Goal: Task Accomplishment & Management: Manage account settings

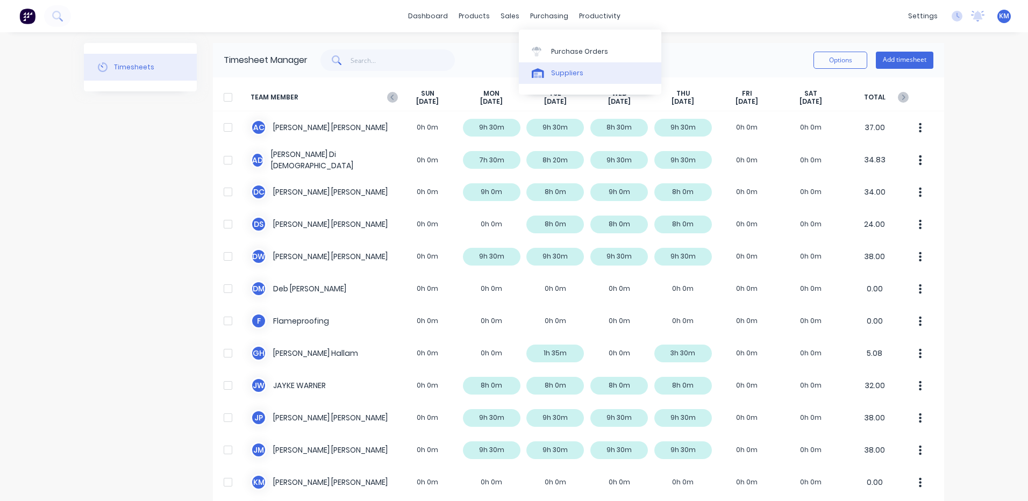
click at [559, 65] on link "Suppliers" at bounding box center [590, 73] width 142 height 22
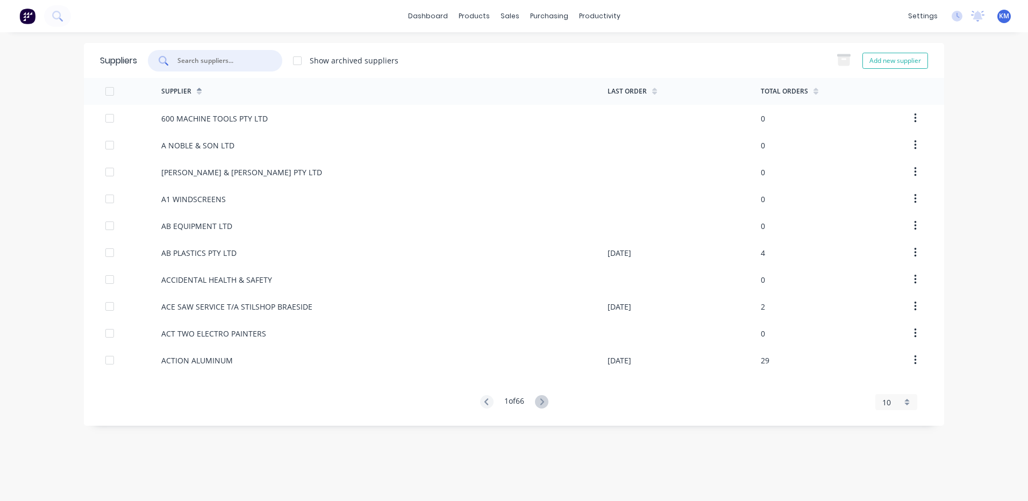
click at [216, 56] on input "text" at bounding box center [220, 60] width 89 height 11
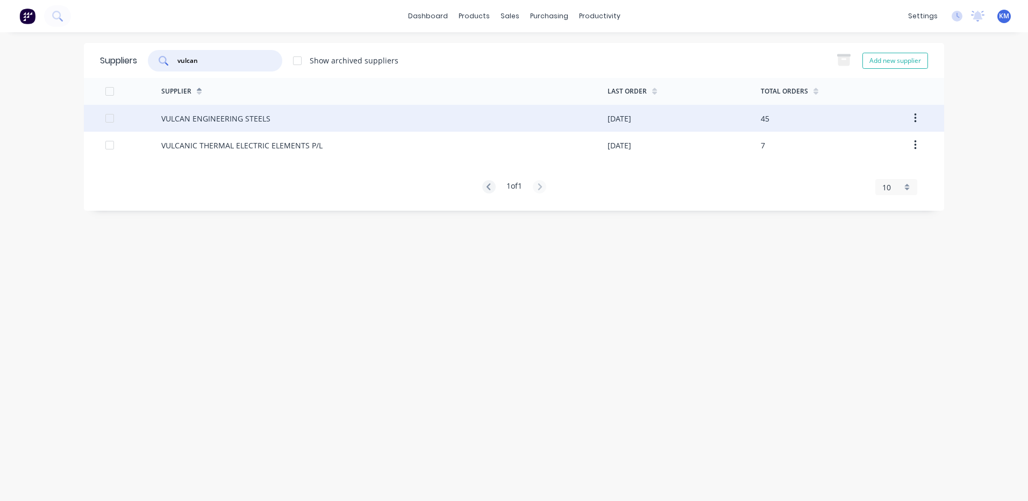
type input "vulcan"
click at [329, 126] on div "VULCAN ENGINEERING STEELS" at bounding box center [384, 118] width 446 height 27
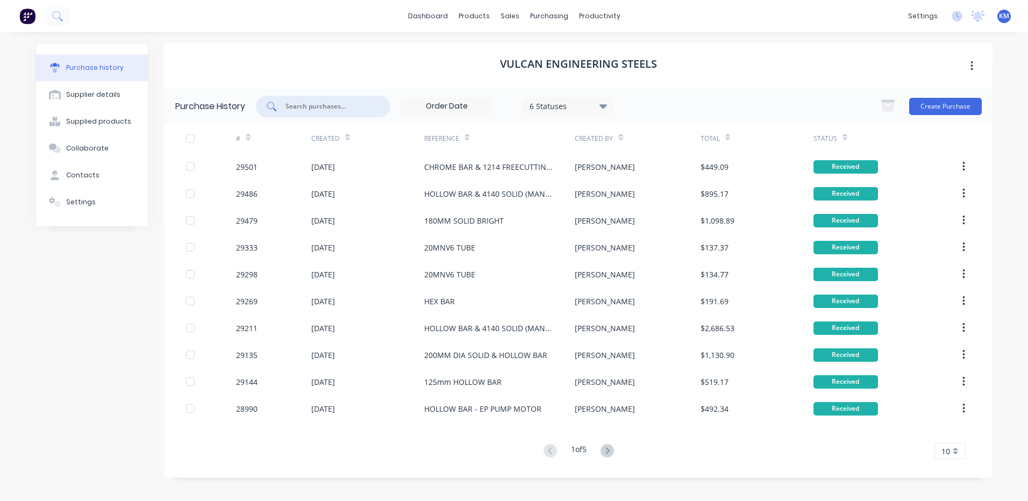
click at [334, 102] on input "text" at bounding box center [328, 106] width 89 height 11
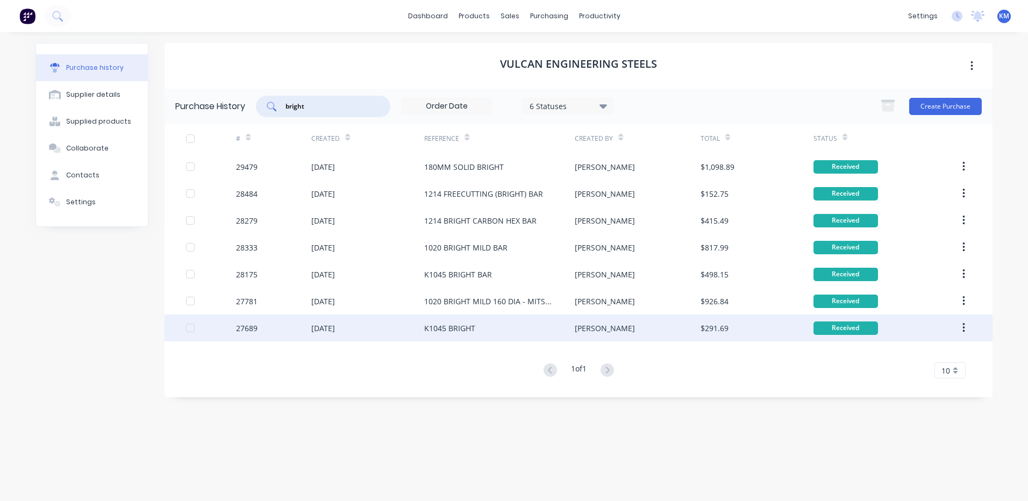
type input "bright"
click at [508, 318] on div "K1045 BRIGHT" at bounding box center [499, 328] width 151 height 27
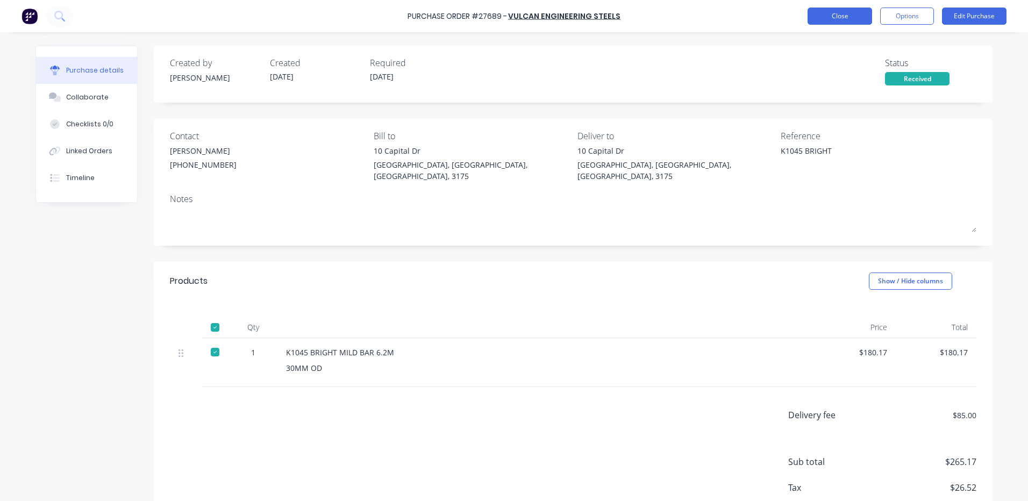
click at [820, 23] on button "Close" at bounding box center [840, 16] width 65 height 17
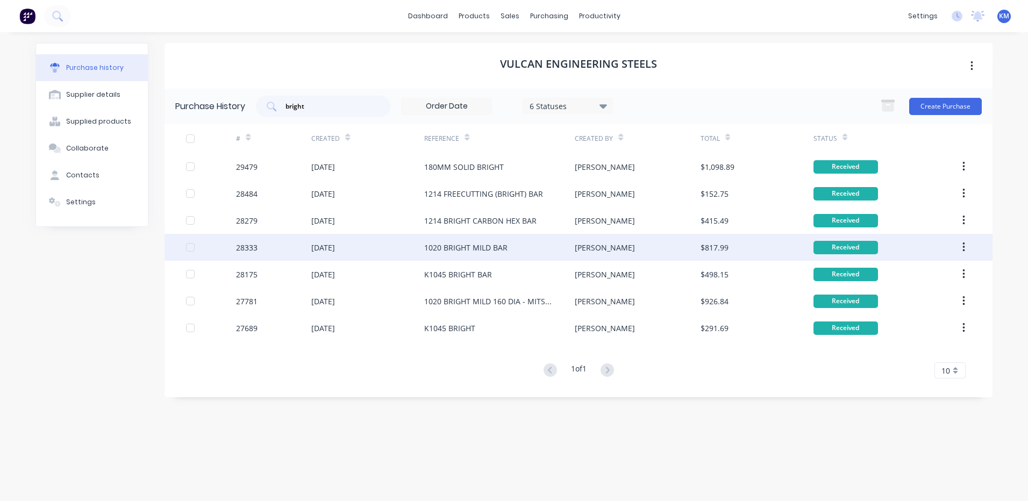
click at [487, 245] on div "1020 BRIGHT MILD BAR" at bounding box center [465, 247] width 83 height 11
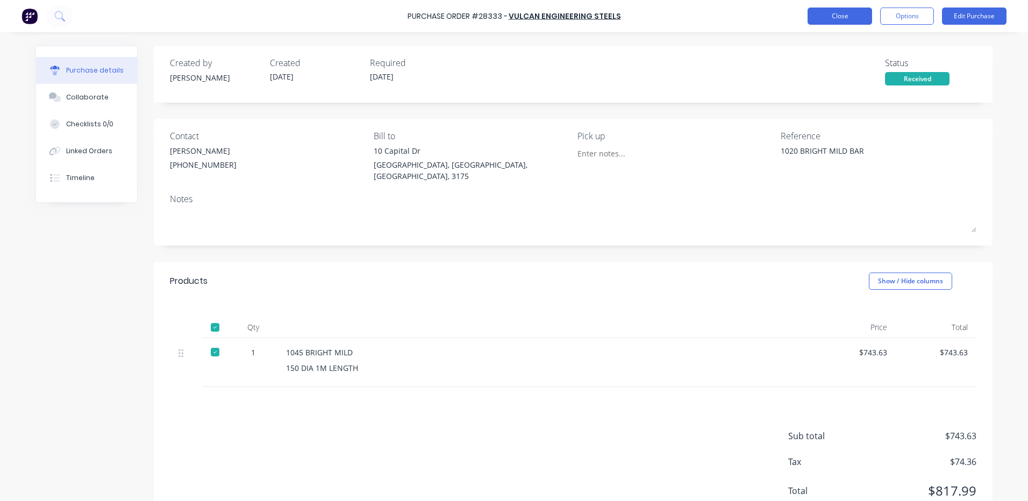
click at [822, 19] on button "Close" at bounding box center [840, 16] width 65 height 17
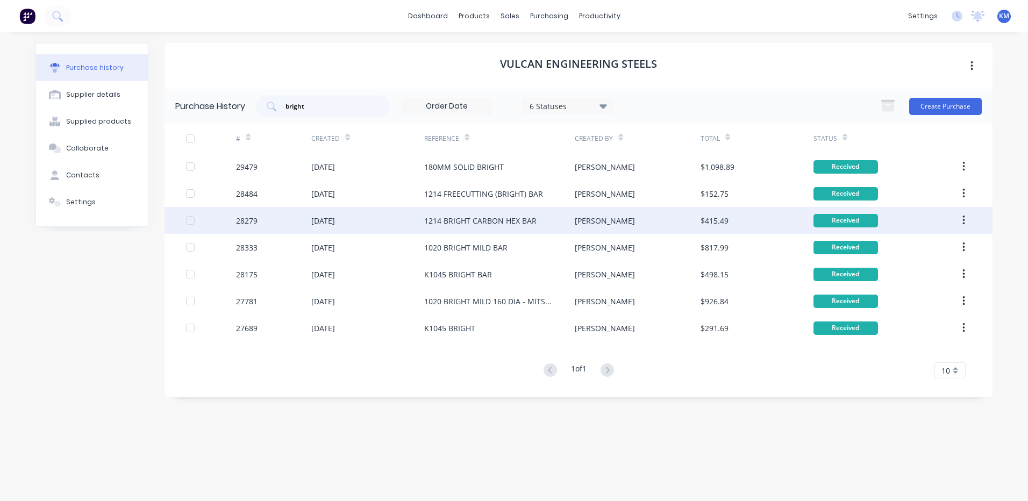
click at [499, 210] on div "1214 BRIGHT CARBON HEX BAR" at bounding box center [499, 220] width 151 height 27
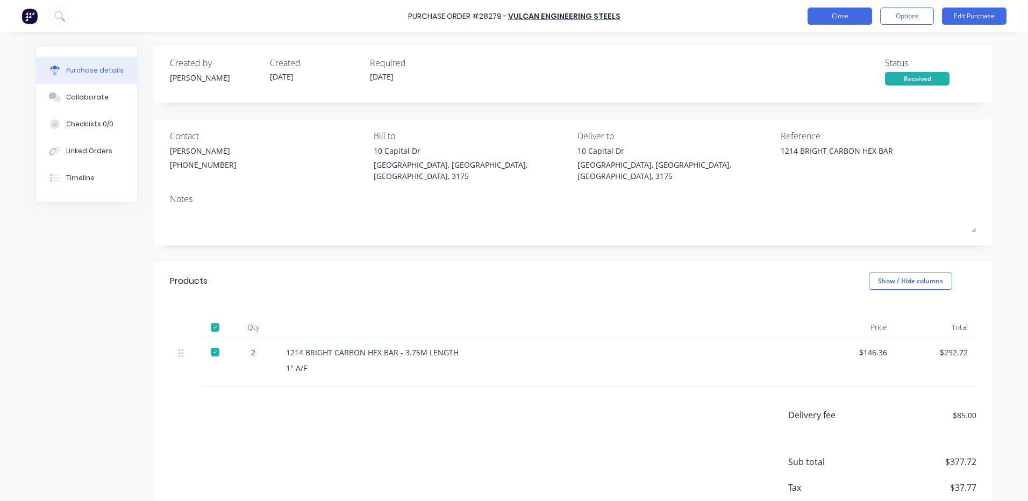
click at [824, 17] on button "Close" at bounding box center [840, 16] width 65 height 17
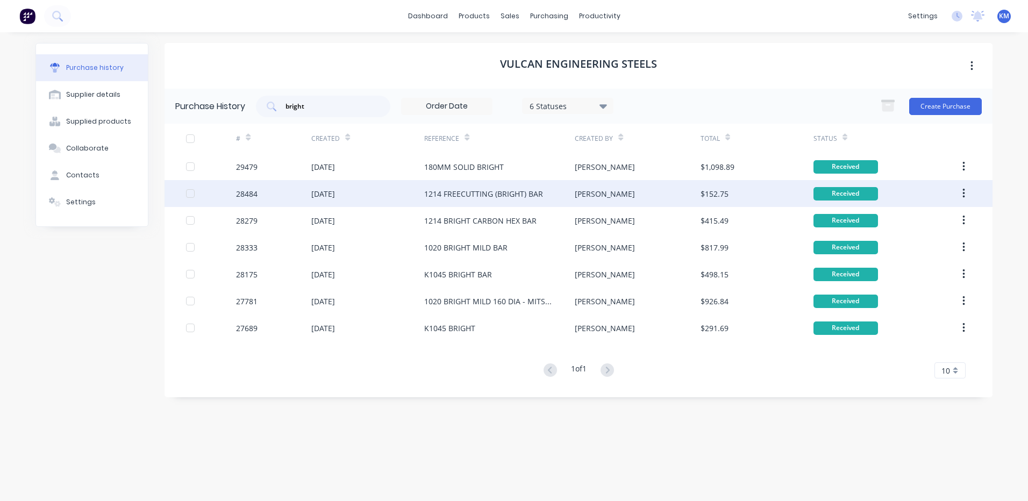
click at [473, 184] on div "1214 FREECUTTING (BRIGHT) BAR" at bounding box center [499, 193] width 151 height 27
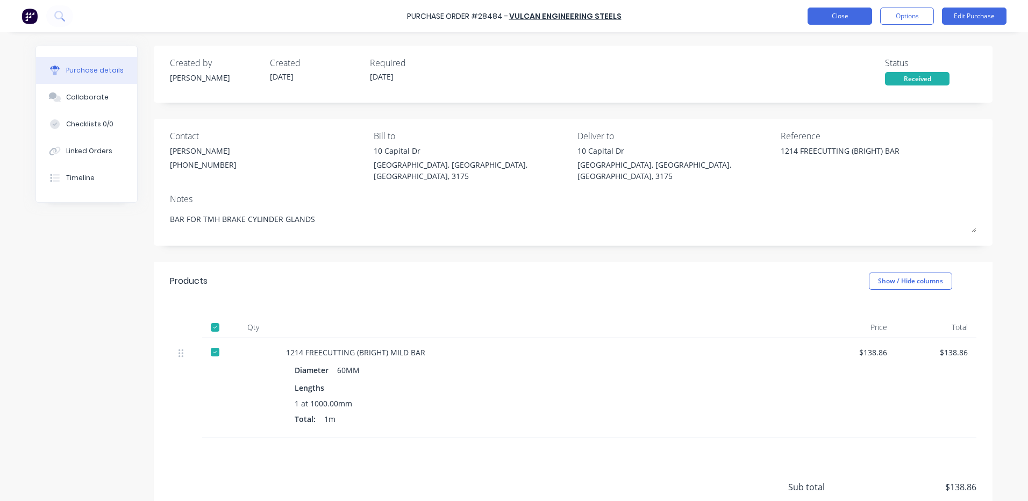
click at [838, 21] on button "Close" at bounding box center [840, 16] width 65 height 17
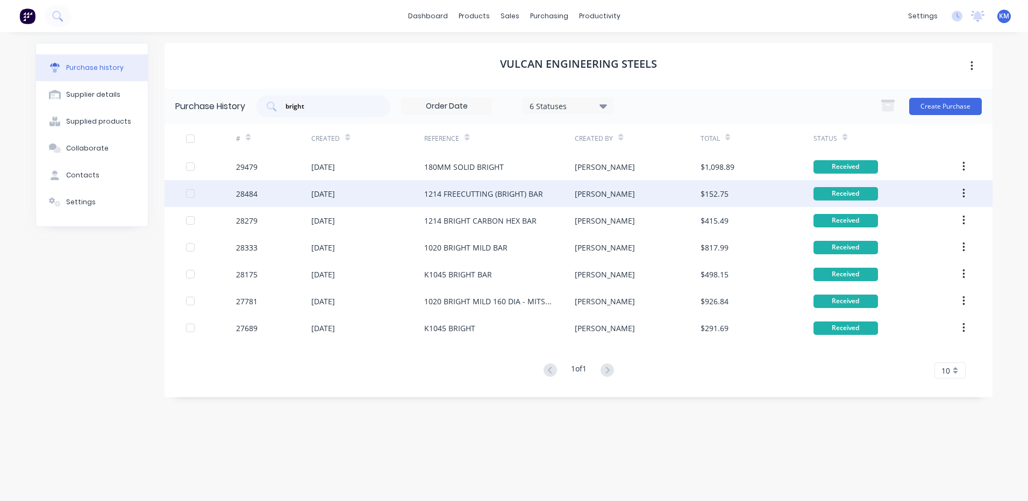
click at [496, 190] on div "1214 FREECUTTING (BRIGHT) BAR" at bounding box center [483, 193] width 119 height 11
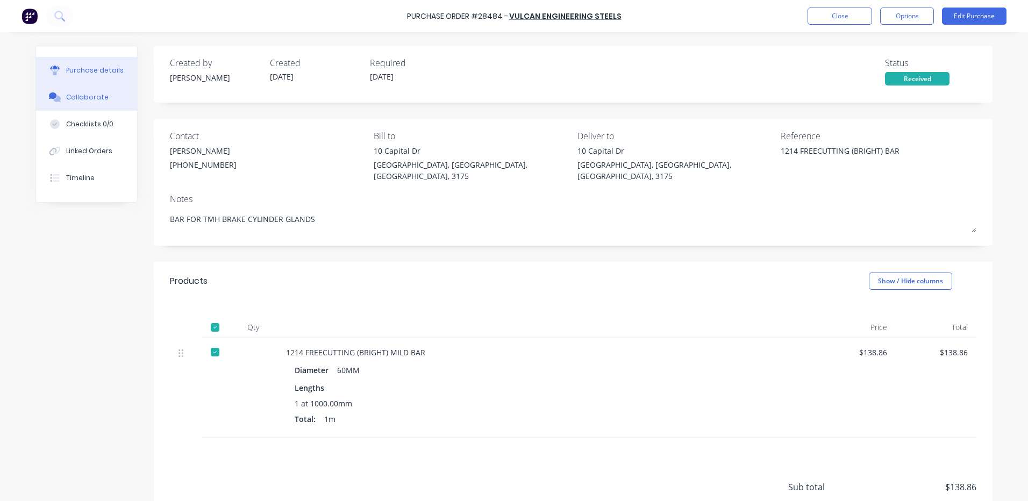
click at [109, 95] on button "Collaborate" at bounding box center [86, 97] width 101 height 27
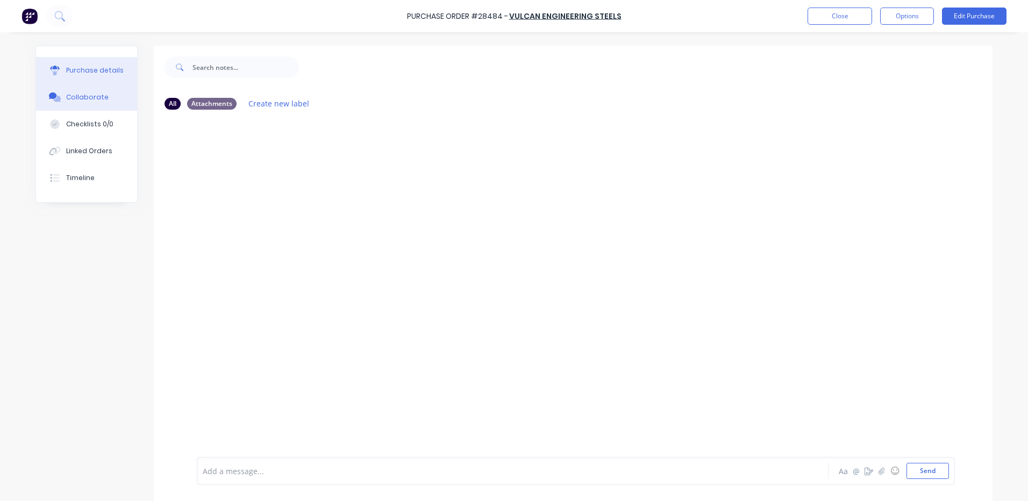
click at [109, 77] on button "Purchase details" at bounding box center [86, 70] width 101 height 27
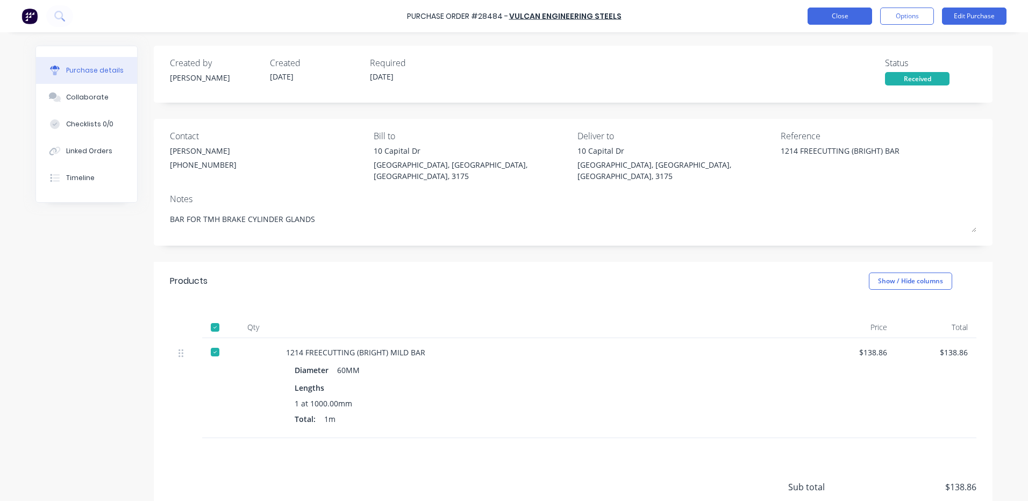
click at [826, 12] on button "Close" at bounding box center [840, 16] width 65 height 17
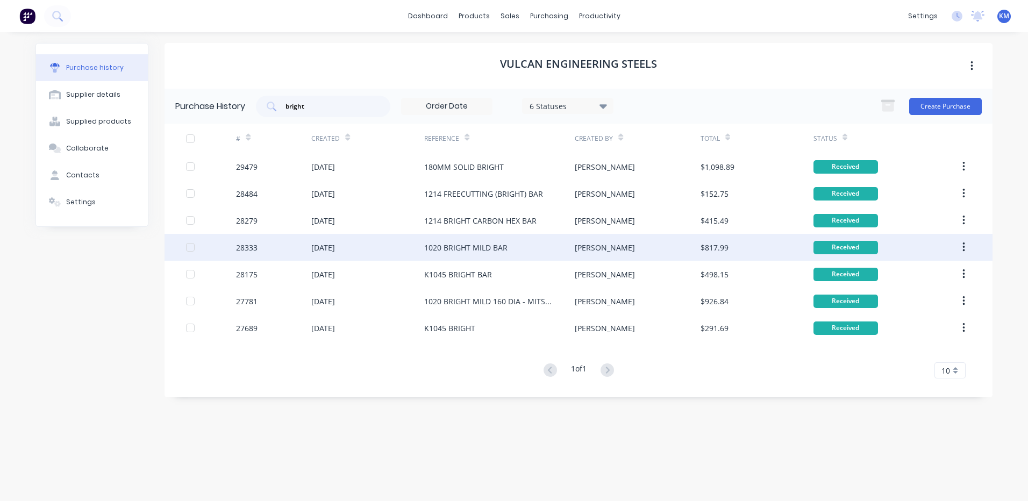
click at [548, 240] on div "1020 BRIGHT MILD BAR" at bounding box center [499, 247] width 151 height 27
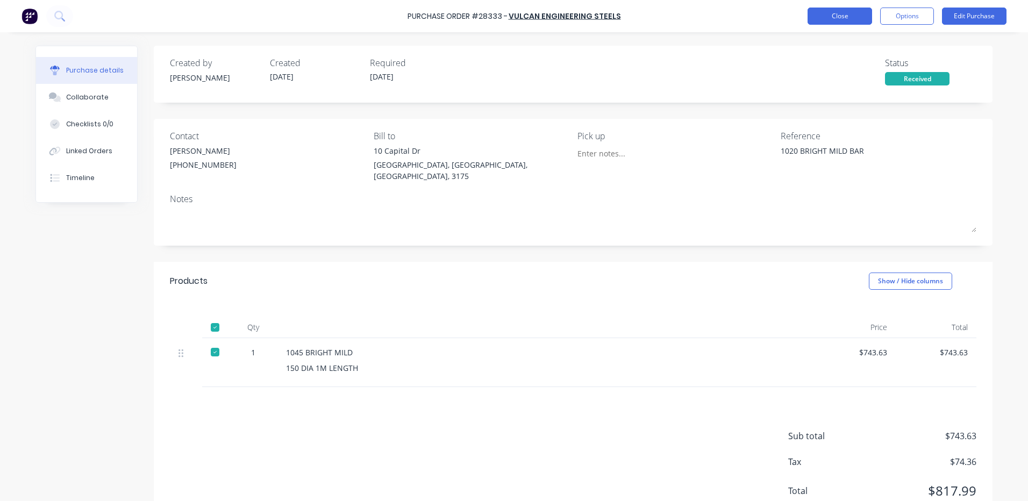
click at [846, 10] on button "Close" at bounding box center [840, 16] width 65 height 17
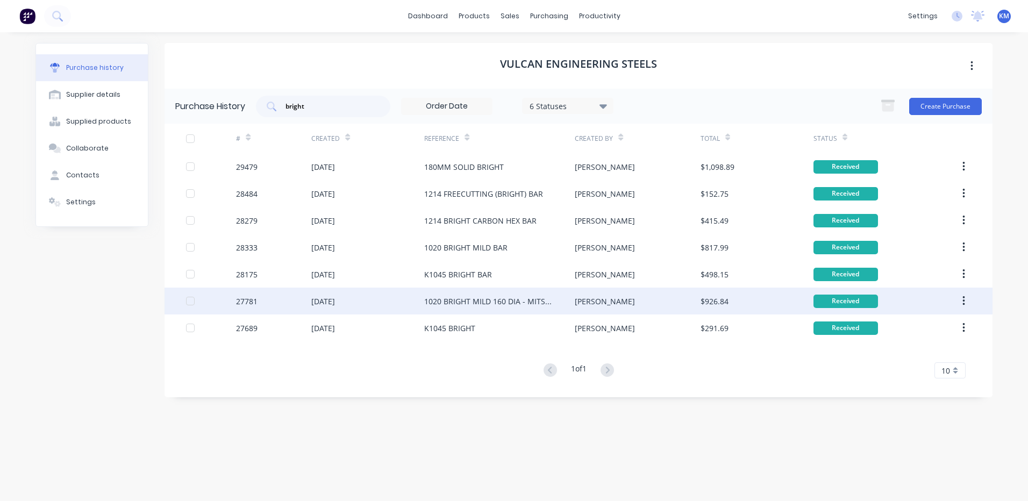
click at [584, 307] on div "[PERSON_NAME]" at bounding box center [637, 301] width 125 height 27
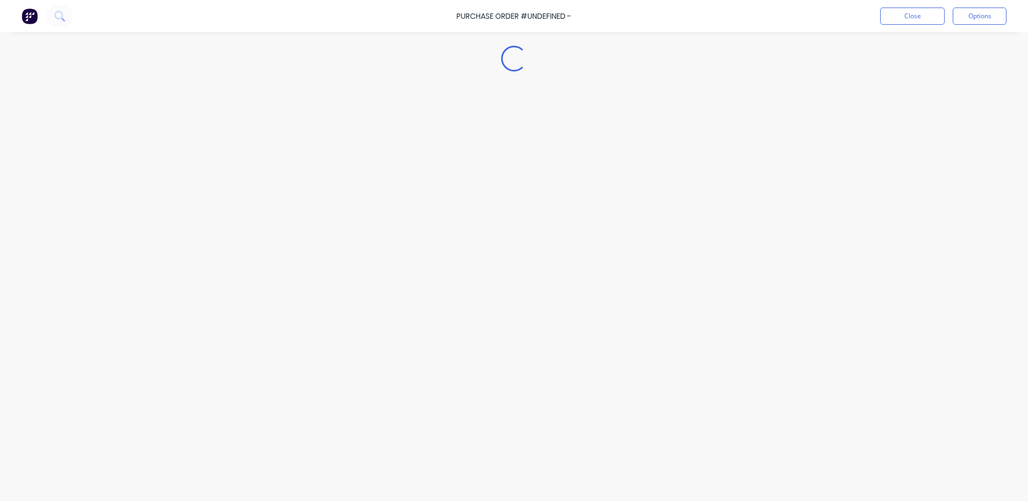
type textarea "x"
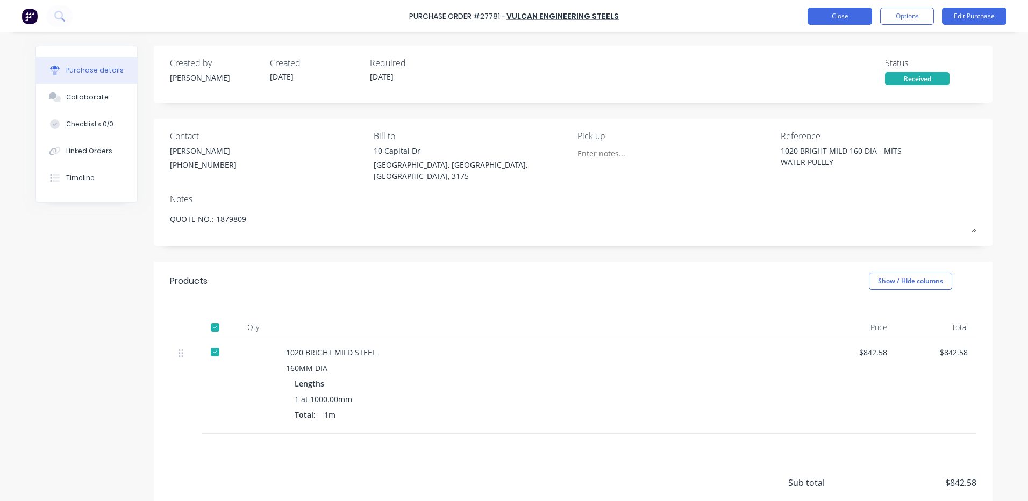
click at [840, 15] on button "Close" at bounding box center [840, 16] width 65 height 17
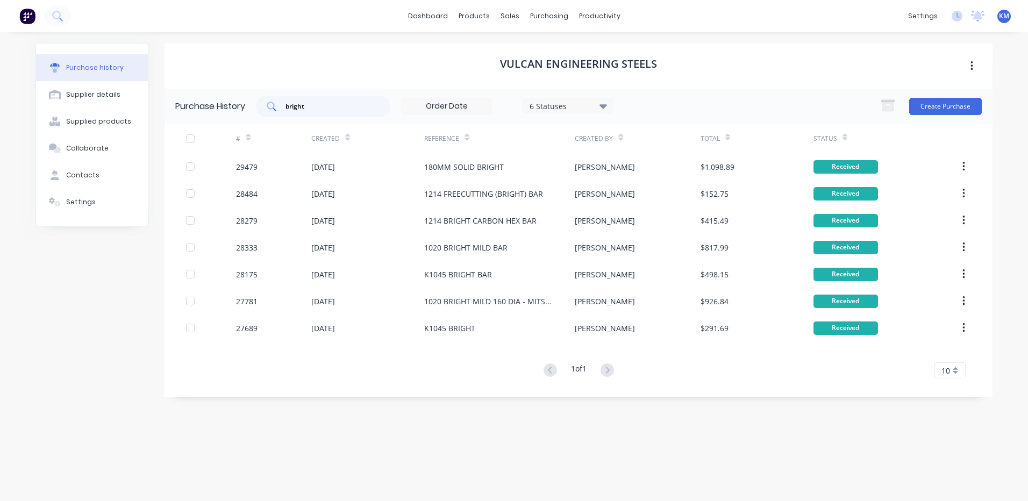
click at [326, 104] on input "bright" at bounding box center [328, 106] width 89 height 11
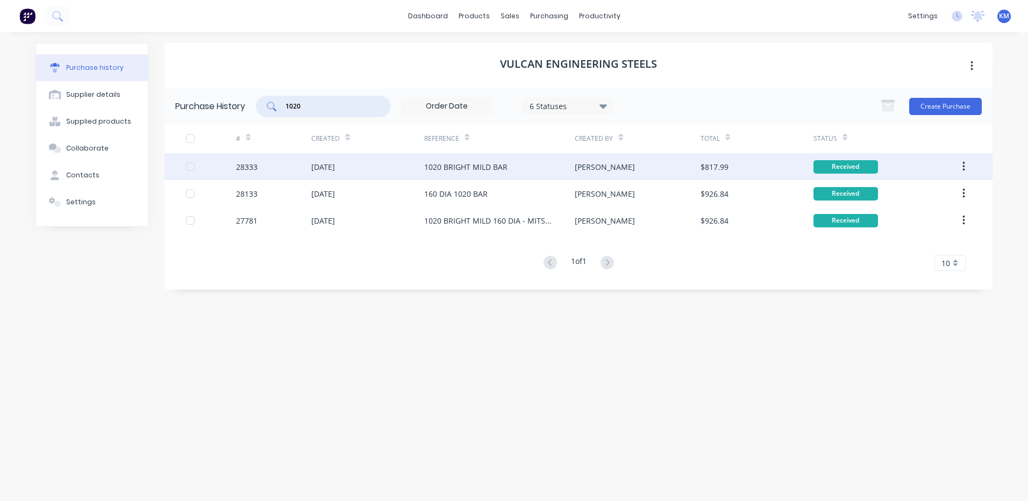
type input "1020"
click at [405, 156] on div "13 Jun 2024" at bounding box center [367, 166] width 113 height 27
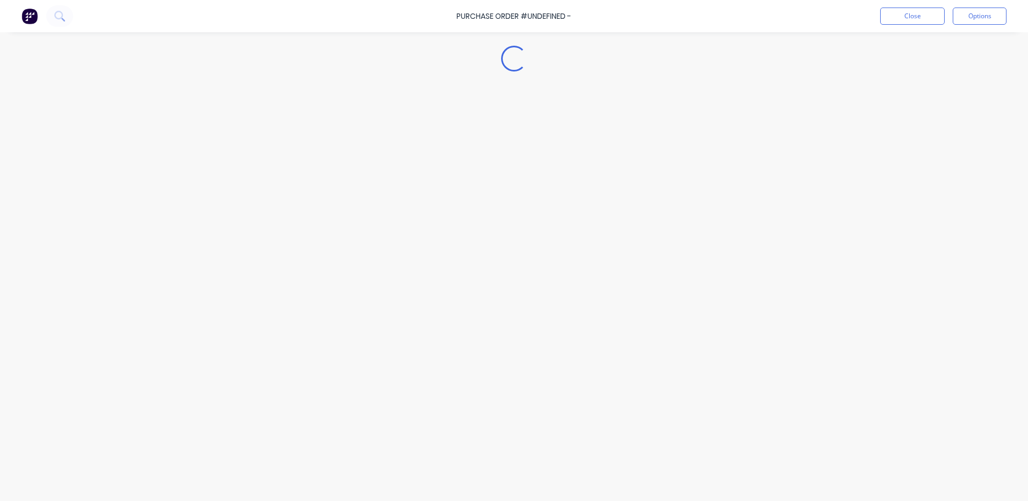
type textarea "x"
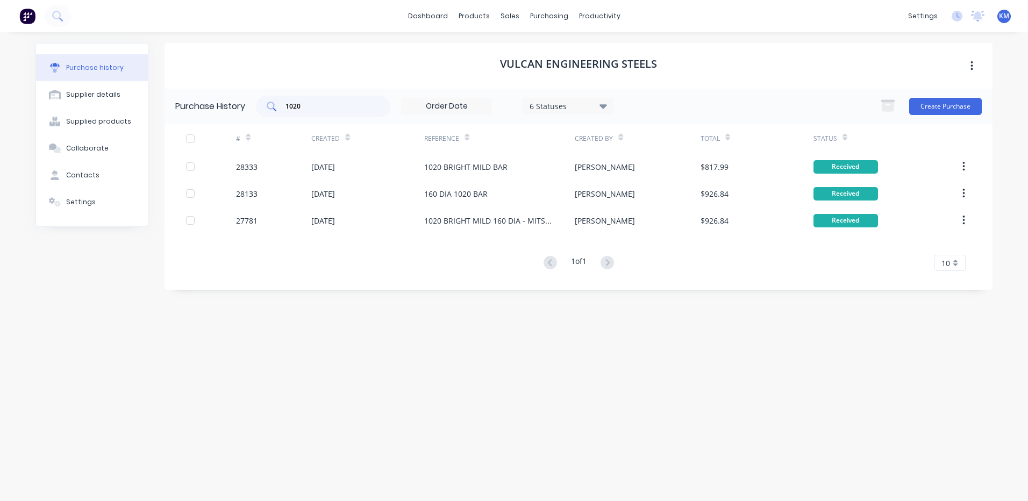
click at [323, 111] on input "1020" at bounding box center [328, 106] width 89 height 11
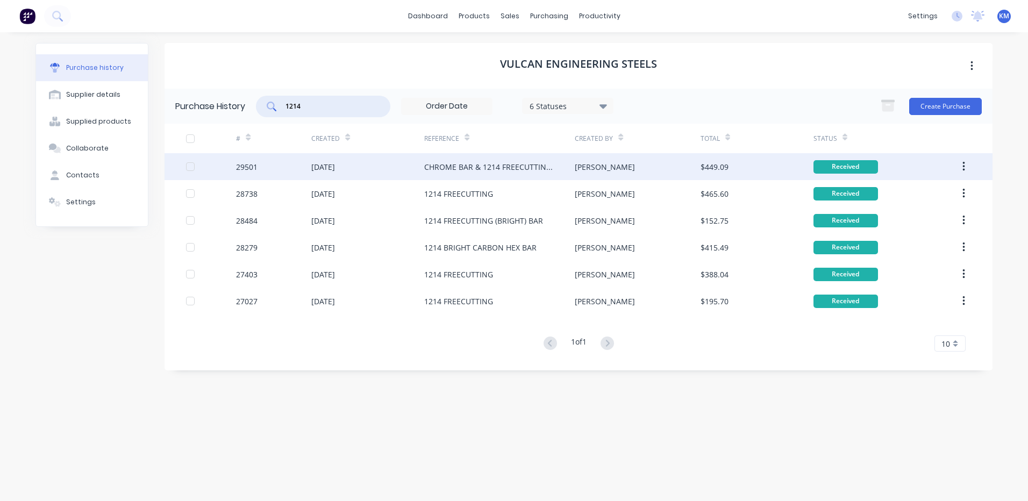
type input "1214"
click at [366, 156] on div "[DATE]" at bounding box center [367, 166] width 113 height 27
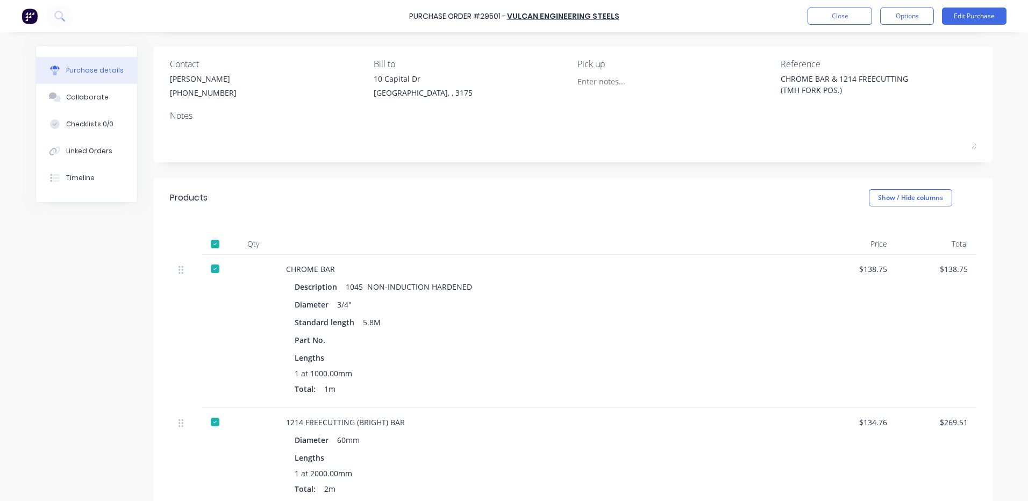
scroll to position [232, 0]
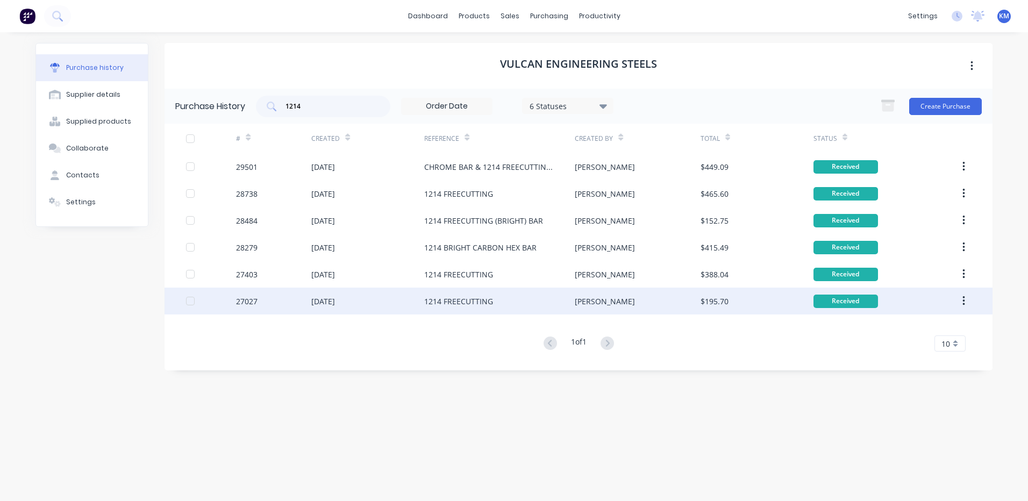
click at [552, 296] on div "1214 FREECUTTING" at bounding box center [499, 301] width 151 height 27
click at [323, 301] on div "15 Jun 2023" at bounding box center [323, 301] width 24 height 11
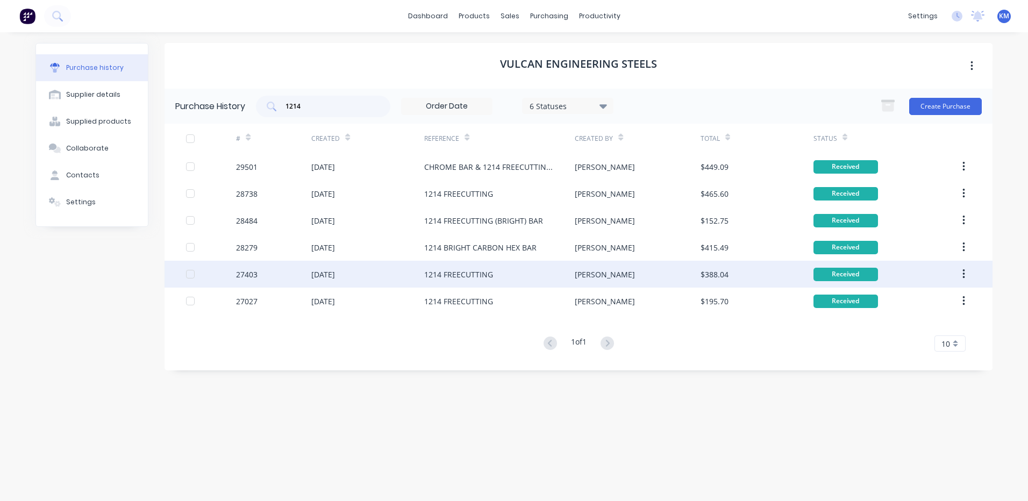
click at [417, 283] on div "18 Sep 2023" at bounding box center [367, 274] width 113 height 27
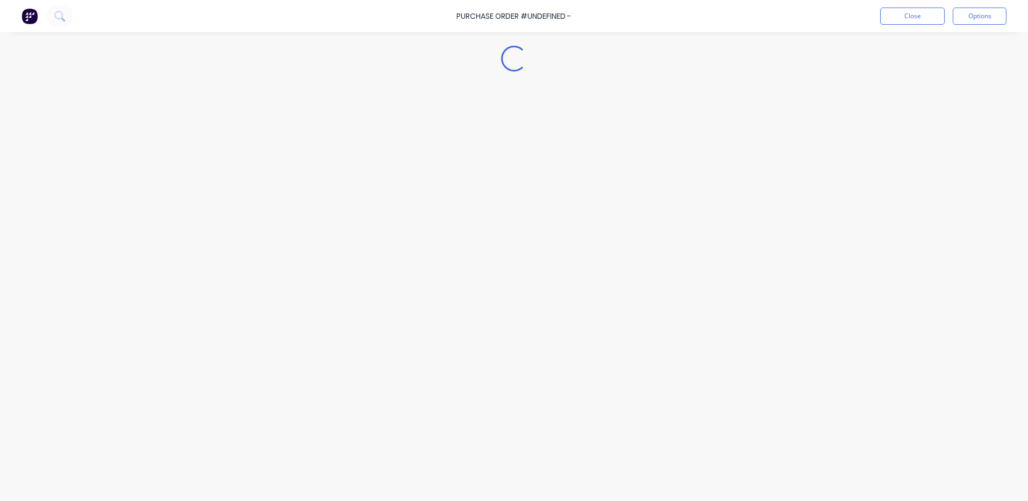
type textarea "x"
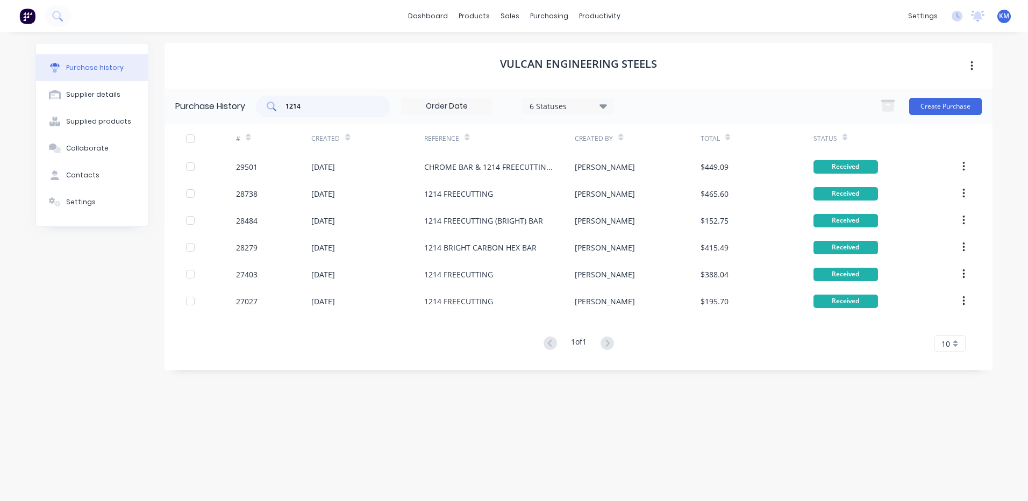
click at [336, 102] on input "1214" at bounding box center [328, 106] width 89 height 11
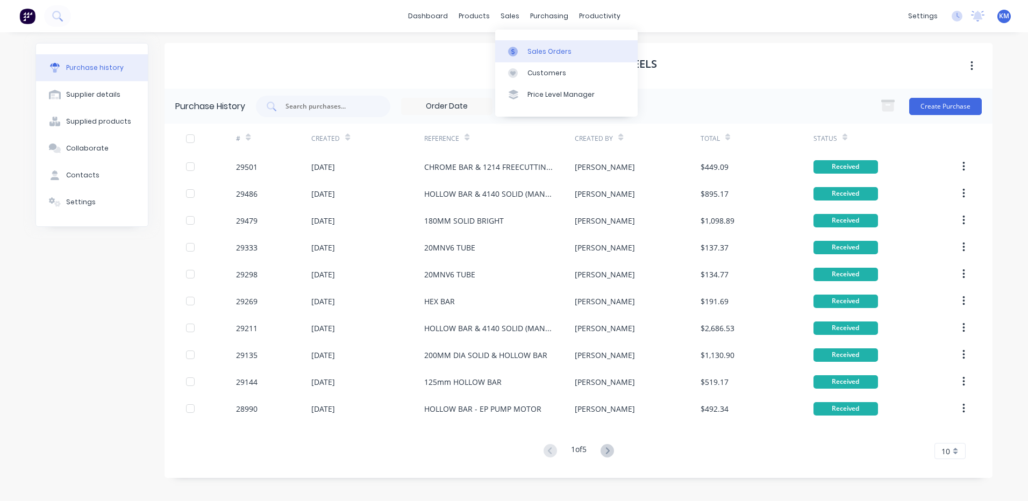
click at [517, 49] on icon at bounding box center [513, 52] width 10 height 10
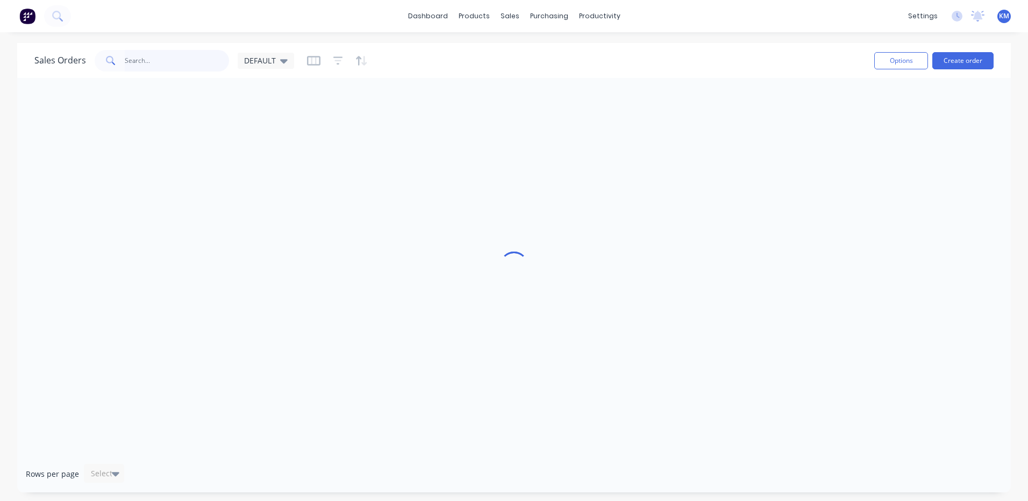
click at [173, 61] on input "text" at bounding box center [177, 61] width 105 height 22
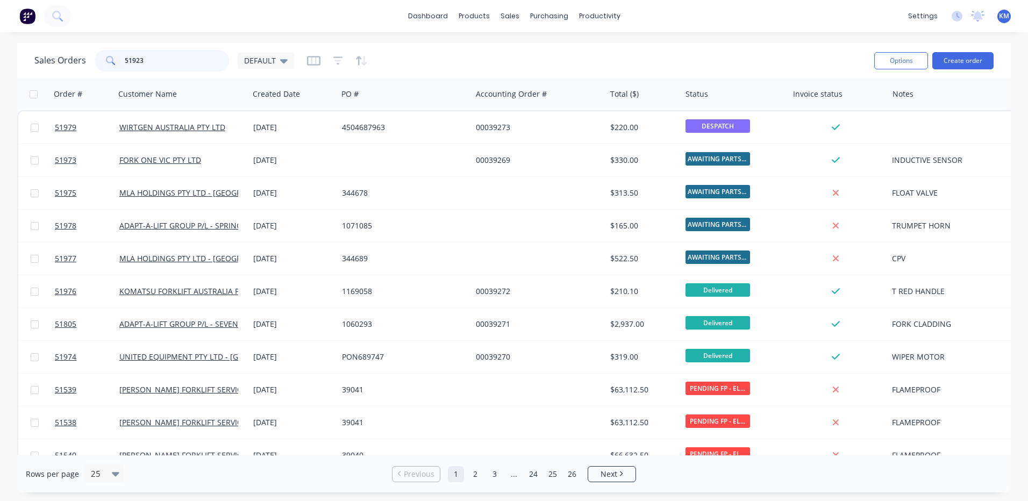
type input "51923"
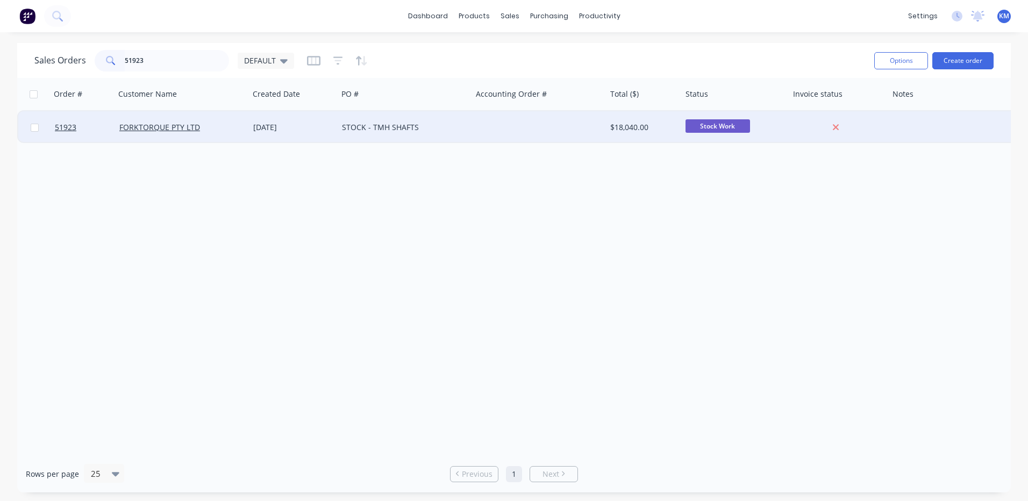
click at [384, 124] on div "STOCK - TMH SHAFTS" at bounding box center [401, 127] width 119 height 11
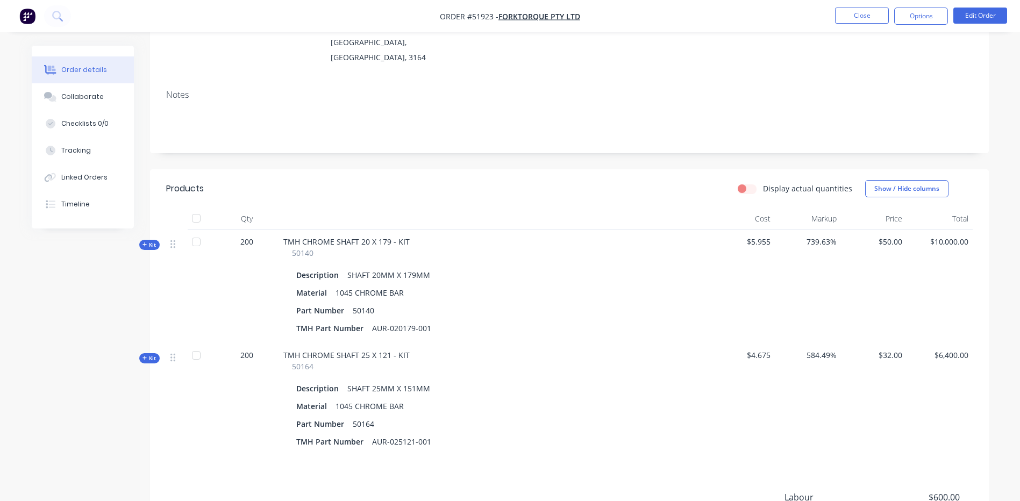
scroll to position [215, 0]
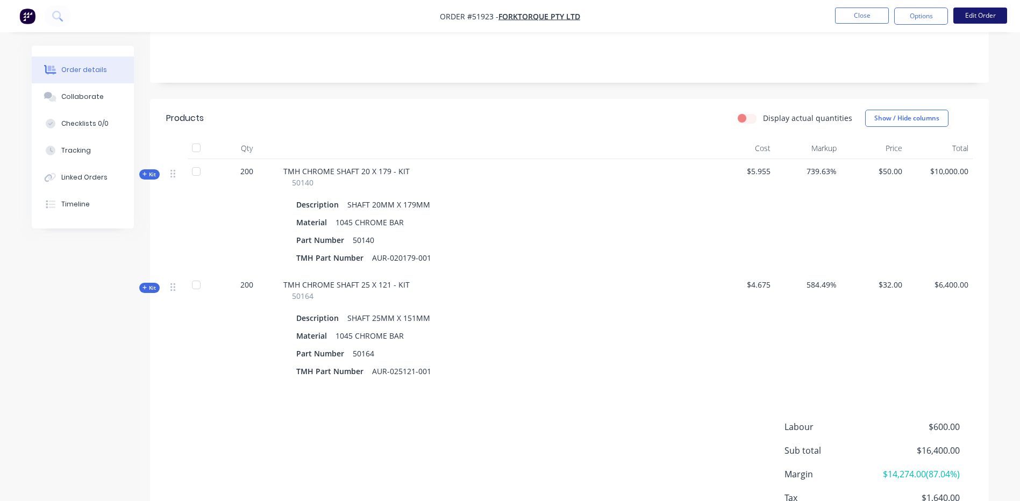
click at [982, 10] on button "Edit Order" at bounding box center [980, 16] width 54 height 16
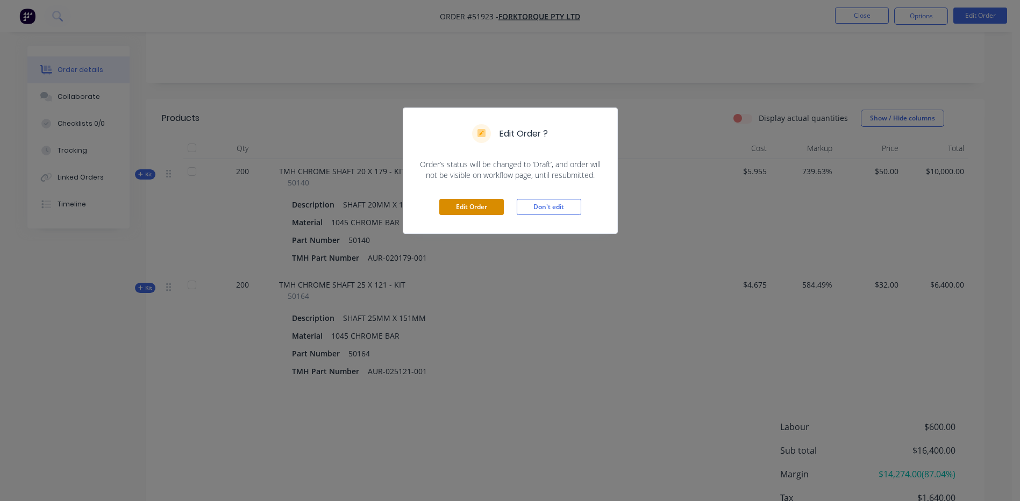
click at [453, 212] on button "Edit Order" at bounding box center [471, 207] width 65 height 16
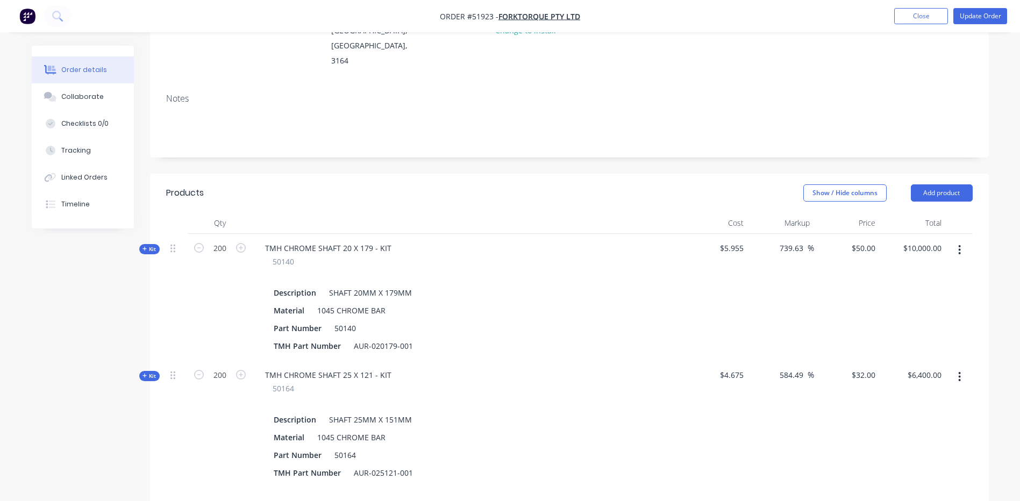
scroll to position [161, 0]
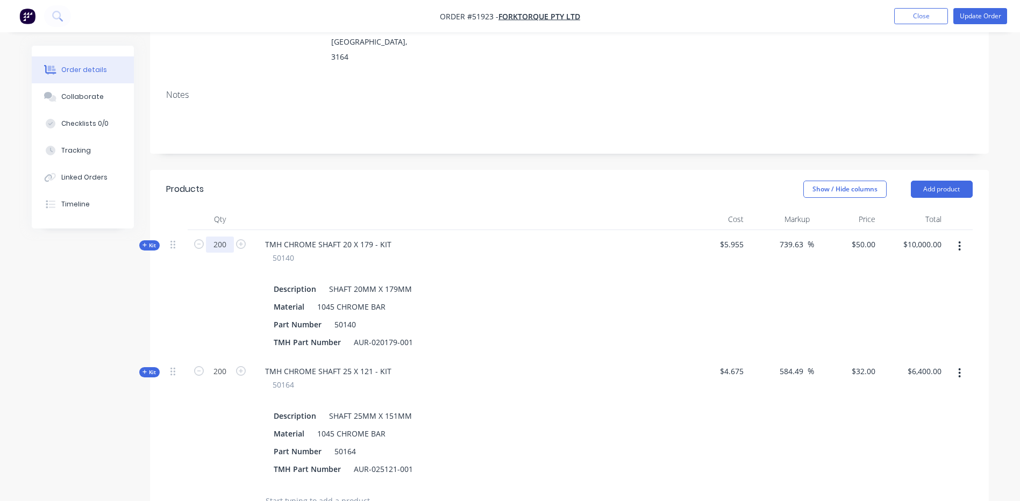
click at [221, 237] on input "200" at bounding box center [220, 245] width 28 height 16
type input "225"
type input "$11,250.00"
click at [219, 253] on input "200" at bounding box center [220, 245] width 28 height 16
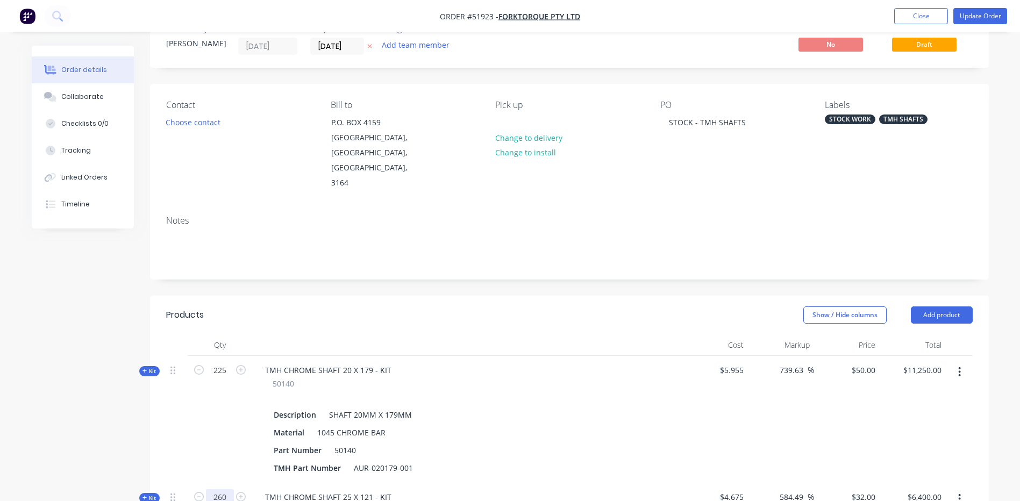
scroll to position [0, 0]
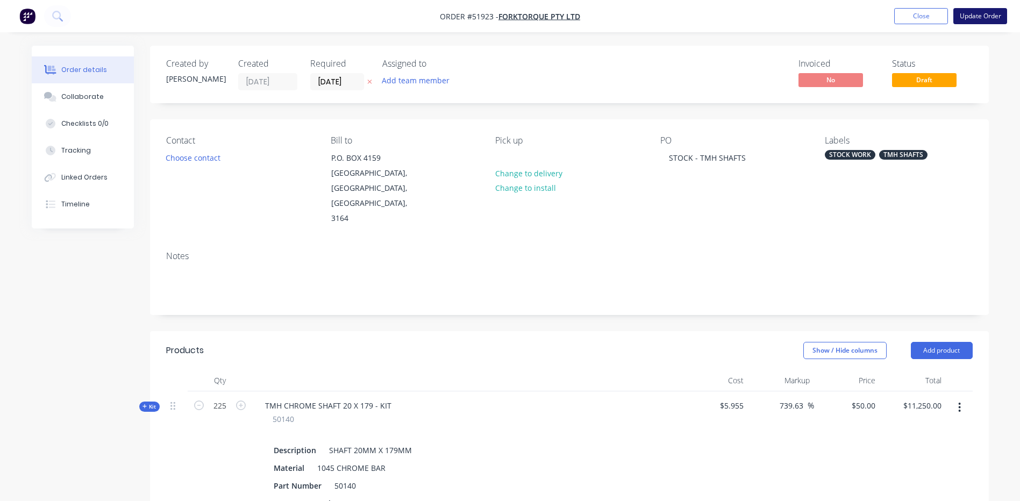
type input "260"
type input "$8,320.00"
click at [967, 11] on button "Update Order" at bounding box center [980, 16] width 54 height 16
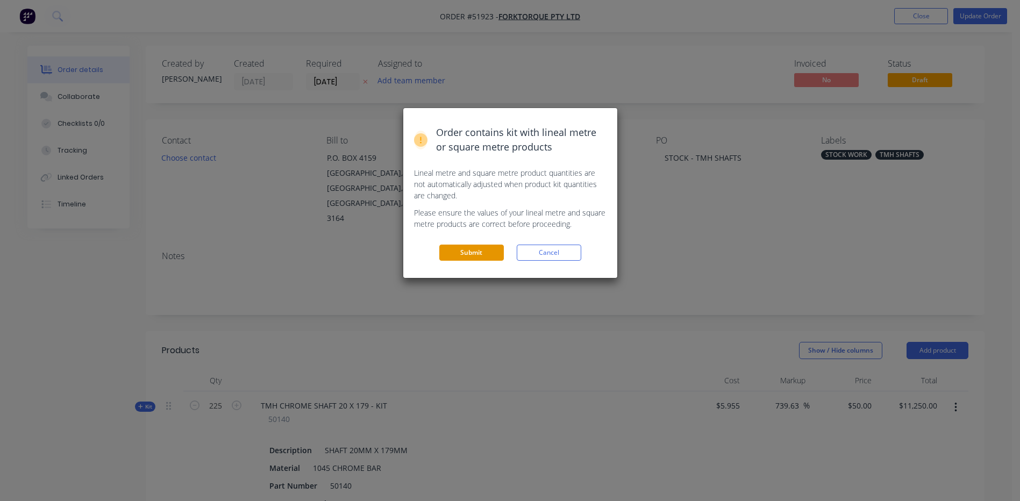
click at [481, 250] on button "Submit" at bounding box center [471, 253] width 65 height 16
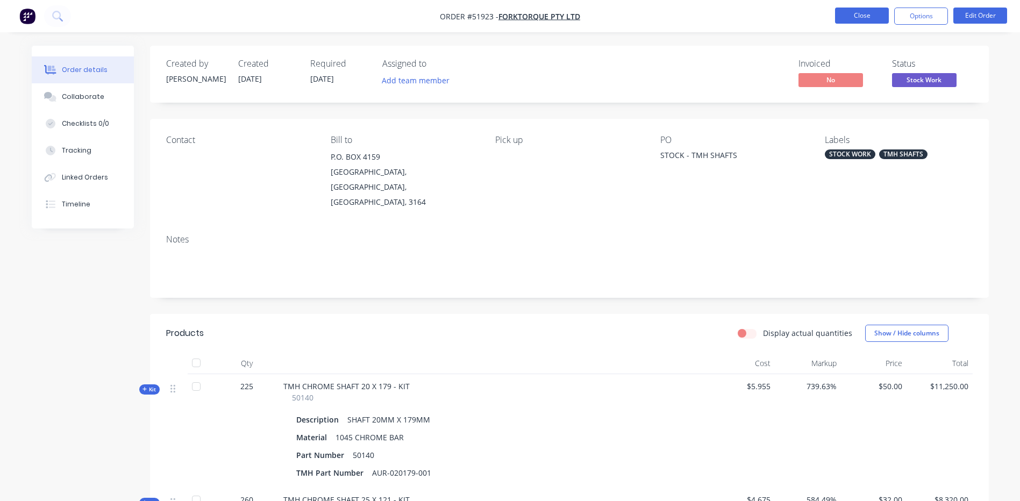
click at [858, 23] on button "Close" at bounding box center [862, 16] width 54 height 16
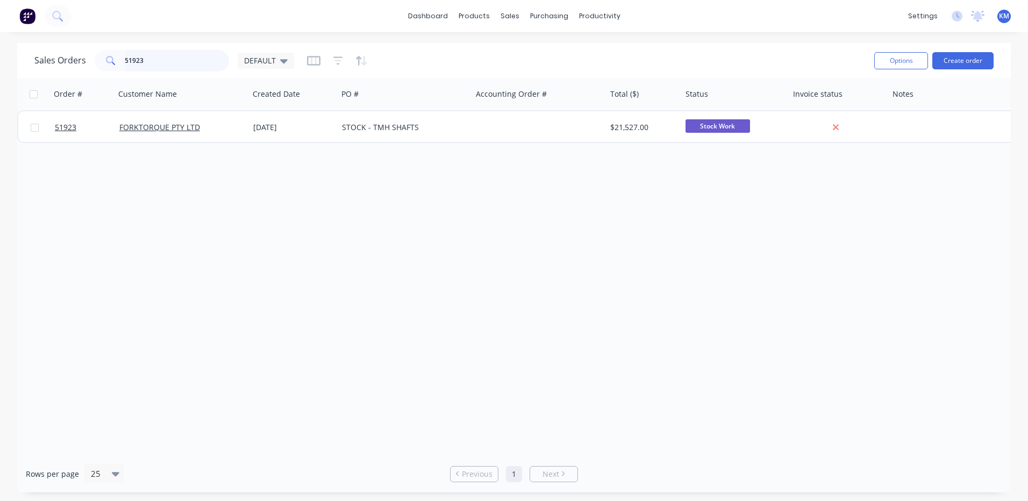
click at [173, 56] on input "51923" at bounding box center [177, 61] width 105 height 22
type input "51922"
click at [286, 124] on div "[DATE]" at bounding box center [293, 127] width 80 height 11
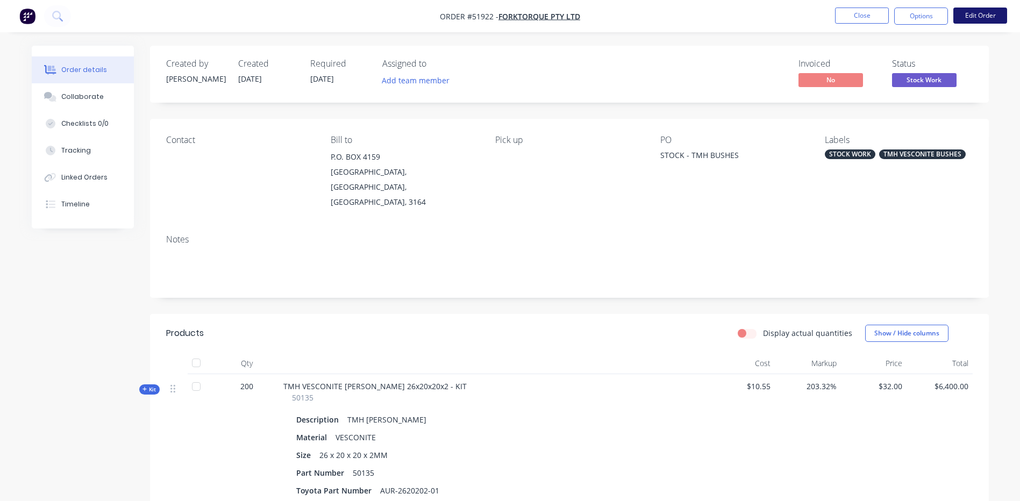
click at [964, 8] on button "Edit Order" at bounding box center [980, 16] width 54 height 16
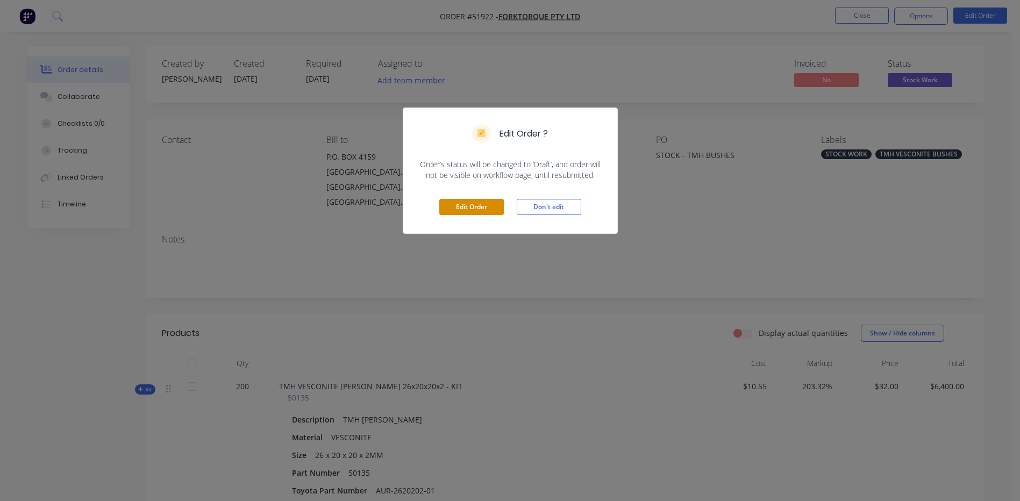
click at [484, 200] on button "Edit Order" at bounding box center [471, 207] width 65 height 16
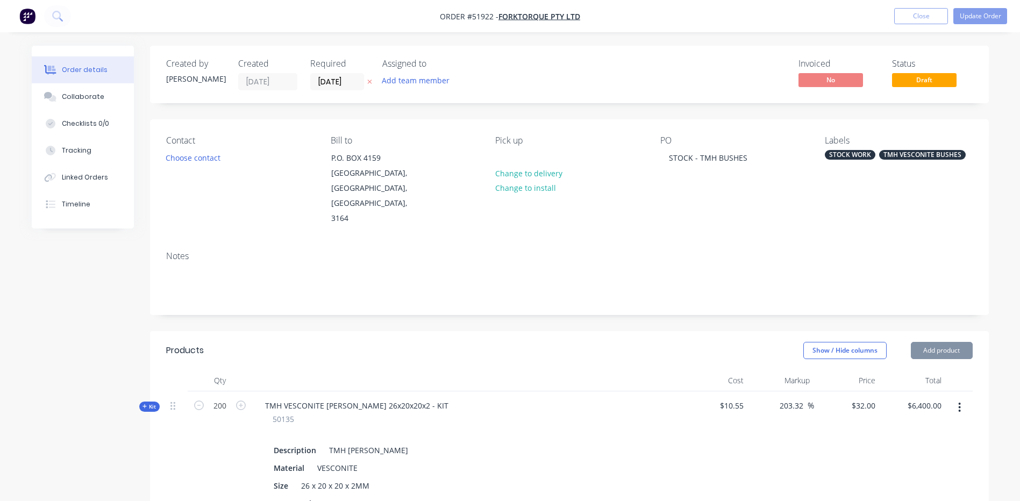
scroll to position [430, 0]
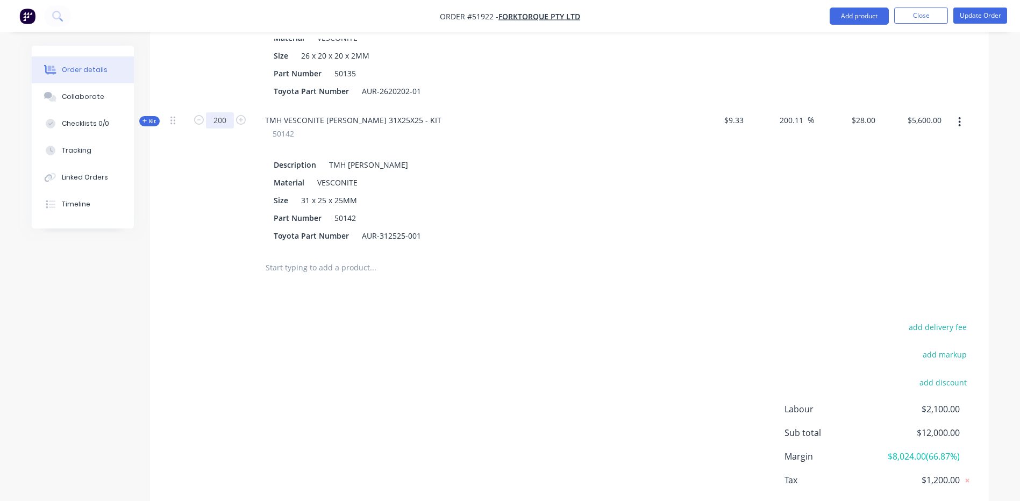
type input "228"
type input "$6,384.00"
click at [500, 139] on div at bounding box center [467, 147] width 422 height 16
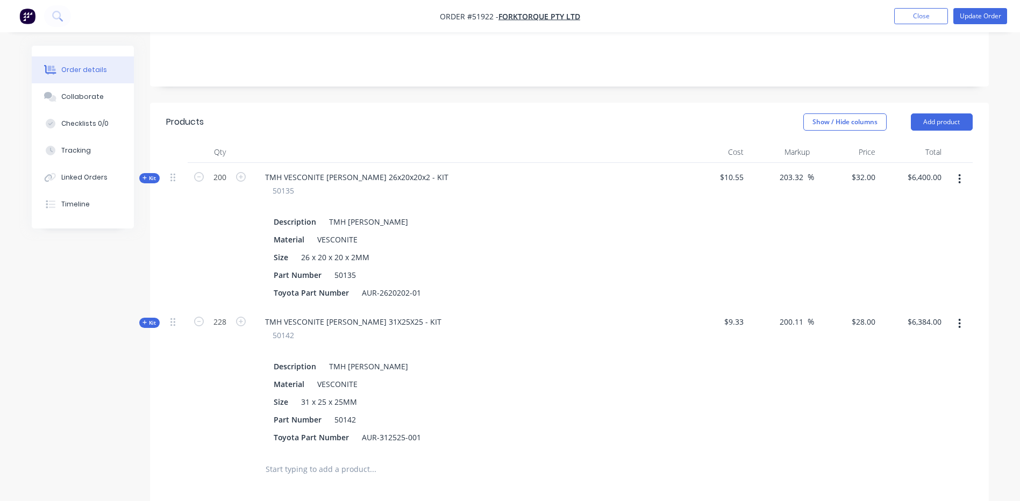
scroll to position [108, 0]
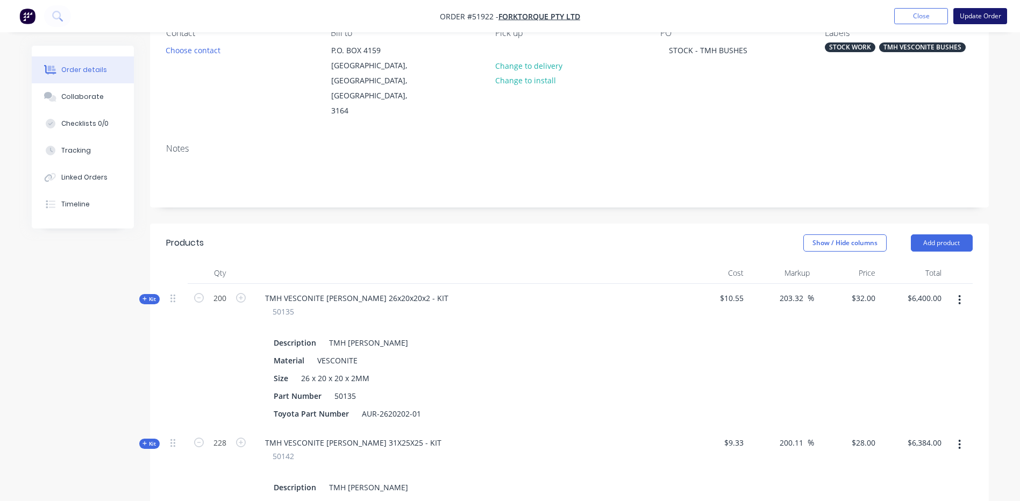
click at [975, 16] on button "Update Order" at bounding box center [980, 16] width 54 height 16
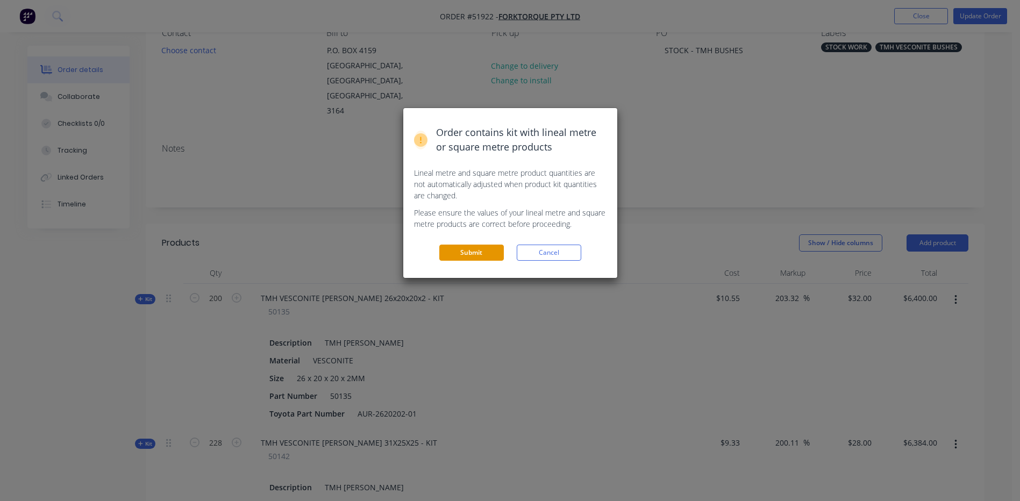
click at [457, 256] on button "Submit" at bounding box center [471, 253] width 65 height 16
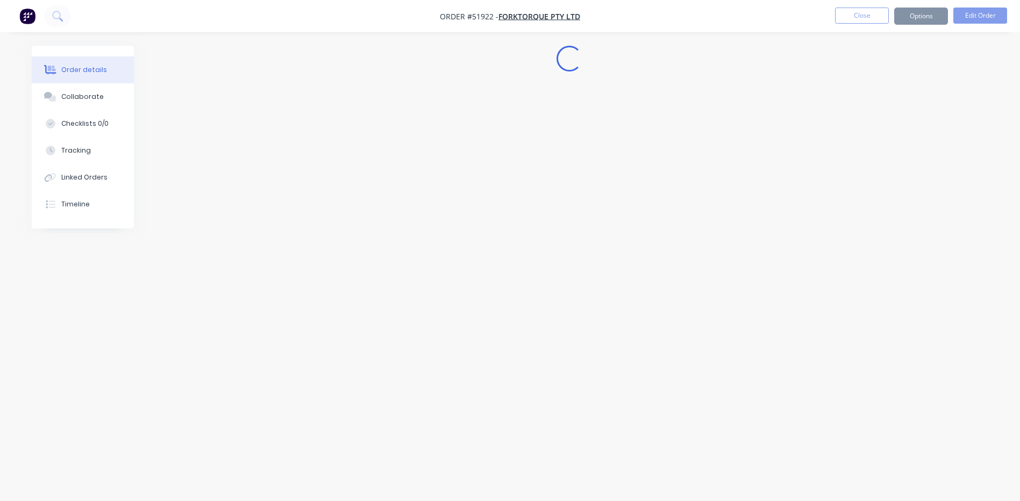
scroll to position [0, 0]
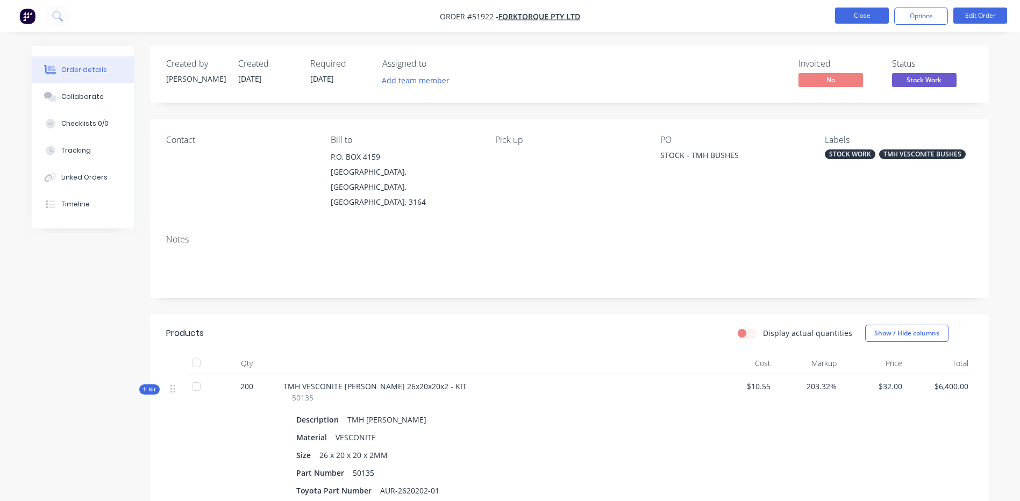
click at [866, 11] on button "Close" at bounding box center [862, 16] width 54 height 16
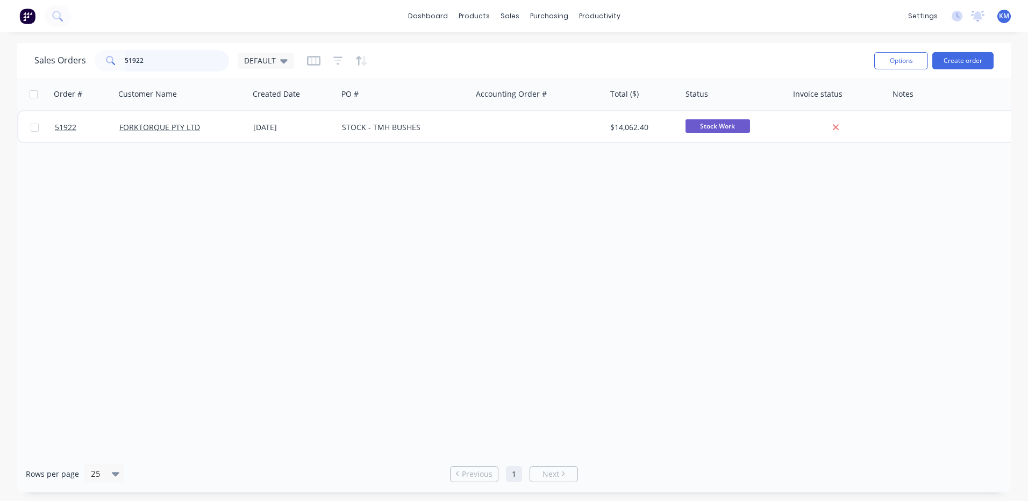
click at [166, 63] on input "51922" at bounding box center [177, 61] width 105 height 22
type input "51477"
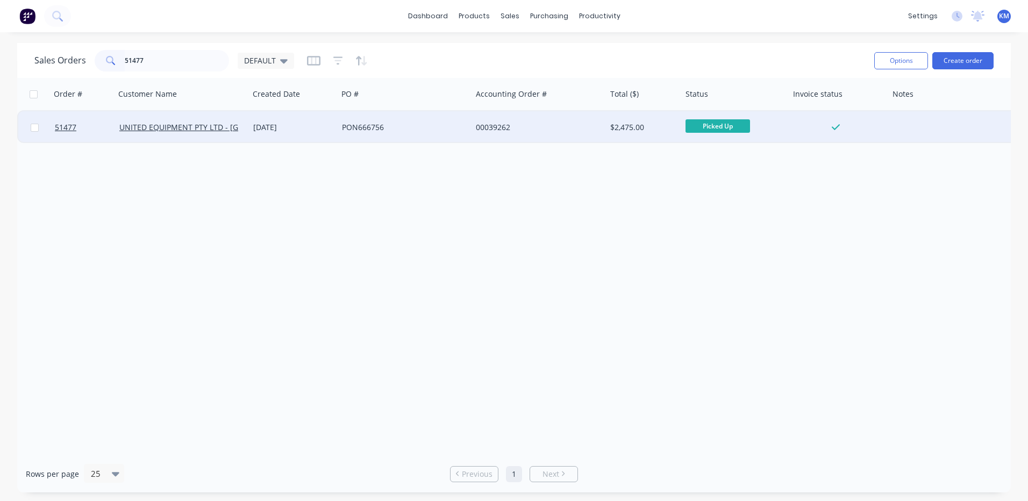
click at [410, 133] on div "PON666756" at bounding box center [405, 127] width 134 height 32
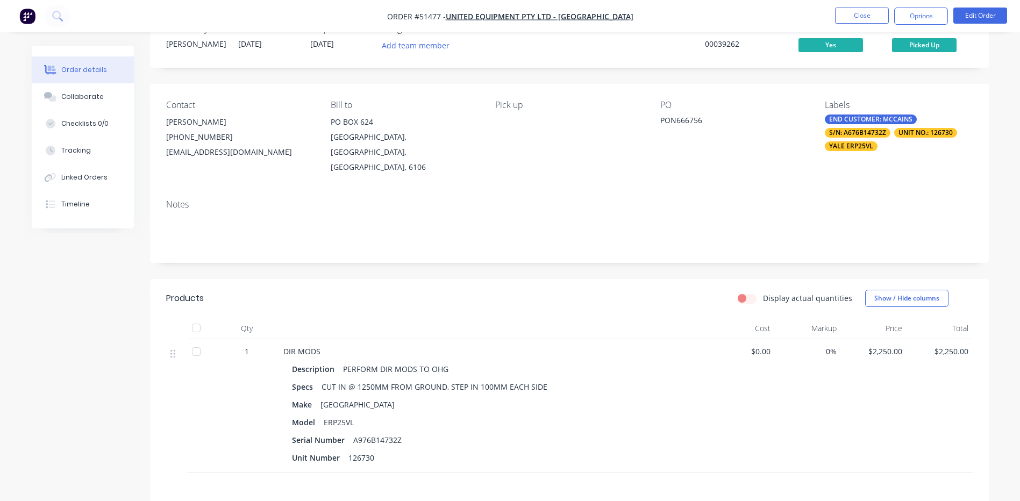
scroll to position [54, 0]
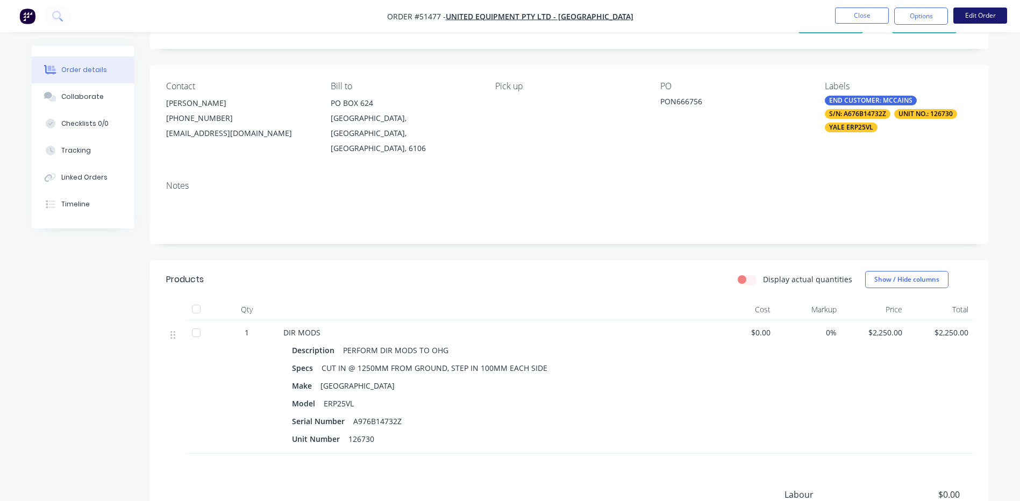
click at [987, 15] on button "Edit Order" at bounding box center [980, 16] width 54 height 16
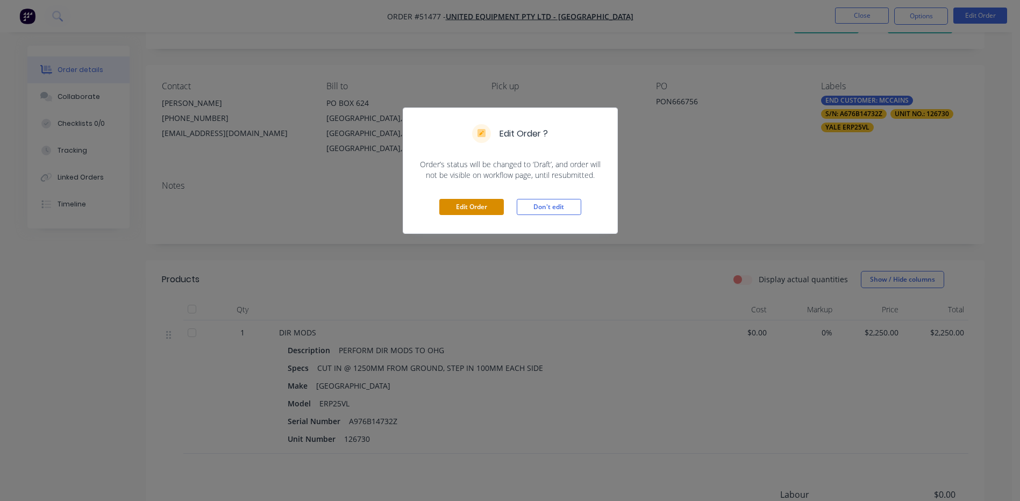
click at [485, 205] on button "Edit Order" at bounding box center [471, 207] width 65 height 16
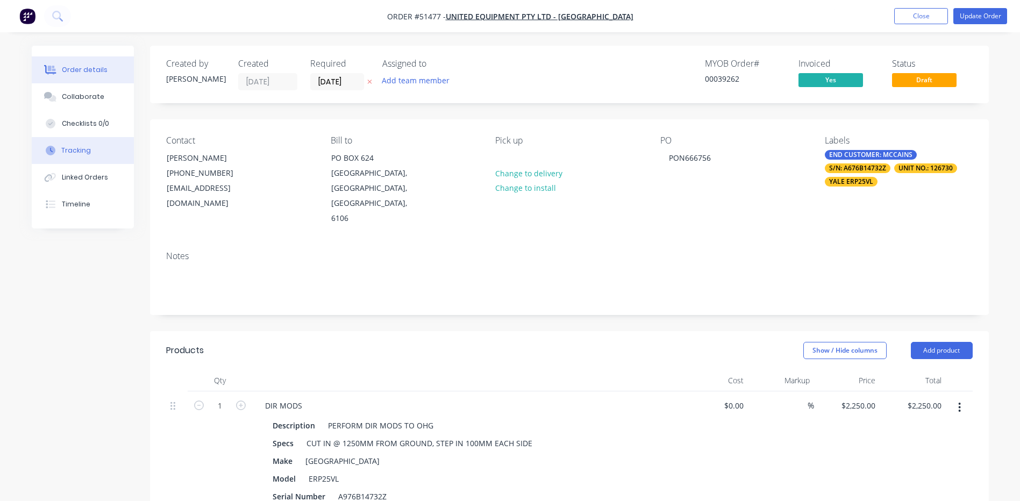
click at [111, 160] on button "Tracking" at bounding box center [83, 150] width 102 height 27
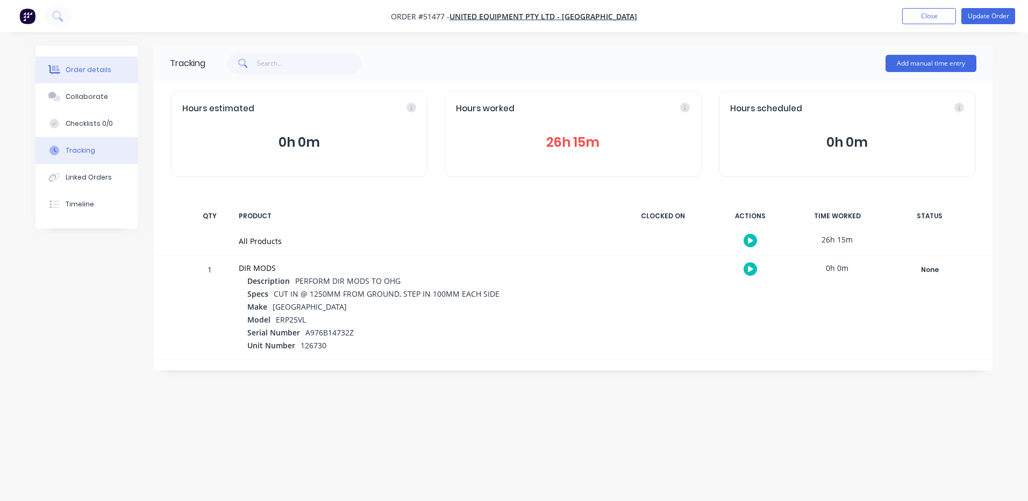
click at [116, 74] on button "Order details" at bounding box center [86, 69] width 102 height 27
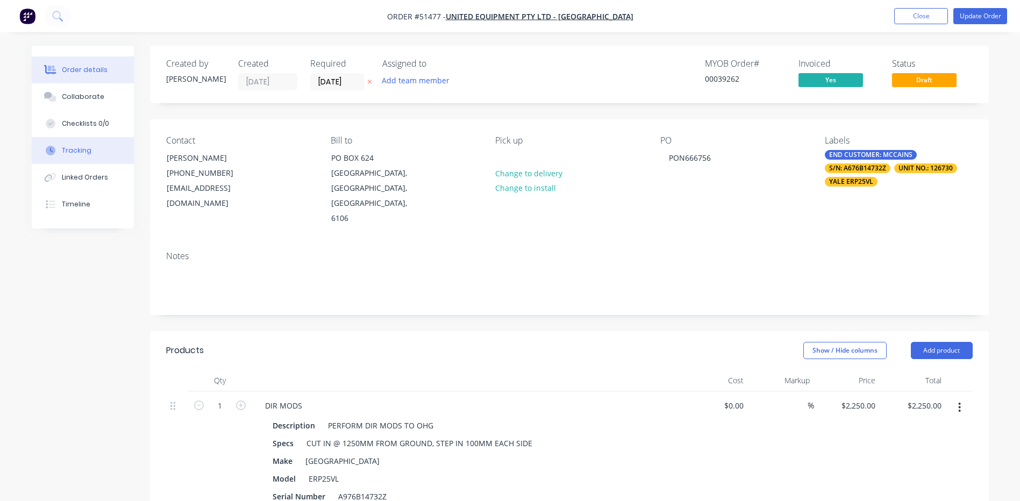
click at [112, 149] on button "Tracking" at bounding box center [83, 150] width 102 height 27
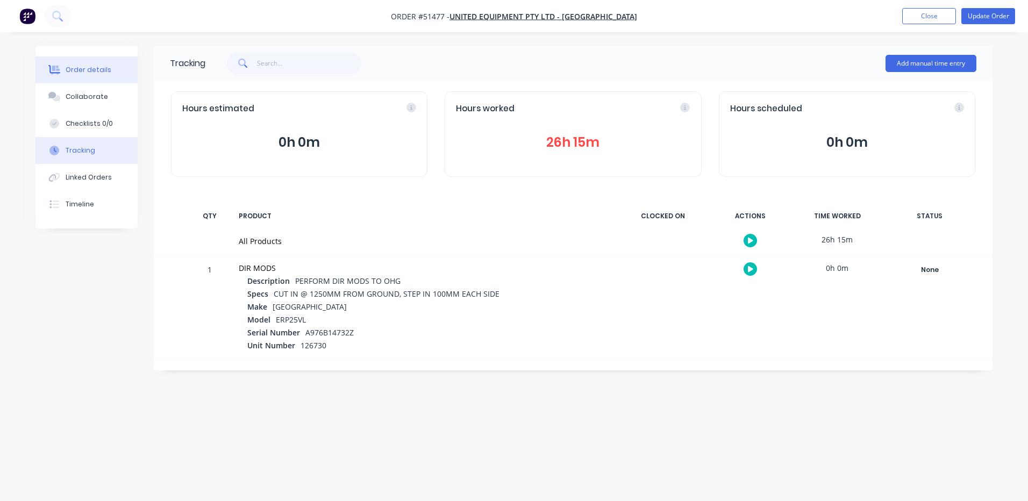
drag, startPoint x: 69, startPoint y: 63, endPoint x: 102, endPoint y: 77, distance: 35.9
click at [69, 63] on button "Order details" at bounding box center [86, 69] width 102 height 27
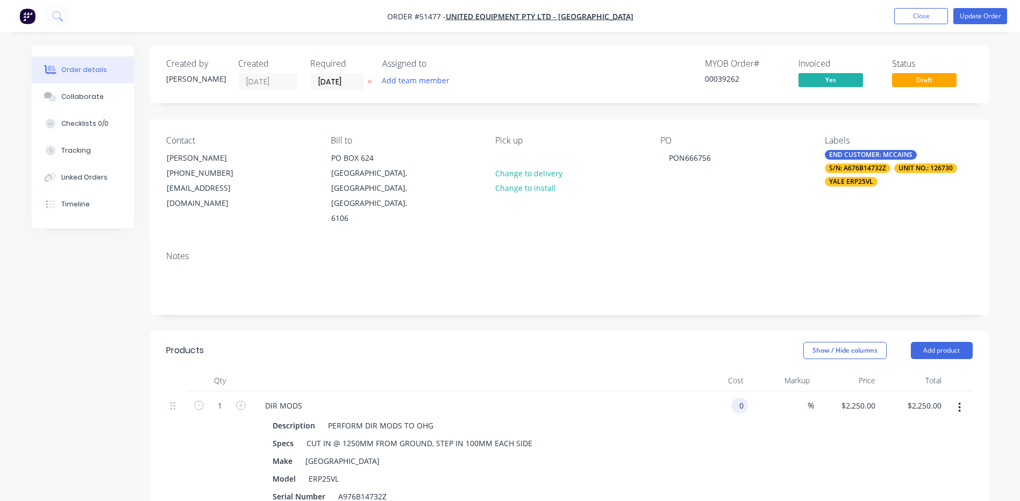
click at [730, 391] on div "0 0" at bounding box center [715, 460] width 66 height 138
type input "$2,493.75"
click at [741, 334] on header "Products Show / Hide columns Add product" at bounding box center [569, 350] width 839 height 39
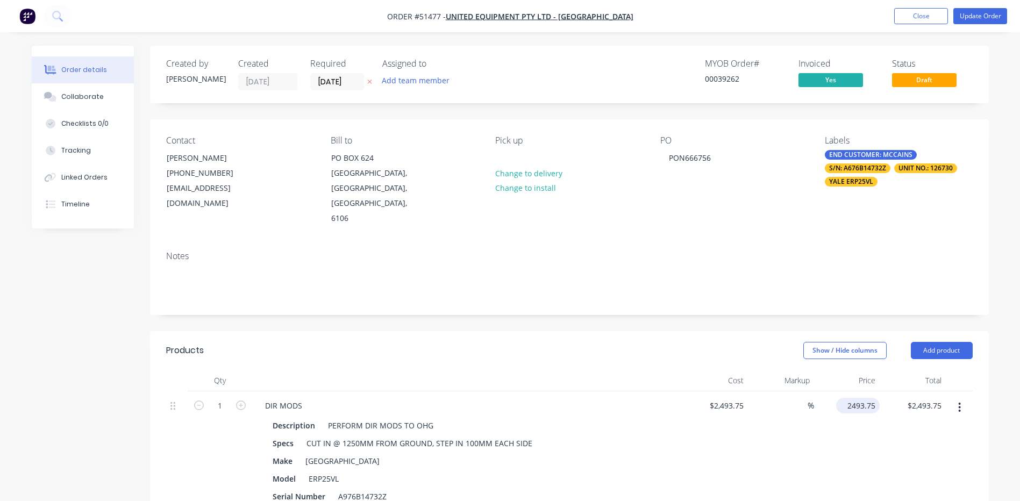
click at [850, 398] on input "2493.75" at bounding box center [859, 406] width 39 height 16
type input "2250"
type input "-9.77"
type input "$2,250.00"
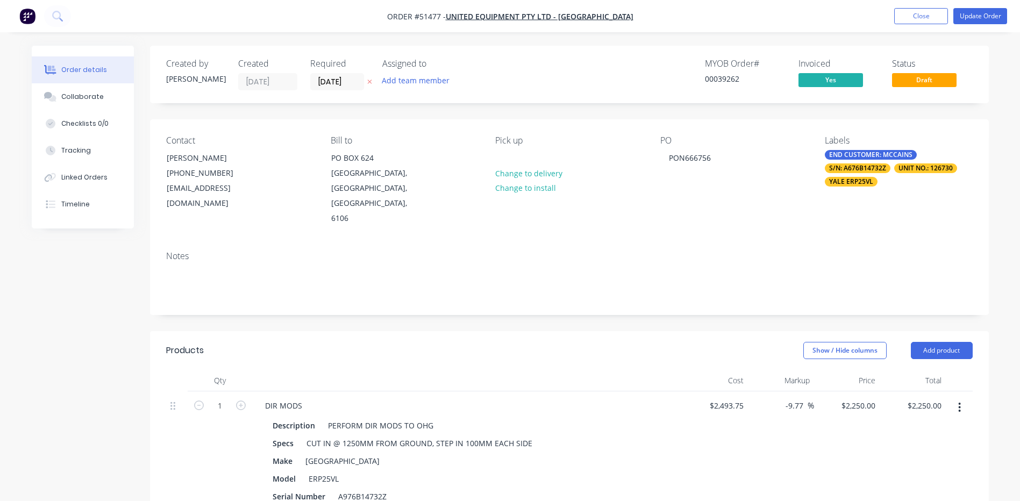
click at [541, 342] on div "Show / Hide columns Add product" at bounding box center [654, 350] width 635 height 17
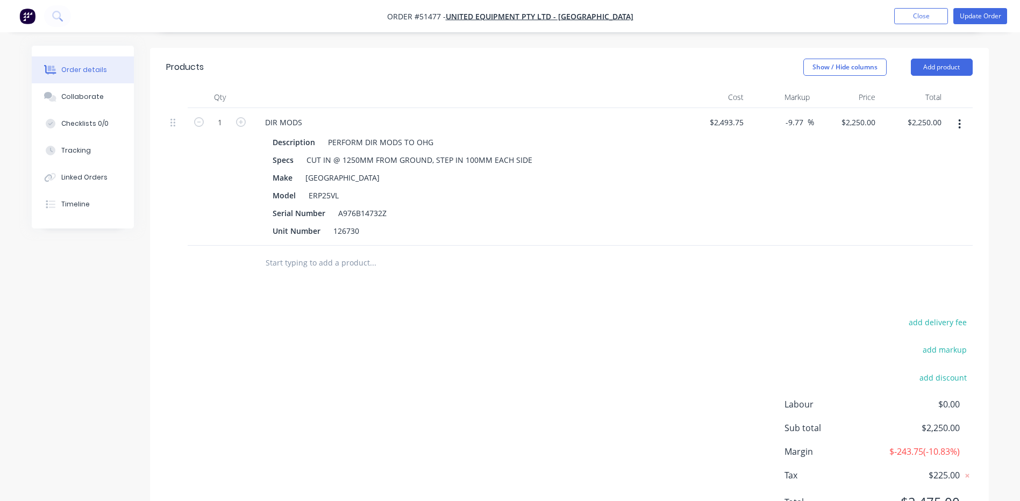
scroll to position [307, 0]
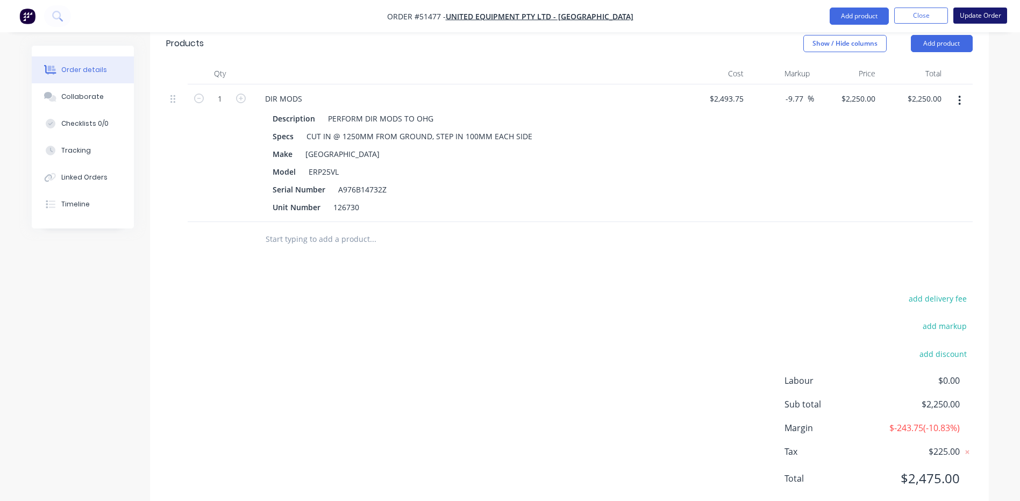
click at [987, 20] on button "Update Order" at bounding box center [980, 16] width 54 height 16
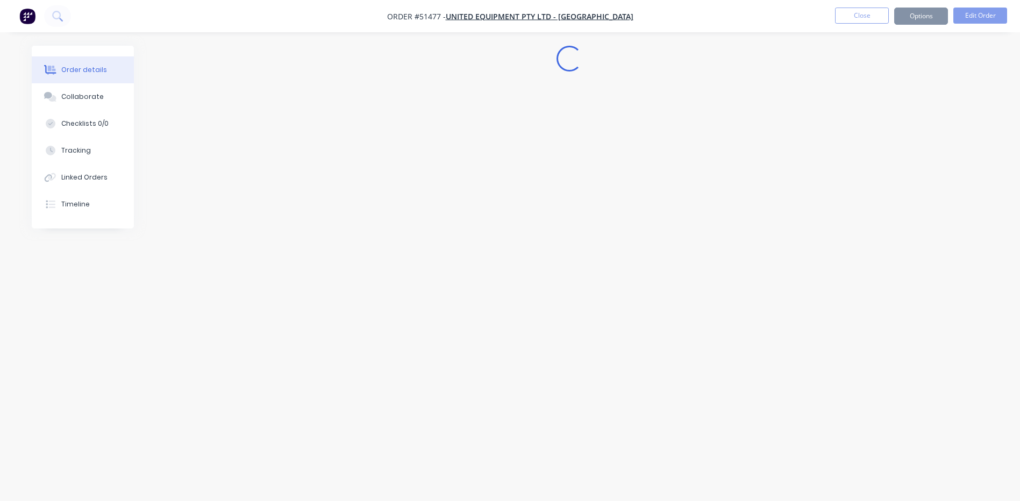
scroll to position [0, 0]
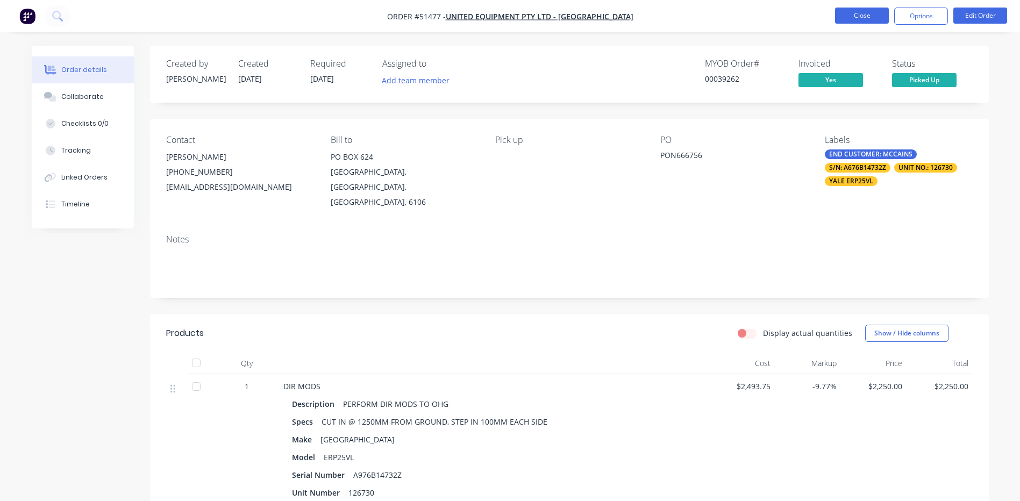
click at [877, 15] on button "Close" at bounding box center [862, 16] width 54 height 16
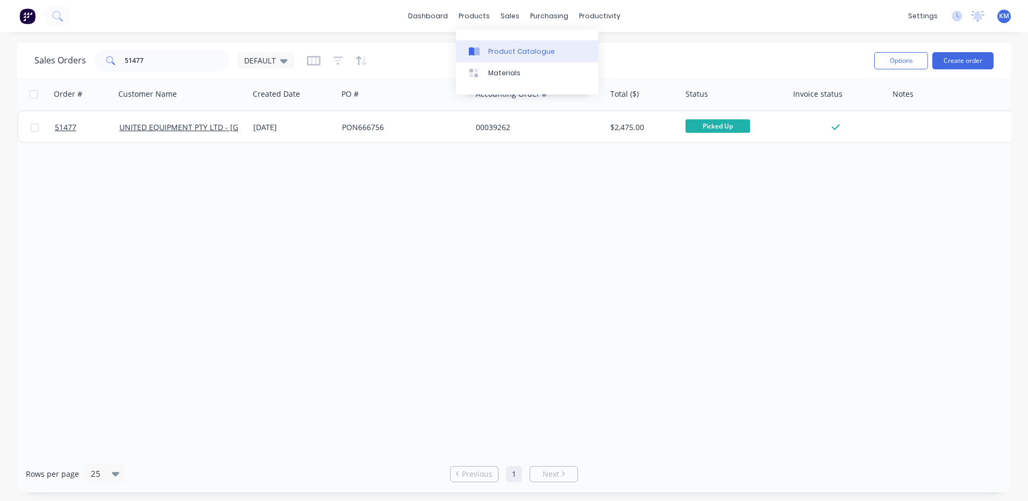
click at [485, 49] on link "Product Catalogue" at bounding box center [527, 51] width 142 height 22
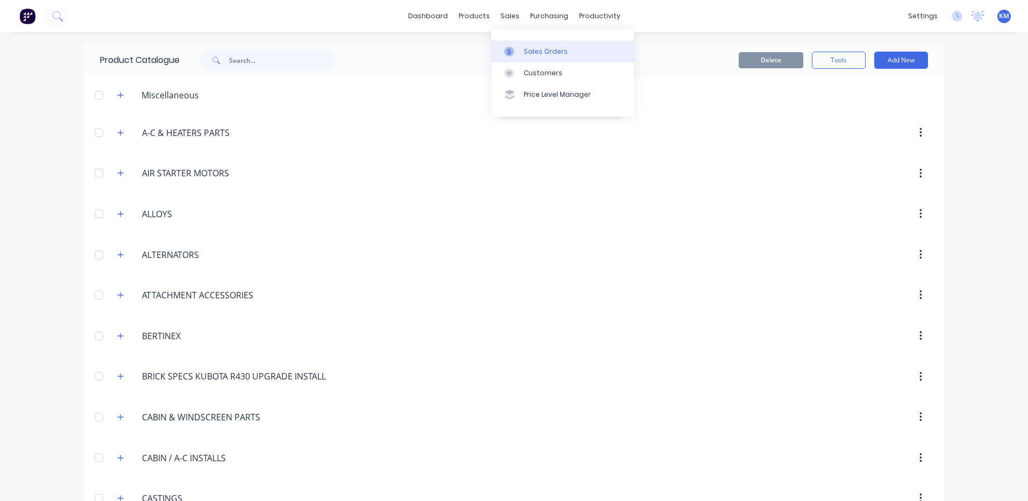
click at [517, 51] on div at bounding box center [512, 52] width 16 height 10
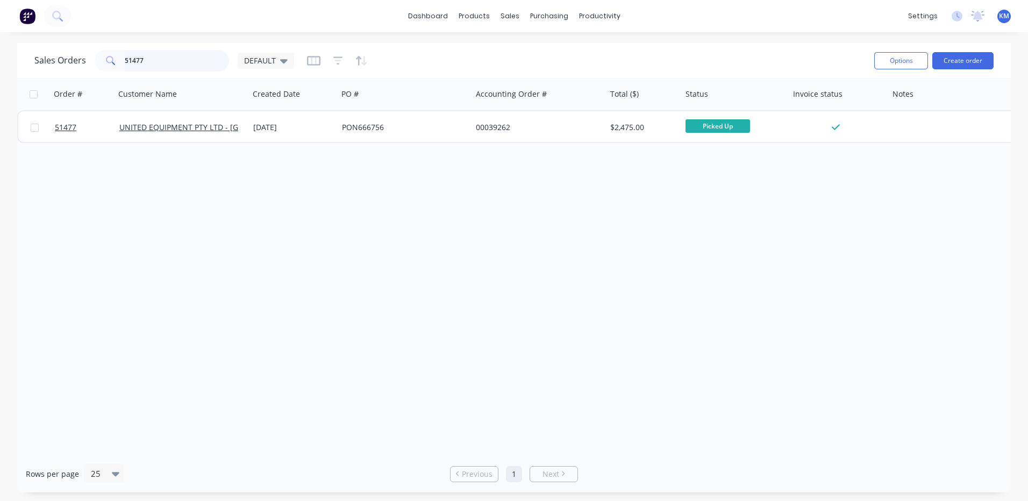
click at [179, 55] on input "51477" at bounding box center [177, 61] width 105 height 22
type input "51578"
click at [295, 144] on div "Order # Customer Name Created Date PO # Accounting Order # Total ($) Status Inv…" at bounding box center [514, 266] width 994 height 377
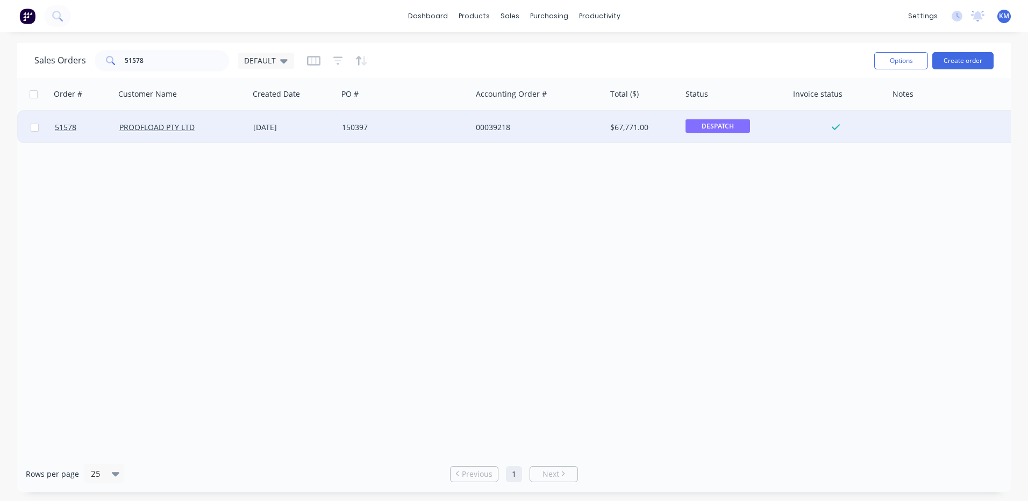
click at [297, 140] on div "[DATE]" at bounding box center [293, 127] width 89 height 32
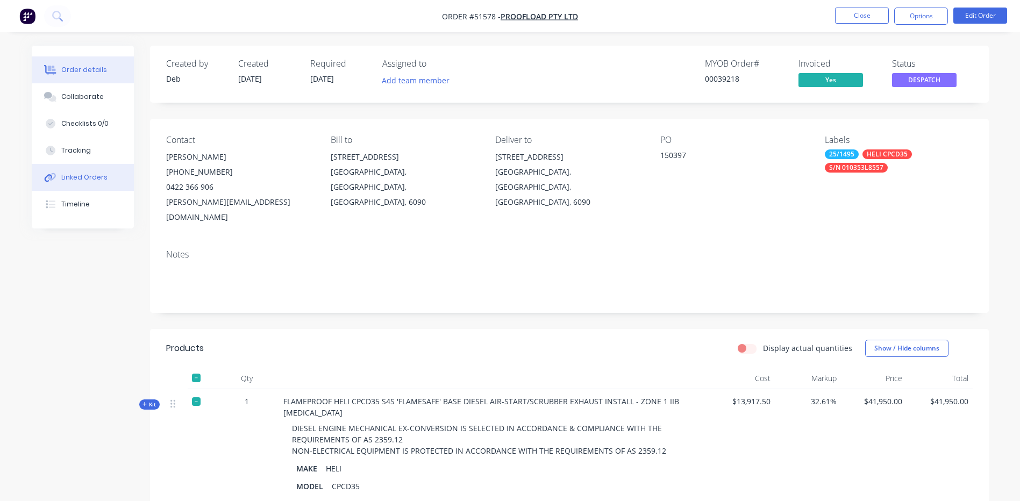
click at [93, 170] on button "Linked Orders" at bounding box center [83, 177] width 102 height 27
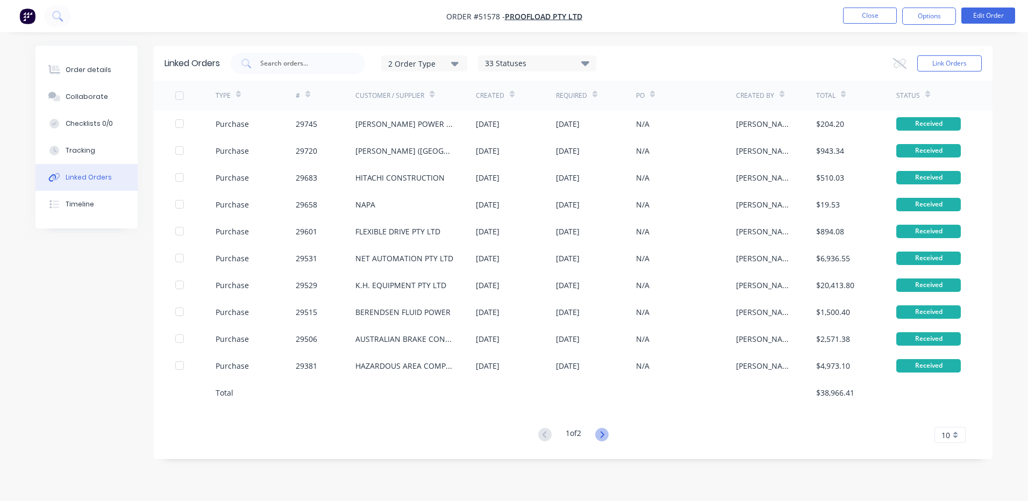
click at [606, 437] on icon at bounding box center [601, 434] width 13 height 13
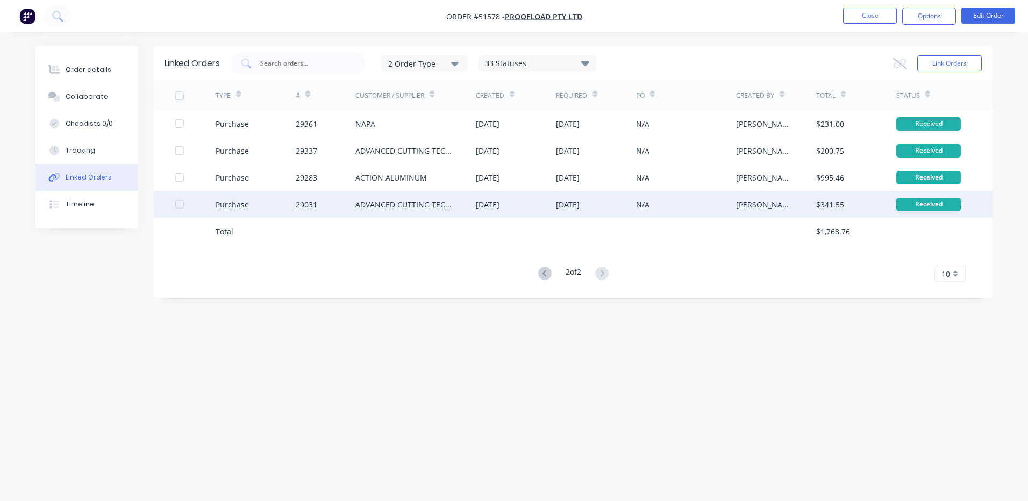
click at [480, 211] on div "18 Dec 2024" at bounding box center [516, 204] width 80 height 27
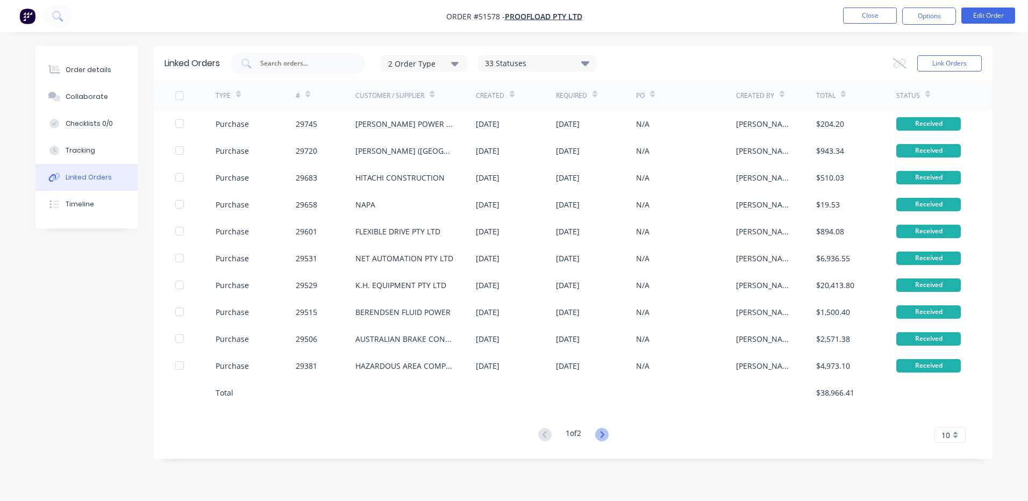
click at [605, 433] on icon at bounding box center [601, 434] width 13 height 13
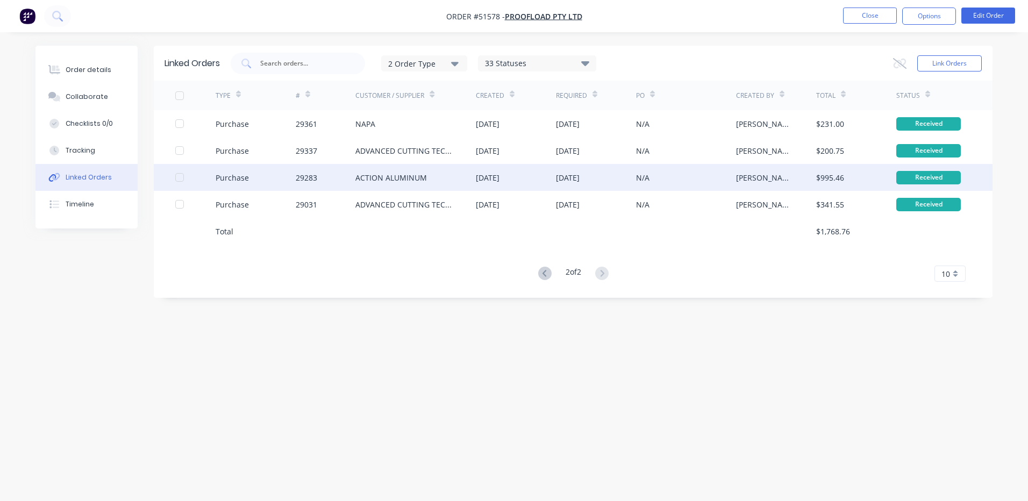
click at [566, 184] on div "12 Mar 2025" at bounding box center [596, 177] width 80 height 27
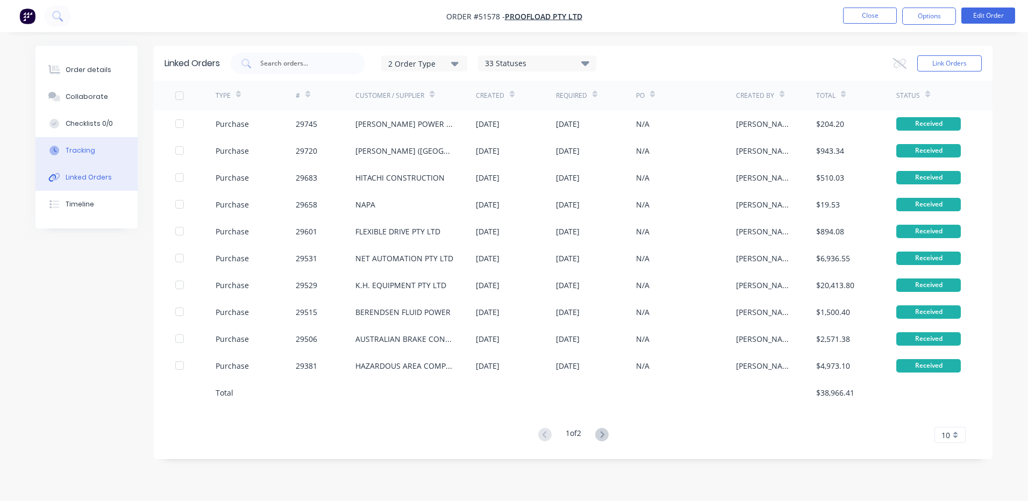
click at [92, 148] on div "Tracking" at bounding box center [81, 151] width 30 height 10
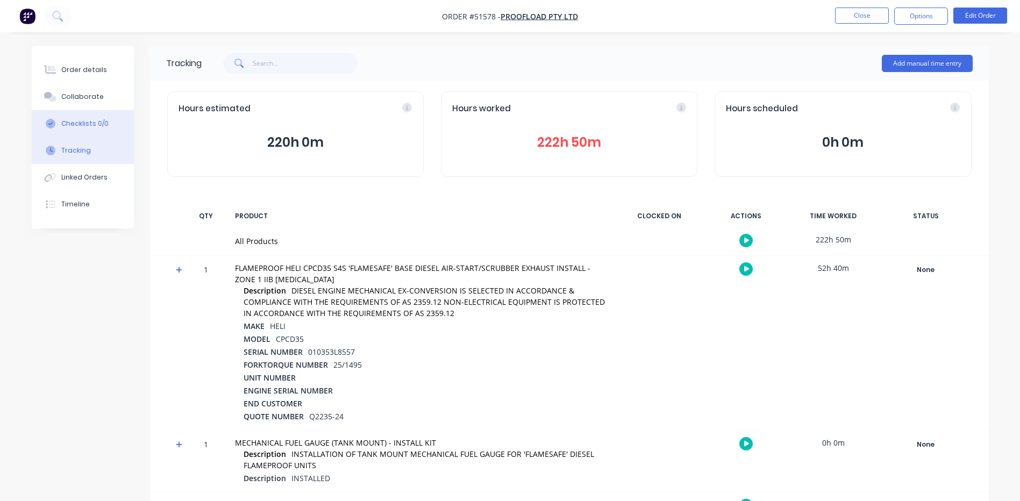
click at [95, 130] on button "Checklists 0/0" at bounding box center [83, 123] width 102 height 27
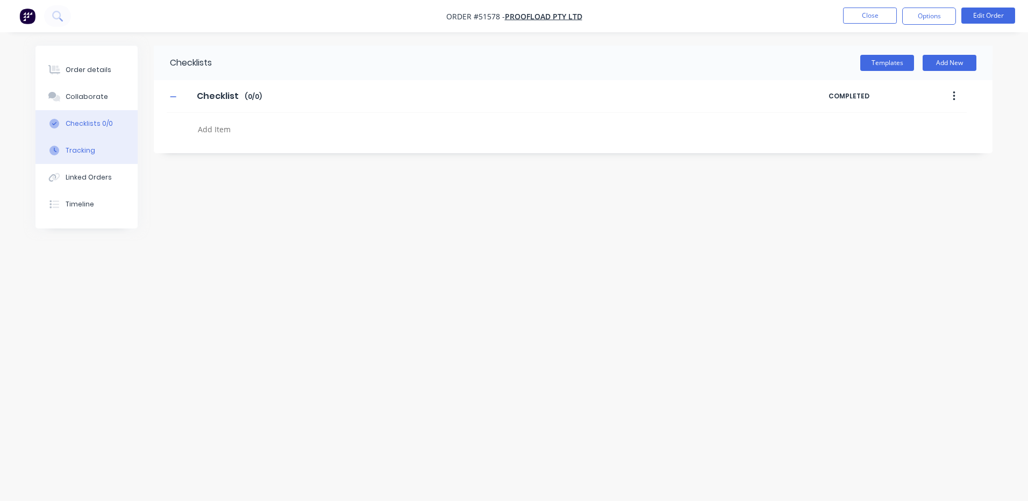
click at [80, 159] on button "Tracking" at bounding box center [86, 150] width 102 height 27
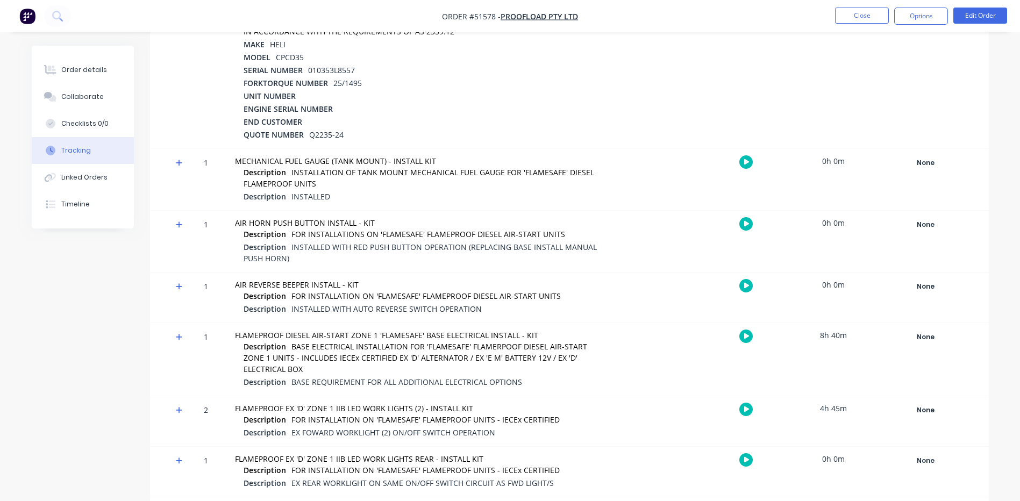
scroll to position [289, 0]
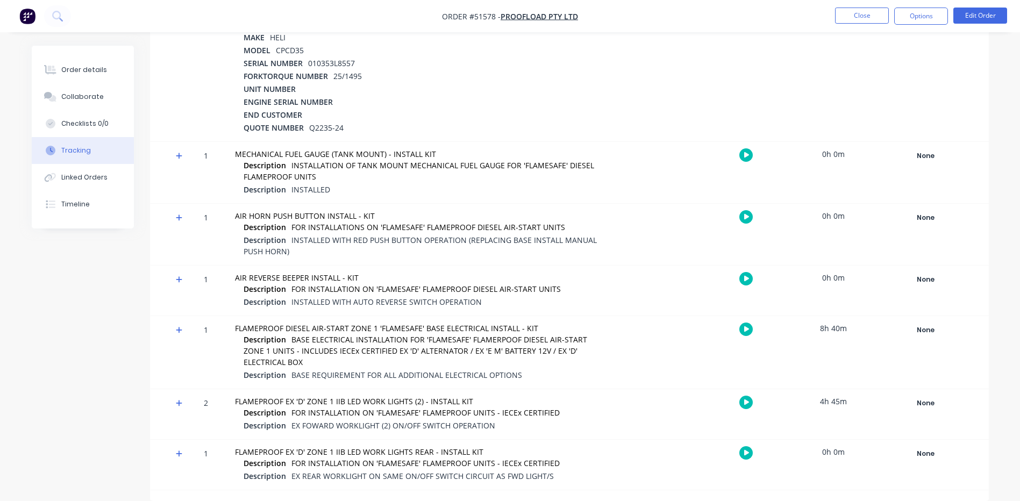
click at [177, 401] on icon at bounding box center [179, 403] width 7 height 8
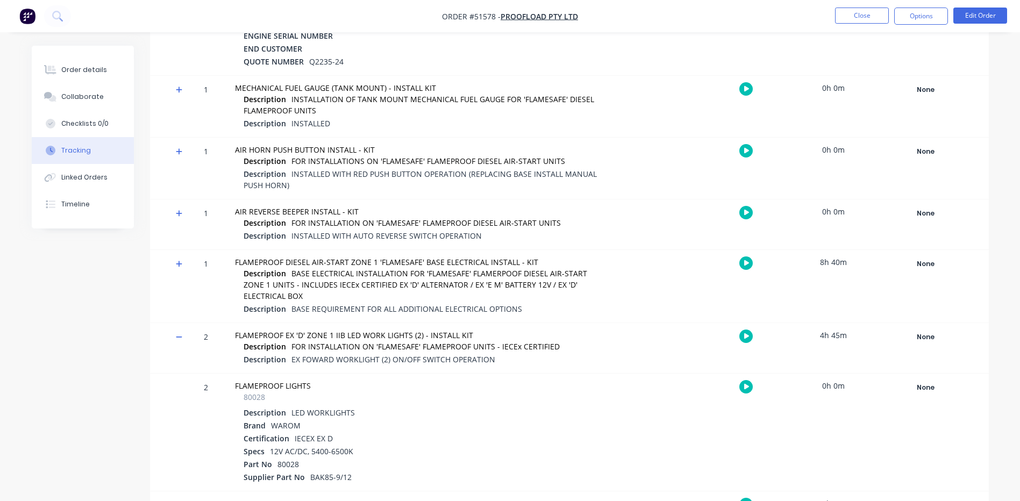
scroll to position [553, 0]
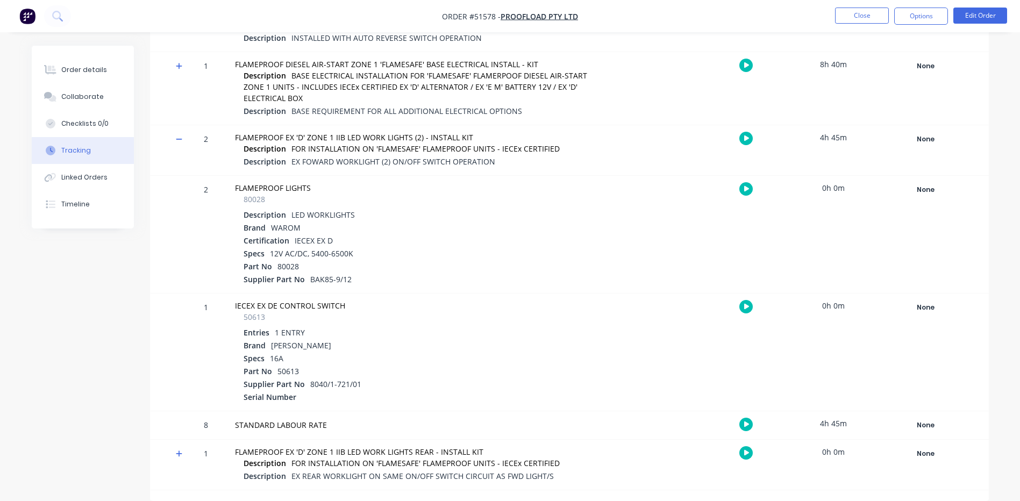
click at [836, 139] on div "4h 45m" at bounding box center [833, 137] width 81 height 24
click at [838, 424] on div "4h 45m" at bounding box center [833, 423] width 81 height 24
click at [825, 425] on div "4h 45m" at bounding box center [833, 423] width 81 height 24
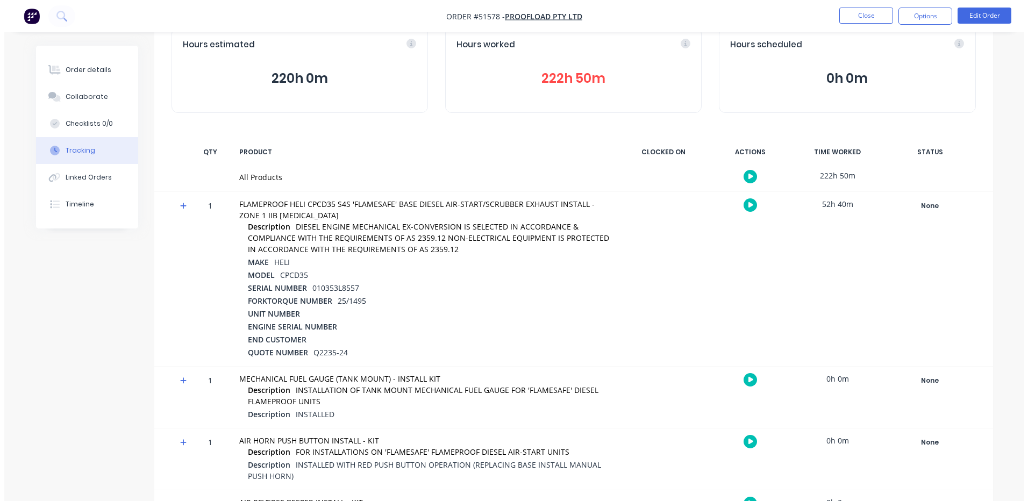
scroll to position [0, 0]
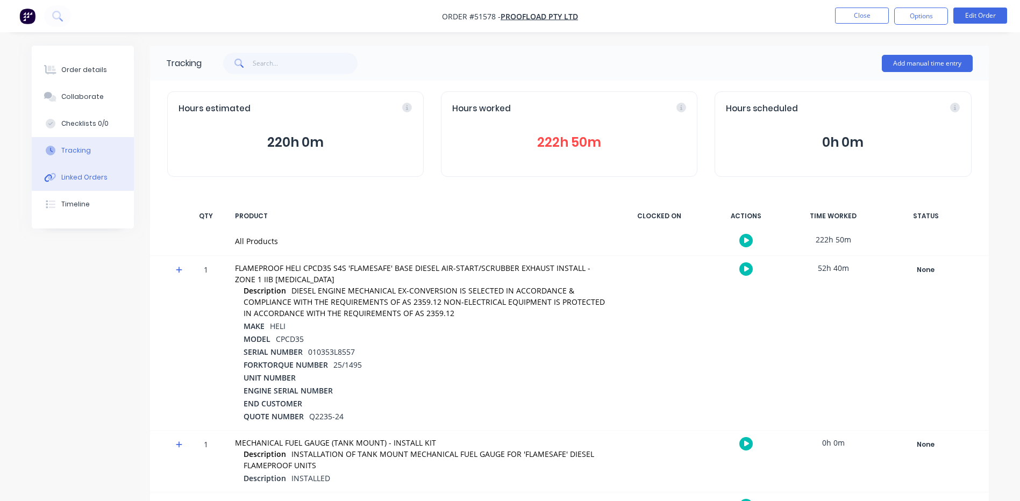
click at [98, 187] on button "Linked Orders" at bounding box center [83, 177] width 102 height 27
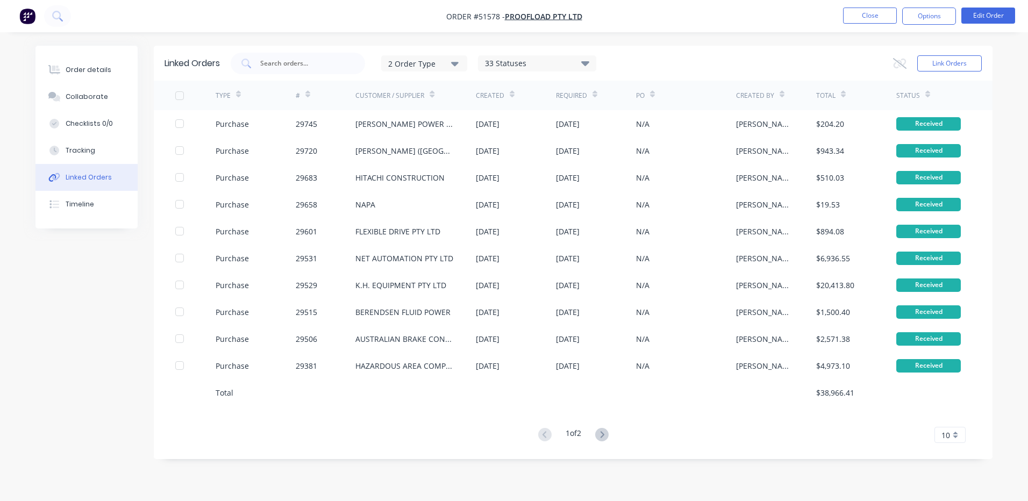
click at [611, 434] on button at bounding box center [602, 435] width 20 height 16
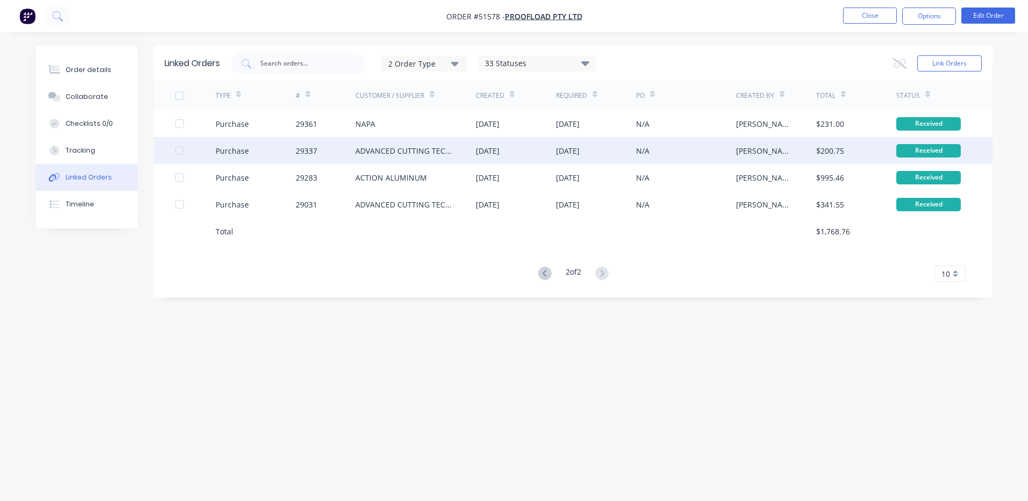
click at [490, 154] on div "28 Mar 2025" at bounding box center [488, 150] width 24 height 11
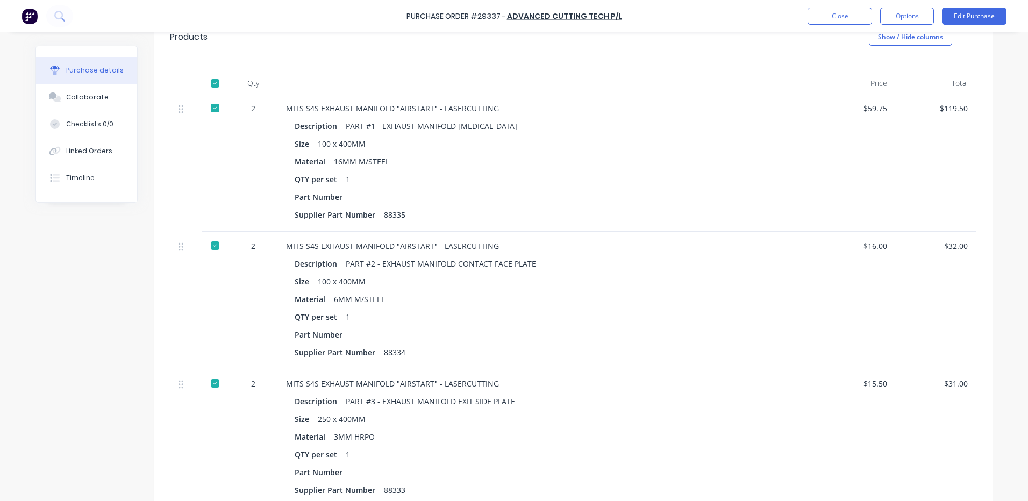
scroll to position [177, 0]
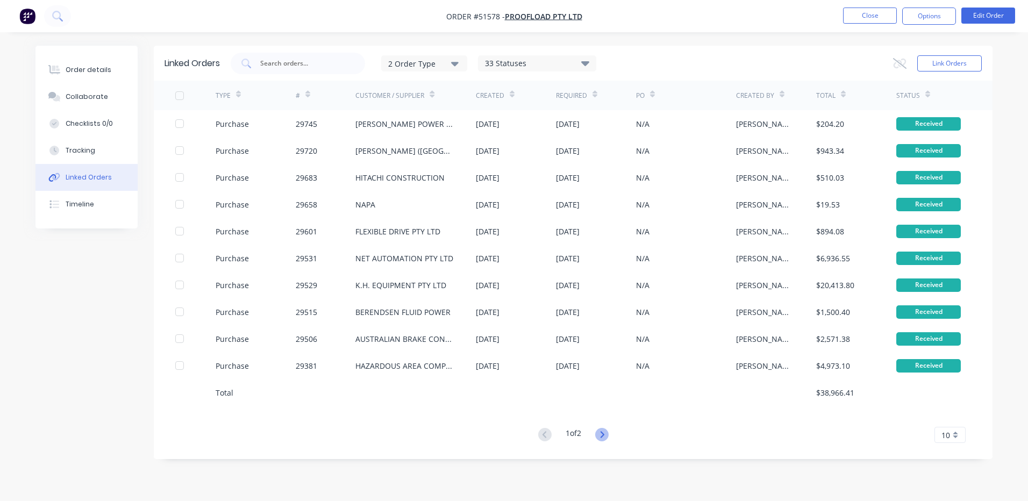
click at [604, 436] on icon at bounding box center [602, 434] width 4 height 6
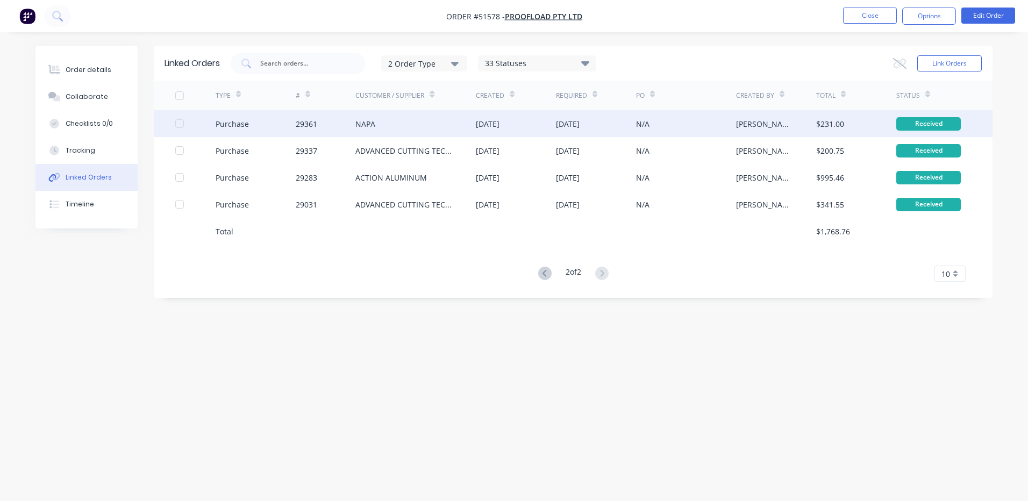
click at [500, 125] on div "02 Apr 2025" at bounding box center [488, 123] width 24 height 11
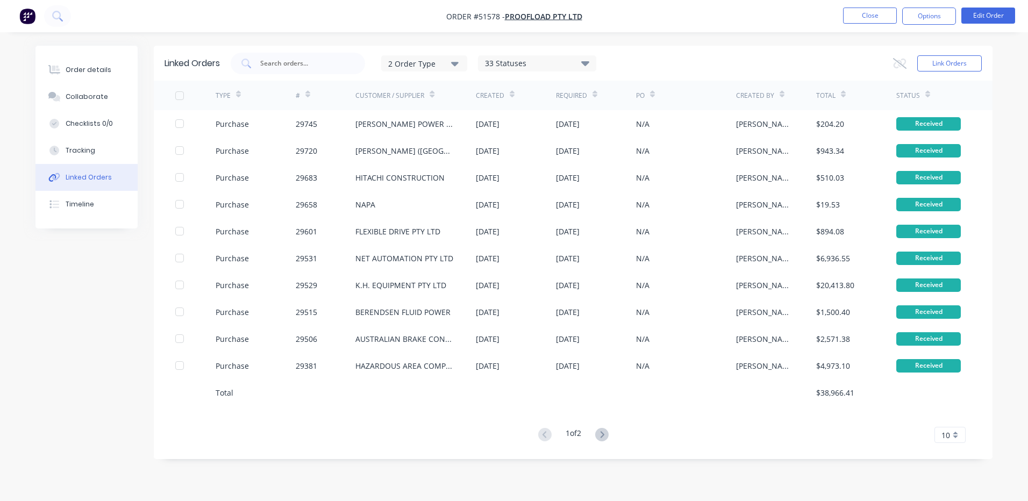
click at [593, 439] on div "1 of 2" at bounding box center [573, 435] width 77 height 16
click at [599, 429] on button at bounding box center [602, 435] width 20 height 16
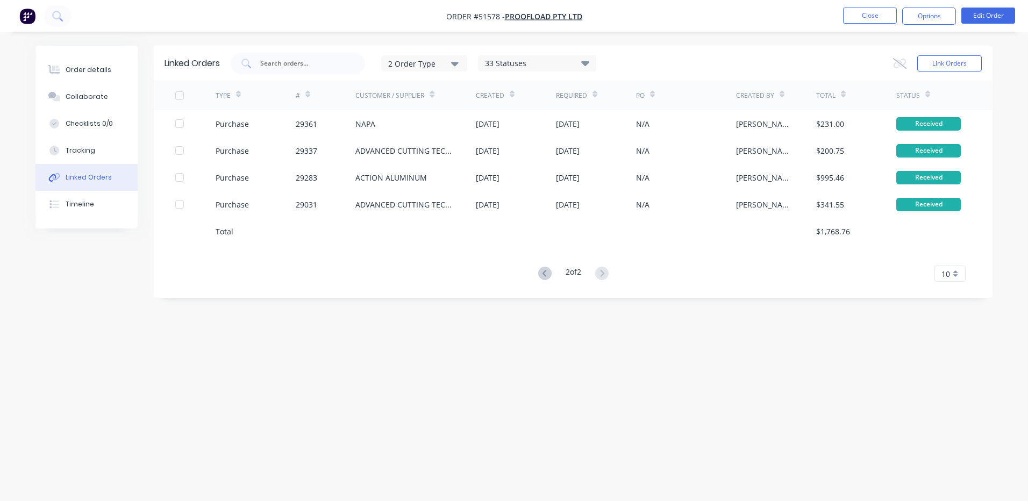
click at [548, 268] on button at bounding box center [545, 274] width 20 height 16
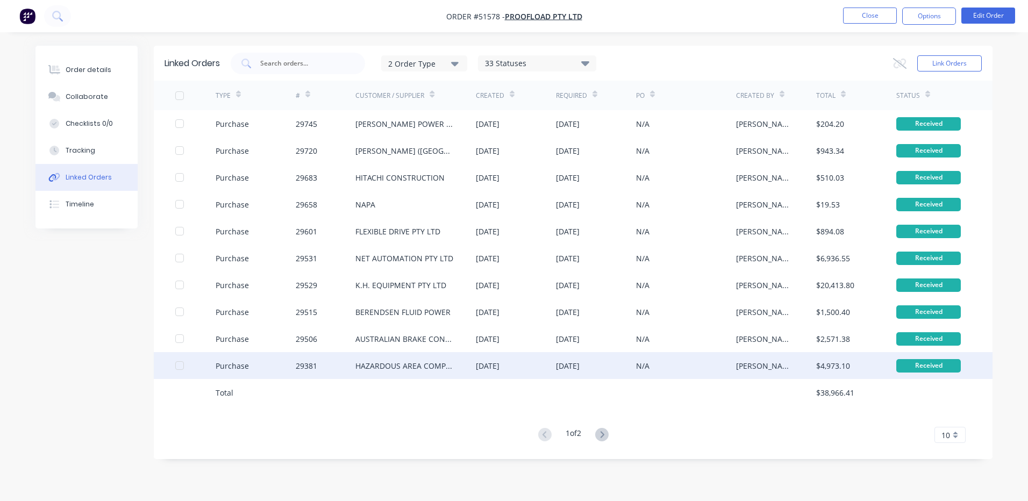
click at [467, 367] on div "HAZARDOUS AREA COMPONENTS" at bounding box center [415, 365] width 120 height 27
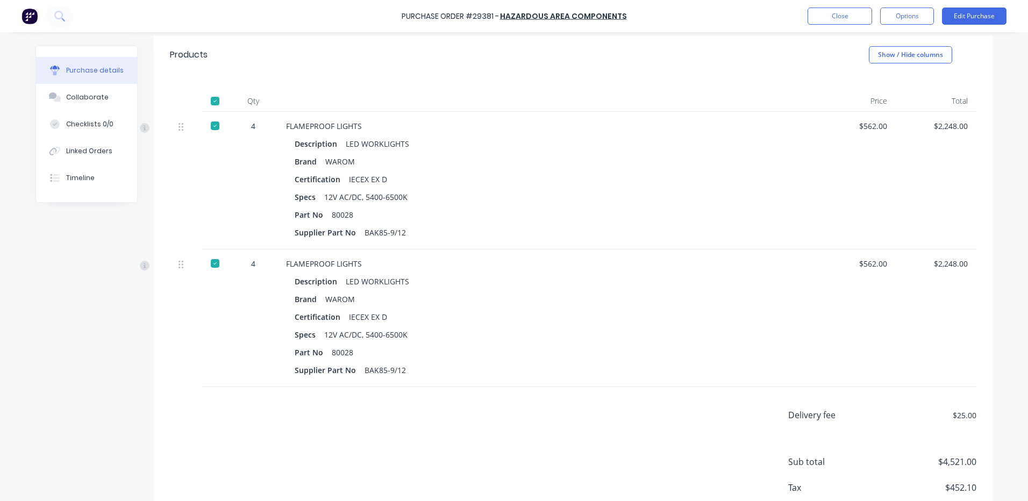
scroll to position [54, 0]
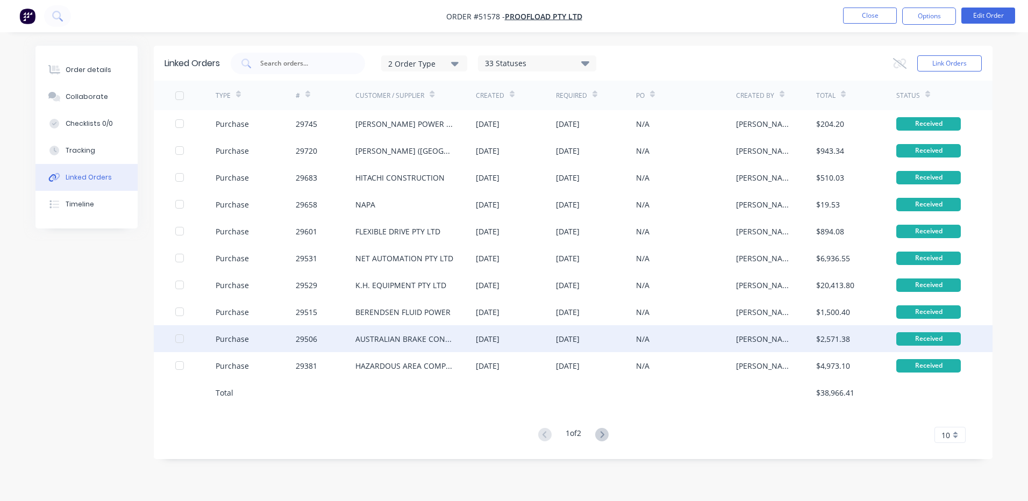
click at [359, 330] on div "AUSTRALIAN BRAKE CONTROLS" at bounding box center [415, 338] width 120 height 27
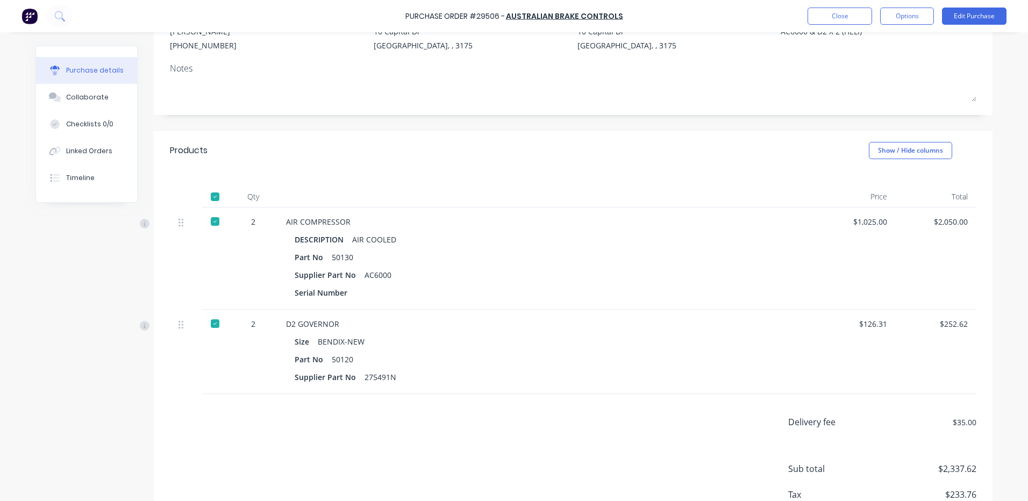
scroll to position [191, 0]
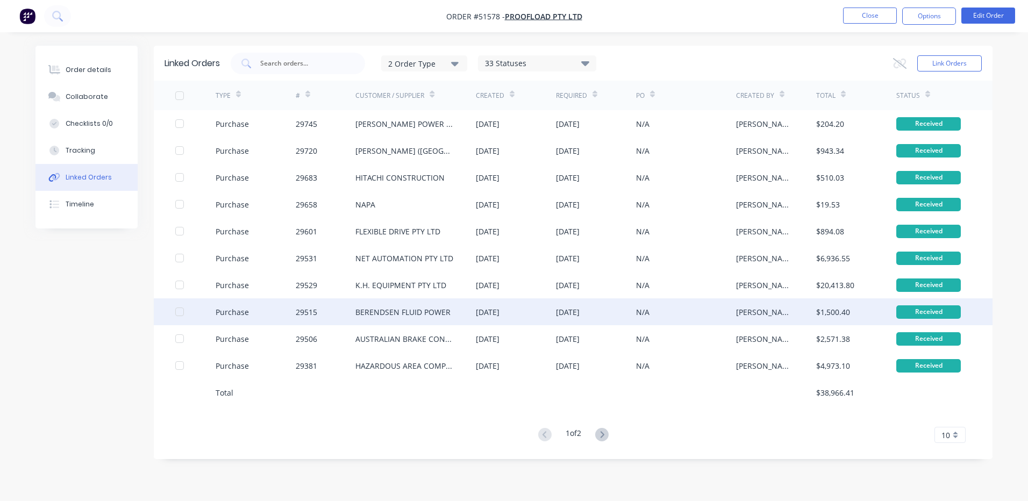
click at [394, 314] on div "BERENDSEN FLUID POWER" at bounding box center [402, 311] width 95 height 11
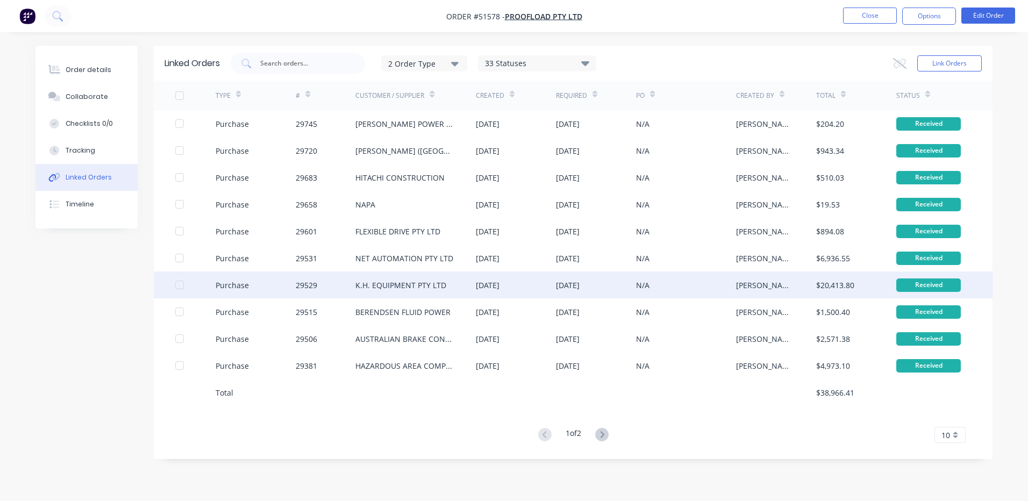
click at [324, 277] on div "29529" at bounding box center [326, 285] width 60 height 27
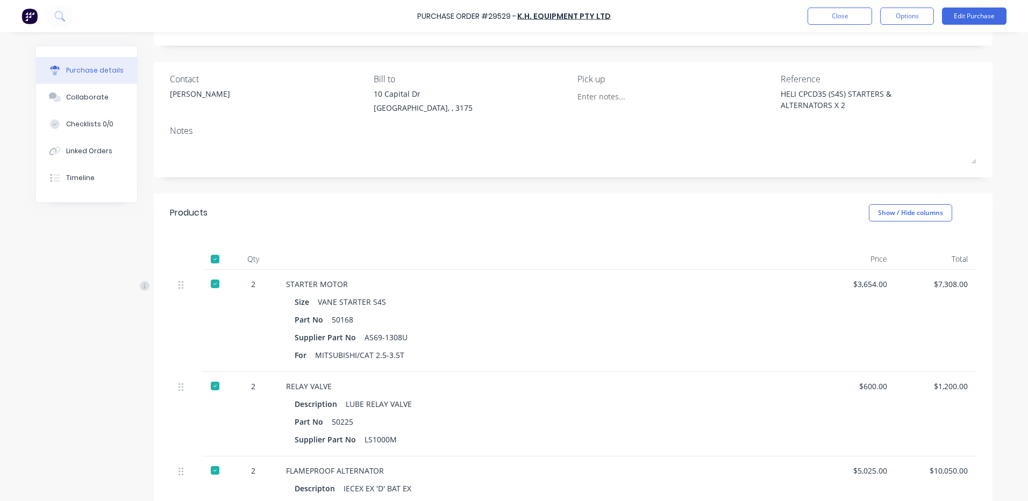
scroll to position [161, 0]
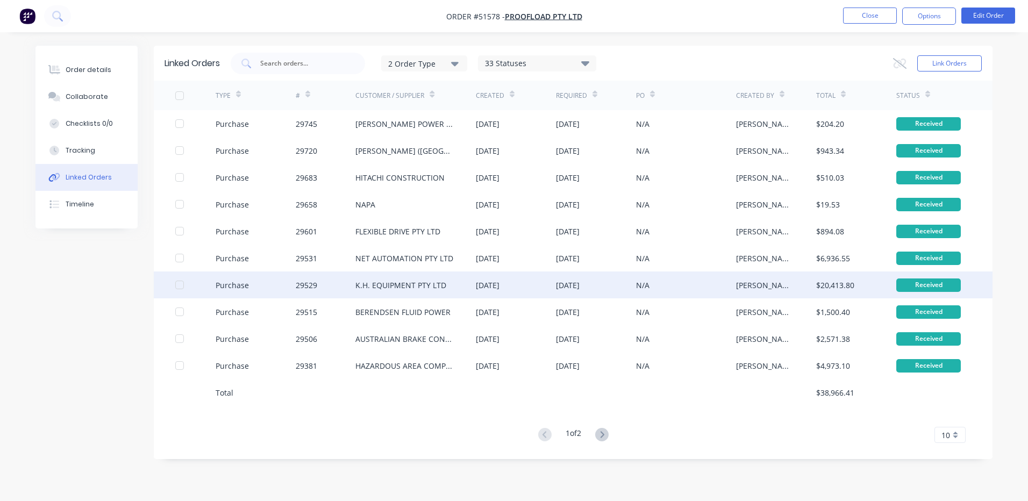
click at [360, 289] on div "K.H. EQUIPMENT PTY LTD" at bounding box center [400, 285] width 91 height 11
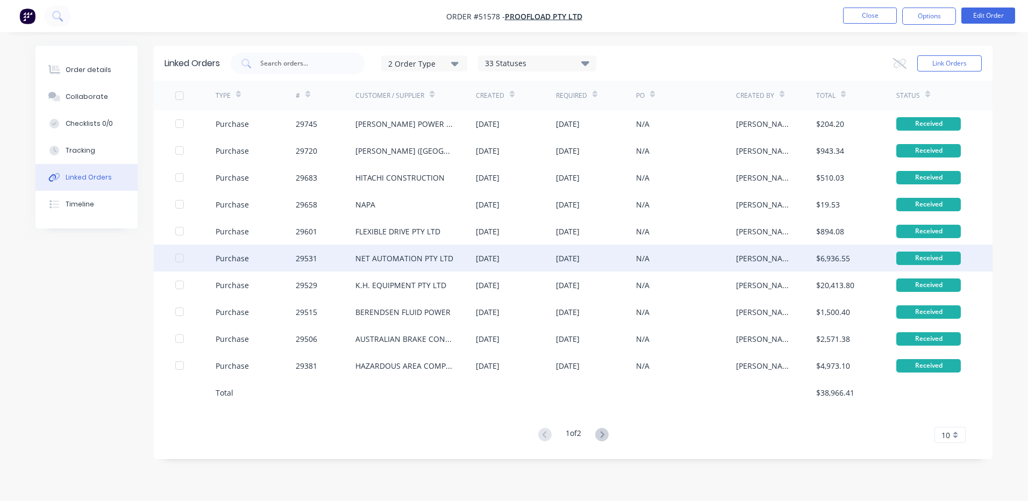
click at [309, 251] on div "29531" at bounding box center [326, 258] width 60 height 27
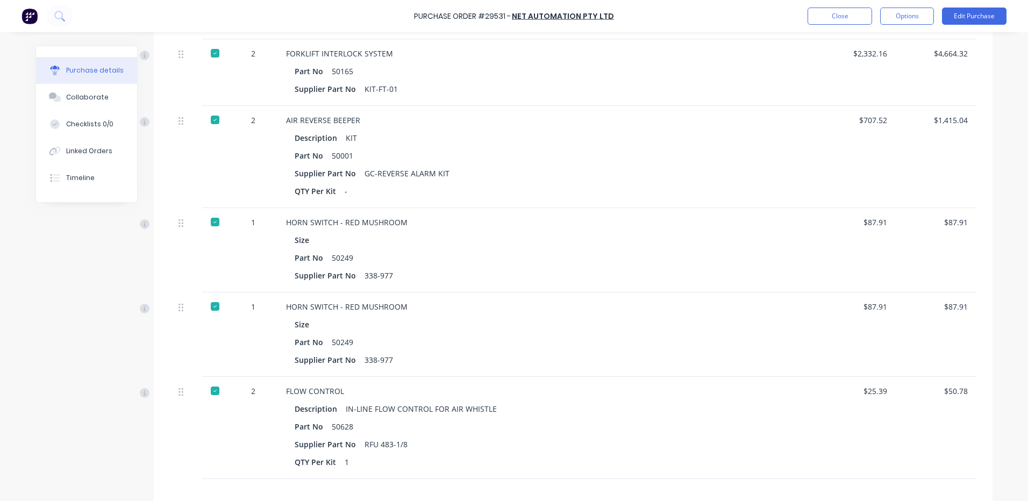
scroll to position [258, 0]
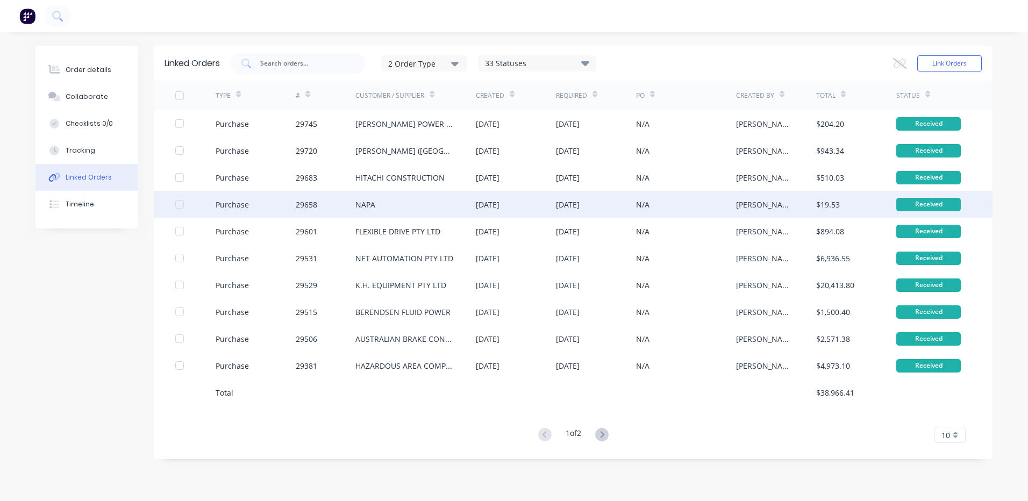
click at [470, 214] on div "NAPA" at bounding box center [415, 204] width 120 height 27
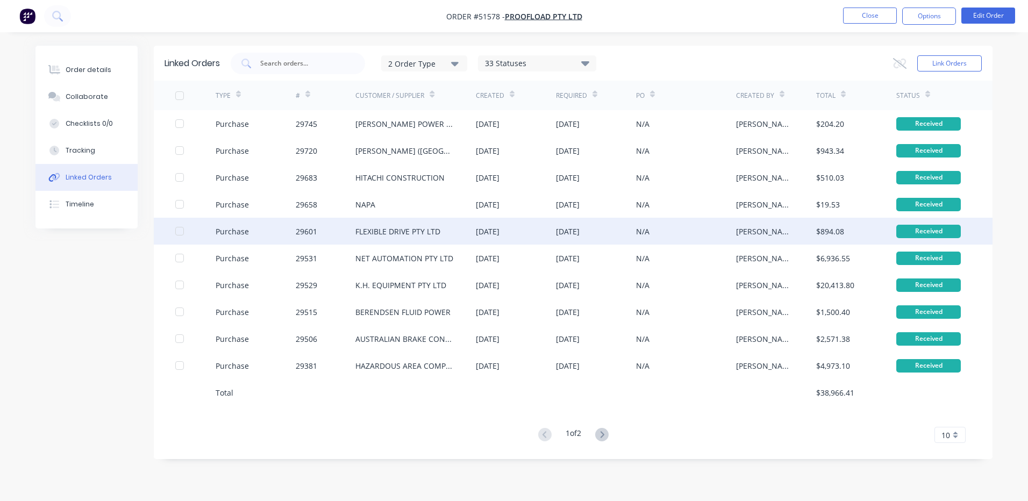
click at [404, 236] on div "FLEXIBLE DRIVE PTY LTD" at bounding box center [397, 231] width 85 height 11
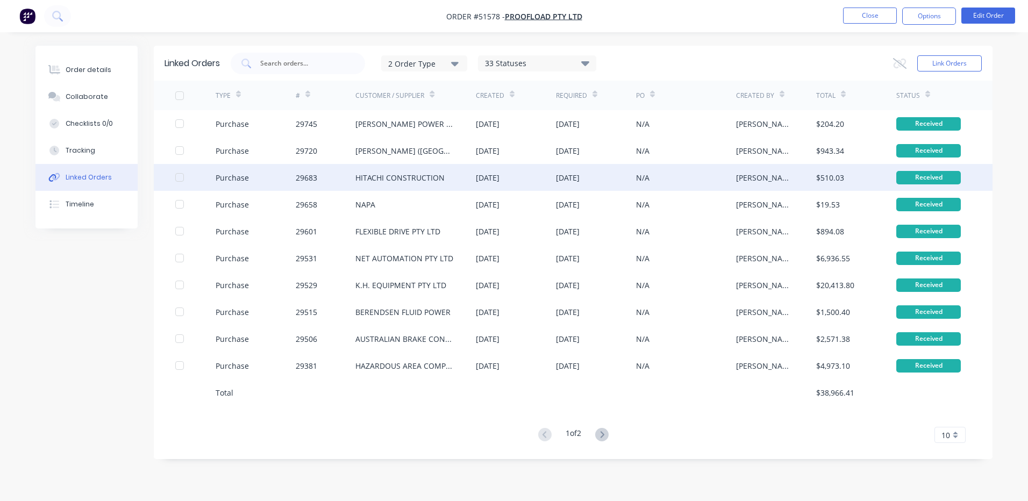
click at [437, 183] on div "HITACHI CONSTRUCTION" at bounding box center [415, 177] width 120 height 27
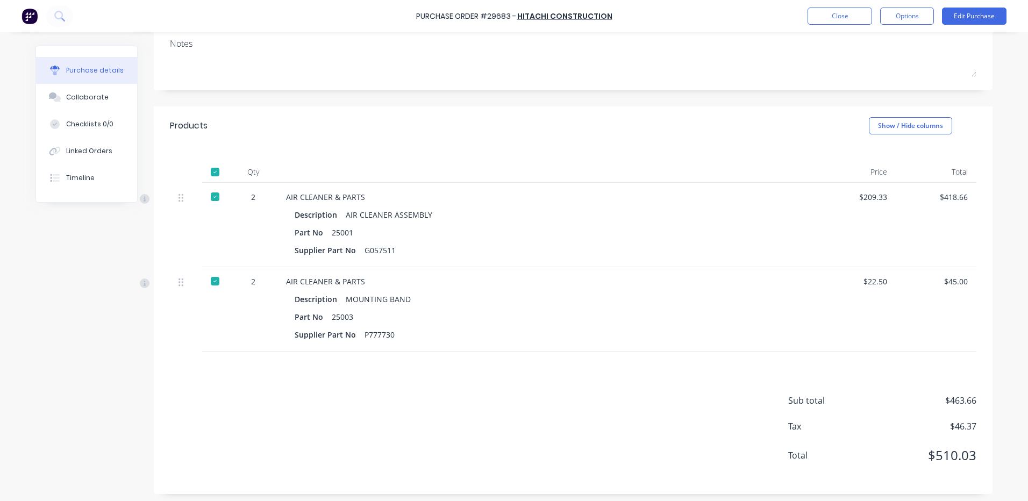
scroll to position [148, 0]
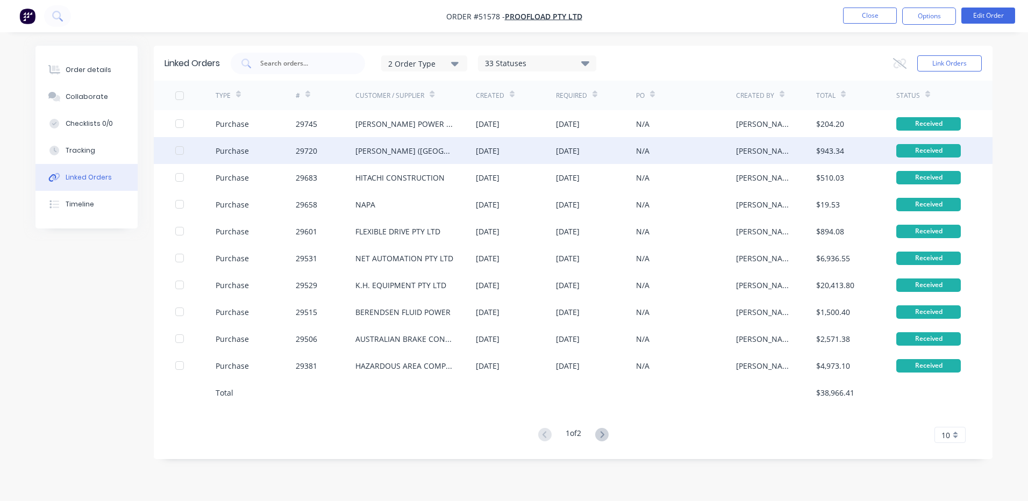
click at [354, 153] on div "29720" at bounding box center [326, 150] width 60 height 27
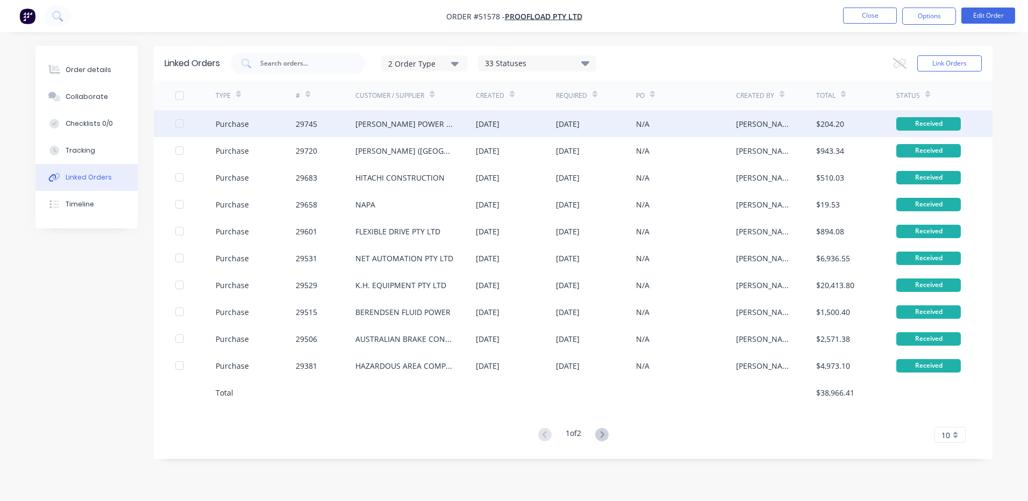
click at [388, 130] on div "MARSHALL POWER AUSTRALIA PTY LTD" at bounding box center [415, 123] width 120 height 27
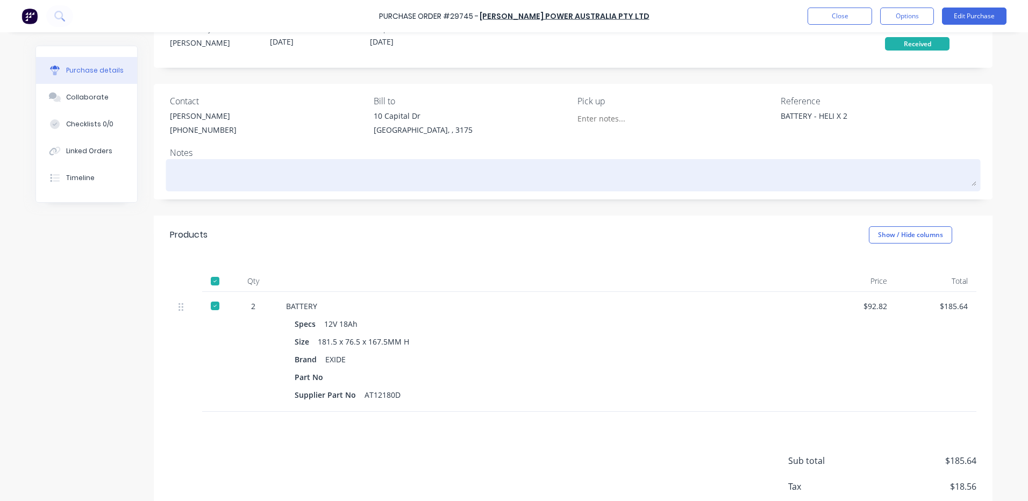
scroll to position [54, 0]
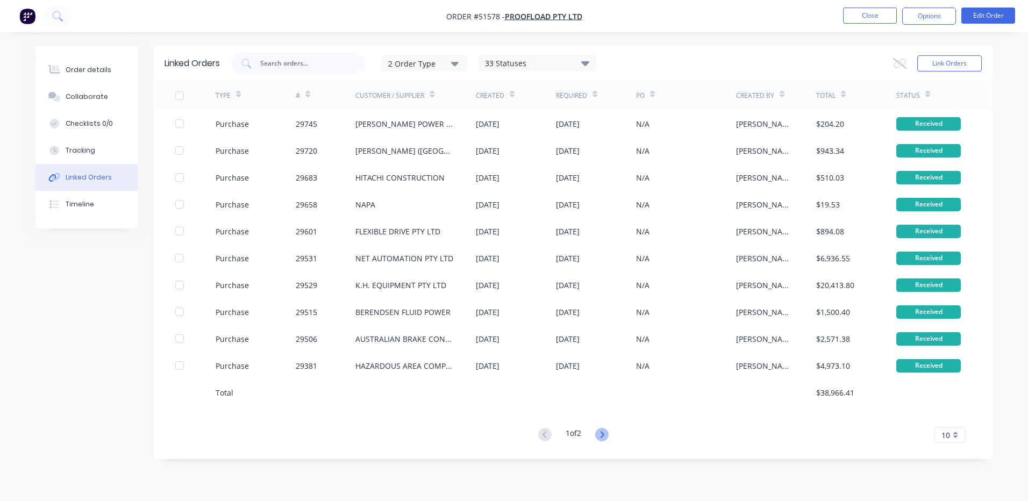
click at [597, 432] on icon at bounding box center [601, 434] width 13 height 13
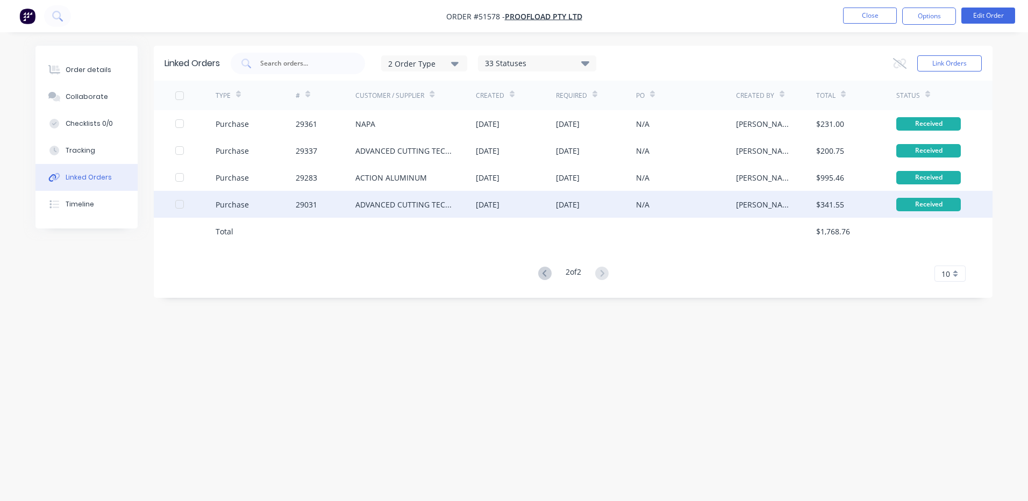
click at [490, 208] on div "18 Dec 2024" at bounding box center [488, 204] width 24 height 11
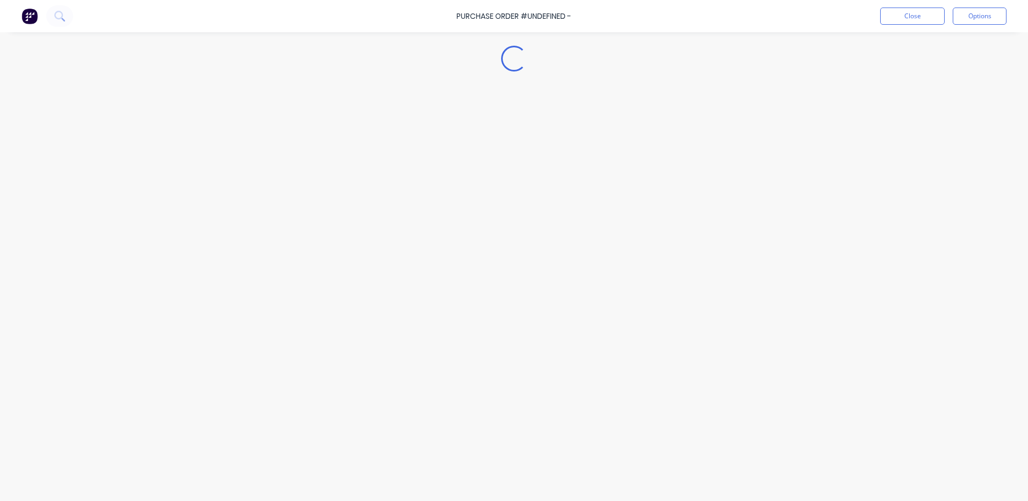
type textarea "x"
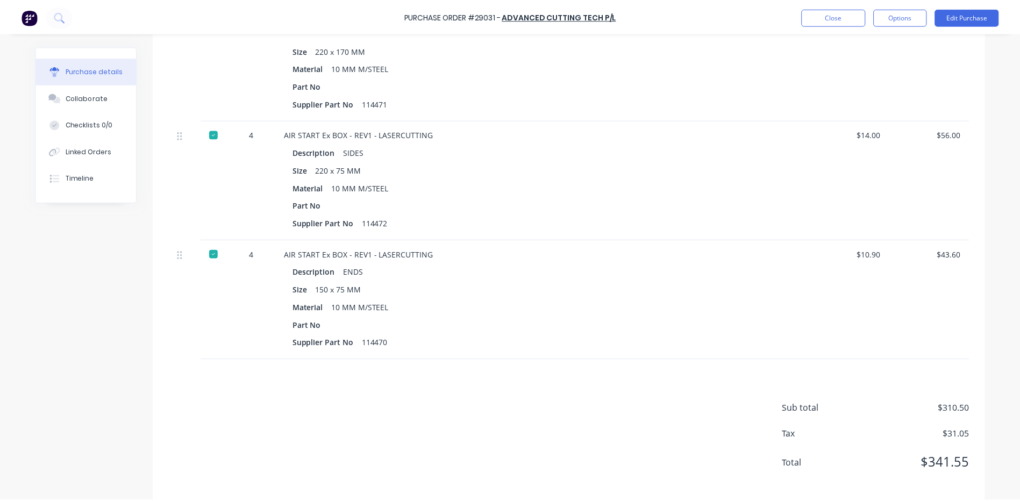
scroll to position [459, 0]
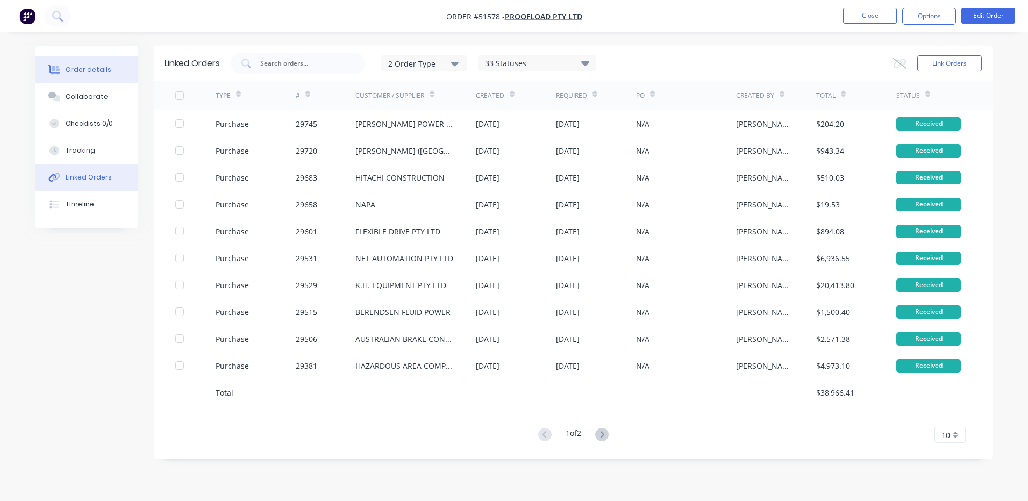
click at [86, 70] on div "Order details" at bounding box center [89, 70] width 46 height 10
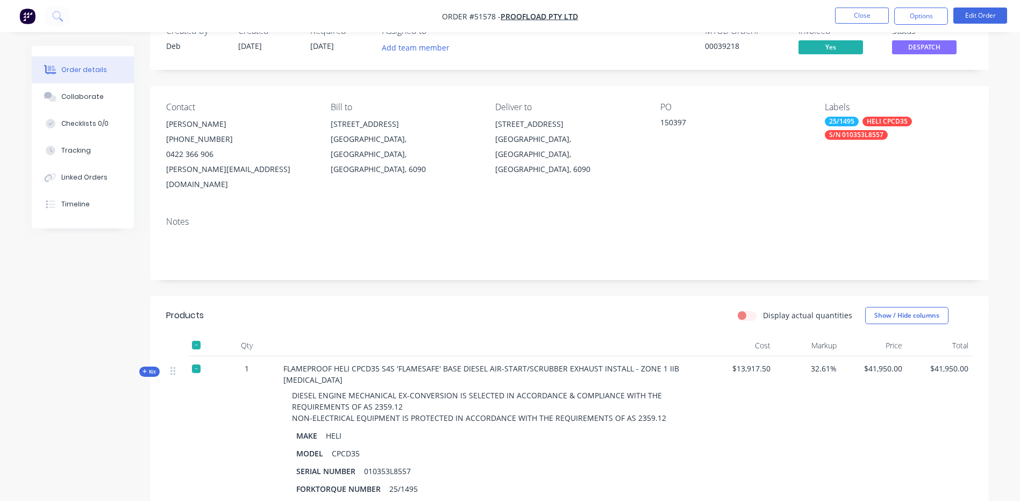
scroll to position [108, 0]
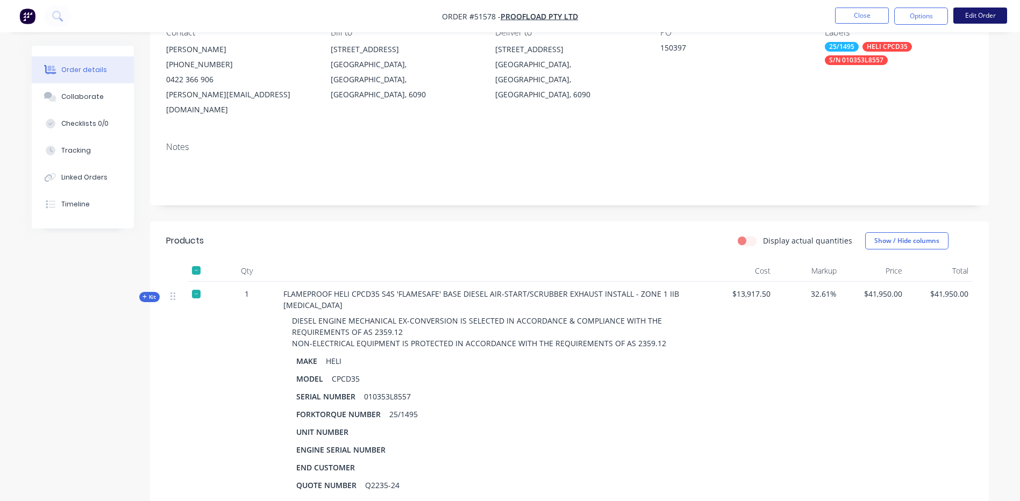
click at [984, 11] on button "Edit Order" at bounding box center [980, 16] width 54 height 16
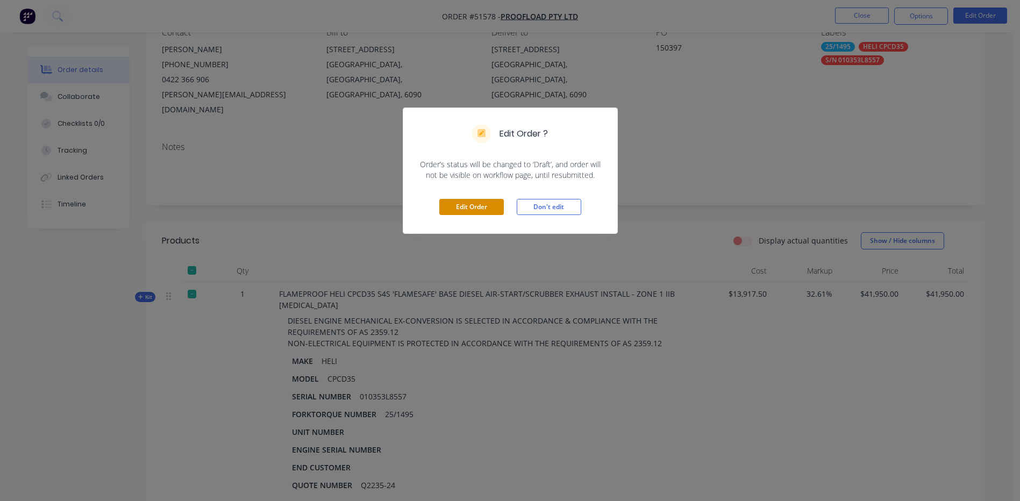
click at [475, 207] on button "Edit Order" at bounding box center [471, 207] width 65 height 16
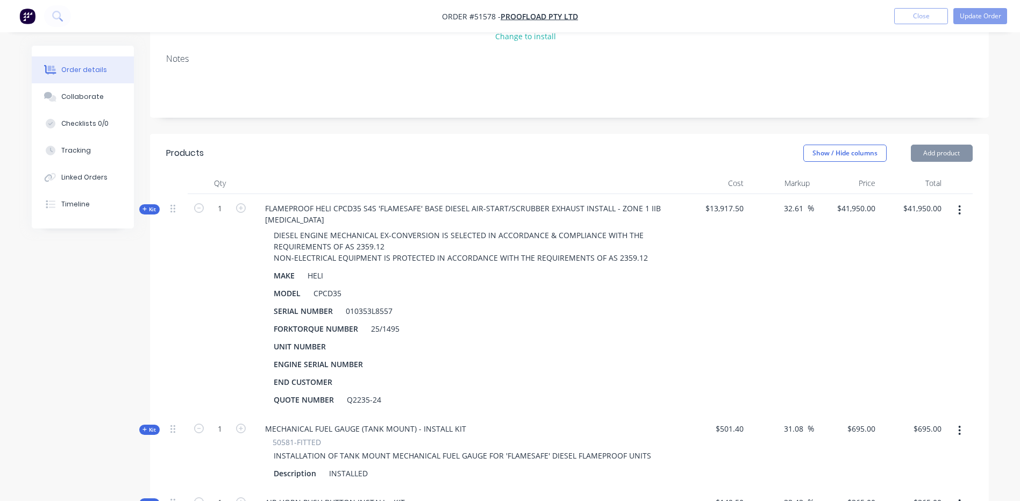
scroll to position [215, 0]
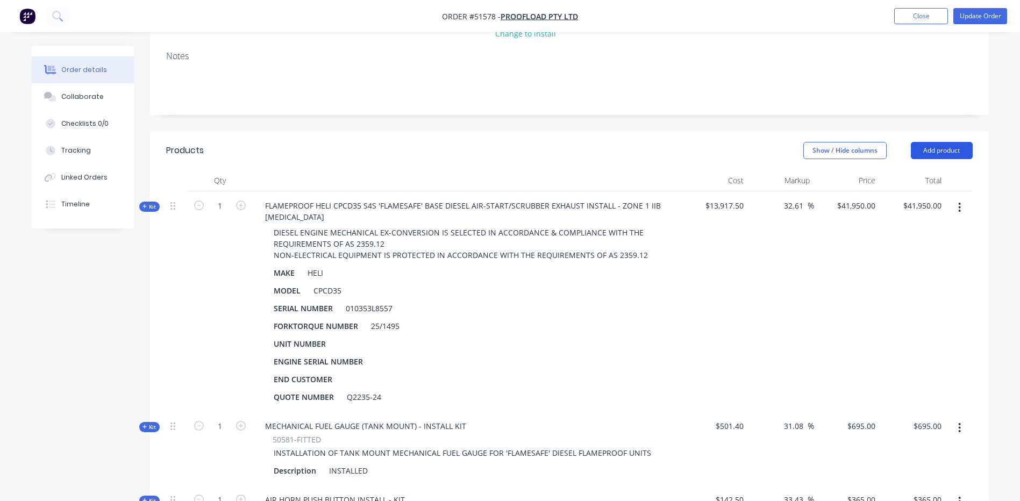
click at [950, 142] on button "Add product" at bounding box center [942, 150] width 62 height 17
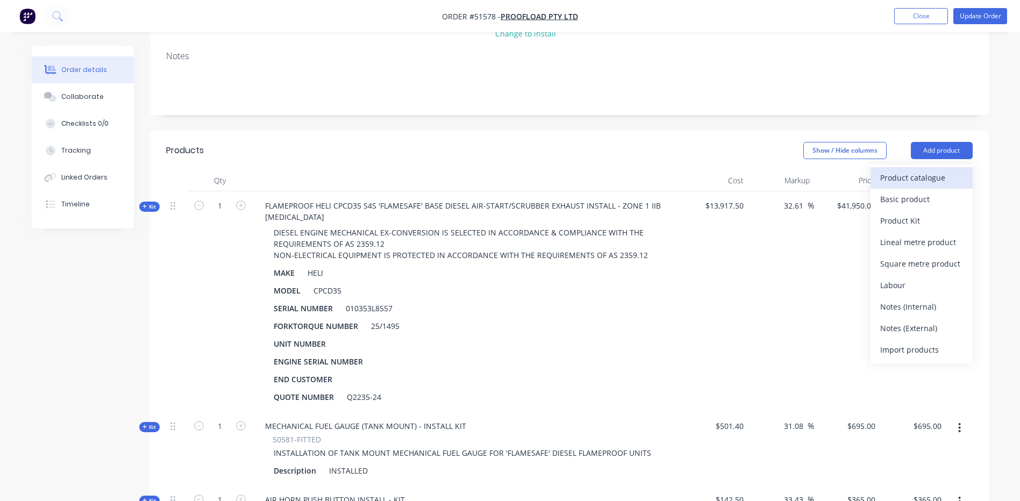
click at [916, 170] on div "Product catalogue" at bounding box center [921, 178] width 83 height 16
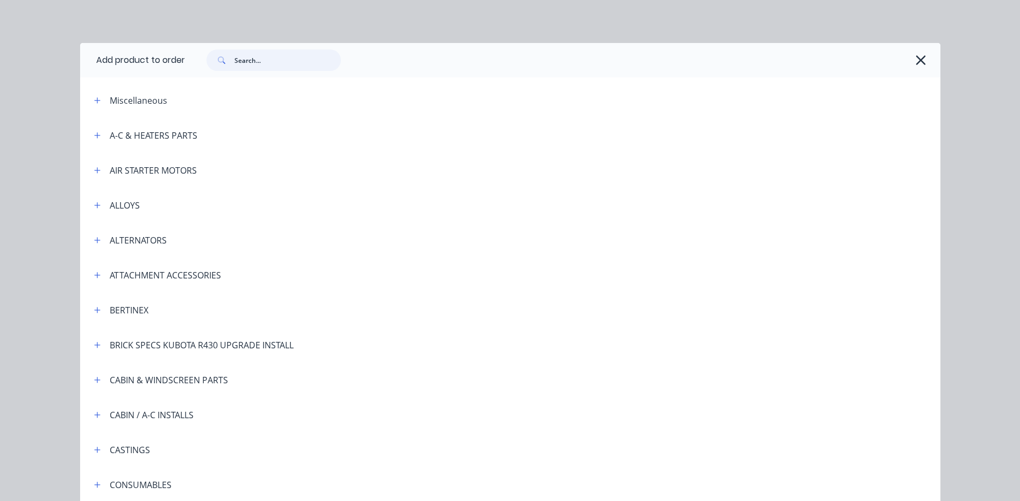
click at [283, 62] on input "text" at bounding box center [287, 60] width 106 height 22
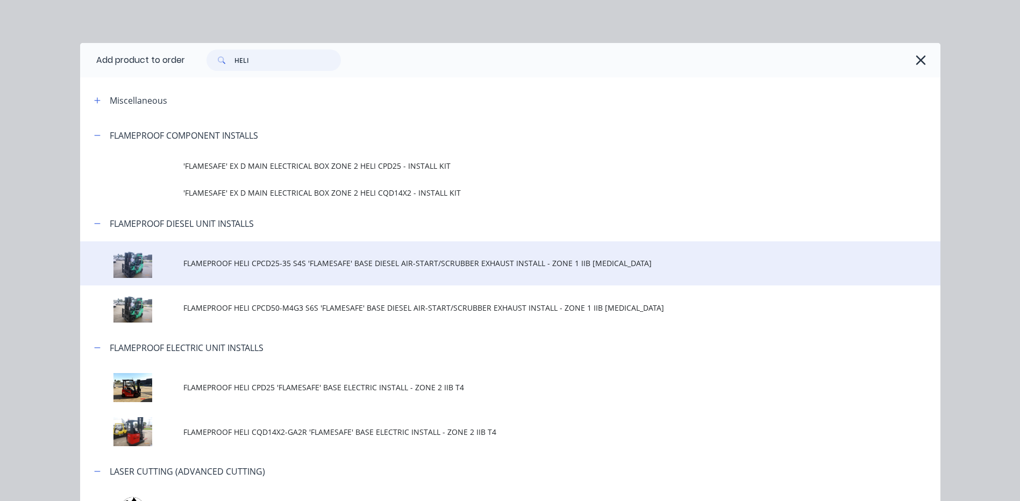
type input "HELI"
click at [380, 265] on span "FLAMEPROOF HELI CPCD25-35 S4S 'FLAMESAFE' BASE DIESEL AIR-START/SCRUBBER EXHAUS…" at bounding box center [485, 263] width 605 height 11
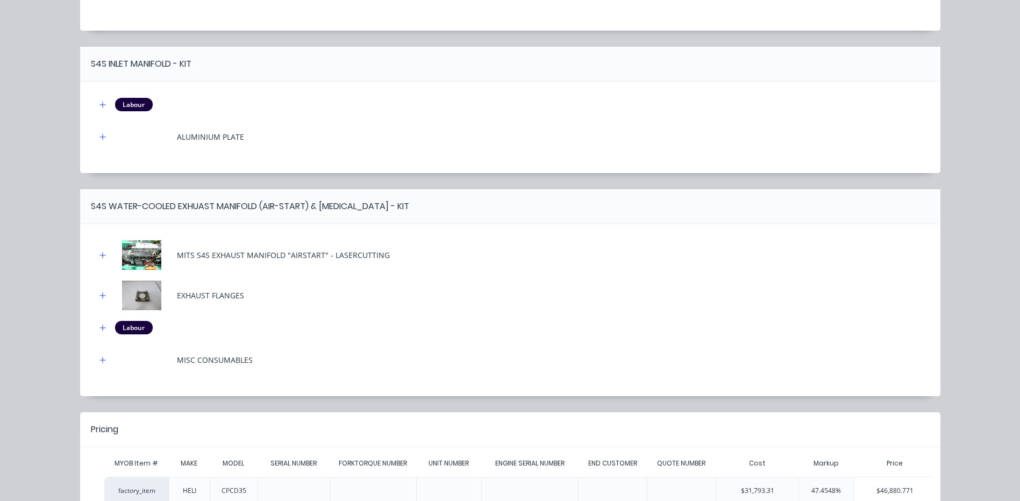
scroll to position [1783, 0]
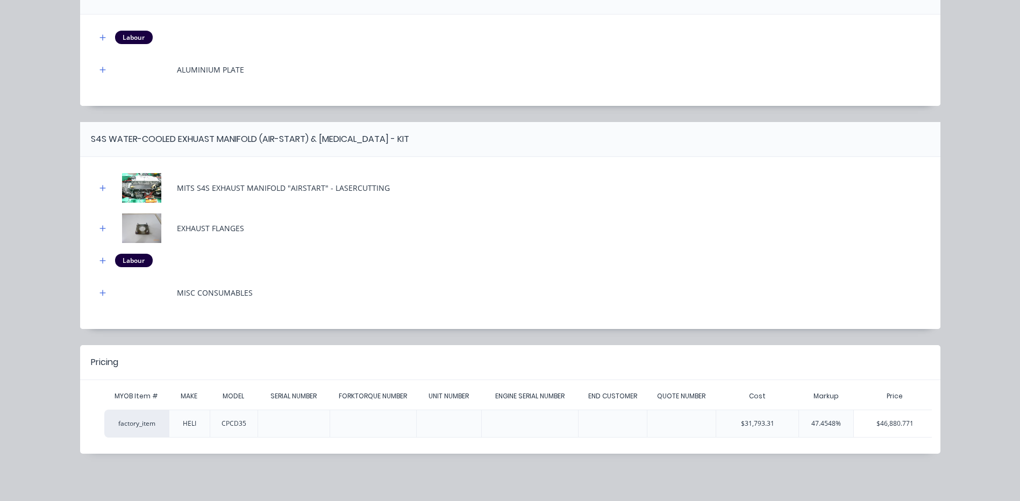
click at [1007, 253] on div "FLAMEPROOF HELI CPCD25-35 S4S 'FLAMESAFE' BASE DIESEL AIR-START/SCRUBBER EXHAUS…" at bounding box center [510, 250] width 1020 height 501
drag, startPoint x: 996, startPoint y: 297, endPoint x: 997, endPoint y: 278, distance: 19.4
click at [996, 297] on div "FLAMEPROOF HELI CPCD25-35 S4S 'FLAMESAFE' BASE DIESEL AIR-START/SCRUBBER EXHAUS…" at bounding box center [510, 250] width 1020 height 501
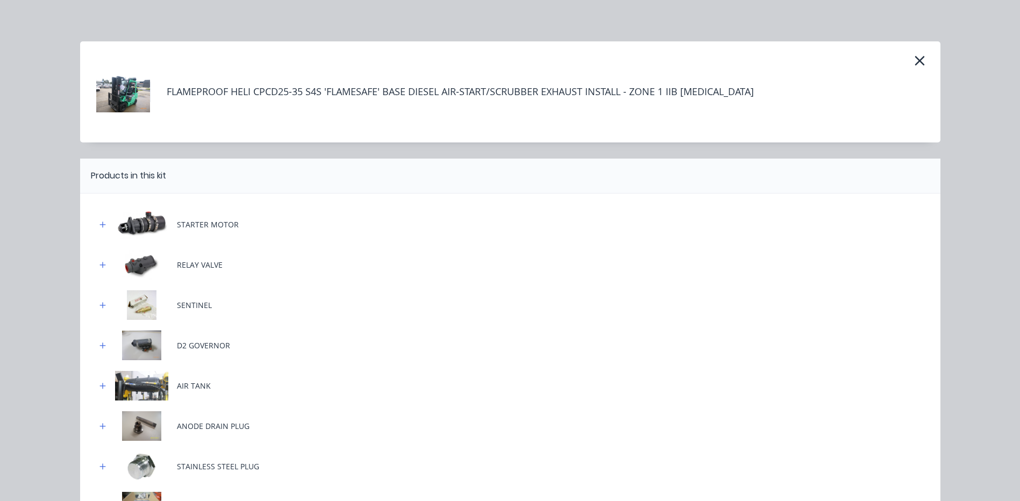
scroll to position [0, 0]
click at [911, 67] on button "button" at bounding box center [919, 62] width 17 height 17
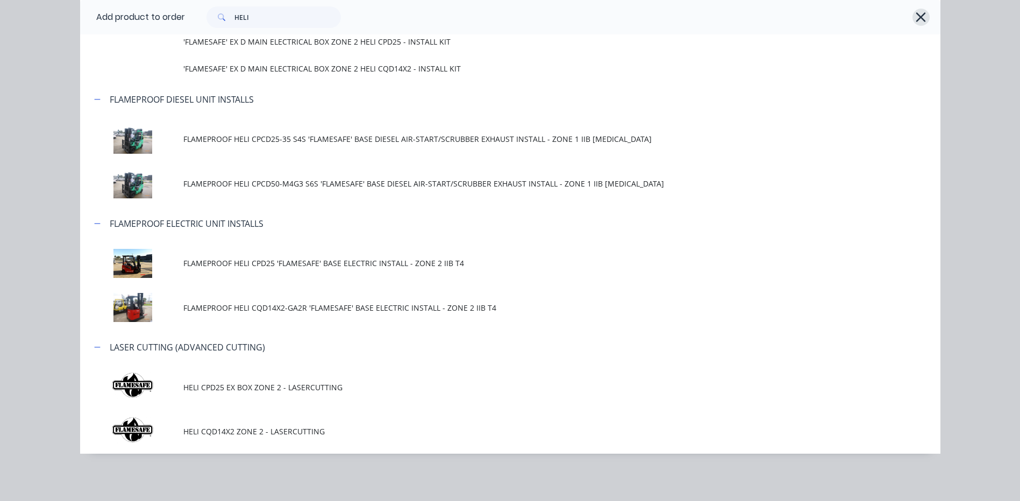
click at [916, 15] on icon "button" at bounding box center [920, 17] width 11 height 15
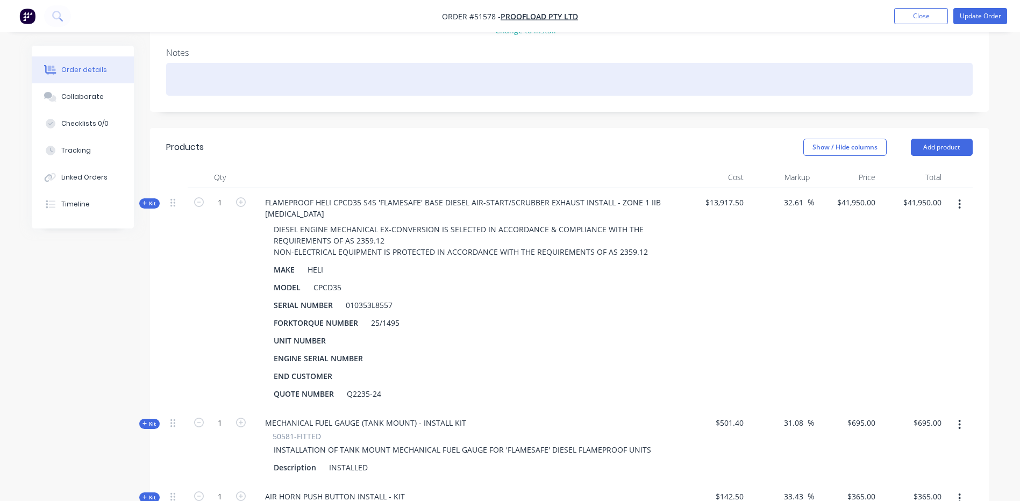
scroll to position [108, 0]
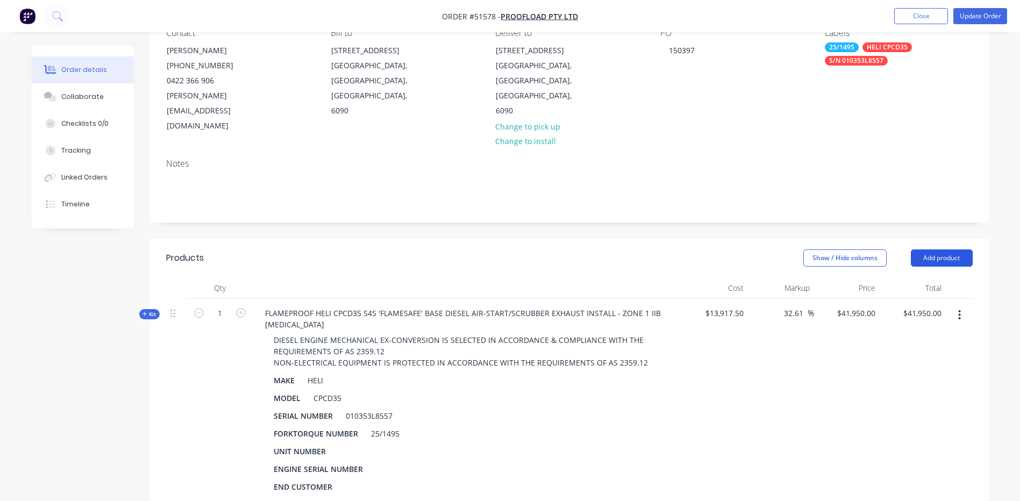
click at [955, 249] on button "Add product" at bounding box center [942, 257] width 62 height 17
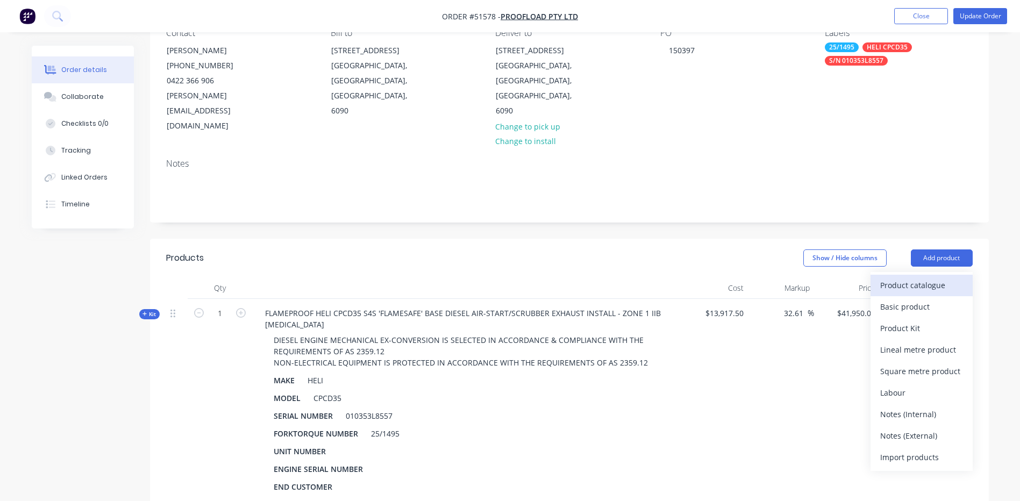
click at [944, 277] on div "Product catalogue" at bounding box center [921, 285] width 83 height 16
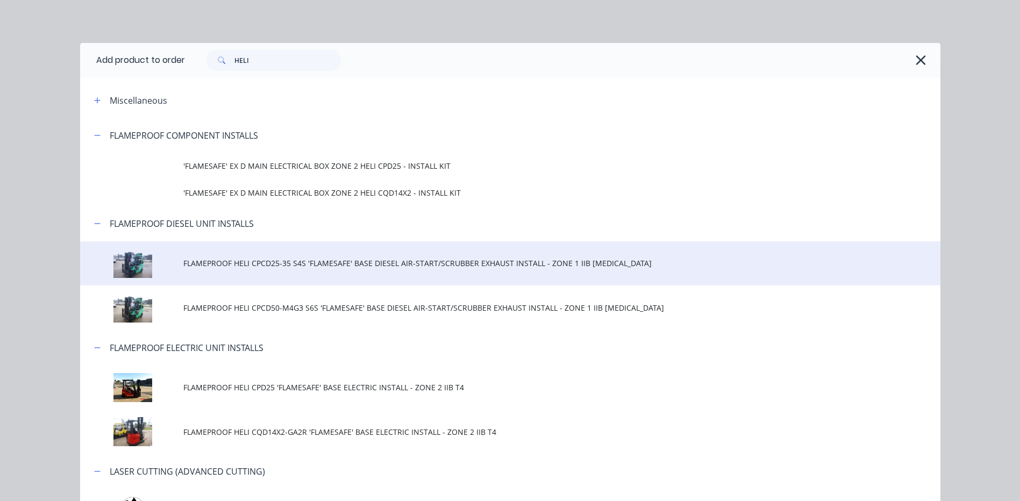
click at [283, 272] on td "FLAMEPROOF HELI CPCD25-35 S4S 'FLAMESAFE' BASE DIESEL AIR-START/SCRUBBER EXHAUS…" at bounding box center [561, 263] width 757 height 45
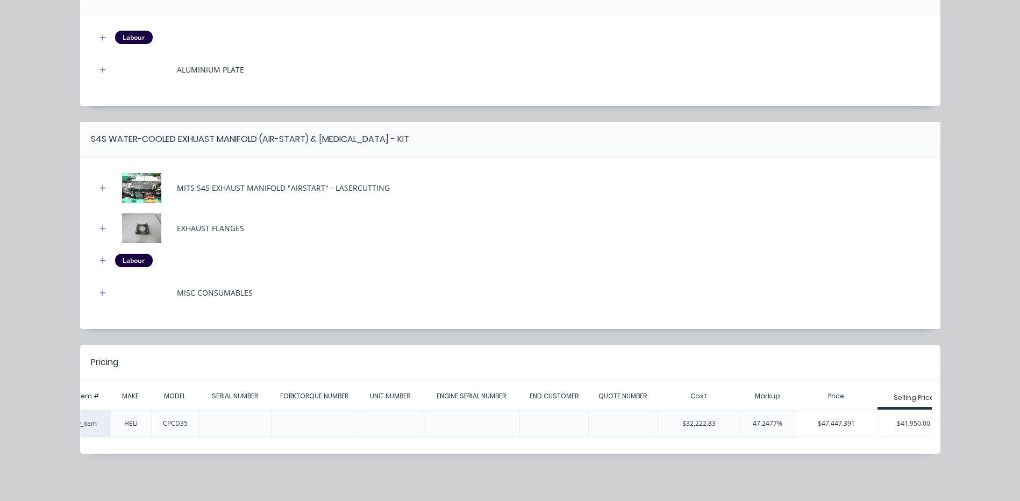
scroll to position [0, 77]
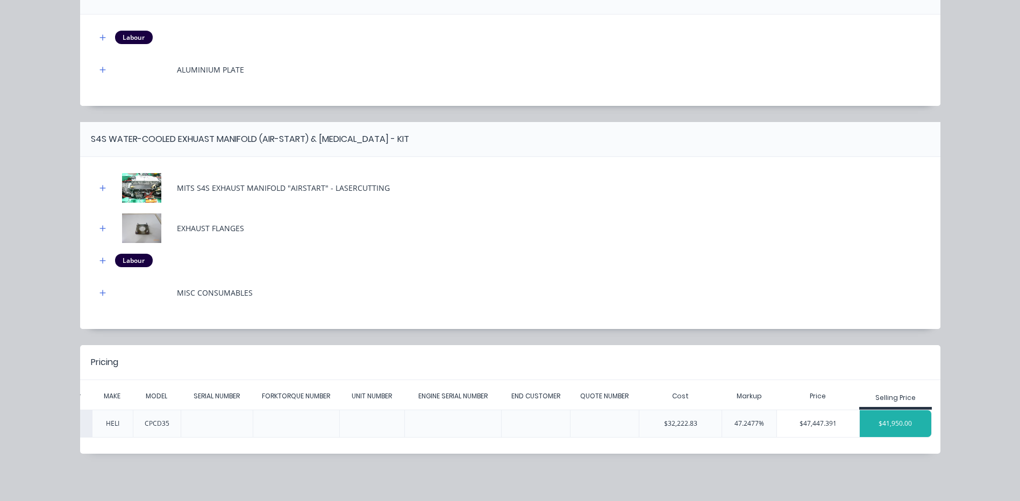
click at [908, 423] on div "$41,950.00" at bounding box center [896, 423] width 72 height 27
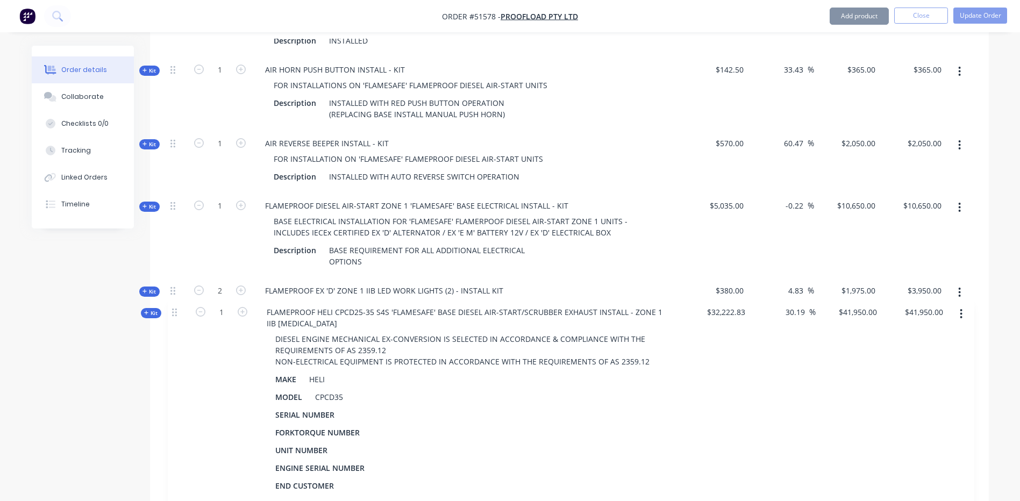
scroll to position [651, 0]
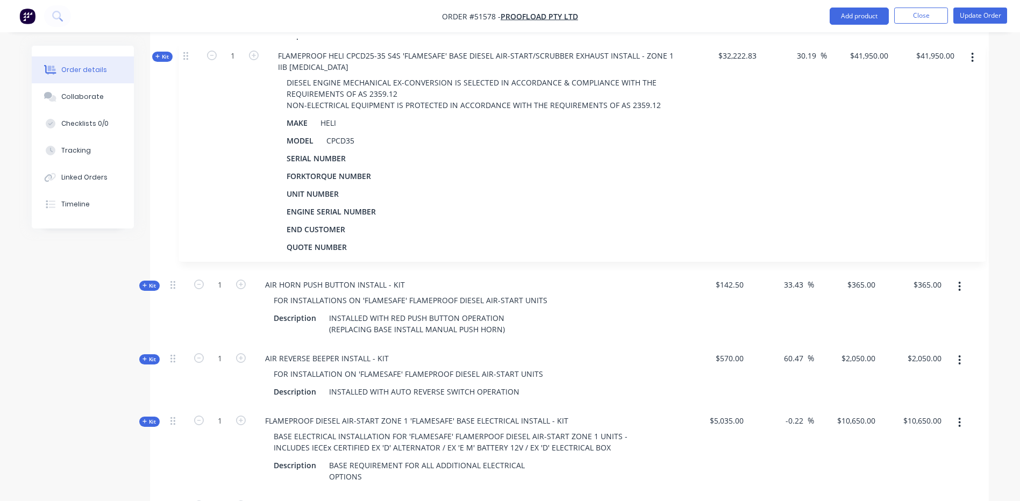
drag, startPoint x: 177, startPoint y: 385, endPoint x: 190, endPoint y: 51, distance: 334.1
click at [190, 51] on div "Kit 1 FLAMEPROOF HELI CPCD35 S4S 'FLAMESAFE' BASE DIESEL AIR-START/SCRUBBER EXH…" at bounding box center [569, 192] width 807 height 872
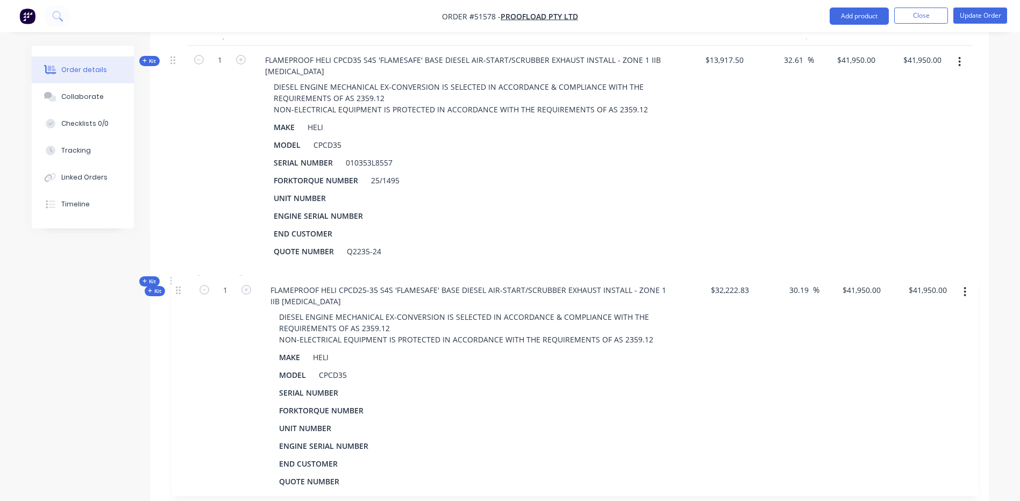
scroll to position [362, 0]
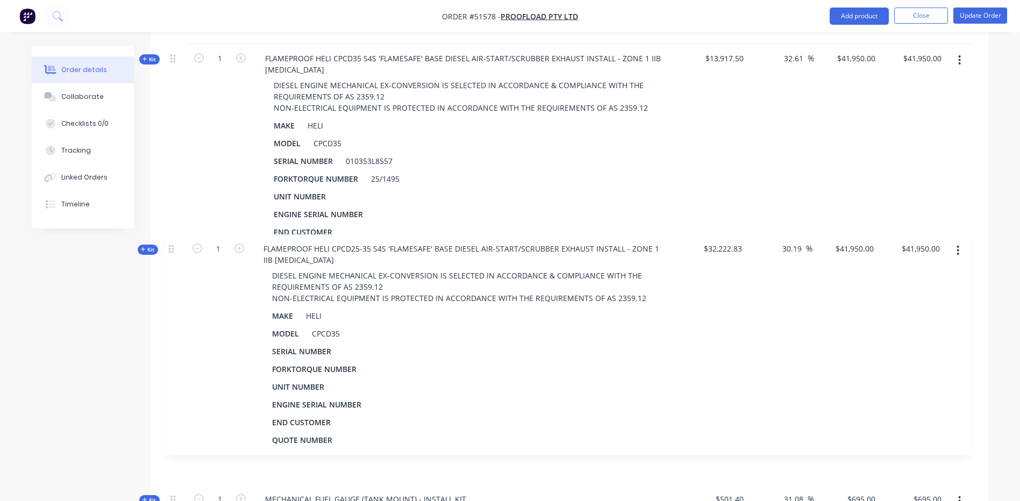
drag, startPoint x: 181, startPoint y: 322, endPoint x: 177, endPoint y: 243, distance: 79.2
click at [177, 243] on div "Kit 1 FLAMEPROOF HELI CPCD35 S4S 'FLAMESAFE' BASE DIESEL AIR-START/SCRUBBER EXH…" at bounding box center [569, 480] width 807 height 872
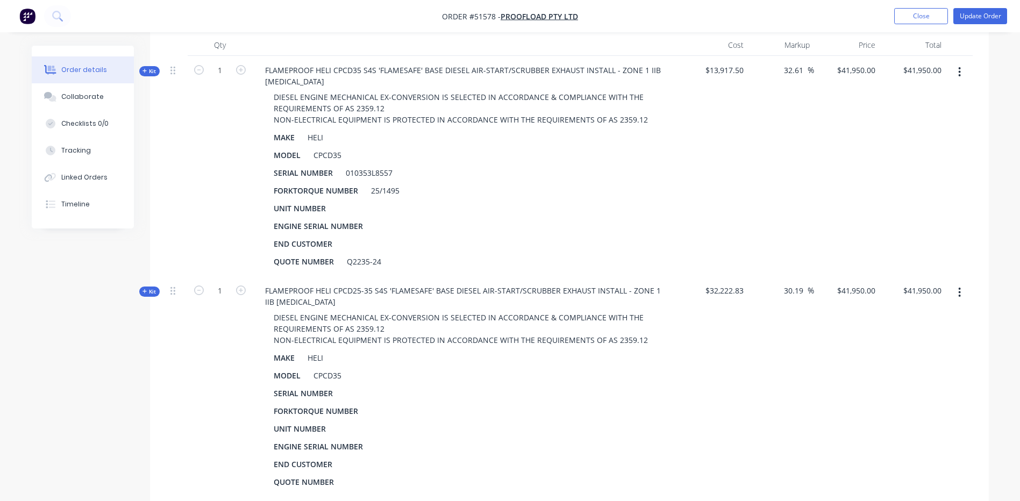
scroll to position [416, 0]
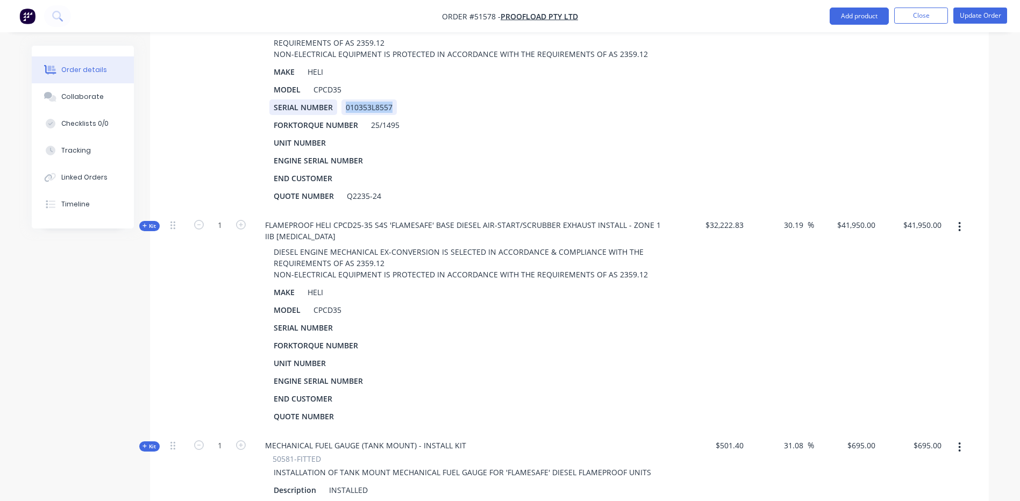
drag, startPoint x: 393, startPoint y: 66, endPoint x: 327, endPoint y: 69, distance: 66.2
click at [327, 99] on div "SERIAL NUMBER 010353L8557" at bounding box center [467, 107] width 396 height 16
click at [345, 320] on div at bounding box center [349, 328] width 16 height 16
paste div
drag, startPoint x: 399, startPoint y: 86, endPoint x: 361, endPoint y: 89, distance: 38.3
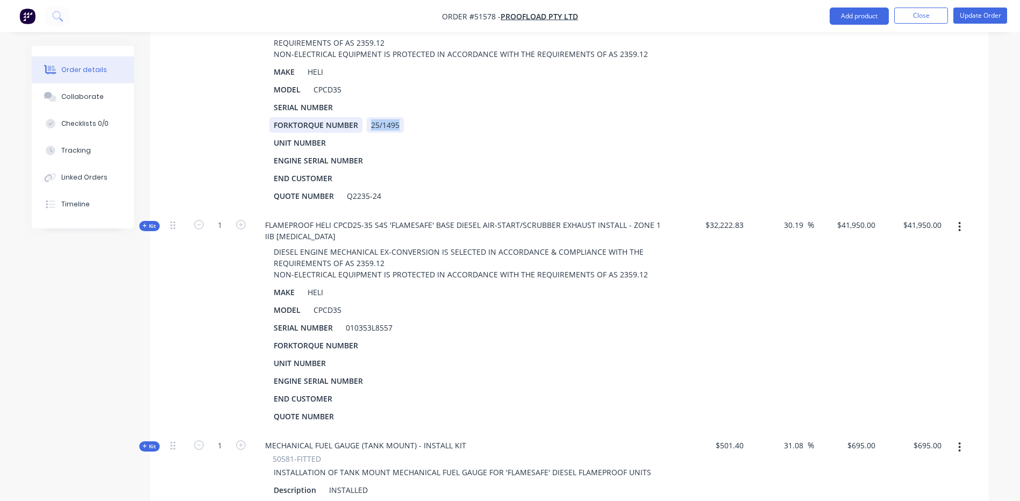
click at [361, 117] on div "FORKTORQUE NUMBER 25/1495" at bounding box center [467, 125] width 396 height 16
click at [370, 338] on div at bounding box center [375, 346] width 16 height 16
paste div
click at [384, 188] on div "QUOTE NUMBER Q2235-24" at bounding box center [467, 196] width 396 height 16
click at [382, 188] on div "Q2235-24" at bounding box center [363, 196] width 43 height 16
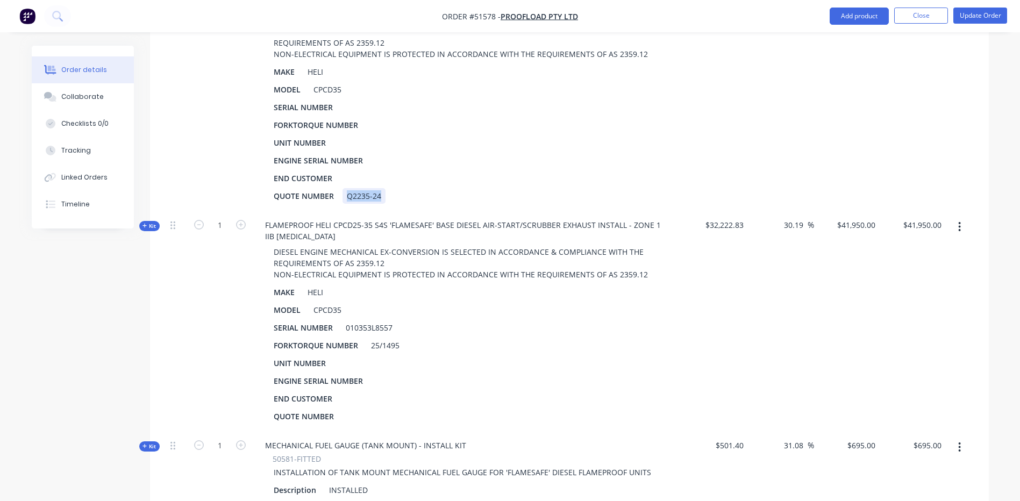
drag, startPoint x: 381, startPoint y: 153, endPoint x: 341, endPoint y: 153, distance: 39.3
click at [341, 188] on div "QUOTE NUMBER Q2235-24" at bounding box center [467, 196] width 396 height 16
click at [334, 409] on div "QUOTE NUMBER" at bounding box center [303, 417] width 69 height 16
click at [346, 409] on div at bounding box center [350, 417] width 16 height 16
paste div
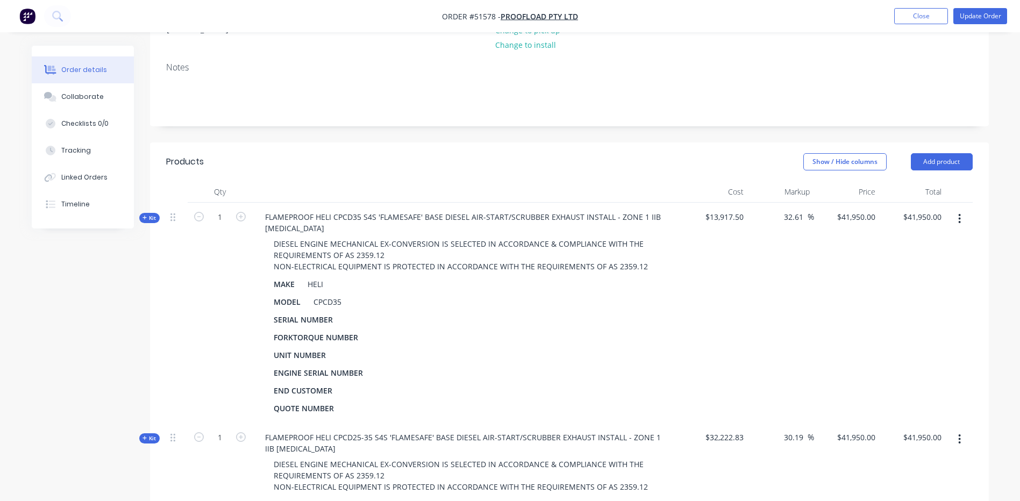
scroll to position [147, 0]
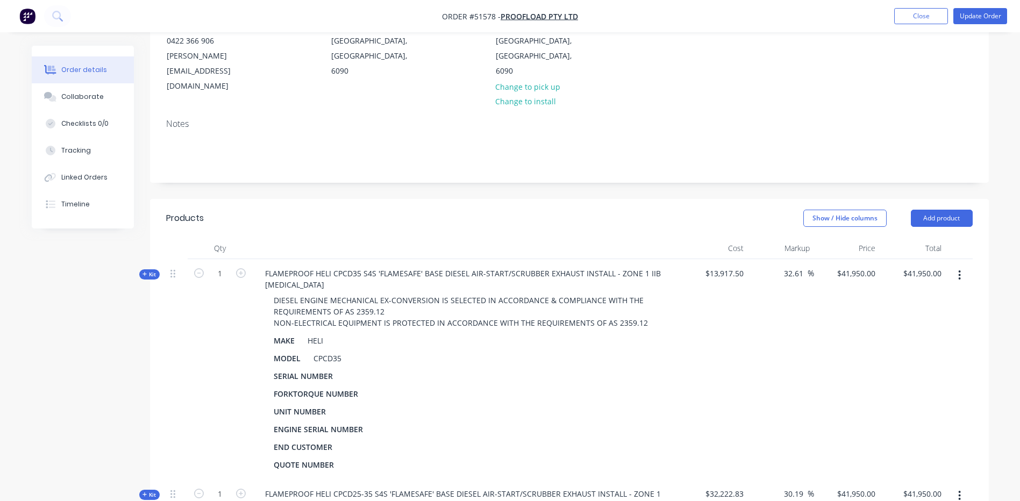
click at [959, 270] on icon "button" at bounding box center [960, 275] width 2 height 10
click at [917, 382] on div "Delete" at bounding box center [921, 390] width 83 height 16
click at [154, 270] on span "Kit" at bounding box center [149, 274] width 14 height 8
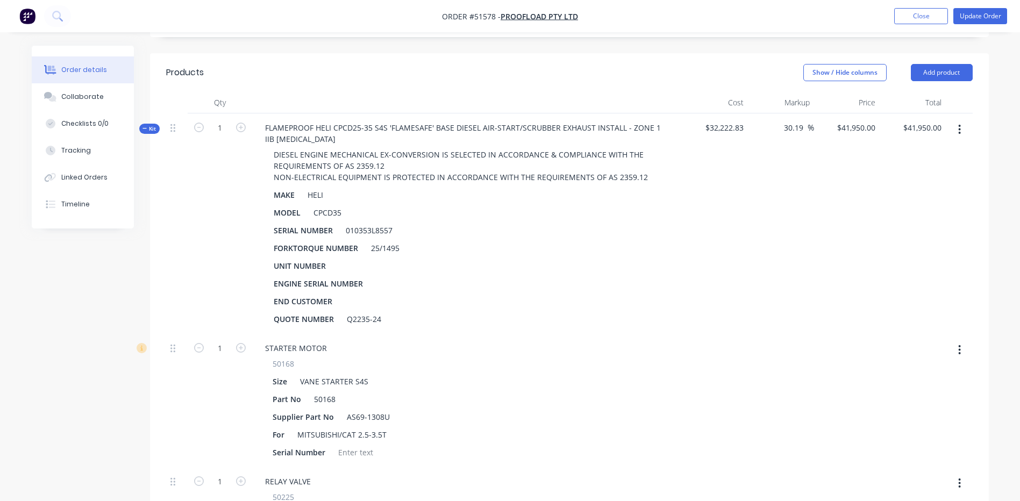
scroll to position [313, 0]
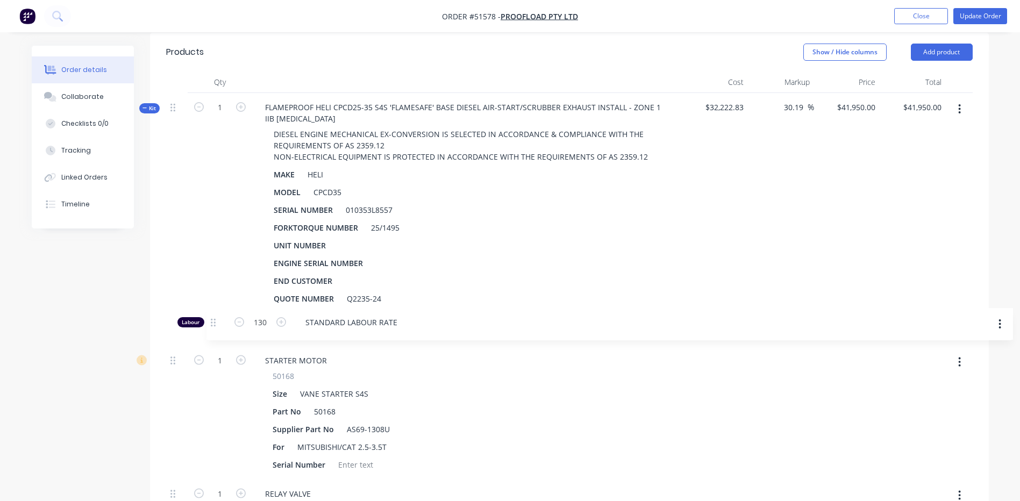
drag, startPoint x: 173, startPoint y: 171, endPoint x: 206, endPoint y: 315, distance: 147.4
click at [147, 104] on span "Kit" at bounding box center [149, 108] width 14 height 8
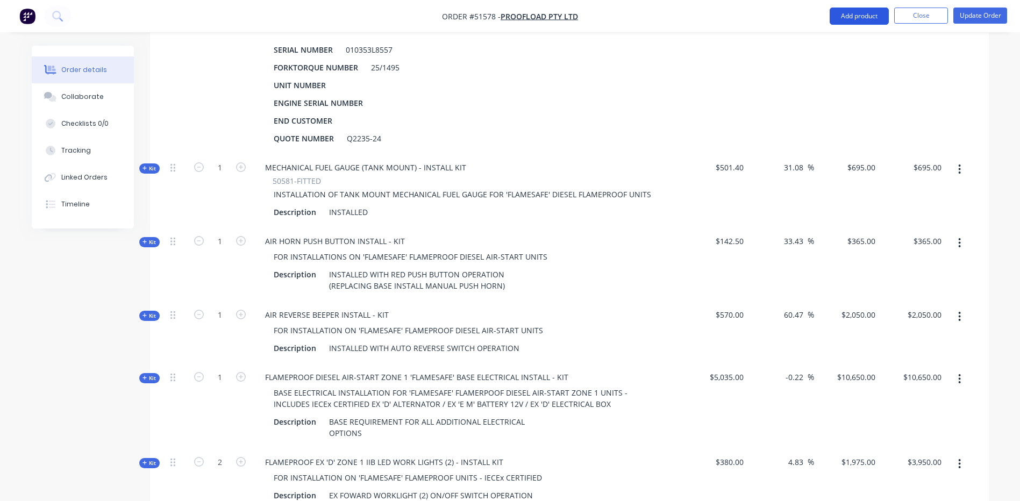
scroll to position [475, 0]
click at [866, 19] on button "Add product" at bounding box center [859, 16] width 59 height 17
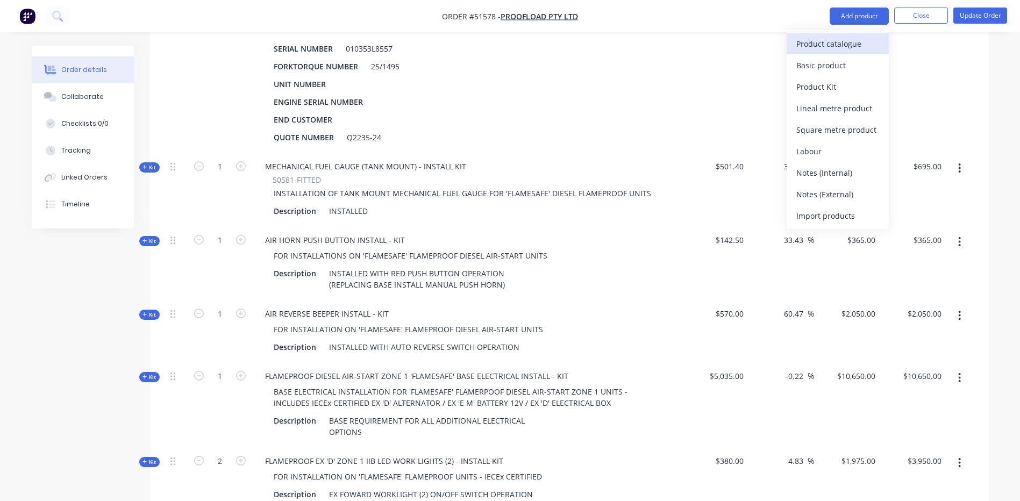
click at [840, 39] on div "Product catalogue" at bounding box center [837, 44] width 83 height 16
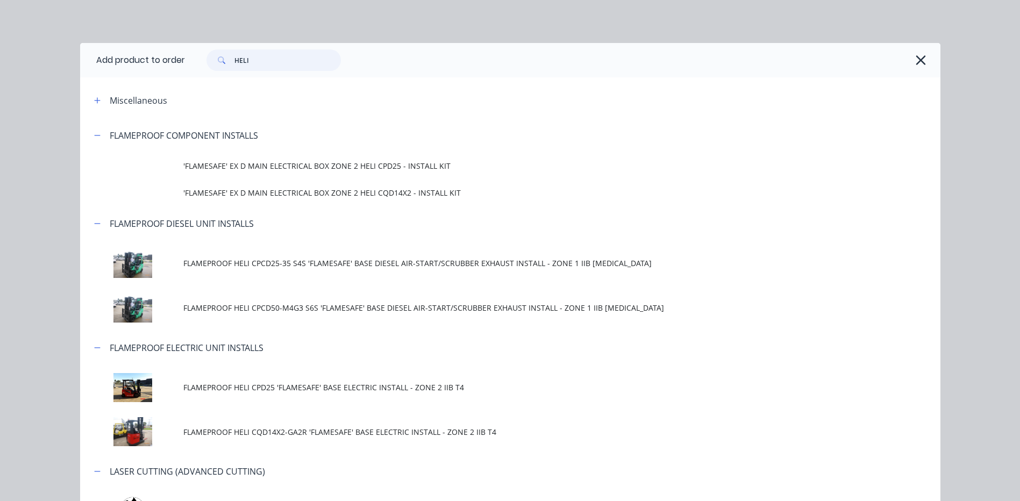
drag, startPoint x: 275, startPoint y: 63, endPoint x: 232, endPoint y: 59, distance: 43.8
click at [234, 59] on input "HELI" at bounding box center [287, 60] width 106 height 22
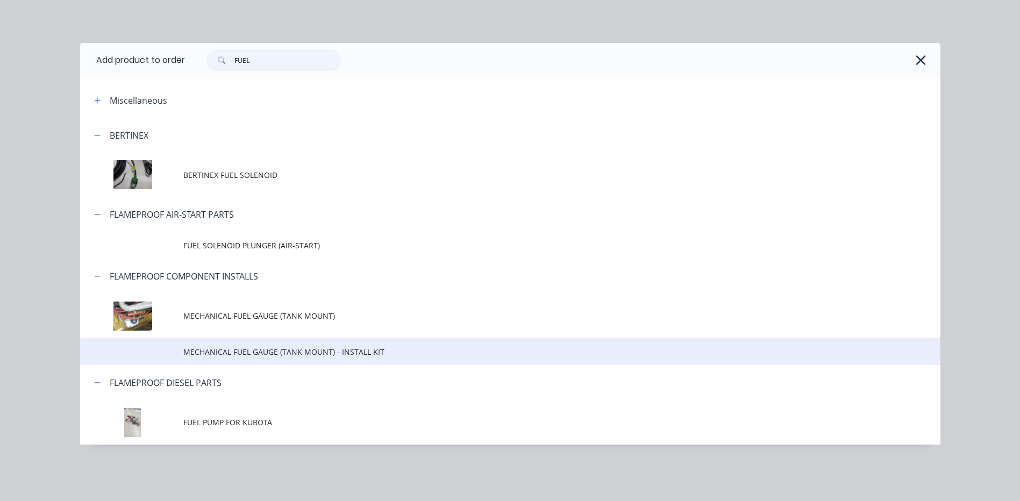
type input "FUEL"
click at [350, 349] on span "MECHANICAL FUEL GAUGE (TANK MOUNT) - INSTALL KIT" at bounding box center [485, 351] width 605 height 11
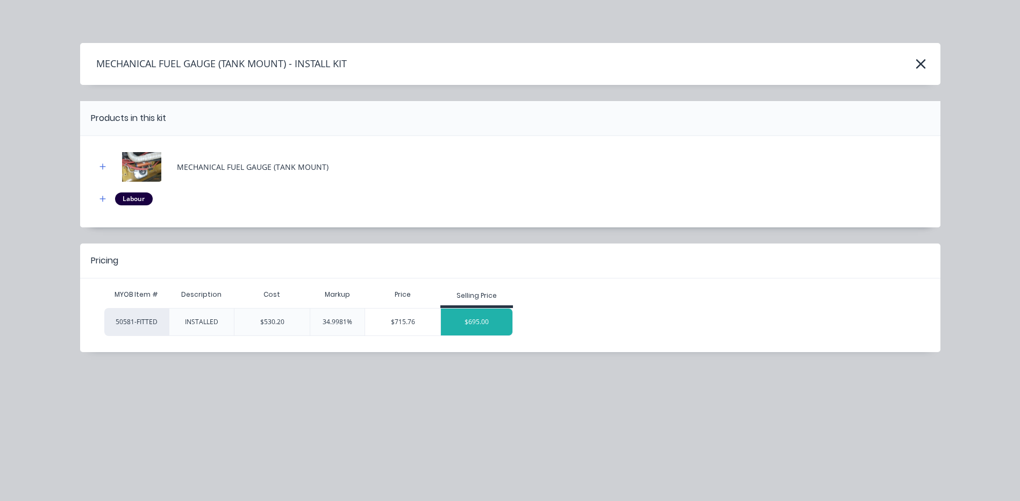
click at [464, 327] on div "$695.00" at bounding box center [477, 322] width 72 height 27
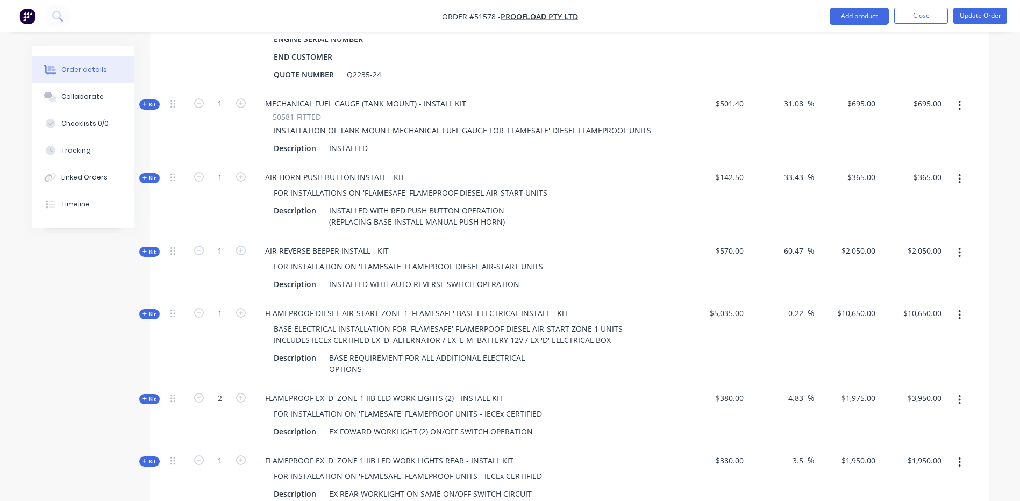
scroll to position [582, 0]
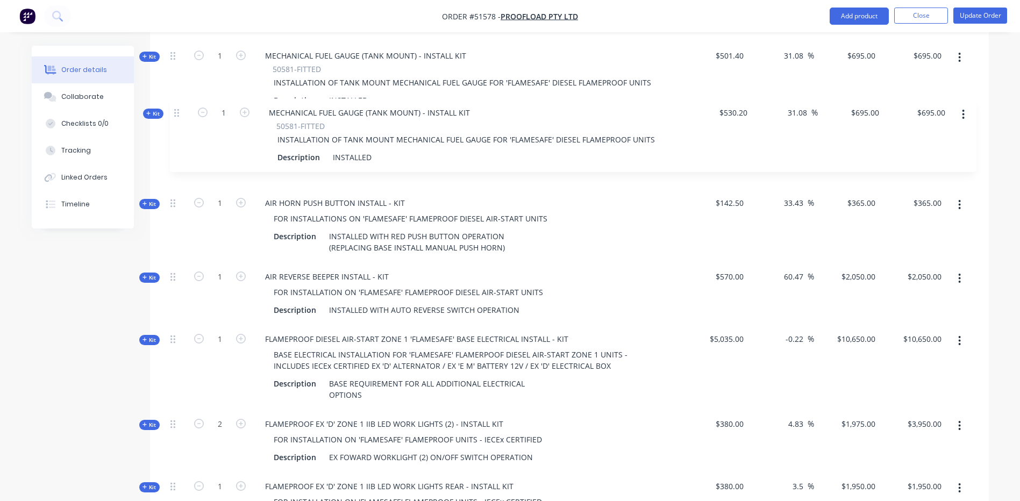
drag, startPoint x: 171, startPoint y: 461, endPoint x: 175, endPoint y: 100, distance: 360.8
click at [174, 101] on div "Kit 1 FLAMEPROOF HELI CPCD25-35 S4S 'FLAMESAFE' BASE DIESEL AIR-START/SCRUBBER …" at bounding box center [569, 183] width 807 height 725
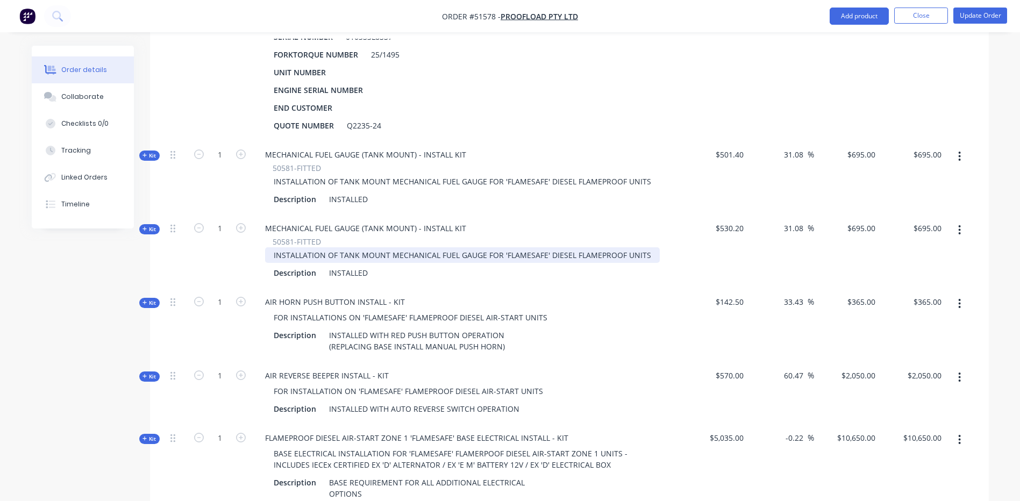
scroll to position [476, 0]
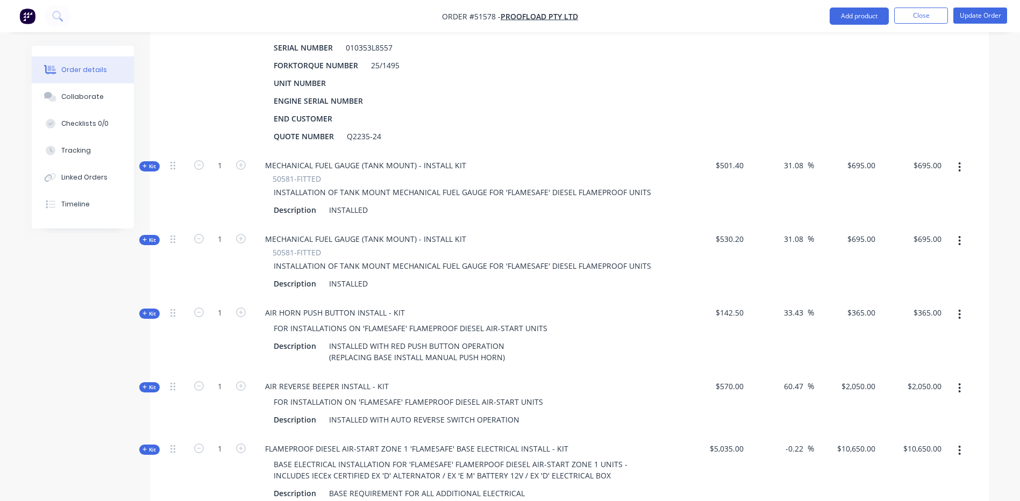
click at [145, 162] on span "Kit" at bounding box center [149, 166] width 14 height 8
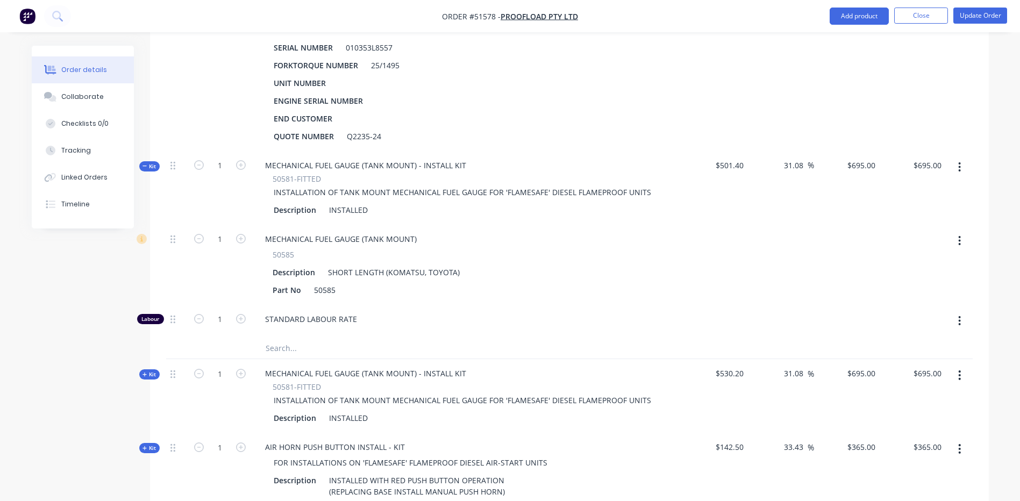
click at [149, 162] on span "Kit" at bounding box center [149, 166] width 14 height 8
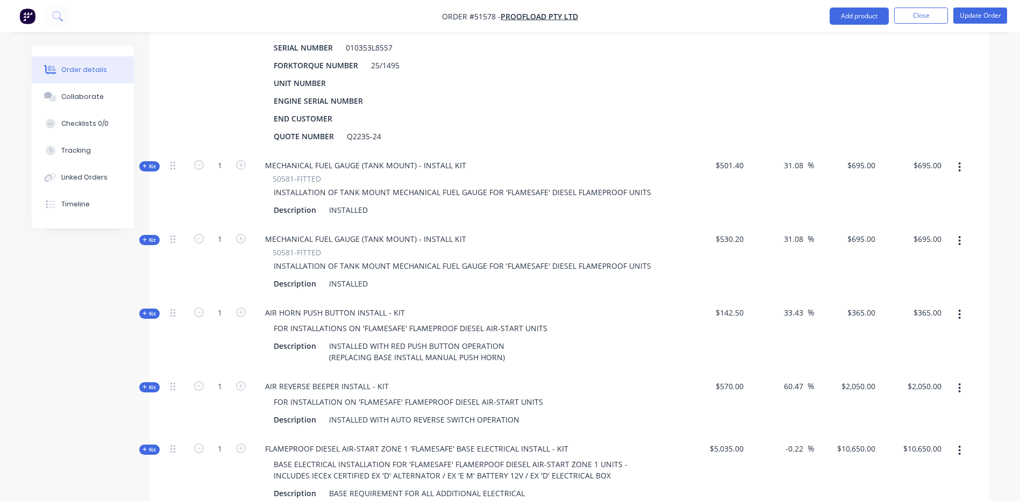
click at [156, 235] on div "Kit" at bounding box center [149, 240] width 20 height 10
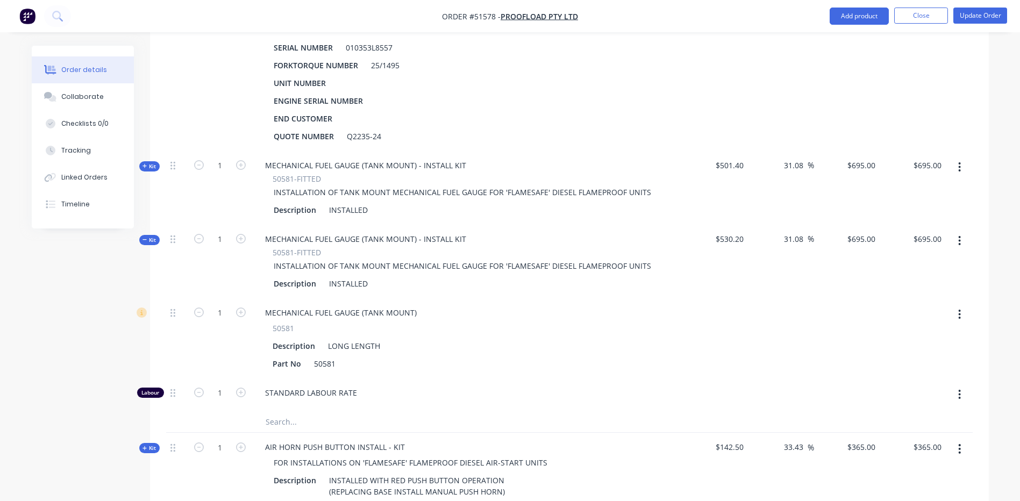
click at [960, 236] on icon "button" at bounding box center [960, 241] width 2 height 10
click at [946, 261] on div "Add product to kit" at bounding box center [921, 269] width 83 height 16
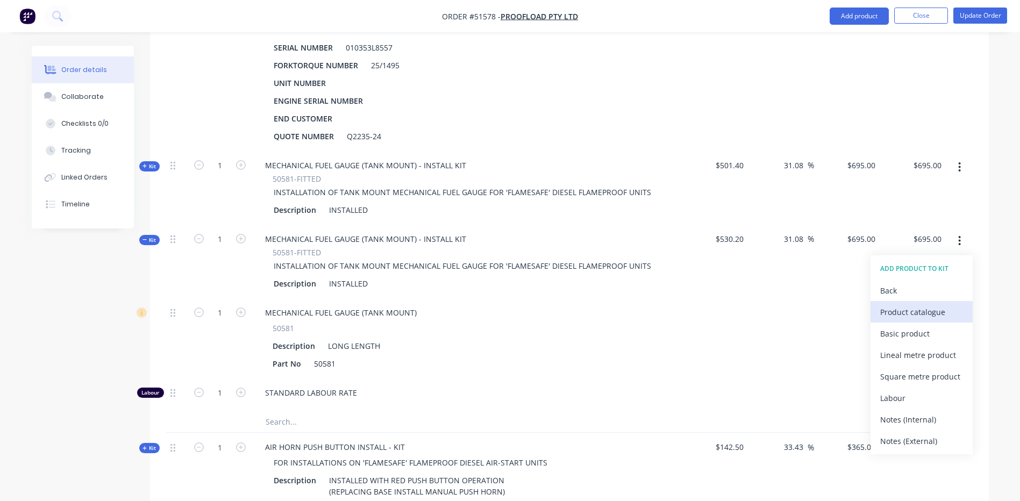
click at [951, 304] on div "Product catalogue" at bounding box center [921, 312] width 83 height 16
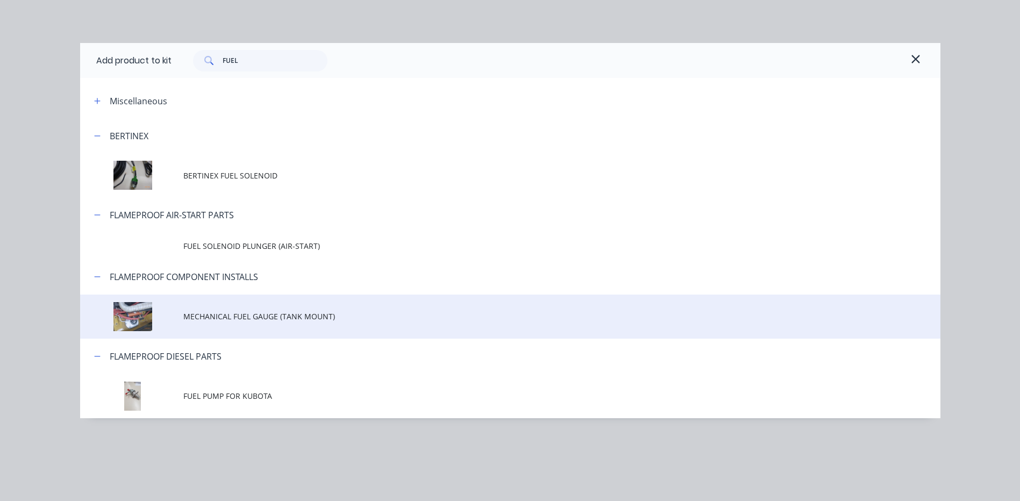
click at [294, 313] on span "MECHANICAL FUEL GAUGE (TANK MOUNT)" at bounding box center [485, 316] width 605 height 11
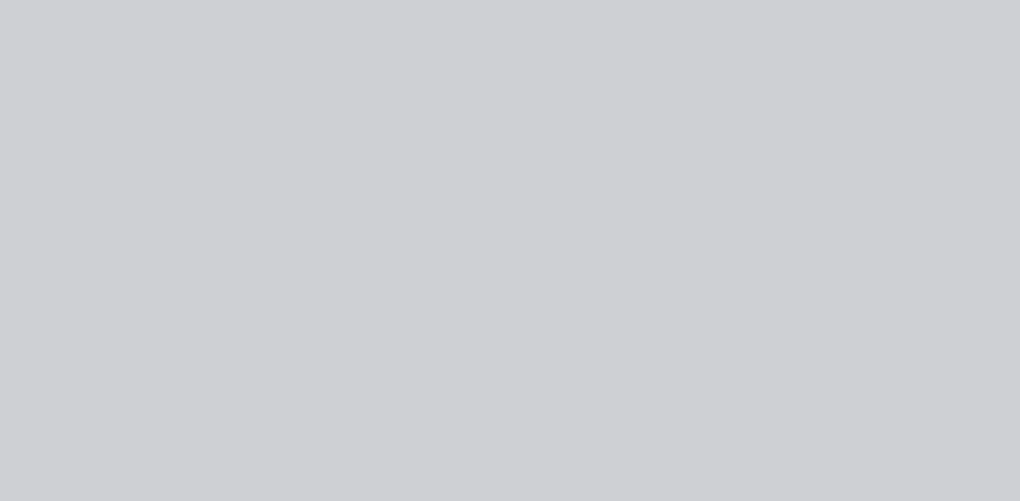
type input "$1,227.7197"
type input "$1,227.72"
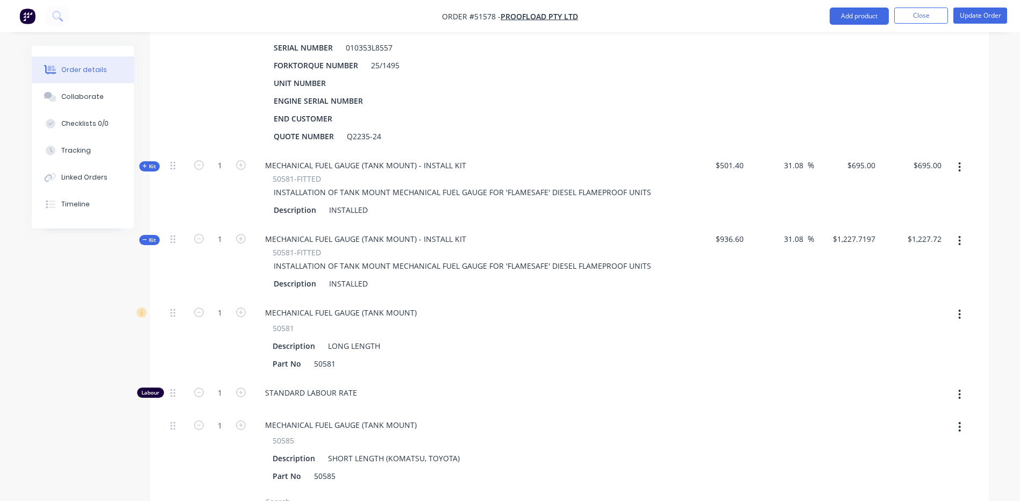
click at [965, 305] on button "button" at bounding box center [959, 314] width 25 height 19
click at [926, 378] on div "Delete" at bounding box center [921, 386] width 83 height 16
type input "$657.2482"
type input "$657.25"
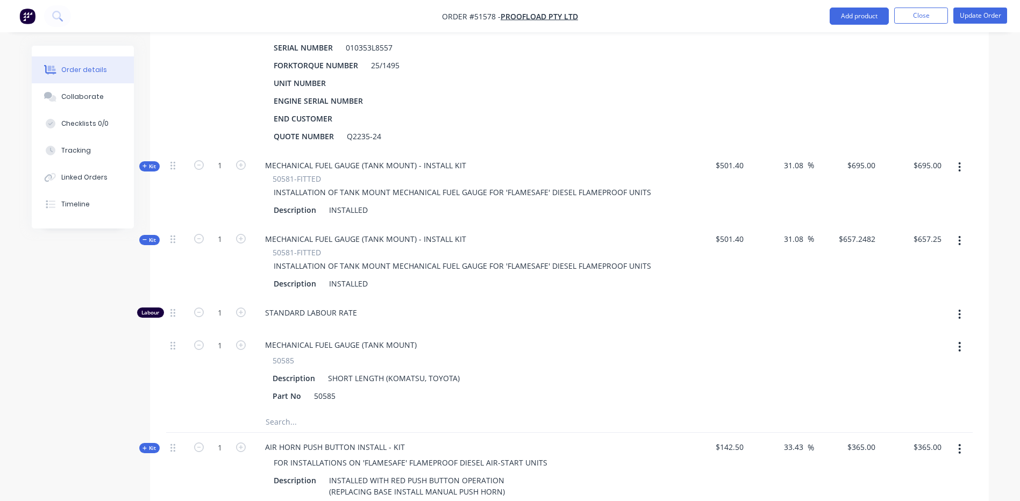
click at [957, 158] on button "button" at bounding box center [959, 167] width 25 height 19
click at [900, 274] on div "Delete" at bounding box center [921, 282] width 83 height 16
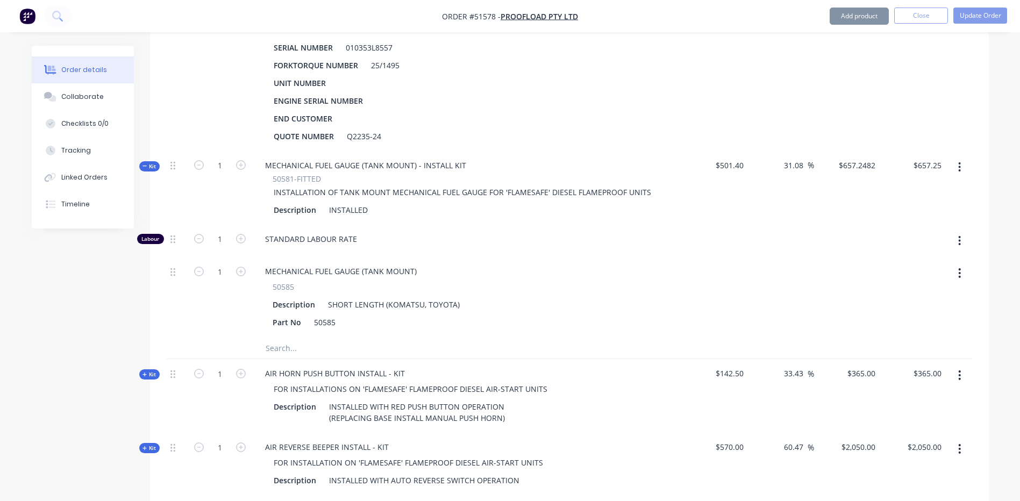
click at [149, 162] on span "Kit" at bounding box center [149, 166] width 14 height 8
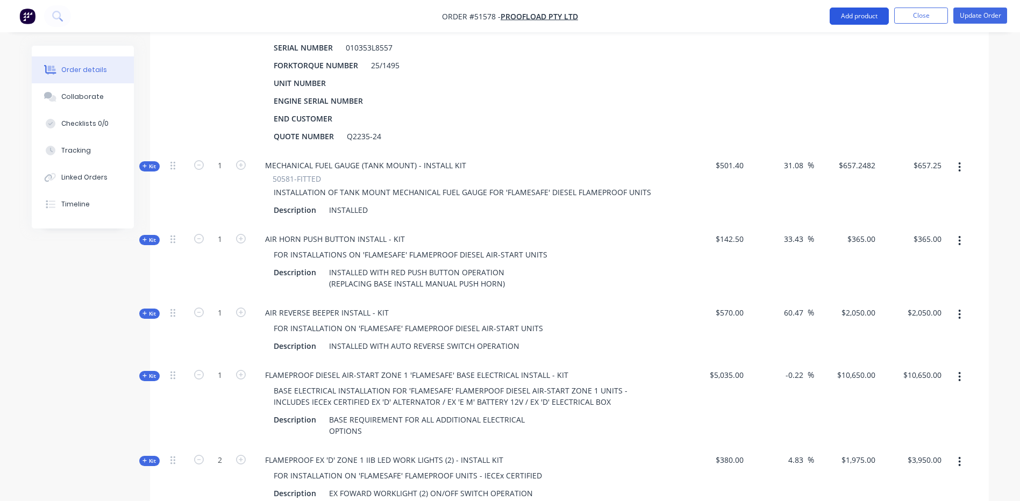
click at [860, 15] on button "Add product" at bounding box center [859, 16] width 59 height 17
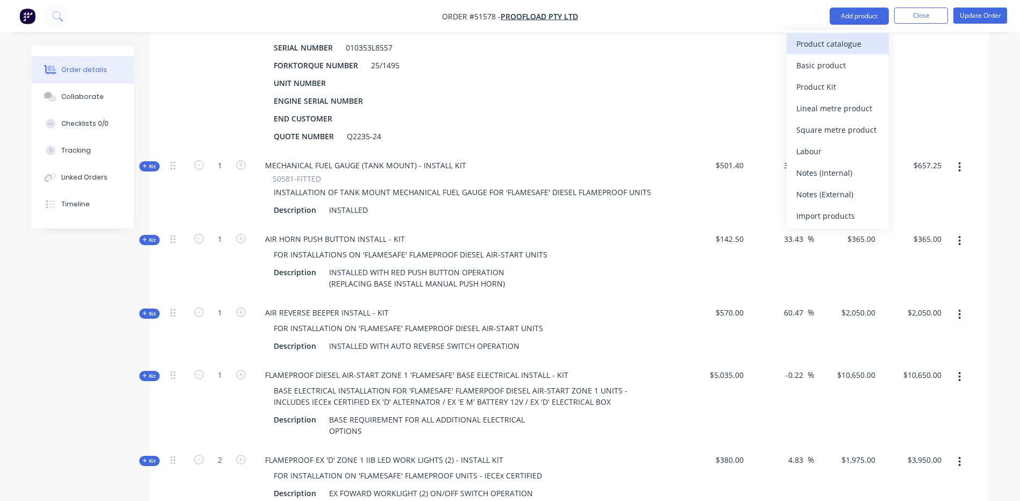
click at [845, 39] on div "Product catalogue" at bounding box center [837, 44] width 83 height 16
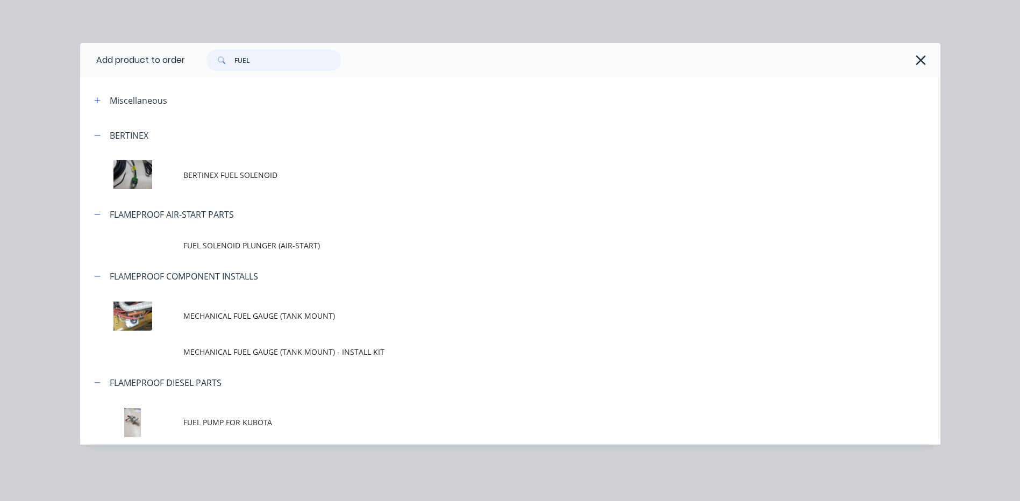
drag, startPoint x: 300, startPoint y: 53, endPoint x: 184, endPoint y: 54, distance: 115.6
click at [181, 55] on header "Add product to order FUEL" at bounding box center [510, 60] width 860 height 34
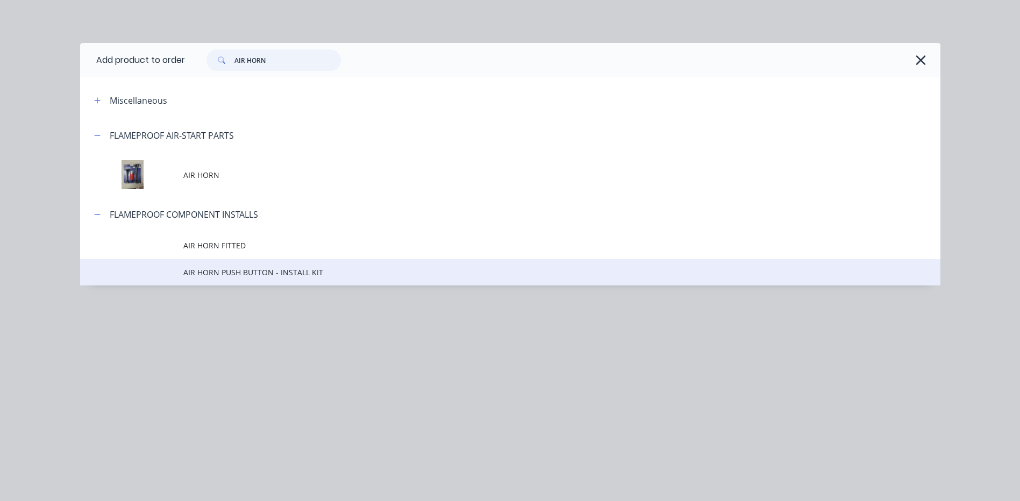
type input "AIR HORN"
click at [469, 267] on span "AIR HORN PUSH BUTTON - INSTALL KIT" at bounding box center [485, 272] width 605 height 11
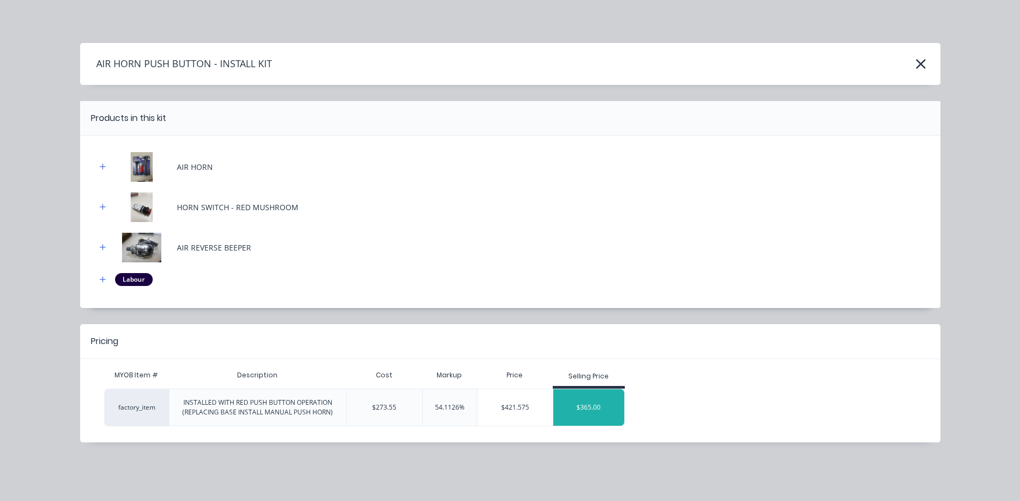
click at [594, 396] on div "$365.00" at bounding box center [589, 407] width 72 height 27
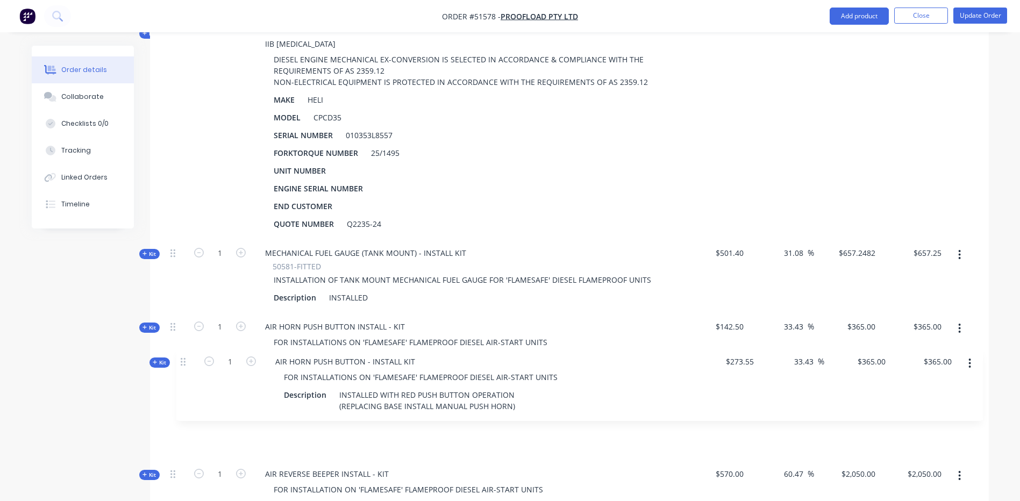
scroll to position [393, 0]
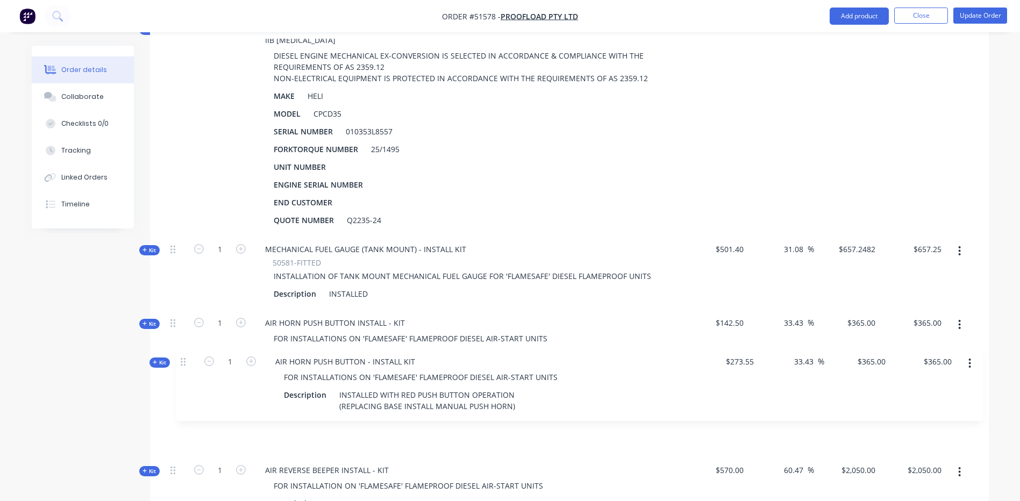
drag, startPoint x: 175, startPoint y: 244, endPoint x: 185, endPoint y: 358, distance: 115.0
click at [185, 358] on div "Kit 1 FLAMEPROOF HELI CPCD25-35 S4S 'FLAMESAFE' BASE DIESEL AIR-START/SCRUBBER …" at bounding box center [569, 376] width 807 height 725
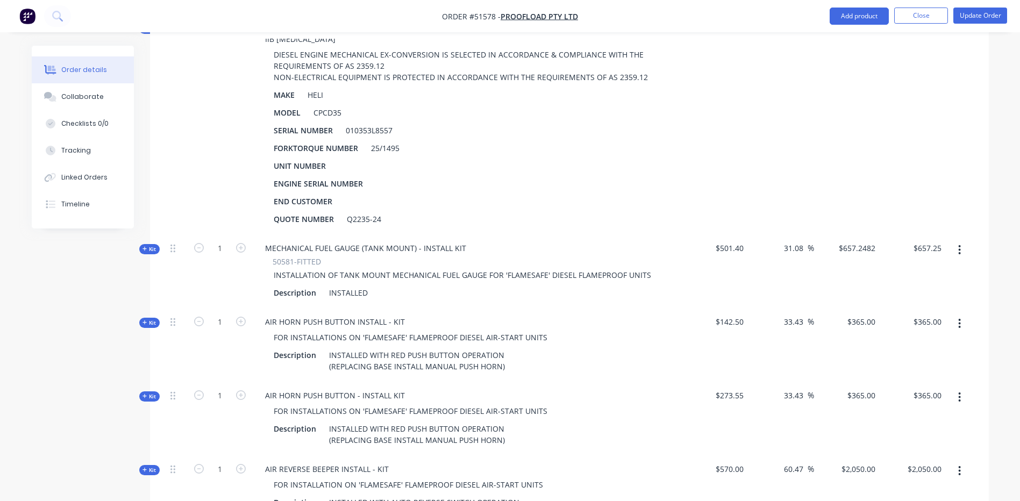
click at [961, 318] on icon "button" at bounding box center [959, 324] width 3 height 12
click at [914, 430] on div "Delete" at bounding box center [921, 438] width 83 height 16
click at [914, 455] on div "$2,050.00 $2,050.00" at bounding box center [913, 486] width 66 height 62
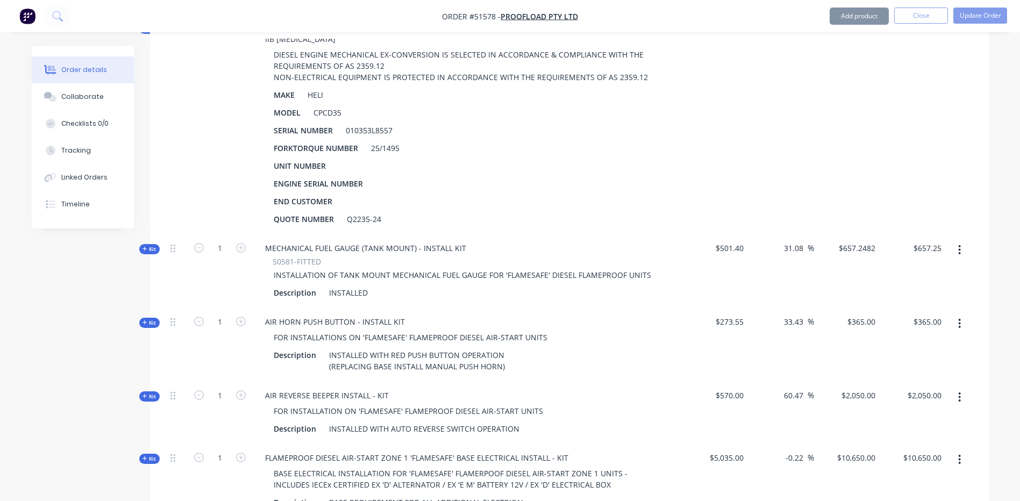
click at [925, 334] on div "$365.00 $365.00" at bounding box center [913, 345] width 66 height 74
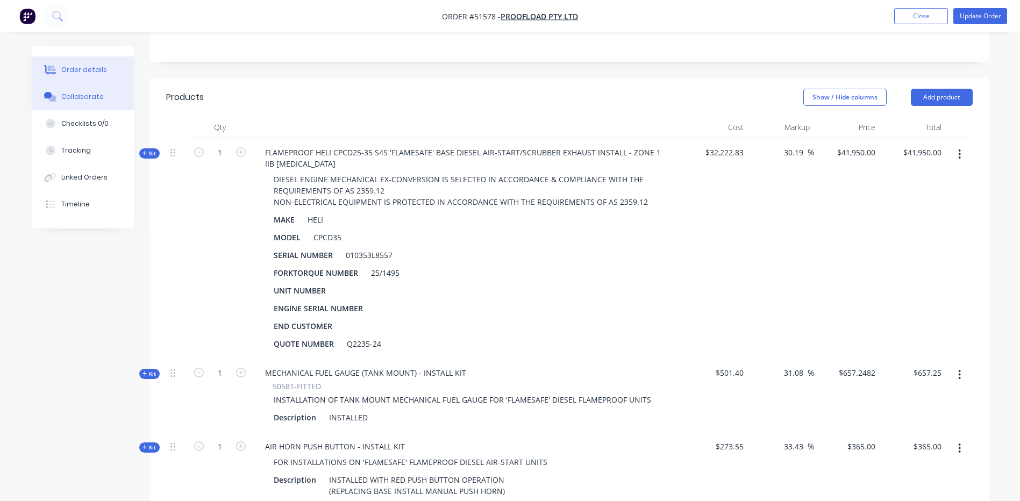
scroll to position [178, 0]
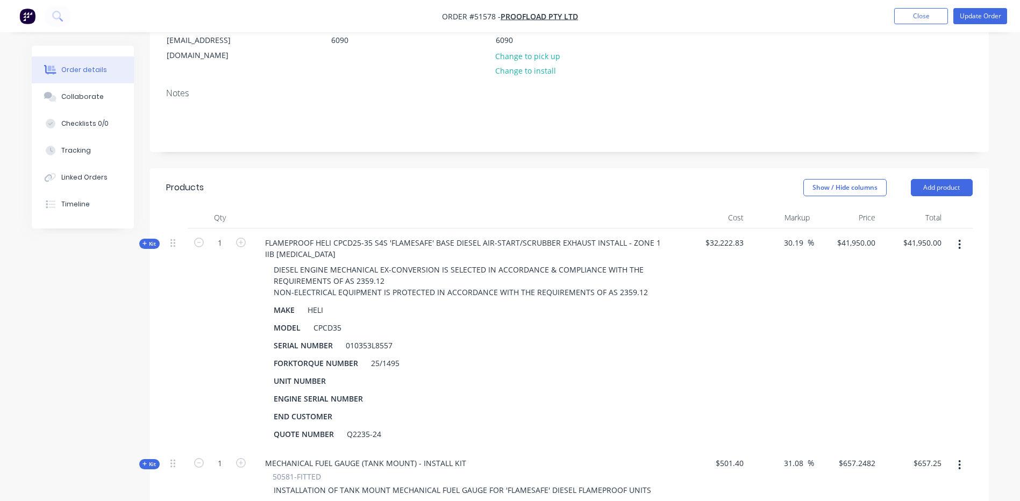
click at [155, 240] on span "Kit" at bounding box center [149, 244] width 14 height 8
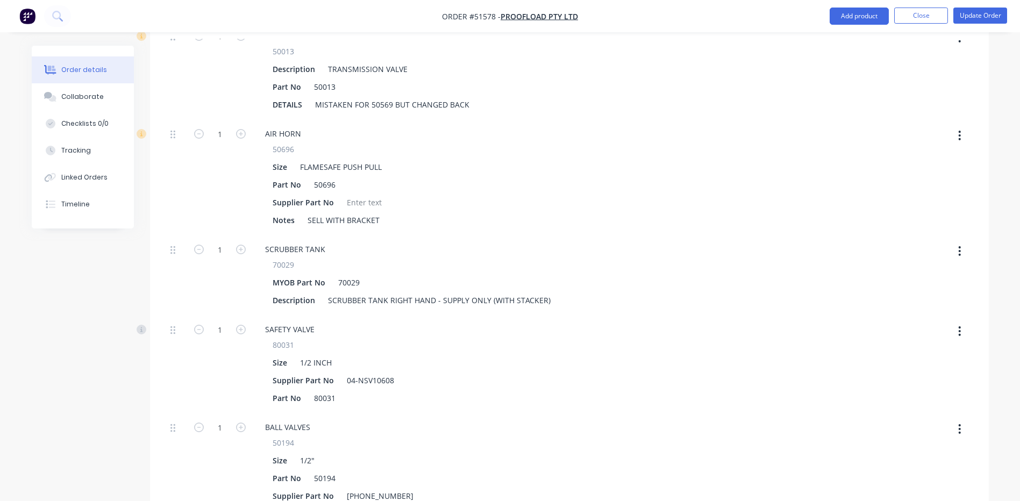
scroll to position [2490, 0]
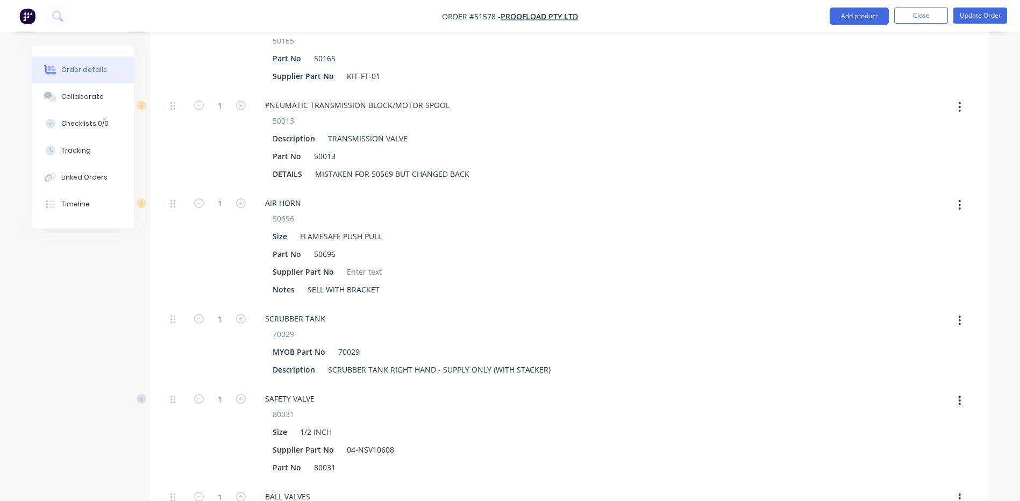
click at [959, 199] on icon "button" at bounding box center [959, 205] width 3 height 12
click at [898, 268] on div "Delete" at bounding box center [921, 276] width 83 height 16
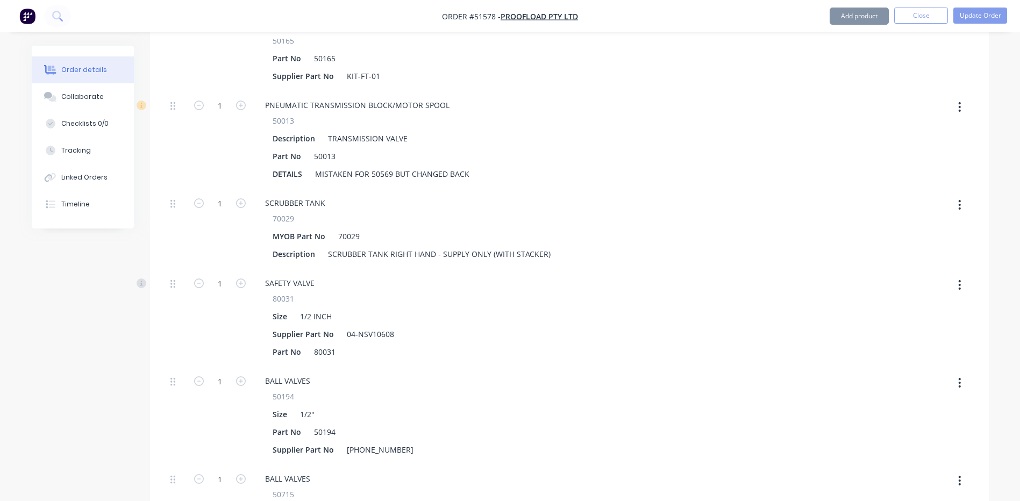
type input "$41,940.4833"
type input "$41,940.48"
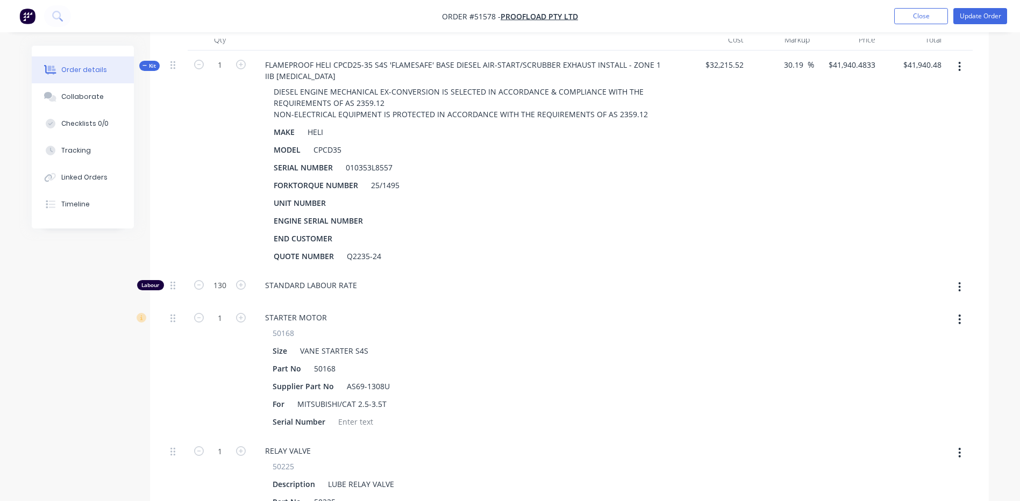
scroll to position [286, 0]
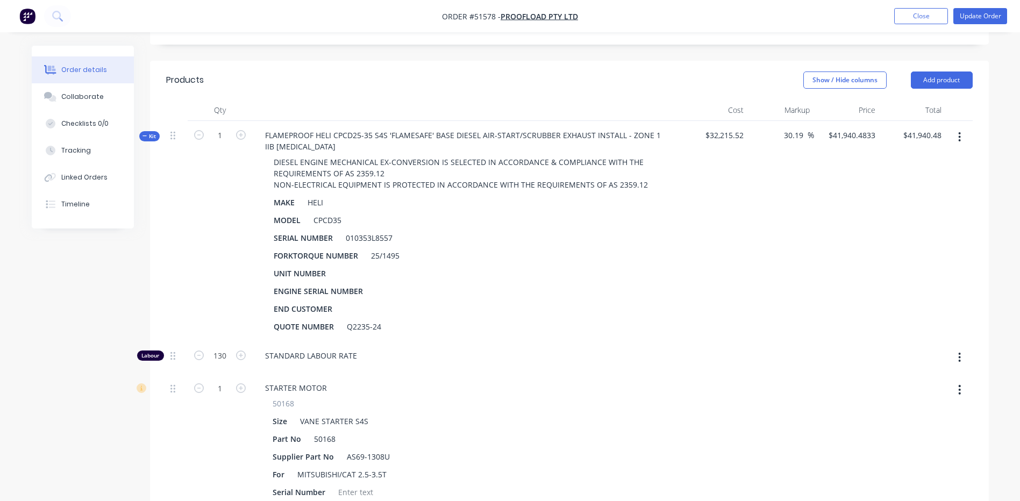
click at [148, 132] on span "Kit" at bounding box center [149, 136] width 14 height 8
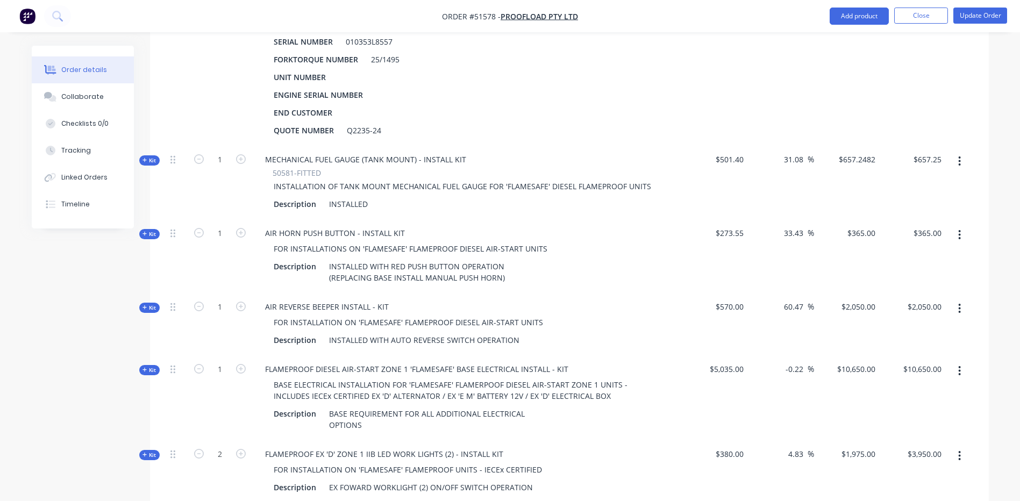
scroll to position [501, 0]
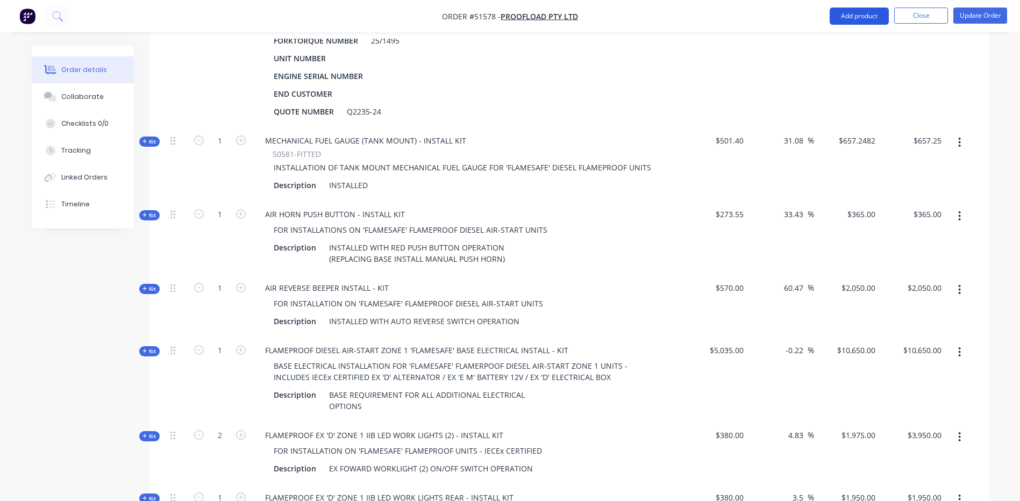
click at [856, 20] on button "Add product" at bounding box center [859, 16] width 59 height 17
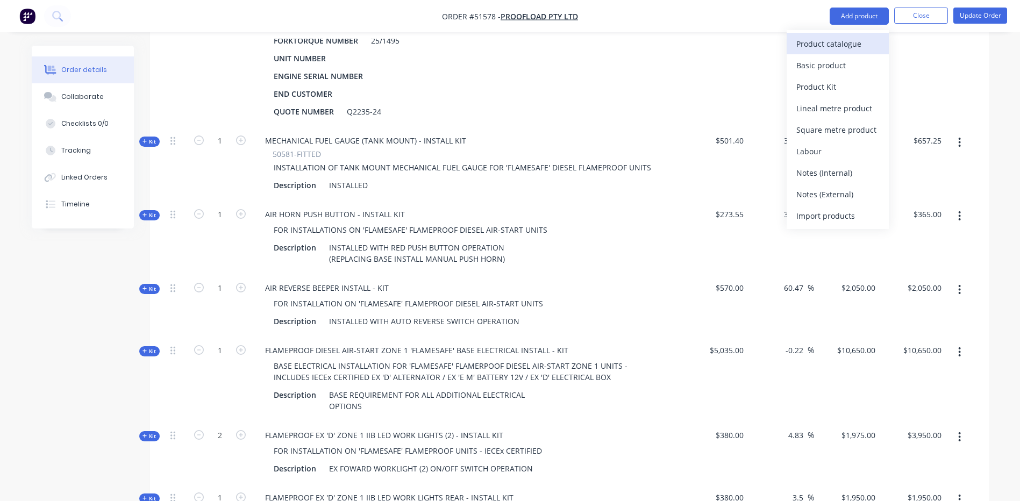
click at [847, 40] on div "Product catalogue" at bounding box center [837, 44] width 83 height 16
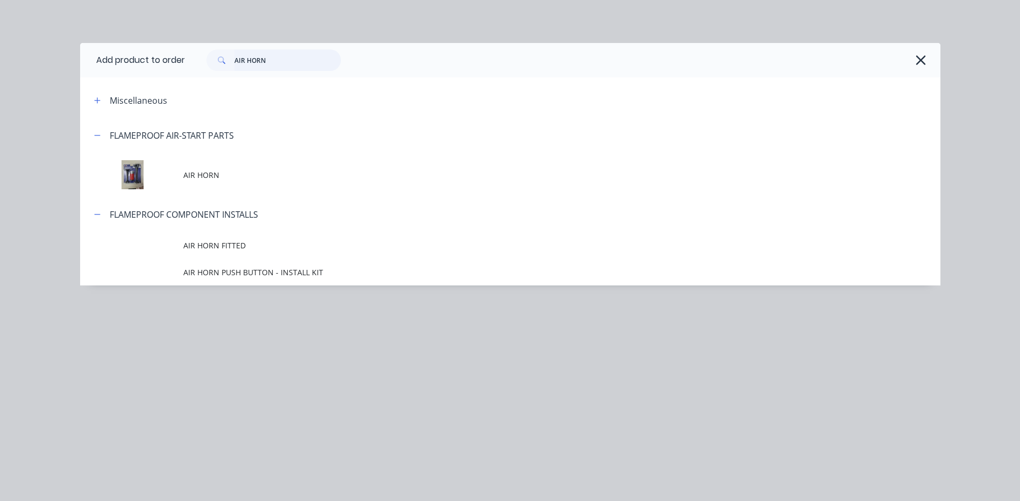
click at [318, 62] on input "AIR HORN" at bounding box center [287, 60] width 106 height 22
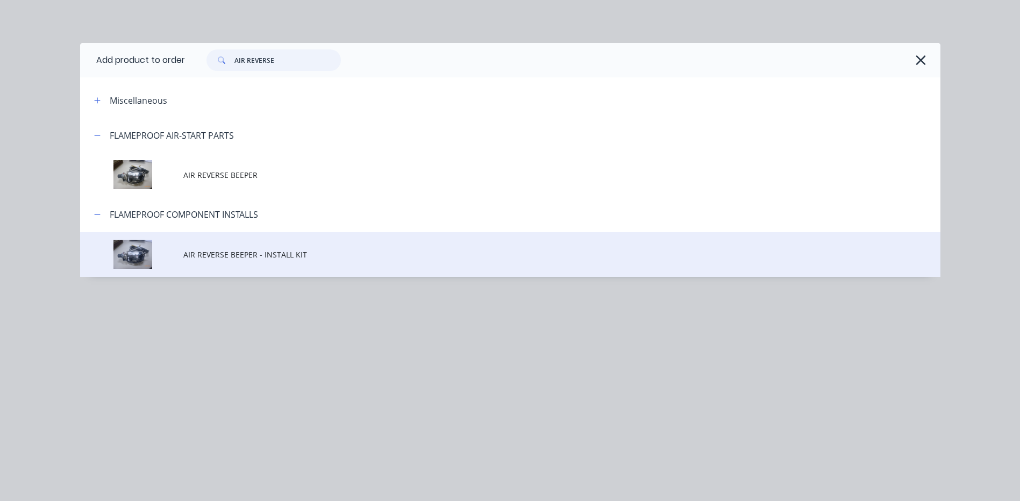
type input "AIR REVERSE"
click at [339, 259] on span "AIR REVERSE BEEPER - INSTALL KIT" at bounding box center [485, 254] width 605 height 11
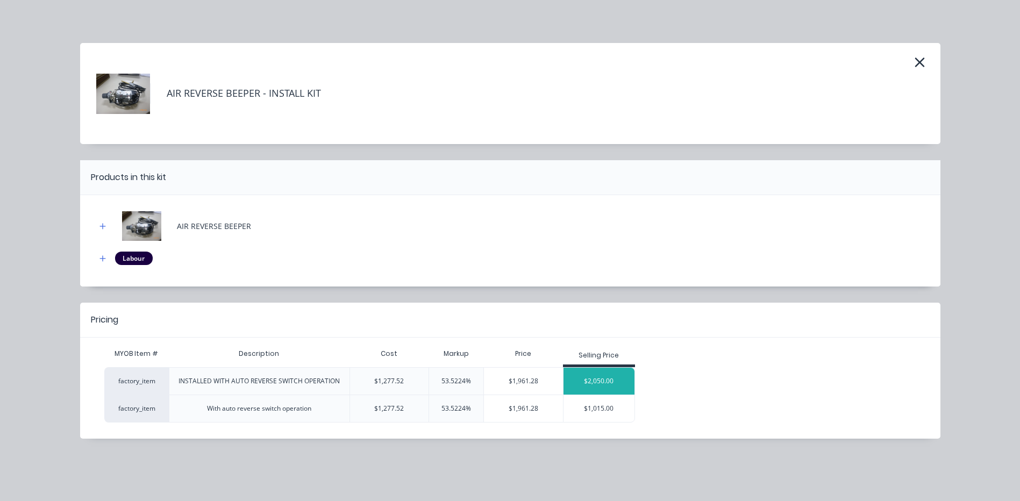
click at [593, 377] on div "$2,050.00" at bounding box center [599, 381] width 72 height 27
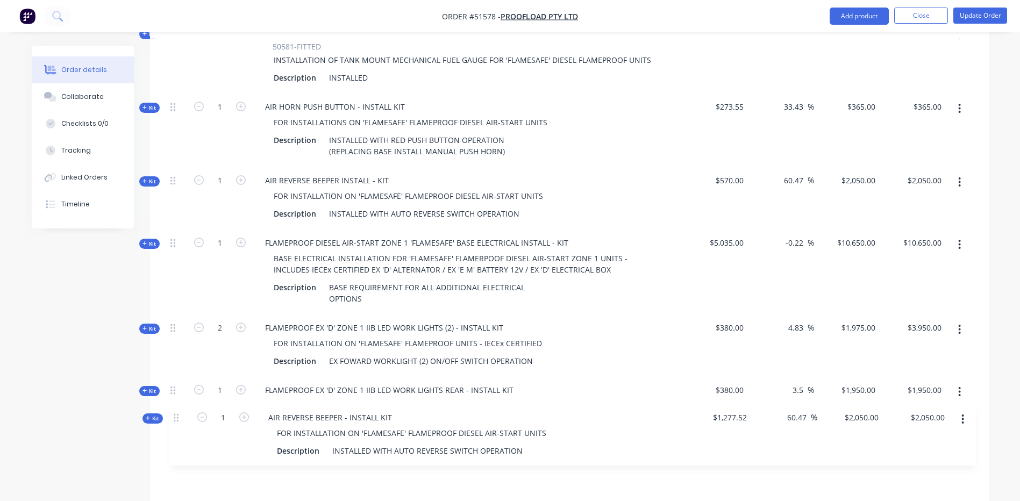
scroll to position [610, 0]
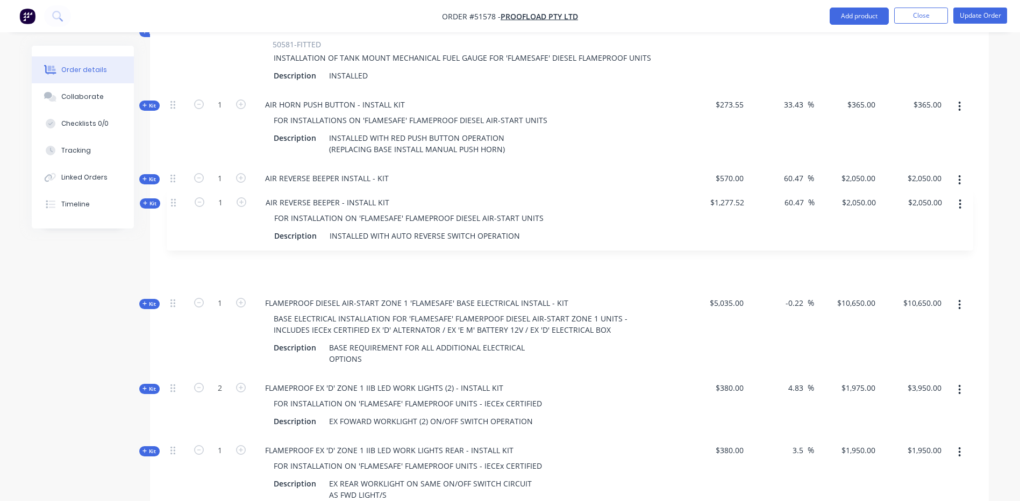
drag, startPoint x: 176, startPoint y: 434, endPoint x: 177, endPoint y: 192, distance: 242.0
click at [177, 192] on div "Kit 1 FLAMEPROOF HELI CPCD25-35 S4S 'FLAMESAFE' BASE DIESEL AIR-START/SCRUBBER …" at bounding box center [569, 152] width 807 height 713
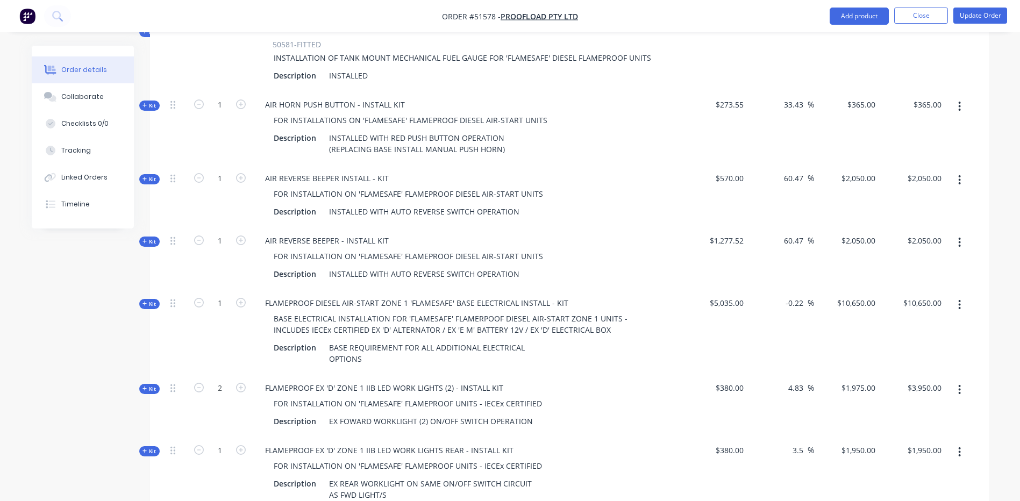
click at [962, 170] on button "button" at bounding box center [959, 179] width 25 height 19
click at [902, 287] on div "Delete" at bounding box center [921, 295] width 83 height 16
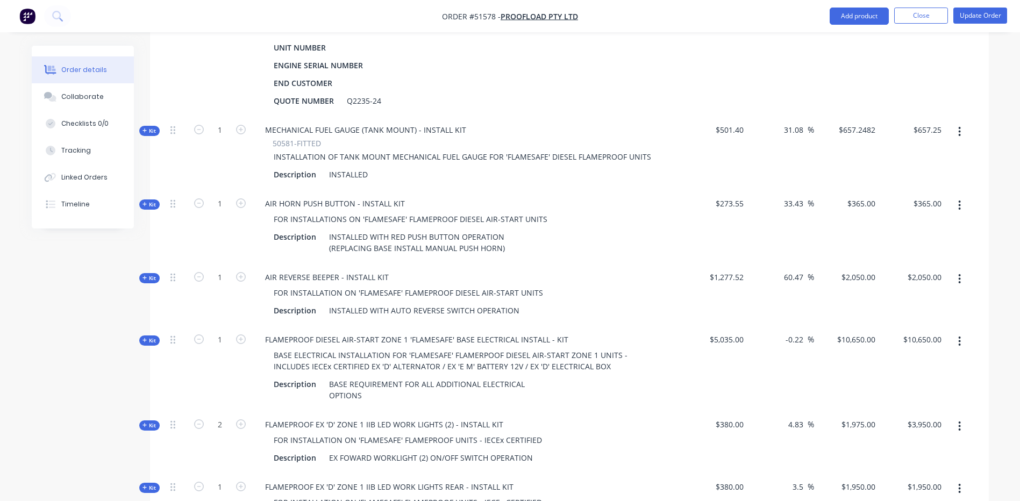
scroll to position [503, 0]
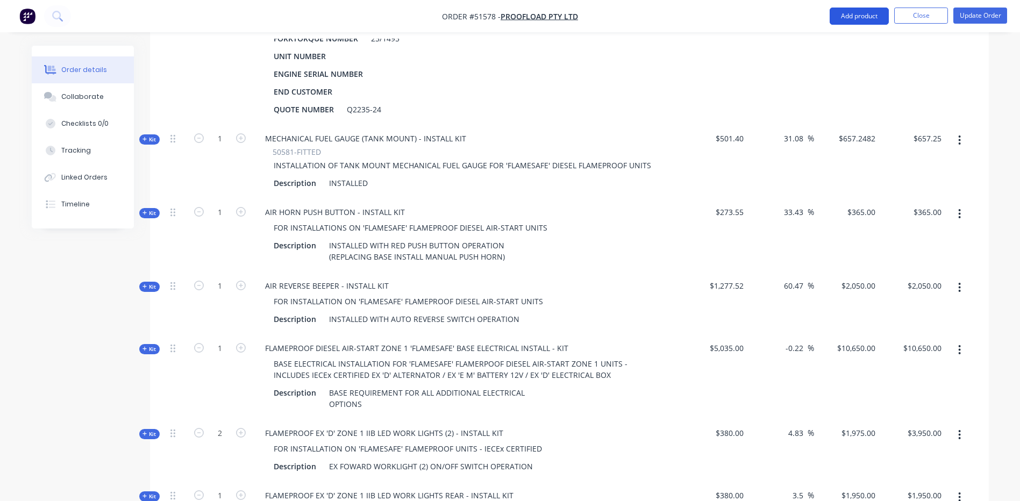
click at [859, 23] on button "Add product" at bounding box center [859, 16] width 59 height 17
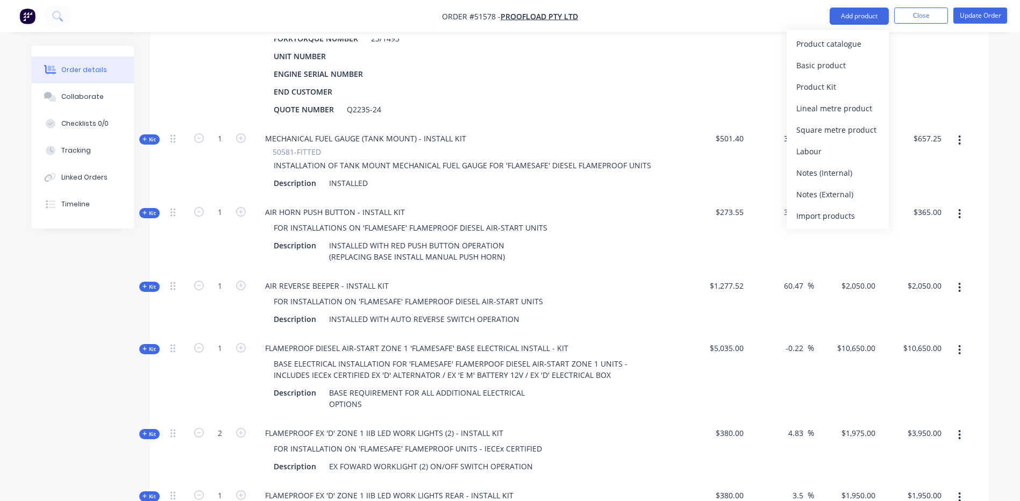
click at [851, 41] on div "Product catalogue" at bounding box center [837, 44] width 83 height 16
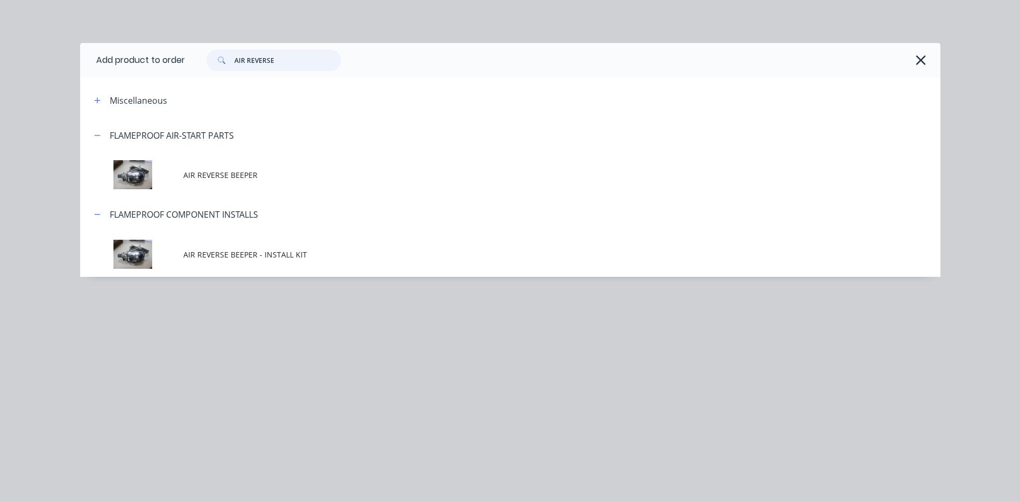
drag, startPoint x: 298, startPoint y: 56, endPoint x: 200, endPoint y: 58, distance: 98.4
click at [200, 58] on div "AIR REVERSE" at bounding box center [268, 60] width 145 height 22
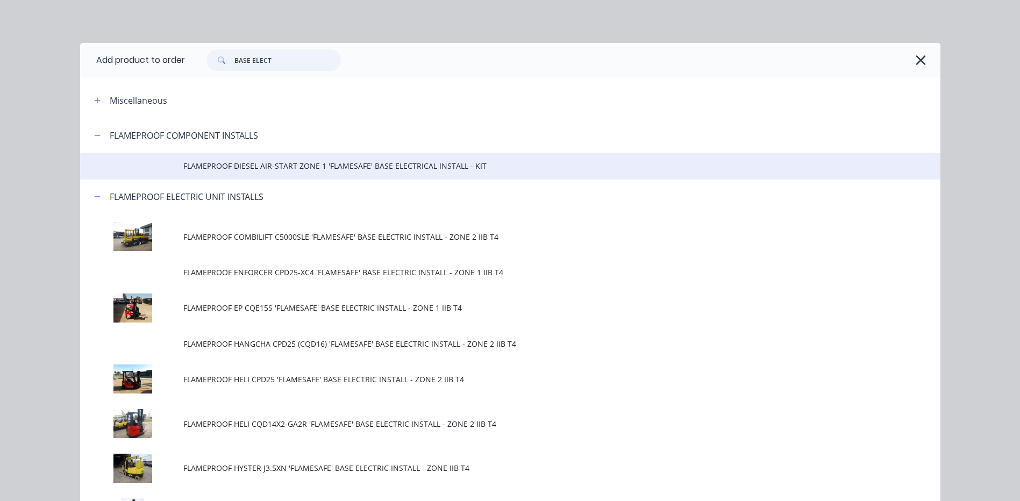
type input "BASE ELECT"
click at [401, 158] on td "FLAMEPROOF DIESEL AIR-START ZONE 1 'FLAMESAFE' BASE ELECTRICAL INSTALL - KIT" at bounding box center [561, 166] width 757 height 27
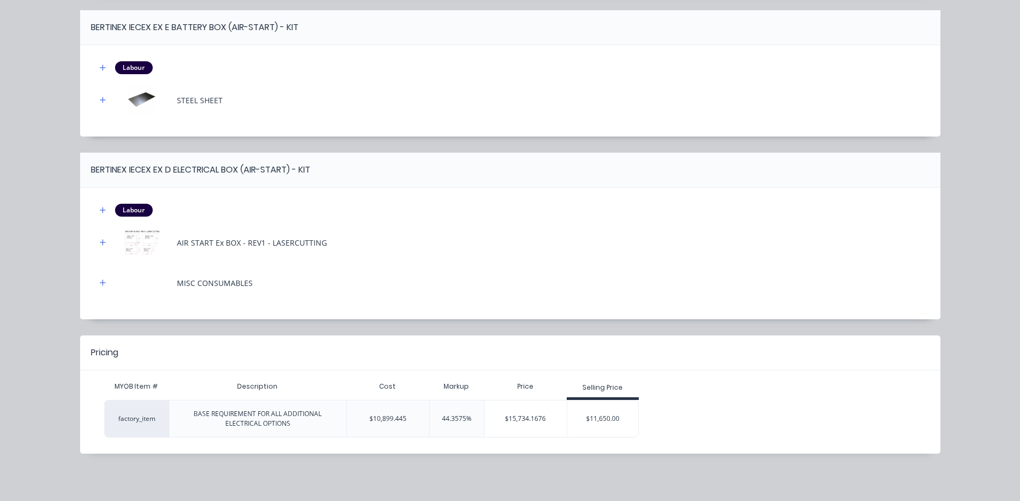
scroll to position [718, 0]
click at [590, 420] on div "$11,650.00" at bounding box center [603, 418] width 72 height 27
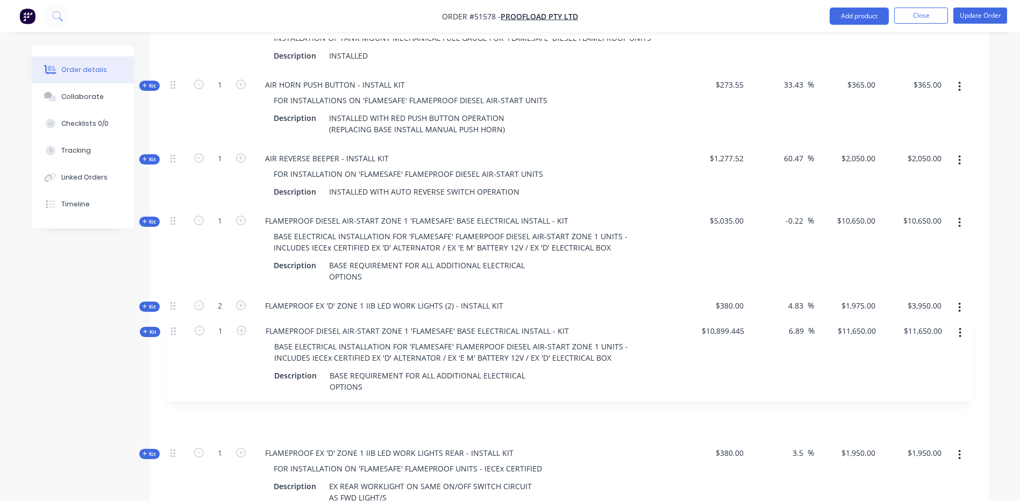
scroll to position [631, 0]
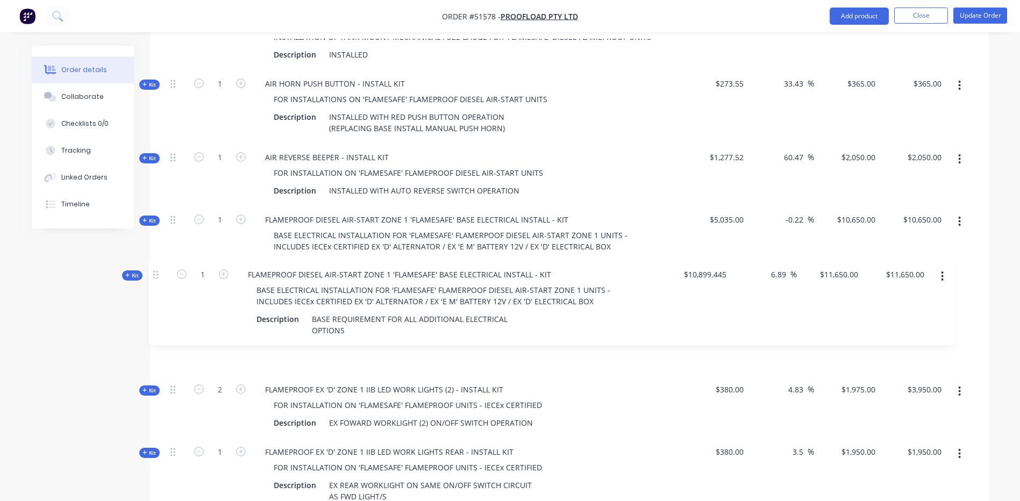
drag, startPoint x: 173, startPoint y: 433, endPoint x: 155, endPoint y: 271, distance: 163.3
click at [155, 271] on div "Qty Cost Markup Price Total Kit 1 FLAMEPROOF HELI CPCD25-35 S4S 'FLAMESAFE' BAS…" at bounding box center [569, 150] width 839 height 793
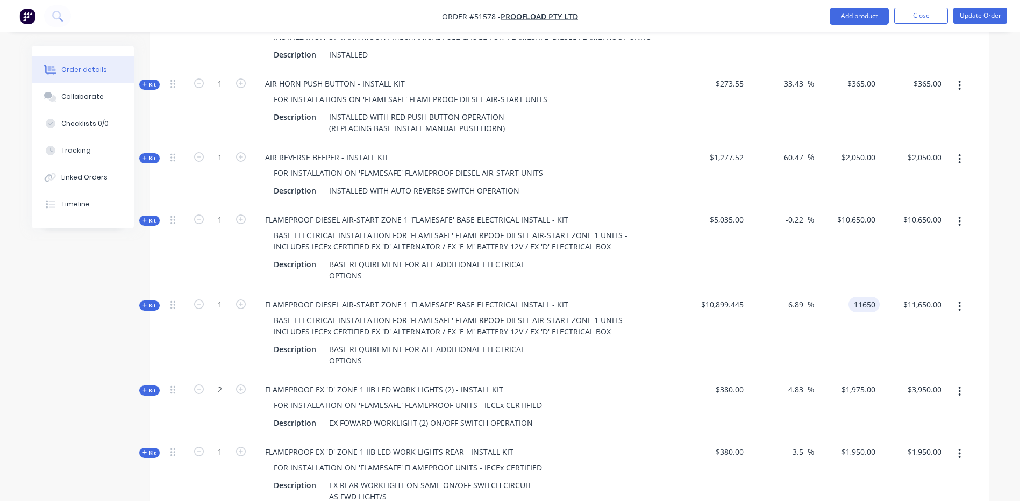
click at [855, 297] on input "11650" at bounding box center [866, 305] width 27 height 16
type input "10650"
click at [819, 255] on div "$10,650.00 $10,650.00" at bounding box center [847, 247] width 66 height 85
type input "-2.29"
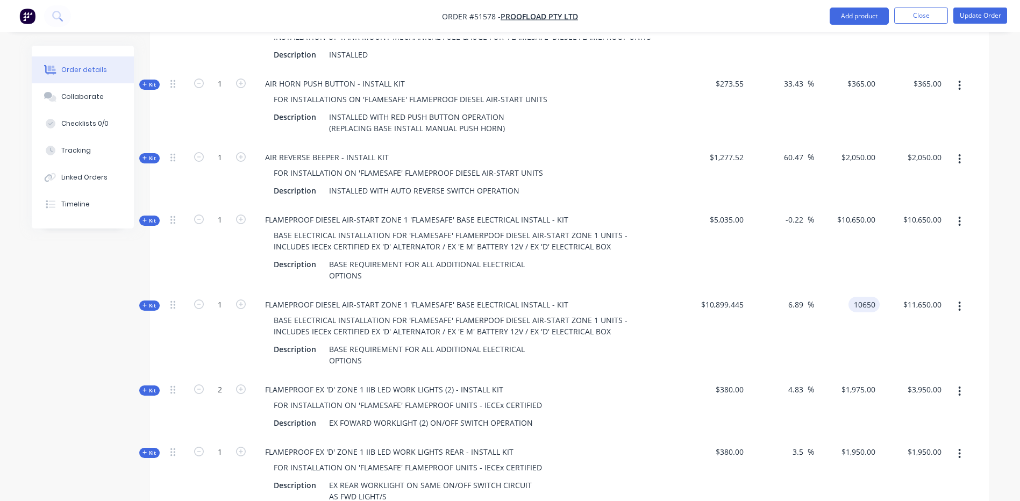
type input "$10,650.00"
drag, startPoint x: 961, startPoint y: 189, endPoint x: 958, endPoint y: 195, distance: 6.5
click at [960, 216] on icon "button" at bounding box center [959, 222] width 3 height 12
click at [911, 328] on div "Delete" at bounding box center [921, 336] width 83 height 16
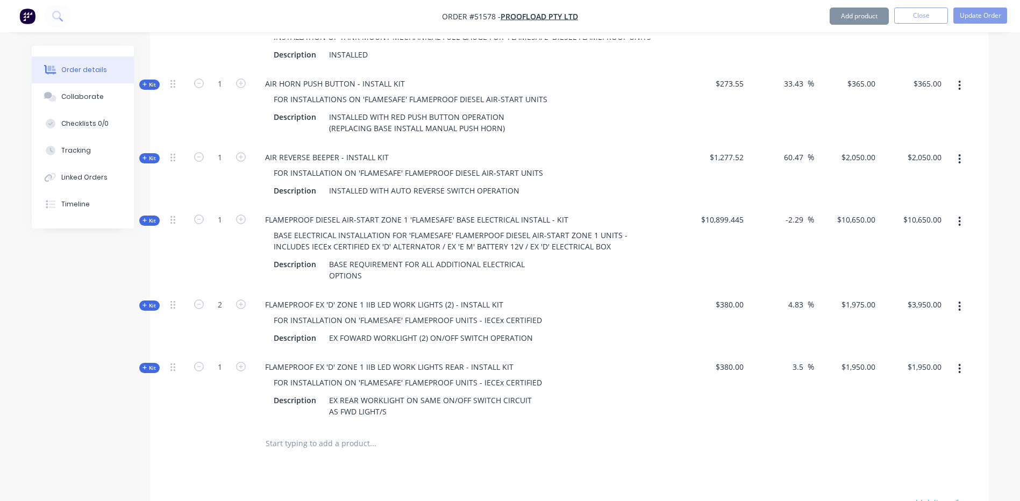
click at [147, 217] on span "Kit" at bounding box center [149, 221] width 14 height 8
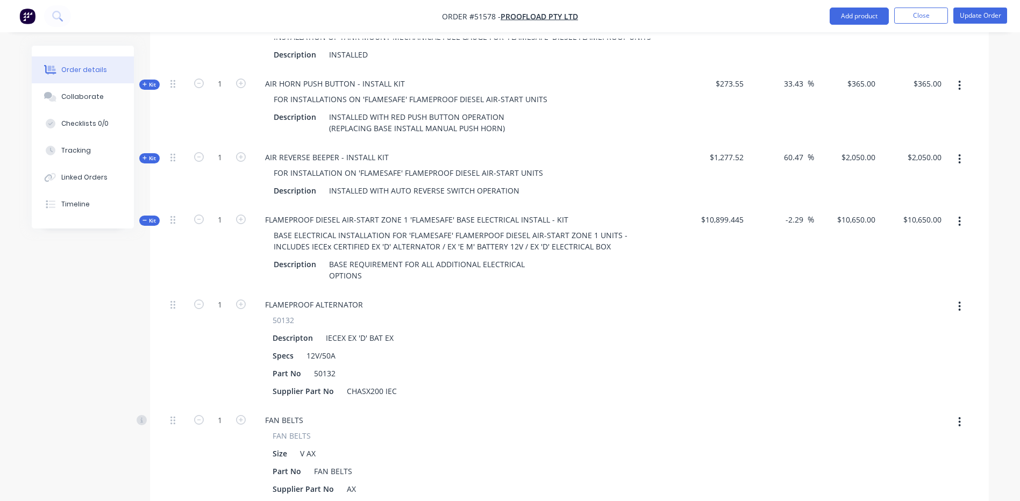
click at [957, 212] on button "button" at bounding box center [959, 221] width 25 height 19
click at [934, 242] on div "Add product to kit" at bounding box center [921, 250] width 83 height 16
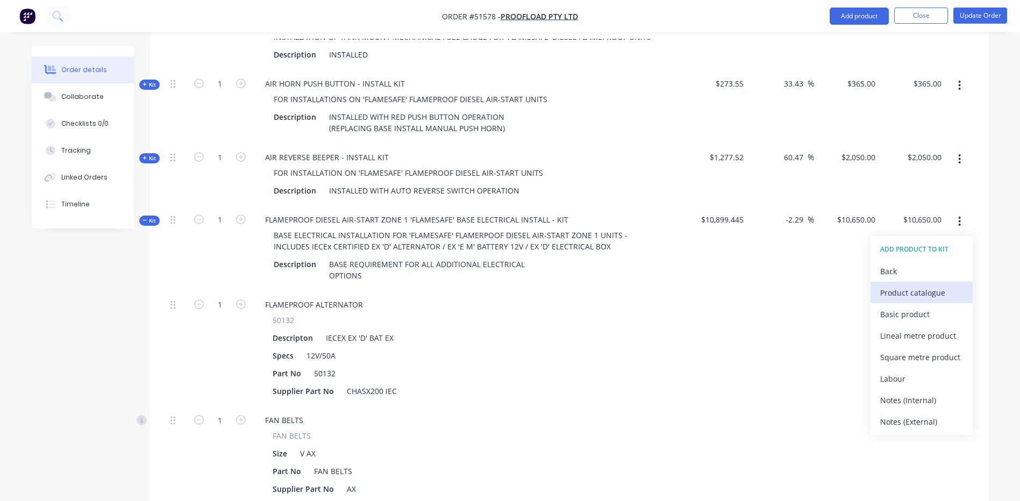
click at [967, 282] on button "Product catalogue" at bounding box center [921, 293] width 102 height 22
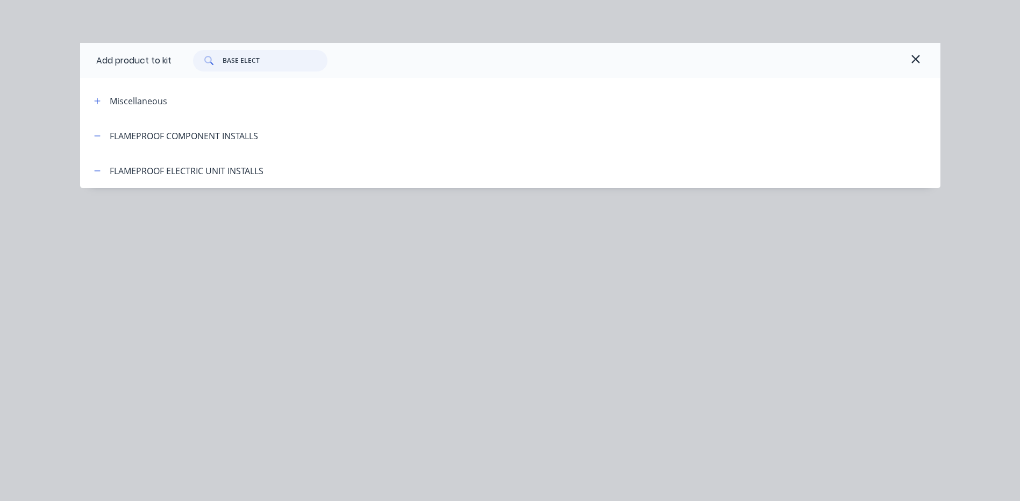
drag, startPoint x: 279, startPoint y: 57, endPoint x: 196, endPoint y: 54, distance: 83.4
click at [196, 54] on div "BASE ELECT" at bounding box center [260, 61] width 134 height 22
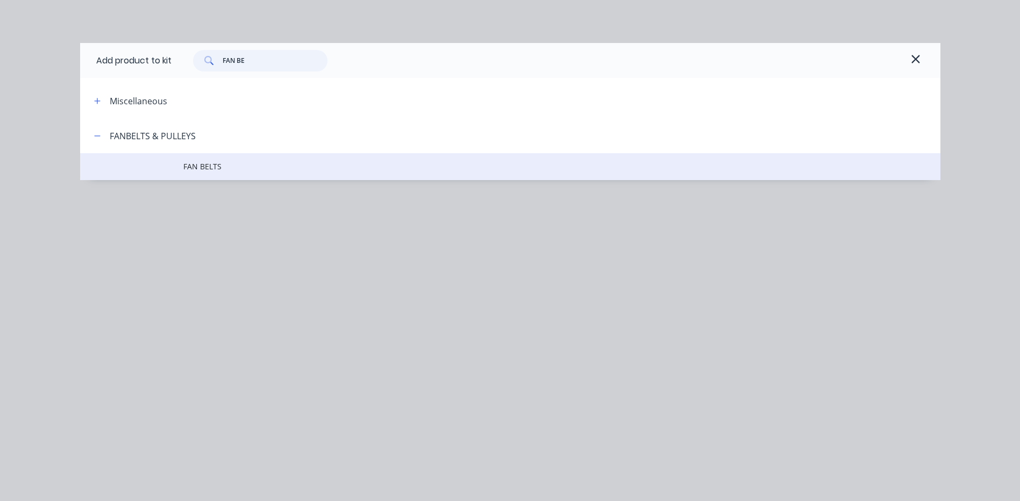
type input "FAN BE"
click at [198, 167] on span "FAN BELTS" at bounding box center [485, 166] width 605 height 11
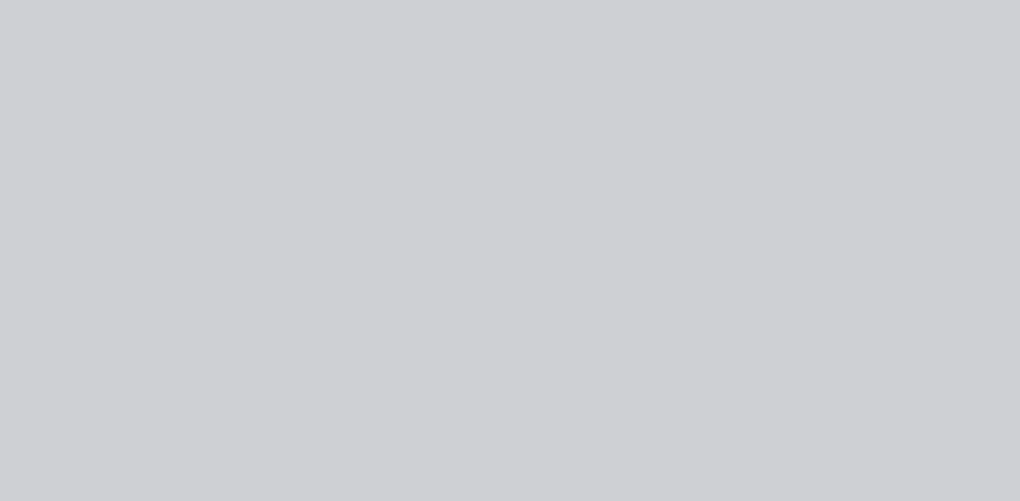
type input "$10,664.6567"
type input "$10,664.66"
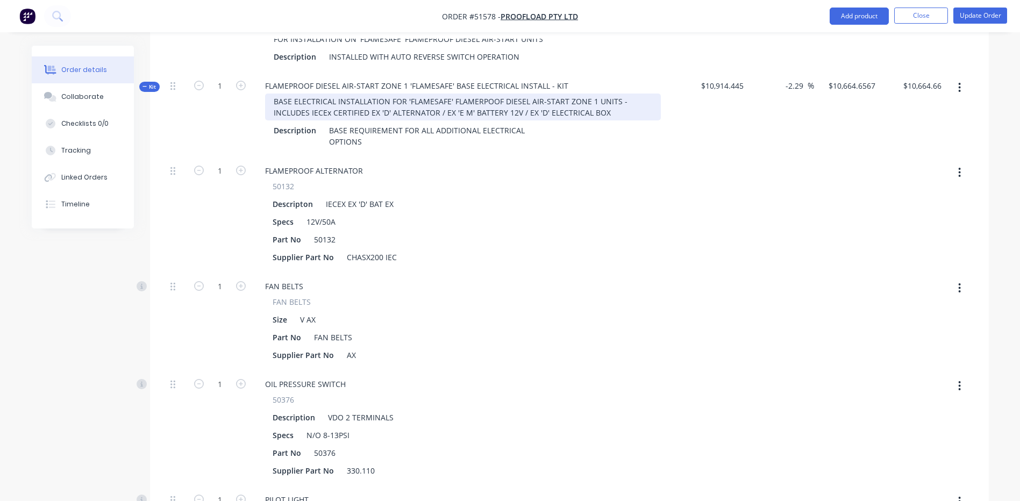
scroll to position [793, 0]
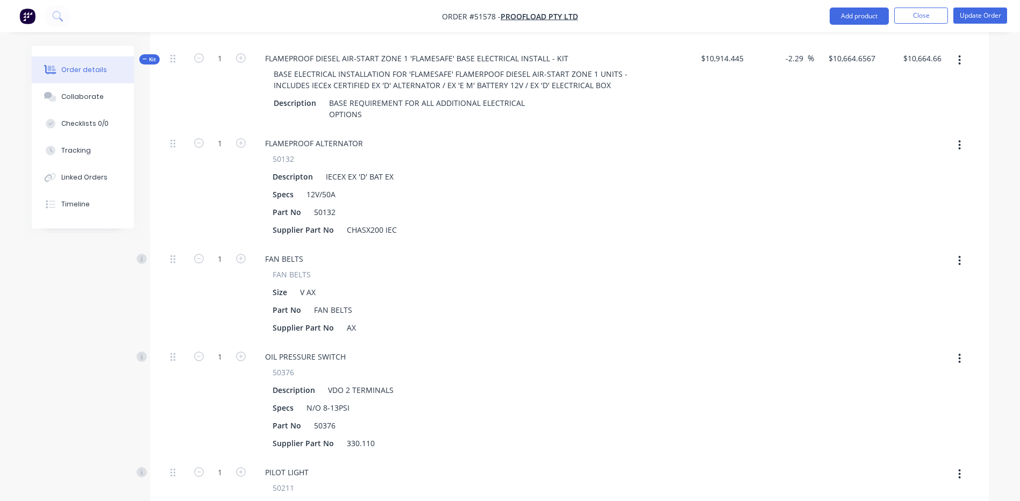
click at [962, 251] on button "button" at bounding box center [959, 260] width 25 height 19
click at [898, 324] on div "Delete" at bounding box center [921, 332] width 83 height 16
type input "$10,646.1893"
type input "$10,646.19"
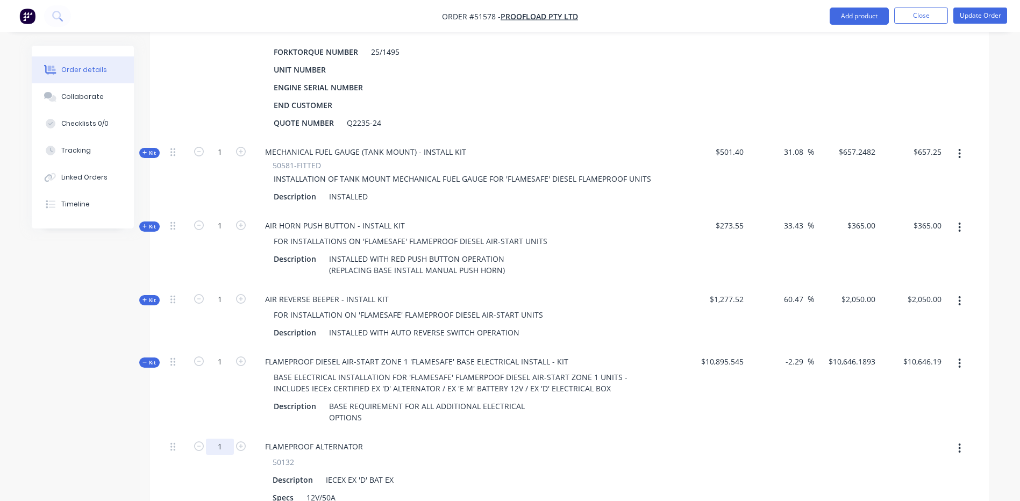
scroll to position [631, 0]
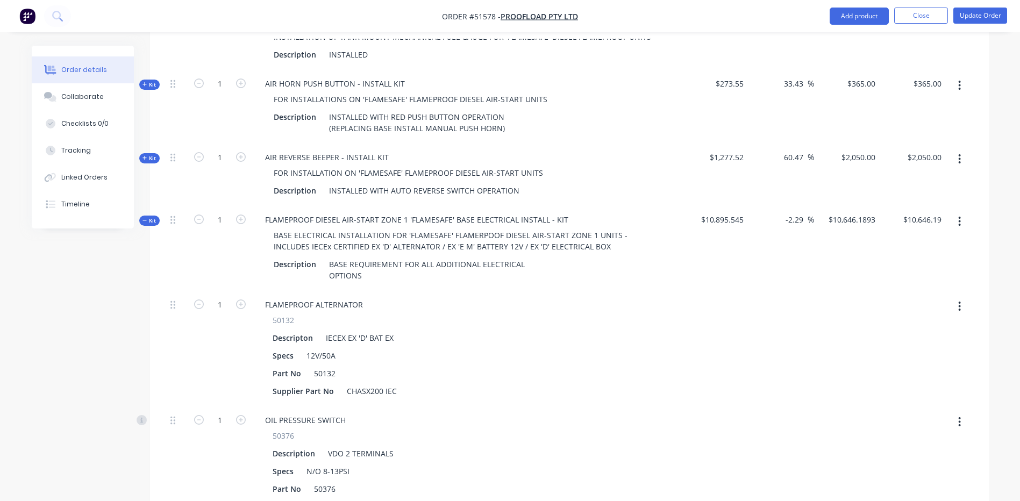
click at [146, 218] on icon at bounding box center [144, 220] width 5 height 5
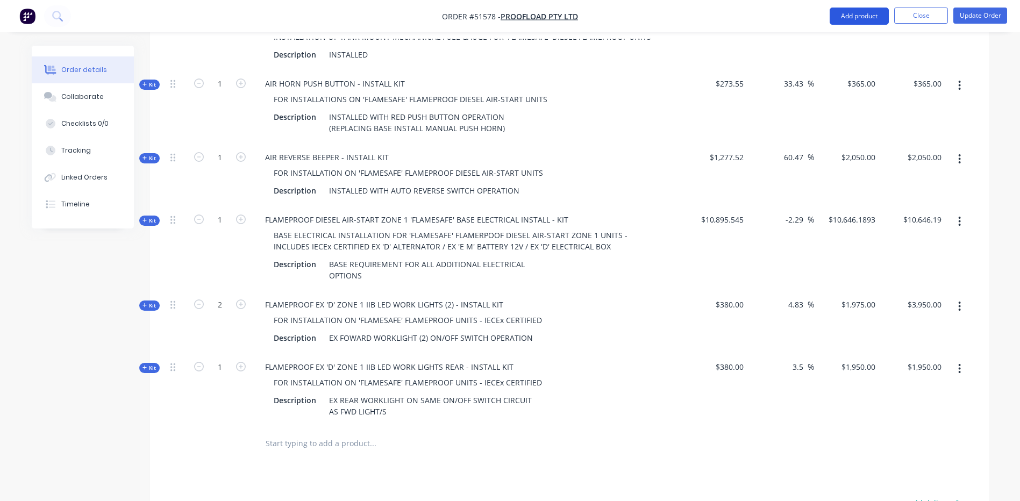
click at [867, 13] on button "Add product" at bounding box center [859, 16] width 59 height 17
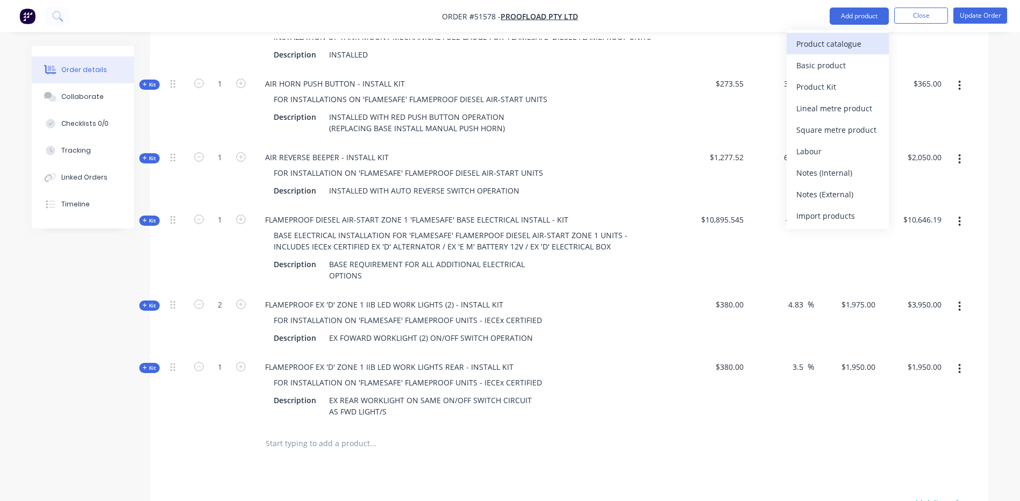
click at [836, 43] on div "Product catalogue" at bounding box center [837, 44] width 83 height 16
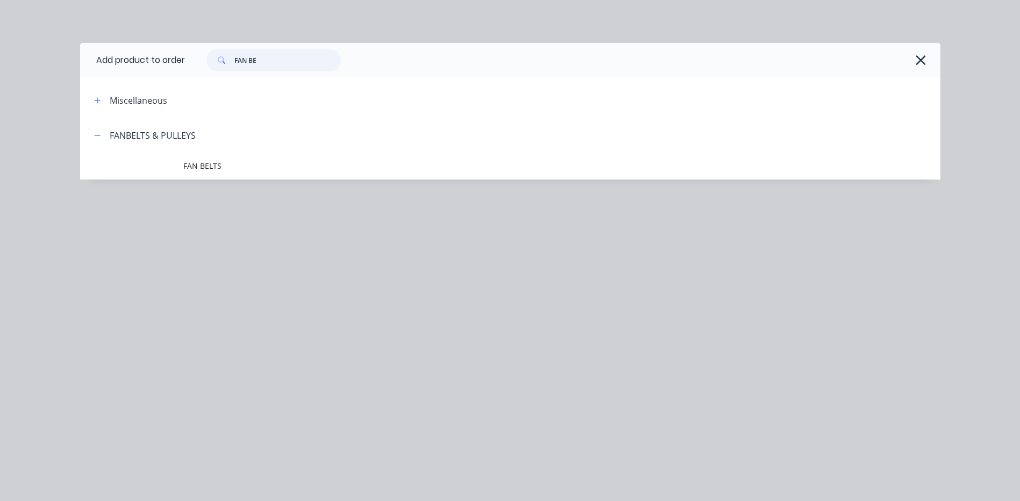
drag, startPoint x: 310, startPoint y: 54, endPoint x: 186, endPoint y: 59, distance: 124.3
click at [186, 59] on div "FAN BE" at bounding box center [557, 60] width 745 height 22
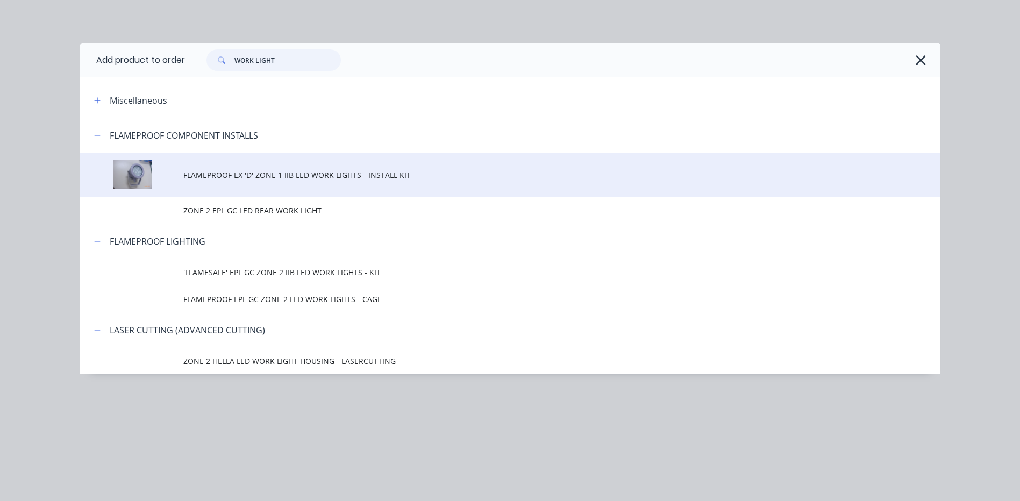
type input "WORK LIGHT"
click at [346, 182] on td "FLAMEPROOF EX 'D' ZONE 1 IIB LED WORK LIGHTS - INSTALL KIT" at bounding box center [561, 175] width 757 height 45
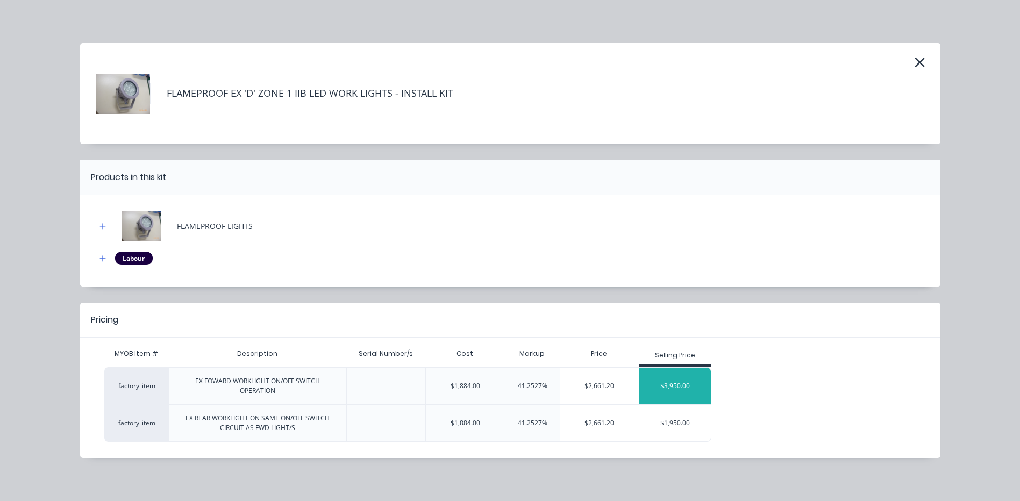
click at [660, 375] on div "$3,950.00" at bounding box center [675, 386] width 72 height 27
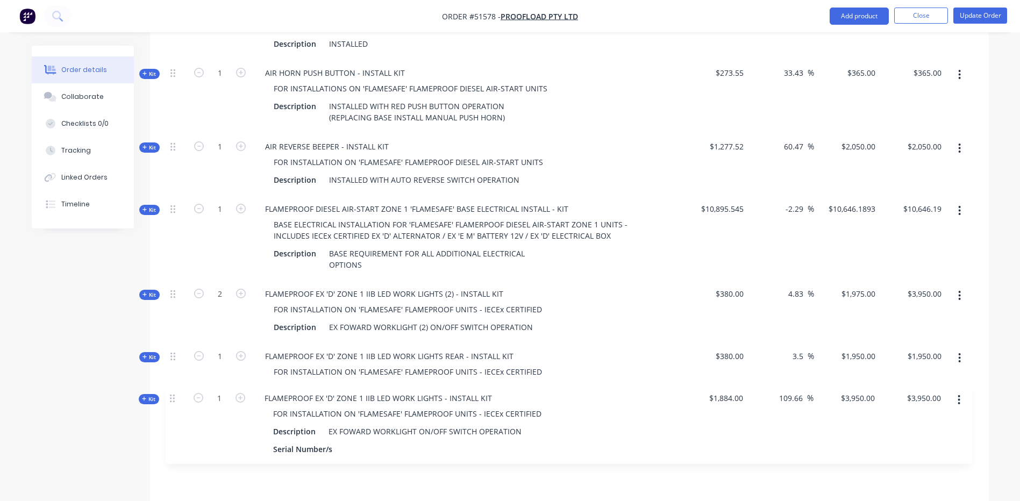
drag, startPoint x: 173, startPoint y: 412, endPoint x: 172, endPoint y: 395, distance: 17.2
click at [172, 395] on div "Kit 1 FLAMEPROOF HELI CPCD25-35 S4S 'FLAMESAFE' BASE DIESEL AIR-START/SCRUBBER …" at bounding box center [569, 129] width 807 height 731
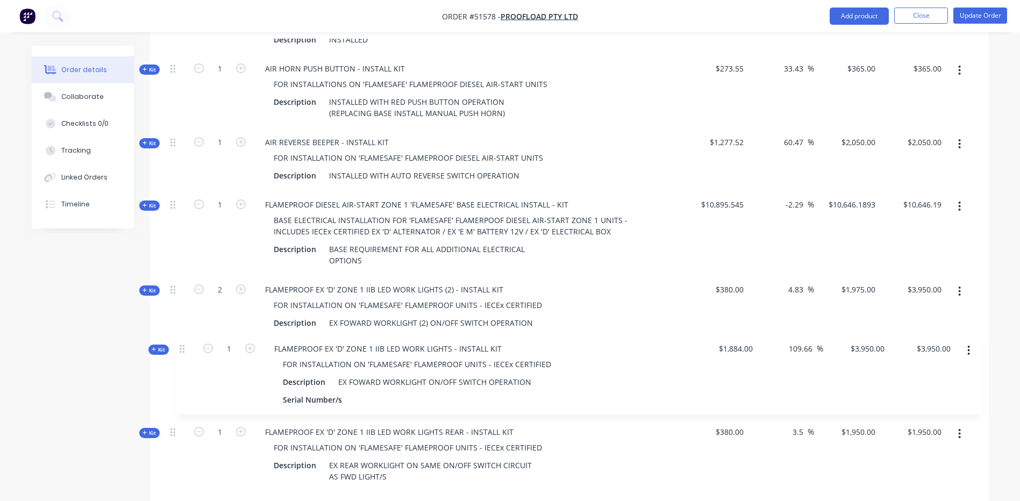
scroll to position [649, 0]
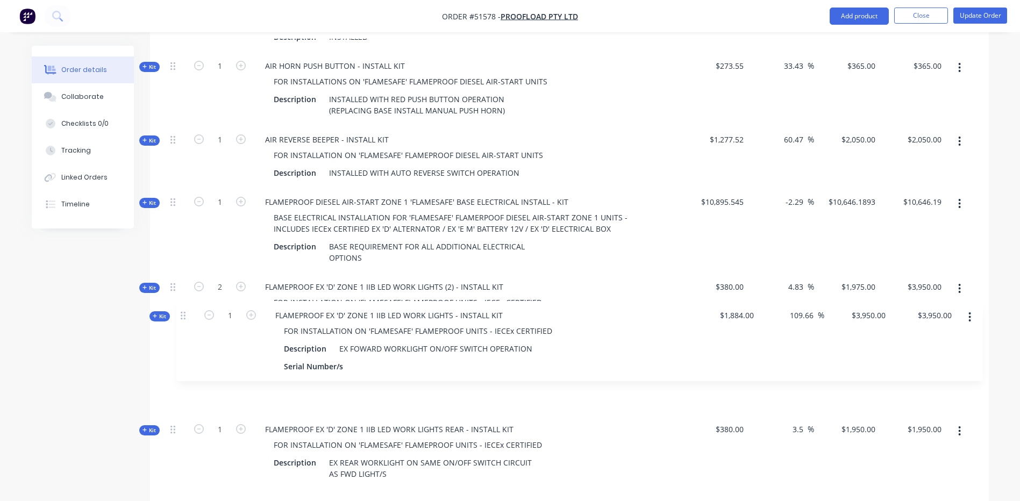
drag, startPoint x: 173, startPoint y: 402, endPoint x: 182, endPoint y: 311, distance: 91.4
click at [182, 311] on div "Kit 1 FLAMEPROOF HELI CPCD25-35 S4S 'FLAMESAFE' BASE DIESEL AIR-START/SCRUBBER …" at bounding box center [569, 123] width 807 height 731
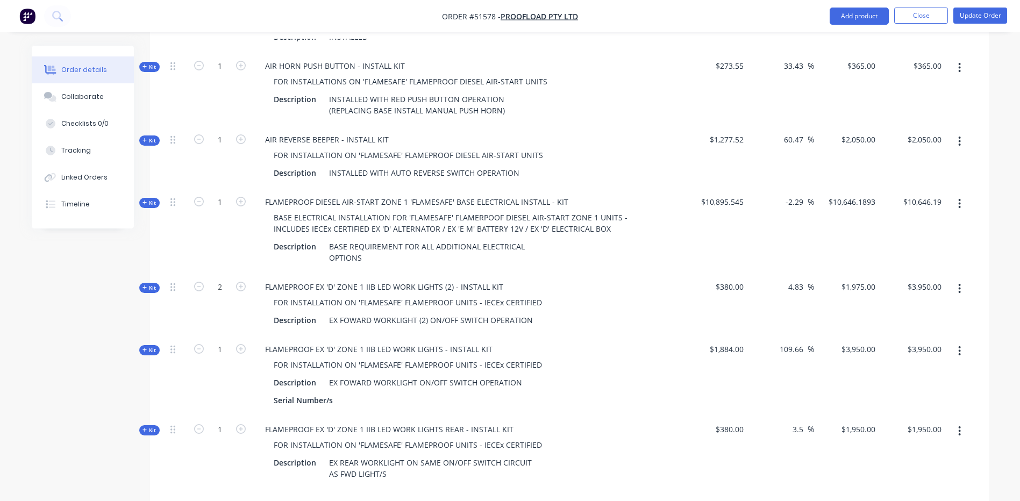
click at [153, 346] on span "Kit" at bounding box center [149, 350] width 14 height 8
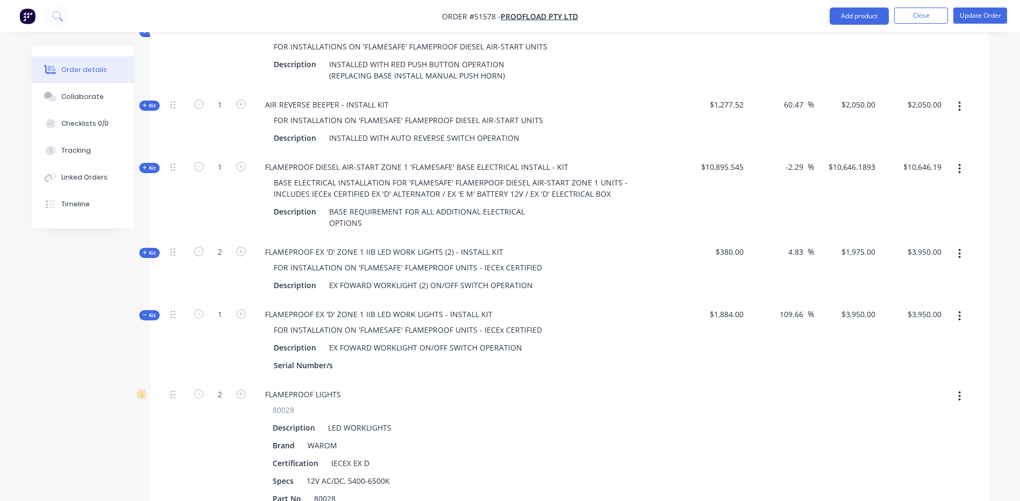
scroll to position [703, 0]
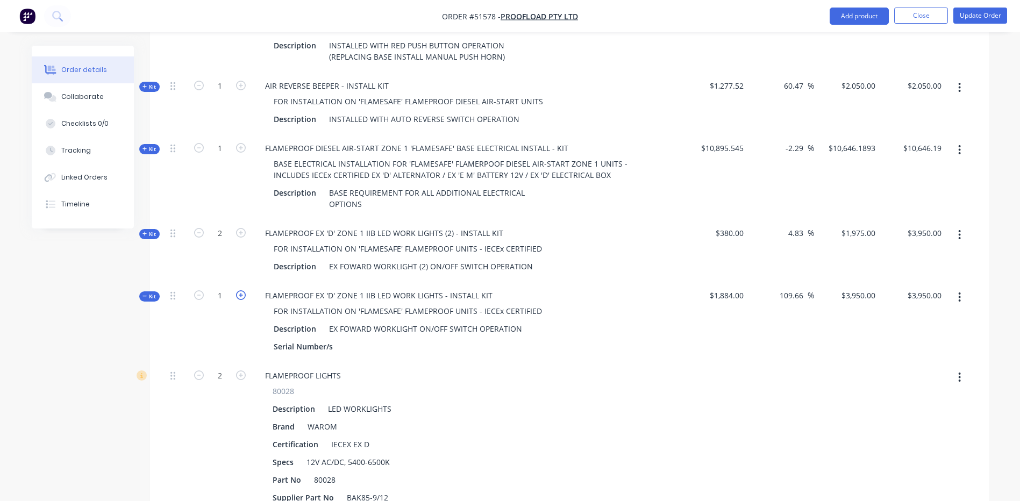
click at [239, 290] on icon "button" at bounding box center [241, 295] width 10 height 10
type input "2"
type input "$7,900.00"
type input "4"
type input "16"
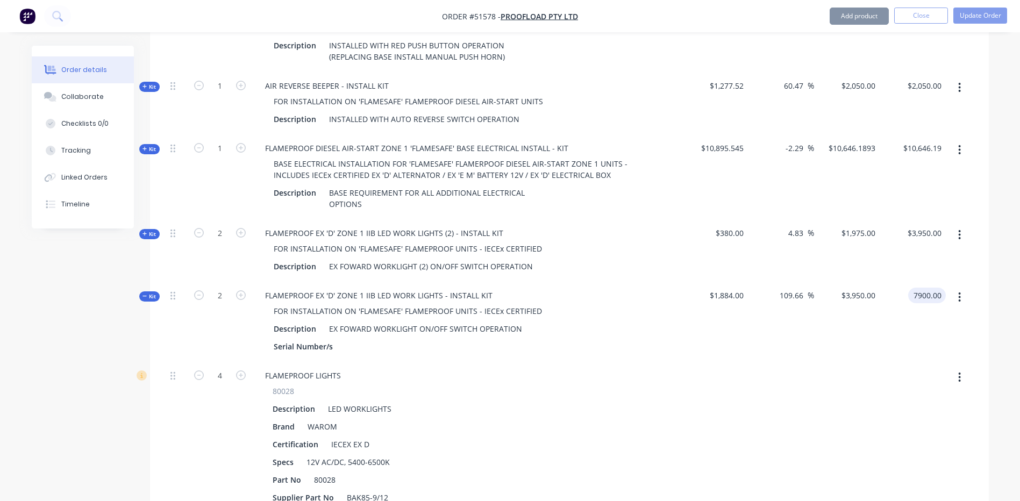
click at [938, 288] on input "7900.00" at bounding box center [928, 296] width 33 height 16
type input "3950"
click at [904, 244] on div "$3,950.00 $3,950.00" at bounding box center [913, 250] width 66 height 62
type input "4.83"
type input "$1,975.00"
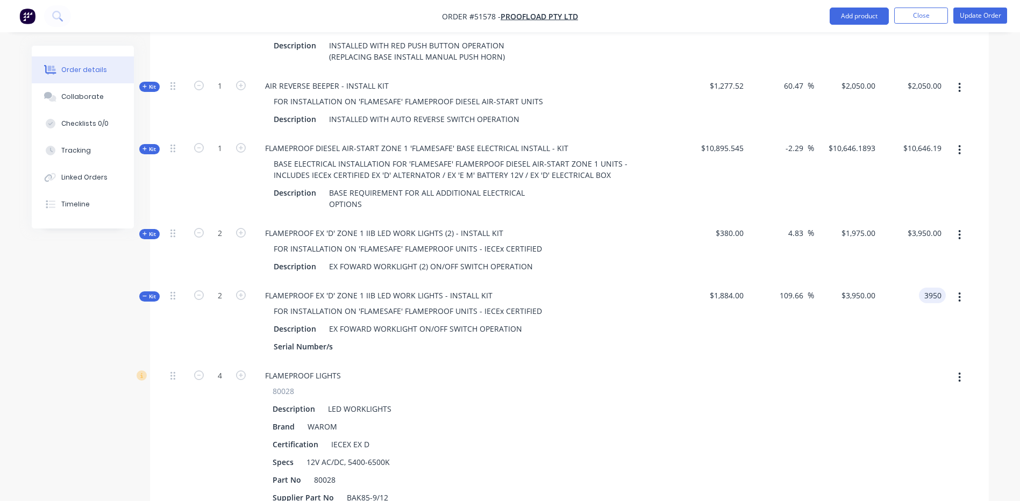
type input "$3,950.00"
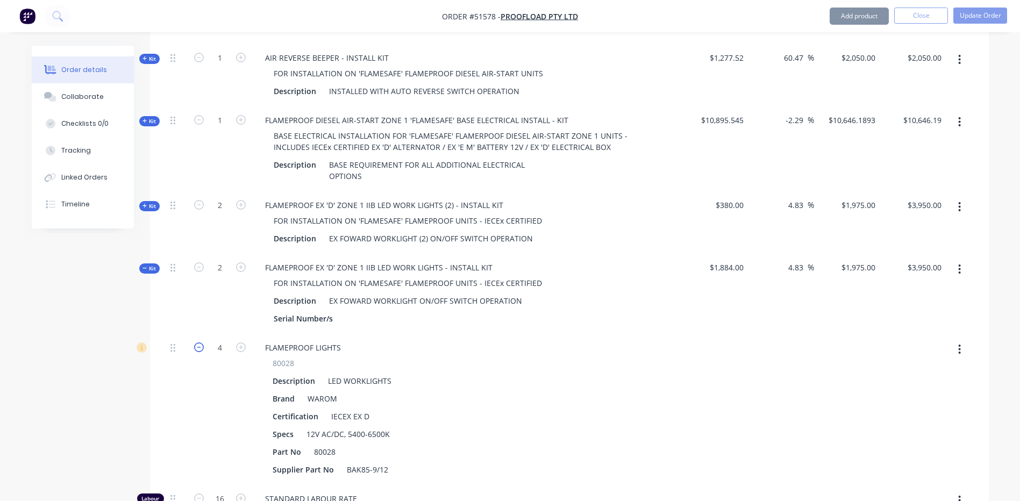
scroll to position [757, 0]
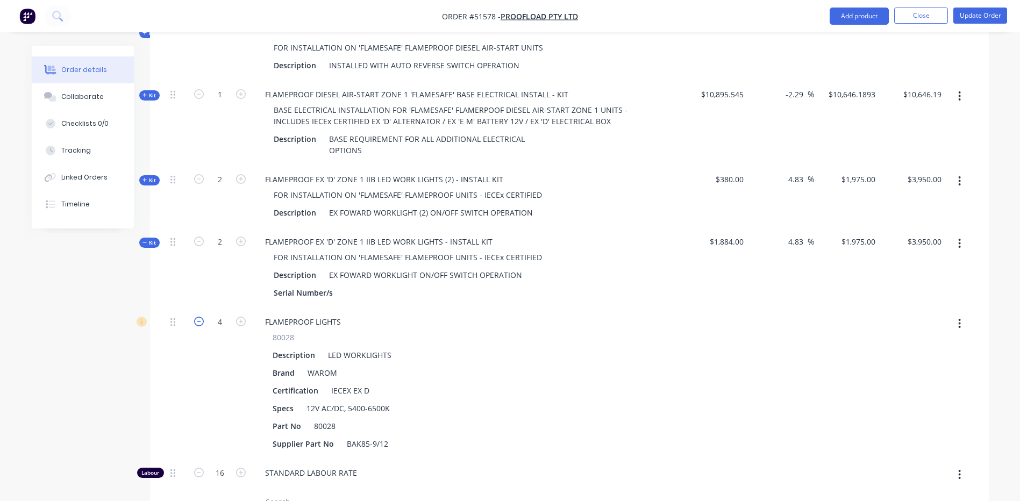
click at [194, 317] on icon "button" at bounding box center [199, 322] width 10 height 10
type input "$1,680.4273"
type input "$3,360.85"
type input "3"
click at [194, 317] on icon "button" at bounding box center [199, 322] width 10 height 10
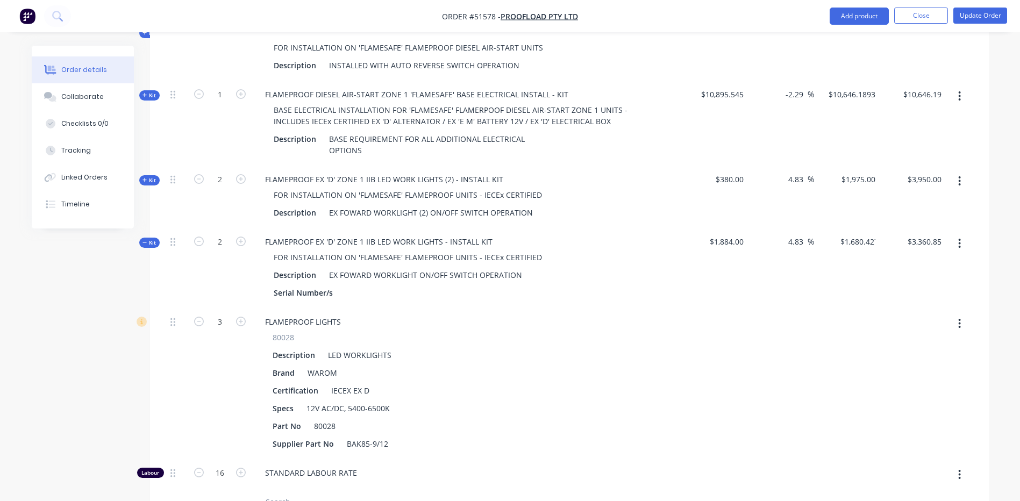
type input "$1,385.8546"
type input "$2,771.71"
type input "2"
click at [218, 330] on input "16" at bounding box center [220, 322] width 28 height 16
type input "8"
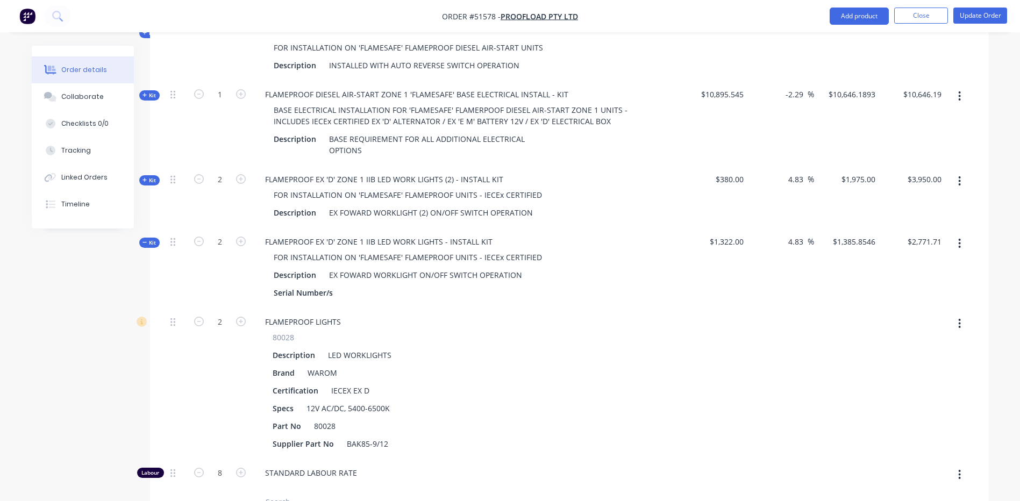
click at [166, 405] on div at bounding box center [177, 383] width 22 height 151
type input "$987.50"
type input "$1,975.00"
click at [951, 234] on button "button" at bounding box center [959, 243] width 25 height 19
click at [944, 258] on div "Add product to kit Add sub kit to kit Duplicate Exclude from tax Delete" at bounding box center [921, 314] width 102 height 113
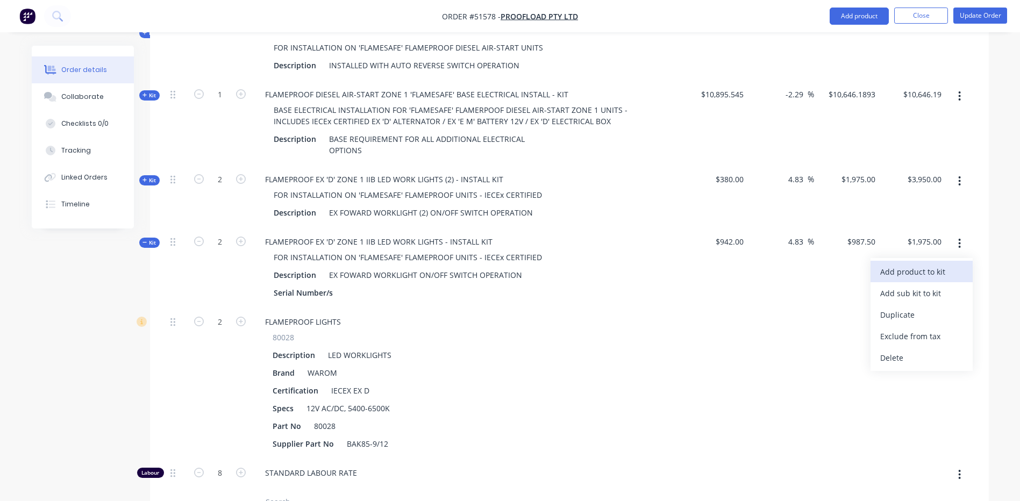
click at [943, 264] on div "Add product to kit" at bounding box center [921, 272] width 83 height 16
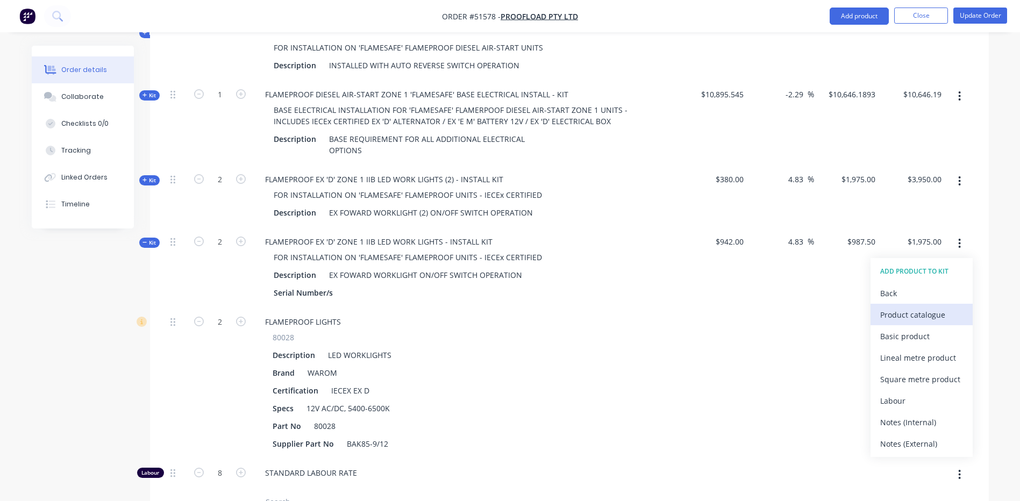
click at [895, 307] on div "Product catalogue" at bounding box center [921, 315] width 83 height 16
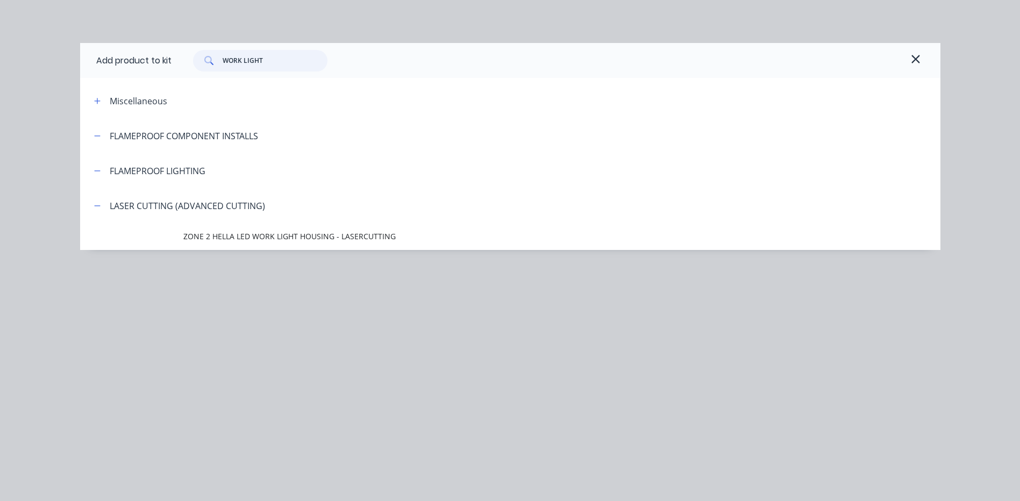
drag, startPoint x: 270, startPoint y: 56, endPoint x: 170, endPoint y: 66, distance: 101.0
click at [168, 62] on div "Add product to kit WORK LIGHT" at bounding box center [510, 60] width 860 height 35
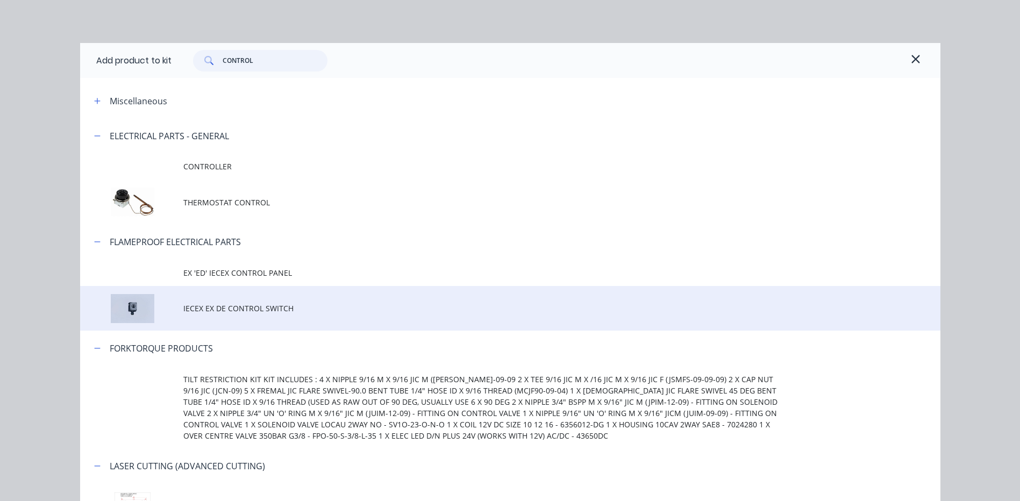
type input "CONTROL"
click at [364, 315] on td "IECEX EX DE CONTROL SWITCH" at bounding box center [561, 308] width 757 height 45
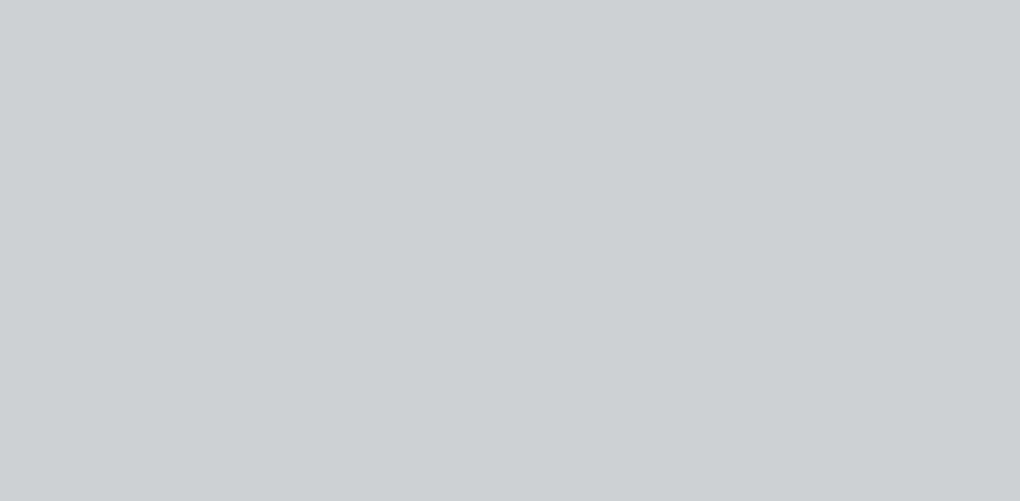
type input "$1,205.6987"
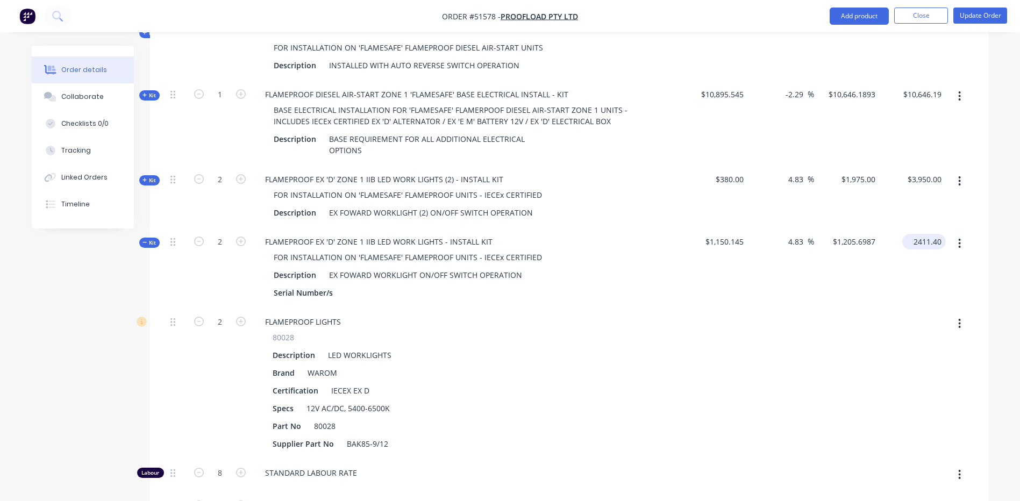
click at [921, 234] on input "2411.40" at bounding box center [926, 242] width 39 height 16
type input "3950"
click at [997, 230] on div "Order details Collaborate Checklists 0/0 Tracking Linked Orders Timeline Order …" at bounding box center [510, 159] width 979 height 1740
type input "71.72"
type input "$1,975.00"
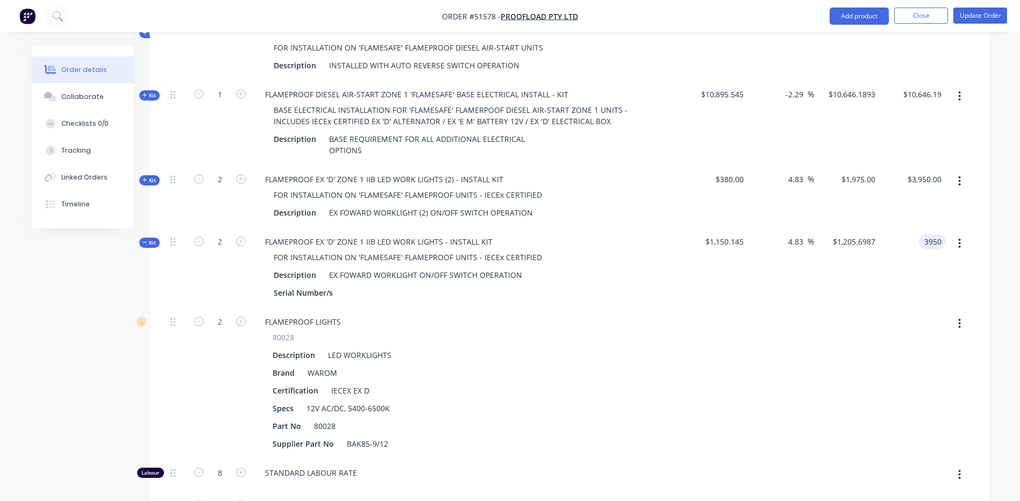
type input "$3,950.00"
click at [148, 239] on span "Kit" at bounding box center [149, 243] width 14 height 8
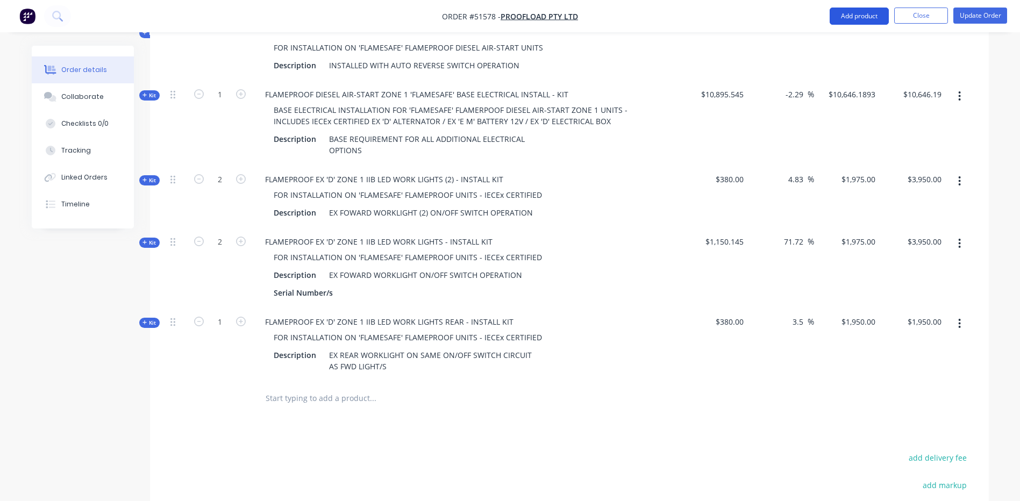
click at [852, 13] on button "Add product" at bounding box center [859, 16] width 59 height 17
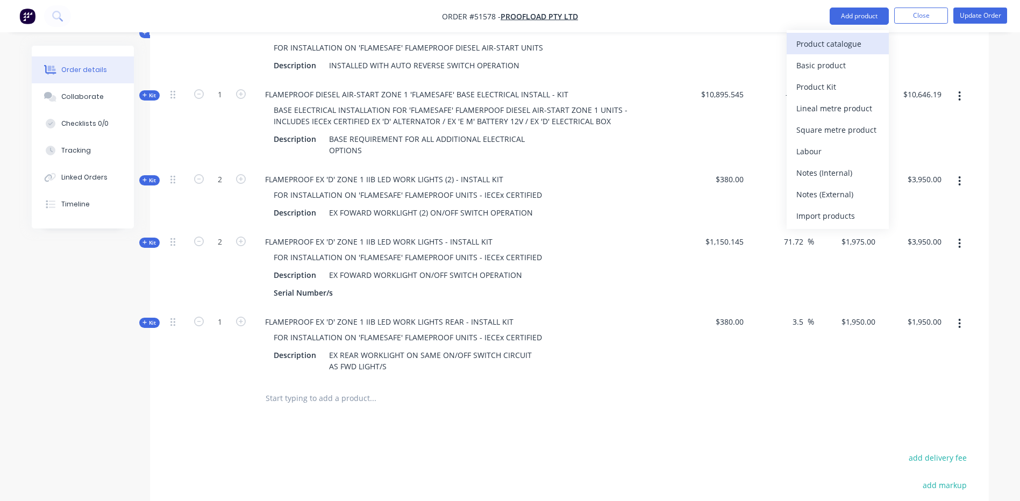
click at [838, 45] on div "Product catalogue" at bounding box center [837, 44] width 83 height 16
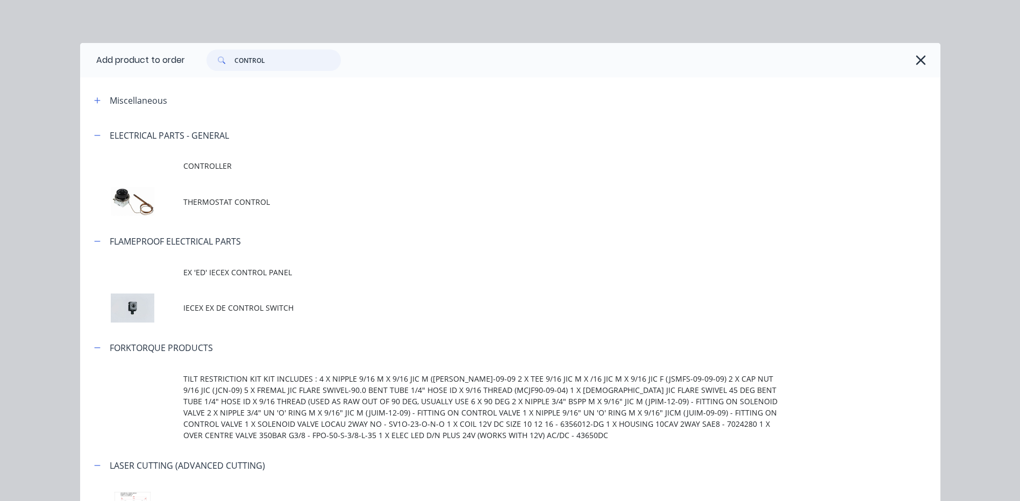
drag, startPoint x: 299, startPoint y: 54, endPoint x: 215, endPoint y: 51, distance: 85.0
click at [215, 51] on div "CONTROL" at bounding box center [273, 60] width 134 height 22
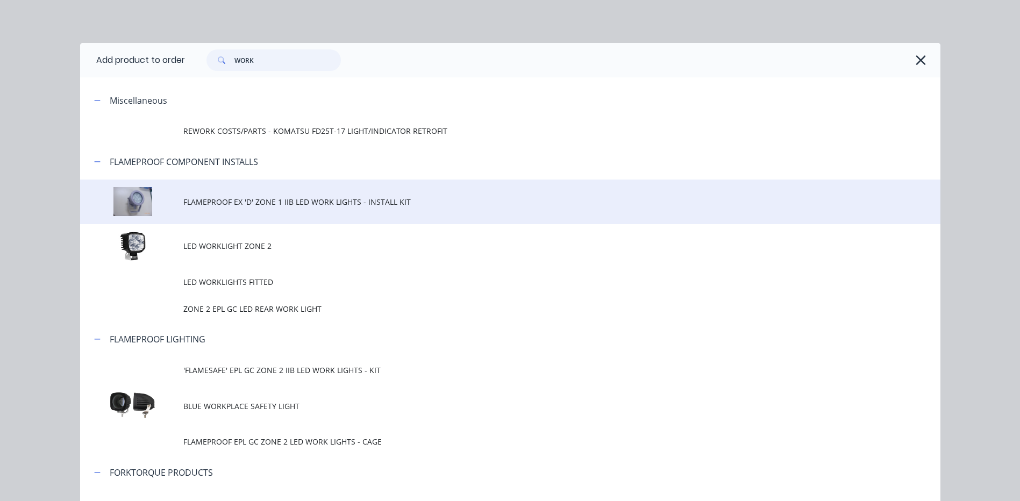
type input "WORK"
click at [374, 201] on span "FLAMEPROOF EX 'D' ZONE 1 IIB LED WORK LIGHTS - INSTALL KIT" at bounding box center [485, 201] width 605 height 11
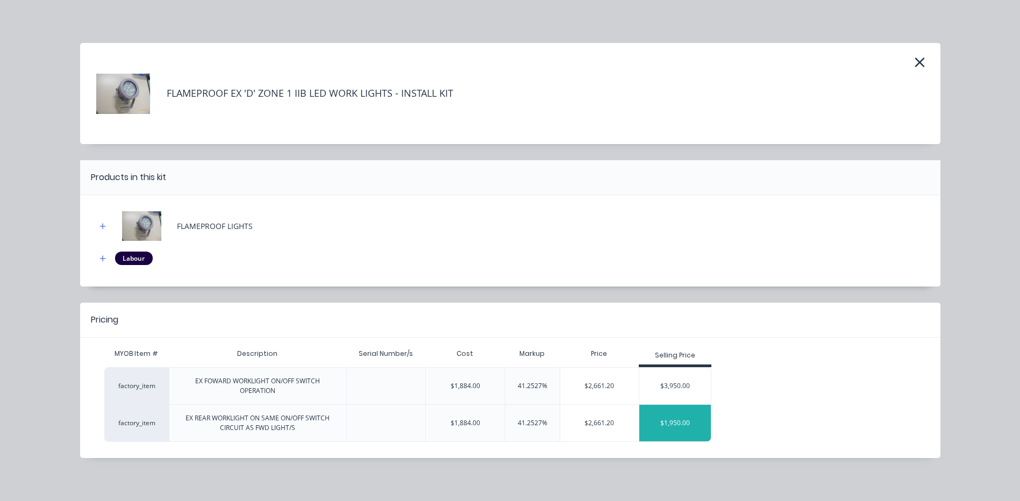
click at [685, 416] on div "$1,950.00" at bounding box center [675, 423] width 72 height 27
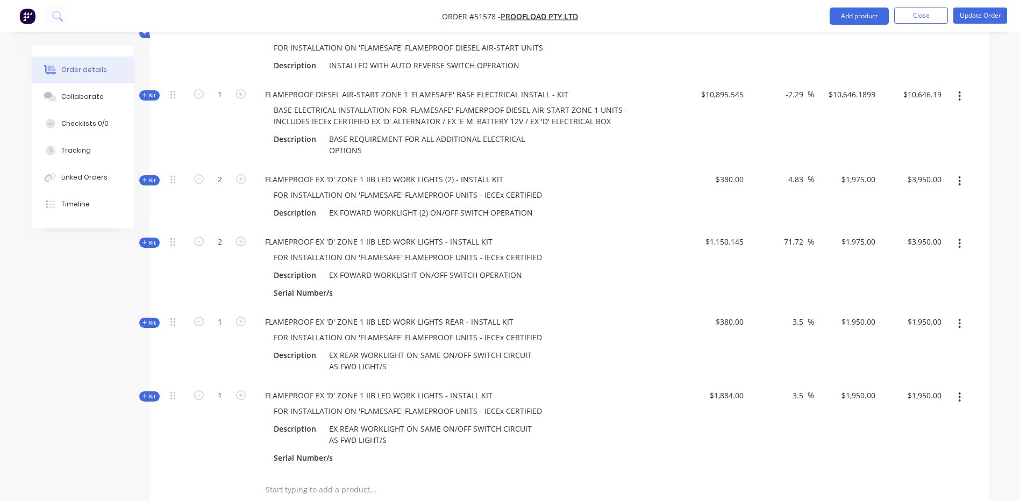
click at [149, 393] on span "Kit" at bounding box center [149, 397] width 14 height 8
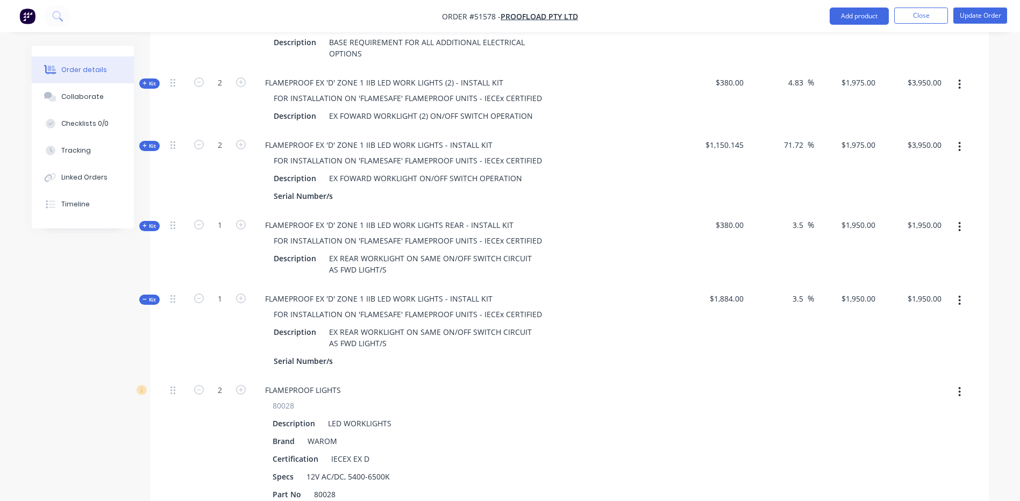
scroll to position [972, 0]
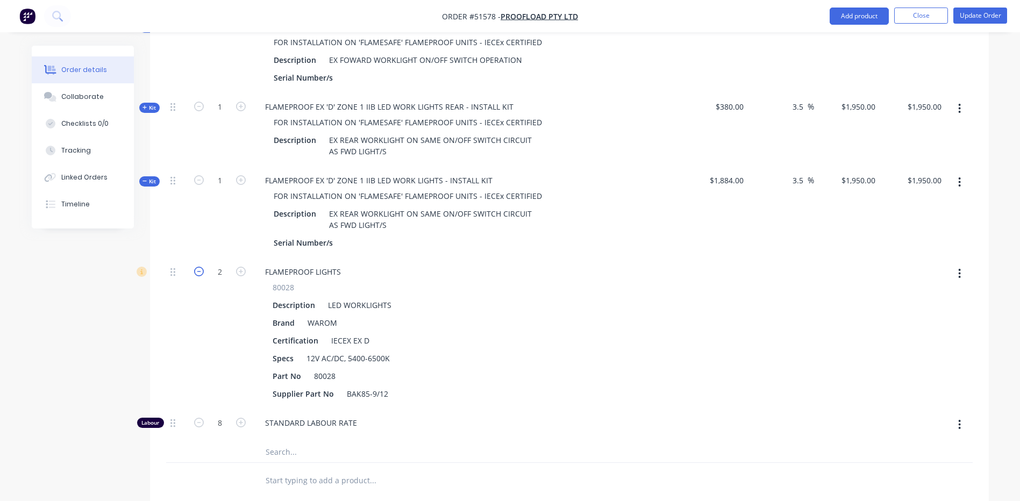
click at [196, 267] on icon "button" at bounding box center [199, 272] width 10 height 10
type input "$1,368.3121"
type input "$1,368.31"
type input "1"
click at [215, 280] on input "8" at bounding box center [220, 272] width 28 height 16
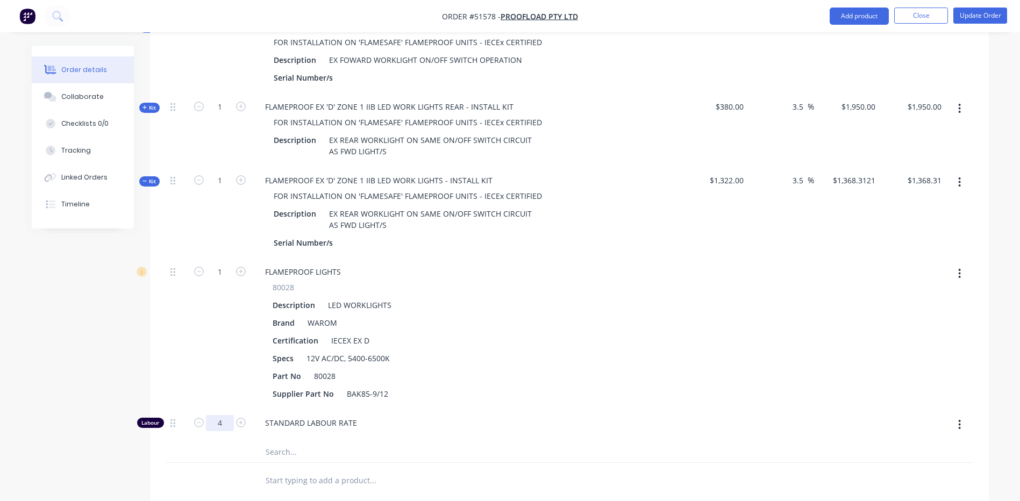
type input "4"
click at [189, 314] on div "1" at bounding box center [220, 333] width 65 height 151
type input "$975.00"
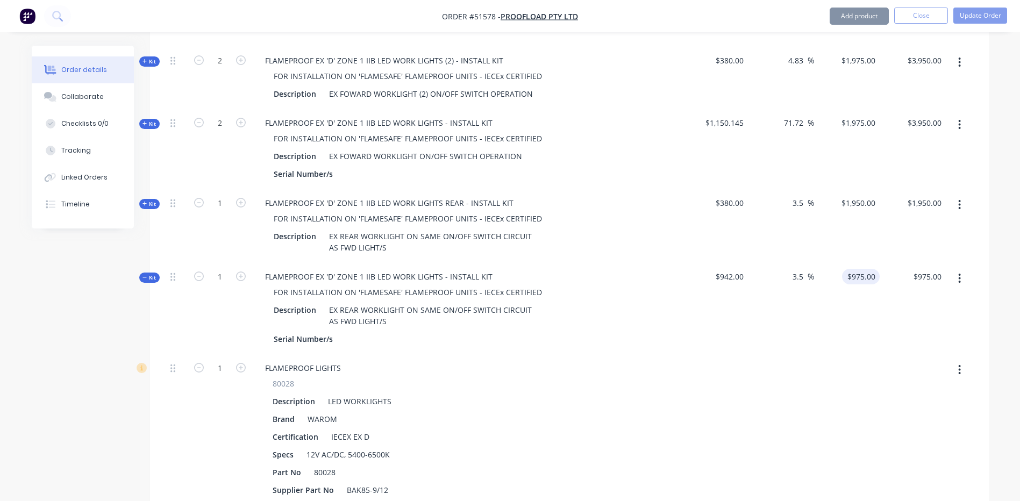
scroll to position [864, 0]
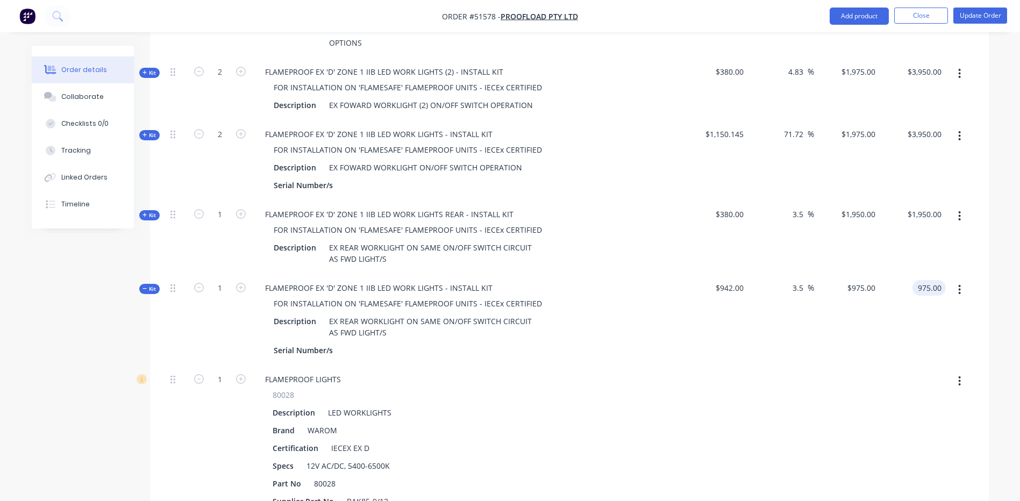
click at [923, 280] on input "975.00" at bounding box center [931, 288] width 29 height 16
type input "1950"
click at [927, 238] on div "$1,950.00 $1,950.00" at bounding box center [913, 237] width 66 height 74
type input "107.01"
type input "$1,950.00"
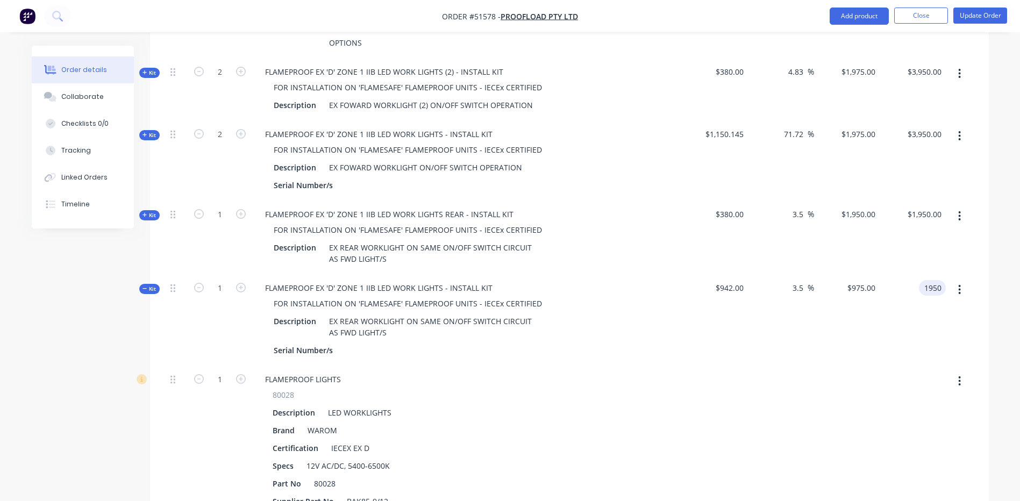
type input "$1,950.00"
click at [968, 206] on button "button" at bounding box center [959, 215] width 25 height 19
click at [927, 323] on div "Delete" at bounding box center [921, 331] width 83 height 16
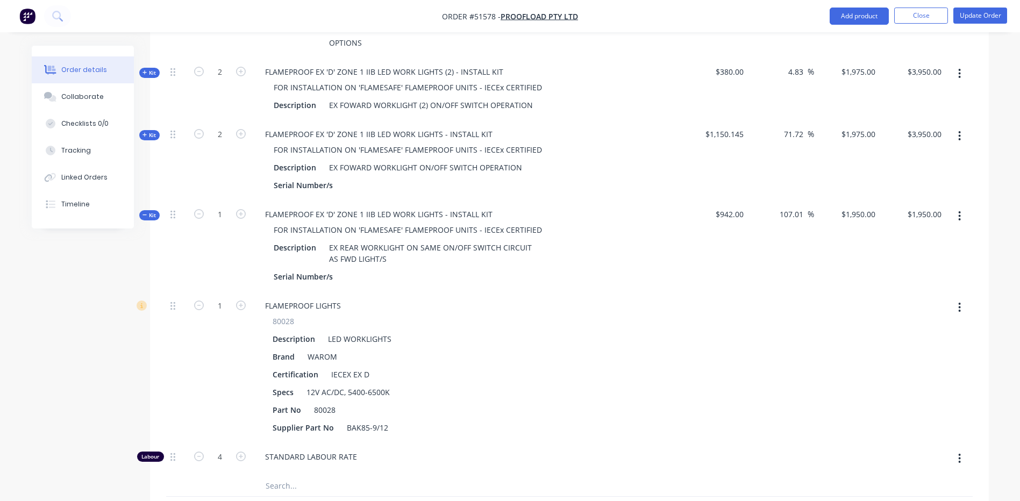
click at [147, 212] on icon at bounding box center [144, 214] width 5 height 5
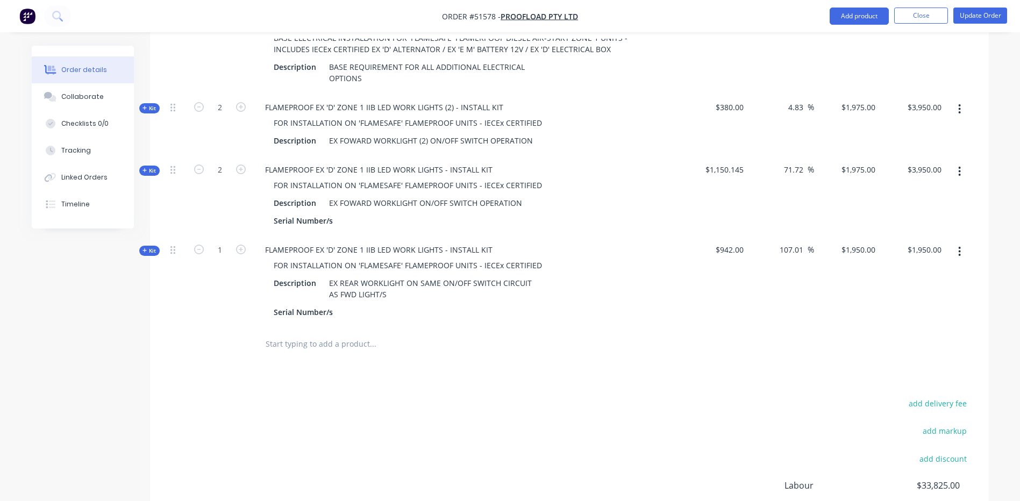
scroll to position [946, 0]
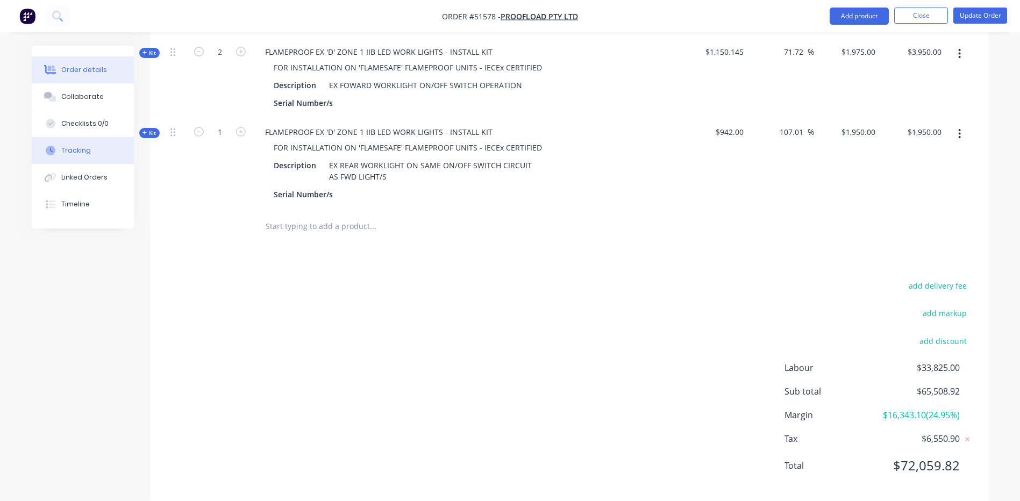
click at [90, 149] on button "Tracking" at bounding box center [83, 150] width 102 height 27
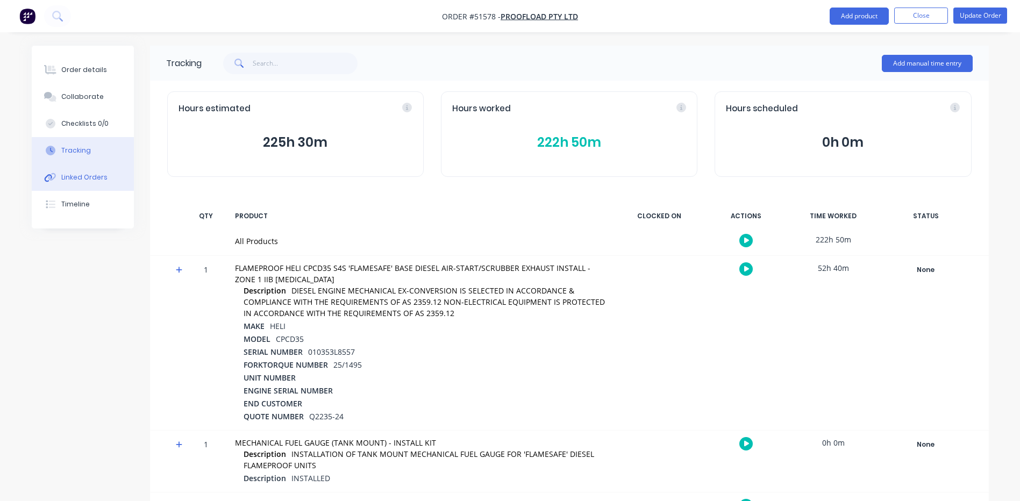
click at [94, 181] on div "Linked Orders" at bounding box center [84, 178] width 46 height 10
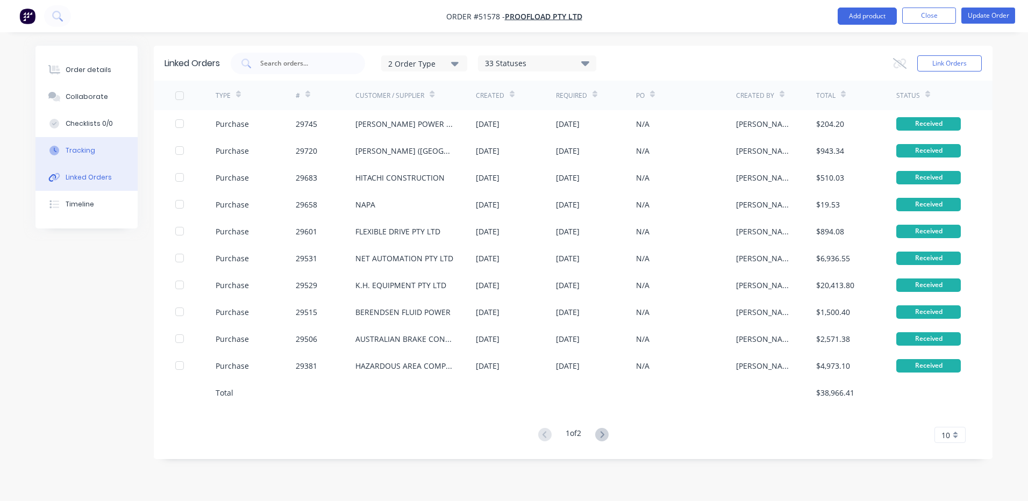
click at [93, 142] on button "Tracking" at bounding box center [86, 150] width 102 height 27
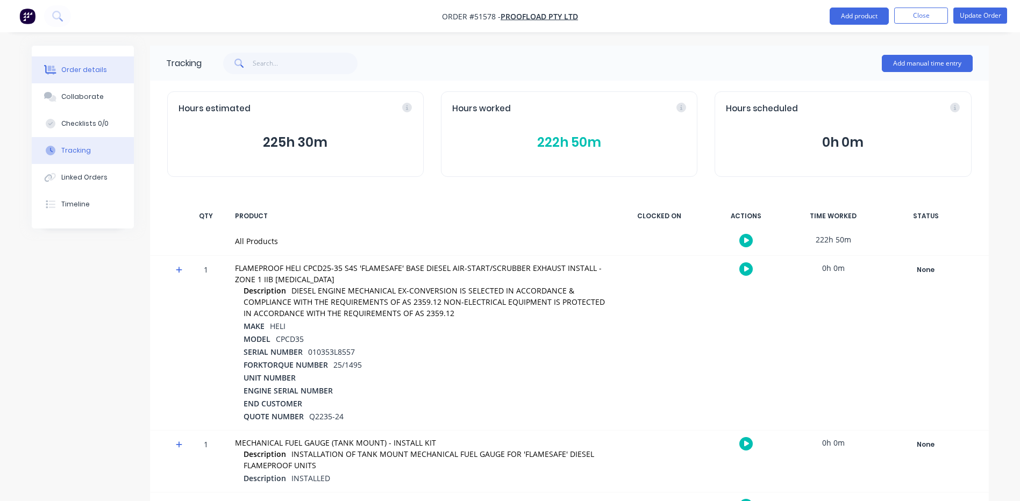
click at [96, 80] on button "Order details" at bounding box center [83, 69] width 102 height 27
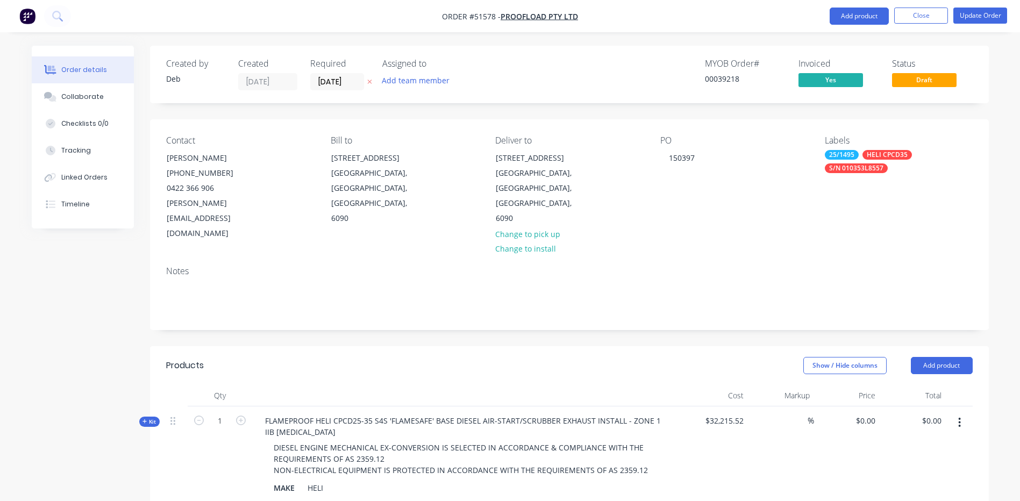
type input "30.19"
type input "$41,940.4833"
type input "$41,940.48"
type input "31.08"
type input "$657.2482"
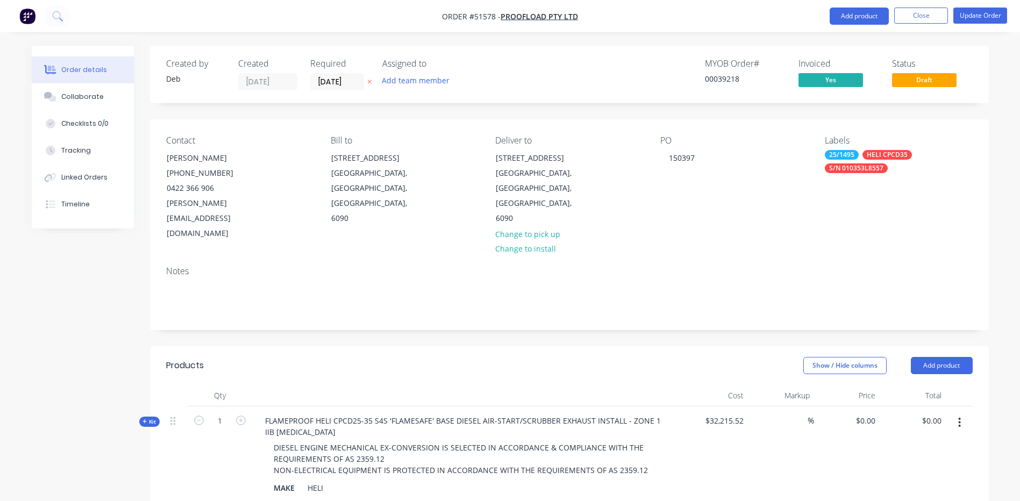
type input "$657.25"
type input "33.43"
type input "$365.00"
type input "60.47"
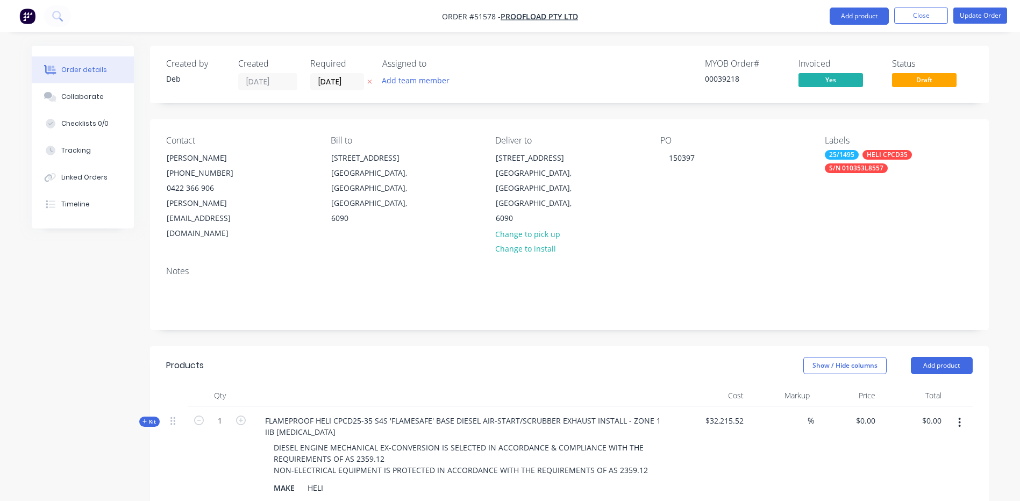
type input "$2,050.00"
type input "-2.29"
type input "$10,646.1893"
type input "$10,646.19"
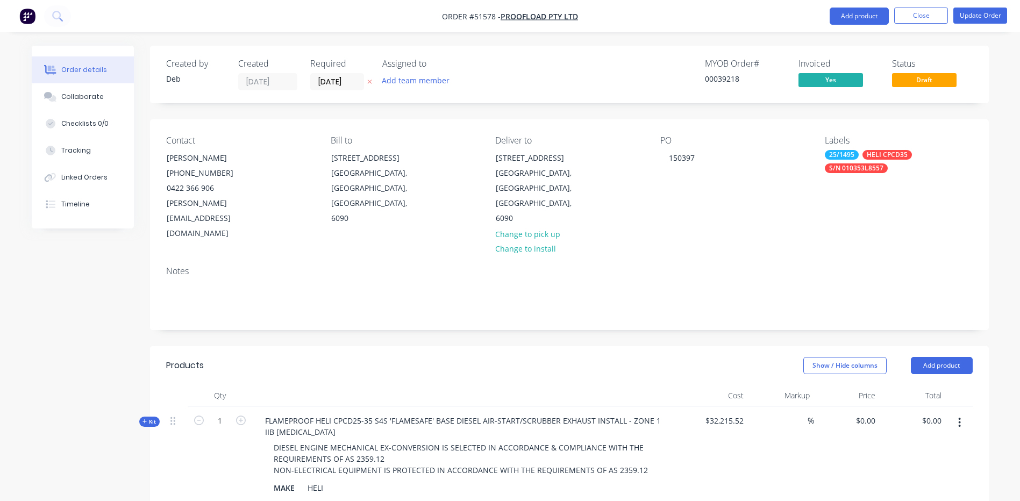
type input "4.83"
type input "$1,975.00"
type input "$3,950.00"
type input "71.72"
type input "$1,975.00"
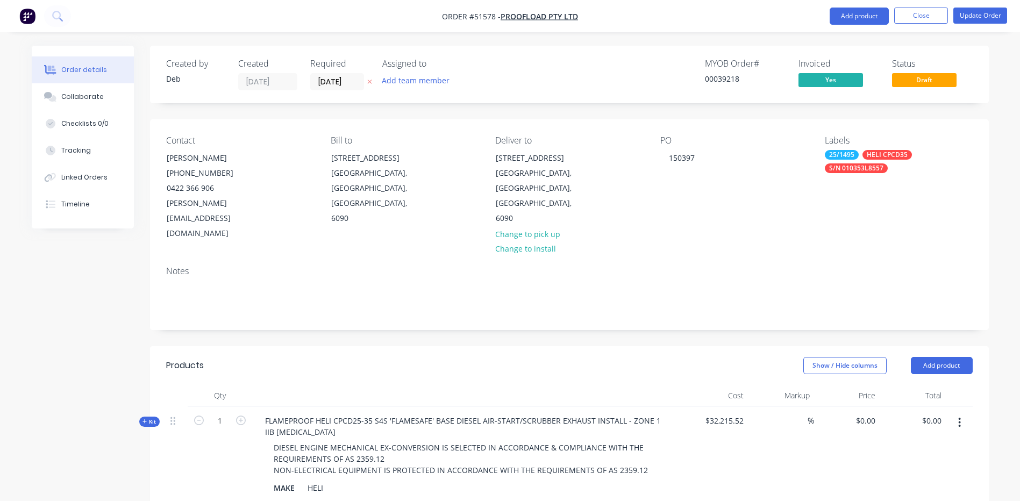
type input "$3,950.00"
type input "107.01"
type input "$1,950.00"
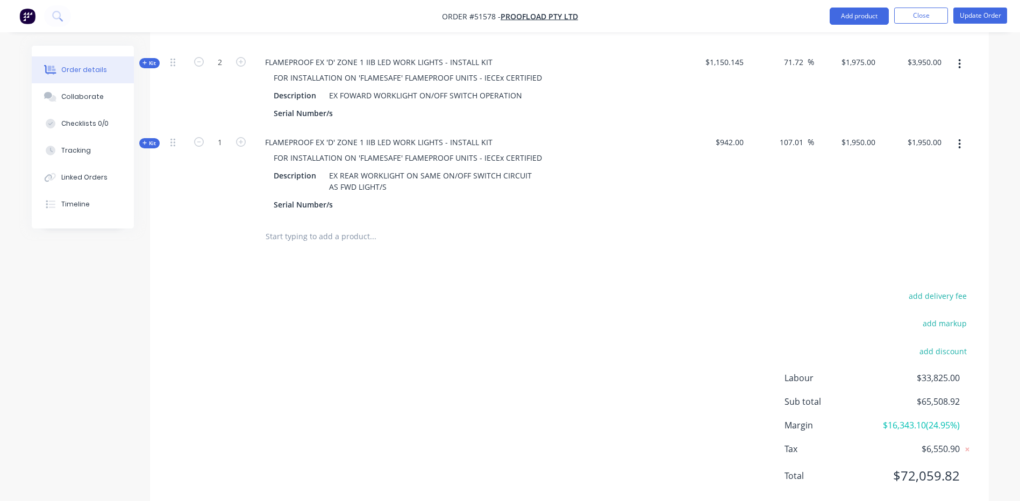
scroll to position [946, 0]
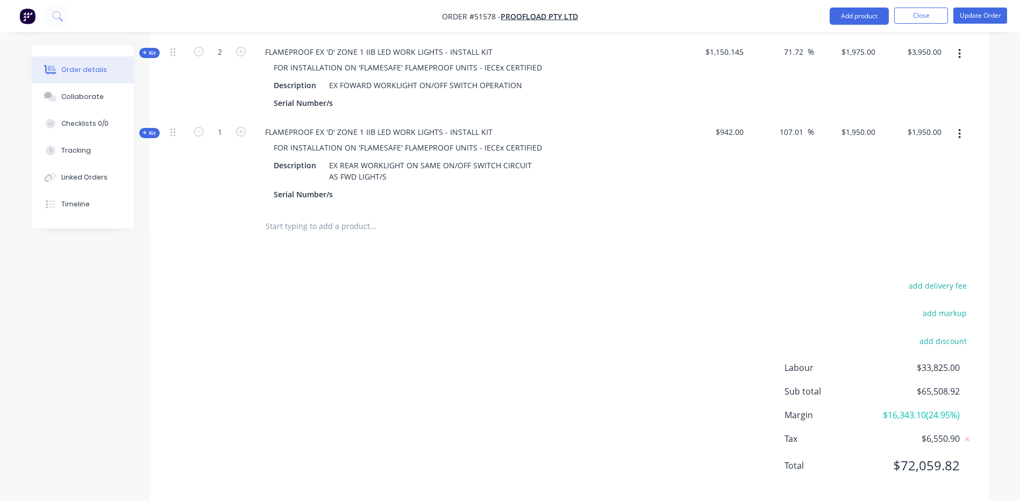
click at [32, 56] on button "Order details" at bounding box center [83, 69] width 102 height 27
click at [96, 142] on button "Tracking" at bounding box center [83, 150] width 102 height 27
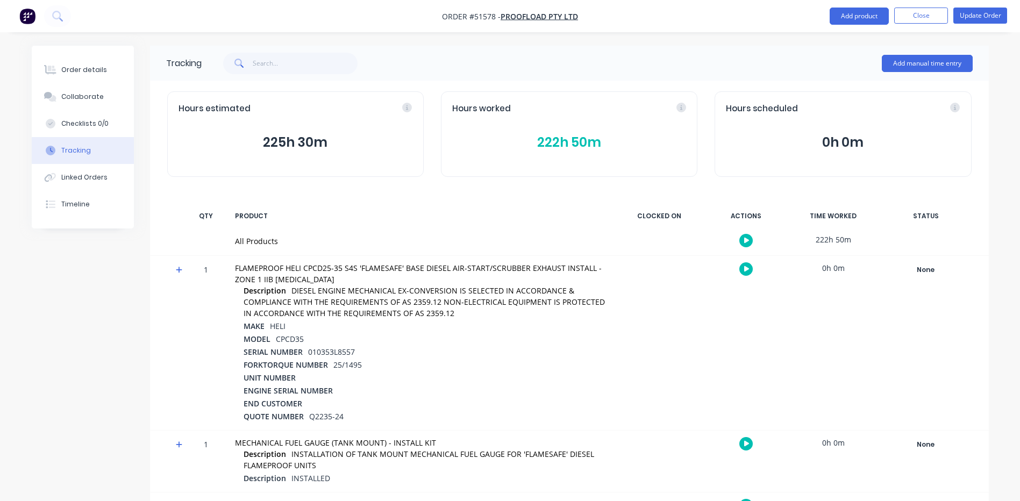
click at [610, 142] on button "222h 50m" at bounding box center [569, 142] width 234 height 20
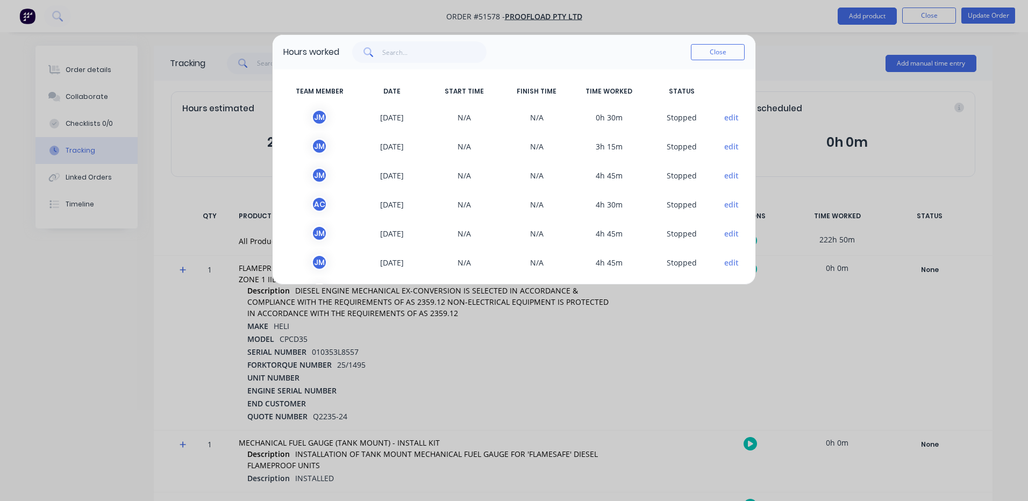
click at [724, 113] on button "edit" at bounding box center [731, 117] width 15 height 11
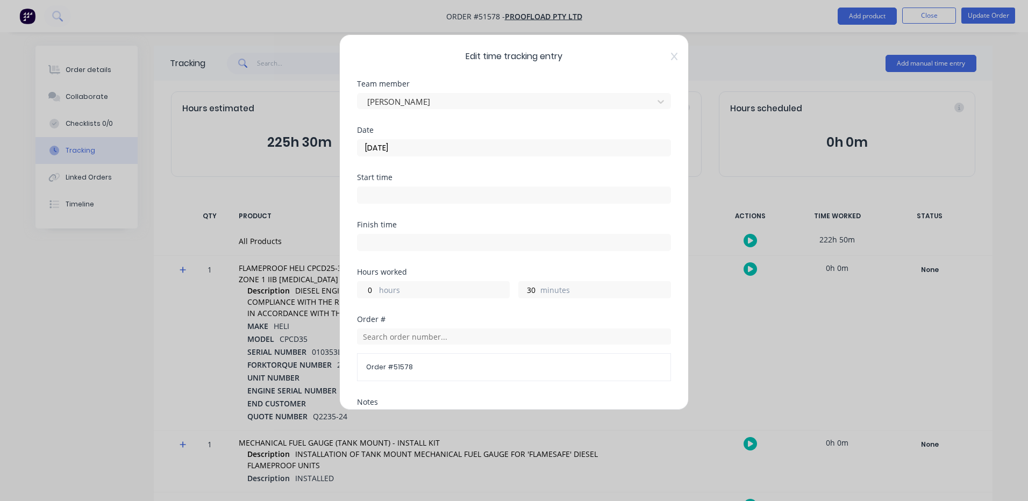
click at [535, 288] on div "30 minutes" at bounding box center [594, 289] width 153 height 17
click at [534, 288] on div "30 minutes" at bounding box center [594, 289] width 153 height 17
click at [532, 290] on input "30" at bounding box center [528, 290] width 19 height 16
type input "25"
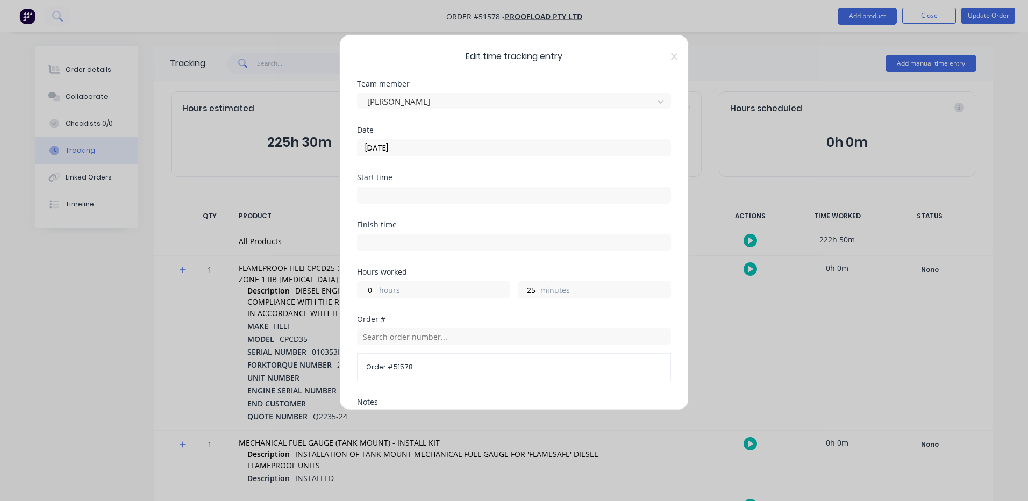
click at [509, 273] on div "Hours worked" at bounding box center [514, 272] width 314 height 8
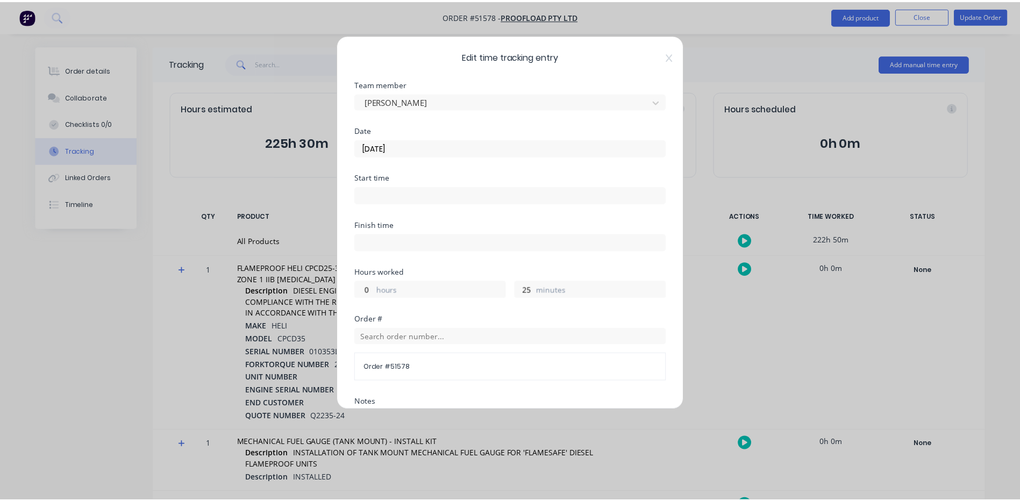
scroll to position [191, 0]
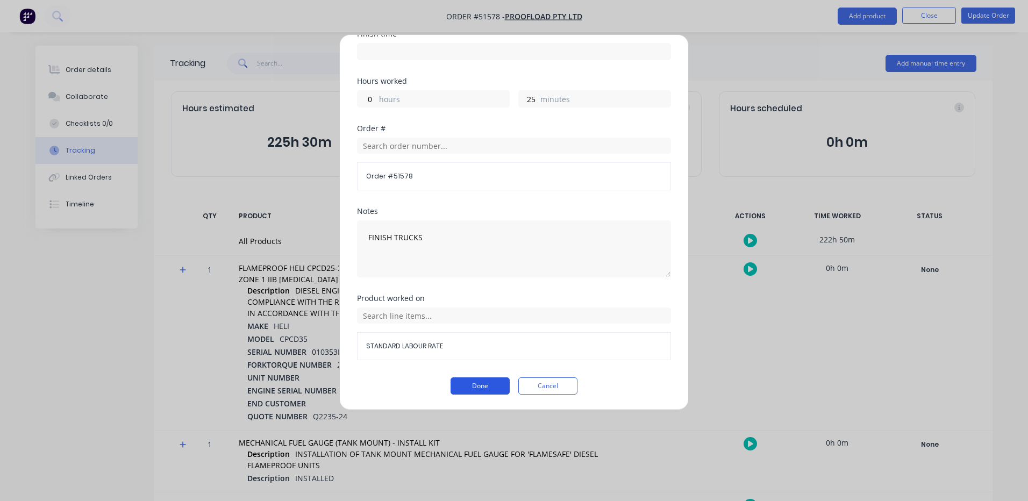
click at [504, 381] on button "Done" at bounding box center [480, 385] width 59 height 17
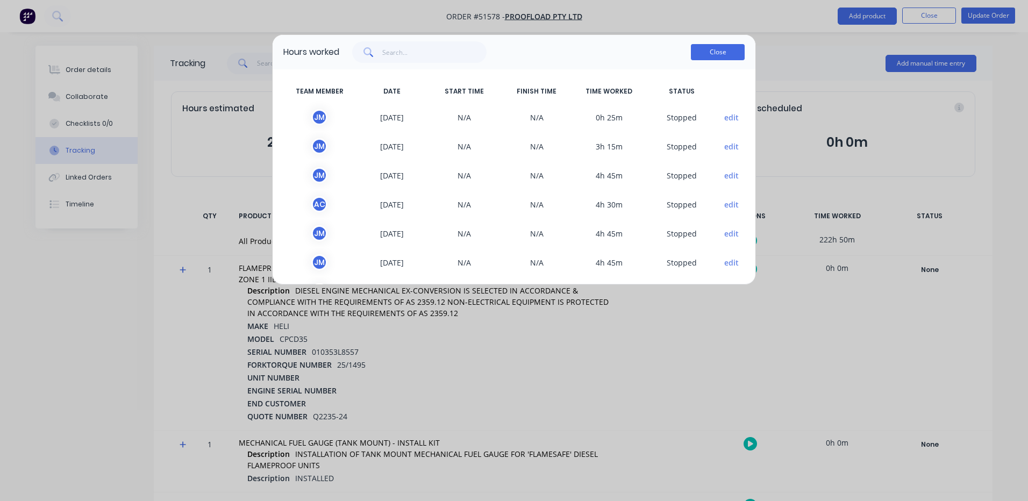
click at [736, 49] on button "Close" at bounding box center [718, 52] width 54 height 16
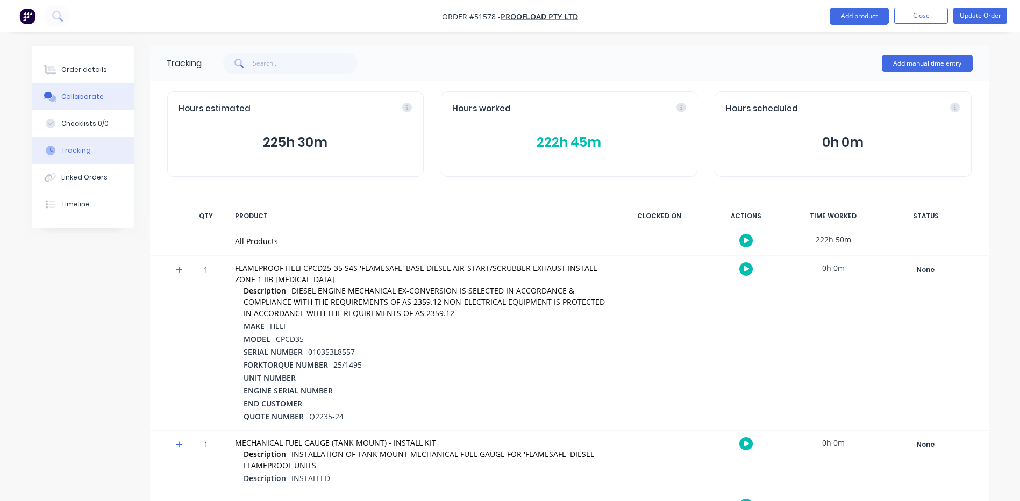
click at [98, 96] on div "Collaborate" at bounding box center [82, 97] width 42 height 10
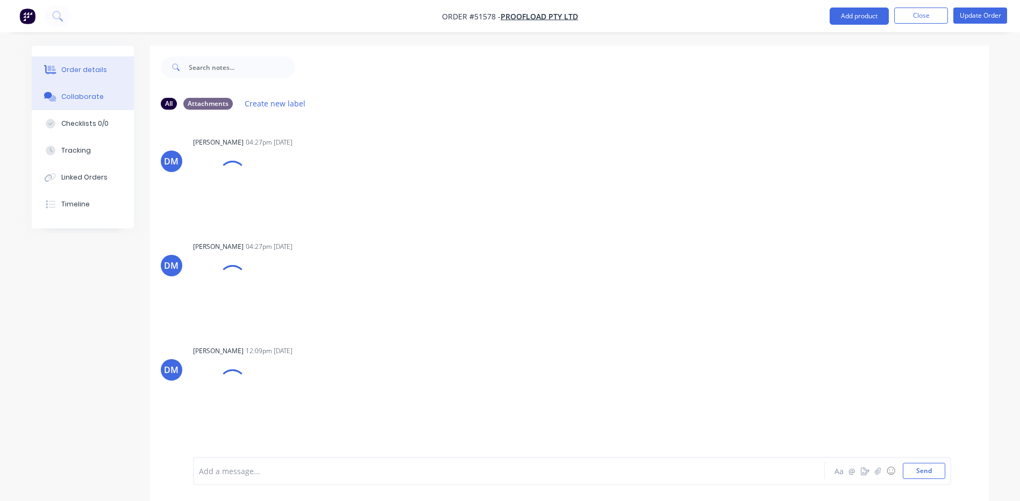
click at [107, 80] on button "Order details" at bounding box center [83, 69] width 102 height 27
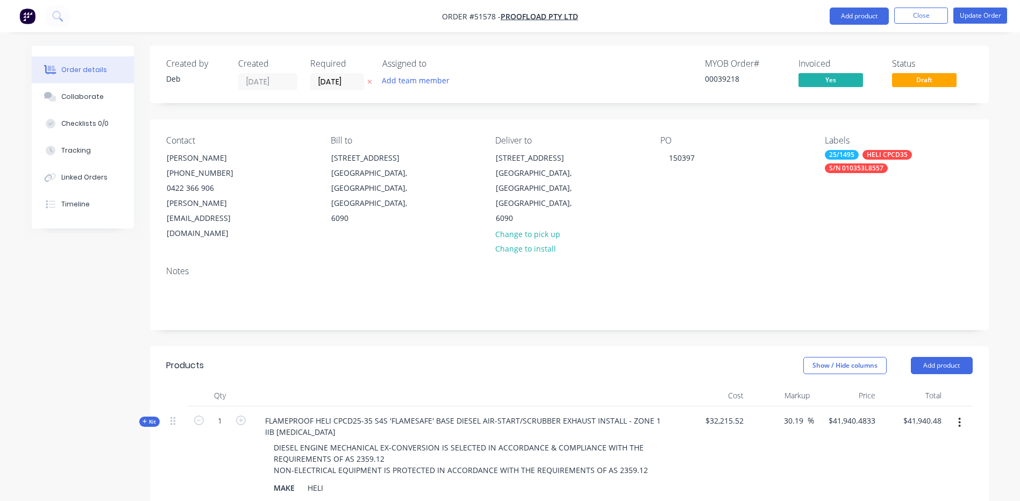
click at [150, 418] on span "Kit" at bounding box center [149, 422] width 14 height 8
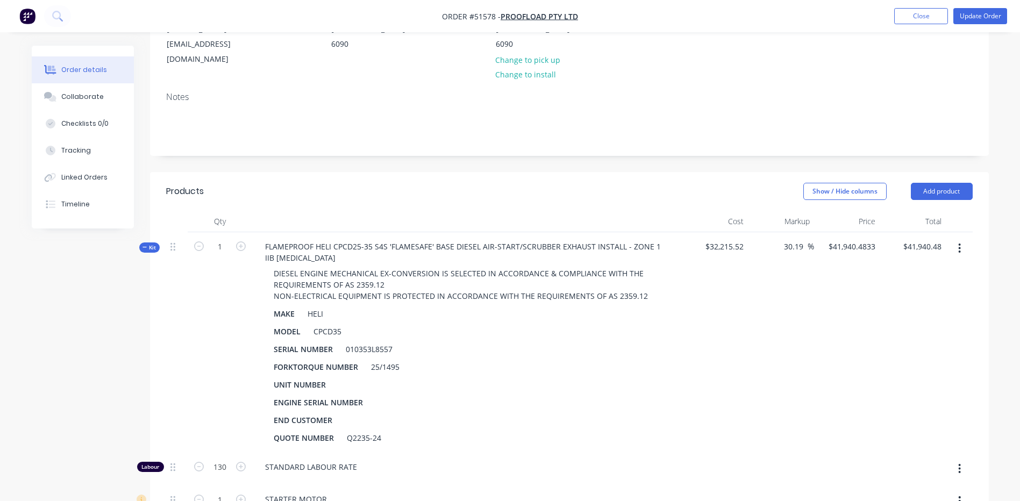
scroll to position [269, 0]
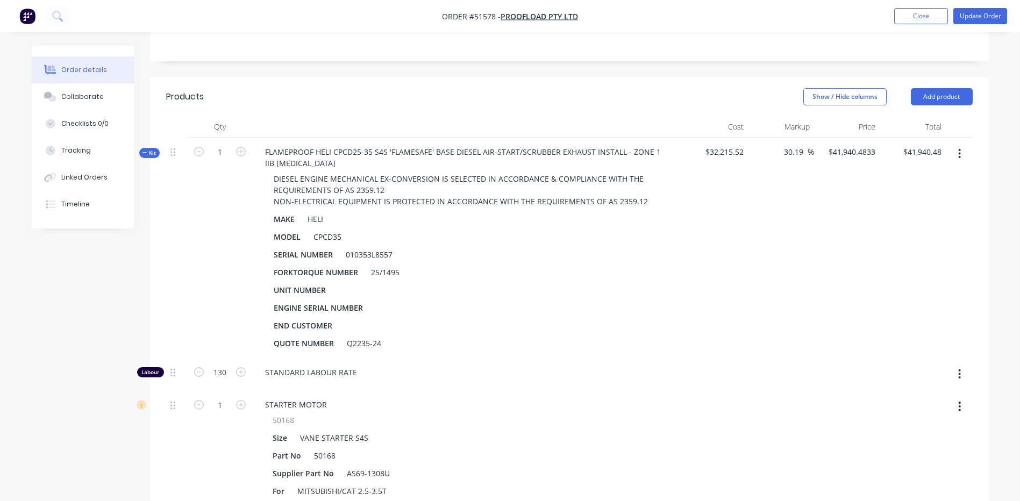
click at [954, 144] on button "button" at bounding box center [959, 153] width 25 height 19
click at [938, 174] on div "Add product to kit" at bounding box center [921, 182] width 83 height 16
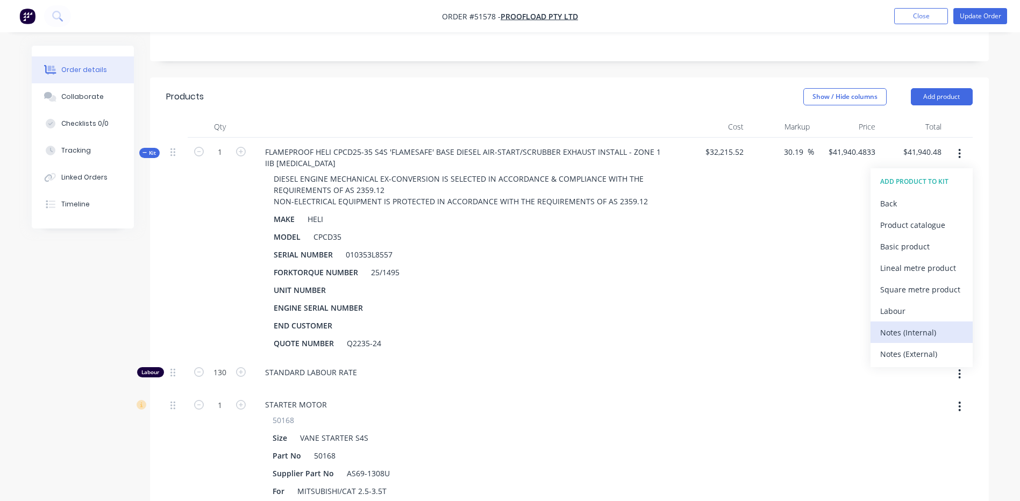
click at [914, 325] on div "Notes (Internal)" at bounding box center [921, 333] width 83 height 16
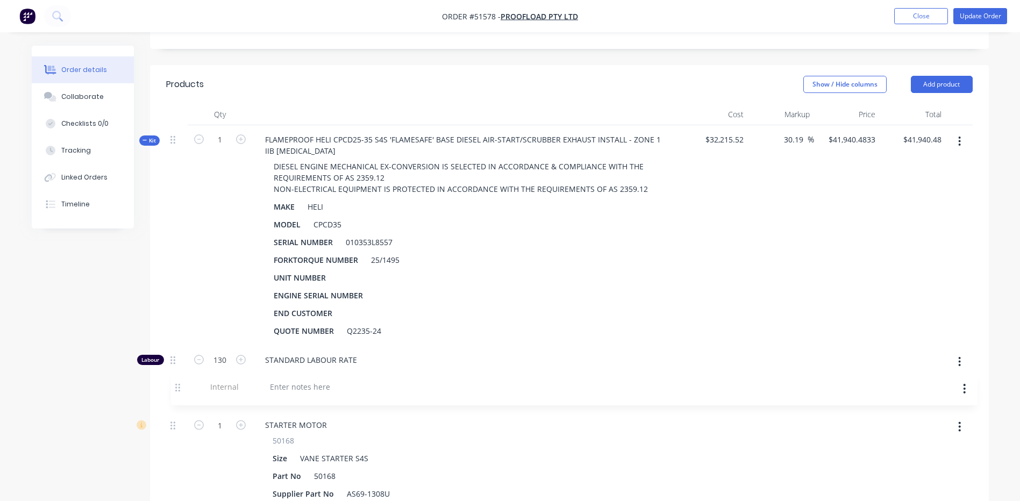
scroll to position [283, 0]
drag, startPoint x: 172, startPoint y: 238, endPoint x: 170, endPoint y: 358, distance: 119.4
click at [296, 376] on div at bounding box center [467, 392] width 430 height 33
click at [294, 382] on div at bounding box center [294, 390] width 77 height 16
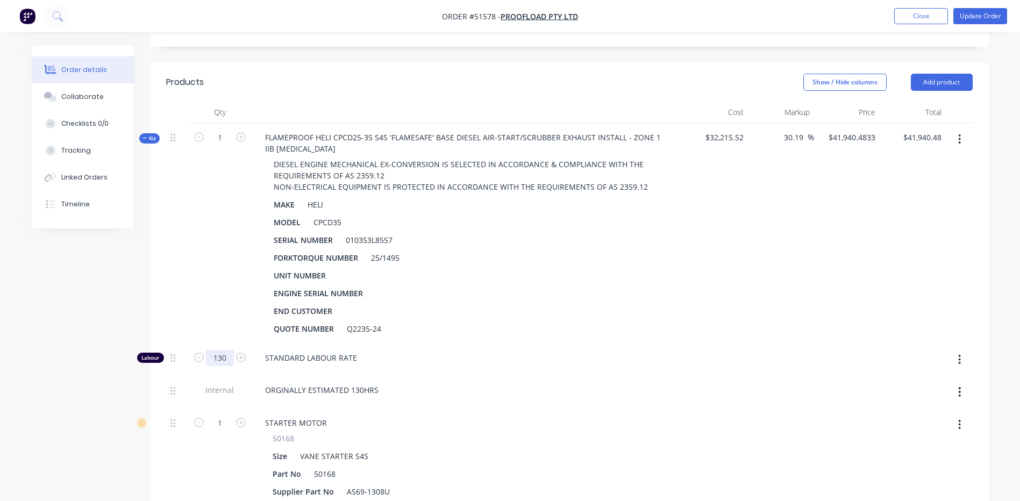
click at [222, 350] on input "130" at bounding box center [220, 358] width 28 height 16
type input "127.25"
click at [937, 130] on input "$41,940.48" at bounding box center [924, 138] width 44 height 16
type input "$41,600.3693"
type input "1"
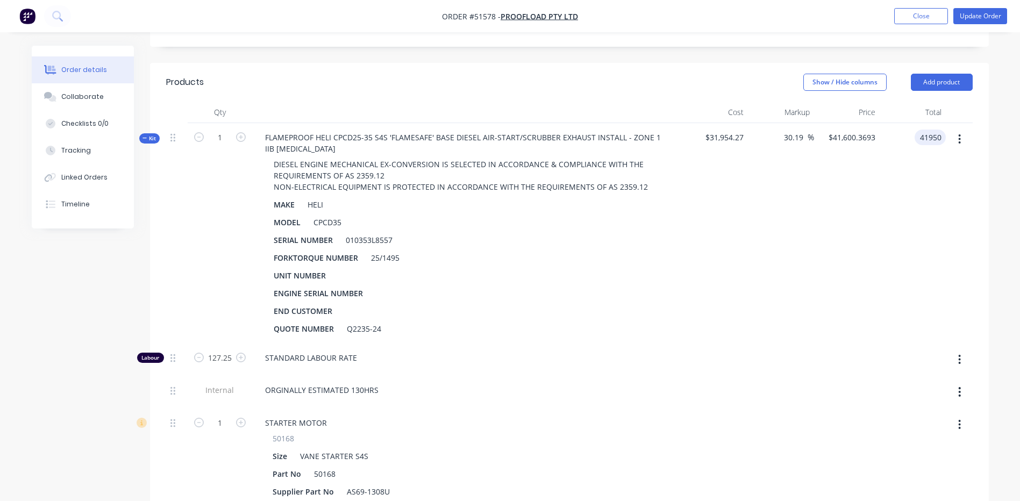
type input "41950"
type input "31.28"
type input "$41,950.00"
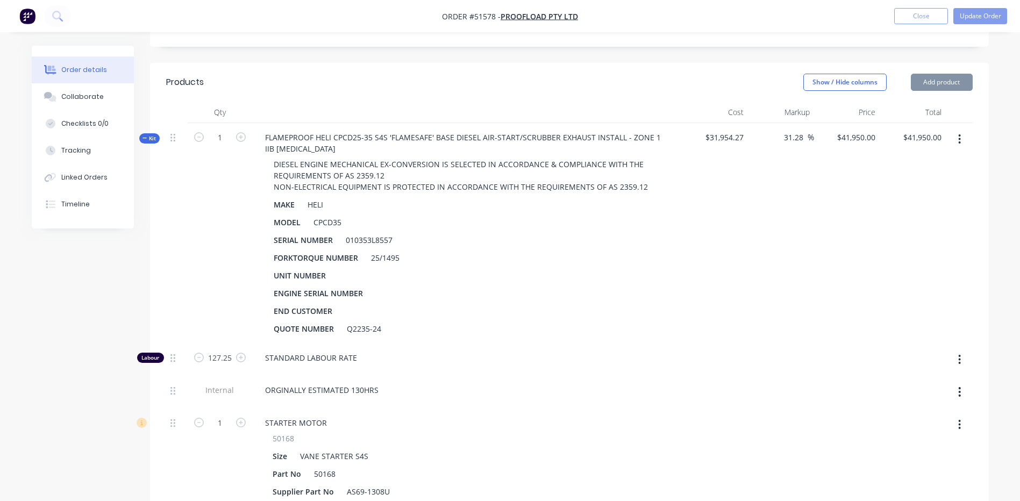
click at [149, 134] on span "Kit" at bounding box center [149, 138] width 14 height 8
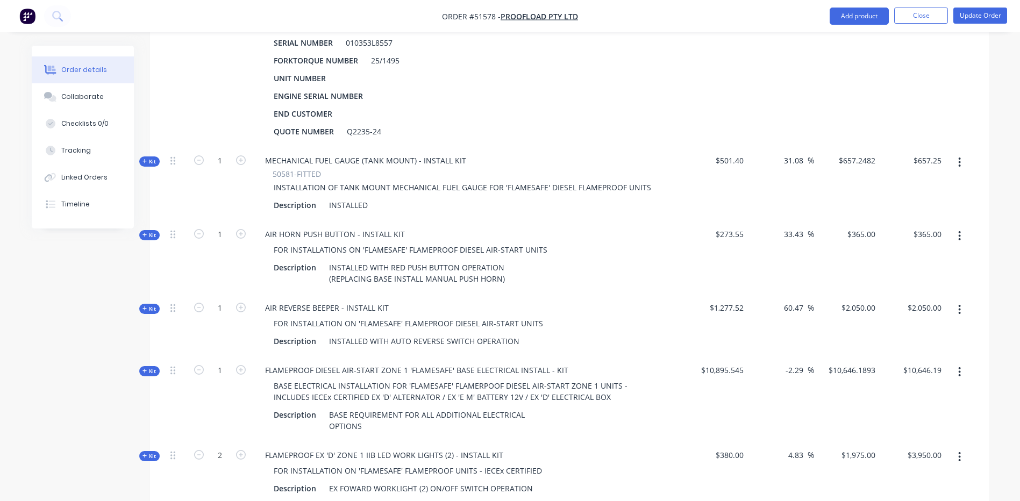
scroll to position [498, 0]
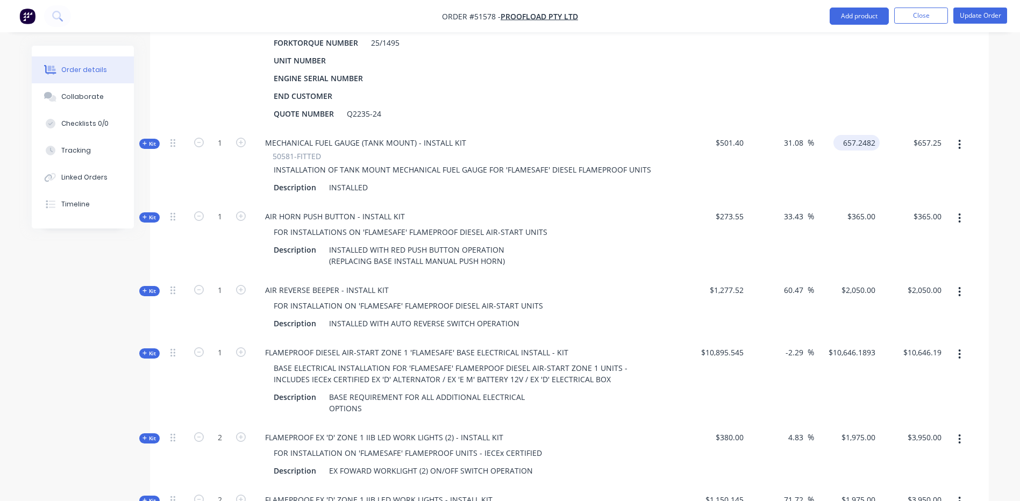
click at [860, 135] on input "657.2482" at bounding box center [859, 143] width 42 height 16
type input "695"
click at [832, 83] on div "$41,950.00 $41,950.00" at bounding box center [847, 18] width 66 height 220
type input "38.61"
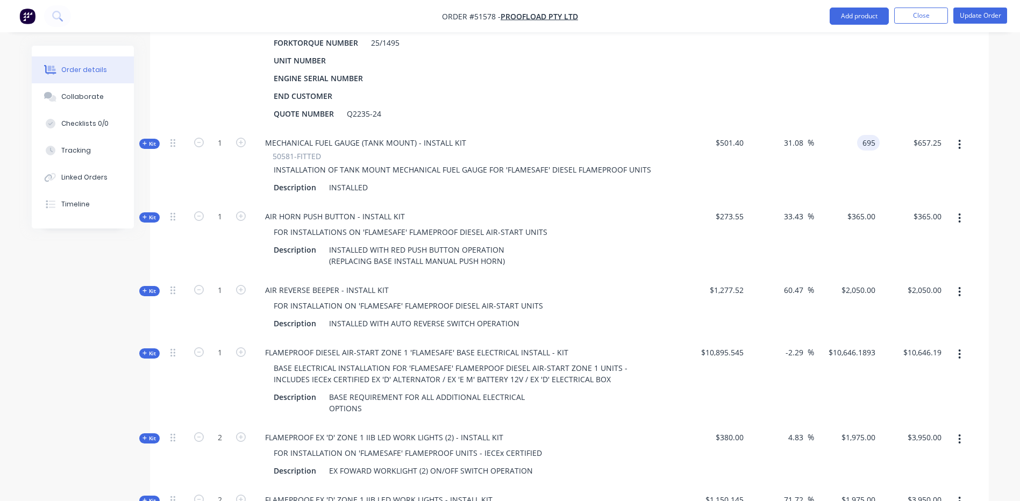
type input "$695.00"
click at [854, 345] on input "10646.1893" at bounding box center [856, 353] width 46 height 16
type input "10650"
click at [862, 300] on div "$2,050.00 $2,050.00" at bounding box center [847, 307] width 66 height 62
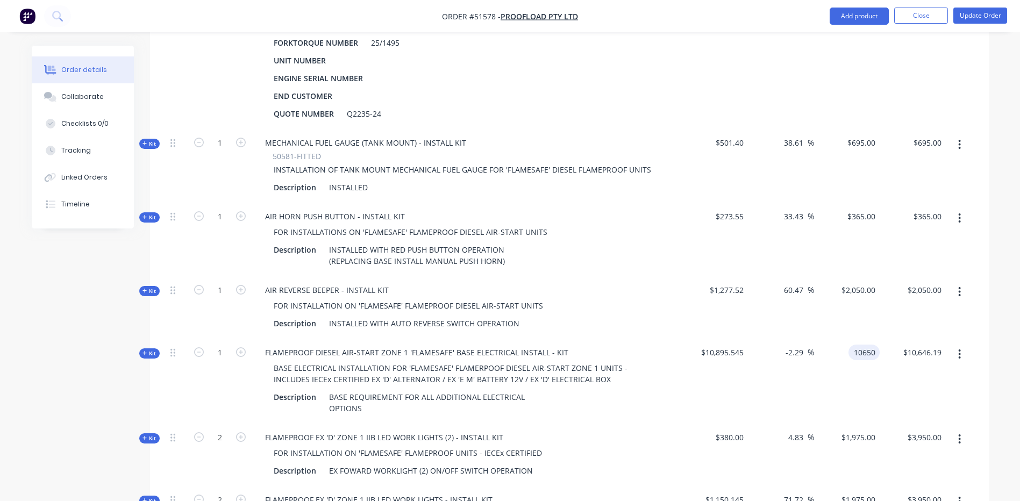
type input "-2.25"
type input "$10,650.00"
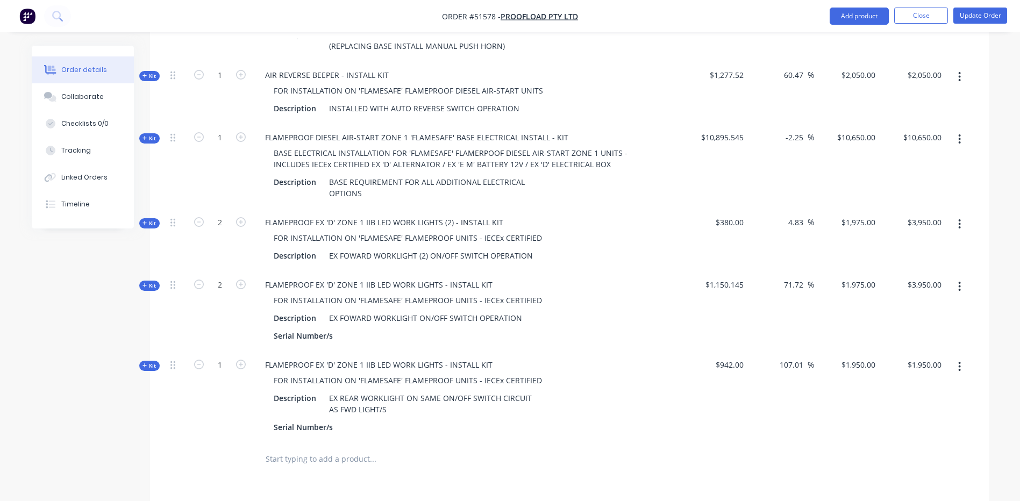
click at [962, 215] on button "button" at bounding box center [959, 224] width 25 height 19
click at [928, 331] on div "Delete" at bounding box center [921, 339] width 83 height 16
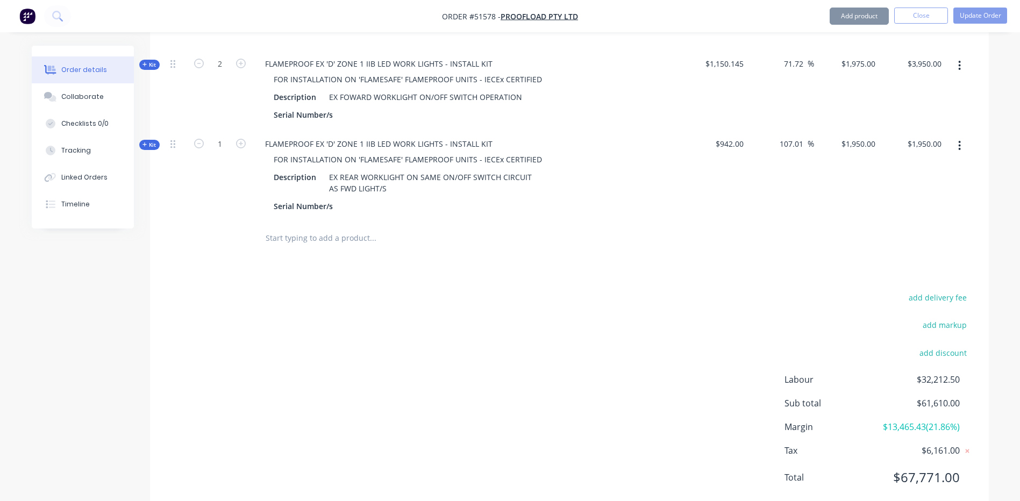
scroll to position [875, 0]
click at [843, 288] on div "add delivery fee" at bounding box center [905, 301] width 134 height 27
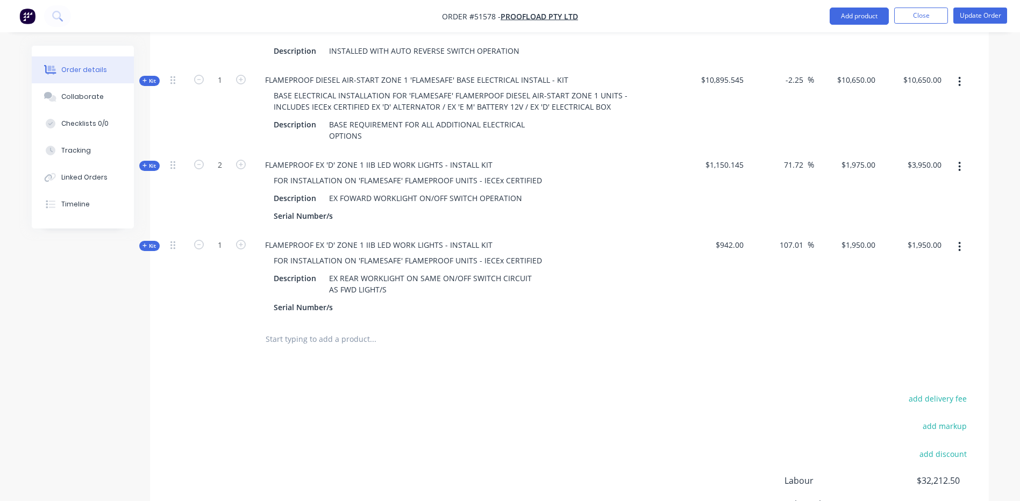
scroll to position [767, 0]
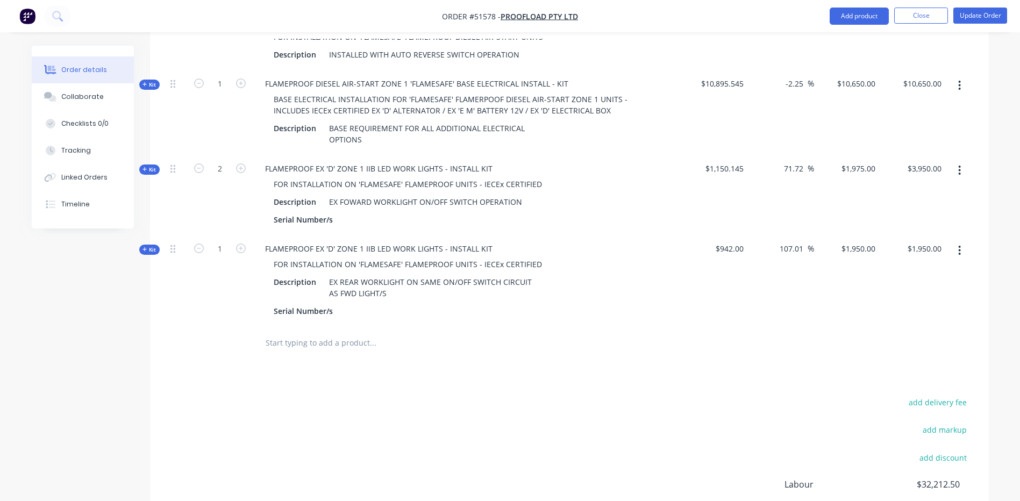
click at [857, 326] on div at bounding box center [569, 343] width 807 height 35
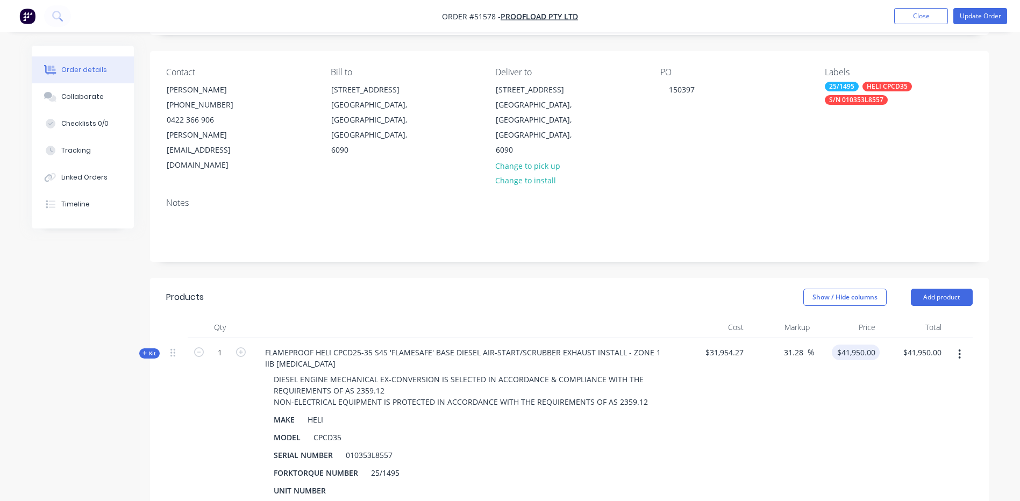
scroll to position [0, 0]
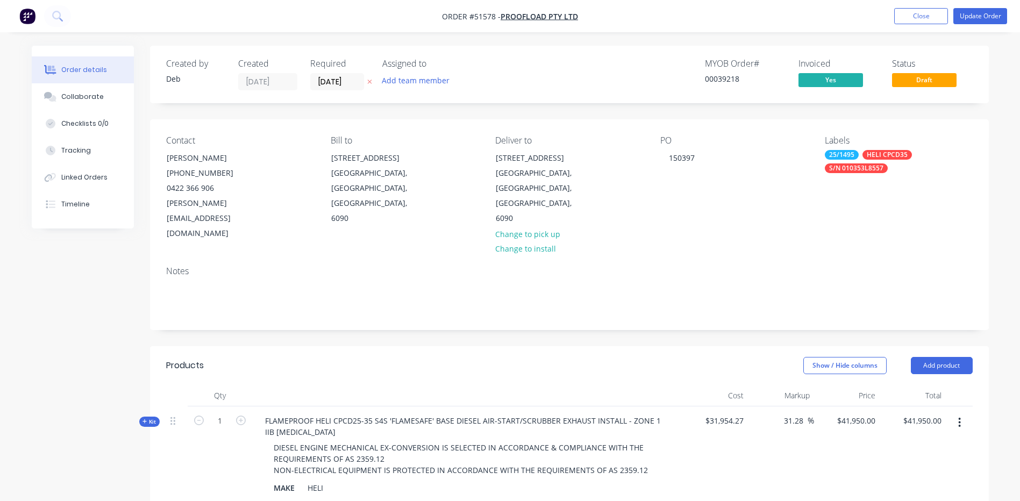
click at [708, 346] on header "Products Show / Hide columns Add product" at bounding box center [569, 365] width 839 height 39
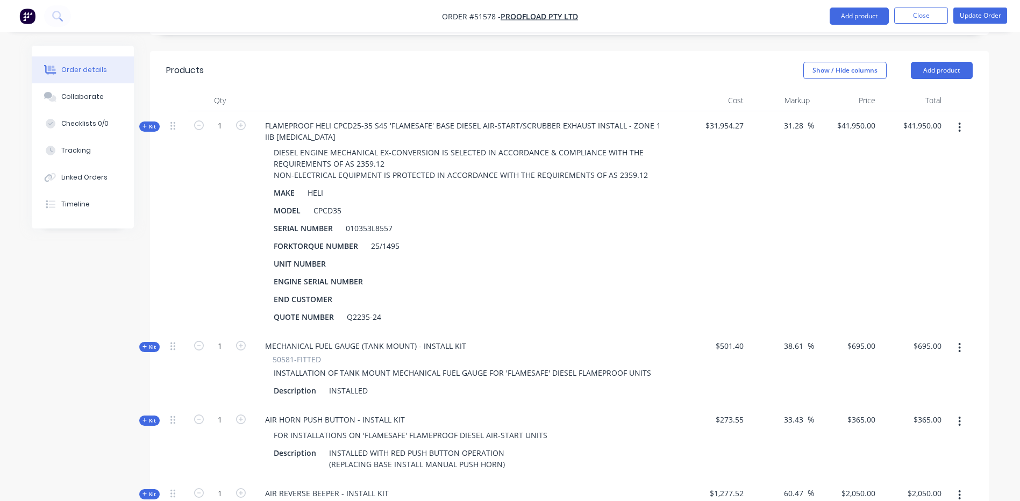
scroll to position [108, 0]
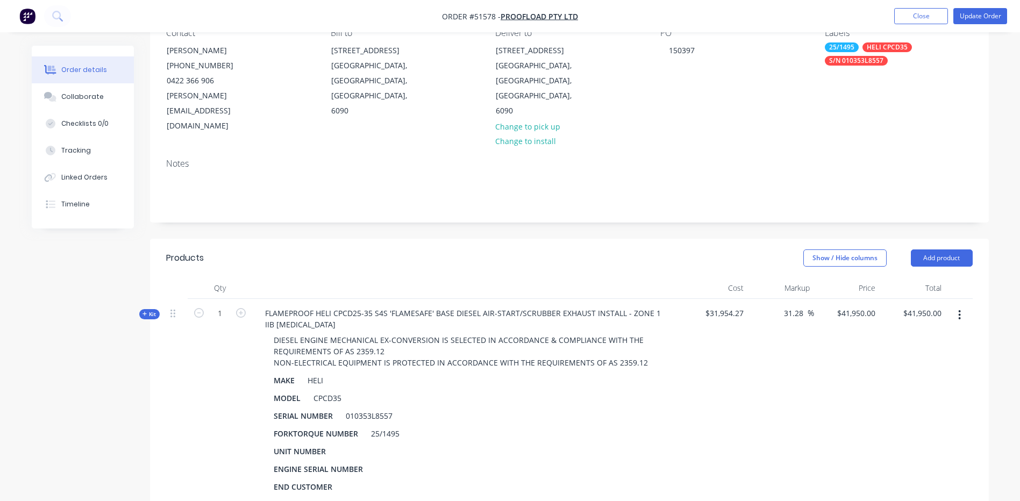
click at [764, 239] on header "Products Show / Hide columns Add product" at bounding box center [569, 258] width 839 height 39
click at [150, 310] on span "Kit" at bounding box center [149, 314] width 14 height 8
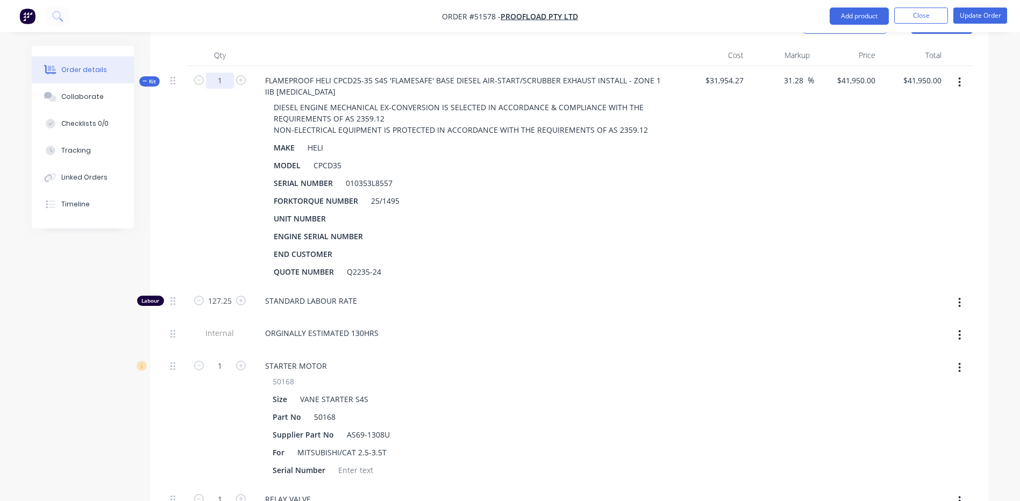
scroll to position [161, 0]
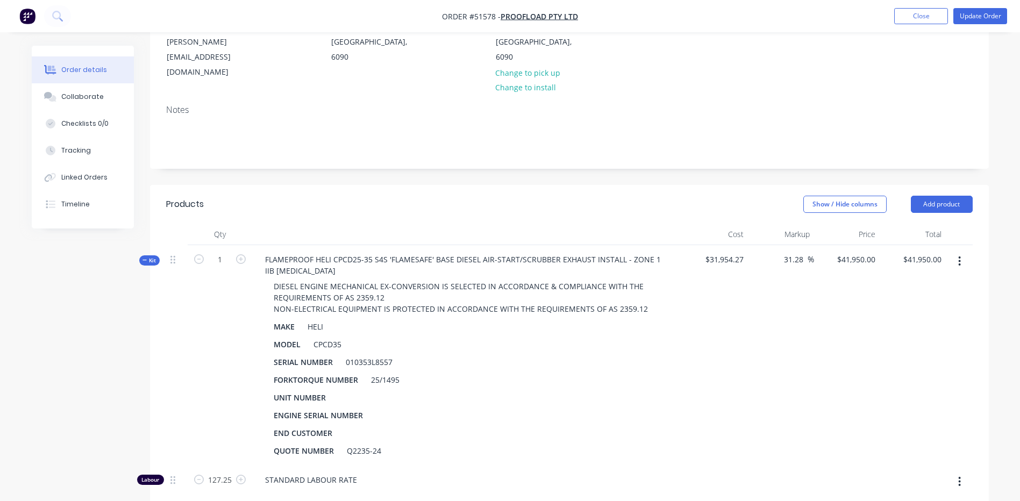
click at [151, 256] on span "Kit" at bounding box center [149, 260] width 14 height 8
click at [362, 196] on div "Show / Hide columns Add product" at bounding box center [654, 204] width 635 height 17
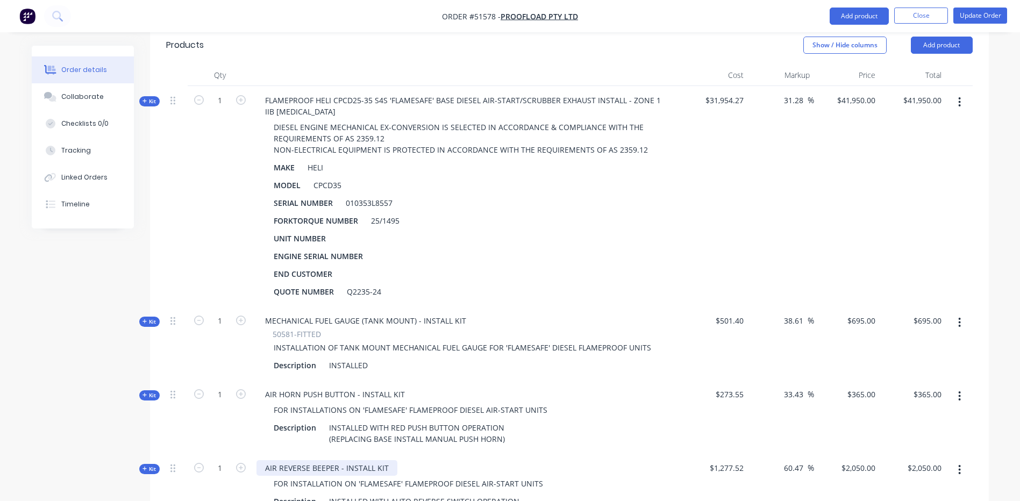
scroll to position [430, 0]
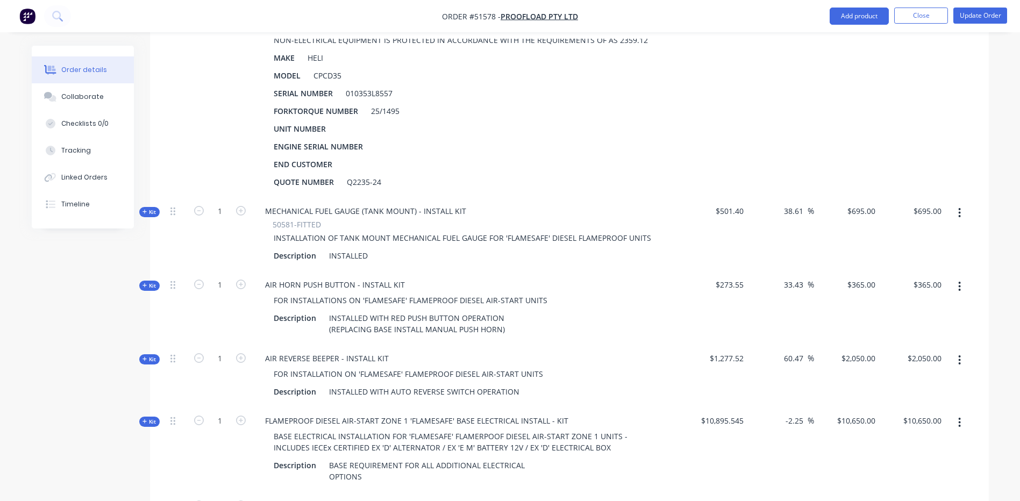
click at [154, 282] on span "Kit" at bounding box center [149, 286] width 14 height 8
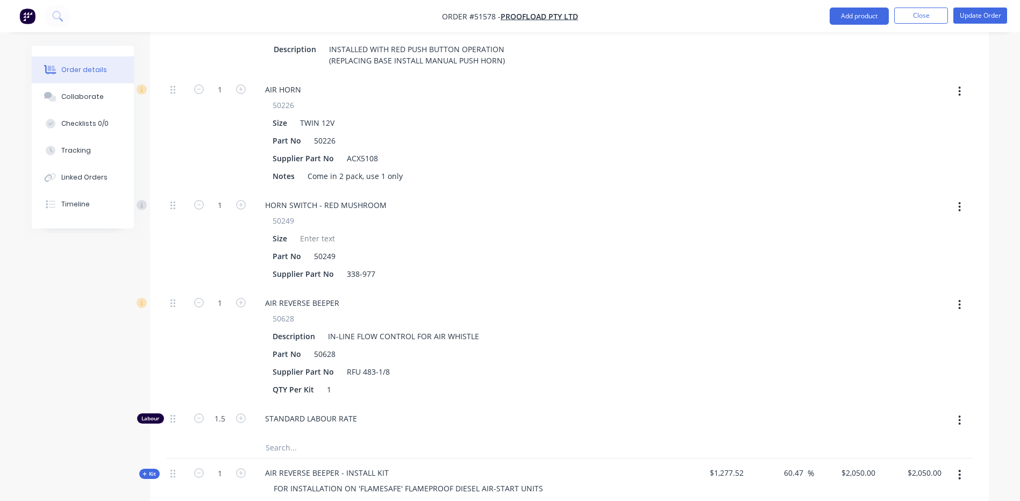
scroll to position [591, 0]
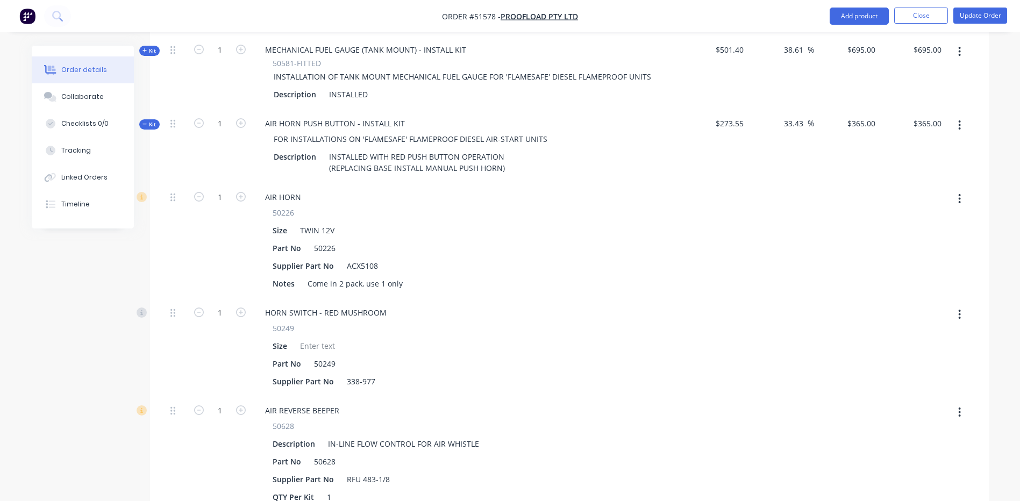
click at [148, 120] on span "Kit" at bounding box center [149, 124] width 14 height 8
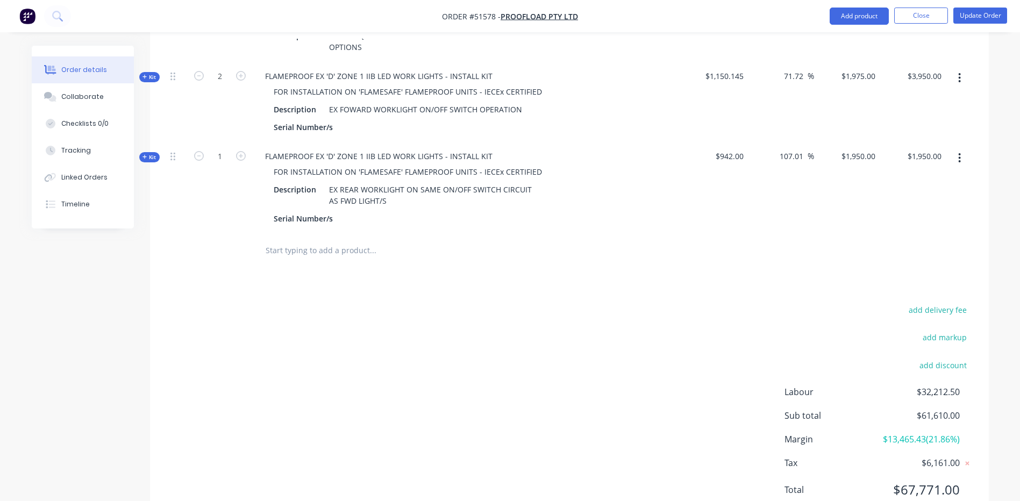
scroll to position [884, 0]
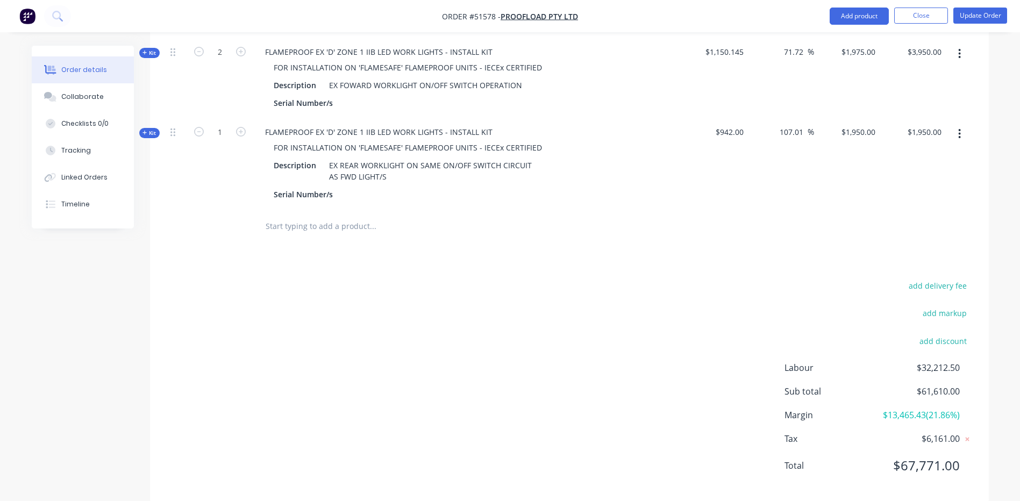
click at [773, 279] on div "add delivery fee add markup add discount Labour $32,212.50 Sub total $61,610.00…" at bounding box center [569, 383] width 807 height 208
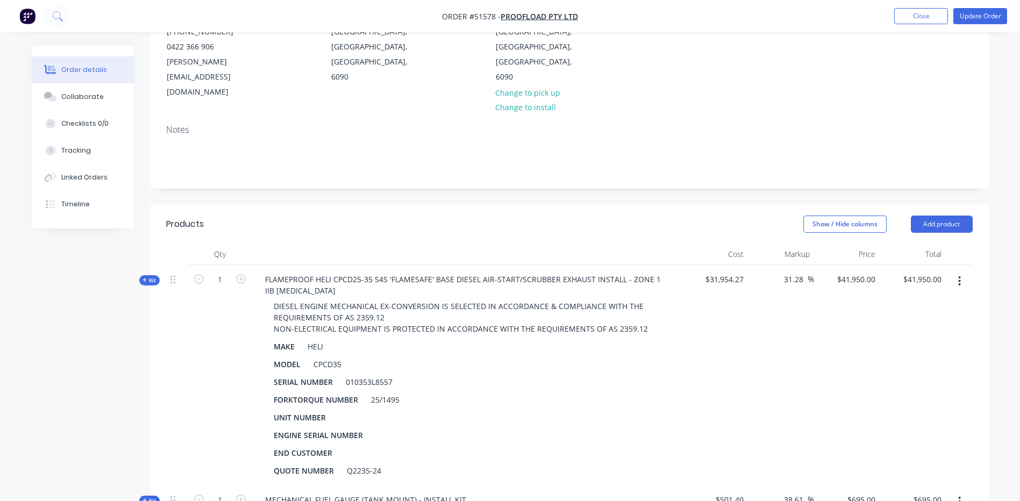
scroll to position [0, 0]
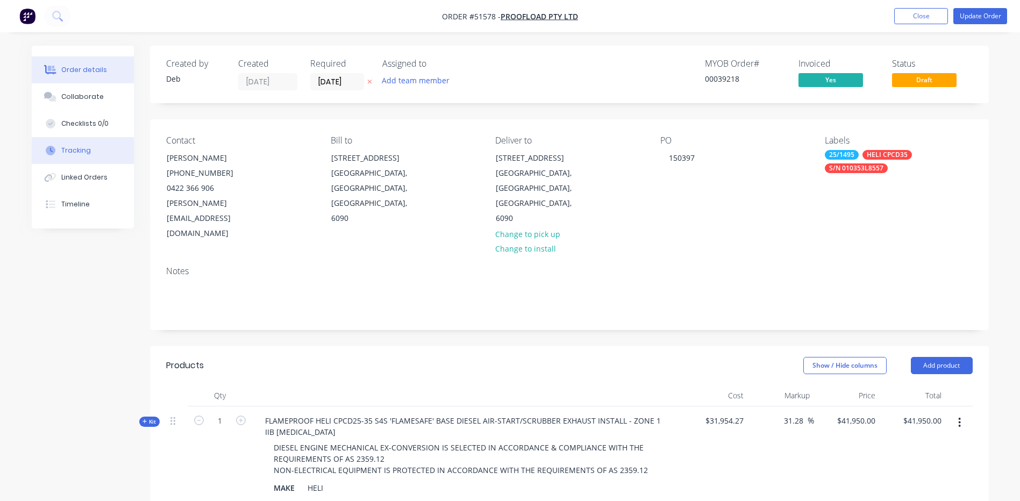
click at [103, 156] on button "Tracking" at bounding box center [83, 150] width 102 height 27
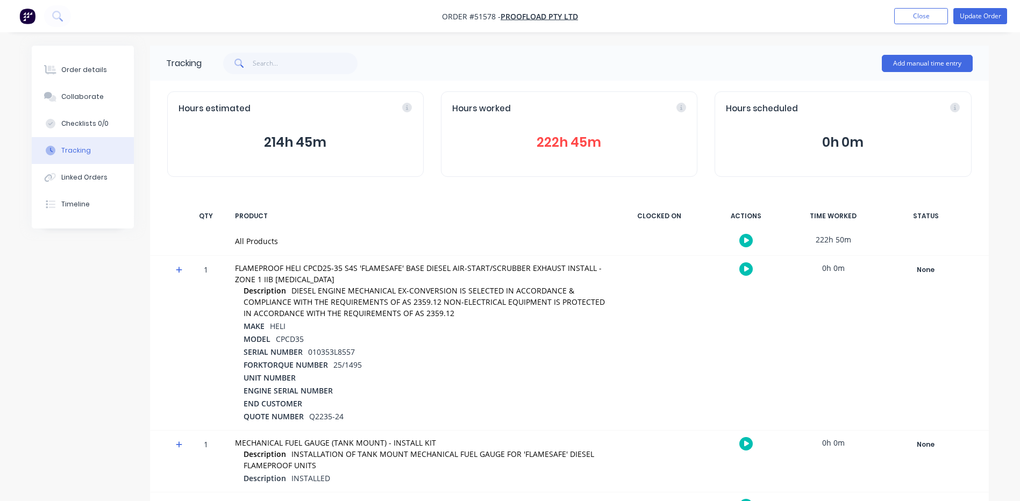
click at [408, 197] on div "Tracking Add manual time entry Hours estimated 214h 45m Hours worked 222h 45m H…" at bounding box center [569, 456] width 839 height 820
click at [310, 144] on button "214h 45m" at bounding box center [296, 142] width 234 height 20
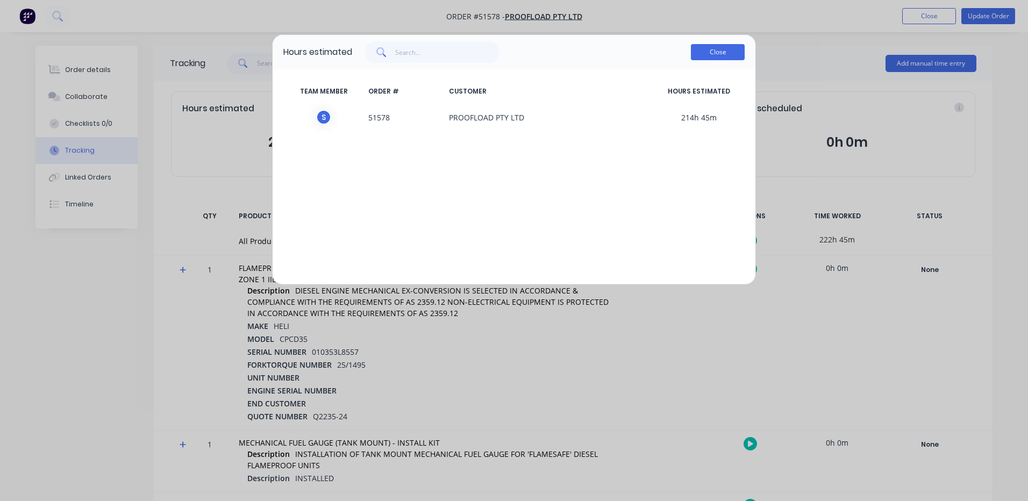
click at [725, 58] on button "Close" at bounding box center [718, 52] width 54 height 16
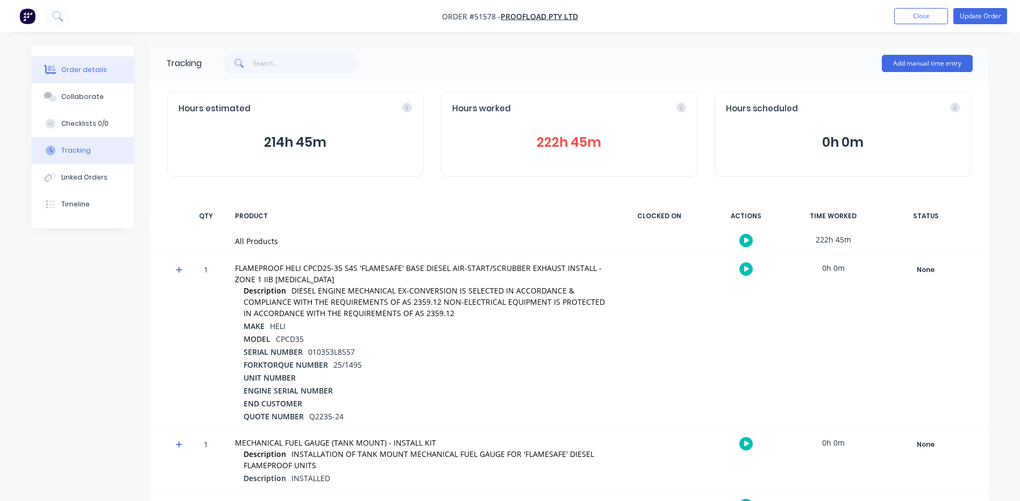
click at [94, 64] on button "Order details" at bounding box center [83, 69] width 102 height 27
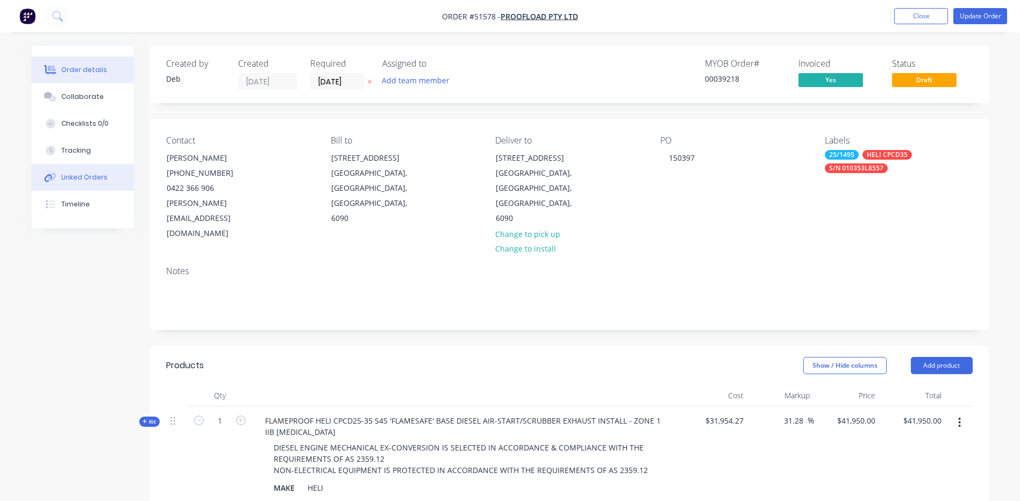
click at [100, 186] on button "Linked Orders" at bounding box center [83, 177] width 102 height 27
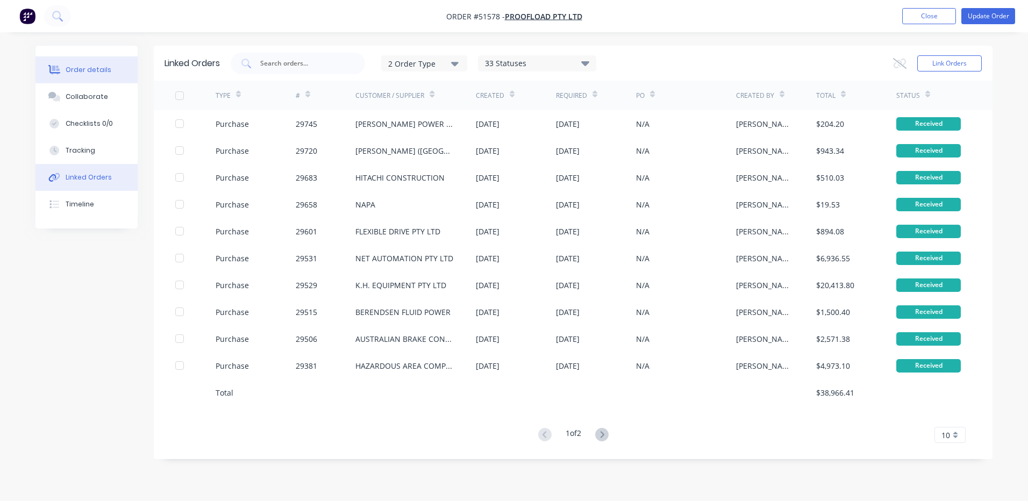
click at [108, 76] on button "Order details" at bounding box center [86, 69] width 102 height 27
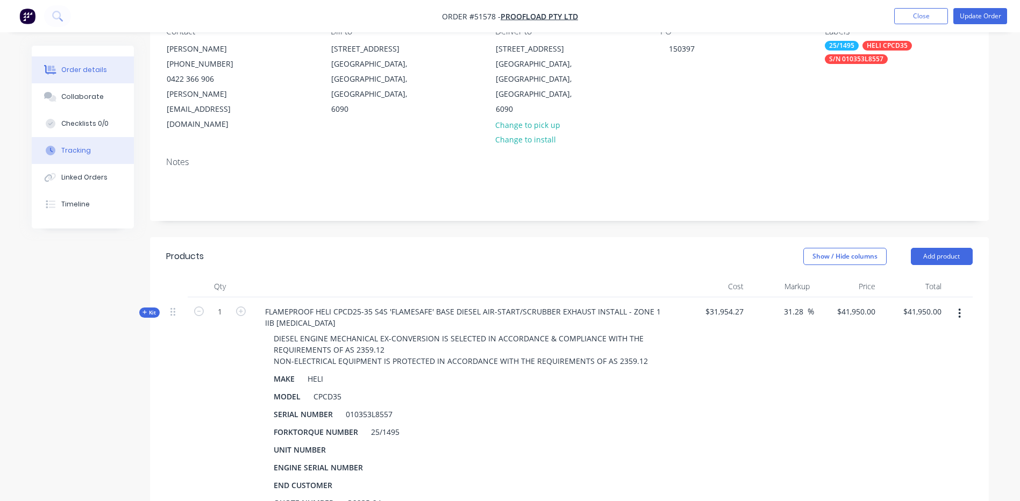
scroll to position [108, 0]
click at [95, 148] on button "Tracking" at bounding box center [83, 150] width 102 height 27
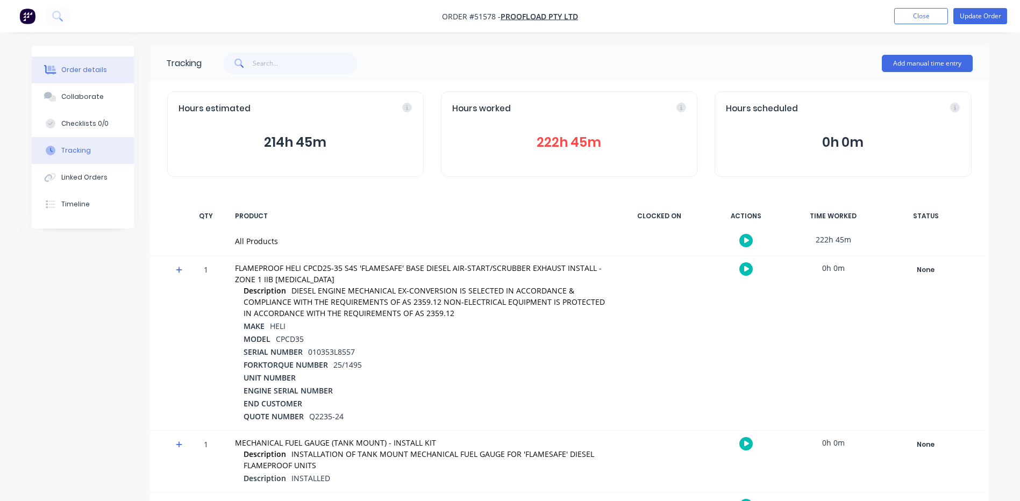
click at [109, 66] on button "Order details" at bounding box center [83, 69] width 102 height 27
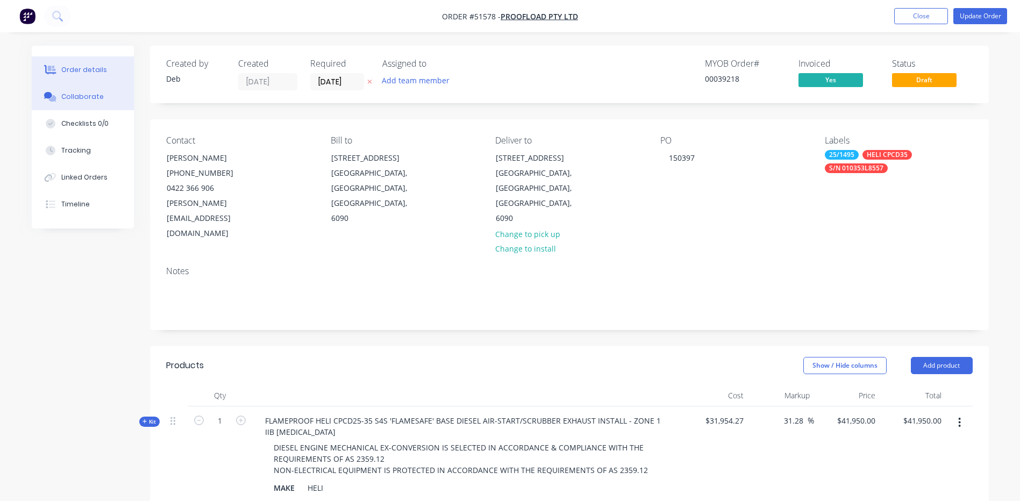
click at [107, 92] on button "Collaborate" at bounding box center [83, 96] width 102 height 27
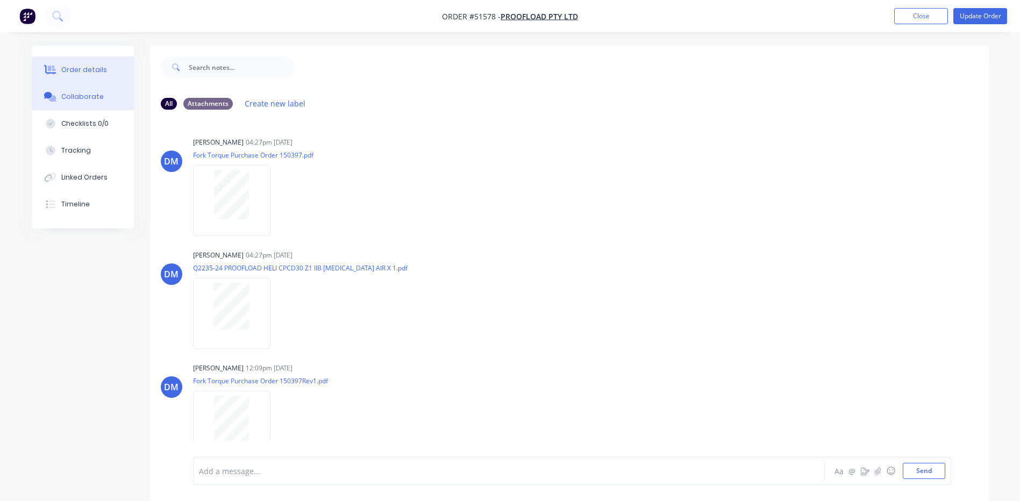
click at [104, 73] on button "Order details" at bounding box center [83, 69] width 102 height 27
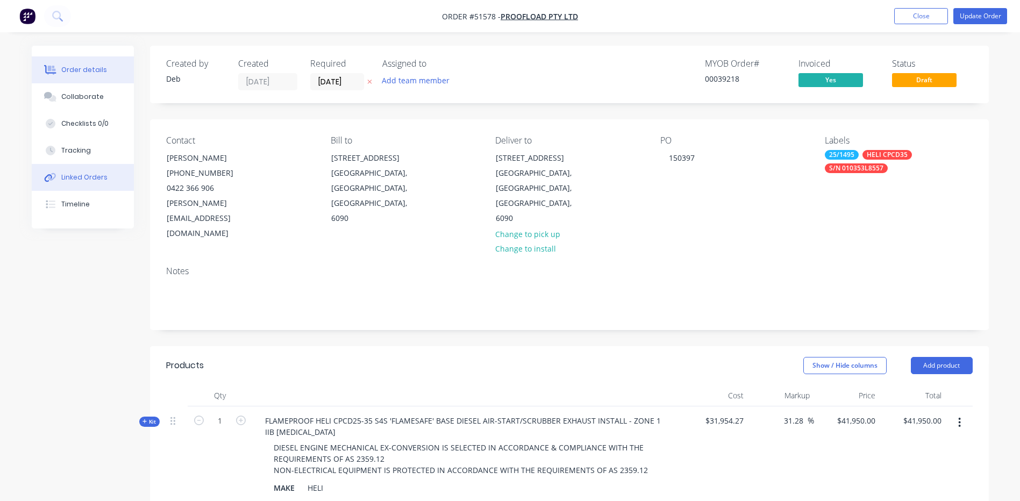
click at [89, 164] on button "Linked Orders" at bounding box center [83, 177] width 102 height 27
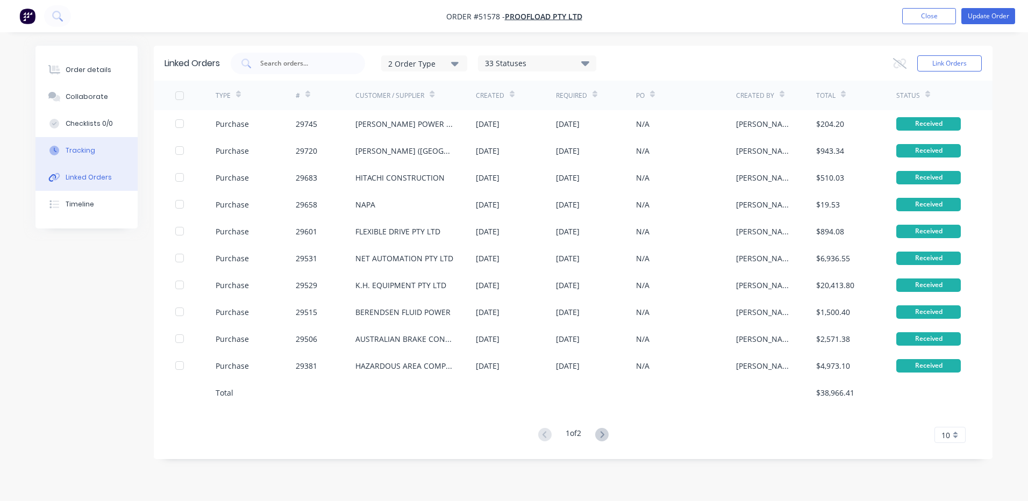
click at [96, 149] on button "Tracking" at bounding box center [86, 150] width 102 height 27
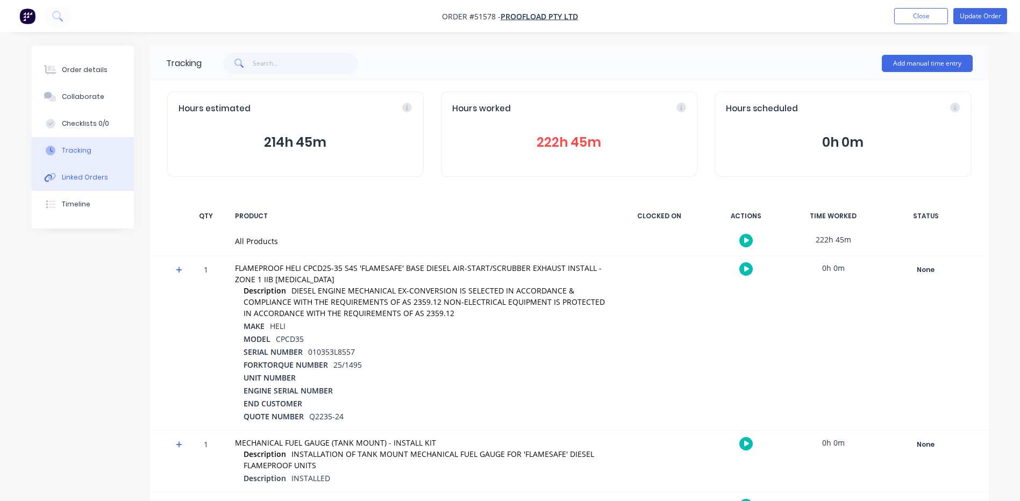
click at [95, 174] on div "Linked Orders" at bounding box center [84, 178] width 46 height 10
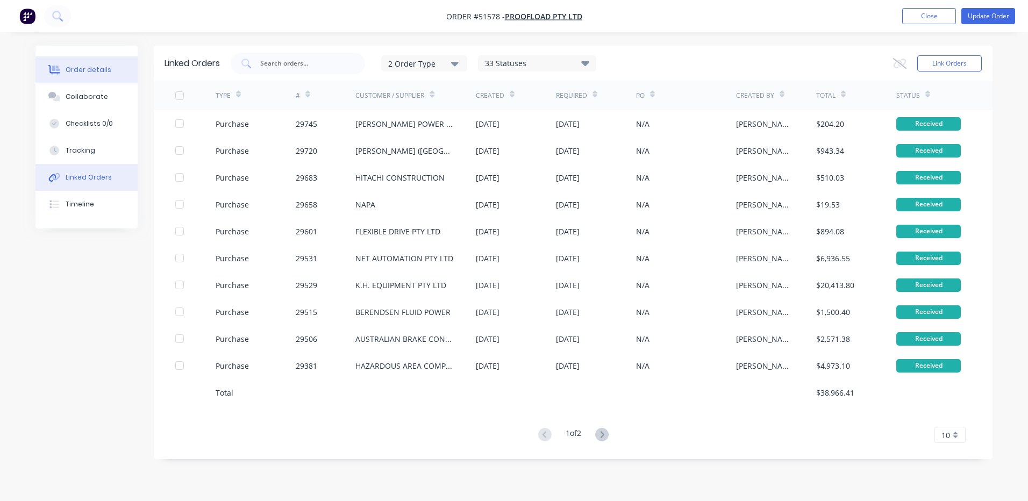
click at [113, 69] on button "Order details" at bounding box center [86, 69] width 102 height 27
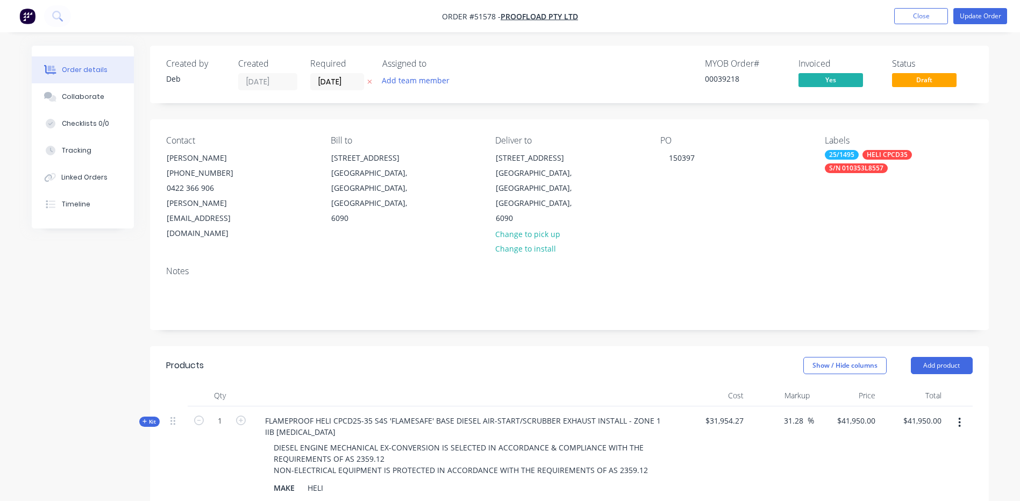
click at [154, 417] on div "Kit" at bounding box center [149, 422] width 20 height 10
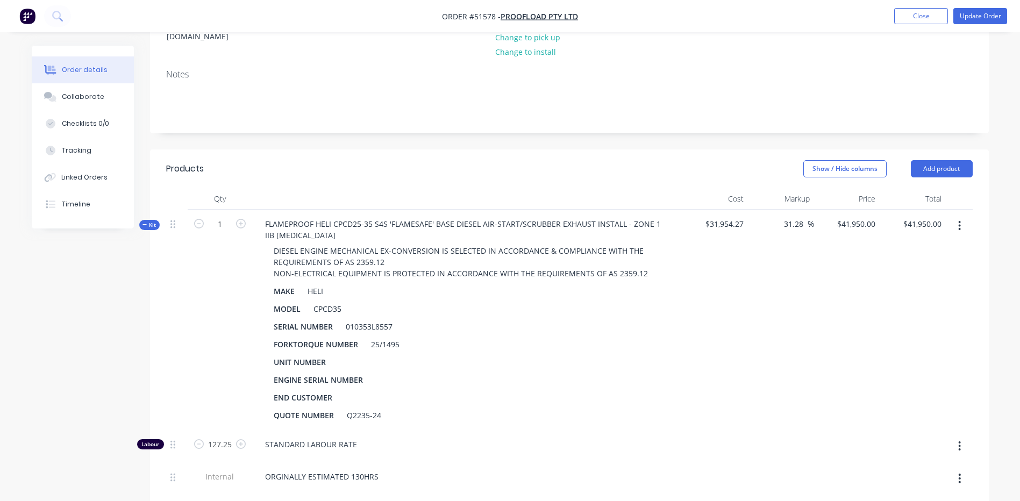
scroll to position [269, 0]
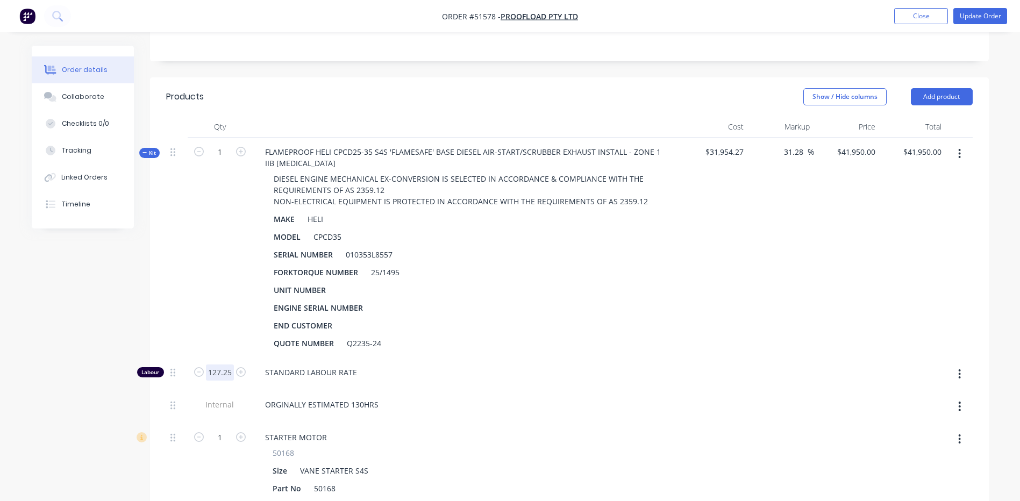
click at [215, 365] on input "127.25" at bounding box center [220, 373] width 28 height 16
type input "135.25"
click at [631, 83] on header "Products Show / Hide columns Add product" at bounding box center [569, 96] width 839 height 39
type input "$42,947.7383"
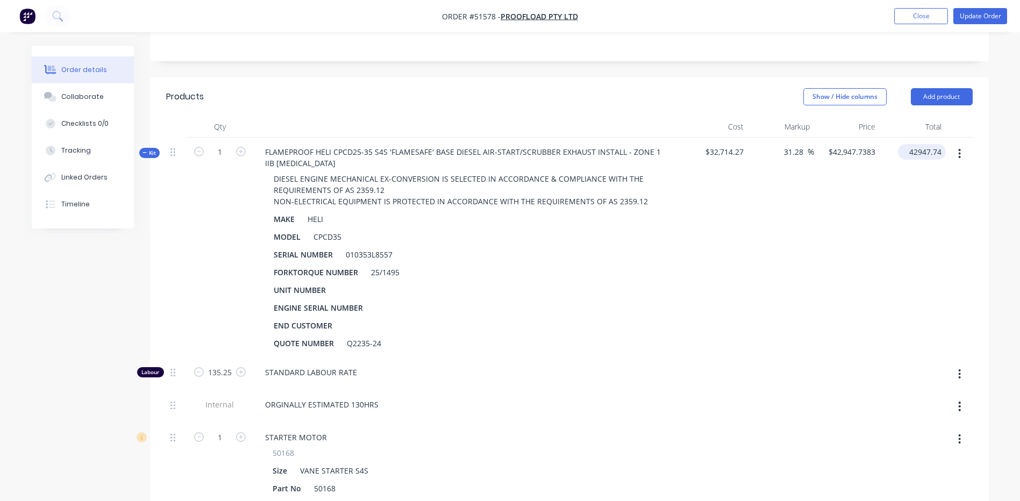
click at [931, 144] on input "42947.74" at bounding box center [924, 152] width 44 height 16
type input "41950"
type input "28.23"
type input "$41,950.00"
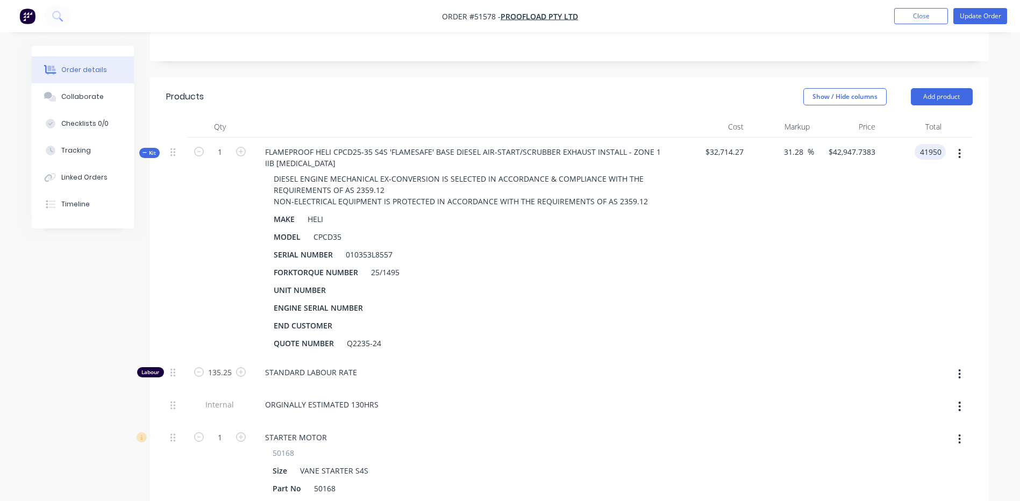
type input "$41,950.00"
click at [103, 98] on button "Collaborate" at bounding box center [83, 96] width 102 height 27
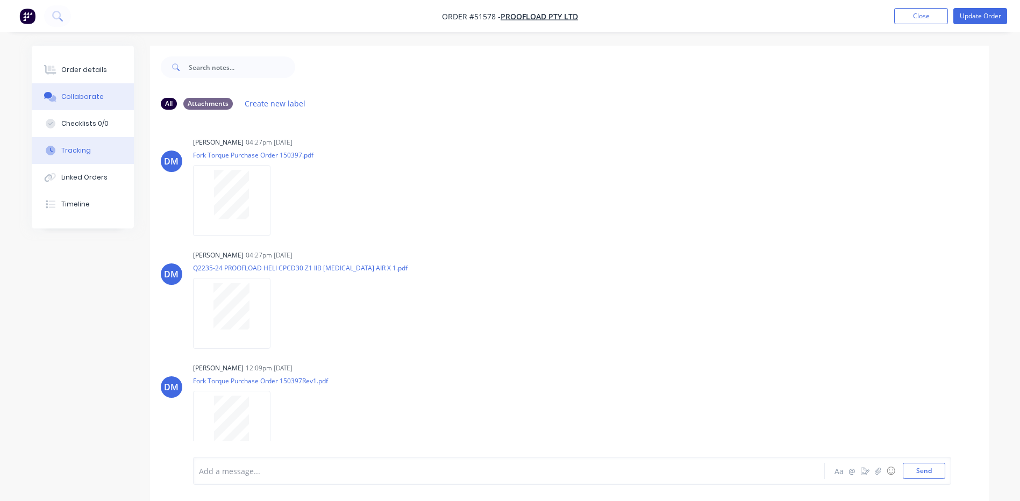
click at [87, 146] on div "Tracking" at bounding box center [76, 151] width 30 height 10
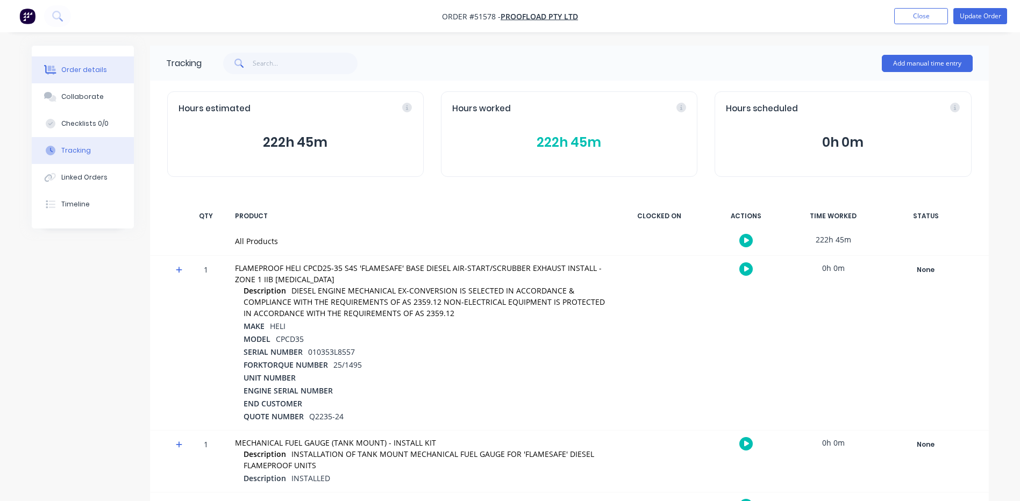
click at [112, 81] on button "Order details" at bounding box center [83, 69] width 102 height 27
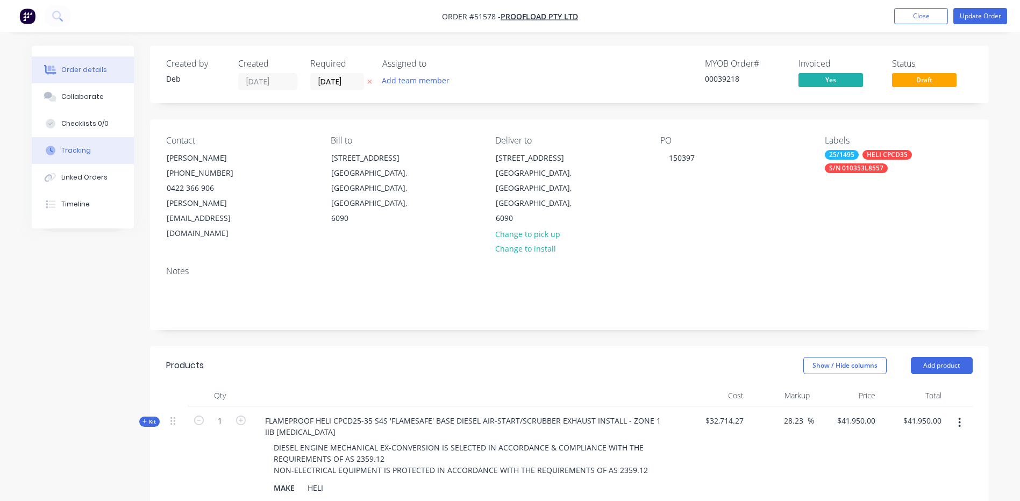
click at [99, 151] on button "Tracking" at bounding box center [83, 150] width 102 height 27
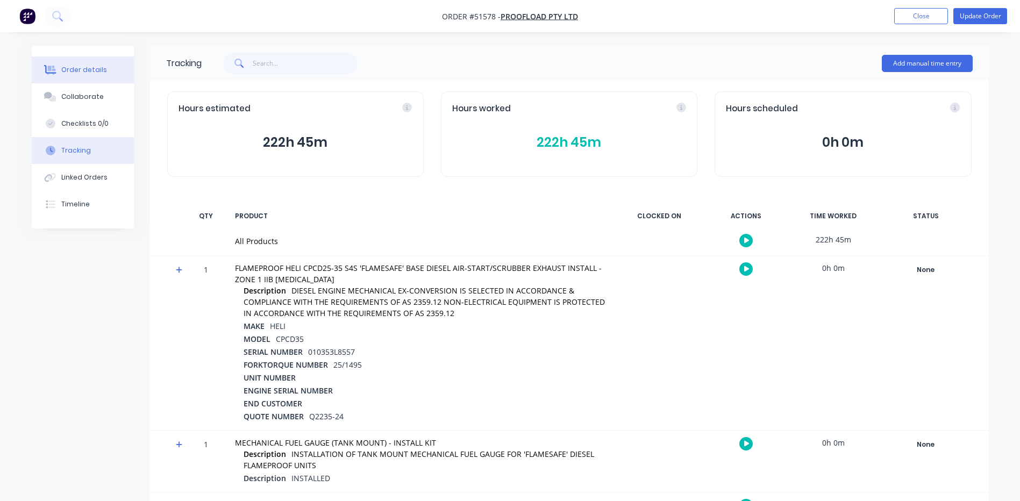
click at [90, 62] on button "Order details" at bounding box center [83, 69] width 102 height 27
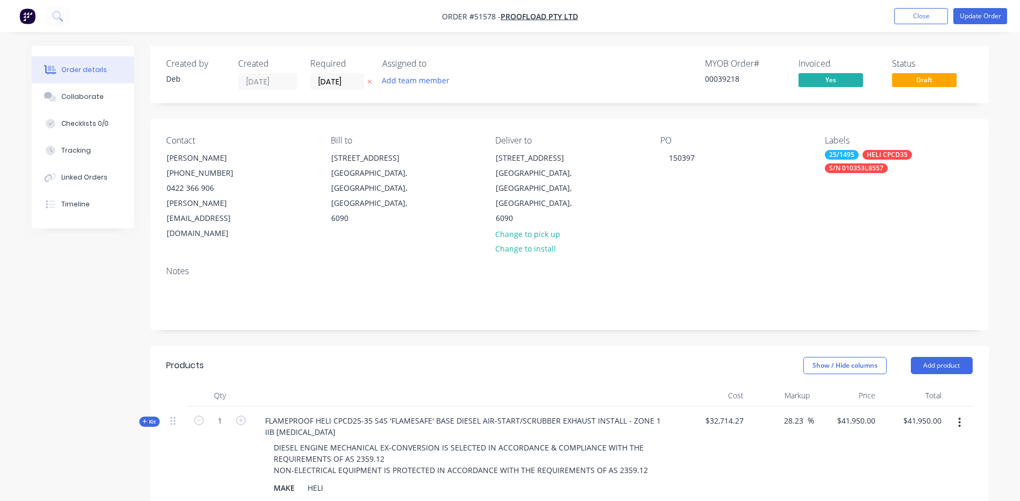
click at [276, 357] on div "Products" at bounding box center [252, 365] width 172 height 17
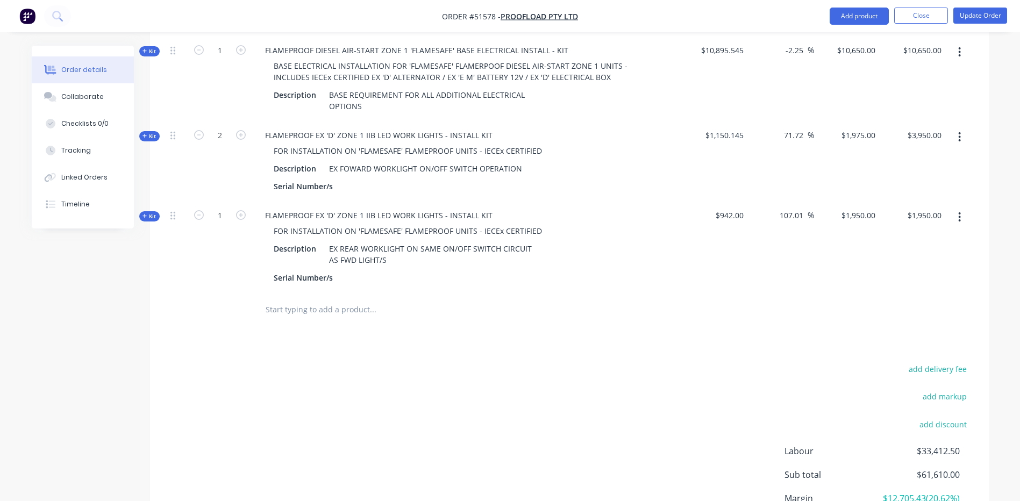
scroll to position [884, 0]
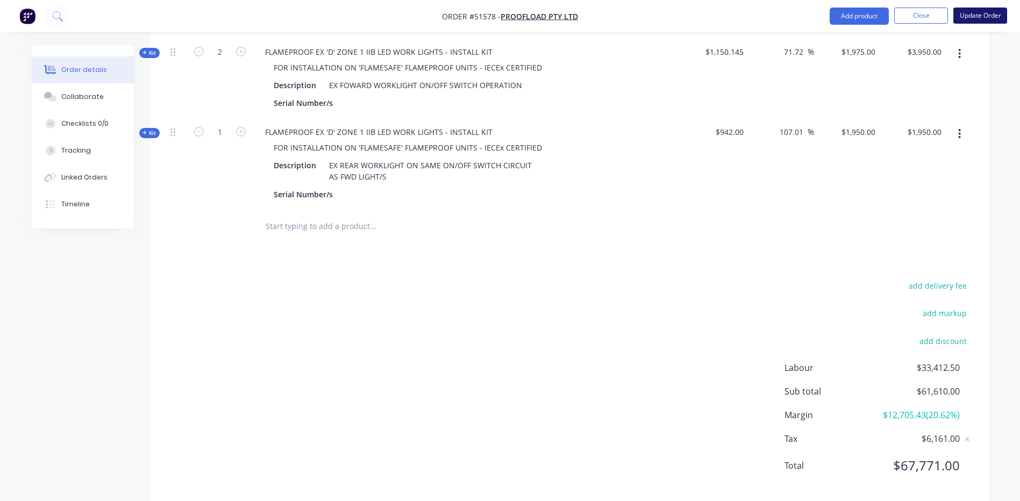
click at [978, 19] on button "Update Order" at bounding box center [980, 16] width 54 height 16
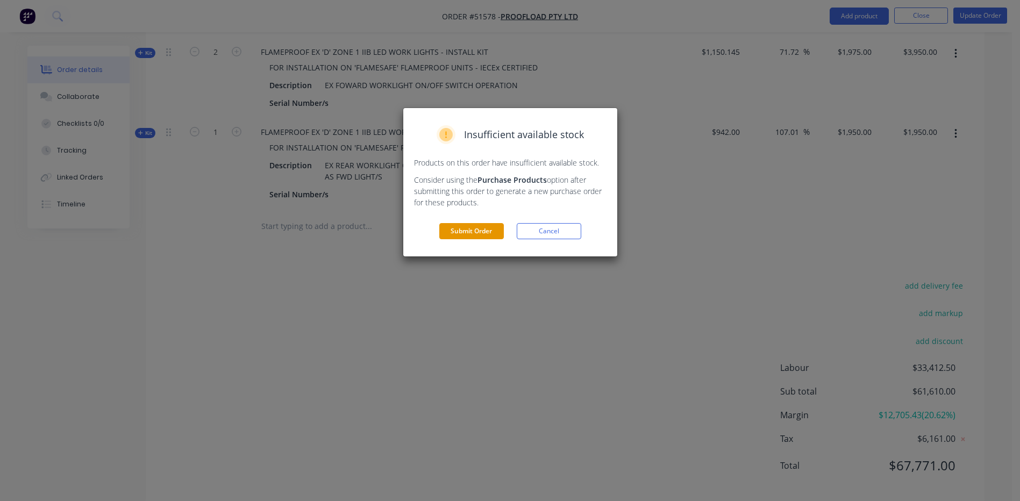
click at [462, 233] on button "Submit Order" at bounding box center [471, 231] width 65 height 16
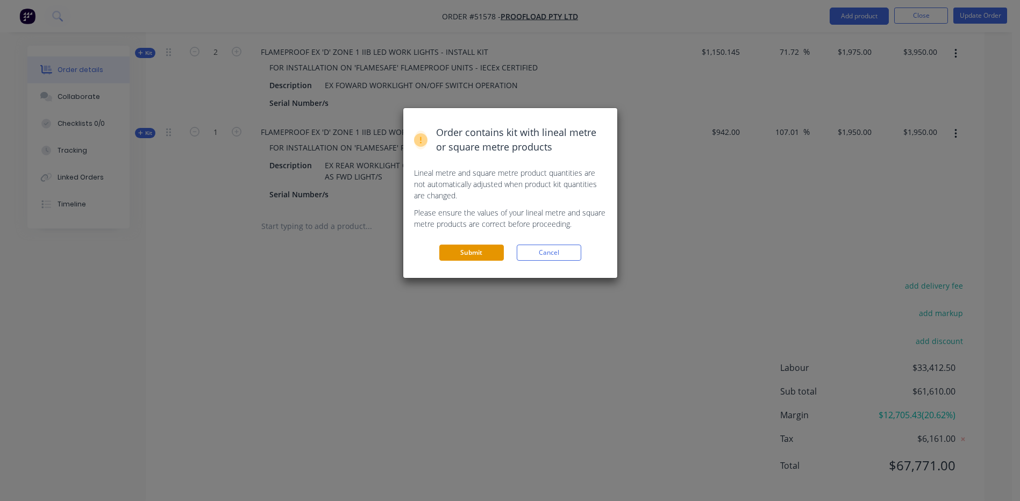
click at [472, 249] on button "Submit" at bounding box center [471, 253] width 65 height 16
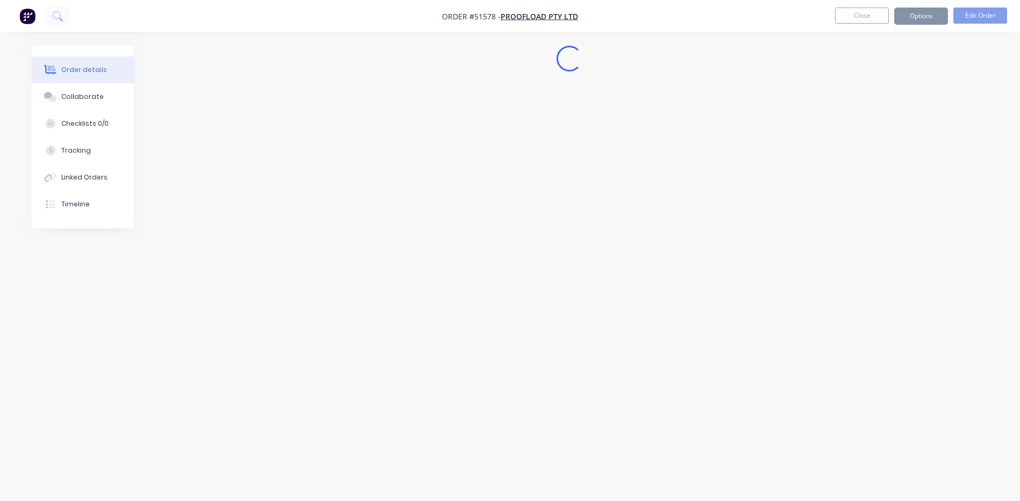
scroll to position [0, 0]
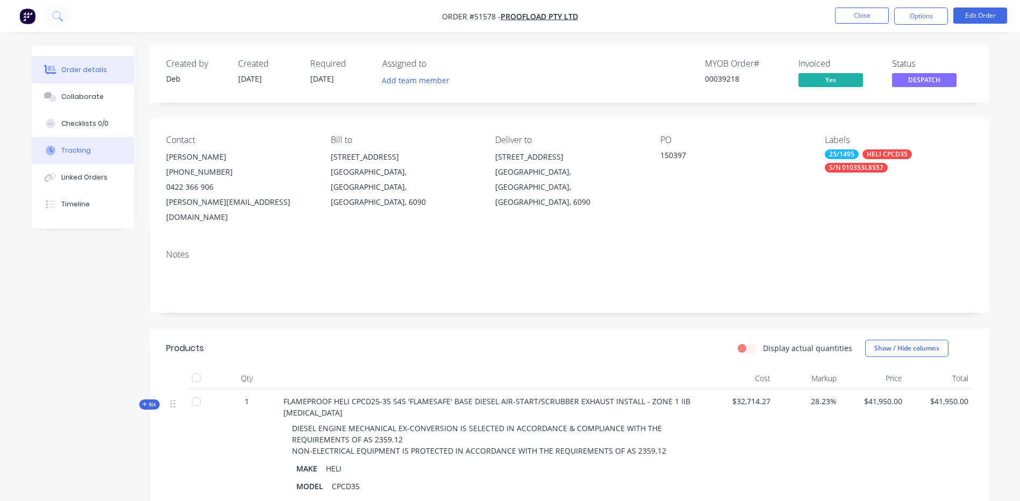
click at [95, 153] on button "Tracking" at bounding box center [83, 150] width 102 height 27
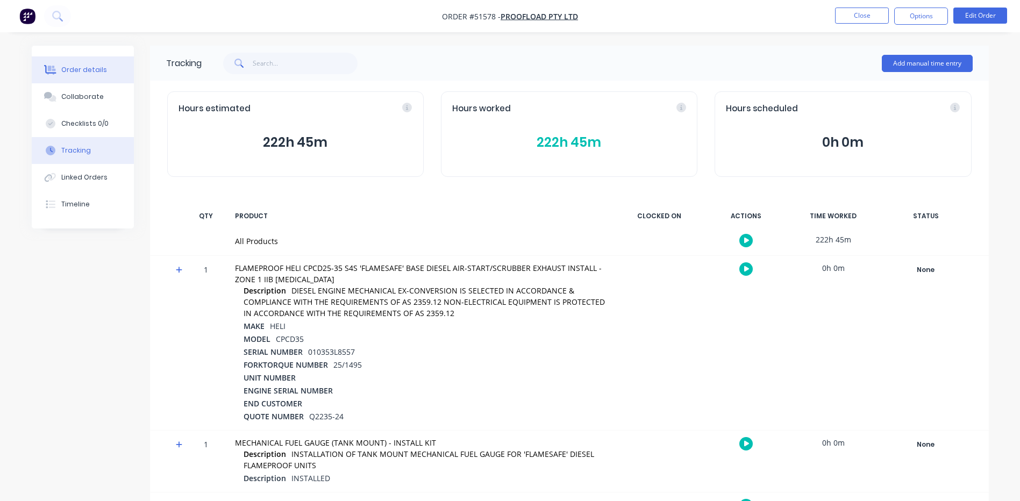
click at [109, 70] on button "Order details" at bounding box center [83, 69] width 102 height 27
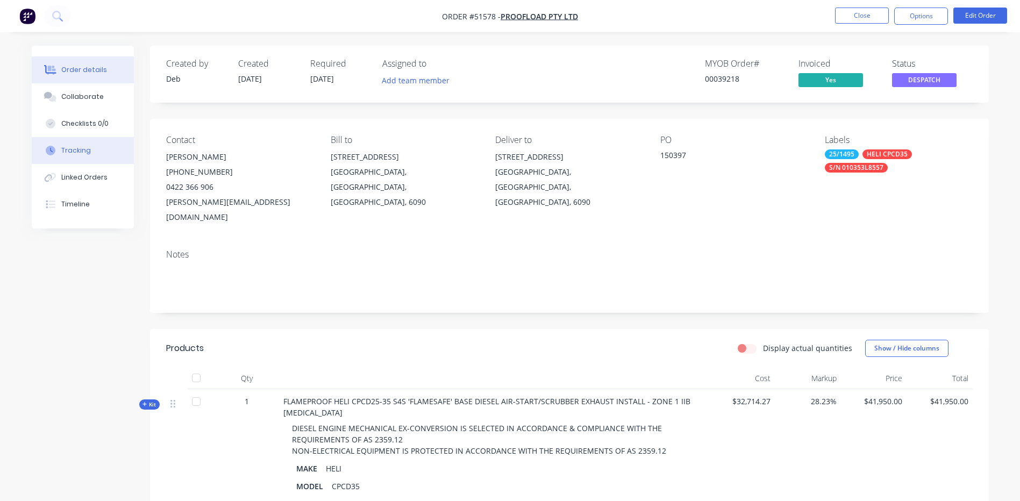
click at [74, 156] on button "Tracking" at bounding box center [83, 150] width 102 height 27
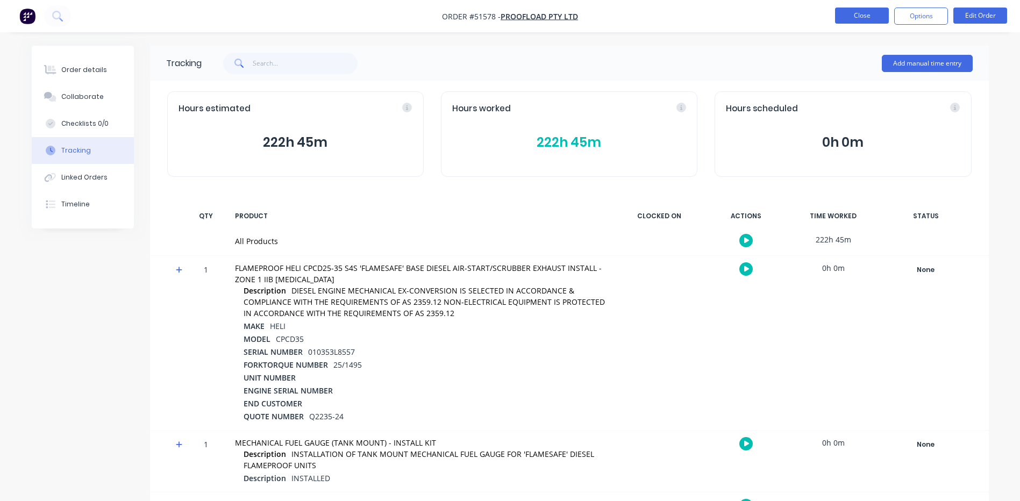
click at [869, 16] on button "Close" at bounding box center [862, 16] width 54 height 16
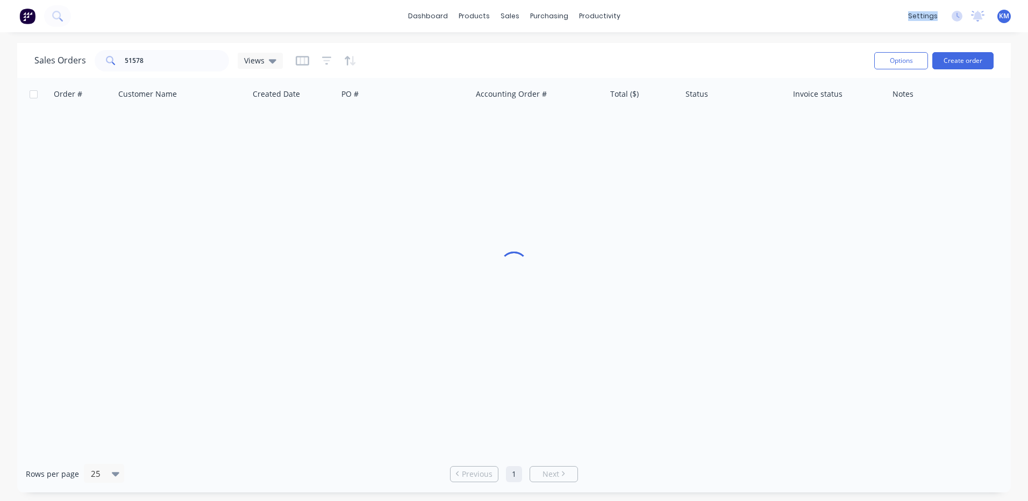
click at [869, 16] on div "dashboard products sales purchasing productivity dashboard products Product Cat…" at bounding box center [514, 16] width 1028 height 32
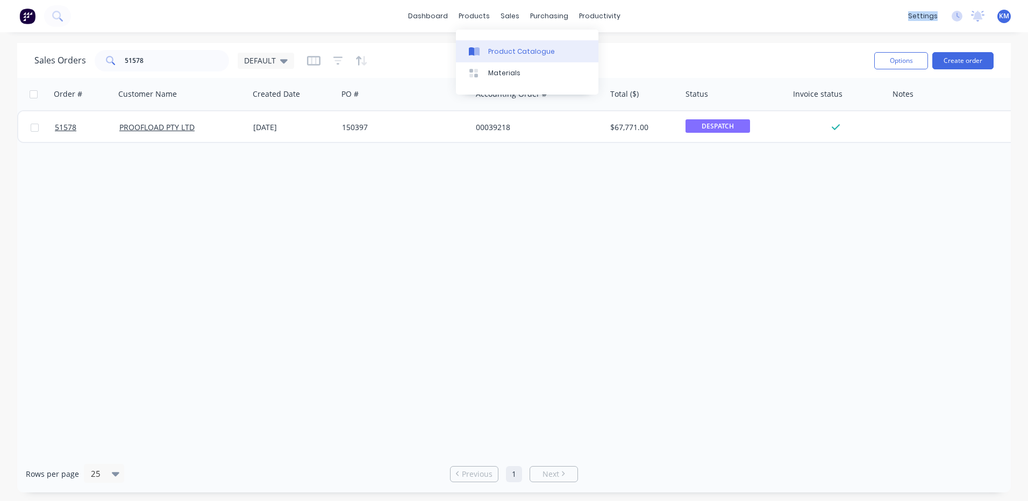
click at [485, 51] on link "Product Catalogue" at bounding box center [527, 51] width 142 height 22
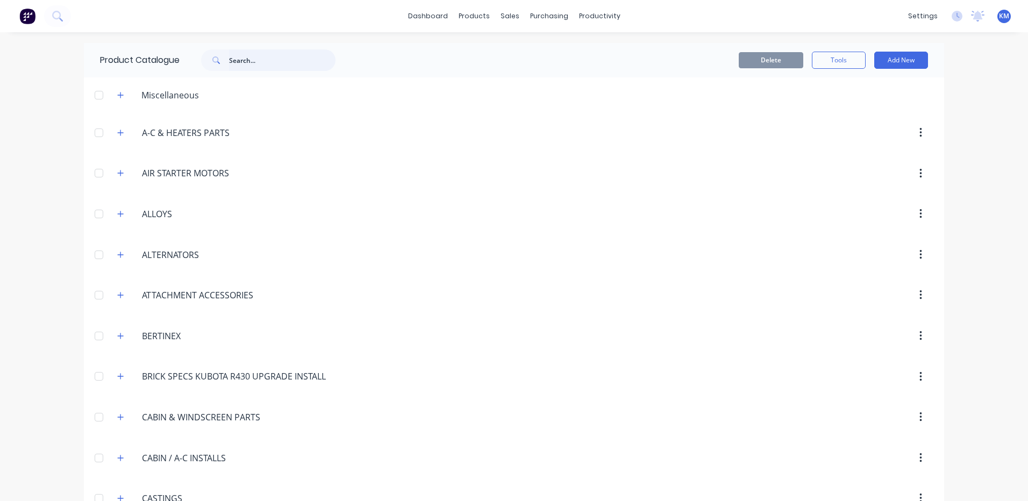
click at [268, 61] on input "text" at bounding box center [282, 60] width 106 height 22
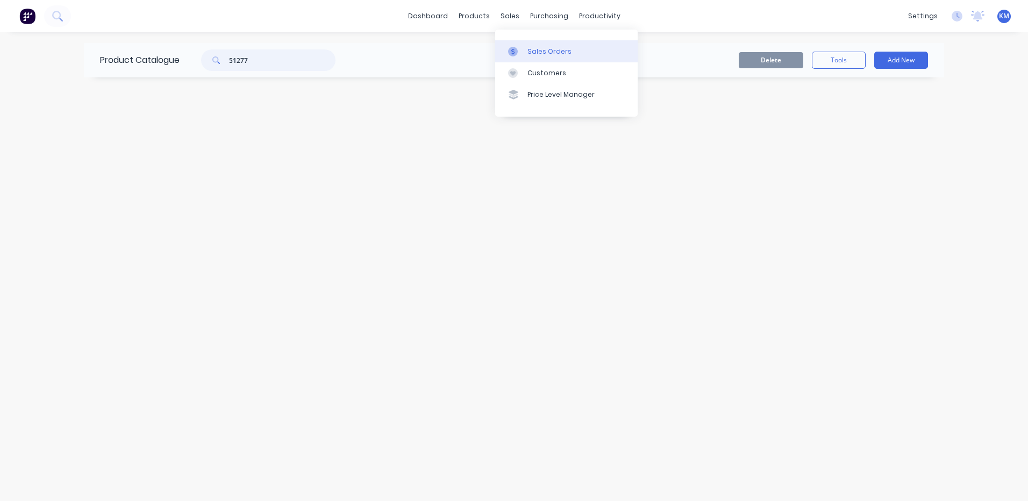
type input "51277"
click at [506, 41] on link "Sales Orders" at bounding box center [566, 51] width 142 height 22
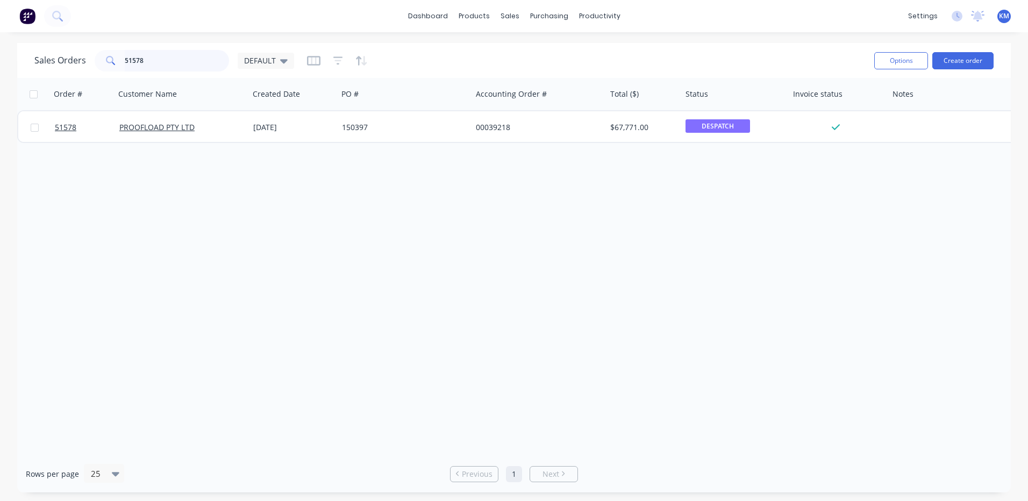
click at [192, 60] on input "51578" at bounding box center [177, 61] width 105 height 22
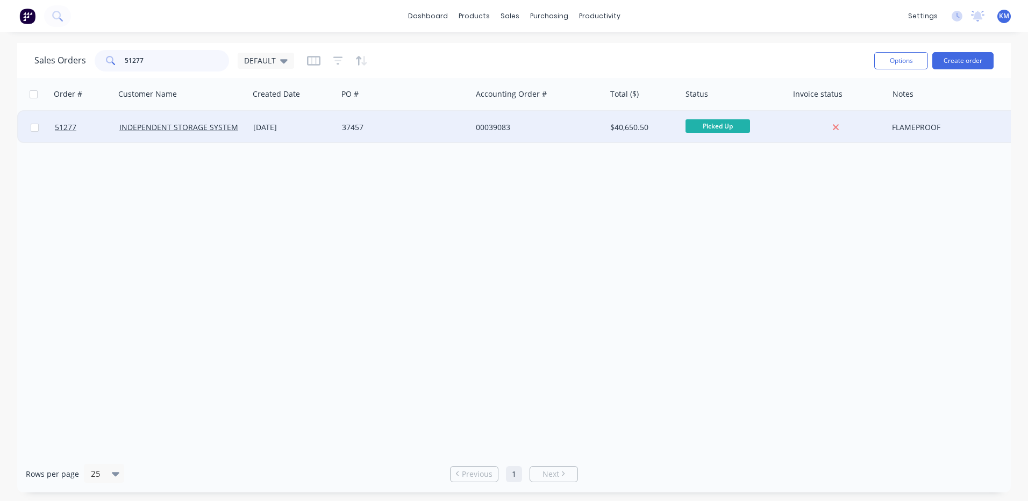
type input "51277"
click at [345, 122] on div "37457" at bounding box center [405, 127] width 134 height 32
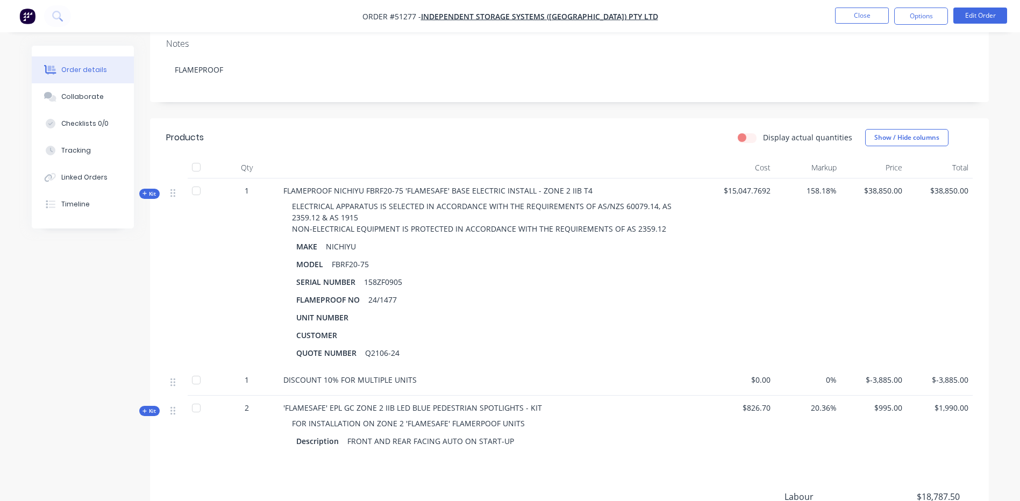
scroll to position [215, 0]
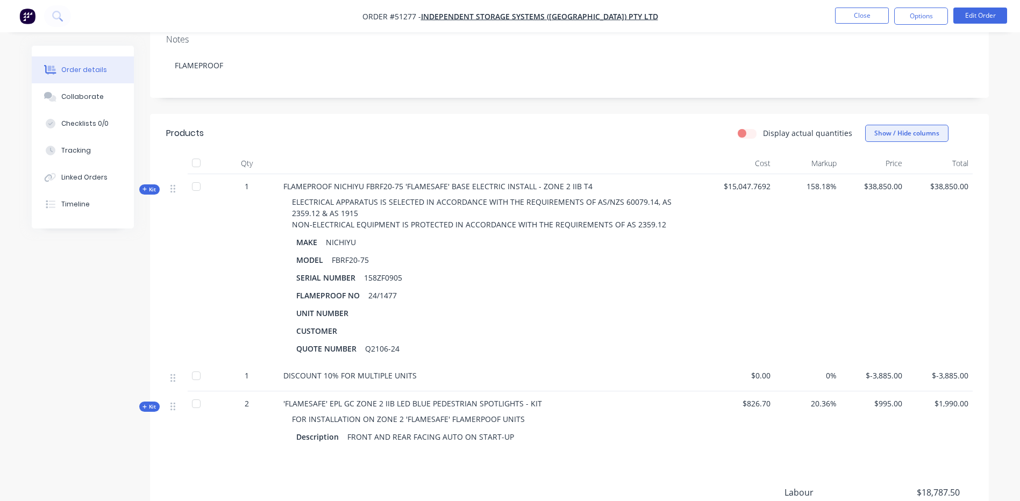
click at [883, 125] on button "Show / Hide columns" at bounding box center [906, 133] width 83 height 17
click at [880, 196] on label "Discount" at bounding box center [878, 196] width 19 height 9
click at [869, 192] on input "Discount" at bounding box center [869, 192] width 0 height 0
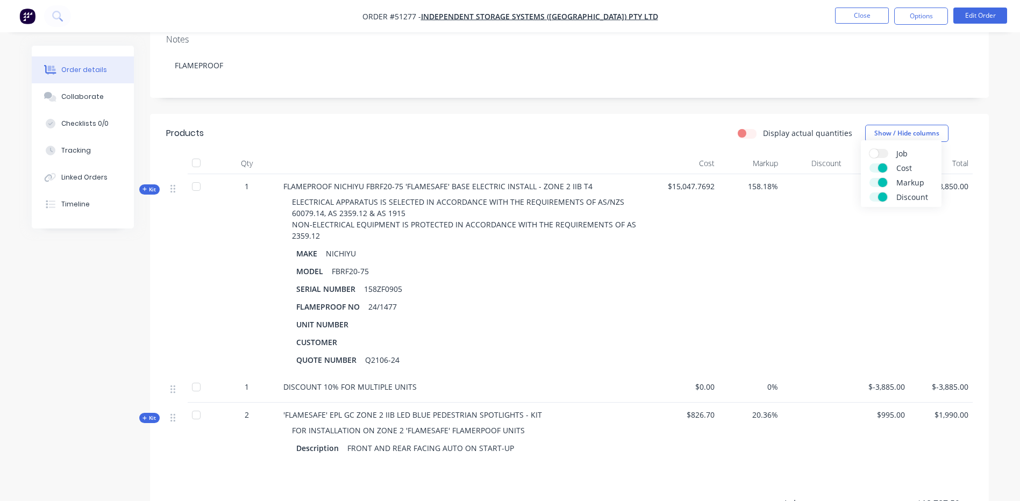
click at [562, 96] on div "Created by Deb Created 05/09/24 Required 05/09/24 Assigned to Add team member M…" at bounding box center [569, 235] width 839 height 808
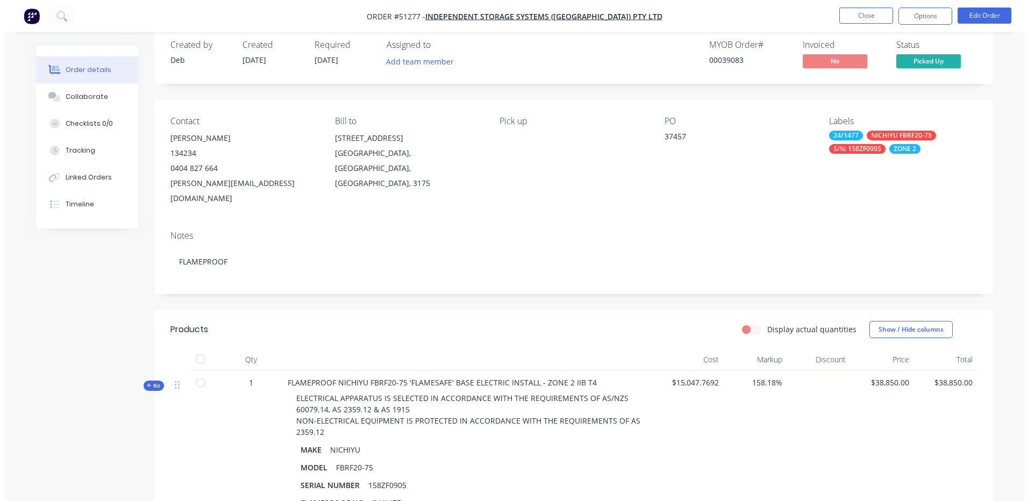
scroll to position [0, 0]
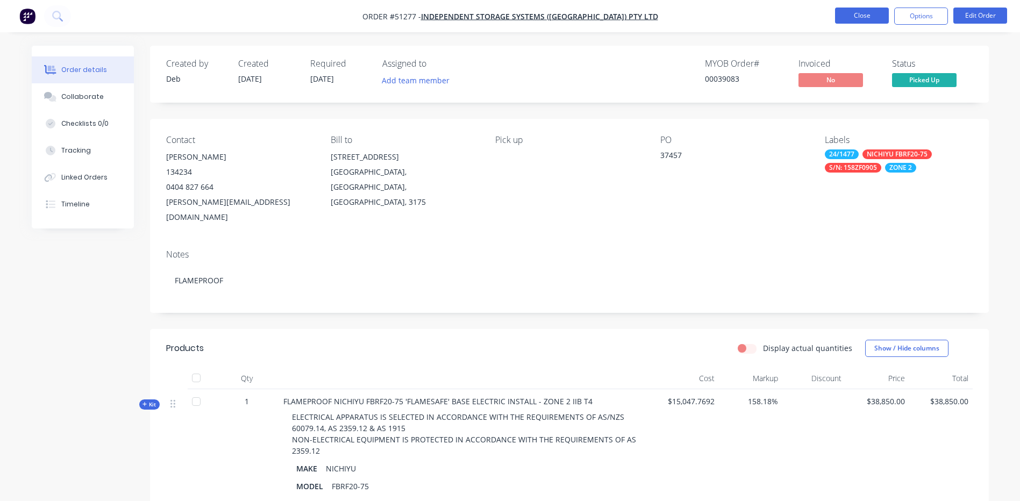
click at [844, 10] on button "Close" at bounding box center [862, 16] width 54 height 16
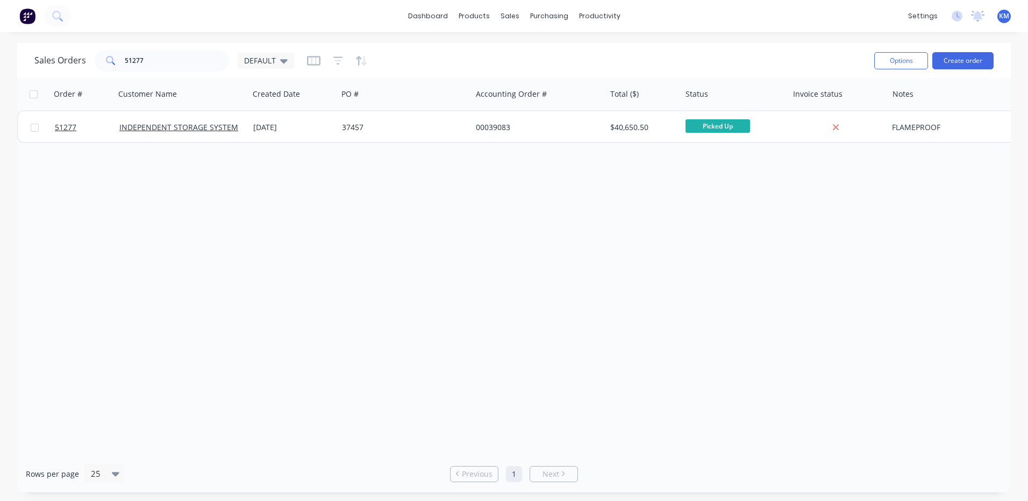
click at [189, 48] on div "Sales Orders 51277 DEFAULT" at bounding box center [449, 60] width 831 height 26
click at [166, 48] on div "Sales Orders 51277 DEFAULT" at bounding box center [449, 60] width 831 height 26
click at [137, 55] on input "51277" at bounding box center [177, 61] width 105 height 22
click at [137, 56] on input "51277" at bounding box center [177, 61] width 105 height 22
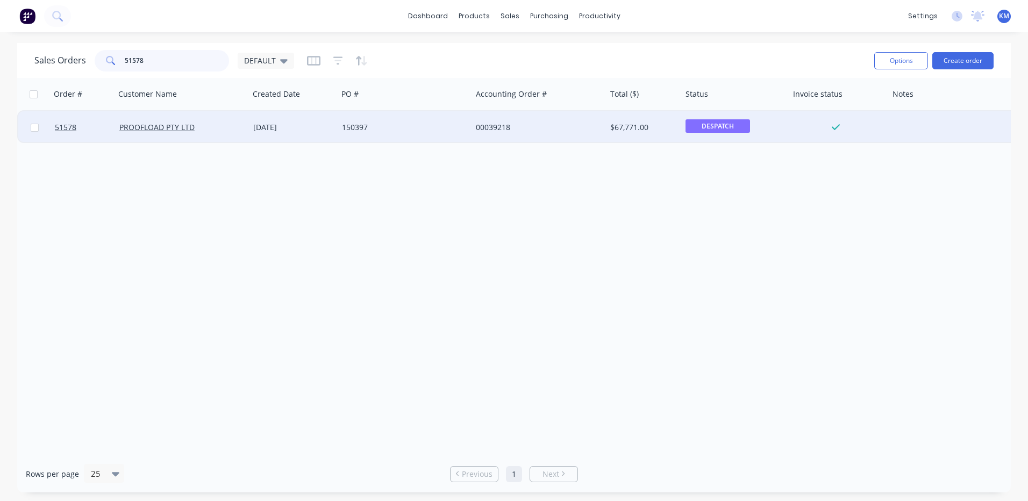
type input "51578"
click at [327, 131] on div "06 Feb 2025" at bounding box center [293, 127] width 80 height 11
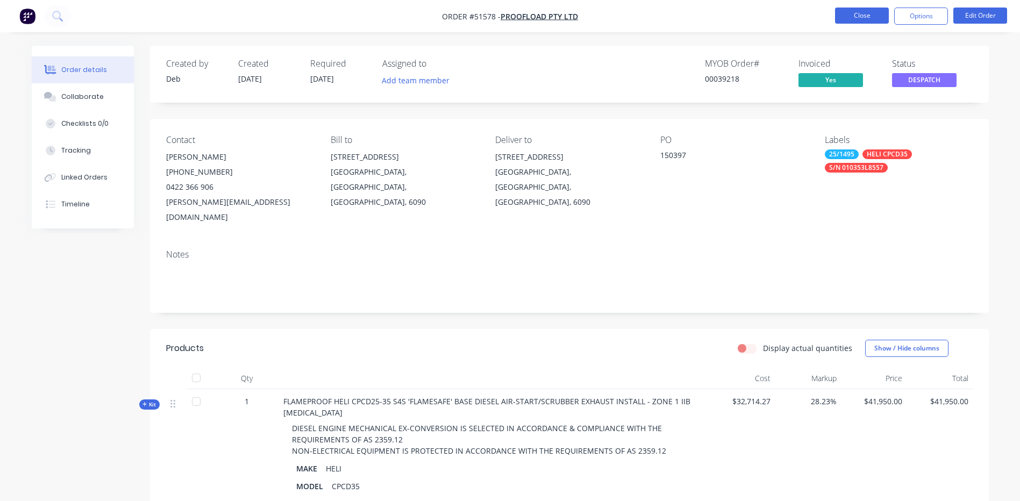
click at [858, 8] on button "Close" at bounding box center [862, 16] width 54 height 16
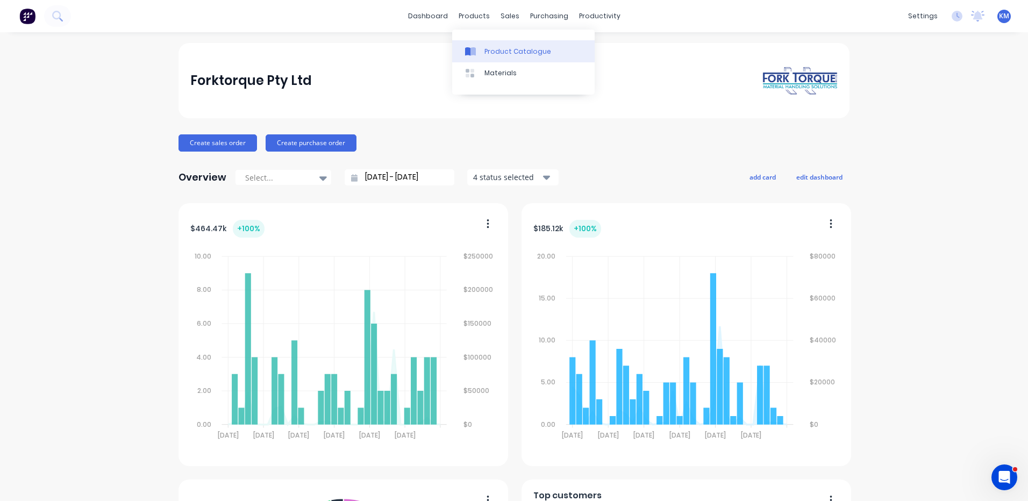
click at [479, 48] on div at bounding box center [473, 52] width 16 height 10
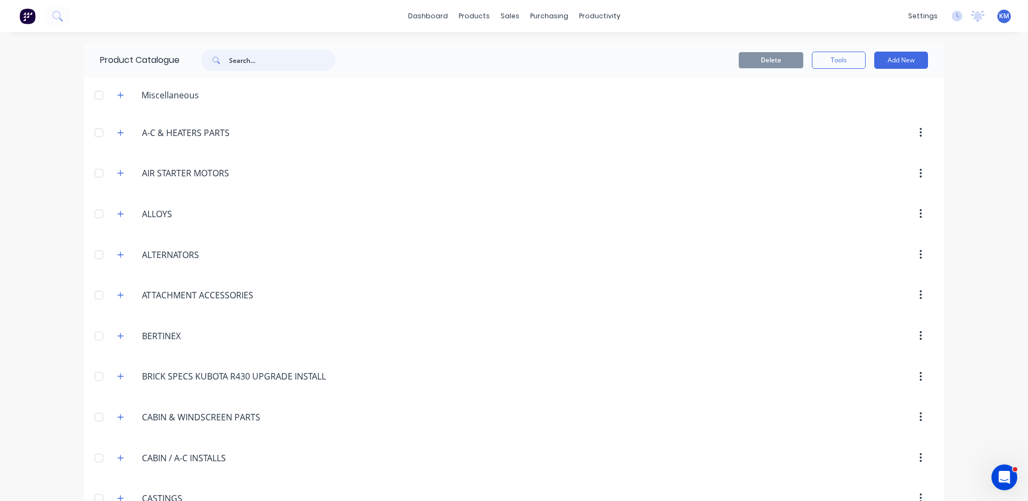
click at [265, 61] on input "text" at bounding box center [282, 60] width 106 height 22
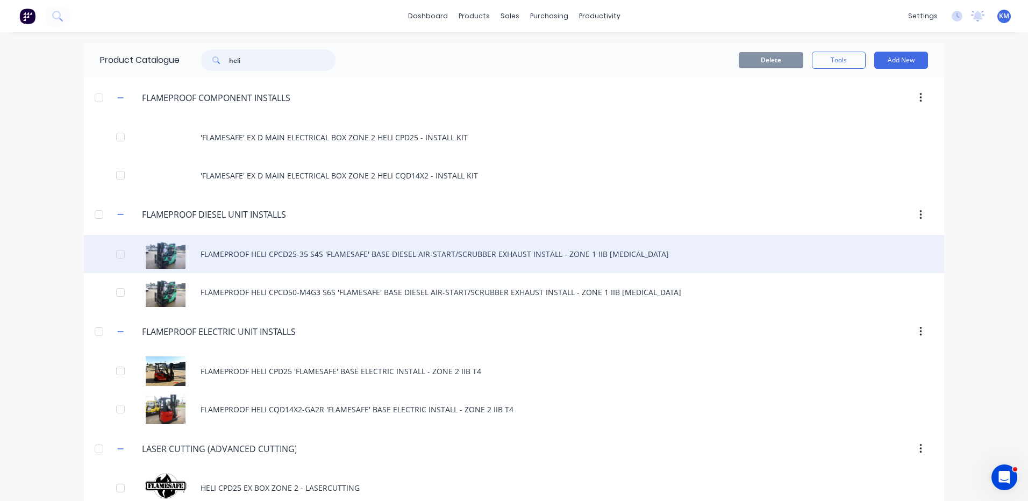
type input "heli"
click at [452, 259] on div "FLAMEPROOF HELI CPCD25-35 S4S 'FLAMESAFE' BASE DIESEL AIR-START/SCRUBBER EXHAUS…" at bounding box center [514, 254] width 860 height 38
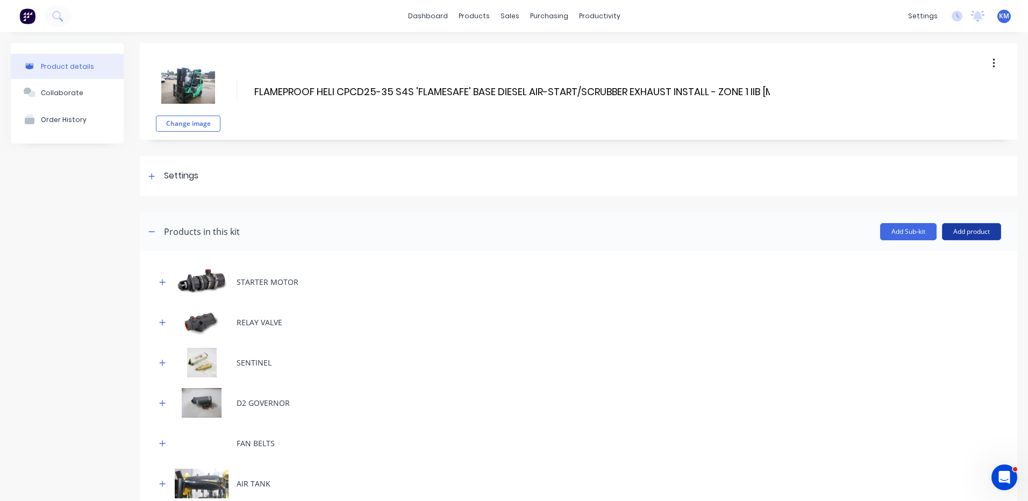
drag, startPoint x: 962, startPoint y: 233, endPoint x: 958, endPoint y: 238, distance: 6.1
click at [962, 233] on button "Add product" at bounding box center [971, 231] width 59 height 17
click at [944, 254] on div "Product catalogue" at bounding box center [950, 260] width 83 height 16
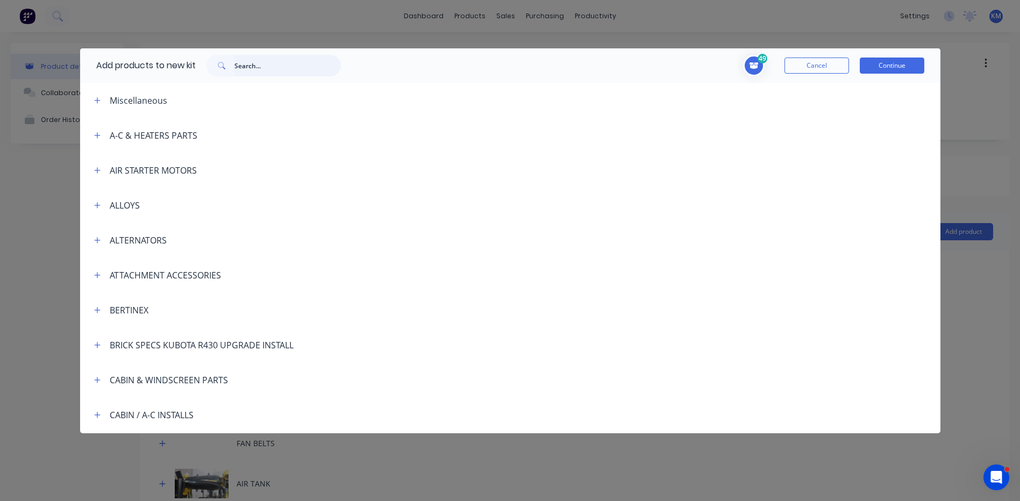
click at [252, 65] on input "text" at bounding box center [287, 66] width 106 height 22
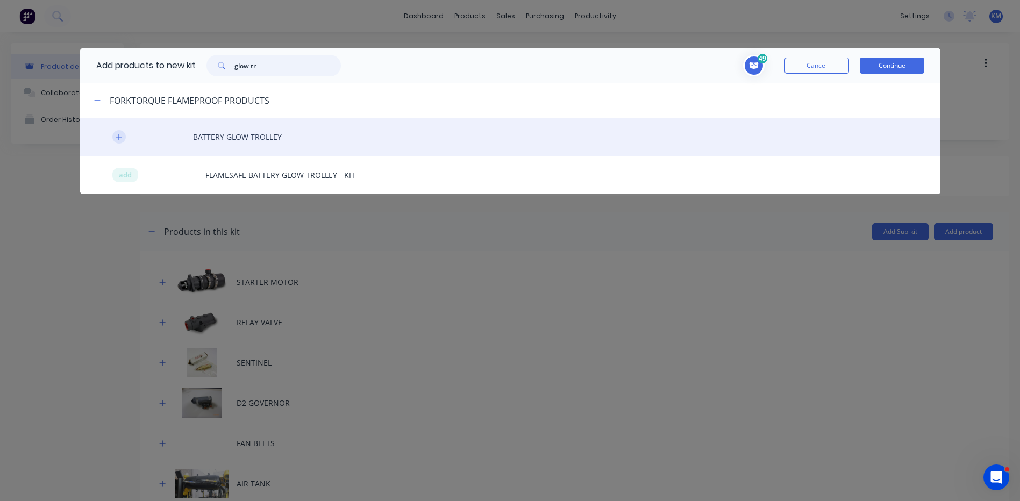
type input "glow tr"
click at [120, 137] on icon "button" at bounding box center [119, 137] width 6 height 6
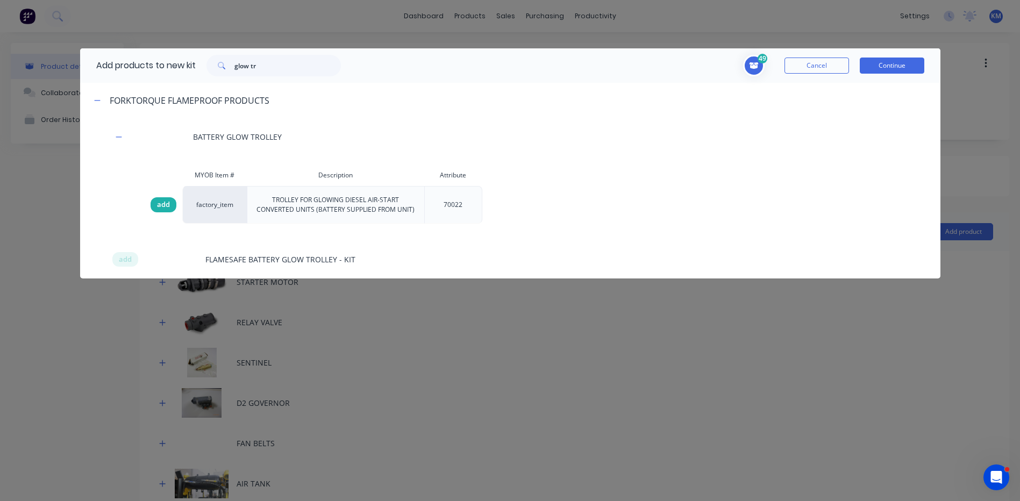
click at [166, 206] on span "add" at bounding box center [163, 204] width 13 height 11
click at [890, 70] on button "Continue" at bounding box center [892, 66] width 65 height 16
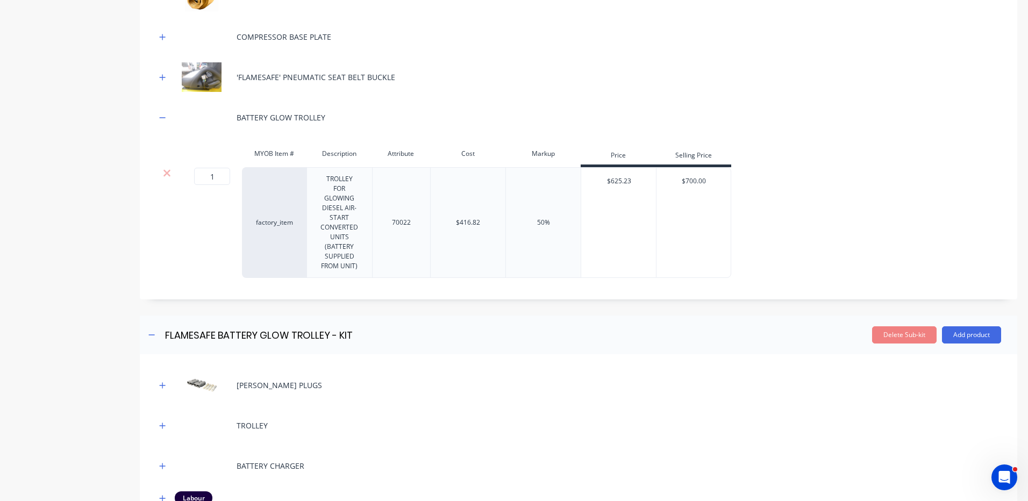
scroll to position [1667, 0]
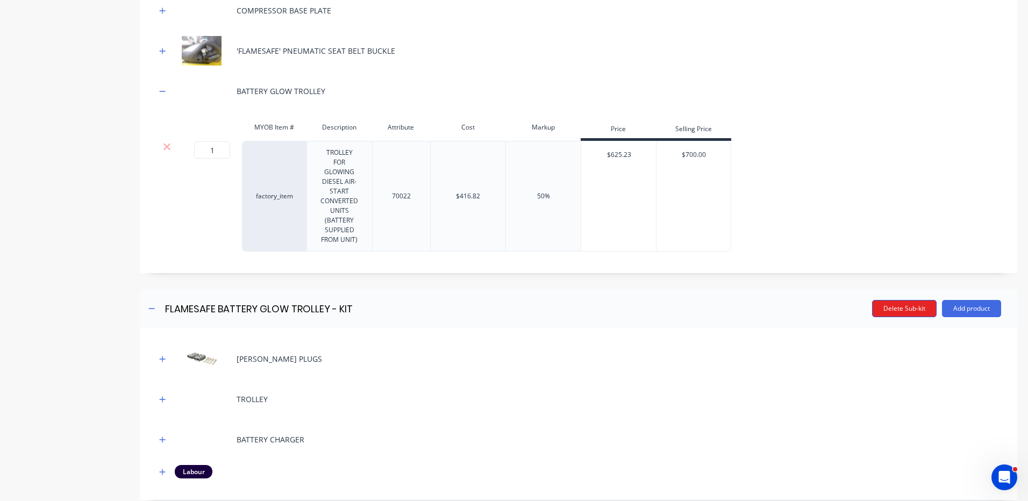
click at [891, 304] on button "Delete Sub-kit" at bounding box center [904, 308] width 65 height 17
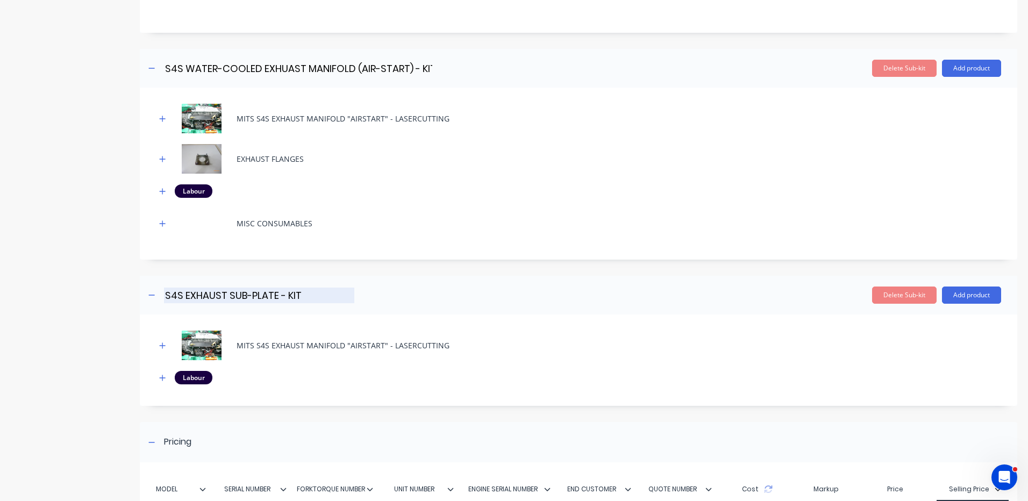
scroll to position [2097, 0]
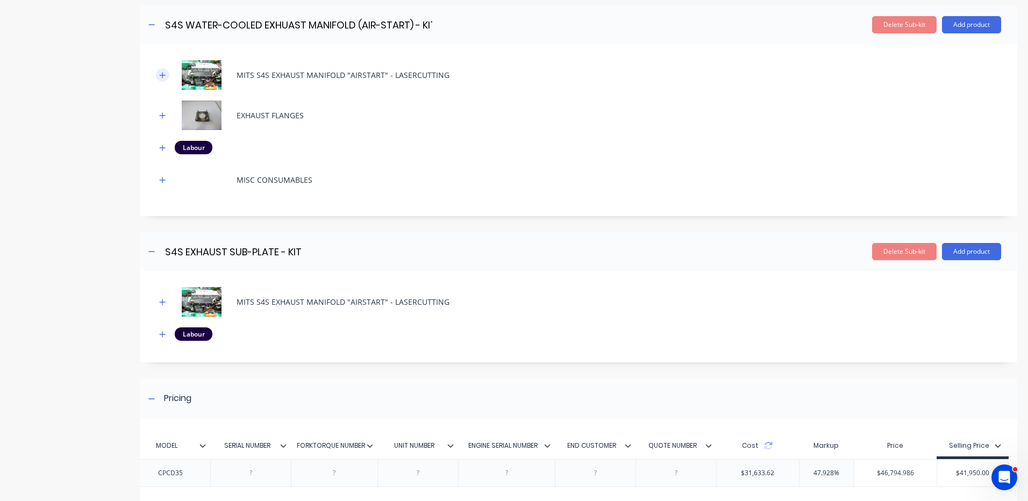
click at [161, 73] on icon "button" at bounding box center [162, 76] width 6 height 8
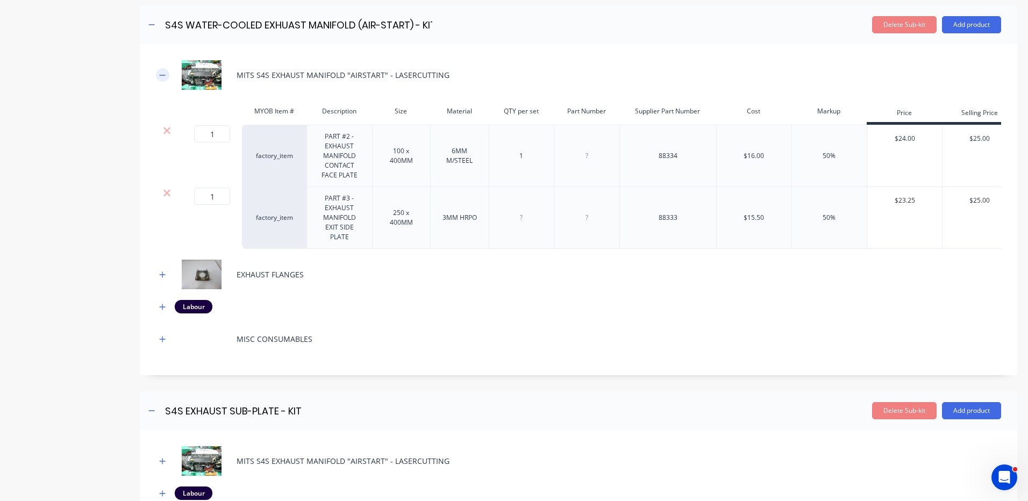
click at [160, 76] on icon "button" at bounding box center [162, 76] width 6 height 8
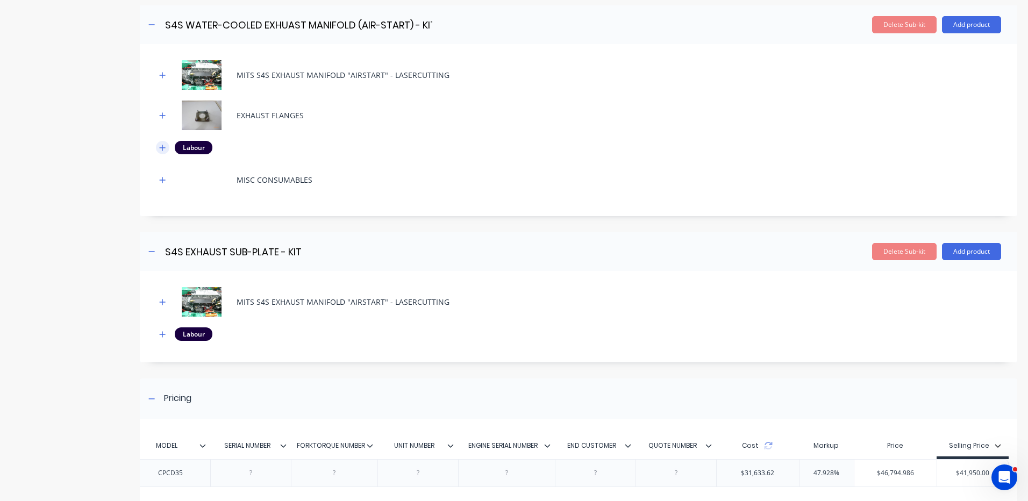
click at [165, 153] on button "button" at bounding box center [162, 147] width 13 height 13
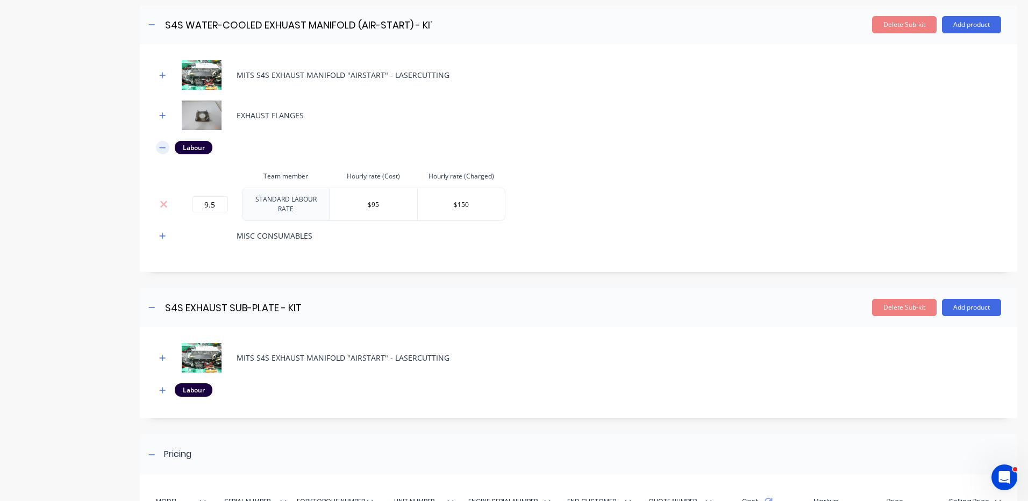
click at [164, 151] on icon "button" at bounding box center [162, 148] width 6 height 8
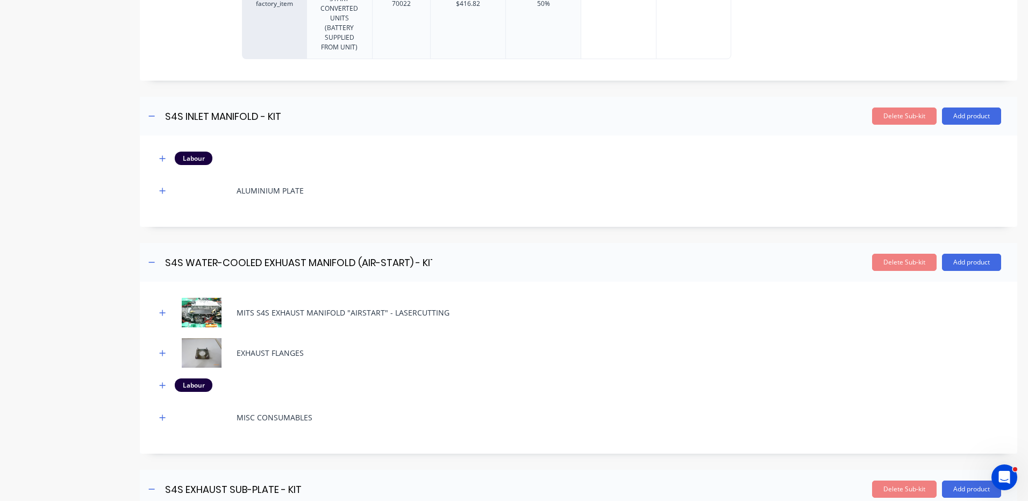
scroll to position [2087, 0]
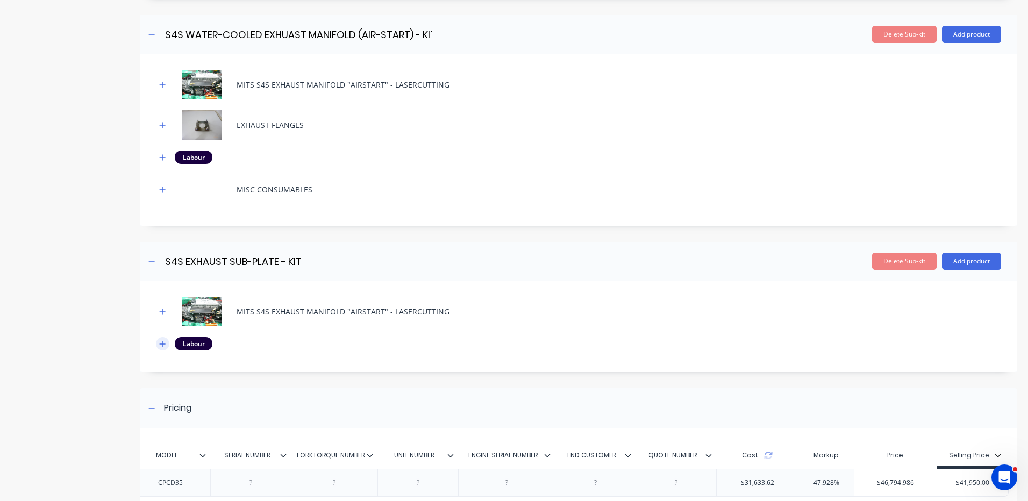
click at [167, 340] on button "button" at bounding box center [162, 343] width 13 height 13
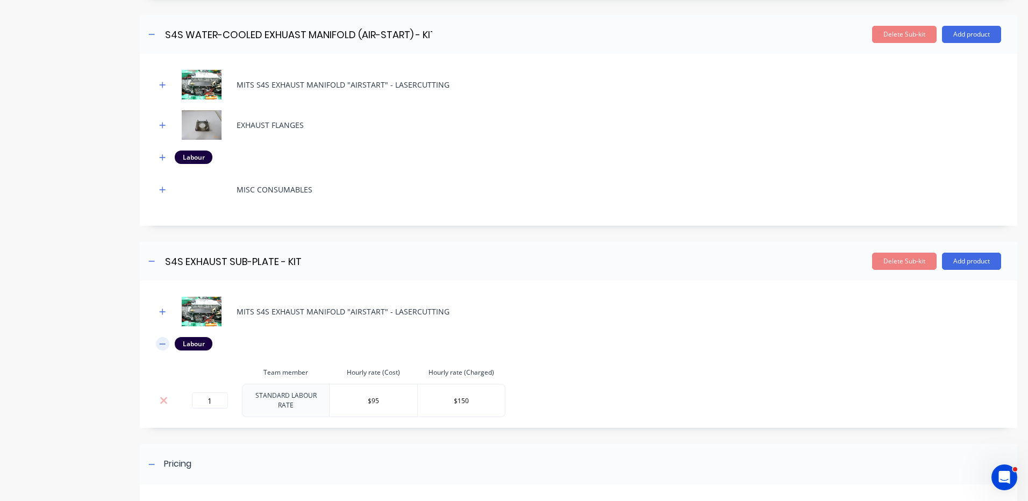
click at [167, 342] on button "button" at bounding box center [162, 343] width 13 height 13
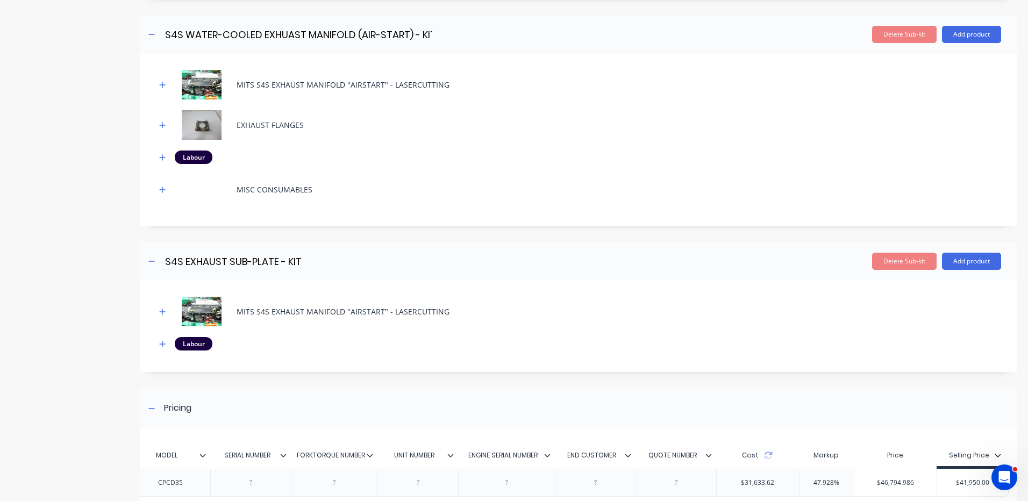
drag, startPoint x: 163, startPoint y: 306, endPoint x: 174, endPoint y: 305, distance: 11.3
click at [163, 306] on button "button" at bounding box center [162, 311] width 13 height 13
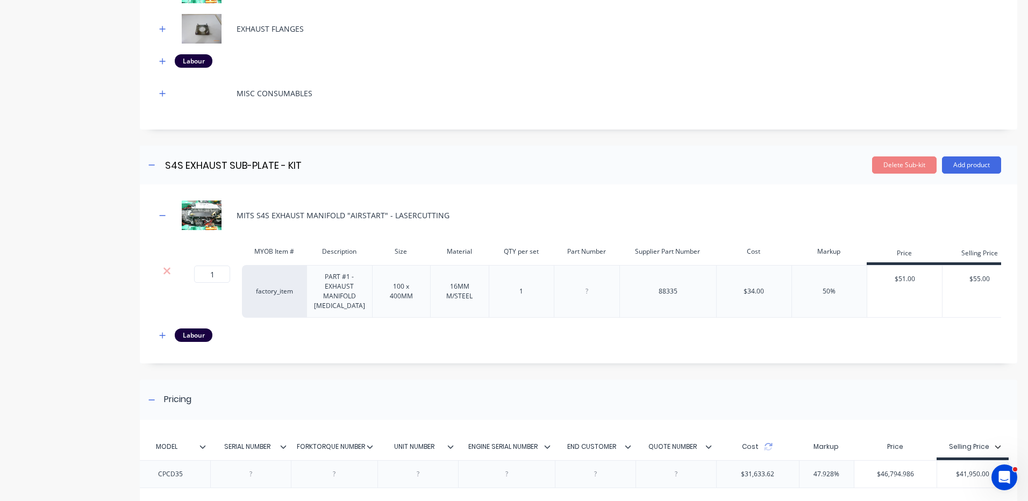
scroll to position [2195, 0]
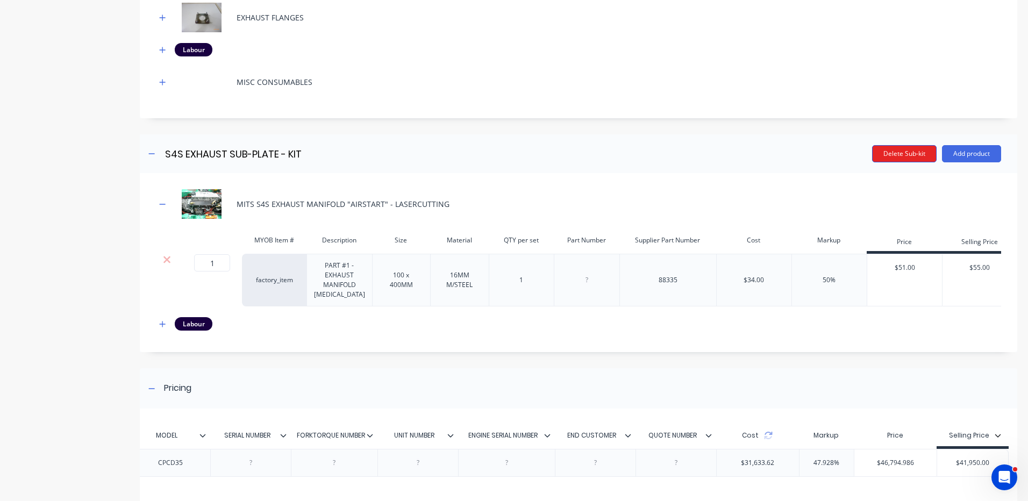
click at [887, 160] on button "Delete Sub-kit" at bounding box center [904, 153] width 65 height 17
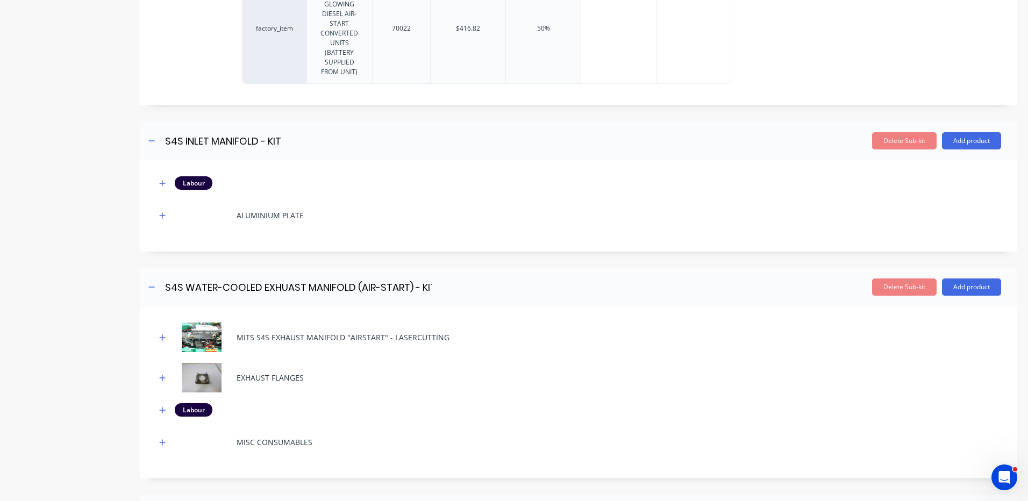
scroll to position [1833, 0]
click at [880, 286] on button "Delete Sub-kit" at bounding box center [904, 288] width 65 height 17
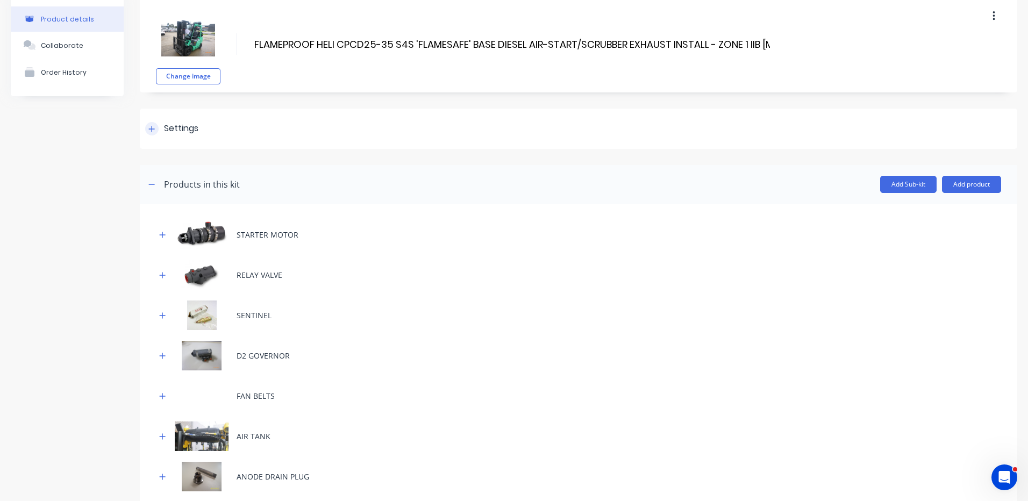
scroll to position [0, 0]
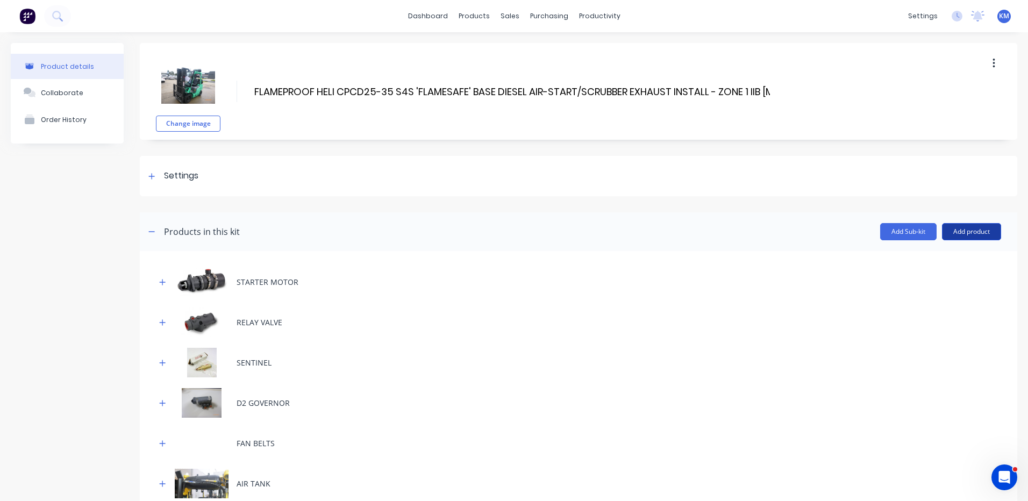
drag, startPoint x: 966, startPoint y: 232, endPoint x: 957, endPoint y: 245, distance: 16.1
click at [966, 232] on button "Add product" at bounding box center [971, 231] width 59 height 17
click at [955, 252] on div "Product catalogue" at bounding box center [950, 260] width 83 height 16
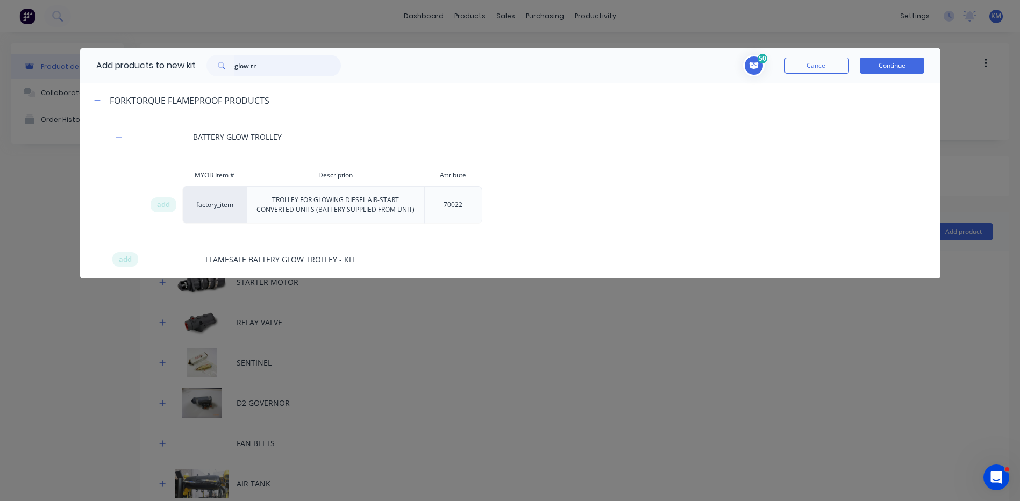
click at [255, 58] on input "glow tr" at bounding box center [287, 66] width 106 height 22
click at [262, 66] on input "glow tr" at bounding box center [287, 66] width 106 height 22
click at [263, 63] on input "glow tr" at bounding box center [287, 66] width 106 height 22
drag, startPoint x: 267, startPoint y: 63, endPoint x: 227, endPoint y: 62, distance: 39.8
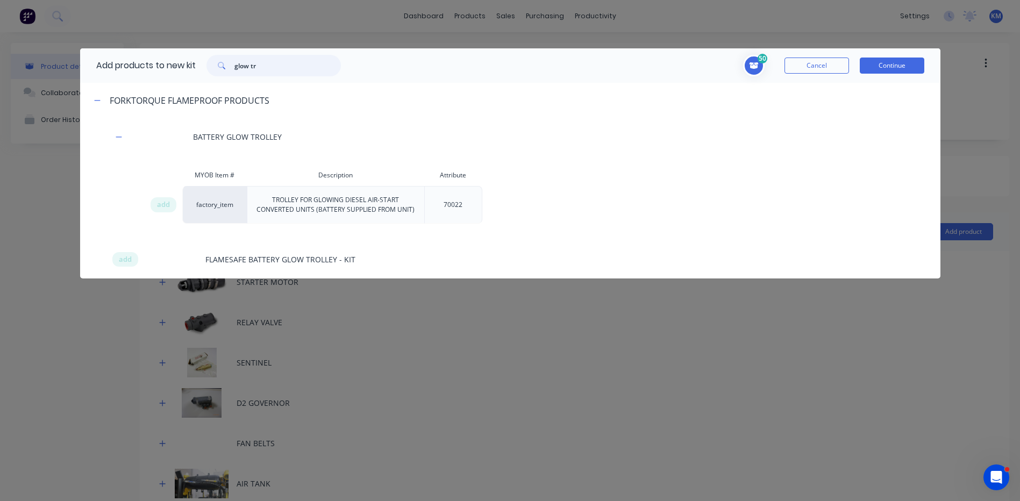
click at [227, 62] on div "glow tr" at bounding box center [273, 66] width 134 height 22
type input "S4S"
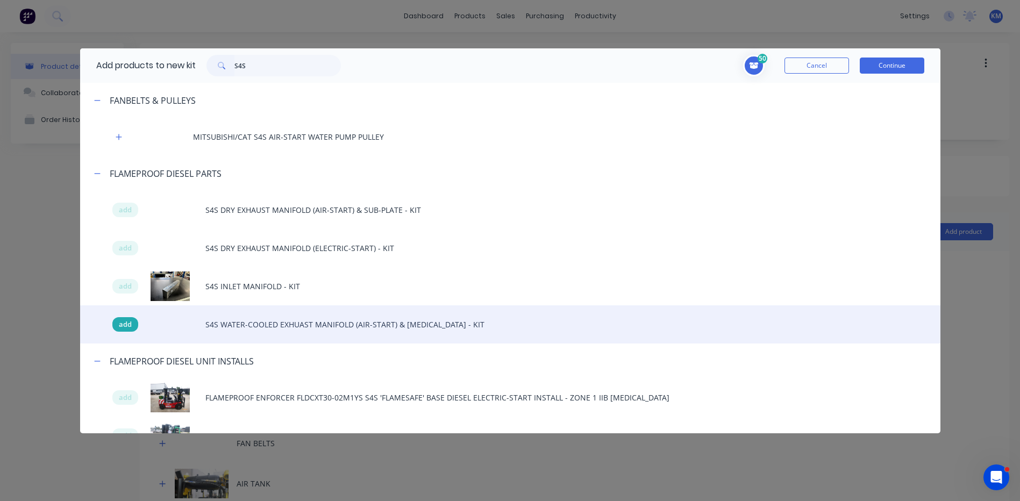
click at [126, 322] on span "add" at bounding box center [125, 324] width 13 height 11
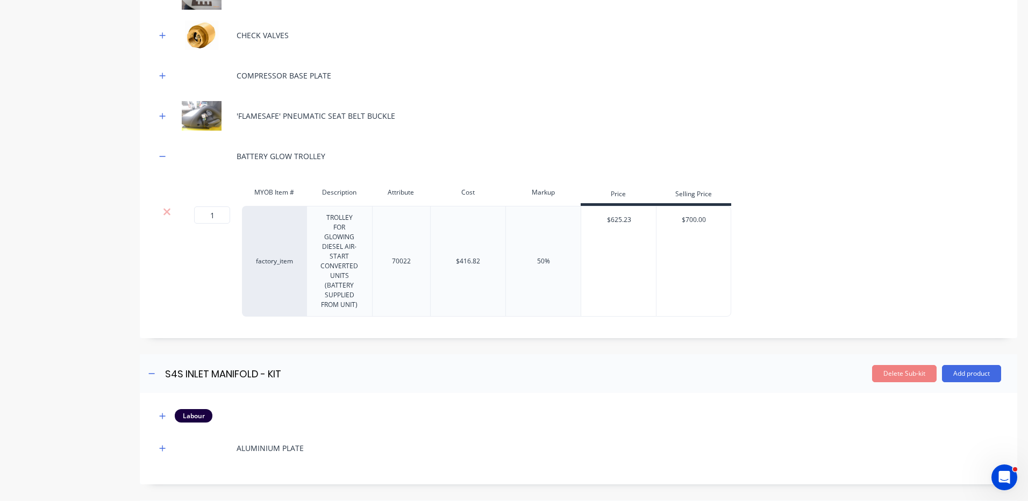
scroll to position [2049, 0]
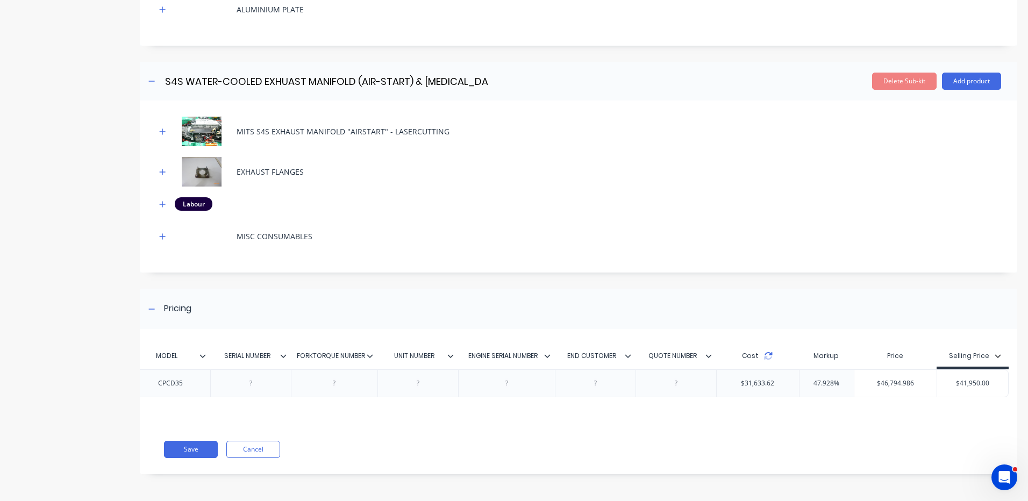
click at [764, 352] on icon at bounding box center [768, 356] width 9 height 9
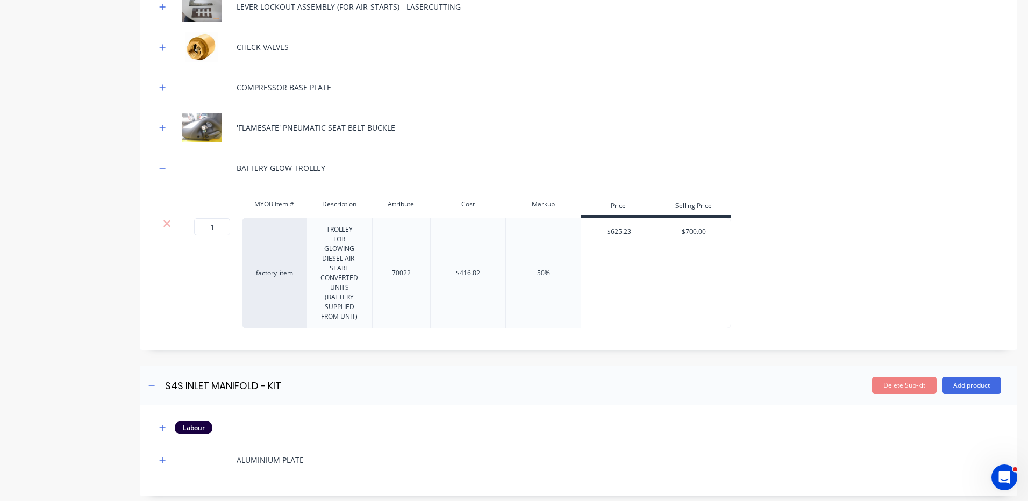
scroll to position [1565, 0]
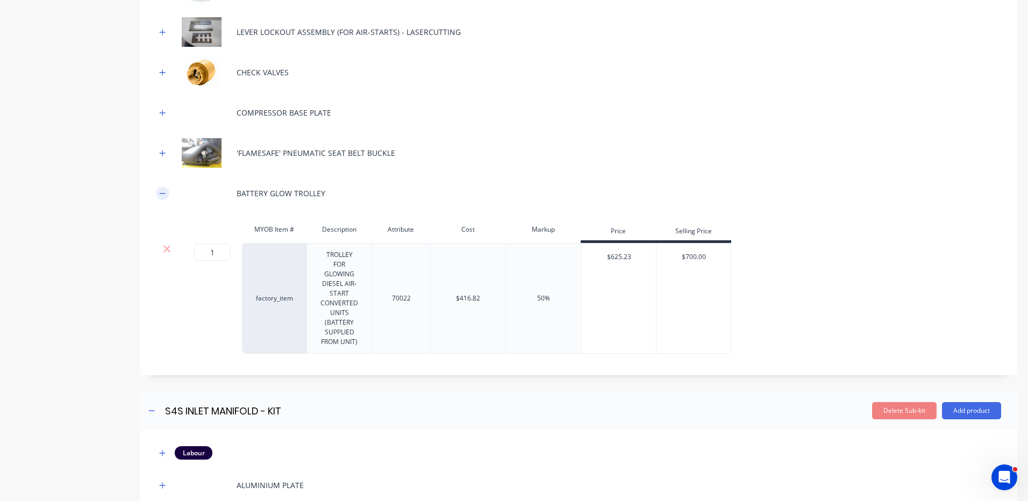
click at [167, 196] on button "button" at bounding box center [162, 193] width 13 height 13
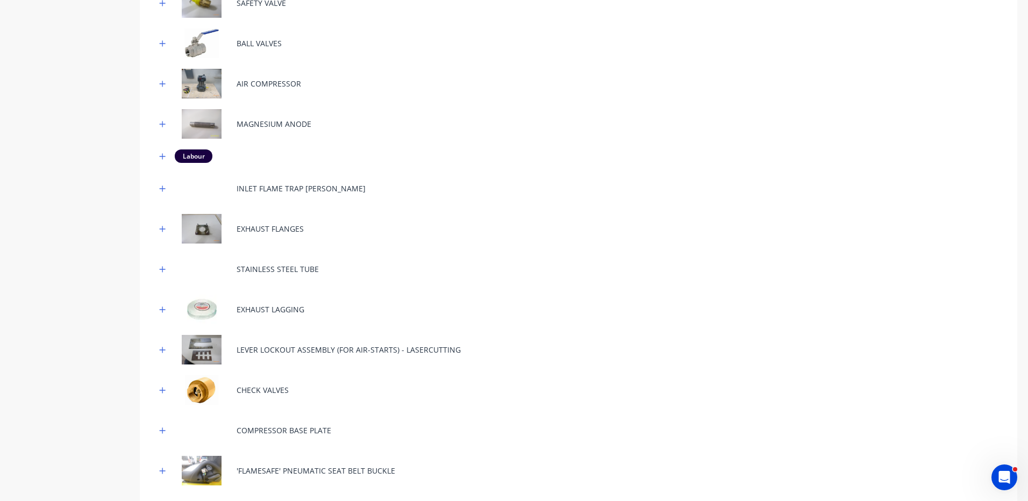
scroll to position [1242, 0]
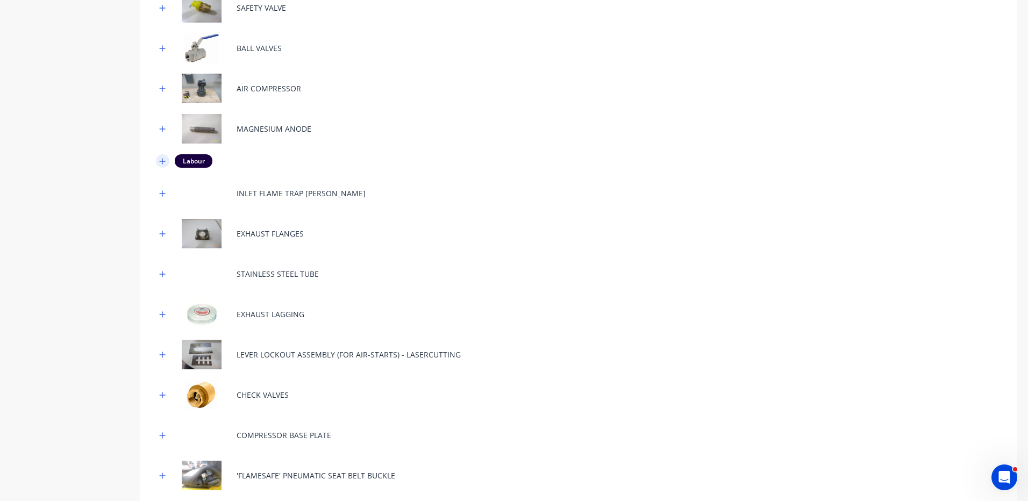
click at [162, 162] on icon "button" at bounding box center [162, 162] width 6 height 8
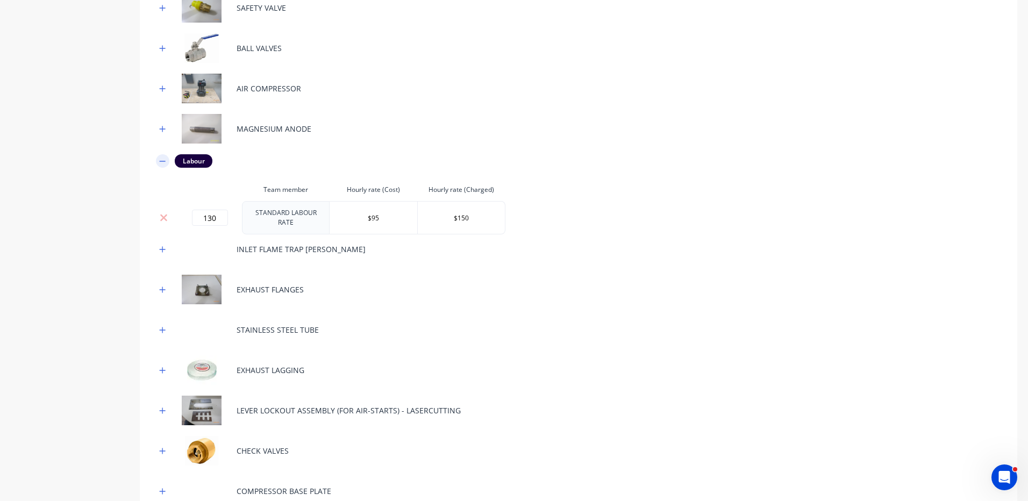
click at [161, 162] on icon "button" at bounding box center [162, 162] width 6 height 8
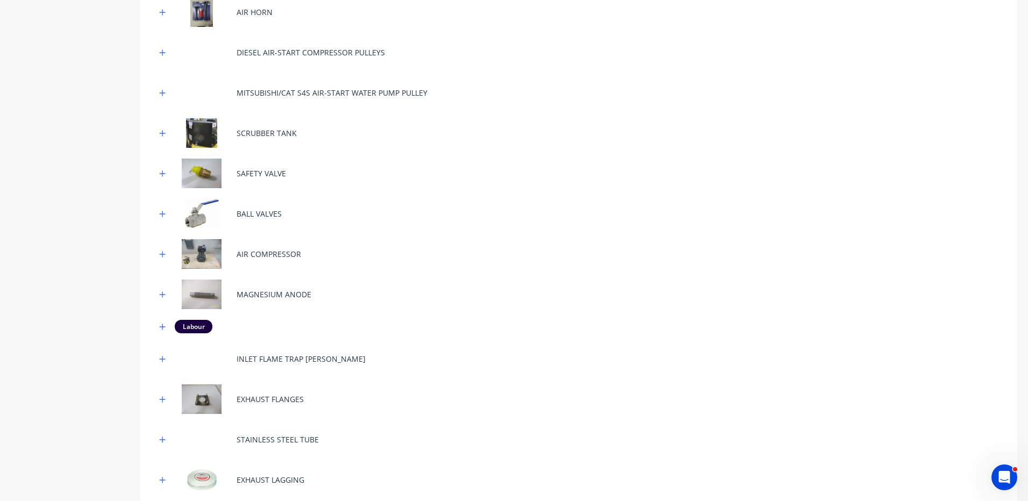
scroll to position [1075, 0]
click at [161, 249] on button "button" at bounding box center [162, 254] width 13 height 13
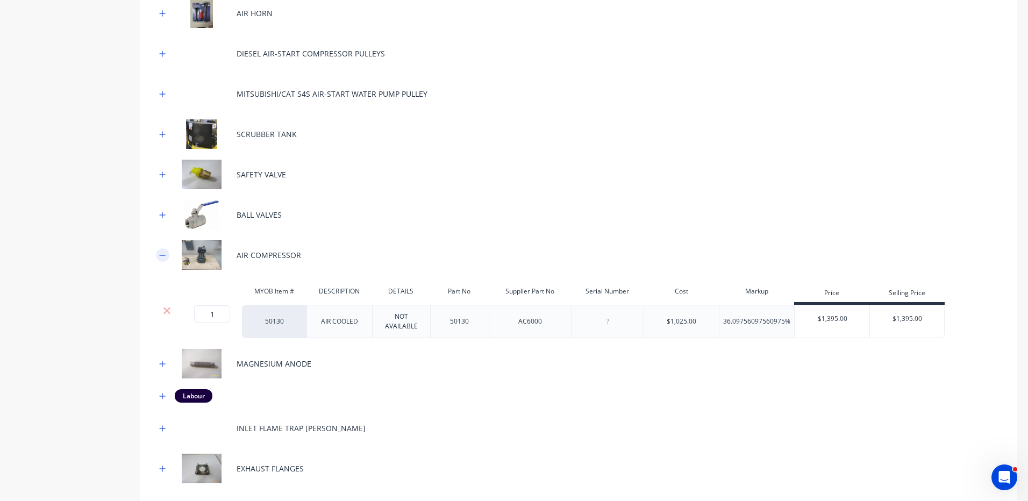
click at [161, 252] on icon "button" at bounding box center [162, 256] width 6 height 8
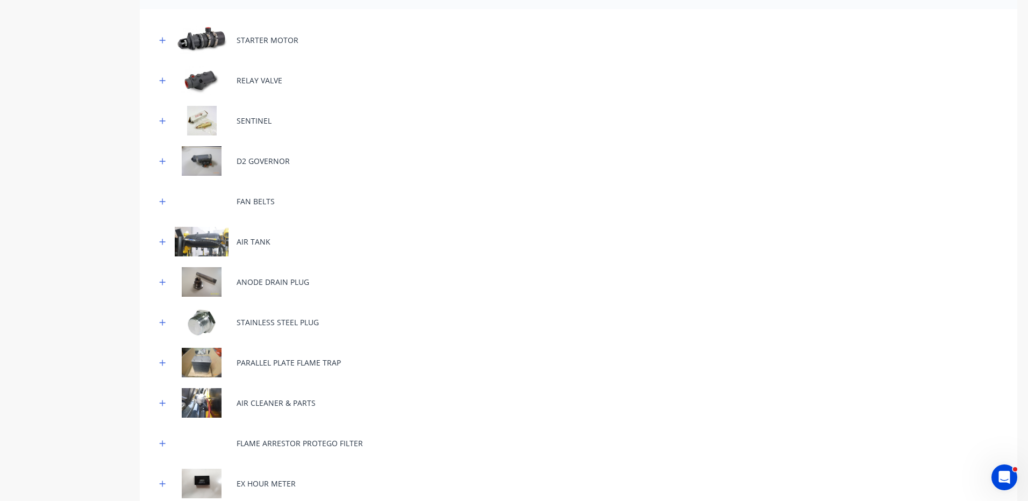
scroll to position [215, 0]
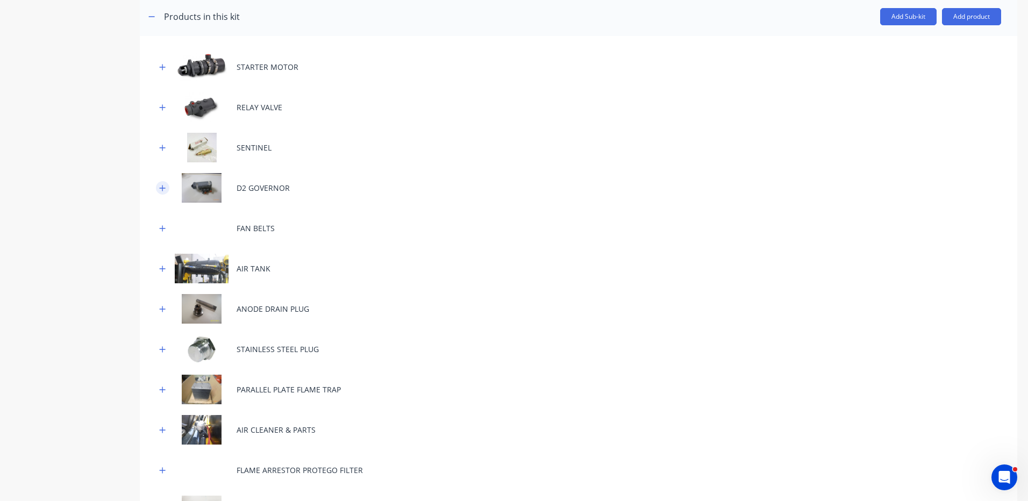
click at [159, 183] on button "button" at bounding box center [162, 187] width 13 height 13
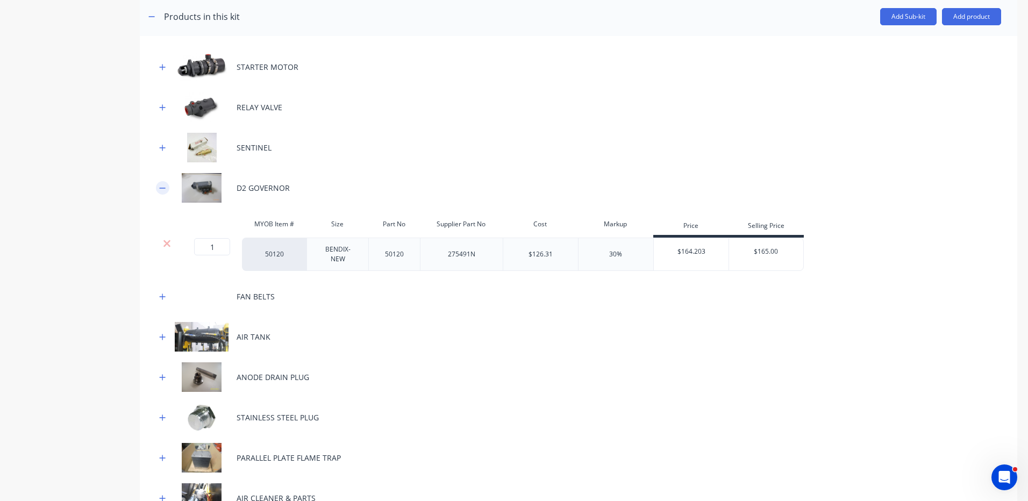
click at [162, 184] on icon "button" at bounding box center [162, 188] width 6 height 8
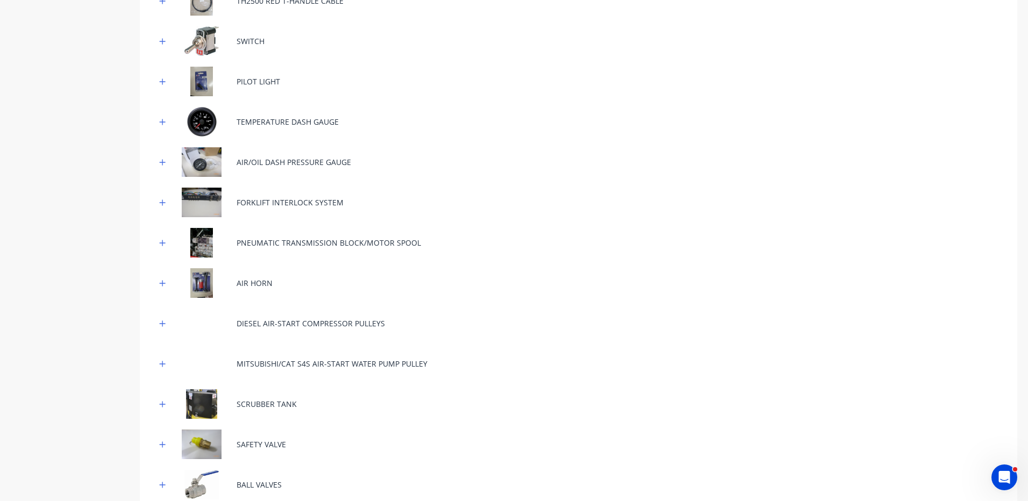
scroll to position [807, 0]
click at [167, 242] on button "button" at bounding box center [162, 241] width 13 height 13
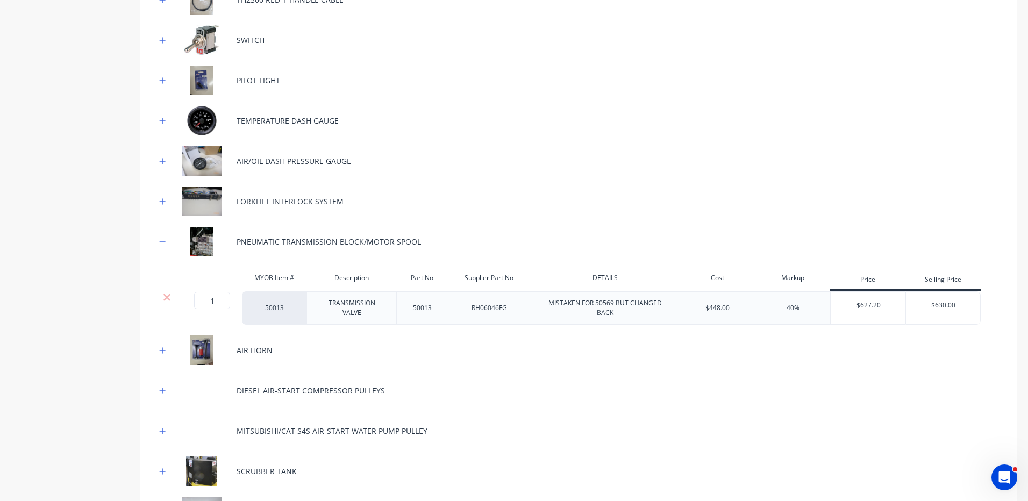
drag, startPoint x: 166, startPoint y: 242, endPoint x: 159, endPoint y: 17, distance: 225.4
click at [166, 241] on button "button" at bounding box center [162, 241] width 13 height 13
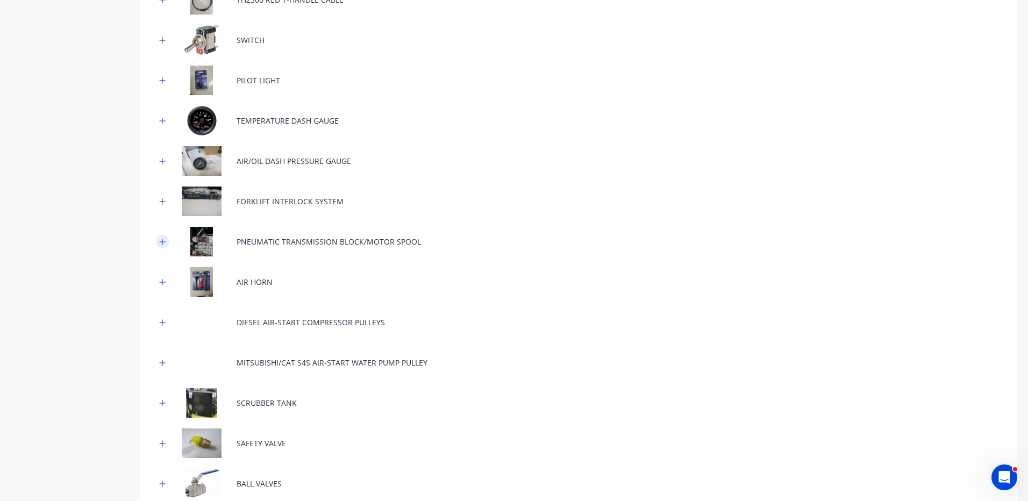
click at [163, 241] on icon "button" at bounding box center [163, 242] width 6 height 6
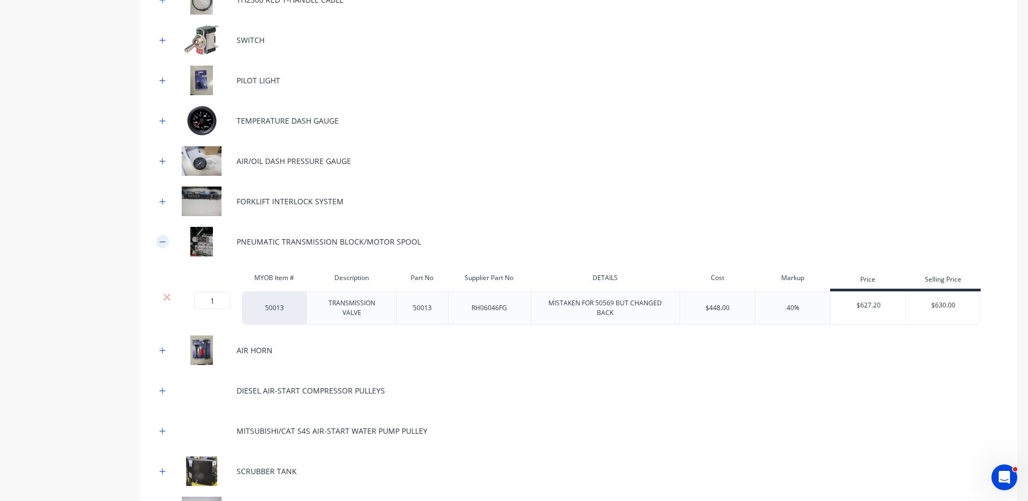
click at [163, 242] on icon "button" at bounding box center [163, 241] width 6 height 1
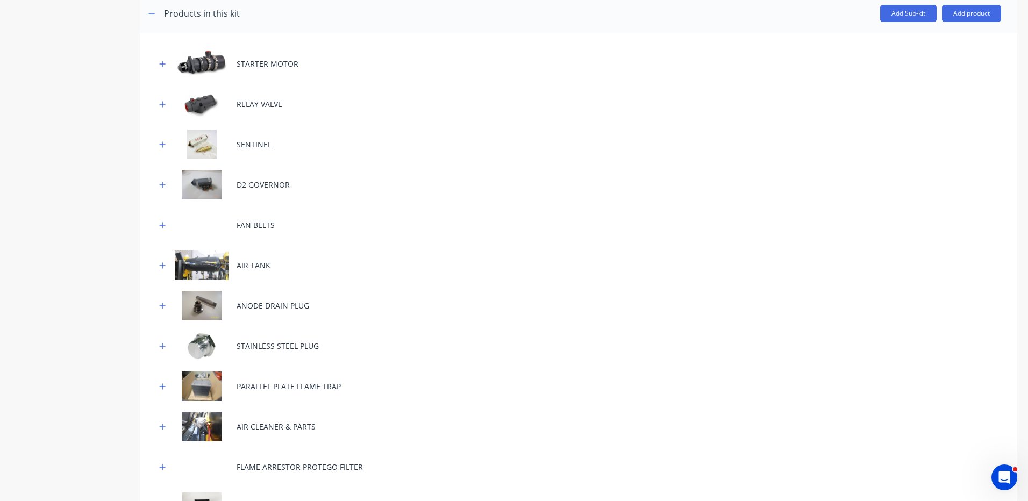
scroll to position [215, 0]
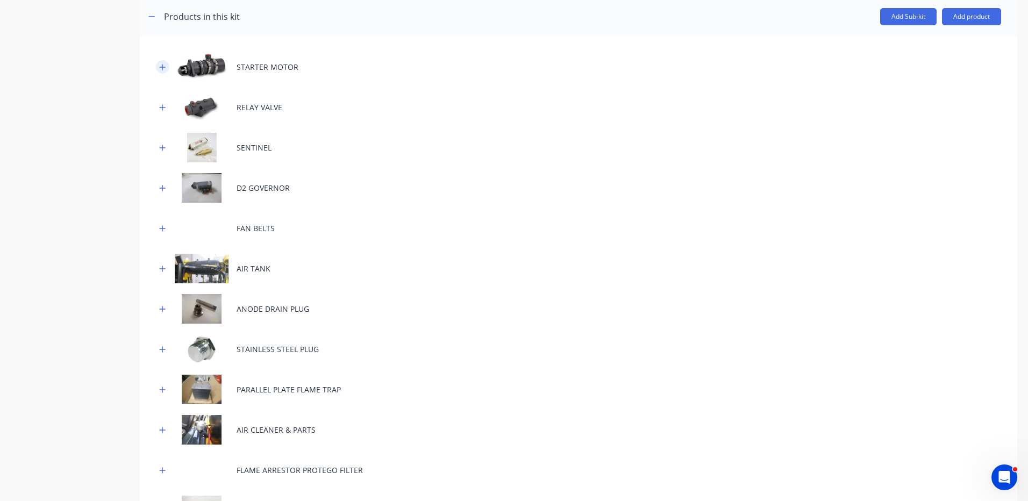
click at [163, 68] on icon "button" at bounding box center [162, 67] width 6 height 8
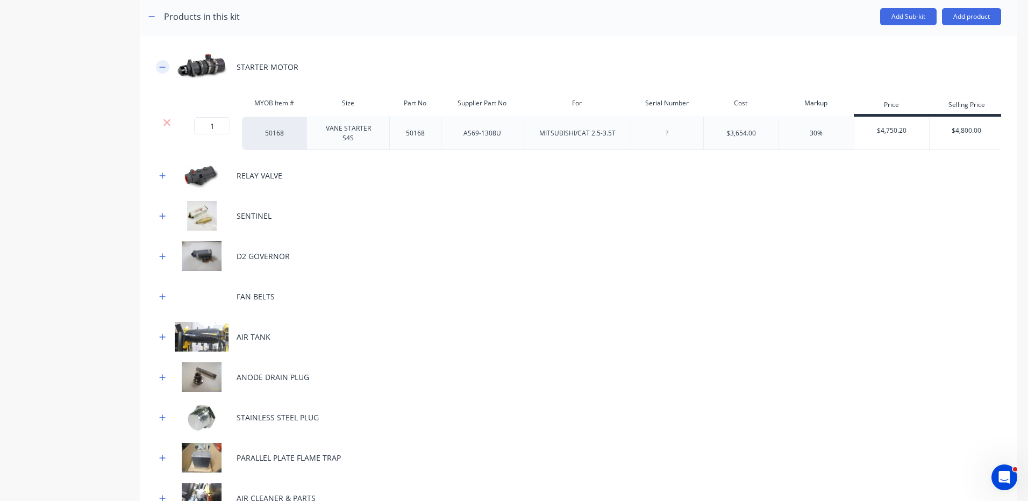
click at [164, 67] on icon "button" at bounding box center [163, 67] width 6 height 1
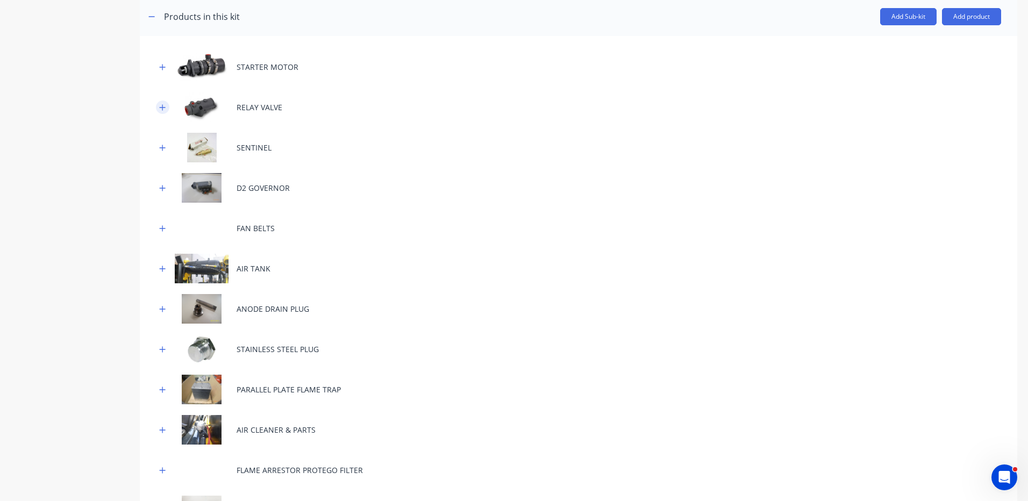
click at [167, 108] on button "button" at bounding box center [162, 107] width 13 height 13
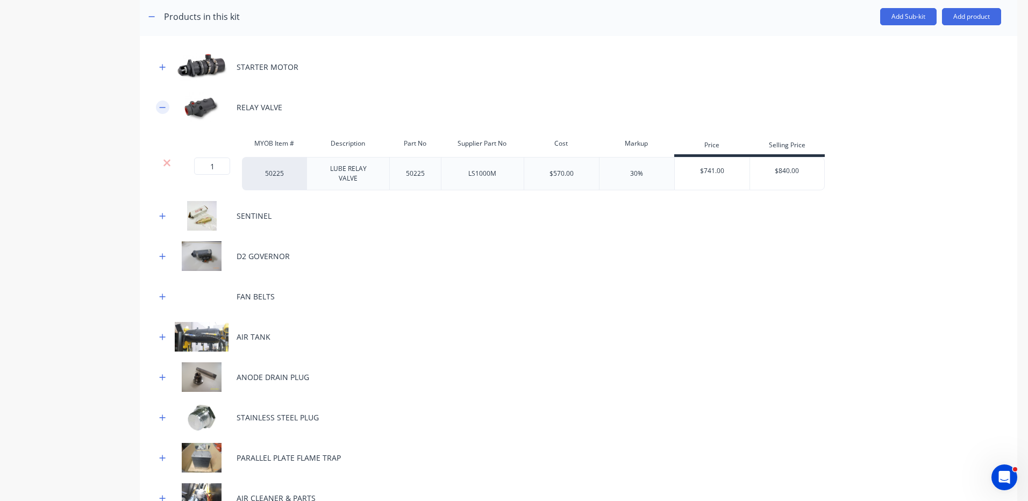
click at [166, 108] on icon "button" at bounding box center [162, 108] width 6 height 8
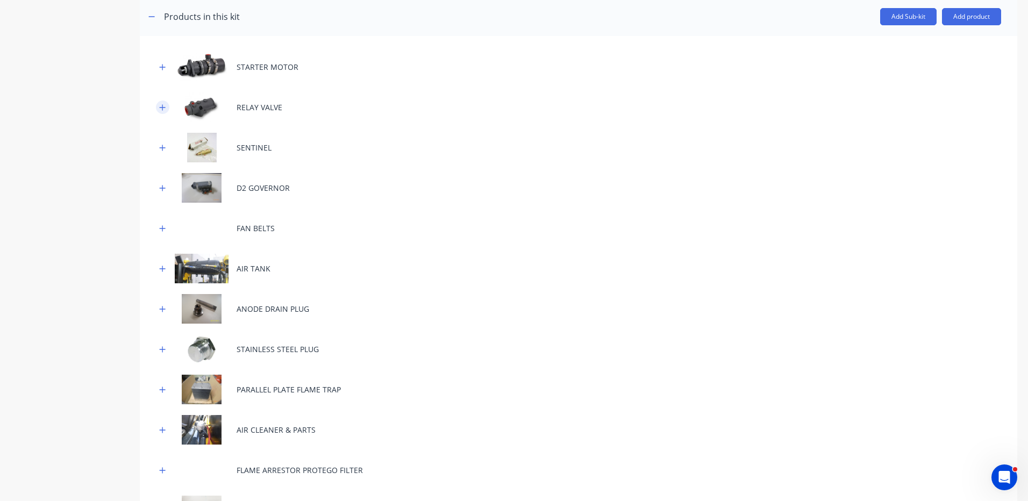
click at [166, 108] on icon "button" at bounding box center [162, 108] width 6 height 8
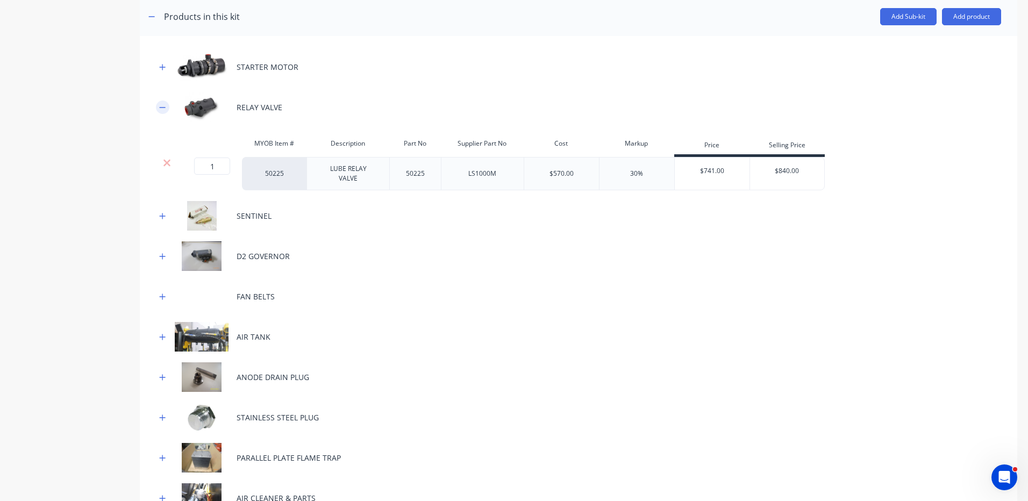
click at [165, 105] on icon "button" at bounding box center [162, 108] width 6 height 8
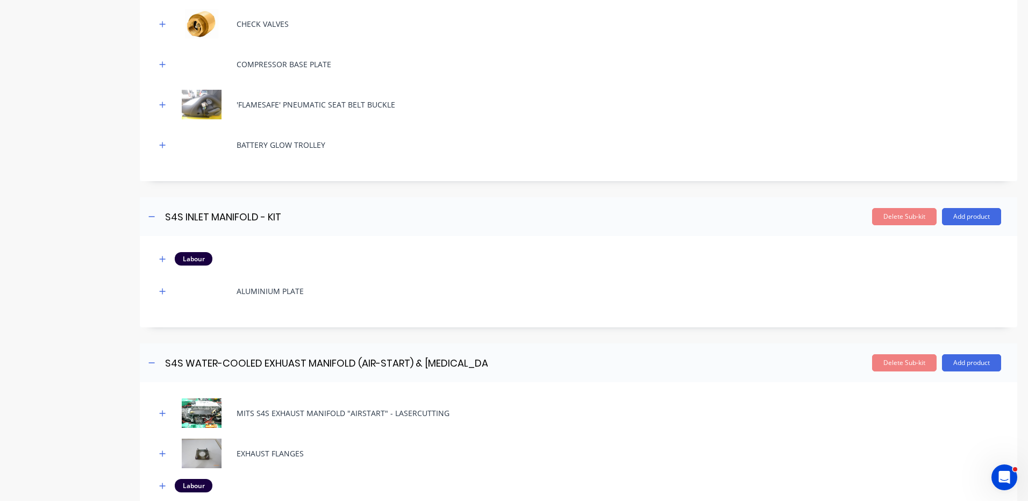
scroll to position [1903, 0]
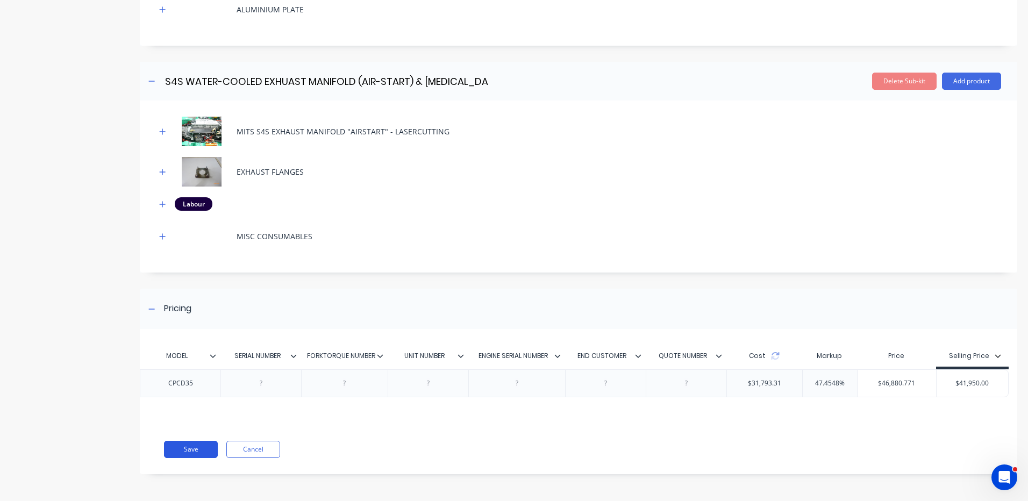
click at [195, 448] on button "Save" at bounding box center [191, 449] width 54 height 17
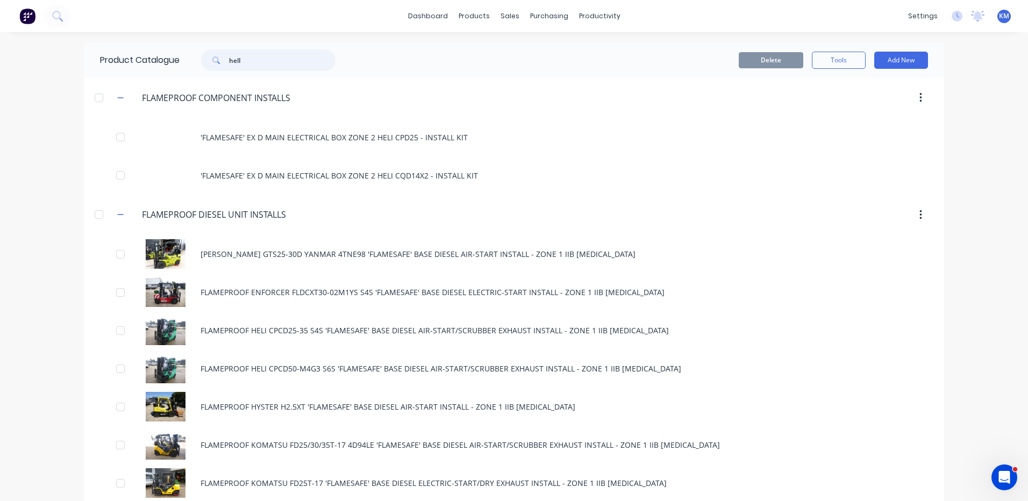
type input "helI"
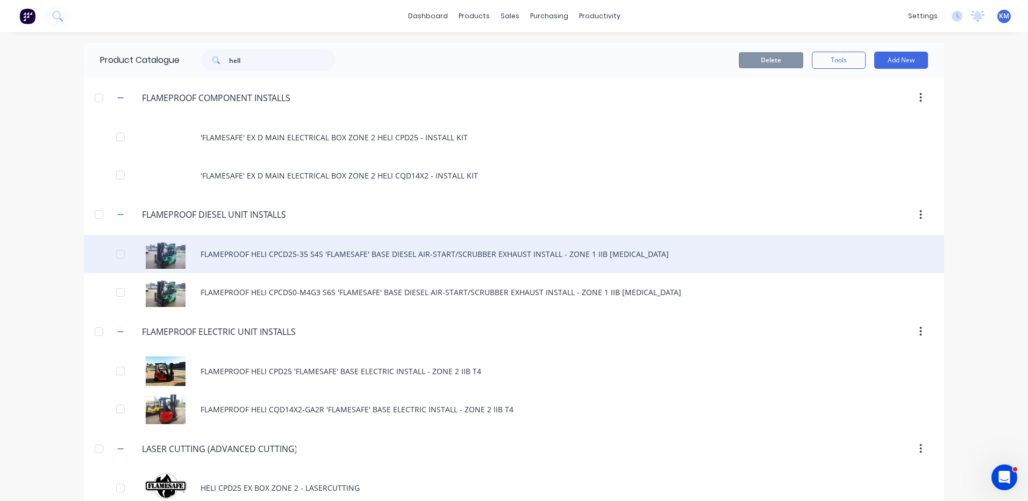
click at [335, 245] on div "FLAMEPROOF HELI CPCD25-35 S4S 'FLAMESAFE' BASE DIESEL AIR-START/SCRUBBER EXHAUS…" at bounding box center [514, 254] width 860 height 38
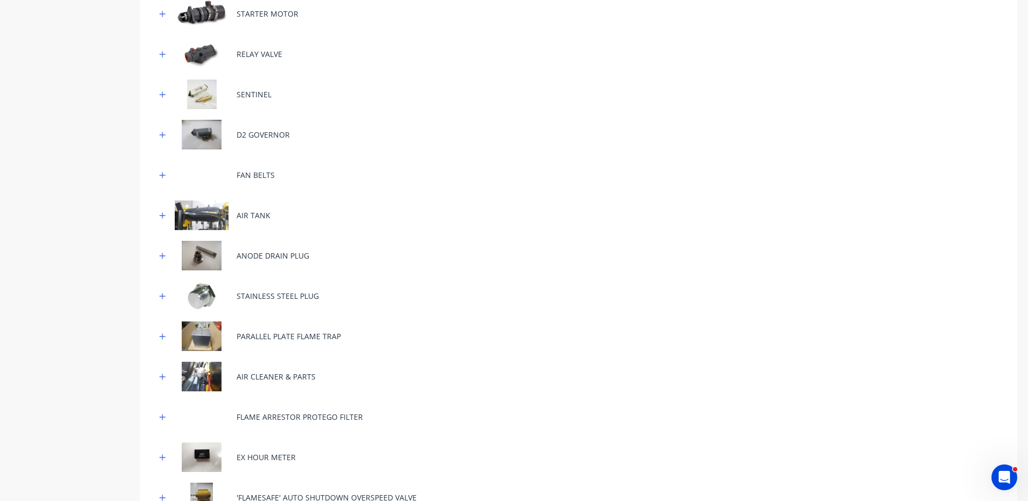
scroll to position [269, 0]
click at [162, 178] on icon "button" at bounding box center [162, 175] width 6 height 8
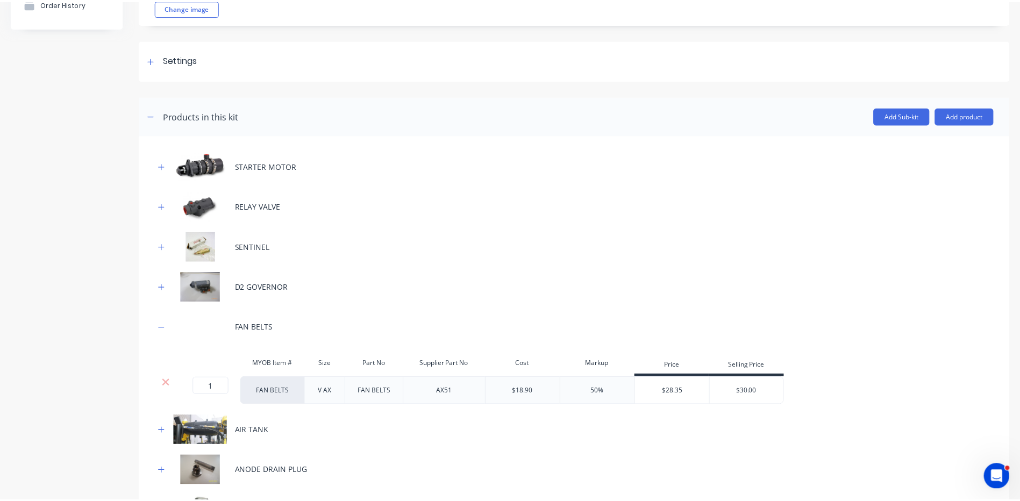
scroll to position [0, 0]
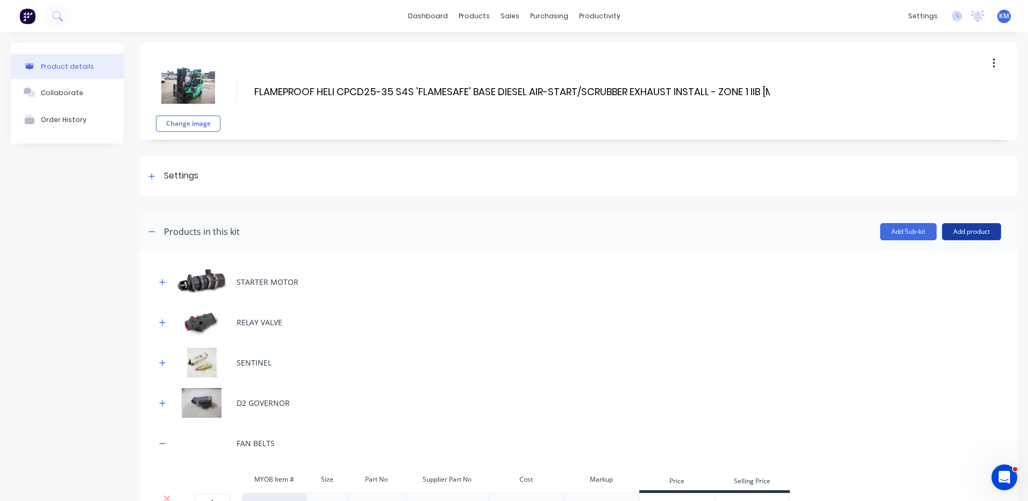
click at [960, 238] on button "Add product" at bounding box center [971, 231] width 59 height 17
click at [955, 255] on div "Product catalogue" at bounding box center [950, 260] width 83 height 16
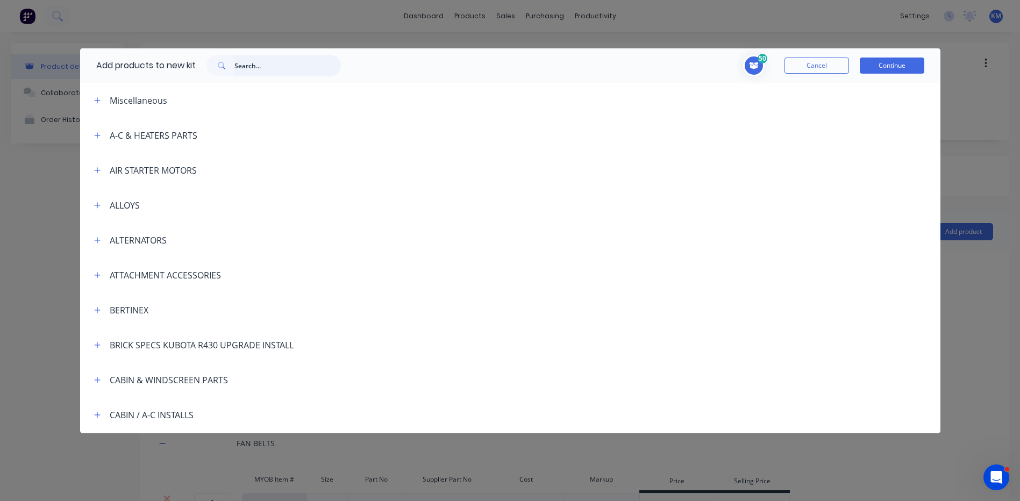
click at [262, 66] on input "text" at bounding box center [287, 66] width 106 height 22
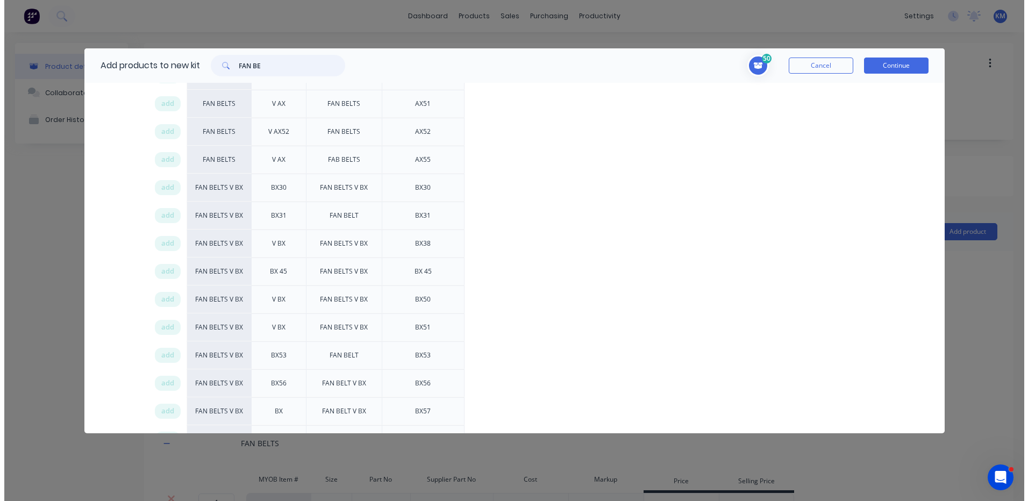
scroll to position [430, 0]
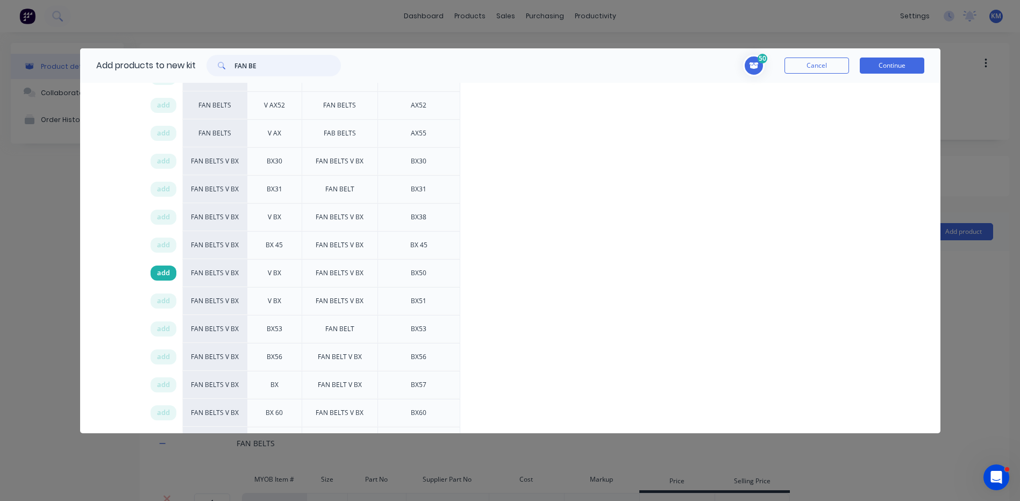
type input "FAN BE"
click at [172, 275] on div "add" at bounding box center [164, 273] width 26 height 15
click at [866, 70] on button "Continue" at bounding box center [892, 66] width 65 height 16
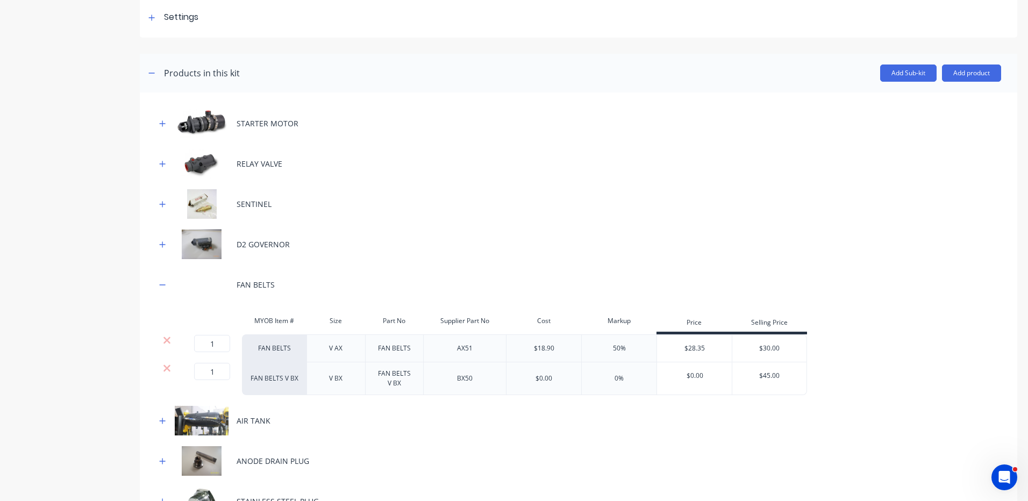
scroll to position [161, 0]
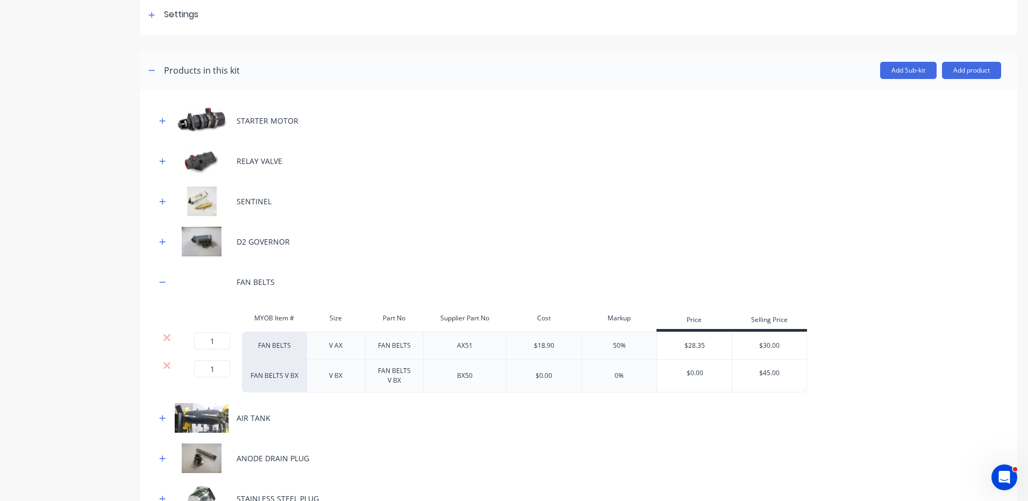
click at [173, 338] on div at bounding box center [166, 337] width 20 height 11
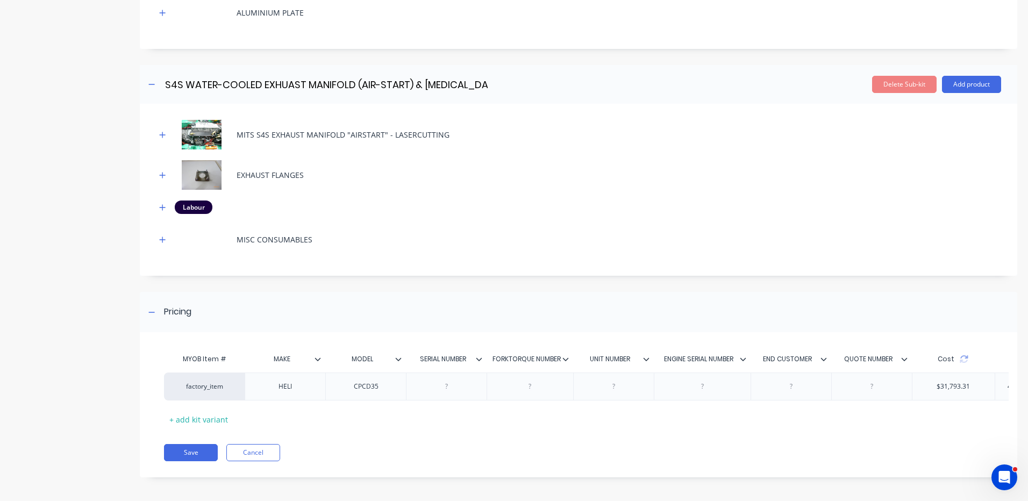
scroll to position [1971, 0]
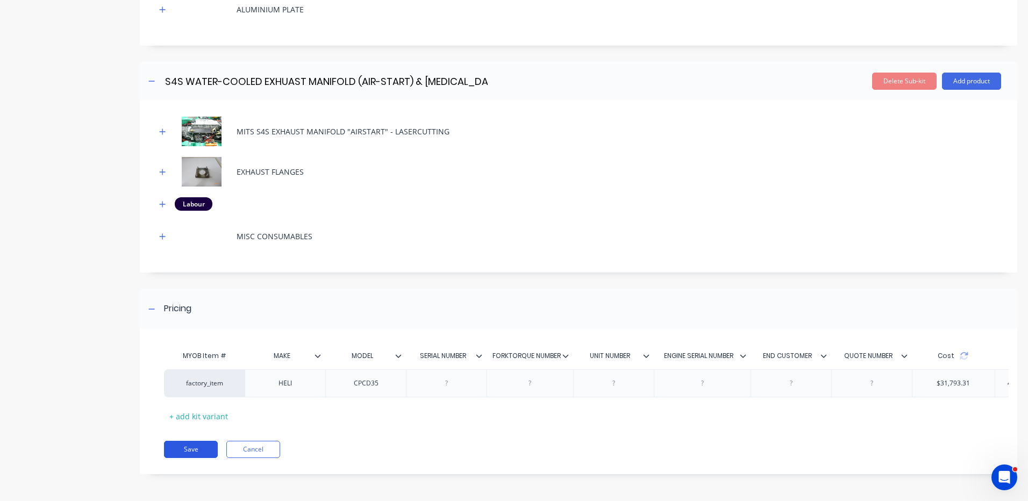
click at [203, 452] on button "Save" at bounding box center [191, 449] width 54 height 17
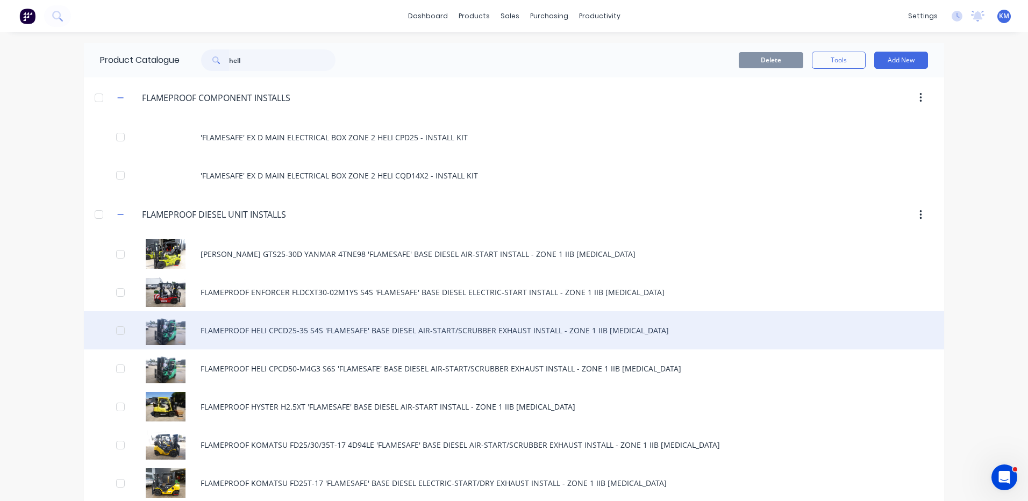
click at [369, 329] on div "FLAMEPROOF HELI CPCD25-35 S4S 'FLAMESAFE' BASE DIESEL AIR-START/SCRUBBER EXHAUS…" at bounding box center [514, 330] width 860 height 38
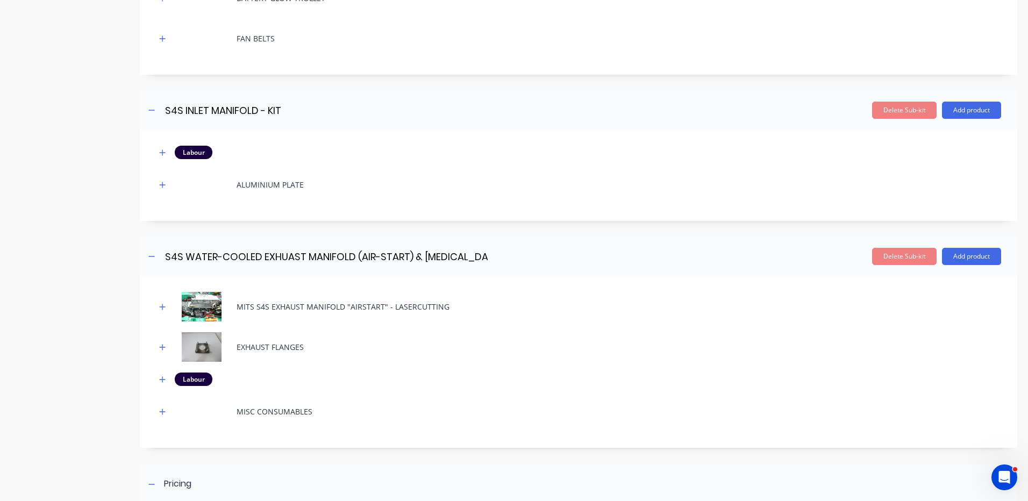
scroll to position [1559, 0]
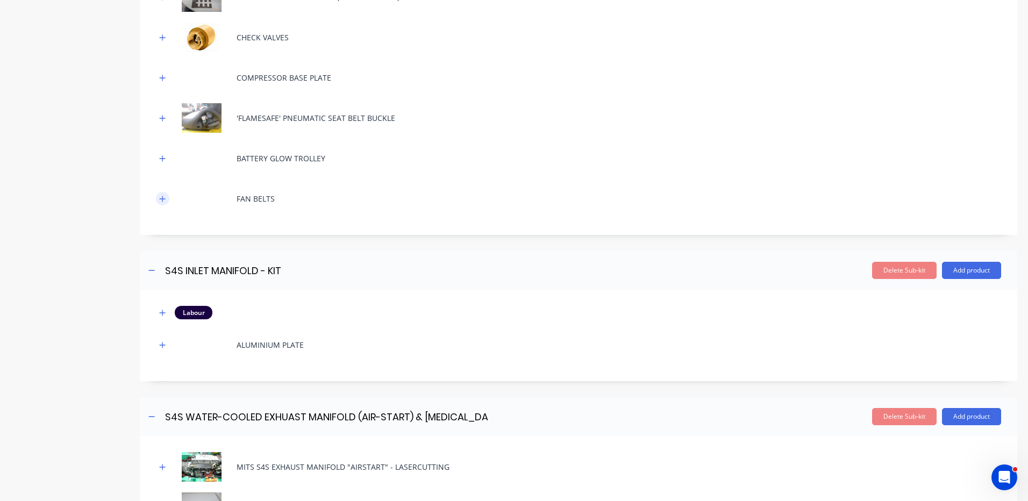
click at [165, 197] on icon "button" at bounding box center [162, 199] width 6 height 8
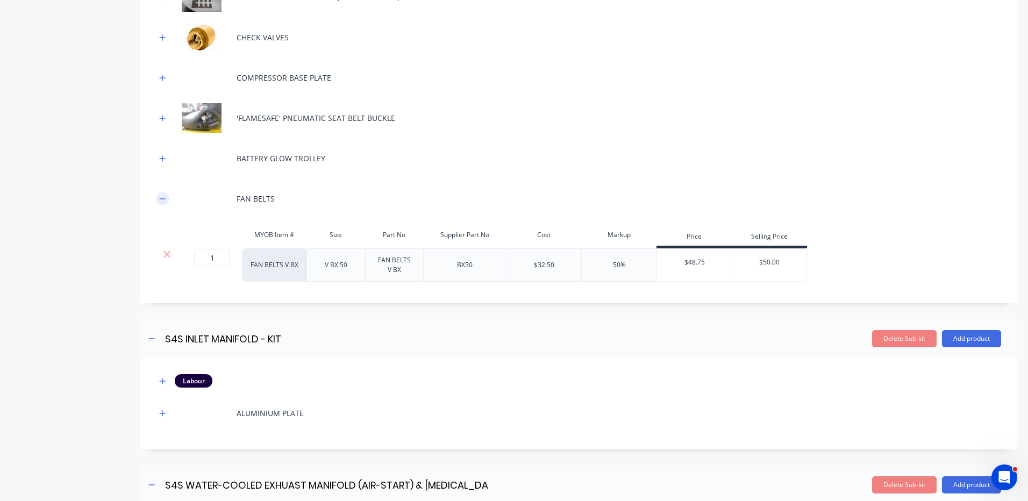
click at [163, 198] on icon "button" at bounding box center [162, 199] width 6 height 8
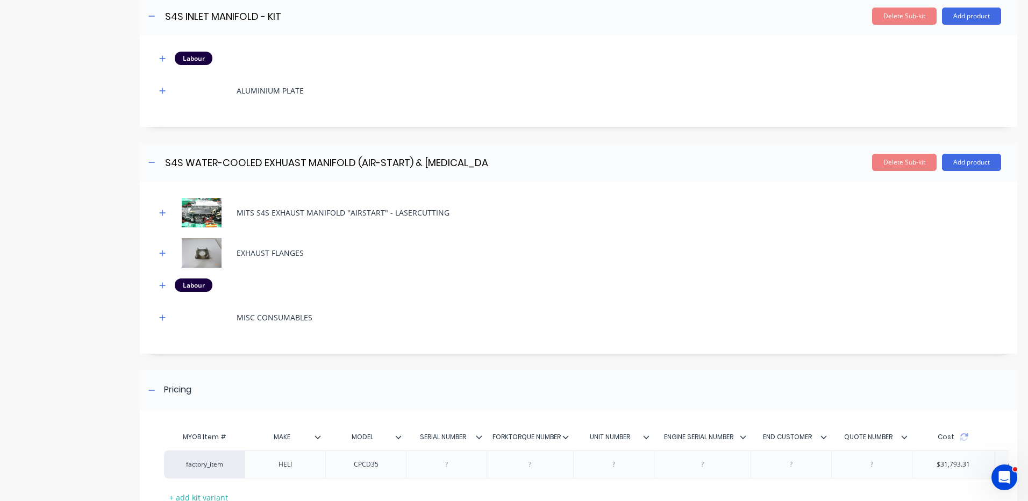
scroll to position [1903, 0]
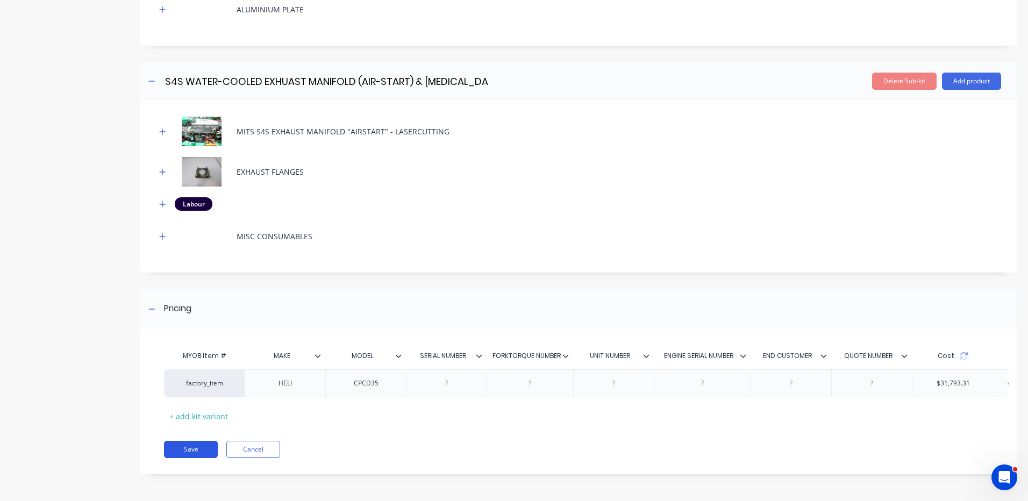
click at [211, 447] on button "Save" at bounding box center [191, 449] width 54 height 17
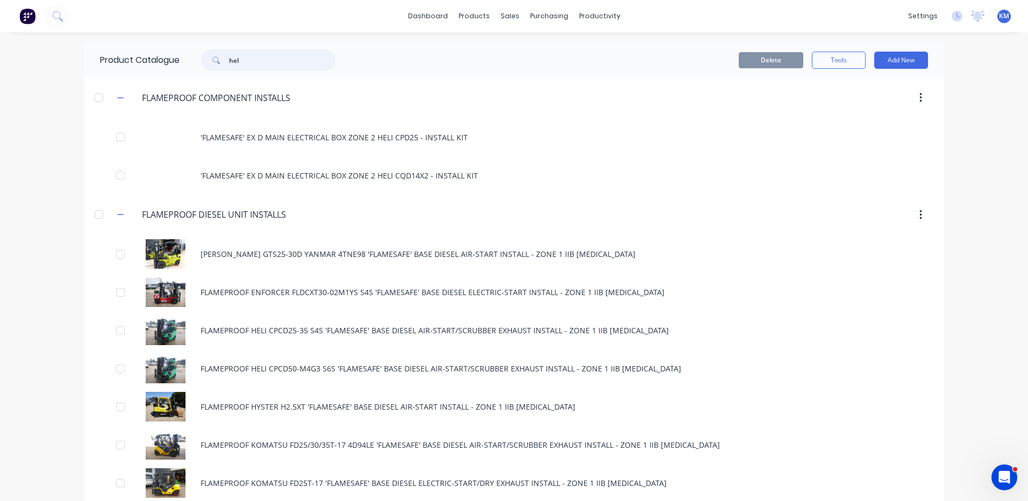
type input "helI"
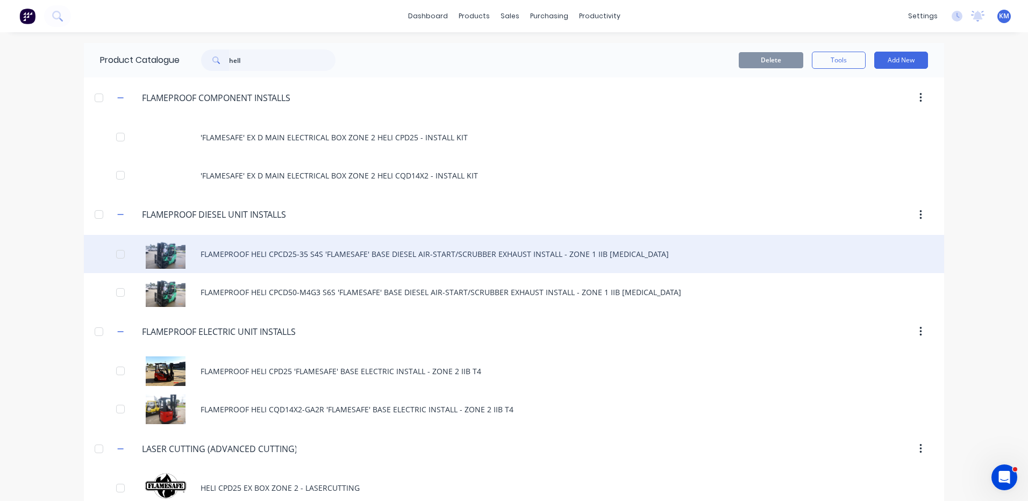
click at [311, 262] on div "FLAMEPROOF HELI CPCD25-35 S4S 'FLAMESAFE' BASE DIESEL AIR-START/SCRUBBER EXHAUS…" at bounding box center [514, 254] width 860 height 38
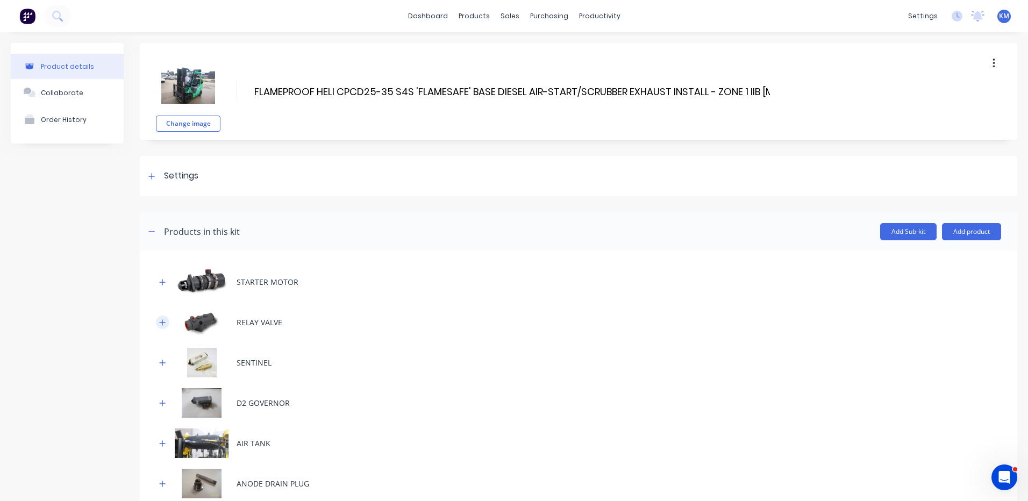
click at [165, 325] on icon "button" at bounding box center [162, 323] width 6 height 8
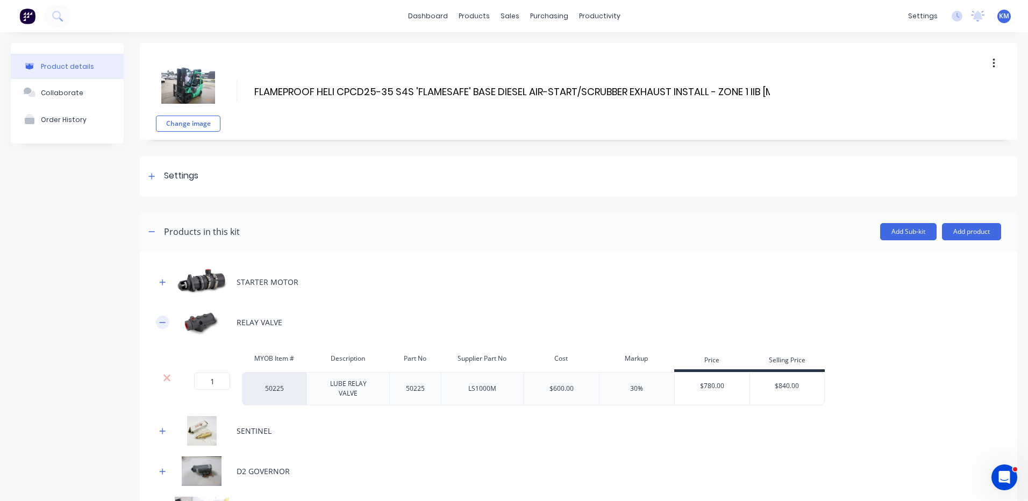
click at [163, 323] on icon "button" at bounding box center [163, 322] width 6 height 1
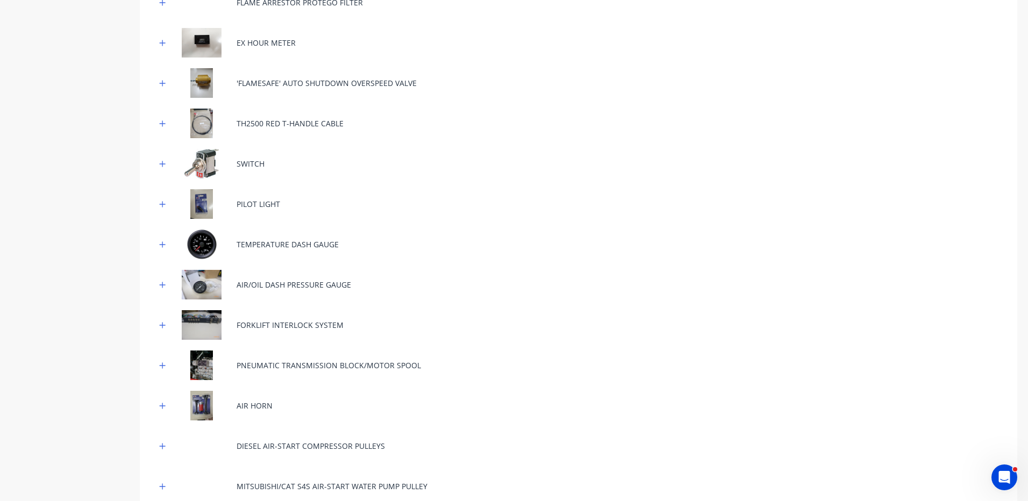
scroll to position [645, 0]
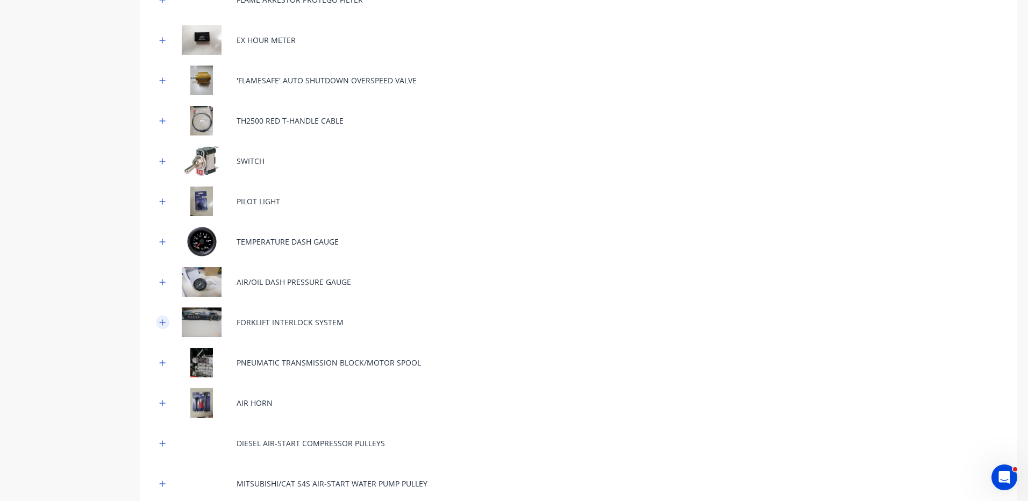
click at [164, 320] on icon "button" at bounding box center [162, 323] width 6 height 8
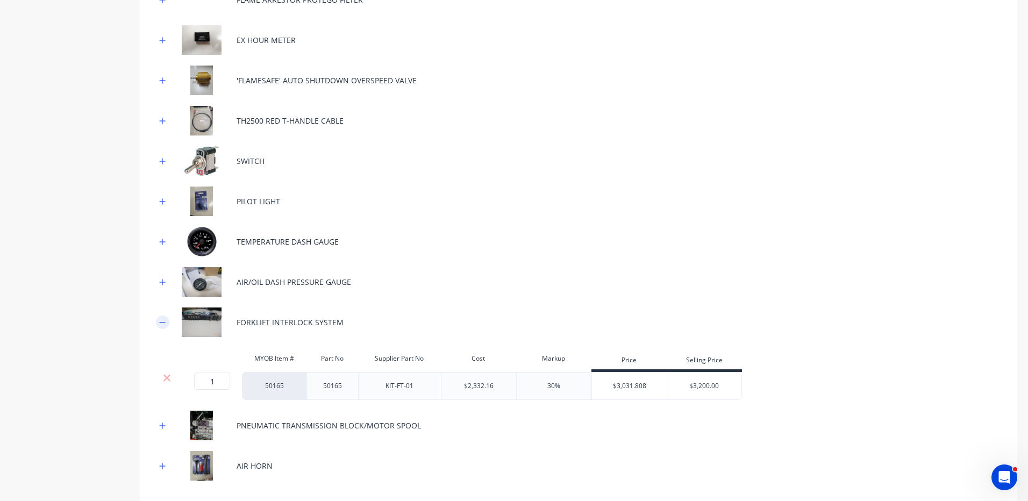
click at [164, 320] on icon "button" at bounding box center [162, 323] width 6 height 8
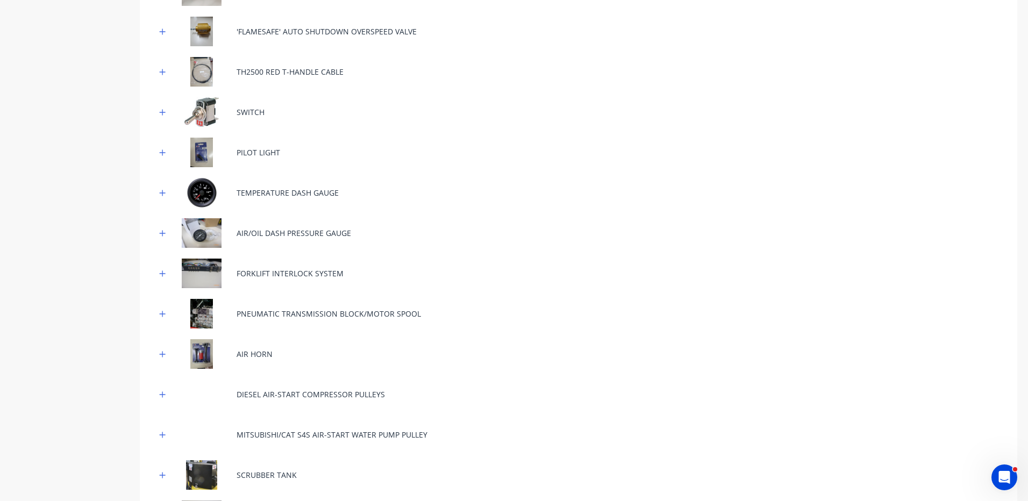
scroll to position [807, 0]
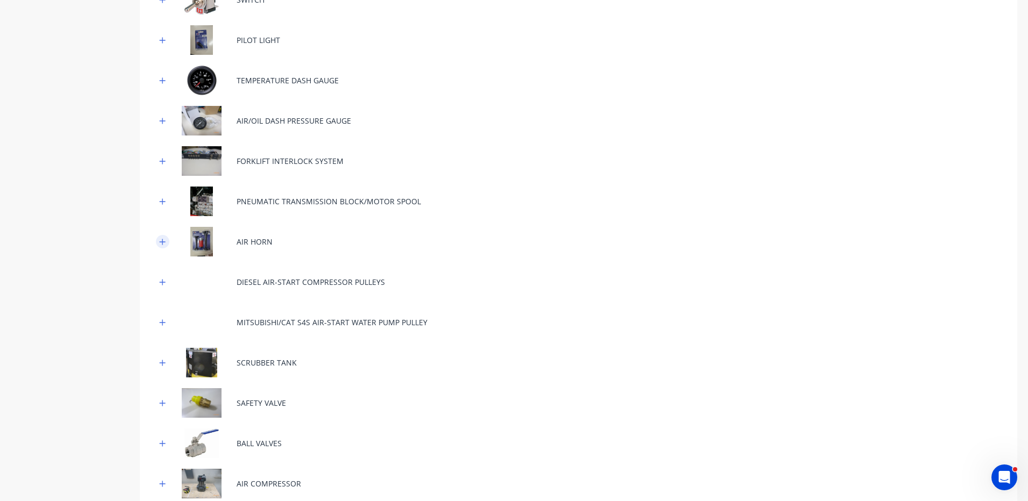
click at [163, 245] on icon "button" at bounding box center [162, 242] width 6 height 8
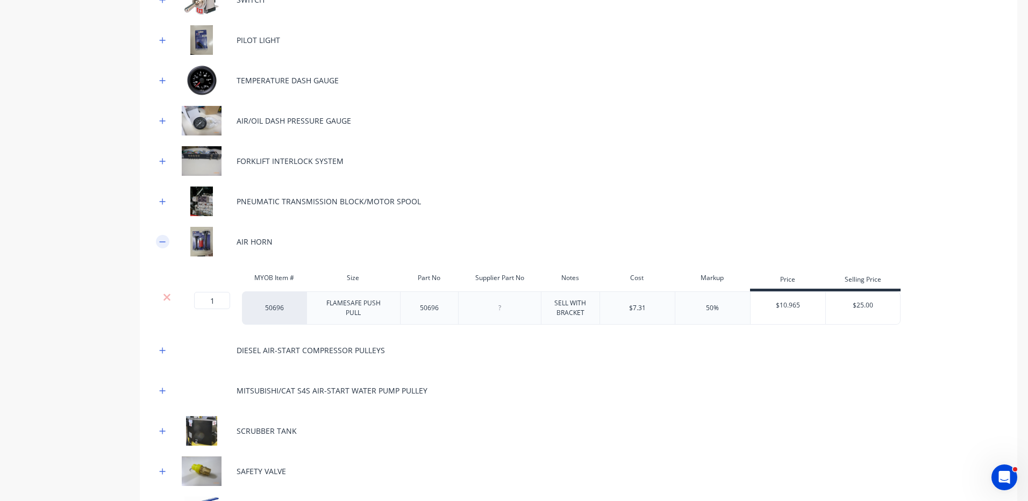
click at [163, 244] on icon "button" at bounding box center [162, 242] width 6 height 8
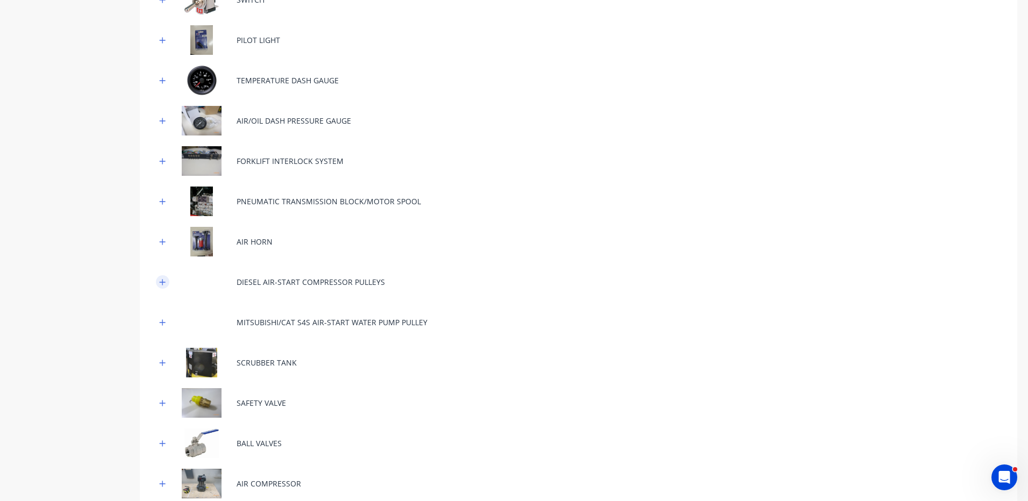
click at [158, 278] on button "button" at bounding box center [162, 281] width 13 height 13
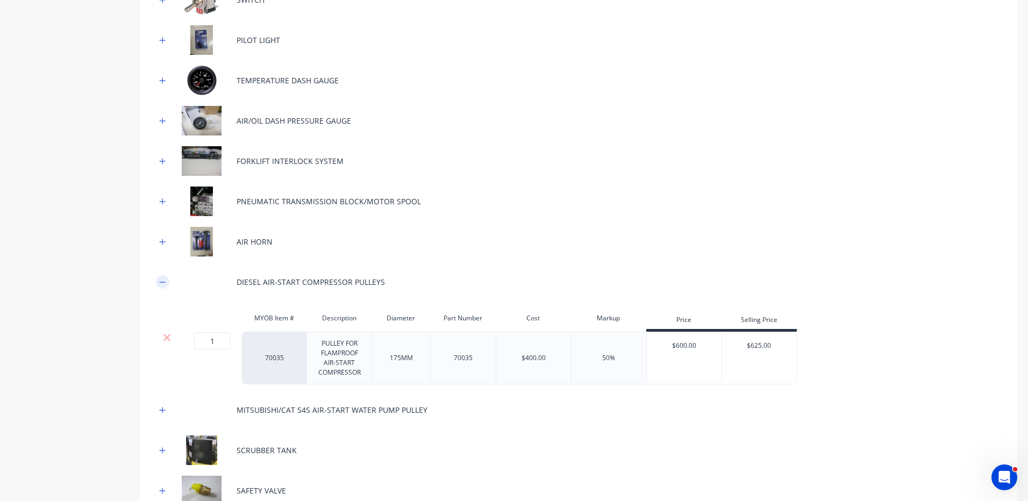
click at [158, 280] on button "button" at bounding box center [162, 281] width 13 height 13
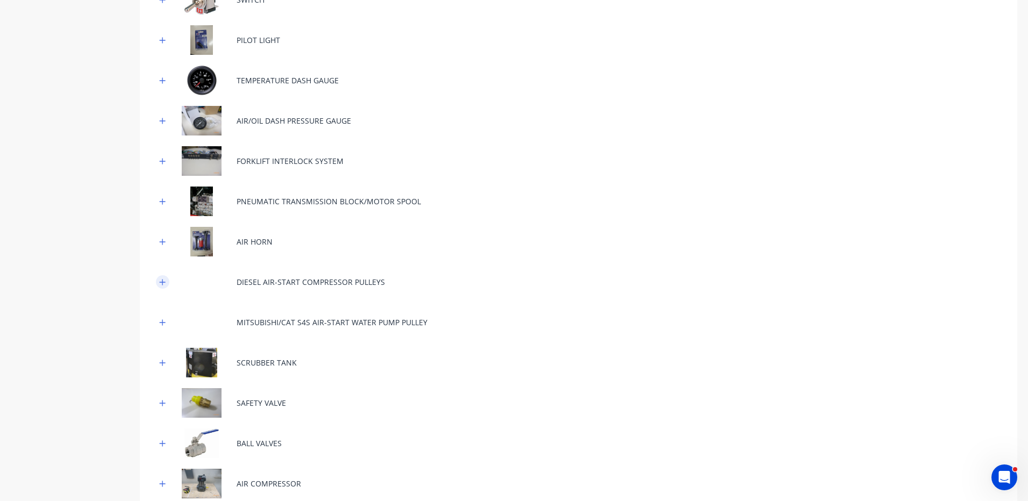
click at [163, 279] on icon "button" at bounding box center [162, 283] width 6 height 8
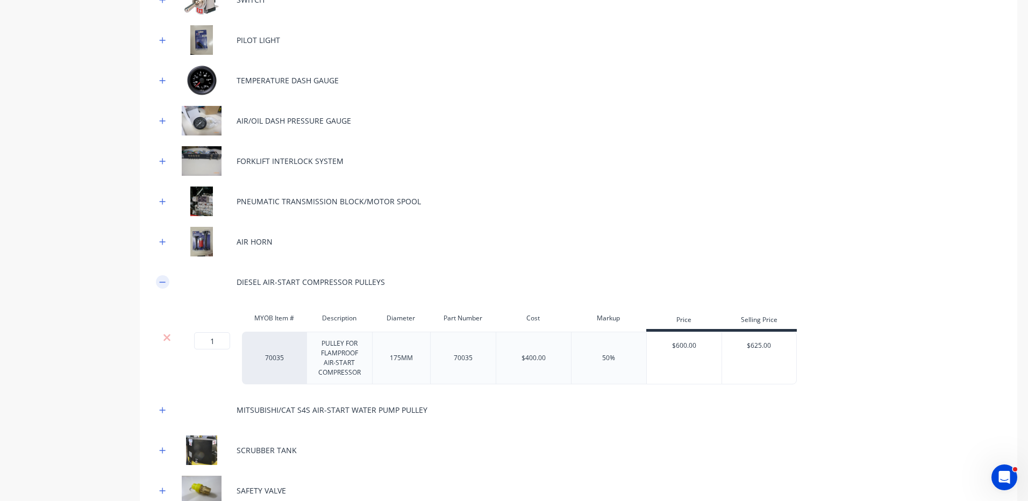
click at [163, 279] on icon "button" at bounding box center [162, 283] width 6 height 8
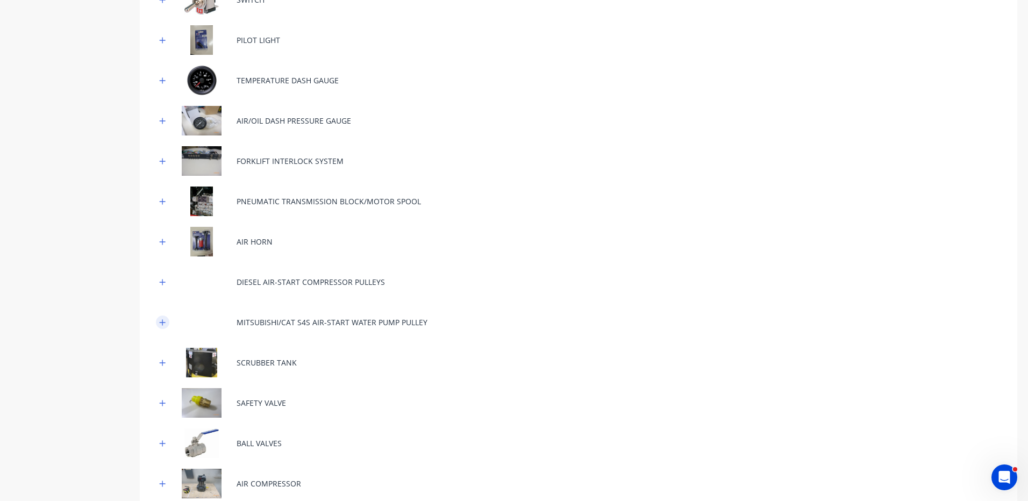
click at [167, 318] on button "button" at bounding box center [162, 322] width 13 height 13
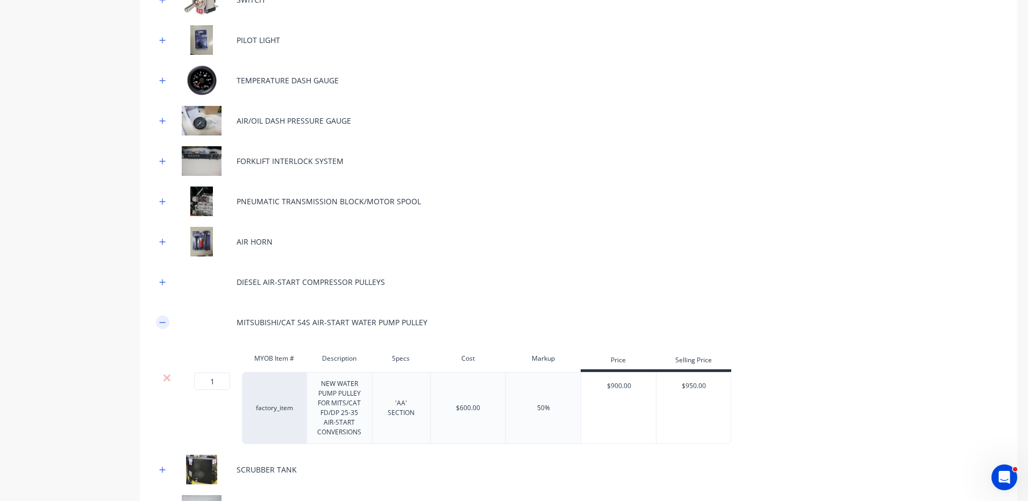
click at [167, 318] on button "button" at bounding box center [162, 322] width 13 height 13
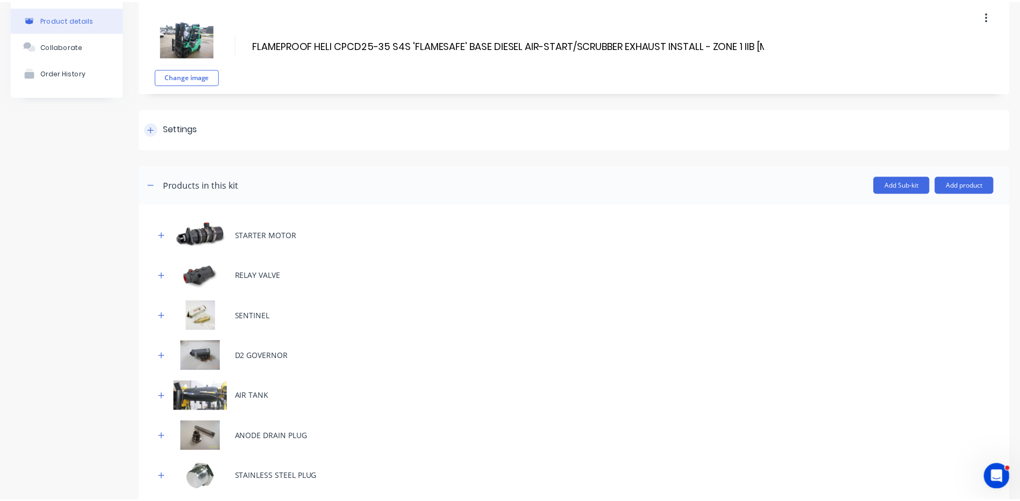
scroll to position [0, 0]
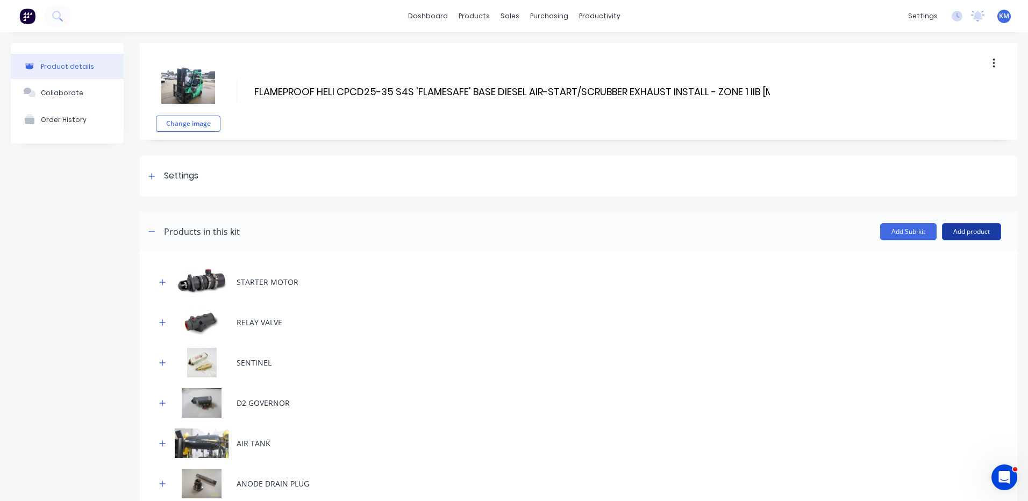
click at [959, 226] on button "Add product" at bounding box center [971, 231] width 59 height 17
click at [937, 253] on div "Product catalogue" at bounding box center [950, 260] width 83 height 16
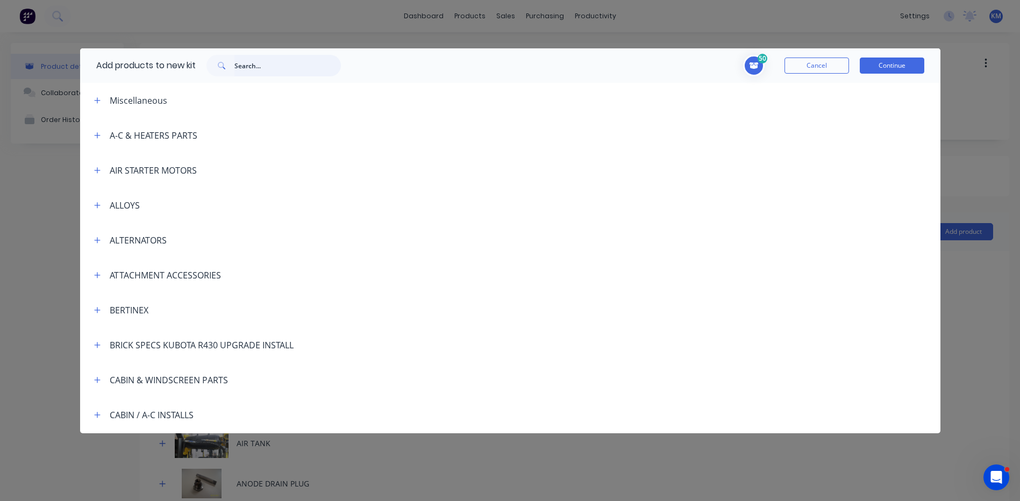
click at [332, 62] on input "text" at bounding box center [287, 66] width 106 height 22
type input "C"
type input "PULLEY"
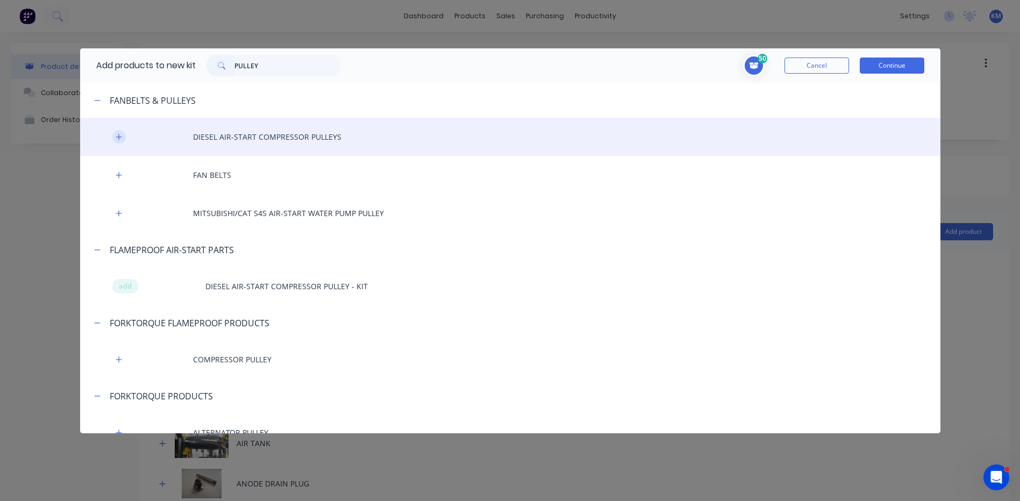
click at [116, 136] on icon "button" at bounding box center [119, 137] width 6 height 8
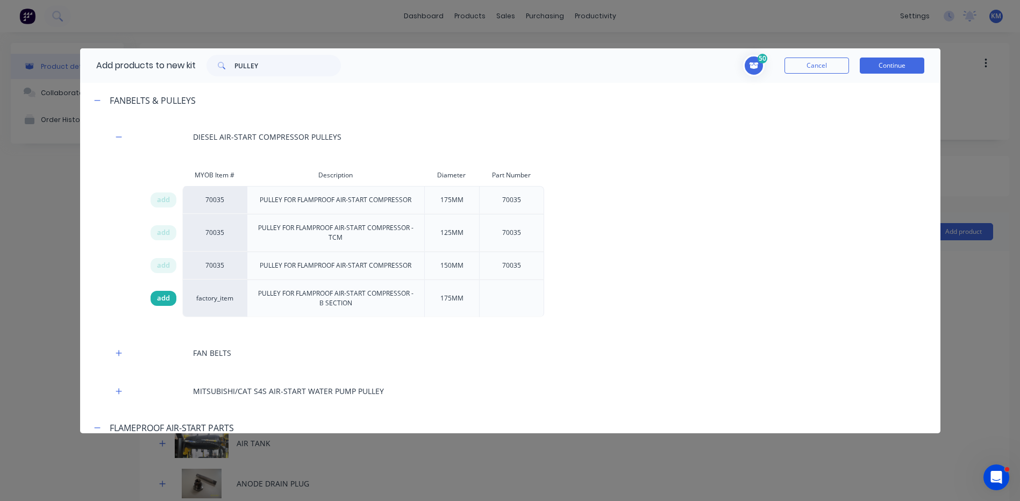
click at [166, 300] on span "add" at bounding box center [163, 298] width 13 height 11
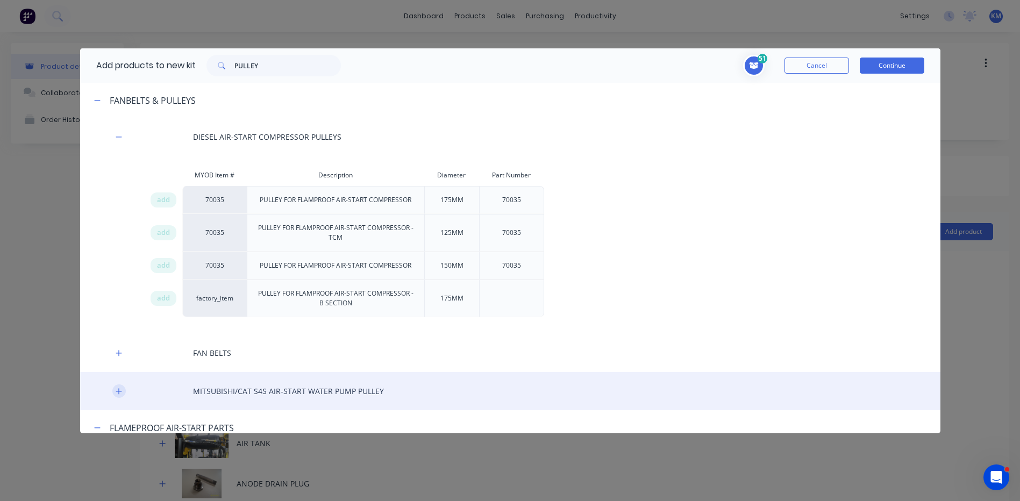
click at [118, 389] on icon "button" at bounding box center [119, 392] width 6 height 8
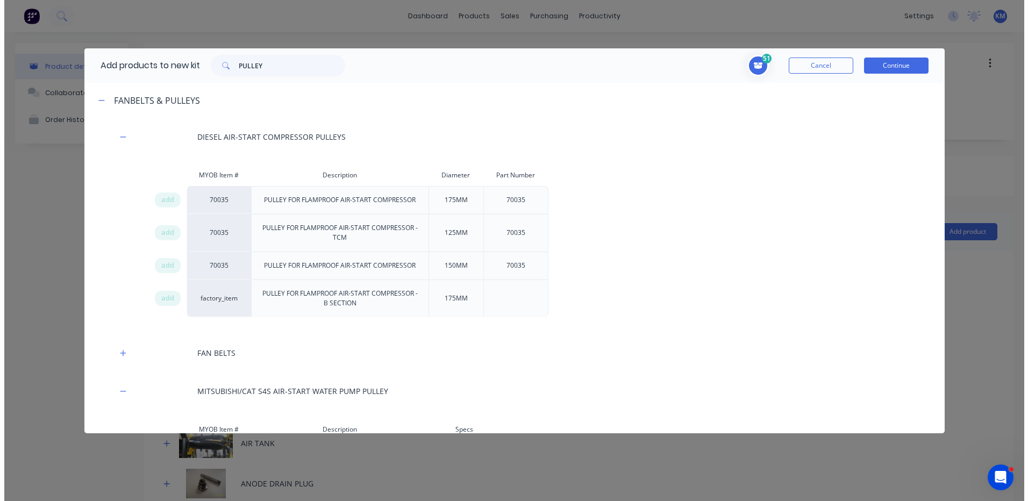
scroll to position [215, 0]
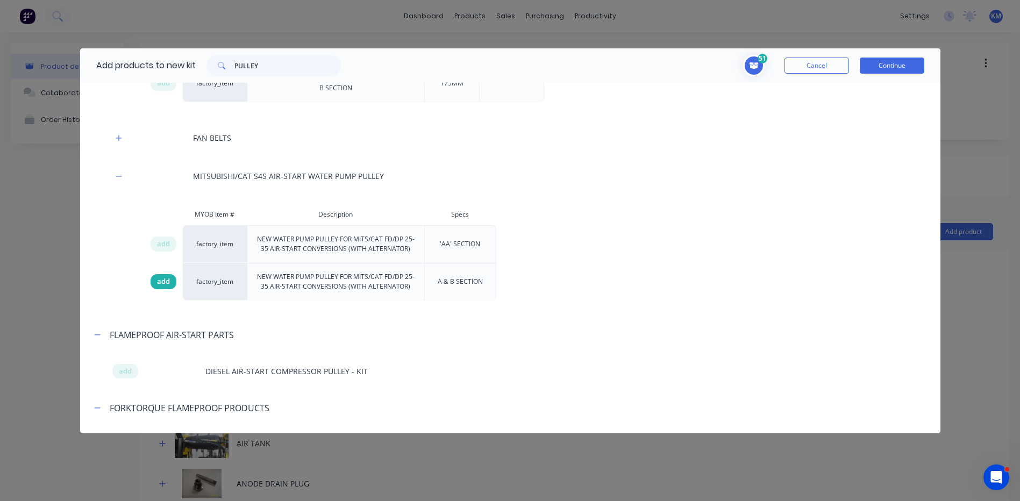
click at [160, 279] on span "add" at bounding box center [163, 281] width 13 height 11
click at [894, 61] on button "Continue" at bounding box center [892, 66] width 65 height 16
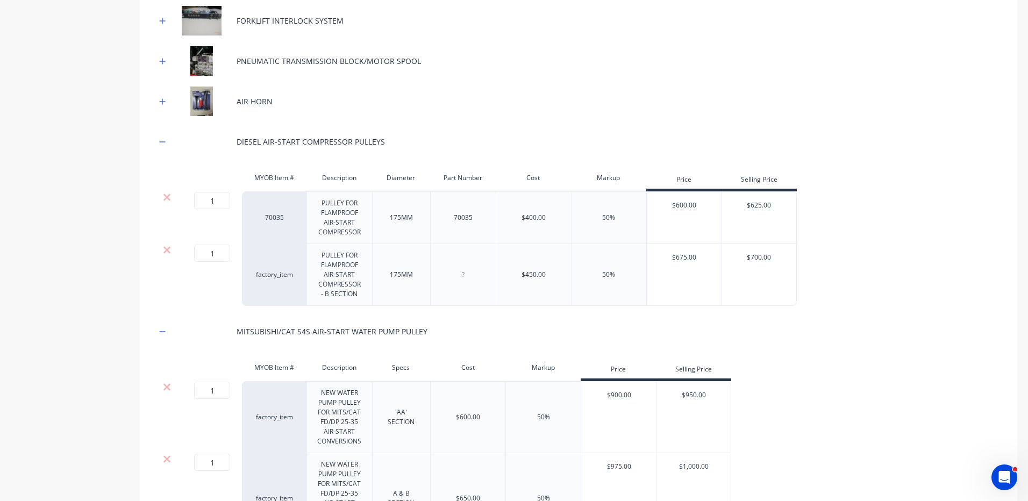
scroll to position [968, 0]
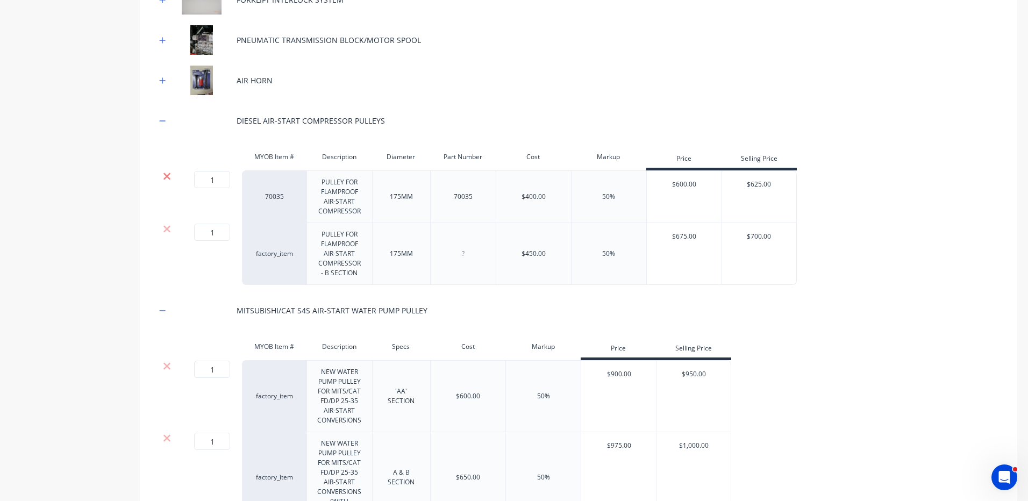
click at [170, 172] on icon at bounding box center [167, 176] width 8 height 11
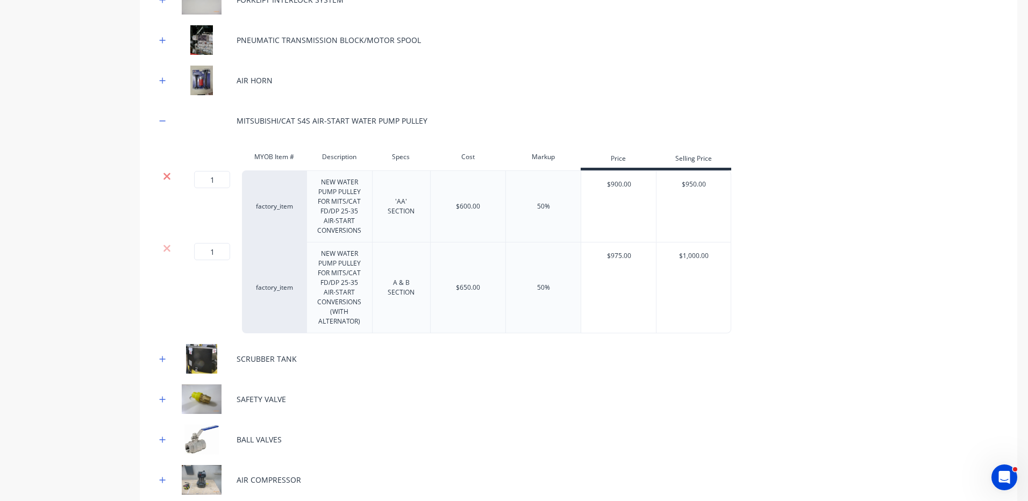
click at [169, 176] on icon at bounding box center [167, 176] width 8 height 11
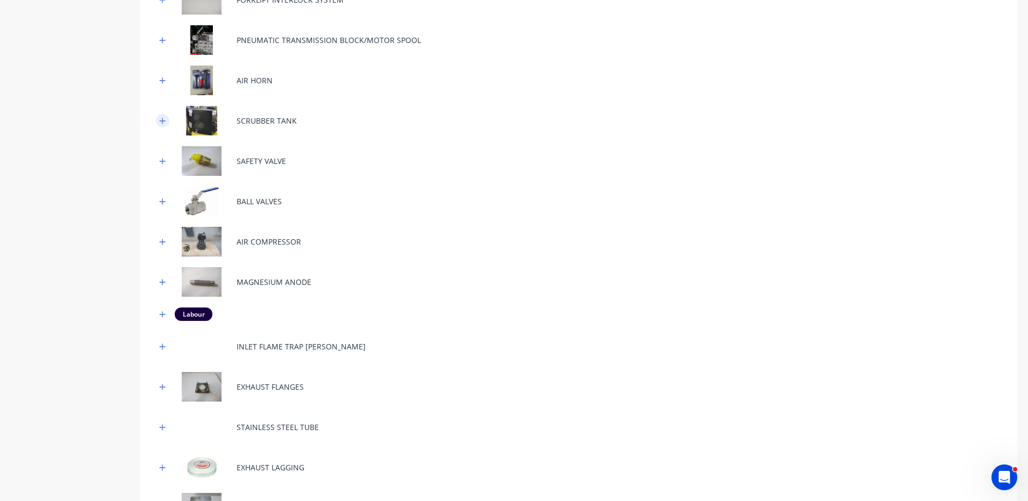
click at [168, 123] on button "button" at bounding box center [162, 120] width 13 height 13
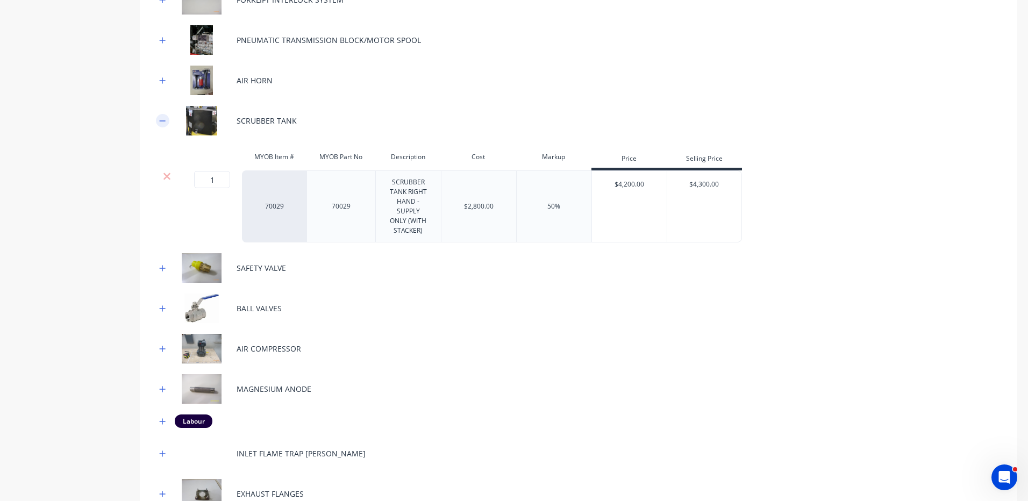
click at [166, 123] on icon "button" at bounding box center [162, 121] width 6 height 8
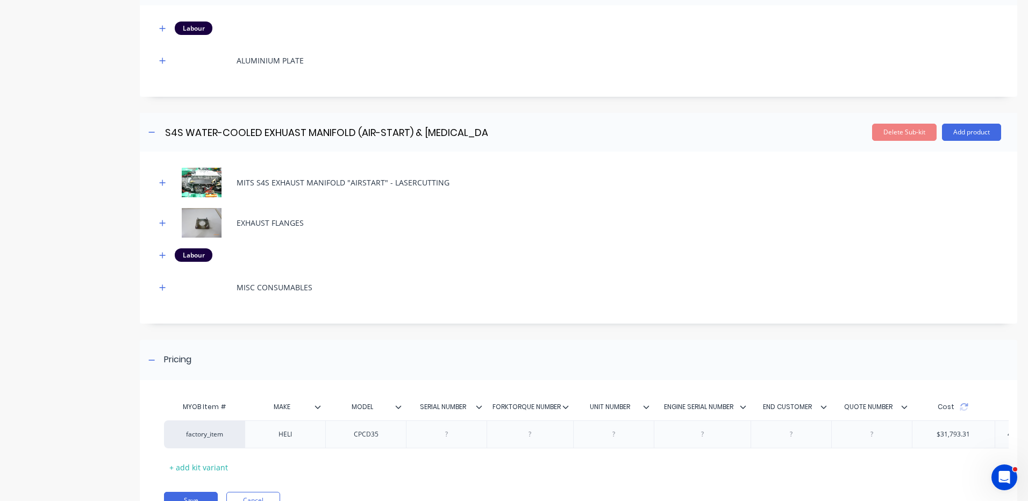
scroll to position [2127, 0]
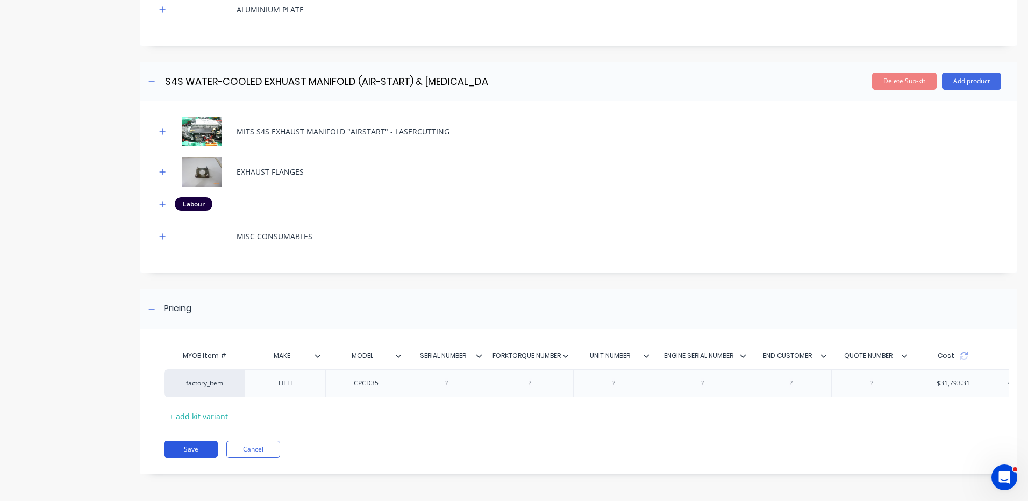
click at [203, 442] on button "Save" at bounding box center [191, 449] width 54 height 17
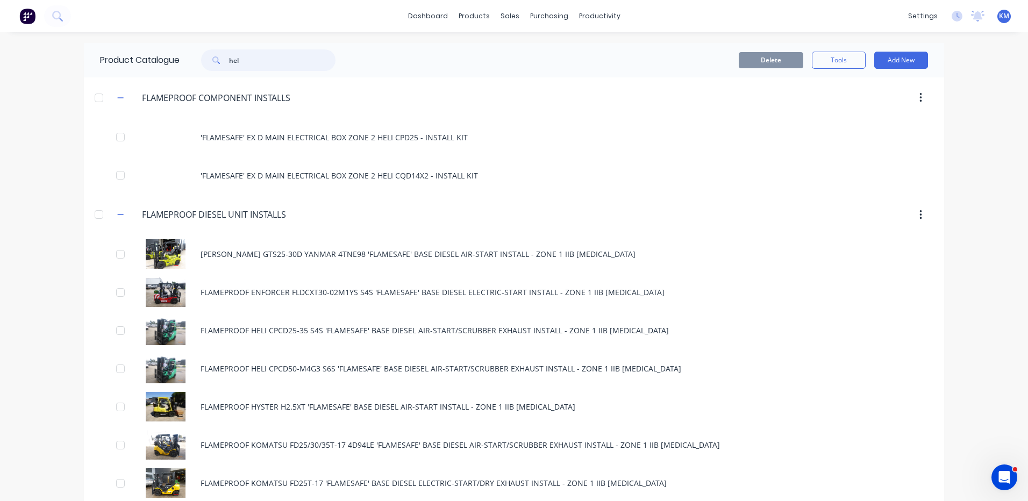
type input "helI"
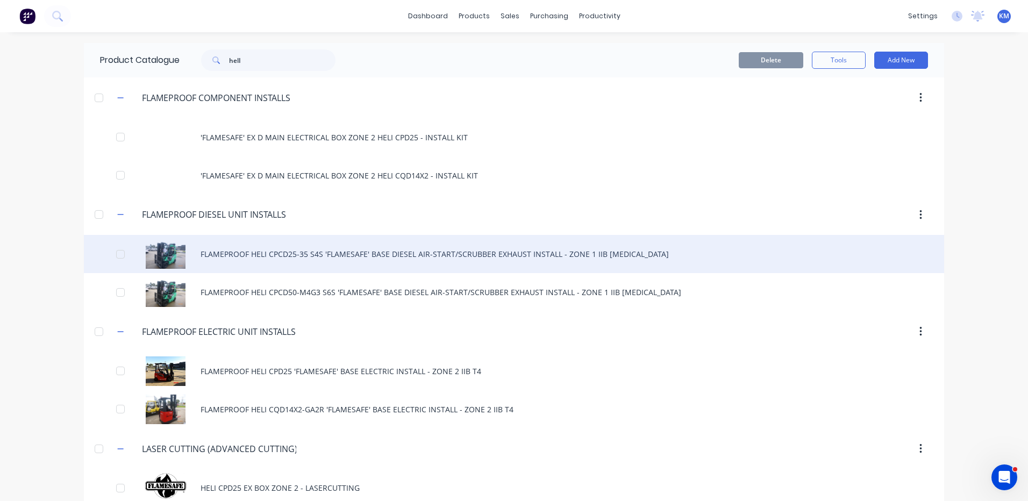
click at [295, 258] on div "FLAMEPROOF HELI CPCD25-35 S4S 'FLAMESAFE' BASE DIESEL AIR-START/SCRUBBER EXHAUS…" at bounding box center [514, 254] width 860 height 38
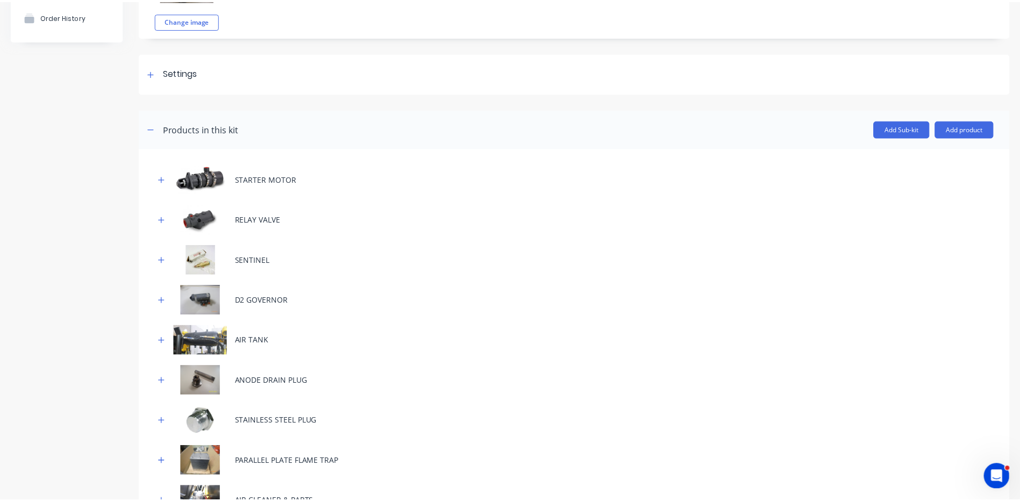
scroll to position [108, 0]
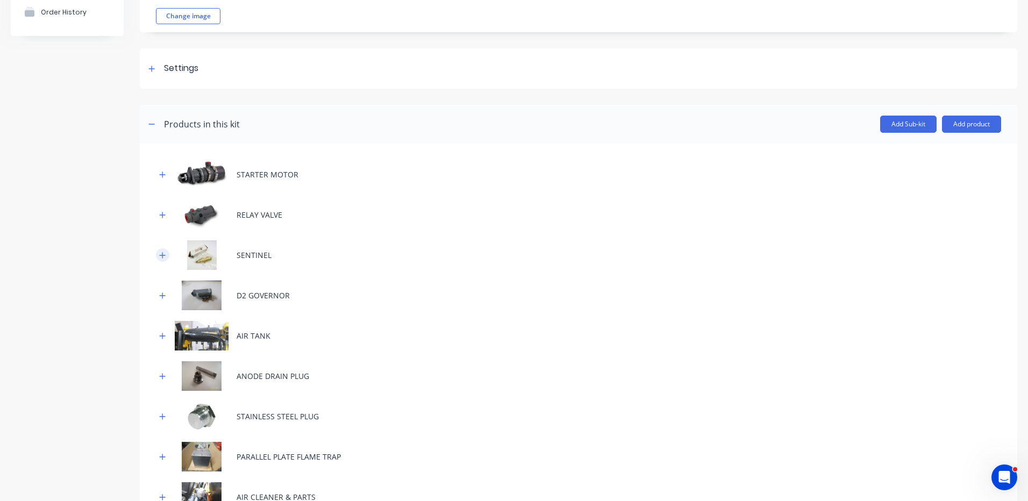
click at [165, 256] on icon "button" at bounding box center [162, 256] width 6 height 8
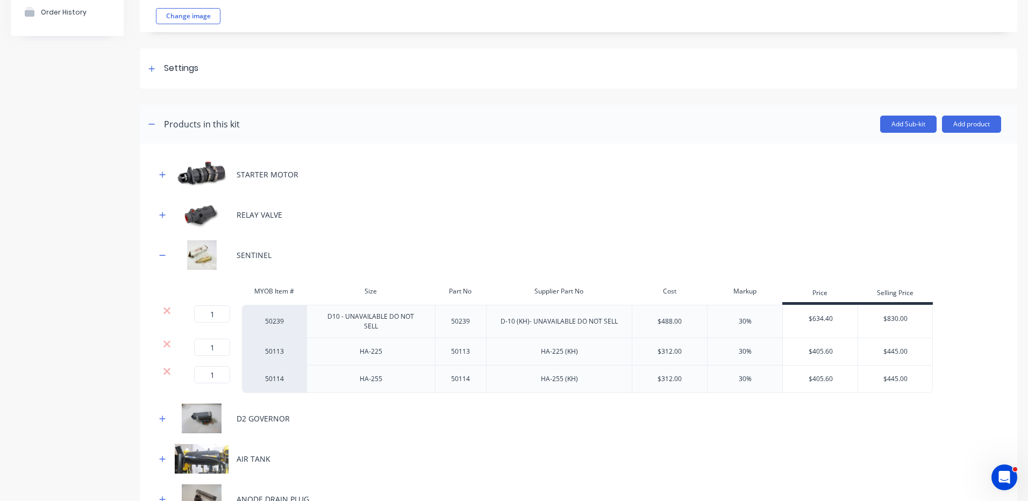
click at [943, 132] on button "Add product" at bounding box center [971, 124] width 59 height 17
click at [932, 154] on div "Product catalogue" at bounding box center [950, 152] width 83 height 16
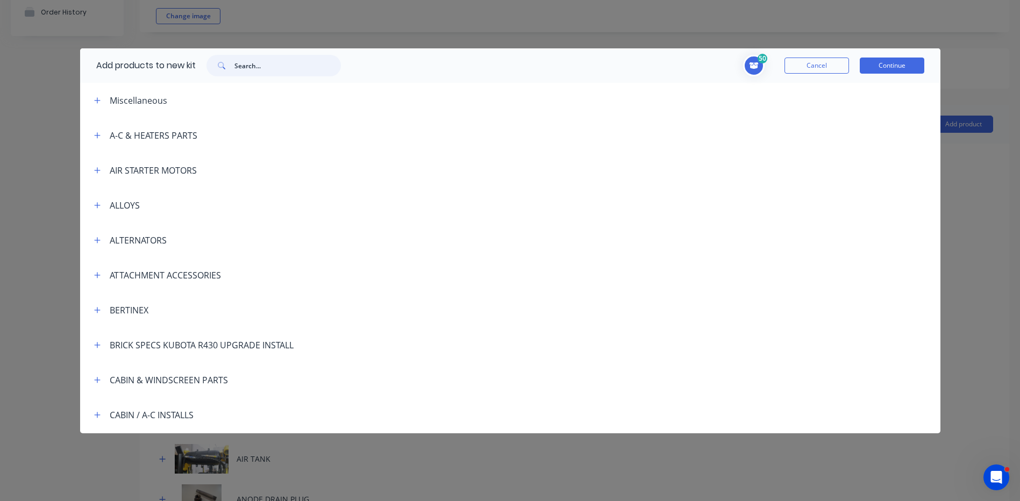
click at [283, 74] on input "text" at bounding box center [287, 66] width 106 height 22
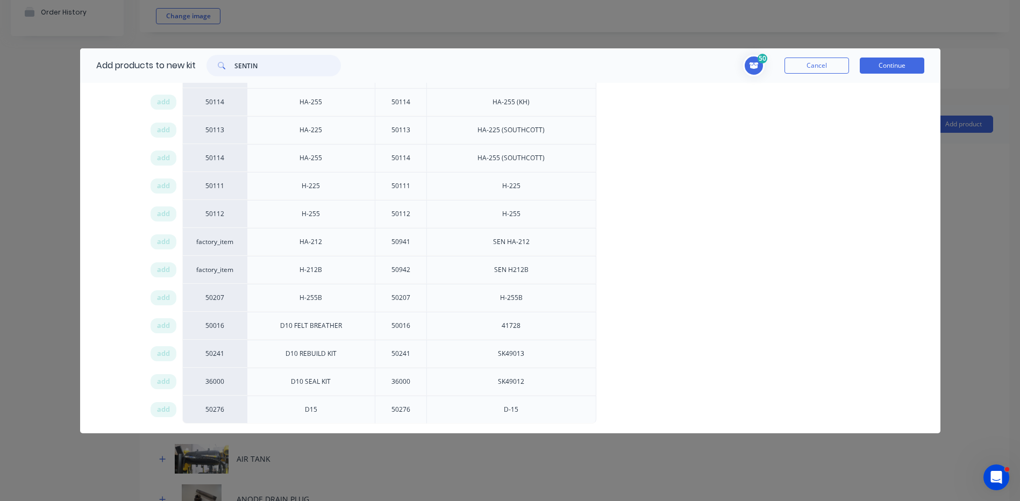
scroll to position [189, 0]
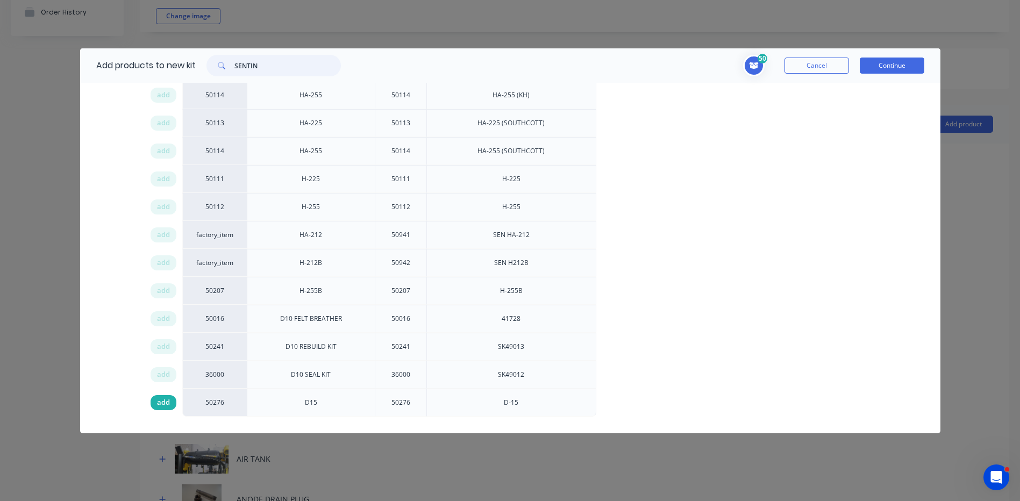
type input "SENTIN"
click at [168, 403] on span "add" at bounding box center [163, 402] width 13 height 11
click at [896, 67] on button "Continue" at bounding box center [892, 66] width 65 height 16
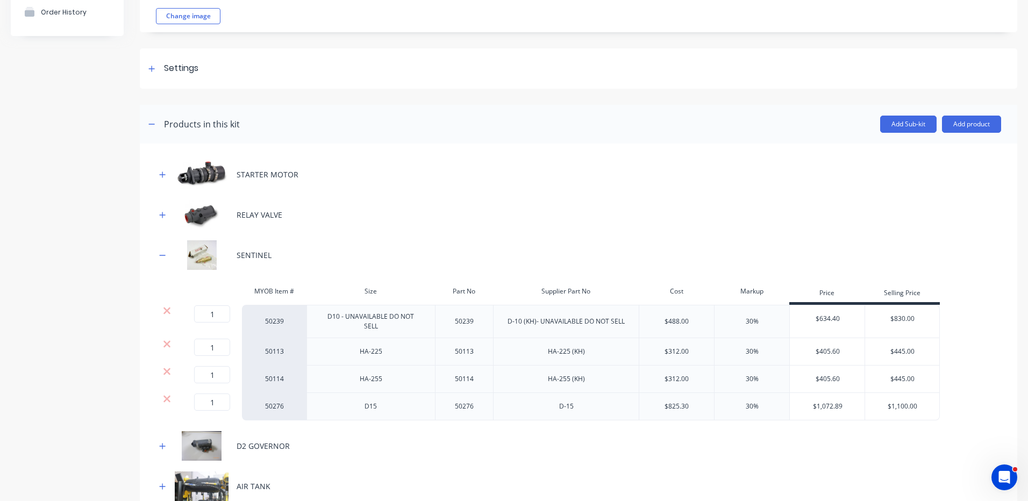
click at [172, 309] on div at bounding box center [166, 310] width 20 height 11
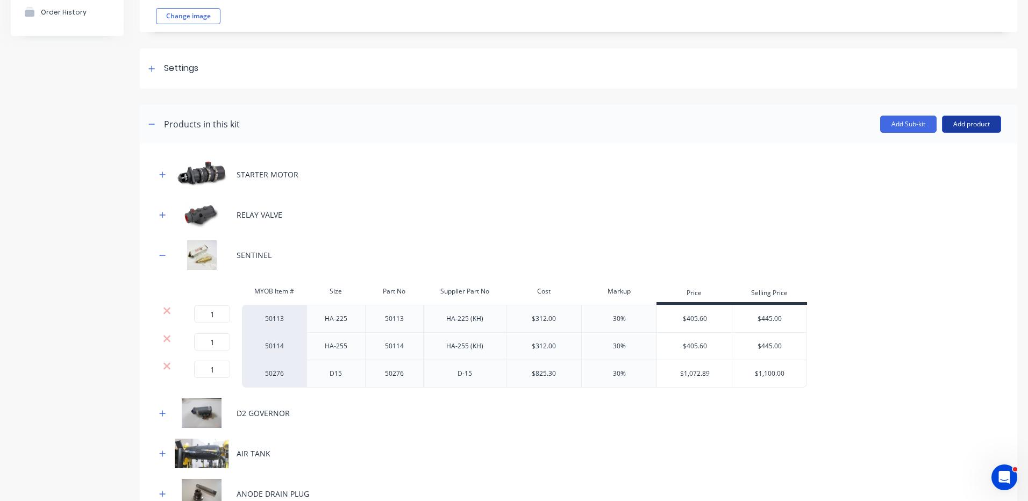
click at [946, 127] on button "Add product" at bounding box center [971, 124] width 59 height 17
click at [938, 144] on div "Product catalogue" at bounding box center [950, 152] width 83 height 16
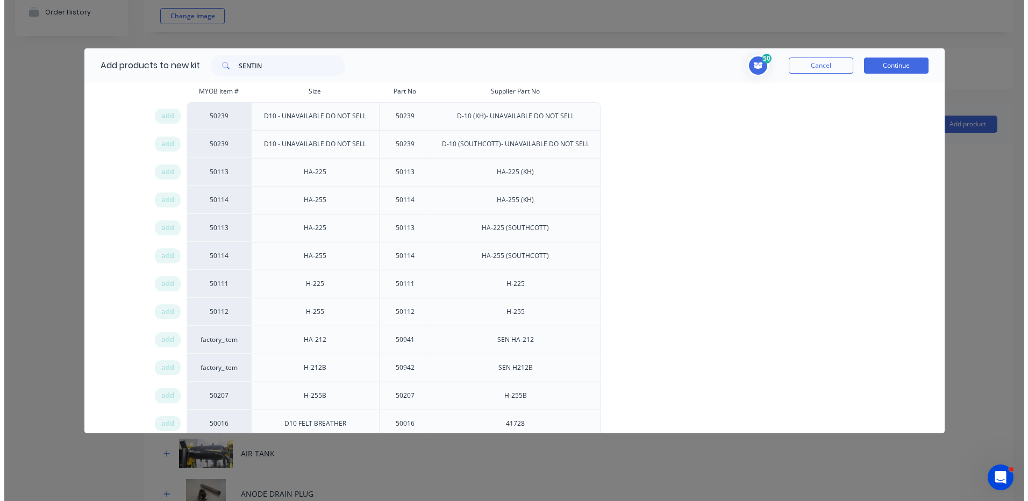
scroll to position [108, 0]
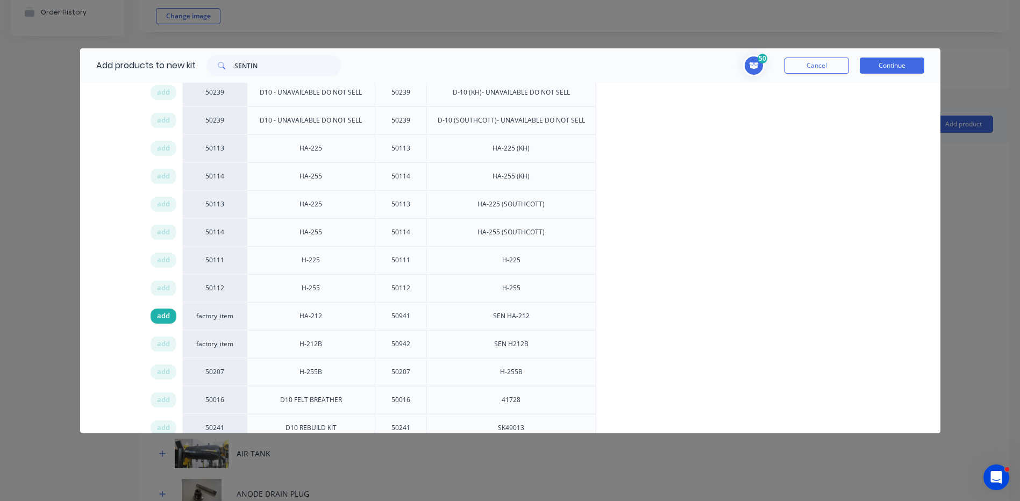
click at [169, 315] on span "add" at bounding box center [163, 316] width 13 height 11
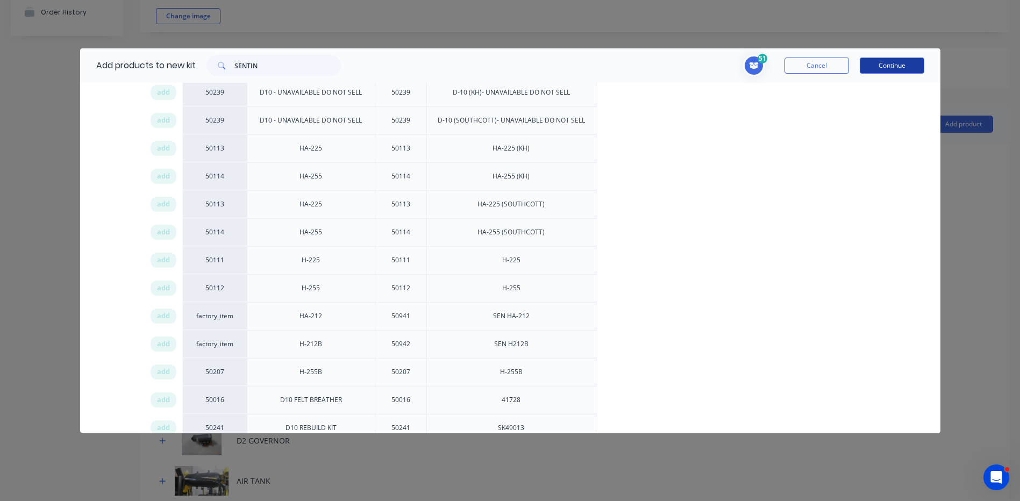
click at [899, 67] on button "Continue" at bounding box center [892, 66] width 65 height 16
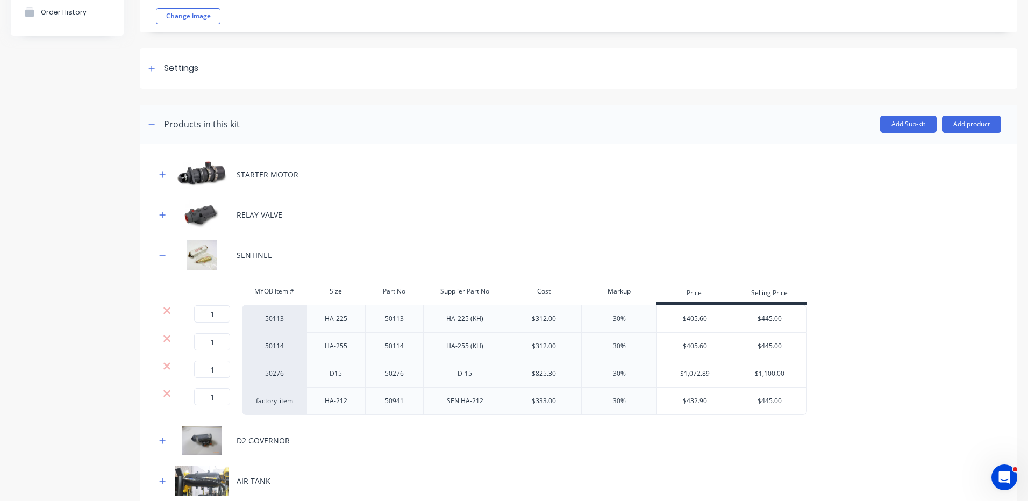
click at [171, 310] on div at bounding box center [166, 310] width 20 height 11
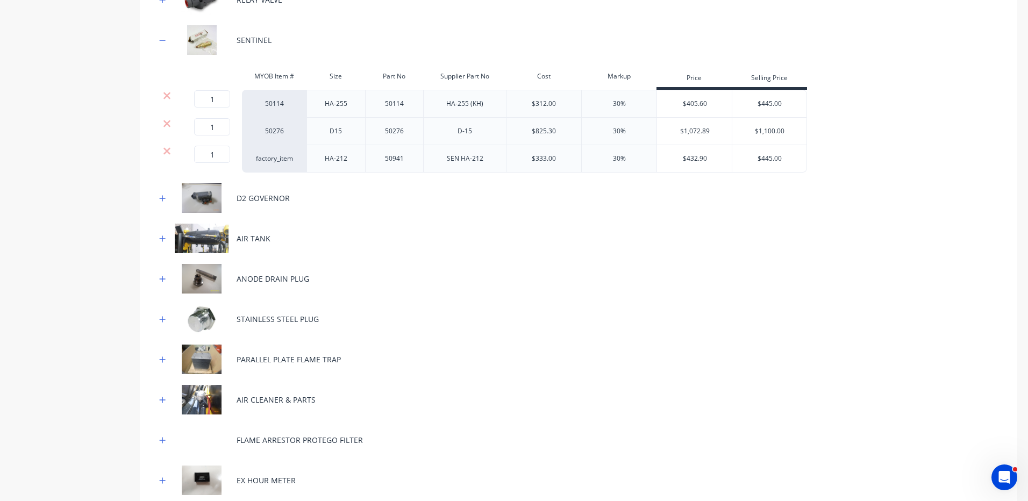
scroll to position [376, 0]
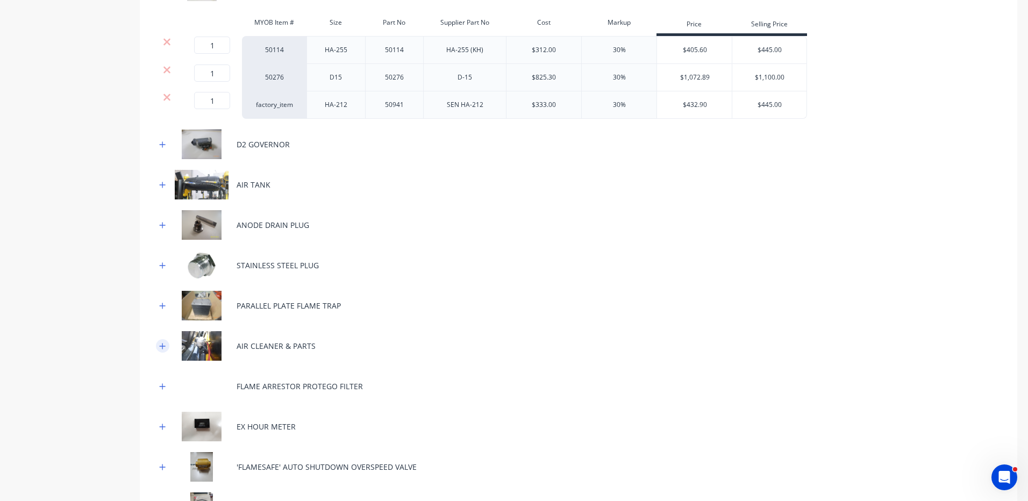
click at [167, 348] on button "button" at bounding box center [162, 345] width 13 height 13
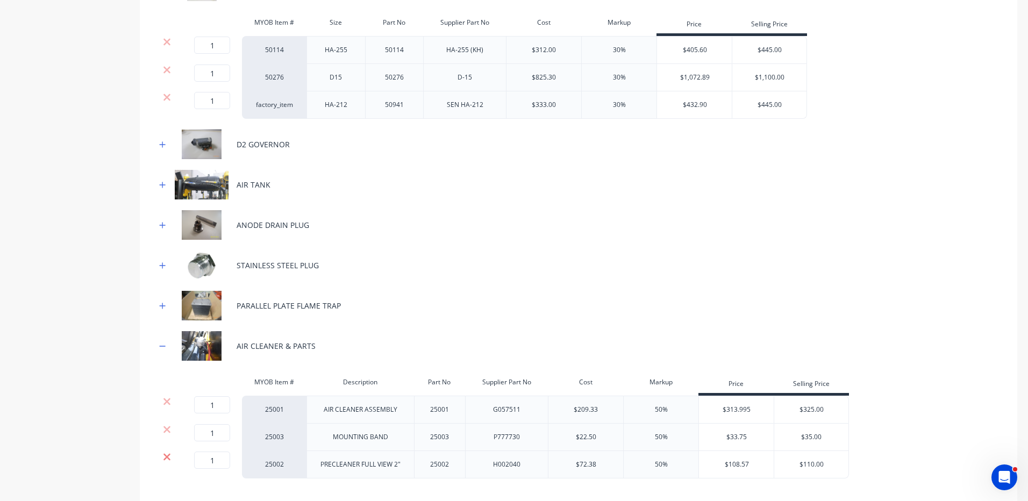
click at [169, 457] on icon at bounding box center [167, 457] width 8 height 11
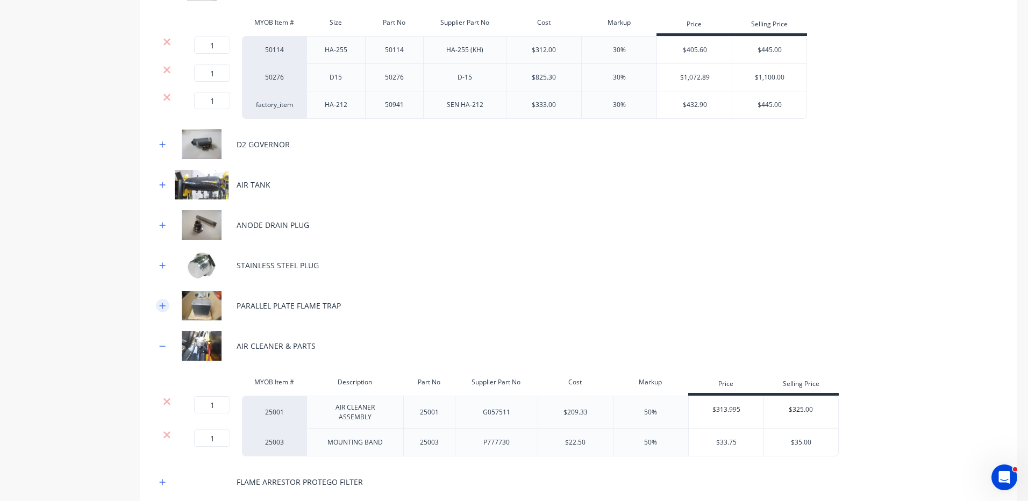
click at [163, 304] on icon "button" at bounding box center [162, 306] width 6 height 8
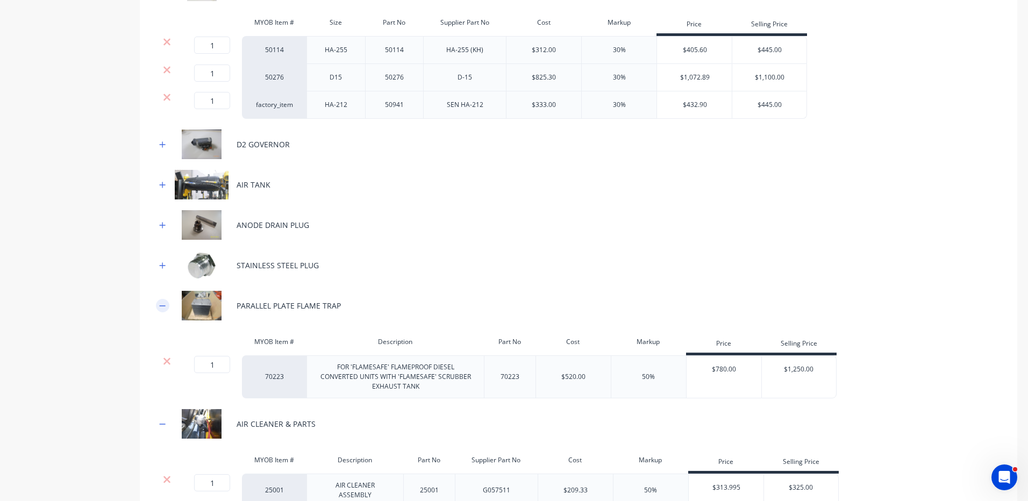
click at [162, 303] on icon "button" at bounding box center [162, 306] width 6 height 8
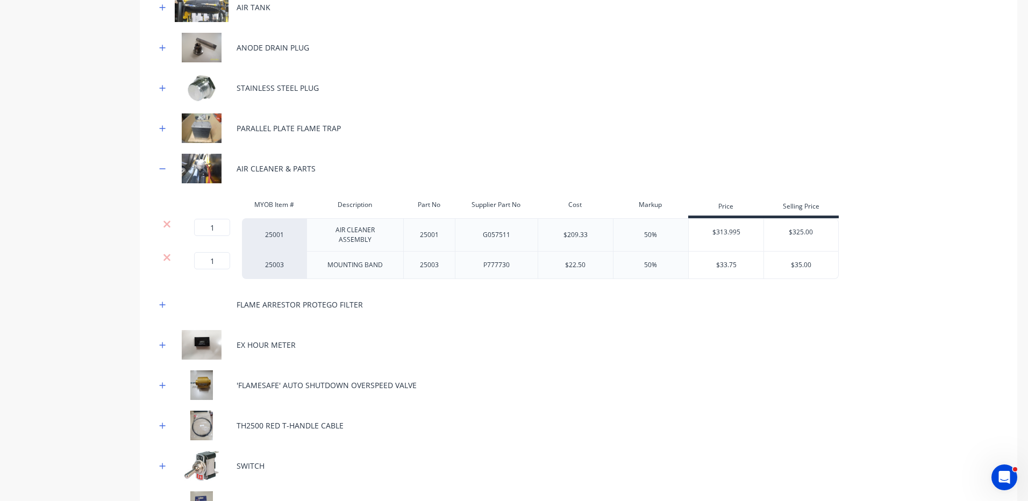
scroll to position [591, 0]
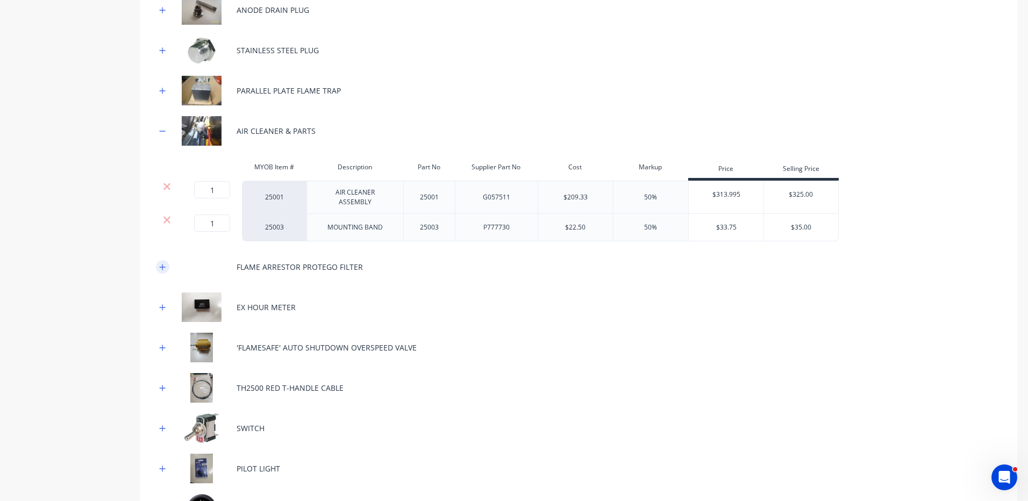
click at [163, 263] on icon "button" at bounding box center [162, 267] width 6 height 8
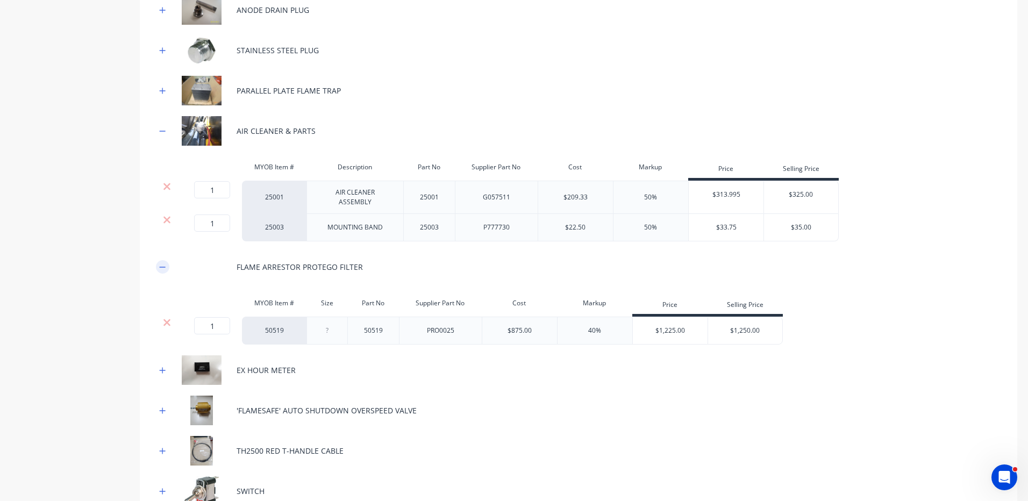
click at [162, 265] on icon "button" at bounding box center [162, 267] width 6 height 8
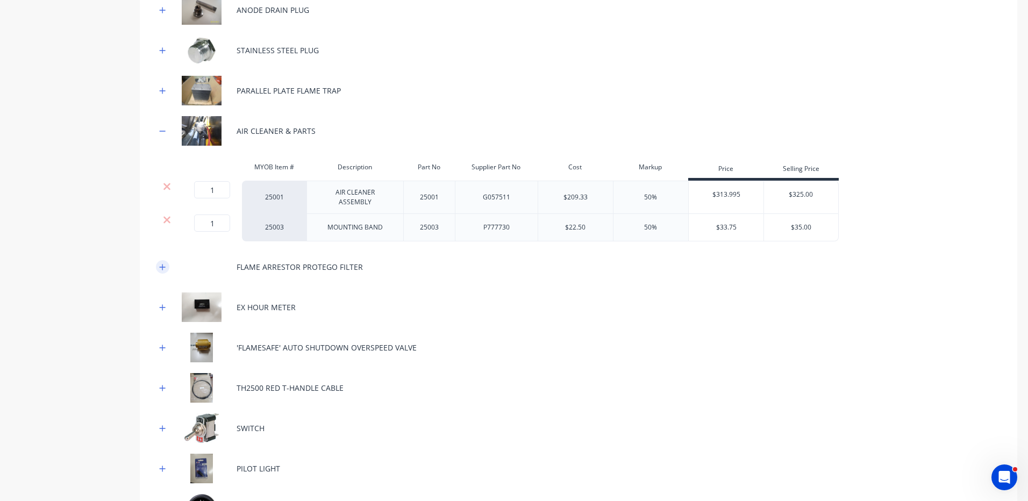
click at [162, 265] on icon "button" at bounding box center [163, 267] width 6 height 6
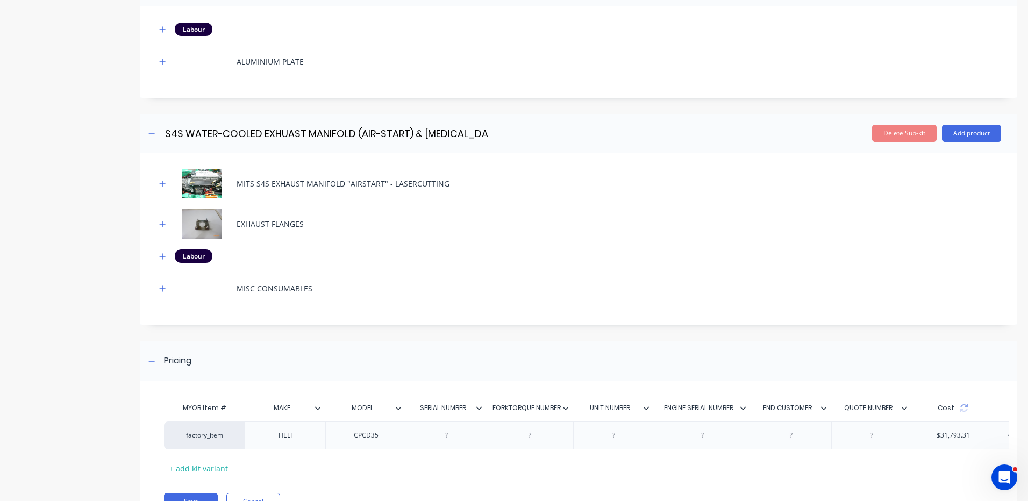
scroll to position [2179, 0]
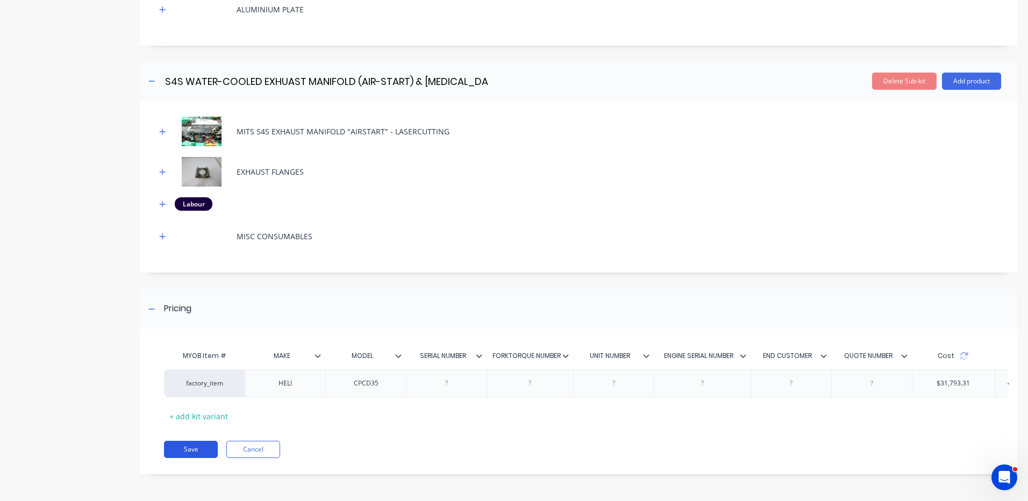
click at [203, 441] on button "Save" at bounding box center [191, 449] width 54 height 17
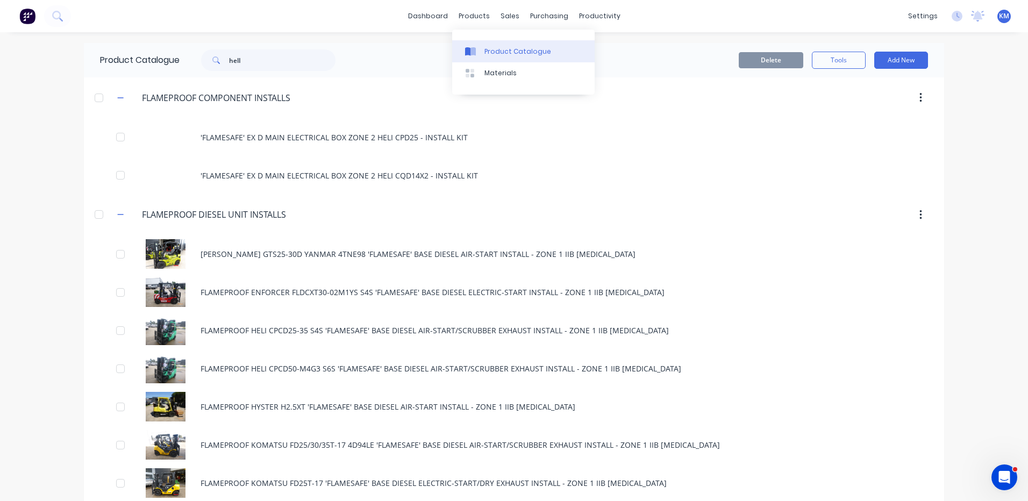
click at [481, 44] on link "Product Catalogue" at bounding box center [523, 51] width 142 height 22
drag, startPoint x: 260, startPoint y: 59, endPoint x: 225, endPoint y: 54, distance: 35.3
click at [225, 54] on div "helI" at bounding box center [268, 60] width 134 height 22
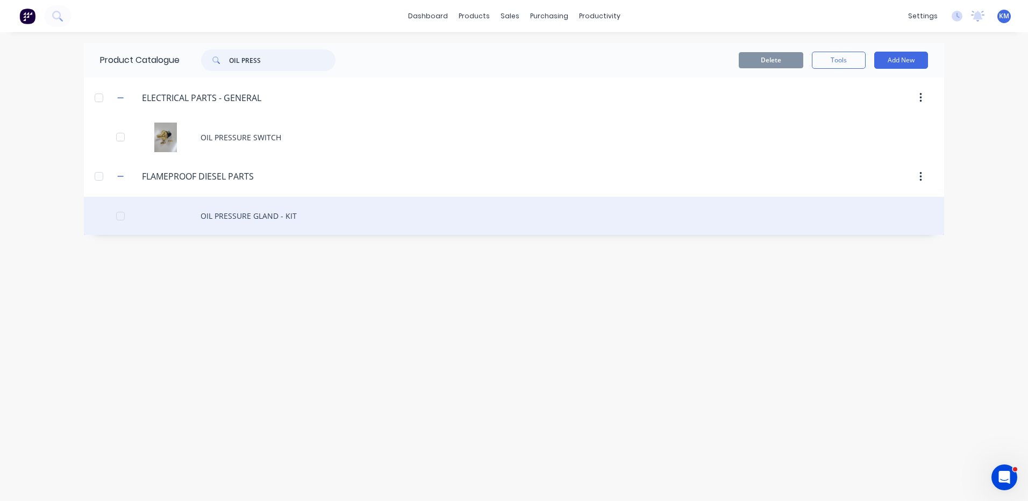
type input "OIL PRESS"
click at [218, 208] on div "OIL PRESSURE GLAND - KIT" at bounding box center [514, 216] width 860 height 38
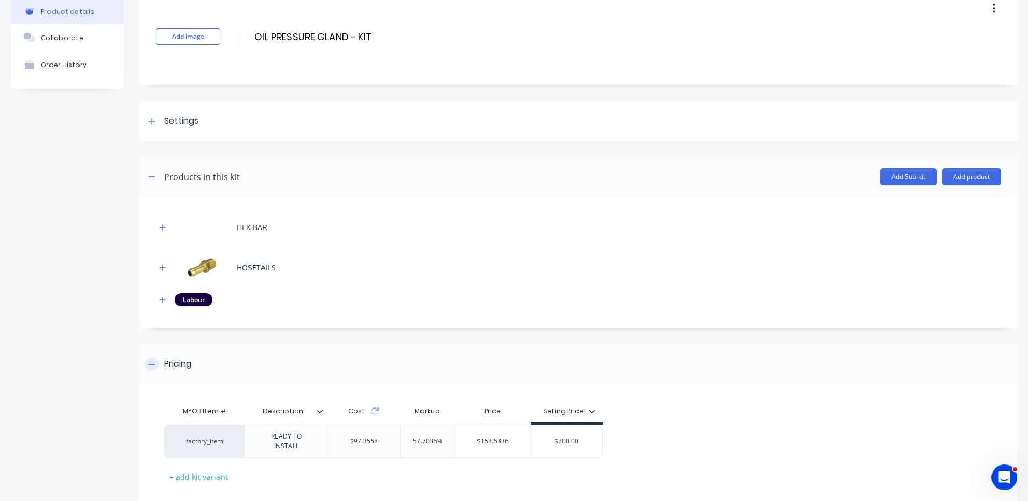
scroll to position [110, 0]
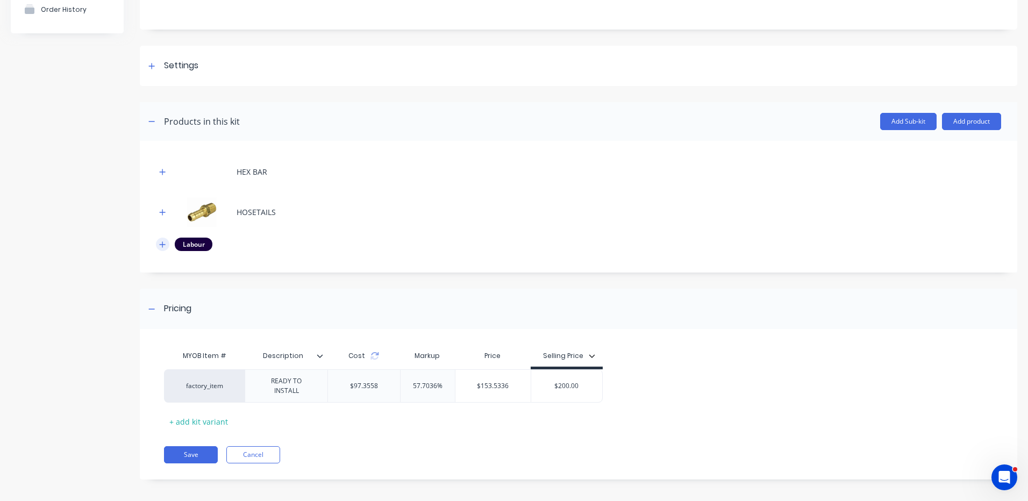
click at [161, 242] on icon "button" at bounding box center [162, 245] width 6 height 8
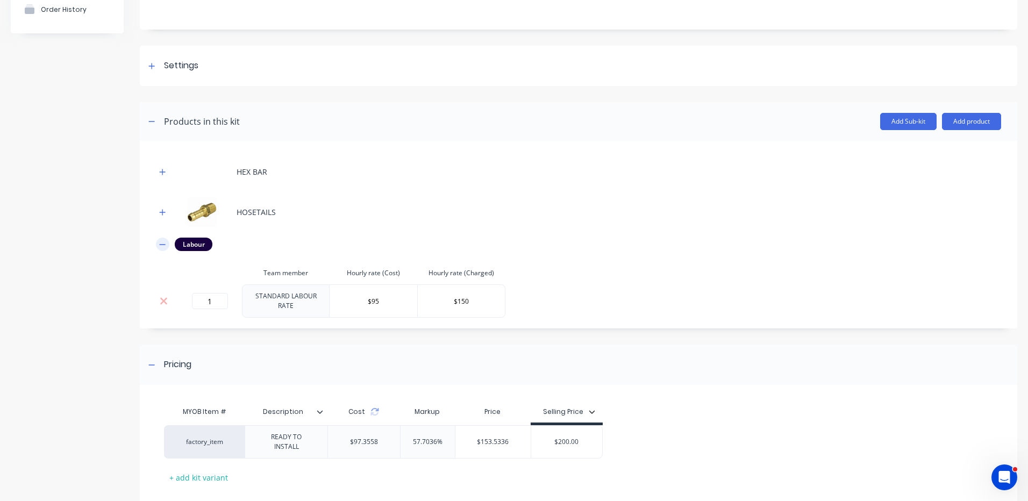
click at [162, 242] on icon "button" at bounding box center [162, 245] width 6 height 8
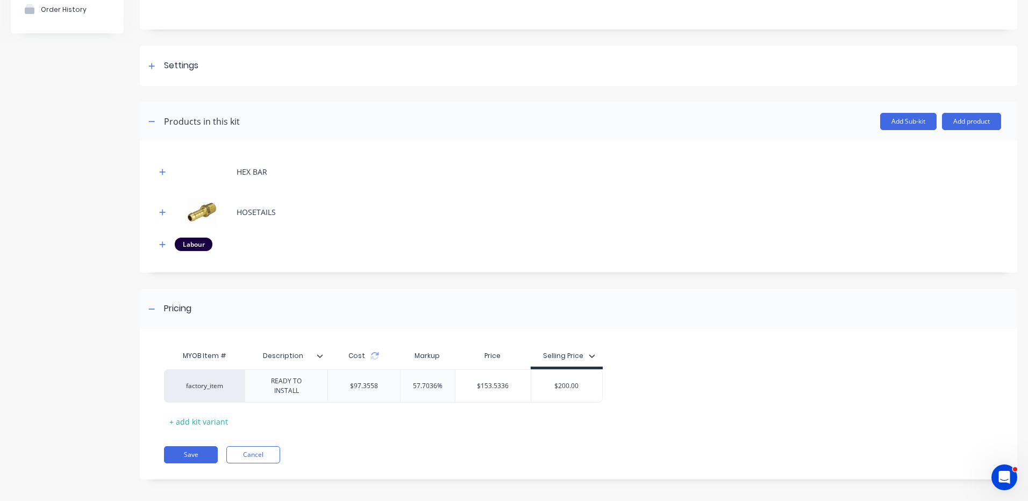
click at [267, 439] on div "MYOB Item # Description Cost Markup Price Selling Price factory_item READY TO I…" at bounding box center [578, 410] width 877 height 140
click at [266, 446] on button "Cancel" at bounding box center [253, 454] width 54 height 17
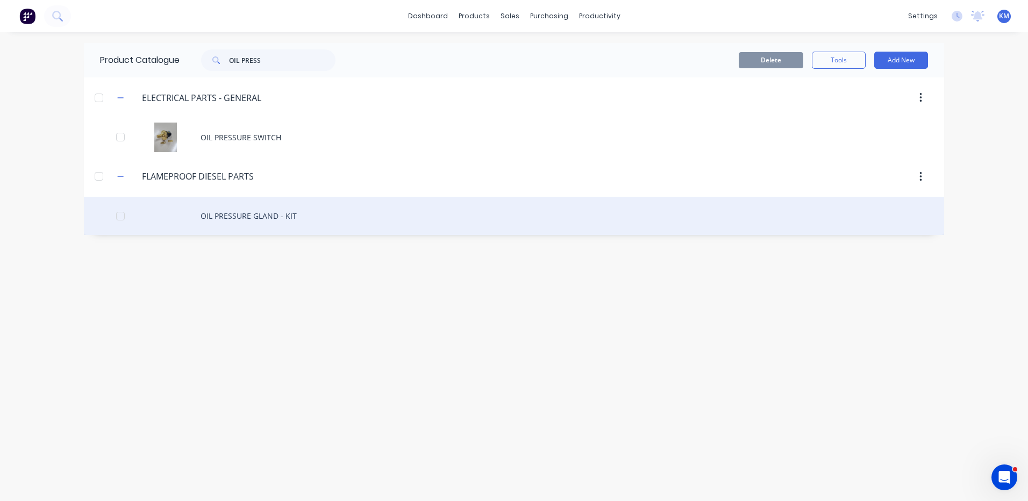
click at [245, 209] on div "OIL PRESSURE GLAND - KIT" at bounding box center [514, 216] width 860 height 38
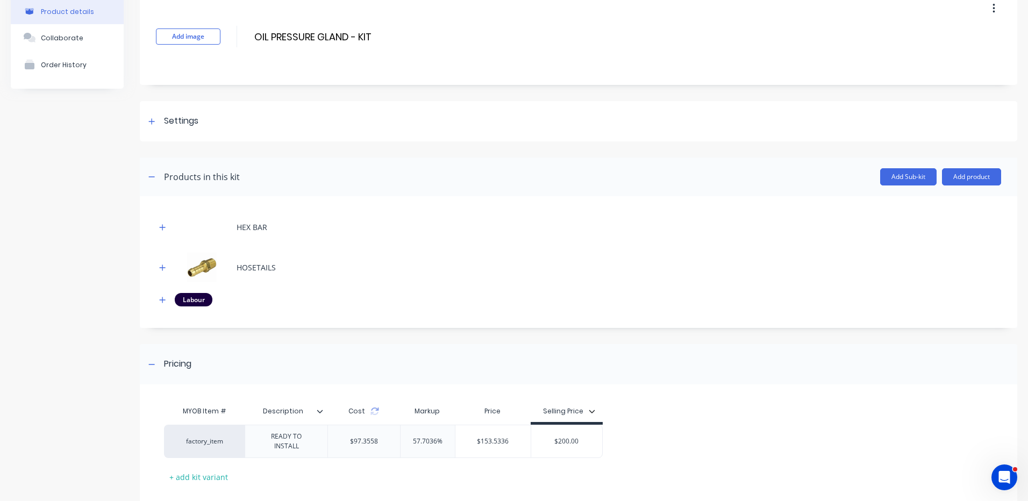
scroll to position [110, 0]
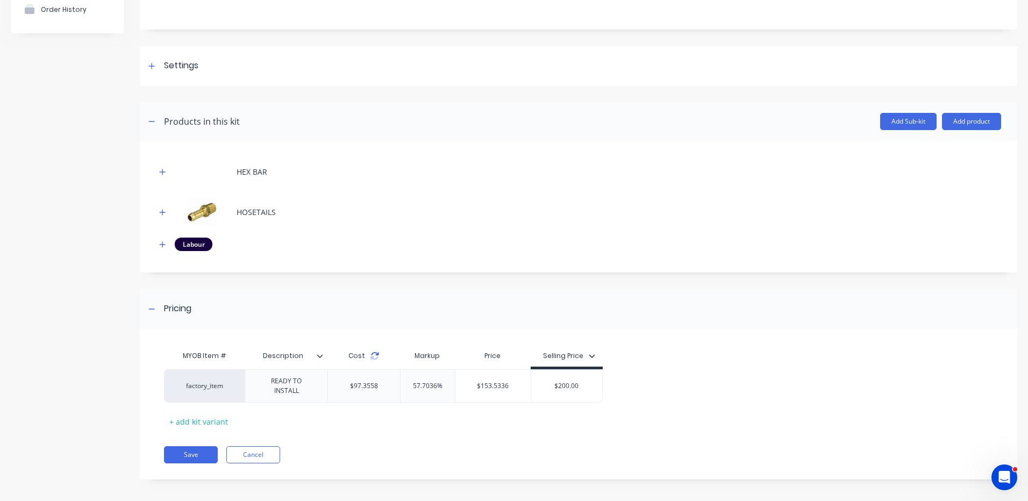
click at [375, 356] on icon at bounding box center [374, 356] width 9 height 9
click at [268, 446] on button "Cancel" at bounding box center [253, 454] width 54 height 17
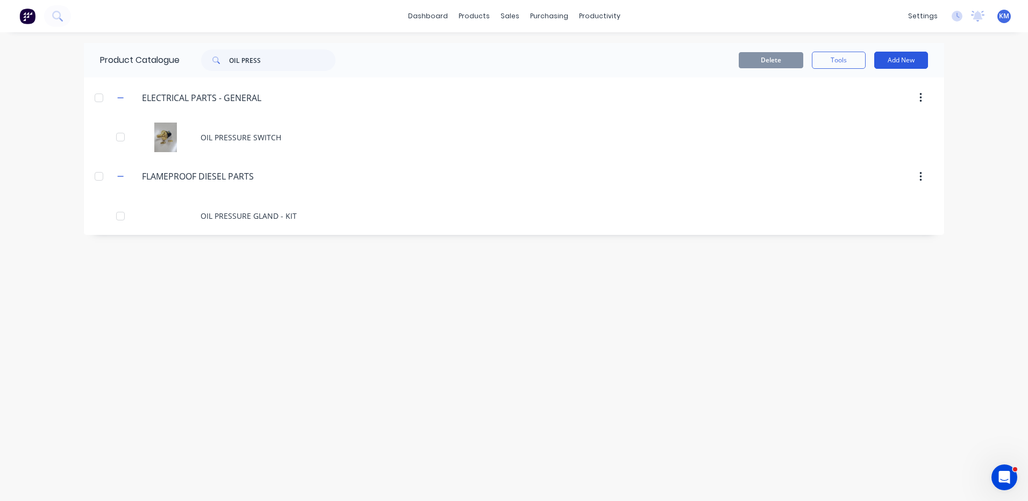
click at [907, 58] on button "Add New" at bounding box center [901, 60] width 54 height 17
click at [877, 108] on div "Product" at bounding box center [877, 110] width 83 height 16
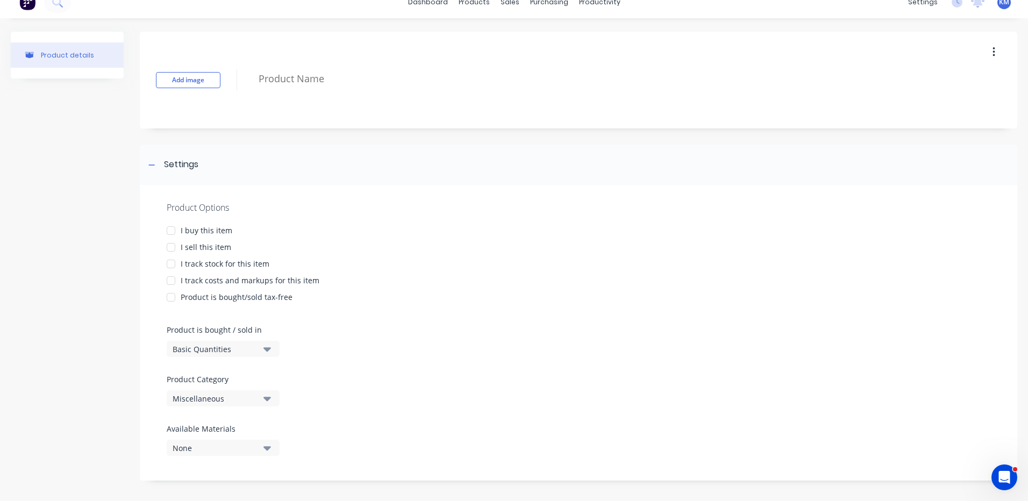
scroll to position [18, 0]
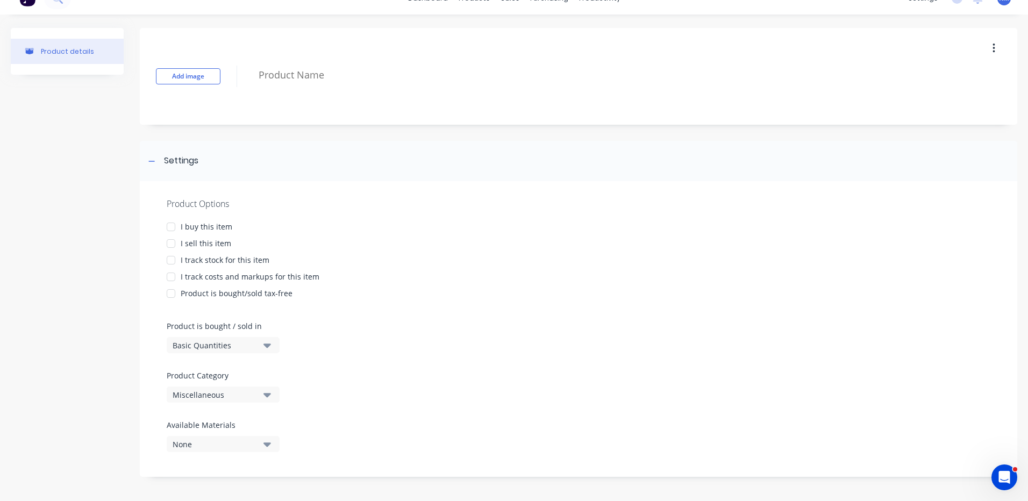
click at [241, 396] on div "Miscellaneous" at bounding box center [216, 394] width 86 height 11
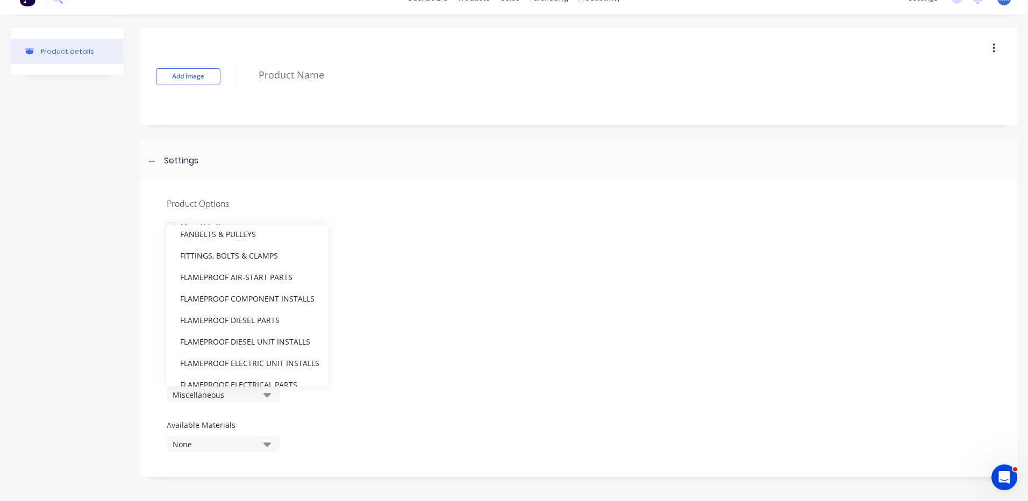
scroll to position [376, 0]
click at [251, 301] on div "FLAMEPROOF DIESEL PARTS" at bounding box center [247, 306] width 161 height 22
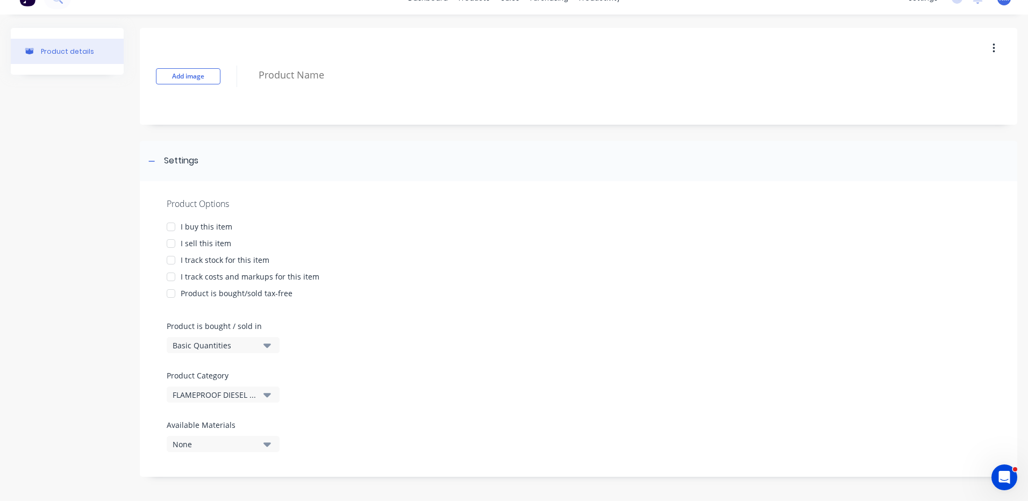
click at [170, 243] on div at bounding box center [171, 244] width 22 height 22
click at [175, 273] on div at bounding box center [171, 277] width 22 height 22
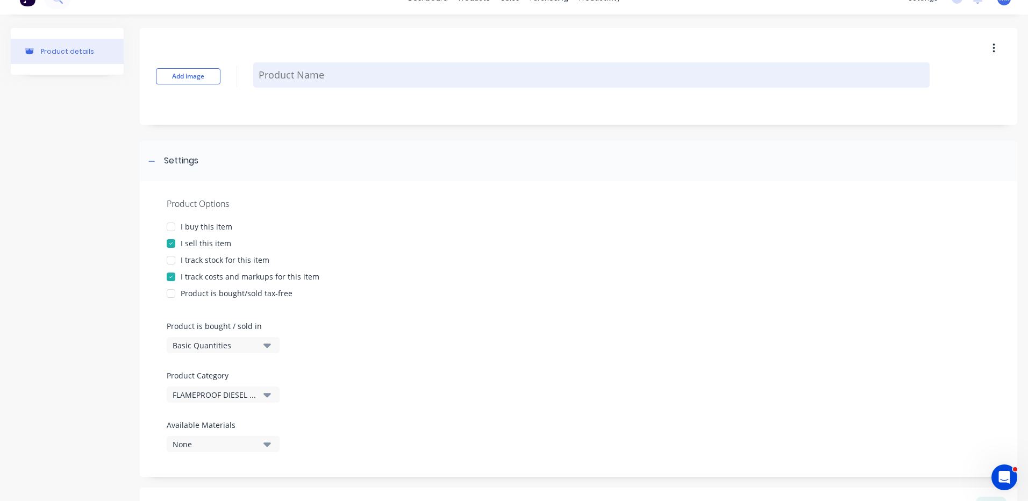
click at [310, 77] on textarea at bounding box center [591, 74] width 676 height 25
type textarea "x"
type textarea "O"
type textarea "x"
type textarea "OI;"
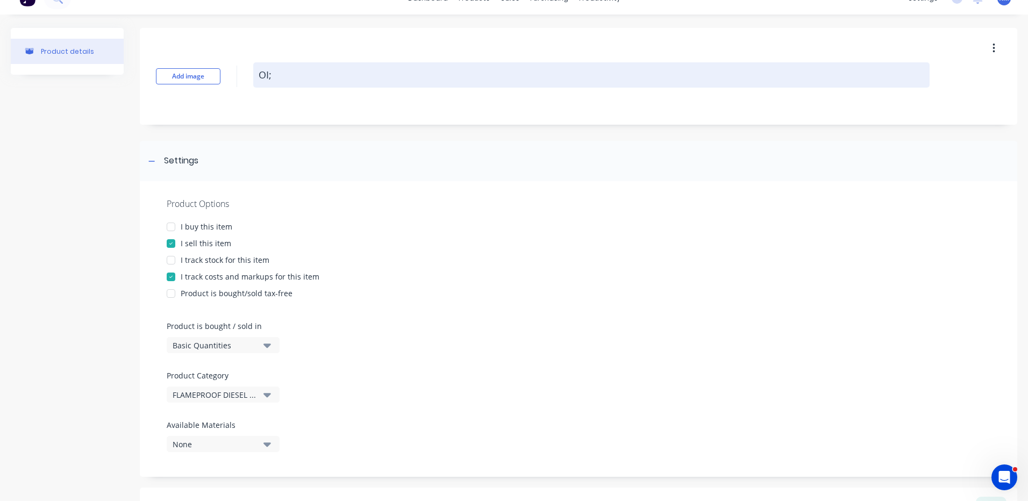
type textarea "x"
type textarea "OI;L"
type textarea "x"
type textarea "OI;L"
type textarea "x"
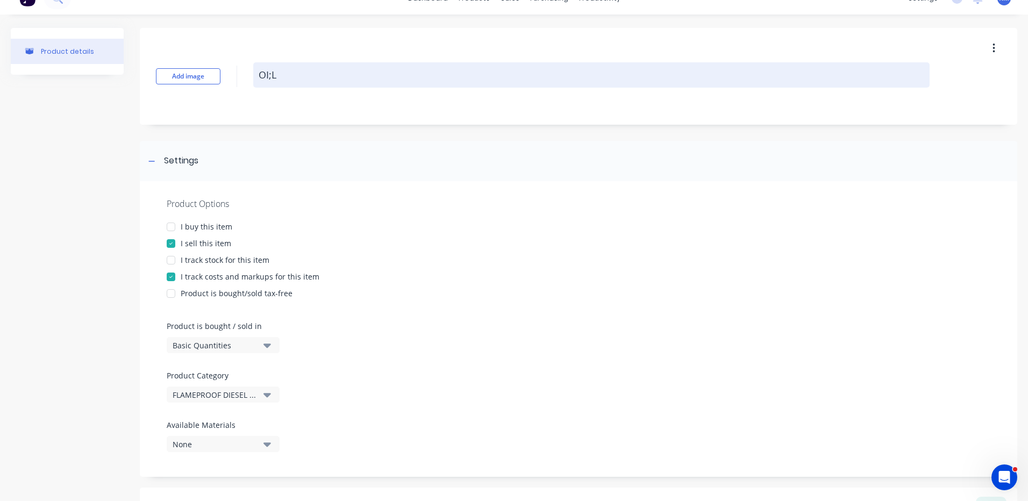
type textarea "OI;L P"
type textarea "x"
type textarea "OI;L PR"
type textarea "x"
type textarea "OI;L PRE"
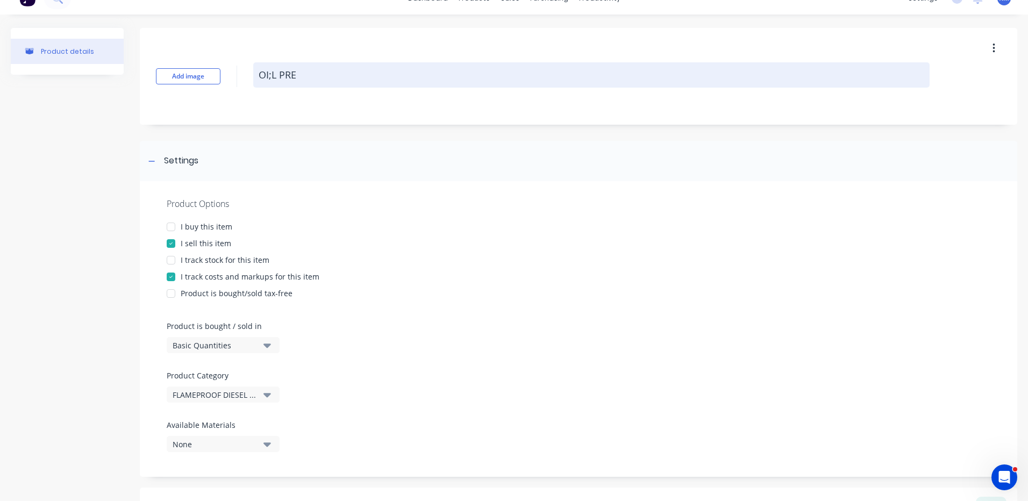
type textarea "x"
type textarea "OI;L PRES"
type textarea "x"
type textarea "OI;L PRESS"
type textarea "x"
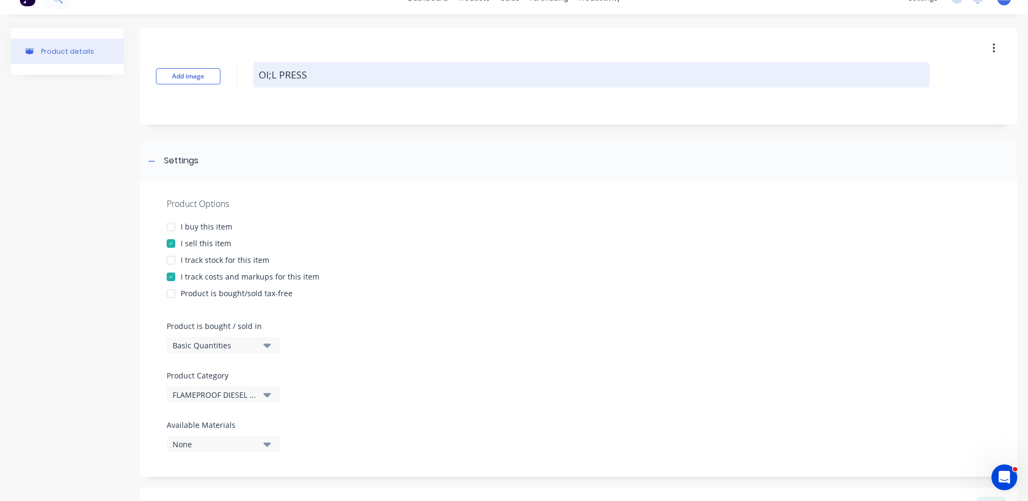
type textarea "OI;L PRESSU"
type textarea "x"
type textarea "OI;L PRESSUR"
type textarea "x"
type textarea "OI;L PRESSURE"
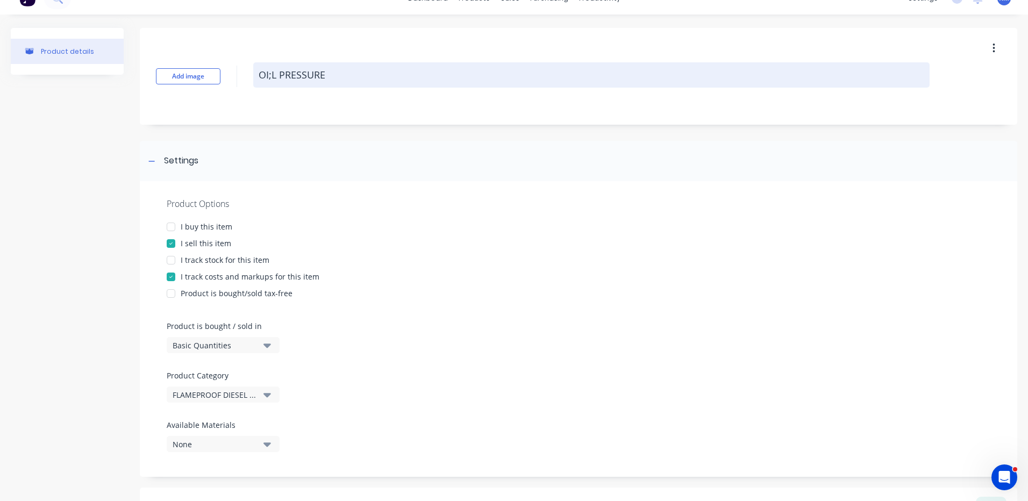
type textarea "x"
type textarea "OI;L PRESSURE"
type textarea "x"
type textarea "OI;L PRESSURE"
type textarea "x"
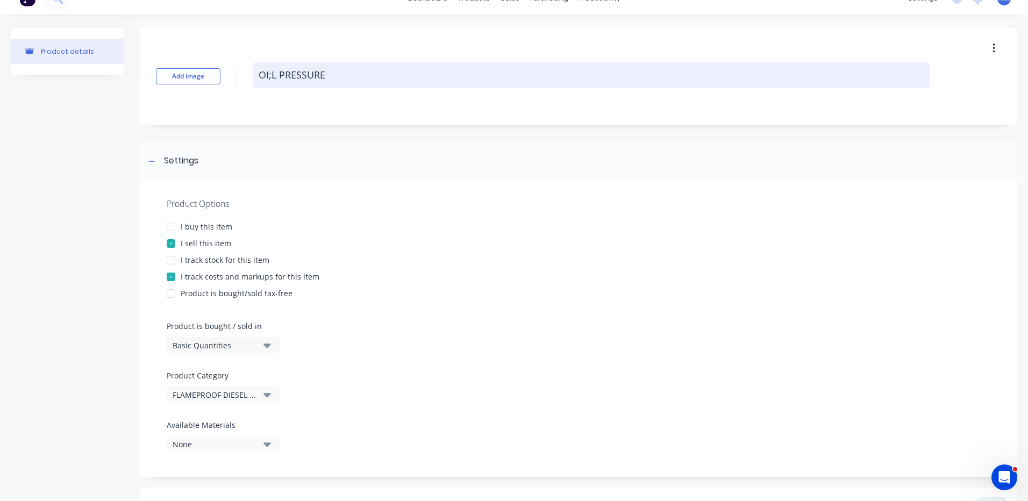
type textarea "OI;L PRESSUR"
type textarea "x"
type textarea "OI;L PRESSU"
type textarea "x"
type textarea "OI;L PRESS"
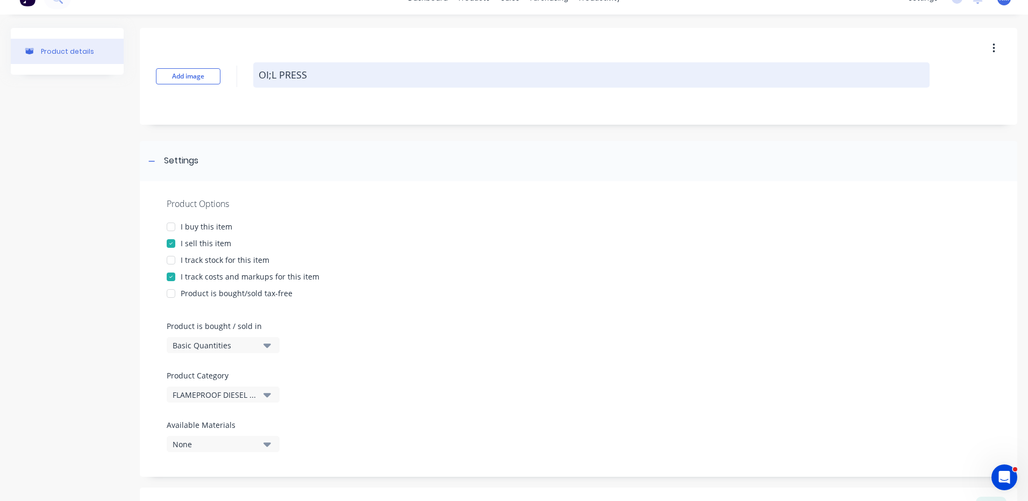
type textarea "x"
type textarea "OI;L PRES"
type textarea "x"
type textarea "OI;L PRE"
type textarea "x"
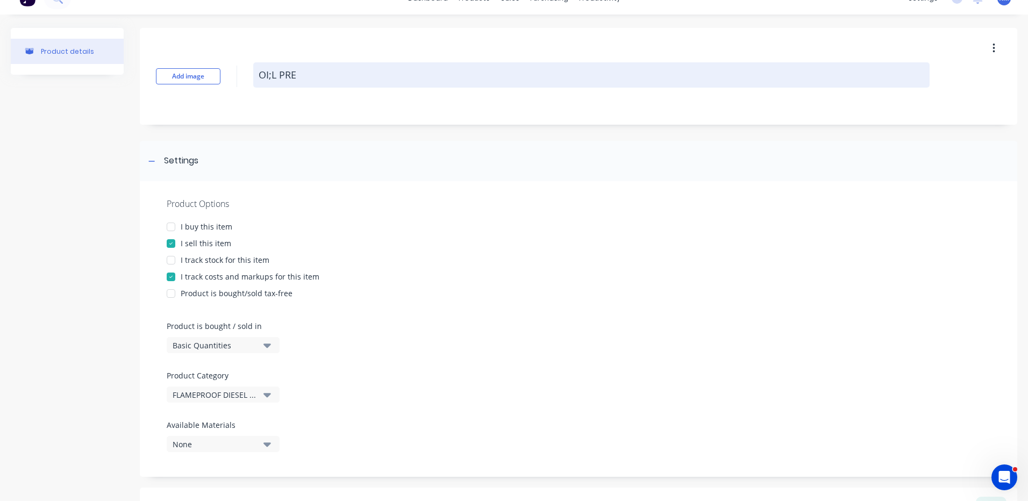
type textarea "OI;L PR"
type textarea "x"
type textarea "OI;L P"
type textarea "x"
type textarea "OI;L"
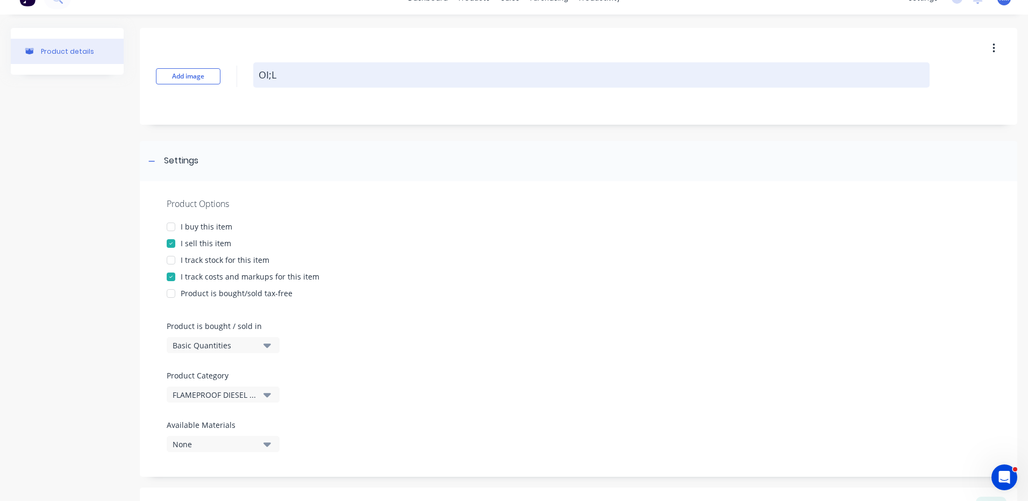
type textarea "x"
type textarea "OI;L"
type textarea "x"
type textarea "OI;"
type textarea "x"
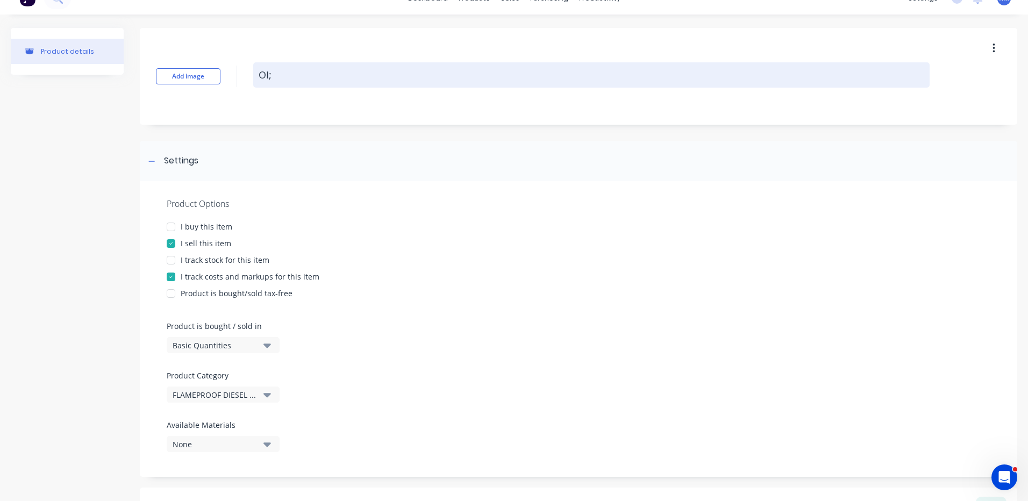
type textarea "OI"
type textarea "x"
type textarea "OIL"
type textarea "x"
type textarea "OIL"
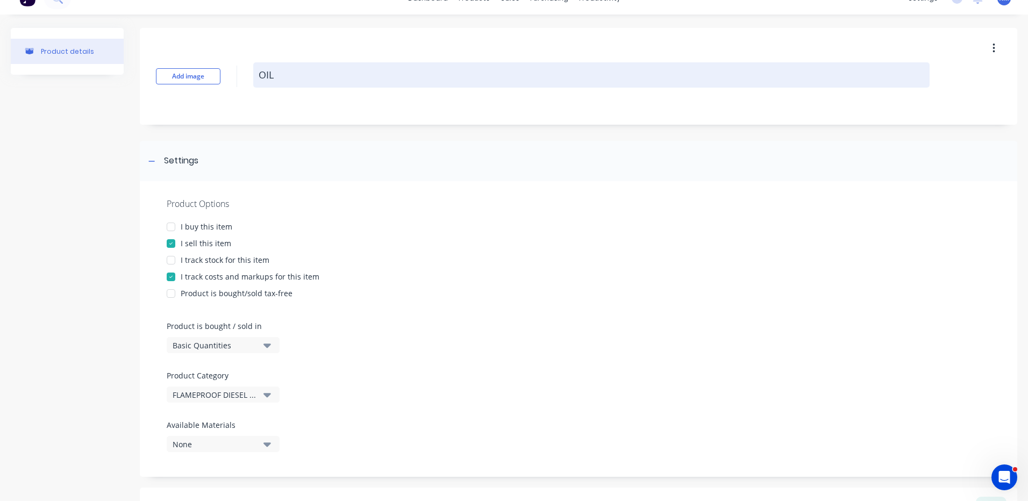
type textarea "x"
type textarea "OIL P"
type textarea "x"
type textarea "OIL PR"
type textarea "x"
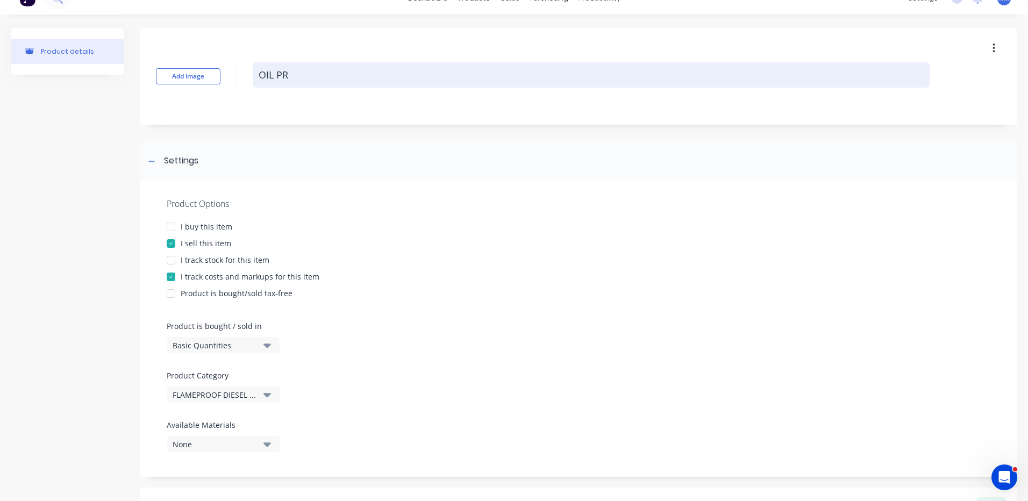
type textarea "OIL PRE"
type textarea "x"
type textarea "OIL PR"
type textarea "x"
type textarea "OIL P"
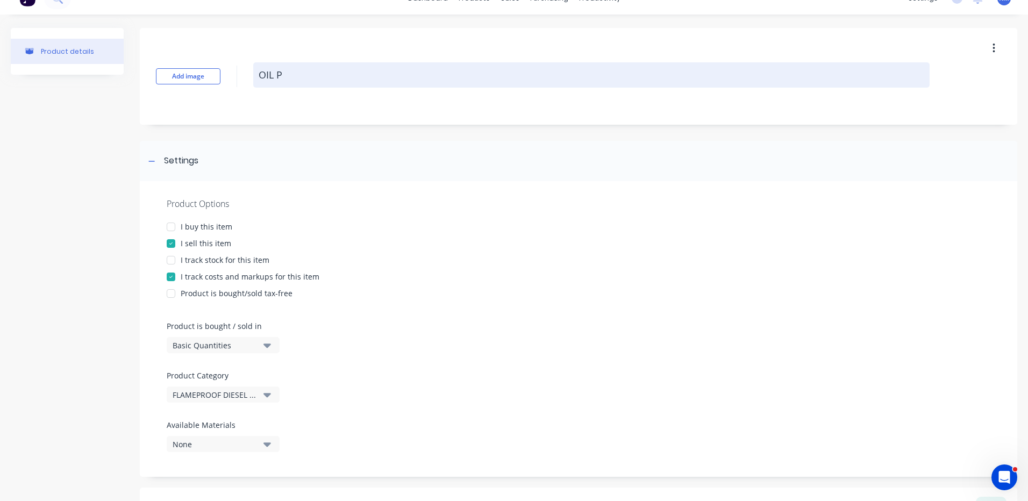
type textarea "x"
type textarea "OIL"
type textarea "x"
type textarea "OIL P"
type textarea "x"
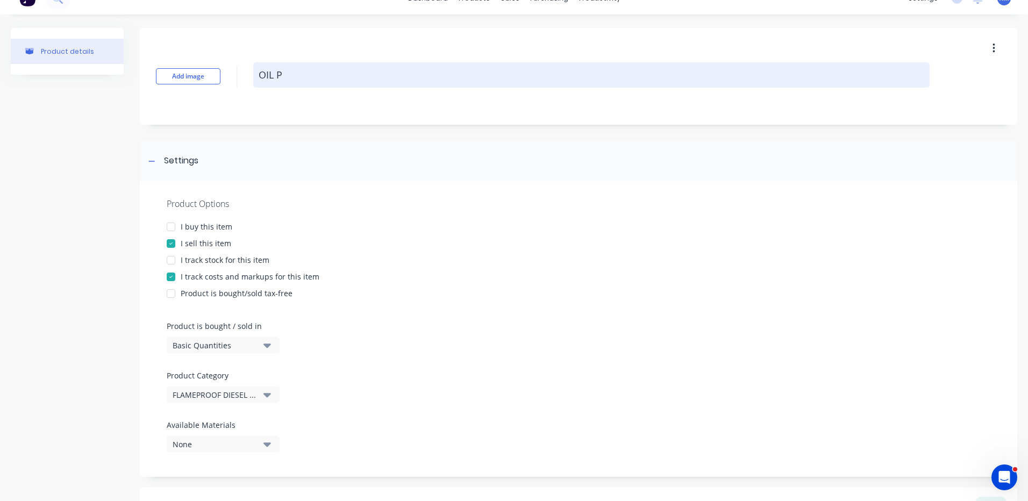
type textarea "OIL PR"
type textarea "x"
type textarea "OIL PRE"
type textarea "x"
type textarea "OIL PRES"
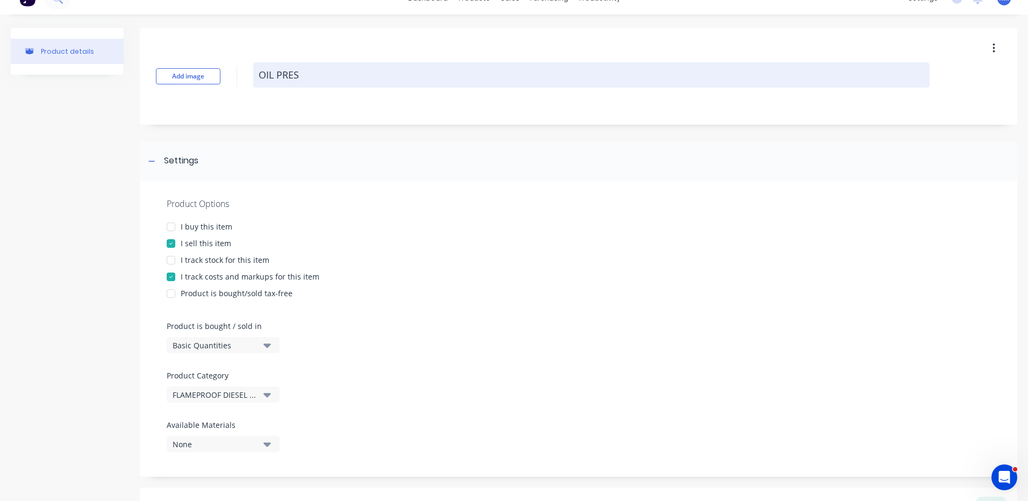
type textarea "x"
type textarea "OIL PRESS"
type textarea "x"
type textarea "OIL PRESSU"
type textarea "x"
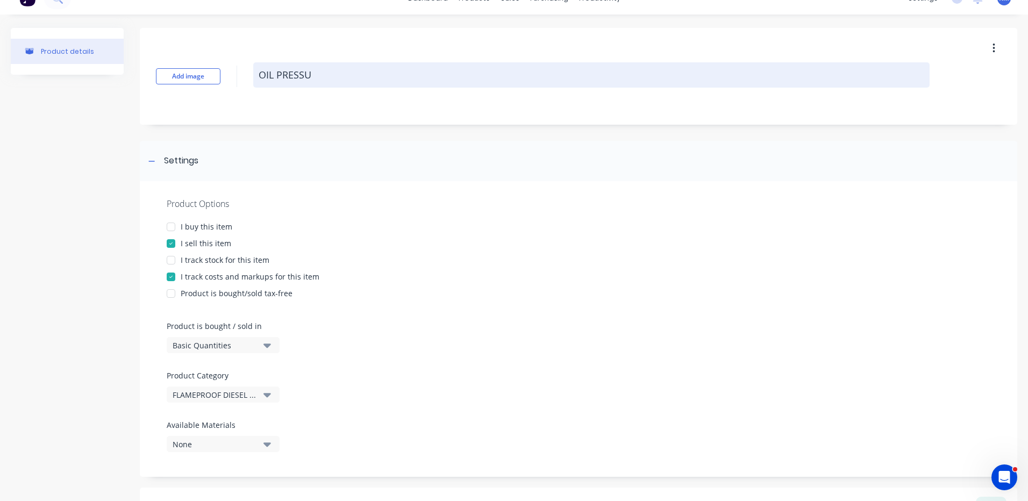
type textarea "OIL PRESSUR"
type textarea "x"
type textarea "OIL PRESSURE"
type textarea "x"
type textarea "OIL PRESSURE"
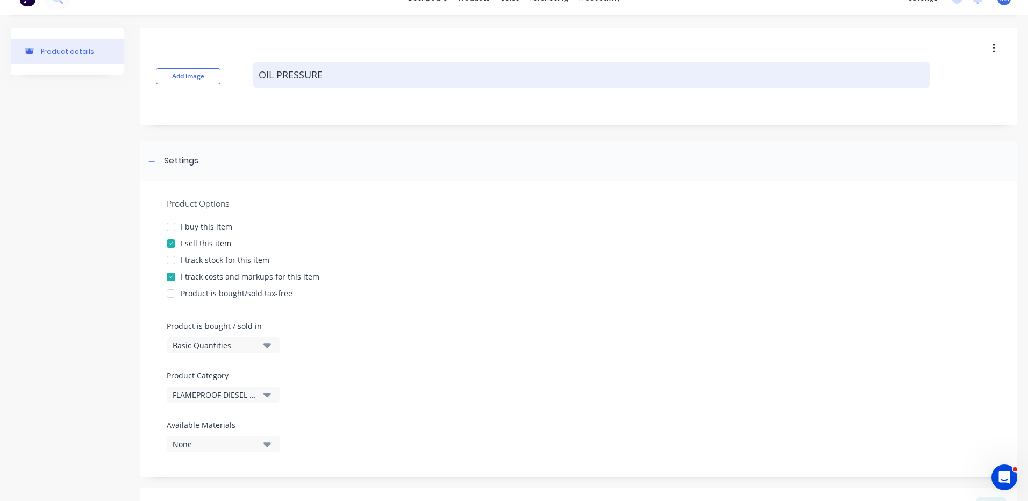
type textarea "x"
type textarea "OIL PRESSURE W"
type textarea "x"
type textarea "OIL PRESSURE"
type textarea "x"
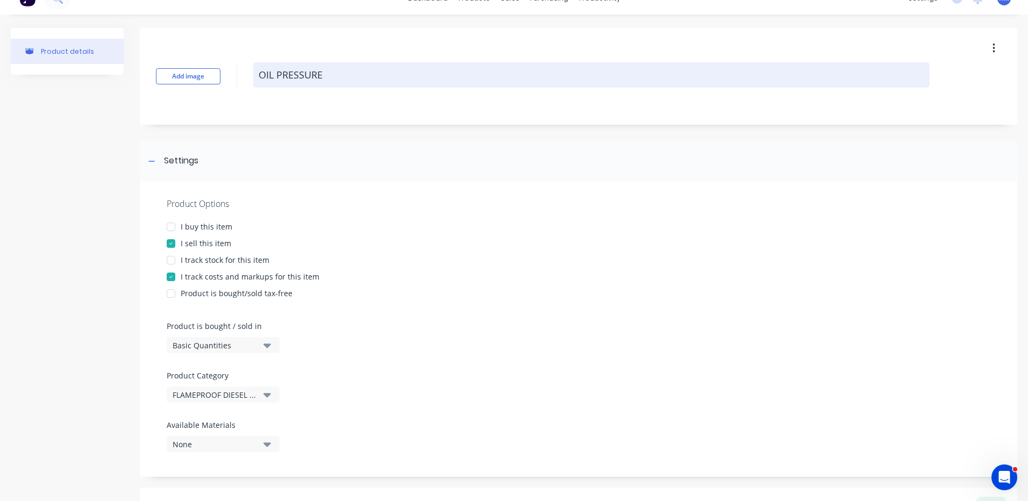
type textarea "OIL PRESSURE S"
type textarea "x"
type textarea "OIL PRESSURE SW"
type textarea "x"
type textarea "OIL PRESSURE SWI"
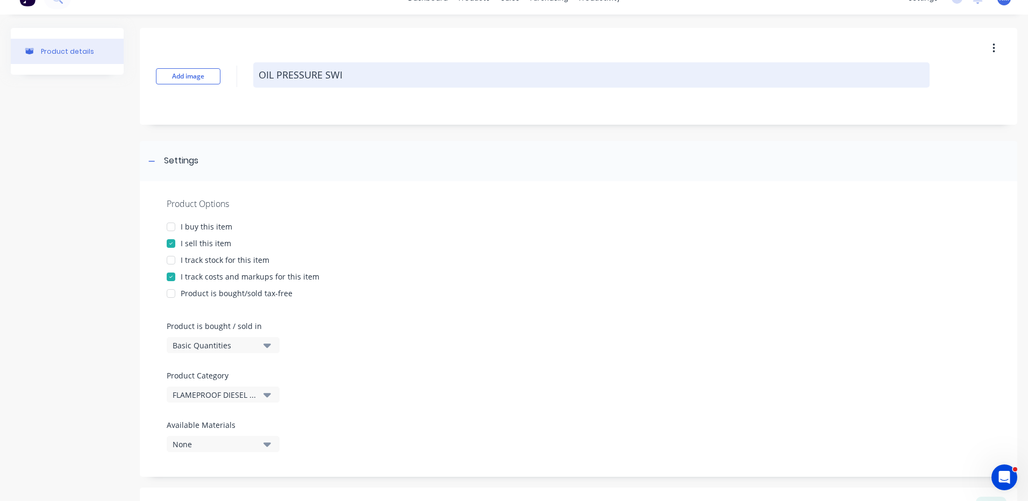
type textarea "x"
type textarea "OIL PRESSURE SWIT"
type textarea "x"
type textarea "OIL PRESSURE SWITCH"
type textarea "x"
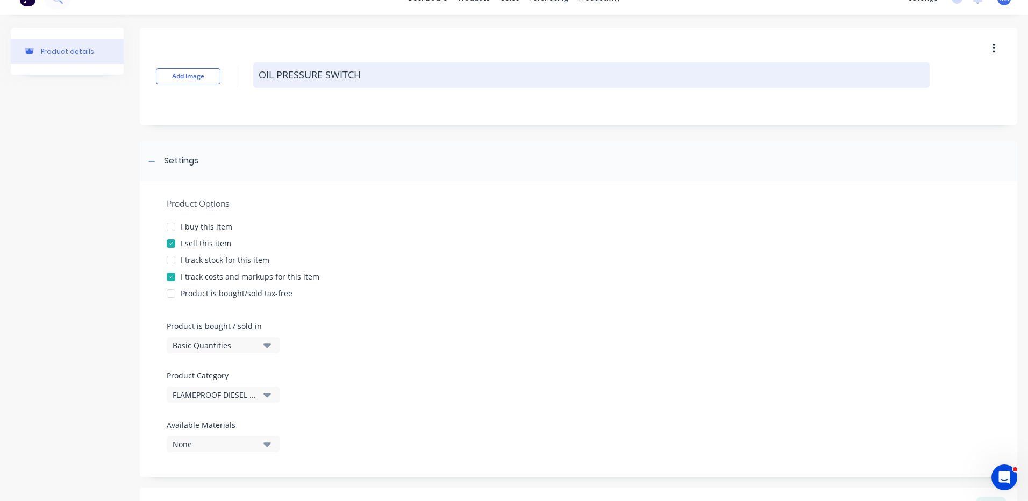
type textarea "OIL PRESSURE SWITCH"
type textarea "x"
type textarea "OIL PRESSURE SWITCH G"
type textarea "x"
type textarea "OIL PRESSURE SWITCH GL"
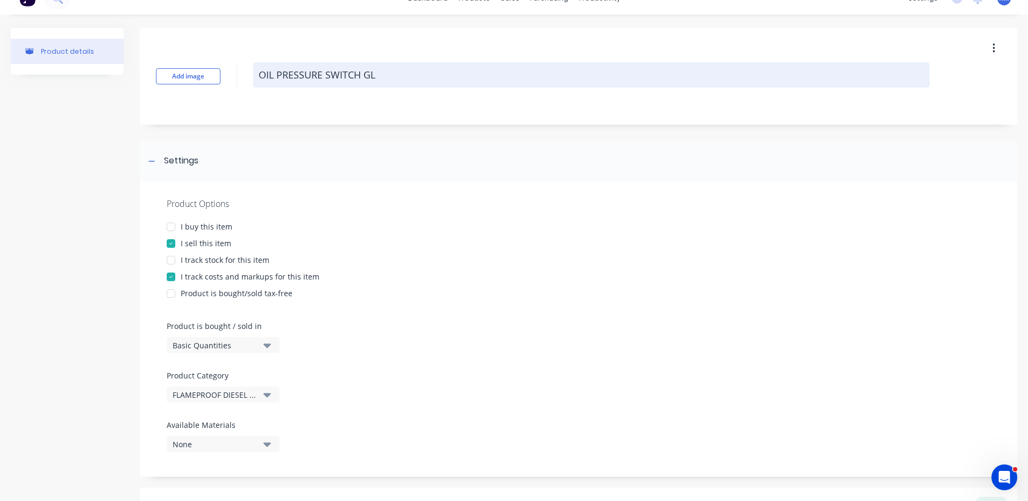
type textarea "x"
type textarea "OIL PRESSURE SWITCH GLA"
type textarea "x"
type textarea "OIL PRESSURE SWITCH GLAN"
type textarea "x"
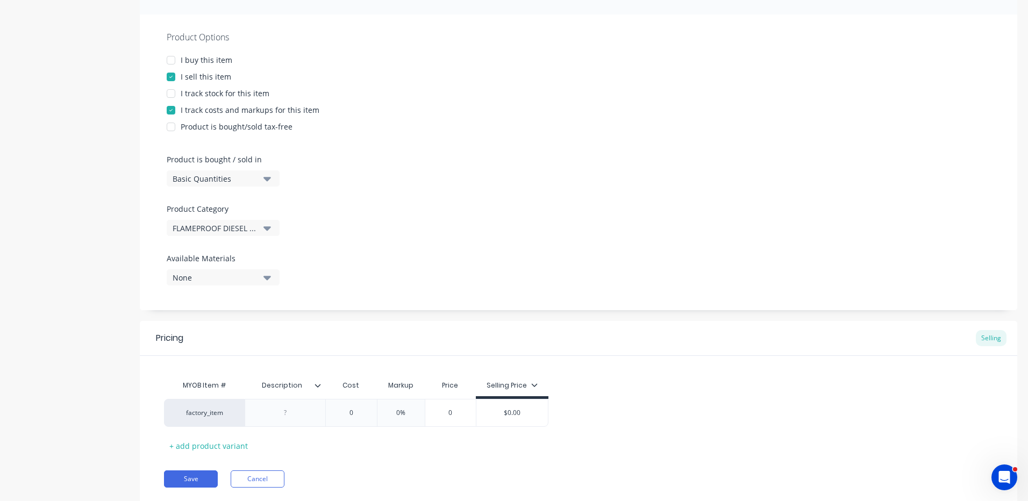
scroll to position [217, 0]
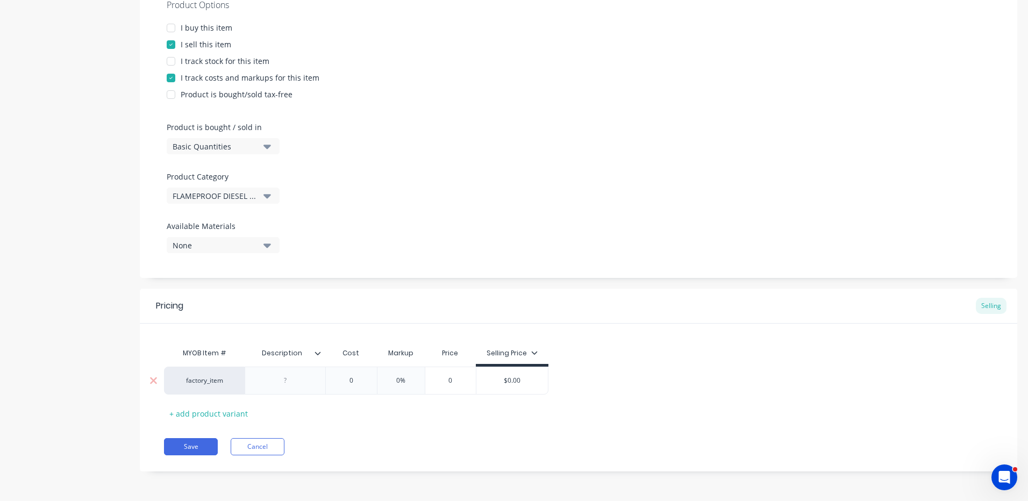
type textarea "OIL PRESSURE SWITCH GLAND"
type textarea "x"
type textarea "OIL PRESSURE SWITCH GLAND"
click at [290, 377] on div at bounding box center [286, 381] width 54 height 14
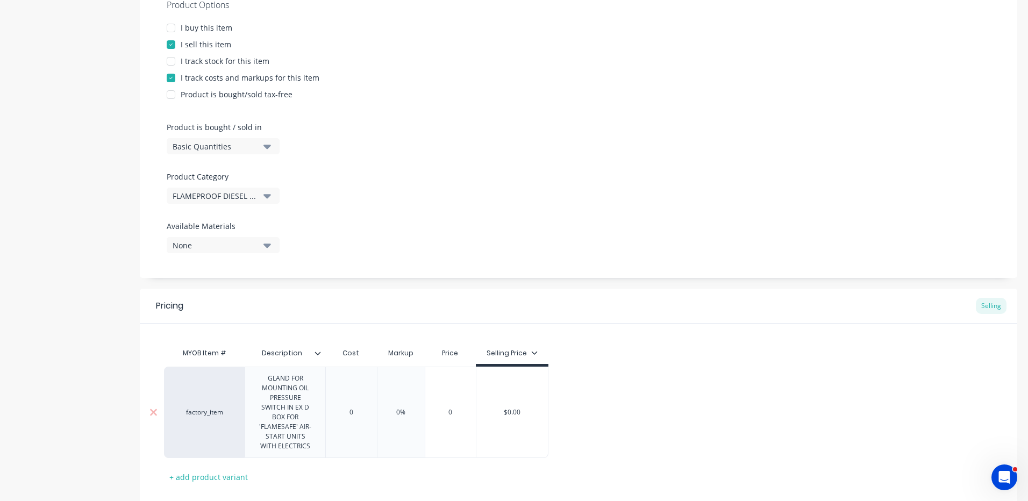
type textarea "x"
type input "0"
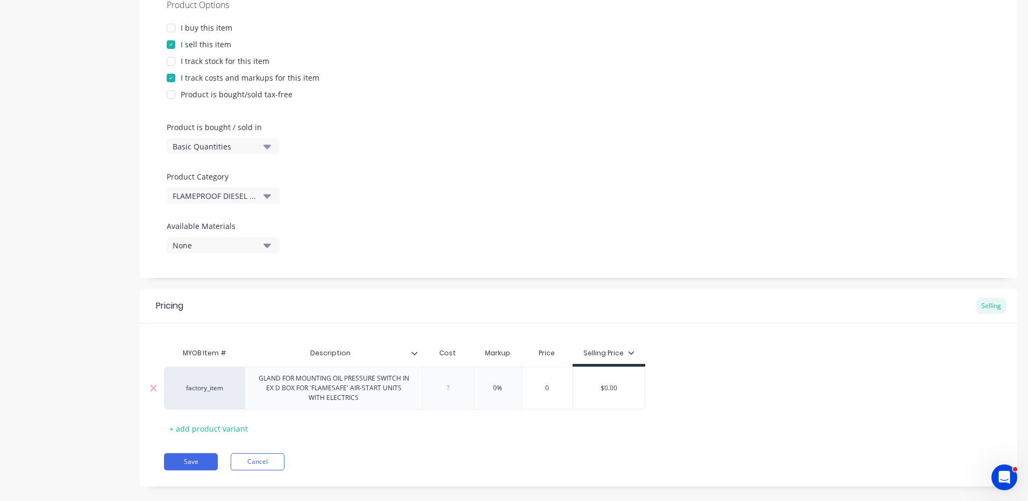
type textarea "x"
type input "1"
type textarea "x"
type input "10"
type textarea "x"
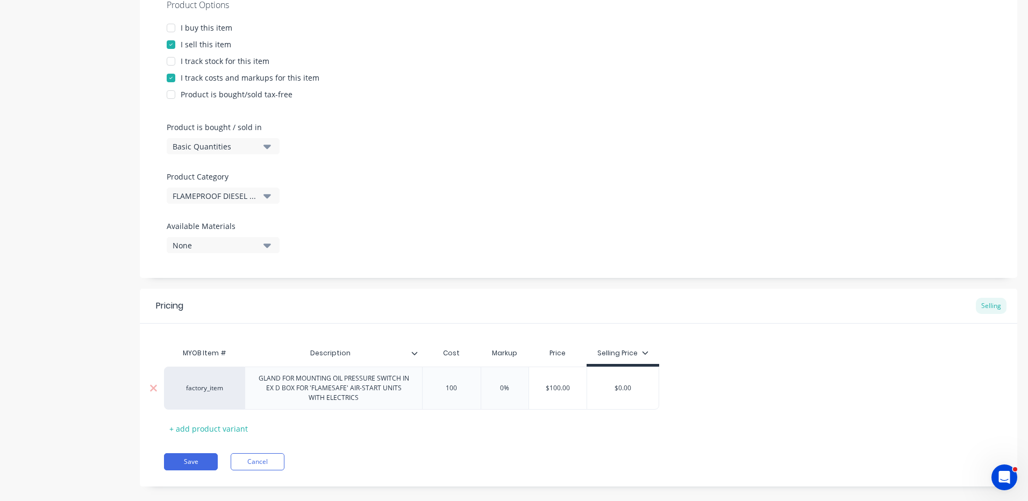
type input "100"
type input "5%"
type textarea "x"
type input "50%"
type input "$150.00"
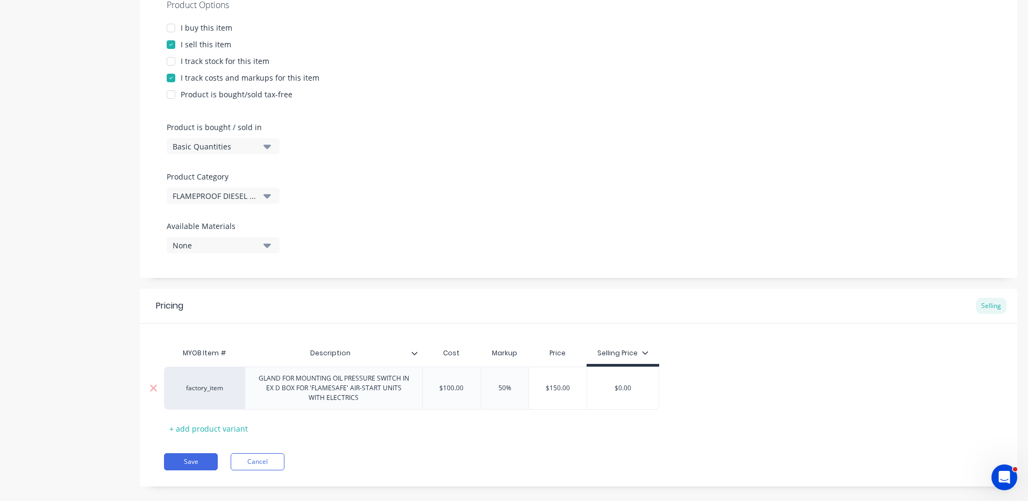
type input "$0.00"
type textarea "x"
type input "$0.0"
type textarea "x"
type input "$0."
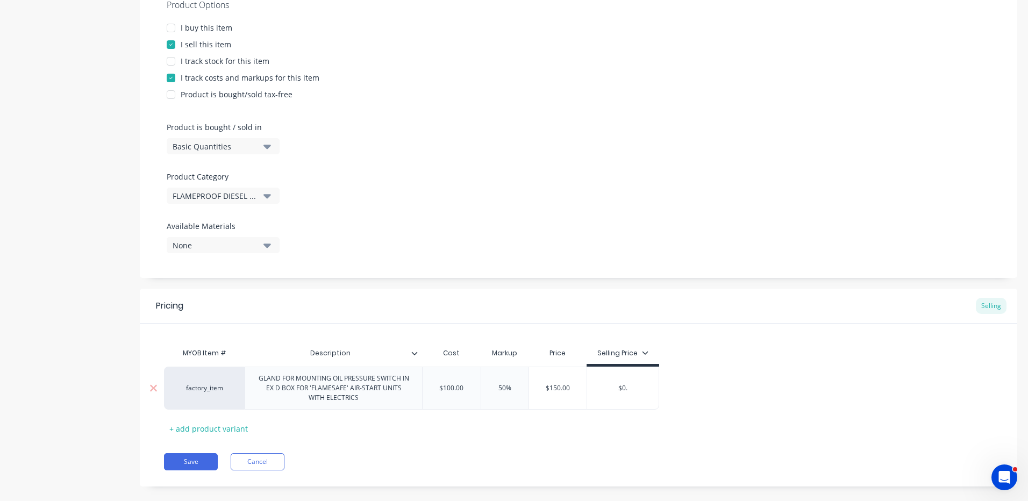
type textarea "x"
type input "$0"
type textarea "x"
type input "$"
type textarea "x"
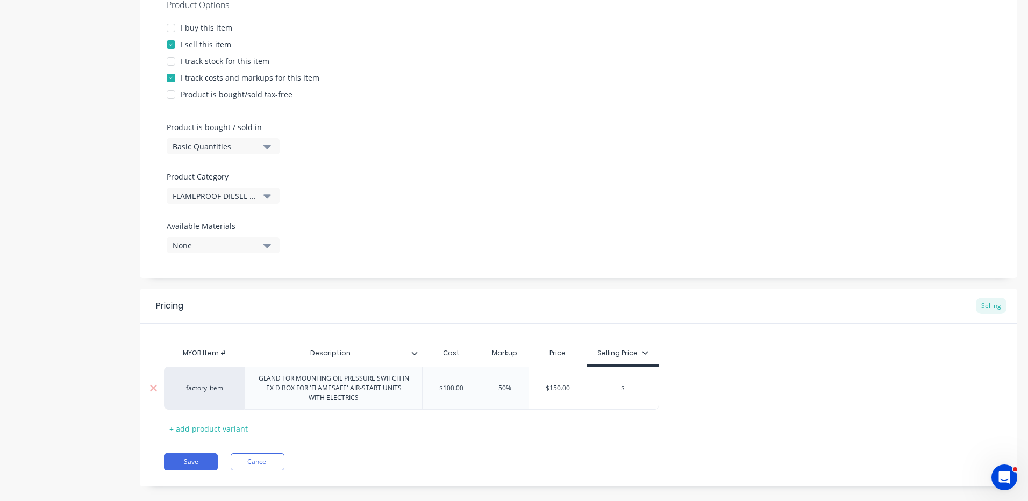
type input "$2"
type textarea "x"
type input "$20"
type textarea "x"
type input "$200"
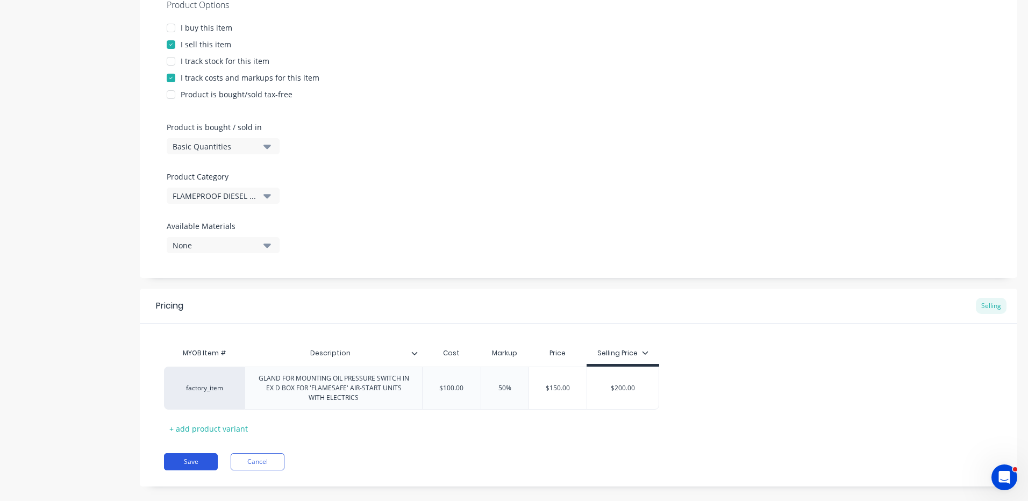
click at [182, 462] on button "Save" at bounding box center [191, 461] width 54 height 17
type textarea "x"
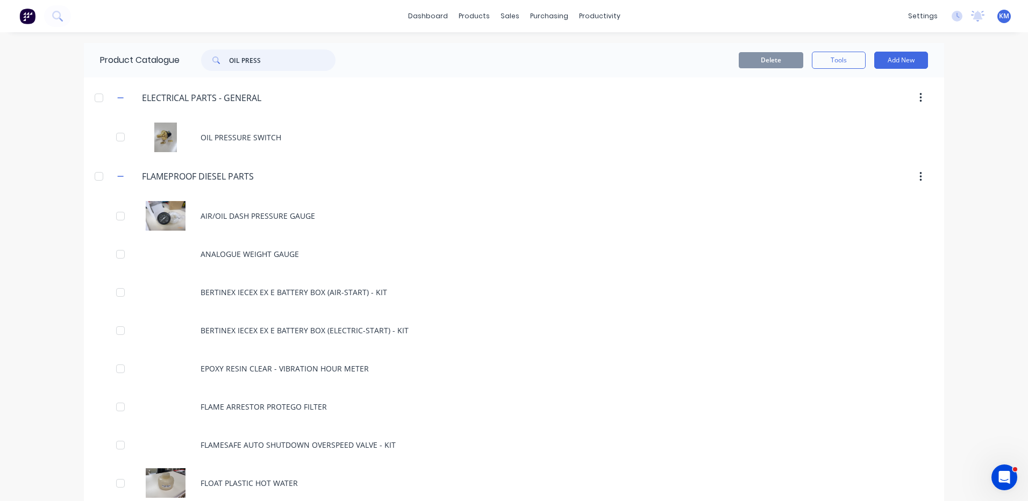
drag, startPoint x: 271, startPoint y: 65, endPoint x: 178, endPoint y: 59, distance: 93.2
click at [180, 62] on div "OIL PRESS" at bounding box center [266, 60] width 172 height 22
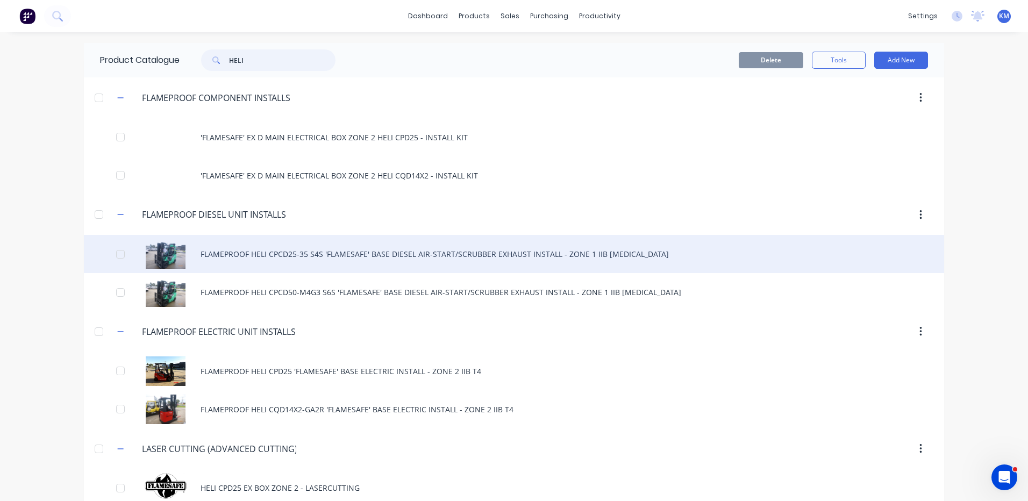
type input "HELI"
click at [312, 254] on div "FLAMEPROOF HELI CPCD25-35 S4S 'FLAMESAFE' BASE DIESEL AIR-START/SCRUBBER EXHAUS…" at bounding box center [514, 254] width 860 height 38
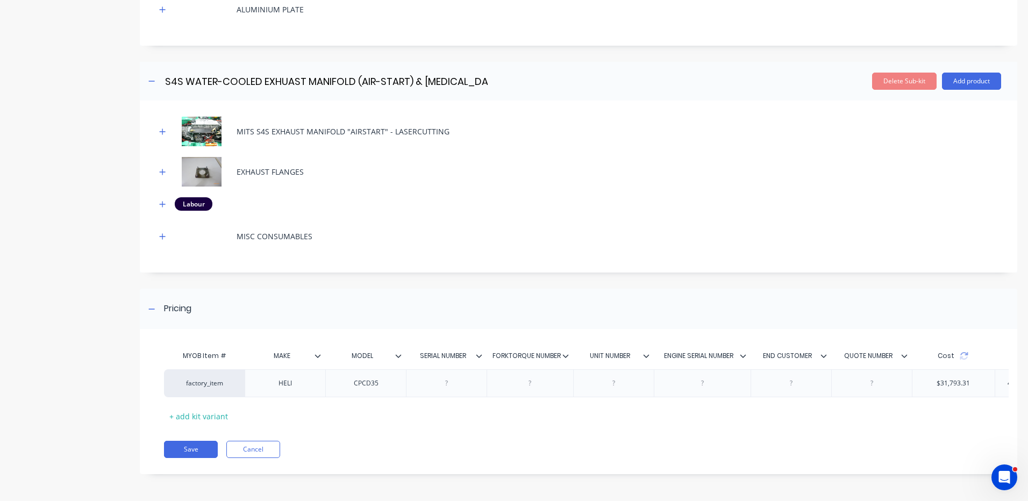
scroll to position [0, 204]
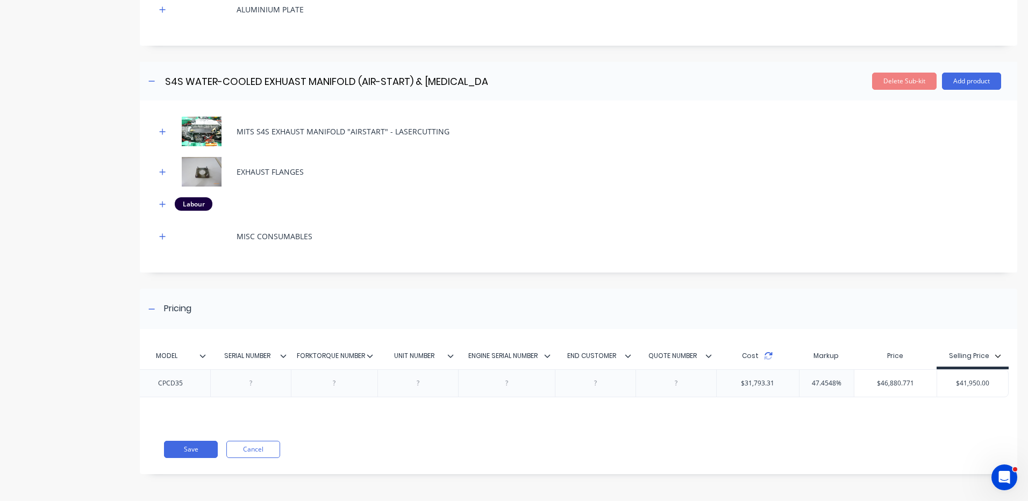
click at [764, 352] on icon at bounding box center [768, 356] width 9 height 9
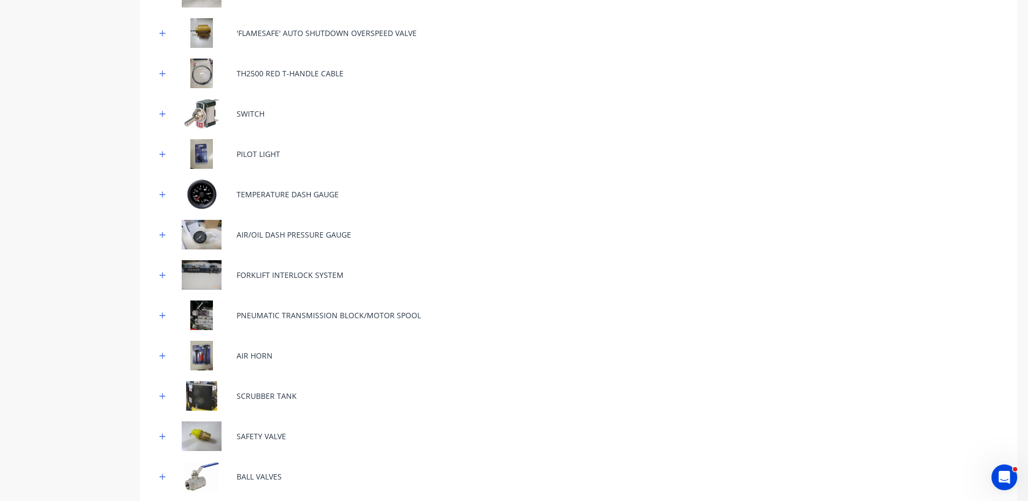
scroll to position [666, 0]
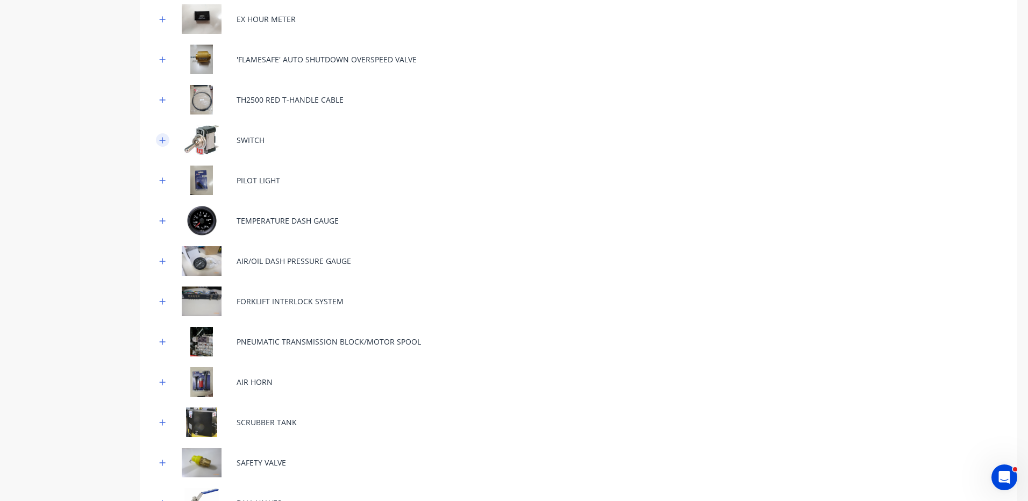
click at [163, 138] on icon "button" at bounding box center [162, 141] width 6 height 8
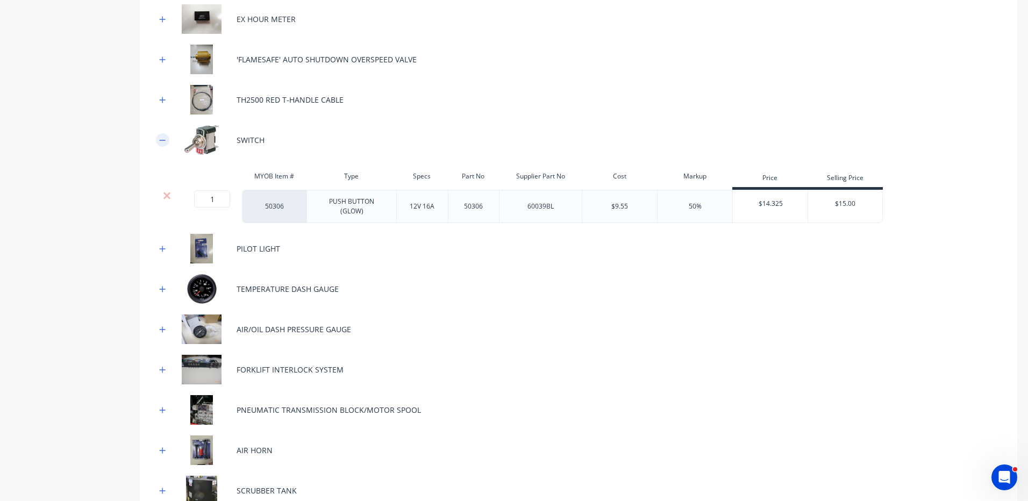
click at [163, 138] on icon "button" at bounding box center [162, 141] width 6 height 8
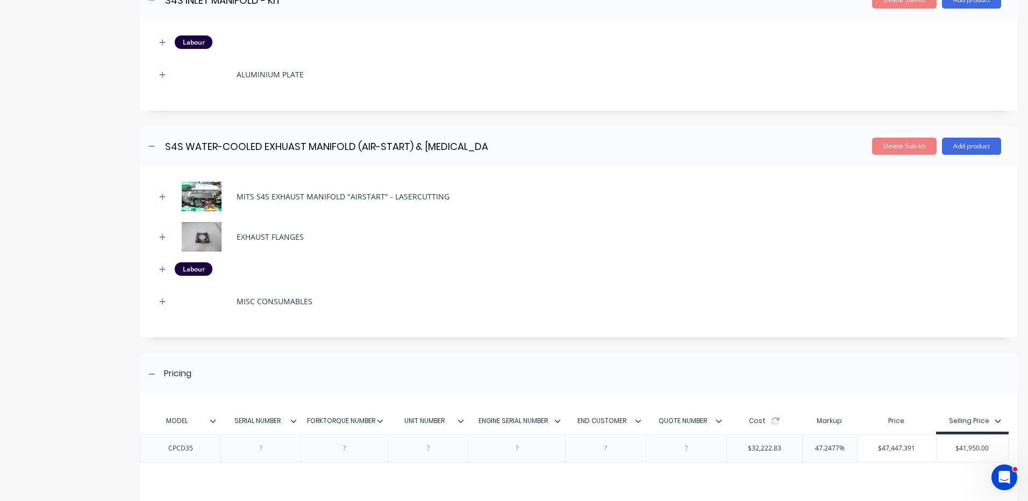
scroll to position [1903, 0]
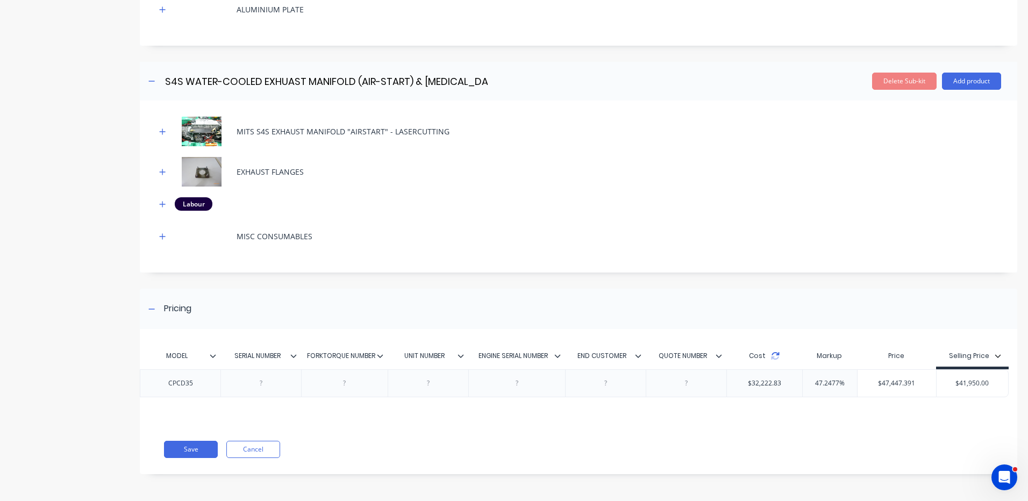
click at [771, 352] on icon at bounding box center [775, 356] width 9 height 9
click at [195, 451] on button "Save" at bounding box center [191, 449] width 54 height 17
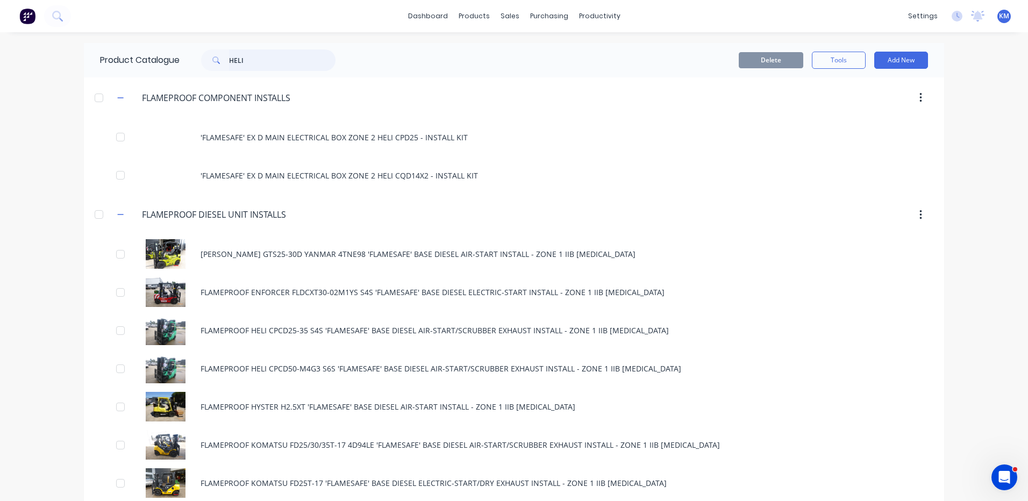
click at [259, 62] on input "HELI" at bounding box center [282, 60] width 106 height 22
type input "BELT"
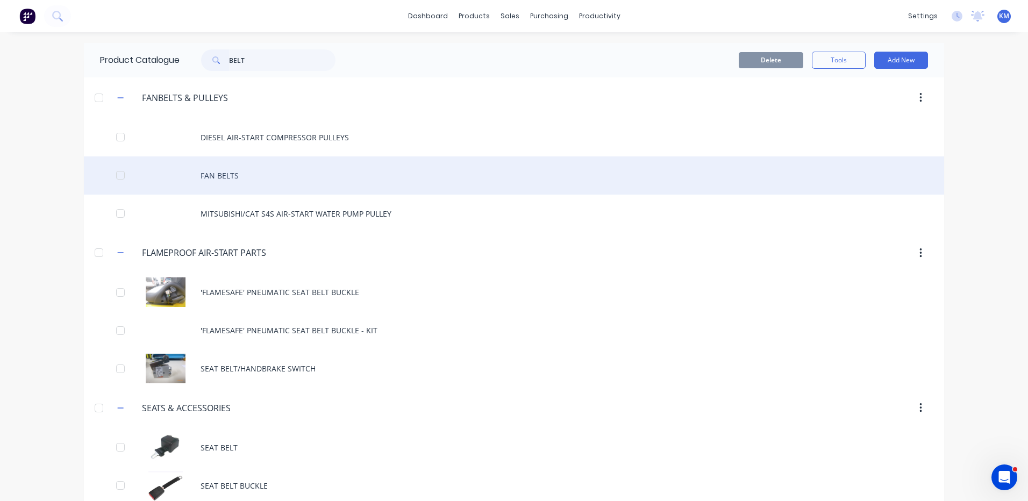
click at [253, 172] on div "FAN BELTS" at bounding box center [514, 175] width 860 height 38
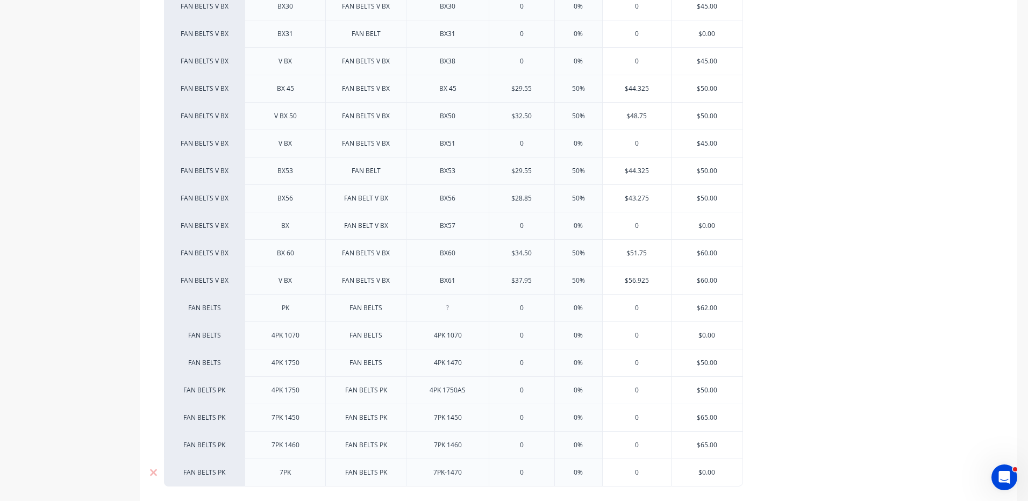
scroll to position [771, 0]
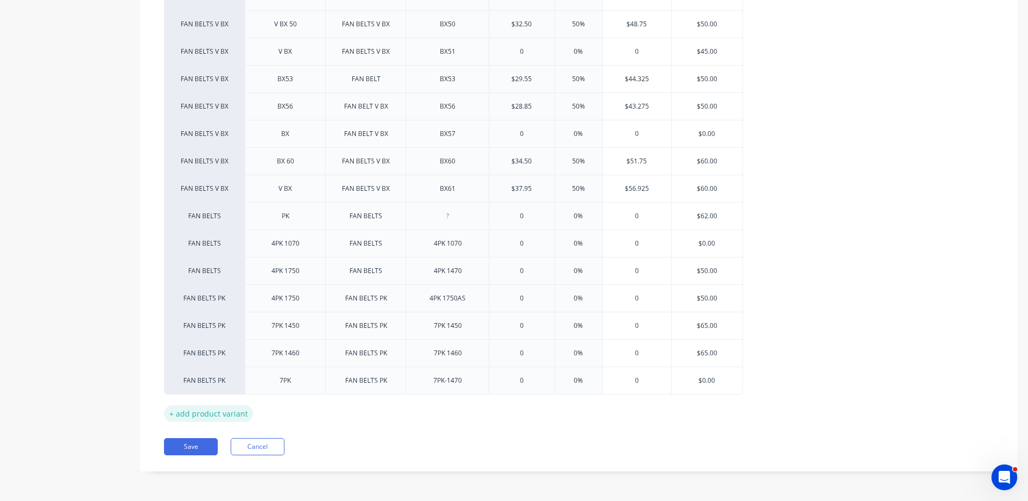
click at [230, 409] on div "+ add product variant" at bounding box center [208, 413] width 89 height 17
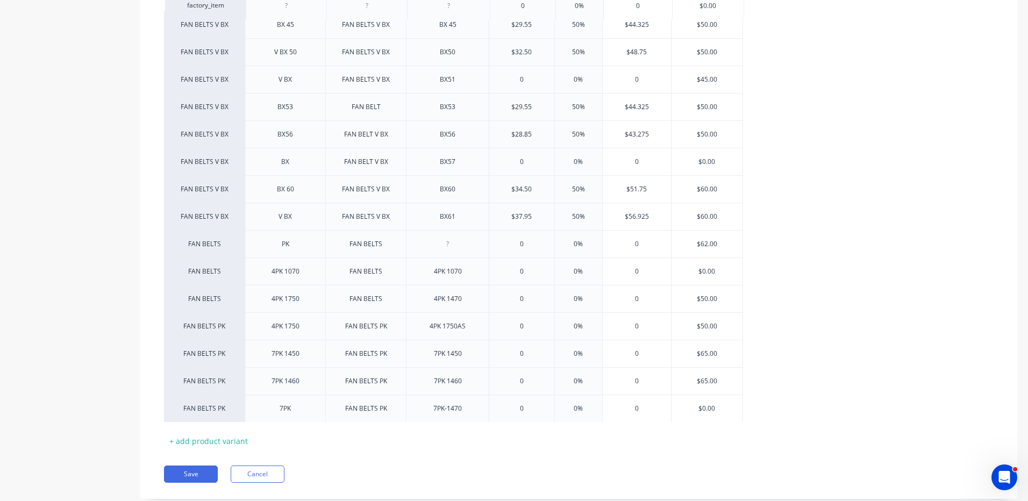
drag, startPoint x: 294, startPoint y: 320, endPoint x: 290, endPoint y: 8, distance: 312.4
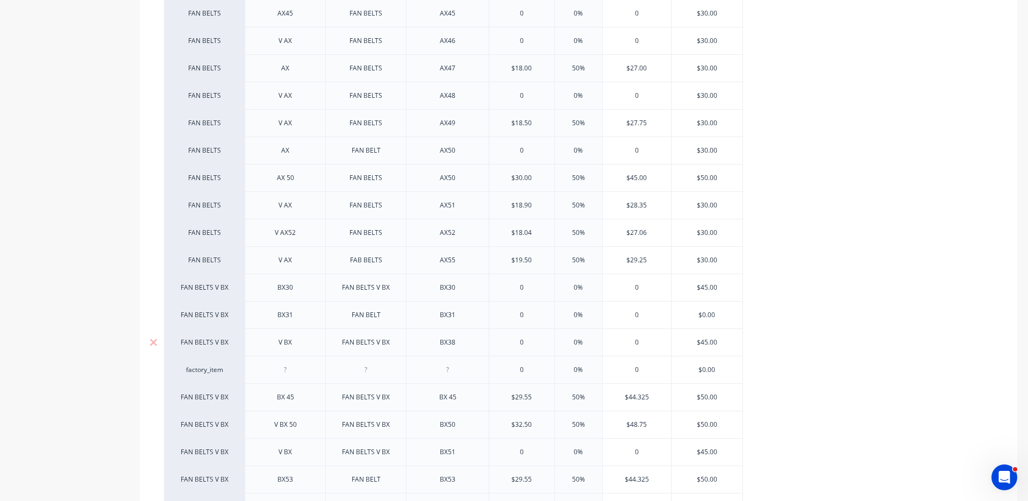
scroll to position [287, 0]
drag, startPoint x: 274, startPoint y: 486, endPoint x: 282, endPoint y: 192, distance: 294.2
click at [282, 192] on div "factory_item AX FAN BELT AX35 0 0% 0 $30.00 FAN BELTS AX FAN BELTS AX36 0 0% 0 …" at bounding box center [578, 453] width 829 height 905
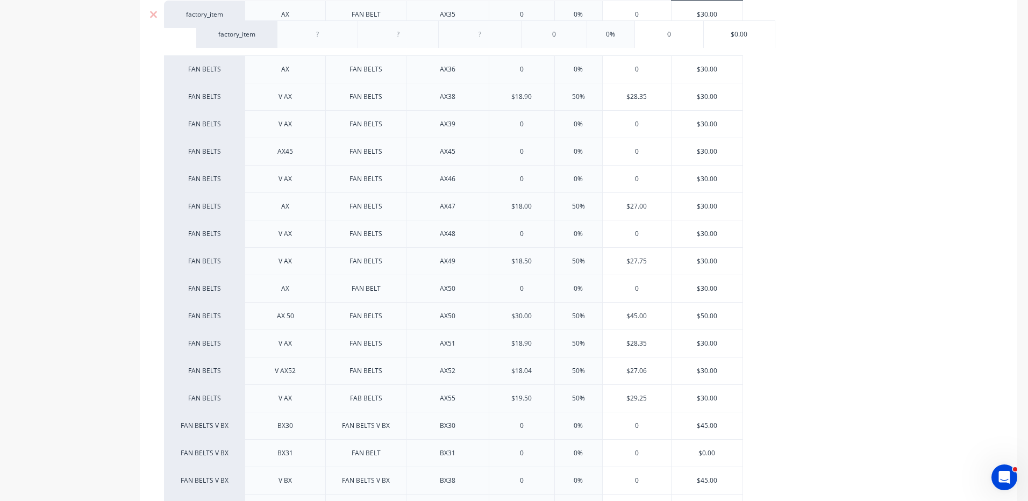
drag, startPoint x: 234, startPoint y: 484, endPoint x: 266, endPoint y: 27, distance: 457.6
click at [266, 27] on div "factory_item AX FAN BELT AX35 0 0% 0 $30.00 FAN BELTS AX FAN BELTS AX36 0 0% 0 …" at bounding box center [578, 453] width 829 height 905
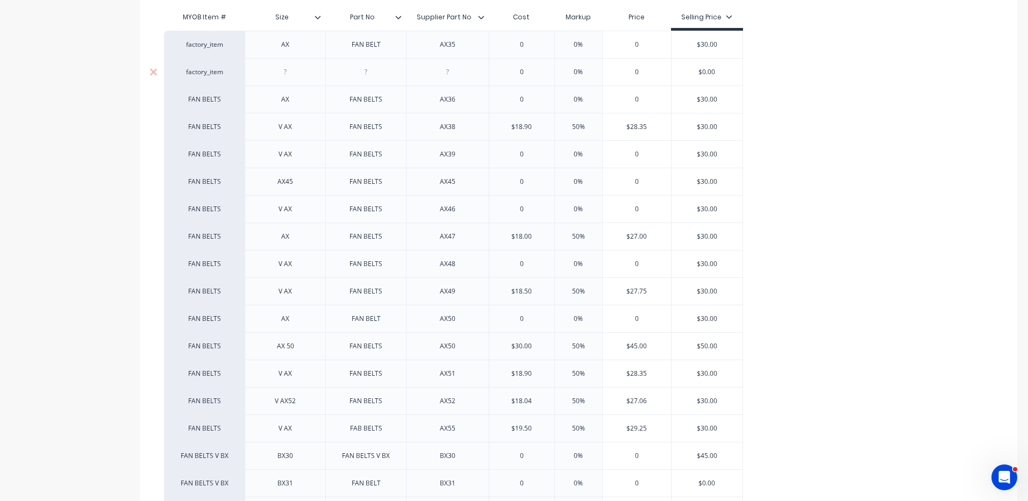
scroll to position [233, 0]
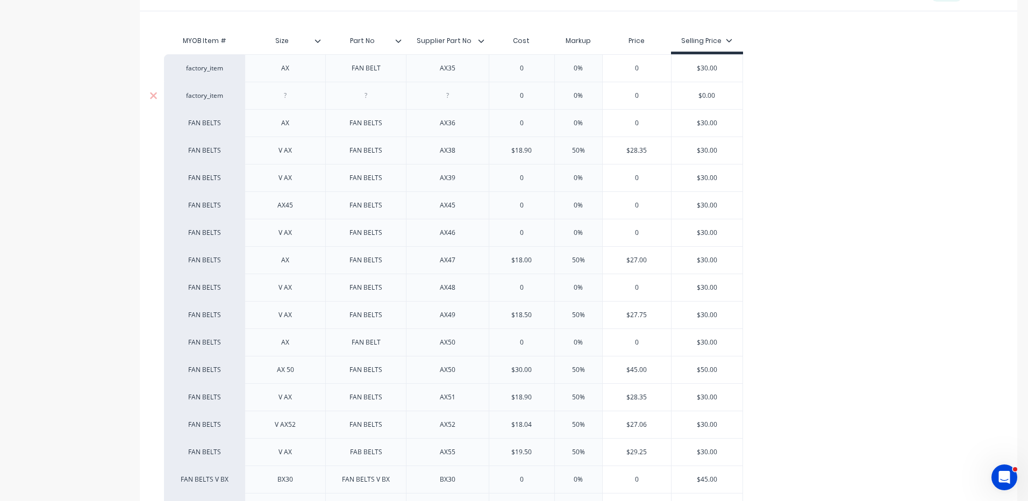
click at [311, 101] on div at bounding box center [286, 96] width 54 height 14
type textarea "x"
click at [219, 96] on div "factory_item" at bounding box center [204, 96] width 59 height 10
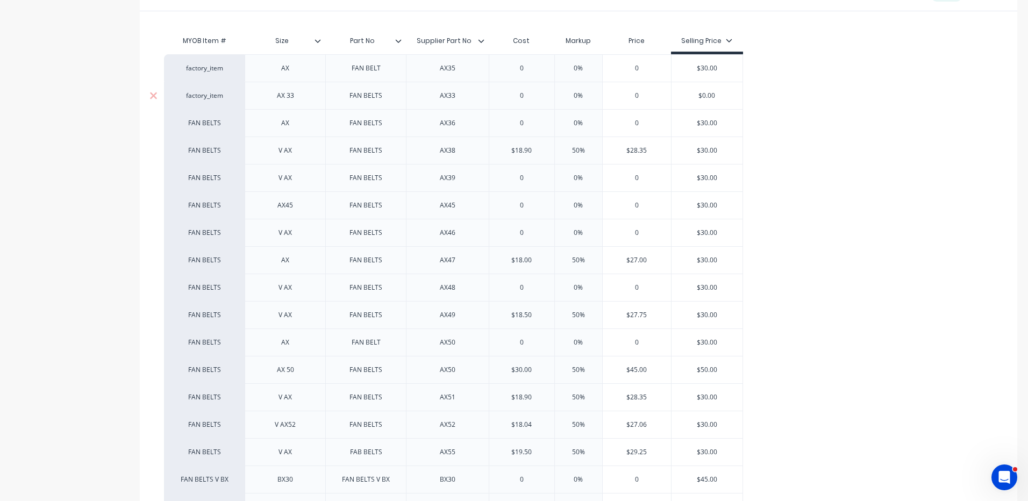
type textarea "x"
click at [198, 99] on div "factory_item" at bounding box center [204, 96] width 59 height 10
type input "FAN BE"
click at [202, 111] on button "FAN BELTS" at bounding box center [209, 112] width 68 height 16
type textarea "x"
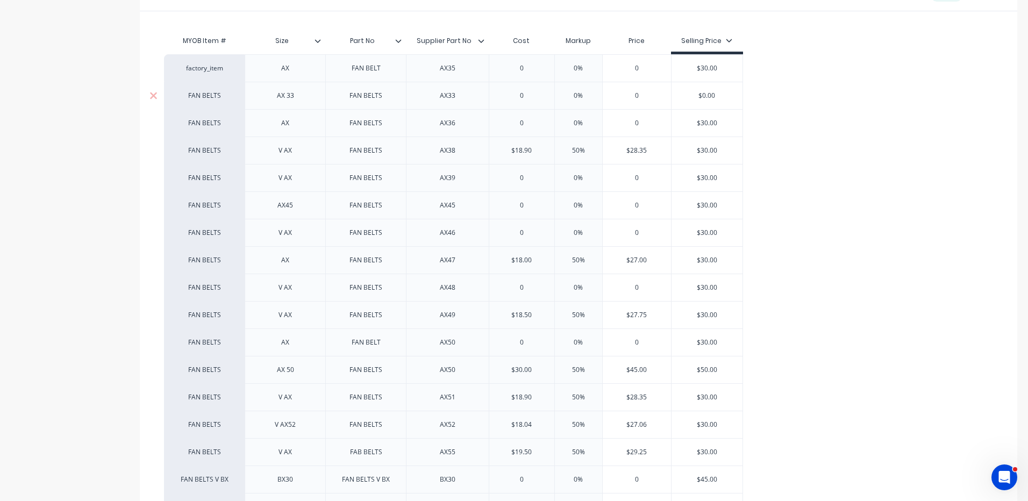
type input "0"
click at [529, 95] on input "0" at bounding box center [521, 96] width 65 height 10
click at [512, 112] on div "0" at bounding box center [521, 123] width 65 height 27
type input "0"
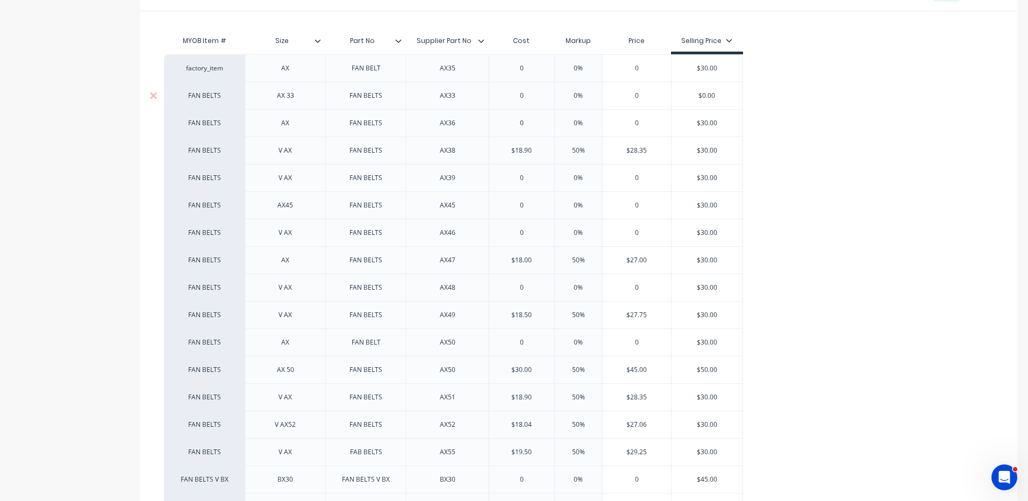
click at [533, 94] on input "0" at bounding box center [521, 96] width 65 height 10
click at [527, 95] on input "0" at bounding box center [521, 96] width 65 height 10
type textarea "x"
type input "15"
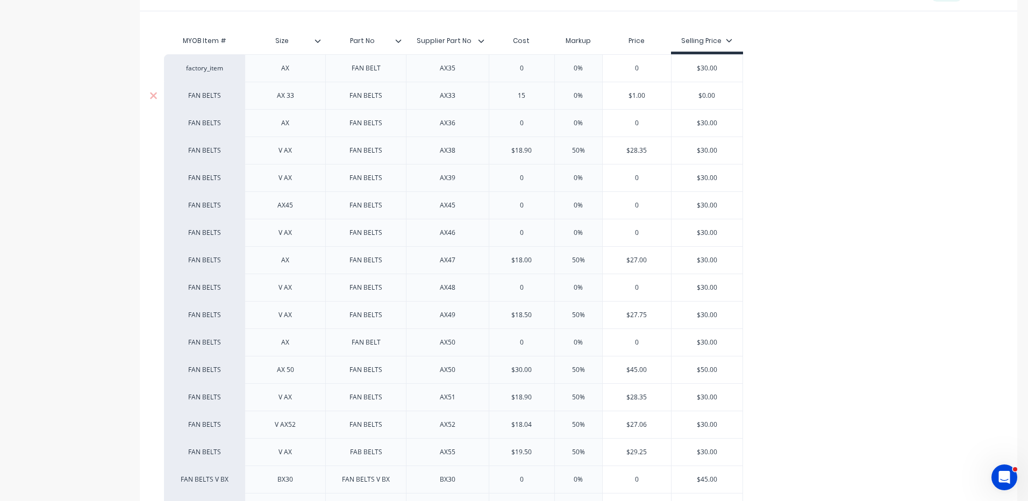
type textarea "x"
type input "15"
type input "0"
type input "50"
type textarea "x"
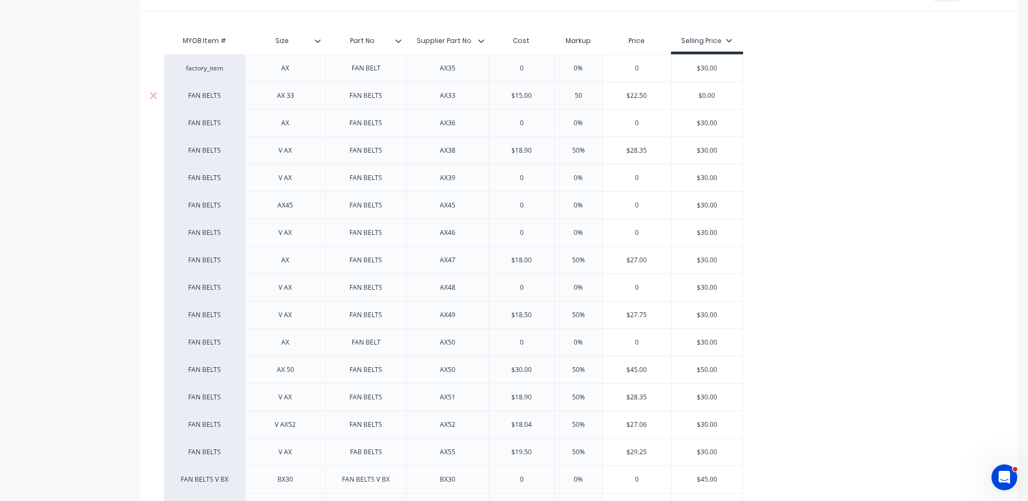
type input "50"
type input "$22.50"
type input "$0.0"
type textarea "x"
type input "$0."
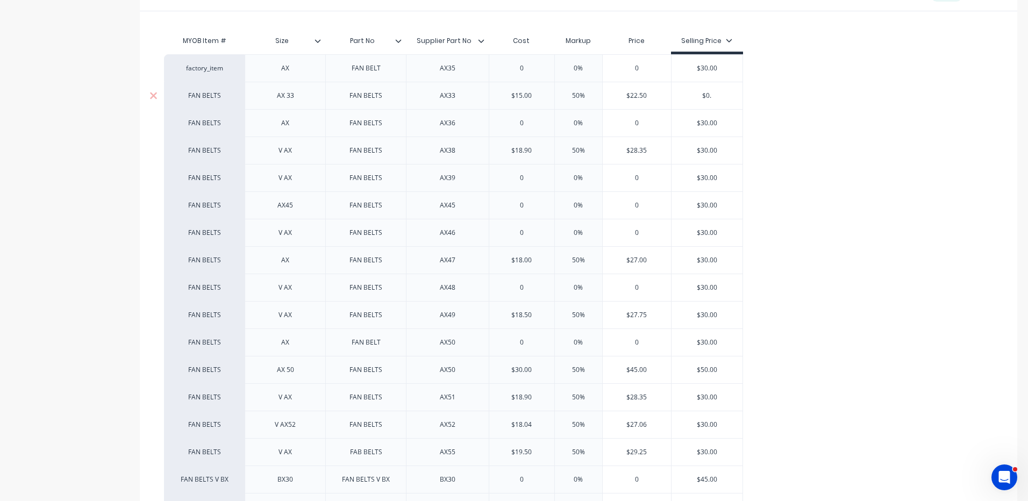
type textarea "x"
type input "$0"
type textarea "x"
type input "$"
type textarea "x"
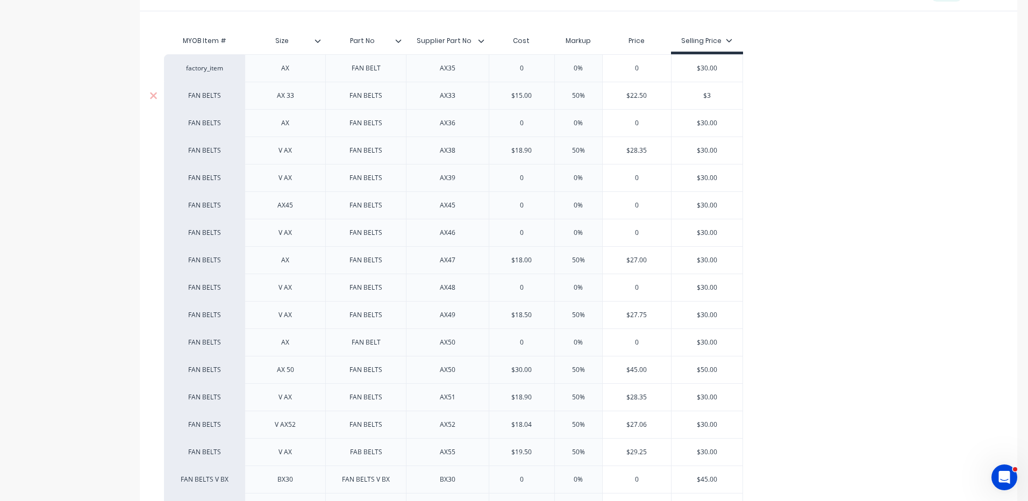
type input "$30"
type textarea "x"
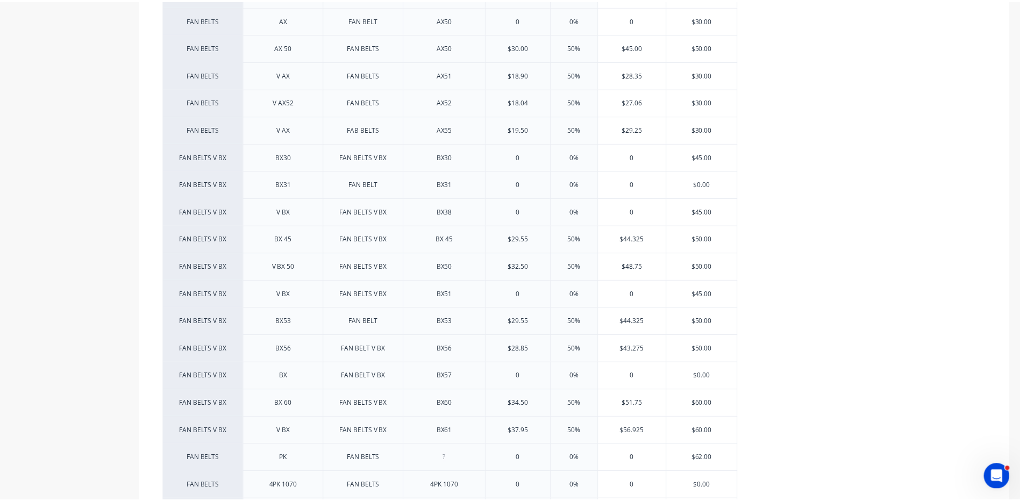
scroll to position [798, 0]
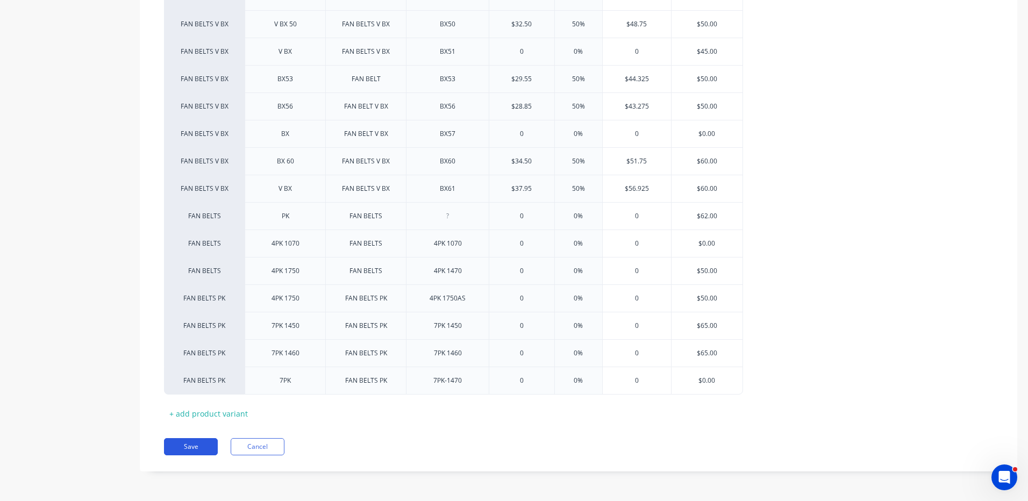
type input "$30"
click at [184, 442] on button "Save" at bounding box center [191, 446] width 54 height 17
type textarea "x"
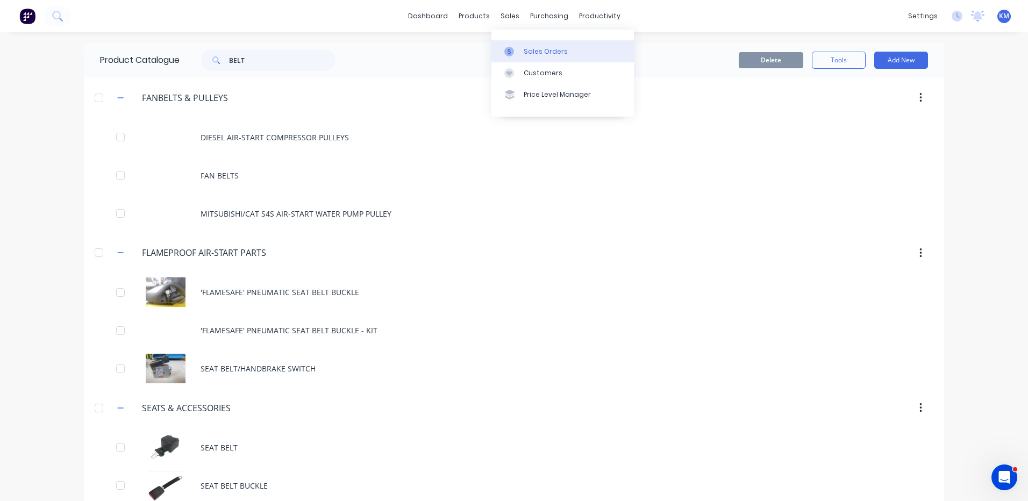
click at [513, 45] on link "Sales Orders" at bounding box center [562, 51] width 142 height 22
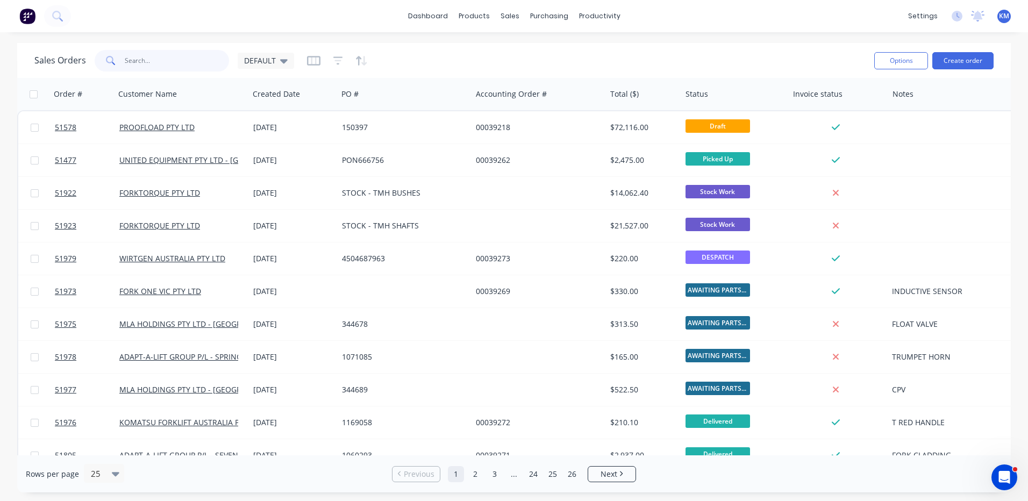
click at [149, 59] on input "text" at bounding box center [177, 61] width 105 height 22
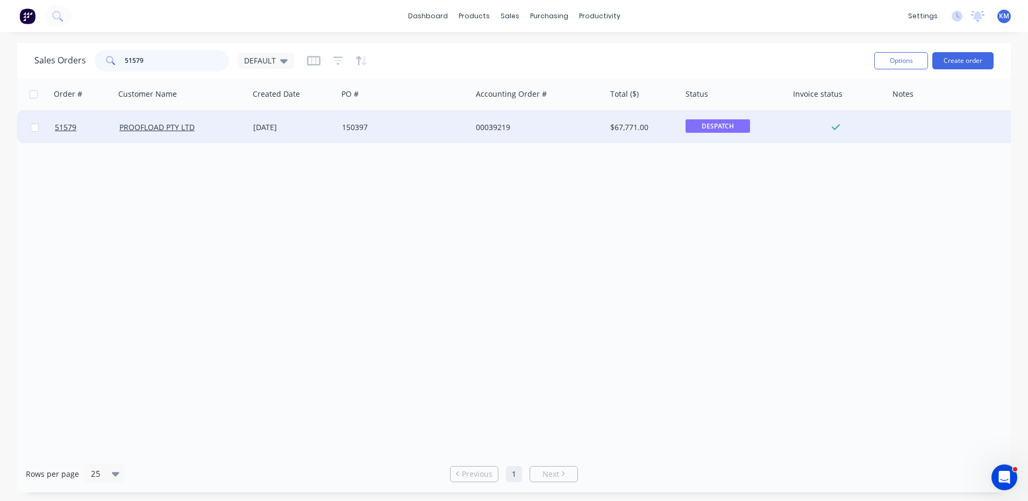
type input "51579"
click at [238, 129] on div "PROOFLOAD PTY LTD" at bounding box center [178, 127] width 119 height 11
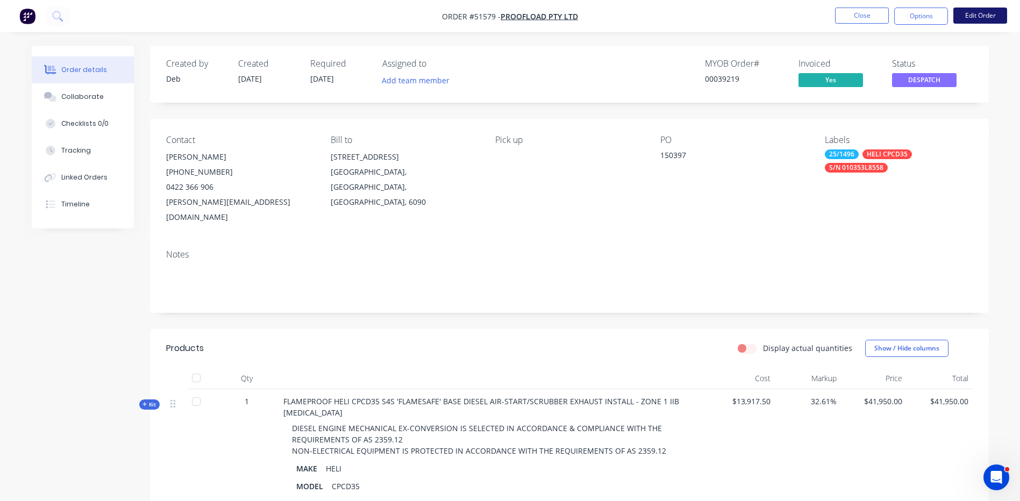
click at [984, 16] on button "Edit Order" at bounding box center [980, 16] width 54 height 16
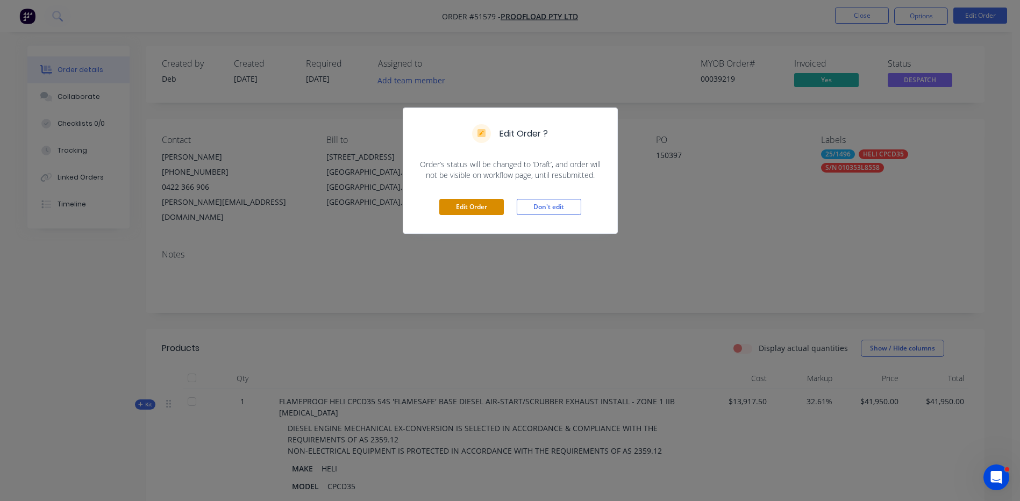
click at [483, 212] on button "Edit Order" at bounding box center [471, 207] width 65 height 16
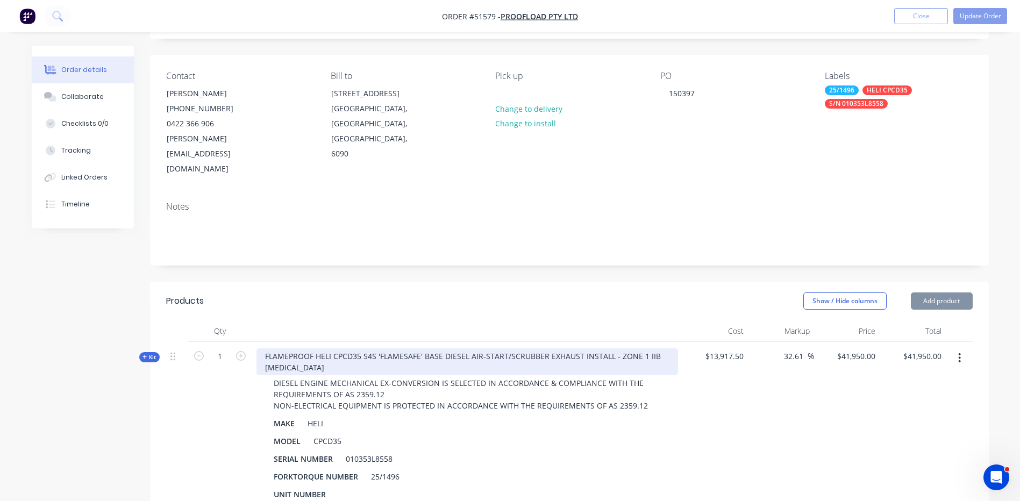
scroll to position [161, 0]
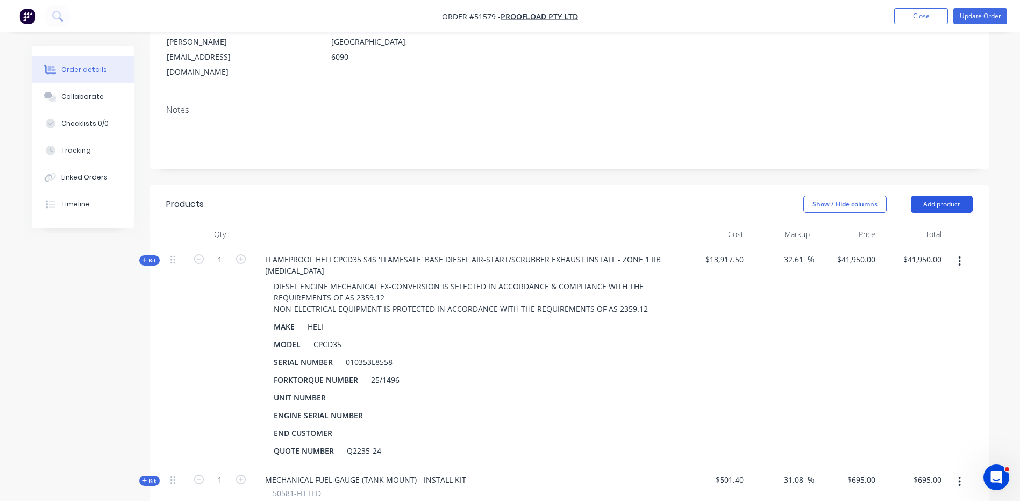
click at [935, 196] on button "Add product" at bounding box center [942, 204] width 62 height 17
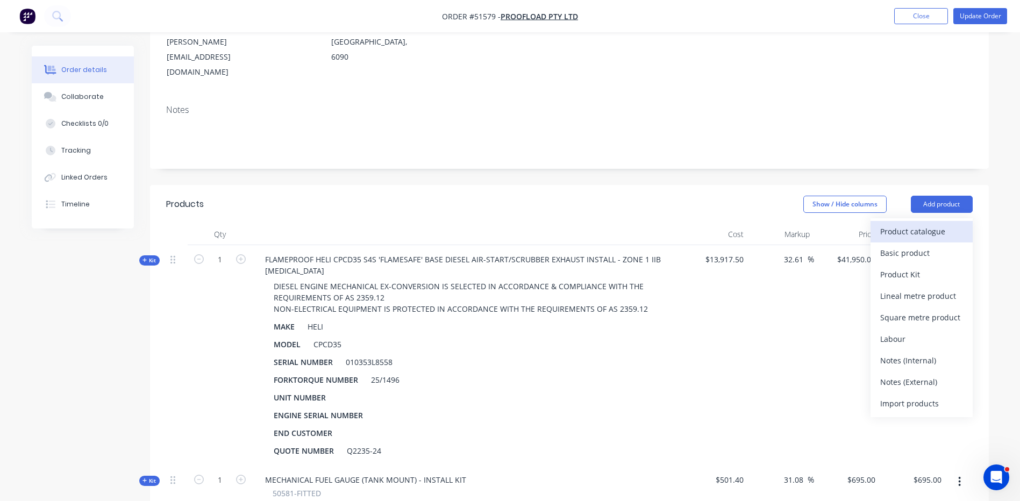
click at [931, 224] on div "Product catalogue" at bounding box center [921, 232] width 83 height 16
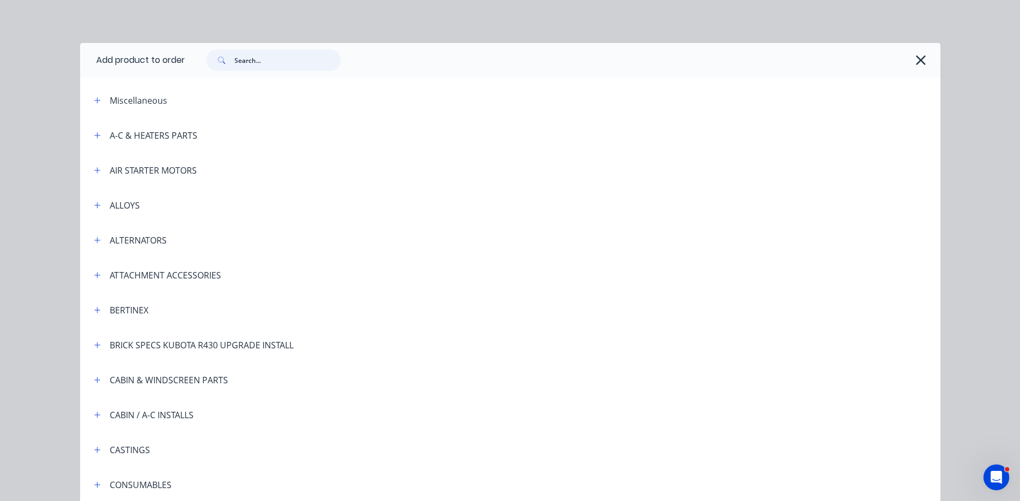
click at [287, 60] on input "text" at bounding box center [287, 60] width 106 height 22
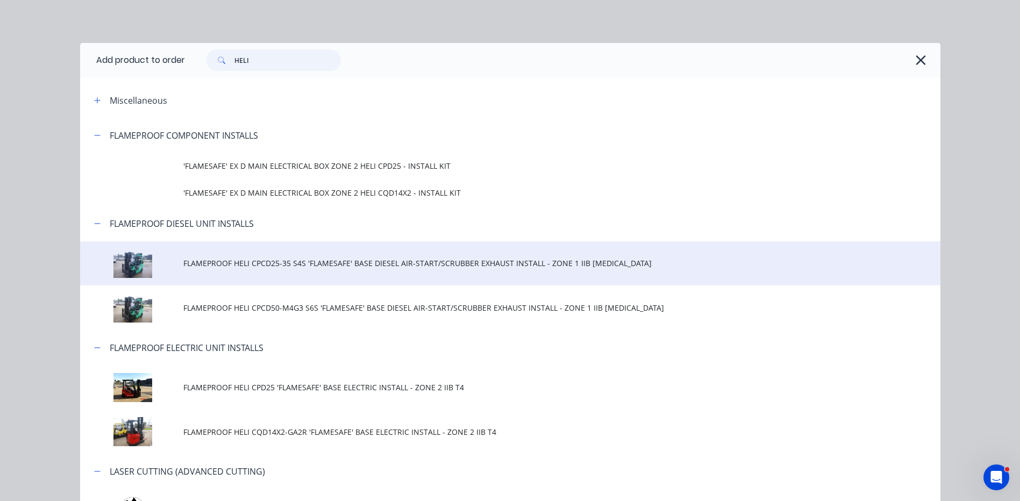
type input "HELI"
click at [255, 252] on td "FLAMEPROOF HELI CPCD25-35 S4S 'FLAMESAFE' BASE DIESEL AIR-START/SCRUBBER EXHAUS…" at bounding box center [561, 263] width 757 height 45
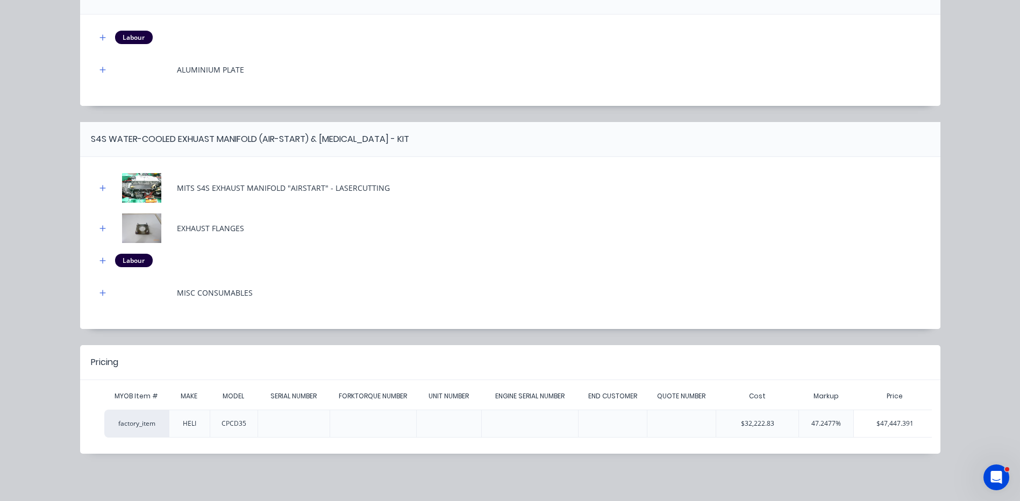
scroll to position [0, 77]
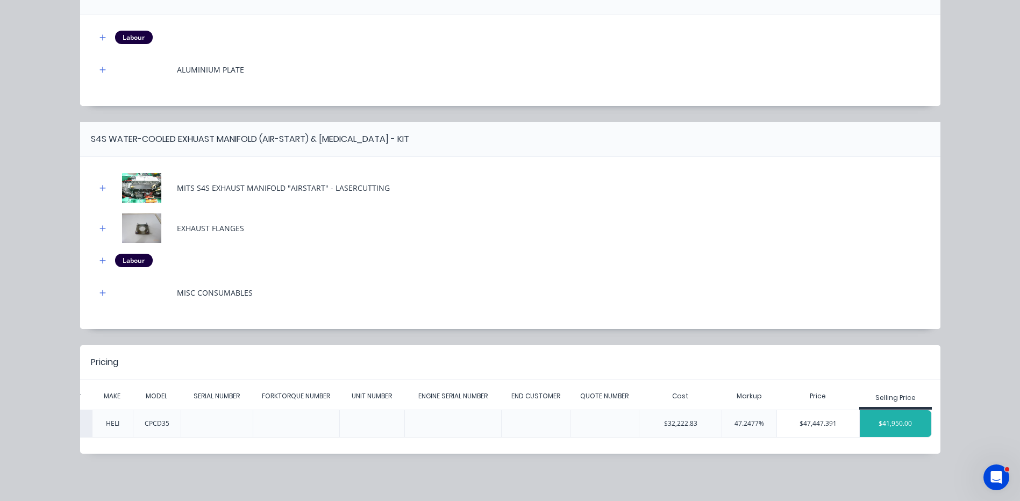
click at [915, 415] on div "$41,950.00" at bounding box center [896, 423] width 72 height 27
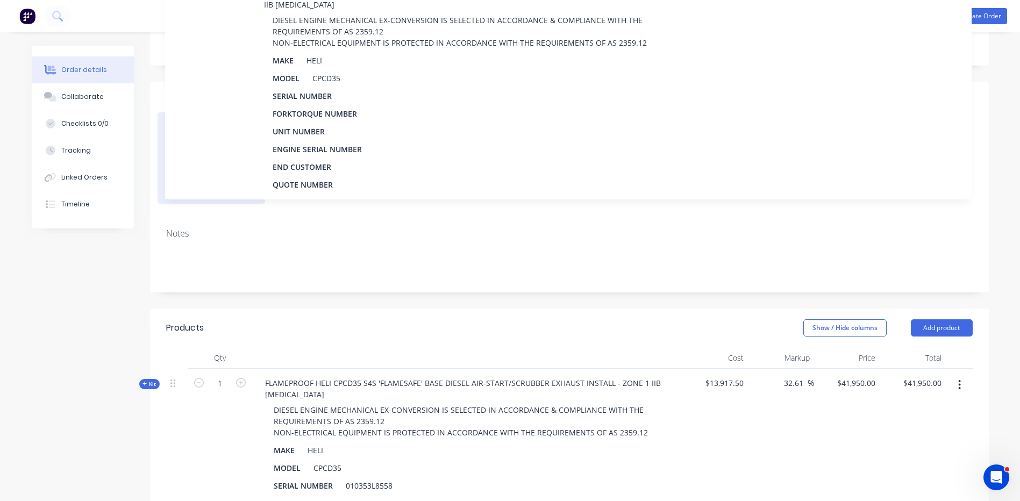
scroll to position [34, 0]
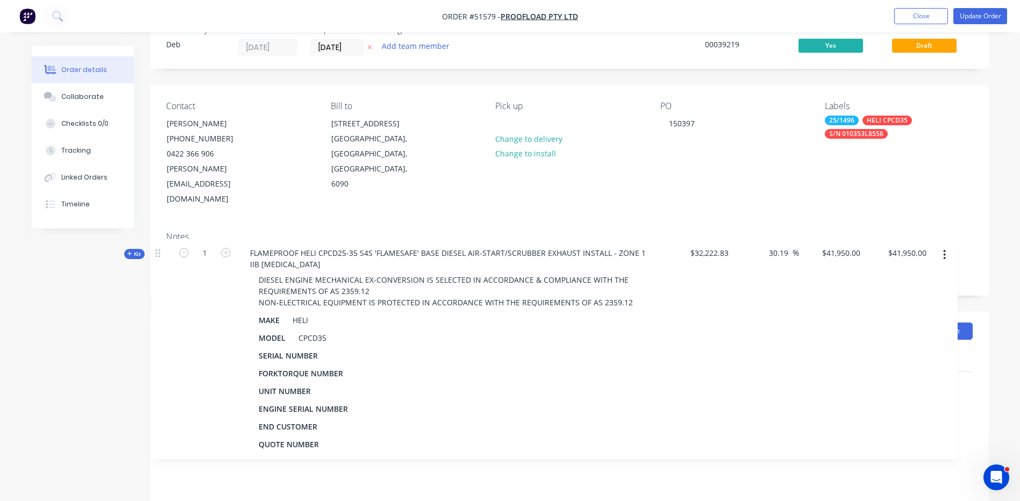
drag, startPoint x: 174, startPoint y: 175, endPoint x: 158, endPoint y: 253, distance: 80.0
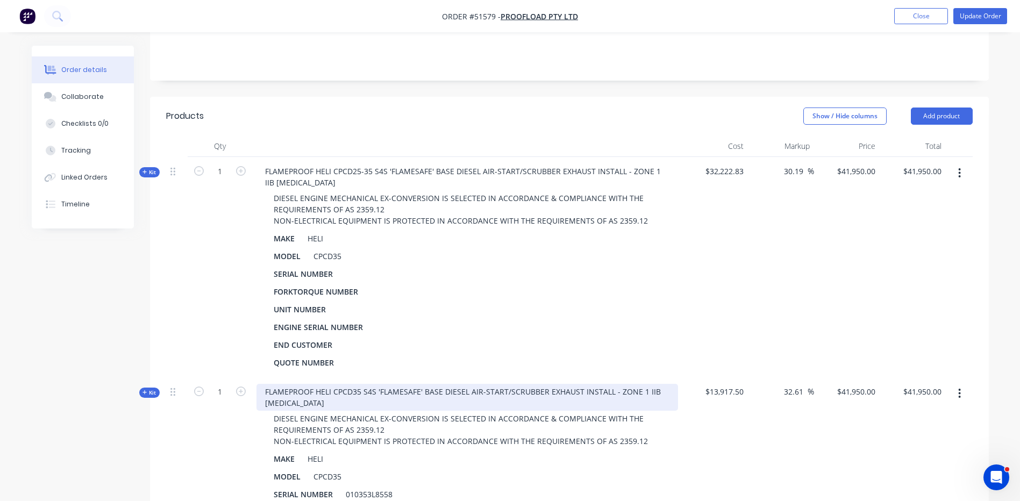
scroll to position [303, 0]
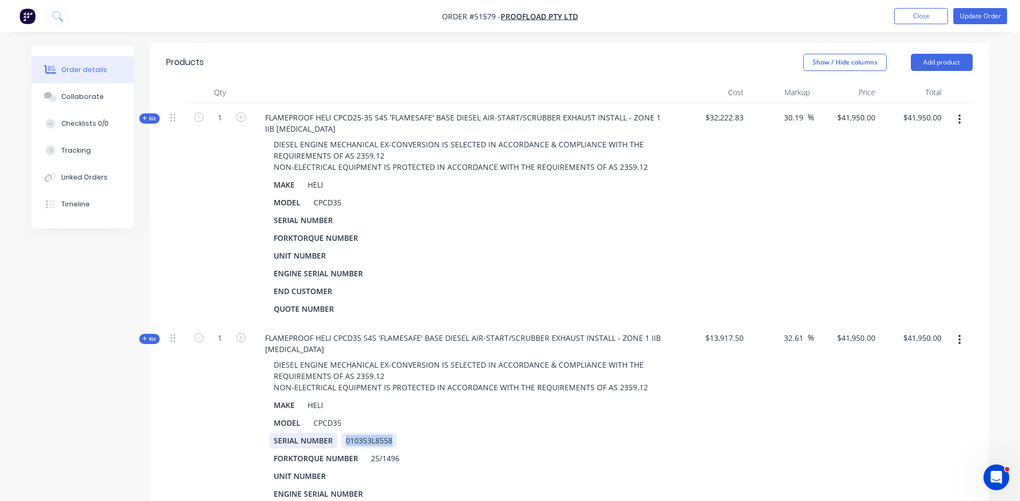
drag, startPoint x: 393, startPoint y: 402, endPoint x: 336, endPoint y: 401, distance: 57.5
click at [336, 433] on div "SERIAL NUMBER 010353L8558" at bounding box center [467, 441] width 396 height 16
copy div "010353L8558"
click at [348, 212] on div at bounding box center [349, 220] width 16 height 16
paste div
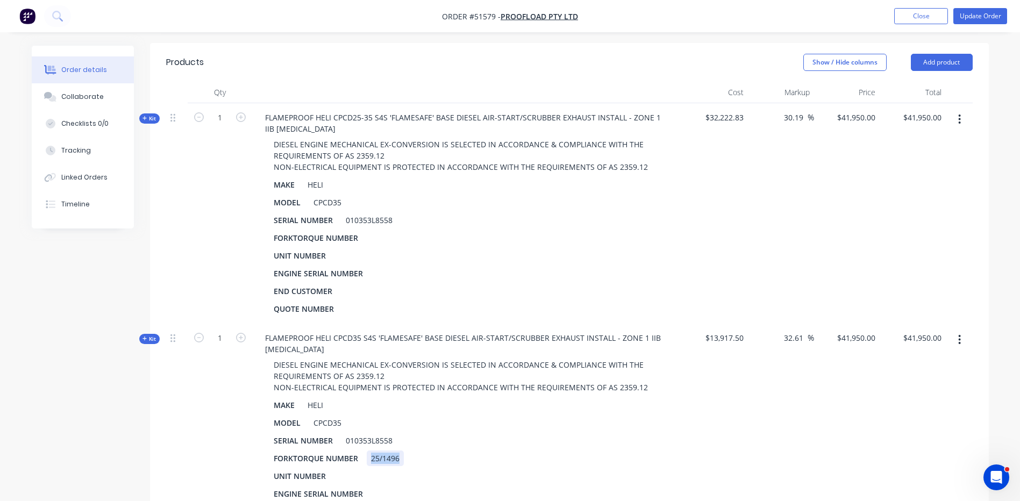
drag, startPoint x: 403, startPoint y: 417, endPoint x: 365, endPoint y: 415, distance: 37.7
click at [365, 451] on div "FORKTORQUE NUMBER 25/1496" at bounding box center [467, 459] width 396 height 16
click at [374, 230] on div at bounding box center [375, 238] width 16 height 16
paste div
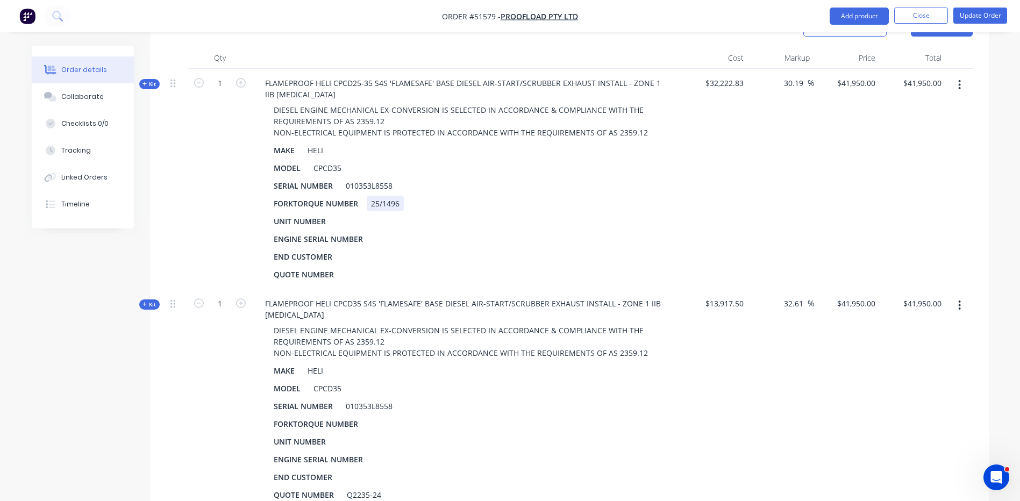
scroll to position [357, 0]
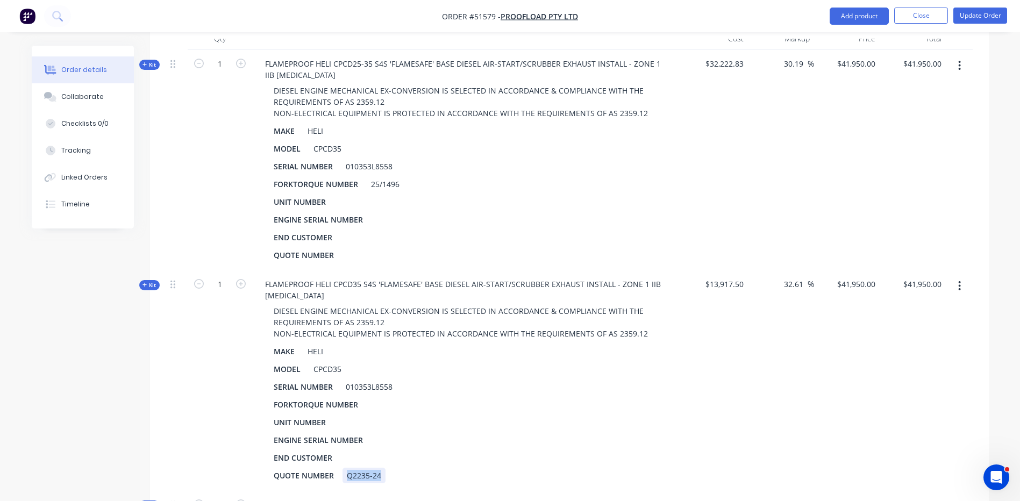
drag, startPoint x: 379, startPoint y: 431, endPoint x: 347, endPoint y: 433, distance: 31.8
click at [347, 468] on div "Q2235-24" at bounding box center [363, 476] width 43 height 16
click at [354, 247] on div at bounding box center [350, 255] width 16 height 16
paste div
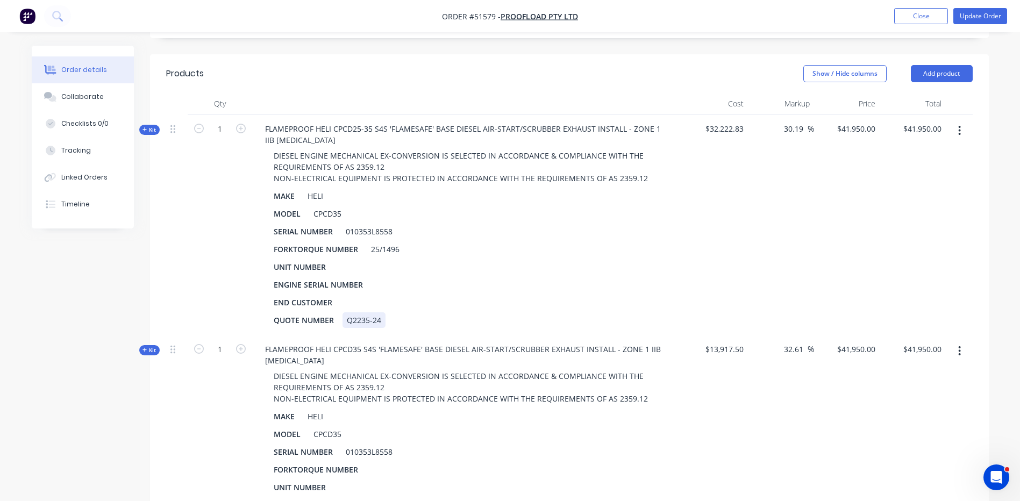
scroll to position [249, 0]
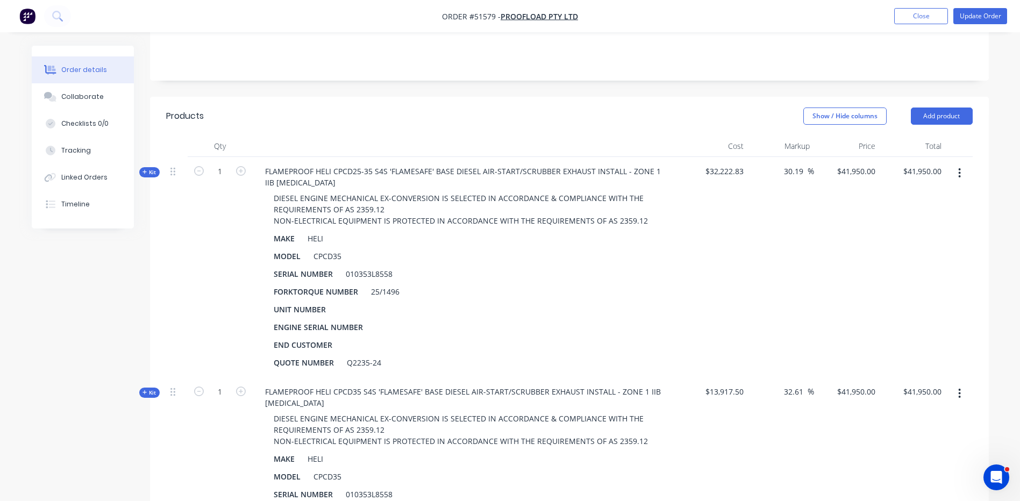
click at [962, 384] on button "button" at bounding box center [959, 393] width 25 height 19
click at [901, 500] on div "Delete" at bounding box center [921, 508] width 83 height 16
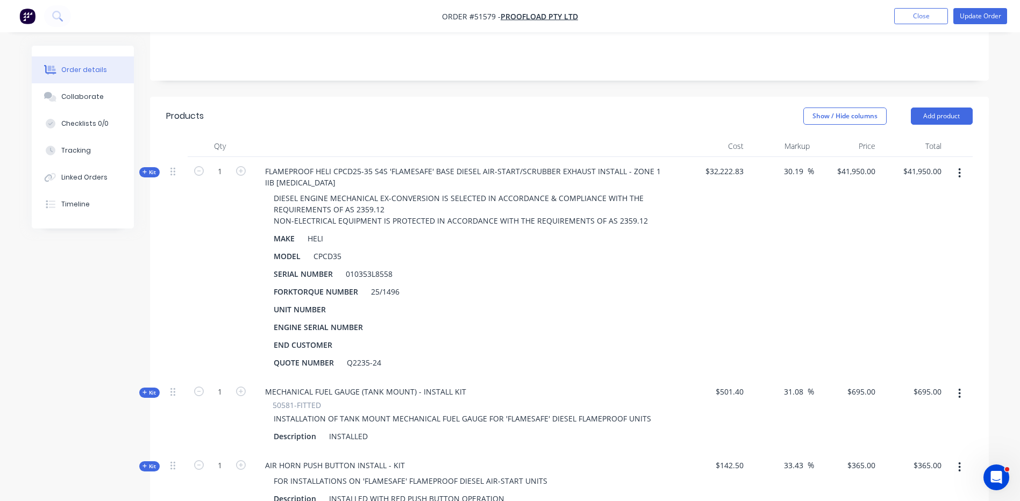
click at [149, 168] on span "Kit" at bounding box center [149, 172] width 14 height 8
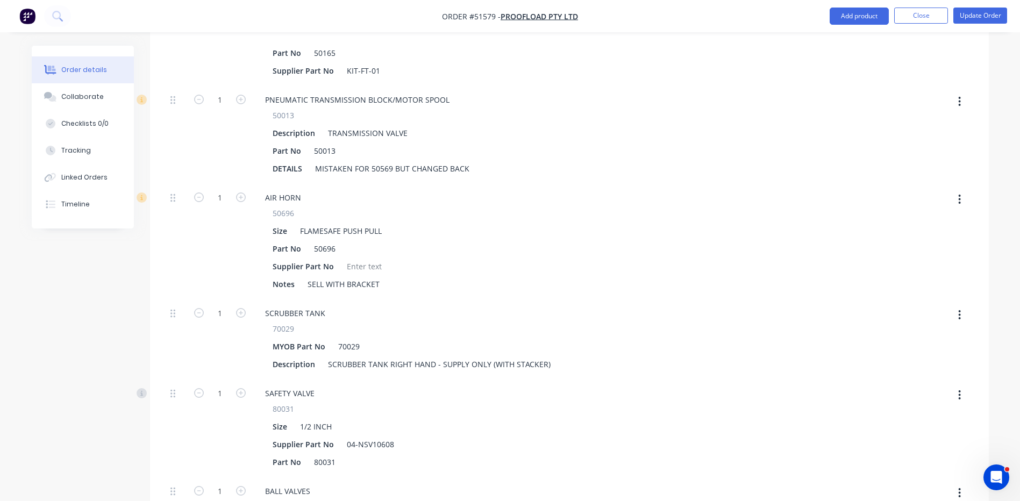
scroll to position [2561, 0]
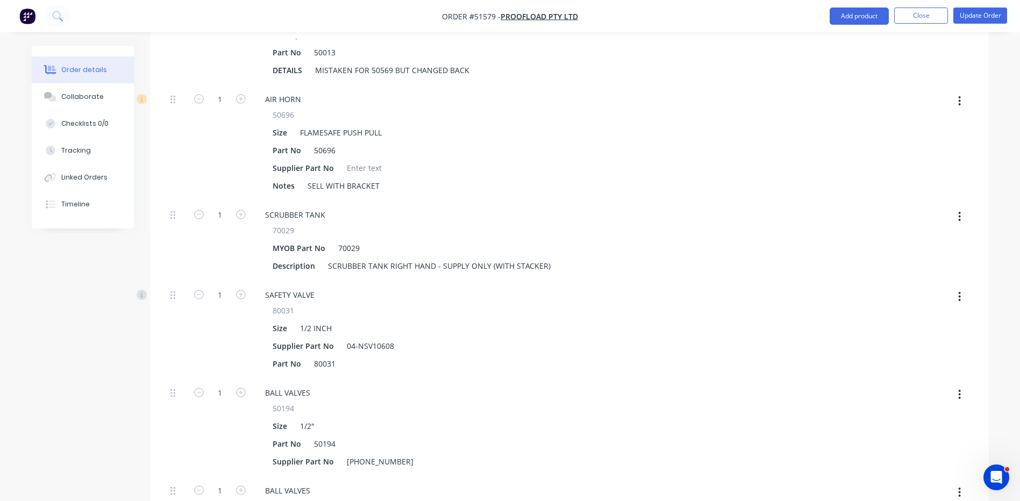
click at [952, 91] on button "button" at bounding box center [959, 100] width 25 height 19
click at [922, 165] on div "Delete" at bounding box center [921, 173] width 83 height 16
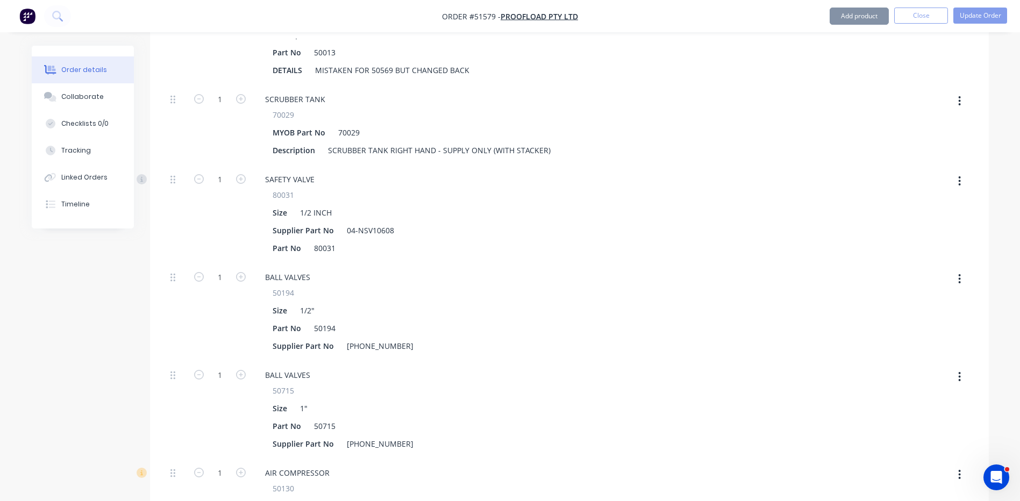
type input "$41,940.4833"
type input "$41,940.48"
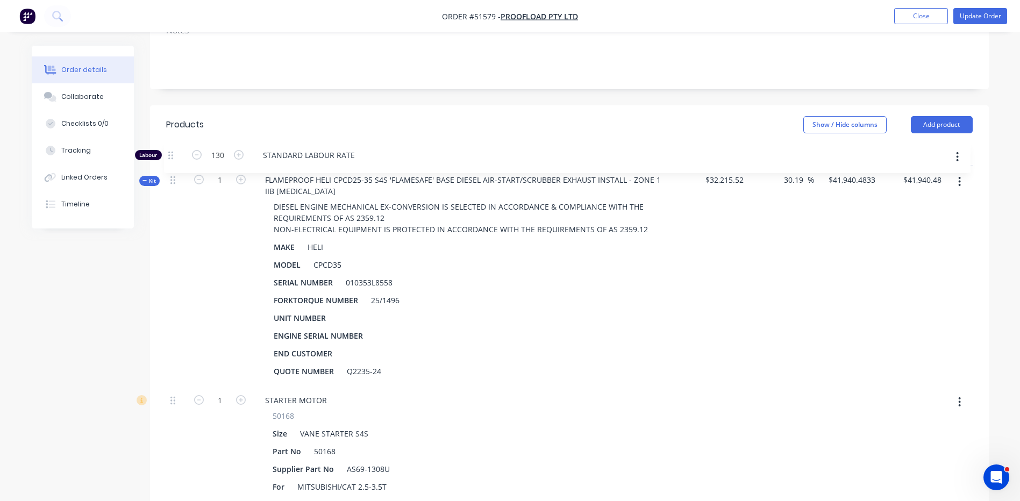
scroll to position [229, 0]
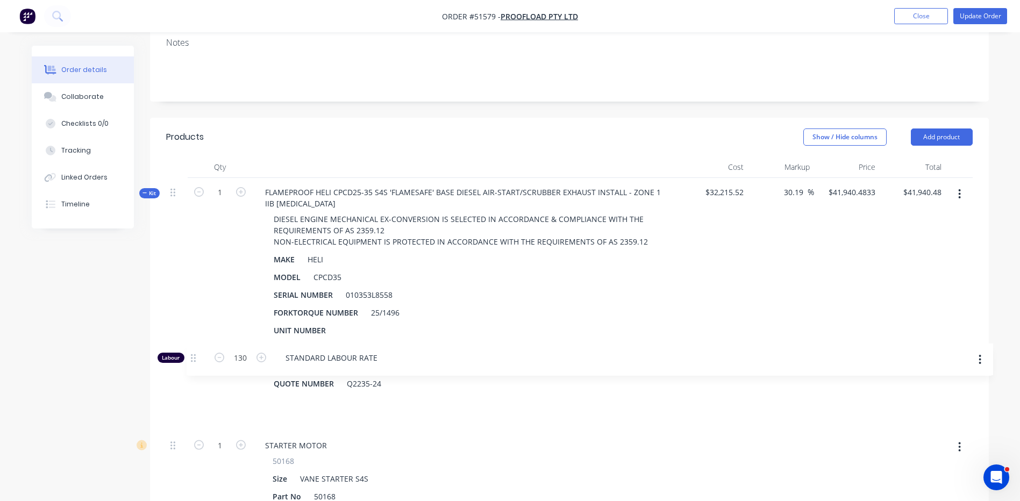
drag, startPoint x: 174, startPoint y: 273, endPoint x: 194, endPoint y: 351, distance: 80.6
click at [852, 184] on input "41940.4833" at bounding box center [853, 192] width 52 height 16
type input "41950"
click at [613, 118] on header "Products Show / Hide columns Add product" at bounding box center [569, 137] width 839 height 39
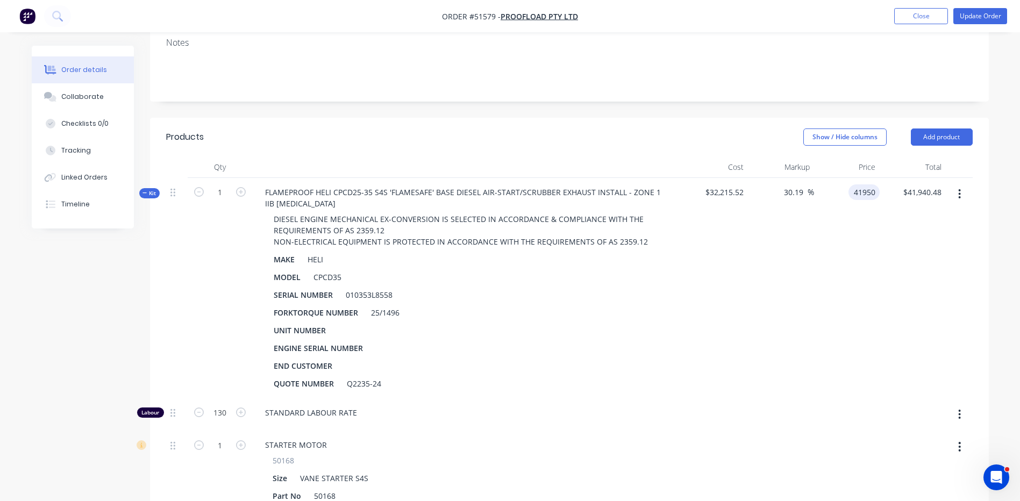
type input "30.22"
type input "$41,950.00"
click at [966, 184] on button "button" at bounding box center [959, 193] width 25 height 19
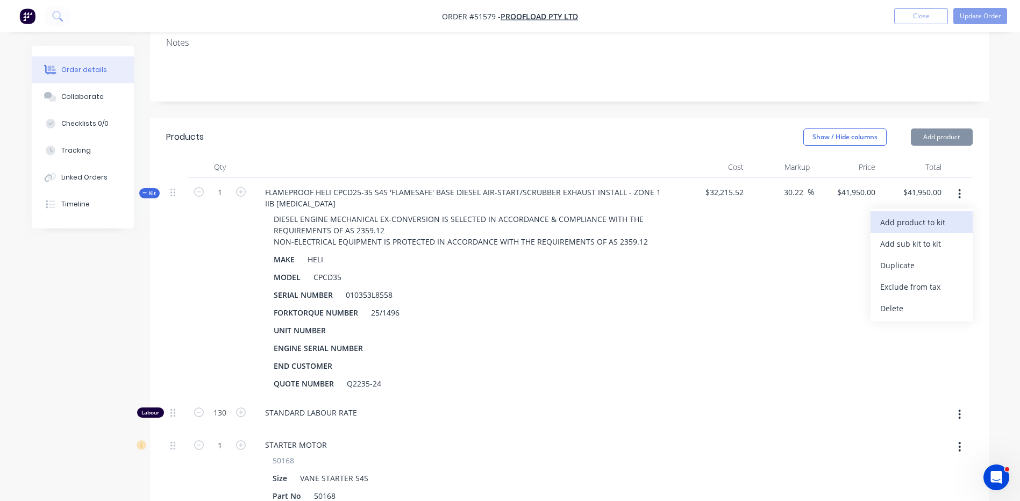
click at [951, 211] on button "Add product to kit" at bounding box center [921, 222] width 102 height 22
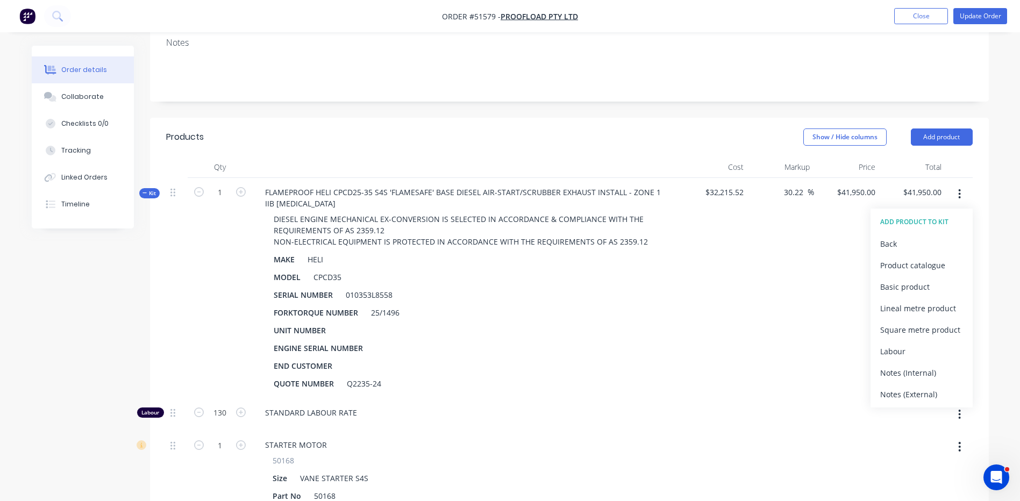
drag, startPoint x: 919, startPoint y: 338, endPoint x: 1025, endPoint y: 215, distance: 162.8
click at [919, 365] on div "Notes (Internal)" at bounding box center [921, 373] width 83 height 16
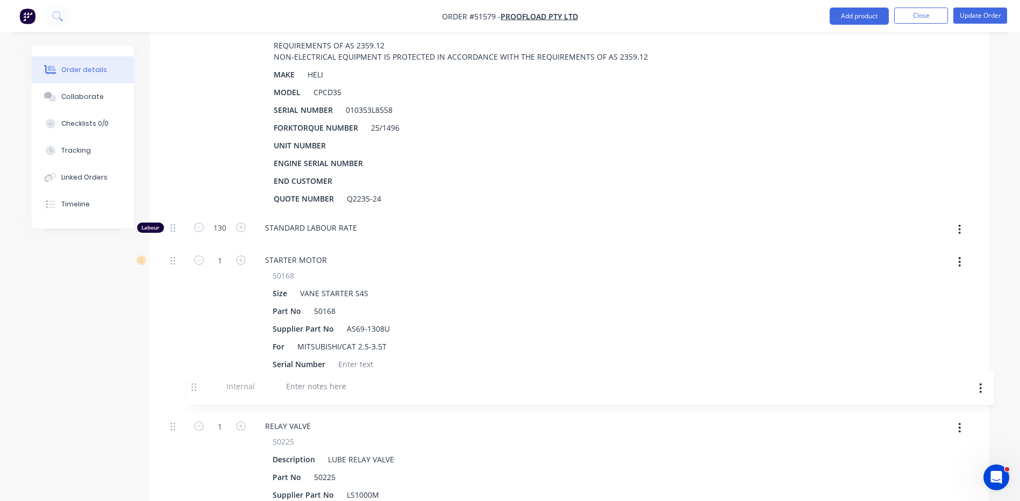
scroll to position [414, 0]
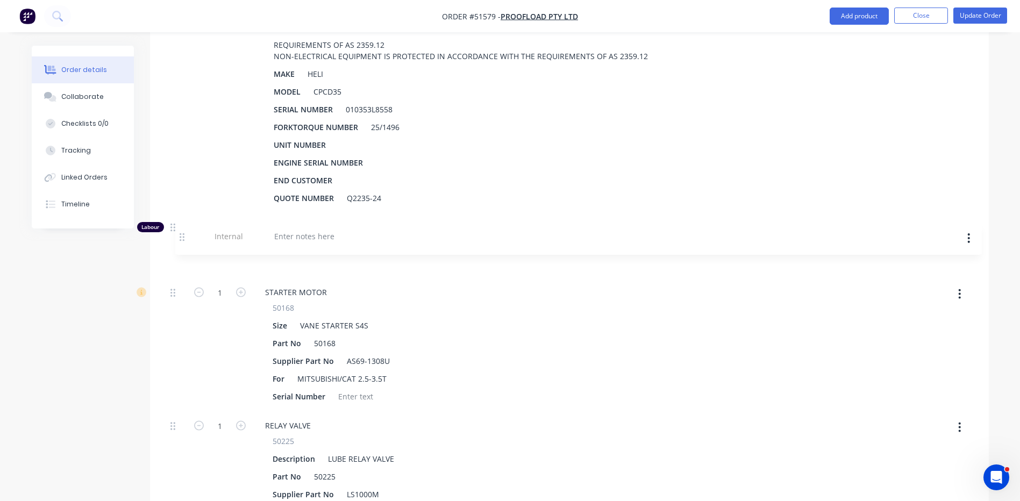
drag, startPoint x: 173, startPoint y: 316, endPoint x: 182, endPoint y: 223, distance: 93.5
click at [290, 252] on div at bounding box center [294, 260] width 77 height 16
click at [341, 213] on div "STANDARD LABOUR RATE" at bounding box center [467, 229] width 430 height 33
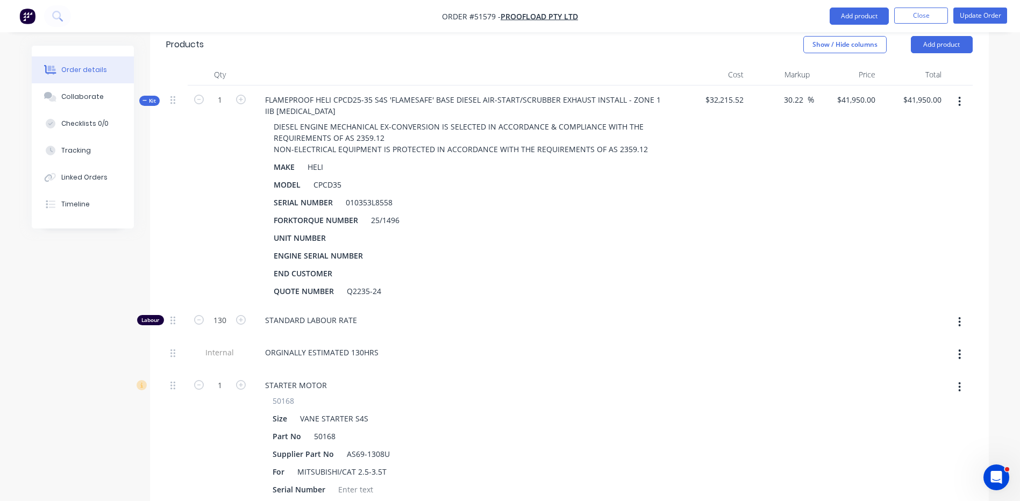
scroll to position [253, 0]
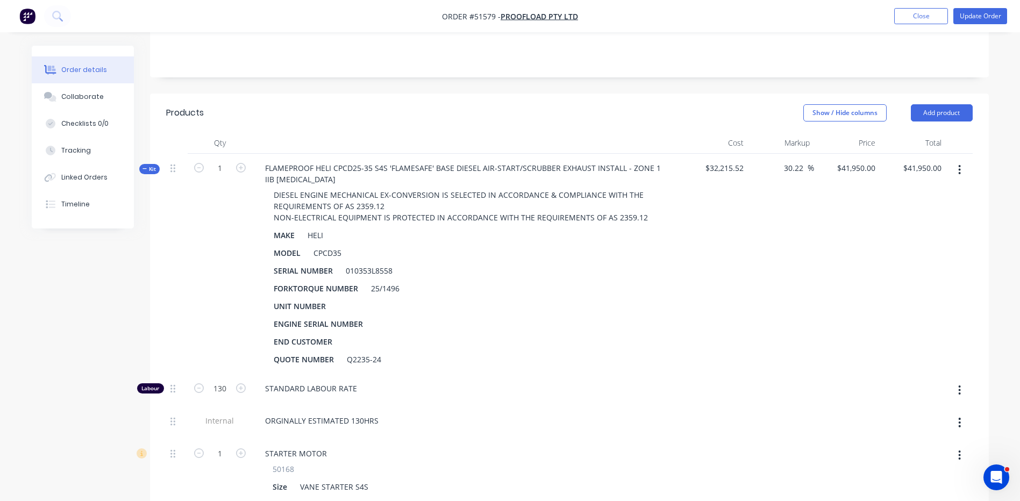
click at [151, 165] on span "Kit" at bounding box center [149, 169] width 14 height 8
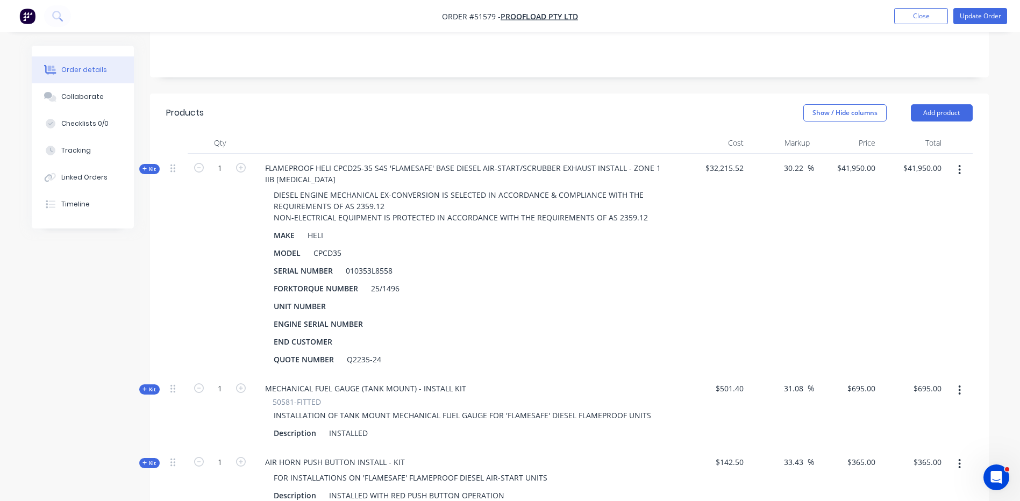
click at [143, 387] on icon at bounding box center [144, 389] width 5 height 5
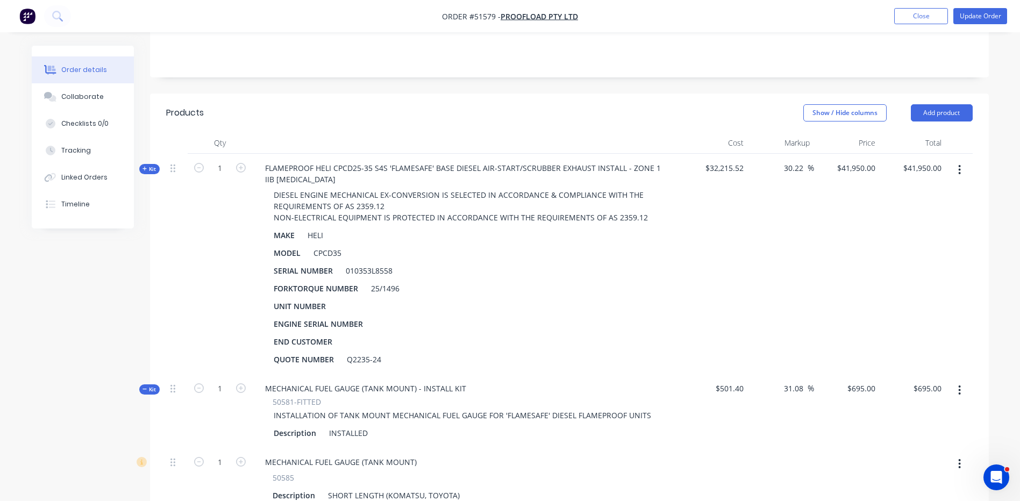
scroll to position [414, 0]
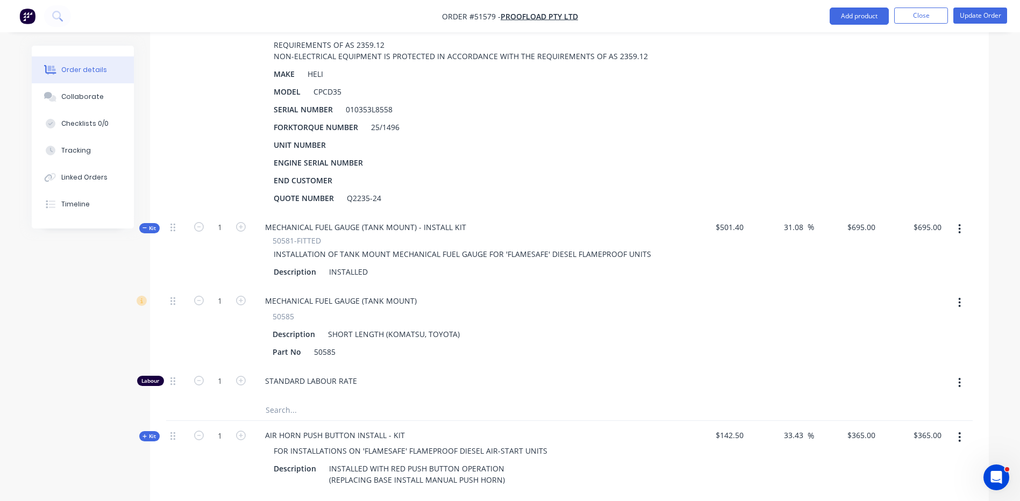
click at [146, 225] on icon at bounding box center [144, 227] width 5 height 5
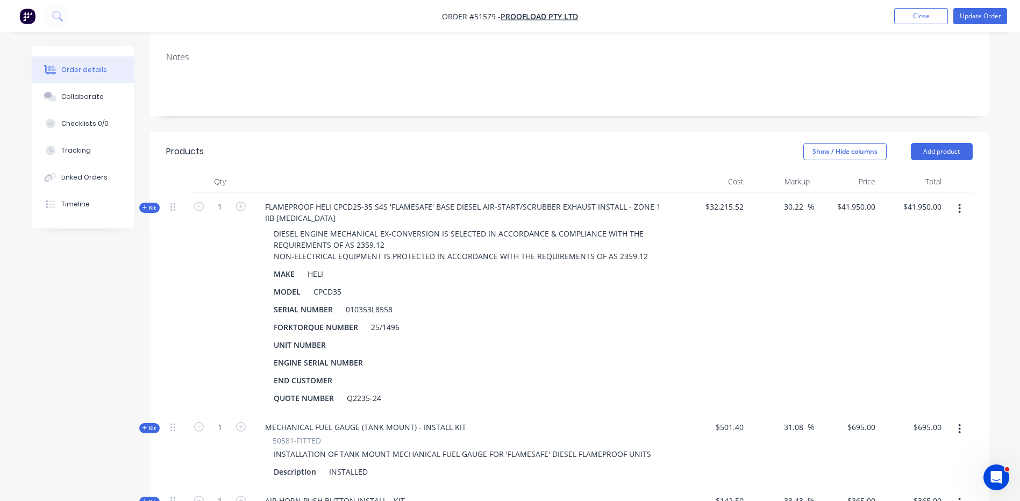
scroll to position [199, 0]
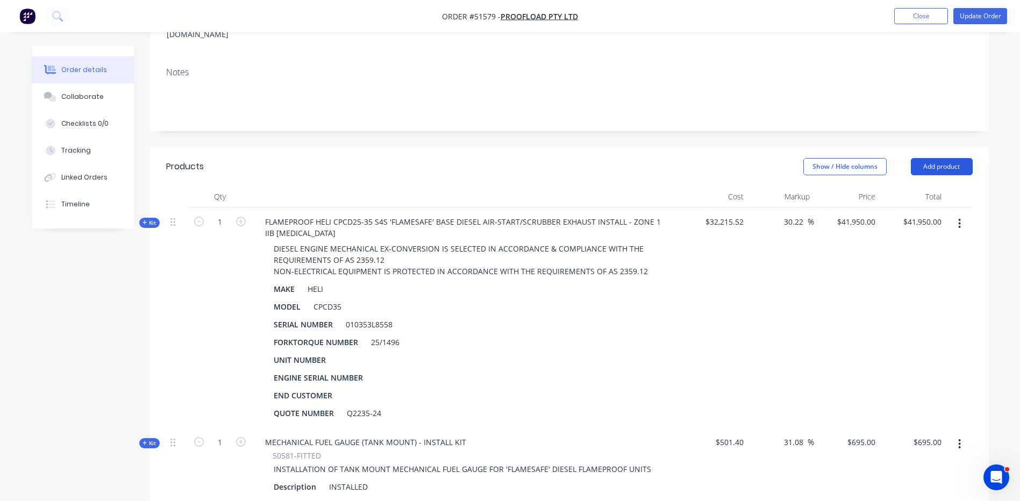
click at [937, 158] on button "Add product" at bounding box center [942, 166] width 62 height 17
click at [920, 186] on div "Product catalogue" at bounding box center [921, 194] width 83 height 16
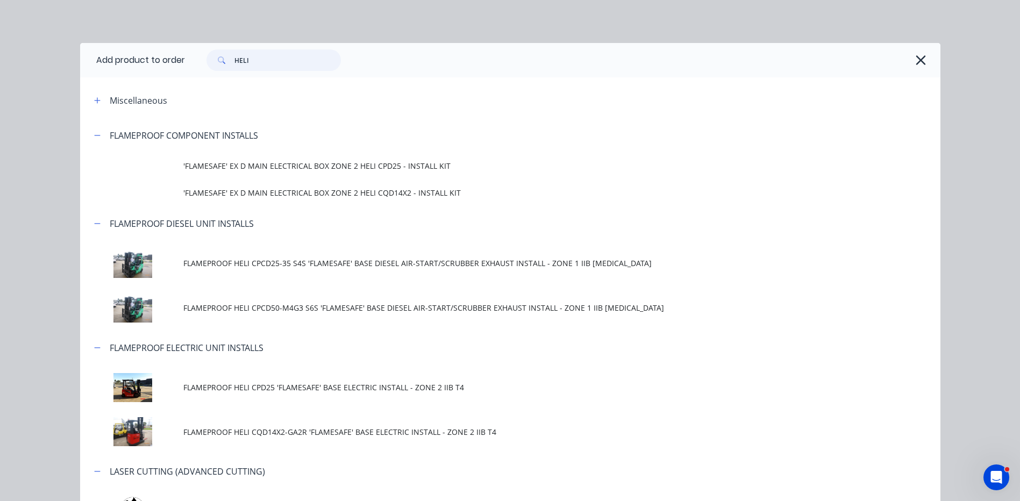
drag, startPoint x: 266, startPoint y: 68, endPoint x: 228, endPoint y: 61, distance: 38.9
click at [228, 61] on div "HELI" at bounding box center [273, 60] width 134 height 22
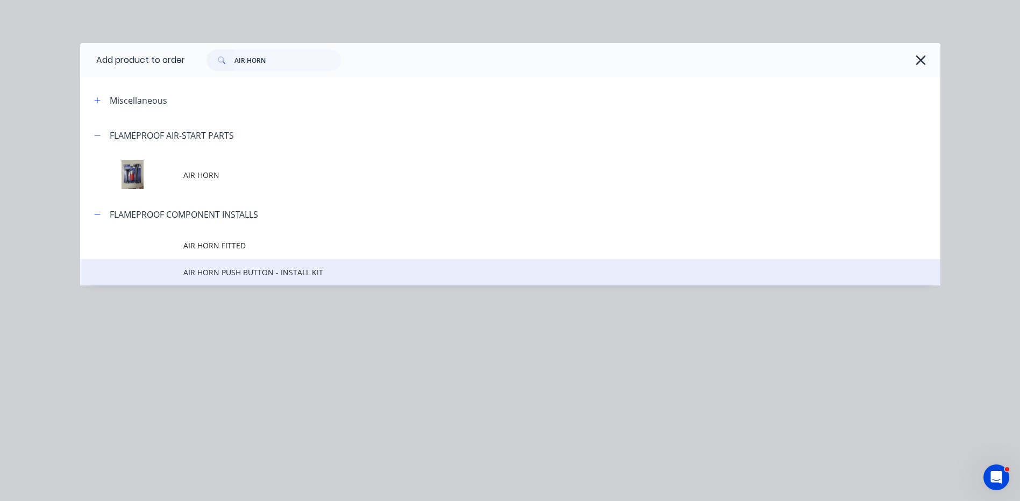
click at [302, 270] on span "AIR HORN PUSH BUTTON - INSTALL KIT" at bounding box center [485, 272] width 605 height 11
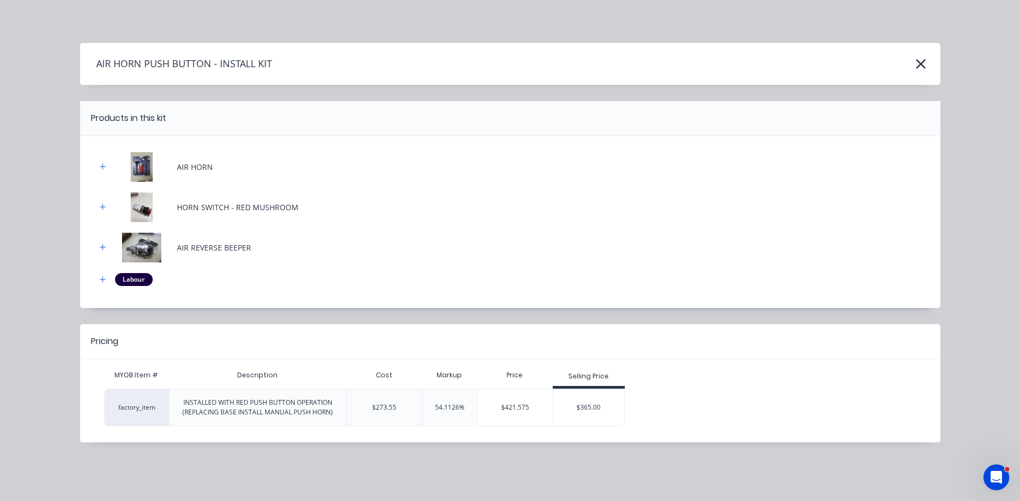
drag, startPoint x: 577, startPoint y: 396, endPoint x: 562, endPoint y: 317, distance: 80.0
click at [578, 396] on div "$365.00" at bounding box center [589, 407] width 72 height 27
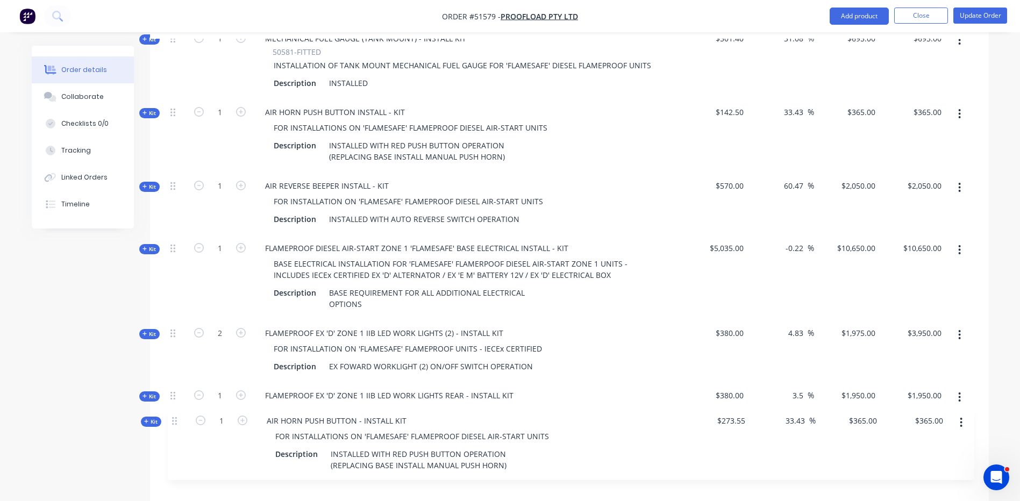
scroll to position [604, 0]
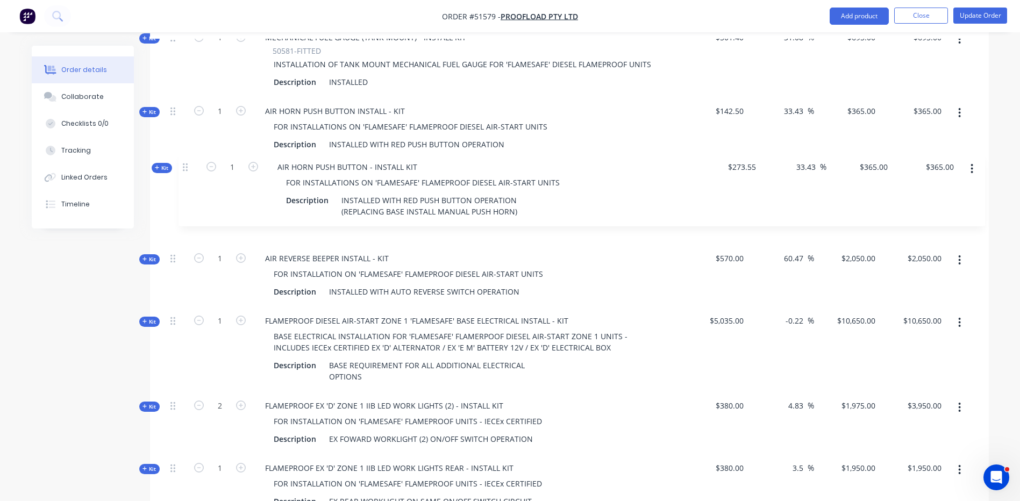
drag, startPoint x: 173, startPoint y: 446, endPoint x: 185, endPoint y: 168, distance: 278.8
click at [185, 168] on div "Kit 1 FLAMEPROOF HELI CPCD25-35 S4S 'FLAMESAFE' BASE DIESEL AIR-START/SCRUBBER …" at bounding box center [569, 165] width 807 height 725
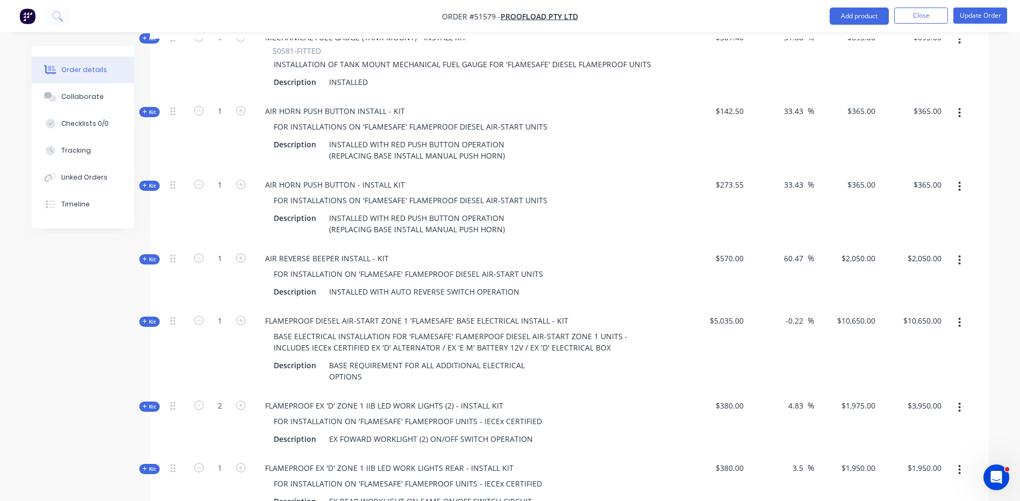
click at [962, 103] on button "button" at bounding box center [959, 112] width 25 height 19
click at [887, 219] on div "Delete" at bounding box center [921, 227] width 83 height 16
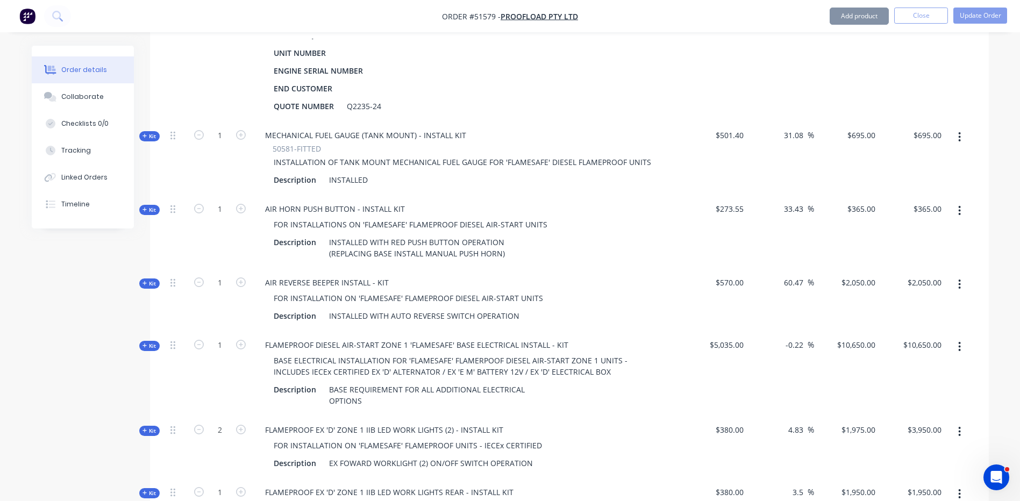
scroll to position [496, 0]
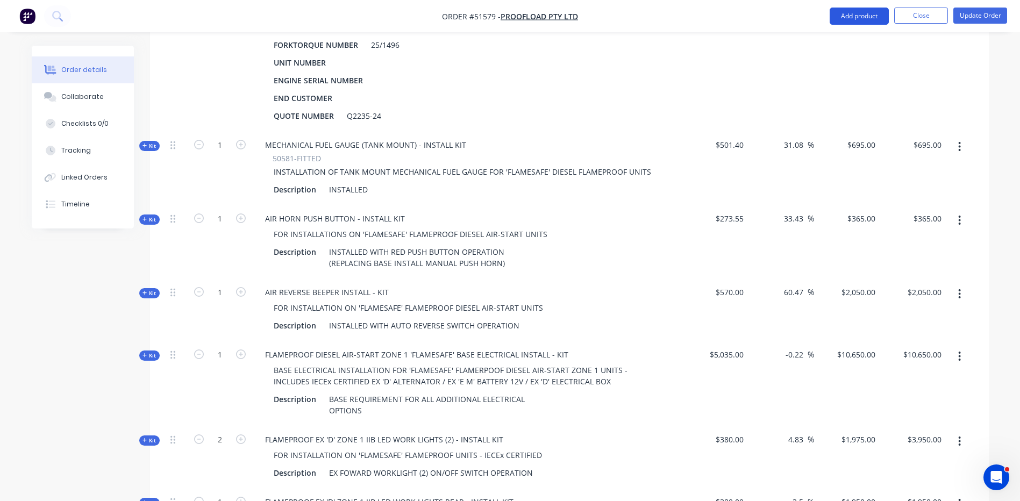
click at [865, 18] on button "Add product" at bounding box center [859, 16] width 59 height 17
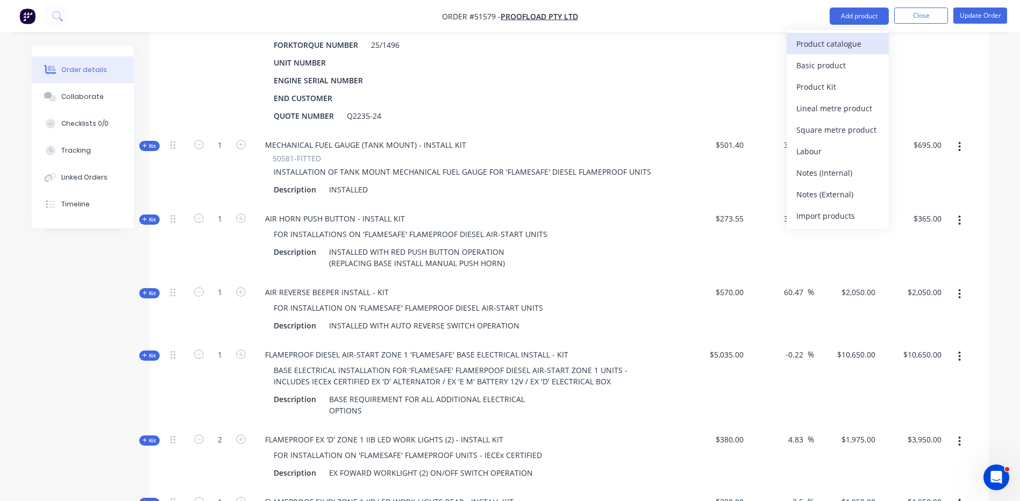
click at [826, 51] on div "Product catalogue" at bounding box center [837, 44] width 83 height 16
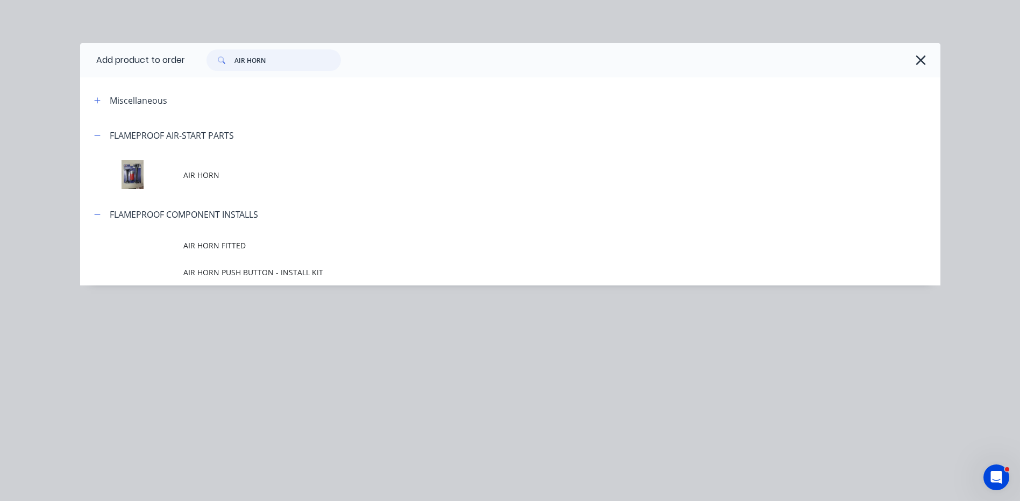
drag, startPoint x: 267, startPoint y: 55, endPoint x: 247, endPoint y: 62, distance: 20.9
click at [247, 62] on input "AIR HORN" at bounding box center [287, 60] width 106 height 22
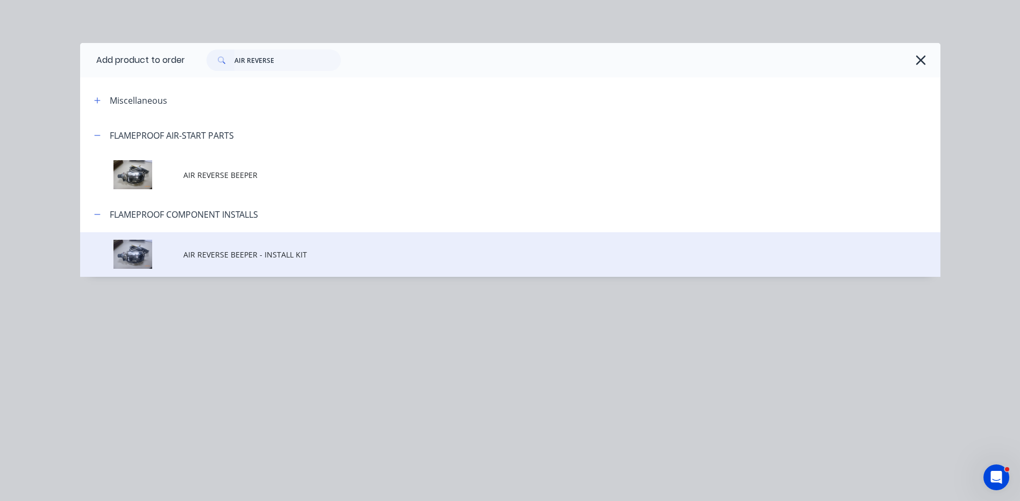
click at [298, 250] on span "AIR REVERSE BEEPER - INSTALL KIT" at bounding box center [485, 254] width 605 height 11
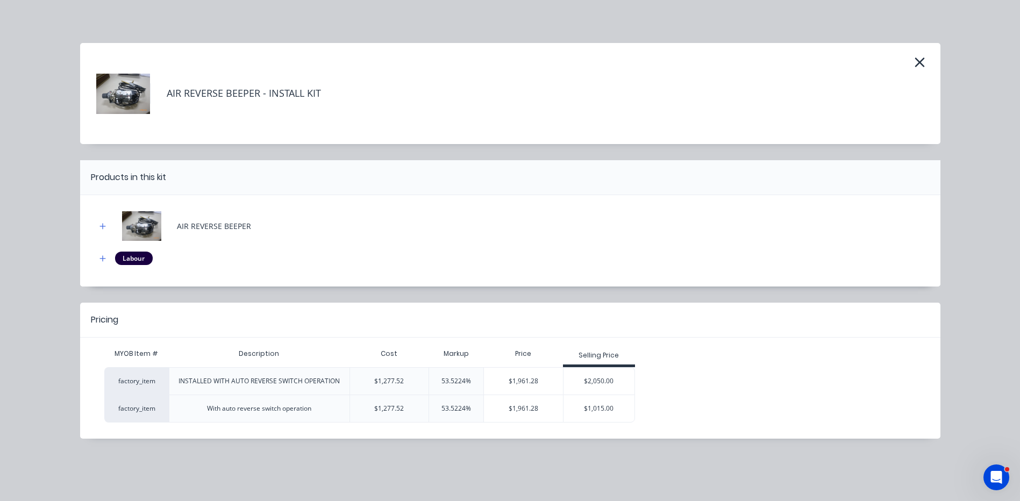
drag, startPoint x: 597, startPoint y: 373, endPoint x: 521, endPoint y: 327, distance: 88.5
click at [597, 373] on div "$2,050.00" at bounding box center [599, 381] width 72 height 27
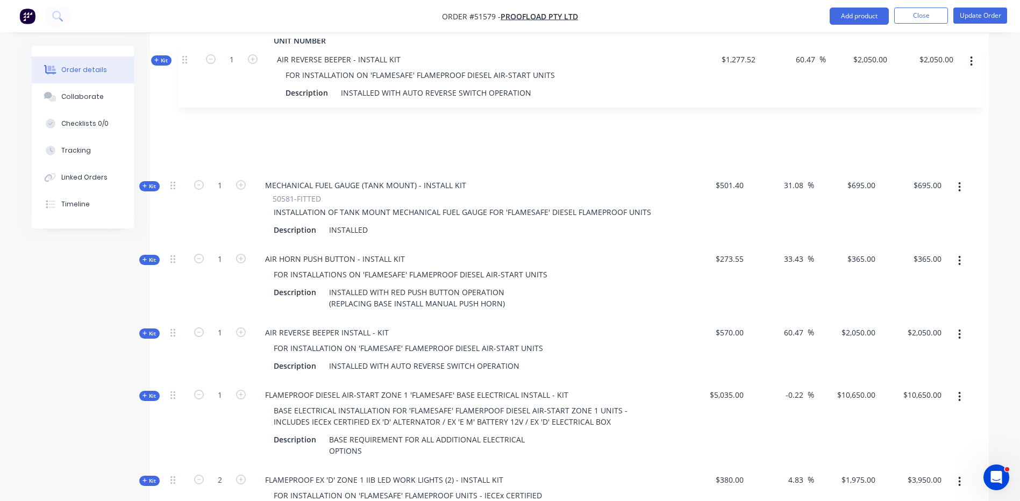
scroll to position [514, 0]
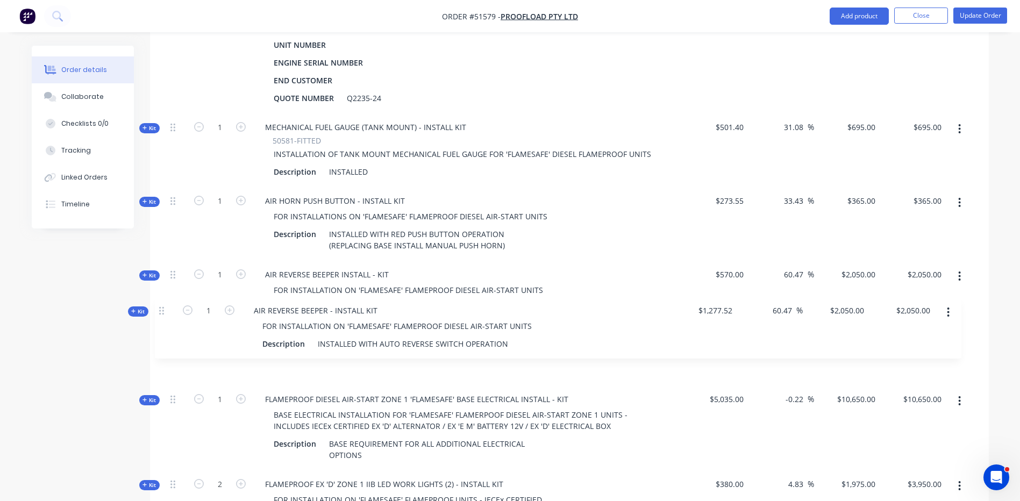
drag, startPoint x: 176, startPoint y: 345, endPoint x: 161, endPoint y: 304, distance: 44.1
click at [161, 304] on div "Qty Cost Markup Price Total Kit 1 FLAMEPROOF HELI CPCD25-35 S4S 'FLAMESAFE' BAS…" at bounding box center [569, 256] width 839 height 770
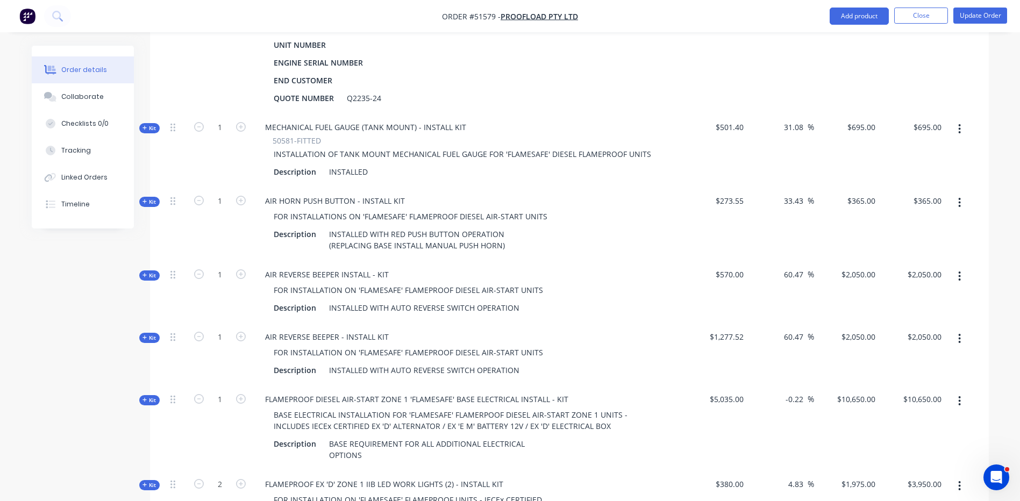
click at [957, 267] on button "button" at bounding box center [959, 276] width 25 height 19
click at [944, 383] on div "Delete" at bounding box center [921, 391] width 83 height 16
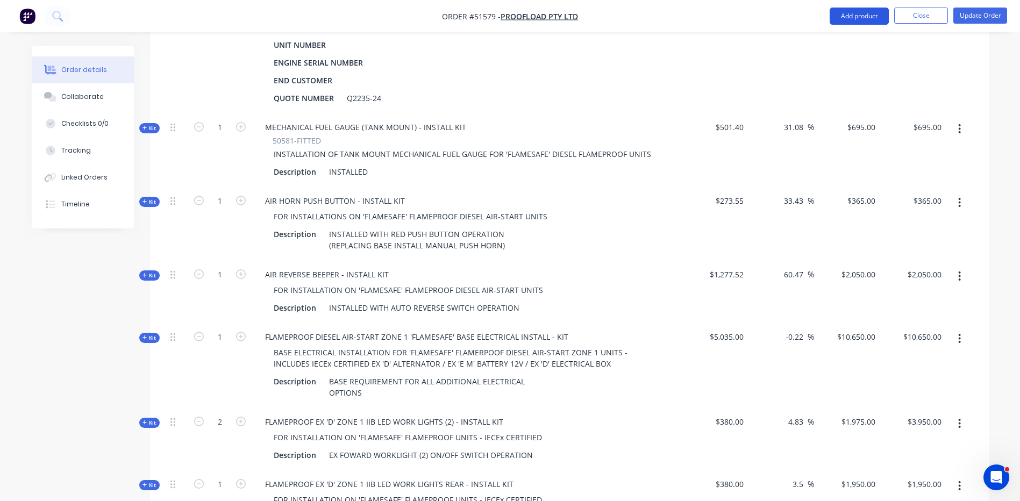
click at [857, 17] on button "Add product" at bounding box center [859, 16] width 59 height 17
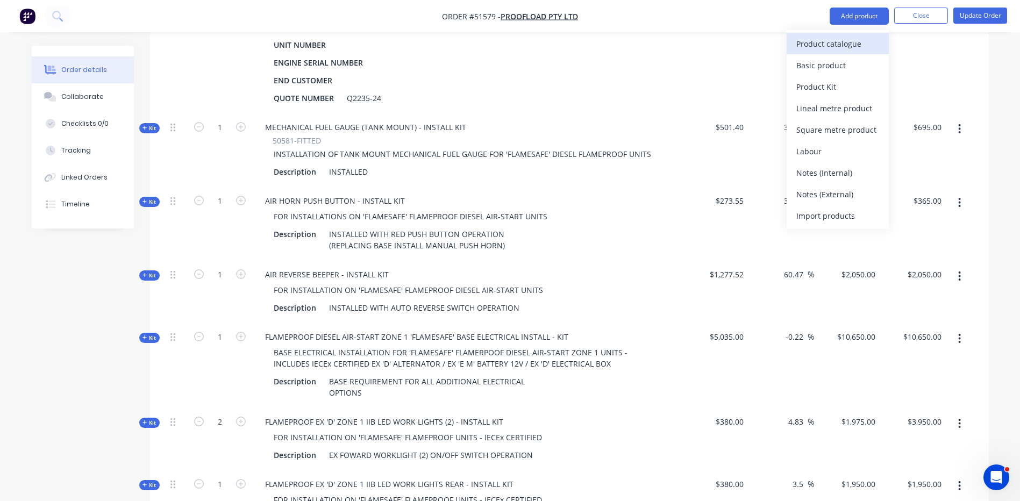
click at [850, 35] on button "Product catalogue" at bounding box center [838, 44] width 102 height 22
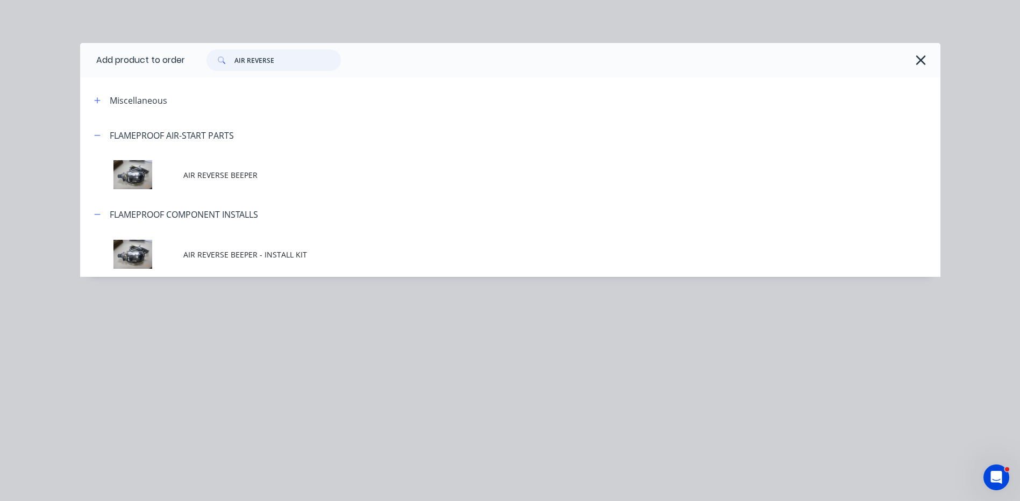
drag, startPoint x: 302, startPoint y: 53, endPoint x: 203, endPoint y: 55, distance: 99.0
click at [203, 55] on div "AIR REVERSE" at bounding box center [268, 60] width 145 height 22
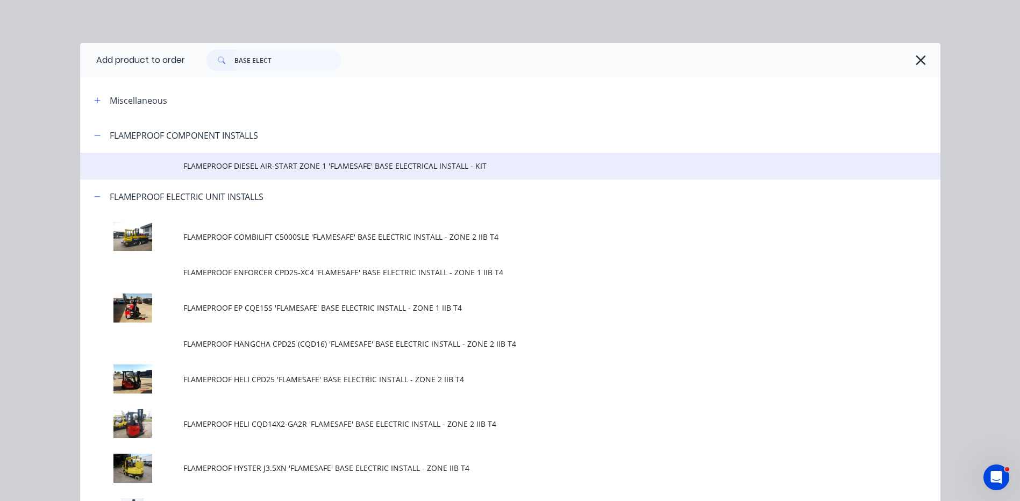
click at [446, 162] on span "FLAMEPROOF DIESEL AIR-START ZONE 1 'FLAMESAFE' BASE ELECTRICAL INSTALL - KIT" at bounding box center [485, 165] width 605 height 11
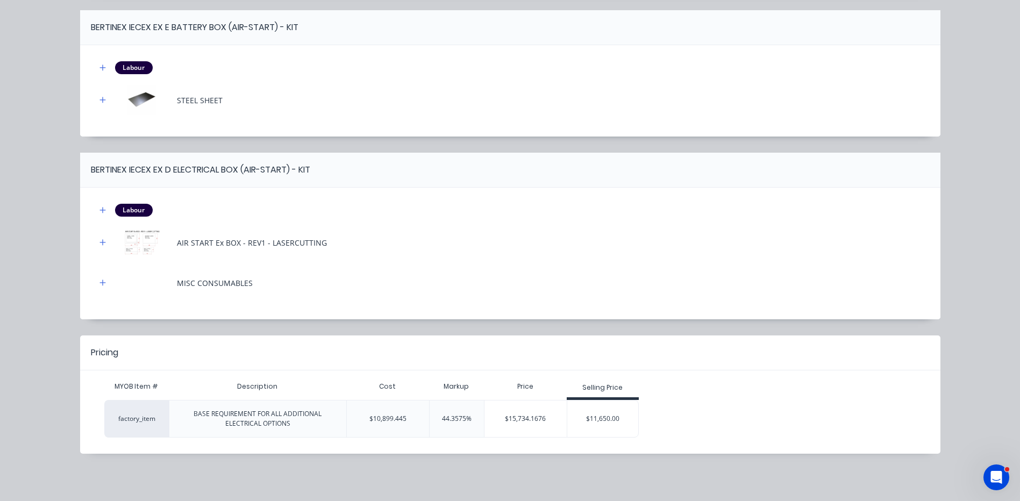
scroll to position [837, 0]
click at [587, 418] on div "$11,650.00" at bounding box center [603, 418] width 72 height 27
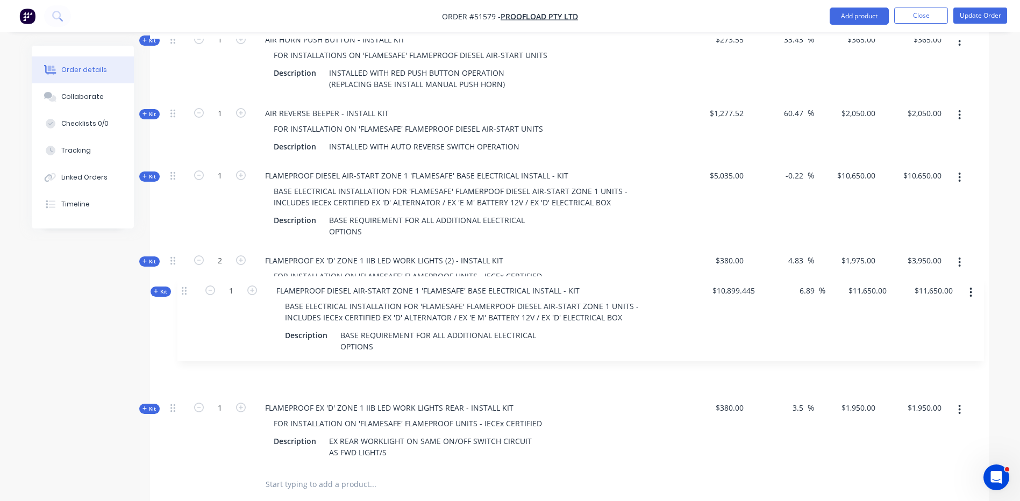
scroll to position [676, 0]
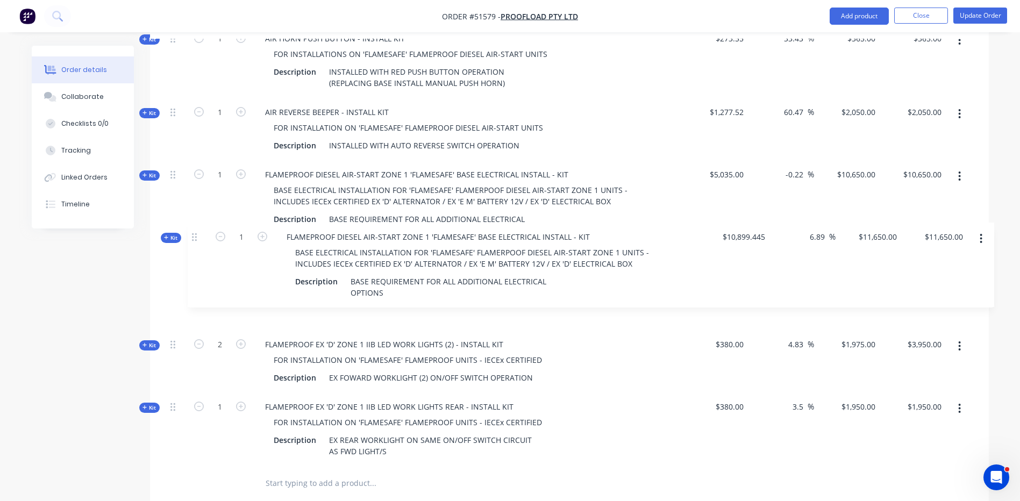
drag, startPoint x: 176, startPoint y: 367, endPoint x: 197, endPoint y: 229, distance: 139.7
click at [196, 230] on div "Kit 1 FLAMEPROOF HELI CPCD25-35 S4S 'FLAMESAFE' BASE DIESEL AIR-START/SCRUBBER …" at bounding box center [569, 98] width 807 height 736
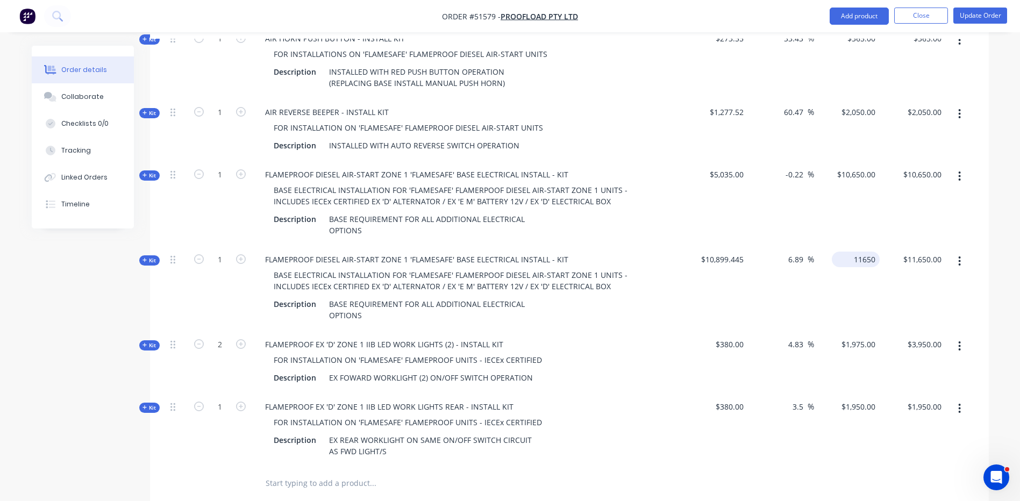
click at [854, 252] on input "11650" at bounding box center [858, 260] width 44 height 16
click at [890, 212] on div "$10,650.00 $10,650.00" at bounding box center [913, 202] width 66 height 85
click at [962, 167] on button "button" at bounding box center [959, 176] width 25 height 19
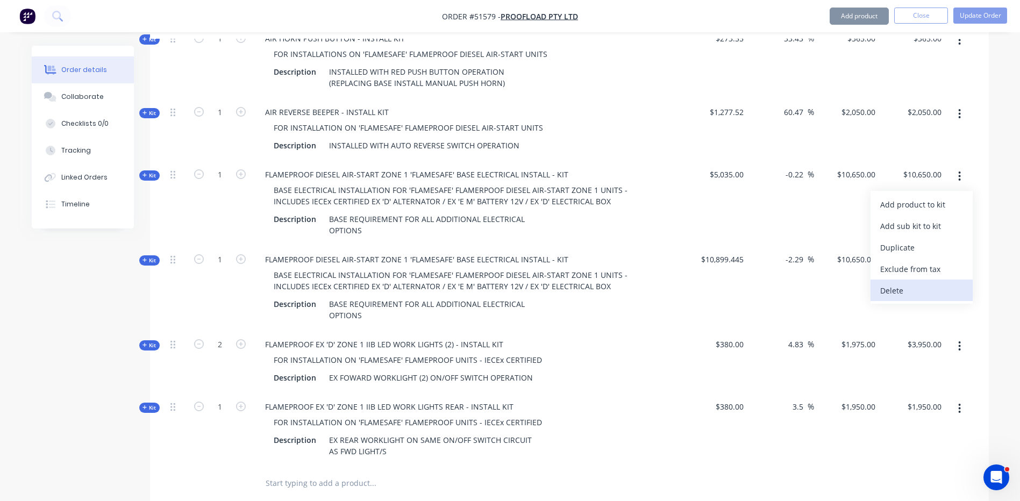
click at [888, 283] on div "Delete" at bounding box center [921, 291] width 83 height 16
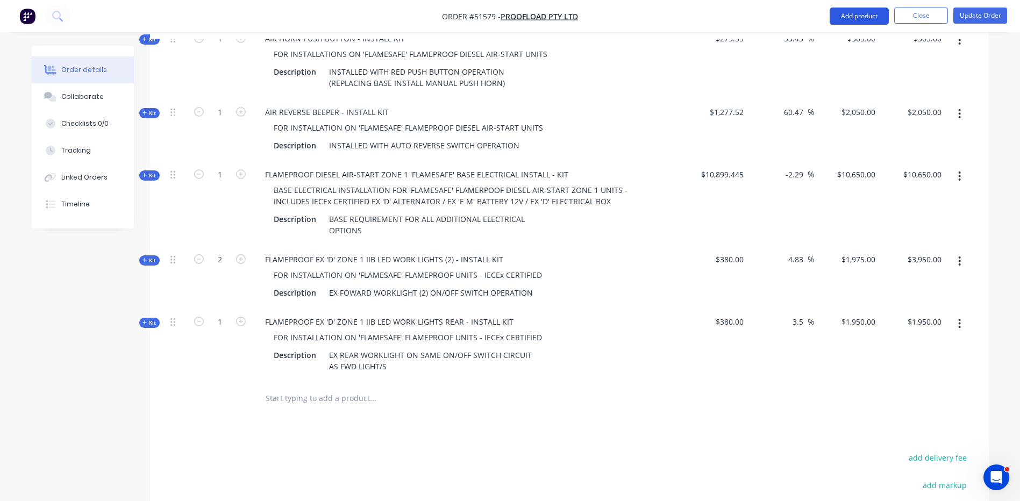
click at [858, 18] on button "Add product" at bounding box center [859, 16] width 59 height 17
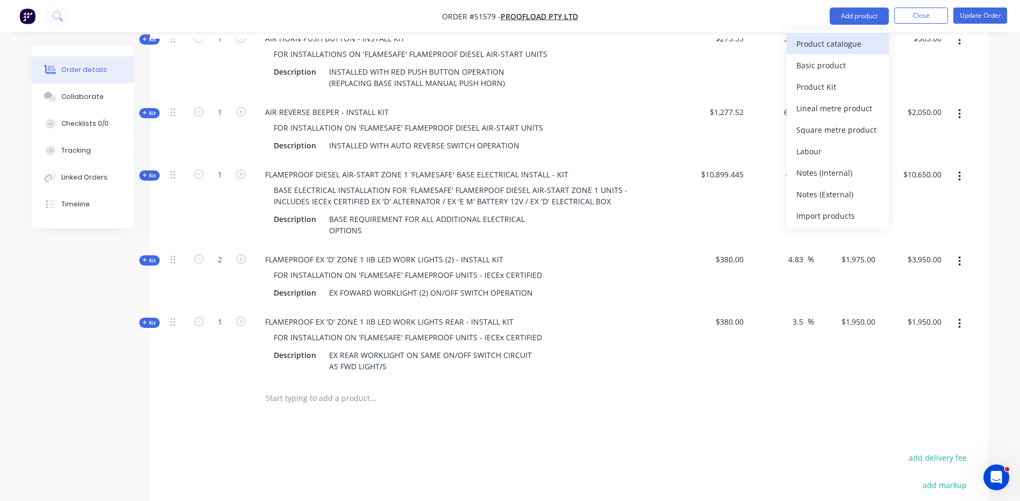
click at [834, 42] on div "Product catalogue" at bounding box center [837, 44] width 83 height 16
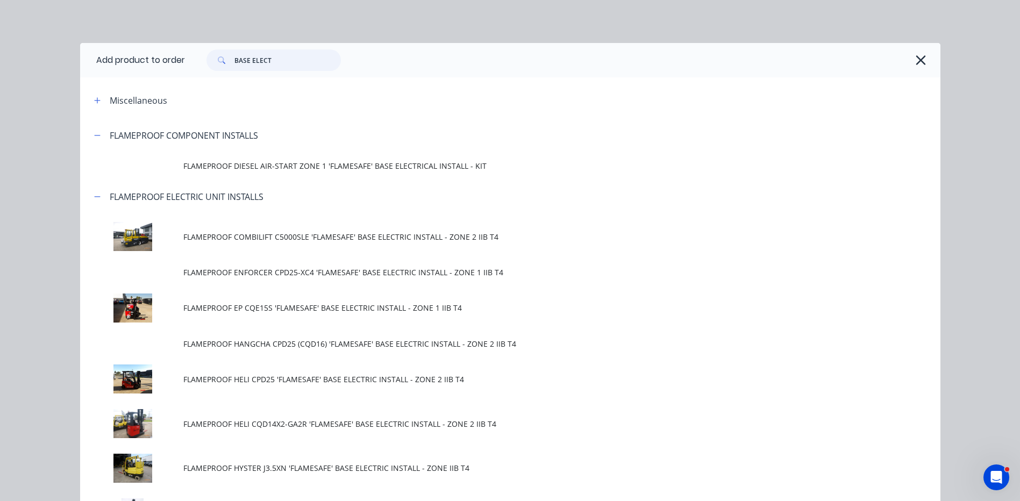
drag, startPoint x: 280, startPoint y: 63, endPoint x: 217, endPoint y: 59, distance: 63.1
click at [217, 59] on div "BASE ELECT" at bounding box center [273, 60] width 134 height 22
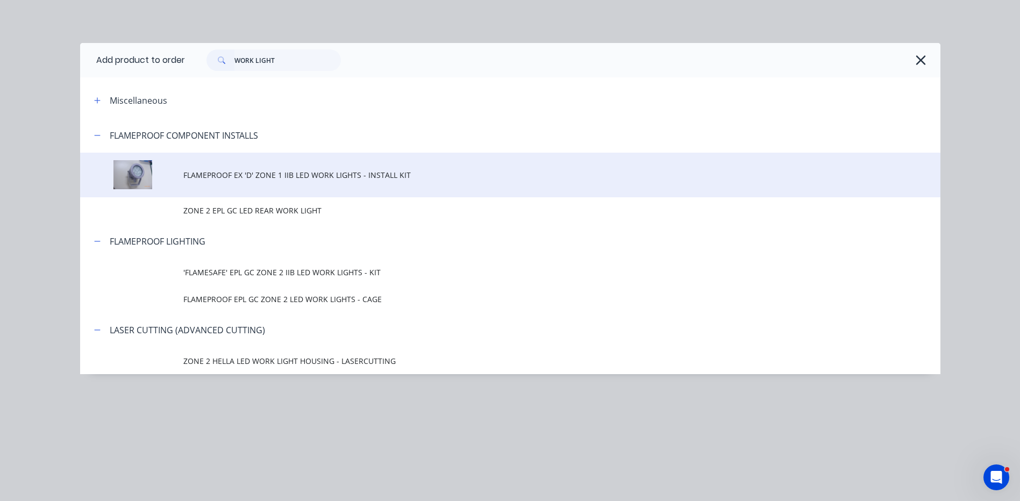
click at [412, 182] on td "FLAMEPROOF EX 'D' ZONE 1 IIB LED WORK LIGHTS - INSTALL KIT" at bounding box center [561, 175] width 757 height 45
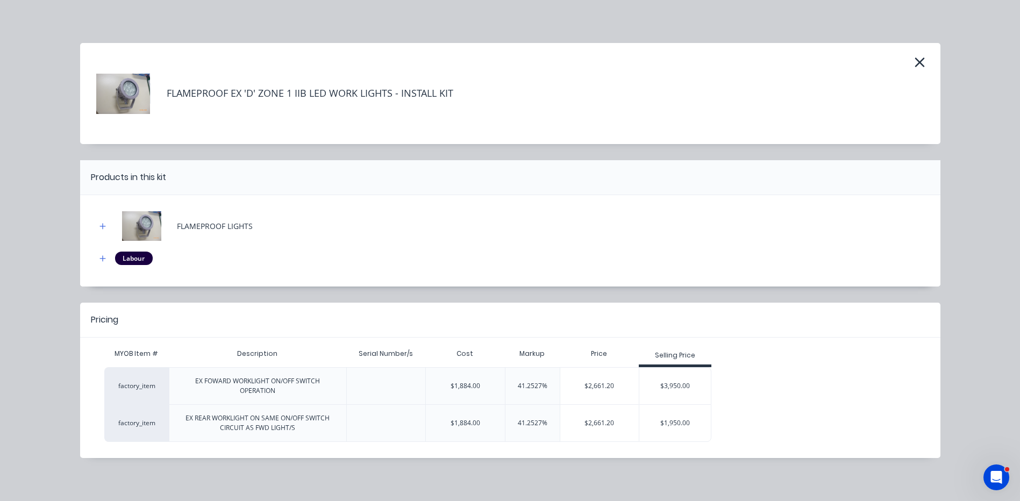
click at [651, 376] on div "$3,950.00" at bounding box center [675, 386] width 72 height 27
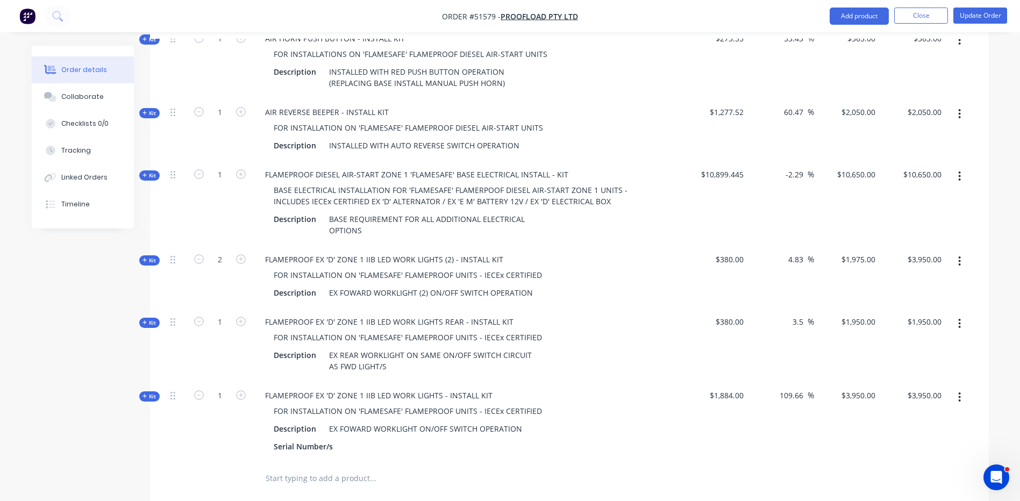
scroll to position [677, 0]
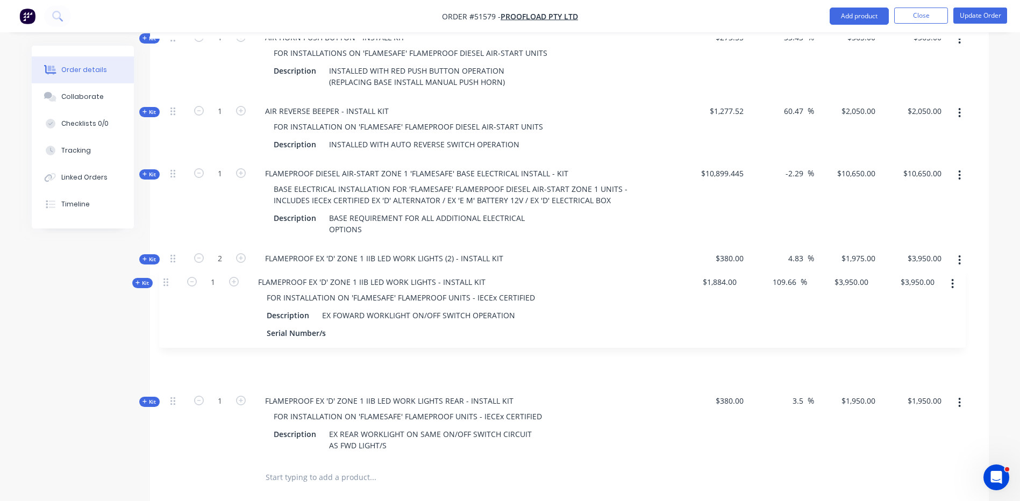
drag, startPoint x: 173, startPoint y: 368, endPoint x: 166, endPoint y: 282, distance: 86.3
click at [166, 282] on div "Kit 1 FLAMEPROOF HELI CPCD25-35 S4S 'FLAMESAFE' BASE DIESEL AIR-START/SCRUBBER …" at bounding box center [569, 94] width 807 height 731
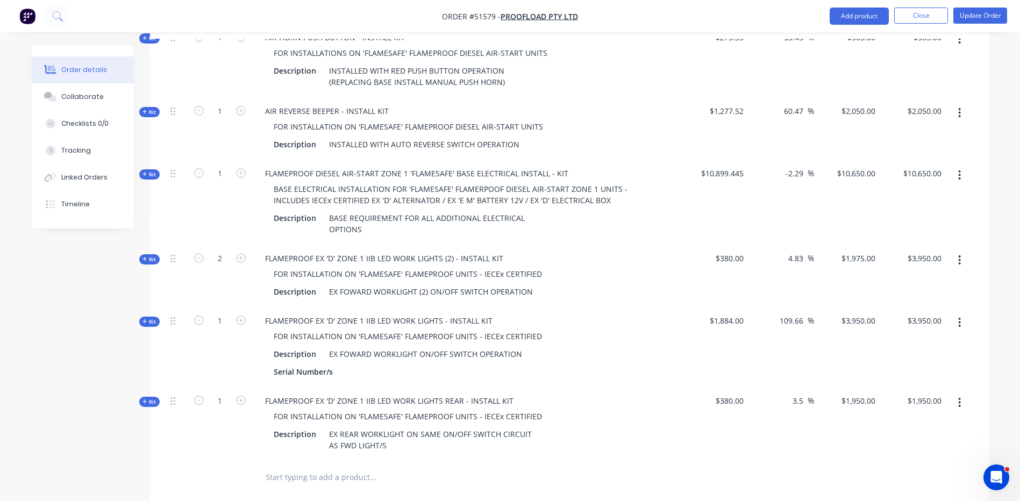
click at [962, 251] on button "button" at bounding box center [959, 260] width 25 height 19
click at [911, 367] on div "Delete" at bounding box center [921, 375] width 83 height 16
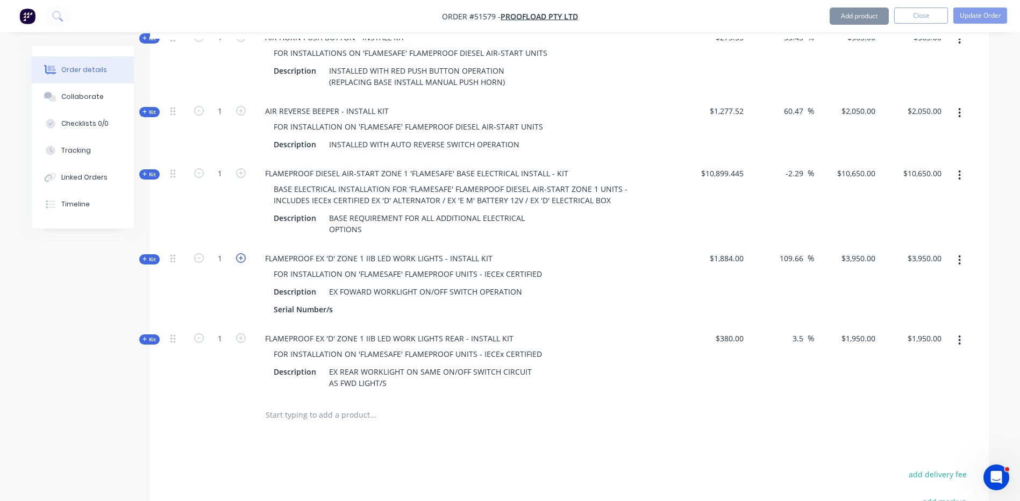
click at [238, 253] on icon "button" at bounding box center [241, 258] width 10 height 10
click at [918, 251] on input "7900.00" at bounding box center [928, 259] width 33 height 16
click at [895, 208] on div "$10,650.00 $10,650.00" at bounding box center [913, 201] width 66 height 85
click at [142, 256] on icon at bounding box center [144, 258] width 5 height 5
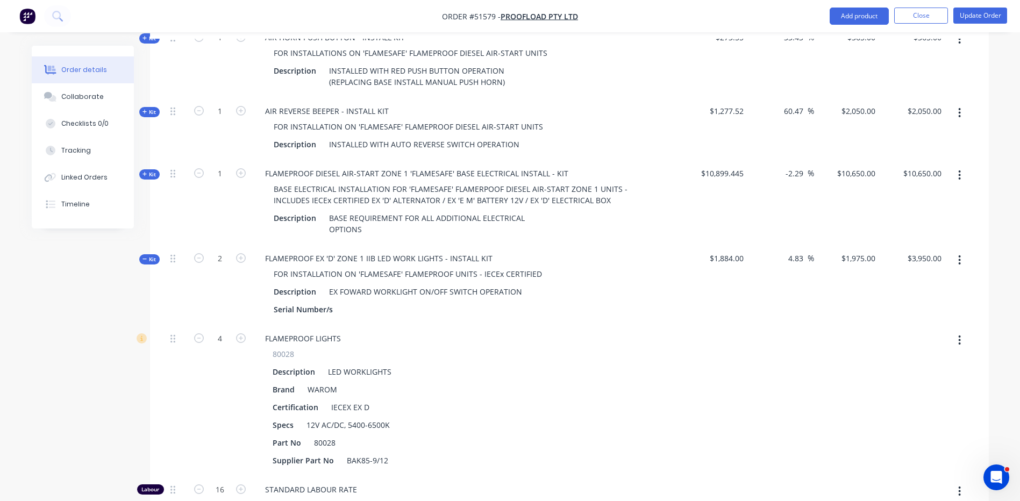
click at [193, 332] on button "button" at bounding box center [199, 337] width 14 height 11
click at [197, 333] on icon "button" at bounding box center [199, 338] width 10 height 10
click at [239, 333] on icon "button" at bounding box center [241, 338] width 10 height 10
click at [213, 347] on input "16" at bounding box center [220, 339] width 28 height 16
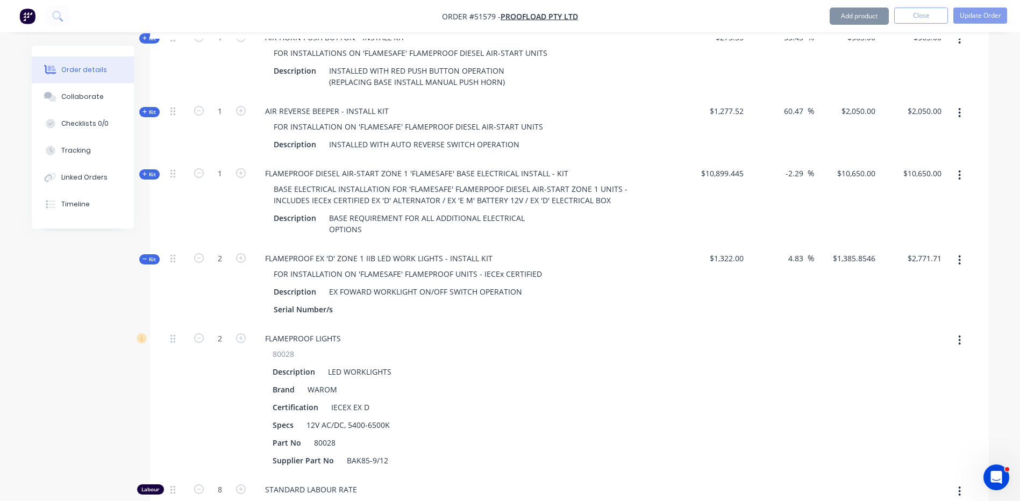
click at [193, 430] on div "2" at bounding box center [220, 399] width 65 height 151
click at [957, 251] on button "button" at bounding box center [959, 260] width 25 height 19
click at [945, 281] on div "Add product to kit" at bounding box center [921, 289] width 83 height 16
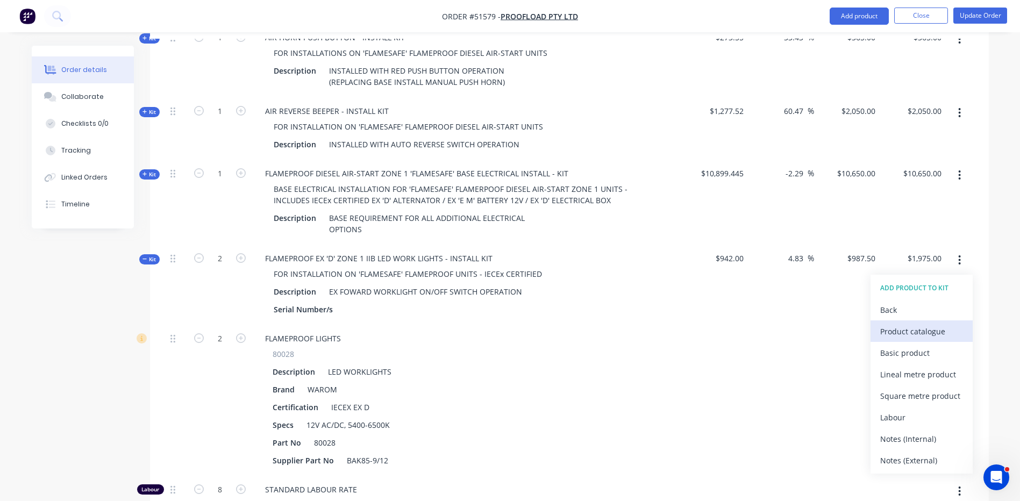
click at [924, 324] on div "Product catalogue" at bounding box center [921, 332] width 83 height 16
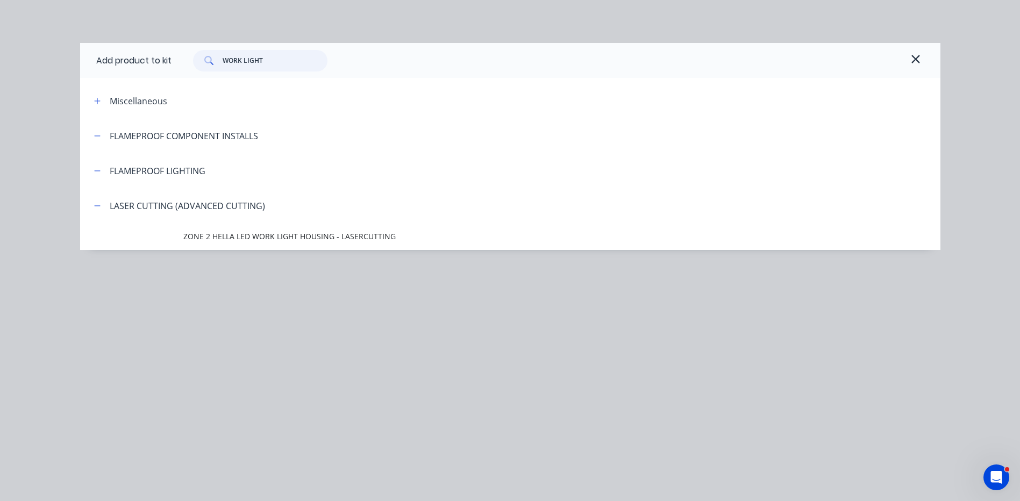
drag, startPoint x: 268, startPoint y: 60, endPoint x: 194, endPoint y: 58, distance: 74.2
click at [194, 58] on div "WORK LIGHT" at bounding box center [260, 61] width 134 height 22
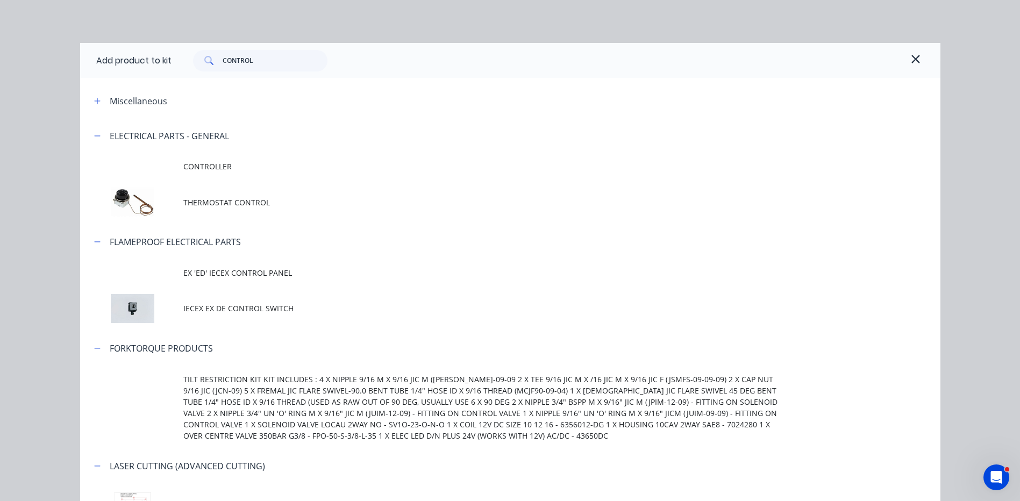
click at [290, 302] on td "IECEX EX DE CONTROL SWITCH" at bounding box center [561, 308] width 757 height 45
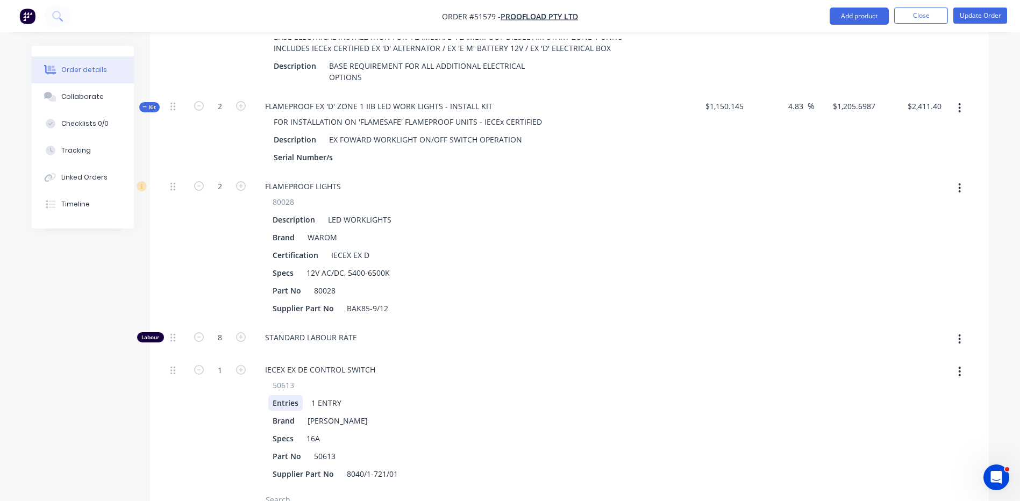
scroll to position [829, 0]
click at [923, 99] on input "2411.40" at bounding box center [926, 107] width 39 height 16
click at [913, 56] on div "$10,650.00 $10,650.00" at bounding box center [913, 50] width 66 height 85
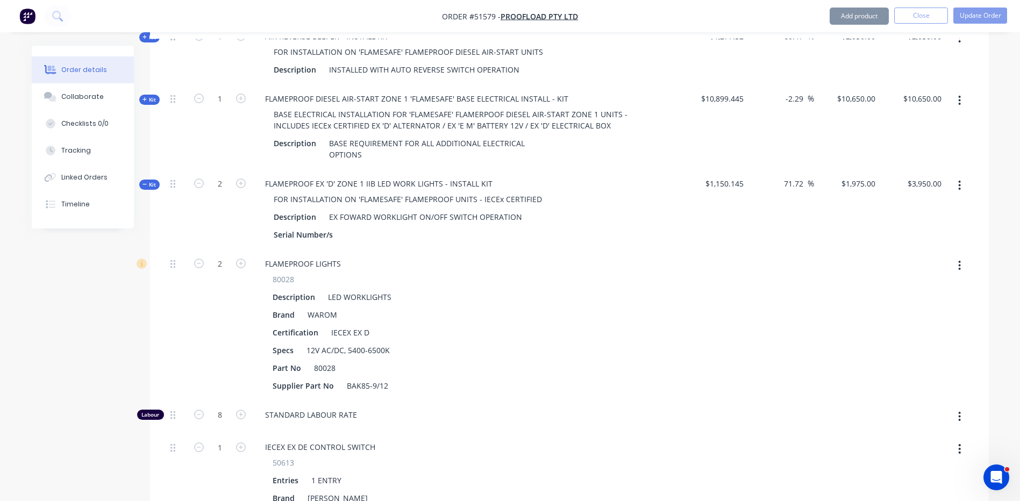
scroll to position [667, 0]
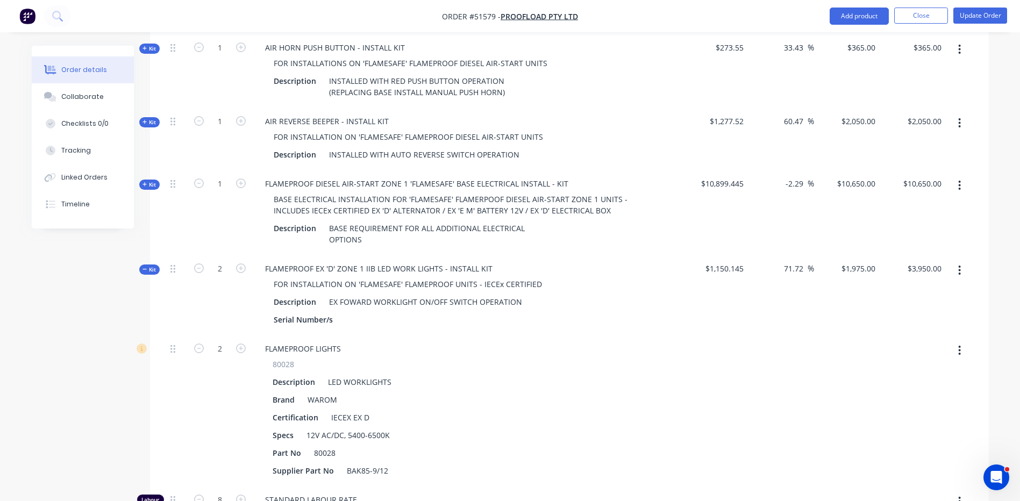
click at [147, 266] on span "Kit" at bounding box center [149, 270] width 14 height 8
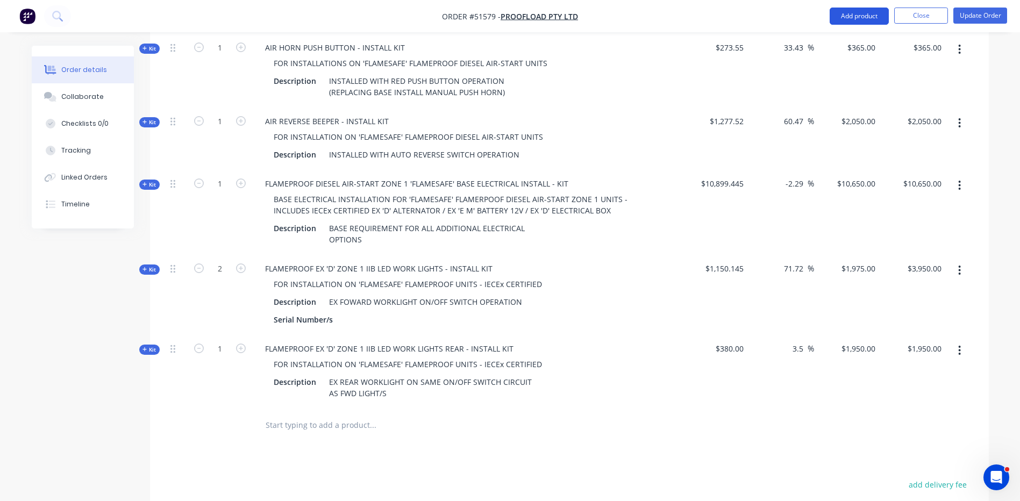
click at [851, 12] on button "Add product" at bounding box center [859, 16] width 59 height 17
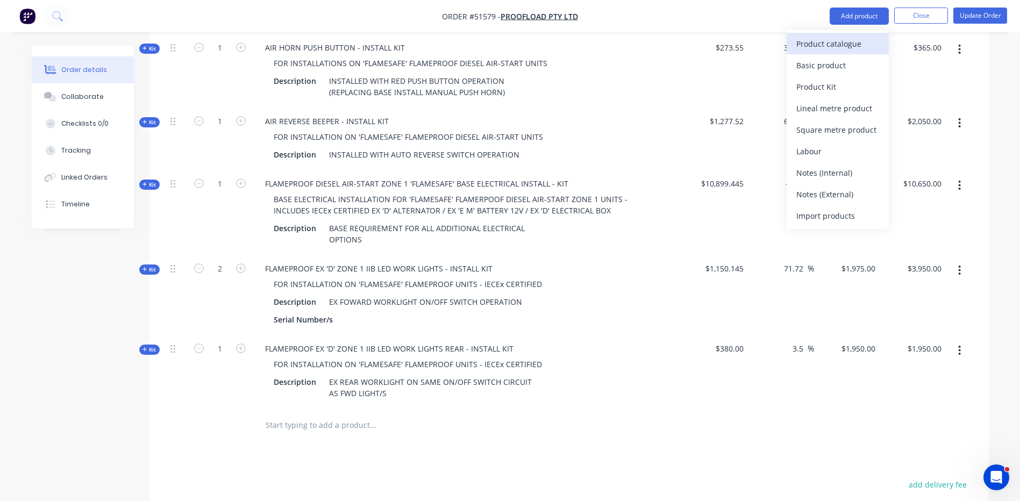
click at [846, 39] on div "Product catalogue" at bounding box center [837, 44] width 83 height 16
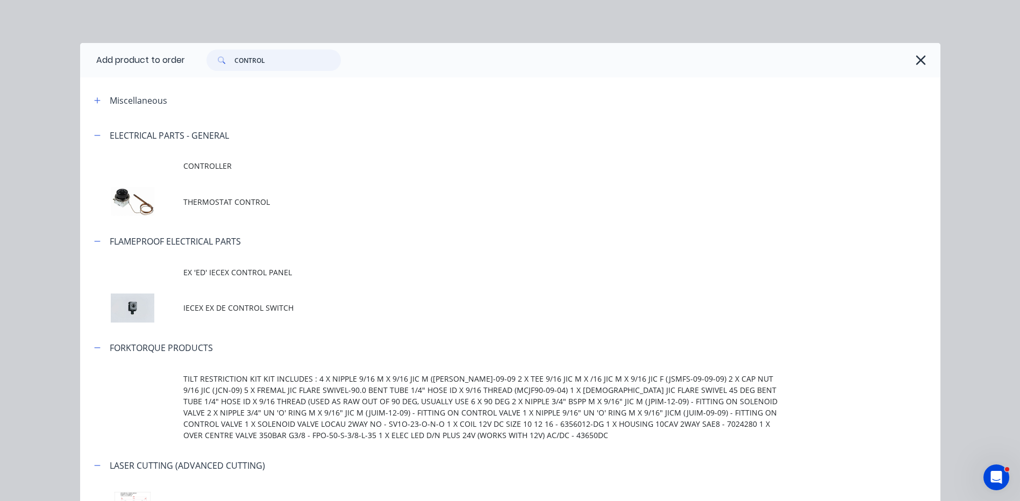
drag, startPoint x: 287, startPoint y: 63, endPoint x: 214, endPoint y: 65, distance: 72.6
click at [214, 65] on div "CONTROL" at bounding box center [273, 60] width 134 height 22
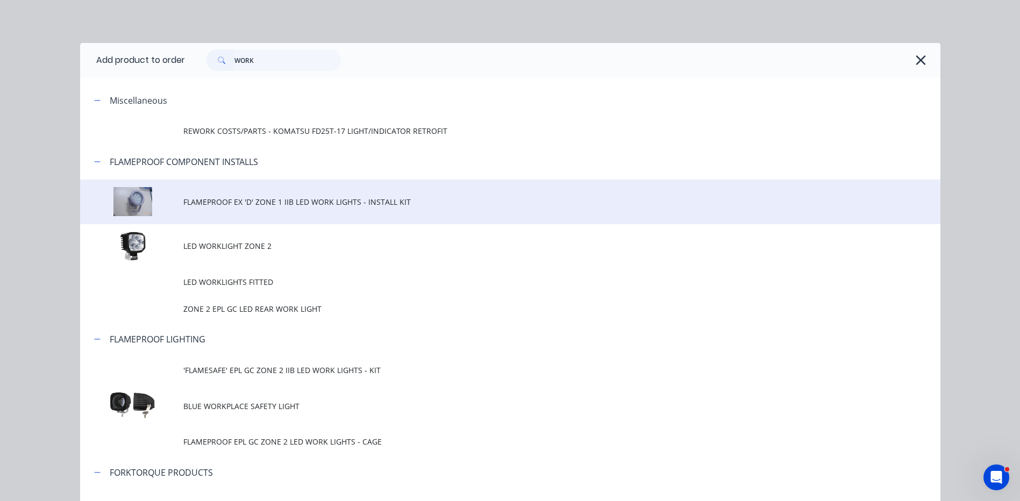
click at [294, 209] on td "FLAMEPROOF EX 'D' ZONE 1 IIB LED WORK LIGHTS - INSTALL KIT" at bounding box center [561, 202] width 757 height 45
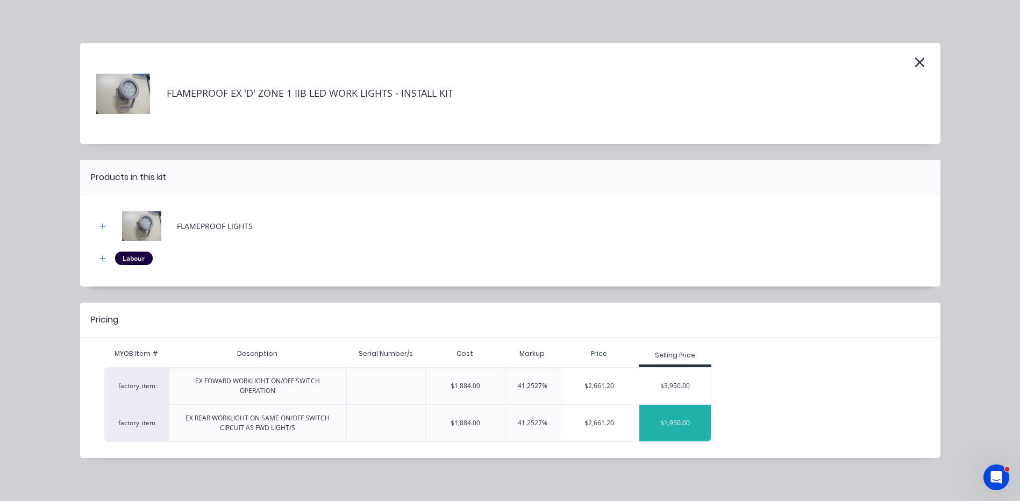
click at [687, 420] on div "$1,950.00" at bounding box center [675, 423] width 72 height 27
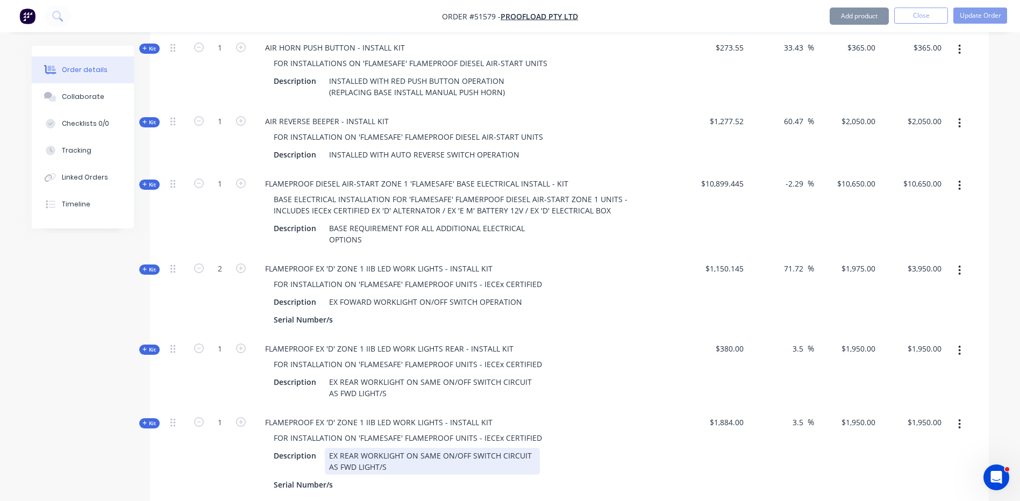
scroll to position [721, 0]
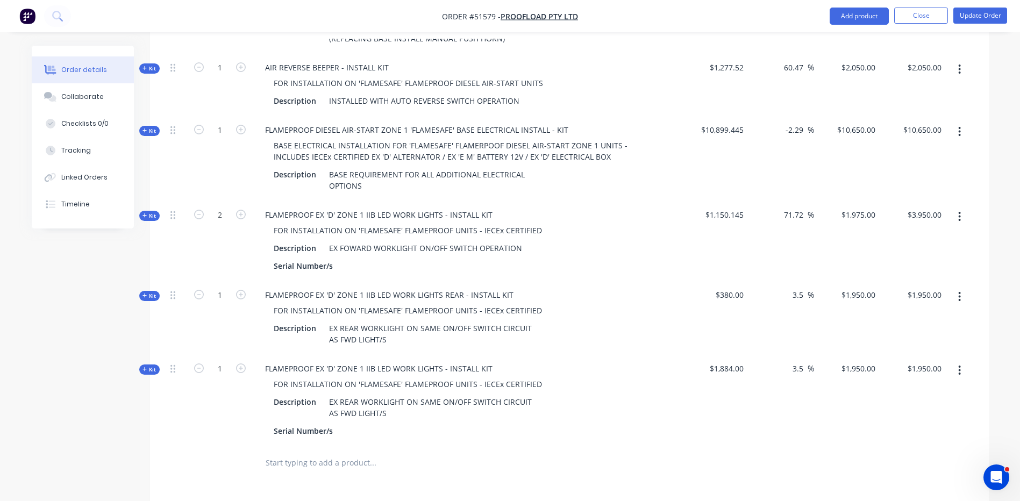
click at [958, 291] on icon "button" at bounding box center [959, 297] width 3 height 12
click at [905, 403] on div "Delete" at bounding box center [921, 411] width 83 height 16
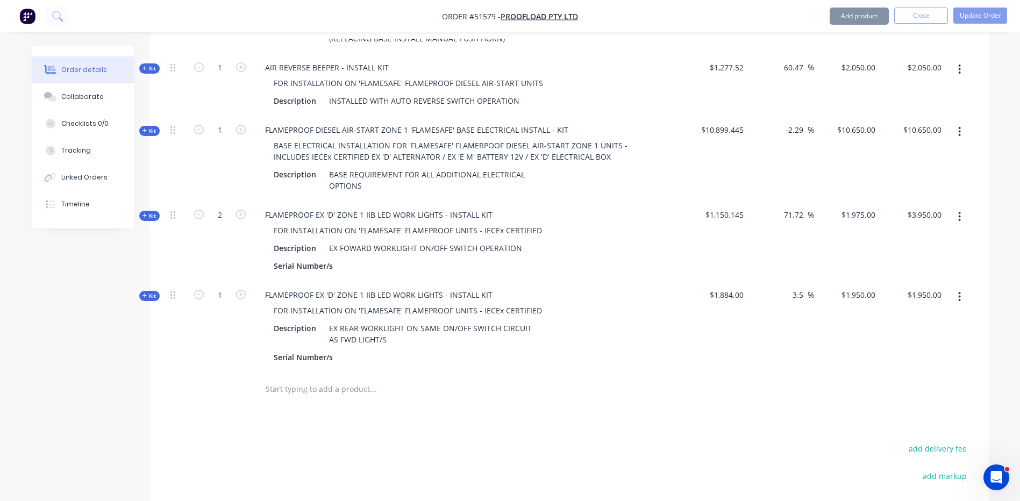
click at [149, 292] on span "Kit" at bounding box center [149, 296] width 14 height 8
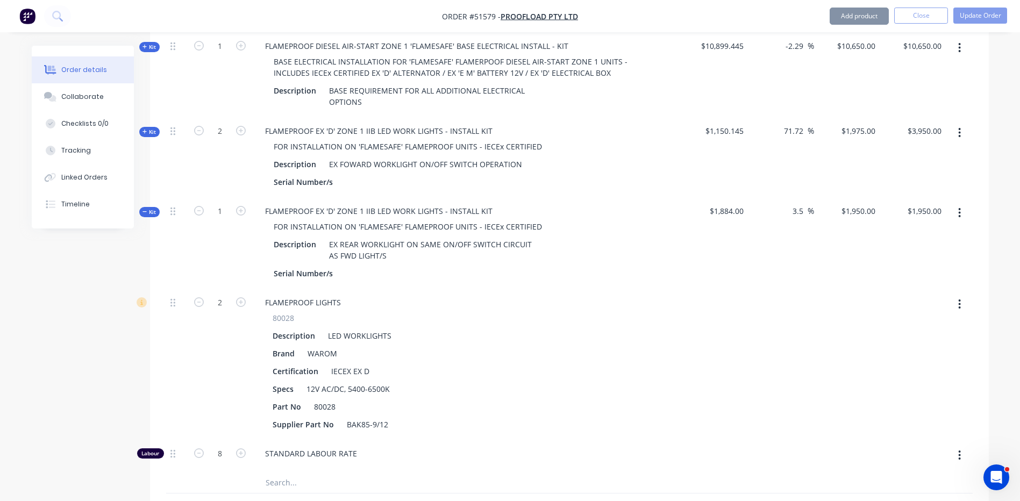
scroll to position [829, 0]
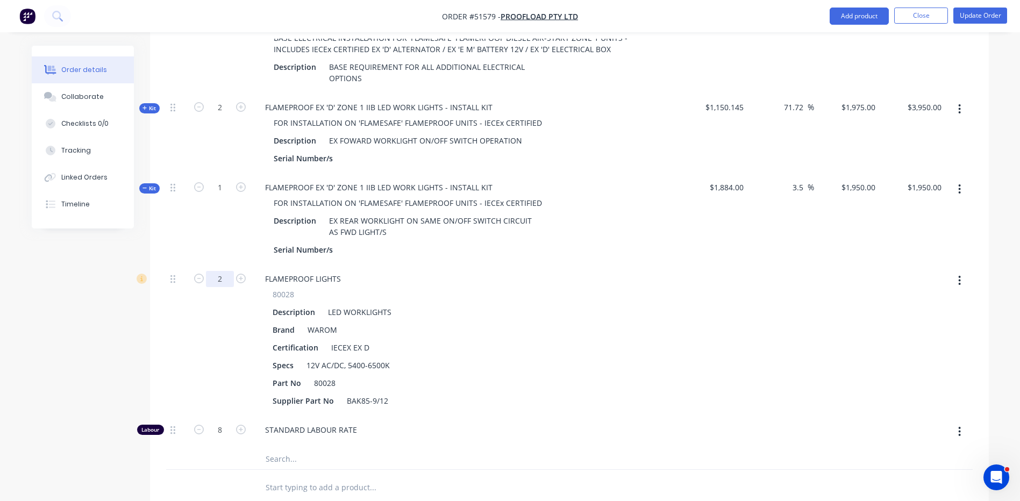
click at [222, 271] on input "2" at bounding box center [220, 279] width 28 height 16
click at [212, 287] on input "8" at bounding box center [220, 279] width 28 height 16
click at [204, 362] on div "1" at bounding box center [220, 340] width 65 height 151
click at [930, 180] on input "975.00" at bounding box center [931, 188] width 29 height 16
click at [926, 180] on input "1950" at bounding box center [934, 188] width 23 height 16
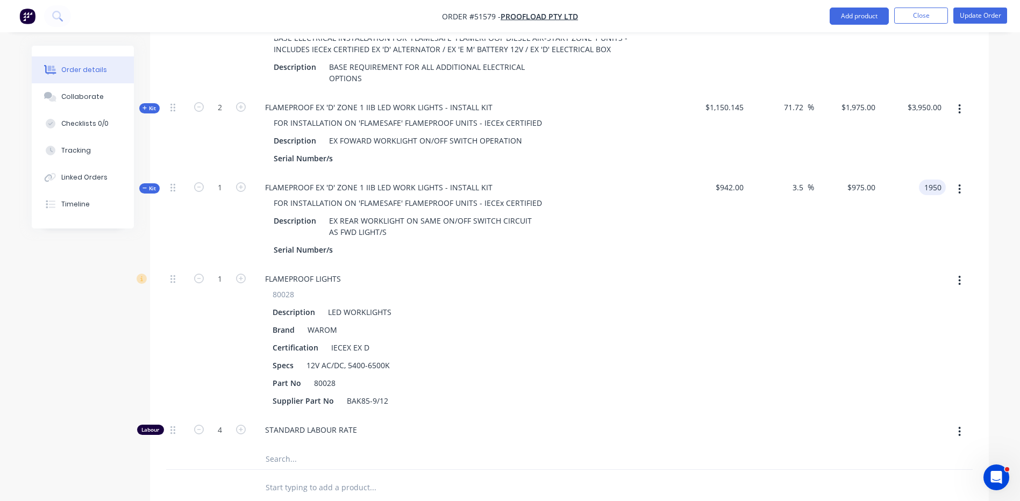
click at [933, 131] on div "$3,950.00 $3,950.00" at bounding box center [913, 133] width 66 height 80
click at [141, 183] on div "Kit" at bounding box center [149, 188] width 20 height 10
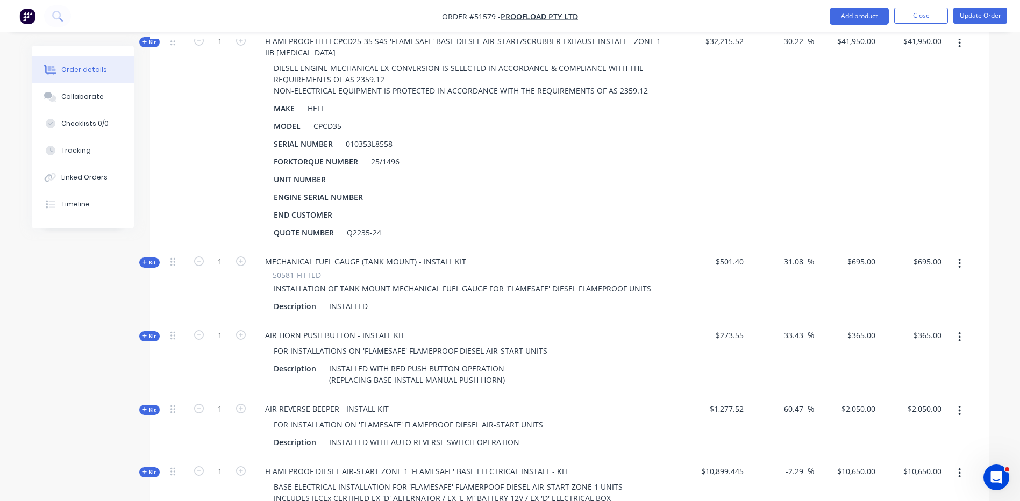
scroll to position [398, 0]
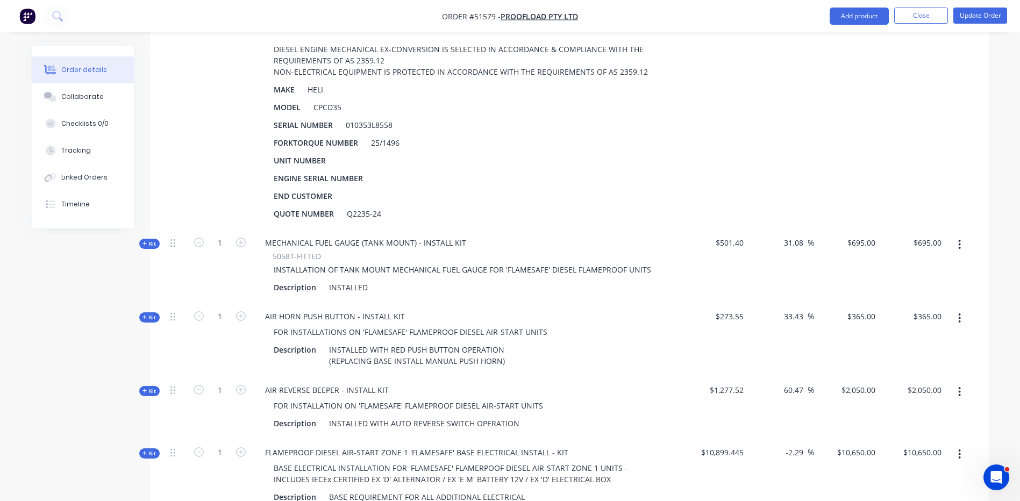
click at [155, 240] on span "Kit" at bounding box center [149, 244] width 14 height 8
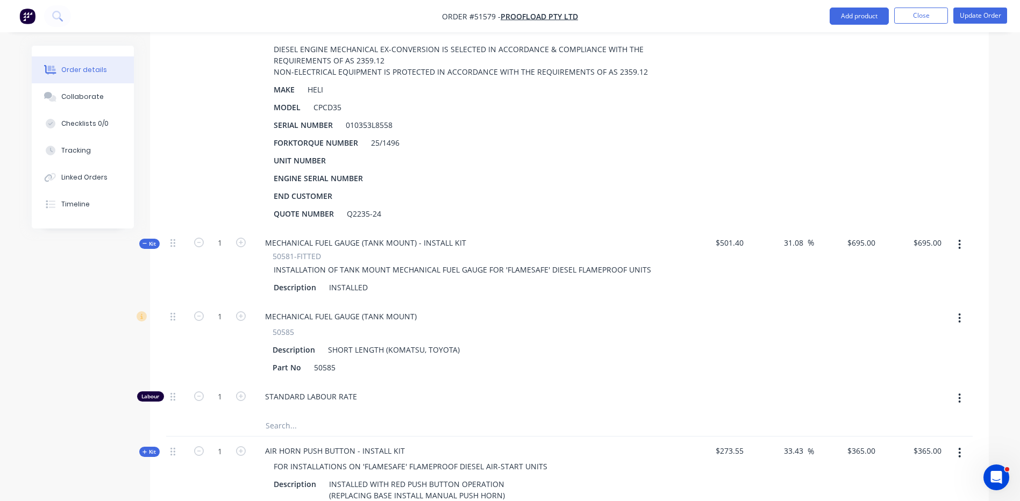
click at [151, 240] on span "Kit" at bounding box center [149, 244] width 14 height 8
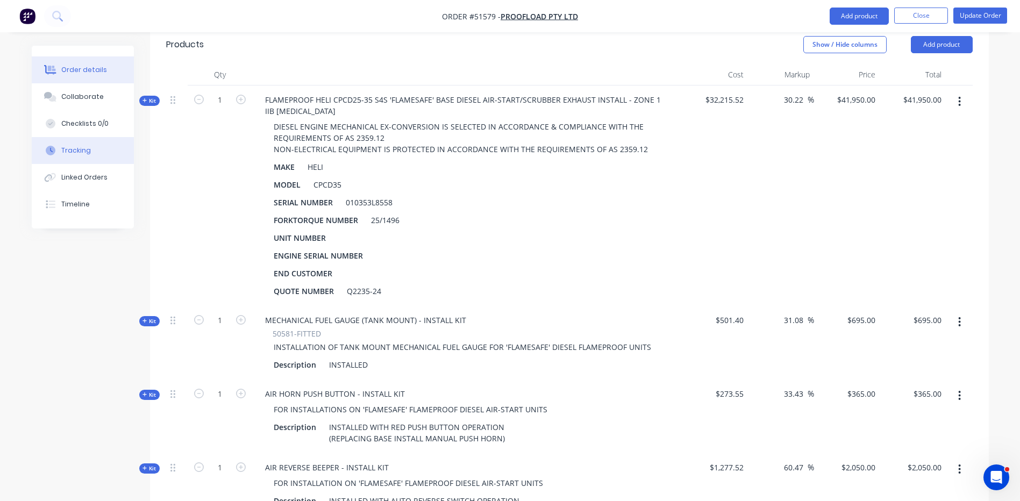
scroll to position [291, 0]
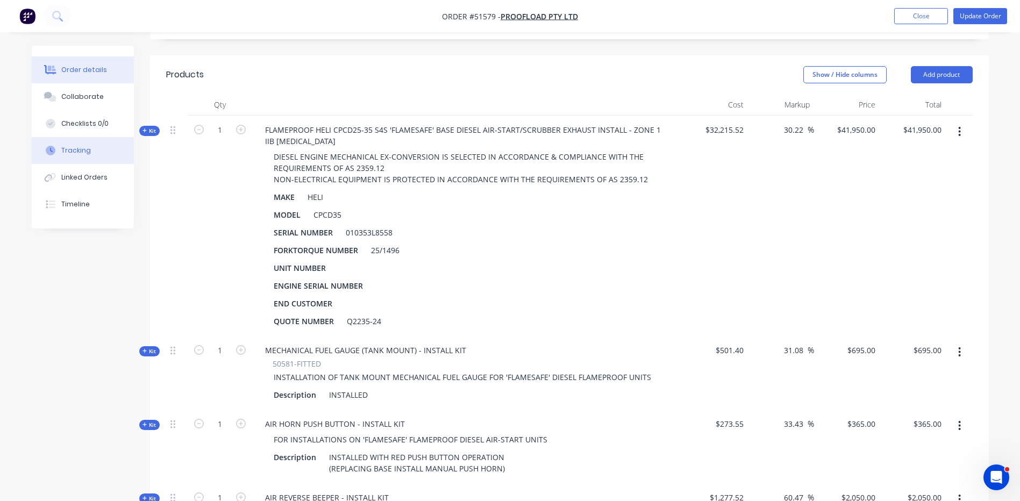
click at [84, 154] on div "Tracking" at bounding box center [76, 151] width 30 height 10
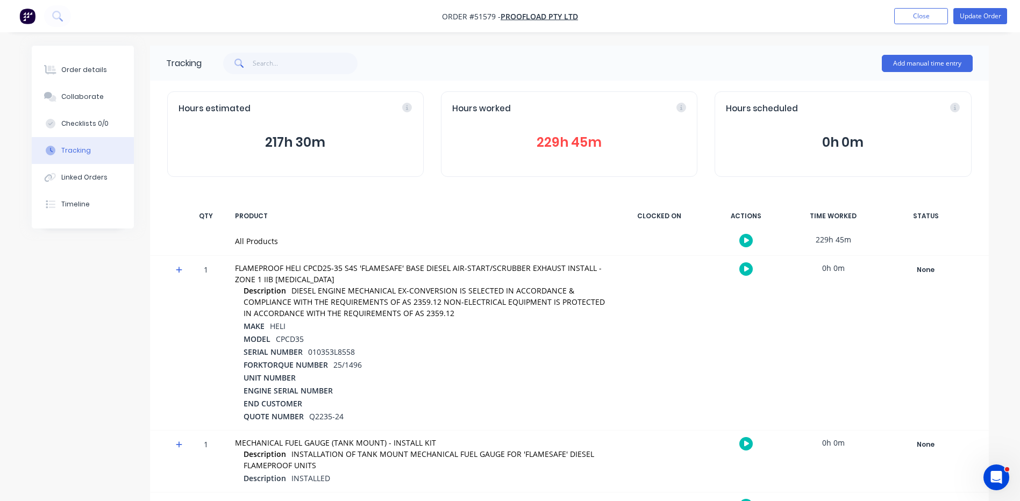
click at [277, 145] on button "217h 30m" at bounding box center [296, 142] width 234 height 20
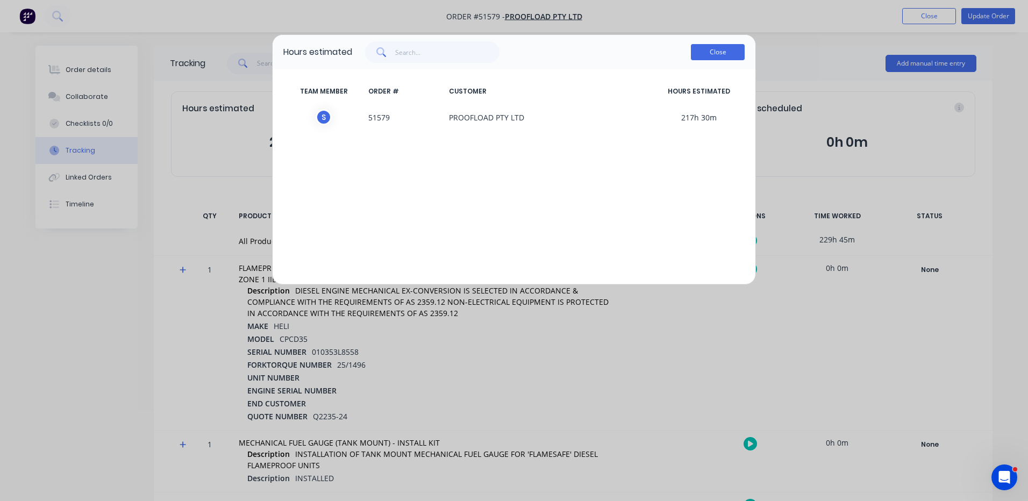
click at [743, 52] on button "Close" at bounding box center [718, 52] width 54 height 16
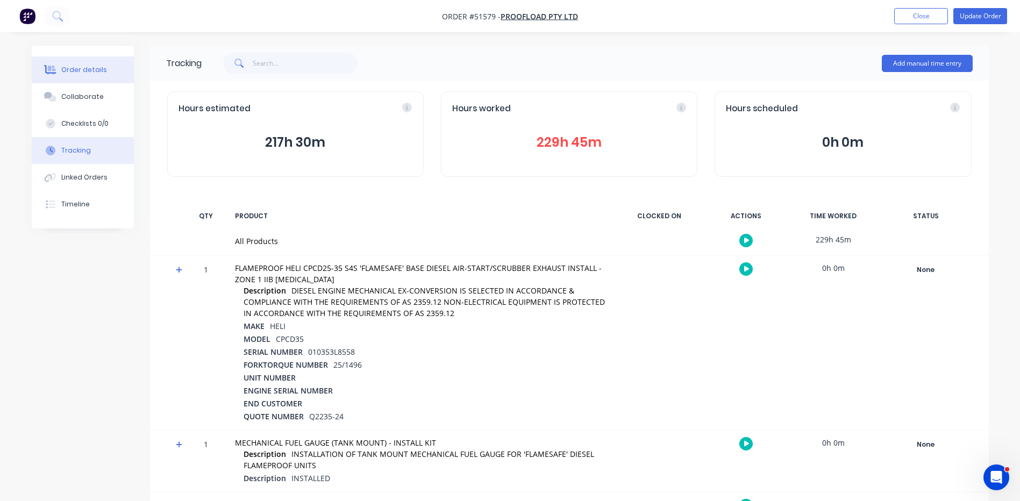
click at [51, 74] on icon at bounding box center [50, 70] width 12 height 10
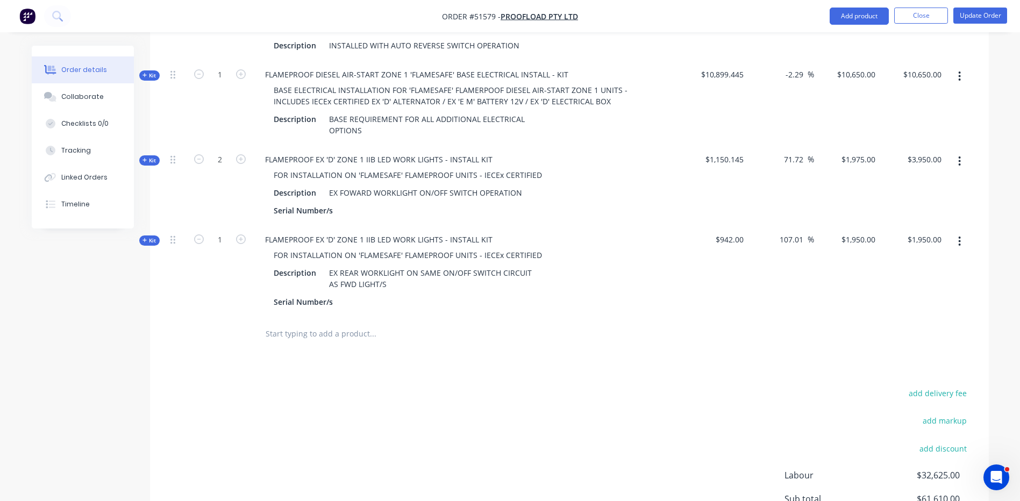
scroll to position [723, 0]
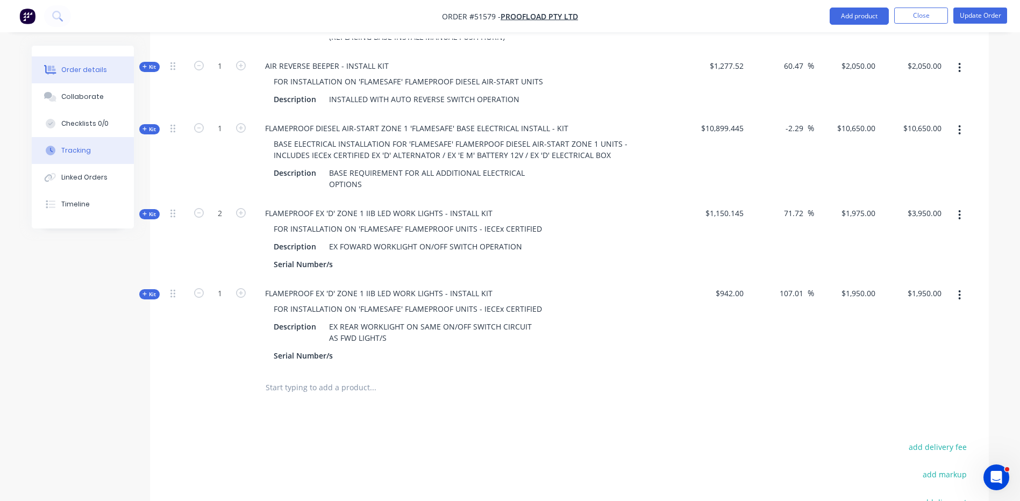
click at [99, 145] on button "Tracking" at bounding box center [83, 150] width 102 height 27
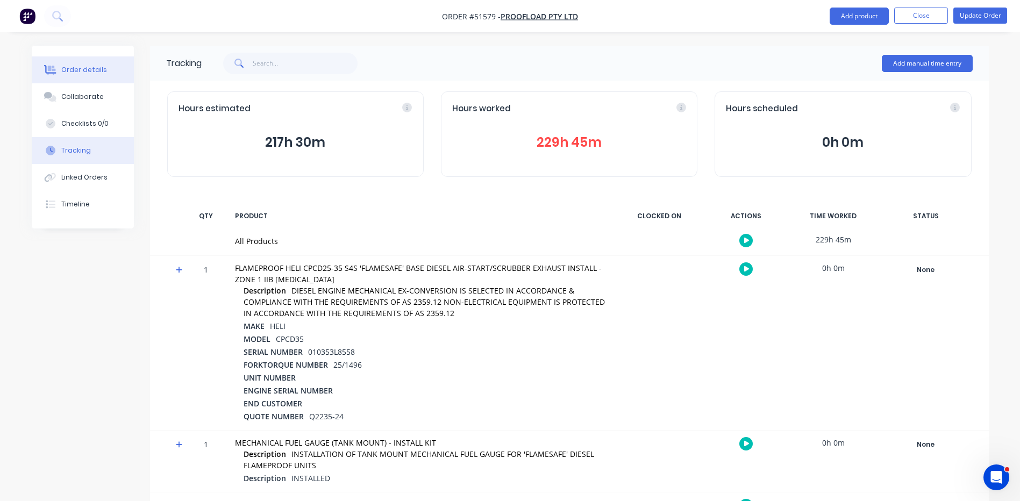
click at [70, 60] on button "Order details" at bounding box center [83, 69] width 102 height 27
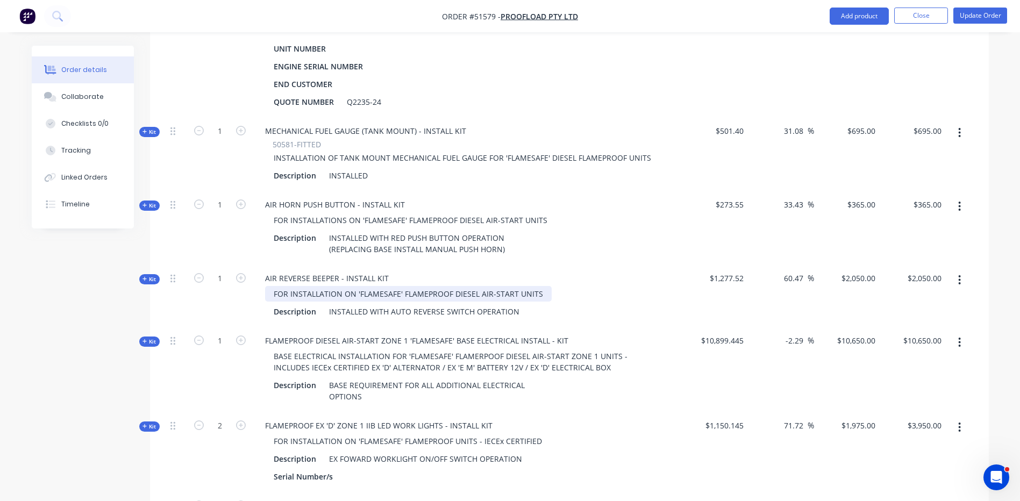
scroll to position [591, 0]
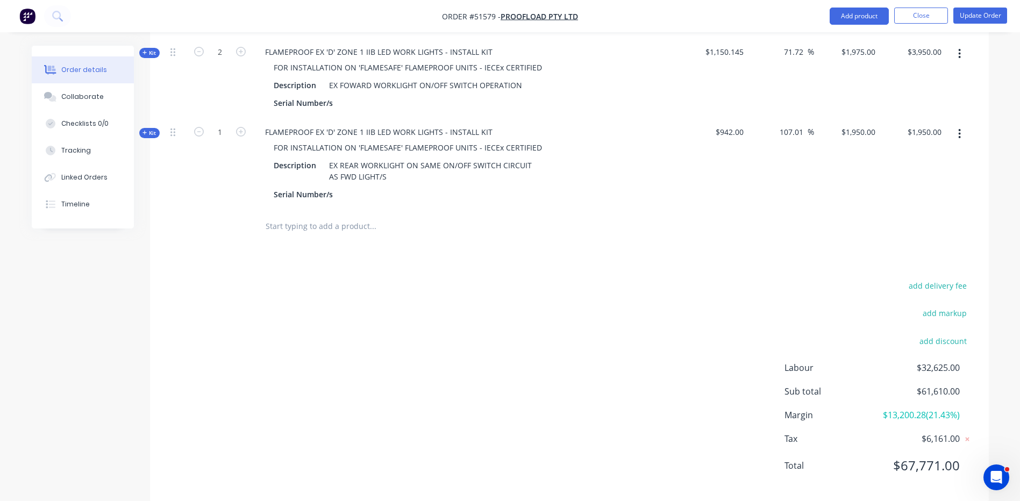
click at [563, 279] on div "add delivery fee add markup add discount Labour $32,625.00 Sub total $61,610.00…" at bounding box center [569, 383] width 807 height 208
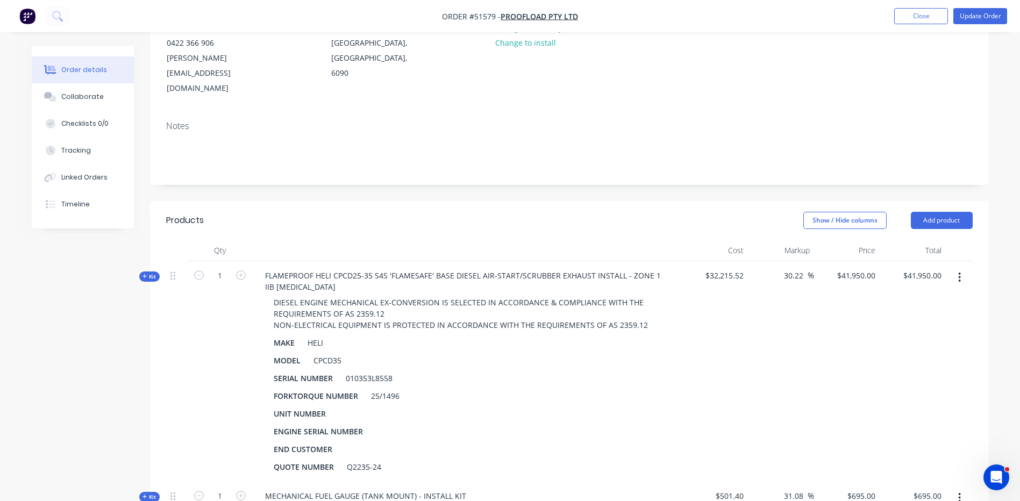
scroll to position [161, 0]
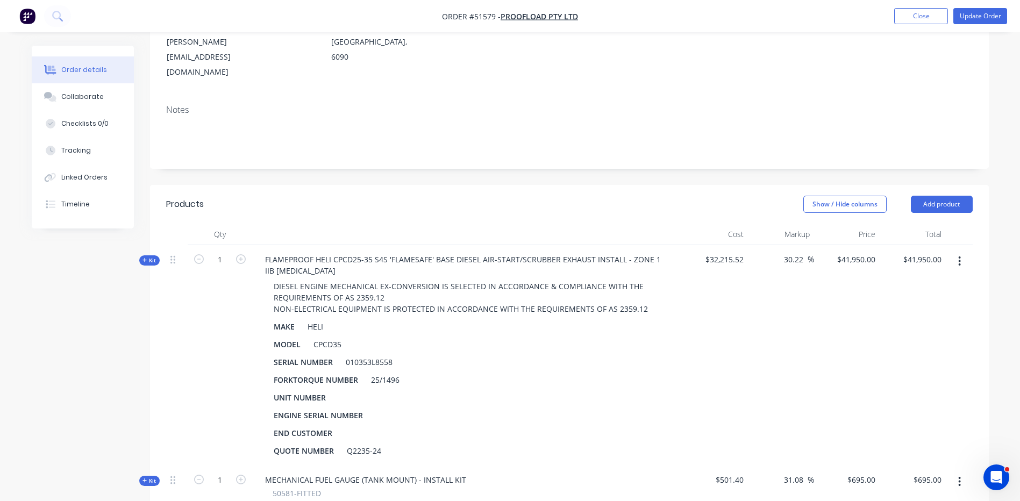
drag, startPoint x: 149, startPoint y: 229, endPoint x: 562, endPoint y: 214, distance: 413.2
click at [149, 256] on span "Kit" at bounding box center [149, 260] width 14 height 8
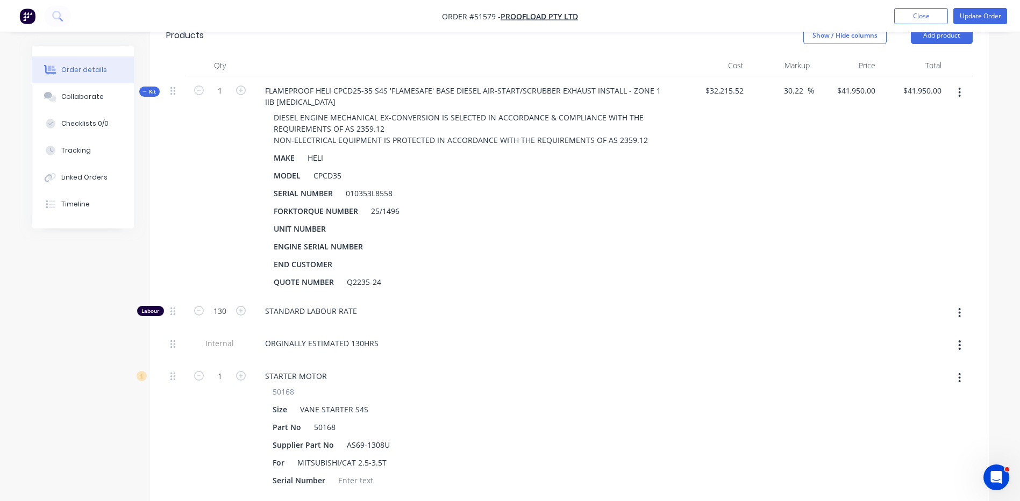
scroll to position [430, 0]
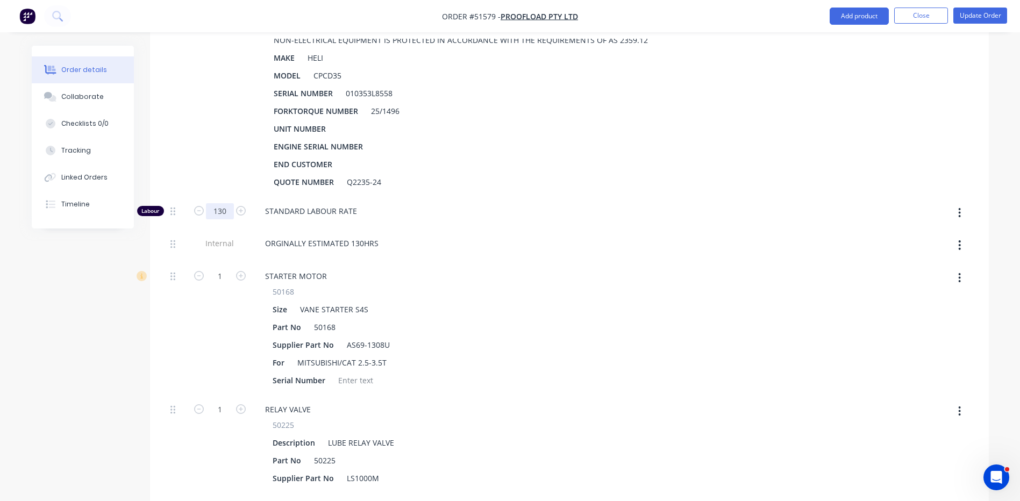
click at [226, 203] on input "130" at bounding box center [220, 211] width 28 height 16
click at [232, 163] on div "1" at bounding box center [220, 86] width 65 height 220
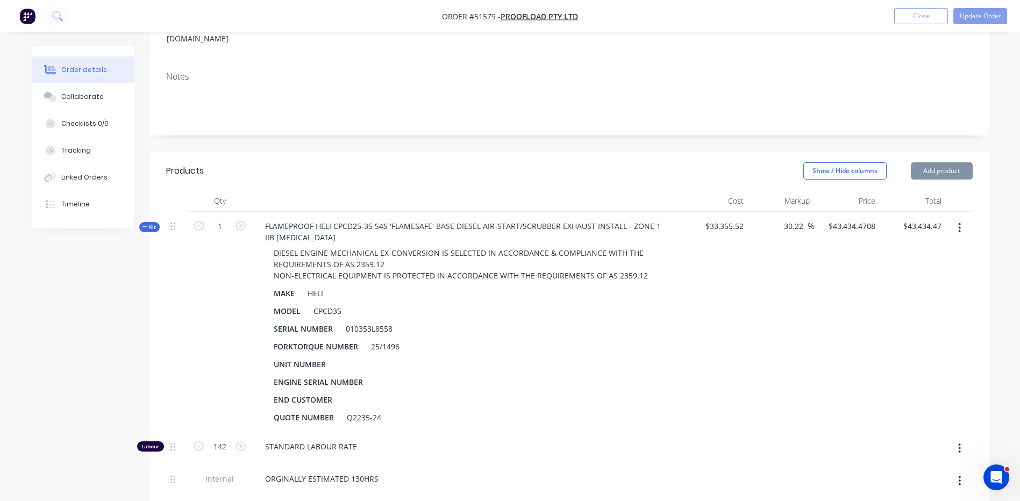
scroll to position [0, 0]
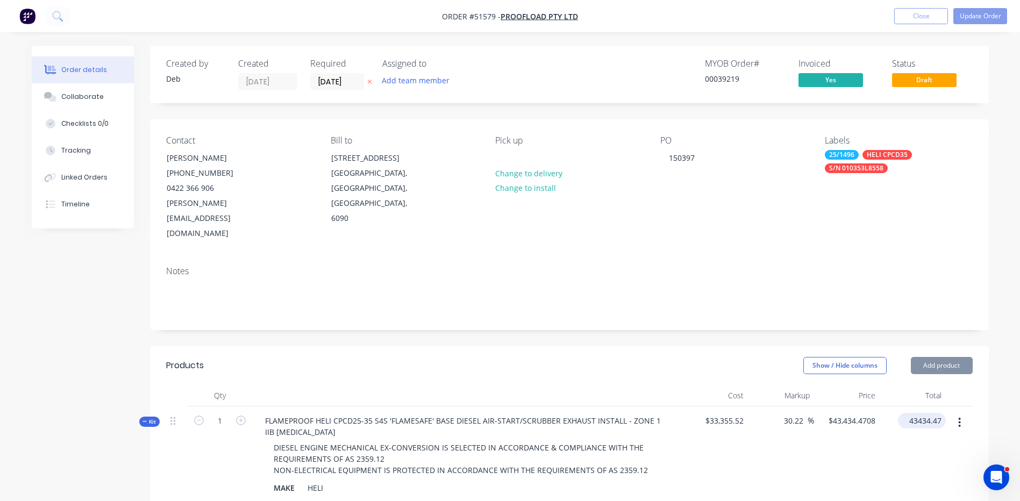
click at [927, 413] on input "43434.47" at bounding box center [924, 421] width 44 height 16
click at [723, 357] on div "Show / Hide columns Add product" at bounding box center [654, 365] width 635 height 17
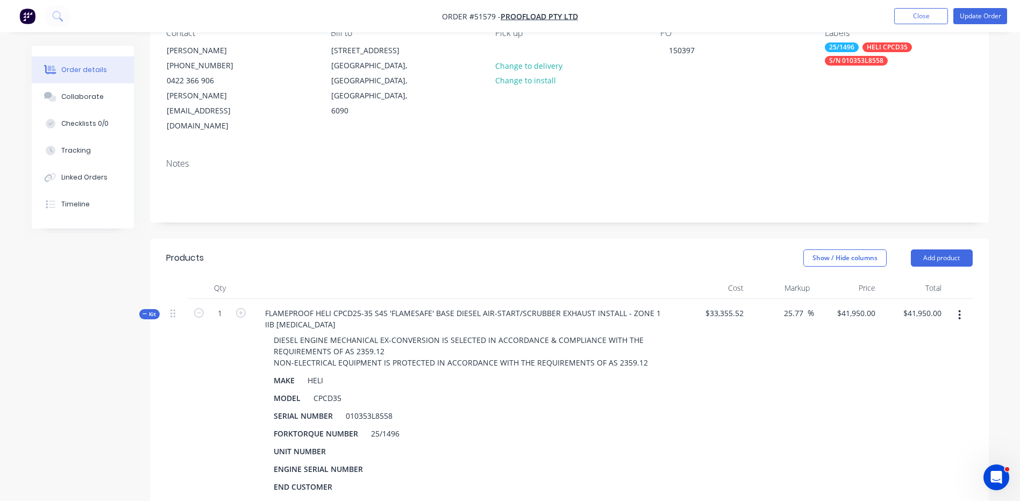
click at [593, 239] on header "Products Show / Hide columns Add product" at bounding box center [569, 258] width 839 height 39
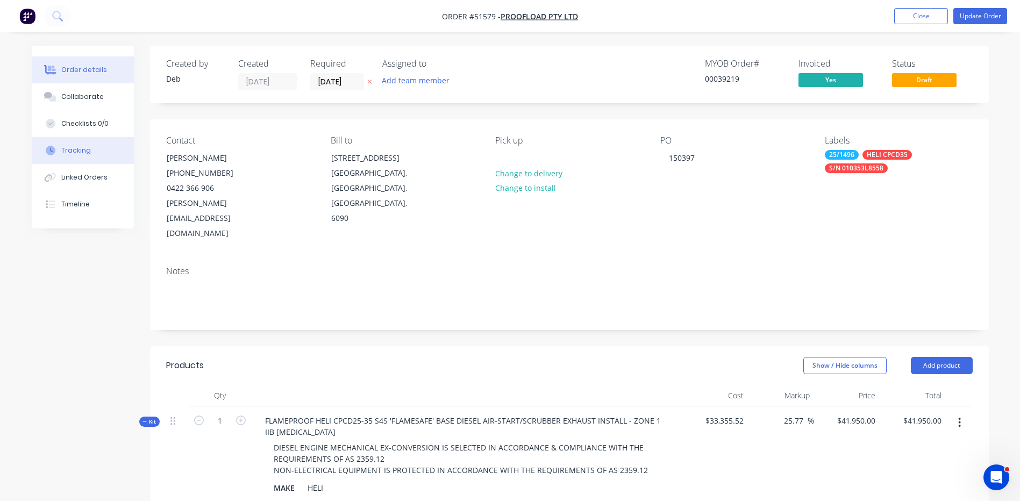
click at [72, 155] on div "Tracking" at bounding box center [76, 151] width 30 height 10
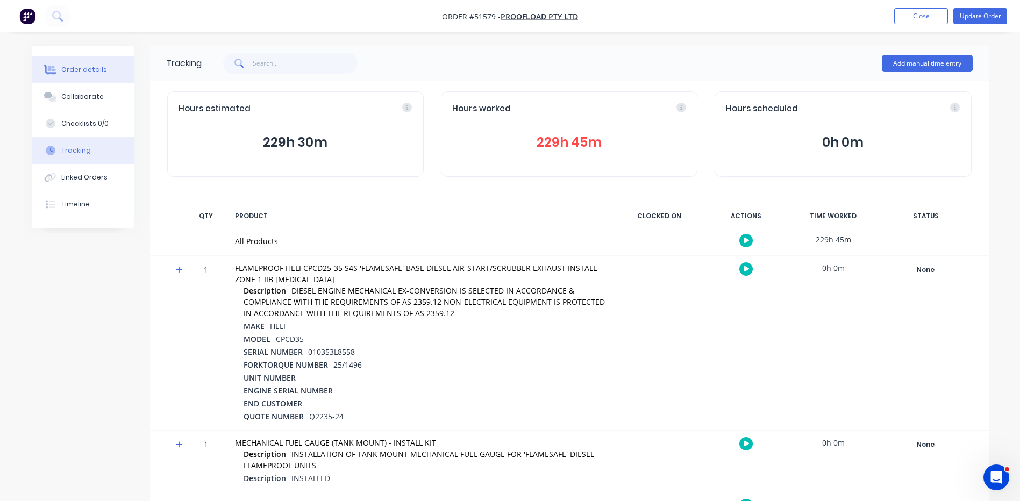
click at [91, 68] on div "Order details" at bounding box center [84, 70] width 46 height 10
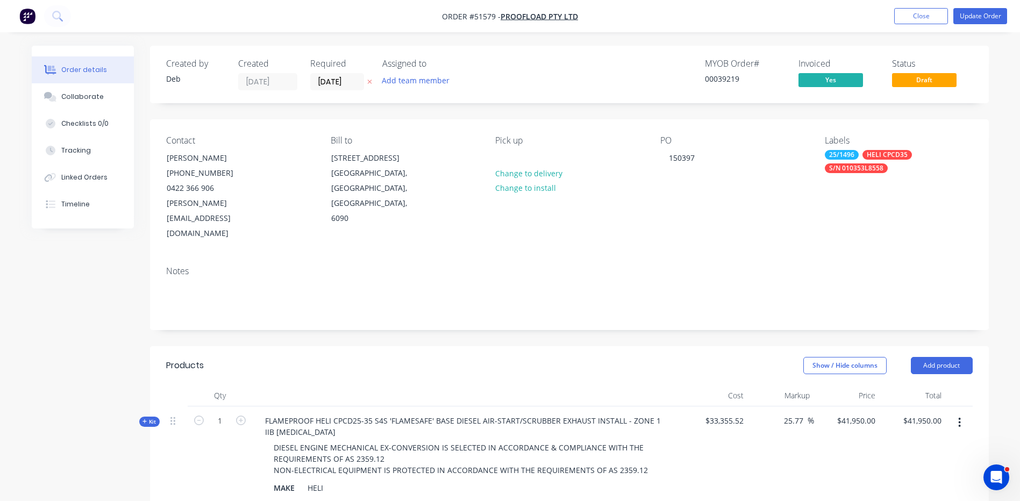
click at [152, 418] on span "Kit" at bounding box center [149, 422] width 14 height 8
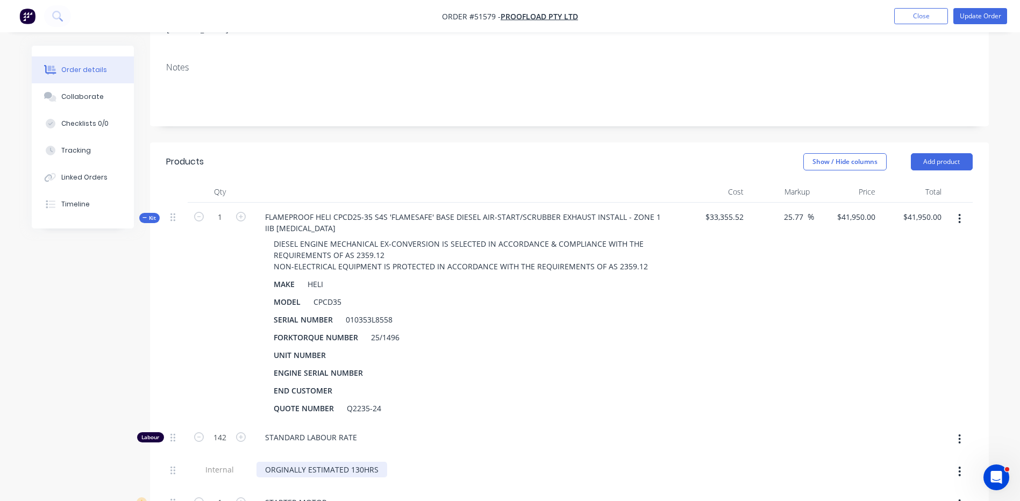
scroll to position [269, 0]
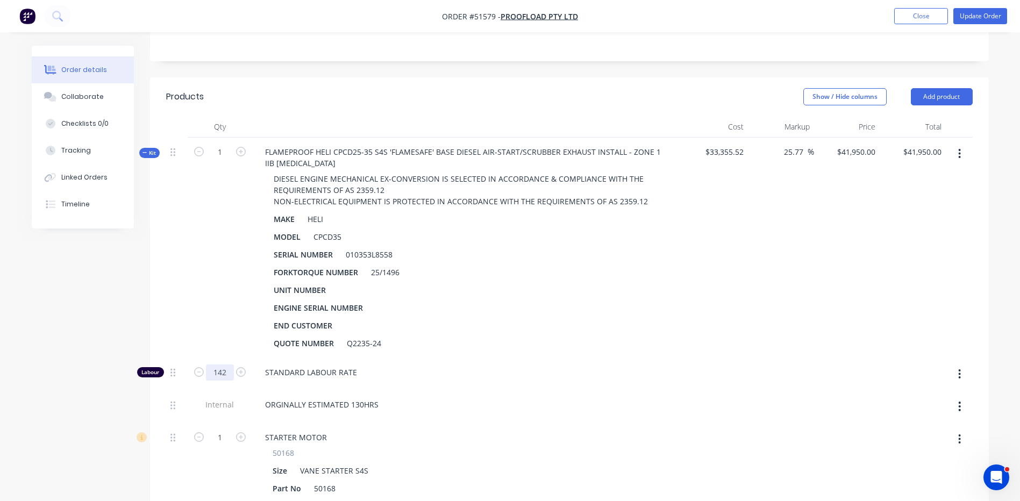
click at [227, 365] on input "142" at bounding box center [220, 373] width 28 height 16
click at [219, 321] on div "1" at bounding box center [220, 248] width 65 height 220
click at [117, 145] on button "Tracking" at bounding box center [83, 150] width 102 height 27
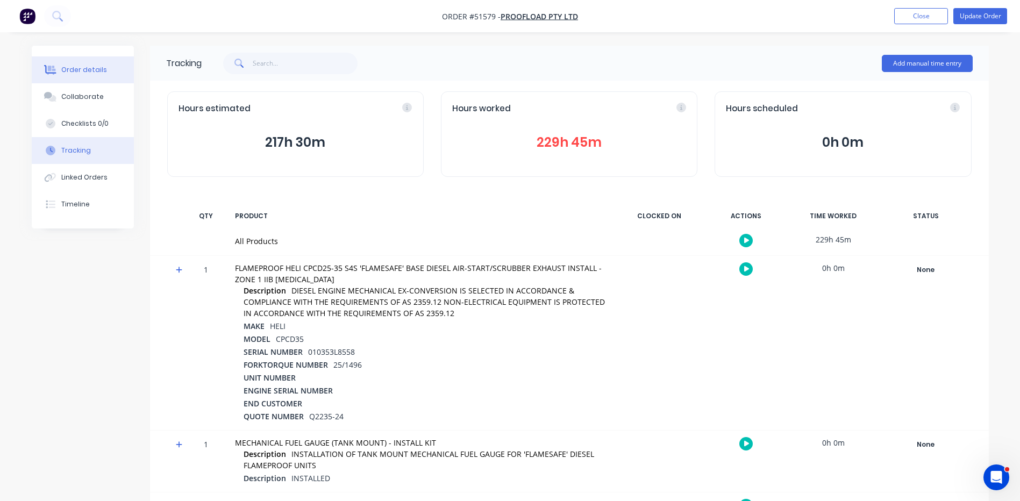
click at [68, 66] on div "Order details" at bounding box center [84, 70] width 46 height 10
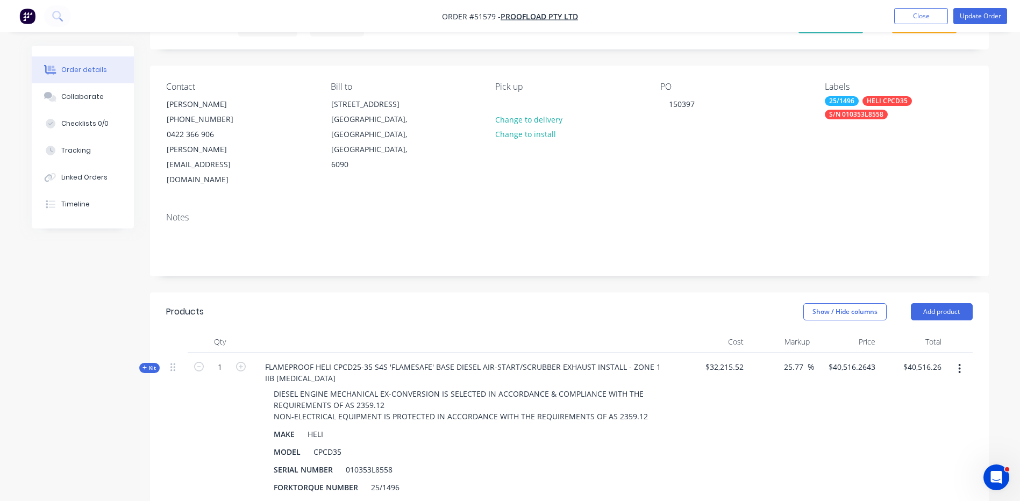
click at [148, 364] on span "Kit" at bounding box center [149, 368] width 14 height 8
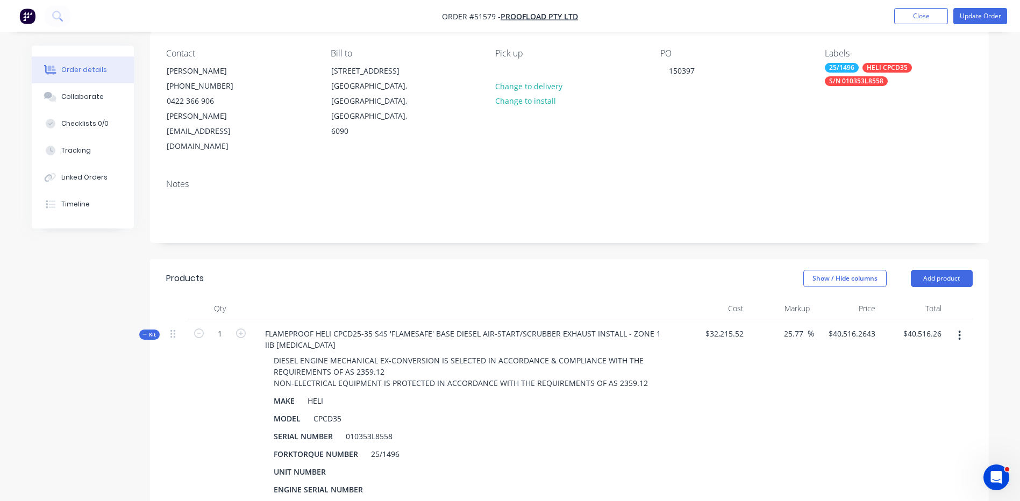
scroll to position [161, 0]
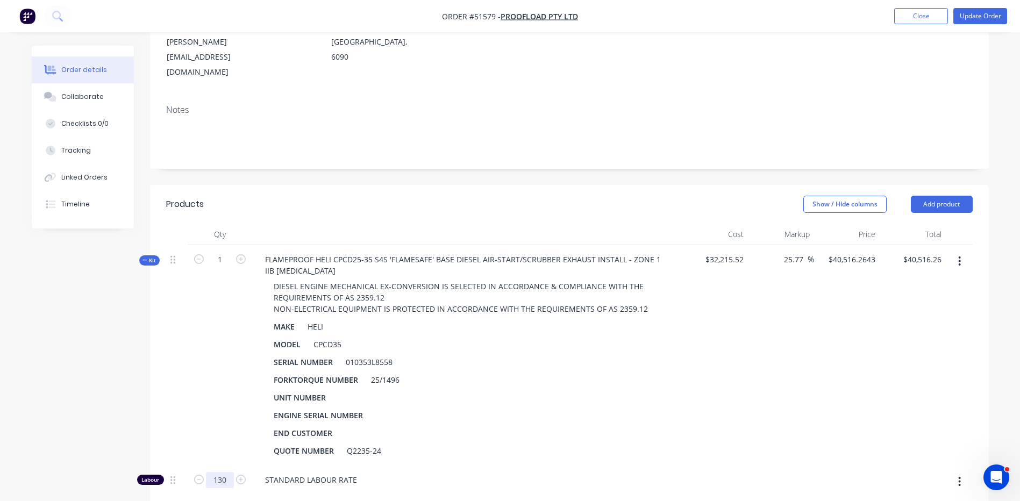
click at [220, 472] on input "130" at bounding box center [220, 480] width 28 height 16
click at [215, 397] on div "1" at bounding box center [220, 355] width 65 height 220
click at [866, 252] on input "41979.8695" at bounding box center [853, 260] width 52 height 16
click at [80, 152] on div "Tracking" at bounding box center [76, 151] width 30 height 10
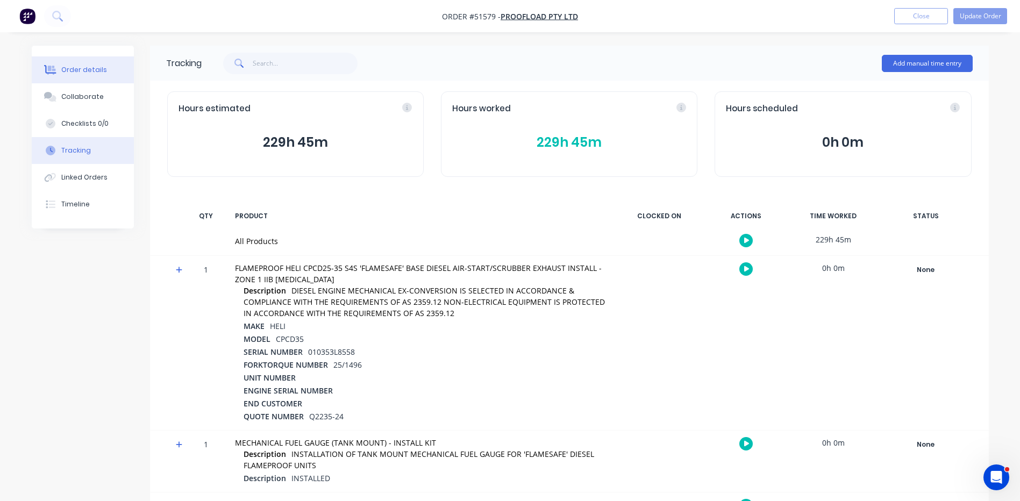
click at [97, 68] on div "Order details" at bounding box center [84, 70] width 46 height 10
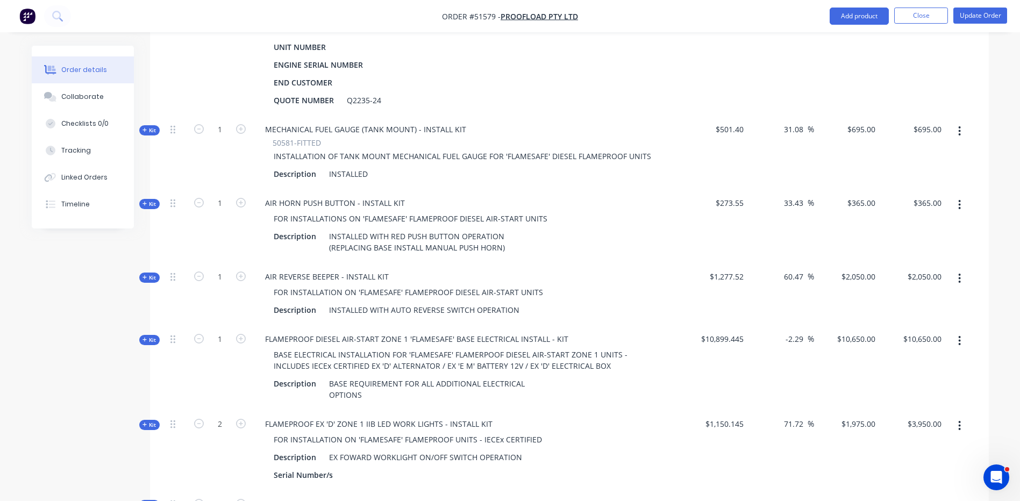
scroll to position [508, 0]
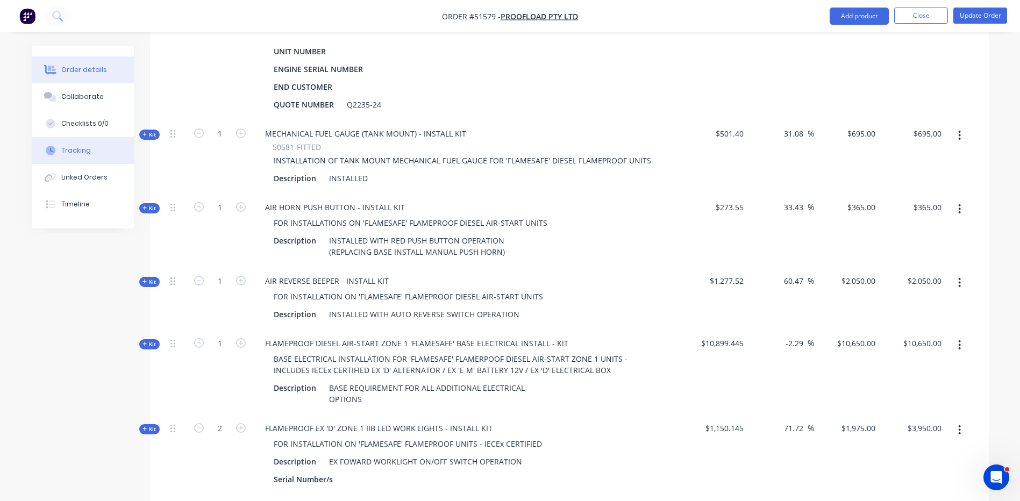
click at [104, 153] on button "Tracking" at bounding box center [83, 150] width 102 height 27
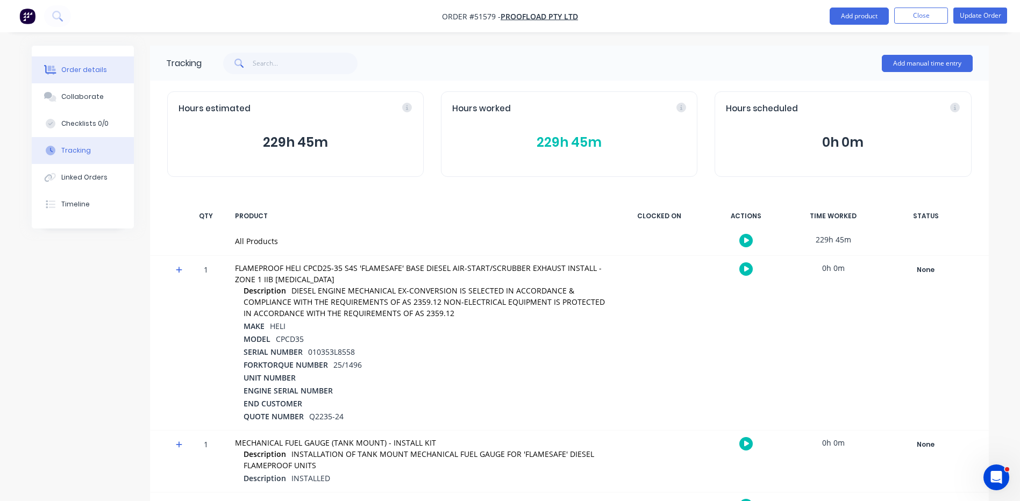
click at [113, 63] on button "Order details" at bounding box center [83, 69] width 102 height 27
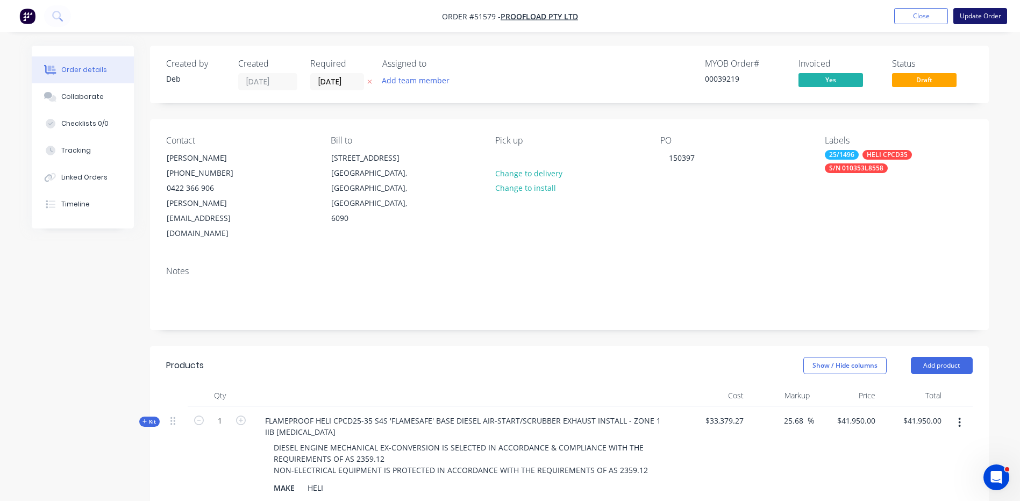
click at [992, 16] on button "Update Order" at bounding box center [980, 16] width 54 height 16
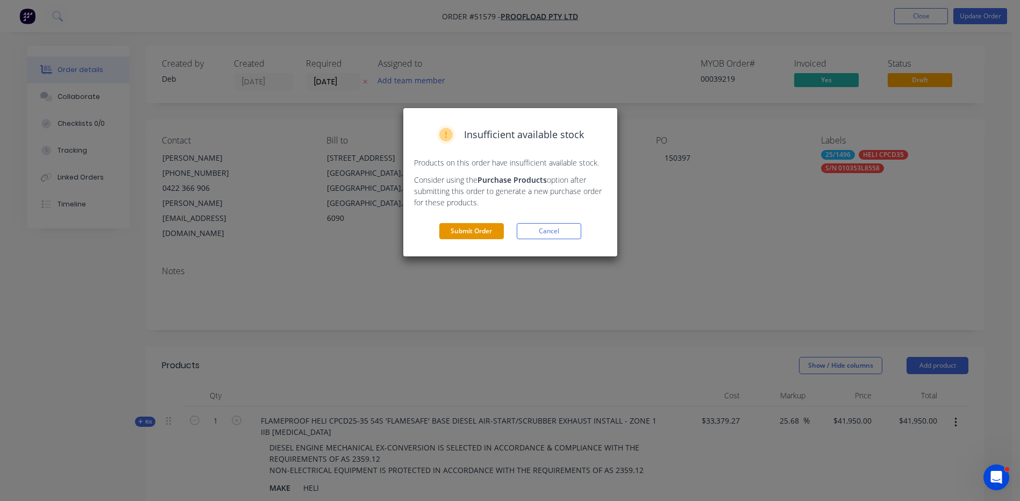
click at [446, 227] on button "Submit Order" at bounding box center [471, 231] width 65 height 16
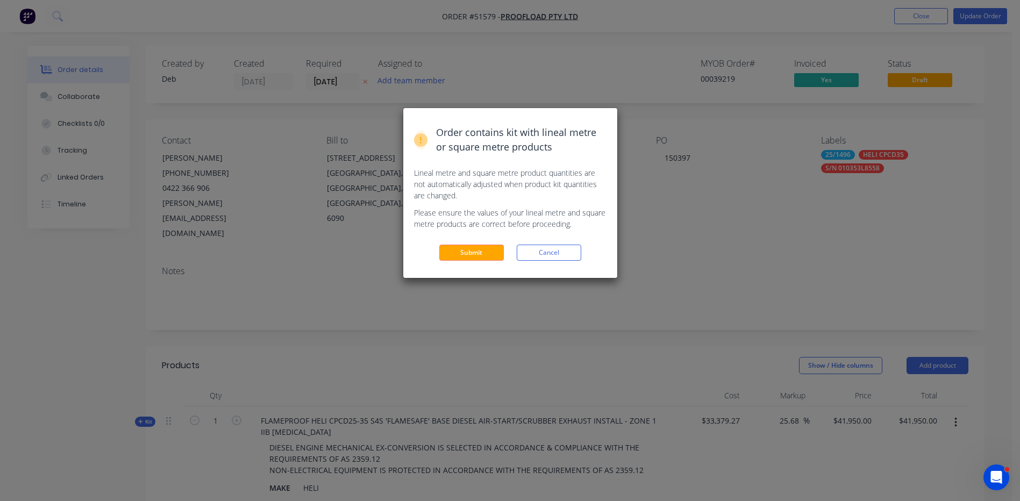
click at [461, 250] on button "Submit" at bounding box center [471, 253] width 65 height 16
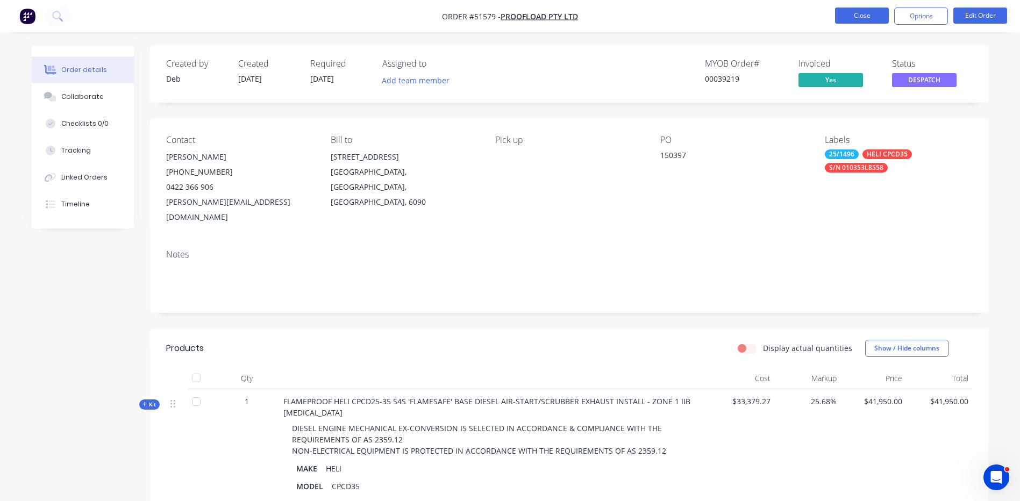
click at [868, 13] on button "Close" at bounding box center [862, 16] width 54 height 16
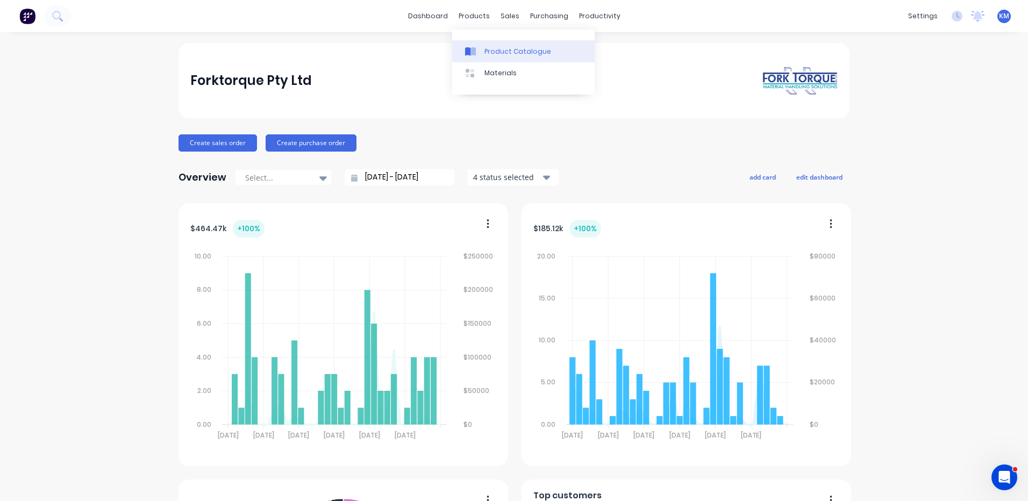
click at [485, 49] on div "Product Catalogue" at bounding box center [517, 52] width 67 height 10
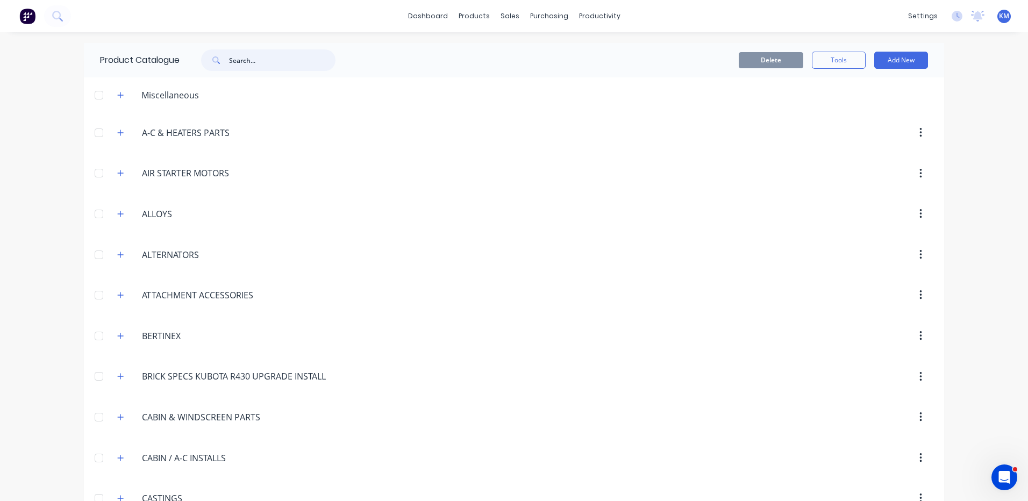
click at [279, 55] on input "text" at bounding box center [282, 60] width 106 height 22
type input "a"
click at [291, 61] on input "text" at bounding box center [282, 60] width 106 height 22
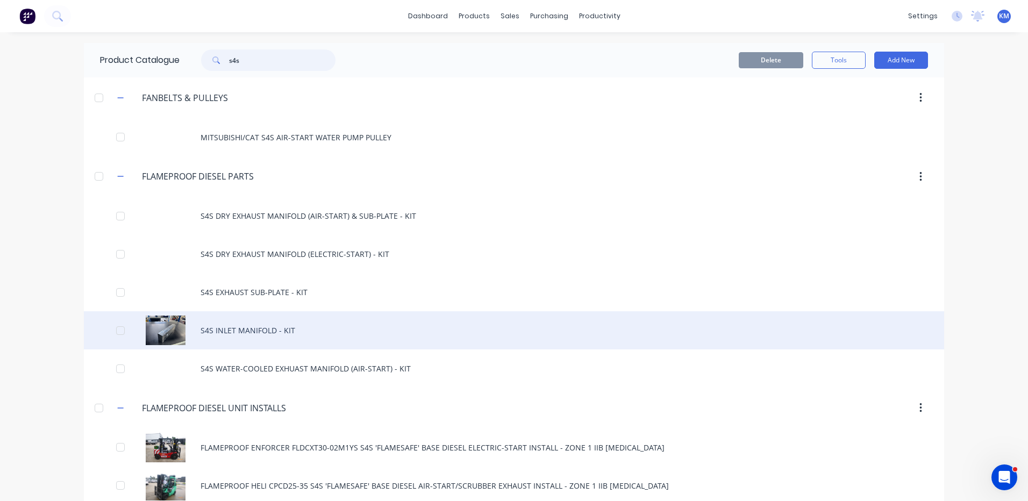
type input "s4s"
click at [374, 321] on div "S4S INLET MANIFOLD - KIT" at bounding box center [514, 330] width 860 height 38
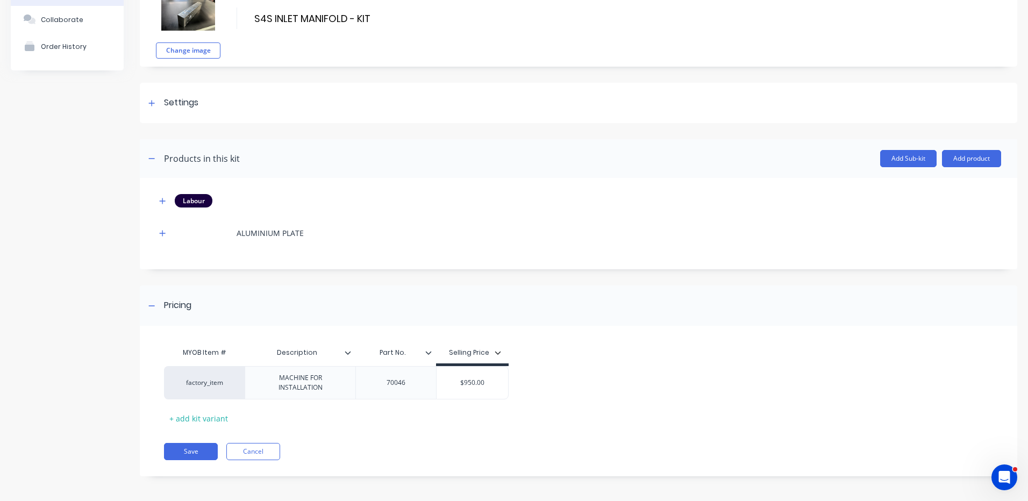
scroll to position [75, 0]
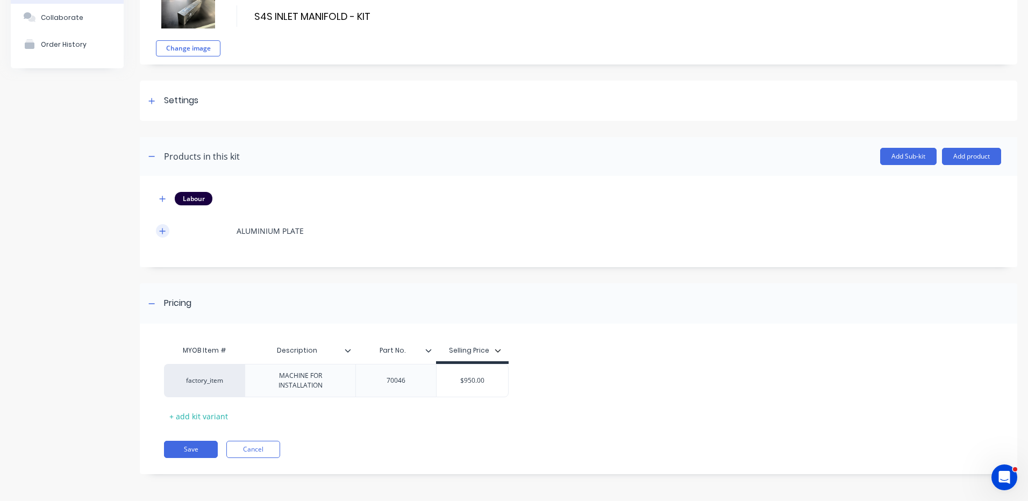
click at [156, 231] on button "button" at bounding box center [162, 230] width 13 height 13
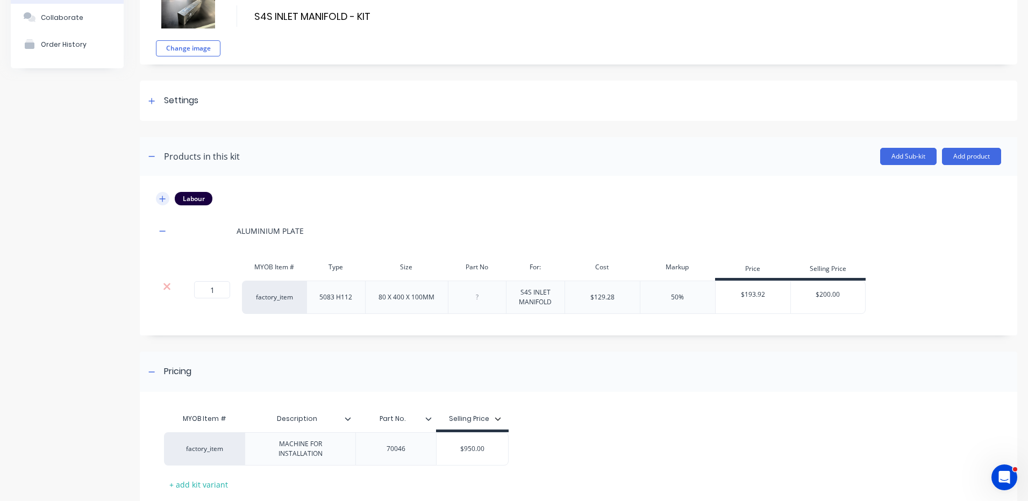
click at [163, 196] on icon "button" at bounding box center [162, 199] width 6 height 8
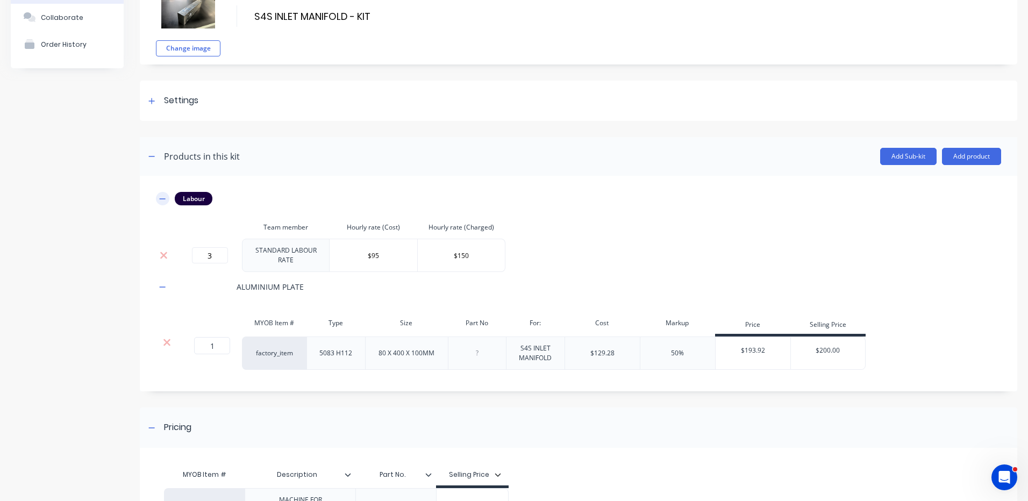
click at [160, 198] on icon "button" at bounding box center [162, 199] width 6 height 8
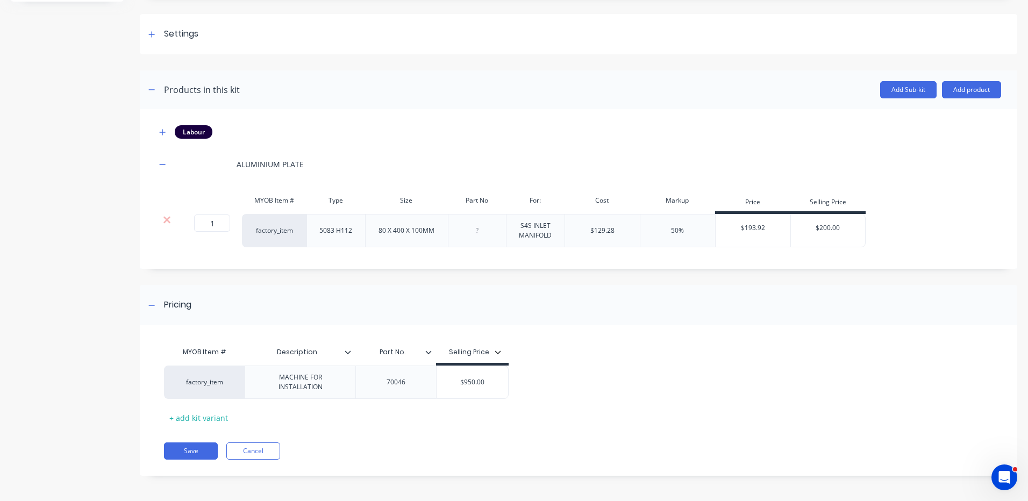
scroll to position [144, 0]
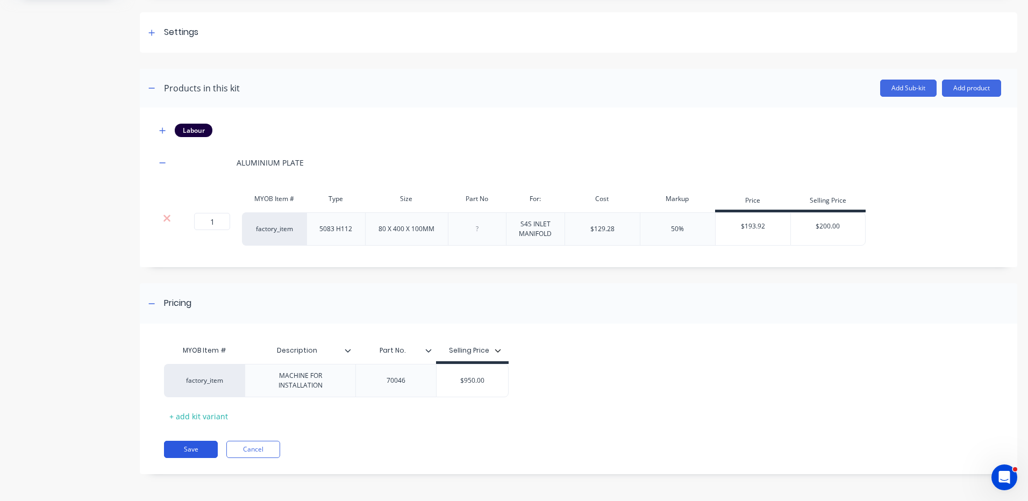
click at [205, 452] on button "Save" at bounding box center [191, 449] width 54 height 17
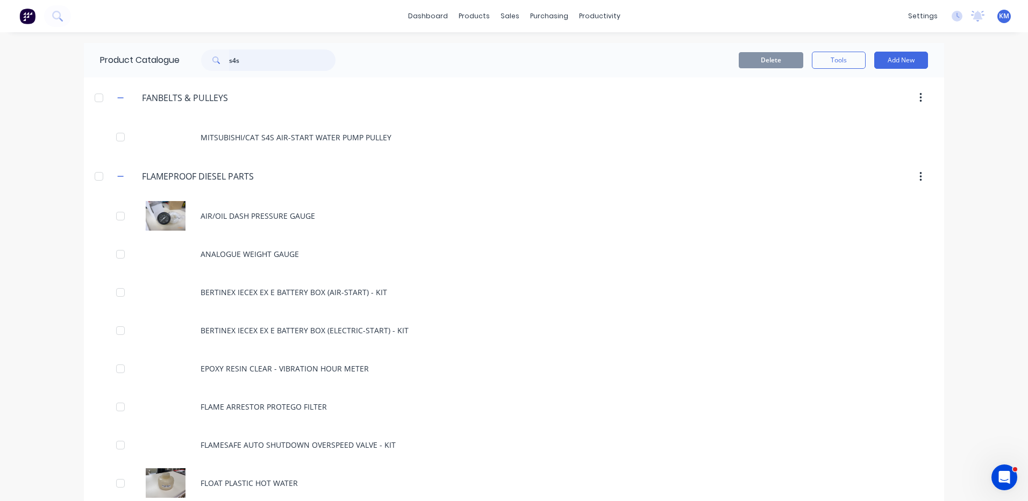
click at [295, 68] on input "s4s" at bounding box center [282, 60] width 106 height 22
type input "s4s"
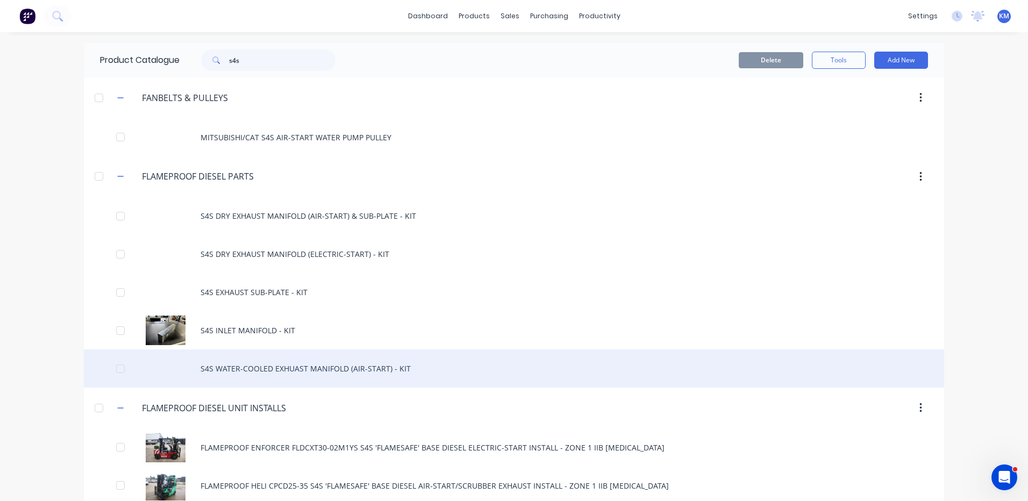
click at [312, 368] on div "S4S WATER-COOLED EXHUAST MANIFOLD (AIR-START) - KIT" at bounding box center [514, 368] width 860 height 38
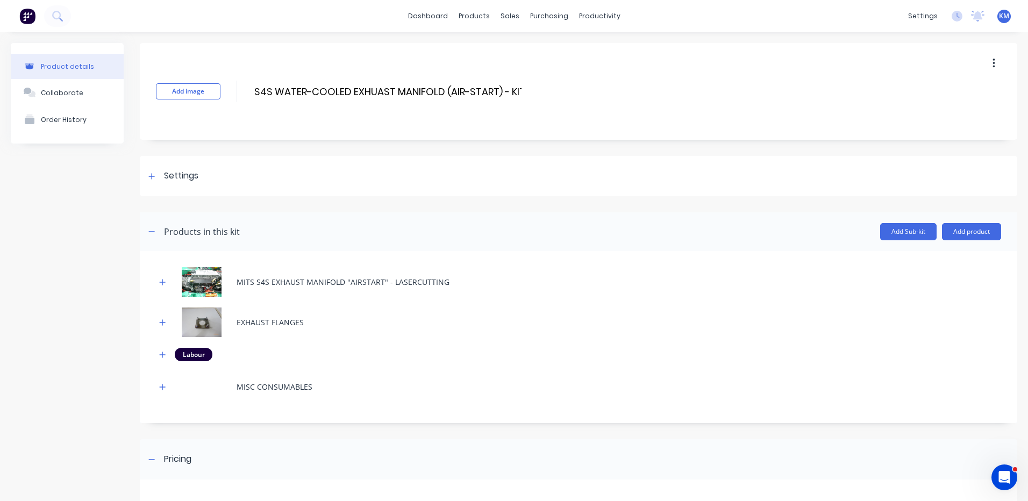
drag, startPoint x: 498, startPoint y: 94, endPoint x: 514, endPoint y: 80, distance: 21.3
click at [506, 85] on input "S4S WATER-COOLED EXHUAST MANIFOLD (AIR-START) - KIT" at bounding box center [387, 92] width 269 height 16
type input "S4S WATER-COOLED EXHUAST MANIFOLD (AIR-START) & [MEDICAL_DATA] - KIT"
click at [168, 358] on button "button" at bounding box center [162, 354] width 13 height 13
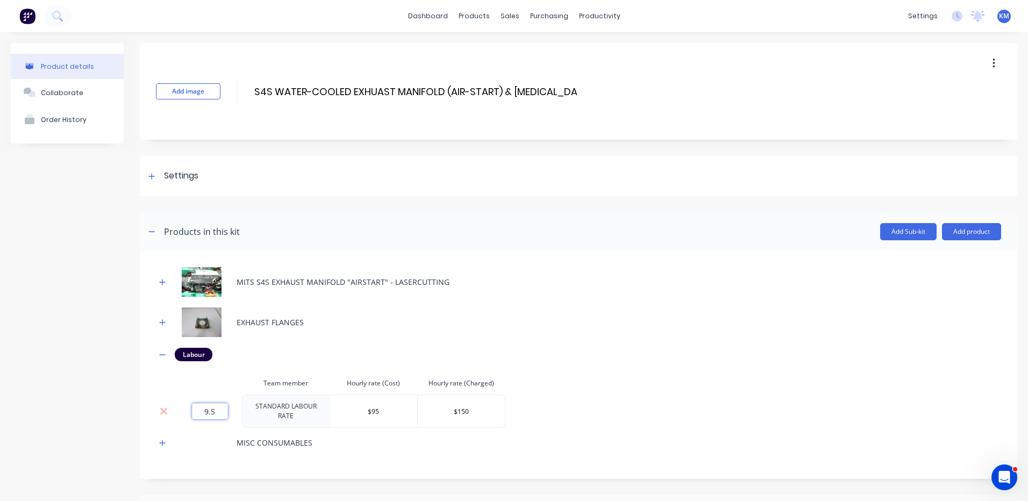
click at [205, 406] on input "9.5" at bounding box center [210, 411] width 36 height 16
type input "12"
click at [230, 377] on th at bounding box center [209, 383] width 65 height 23
click at [161, 280] on icon "button" at bounding box center [162, 283] width 6 height 8
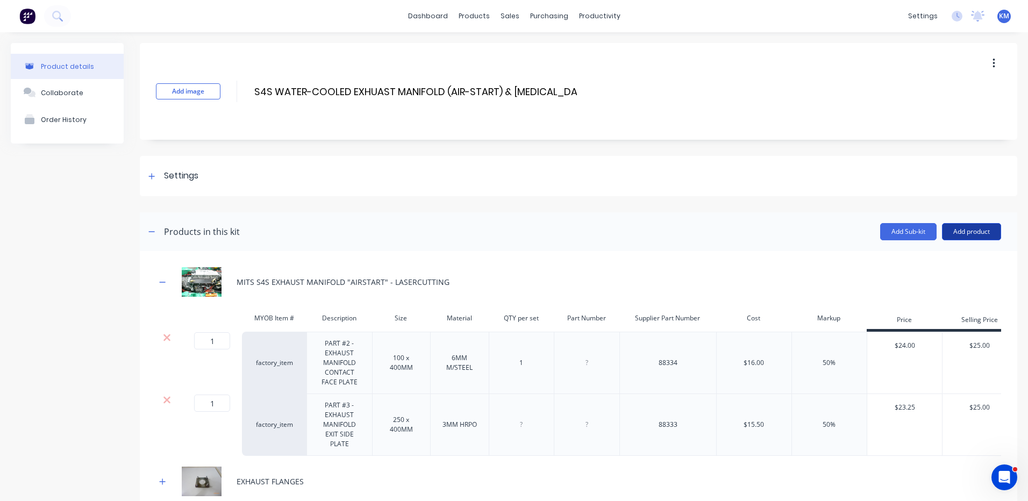
click at [946, 232] on button "Add product" at bounding box center [971, 231] width 59 height 17
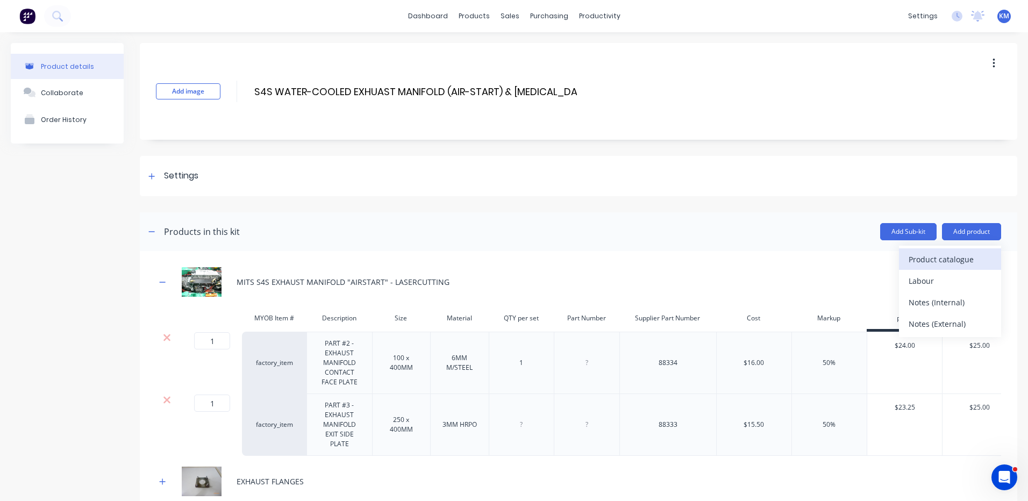
click at [944, 255] on div "Product catalogue" at bounding box center [950, 260] width 83 height 16
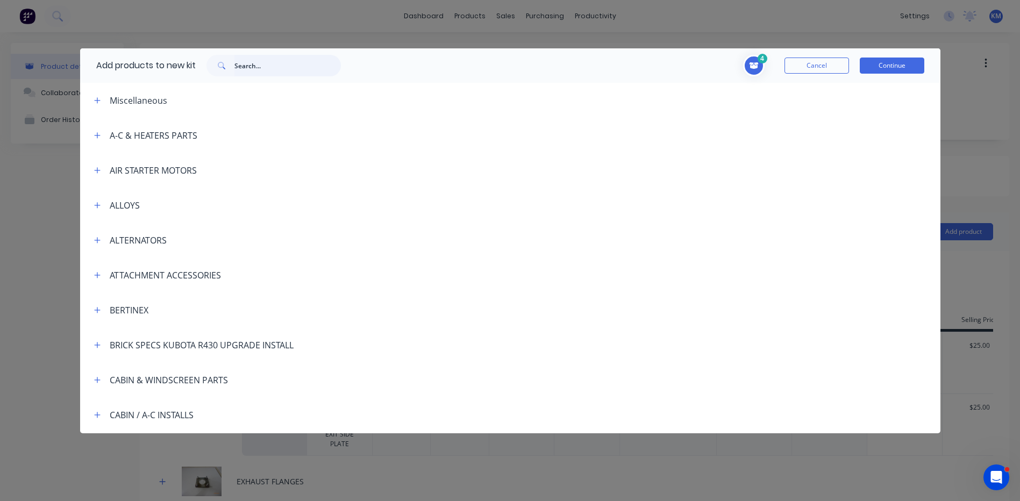
click at [283, 71] on input "text" at bounding box center [287, 66] width 106 height 22
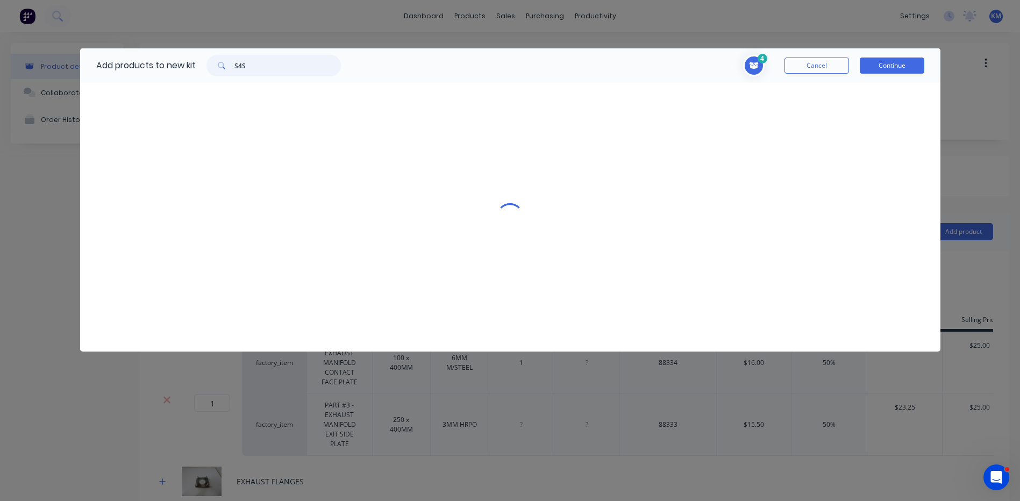
type input "S4S"
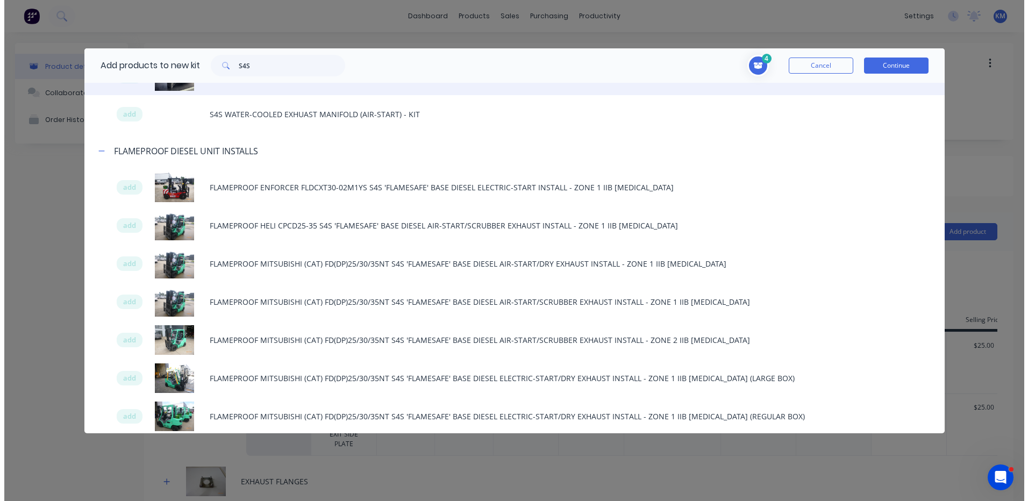
scroll to position [531, 0]
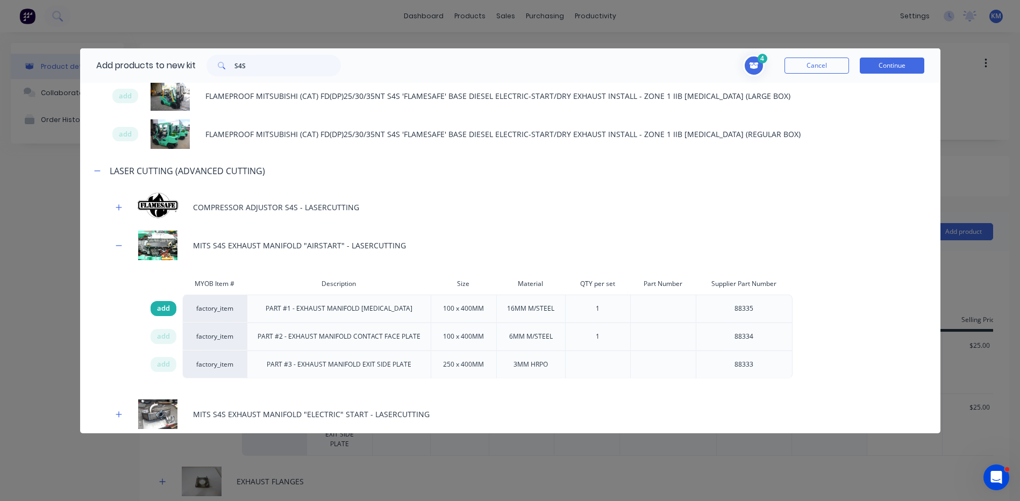
click at [172, 311] on div "add" at bounding box center [164, 308] width 26 height 15
click at [896, 68] on button "Continue" at bounding box center [892, 66] width 65 height 16
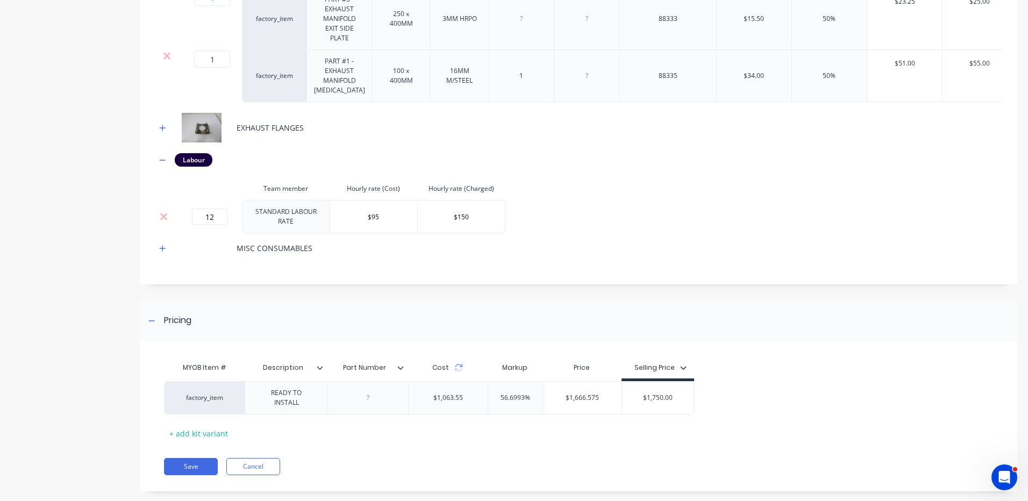
scroll to position [423, 0]
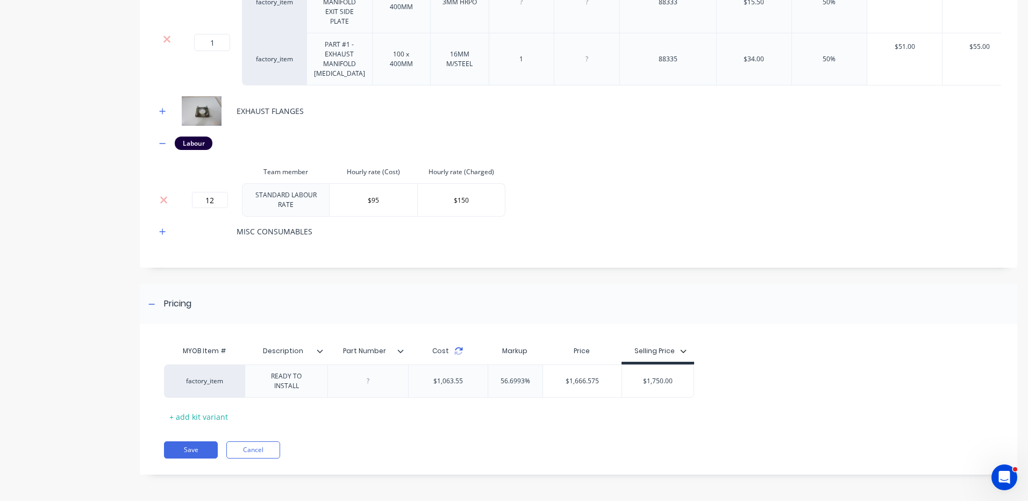
click at [458, 355] on icon at bounding box center [458, 351] width 9 height 9
click at [201, 447] on button "Save" at bounding box center [191, 449] width 54 height 17
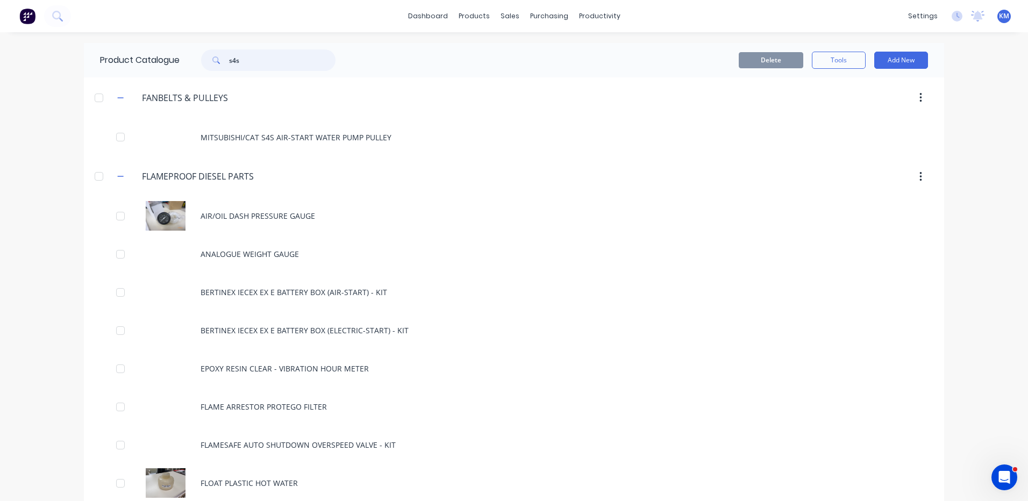
click at [184, 56] on div "s4s" at bounding box center [266, 60] width 172 height 22
type input "S4S"
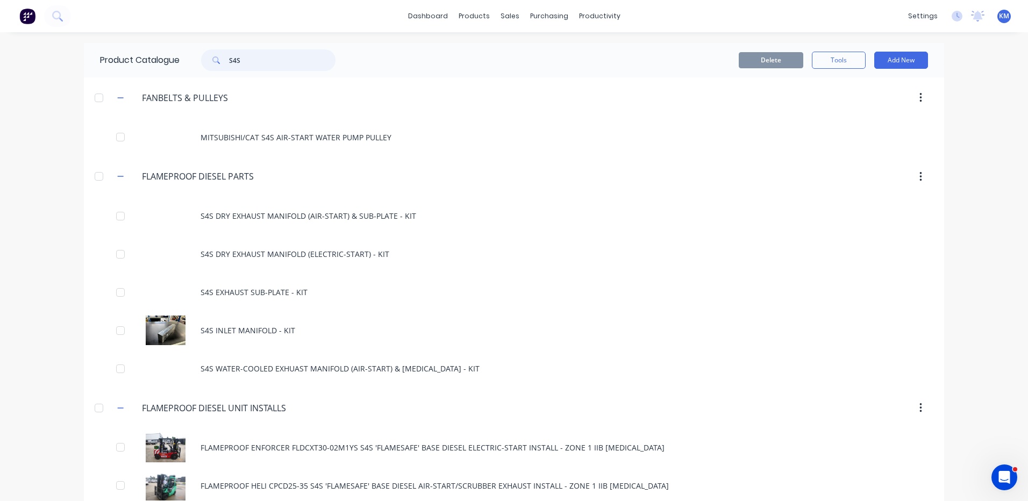
scroll to position [360, 0]
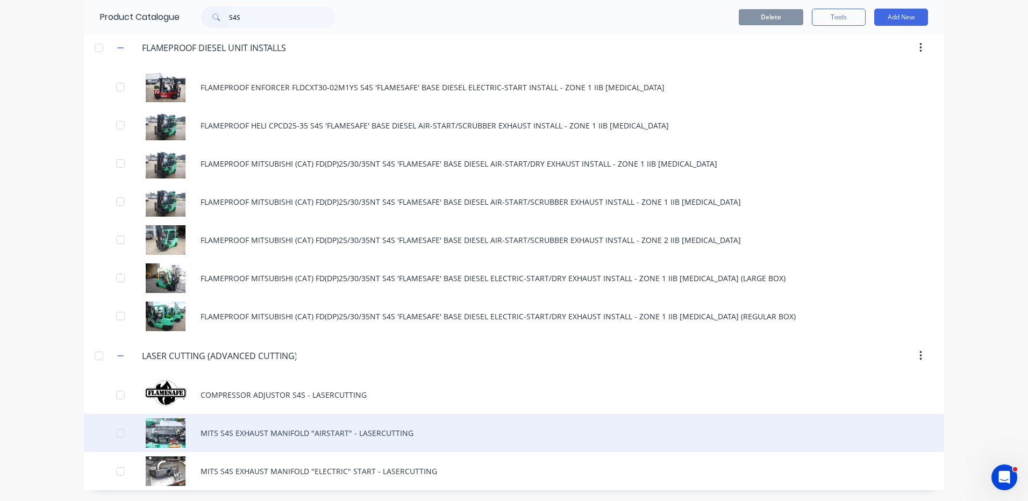
click at [412, 423] on div "MITS S4S EXHAUST MANIFOLD "AIRSTART" - LASERCUTTING" at bounding box center [514, 433] width 860 height 38
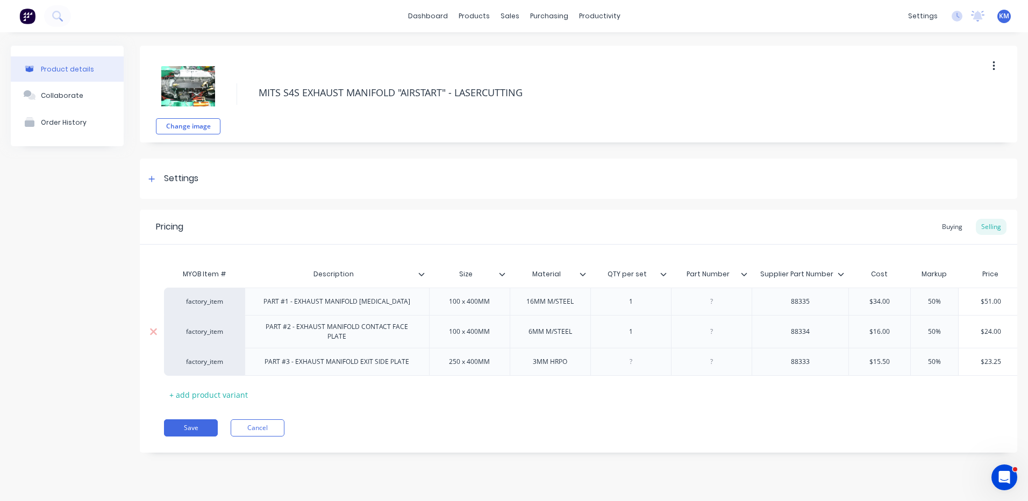
type textarea "x"
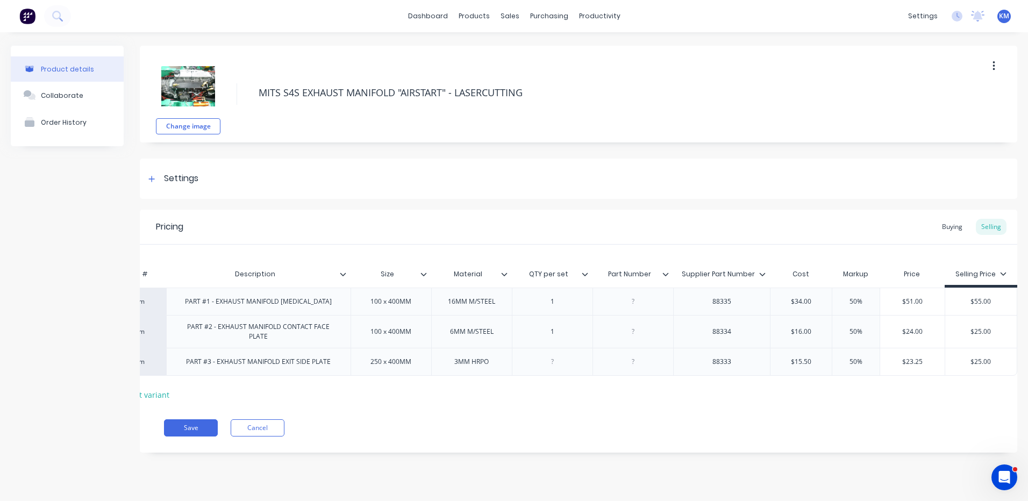
type input "$34.00"
click at [803, 301] on input "$34.00" at bounding box center [800, 302] width 61 height 10
type textarea "x"
type input "$5"
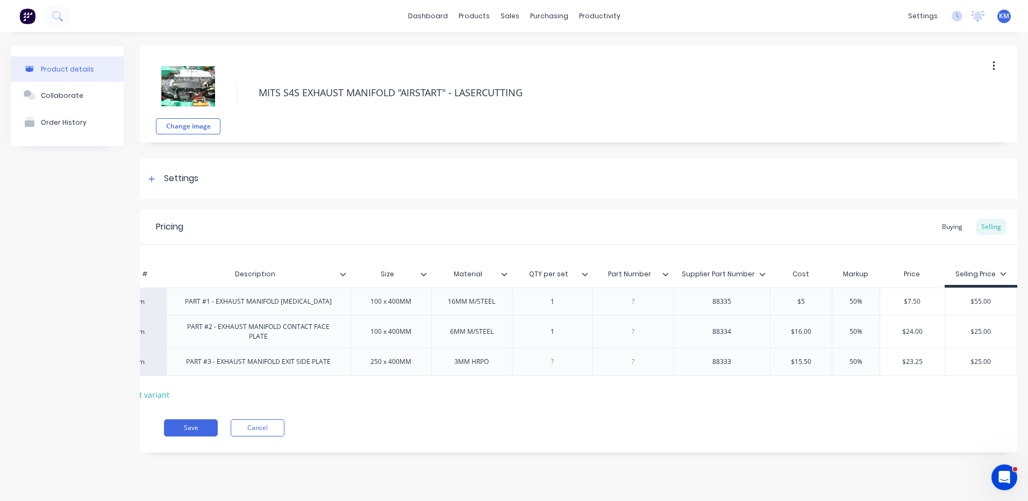
type textarea "x"
type input "$59."
type textarea "x"
type input "$59.7"
type textarea "x"
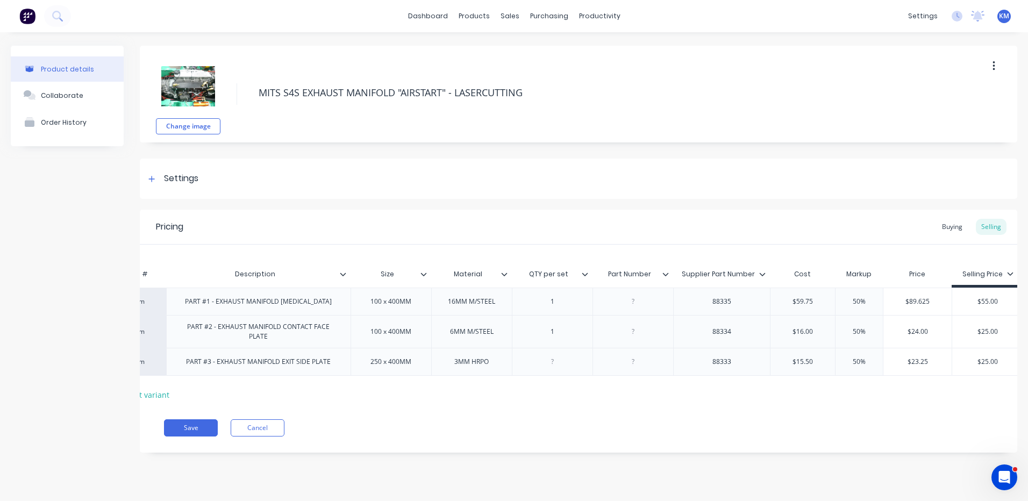
type input "$59.75"
type input "50%"
type input "$89.625"
type input "$55.00"
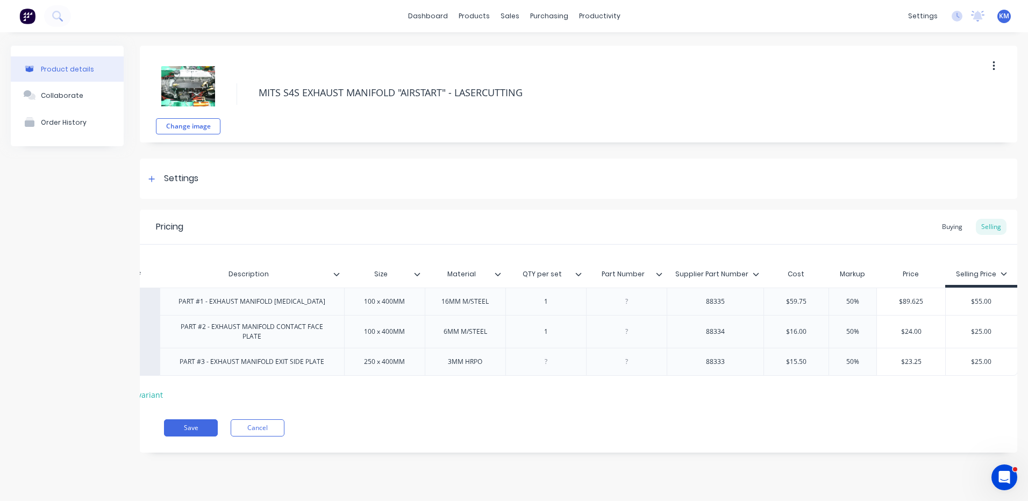
type textarea "x"
type input "$55.0"
type textarea "x"
type input "$55."
type textarea "x"
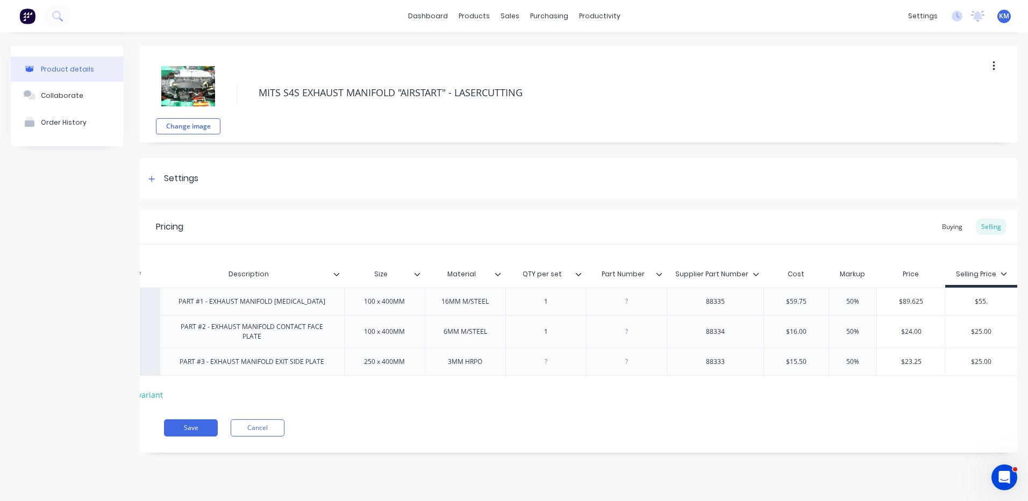
type input "$55"
type textarea "x"
type input "$5"
type textarea "x"
type input "$"
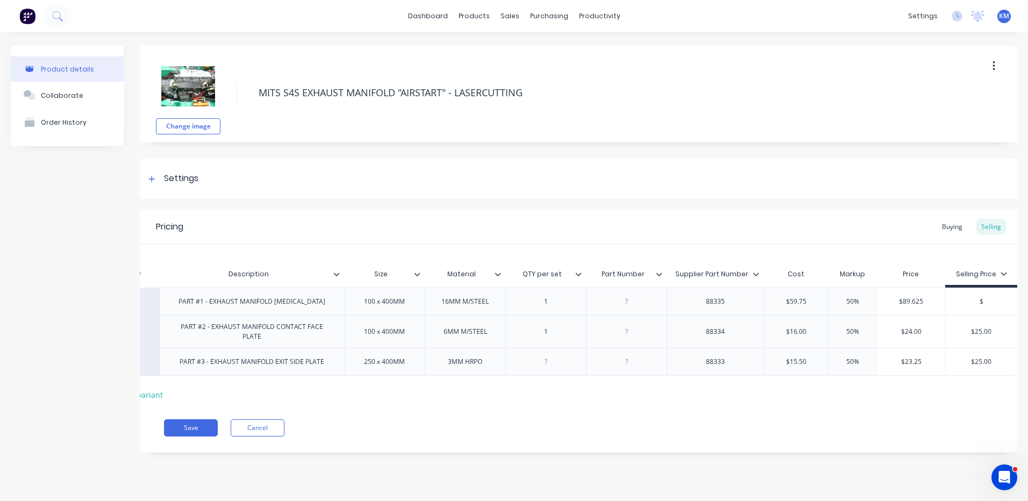
type textarea "x"
type input "$1"
type textarea "x"
type input "$10"
type textarea "x"
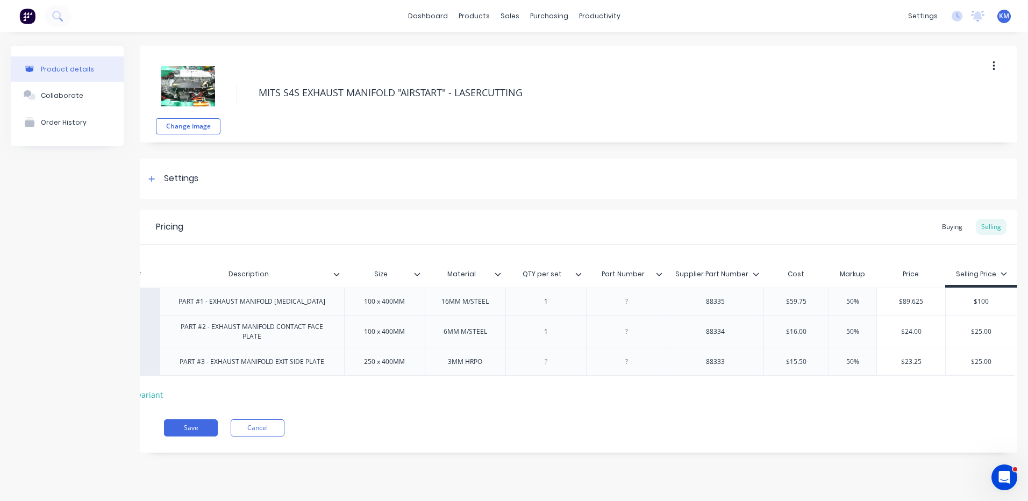
type input "$100"
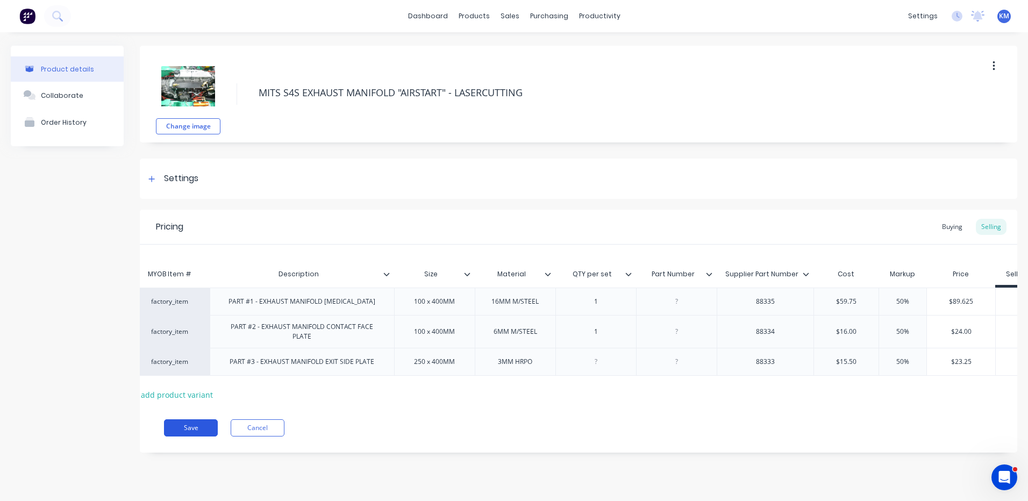
click at [194, 437] on button "Save" at bounding box center [191, 427] width 54 height 17
type textarea "x"
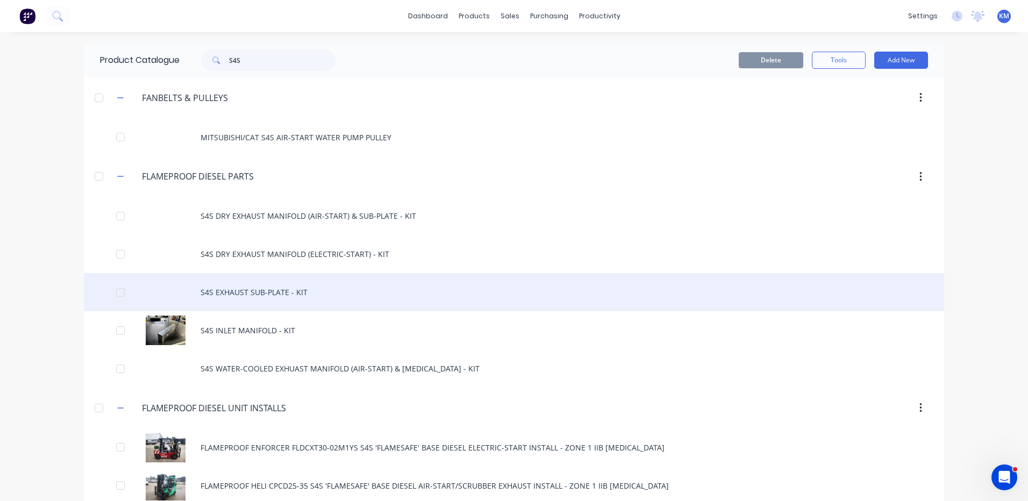
click at [347, 298] on div "S4S EXHAUST SUB-PLATE - KIT" at bounding box center [514, 292] width 860 height 38
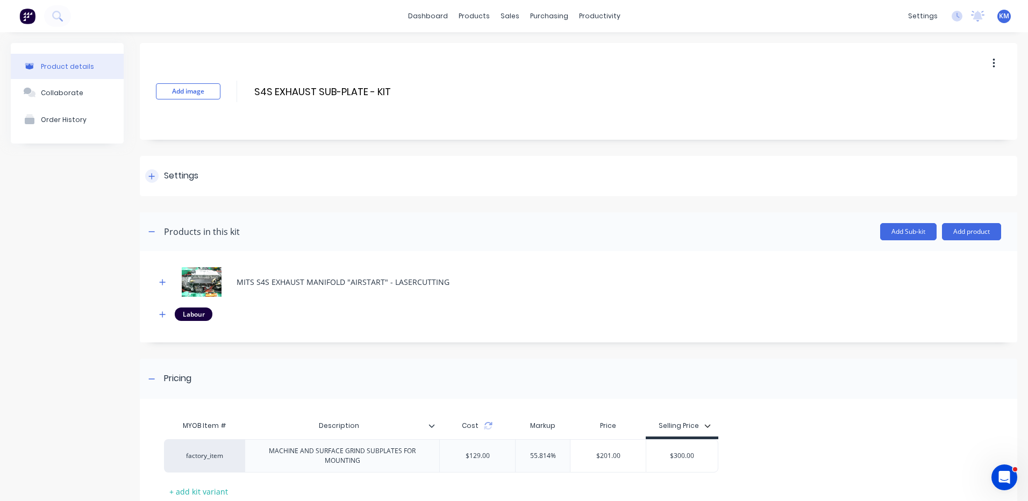
click at [404, 189] on div "Settings" at bounding box center [578, 176] width 877 height 40
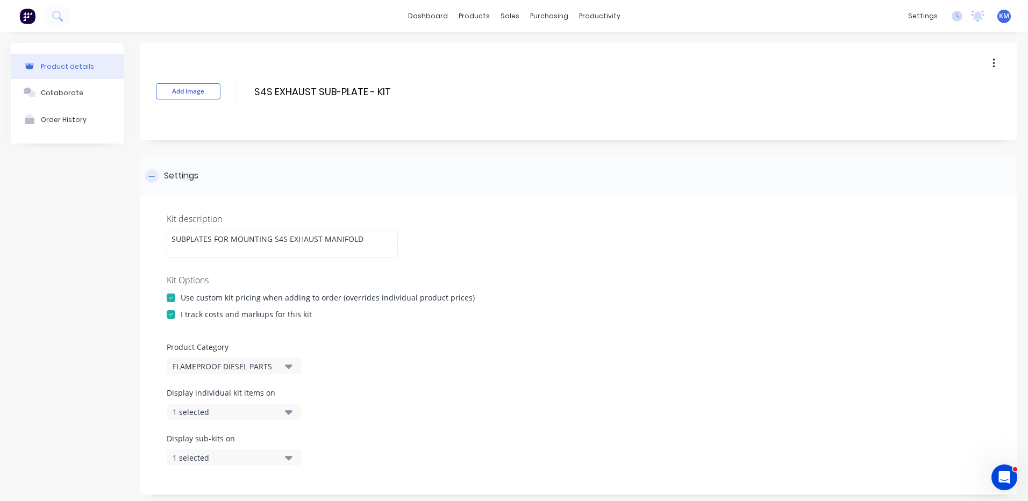
click at [404, 184] on div "Settings" at bounding box center [578, 176] width 877 height 40
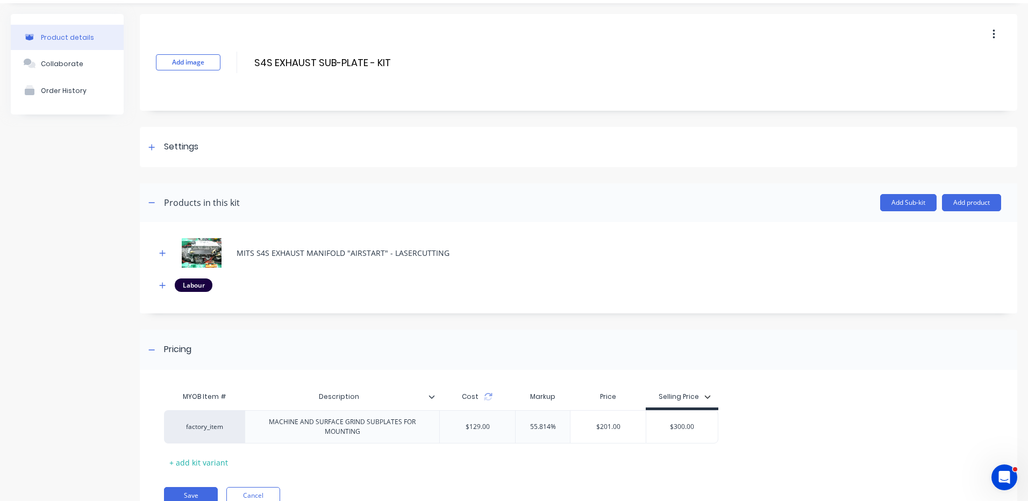
scroll to position [75, 0]
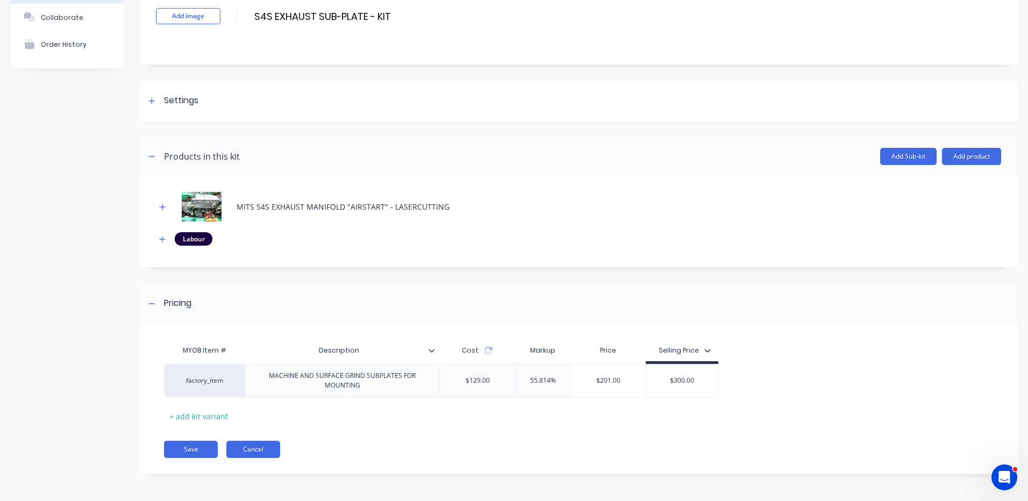
click at [267, 443] on button "Cancel" at bounding box center [253, 449] width 54 height 17
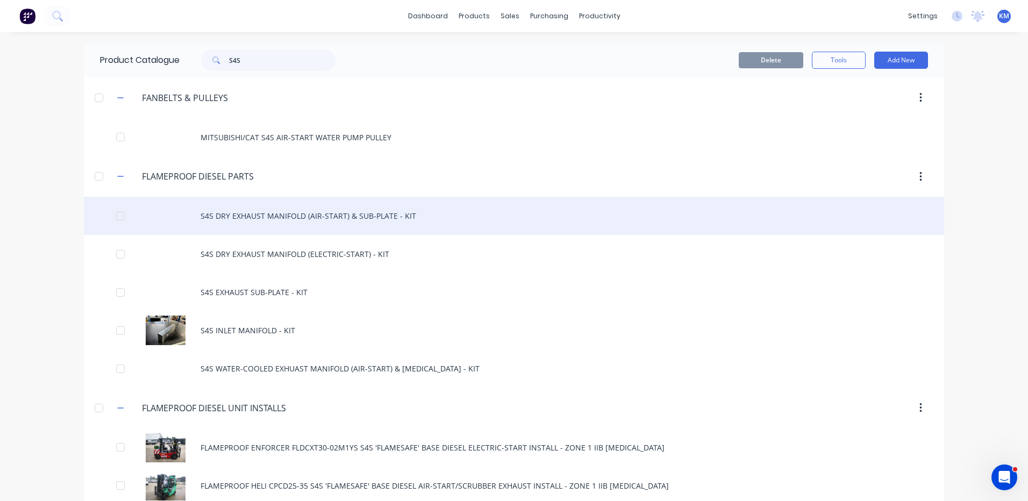
click at [404, 221] on div "S4S DRY EXHAUST MANIFOLD (AIR-START) & SUB-PLATE - KIT" at bounding box center [514, 216] width 860 height 38
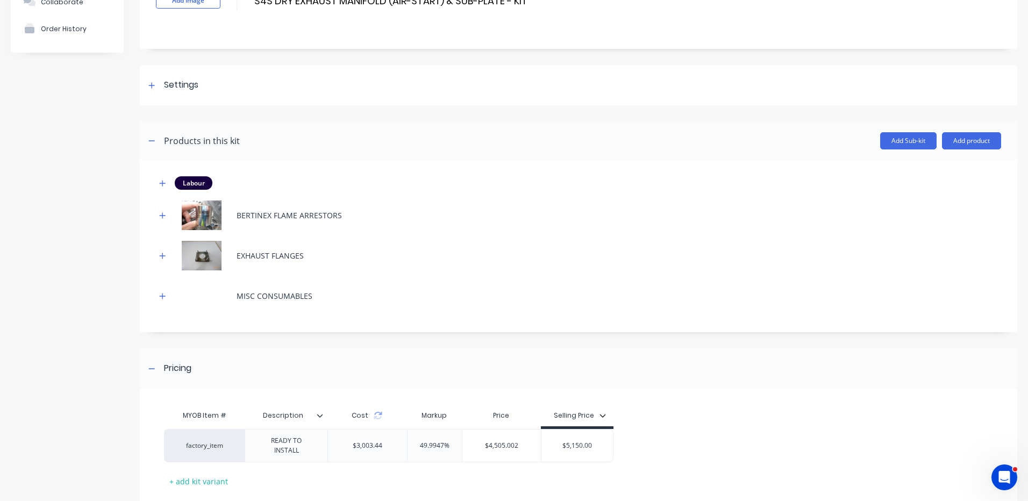
scroll to position [151, 0]
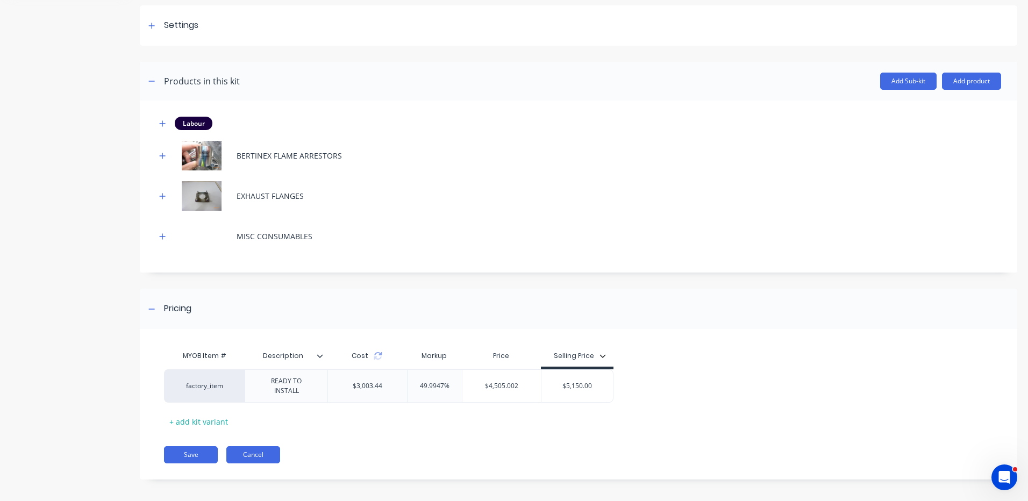
click at [270, 448] on button "Cancel" at bounding box center [253, 454] width 54 height 17
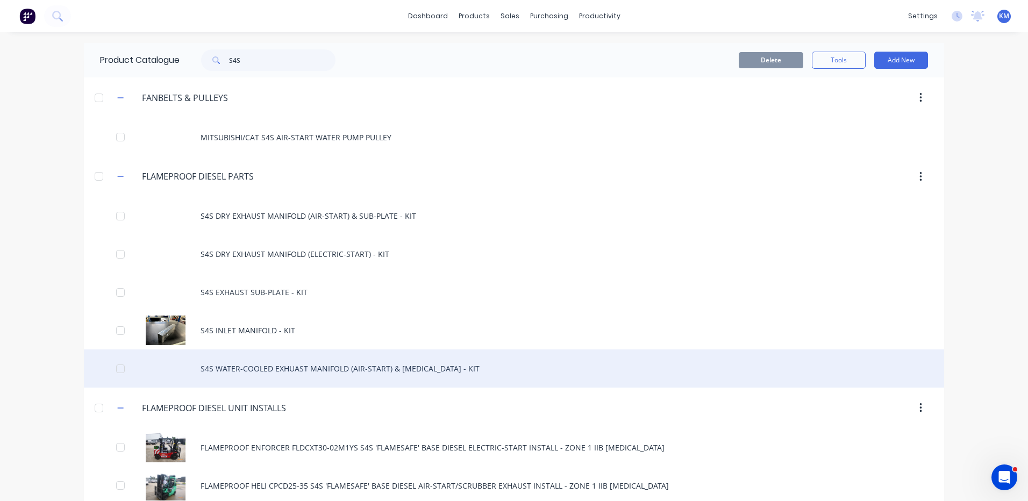
click at [398, 377] on div "S4S WATER-COOLED EXHUAST MANIFOLD (AIR-START) & SUBPLATE - KIT" at bounding box center [514, 368] width 860 height 38
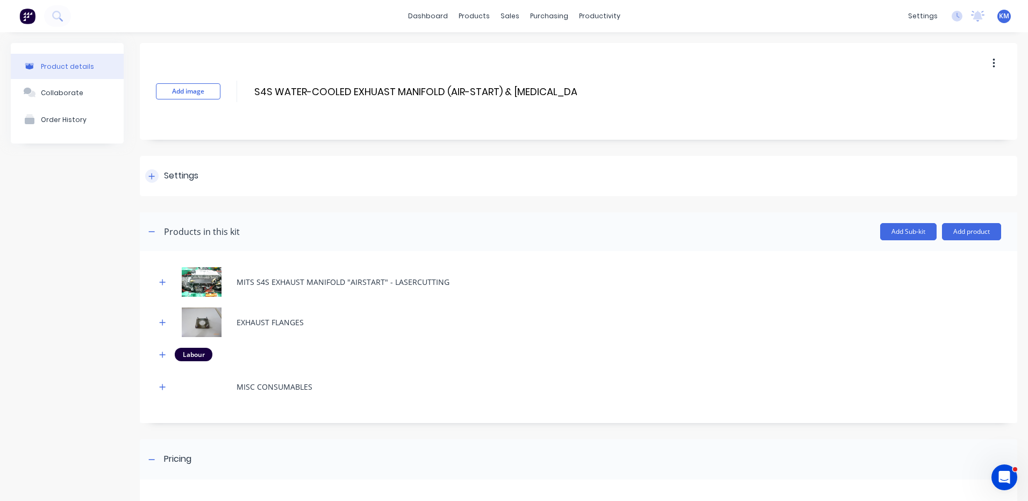
click at [246, 192] on div "Settings" at bounding box center [578, 176] width 877 height 40
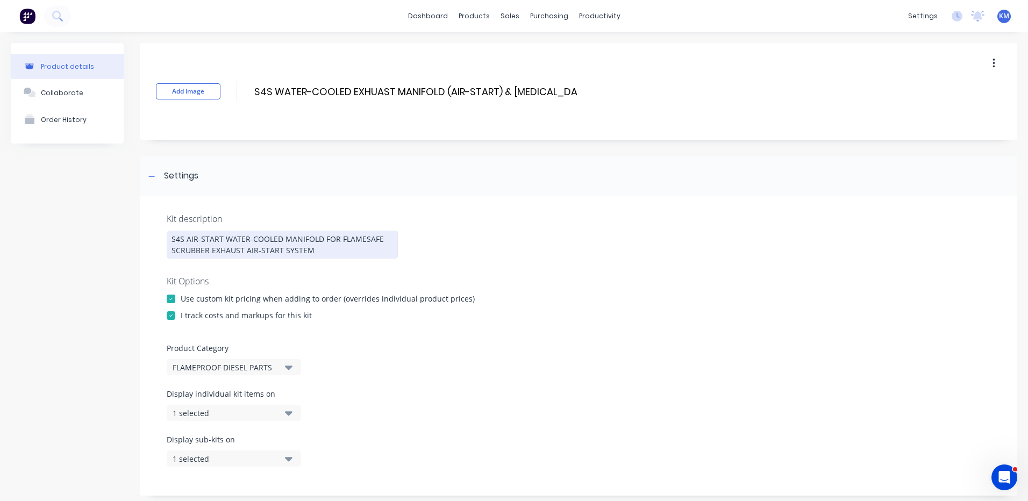
click at [318, 237] on div "S4S AIR-START WATER-COOLED MANIFOLD FOR FLAMESAFE SCRUBBER EXHAUST AIR-START SY…" at bounding box center [282, 245] width 231 height 28
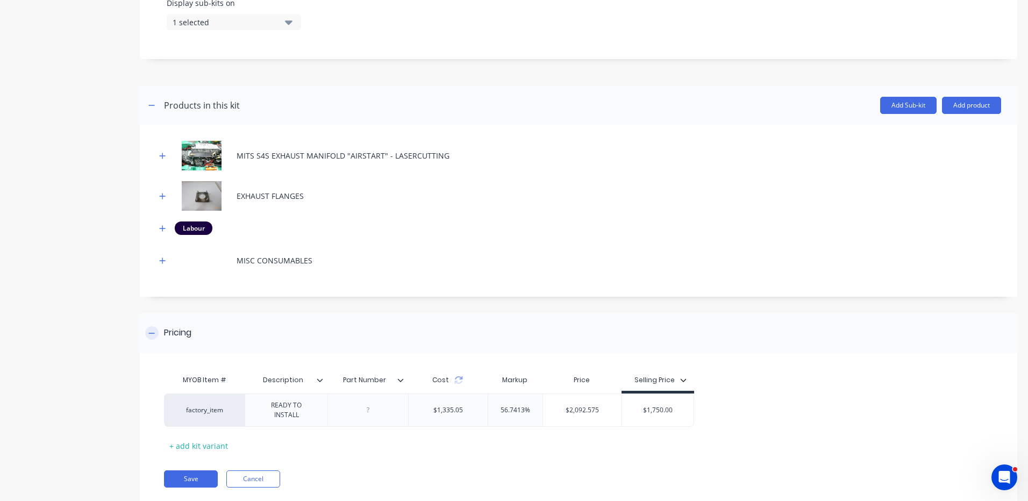
scroll to position [461, 0]
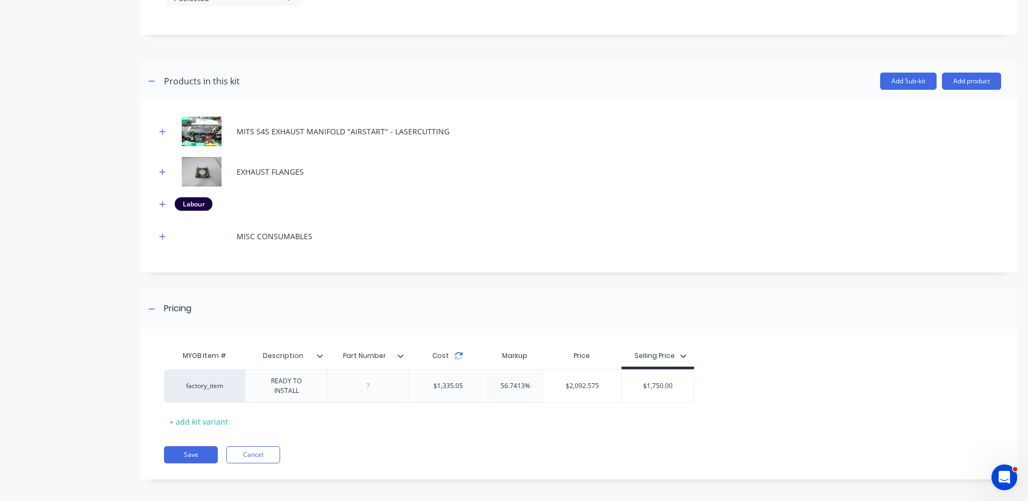
click at [456, 355] on icon at bounding box center [458, 356] width 9 height 9
click at [642, 382] on input "$1,750.00" at bounding box center [637, 386] width 72 height 10
type input "$2150"
click at [716, 354] on div "MYOB Item # Description Part Number Cost Markup Price Selling Price factory_ite…" at bounding box center [574, 387] width 820 height 85
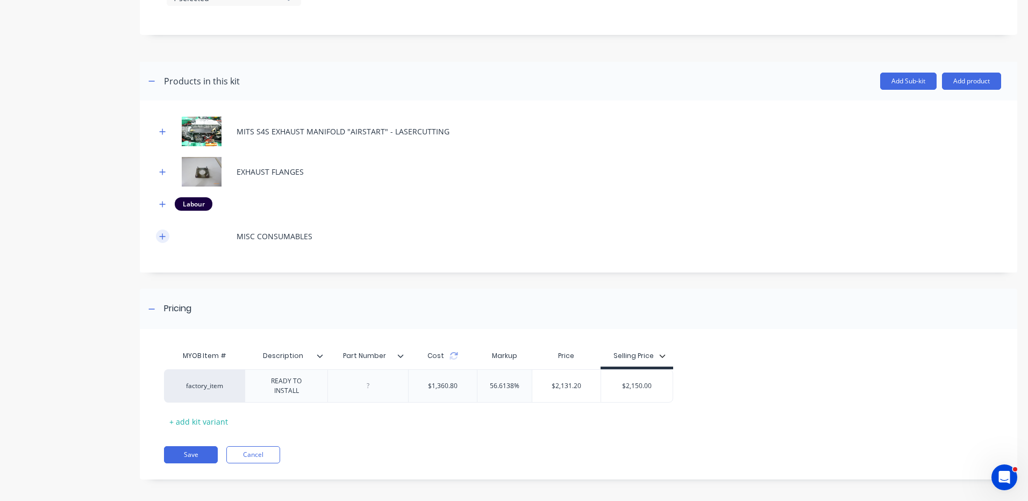
click at [165, 241] on button "button" at bounding box center [162, 236] width 13 height 13
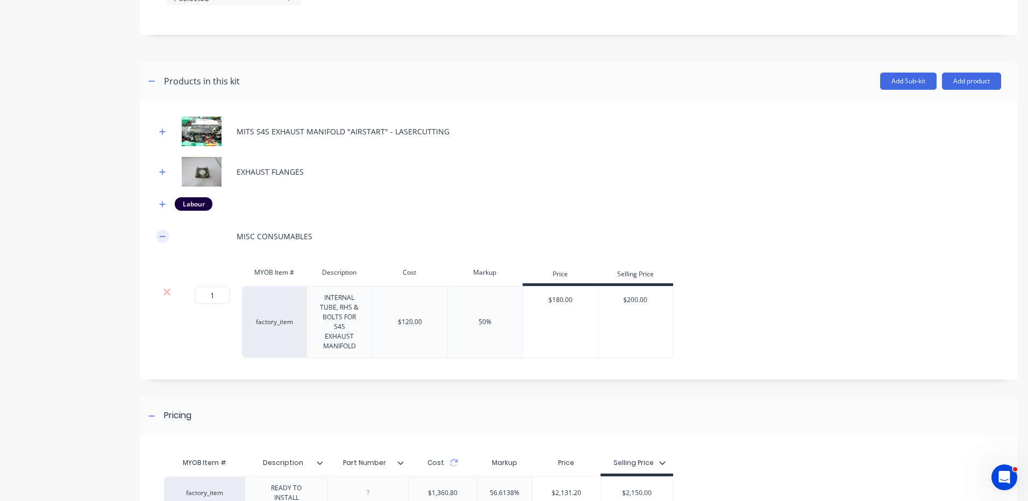
click at [163, 237] on icon "button" at bounding box center [162, 237] width 6 height 8
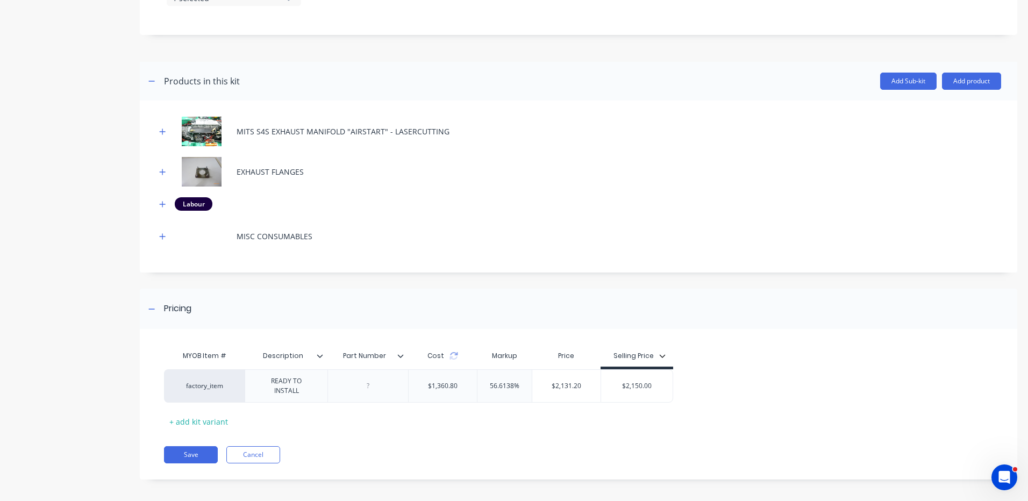
click at [169, 135] on div "MITS S4S EXHAUST MANIFOLD "AIRSTART" - LASERCUTTING" at bounding box center [578, 132] width 845 height 30
click at [162, 129] on icon "button" at bounding box center [162, 132] width 6 height 8
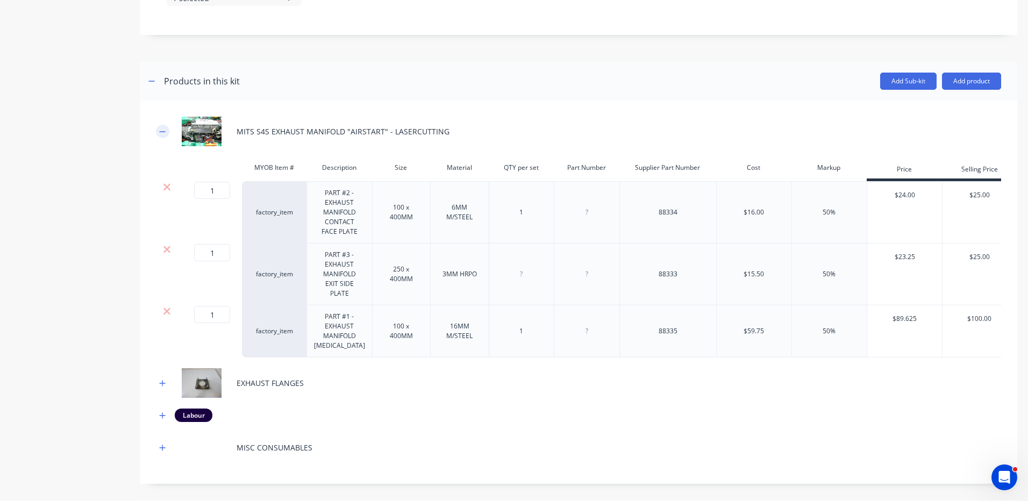
click at [161, 129] on icon "button" at bounding box center [162, 132] width 6 height 8
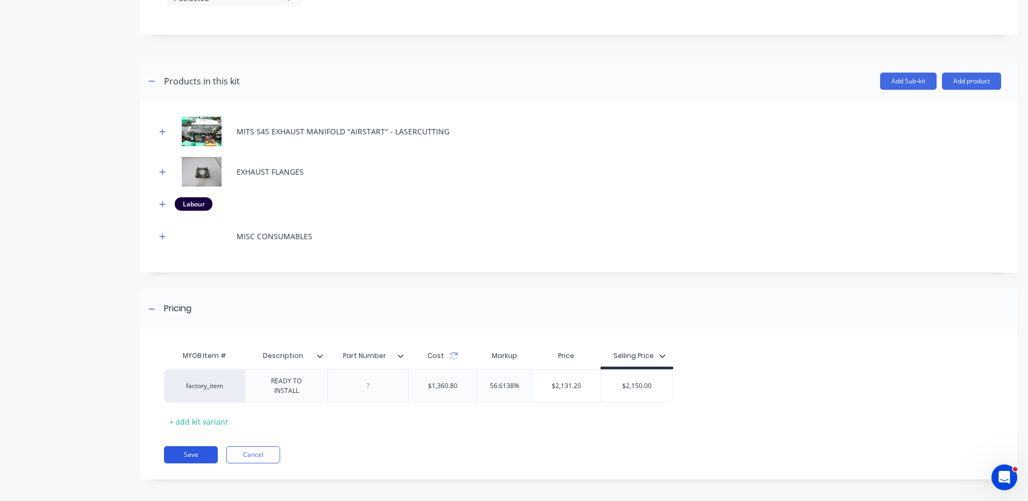
click at [191, 455] on button "Save" at bounding box center [191, 454] width 54 height 17
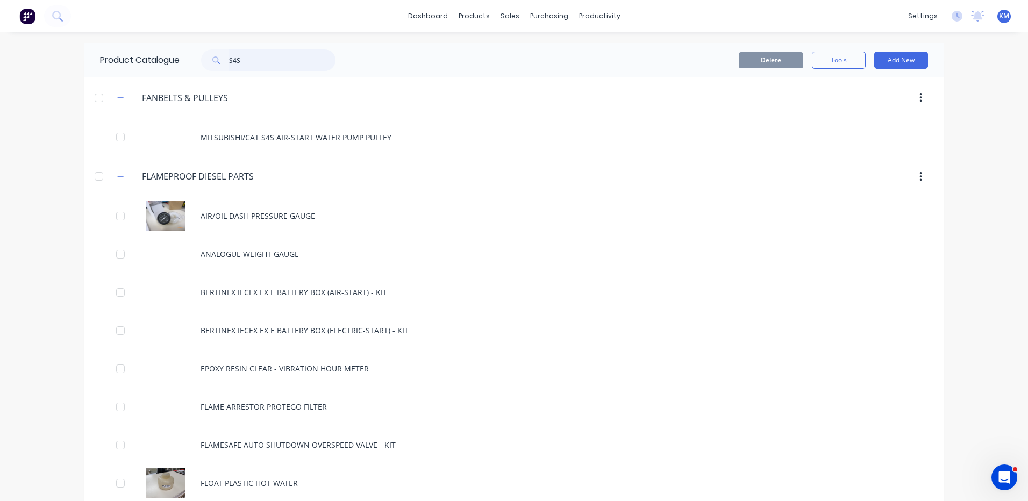
click at [244, 57] on input "S4S" at bounding box center [282, 60] width 106 height 22
type input "S4S"
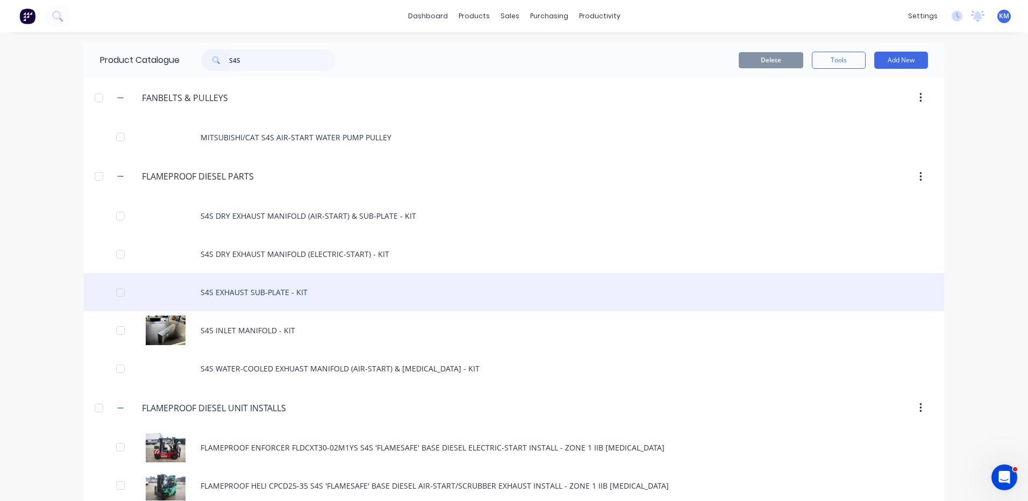
click at [326, 284] on div "S4S EXHAUST SUB-PLATE - KIT" at bounding box center [514, 292] width 860 height 38
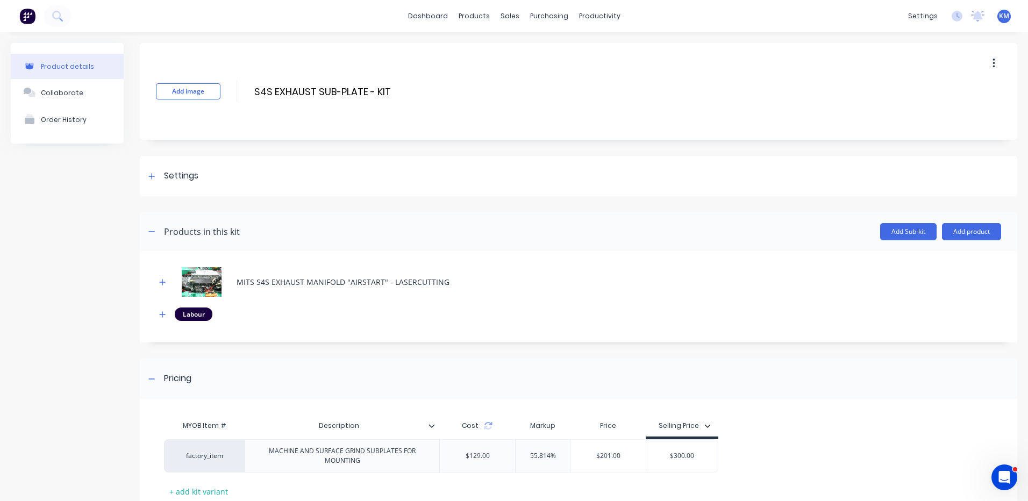
drag, startPoint x: 979, startPoint y: 65, endPoint x: 939, endPoint y: 127, distance: 73.5
click at [981, 65] on button "button" at bounding box center [993, 63] width 25 height 19
click at [937, 109] on div "Delete" at bounding box center [955, 113] width 83 height 16
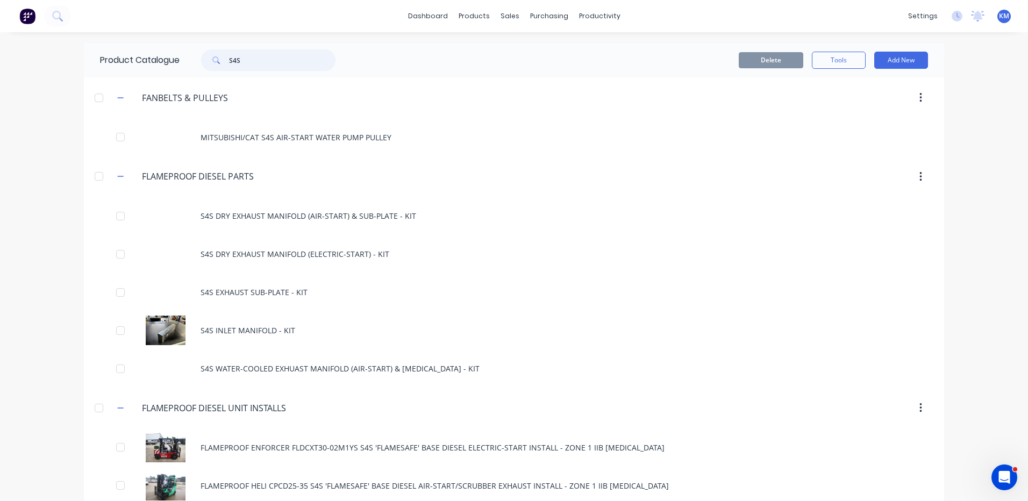
drag, startPoint x: 251, startPoint y: 53, endPoint x: 214, endPoint y: 46, distance: 37.8
click at [214, 46] on div "Product Catalogue S4S" at bounding box center [223, 60] width 279 height 34
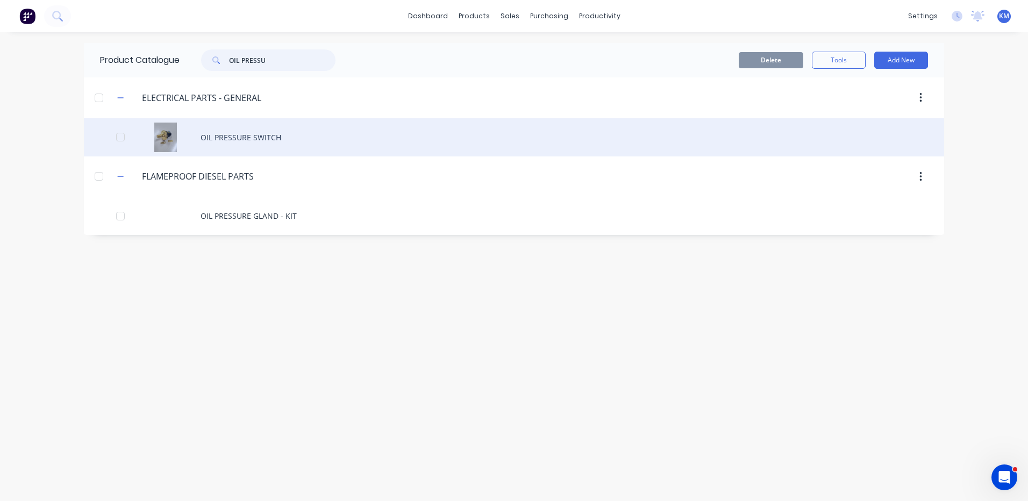
type input "OIL PRESSU"
click at [325, 140] on div "OIL PRESSURE SWITCH" at bounding box center [514, 137] width 860 height 38
type textarea "x"
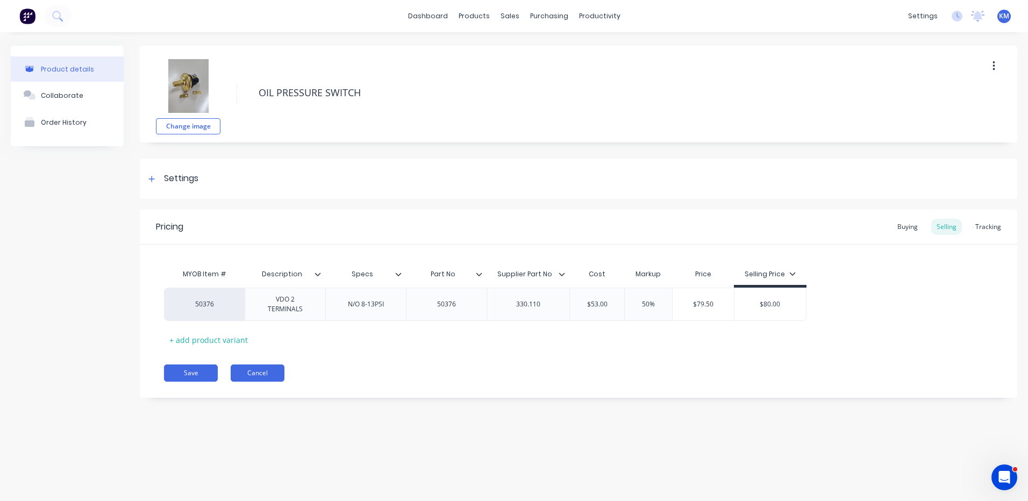
click at [255, 375] on button "Cancel" at bounding box center [258, 373] width 54 height 17
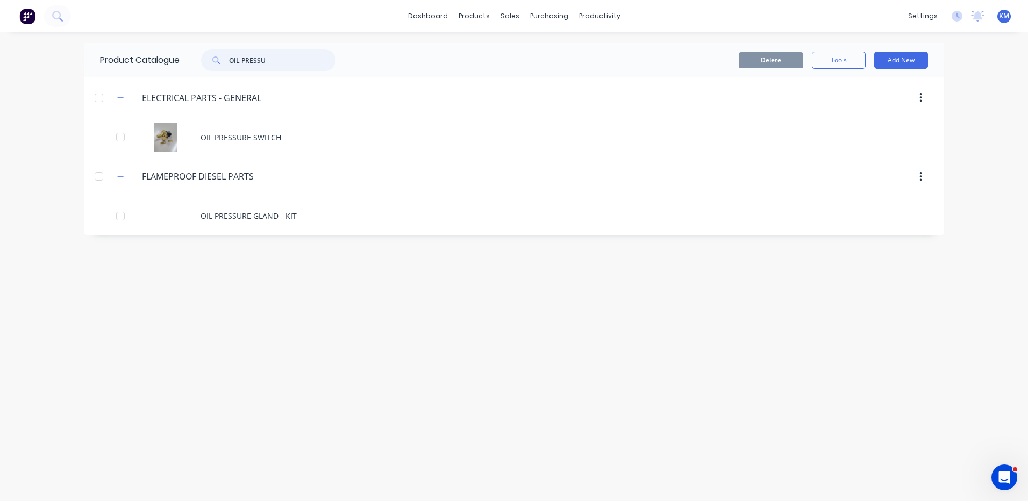
drag, startPoint x: 310, startPoint y: 55, endPoint x: 114, endPoint y: 49, distance: 195.8
click at [114, 49] on div "Product Catalogue OIL PRESSU" at bounding box center [223, 60] width 279 height 34
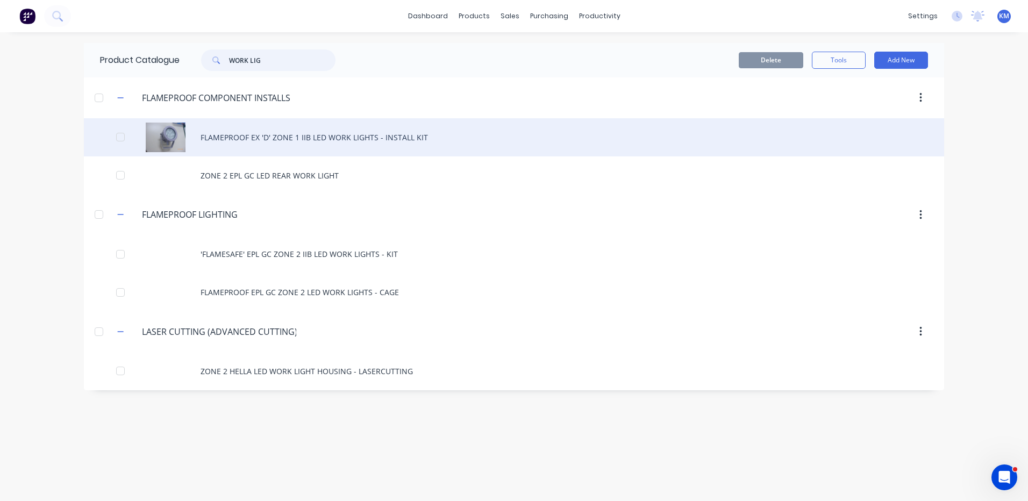
type input "WORK LIG"
click at [257, 143] on div "FLAMEPROOF EX 'D' ZONE 1 IIB LED WORK LIGHTS - INSTALL KIT" at bounding box center [514, 137] width 860 height 38
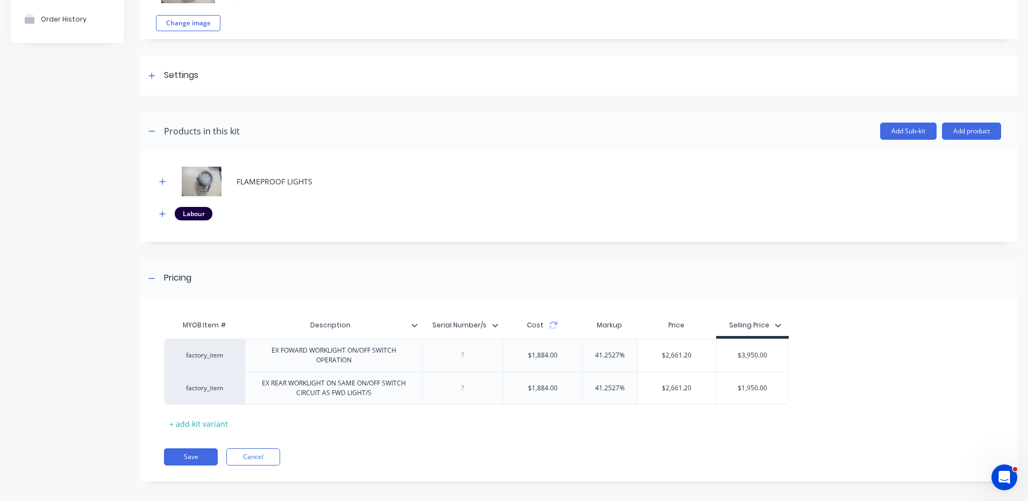
scroll to position [108, 0]
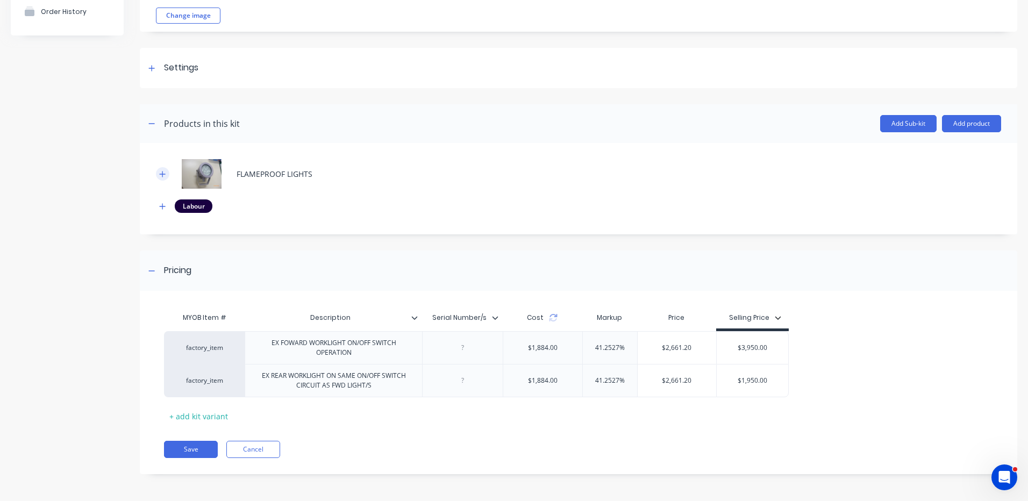
click at [167, 176] on button "button" at bounding box center [162, 173] width 13 height 13
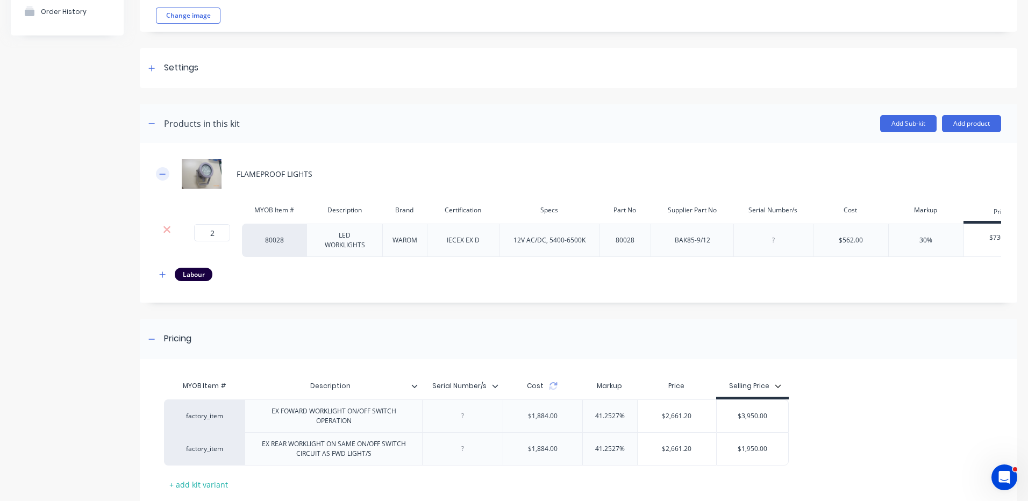
click at [167, 175] on button "button" at bounding box center [162, 173] width 13 height 13
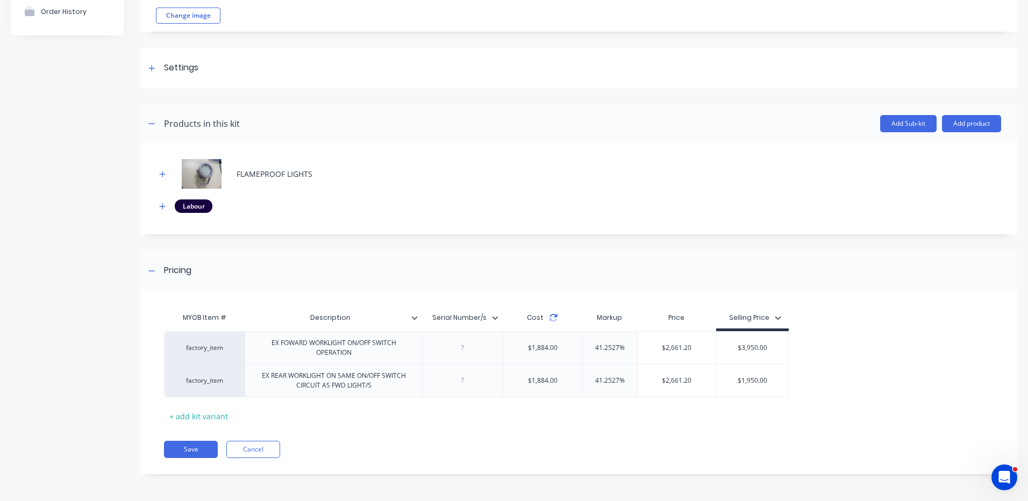
click at [555, 317] on icon at bounding box center [554, 315] width 8 height 3
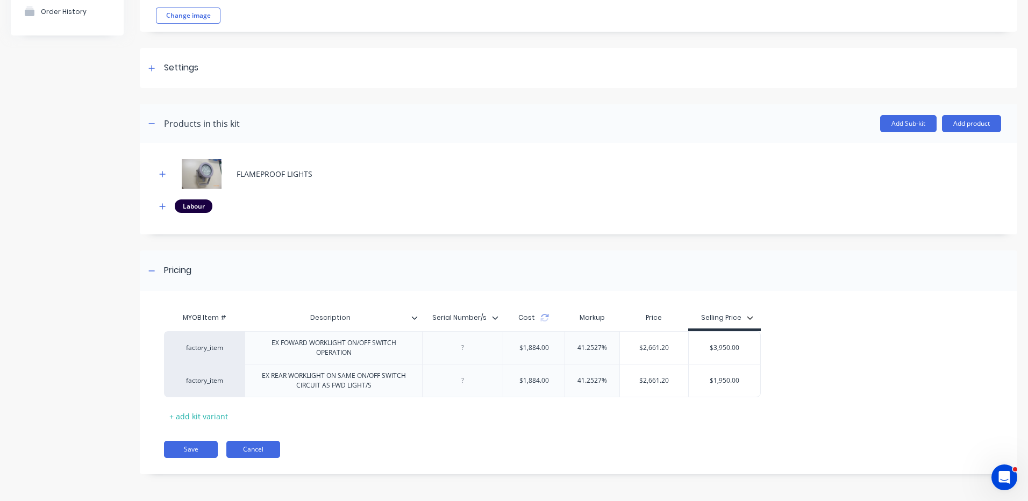
click at [234, 449] on button "Cancel" at bounding box center [253, 449] width 54 height 17
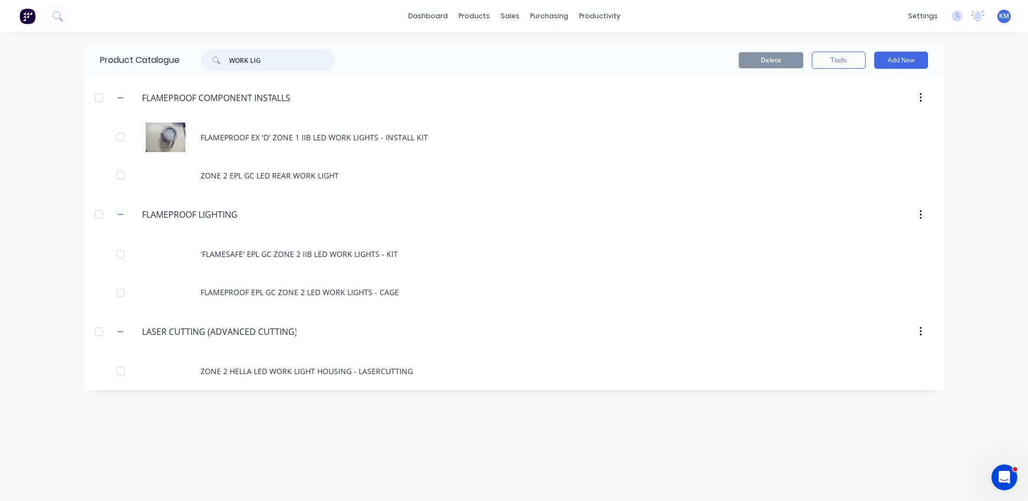
drag, startPoint x: 278, startPoint y: 55, endPoint x: 186, endPoint y: 52, distance: 92.0
click at [187, 52] on div "WORK LIG" at bounding box center [266, 60] width 172 height 22
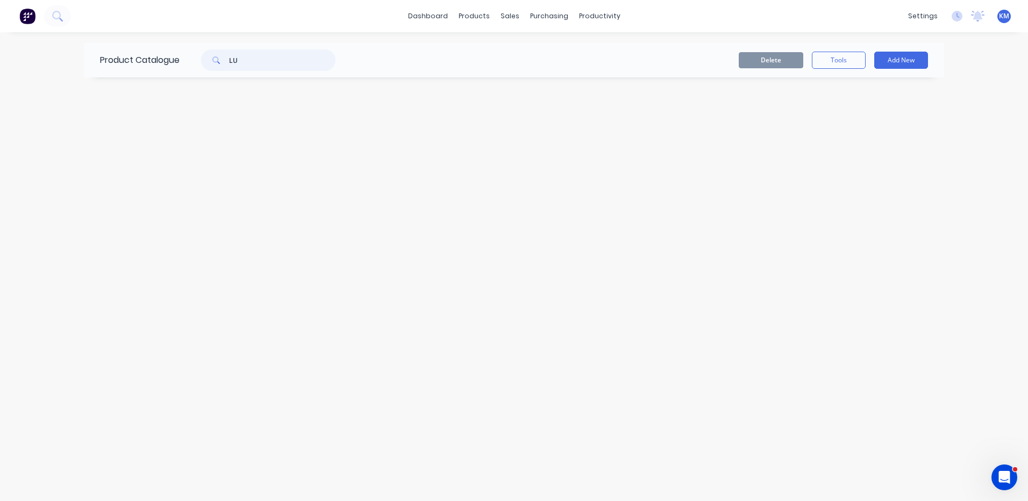
type input "L"
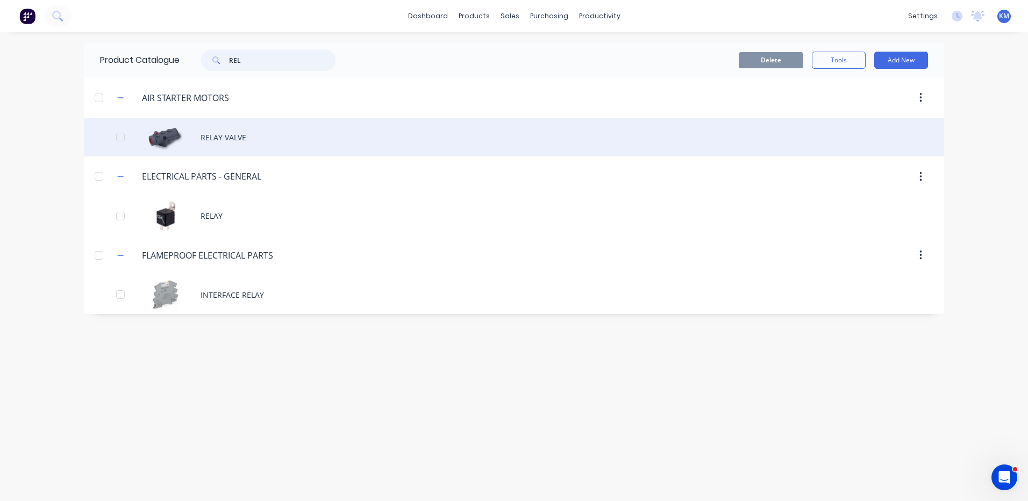
type input "REL"
click at [329, 126] on div "RELAY VALVE" at bounding box center [514, 137] width 860 height 38
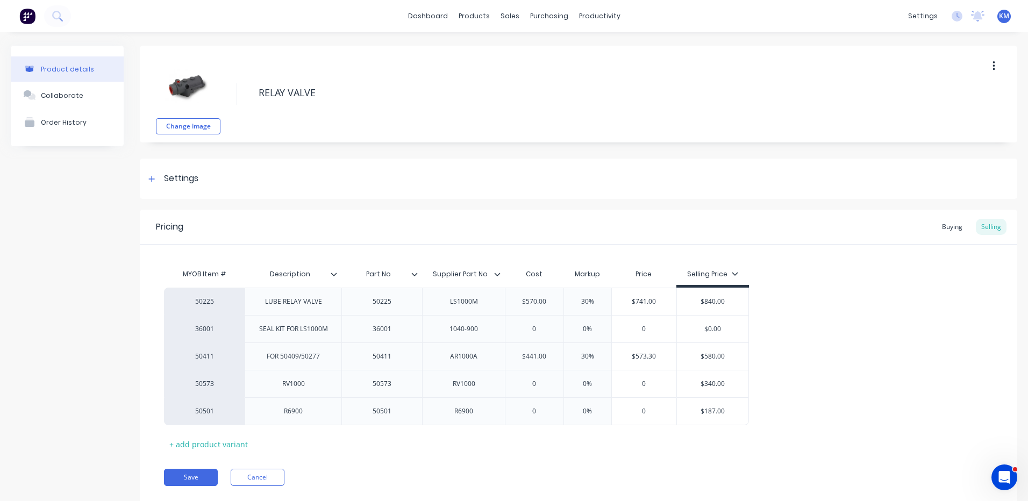
type textarea "x"
type input "$570.00"
click at [537, 298] on input "$570.00" at bounding box center [534, 302] width 58 height 10
type textarea "x"
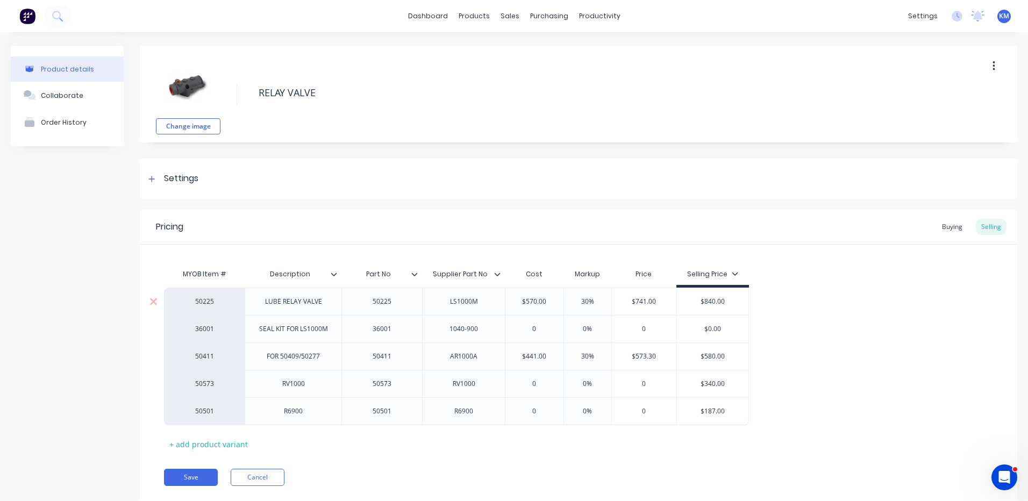
type input "$6"
type textarea "x"
type input "$60"
type textarea "x"
type input "$600"
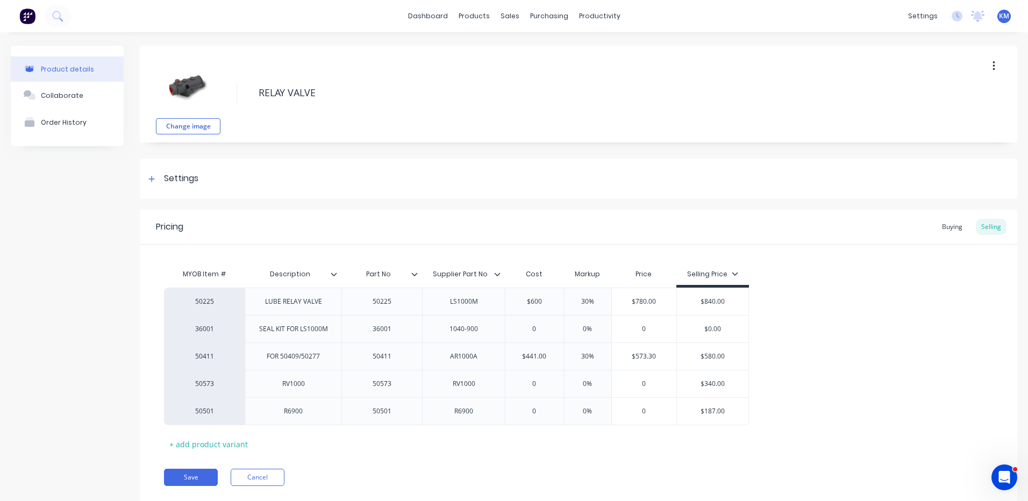
click at [819, 317] on div "50225 LUBE RELAY VALVE 50225 LS1000M $600.00 $600 30% $780.00 $840.00 36001 SEA…" at bounding box center [578, 357] width 829 height 138
click at [172, 474] on button "Save" at bounding box center [191, 477] width 54 height 17
type textarea "x"
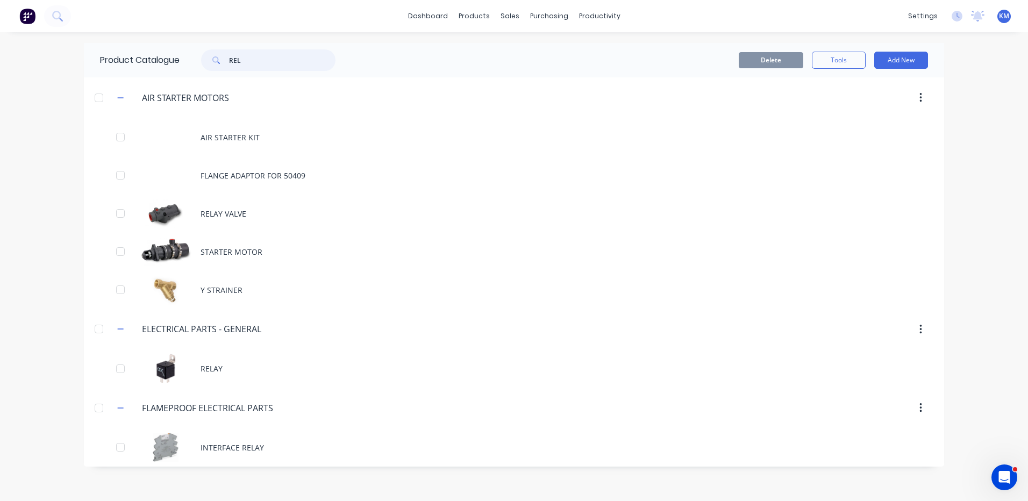
click at [258, 63] on input "REL" at bounding box center [282, 60] width 106 height 22
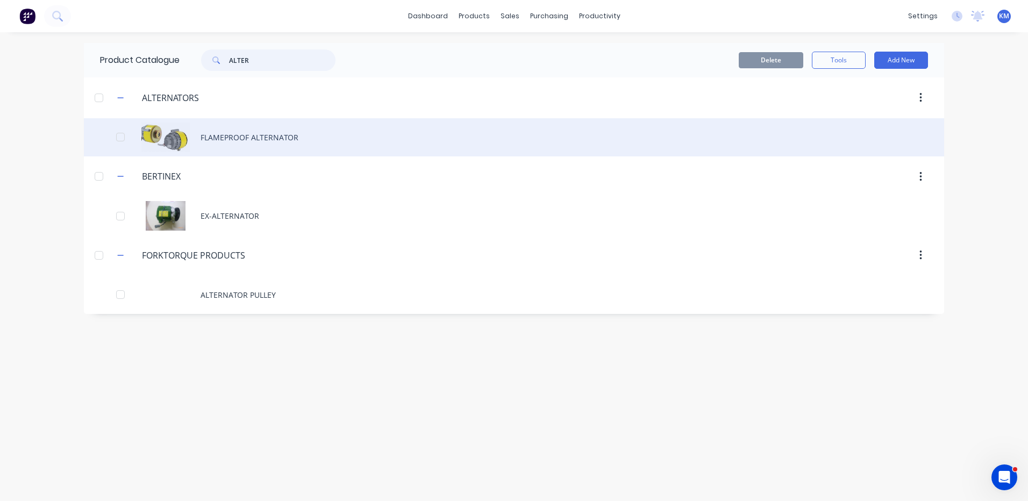
type input "ALTER"
click at [274, 141] on div "FLAMEPROOF ALTERNATOR" at bounding box center [514, 137] width 860 height 38
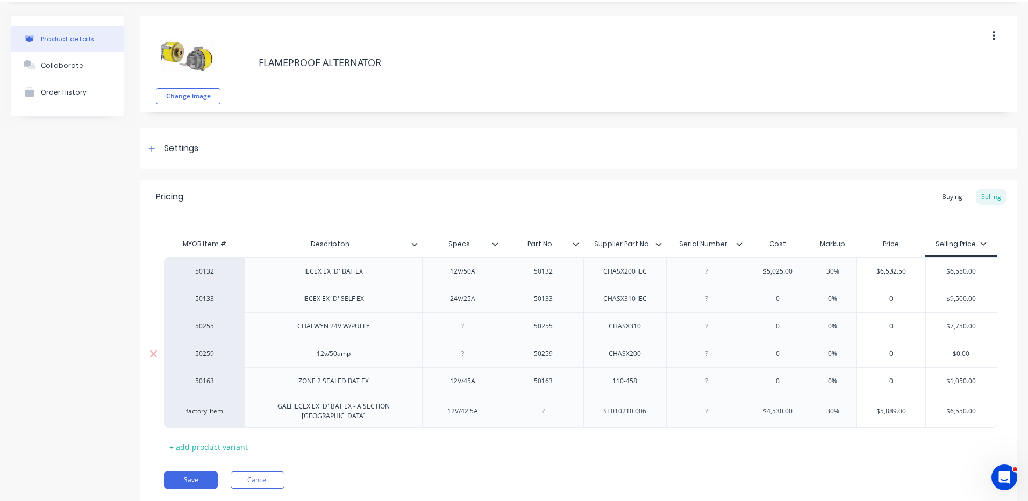
scroll to position [58, 0]
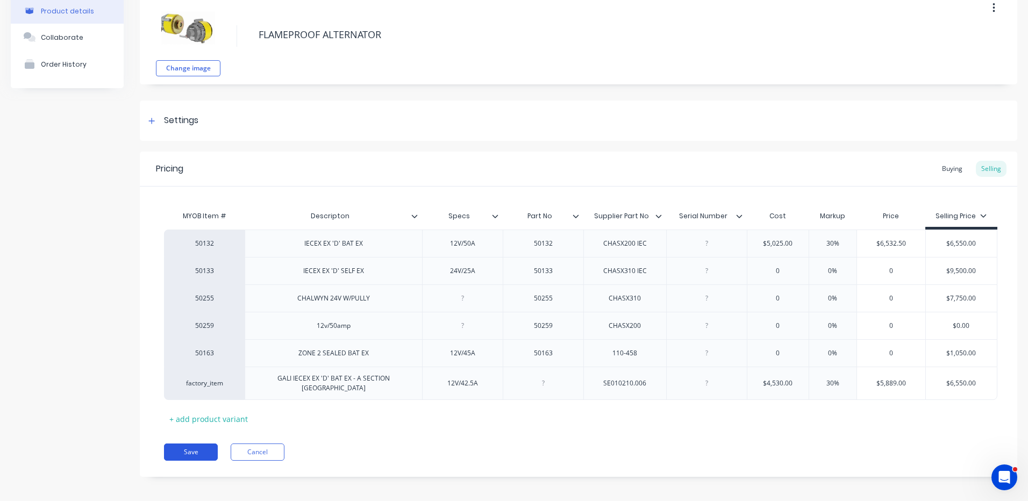
click at [186, 450] on button "Save" at bounding box center [191, 452] width 54 height 17
type textarea "x"
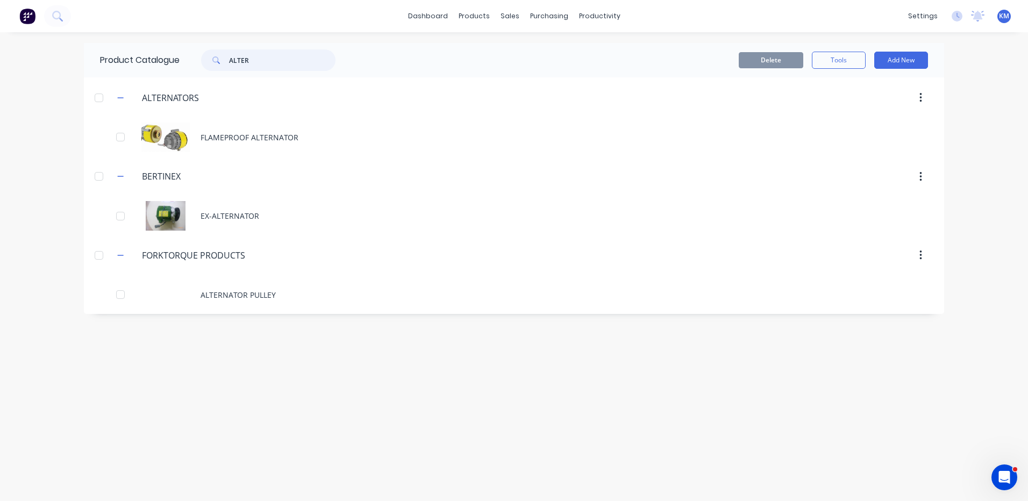
drag, startPoint x: 278, startPoint y: 67, endPoint x: 205, endPoint y: 59, distance: 73.0
click at [205, 59] on div "ALTER" at bounding box center [268, 60] width 134 height 22
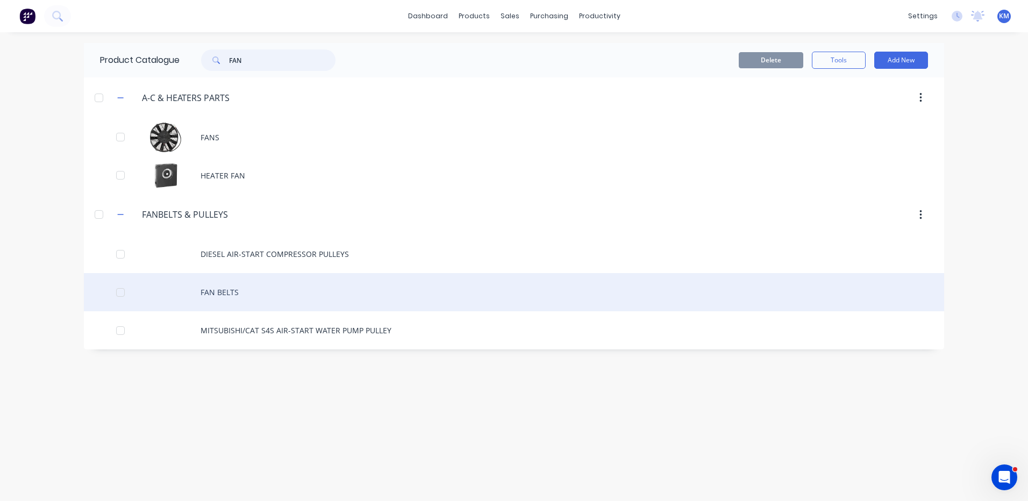
type input "FAN"
click at [278, 301] on div "FAN BELTS" at bounding box center [514, 292] width 860 height 38
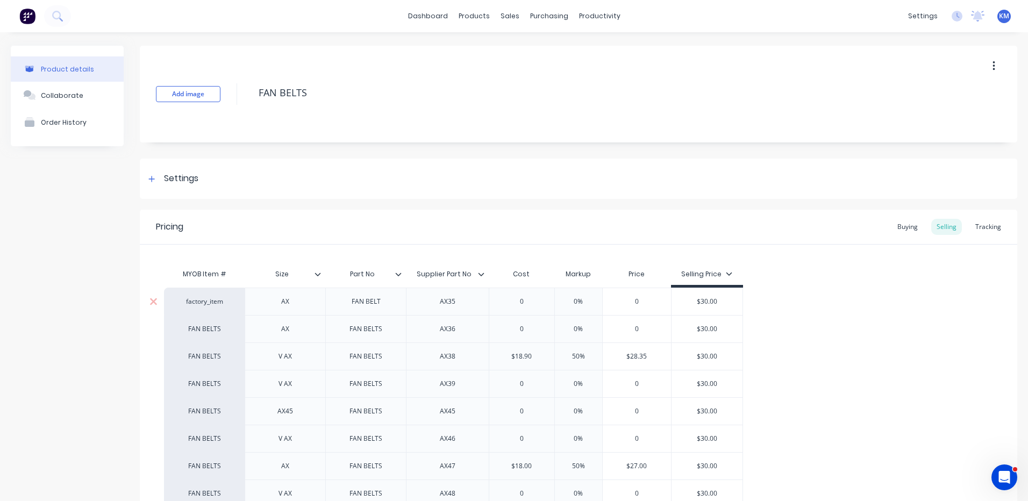
type textarea "x"
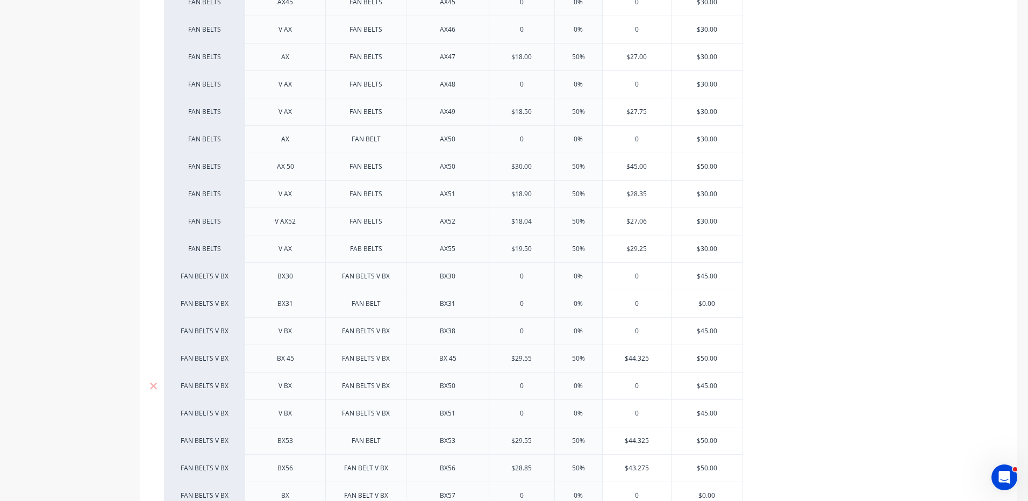
scroll to position [430, 0]
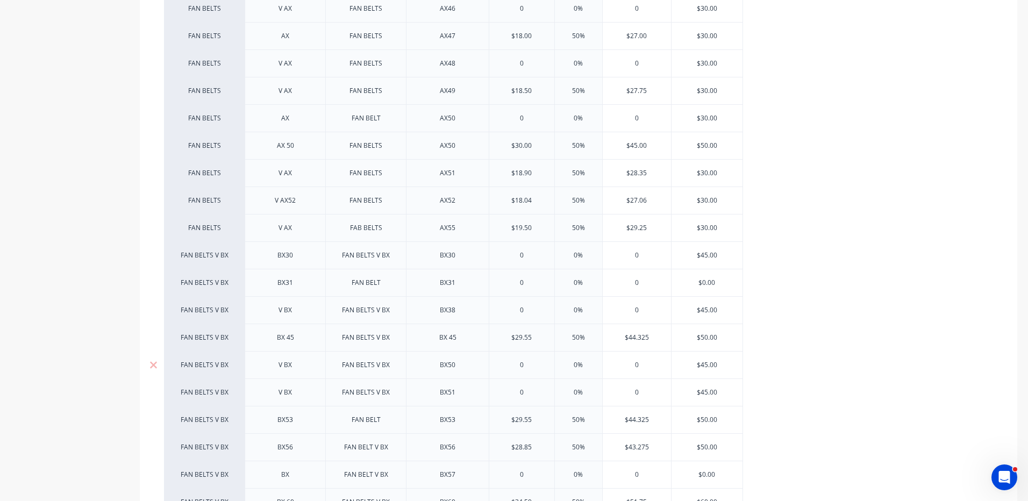
click at [531, 359] on div "0" at bounding box center [521, 365] width 65 height 27
type input "0"
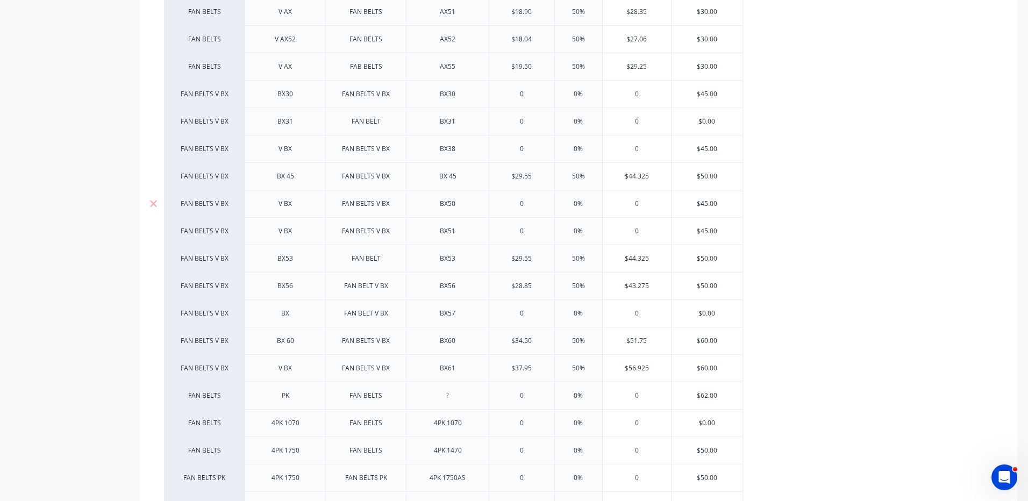
click at [313, 204] on div "V BX" at bounding box center [285, 203] width 81 height 27
click at [303, 205] on div "V BX" at bounding box center [286, 204] width 54 height 14
click at [530, 200] on input "0" at bounding box center [521, 204] width 65 height 10
type textarea "x"
click at [530, 200] on input "0" at bounding box center [521, 204] width 65 height 10
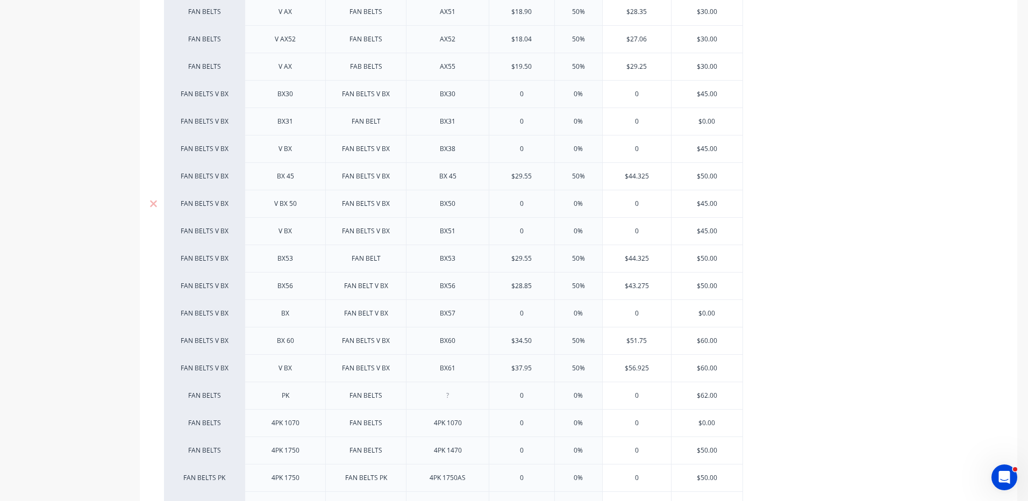
type input "3"
type textarea "x"
type input "32"
type textarea "x"
type input "32.5"
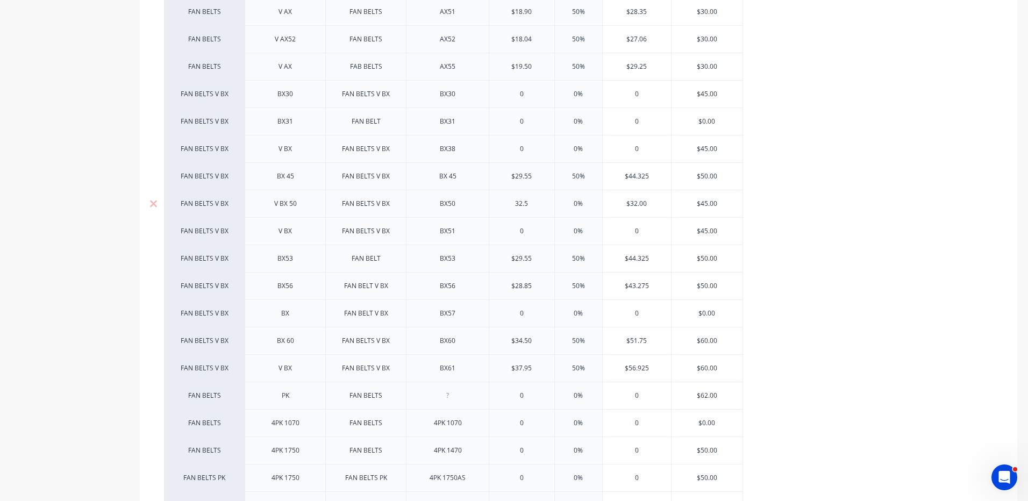
type textarea "x"
type input "32.5"
type input "5%"
type textarea "x"
type input "50%"
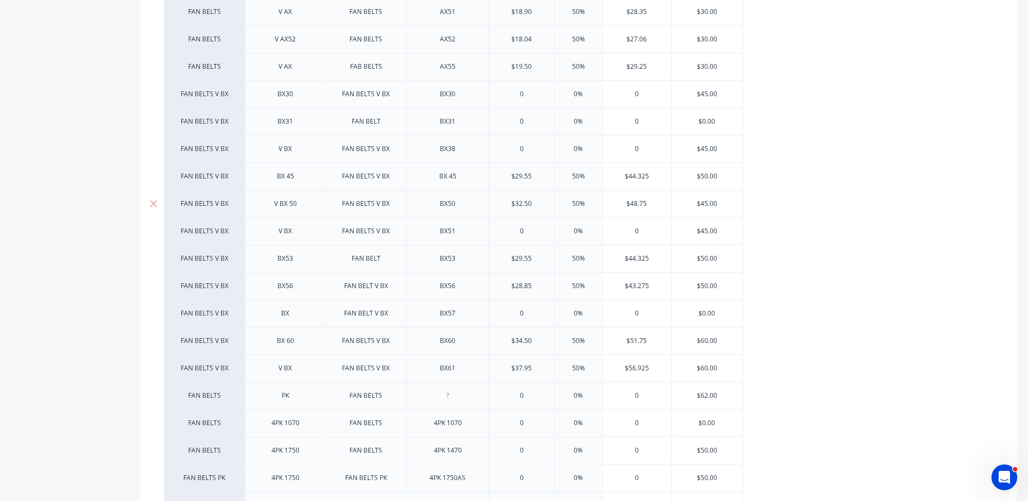
click at [709, 203] on input "$45.00" at bounding box center [708, 204] width 72 height 10
type input "$50"
type textarea "x"
type input "$50"
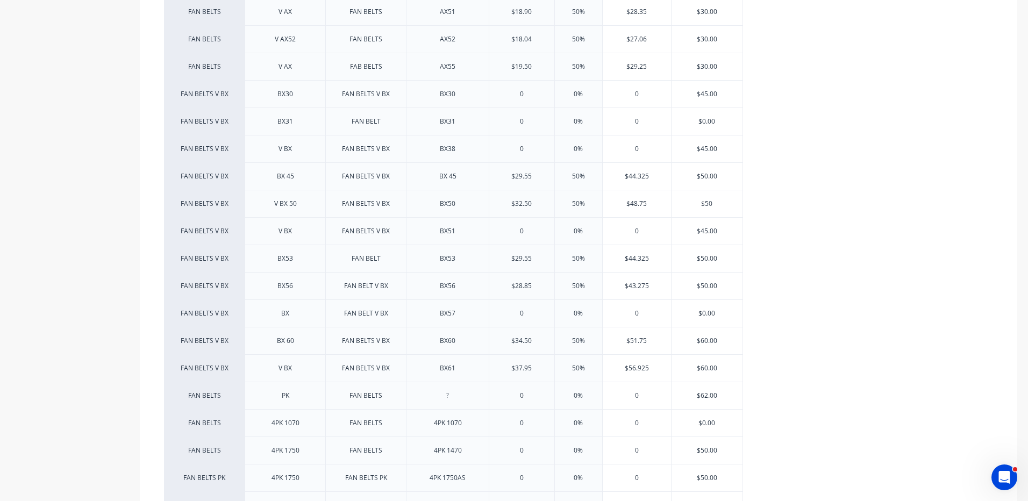
click at [783, 169] on div "factory_item AX FAN BELT AX35 0 0% 0 $30.00 FAN BELTS AX FAN BELTS AX36 0 0% 0 …" at bounding box center [578, 135] width 829 height 878
click at [786, 185] on div "factory_item AX FAN BELT AX35 0 0% 0 $30.00 FAN BELTS AX FAN BELTS AX36 0 0% 0 …" at bounding box center [578, 135] width 829 height 878
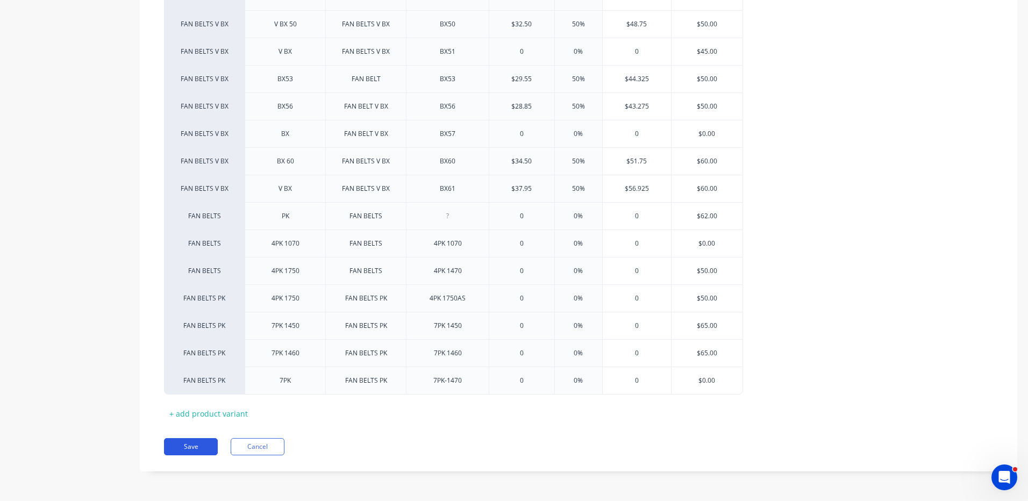
click at [211, 446] on button "Save" at bounding box center [191, 446] width 54 height 17
type textarea "x"
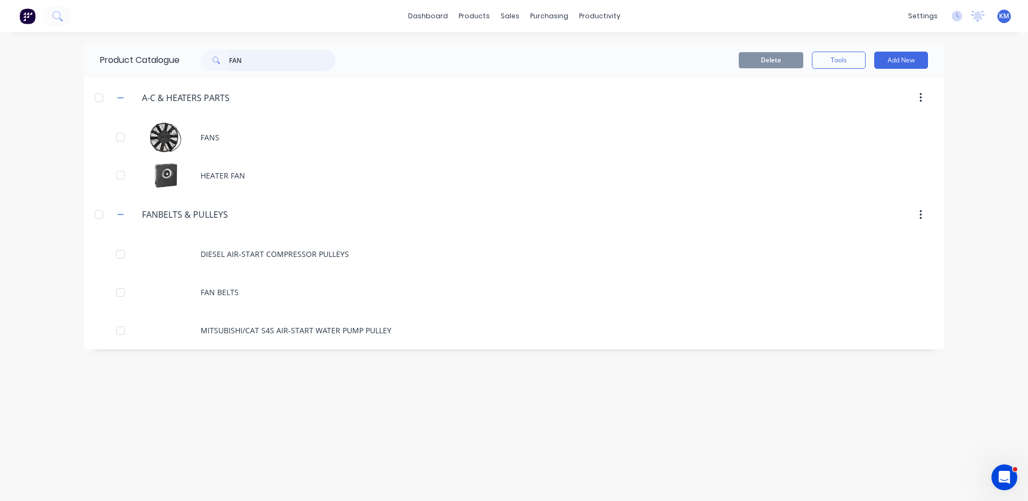
click at [272, 55] on input "FAN" at bounding box center [282, 60] width 106 height 22
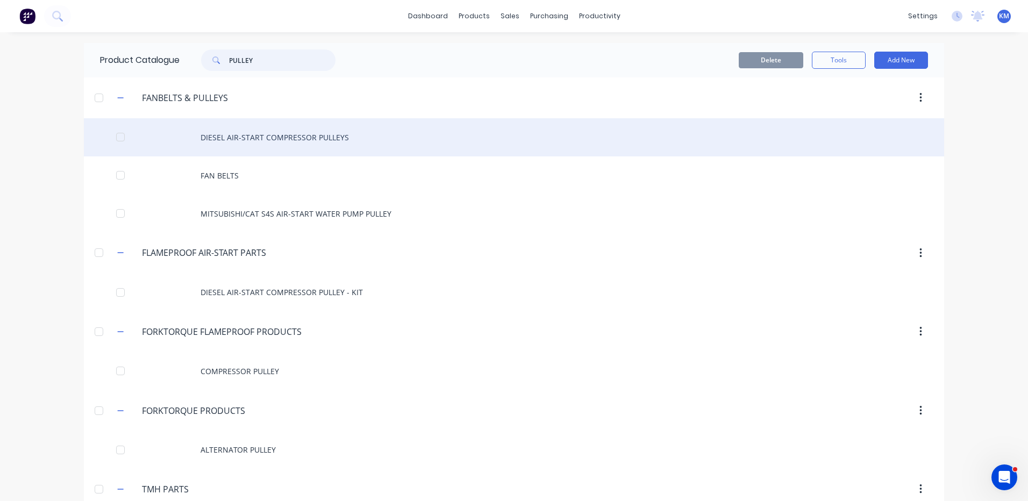
type input "PULLEY"
click at [368, 147] on div "DIESEL AIR-START COMPRESSOR PULLEYS" at bounding box center [514, 137] width 860 height 38
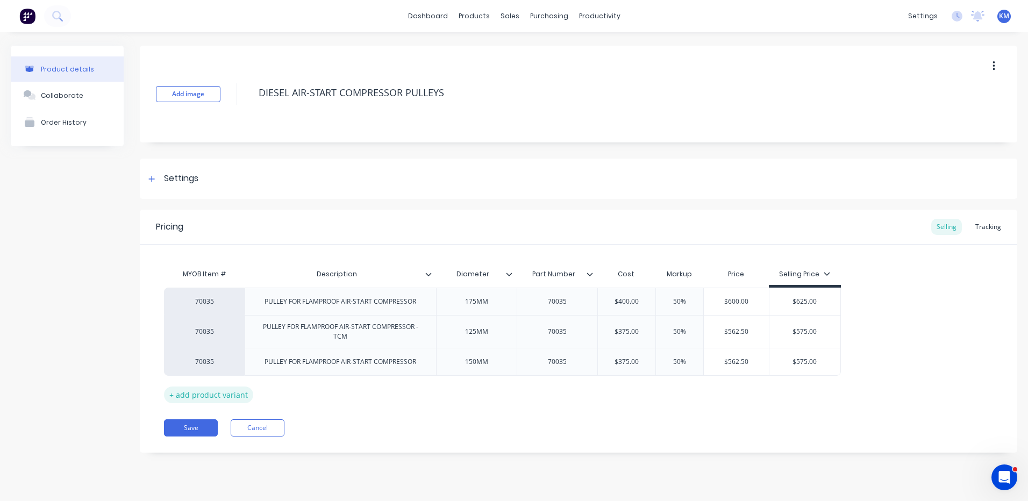
click at [237, 394] on div "+ add product variant" at bounding box center [208, 395] width 89 height 17
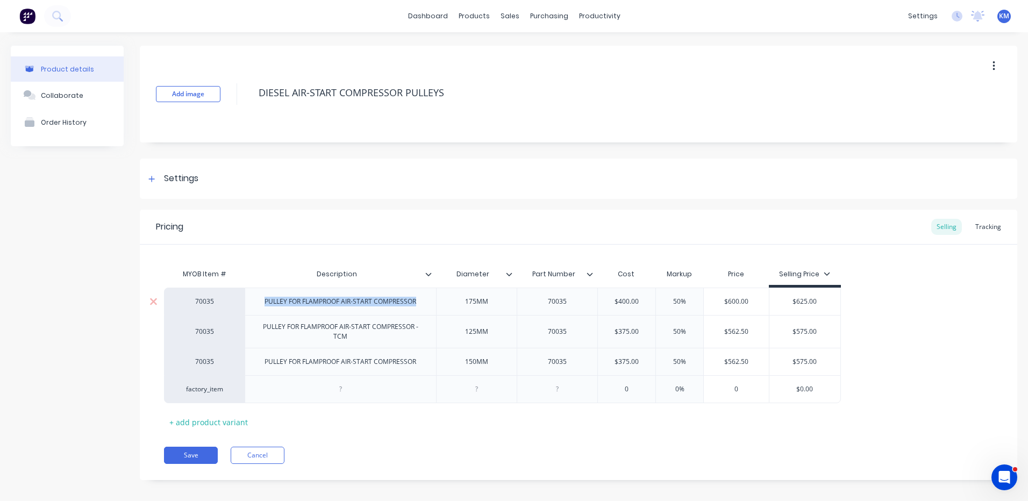
drag, startPoint x: 416, startPoint y: 301, endPoint x: 263, endPoint y: 315, distance: 153.3
click at [263, 315] on div "PULLEY FOR FLAMPROOF AIR-START COMPRESSOR" at bounding box center [340, 301] width 191 height 27
copy div "PULLEY FOR FLAMPROOF AIR-START COMPRESSOR"
drag, startPoint x: 311, startPoint y: 395, endPoint x: 317, endPoint y: 389, distance: 8.8
click at [310, 395] on div at bounding box center [340, 389] width 191 height 28
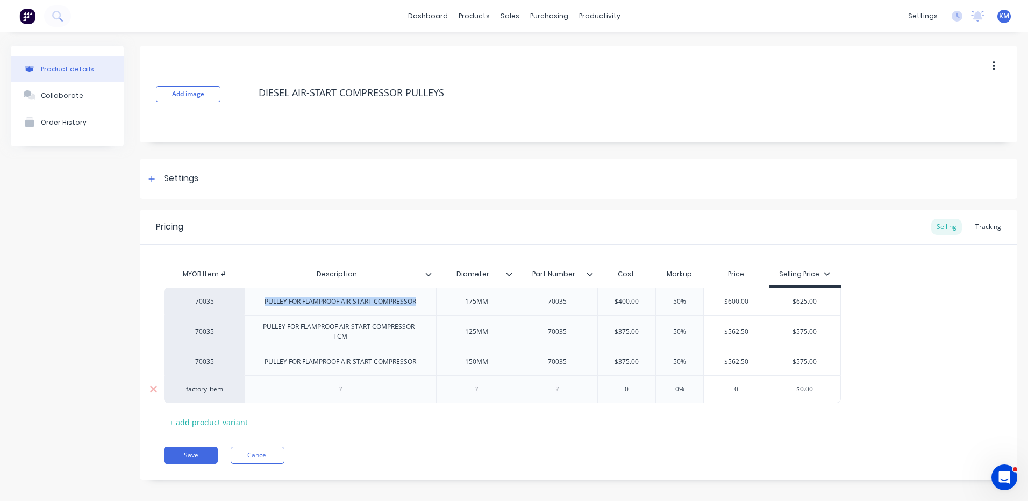
type textarea "x"
paste div
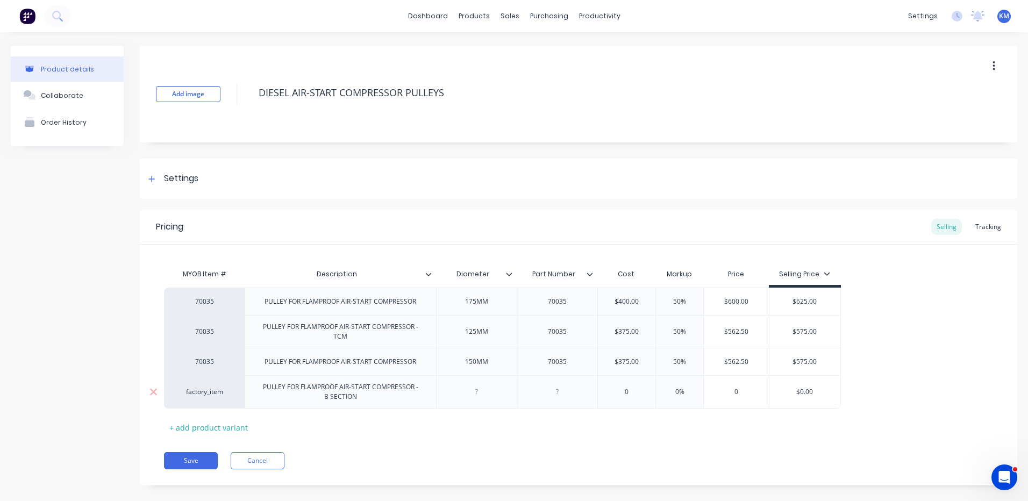
type textarea "x"
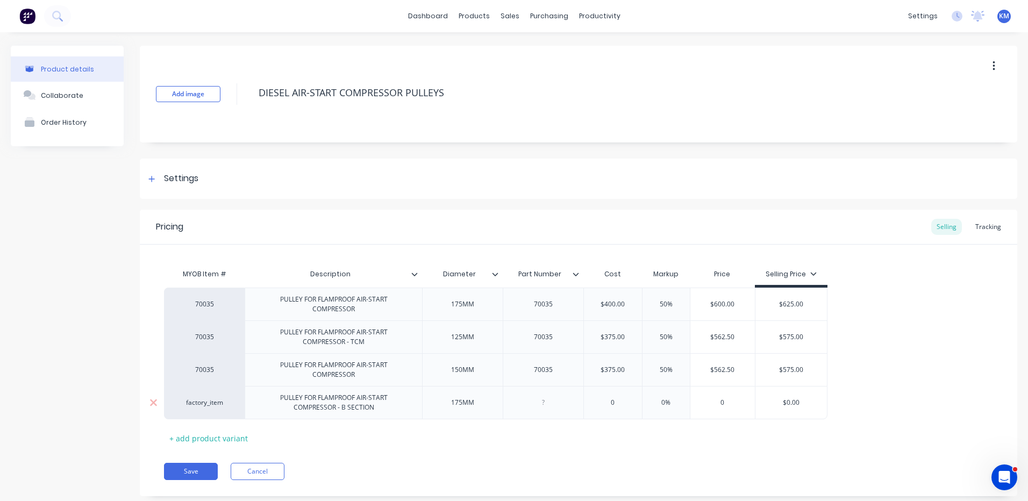
type textarea "x"
type input "0"
type textarea "x"
type input "045"
type textarea "x"
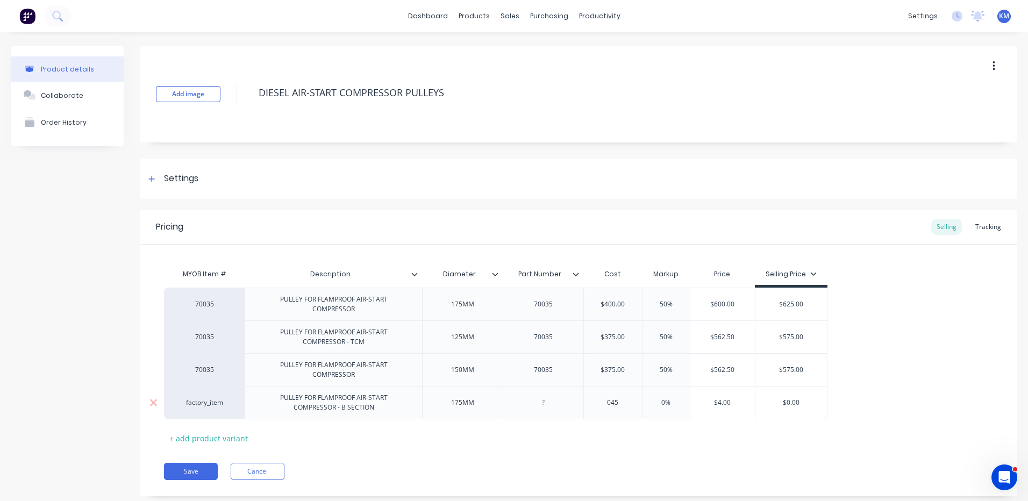
type input "0450"
type textarea "x"
type input "045"
type textarea "x"
type input "04"
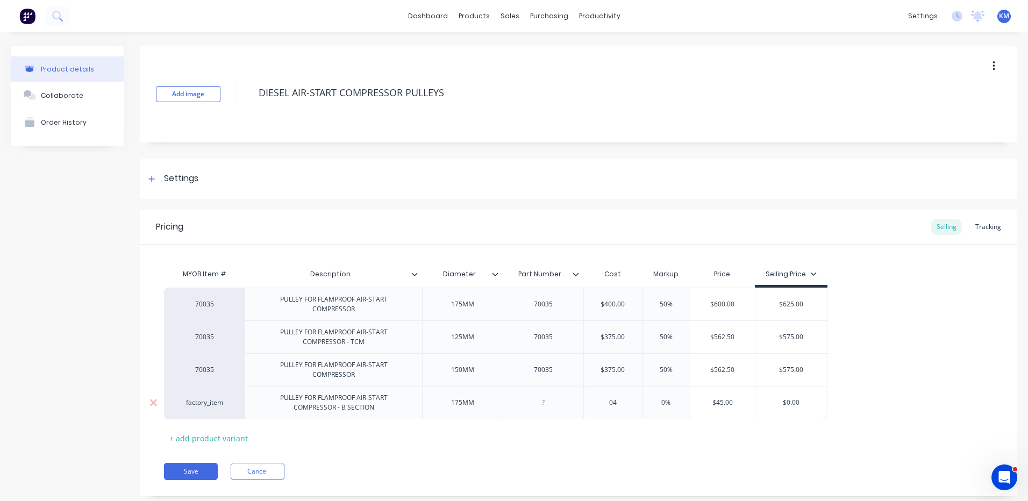
type textarea "x"
type input "0"
type textarea "x"
type input "4"
type textarea "x"
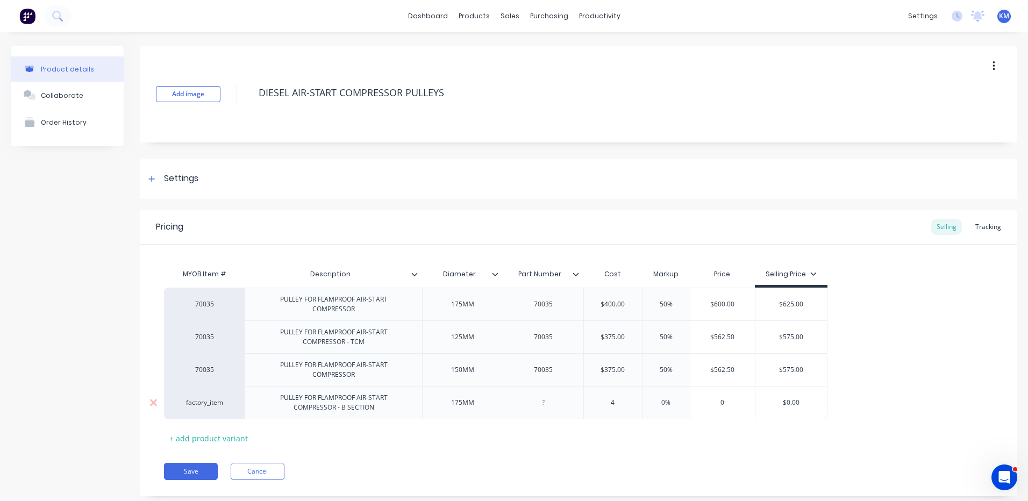
type input "45"
type textarea "x"
type input "450"
type input "%"
type textarea "x"
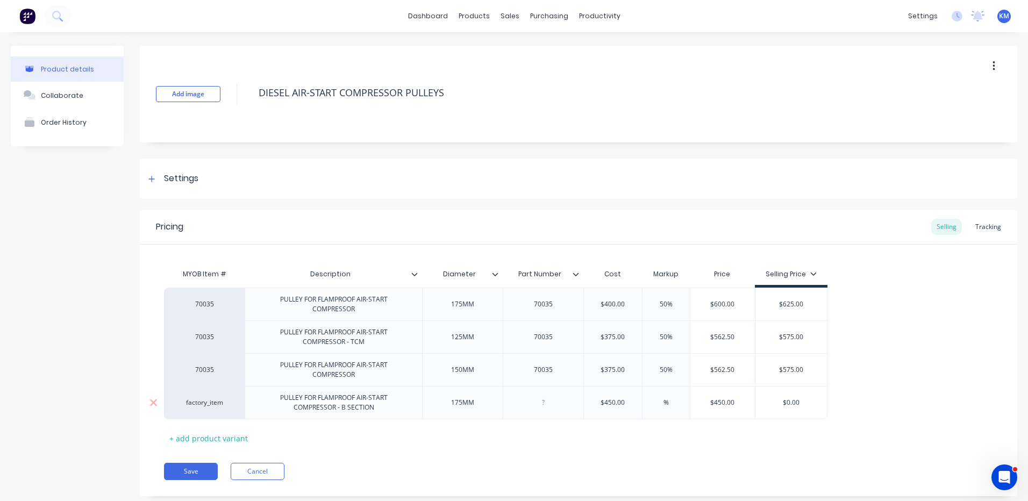
type input "5%"
type textarea "x"
type input "50%"
type input "$675.00"
type input "$0.00"
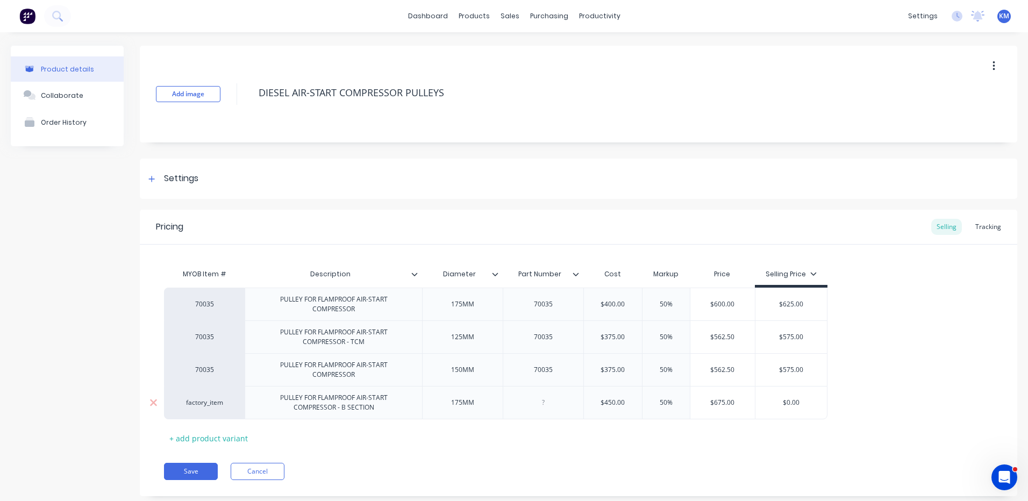
type textarea "x"
type input "$0.0"
type textarea "x"
type input "$0."
type textarea "x"
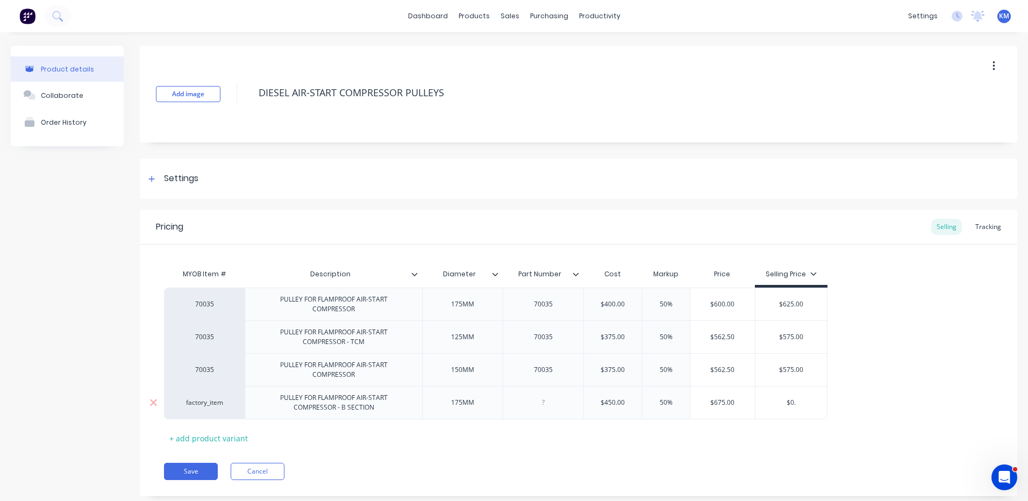
type input "$0"
type textarea "x"
type input "$"
type textarea "x"
type input "$7"
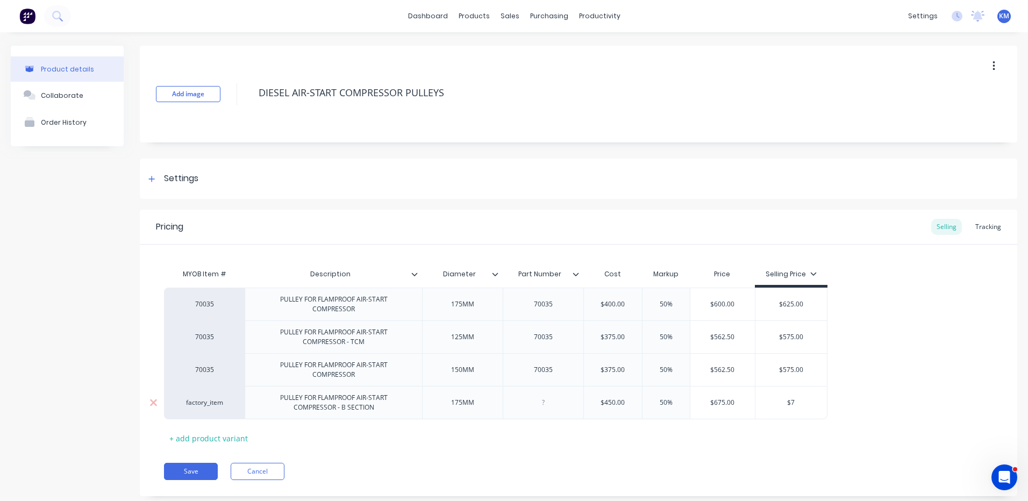
type textarea "x"
type input "$70"
type textarea "x"
click at [817, 354] on div "$575.00" at bounding box center [791, 369] width 73 height 33
type input "$700"
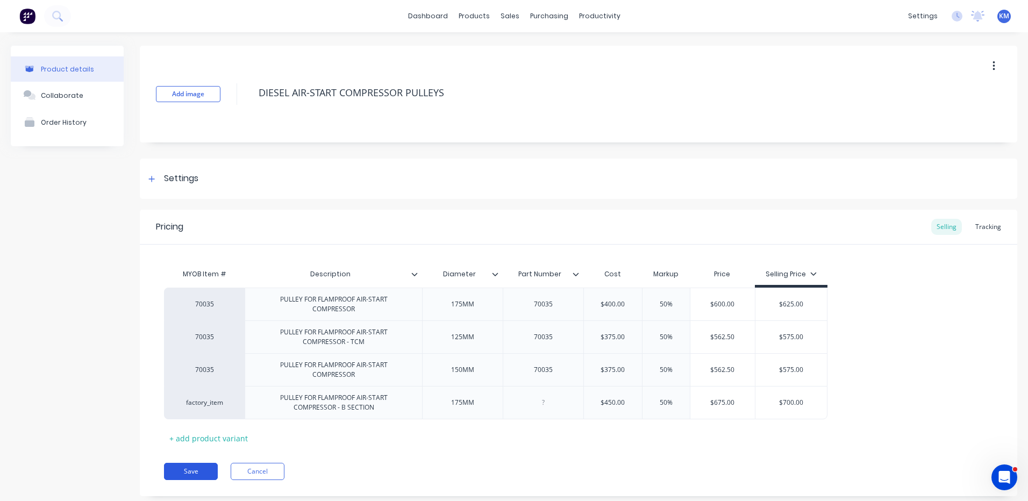
click at [199, 476] on button "Save" at bounding box center [191, 471] width 54 height 17
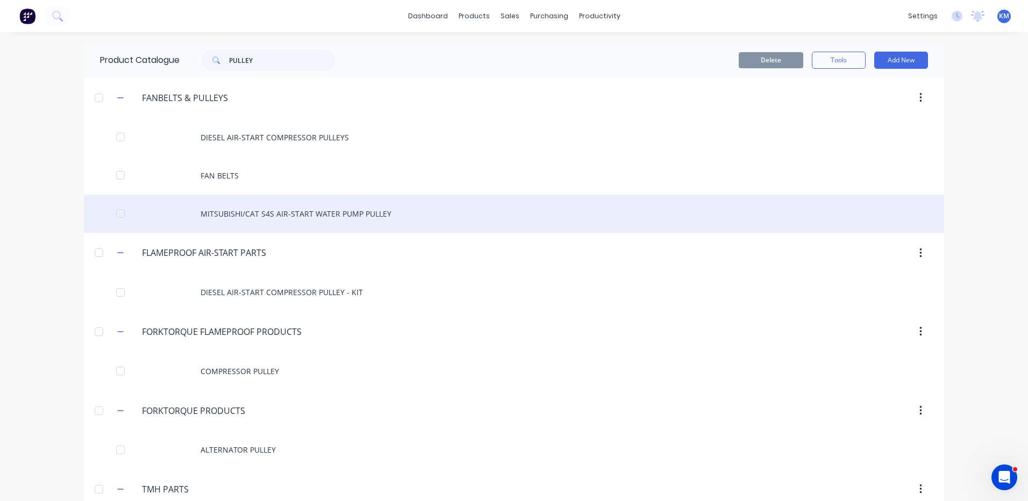
click at [317, 215] on div "MITSUBISHI/CAT S4S AIR-START WATER PUMP PULLEY" at bounding box center [514, 214] width 860 height 38
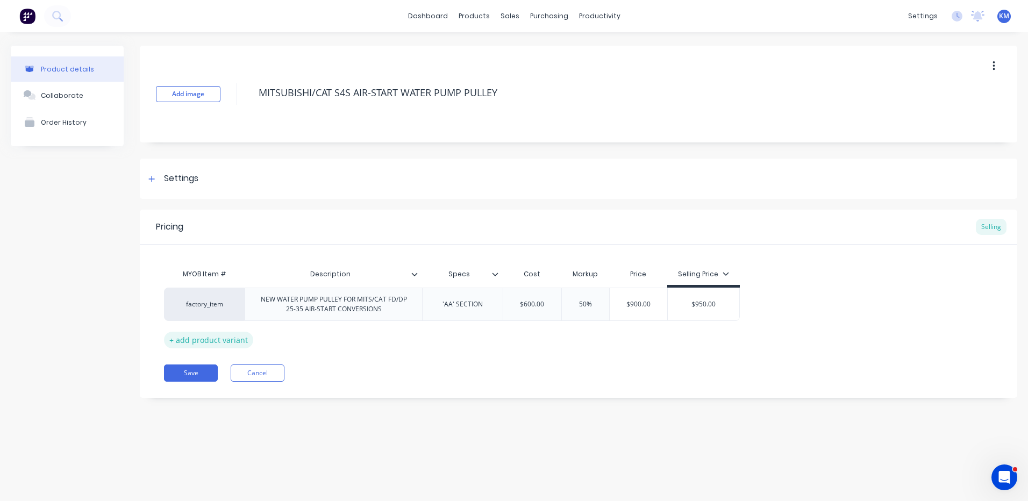
click at [229, 337] on div "+ add product variant" at bounding box center [208, 340] width 89 height 17
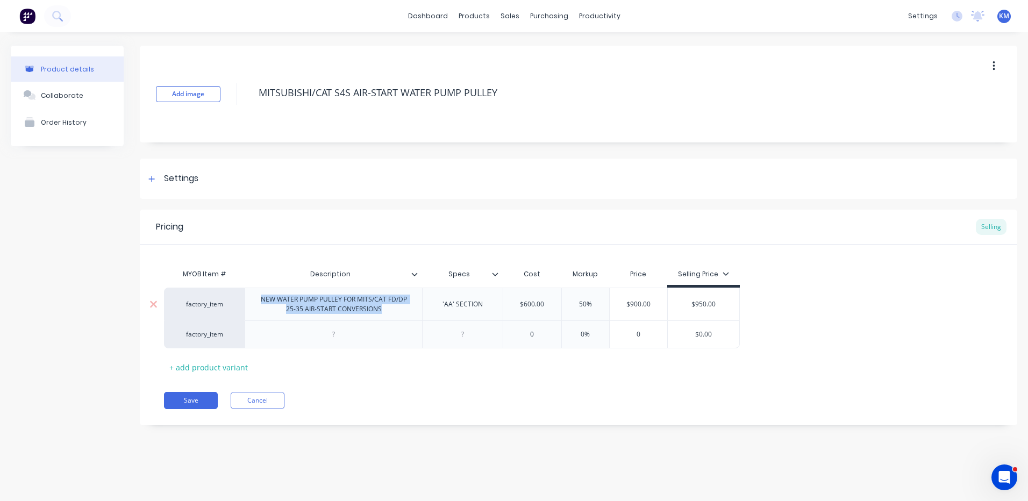
drag, startPoint x: 257, startPoint y: 300, endPoint x: 403, endPoint y: 310, distance: 146.1
click at [403, 310] on div "NEW WATER PUMP PULLEY FOR MITS/CAT FD/DP 25-35 AIR-START CONVERSIONS" at bounding box center [333, 304] width 168 height 24
copy div "NEW WATER PUMP PULLEY FOR MITS/CAT FD/DP 25-35 AIR-START CONVERSIONS"
click at [375, 329] on div at bounding box center [333, 334] width 177 height 28
click at [366, 334] on div at bounding box center [333, 334] width 177 height 28
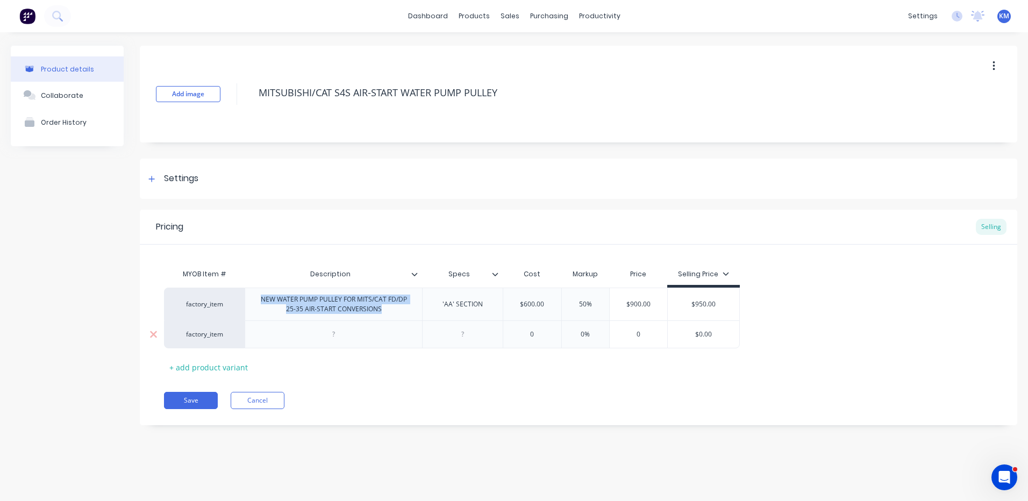
type textarea "x"
click at [359, 339] on div at bounding box center [334, 334] width 54 height 14
paste div
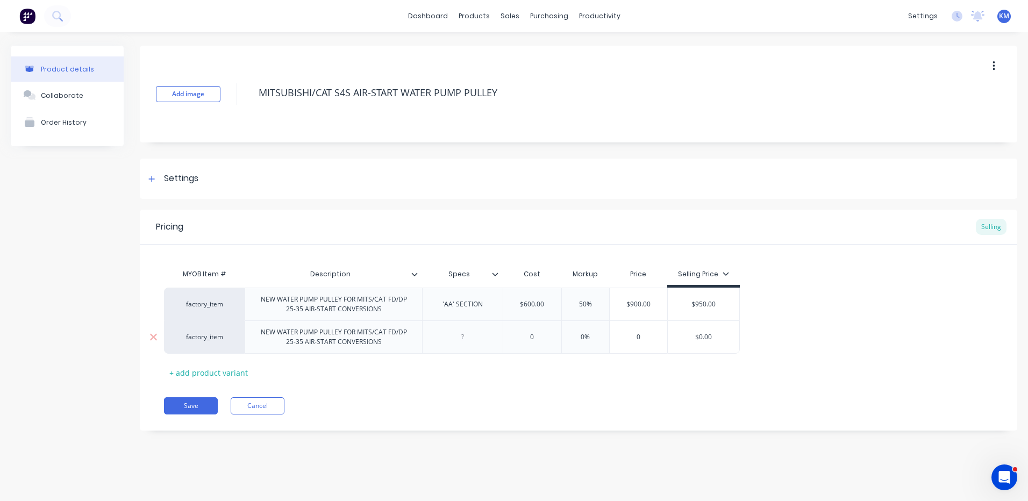
click at [375, 344] on div "NEW WATER PUMP PULLEY FOR MITS/CAT FD/DP 25-35 AIR-START CONVERSIONS" at bounding box center [333, 337] width 168 height 24
click at [406, 334] on div "NEW WATER PUMP PULLEY FOR MITS/CAT FD/DP 25-35 AIR-START CONVERSIONS" at bounding box center [333, 337] width 168 height 24
click at [393, 344] on div "NEW WATER PUMP PULLEY FOR MITS/CAT FD/DP 25-35 AIR-START CONVERSIONS" at bounding box center [333, 337] width 168 height 24
type textarea "x"
click at [472, 334] on div at bounding box center [463, 337] width 54 height 14
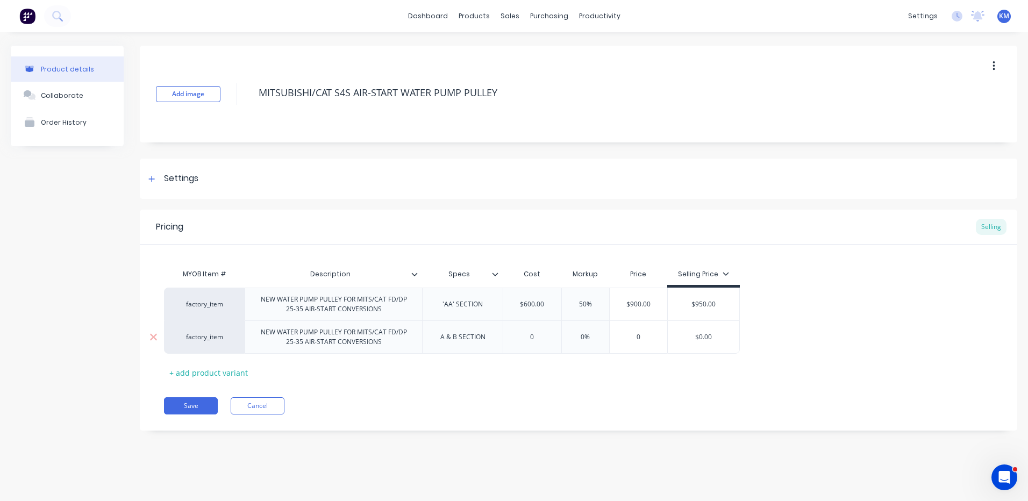
type textarea "x"
type input "0"
click at [528, 337] on input "0" at bounding box center [532, 337] width 58 height 10
type textarea "x"
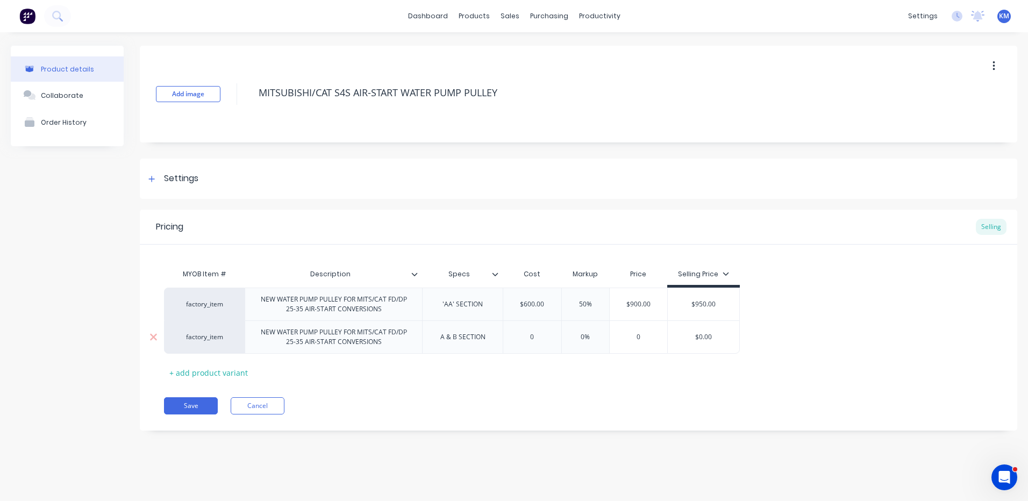
type input "6"
type textarea "x"
type input "65"
type textarea "x"
type input "650"
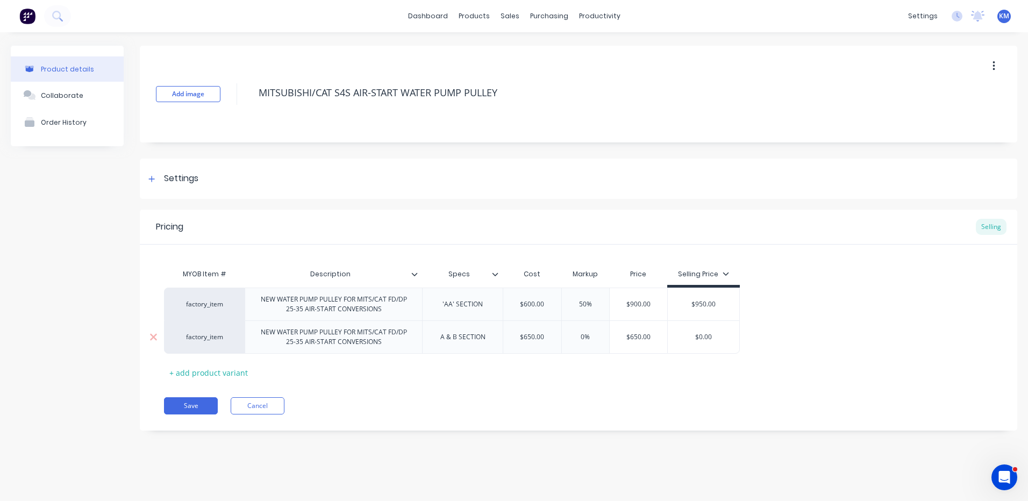
type input "%"
type textarea "x"
type input "5%"
type textarea "x"
type input "50%"
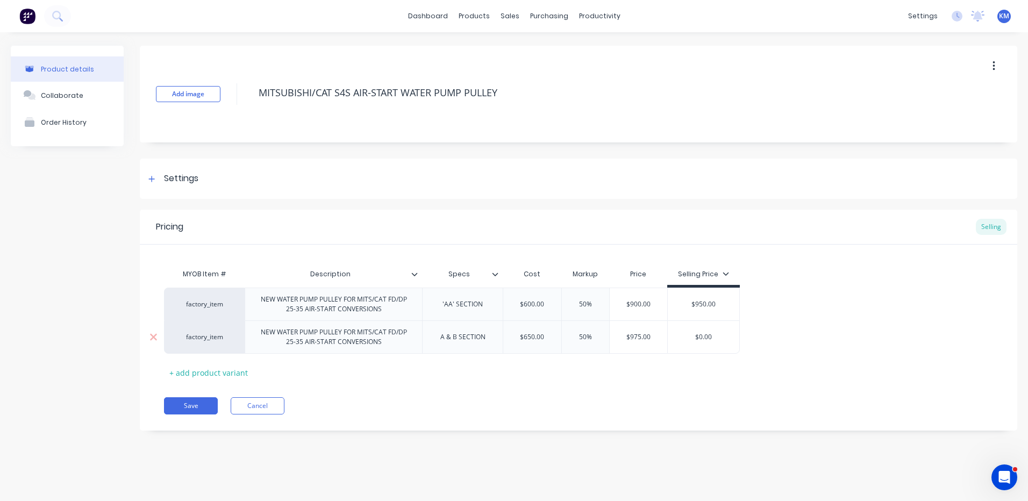
type input "$975.00"
type input "$0.00"
type textarea "x"
type input "$0.0"
type textarea "x"
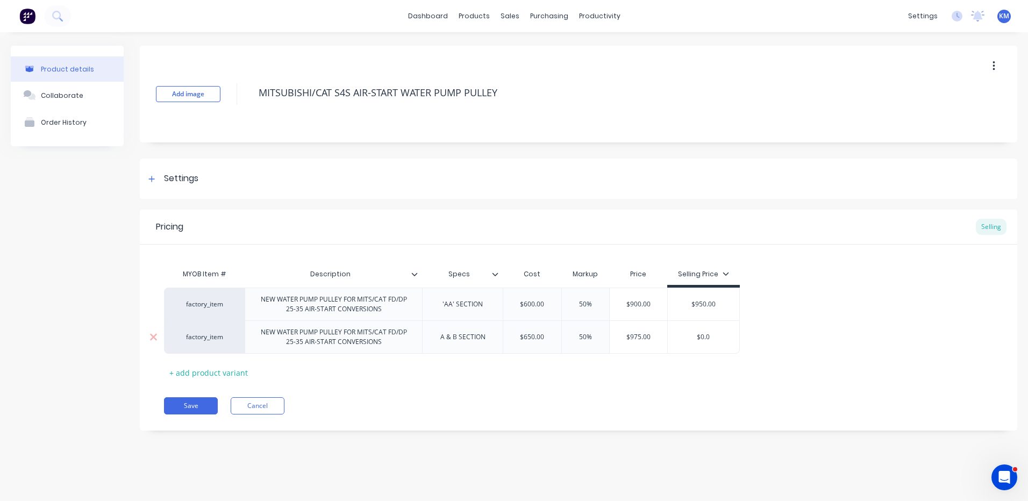
type input "$0."
type textarea "x"
type input "$0"
type textarea "x"
type input "$"
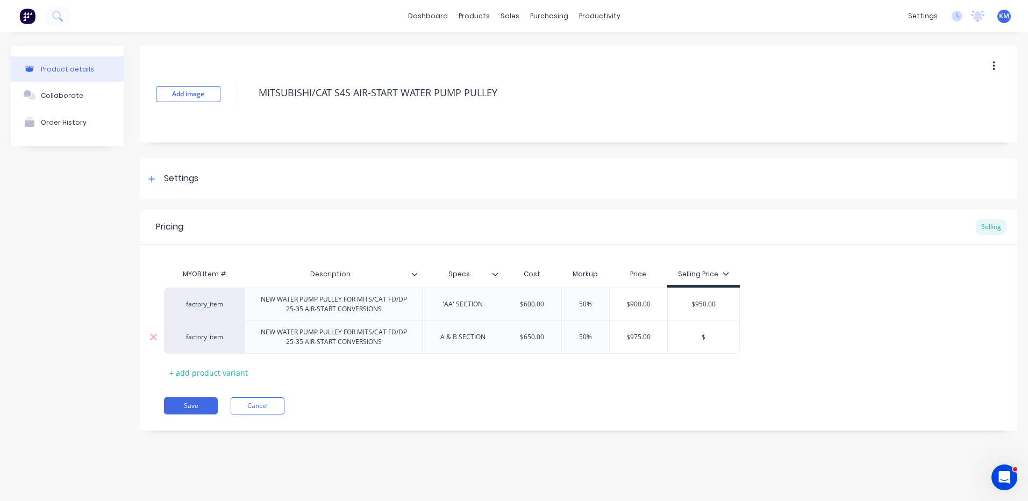
type textarea "x"
type input "$1"
type textarea "x"
type input "$10"
type textarea "x"
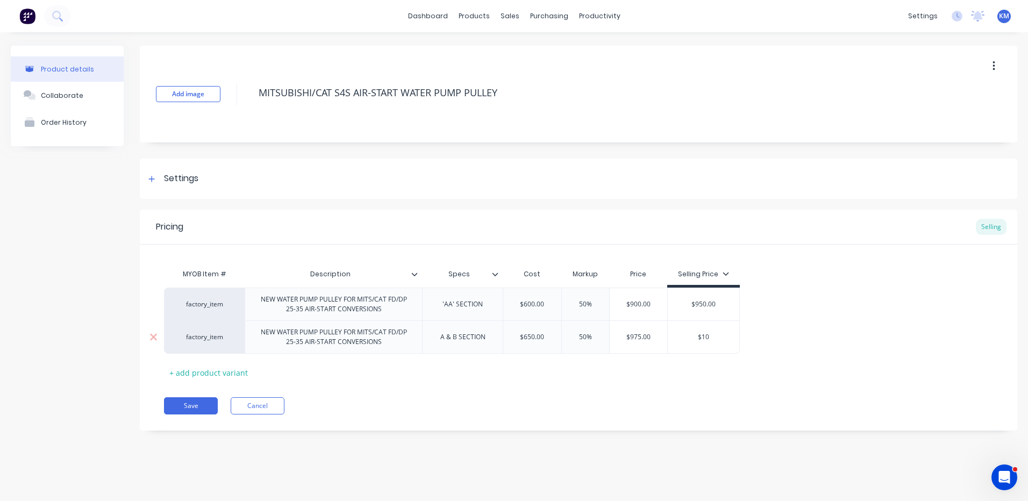
type input "$100"
type textarea "x"
type input "$1000"
click at [539, 377] on div "MYOB Item # Description Specs Cost Markup Price Selling Price factory_item NEW …" at bounding box center [578, 322] width 829 height 118
click at [291, 340] on div "NEW WATER PUMP PULLEY FOR MITS/CAT FD/DP 25-35 AIR-START CONVERSIONS" at bounding box center [333, 337] width 168 height 24
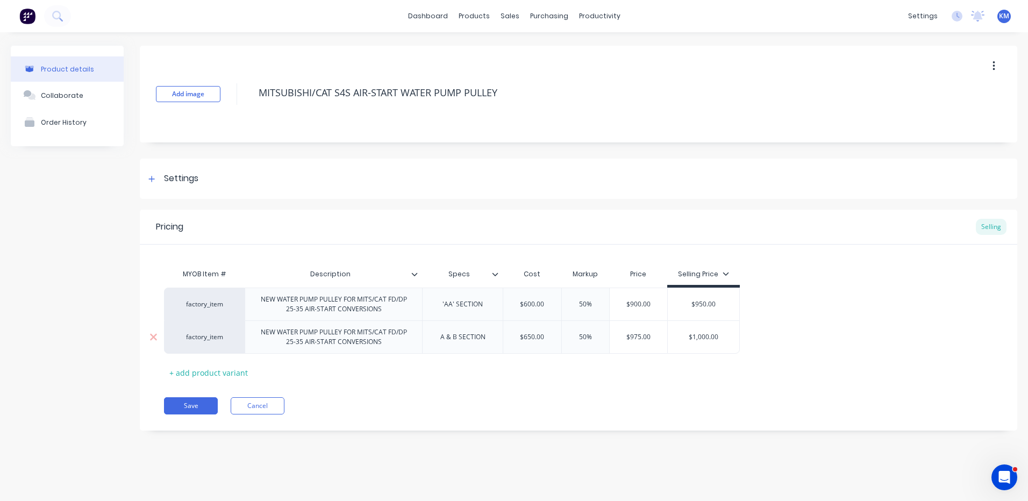
click at [358, 333] on div "NEW WATER PUMP PULLEY FOR MITS/CAT FD/DP 25-35 AIR-START CONVERSIONS" at bounding box center [333, 337] width 168 height 24
click at [386, 347] on div "NEW WATER PUMP PULLEY FOR MITS/CAT FD/DP 25-35 AIR-START CONVERSIONS" at bounding box center [333, 337] width 168 height 24
drag, startPoint x: 386, startPoint y: 345, endPoint x: 394, endPoint y: 338, distance: 11.1
click at [394, 338] on div "NEW WATER PUMP PULLEY FOR MITS/CAT FD/DP 25-35 AIR-START CONVERSIONS" at bounding box center [333, 337] width 168 height 24
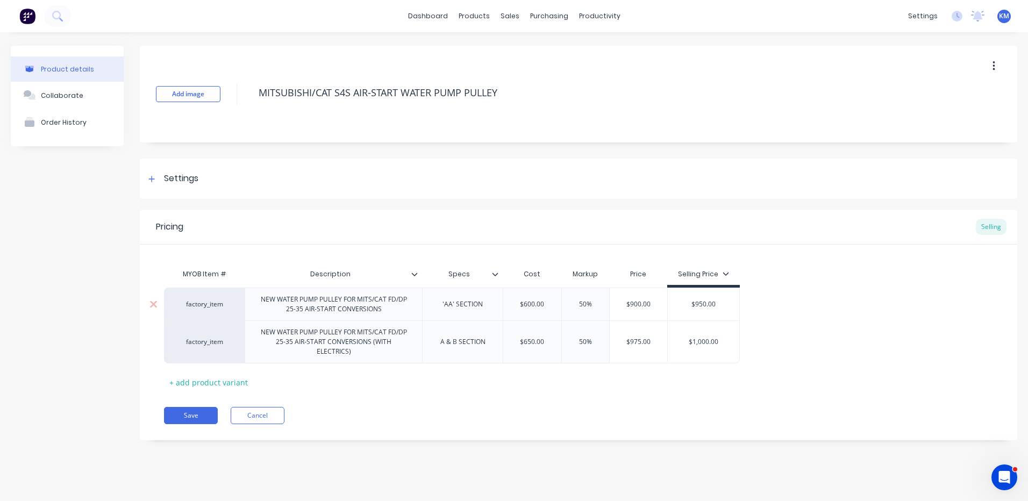
click at [405, 317] on div "NEW WATER PUMP PULLEY FOR MITS/CAT FD/DP 25-35 AIR-START CONVERSIONS" at bounding box center [333, 304] width 177 height 33
type textarea "x"
click at [410, 307] on div "NEW WATER PUMP PULLEY FOR MITS/CAT FD/DP 25-35 AIR-START CONVERSIONS" at bounding box center [333, 304] width 168 height 24
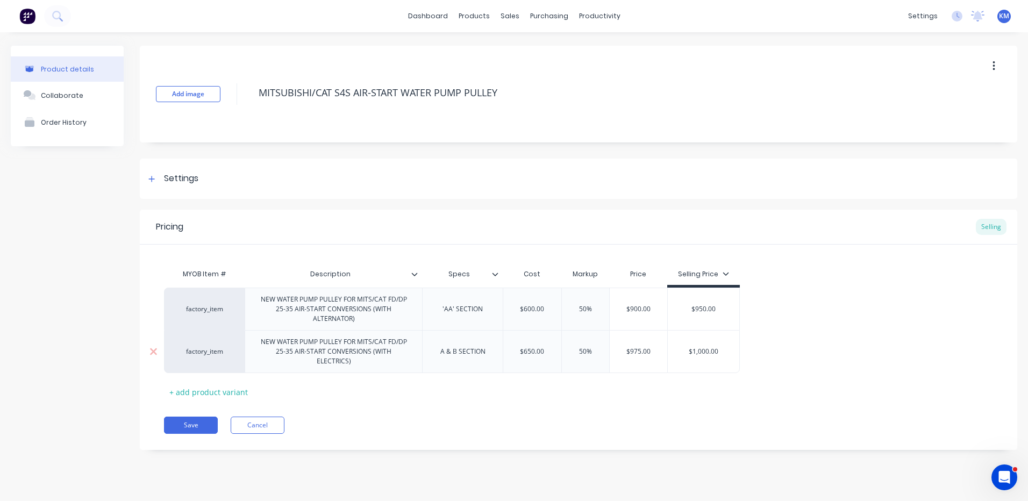
click at [390, 356] on div "NEW WATER PUMP PULLEY FOR MITS/CAT FD/DP 25-35 AIR-START CONVERSIONS (WITH ELEC…" at bounding box center [333, 351] width 168 height 33
click at [495, 393] on div "MYOB Item # Description Specs Cost Markup Price Selling Price factory_item NEW …" at bounding box center [578, 331] width 829 height 137
click at [191, 422] on button "Save" at bounding box center [191, 425] width 54 height 17
type textarea "x"
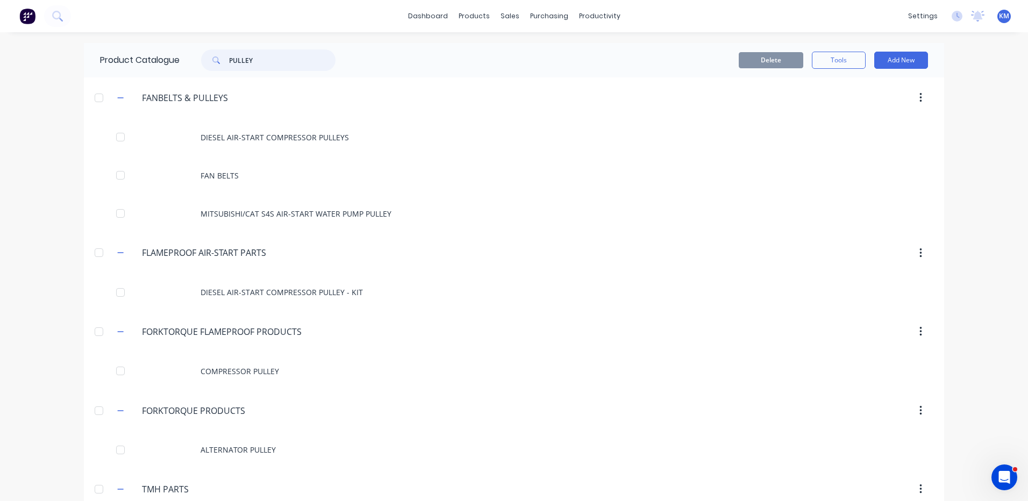
drag, startPoint x: 254, startPoint y: 51, endPoint x: 193, endPoint y: 60, distance: 62.0
click at [193, 60] on div "PULLEY" at bounding box center [262, 60] width 145 height 22
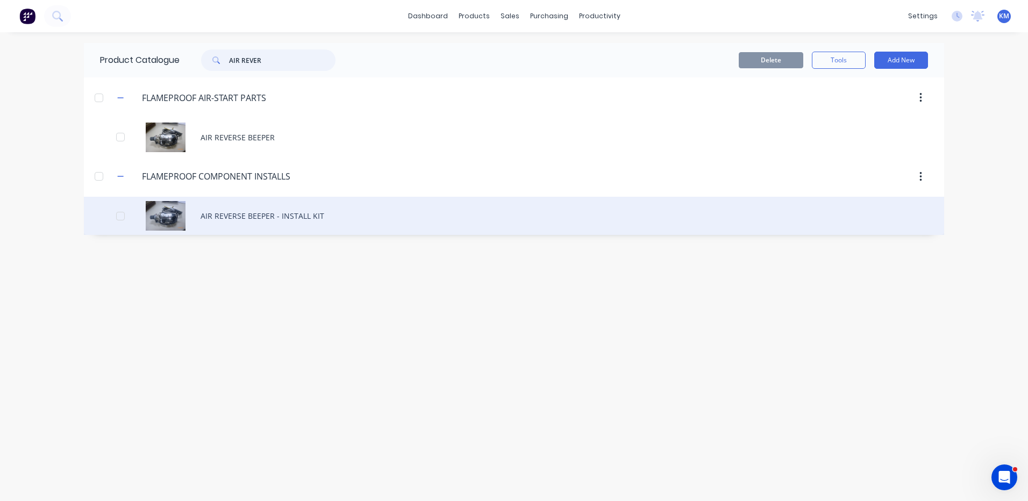
type input "AIR REVER"
click at [351, 204] on div "AIR REVERSE BEEPER - INSTALL KIT" at bounding box center [514, 216] width 860 height 38
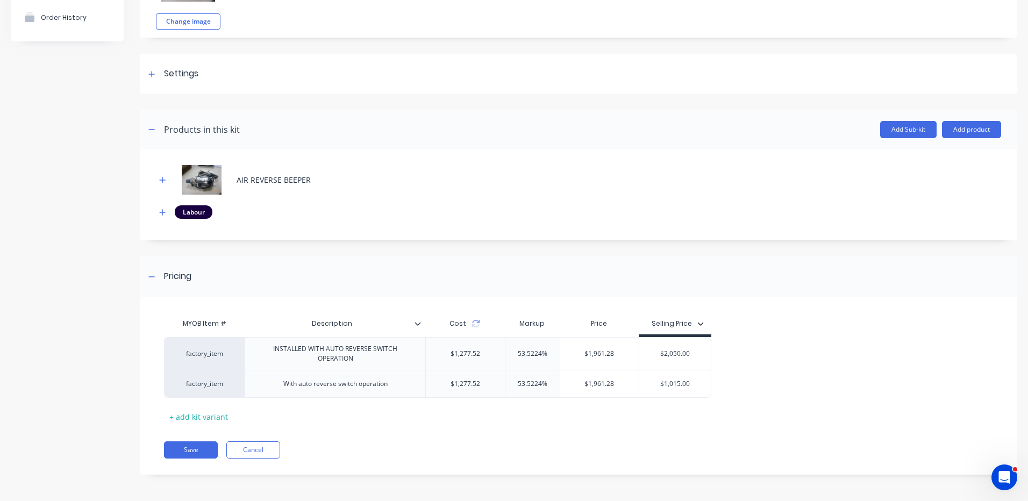
scroll to position [103, 0]
click at [173, 181] on div "AIR REVERSE BEEPER" at bounding box center [578, 180] width 845 height 30
click at [156, 179] on button "button" at bounding box center [162, 179] width 13 height 13
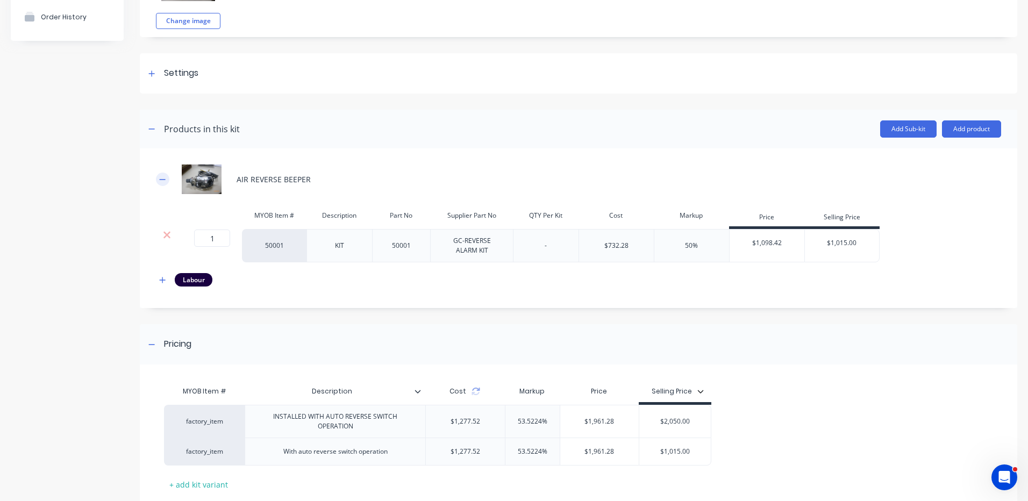
click at [161, 177] on icon "button" at bounding box center [162, 180] width 6 height 8
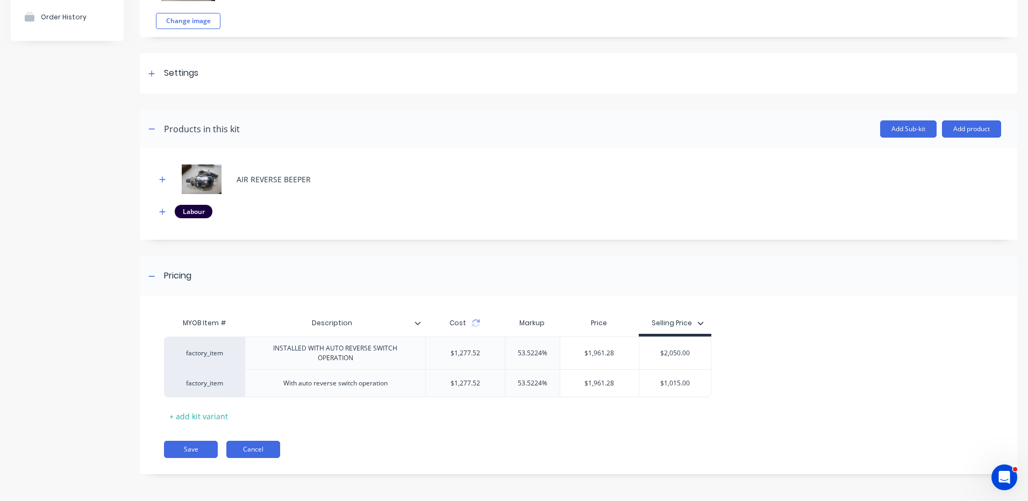
click at [239, 445] on button "Cancel" at bounding box center [253, 449] width 54 height 17
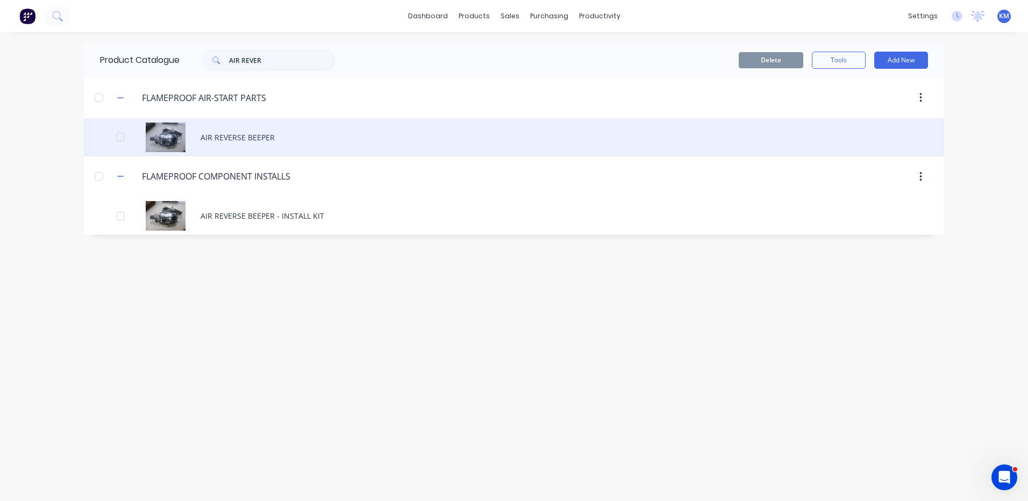
click at [342, 147] on div "AIR REVERSE BEEPER" at bounding box center [514, 137] width 860 height 38
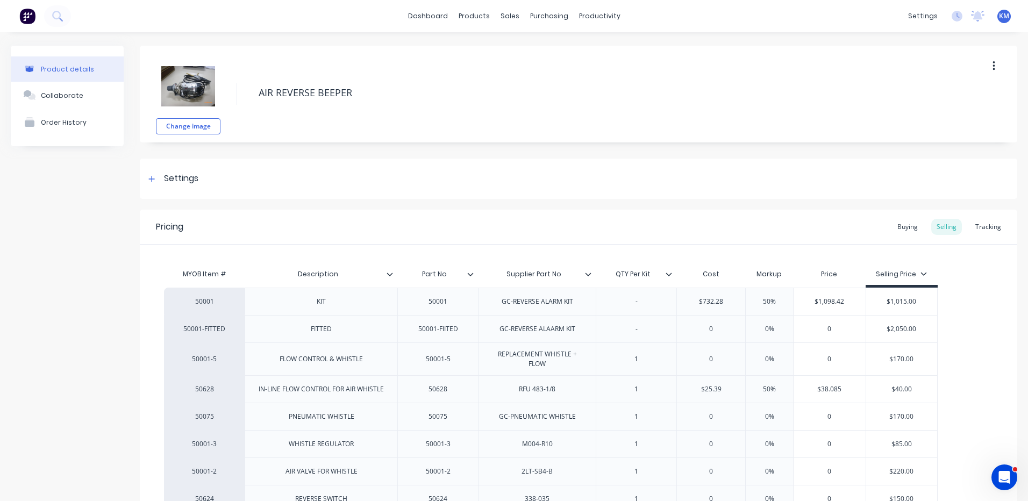
type textarea "x"
click at [907, 227] on div "Buying" at bounding box center [907, 227] width 31 height 16
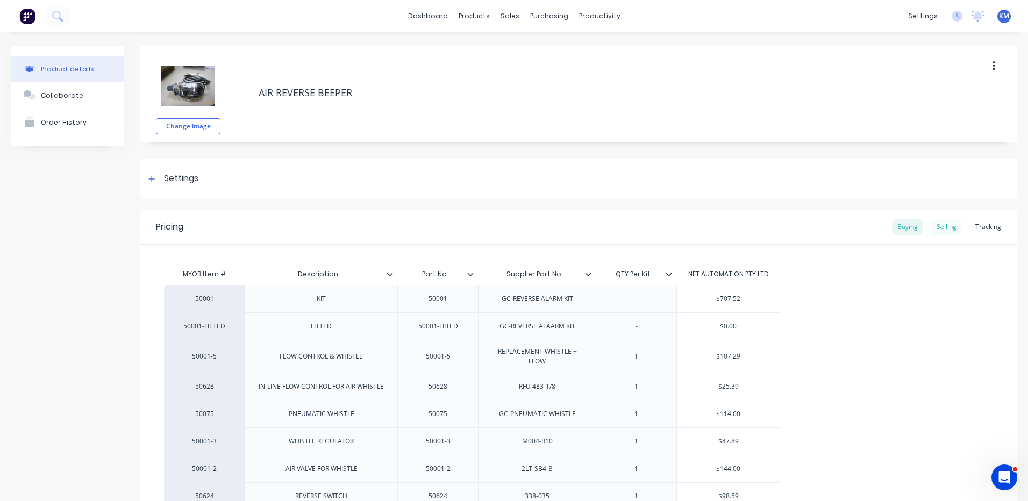
click at [931, 226] on div "Selling" at bounding box center [946, 227] width 31 height 16
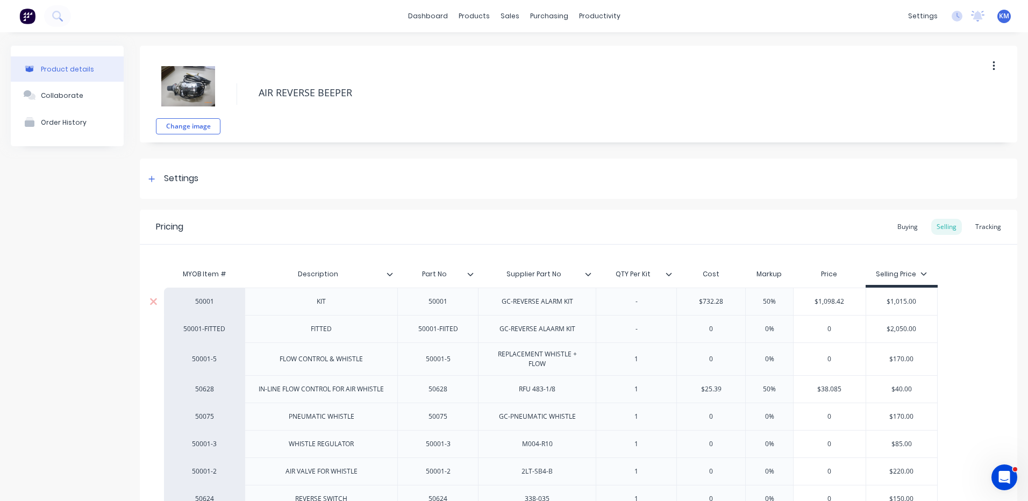
type input "$732.28"
click at [715, 298] on input "$732.28" at bounding box center [711, 302] width 68 height 10
type textarea "x"
type input "$7"
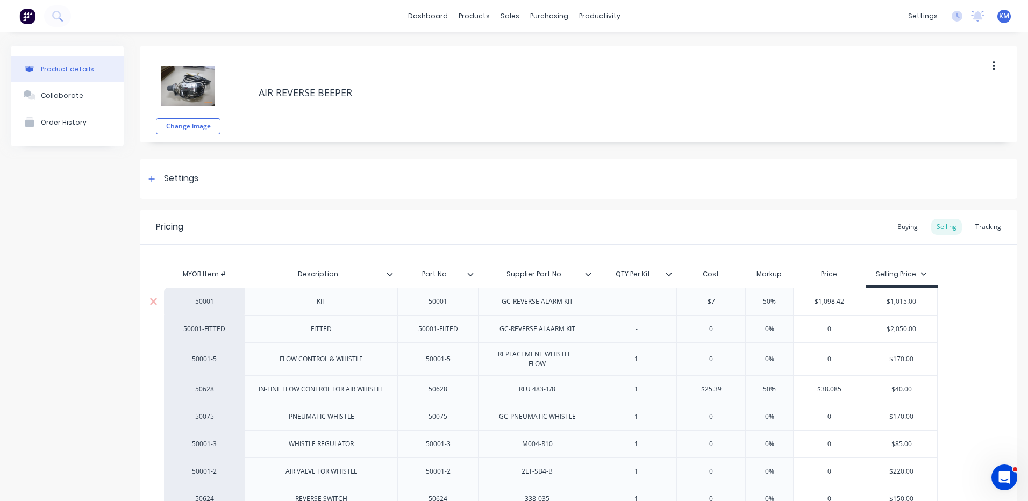
type textarea "x"
type input "$70"
type textarea "x"
type input "$707."
type textarea "x"
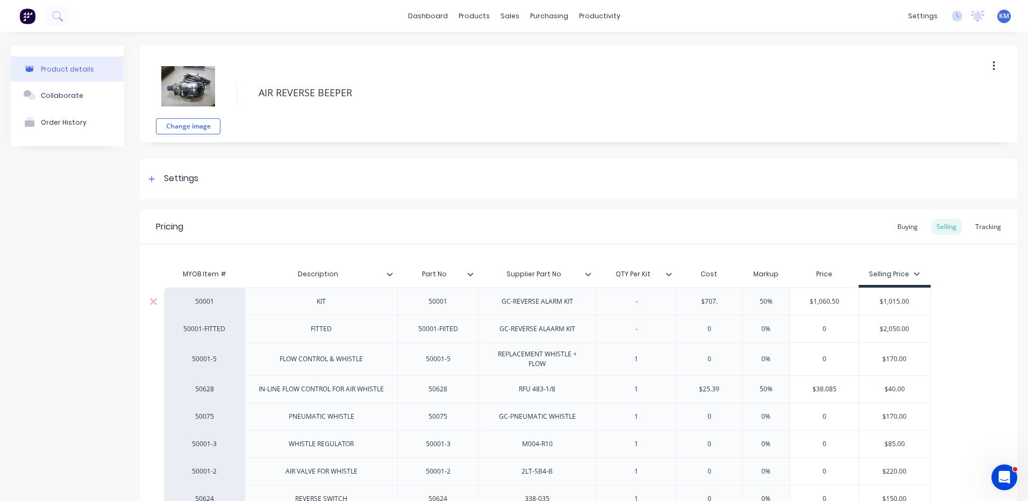
type input "$707.5"
type textarea "x"
type input "$707.52"
click at [683, 245] on div "MYOB Item # Description Part No Supplier Part No QTY Per Kit Cost Markup Price …" at bounding box center [578, 406] width 877 height 323
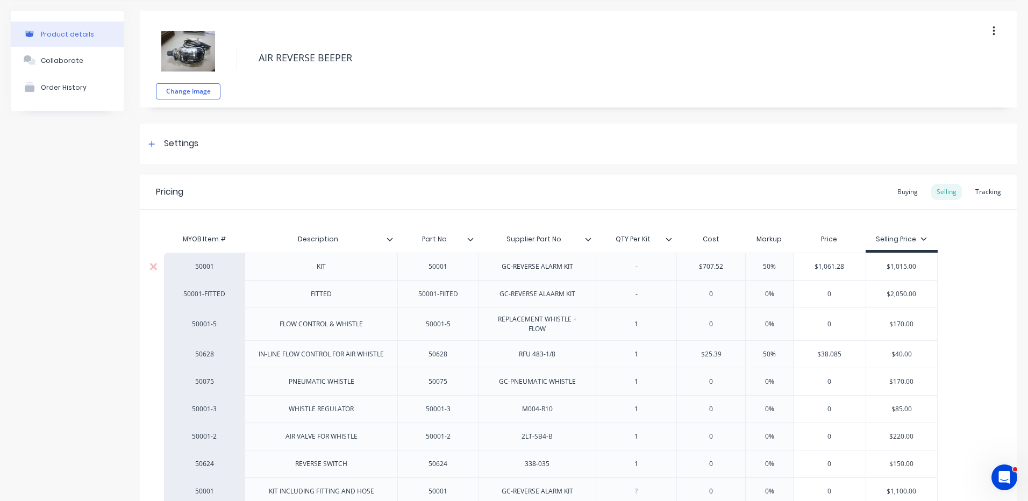
scroll to position [54, 0]
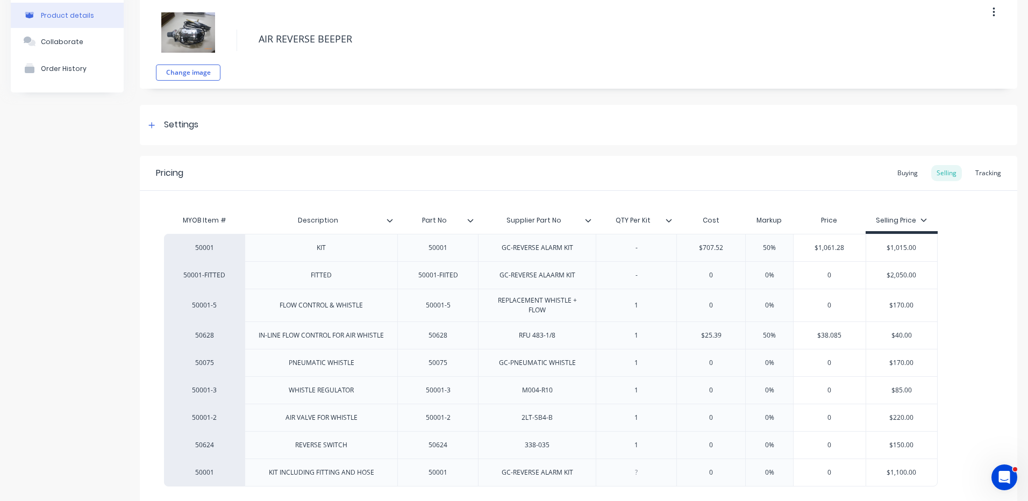
click at [831, 169] on div "Pricing Buying Selling Tracking" at bounding box center [578, 173] width 877 height 35
click at [818, 179] on div "Pricing Buying Selling Tracking" at bounding box center [578, 173] width 877 height 35
type input "$1,015.00"
drag, startPoint x: 915, startPoint y: 247, endPoint x: 893, endPoint y: 247, distance: 22.6
click at [893, 247] on input "$1,015.00" at bounding box center [902, 248] width 72 height 10
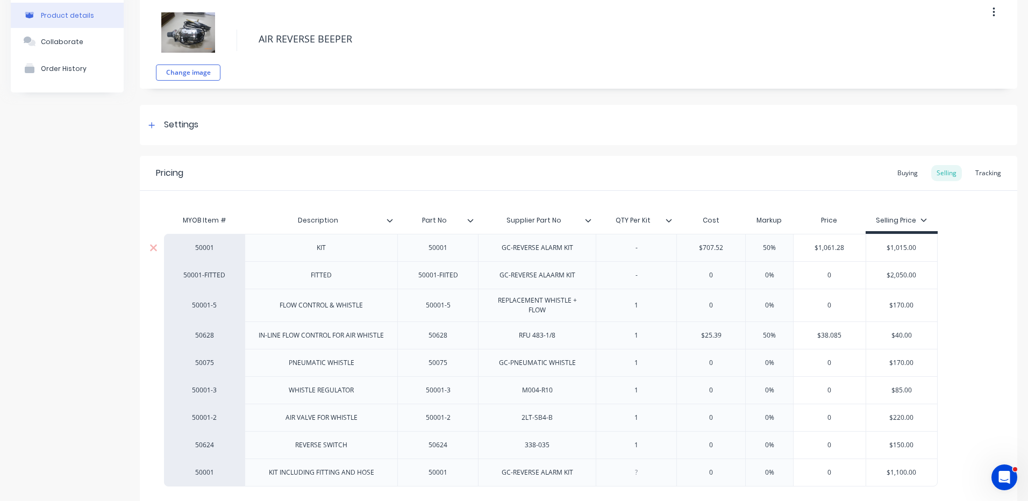
click at [893, 247] on input "$1,015.00" at bounding box center [902, 248] width 72 height 10
drag, startPoint x: 917, startPoint y: 245, endPoint x: 891, endPoint y: 250, distance: 25.8
click at [891, 250] on input "$1,015.00" at bounding box center [902, 248] width 72 height 10
type textarea "x"
type input "$10"
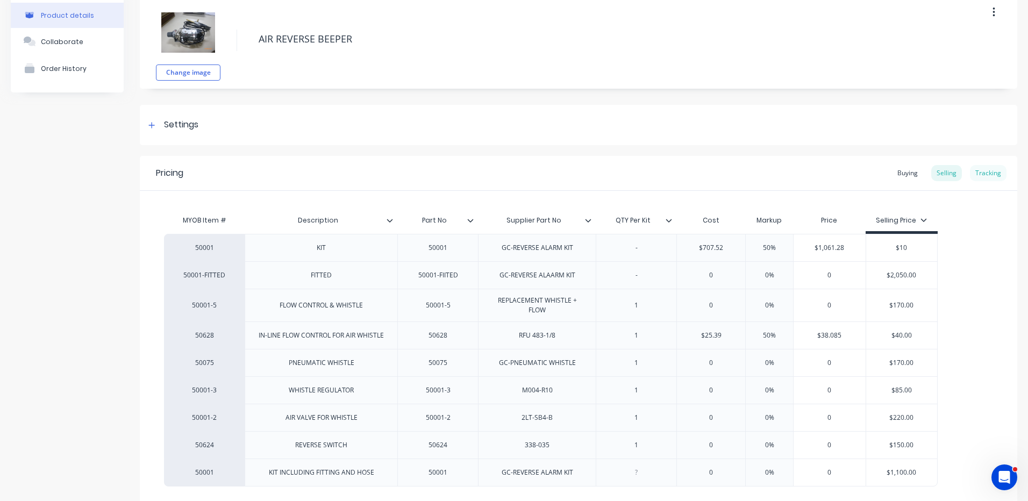
type textarea "x"
type input "$109"
type textarea "x"
type input "$1095"
click at [976, 238] on div "50001 KIT 50001 GC-REVERSE ALARM KIT - $707.52 $707.52 50% $1,061.28 $1,095.00 …" at bounding box center [578, 360] width 829 height 253
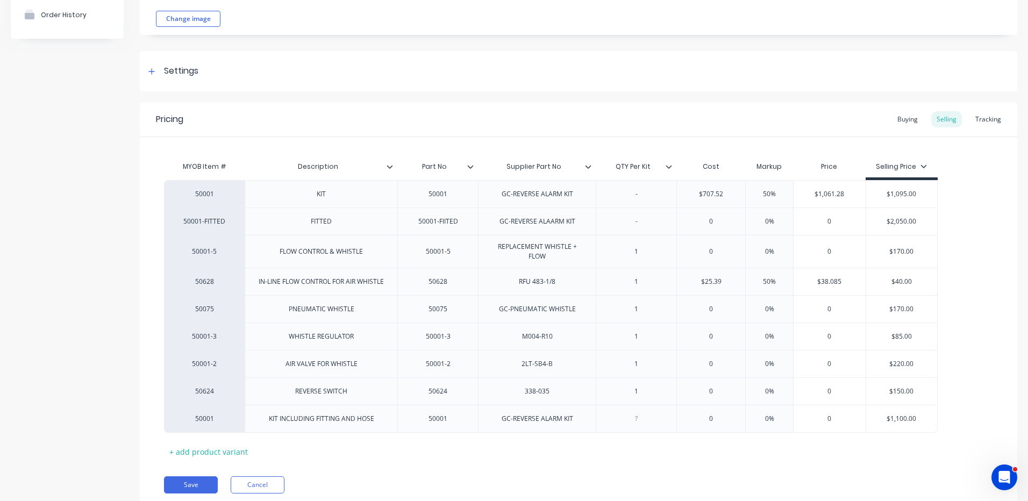
scroll to position [151, 0]
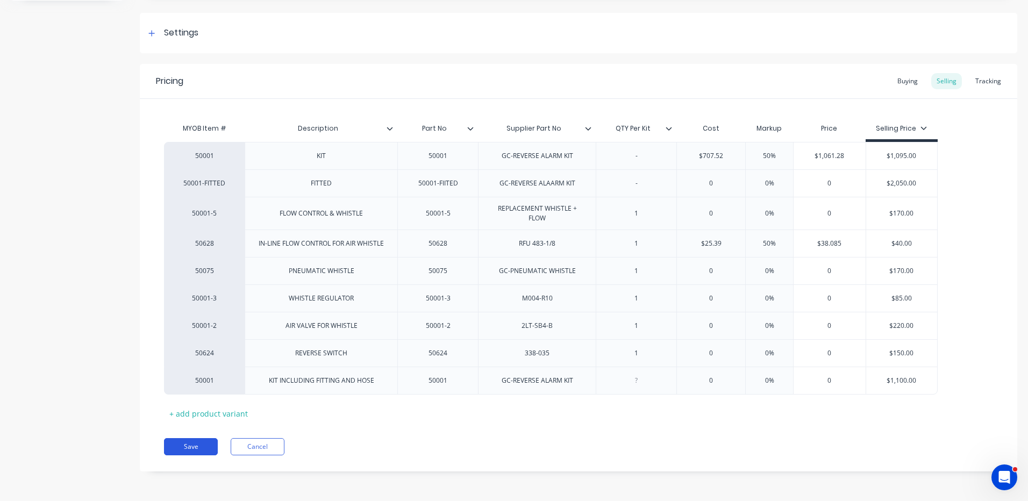
click at [197, 451] on button "Save" at bounding box center [191, 446] width 54 height 17
type textarea "x"
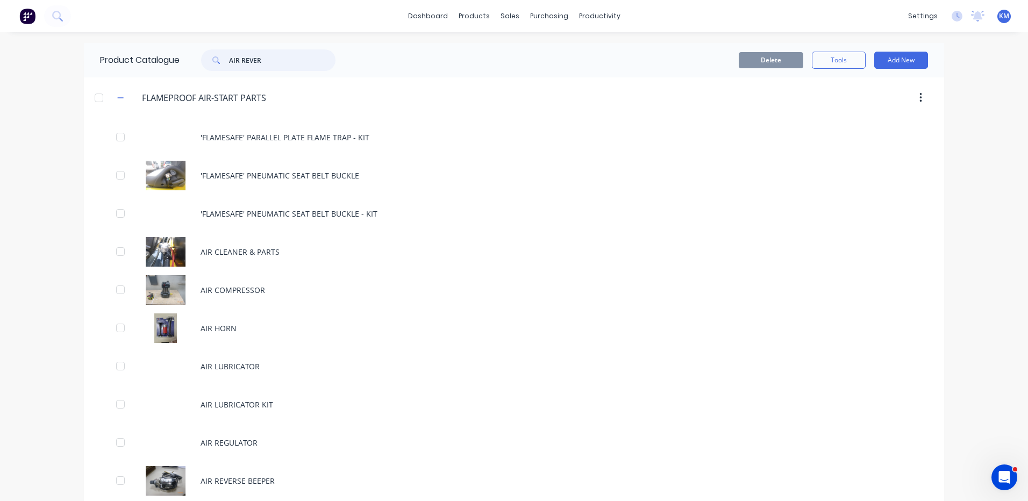
drag, startPoint x: 276, startPoint y: 57, endPoint x: 259, endPoint y: 53, distance: 17.7
click at [259, 53] on input "AIR REVER" at bounding box center [282, 60] width 106 height 22
type input "AIR REVER"
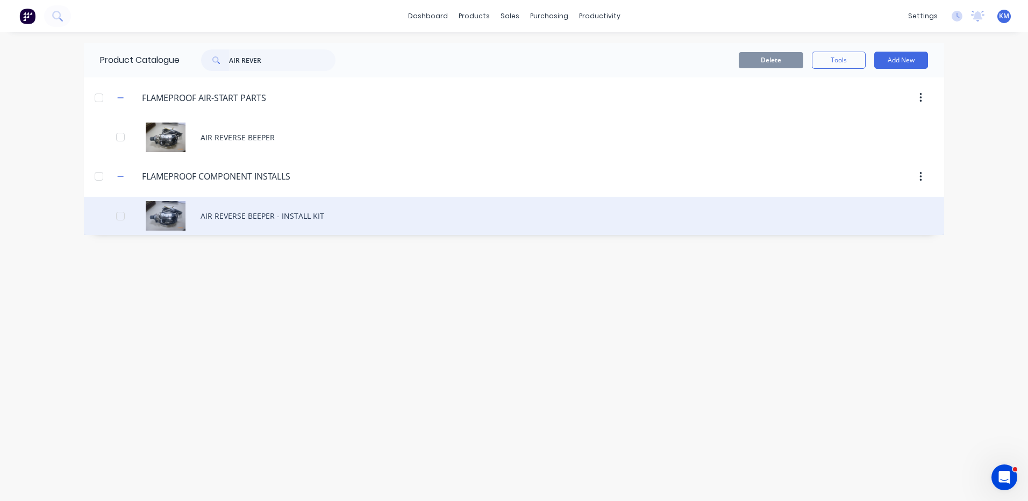
click at [309, 207] on div "AIR REVERSE BEEPER - INSTALL KIT" at bounding box center [514, 216] width 860 height 38
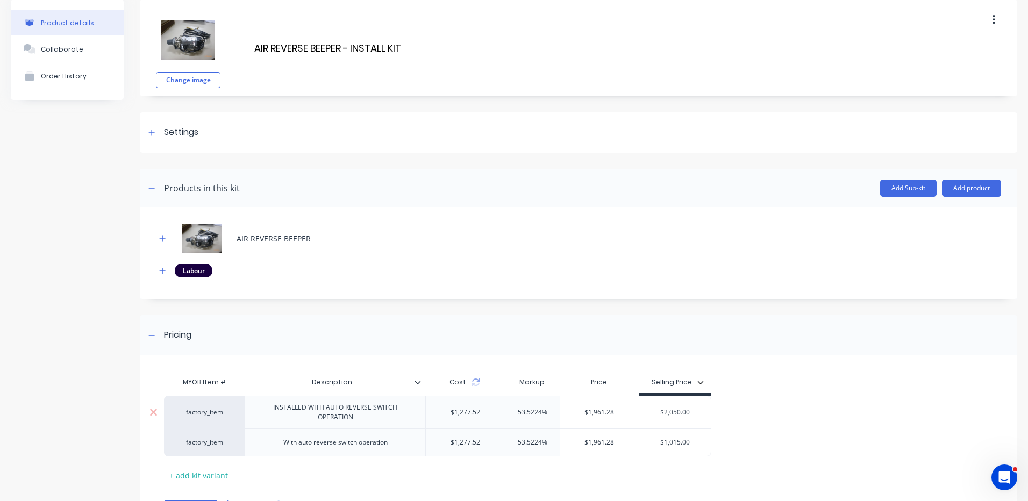
scroll to position [103, 0]
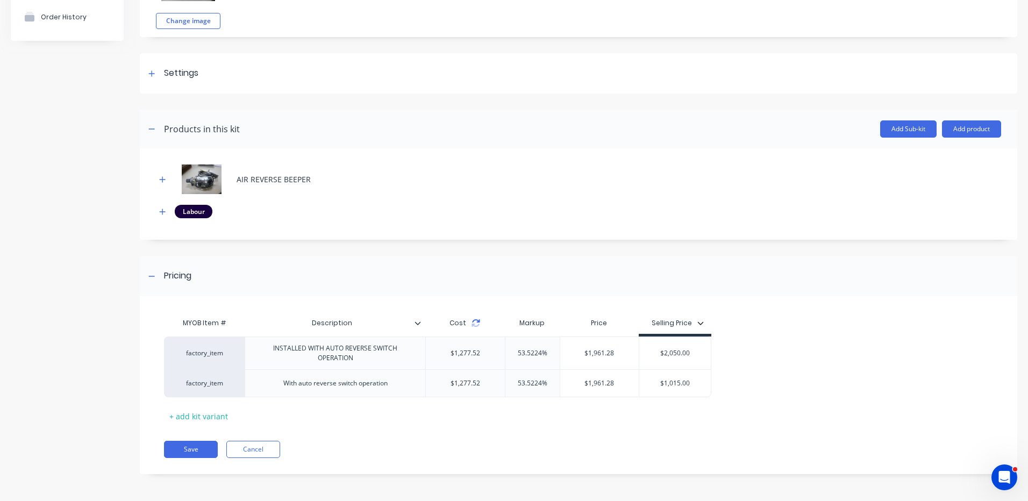
click at [473, 324] on icon at bounding box center [476, 325] width 8 height 3
click at [474, 321] on icon at bounding box center [473, 320] width 8 height 3
click at [161, 176] on icon "button" at bounding box center [162, 180] width 6 height 8
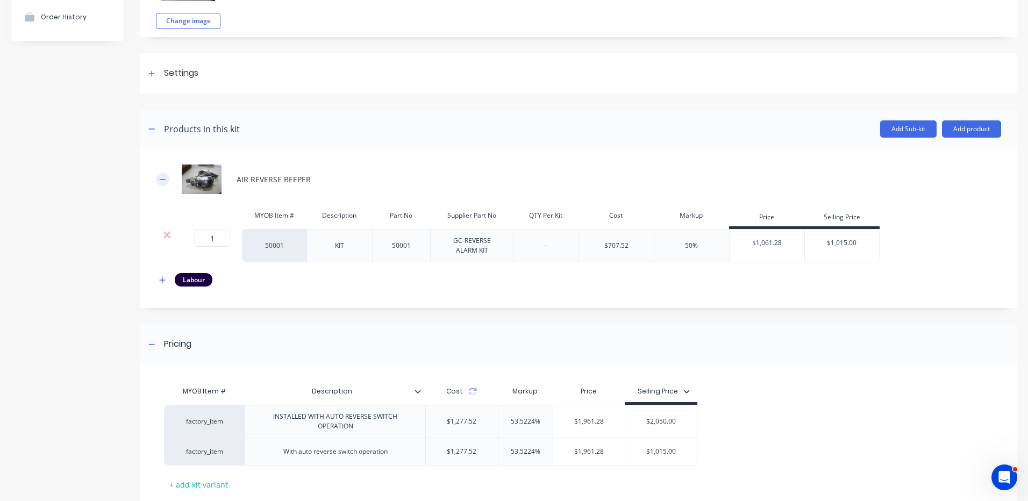
click at [160, 179] on icon "button" at bounding box center [162, 180] width 6 height 8
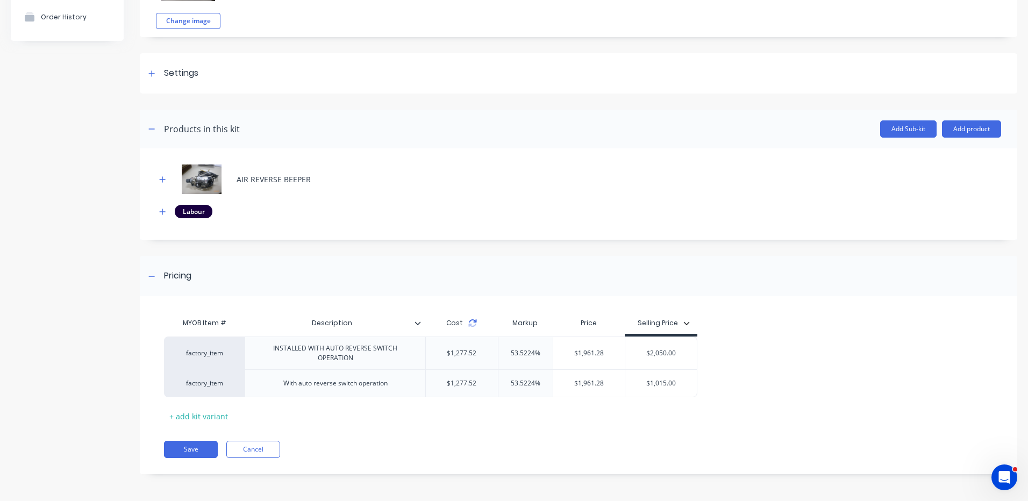
click at [473, 322] on icon at bounding box center [473, 320] width 8 height 3
click at [472, 322] on icon at bounding box center [472, 323] width 9 height 9
click at [200, 446] on button "Save" at bounding box center [191, 449] width 54 height 17
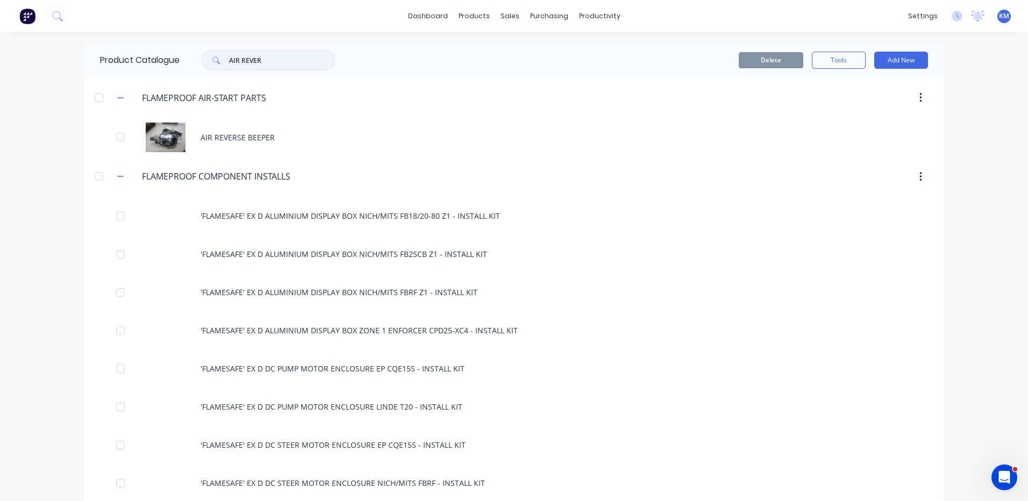
drag, startPoint x: 288, startPoint y: 62, endPoint x: 182, endPoint y: 61, distance: 105.9
click at [182, 61] on div "AIR REVER" at bounding box center [266, 60] width 172 height 22
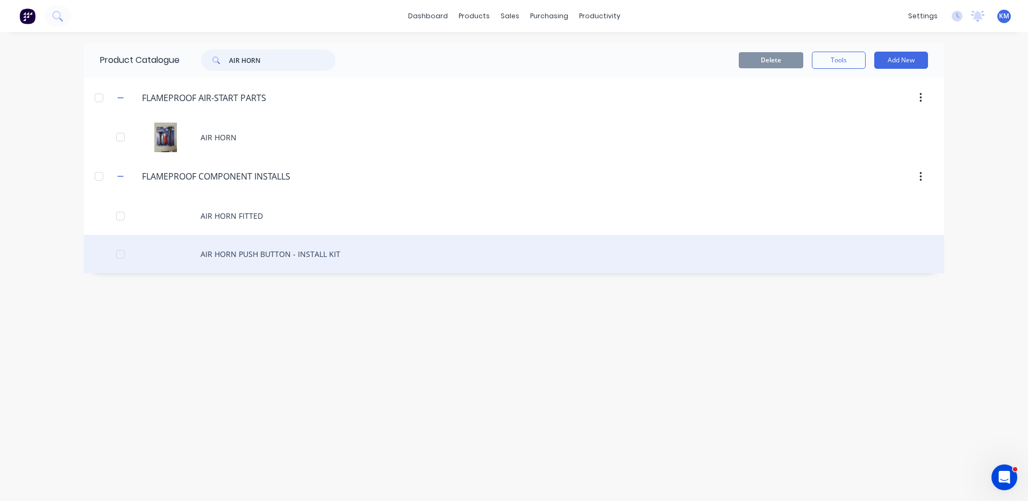
type input "AIR HORN"
click at [310, 248] on div "AIR HORN PUSH BUTTON - INSTALL KIT" at bounding box center [514, 254] width 860 height 38
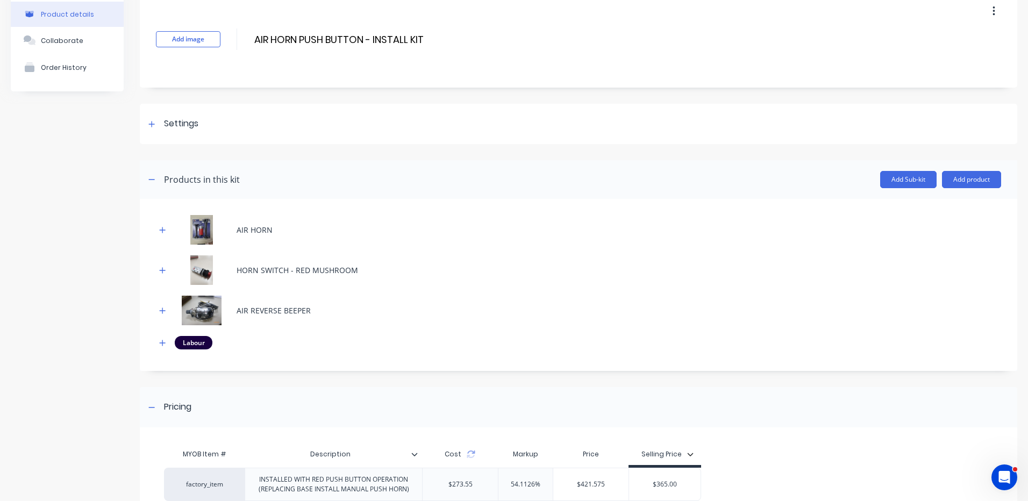
scroll to position [108, 0]
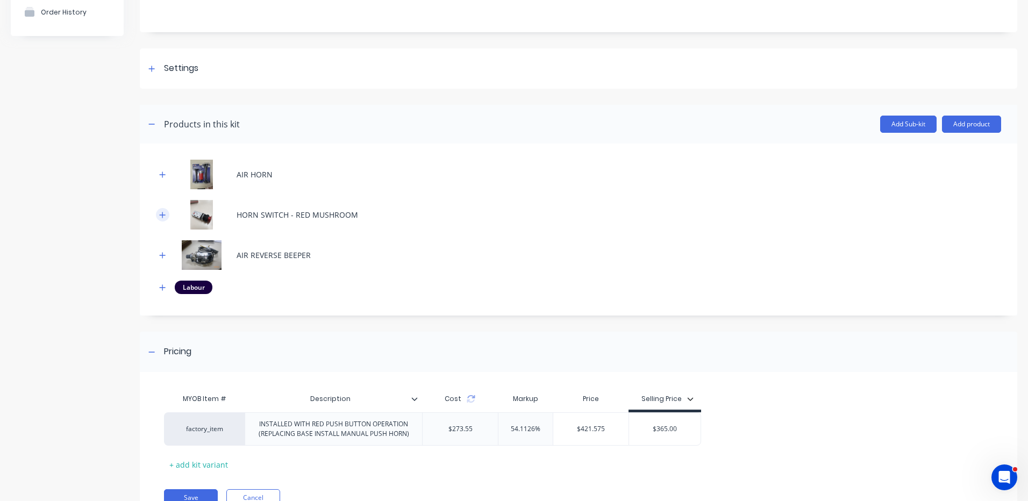
click at [166, 212] on icon "button" at bounding box center [162, 215] width 6 height 8
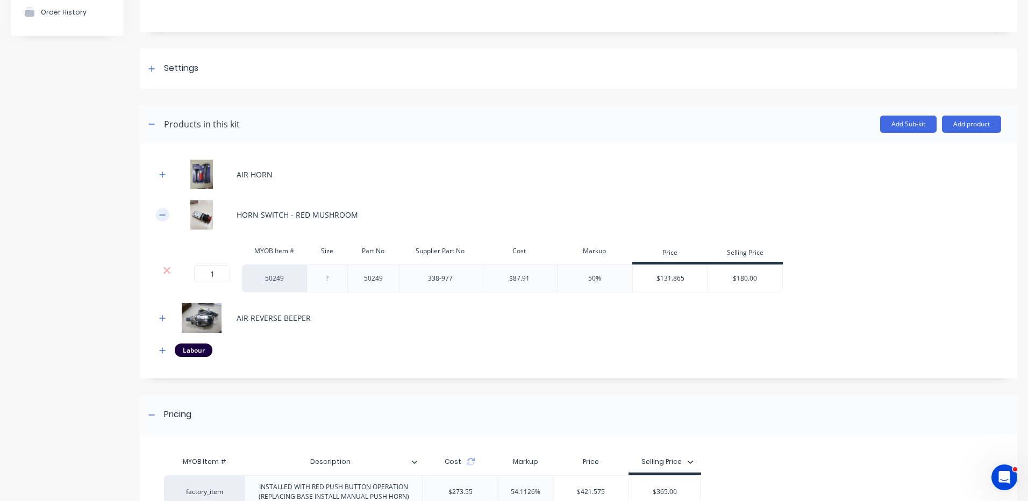
click at [166, 212] on icon "button" at bounding box center [162, 215] width 6 height 8
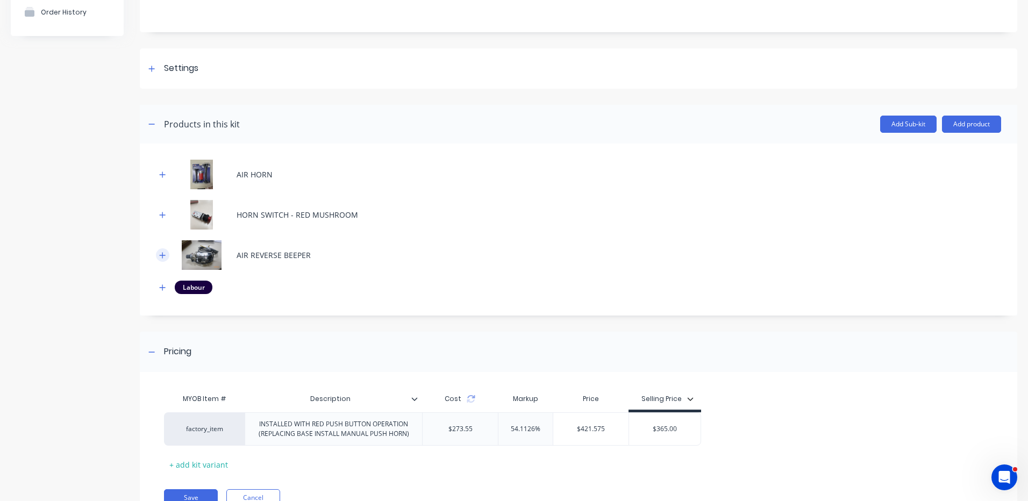
click at [164, 250] on button "button" at bounding box center [162, 254] width 13 height 13
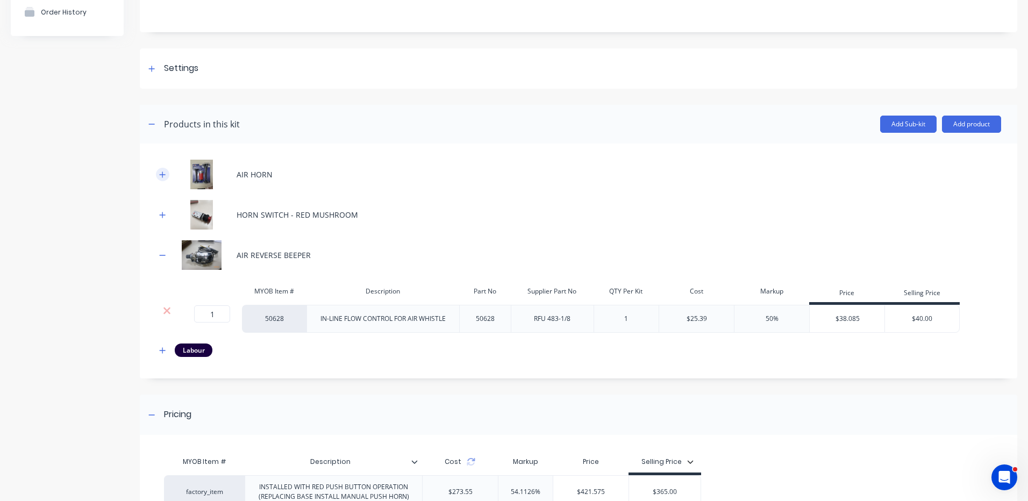
click at [164, 173] on icon "button" at bounding box center [162, 175] width 6 height 8
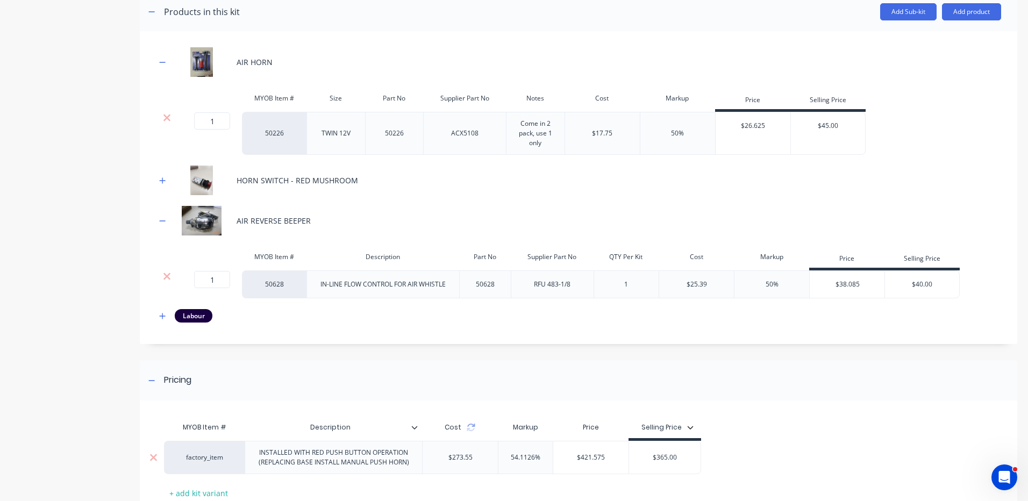
scroll to position [302, 0]
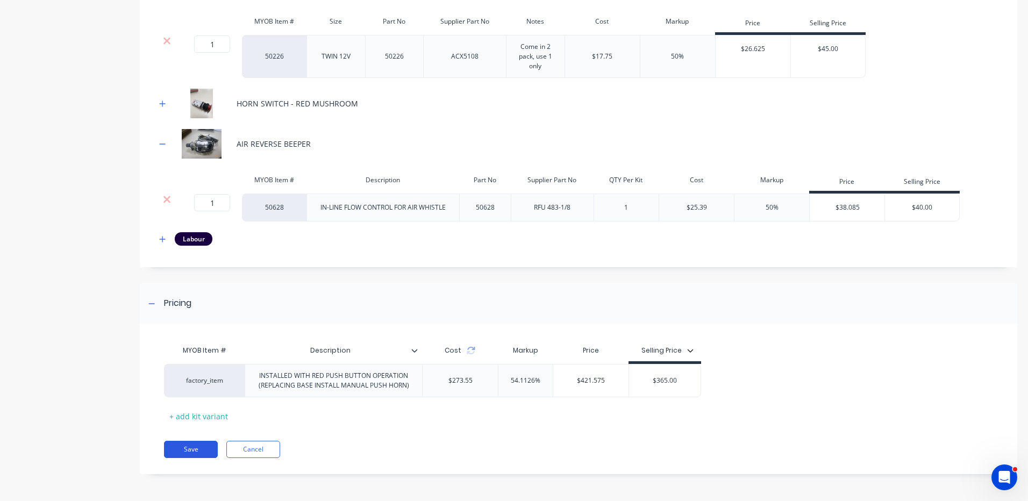
click at [202, 446] on button "Save" at bounding box center [191, 449] width 54 height 17
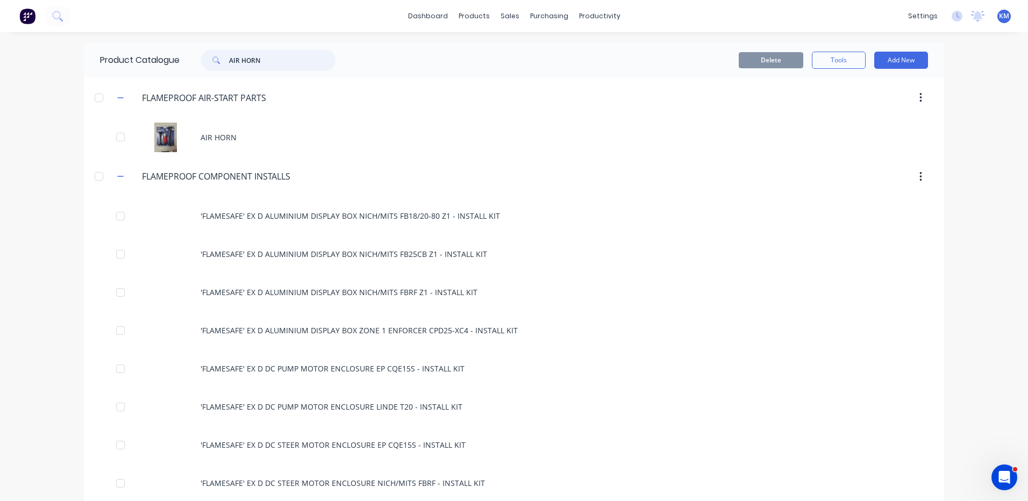
drag, startPoint x: 284, startPoint y: 52, endPoint x: 197, endPoint y: 52, distance: 87.6
click at [197, 52] on div "AIR HORN" at bounding box center [262, 60] width 145 height 22
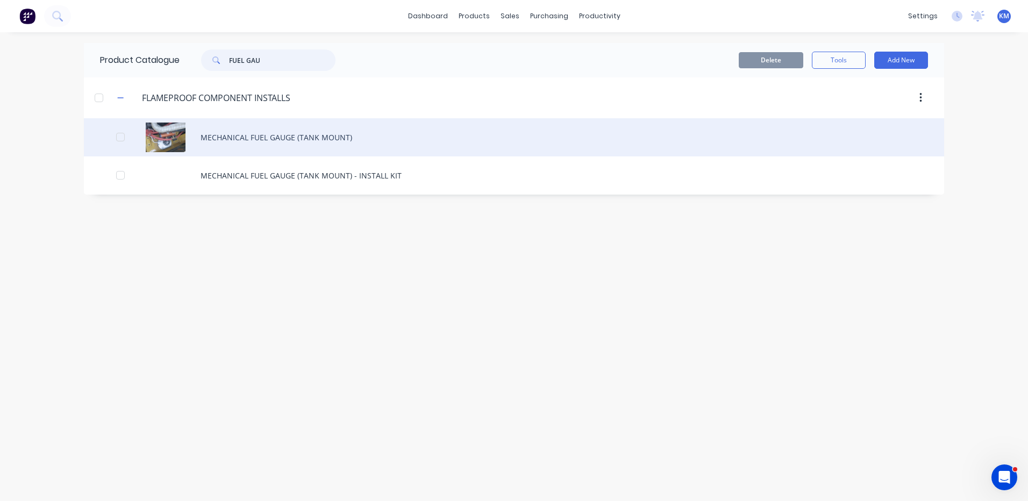
type input "FUEL GAU"
click at [363, 144] on div "MECHANICAL FUEL GAUGE (TANK MOUNT)" at bounding box center [514, 137] width 860 height 38
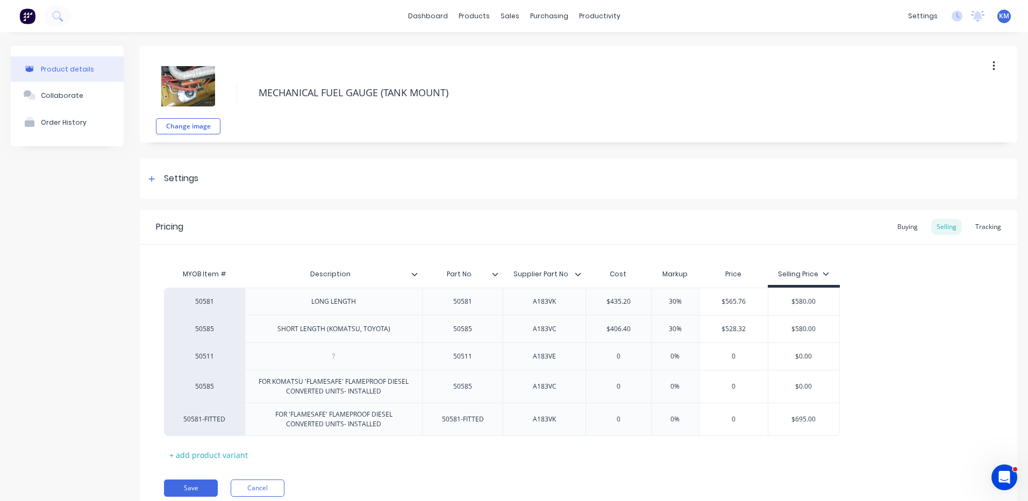
scroll to position [41, 0]
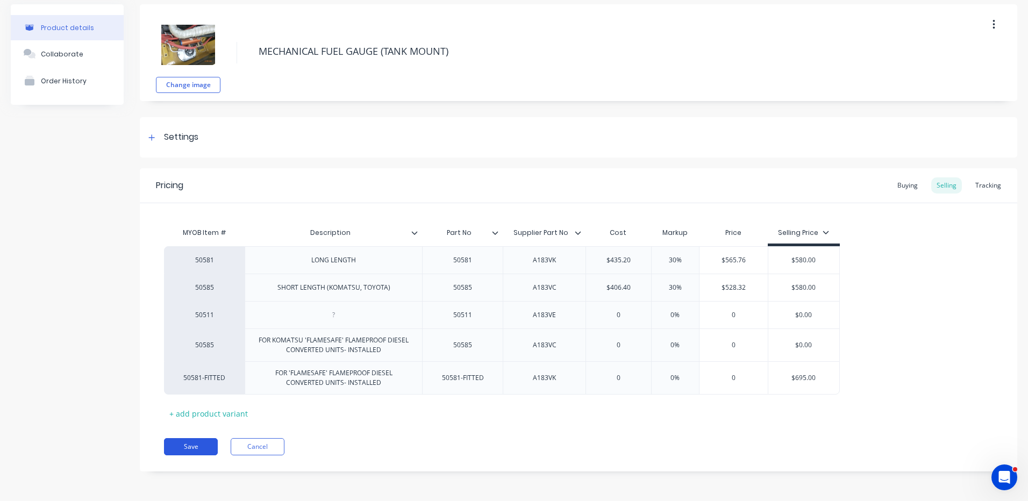
click at [199, 446] on button "Save" at bounding box center [191, 446] width 54 height 17
type textarea "x"
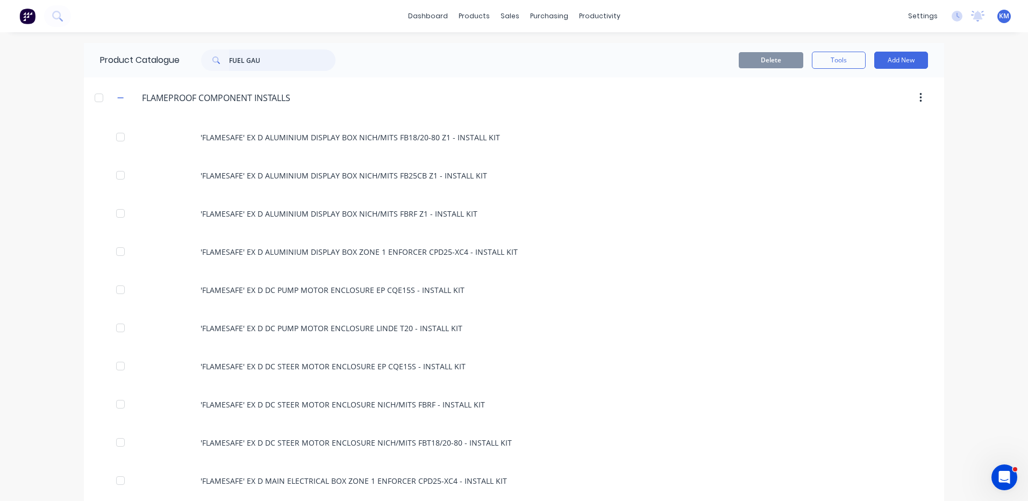
click at [279, 62] on input "FUEL GAU" at bounding box center [282, 60] width 106 height 22
type input "FUEL GAU"
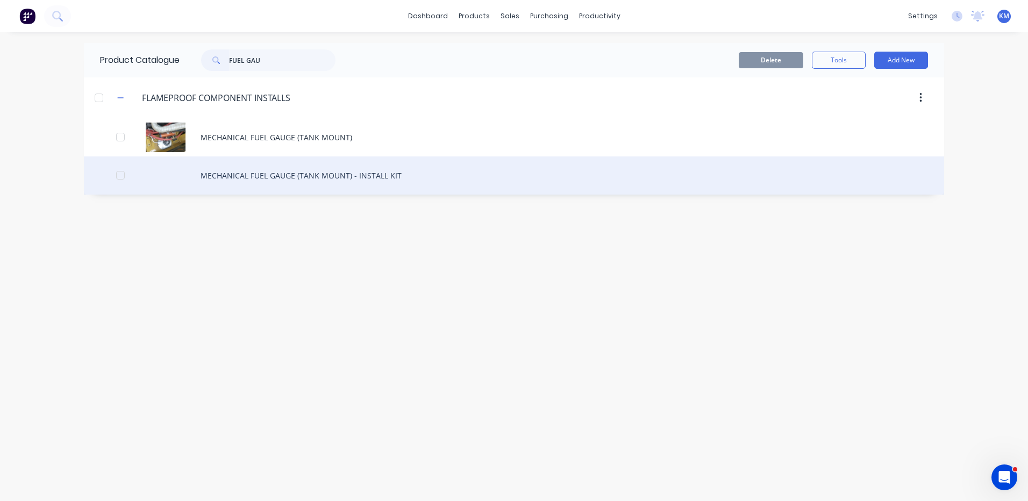
click at [285, 174] on div "MECHANICAL FUEL GAUGE (TANK MOUNT) - INSTALL KIT" at bounding box center [514, 175] width 860 height 38
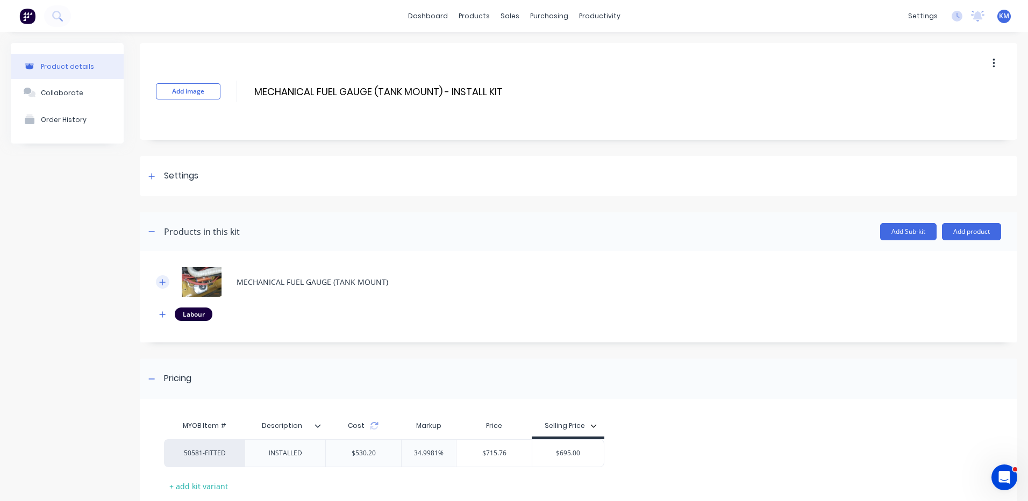
click at [167, 279] on button "button" at bounding box center [162, 281] width 13 height 13
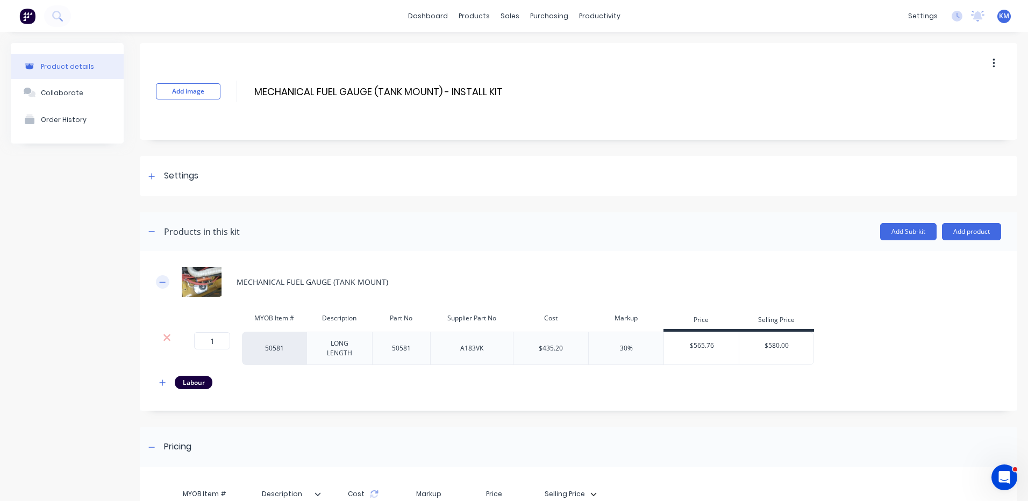
click at [166, 280] on icon "button" at bounding box center [162, 283] width 6 height 8
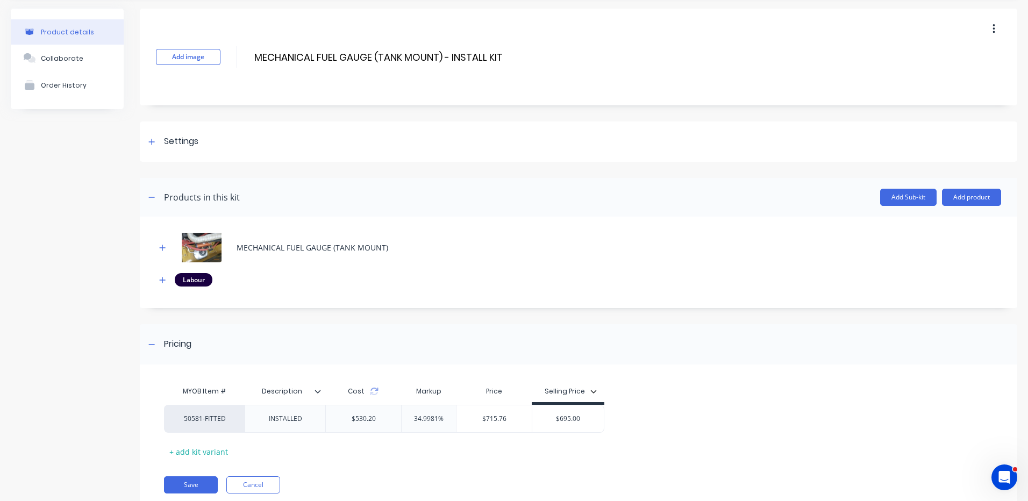
scroll to position [70, 0]
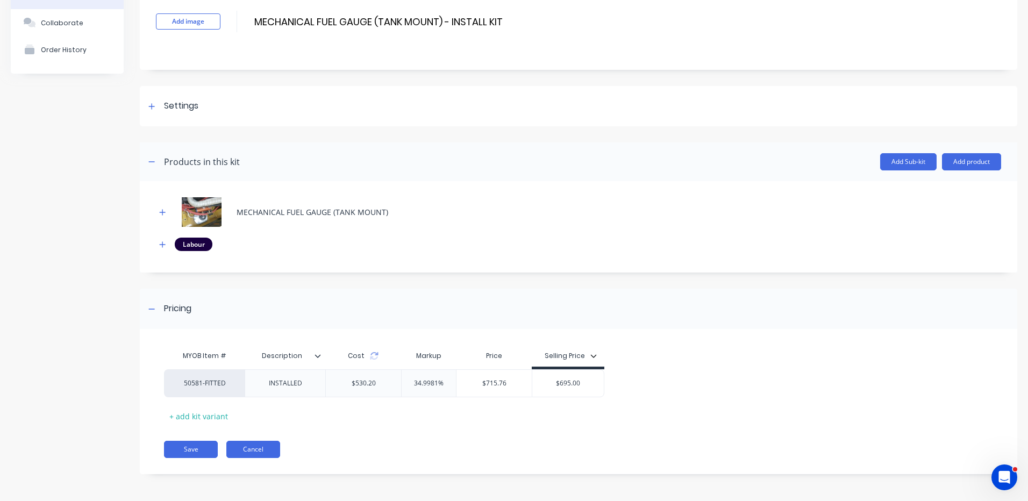
click at [263, 449] on button "Cancel" at bounding box center [253, 449] width 54 height 17
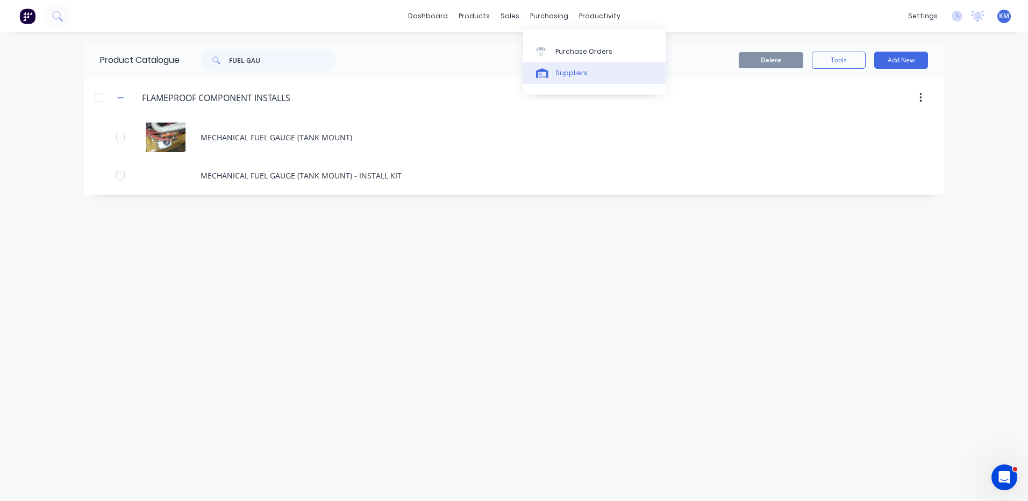
click at [566, 65] on link "Suppliers" at bounding box center [594, 73] width 142 height 22
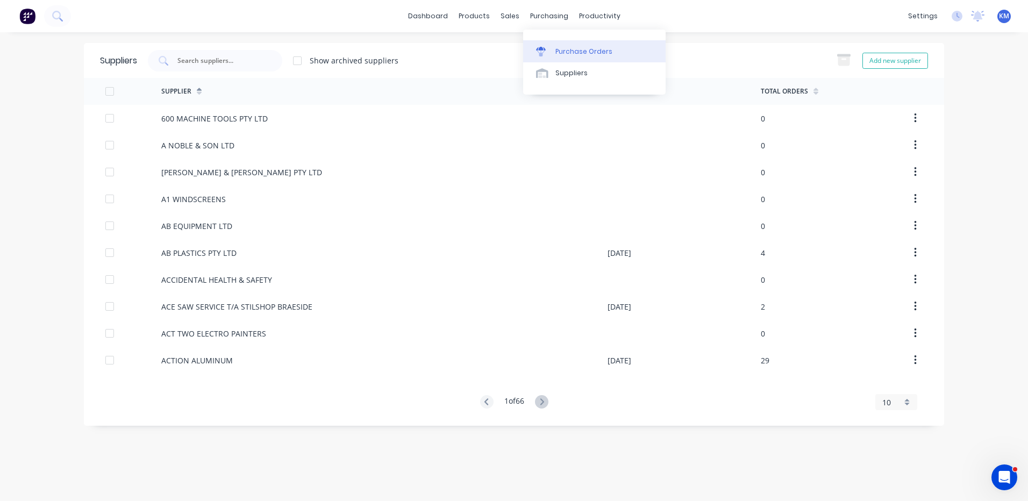
click at [566, 53] on div "Purchase Orders" at bounding box center [583, 52] width 57 height 10
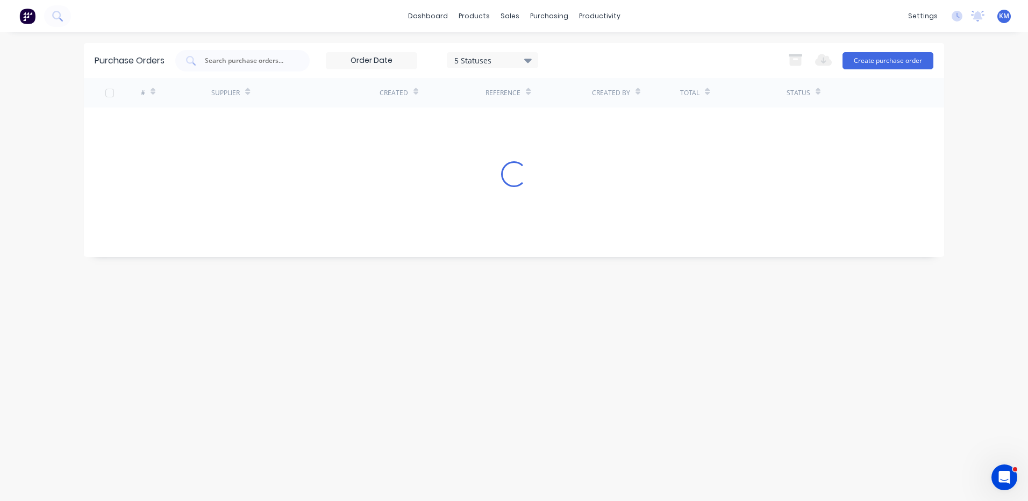
click at [309, 47] on div "Purchase Orders 5 Statuses 5 Statuses Export to Excel (XLSX) Create purchase or…" at bounding box center [514, 60] width 860 height 35
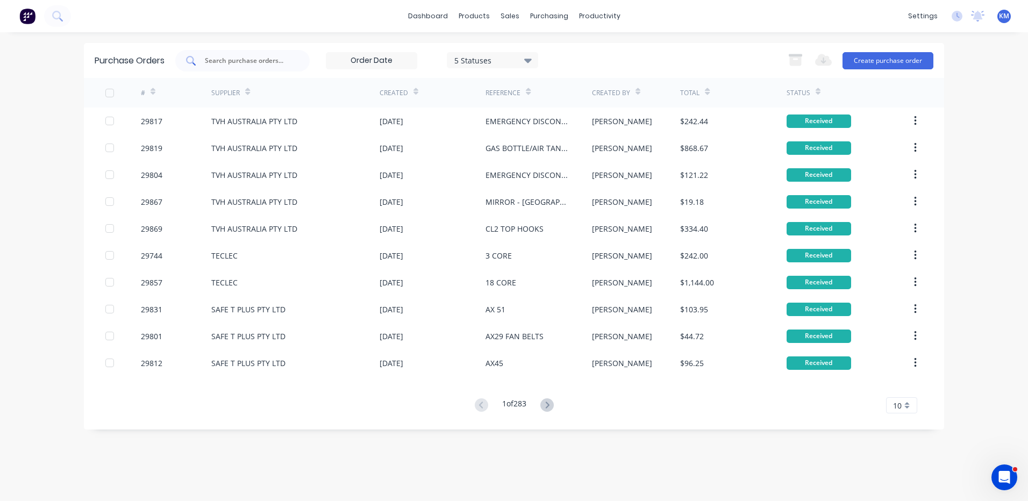
click at [299, 58] on div at bounding box center [242, 61] width 134 height 22
type input "SENTINEL"
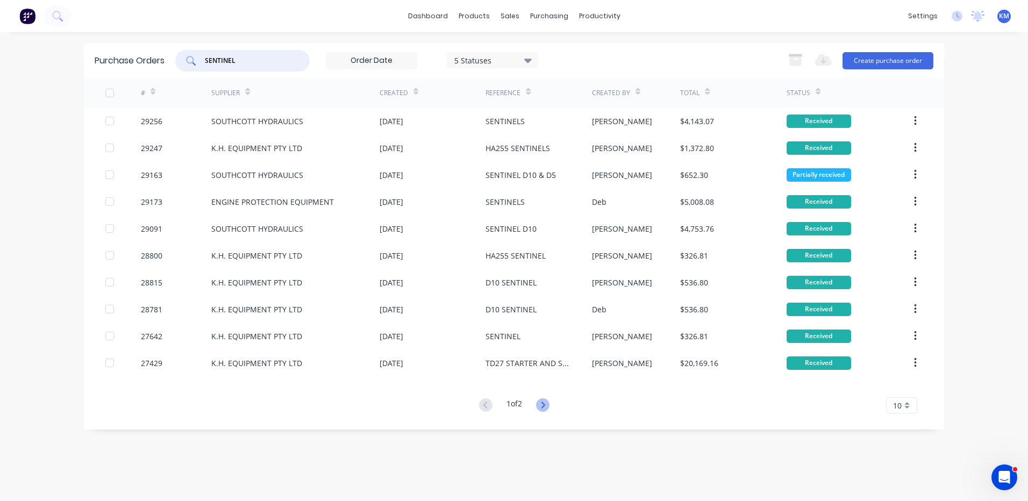
click at [543, 406] on icon at bounding box center [542, 404] width 13 height 13
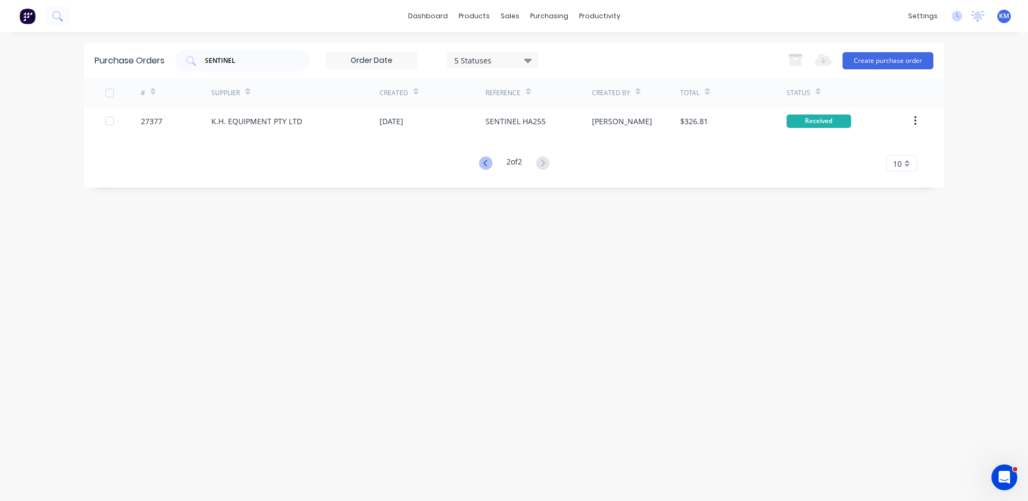
click at [479, 167] on icon at bounding box center [485, 162] width 13 height 13
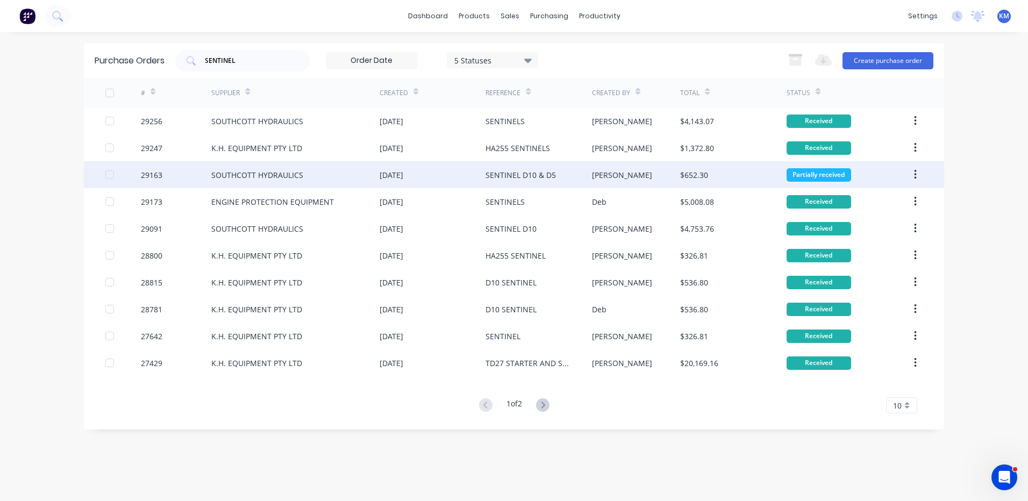
click at [494, 179] on div "SENTINEL D10 & D5" at bounding box center [521, 174] width 70 height 11
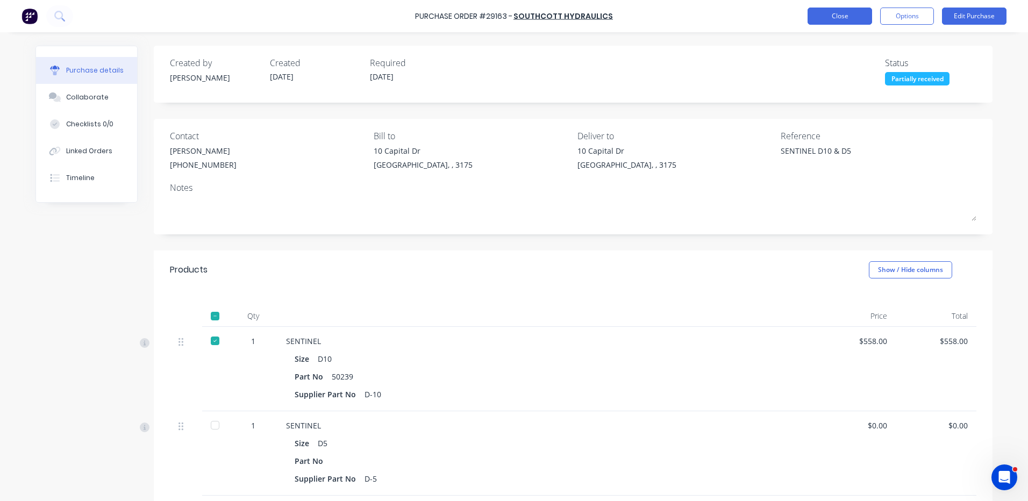
click at [822, 16] on button "Close" at bounding box center [840, 16] width 65 height 17
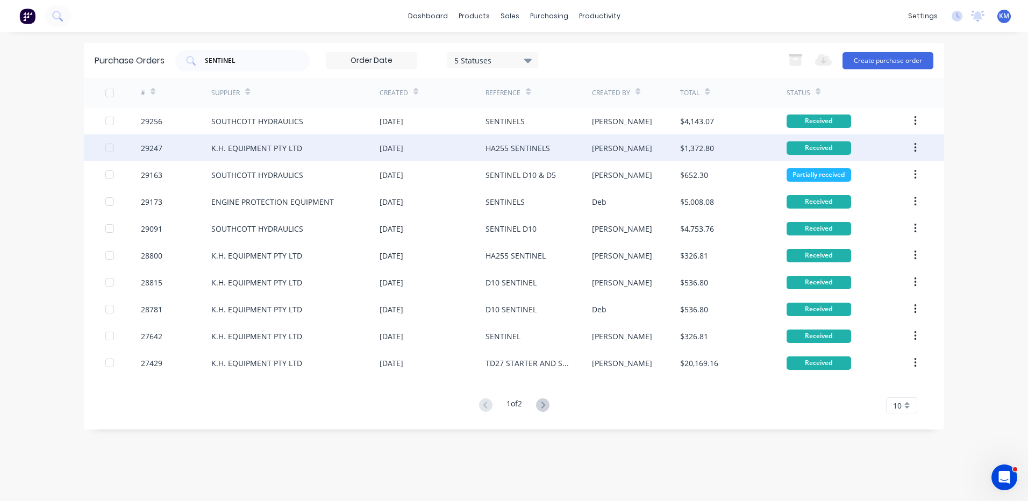
click at [619, 140] on div "[PERSON_NAME]" at bounding box center [636, 147] width 89 height 27
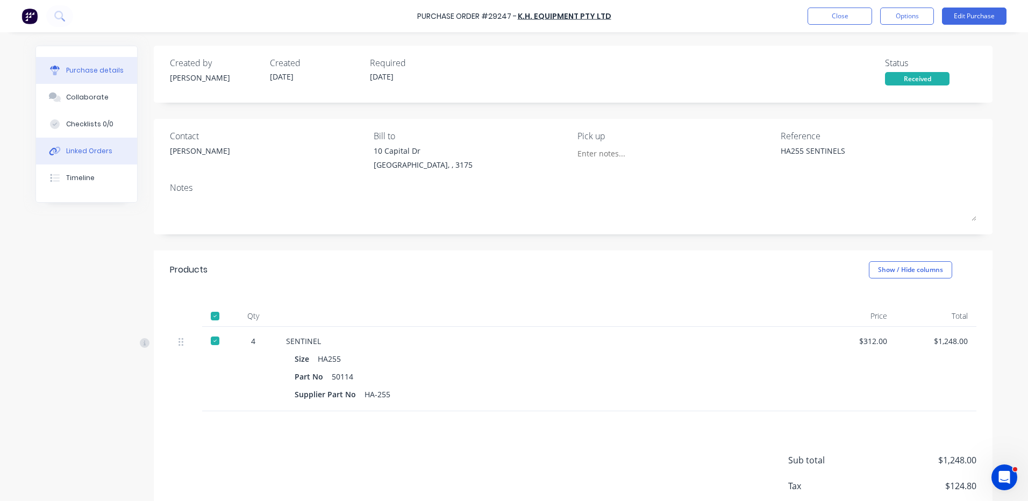
click at [49, 152] on icon at bounding box center [55, 151] width 12 height 10
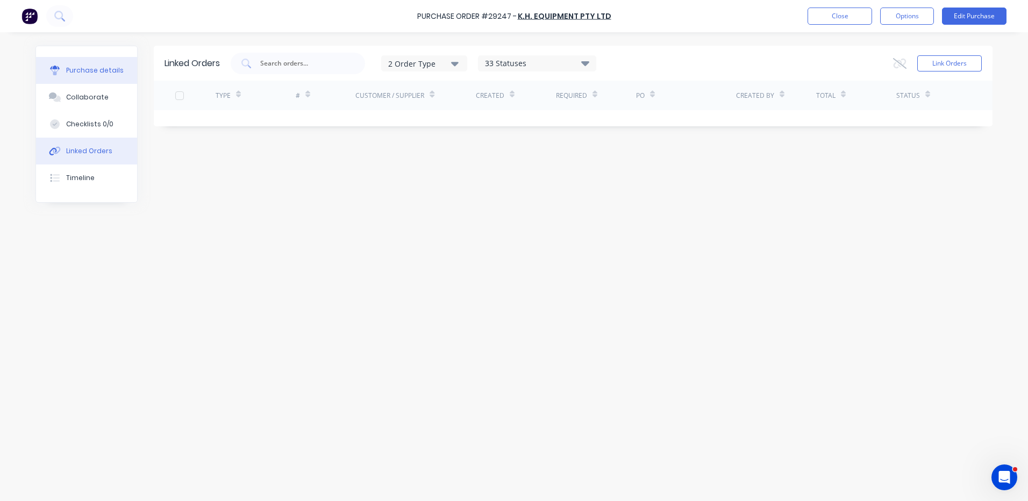
click at [108, 73] on div "Purchase details" at bounding box center [95, 71] width 58 height 10
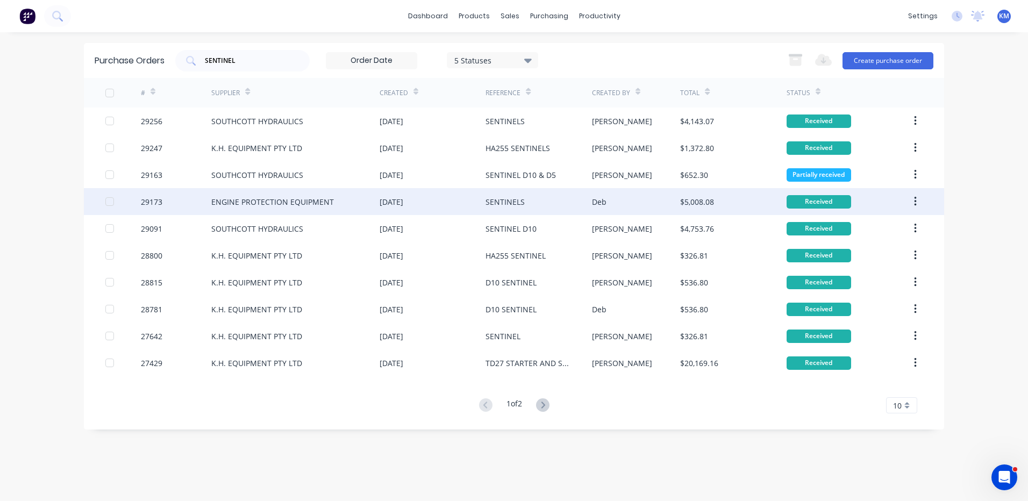
click at [447, 208] on div "12 Feb 2025" at bounding box center [433, 201] width 106 height 27
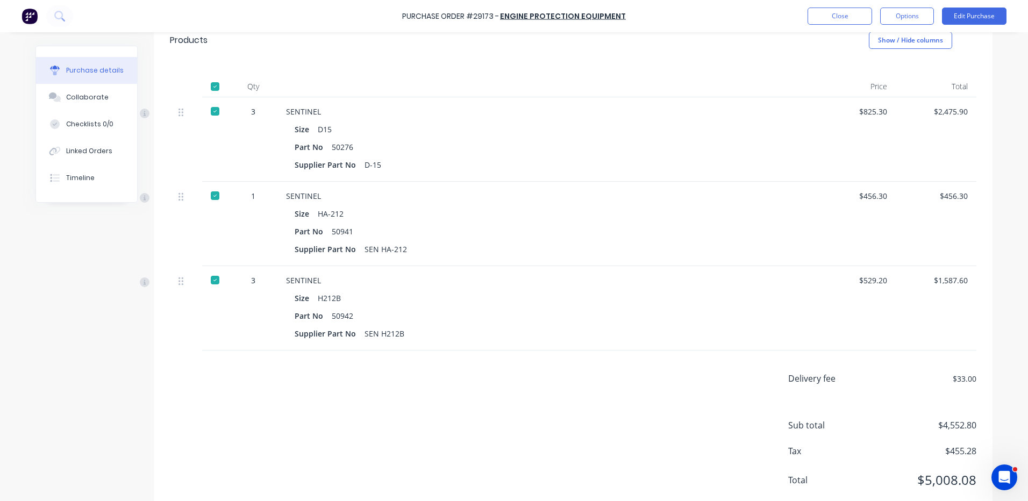
scroll to position [204, 0]
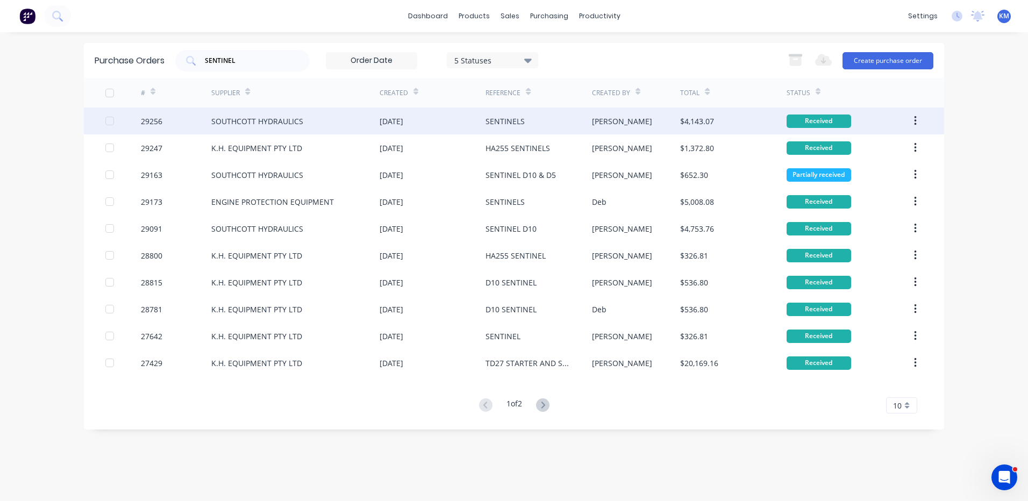
click at [350, 121] on div "SOUTHCOTT HYDRAULICS" at bounding box center [295, 121] width 168 height 27
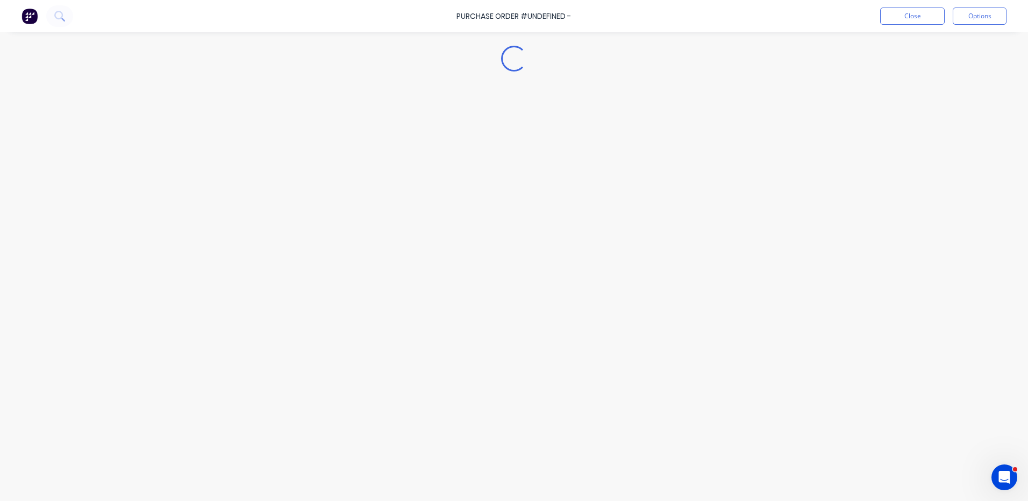
type textarea "x"
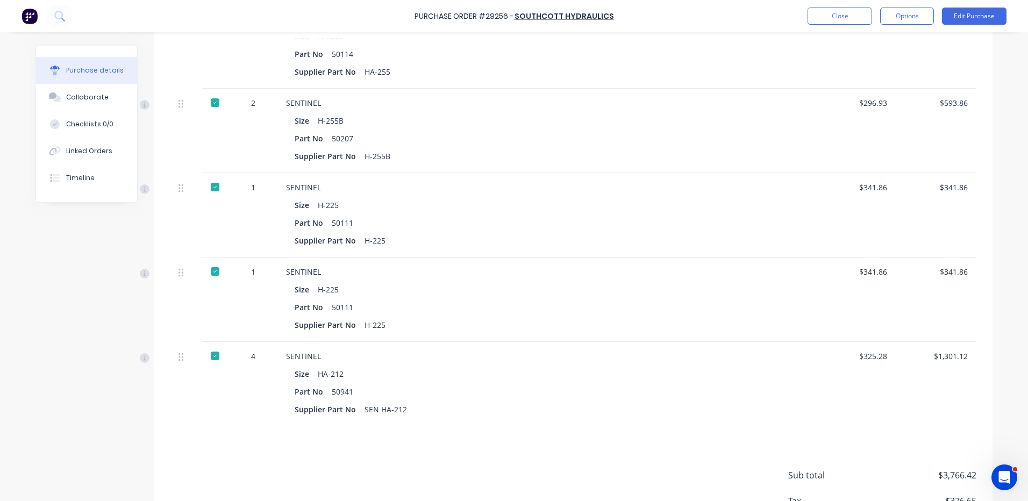
scroll to position [376, 0]
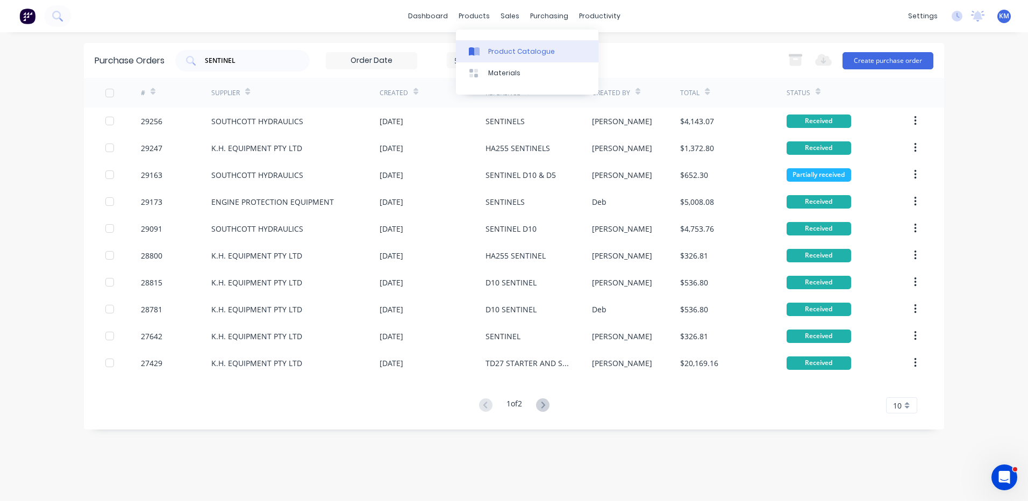
click at [489, 56] on div "Product Catalogue" at bounding box center [521, 52] width 67 height 10
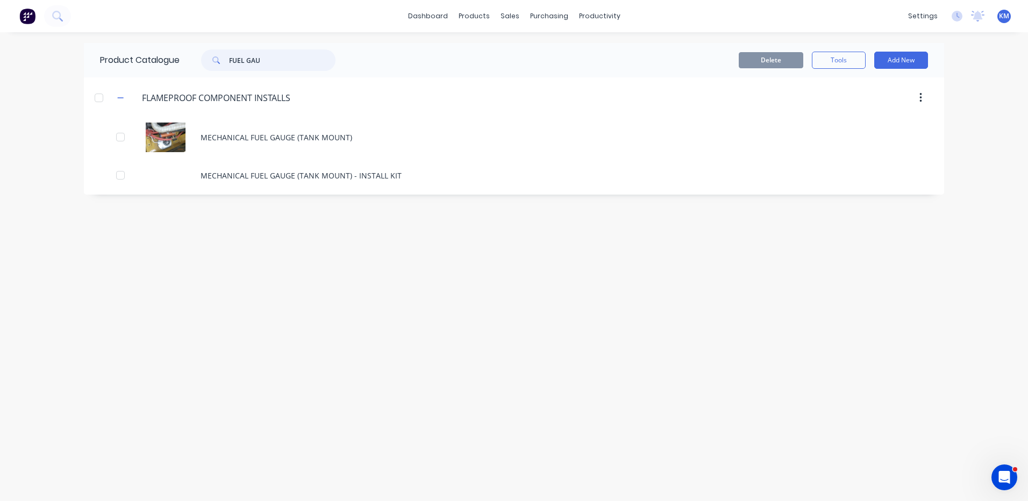
drag, startPoint x: 277, startPoint y: 54, endPoint x: 204, endPoint y: 52, distance: 73.2
click at [204, 52] on div "FUEL GAU" at bounding box center [268, 60] width 134 height 22
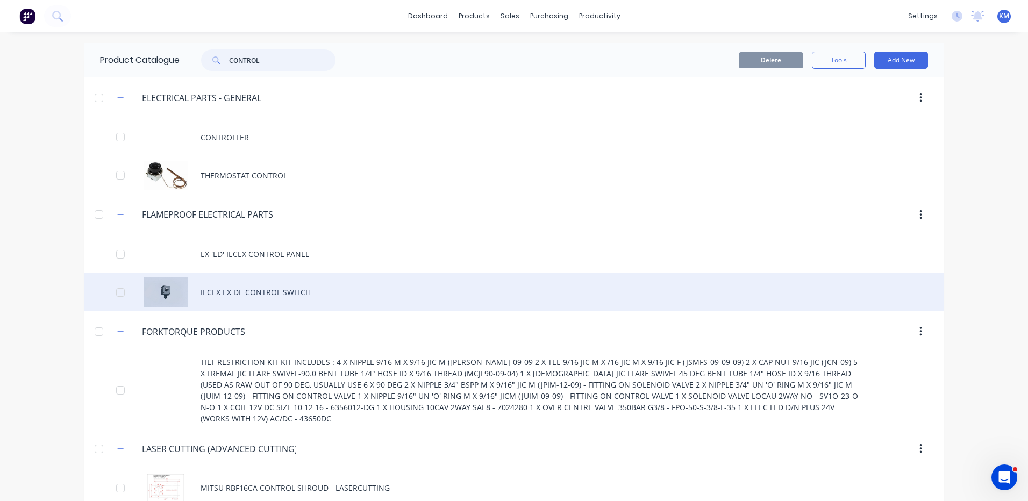
type input "CONTROL"
click at [281, 283] on div "IECEX EX DE CONTROL SWITCH" at bounding box center [514, 292] width 860 height 38
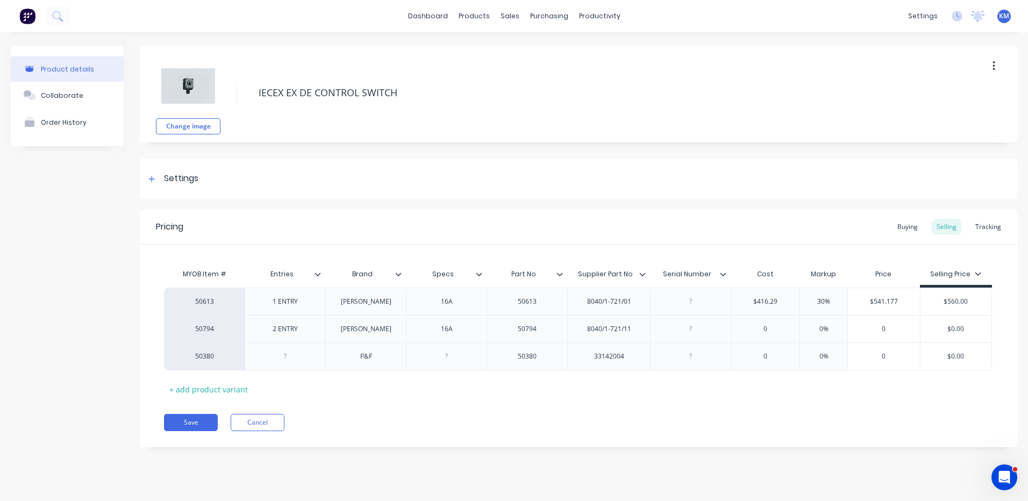
type textarea "x"
click at [260, 429] on button "Cancel" at bounding box center [258, 422] width 54 height 17
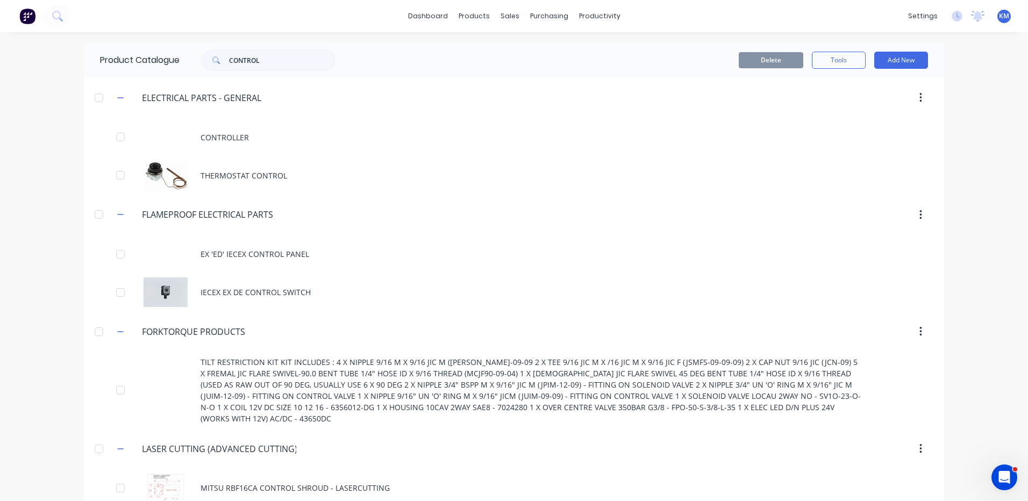
drag, startPoint x: 283, startPoint y: 71, endPoint x: 282, endPoint y: 63, distance: 8.1
click at [283, 70] on div "Product Catalogue CONTROL" at bounding box center [223, 60] width 279 height 34
drag, startPoint x: 282, startPoint y: 63, endPoint x: 187, endPoint y: 59, distance: 95.3
click at [184, 59] on div "CONTROL" at bounding box center [266, 60] width 172 height 22
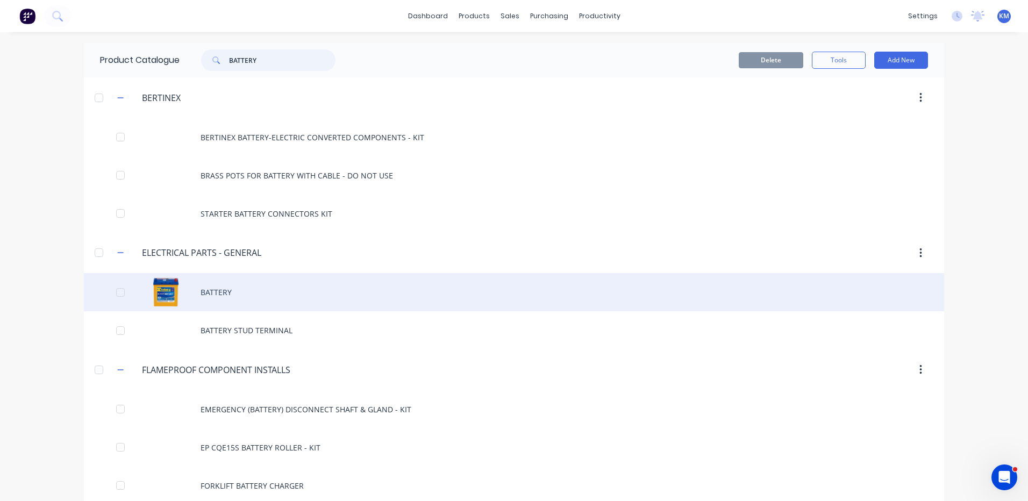
type input "BATTERY"
click at [313, 282] on div "BATTERY" at bounding box center [514, 292] width 860 height 38
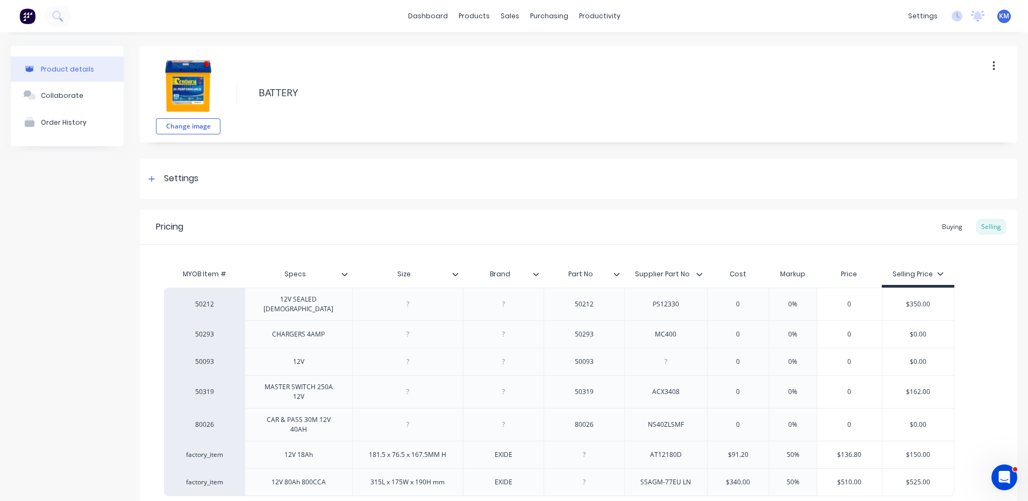
type textarea "x"
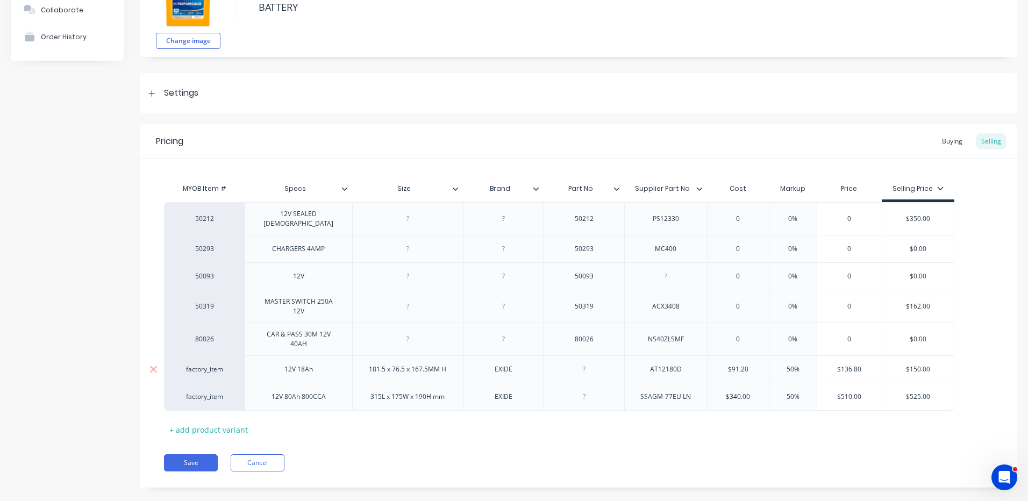
type input "$91.20"
click at [741, 365] on input "$91.20" at bounding box center [738, 370] width 61 height 10
type textarea "x"
type input "$9"
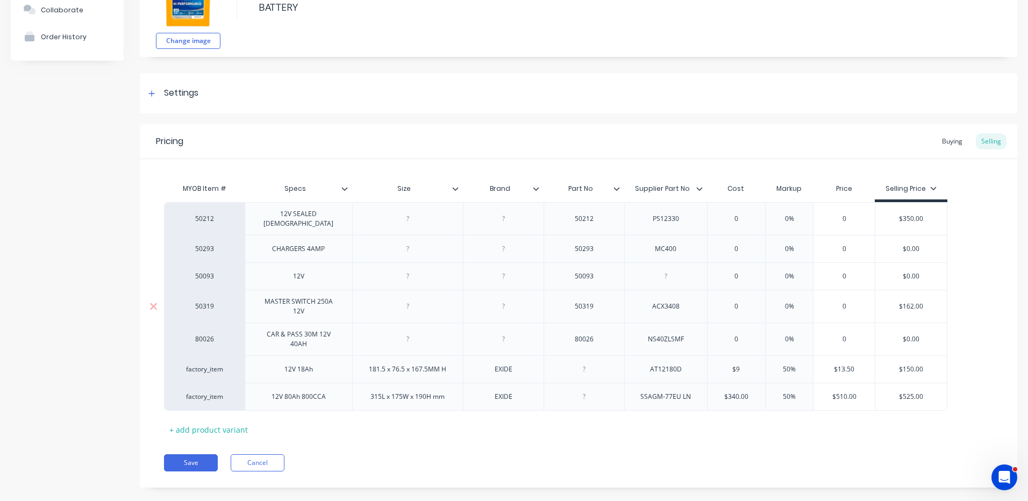
type textarea "x"
type input "$92."
type textarea "x"
type input "$92.8"
type textarea "x"
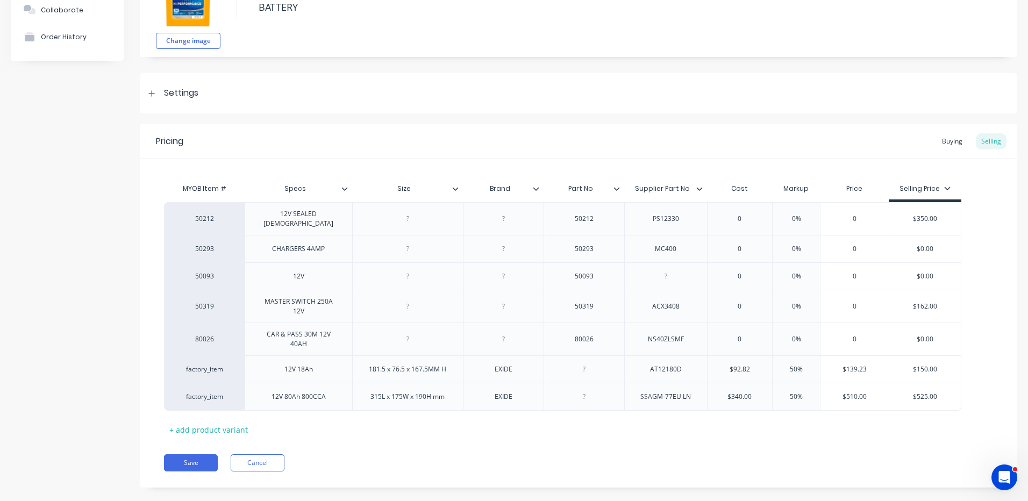
type input "$92.82"
drag, startPoint x: 774, startPoint y: 454, endPoint x: 445, endPoint y: 433, distance: 329.8
click at [773, 454] on div "Save Cancel" at bounding box center [590, 462] width 853 height 17
click at [163, 456] on div "Pricing Buying Selling MYOB Item # Specs Size Brand Part No Supplier Part No Co…" at bounding box center [578, 305] width 877 height 363
click at [181, 454] on button "Save" at bounding box center [191, 462] width 54 height 17
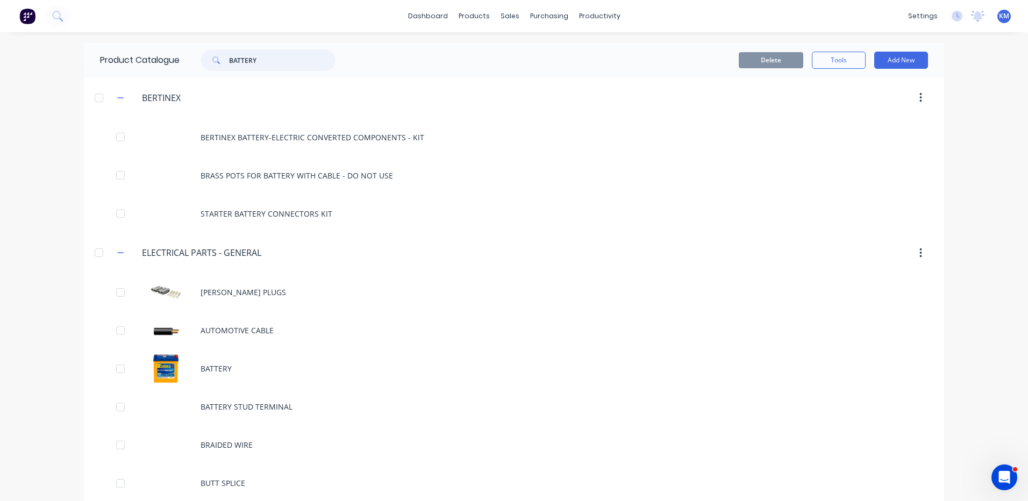
drag, startPoint x: 289, startPoint y: 55, endPoint x: 204, endPoint y: 40, distance: 86.7
click at [204, 40] on div "dashboard products sales purchasing productivity dashboard products Product Cat…" at bounding box center [514, 250] width 1028 height 501
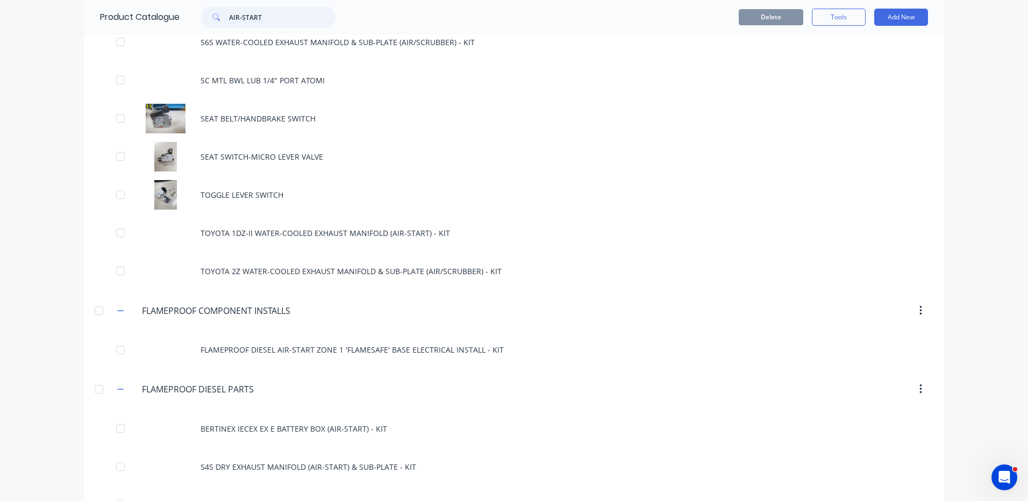
scroll to position [1479, 0]
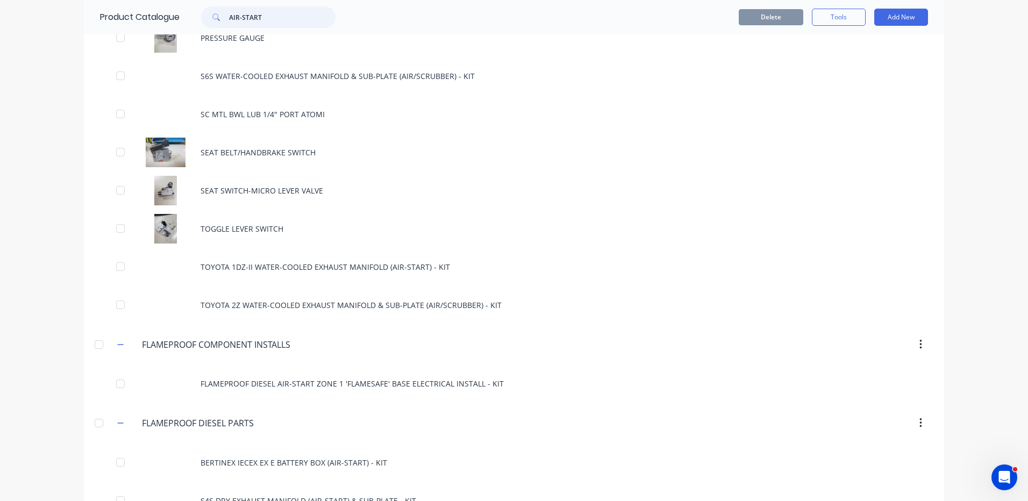
drag, startPoint x: 293, startPoint y: 15, endPoint x: 202, endPoint y: 6, distance: 91.3
click at [202, 6] on div "Product Catalogue AIR-START" at bounding box center [223, 17] width 279 height 34
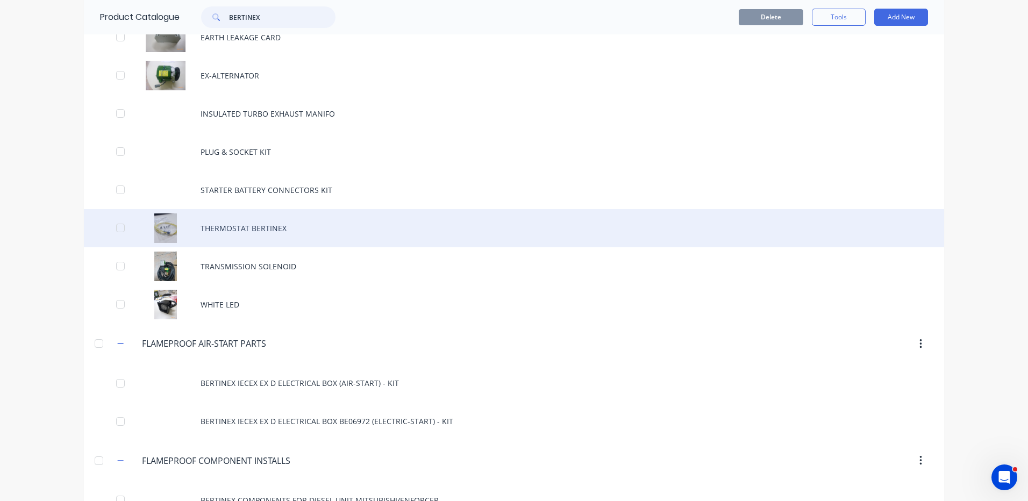
scroll to position [484, 0]
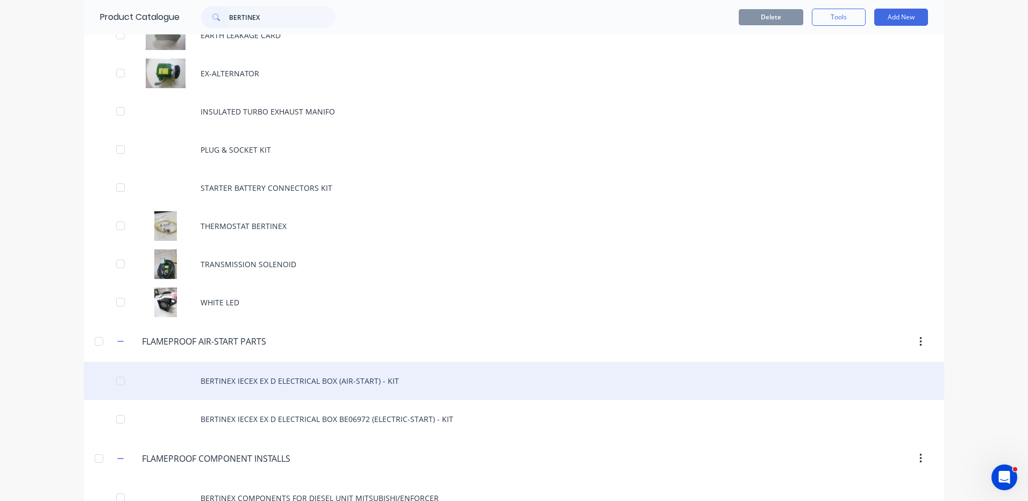
click at [349, 380] on div "BERTINEX IECEX EX D ELECTRICAL BOX (AIR-START) - KIT" at bounding box center [514, 381] width 860 height 38
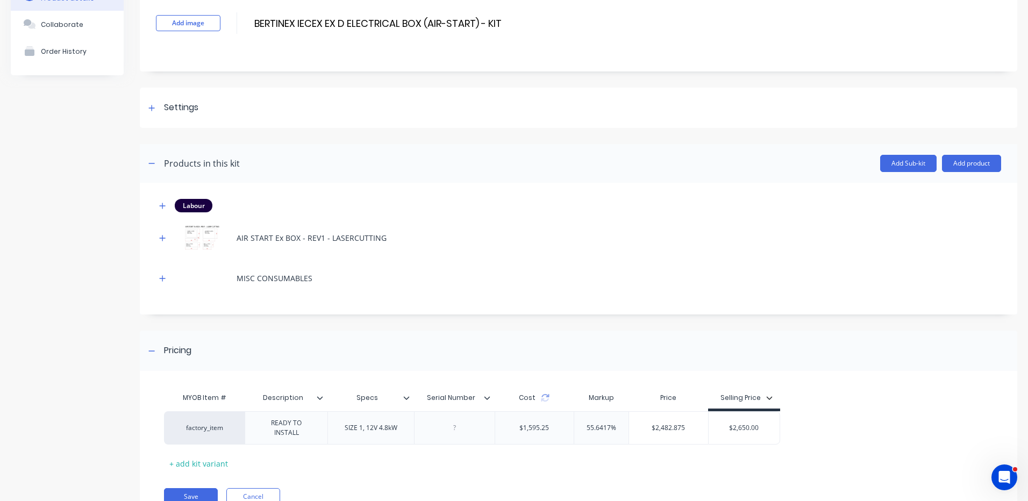
scroll to position [110, 0]
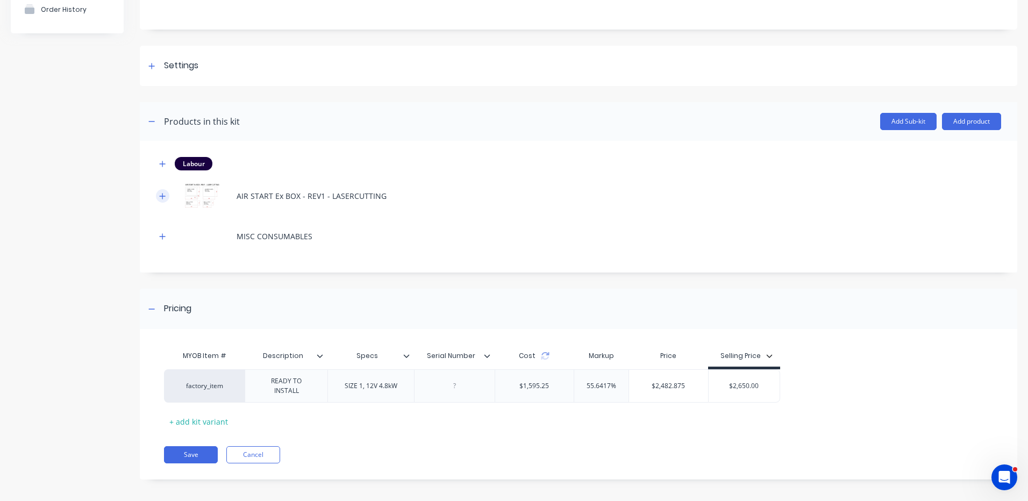
click at [162, 195] on icon "button" at bounding box center [162, 196] width 6 height 8
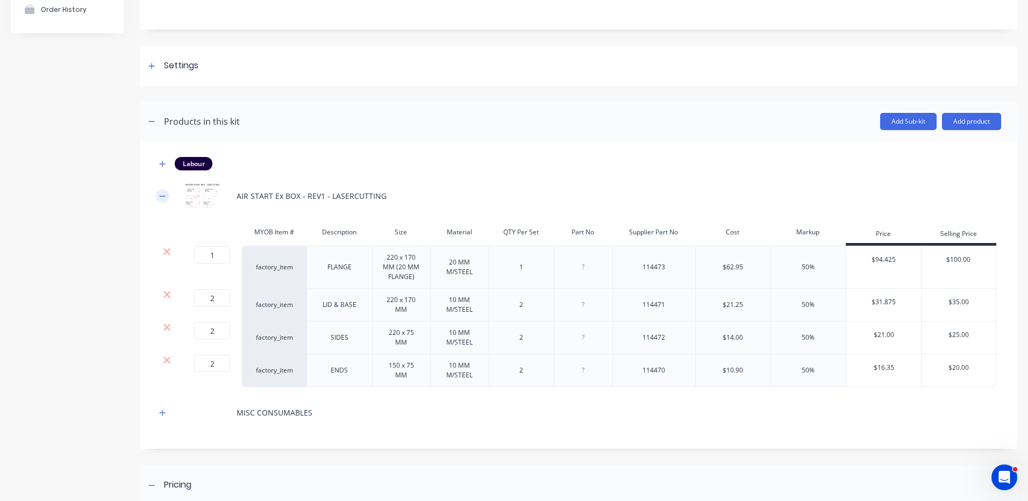
click at [157, 197] on button "button" at bounding box center [162, 195] width 13 height 13
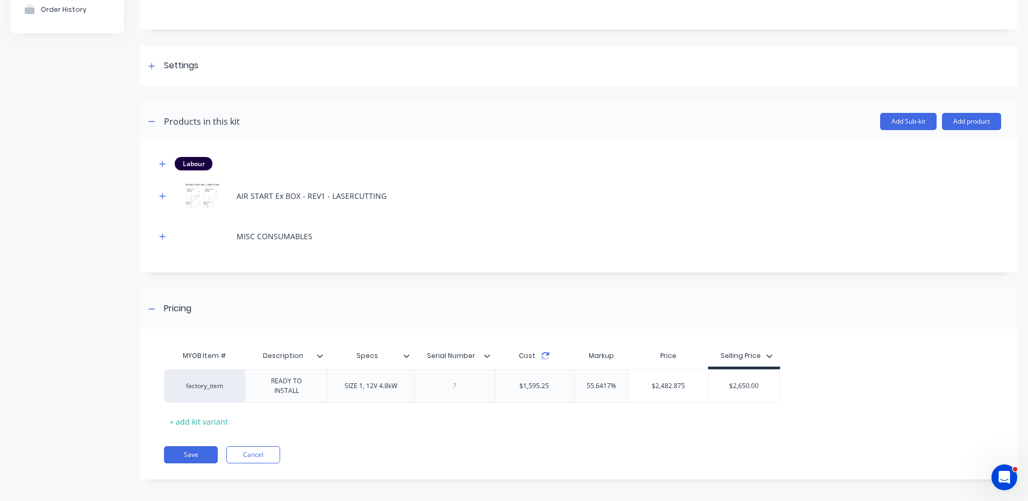
click at [546, 354] on icon at bounding box center [545, 353] width 8 height 3
click at [209, 446] on button "Save" at bounding box center [191, 454] width 54 height 17
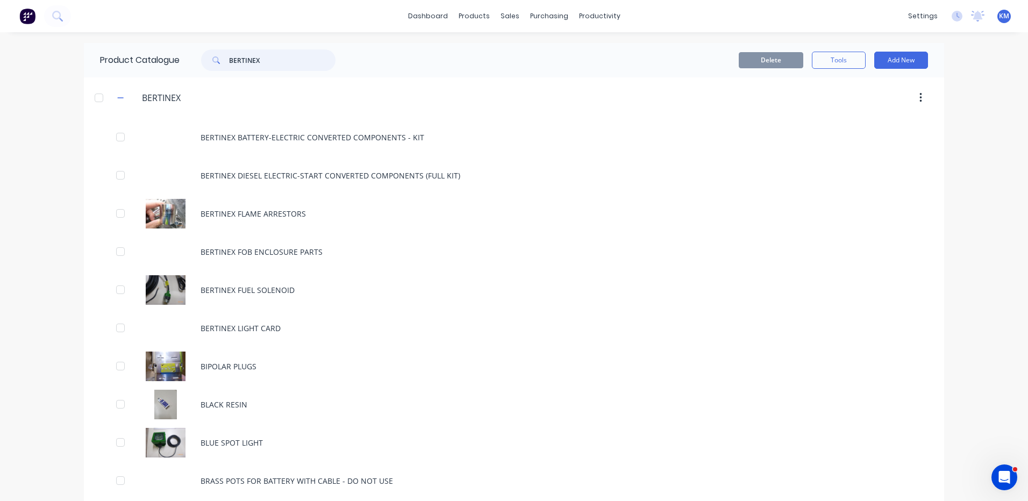
drag, startPoint x: 267, startPoint y: 66, endPoint x: 194, endPoint y: 62, distance: 73.3
click at [196, 62] on div "BERTINEX" at bounding box center [262, 60] width 145 height 22
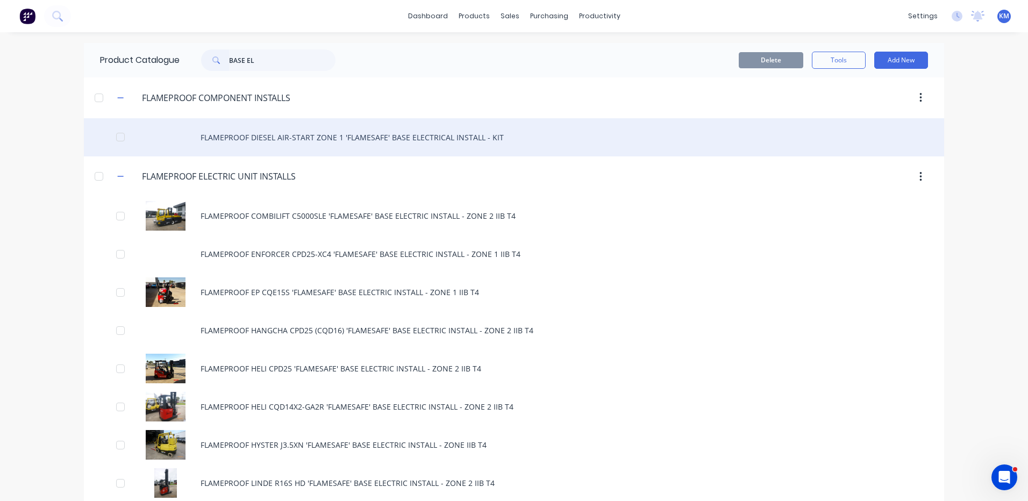
click at [369, 144] on div "FLAMEPROOF DIESEL AIR-START ZONE 1 'FLAMESAFE' BASE ELECTRICAL INSTALL - KIT" at bounding box center [514, 137] width 860 height 38
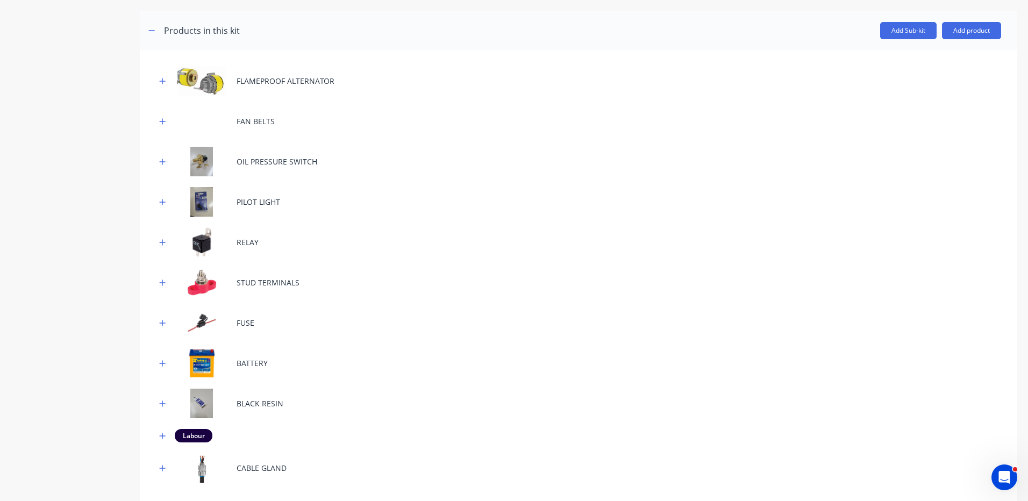
scroll to position [108, 0]
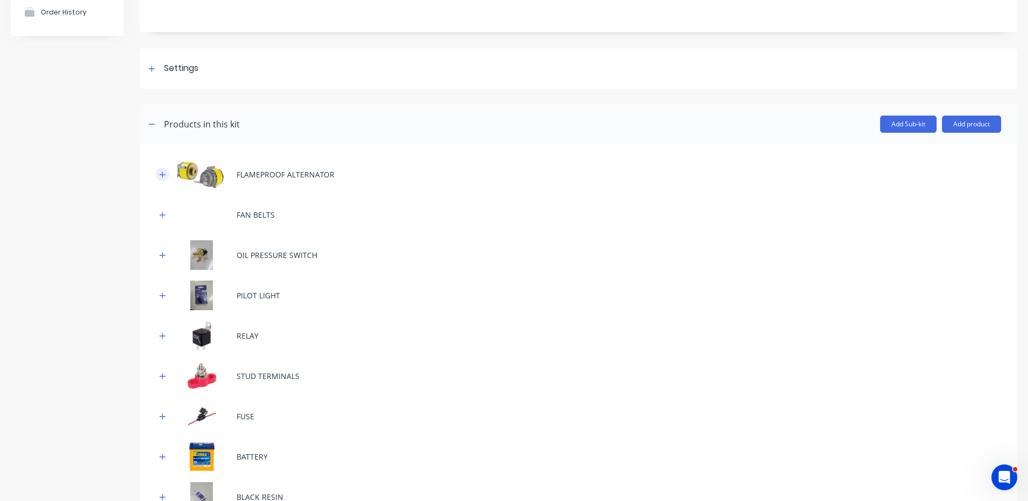
click at [166, 172] on button "button" at bounding box center [162, 174] width 13 height 13
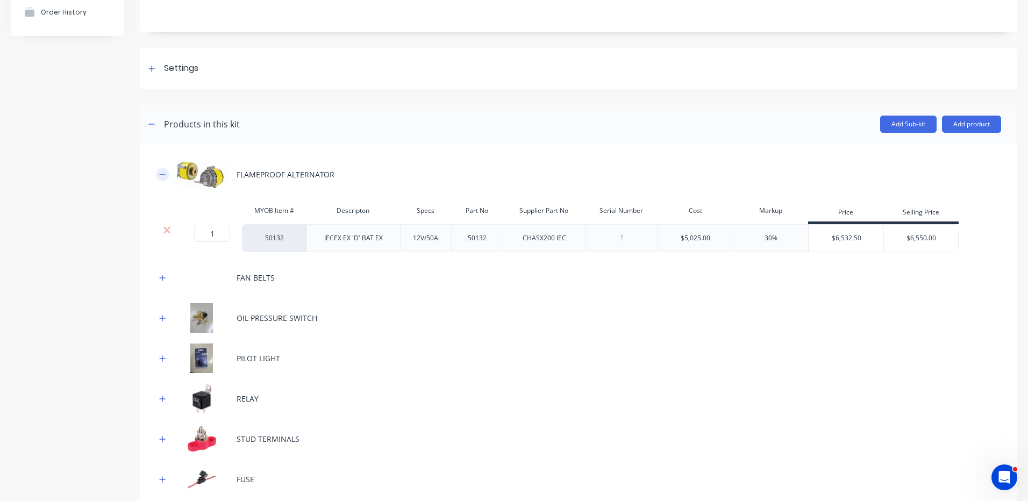
click at [164, 173] on icon "button" at bounding box center [162, 175] width 6 height 8
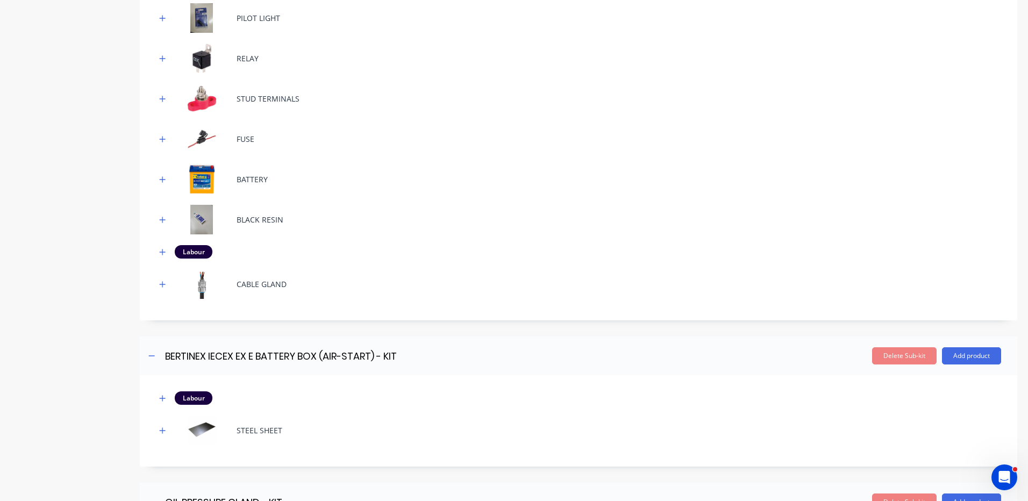
scroll to position [430, 0]
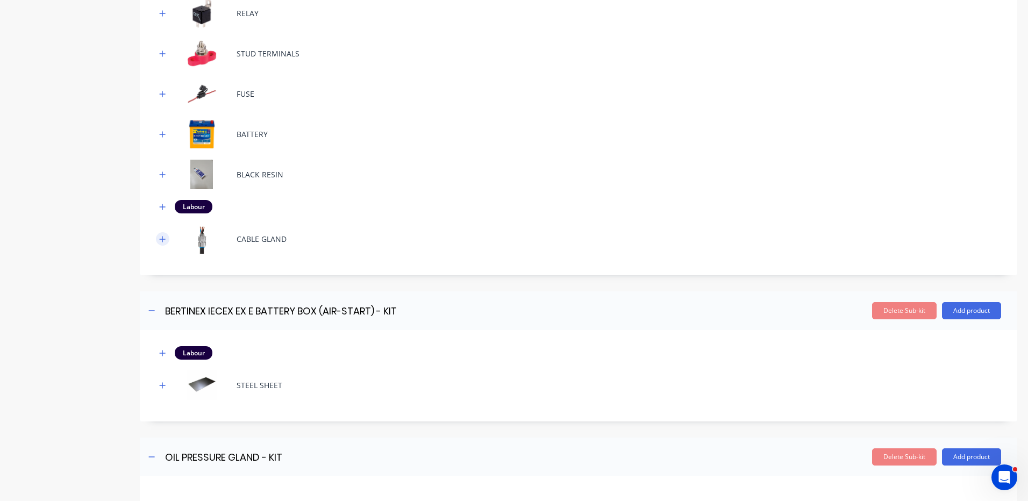
click at [168, 237] on button "button" at bounding box center [162, 238] width 13 height 13
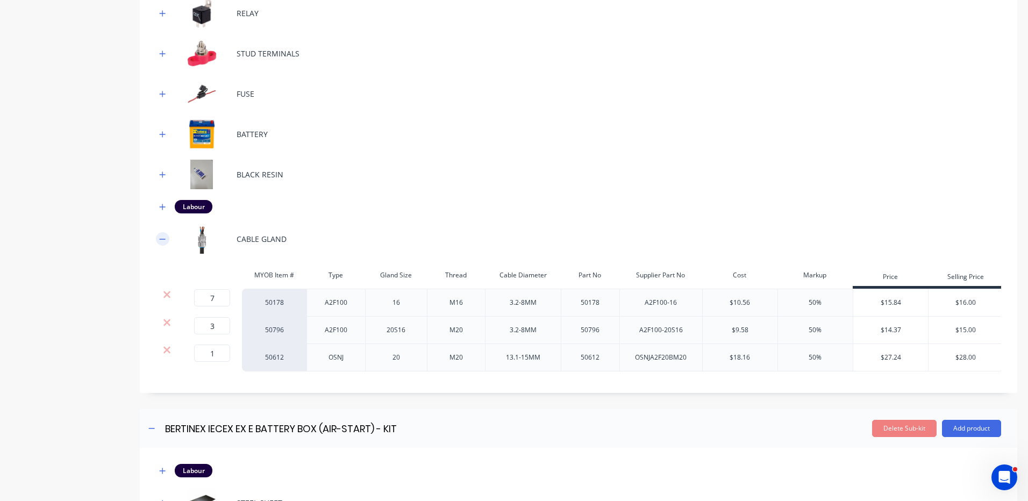
click at [168, 237] on button "button" at bounding box center [162, 238] width 13 height 13
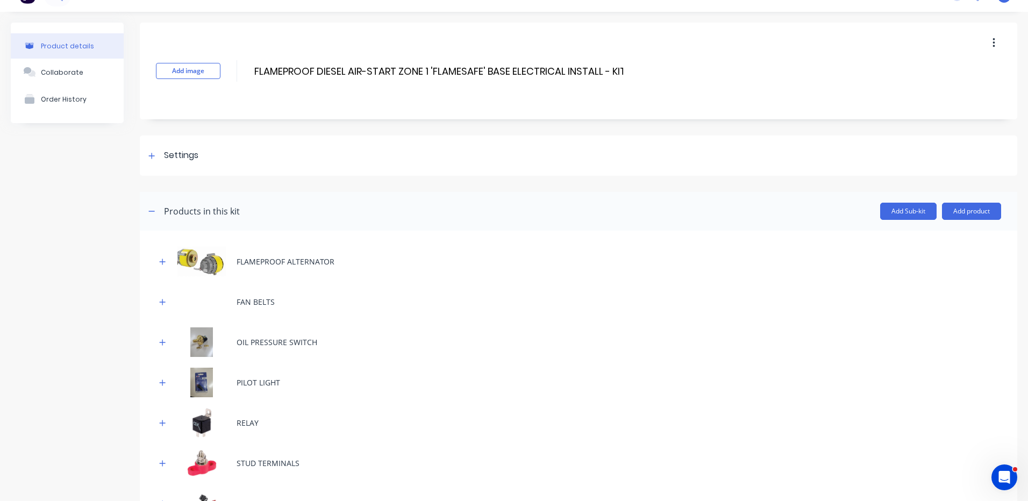
scroll to position [0, 0]
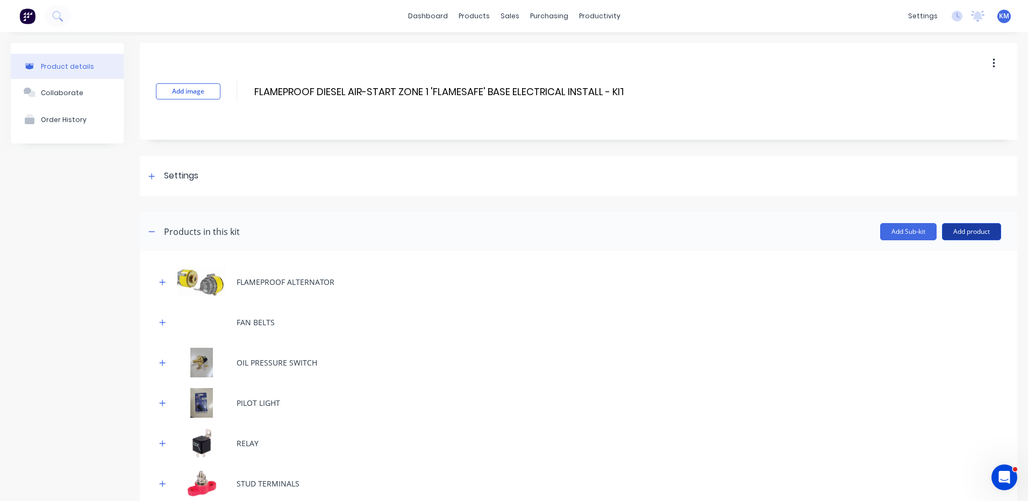
click at [961, 228] on button "Add product" at bounding box center [971, 231] width 59 height 17
click at [952, 247] on div "Product catalogue Labour Notes (Internal) Notes (External)" at bounding box center [950, 291] width 102 height 91
click at [952, 250] on button "Product catalogue" at bounding box center [950, 259] width 102 height 22
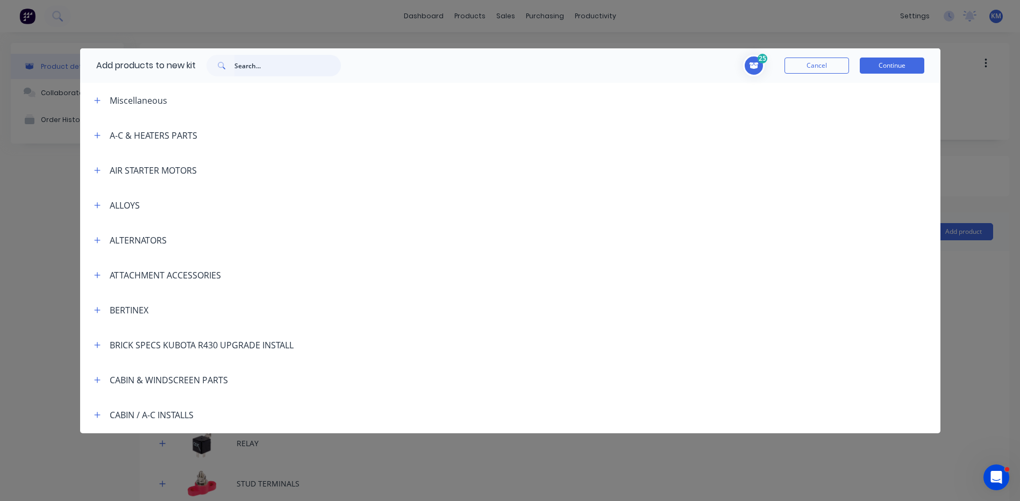
click at [327, 62] on input "text" at bounding box center [287, 66] width 106 height 22
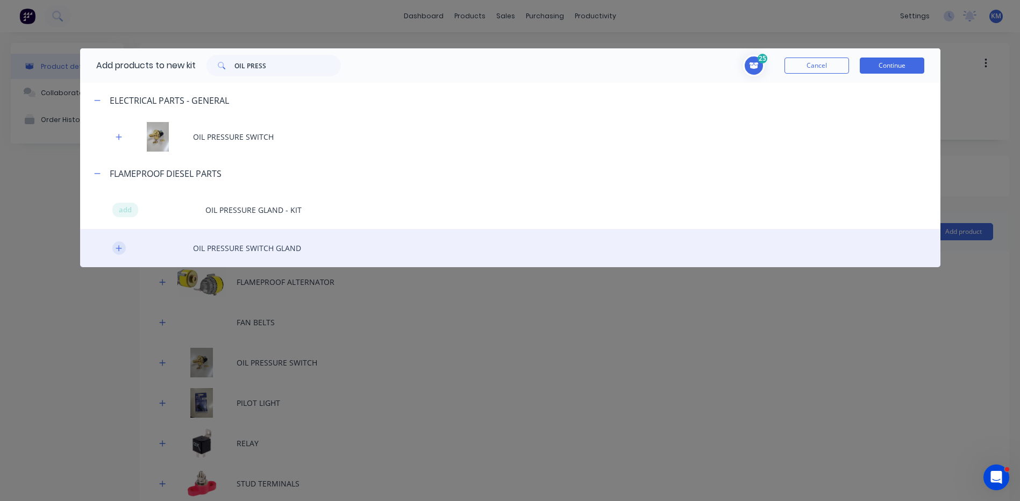
click at [119, 248] on icon "button" at bounding box center [119, 248] width 6 height 6
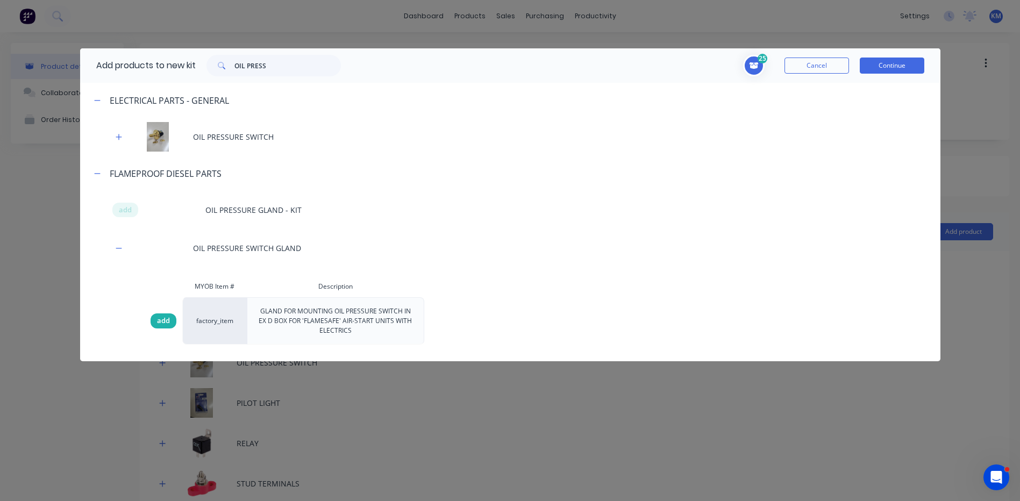
click at [167, 322] on span "add" at bounding box center [163, 321] width 13 height 11
click at [892, 64] on button "Continue" at bounding box center [892, 66] width 65 height 16
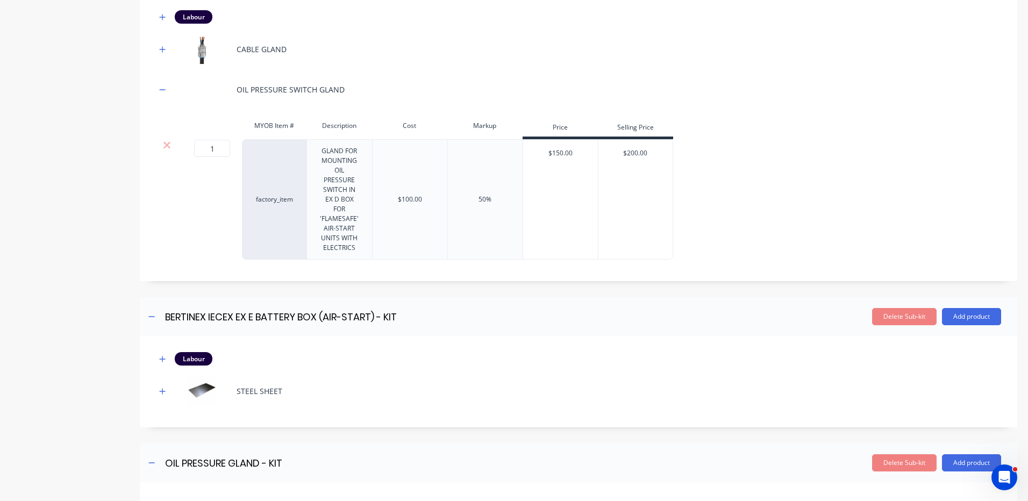
scroll to position [807, 0]
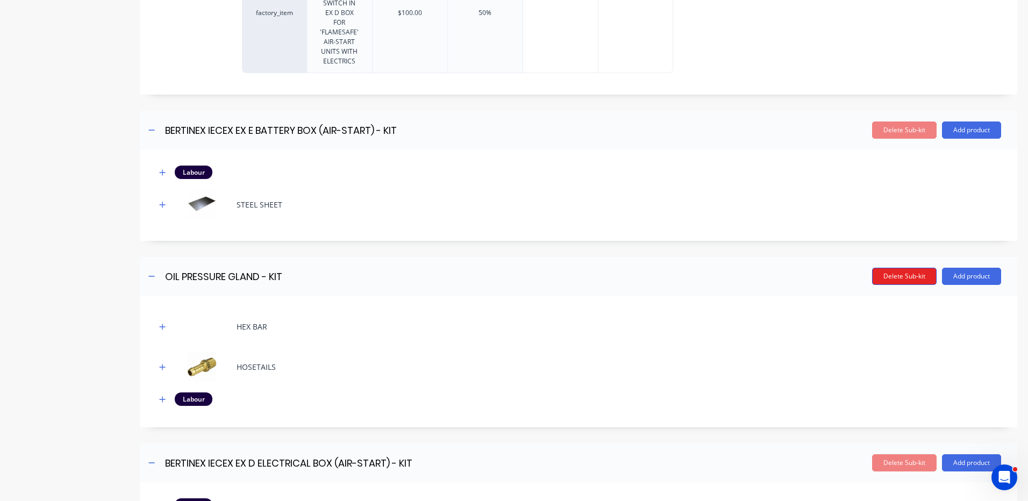
click at [903, 272] on button "Delete Sub-kit" at bounding box center [904, 276] width 65 height 17
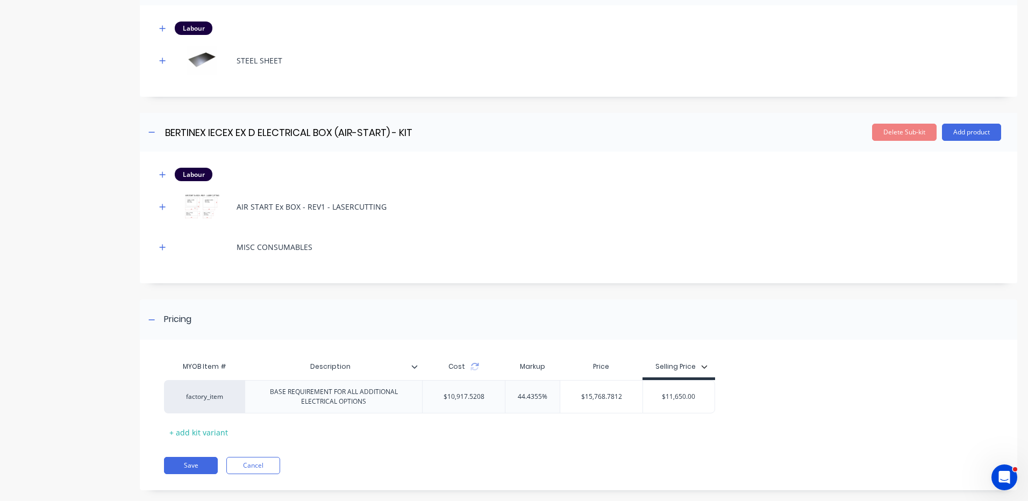
scroll to position [967, 0]
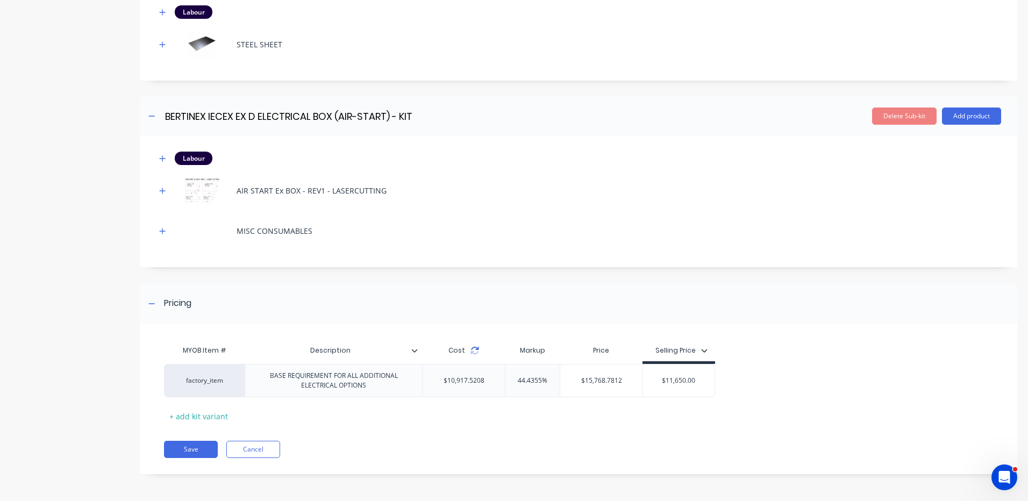
click at [474, 351] on icon at bounding box center [474, 350] width 9 height 9
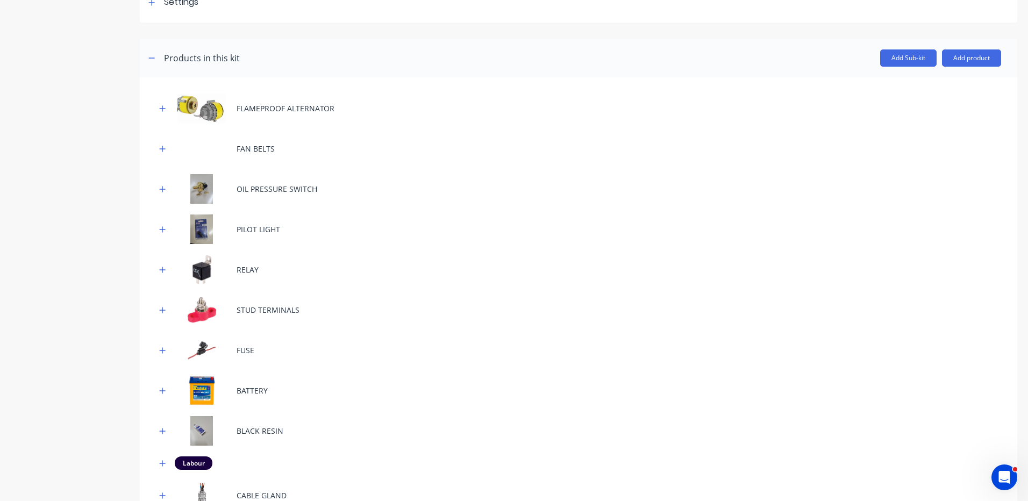
scroll to position [376, 0]
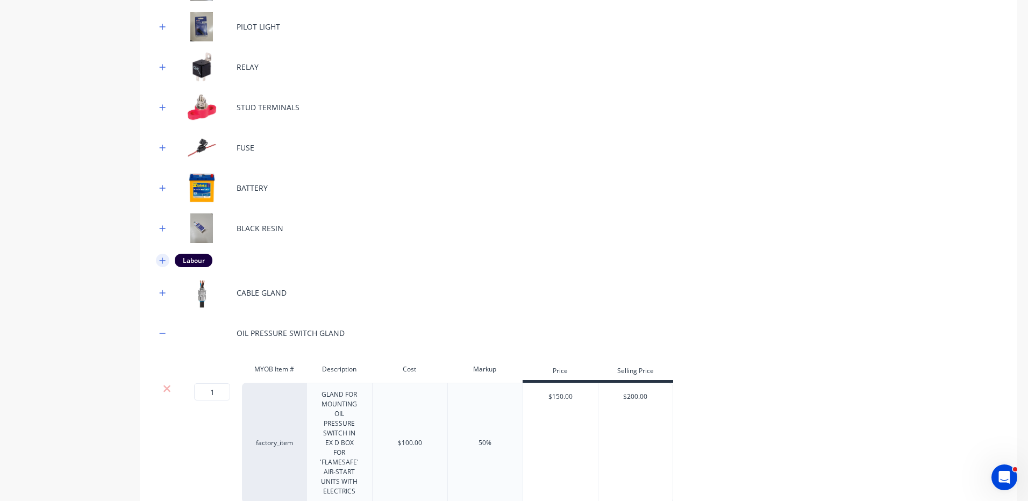
click at [164, 261] on icon "button" at bounding box center [163, 261] width 6 height 6
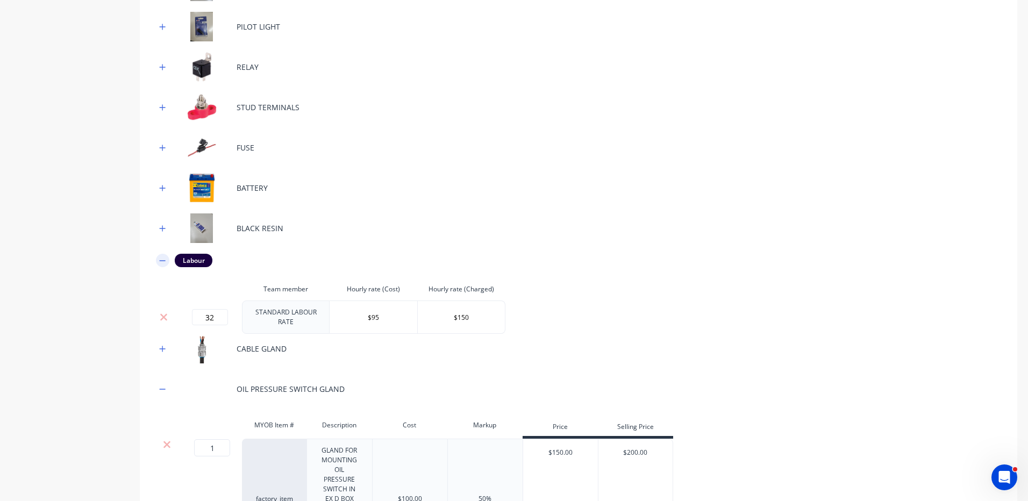
click at [164, 261] on icon "button" at bounding box center [163, 260] width 6 height 1
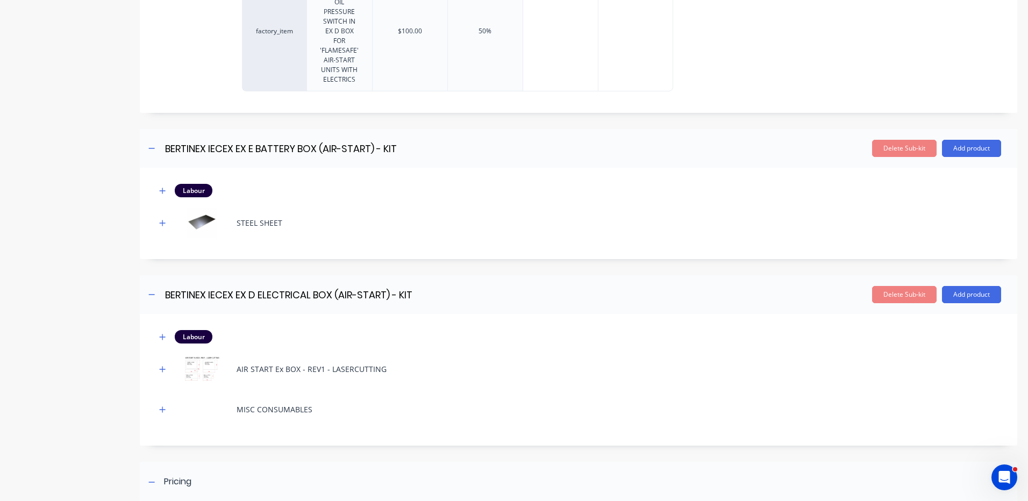
scroll to position [967, 0]
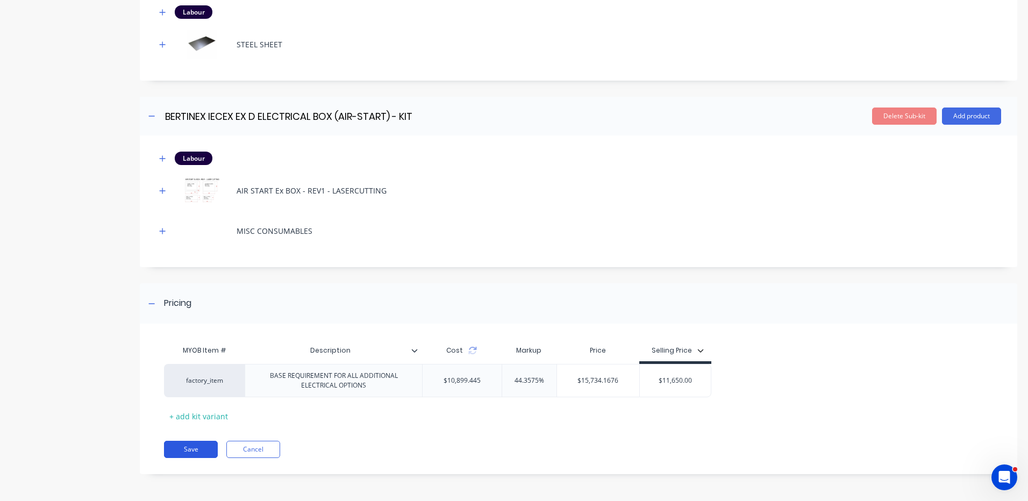
click at [210, 453] on button "Save" at bounding box center [191, 449] width 54 height 17
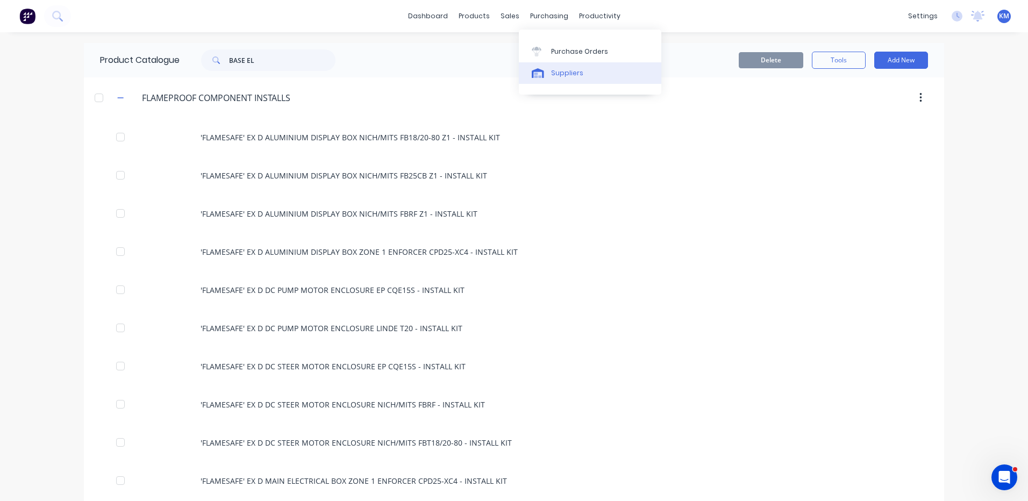
click at [545, 66] on link "Suppliers" at bounding box center [590, 73] width 142 height 22
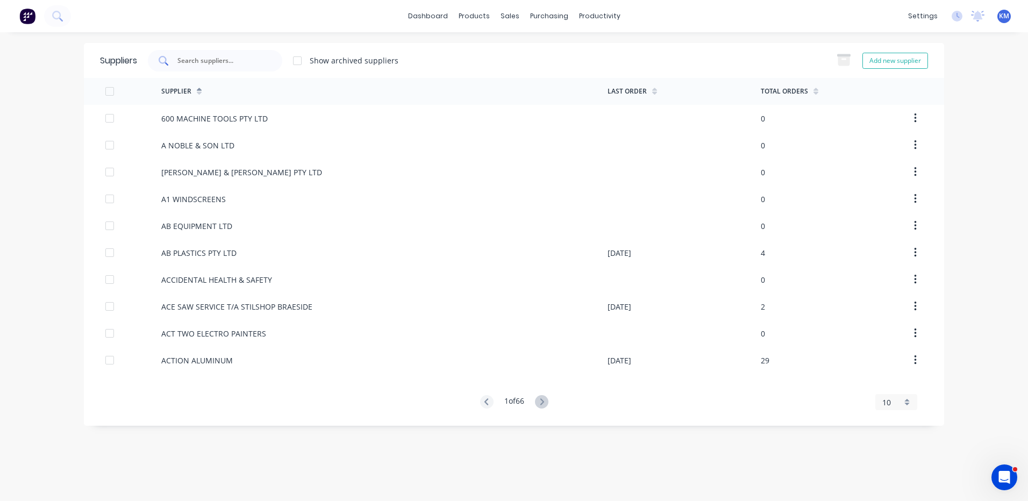
click at [203, 51] on div at bounding box center [215, 61] width 134 height 22
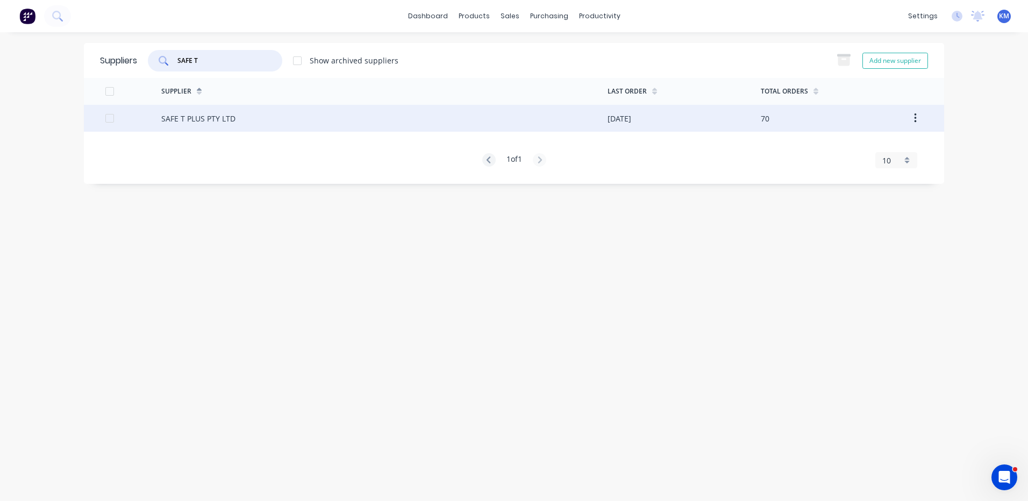
click at [203, 120] on div "SAFE T PLUS PTY LTD" at bounding box center [198, 118] width 74 height 11
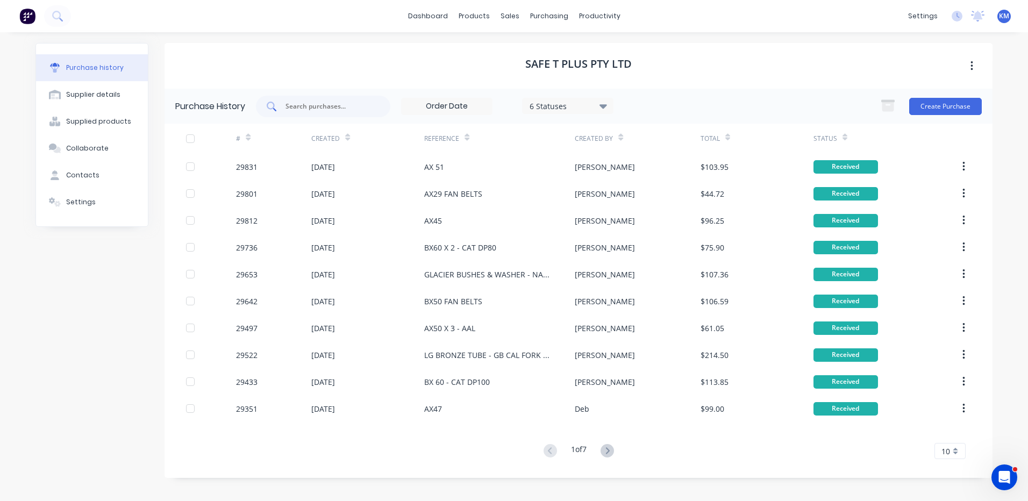
click at [340, 111] on input "text" at bounding box center [328, 106] width 89 height 11
click at [609, 446] on icon at bounding box center [607, 450] width 13 height 13
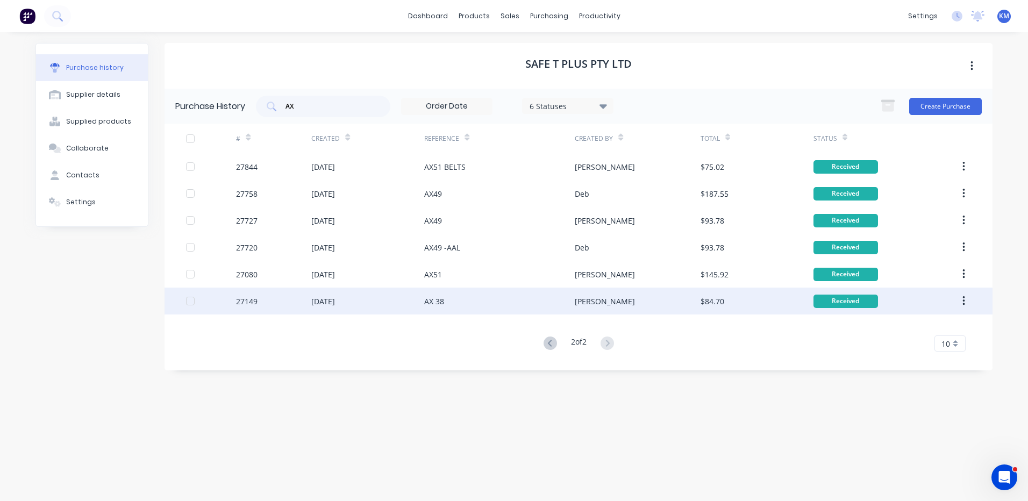
click at [511, 309] on div "AX 38" at bounding box center [499, 301] width 151 height 27
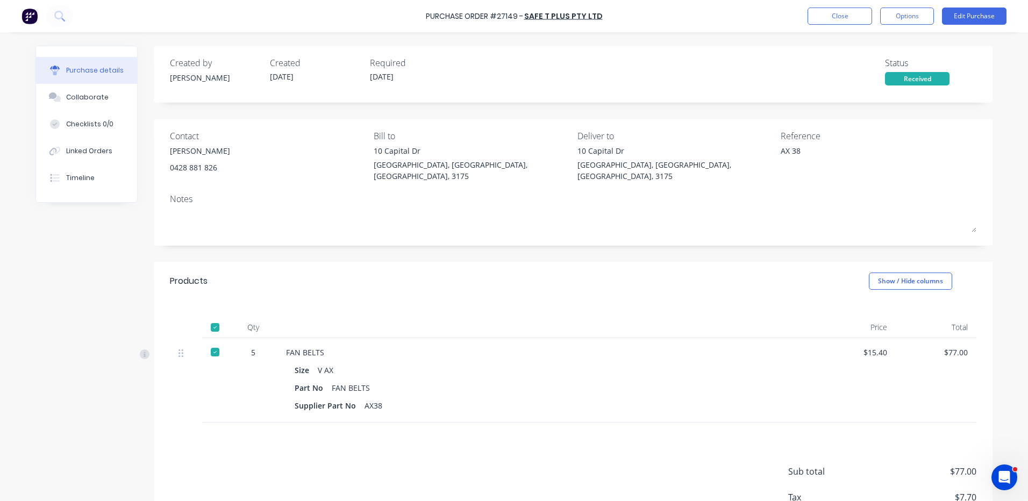
click at [819, 25] on div "Purchase Order #27149 - SAFE T PLUS PTY LTD Close Options Edit Purchase" at bounding box center [514, 16] width 1028 height 32
click at [843, 15] on button "Close" at bounding box center [840, 16] width 65 height 17
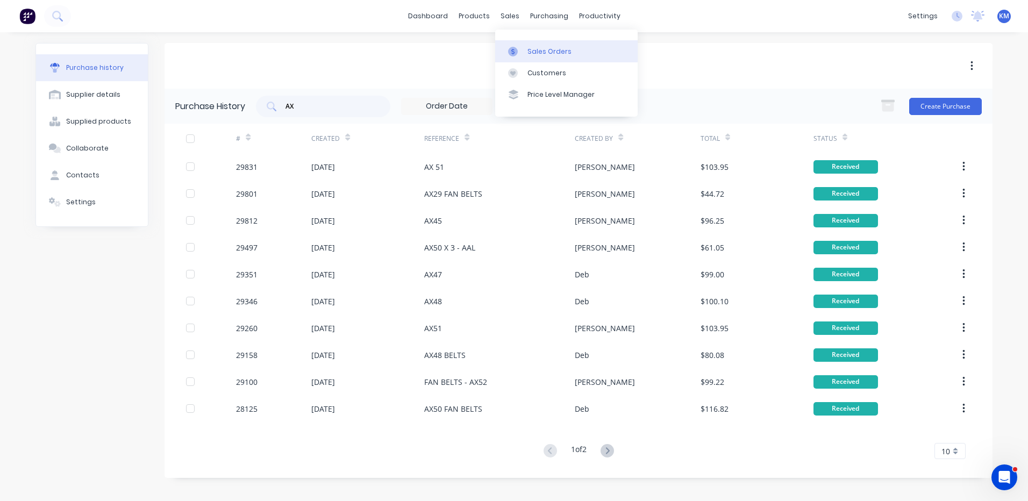
click at [512, 51] on icon at bounding box center [512, 51] width 3 height 6
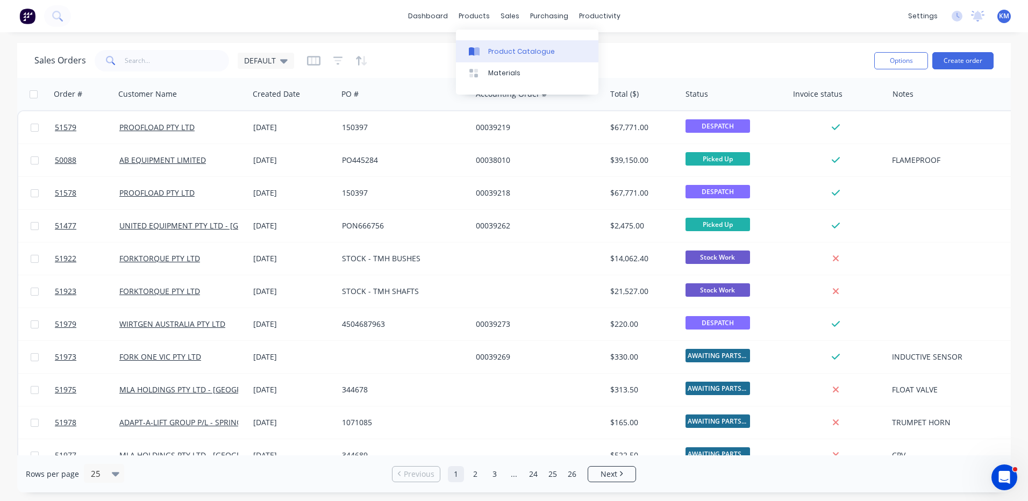
click at [477, 50] on icon at bounding box center [476, 51] width 5 height 9
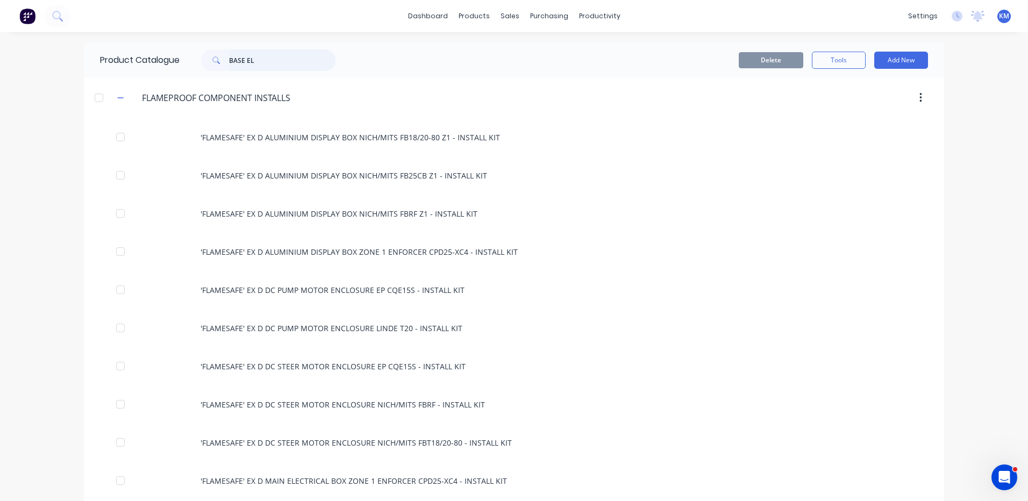
click at [268, 59] on input "BASE EL" at bounding box center [282, 60] width 106 height 22
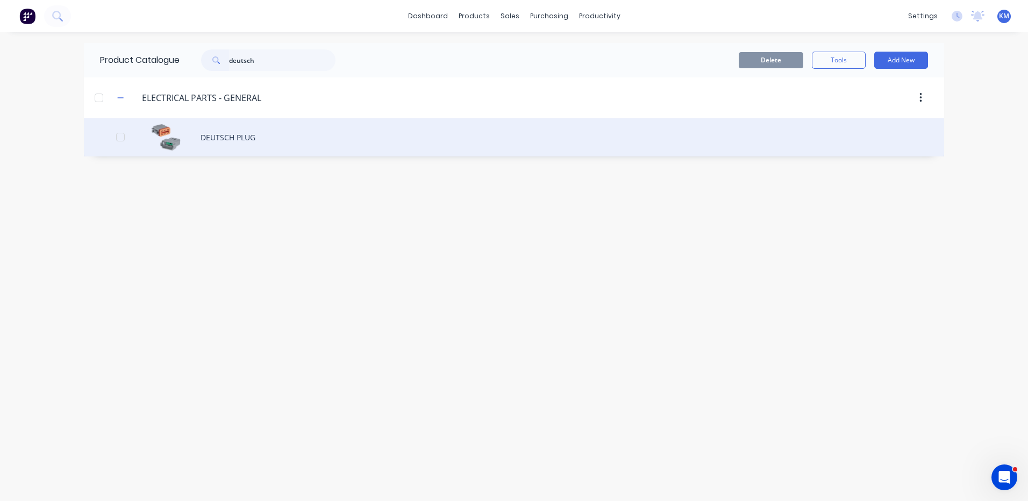
click at [372, 138] on div "DEUTSCH PLUG" at bounding box center [514, 137] width 860 height 38
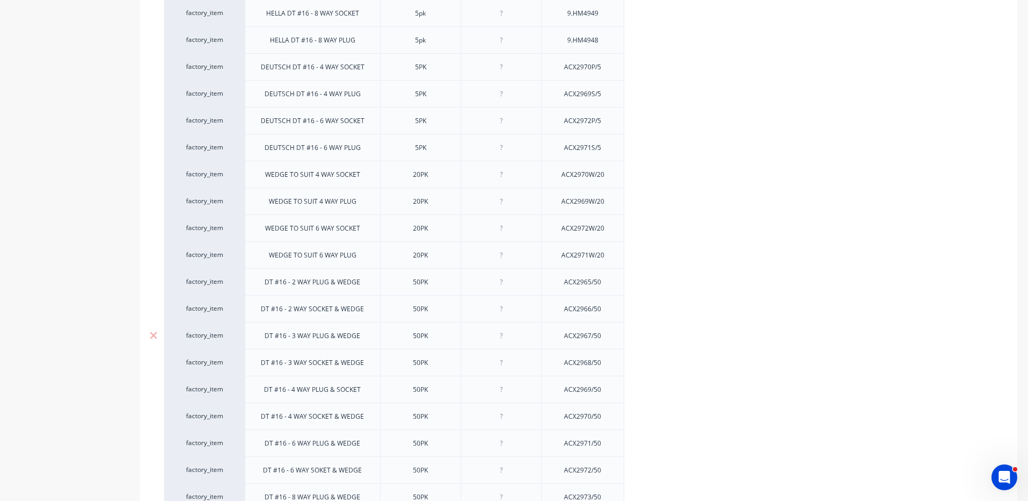
scroll to position [912, 0]
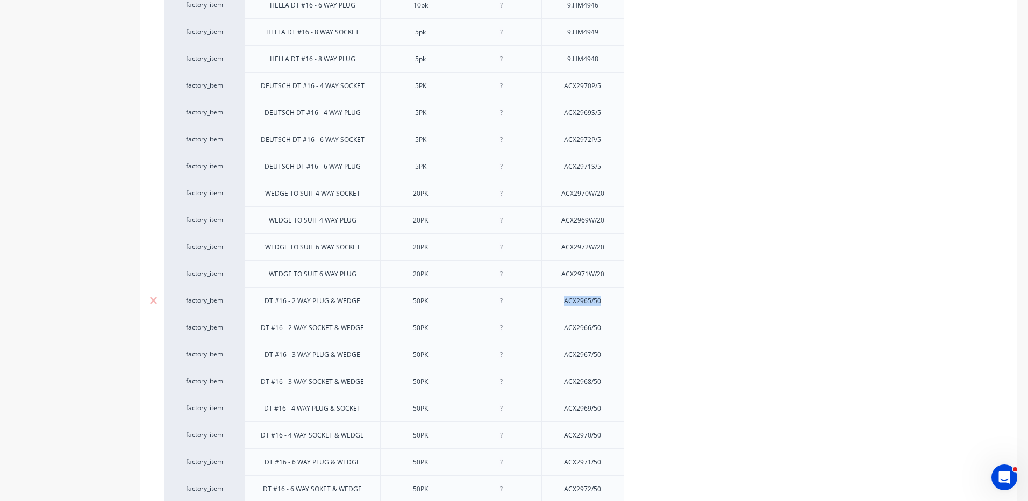
drag, startPoint x: 605, startPoint y: 299, endPoint x: 559, endPoint y: 301, distance: 46.3
click at [559, 301] on div "ACX2965/50" at bounding box center [582, 301] width 54 height 14
copy div "ACX2965/50"
click at [544, 199] on div "ACX2970W/20" at bounding box center [582, 193] width 83 height 27
drag, startPoint x: 601, startPoint y: 196, endPoint x: 557, endPoint y: 196, distance: 44.1
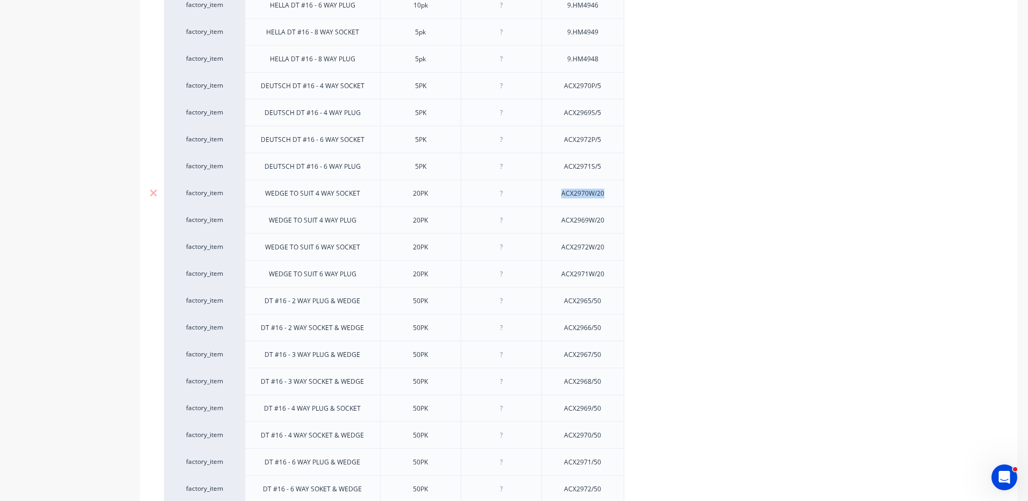
click at [557, 196] on div "ACX2970W/20" at bounding box center [583, 194] width 60 height 14
copy div "ACX2970W/20"
click at [620, 268] on div "ACX2971W/20" at bounding box center [582, 273] width 83 height 27
drag, startPoint x: 607, startPoint y: 300, endPoint x: 568, endPoint y: 296, distance: 38.9
click at [568, 296] on div "ACX2965/50" at bounding box center [582, 301] width 54 height 14
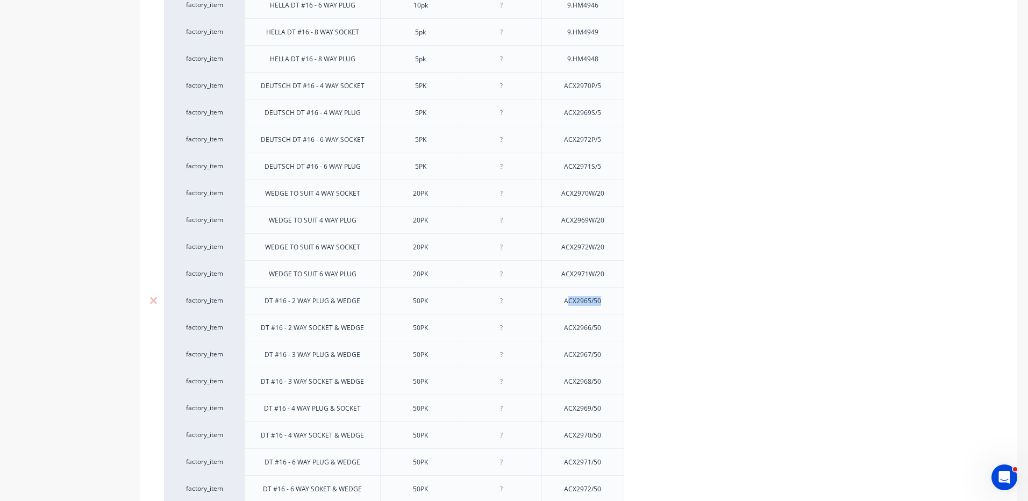
drag, startPoint x: 582, startPoint y: 296, endPoint x: 599, endPoint y: 294, distance: 16.9
click at [583, 296] on div "ACX2965/50" at bounding box center [582, 301] width 54 height 14
click at [604, 301] on div "ACX2965/50" at bounding box center [582, 301] width 54 height 14
drag, startPoint x: 603, startPoint y: 305, endPoint x: 560, endPoint y: 301, distance: 42.6
click at [560, 301] on div "ACX2965/50" at bounding box center [582, 301] width 54 height 14
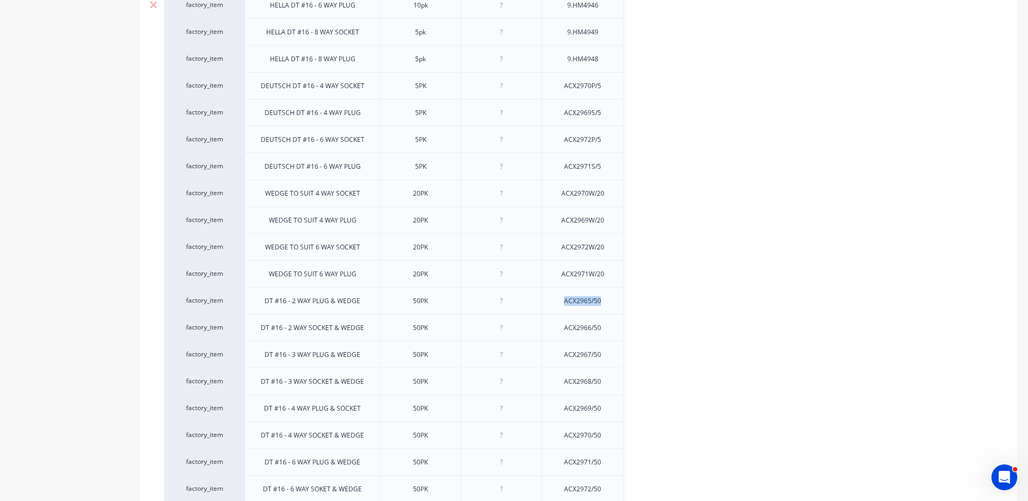
copy div "ACX2965/50"
drag, startPoint x: 603, startPoint y: 329, endPoint x: 545, endPoint y: 327, distance: 58.1
click at [545, 327] on div "ACX2966/50" at bounding box center [582, 327] width 83 height 27
copy div "ACX2966/50"
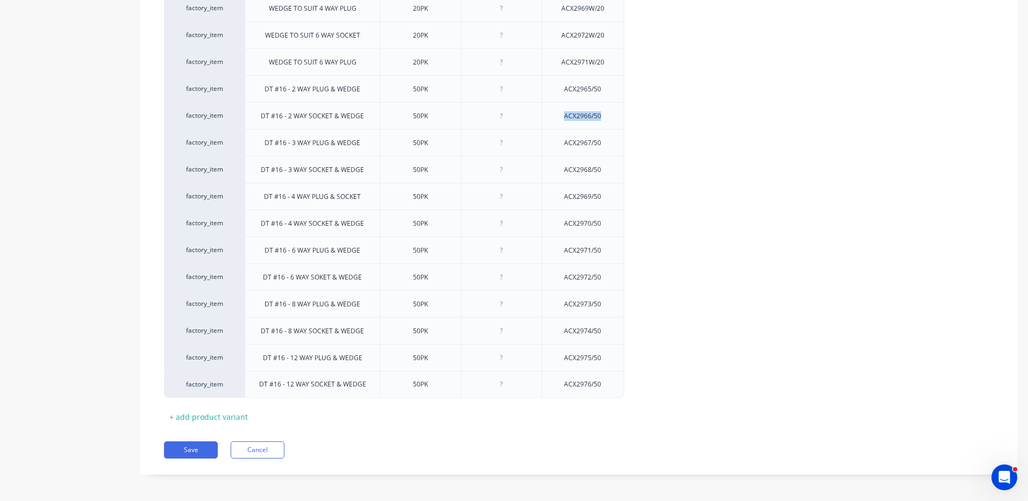
scroll to position [1127, 0]
click at [222, 419] on div "+ add product variant" at bounding box center [208, 413] width 89 height 17
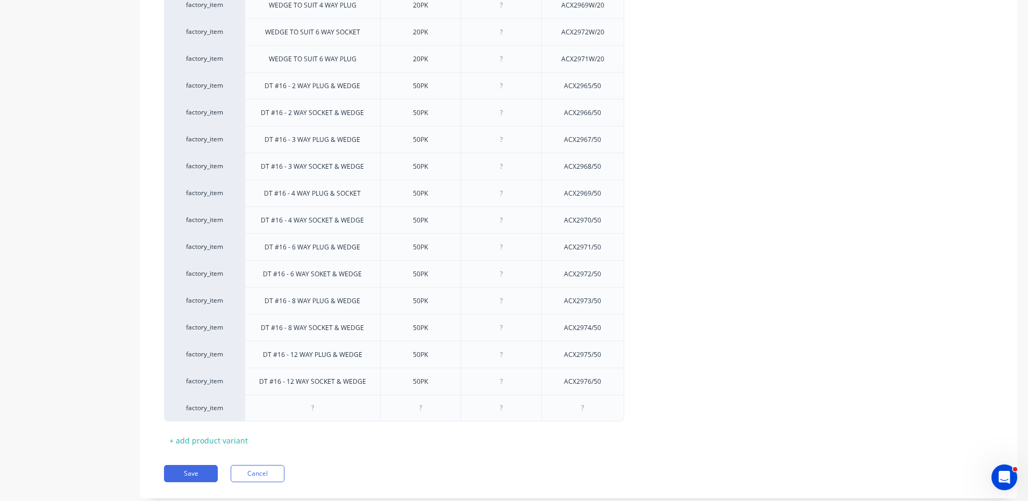
drag, startPoint x: 301, startPoint y: 415, endPoint x: 283, endPoint y: -43, distance: 457.9
click at [283, 0] on html "dashboard products sales purchasing productivity dashboard products Product Cat…" at bounding box center [514, 250] width 1028 height 501
drag, startPoint x: 227, startPoint y: 419, endPoint x: 251, endPoint y: 14, distance: 406.1
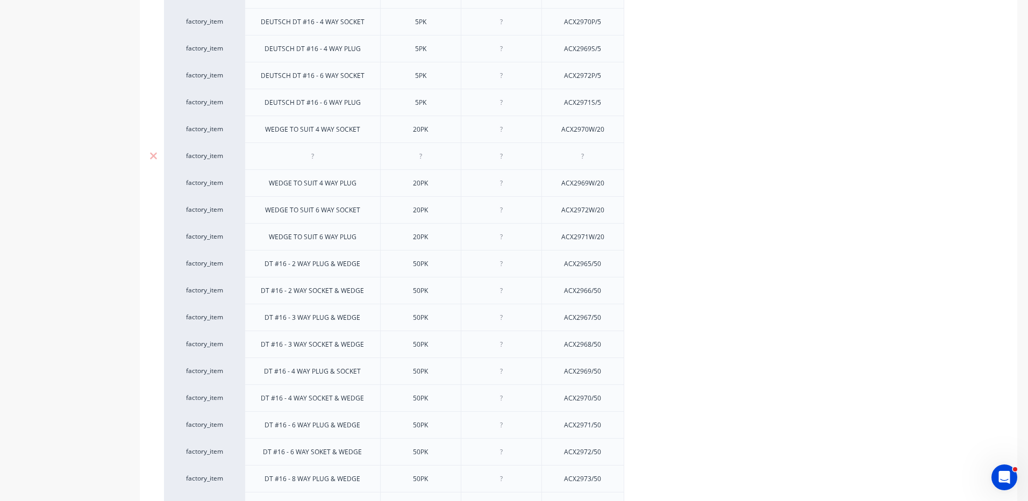
scroll to position [966, 0]
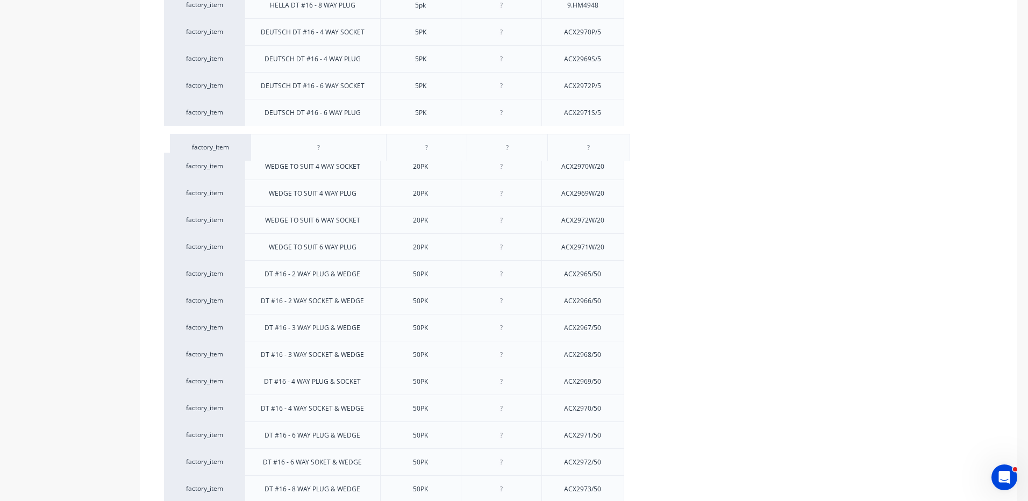
drag, startPoint x: 235, startPoint y: 174, endPoint x: 241, endPoint y: 152, distance: 23.3
click at [313, 160] on div "WEDGE TO SUIT 4 WAY SOCKET" at bounding box center [312, 167] width 112 height 14
click at [595, 145] on div at bounding box center [583, 140] width 54 height 14
paste div
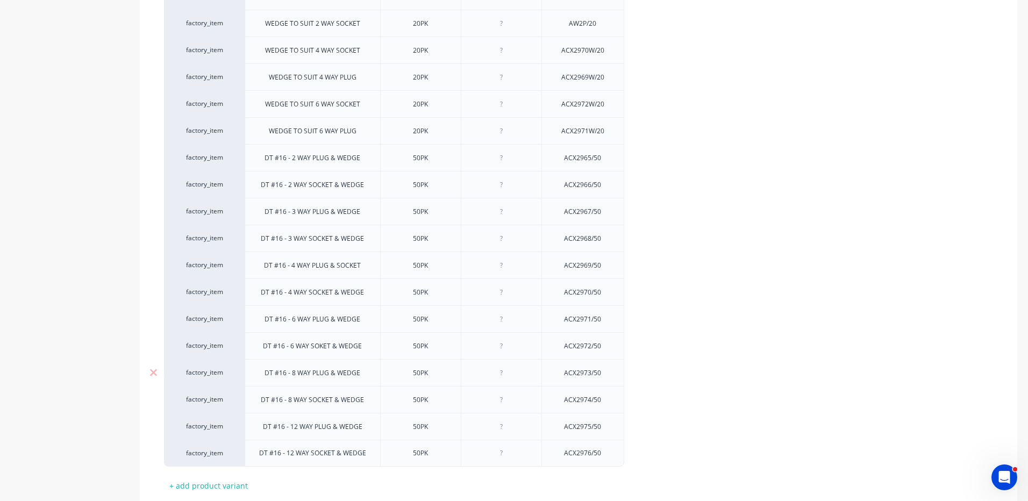
scroll to position [1154, 0]
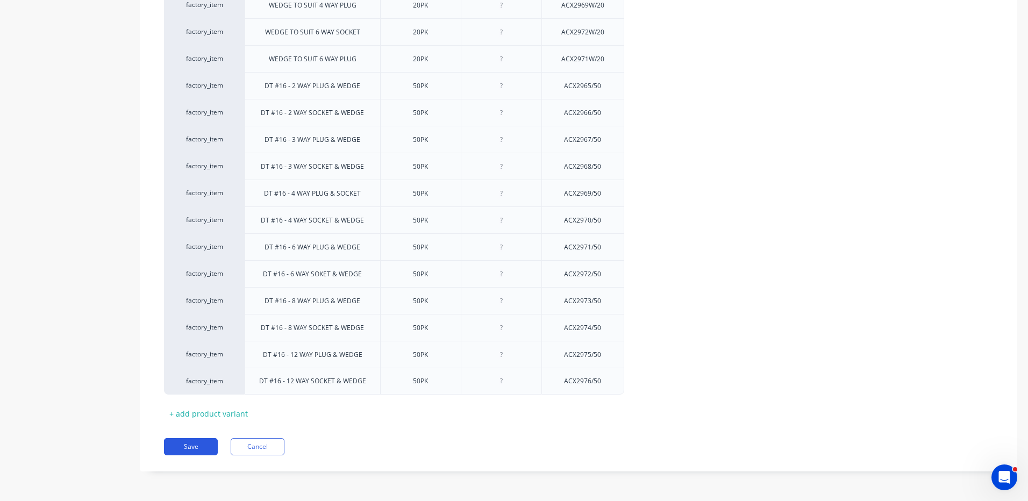
click at [198, 445] on button "Save" at bounding box center [191, 446] width 54 height 17
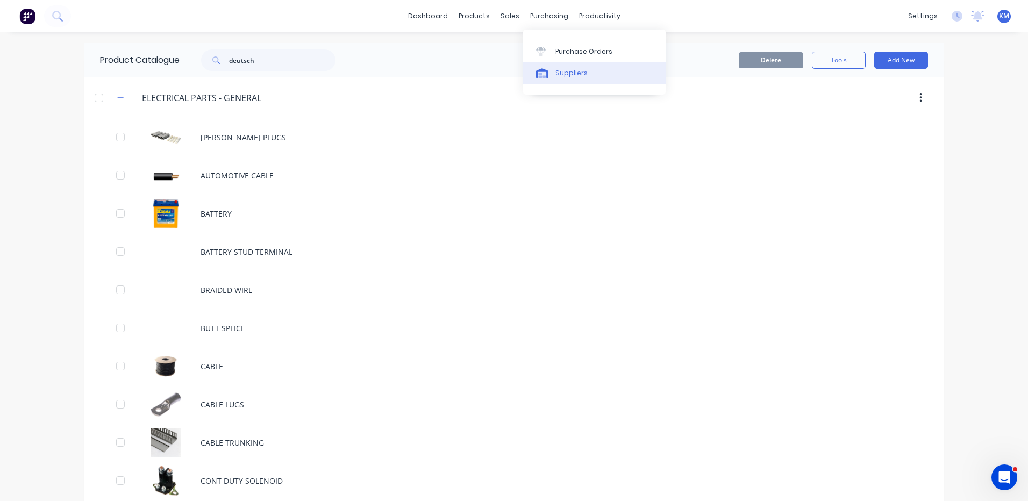
click at [547, 83] on link "Suppliers" at bounding box center [594, 73] width 142 height 22
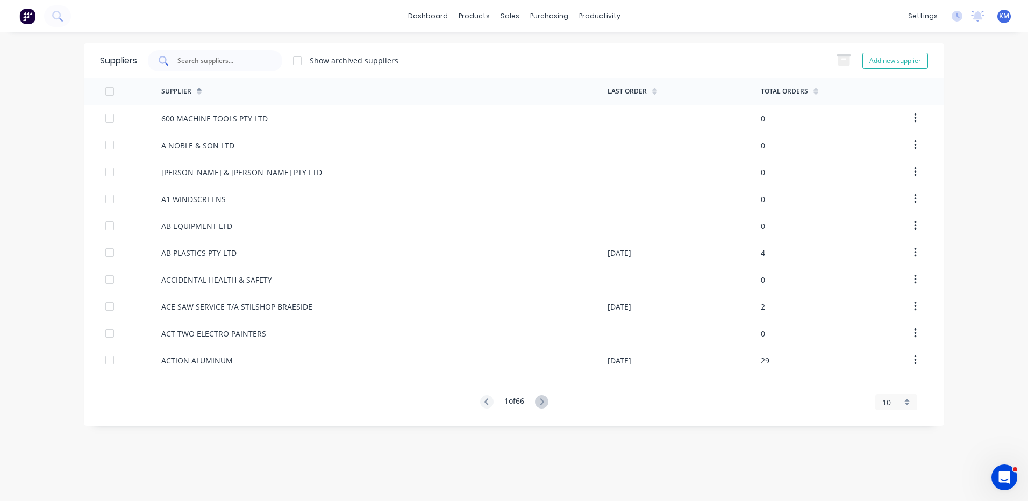
click at [255, 57] on input "text" at bounding box center [220, 60] width 89 height 11
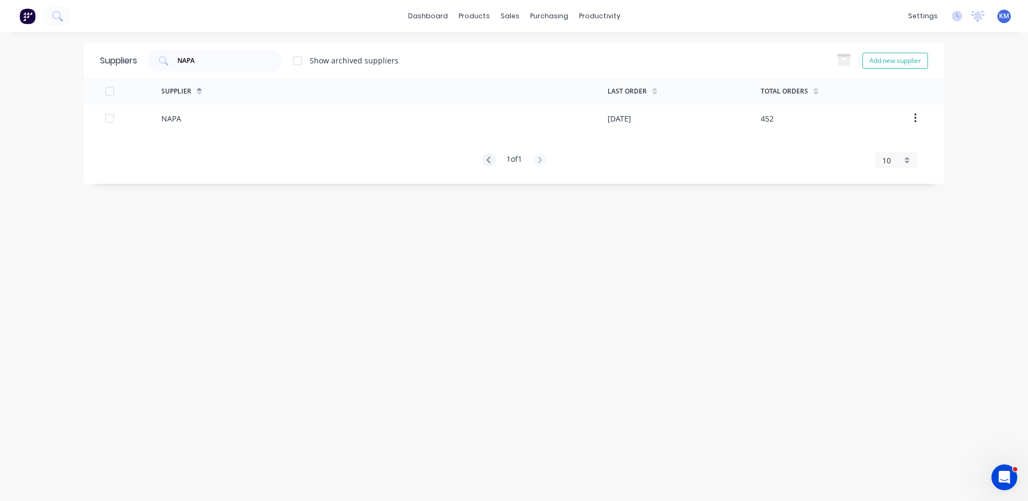
click at [445, 116] on div "NAPA" at bounding box center [384, 118] width 446 height 27
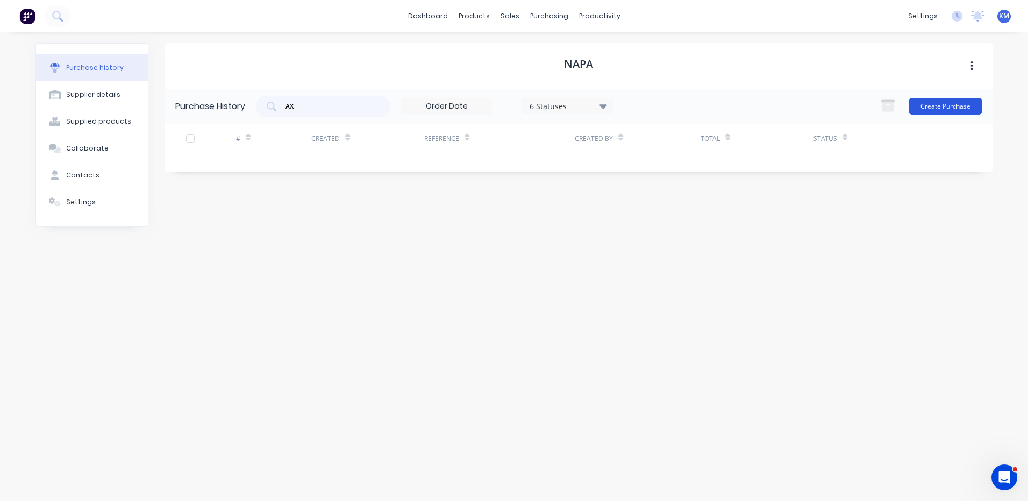
click at [955, 103] on button "Create Purchase" at bounding box center [945, 106] width 73 height 17
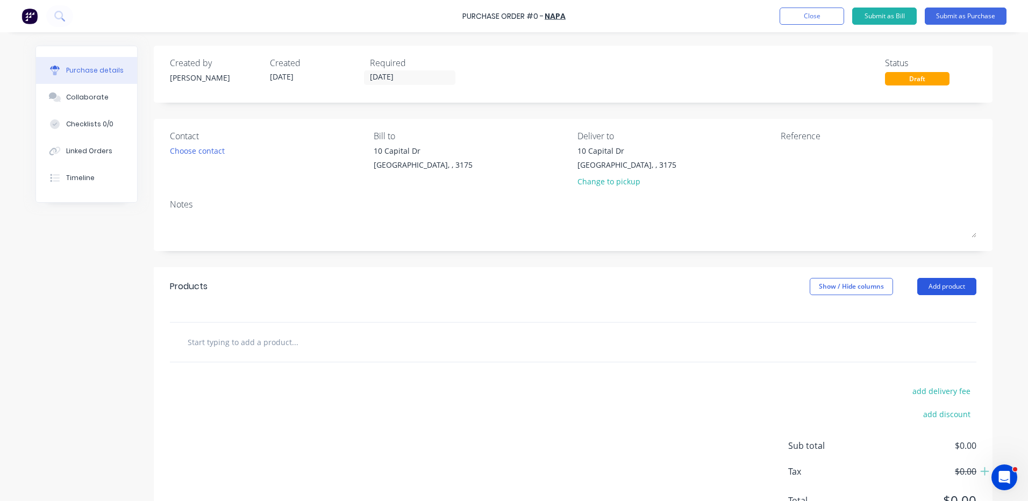
click at [929, 290] on button "Add product" at bounding box center [946, 286] width 59 height 17
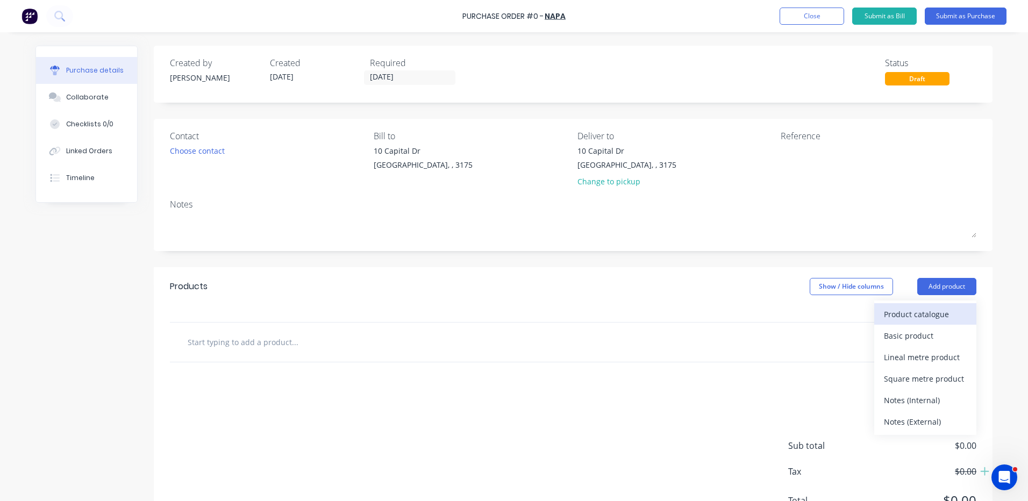
click at [922, 311] on div "Product catalogue" at bounding box center [925, 314] width 83 height 16
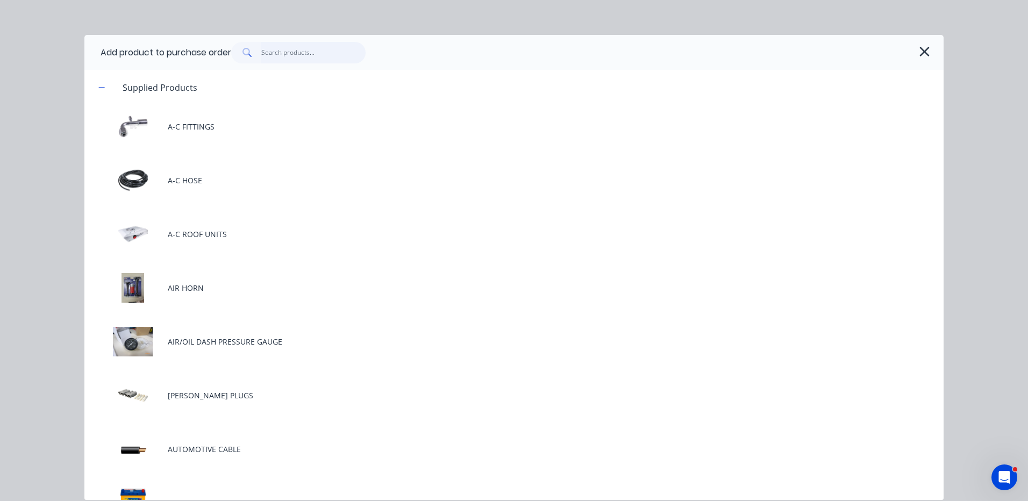
click at [302, 56] on input "text" at bounding box center [313, 53] width 105 height 22
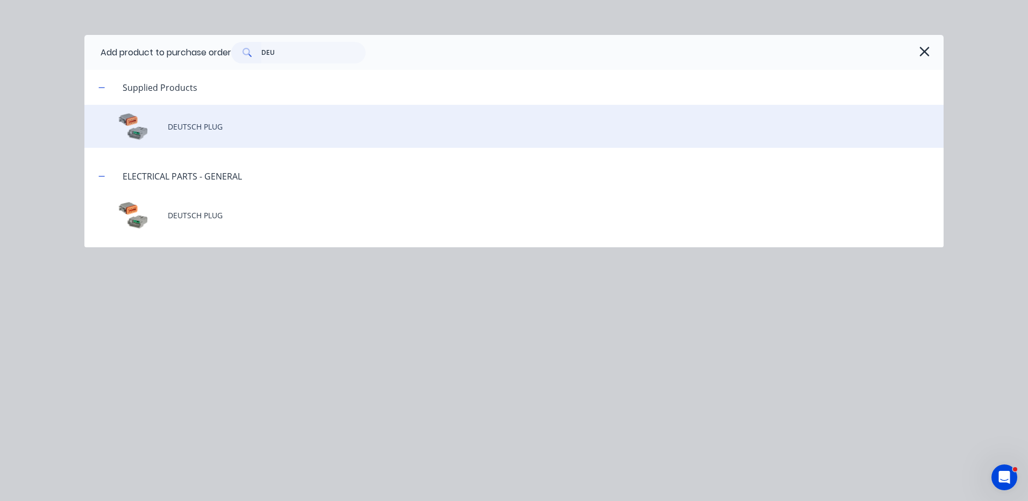
click at [311, 115] on div "DEUTSCH PLUG" at bounding box center [513, 126] width 859 height 43
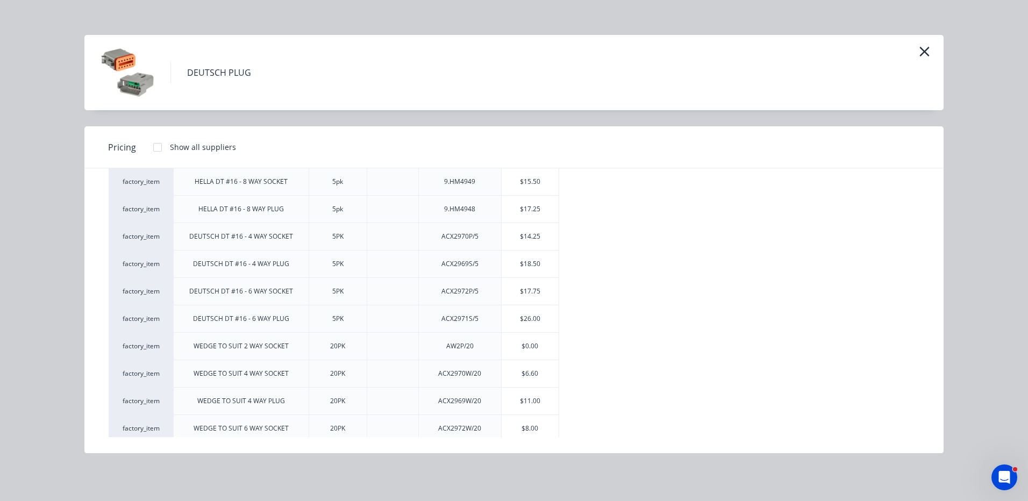
scroll to position [807, 0]
click at [531, 240] on div "$0.00" at bounding box center [531, 238] width 58 height 27
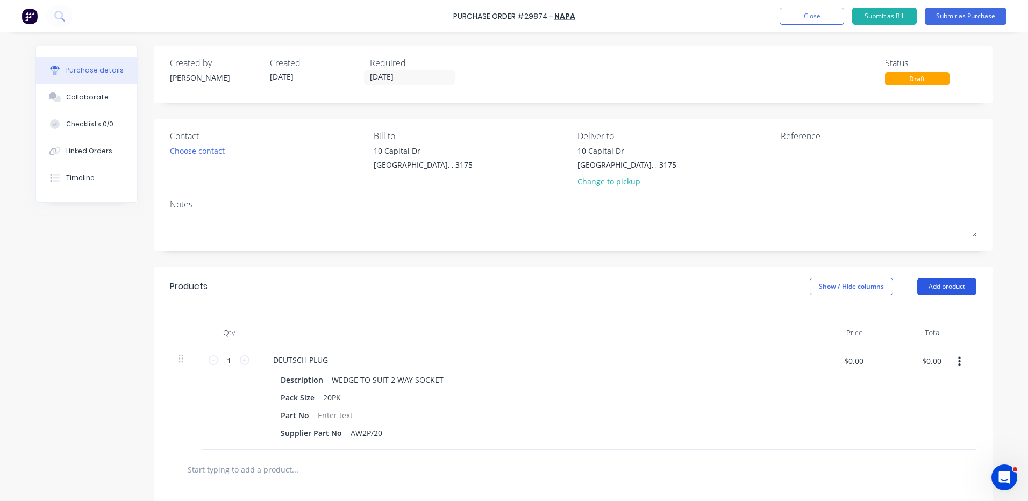
click at [951, 286] on button "Add product" at bounding box center [946, 286] width 59 height 17
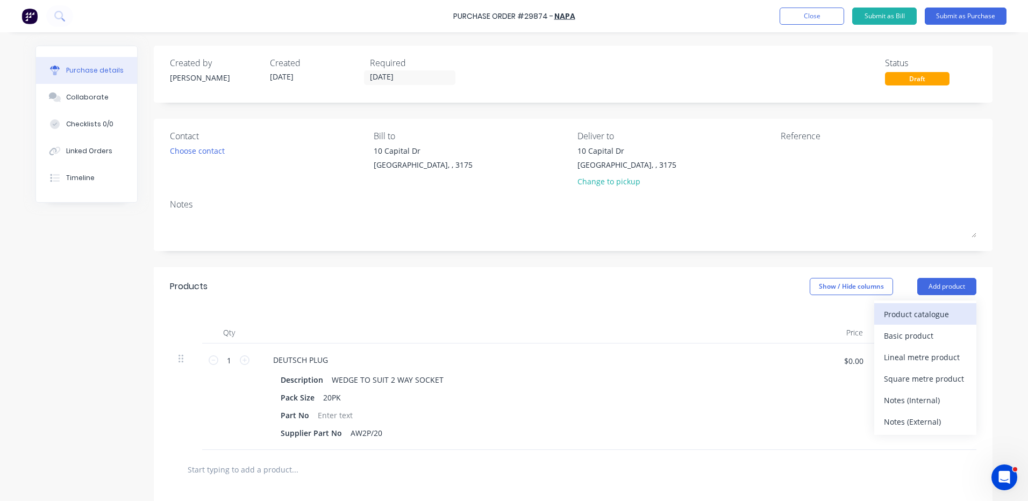
click at [937, 311] on div "Product catalogue" at bounding box center [925, 314] width 83 height 16
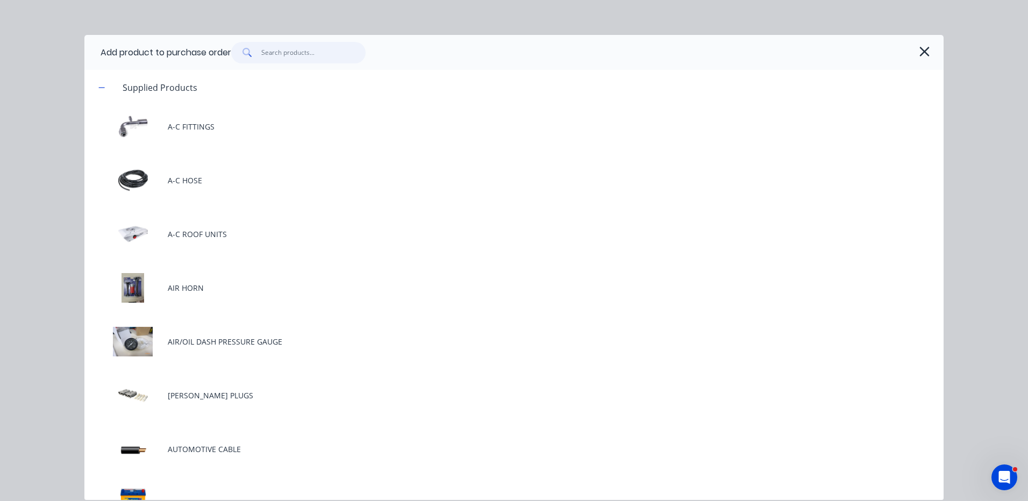
click at [308, 56] on input "text" at bounding box center [313, 53] width 105 height 22
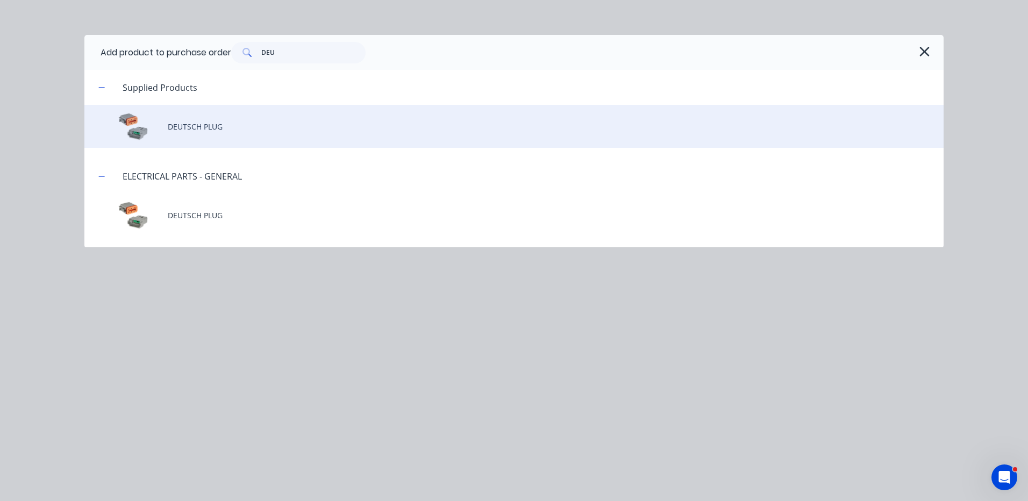
click at [288, 137] on div "DEUTSCH PLUG" at bounding box center [513, 126] width 859 height 43
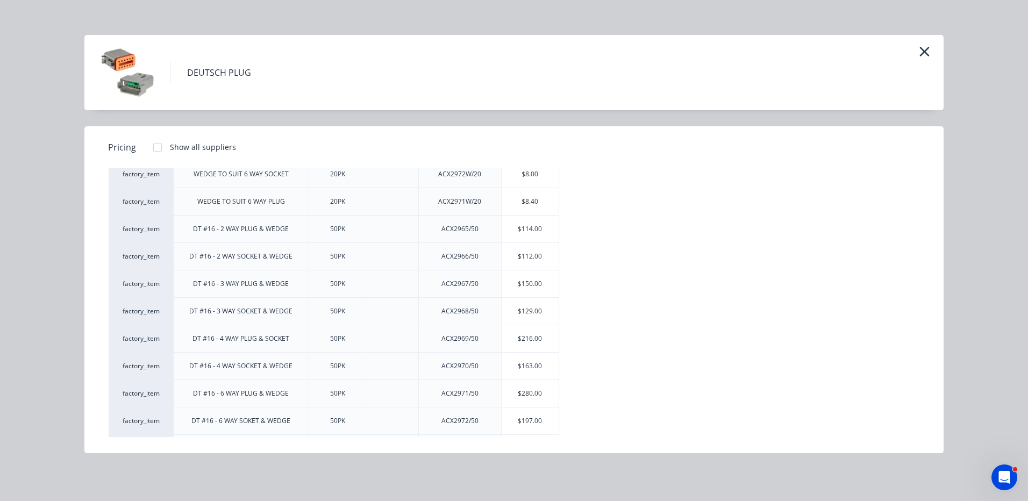
scroll to position [900, 0]
click at [528, 287] on div "$114.00" at bounding box center [531, 282] width 58 height 27
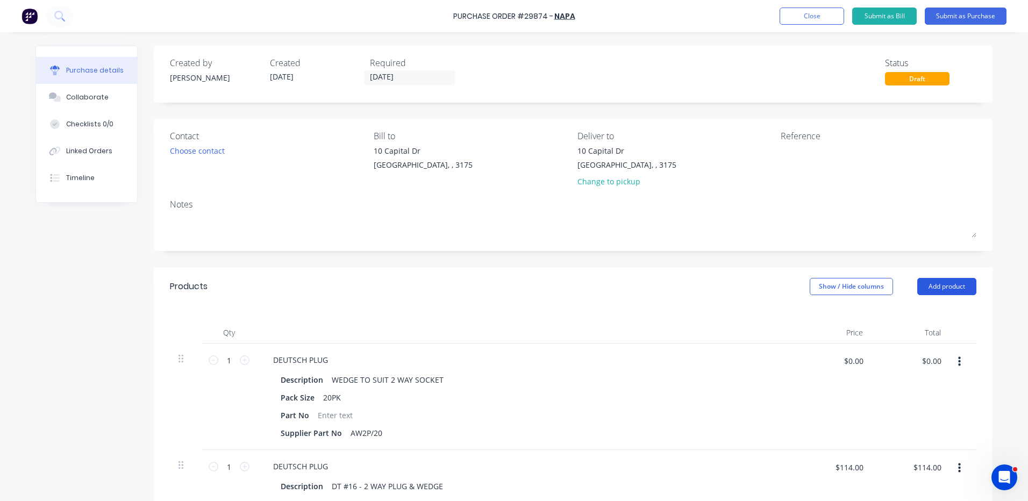
click at [951, 286] on button "Add product" at bounding box center [946, 286] width 59 height 17
click at [934, 301] on div "Product catalogue Basic product Lineal metre product Square metre product Notes…" at bounding box center [925, 368] width 102 height 134
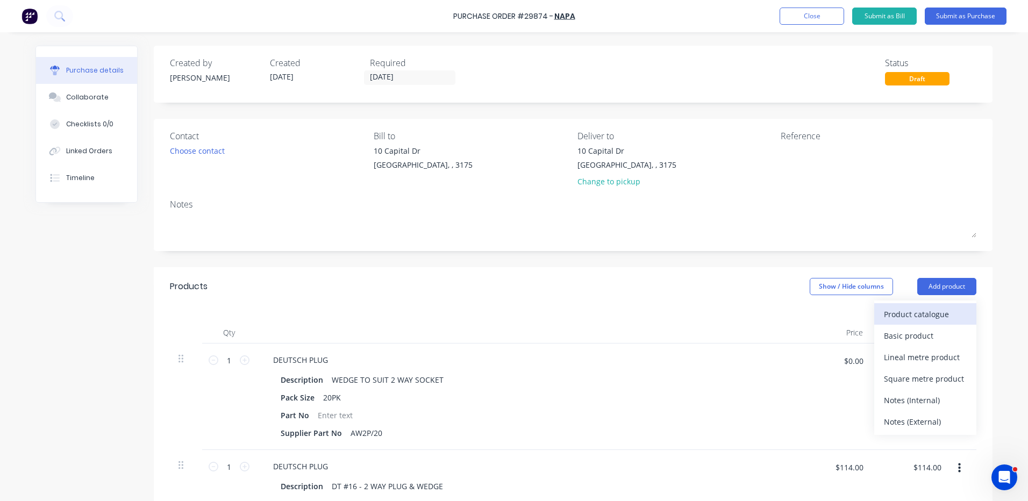
click at [932, 305] on button "Product catalogue" at bounding box center [925, 314] width 102 height 22
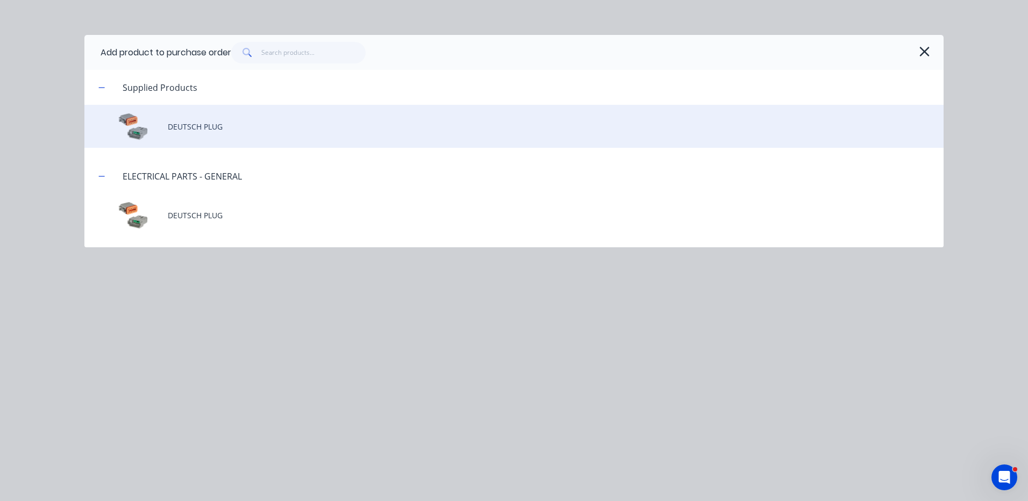
click at [252, 134] on div "DEUTSCH PLUG" at bounding box center [513, 126] width 859 height 43
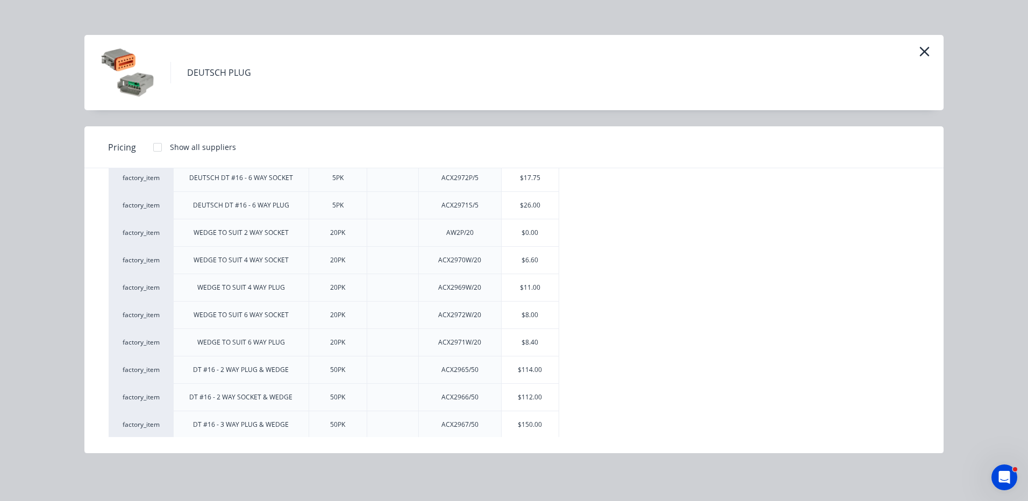
scroll to position [860, 0]
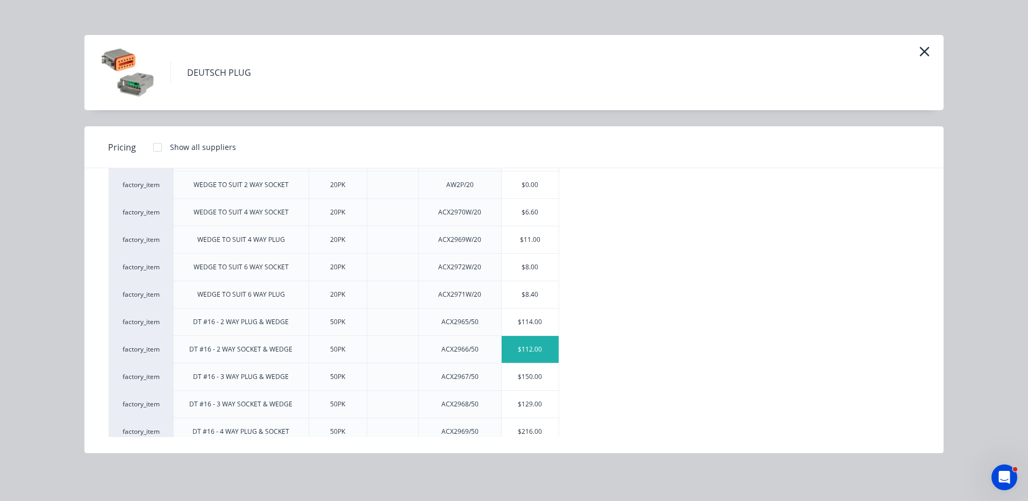
click at [530, 348] on div "$112.00" at bounding box center [531, 349] width 58 height 27
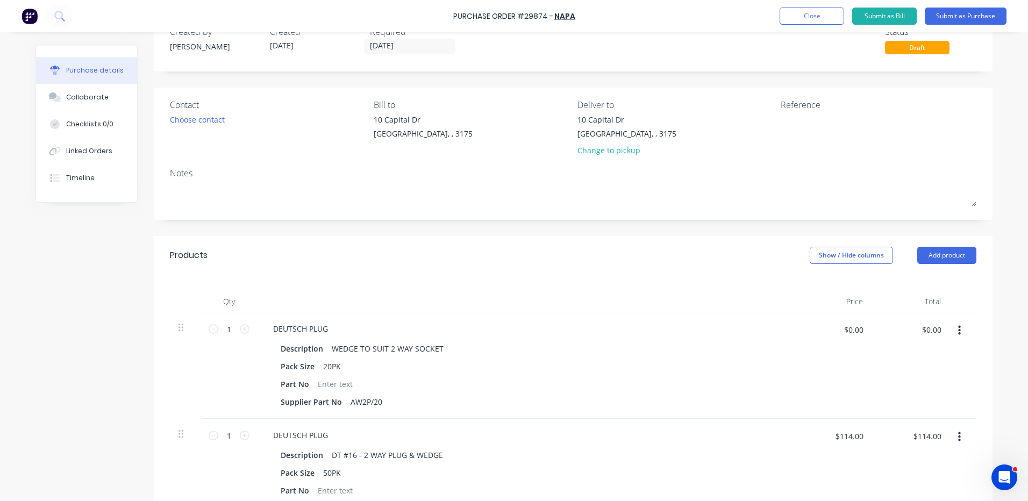
scroll to position [0, 0]
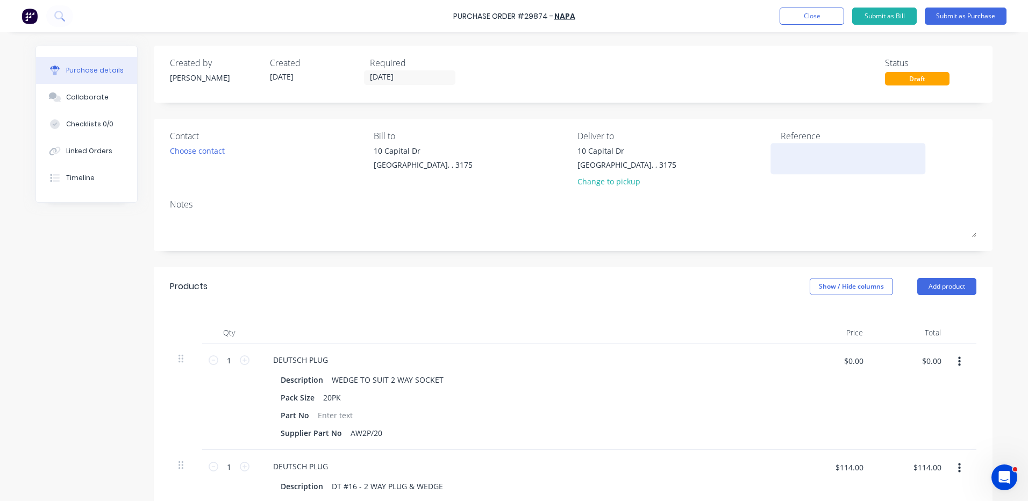
click at [814, 155] on textarea at bounding box center [848, 157] width 134 height 24
click at [934, 20] on button "Submit as Purchase" at bounding box center [966, 16] width 82 height 17
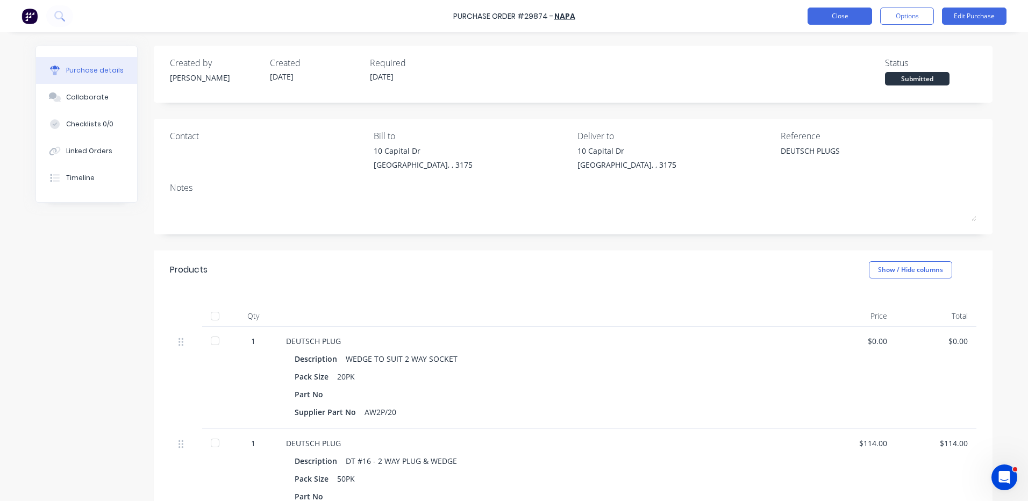
click at [810, 18] on button "Close" at bounding box center [840, 16] width 65 height 17
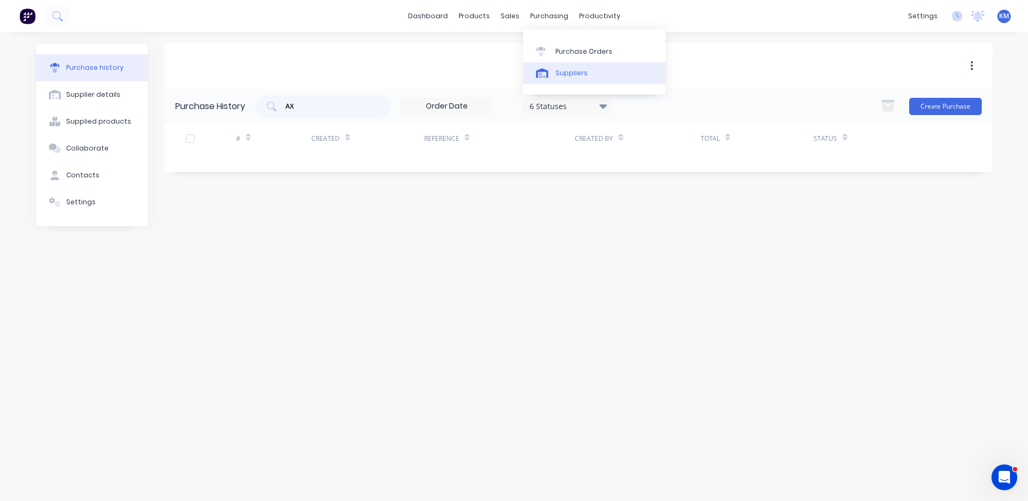
click at [549, 66] on link "Suppliers" at bounding box center [594, 73] width 142 height 22
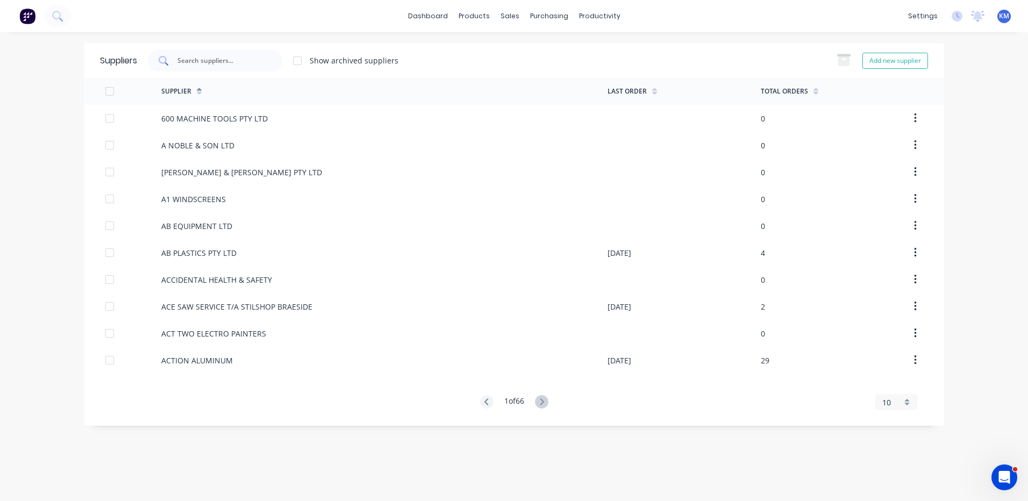
click at [231, 57] on input "text" at bounding box center [220, 60] width 89 height 11
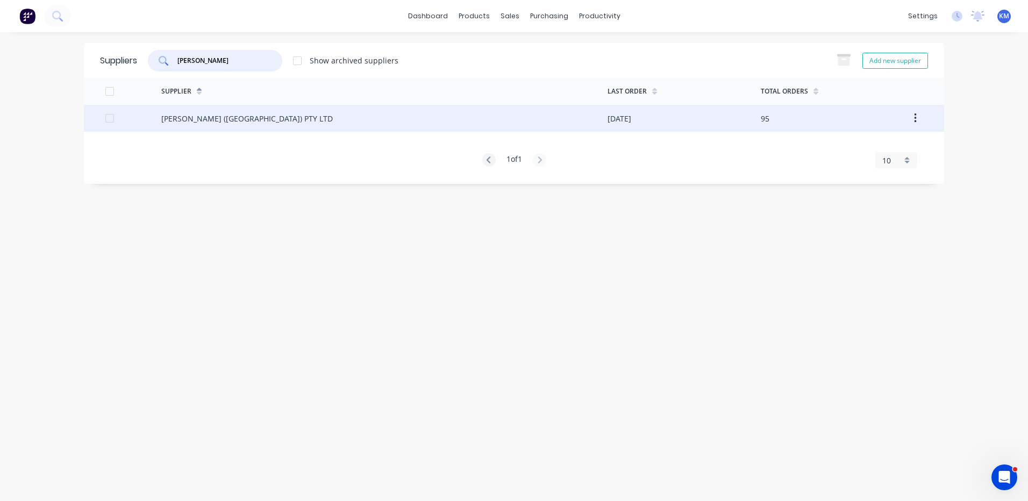
click at [390, 123] on div "G T JONES (VIC) PTY LTD" at bounding box center [384, 118] width 446 height 27
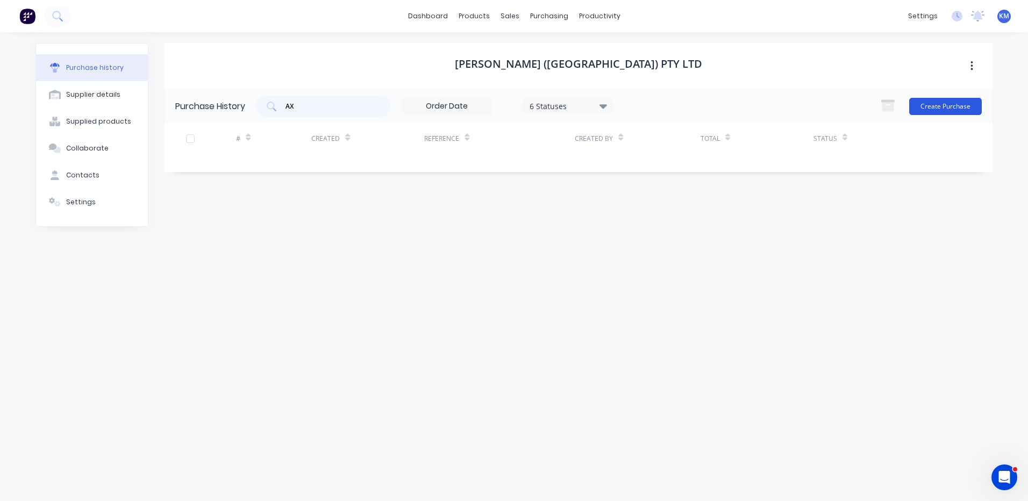
click at [917, 111] on button "Create Purchase" at bounding box center [945, 106] width 73 height 17
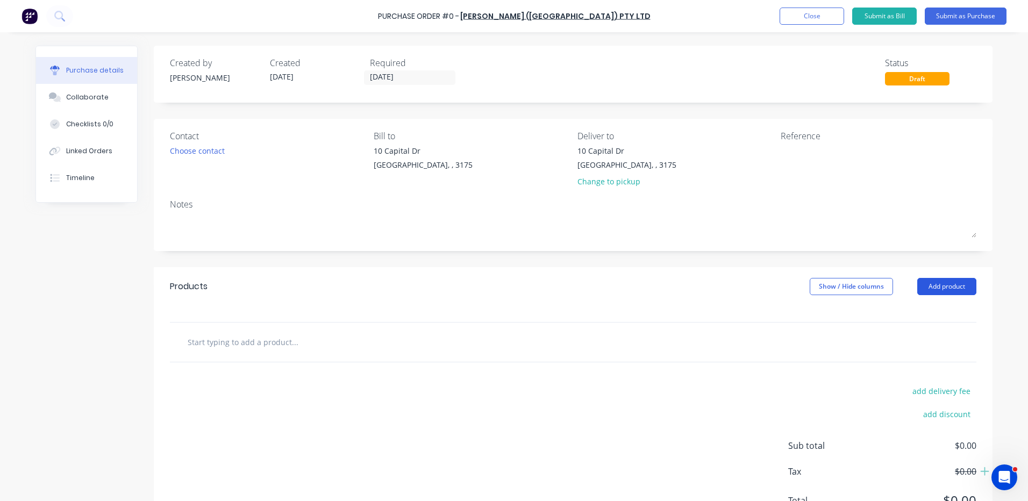
click at [951, 280] on button "Add product" at bounding box center [946, 286] width 59 height 17
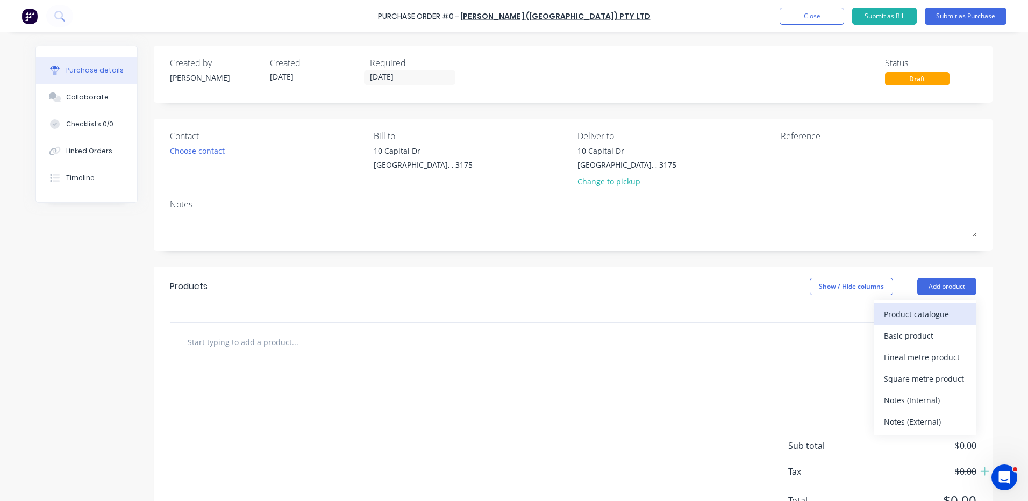
drag, startPoint x: 942, startPoint y: 296, endPoint x: 936, endPoint y: 306, distance: 11.8
click at [936, 306] on button "Product catalogue" at bounding box center [925, 314] width 102 height 22
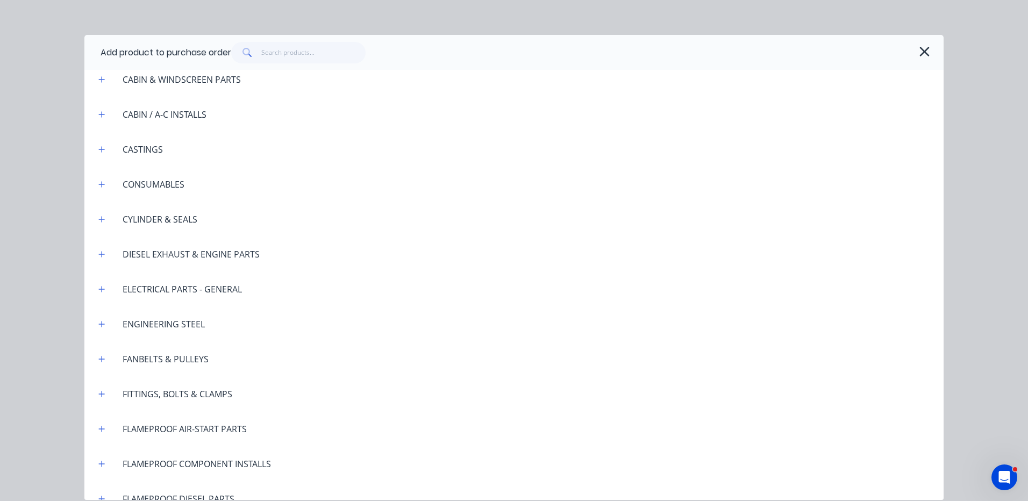
scroll to position [1022, 0]
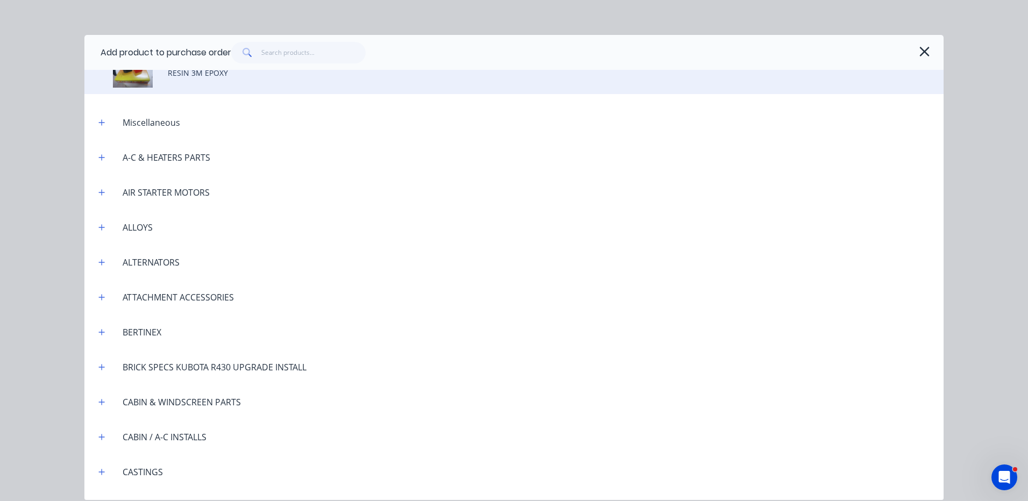
click at [237, 84] on div "RESIN 3M EPOXY" at bounding box center [513, 72] width 859 height 43
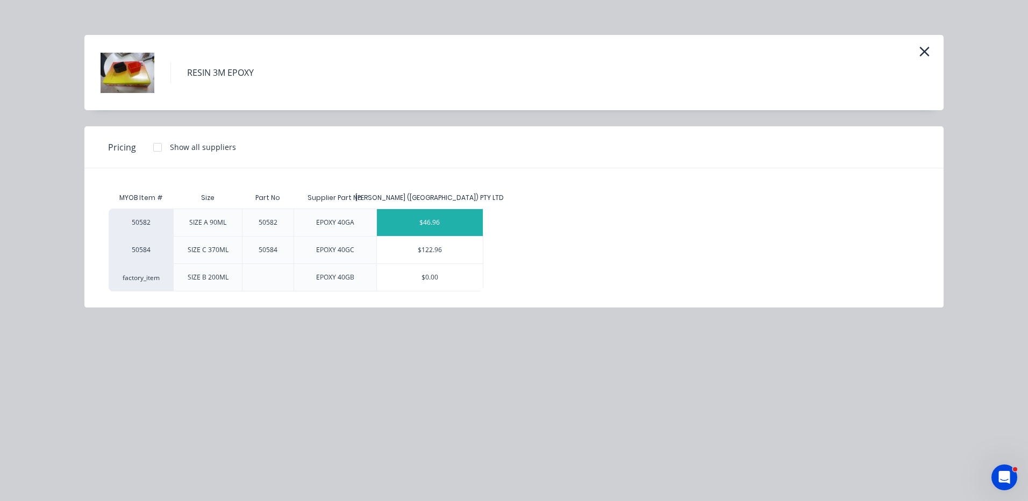
click at [444, 220] on div "$46.96" at bounding box center [430, 222] width 106 height 27
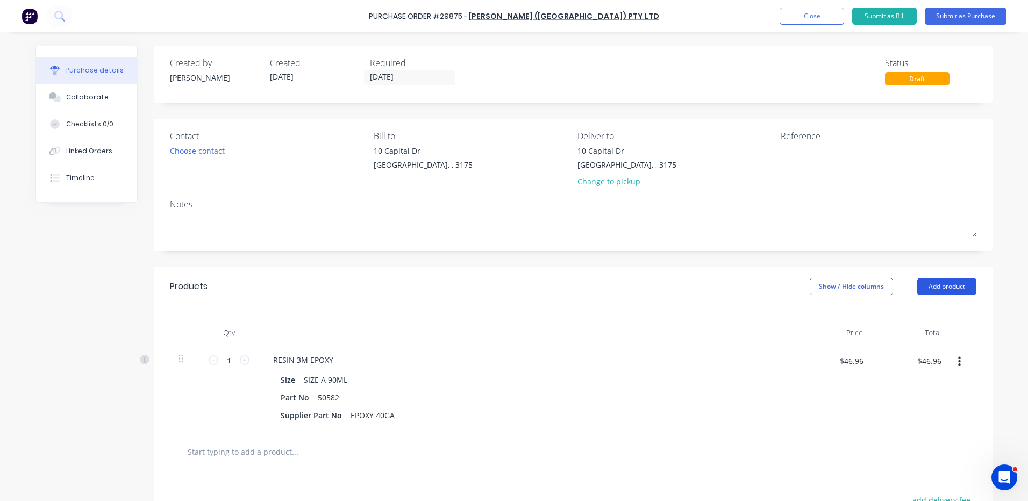
click at [947, 286] on button "Add product" at bounding box center [946, 286] width 59 height 17
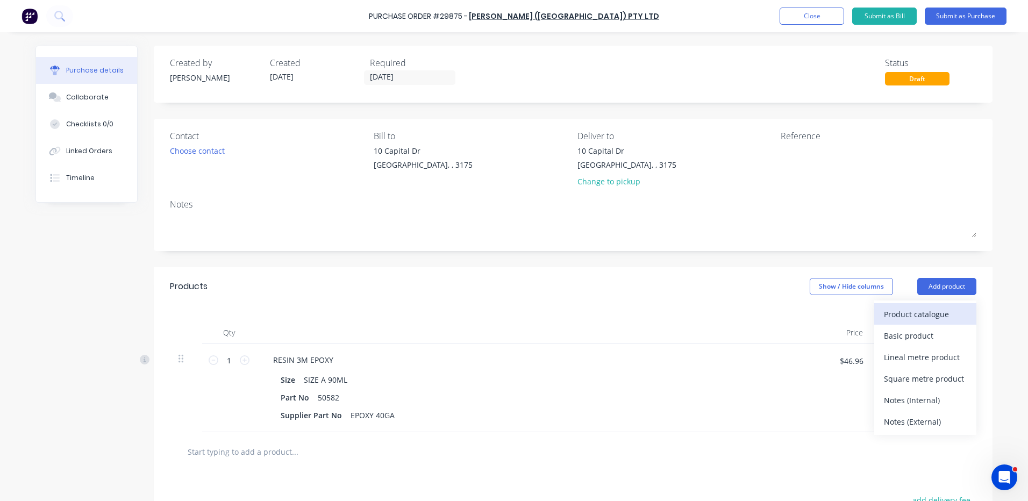
click at [939, 317] on div "Product catalogue" at bounding box center [925, 314] width 83 height 16
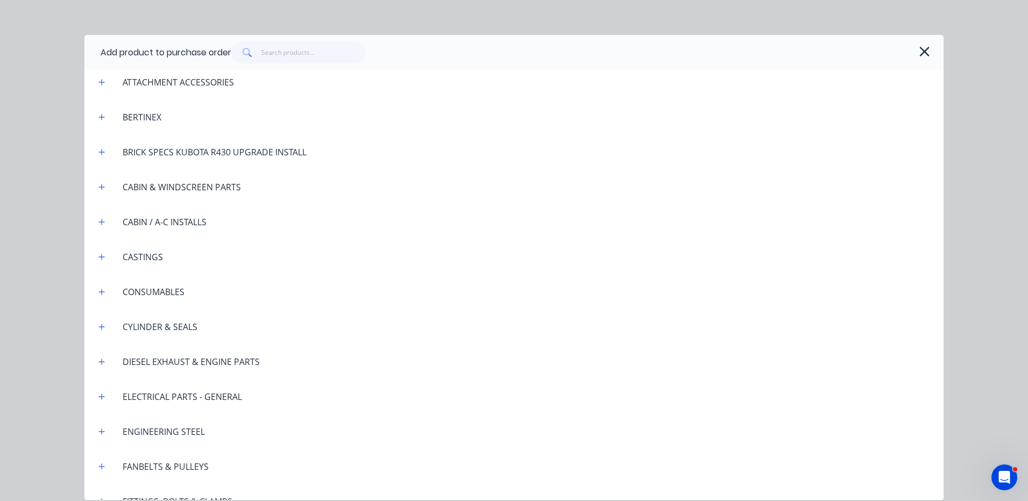
scroll to position [860, 0]
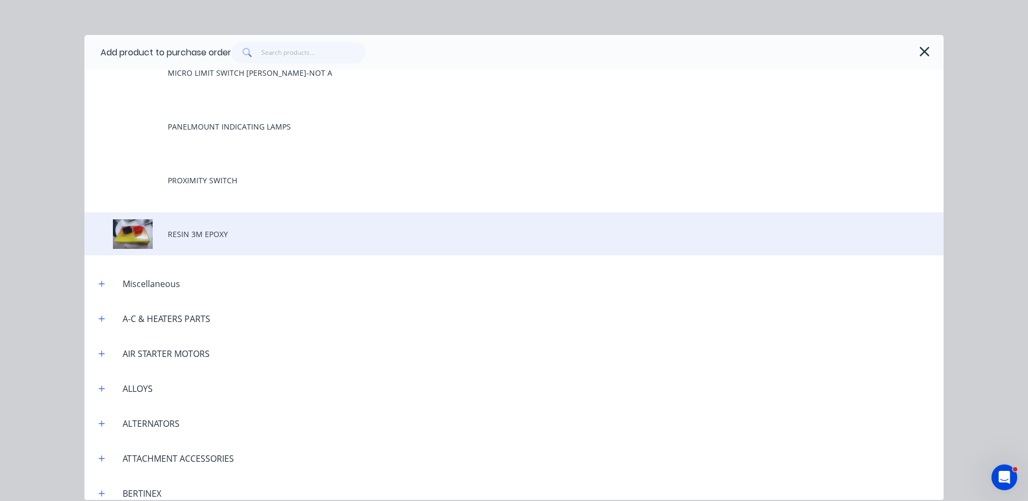
click at [209, 238] on div "RESIN 3M EPOXY" at bounding box center [513, 233] width 859 height 43
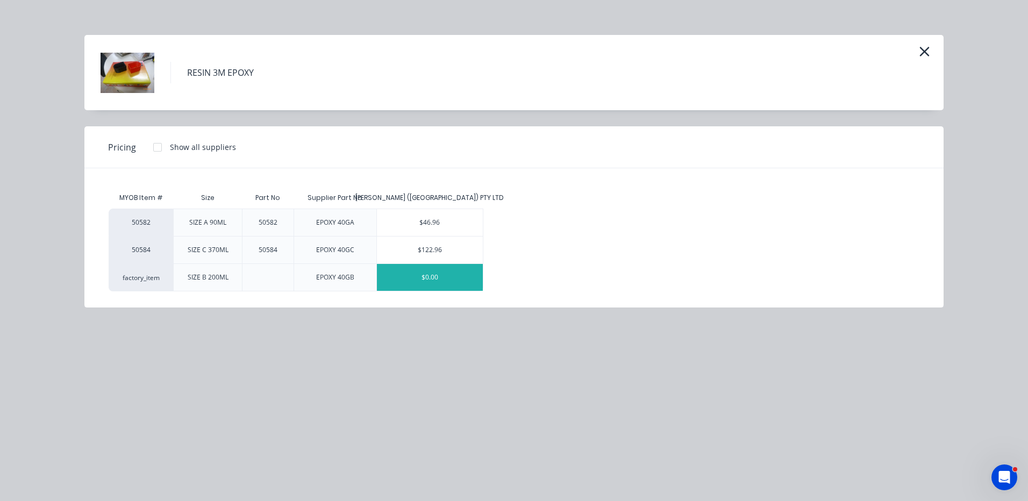
click at [451, 280] on div "$0.00" at bounding box center [430, 277] width 106 height 27
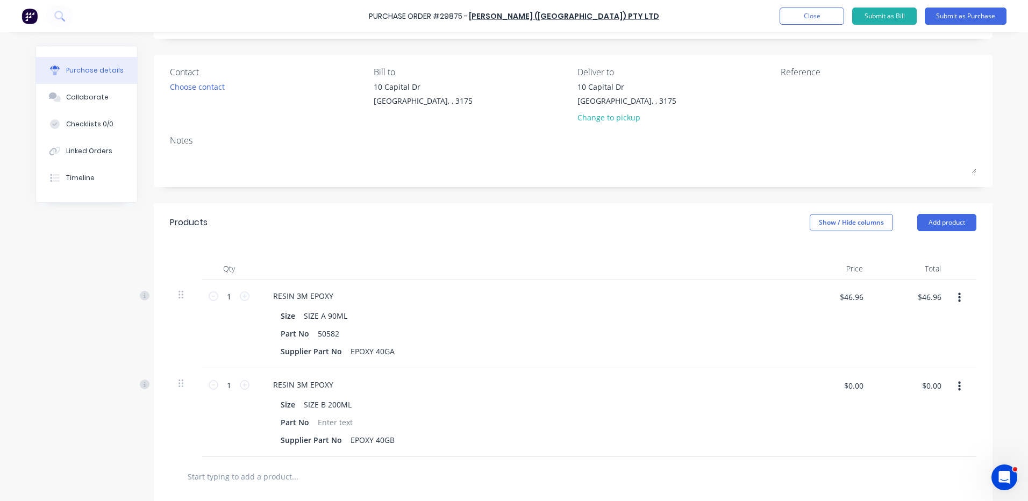
scroll to position [161, 0]
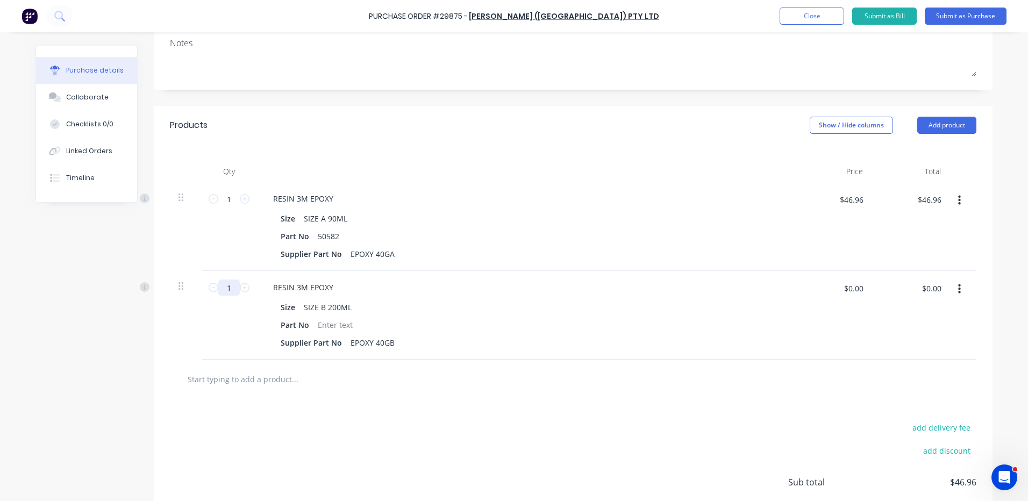
click at [224, 290] on input "1" at bounding box center [229, 288] width 22 height 16
click at [405, 158] on div "Qty Price Total 1 1 RESIN 3M EPOXY Size SIZE A 90ML Part No 50582 Supplier Part…" at bounding box center [573, 252] width 839 height 215
click at [229, 199] on input "1" at bounding box center [229, 199] width 22 height 16
click at [563, 164] on div at bounding box center [525, 172] width 538 height 22
click at [230, 286] on input "4" at bounding box center [229, 288] width 22 height 16
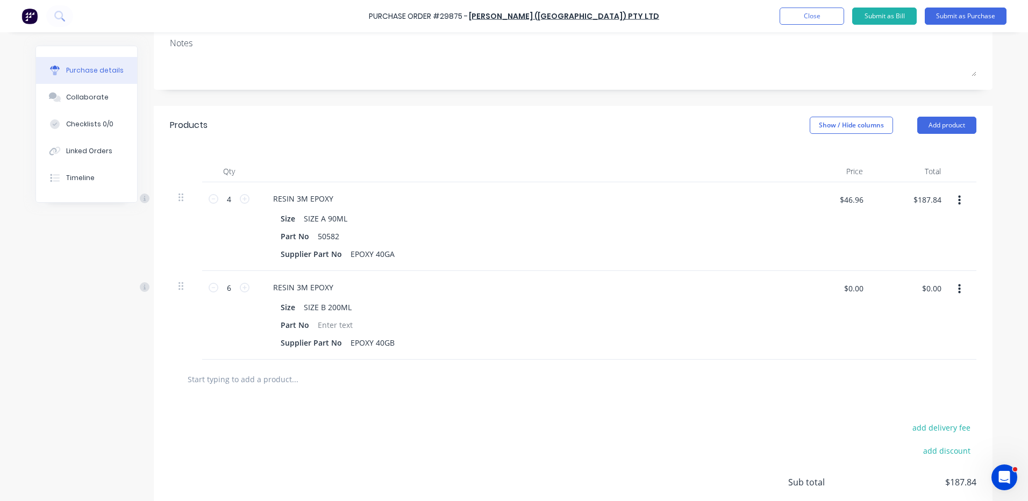
click at [581, 112] on div "Products Show / Hide columns Add product" at bounding box center [573, 125] width 839 height 39
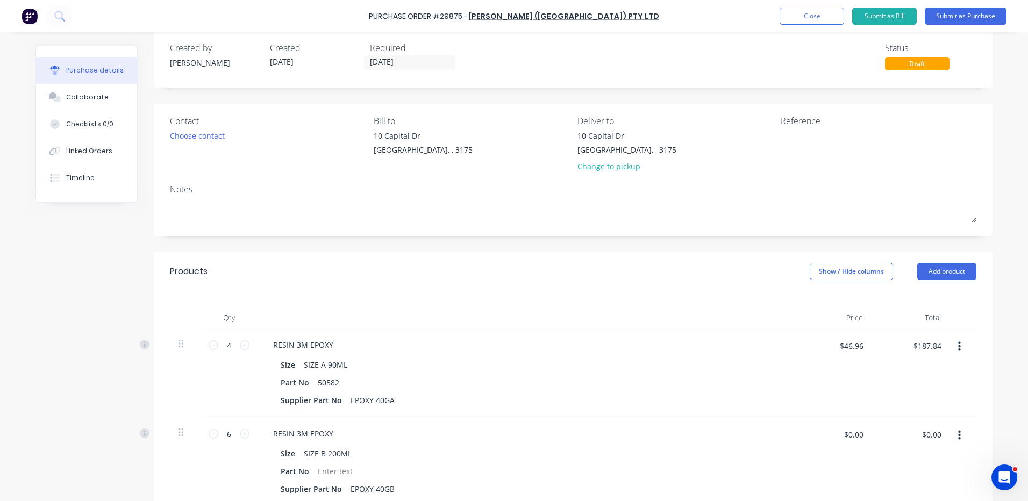
scroll to position [0, 0]
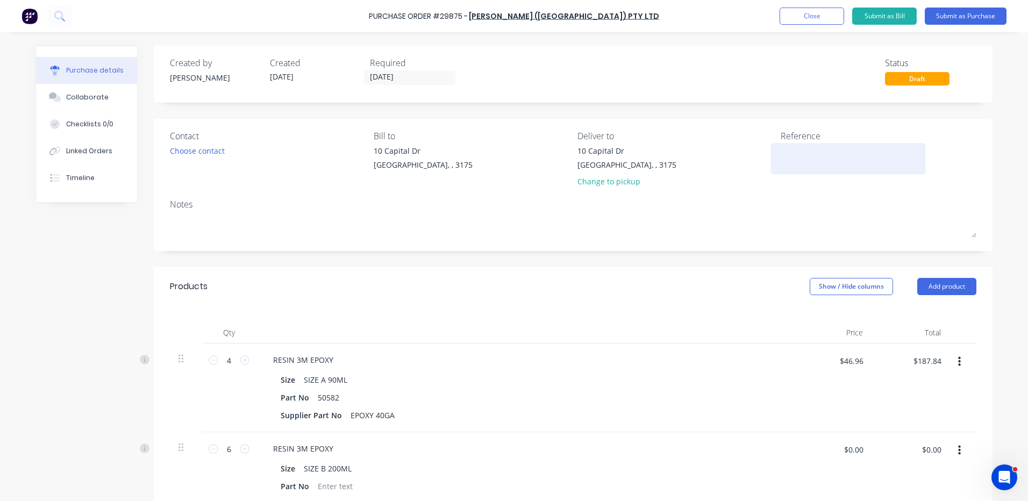
click at [823, 166] on textarea at bounding box center [848, 157] width 134 height 24
click at [710, 286] on div "Products Show / Hide columns Add product" at bounding box center [573, 286] width 839 height 39
click at [195, 145] on div "Choose contact" at bounding box center [197, 150] width 55 height 11
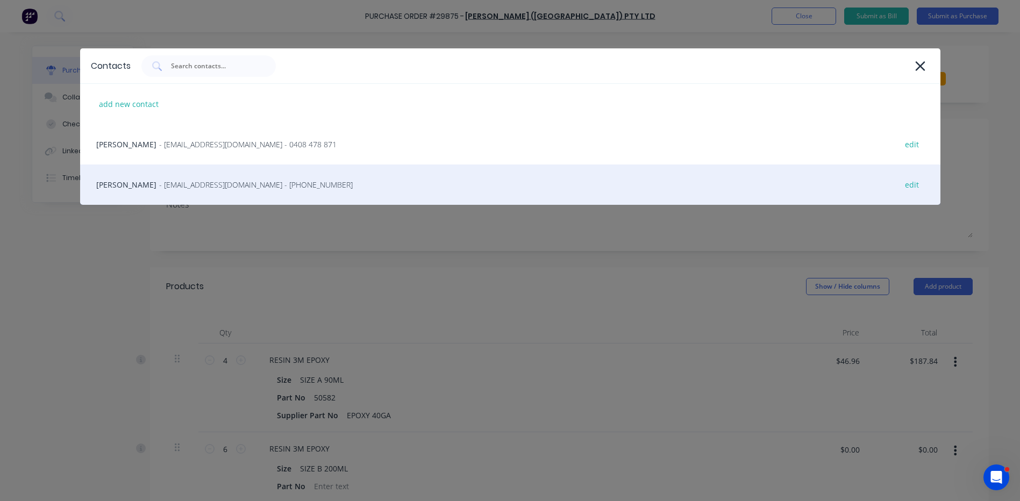
click at [202, 181] on span "- sales@gtj.com.au - (03) 9350 3244" at bounding box center [256, 184] width 194 height 11
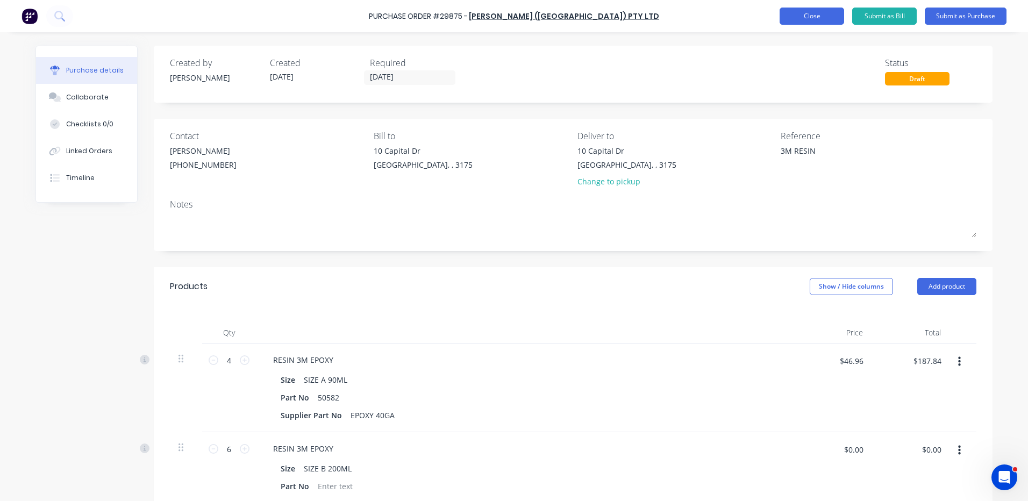
click at [797, 18] on button "Close" at bounding box center [812, 16] width 65 height 17
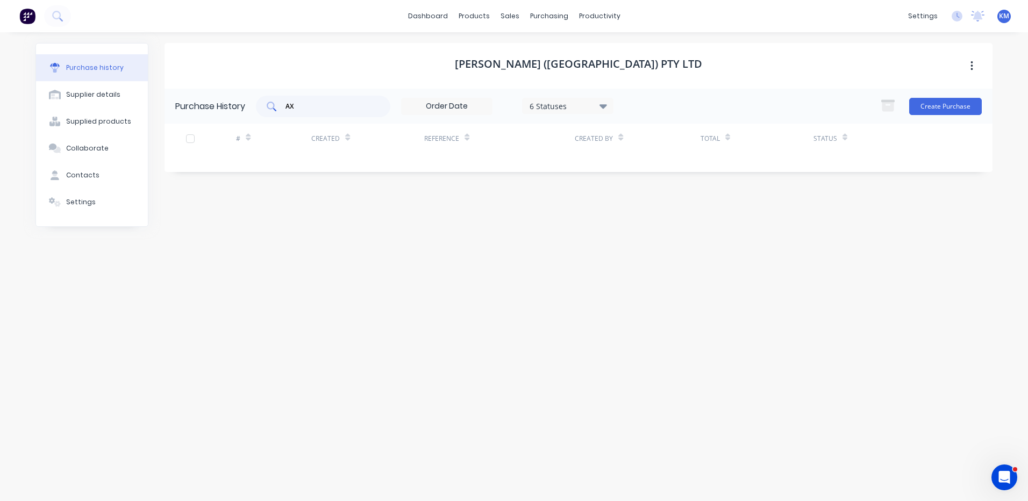
click at [359, 108] on input "AX" at bounding box center [328, 106] width 89 height 11
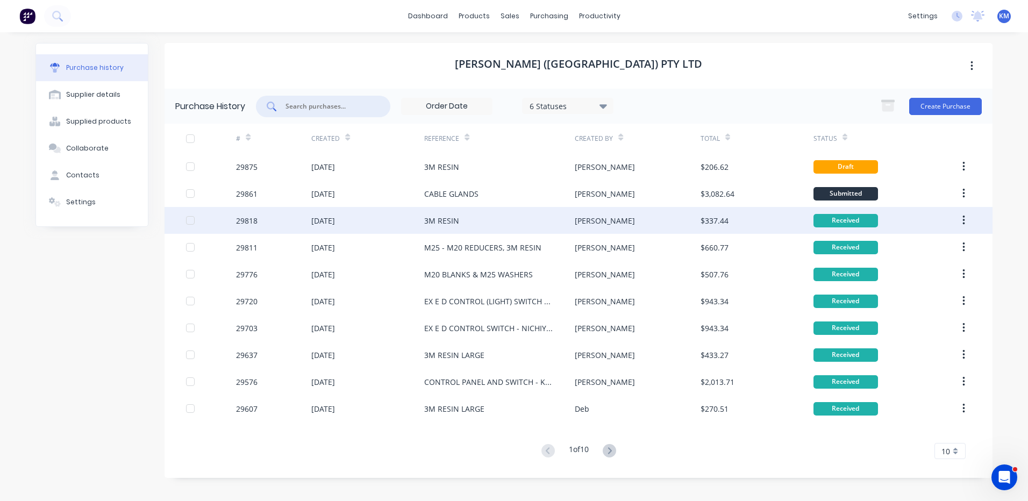
click at [645, 211] on div "[PERSON_NAME]" at bounding box center [637, 220] width 125 height 27
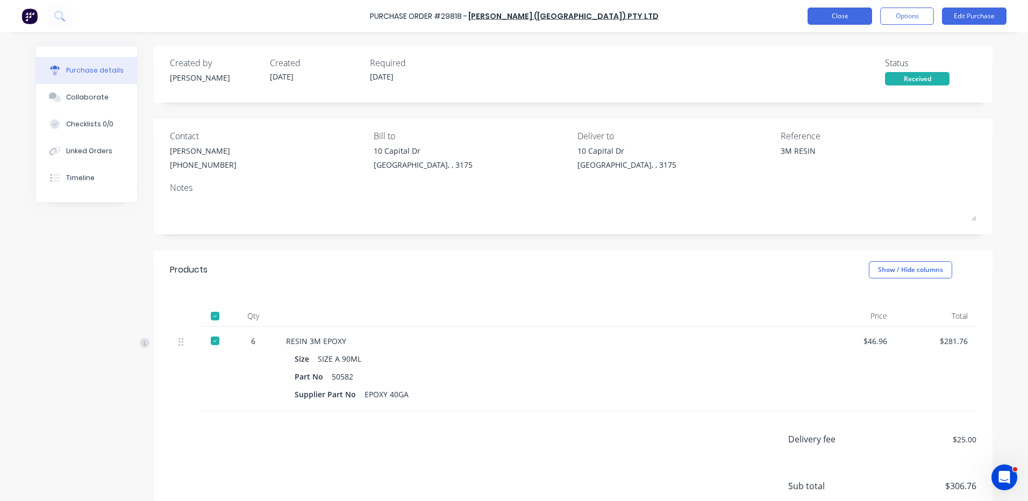
click at [837, 10] on button "Close" at bounding box center [840, 16] width 65 height 17
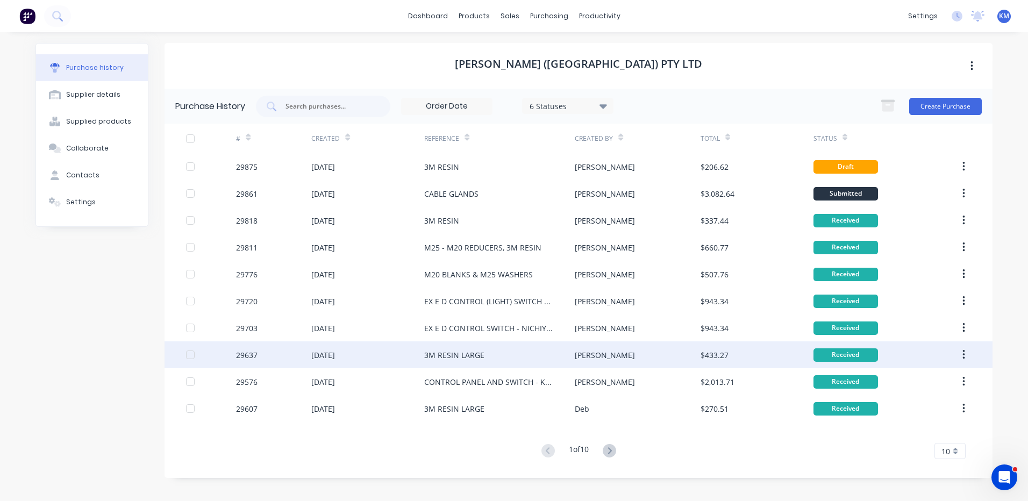
click at [540, 352] on div "3M RESIN LARGE" at bounding box center [499, 354] width 151 height 27
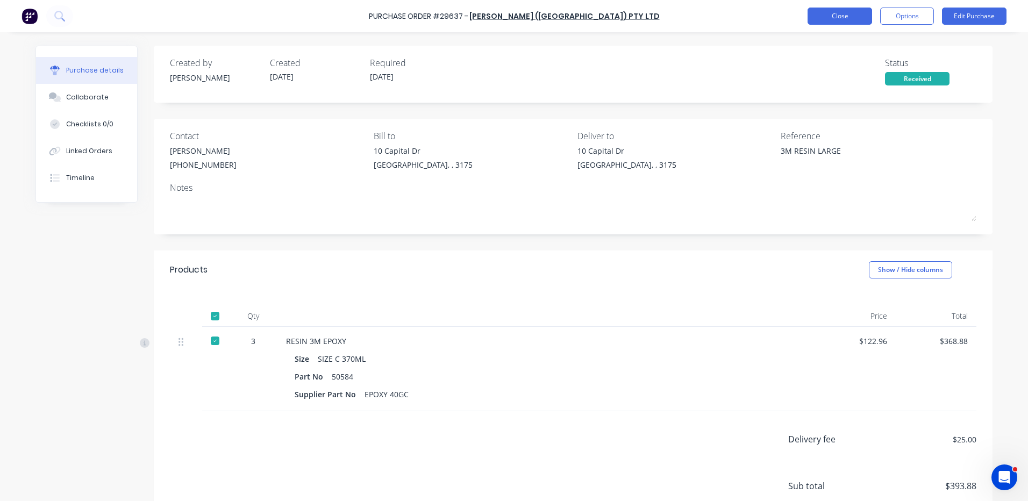
click at [828, 19] on button "Close" at bounding box center [840, 16] width 65 height 17
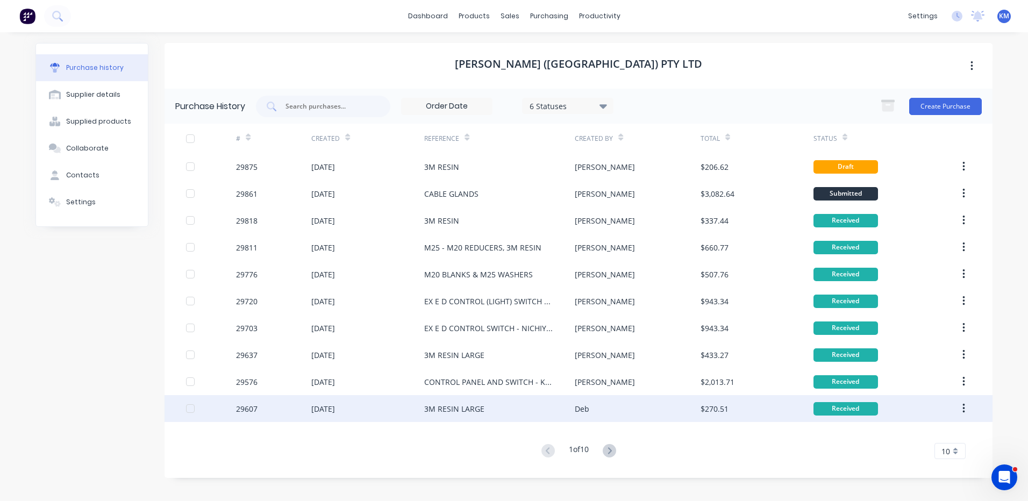
click at [553, 403] on div "3M RESIN LARGE" at bounding box center [499, 408] width 151 height 27
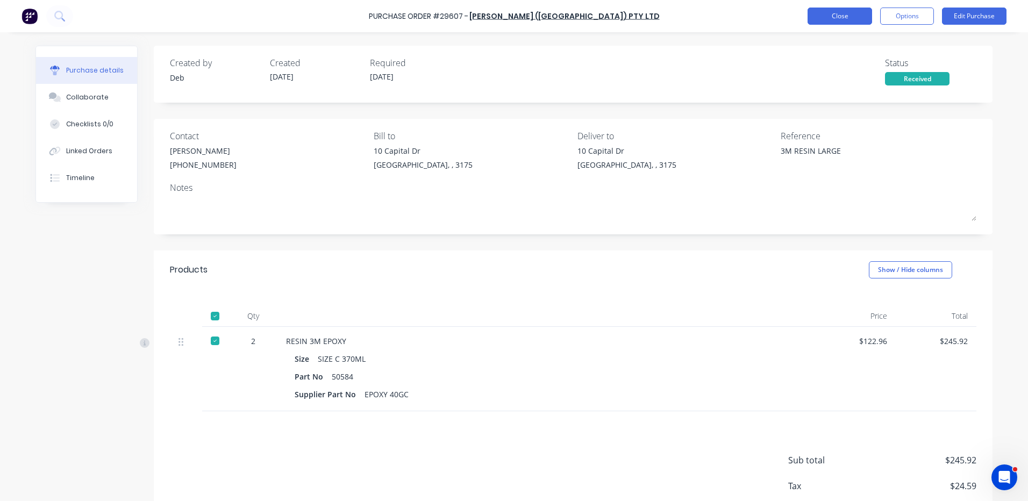
click at [847, 23] on button "Close" at bounding box center [840, 16] width 65 height 17
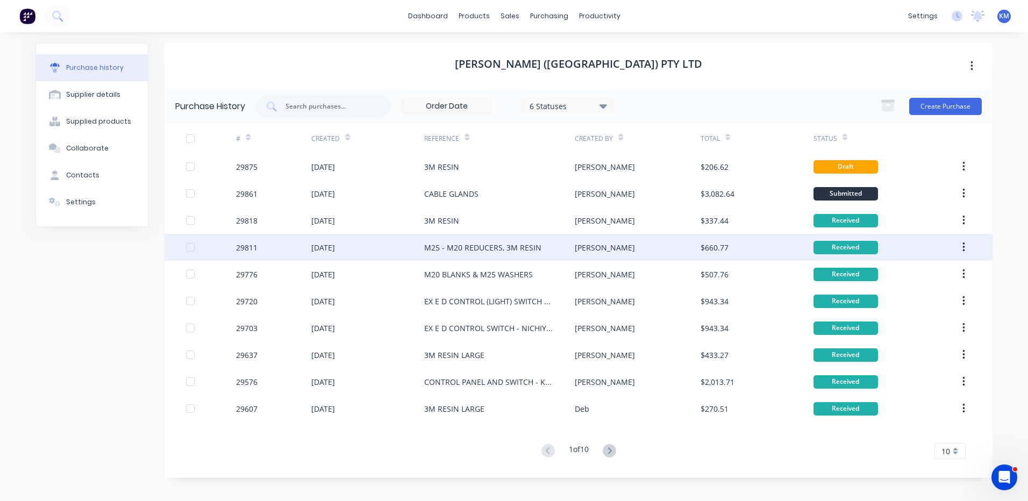
click at [570, 246] on div "M25 - M20 REDUCERS, 3M RESIN" at bounding box center [499, 247] width 151 height 27
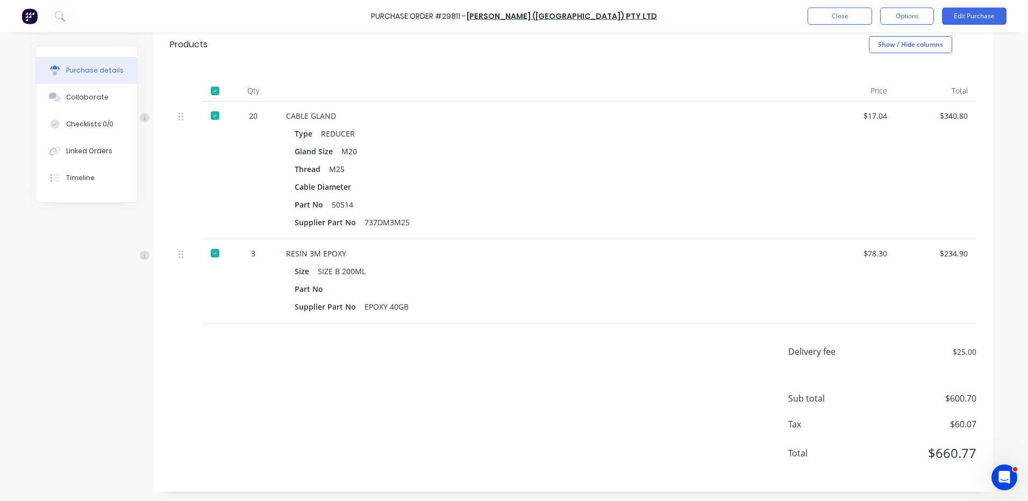
scroll to position [227, 0]
click at [850, 18] on button "Close" at bounding box center [840, 16] width 65 height 17
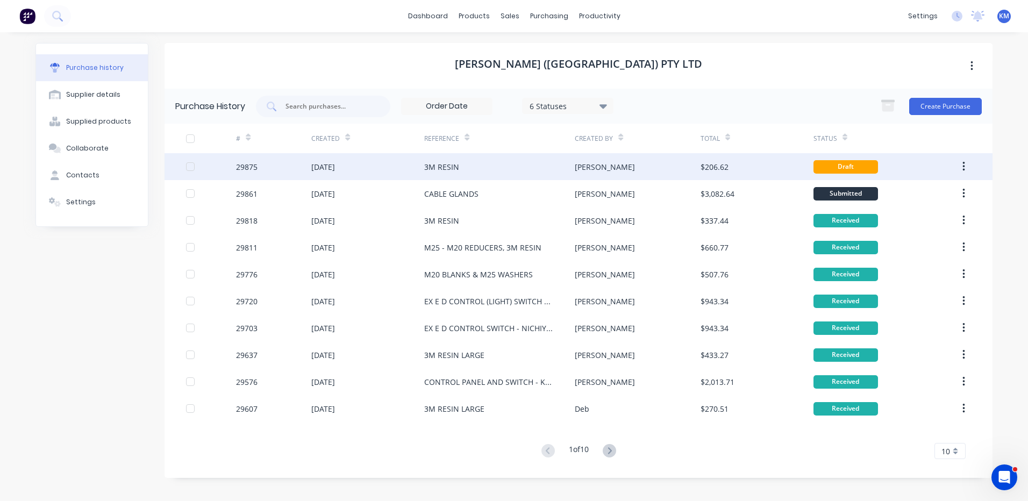
click at [472, 175] on div "3M RESIN" at bounding box center [499, 166] width 151 height 27
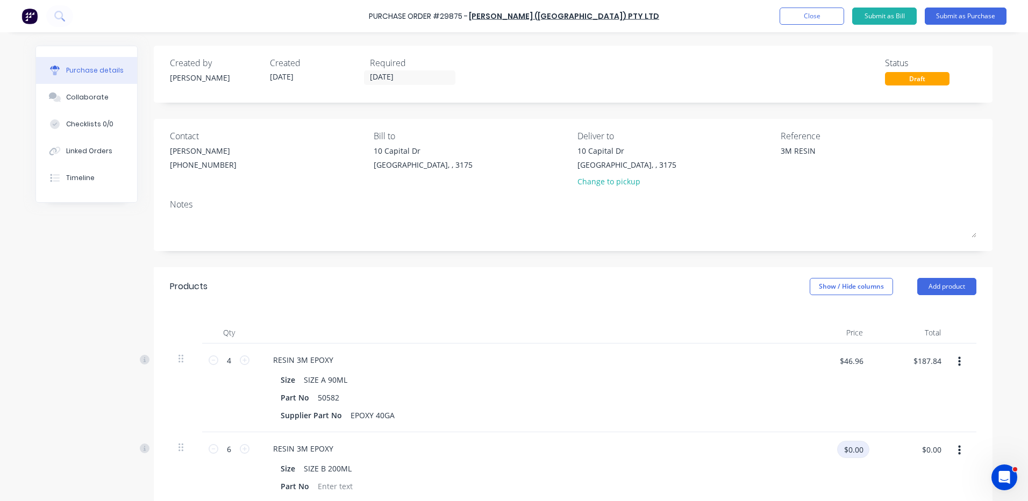
click at [860, 444] on input "$0.00" at bounding box center [853, 449] width 32 height 17
click at [764, 338] on div at bounding box center [525, 333] width 538 height 22
click at [980, 17] on button "Submit as Purchase" at bounding box center [966, 16] width 82 height 17
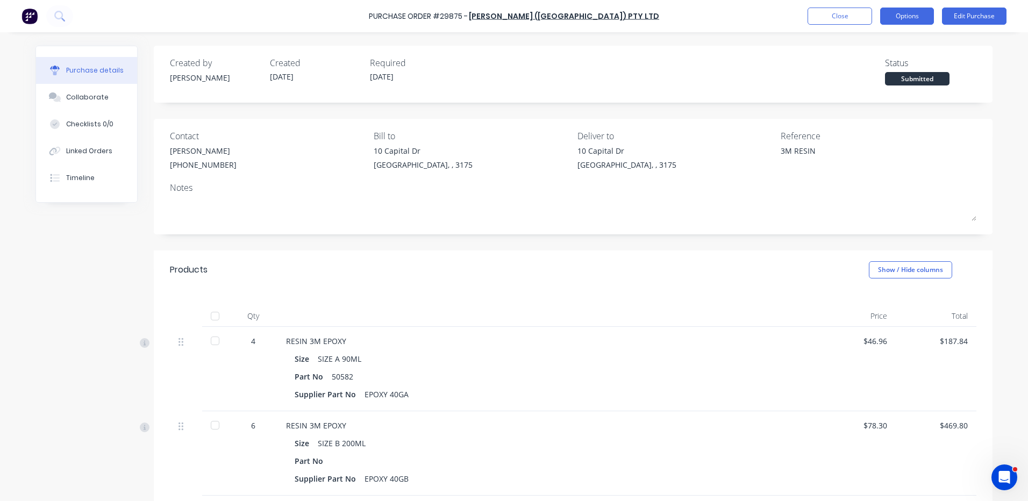
click at [917, 13] on button "Options" at bounding box center [907, 16] width 54 height 17
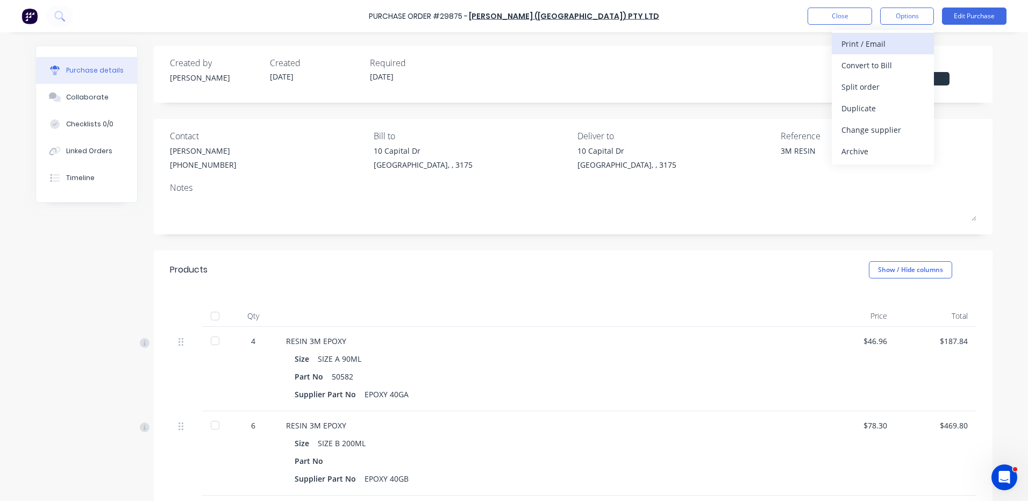
click at [901, 38] on div "Print / Email" at bounding box center [882, 44] width 83 height 16
click at [967, 19] on button "Edit Purchase" at bounding box center [974, 16] width 65 height 17
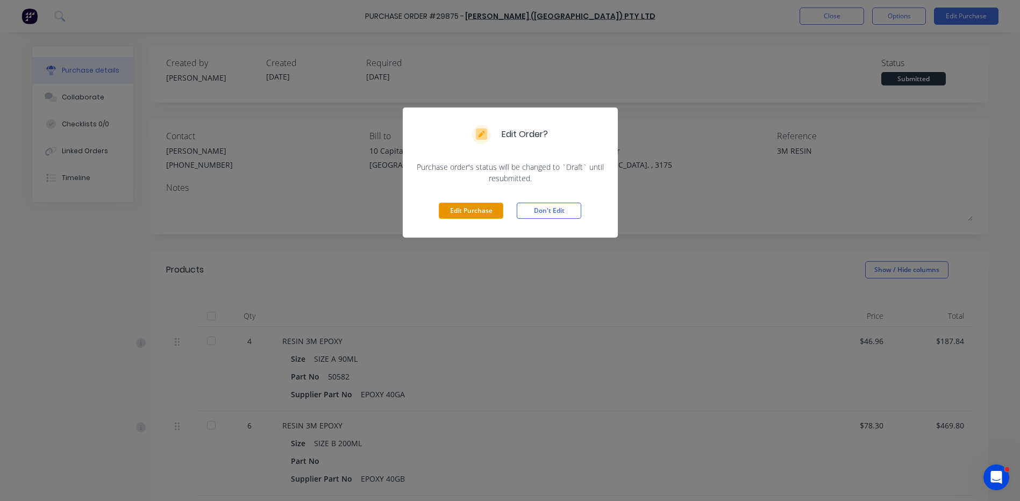
click at [496, 211] on button "Edit Purchase" at bounding box center [471, 211] width 65 height 16
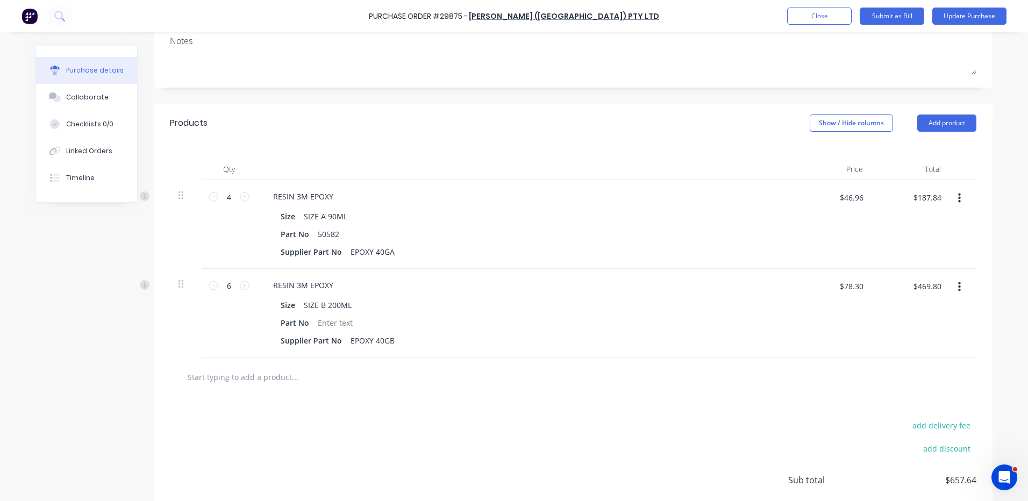
scroll to position [85, 0]
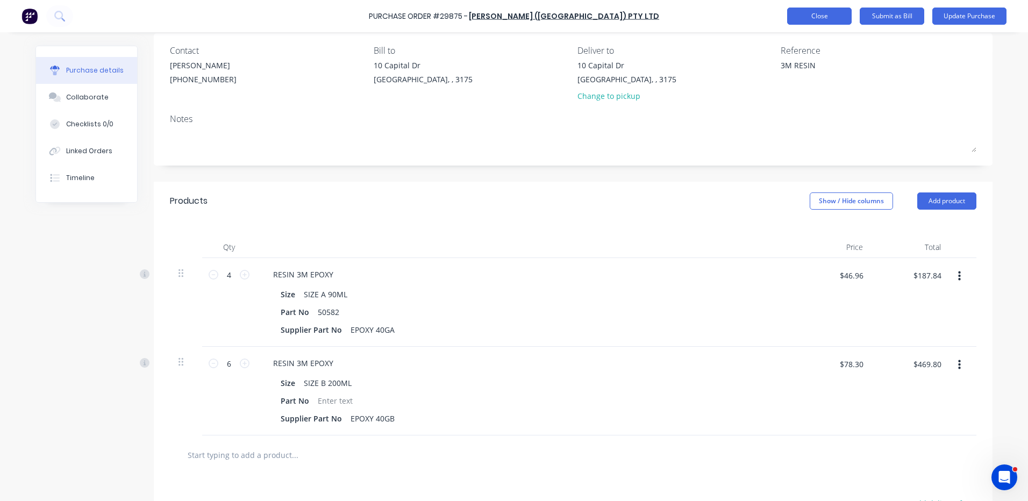
click at [819, 13] on button "Close" at bounding box center [819, 16] width 65 height 17
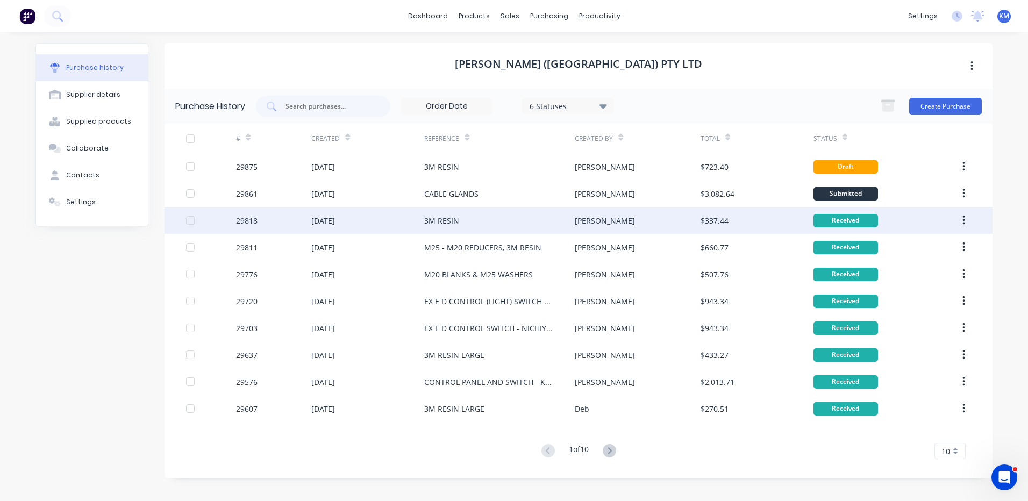
click at [662, 218] on div "[PERSON_NAME]" at bounding box center [637, 220] width 125 height 27
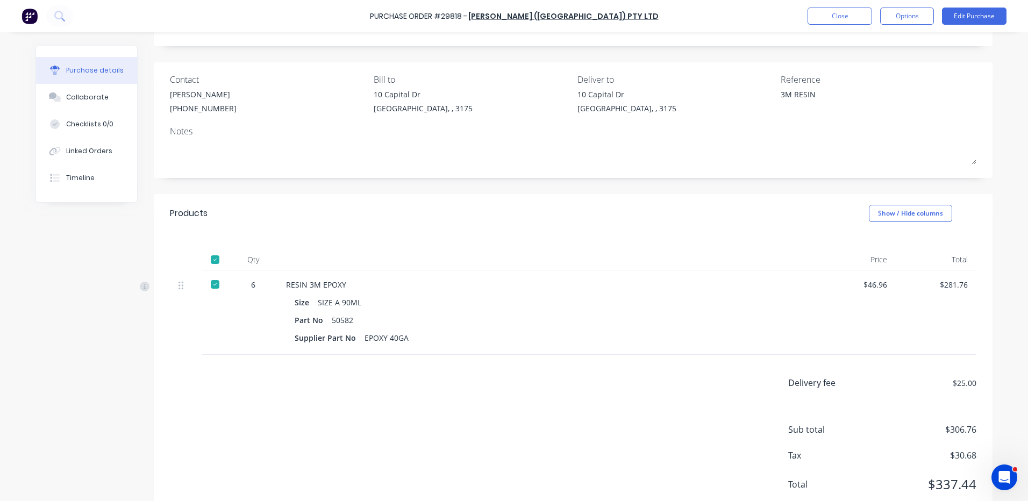
scroll to position [89, 0]
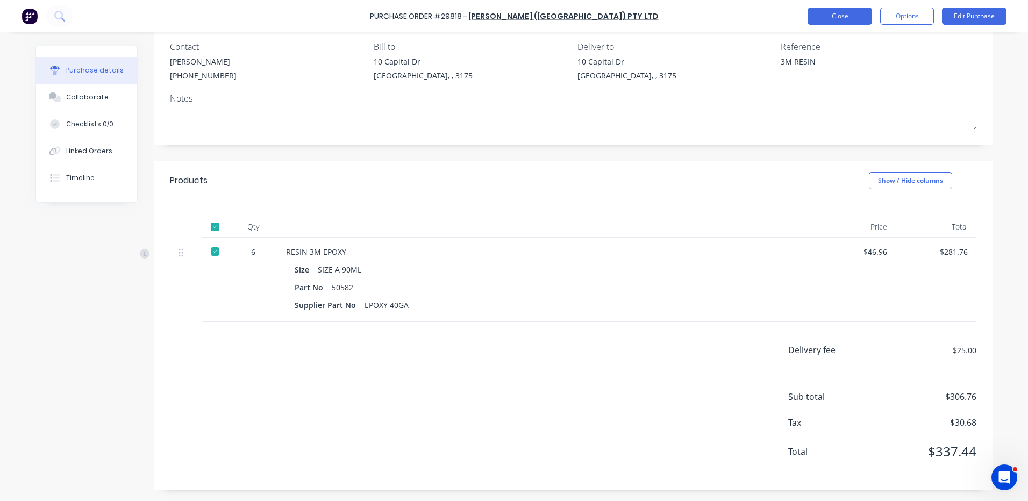
click at [857, 20] on button "Close" at bounding box center [840, 16] width 65 height 17
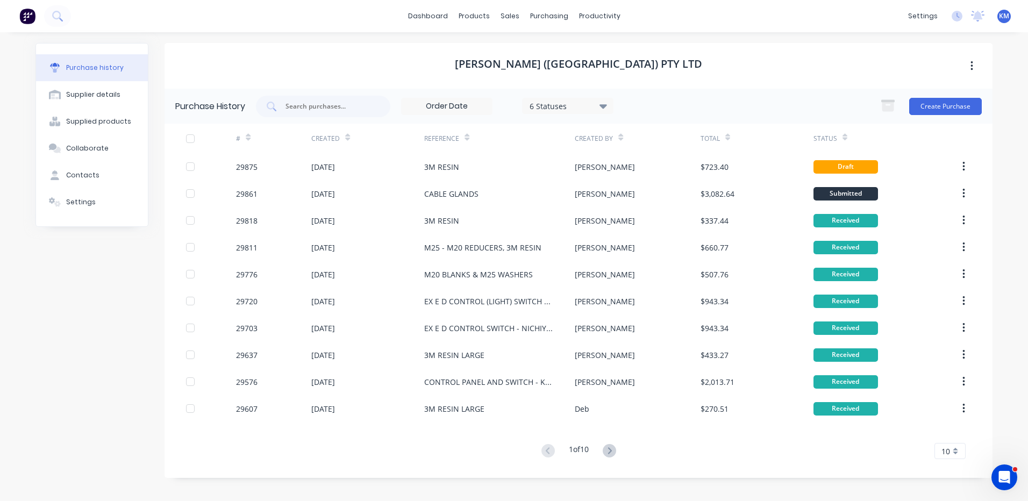
click at [711, 168] on div "$723.40" at bounding box center [715, 166] width 28 height 11
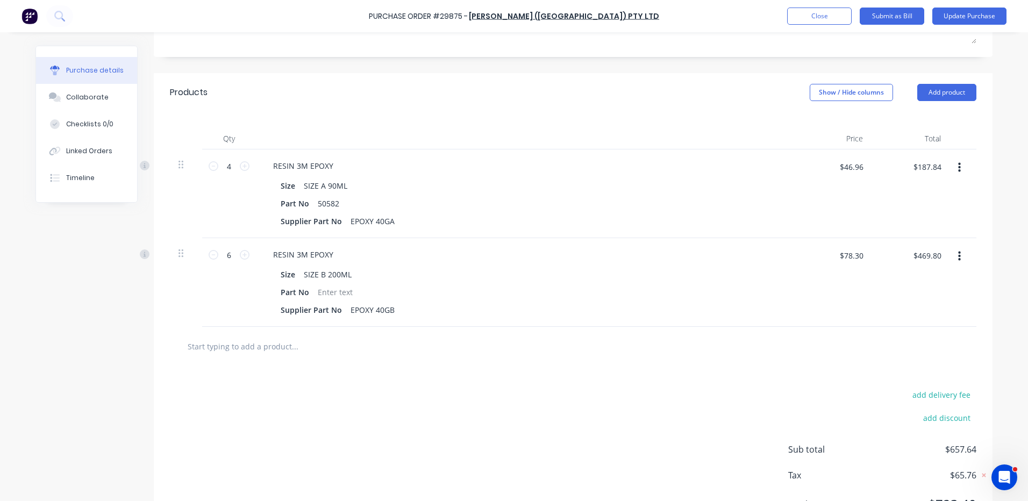
scroll to position [247, 0]
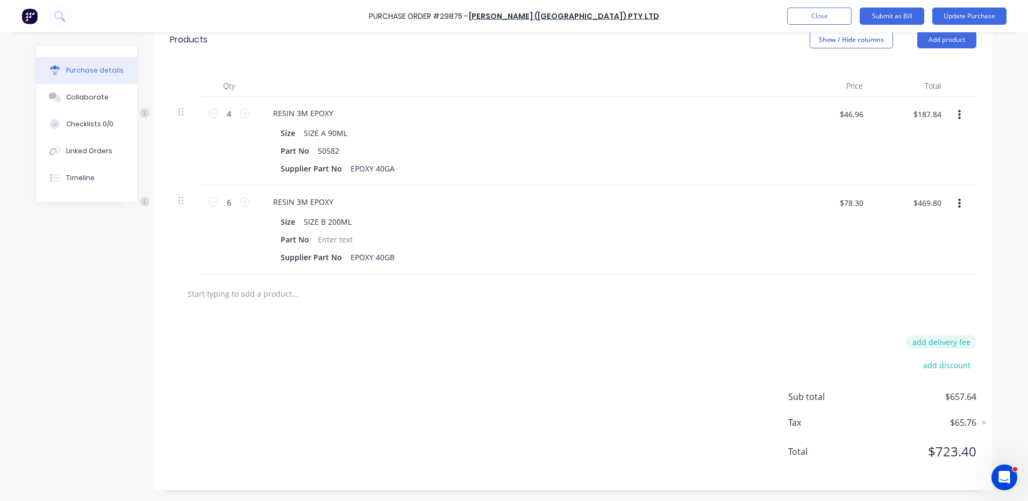
click at [938, 346] on button "add delivery fee" at bounding box center [941, 342] width 70 height 14
click at [961, 305] on div at bounding box center [573, 293] width 807 height 39
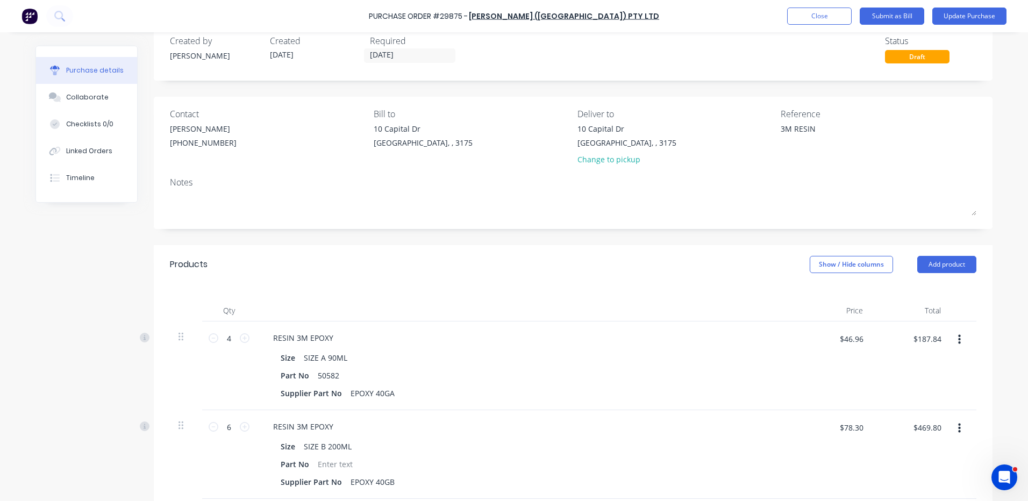
scroll to position [0, 0]
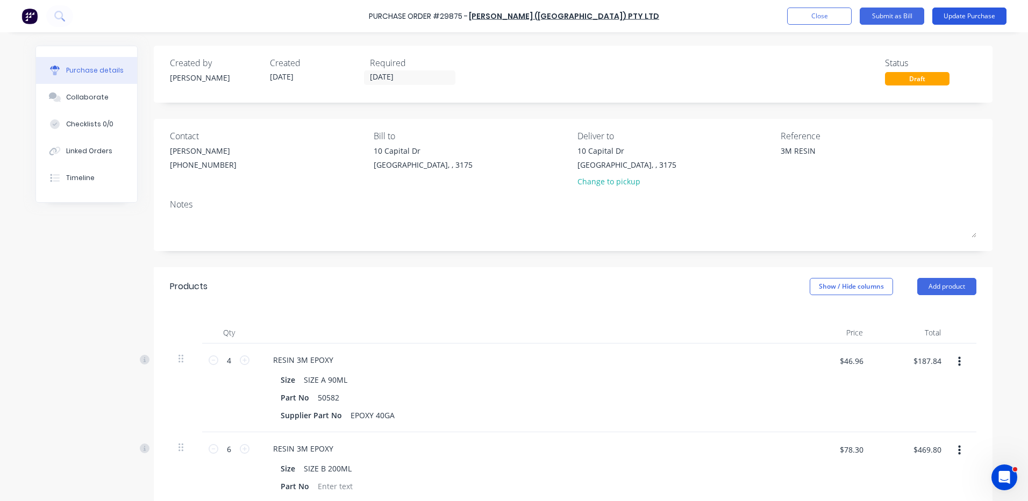
click at [954, 22] on button "Update Purchase" at bounding box center [969, 16] width 74 height 17
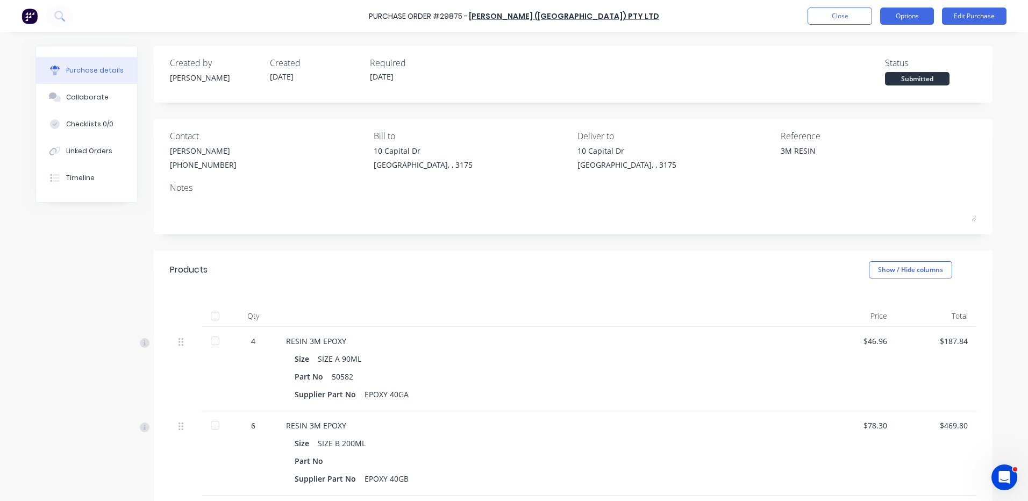
click at [891, 16] on button "Options" at bounding box center [907, 16] width 54 height 17
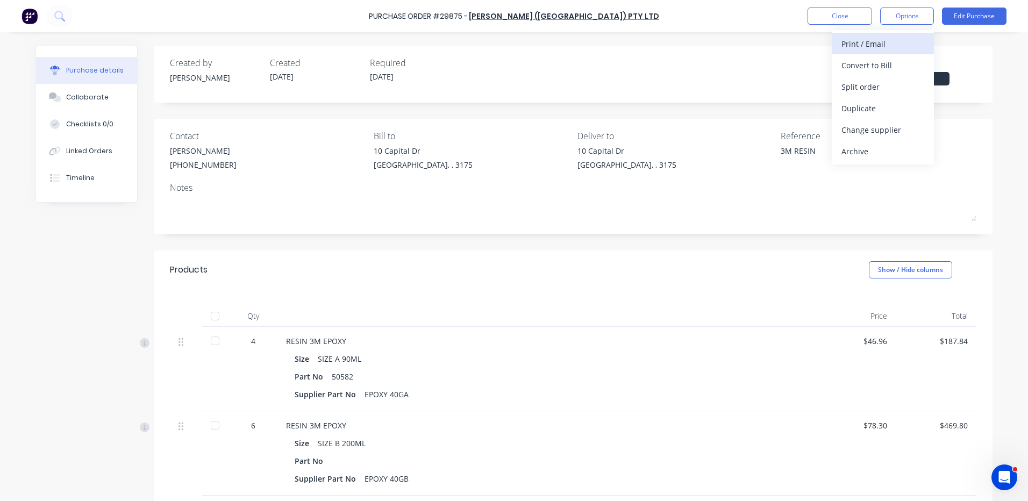
click at [881, 38] on div "Print / Email" at bounding box center [882, 44] width 83 height 16
click at [874, 61] on div "With pricing" at bounding box center [882, 66] width 83 height 16
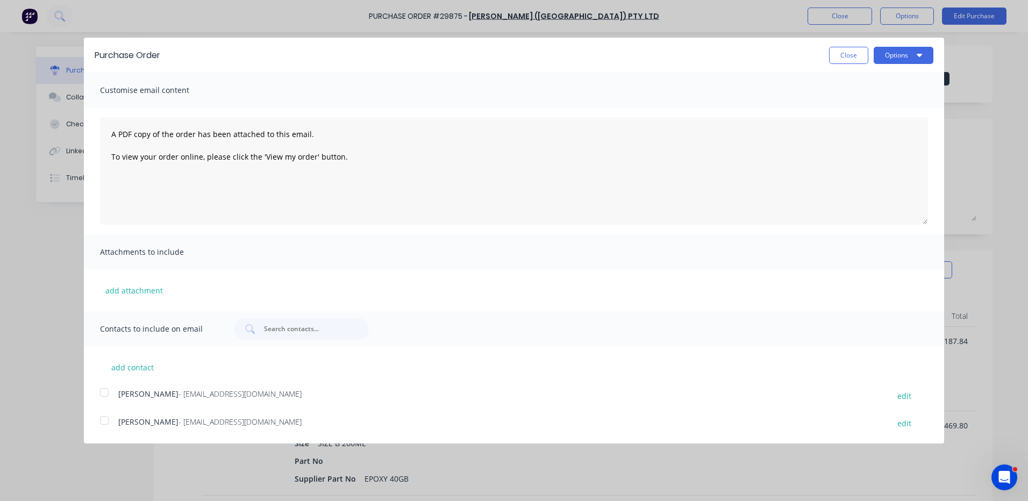
click at [105, 418] on div at bounding box center [105, 421] width 22 height 22
click at [909, 60] on button "Options" at bounding box center [904, 55] width 60 height 17
click at [877, 98] on div "Email" at bounding box center [882, 104] width 83 height 16
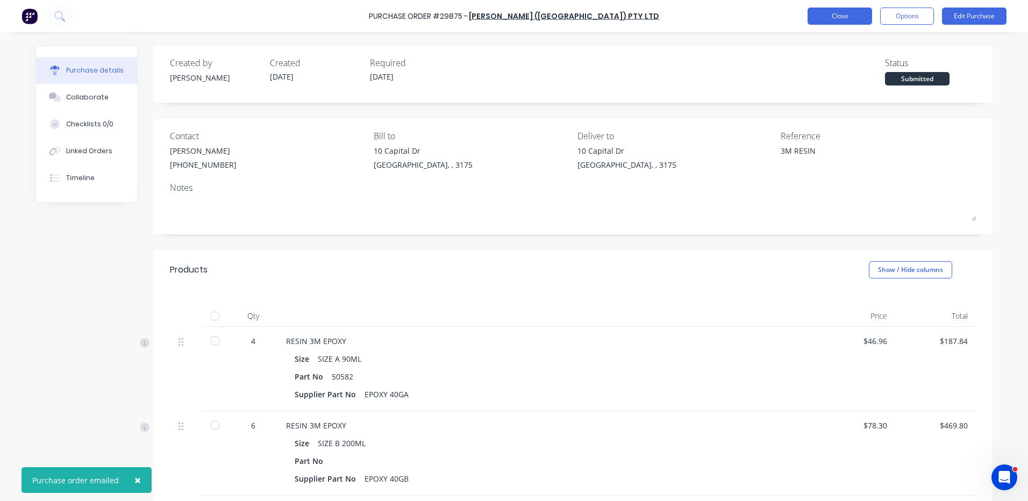
click at [847, 17] on button "Close" at bounding box center [840, 16] width 65 height 17
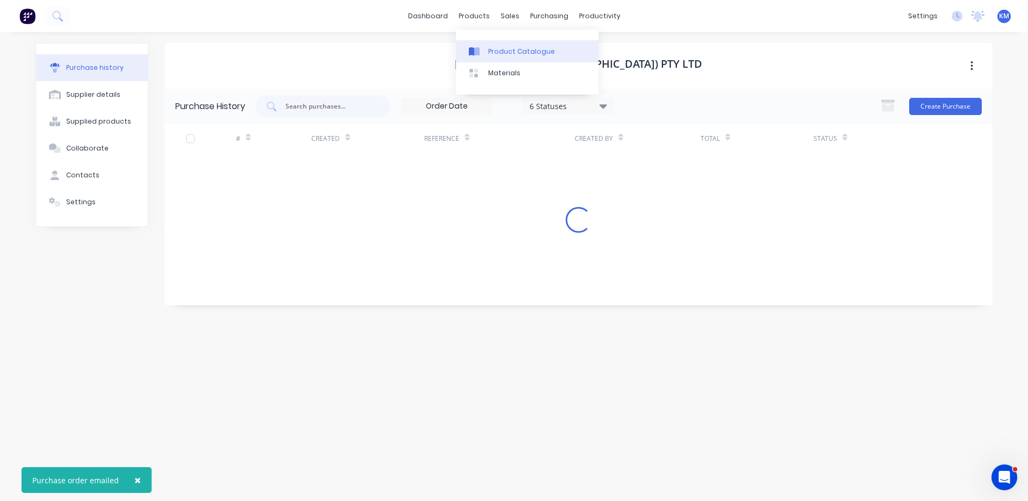
click at [484, 48] on div at bounding box center [477, 52] width 16 height 10
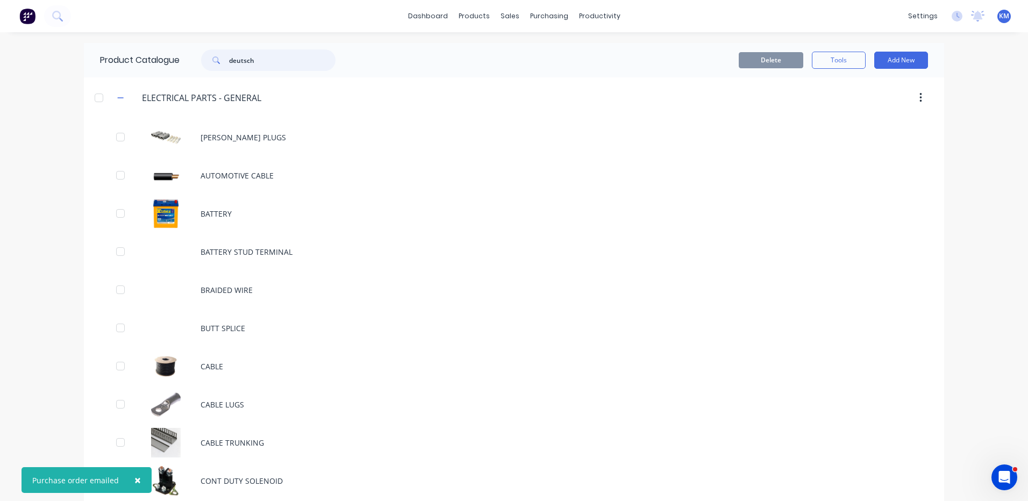
click at [246, 57] on input "deutsch" at bounding box center [282, 60] width 106 height 22
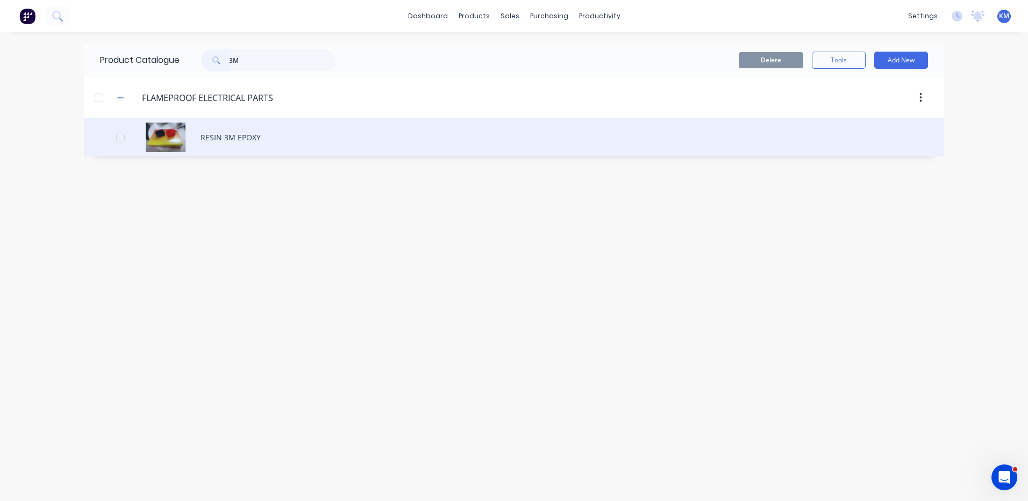
click at [256, 139] on div "RESIN 3M EPOXY" at bounding box center [514, 137] width 860 height 38
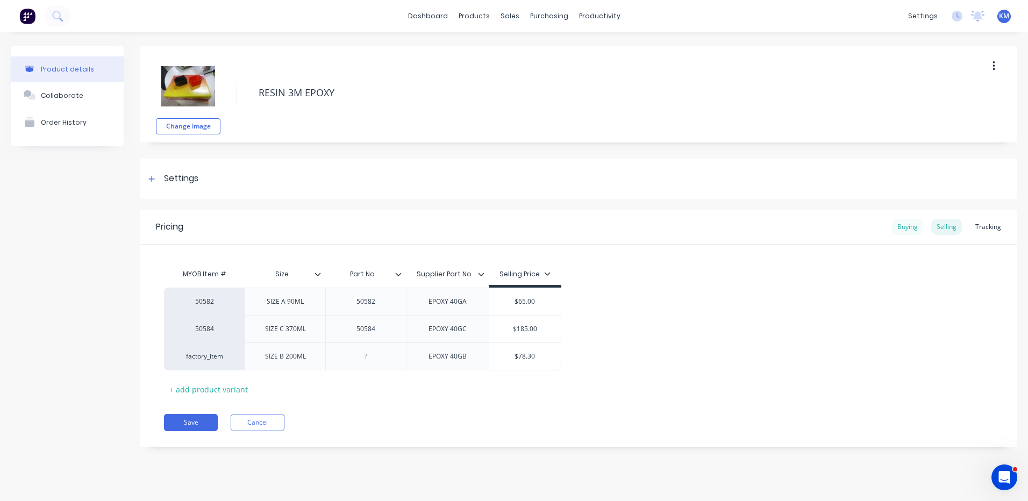
click at [908, 232] on div "Buying" at bounding box center [907, 227] width 31 height 16
click at [539, 354] on input "$0.00" at bounding box center [542, 354] width 106 height 10
click at [745, 309] on div "50582 SIZE A 90ML 50582 EPOXY 40GA $46.96 50584 SIZE C 370ML 50584 EPOXY 40GC $…" at bounding box center [578, 326] width 829 height 83
click at [939, 223] on div "Selling" at bounding box center [946, 227] width 31 height 16
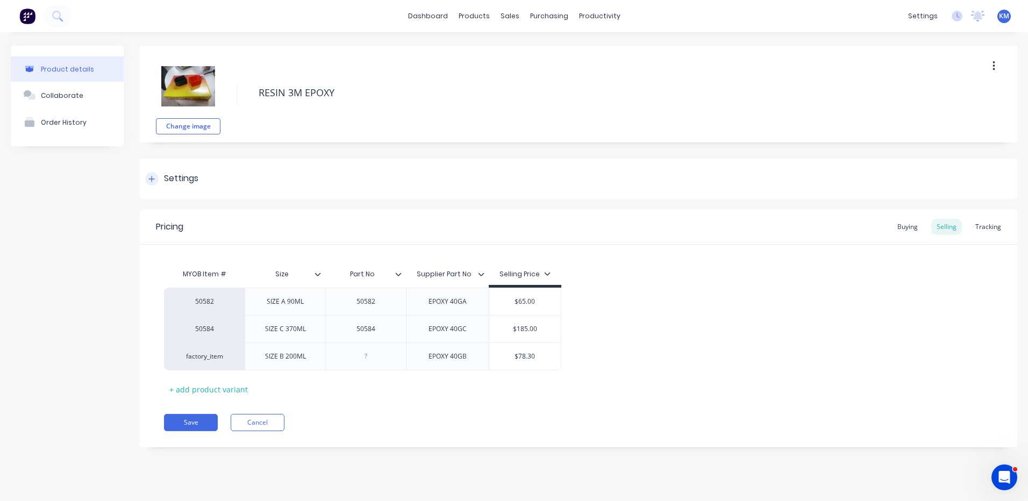
click at [187, 192] on div "Settings" at bounding box center [578, 179] width 877 height 40
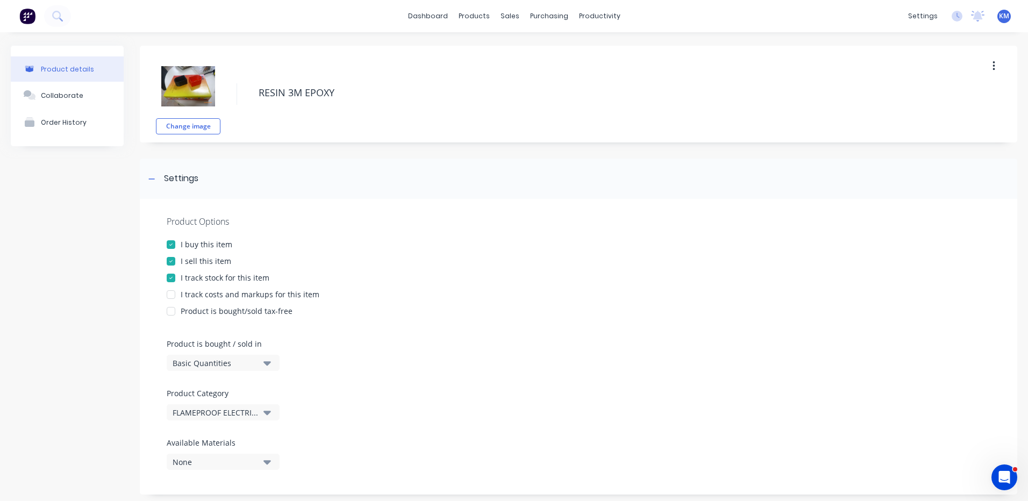
click at [194, 298] on div "I track costs and markups for this item" at bounding box center [250, 294] width 139 height 11
click at [190, 183] on div "Settings" at bounding box center [181, 178] width 34 height 13
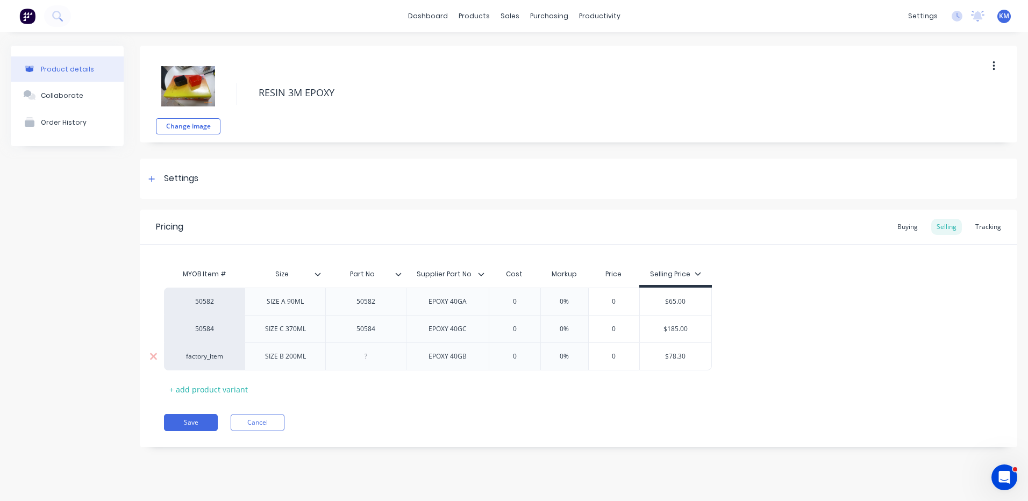
click at [516, 358] on input "0" at bounding box center [515, 357] width 54 height 10
click at [914, 230] on div "Buying" at bounding box center [907, 227] width 31 height 16
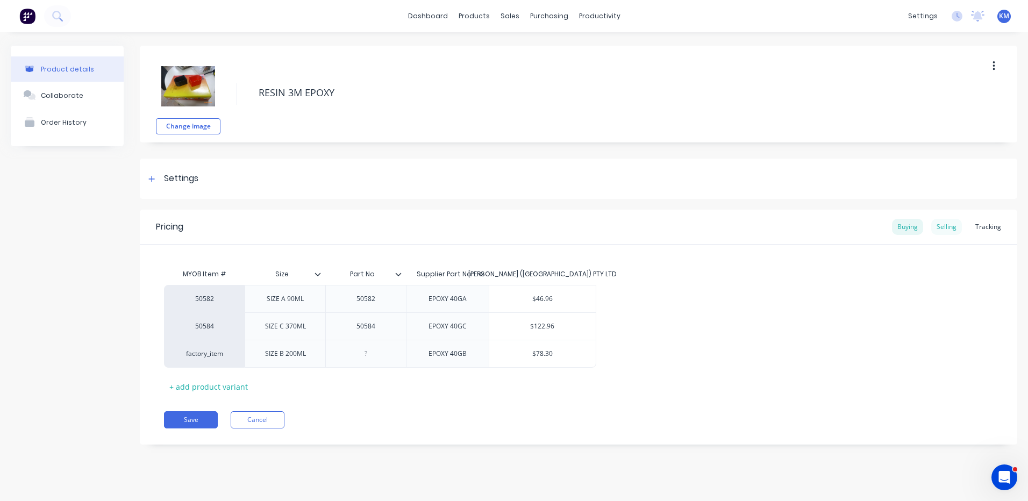
click at [953, 224] on div "Selling" at bounding box center [946, 227] width 31 height 16
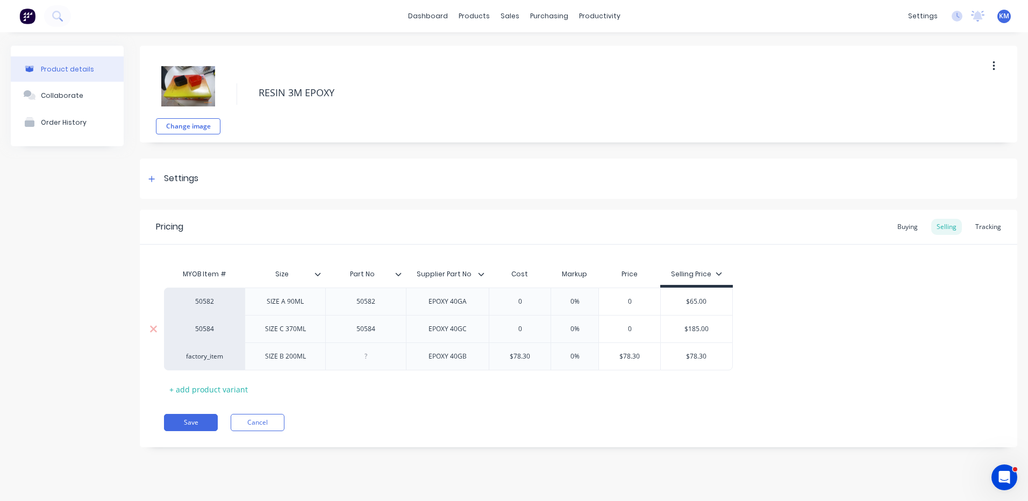
click at [524, 330] on input "0" at bounding box center [519, 329] width 61 height 10
click at [524, 294] on div "0" at bounding box center [523, 301] width 68 height 27
click at [907, 222] on div "Buying" at bounding box center [907, 227] width 31 height 16
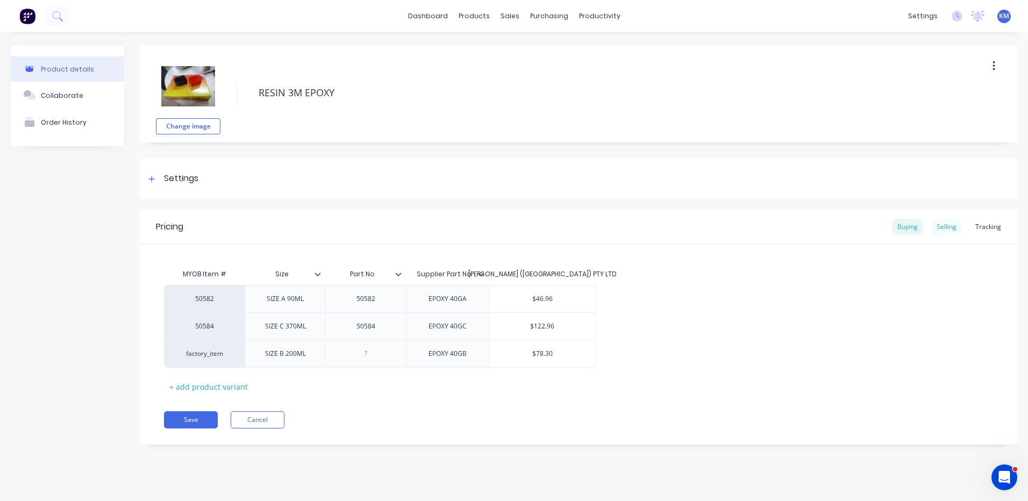
click at [941, 225] on div "Selling" at bounding box center [946, 227] width 31 height 16
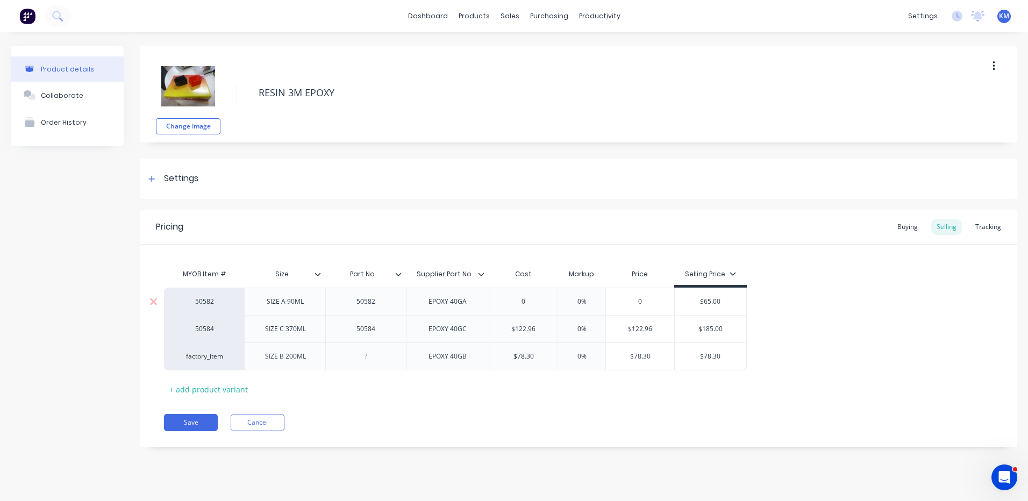
click at [526, 299] on input "0" at bounding box center [523, 302] width 68 height 10
click at [581, 329] on input "0%" at bounding box center [582, 329] width 54 height 10
click at [583, 351] on div "0%" at bounding box center [582, 356] width 54 height 27
click at [584, 356] on input "0%" at bounding box center [582, 357] width 54 height 10
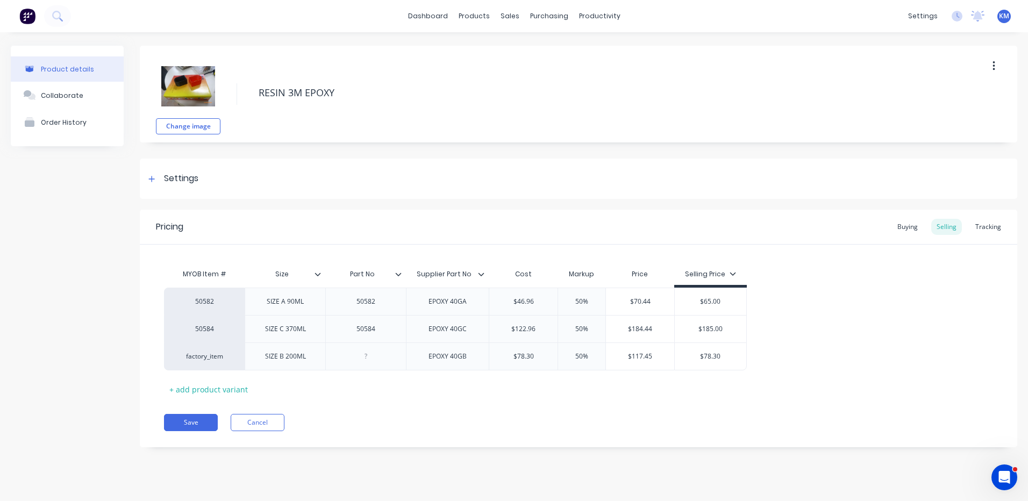
click at [795, 339] on div "50582 SIZE A 90ML 50582 EPOXY 40GA $46.96 46.96 50% 50% $70.44 $65.00 50584 SIZ…" at bounding box center [578, 329] width 829 height 83
click at [706, 302] on input "$65.00" at bounding box center [711, 302] width 72 height 10
click at [784, 291] on div "50582 SIZE A 90ML 50582 EPOXY 40GA $46.96 46.96 50% 50% $70.44 $75.00 $75 50584…" at bounding box center [578, 329] width 829 height 83
click at [702, 329] on input "$185.00" at bounding box center [711, 329] width 72 height 10
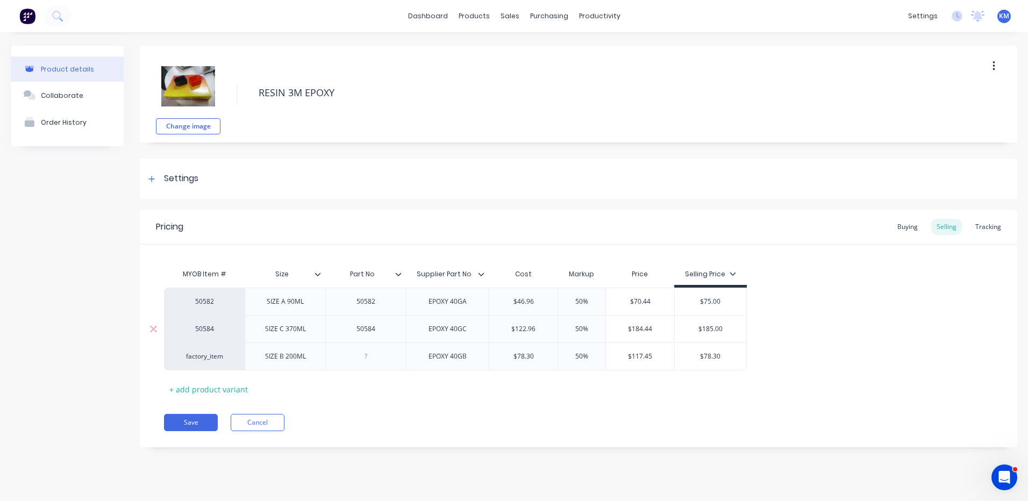
click at [702, 329] on input "$185.00" at bounding box center [711, 329] width 72 height 10
click at [708, 353] on input "$78.30" at bounding box center [711, 357] width 72 height 10
click at [816, 306] on div "50582 SIZE A 90ML 50582 EPOXY 40GA $46.96 46.96 50% 50% $70.44 $75.00 $75 50584…" at bounding box center [578, 329] width 829 height 83
click at [182, 420] on button "Save" at bounding box center [191, 422] width 54 height 17
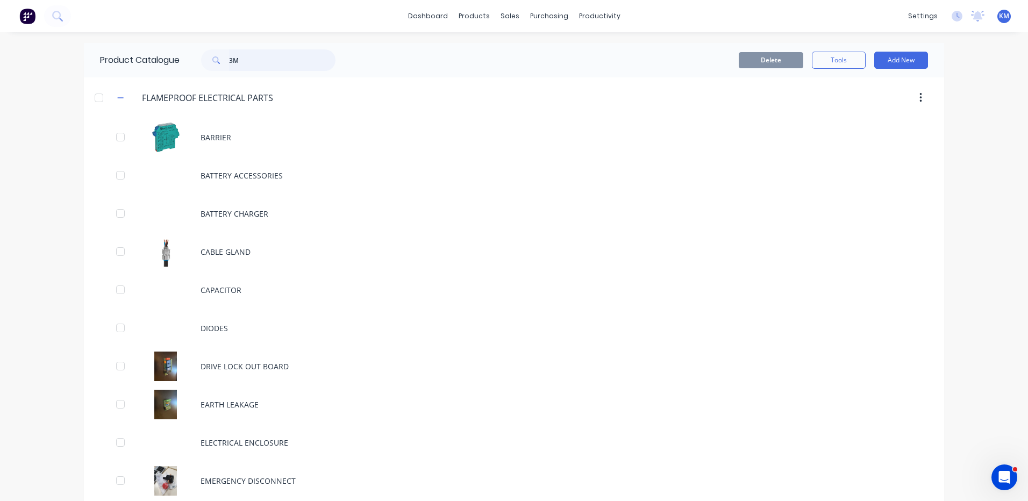
click at [261, 60] on input "3M" at bounding box center [282, 60] width 106 height 22
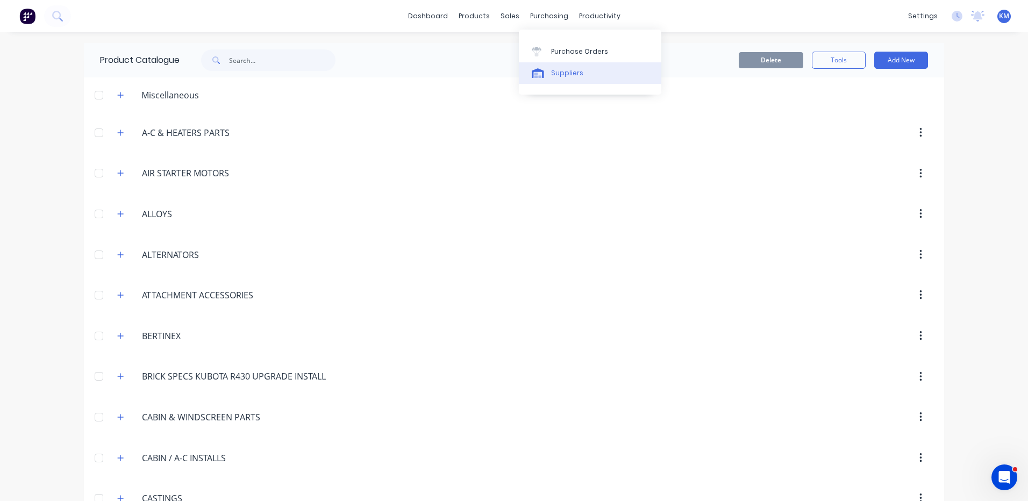
click at [541, 83] on link "Suppliers" at bounding box center [590, 73] width 142 height 22
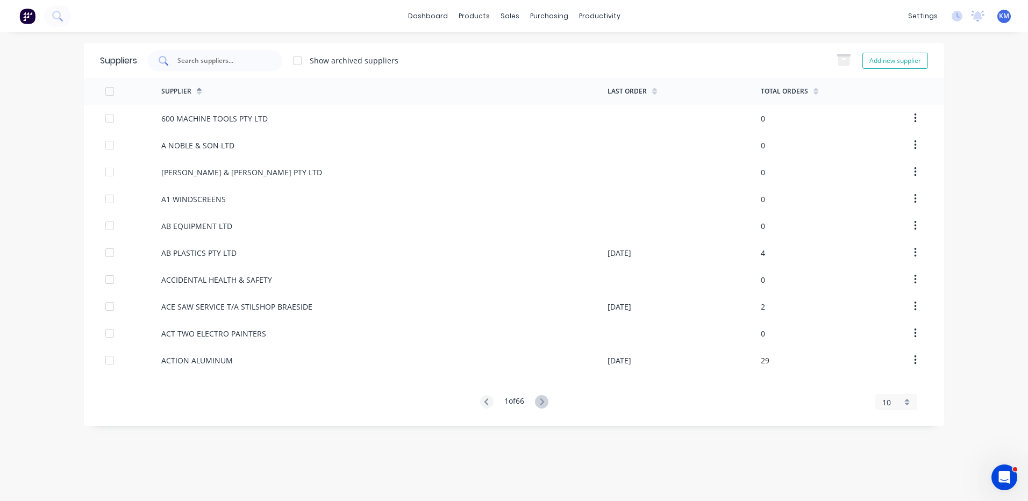
click at [276, 65] on div at bounding box center [215, 61] width 134 height 22
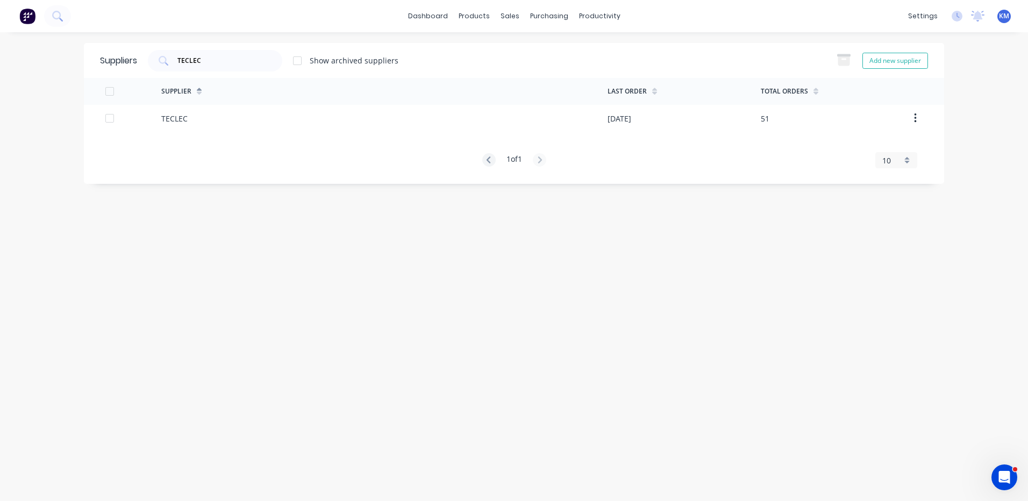
click at [274, 120] on div "TECLEC" at bounding box center [384, 118] width 446 height 27
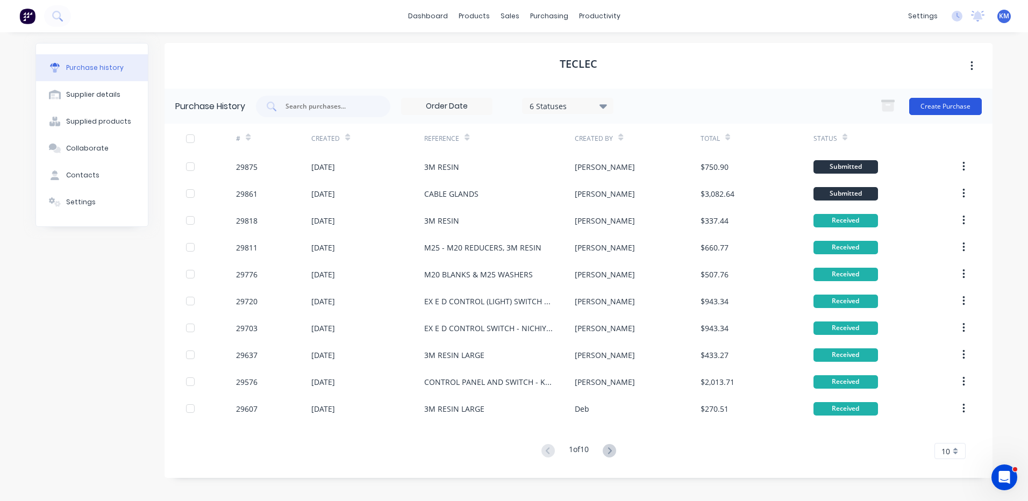
click at [937, 107] on button "Create Purchase" at bounding box center [945, 106] width 73 height 17
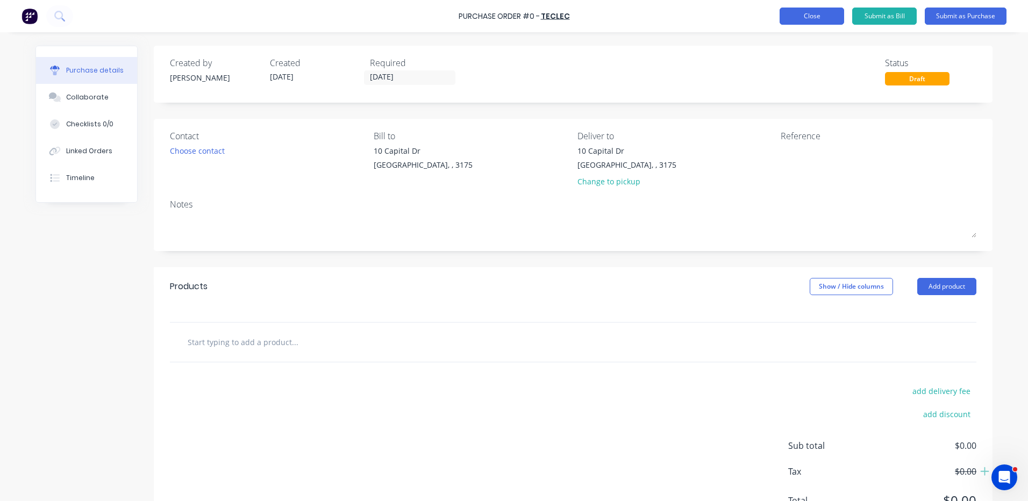
click at [791, 21] on button "Close" at bounding box center [812, 16] width 65 height 17
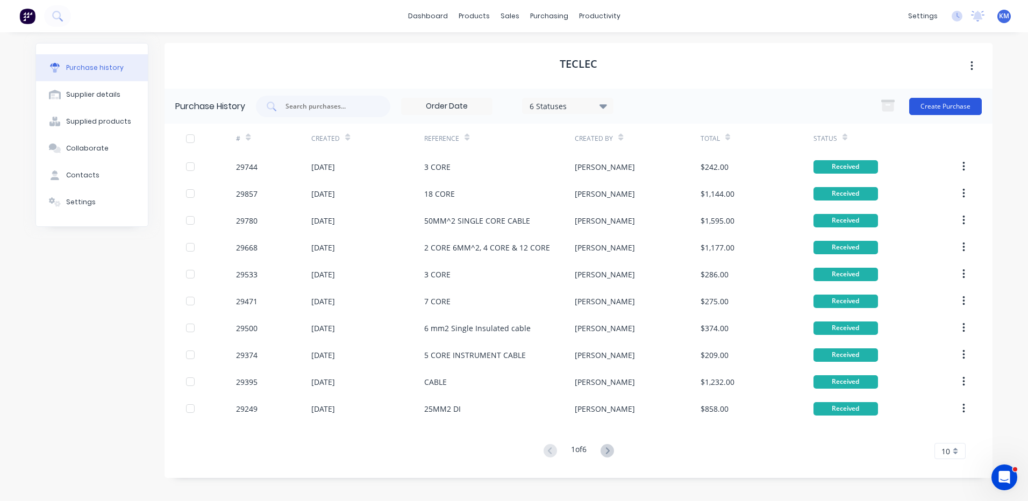
click at [954, 109] on button "Create Purchase" at bounding box center [945, 106] width 73 height 17
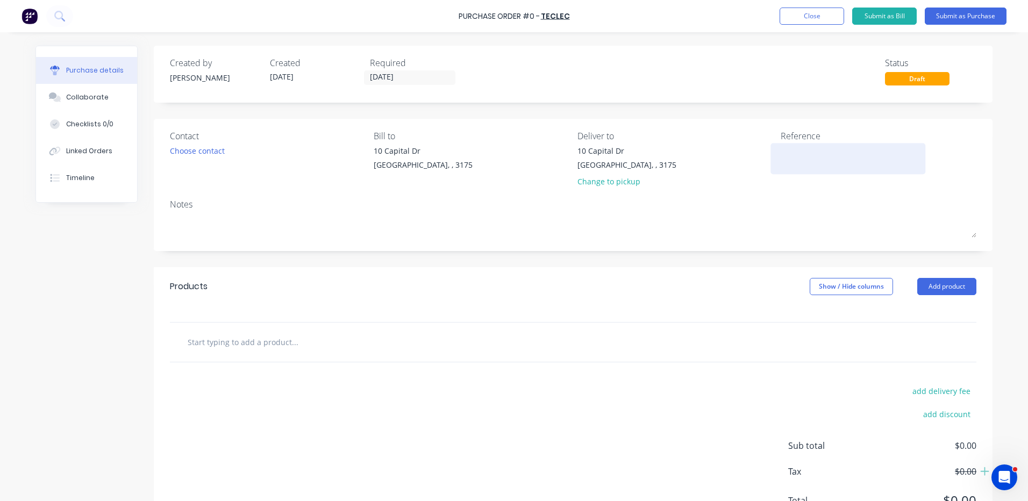
click at [836, 152] on textarea at bounding box center [848, 157] width 134 height 24
click at [934, 287] on button "Add product" at bounding box center [946, 286] width 59 height 17
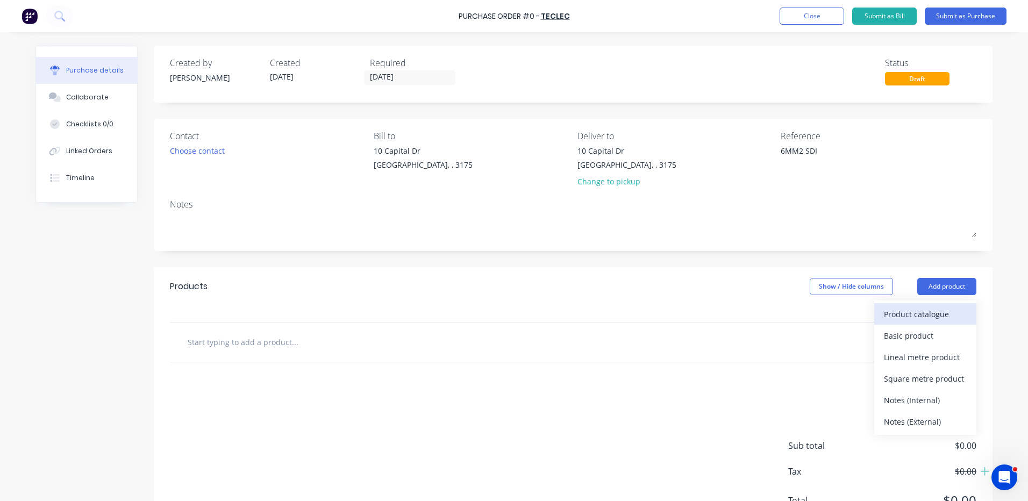
click at [930, 312] on div "Product catalogue" at bounding box center [925, 314] width 83 height 16
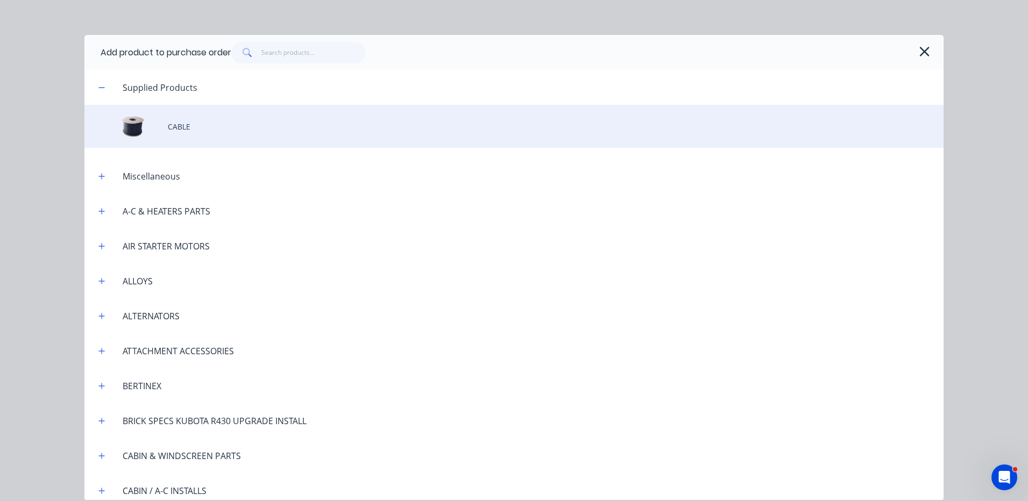
click at [211, 125] on div "CABLE" at bounding box center [513, 126] width 859 height 43
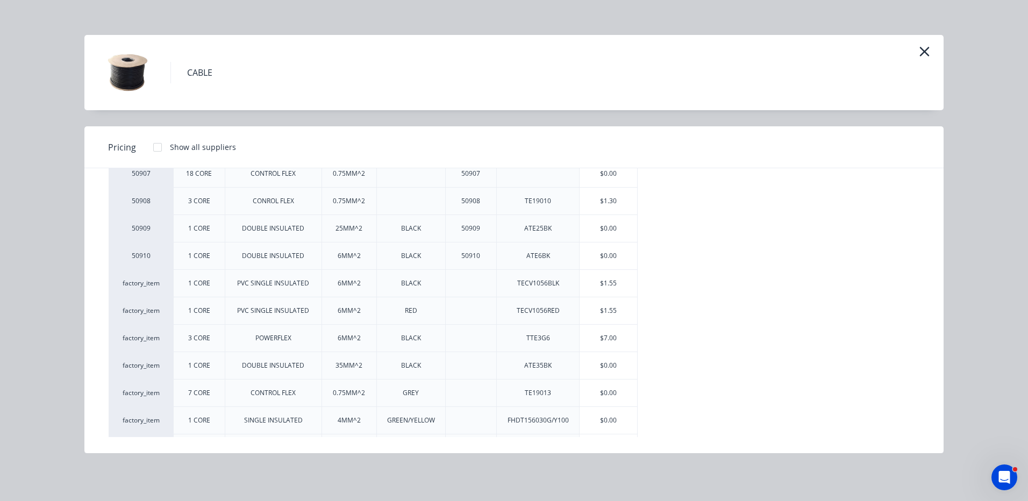
scroll to position [269, 0]
click at [612, 255] on div "$0.00" at bounding box center [609, 255] width 58 height 27
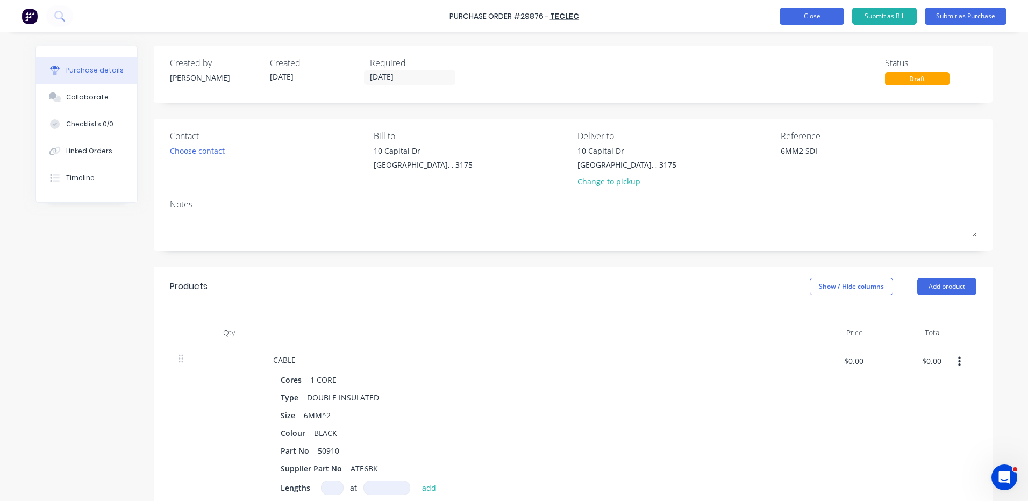
click at [788, 23] on button "Close" at bounding box center [812, 16] width 65 height 17
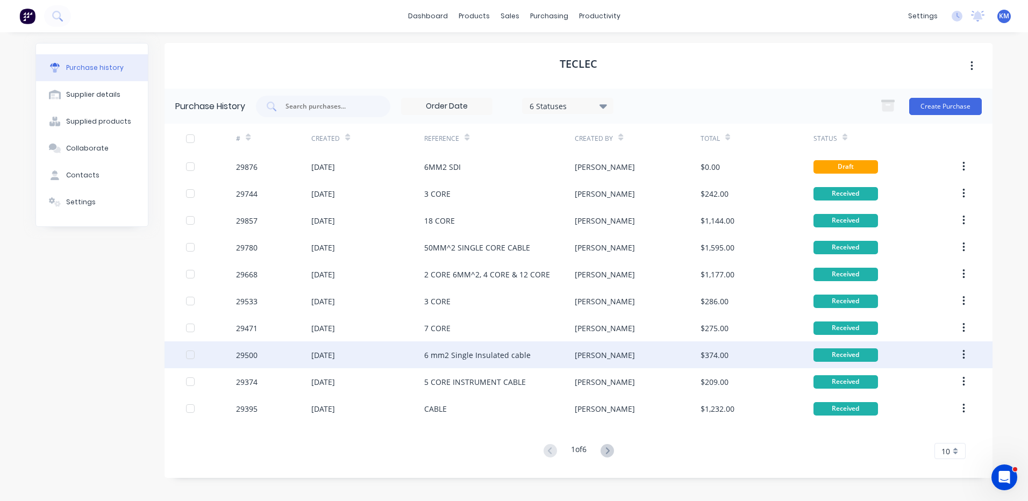
click at [591, 353] on div "[PERSON_NAME]" at bounding box center [605, 354] width 60 height 11
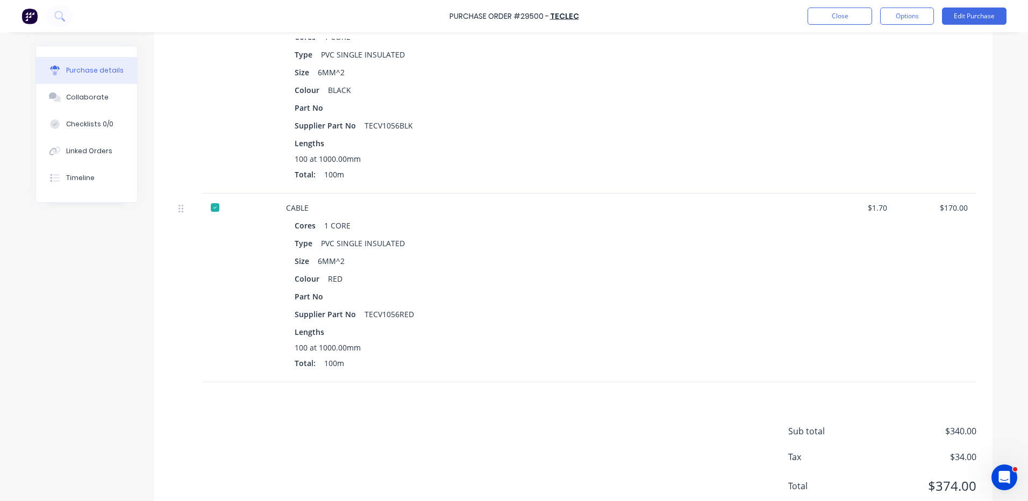
scroll to position [323, 0]
click at [836, 23] on button "Close" at bounding box center [840, 16] width 65 height 17
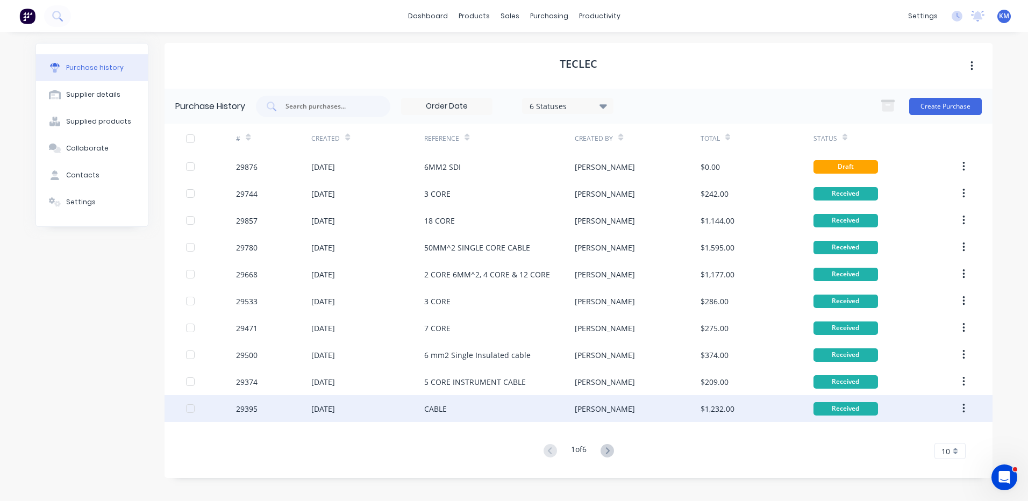
click at [526, 399] on div "CABLE" at bounding box center [499, 408] width 151 height 27
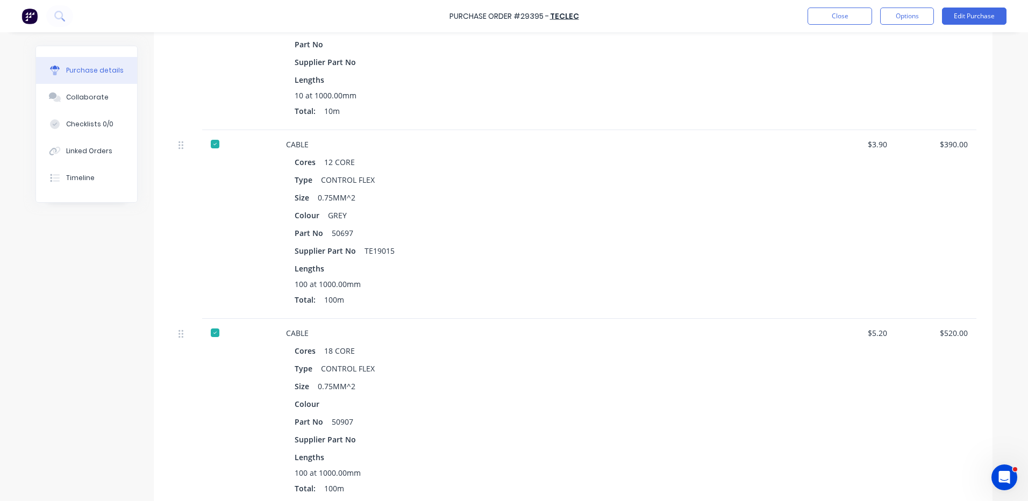
scroll to position [484, 0]
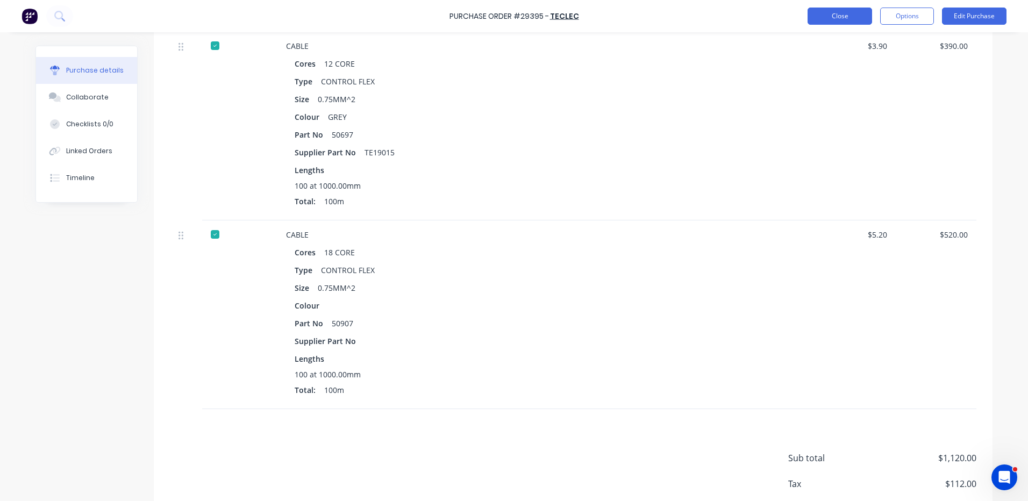
click at [823, 18] on button "Close" at bounding box center [840, 16] width 65 height 17
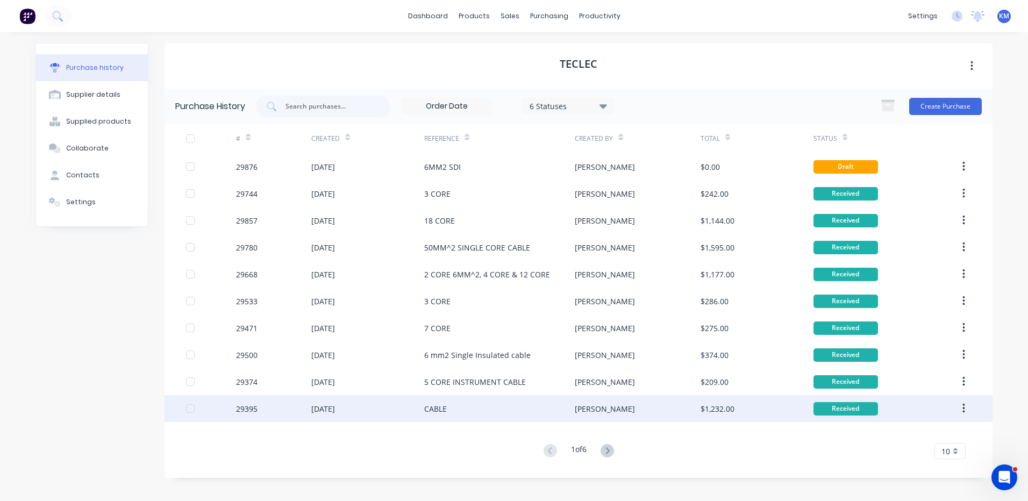
click at [652, 408] on div "[PERSON_NAME]" at bounding box center [637, 408] width 125 height 27
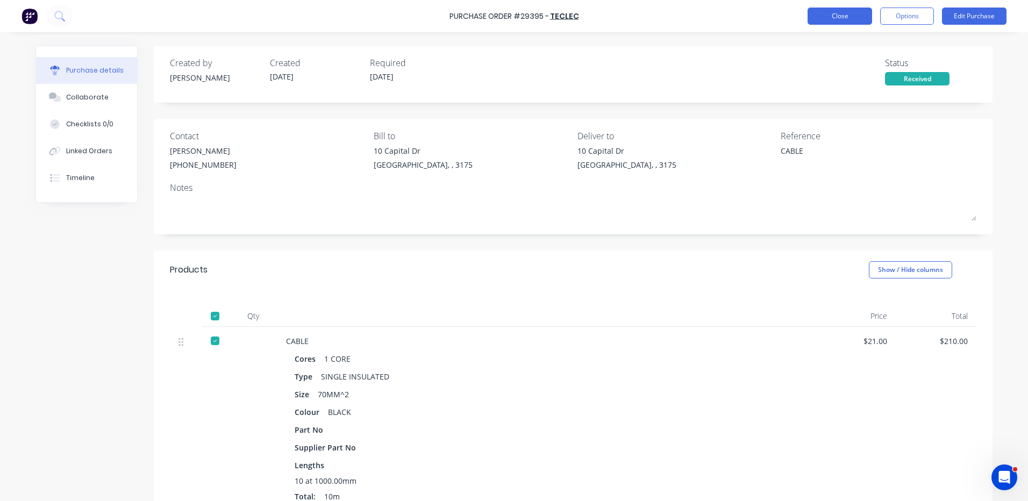
click at [846, 23] on button "Close" at bounding box center [840, 16] width 65 height 17
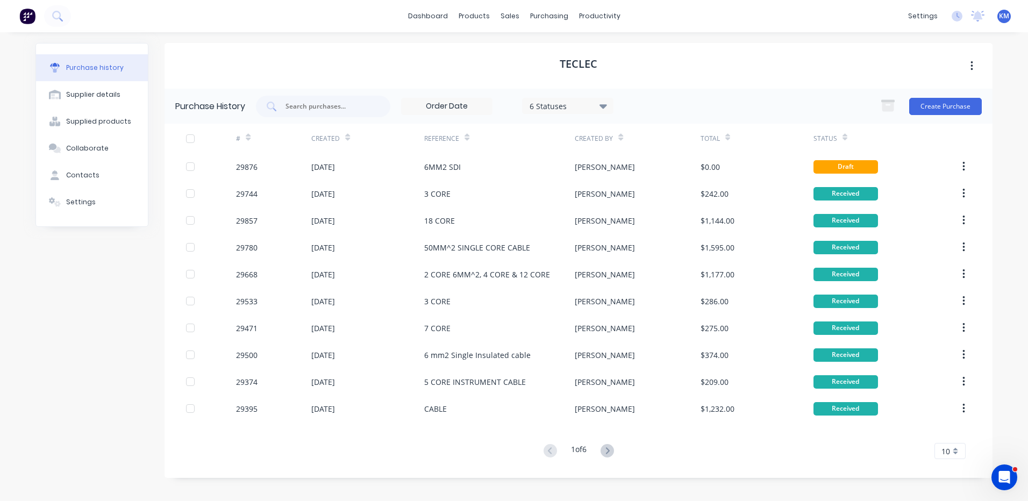
click at [613, 447] on icon at bounding box center [607, 450] width 13 height 13
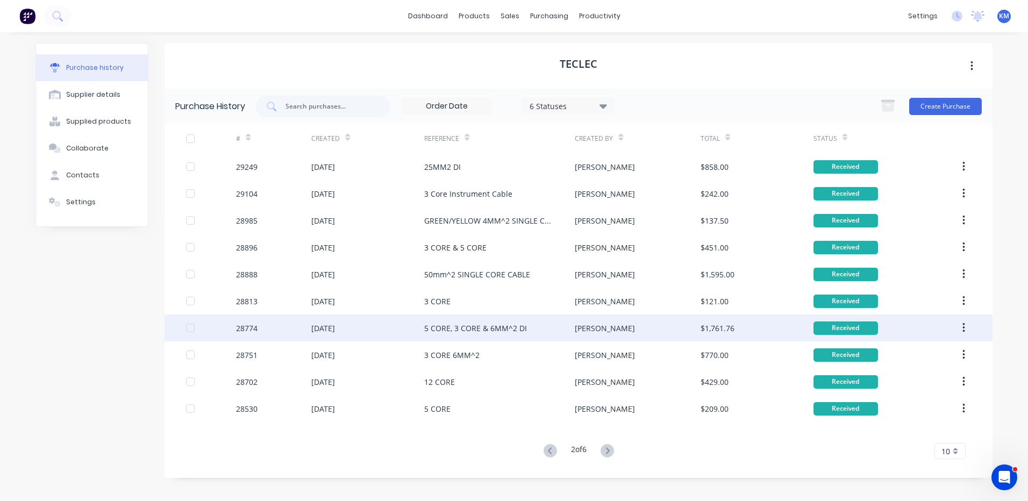
click at [556, 325] on div "5 CORE, 3 CORE & 6MM^2 DI" at bounding box center [499, 328] width 151 height 27
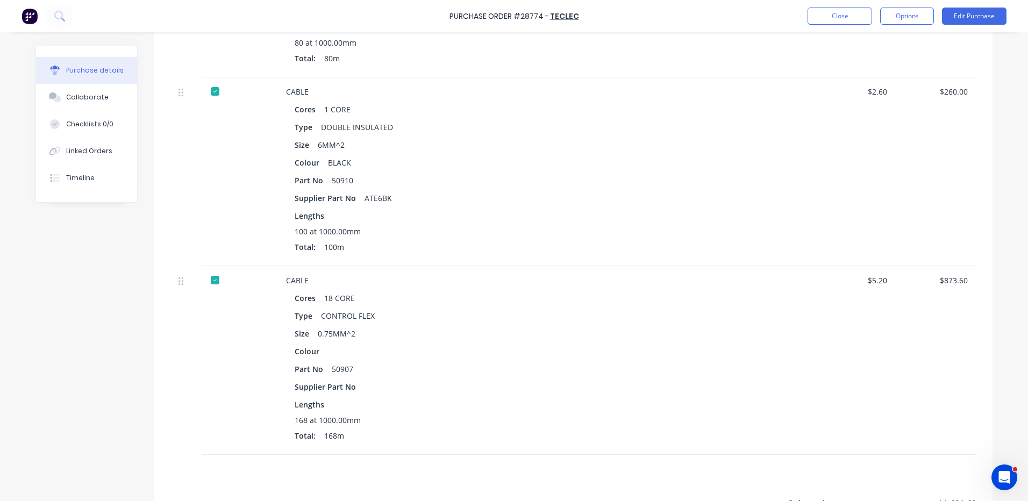
scroll to position [626, 0]
click at [819, 19] on button "Close" at bounding box center [840, 16] width 65 height 17
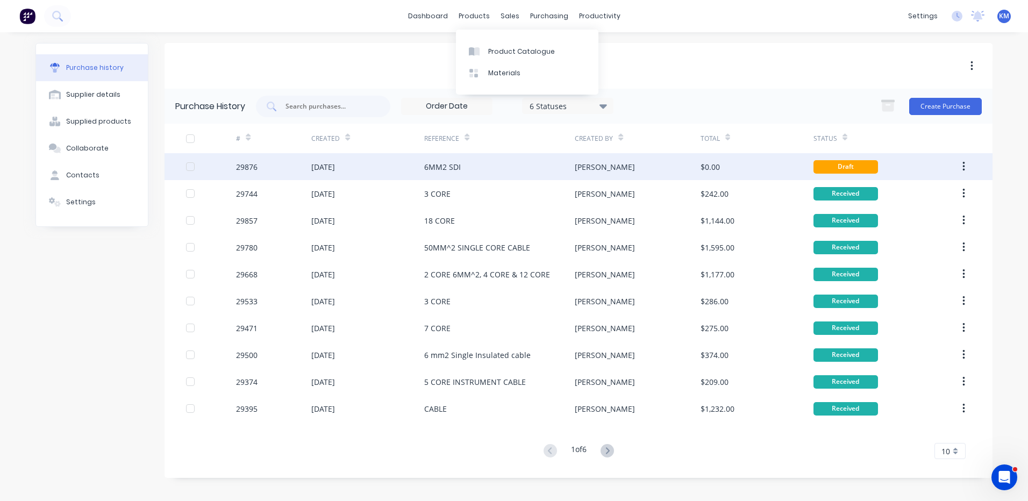
click at [505, 174] on div "6MM2 SDI" at bounding box center [499, 166] width 151 height 27
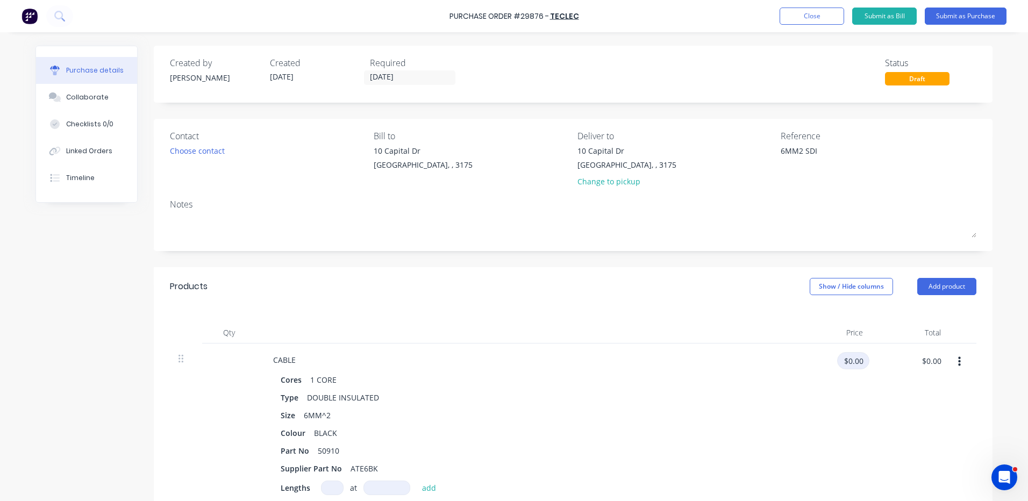
click at [852, 363] on input "$0.00" at bounding box center [853, 360] width 32 height 17
click at [708, 301] on div "Products Show / Hide columns Add product" at bounding box center [573, 286] width 839 height 39
click at [809, 26] on div "Purchase Order #29876 - TECLEC Add product Close Submit as Bill Submit as Purch…" at bounding box center [514, 16] width 1028 height 32
click at [811, 25] on div "Purchase Order #29876 - TECLEC Add product Close Submit as Bill Submit as Purch…" at bounding box center [514, 16] width 1028 height 32
click at [815, 22] on button "Close" at bounding box center [812, 16] width 65 height 17
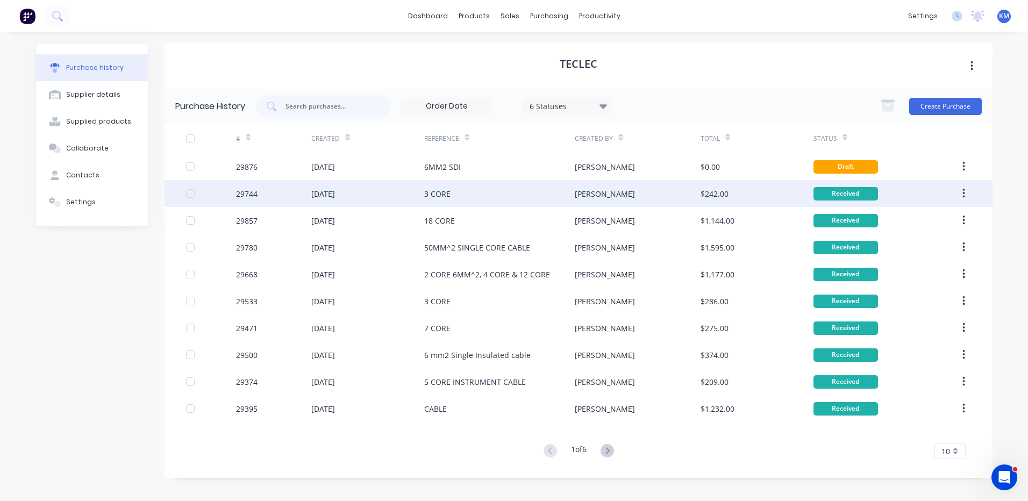
click at [677, 192] on div "[PERSON_NAME]" at bounding box center [637, 193] width 125 height 27
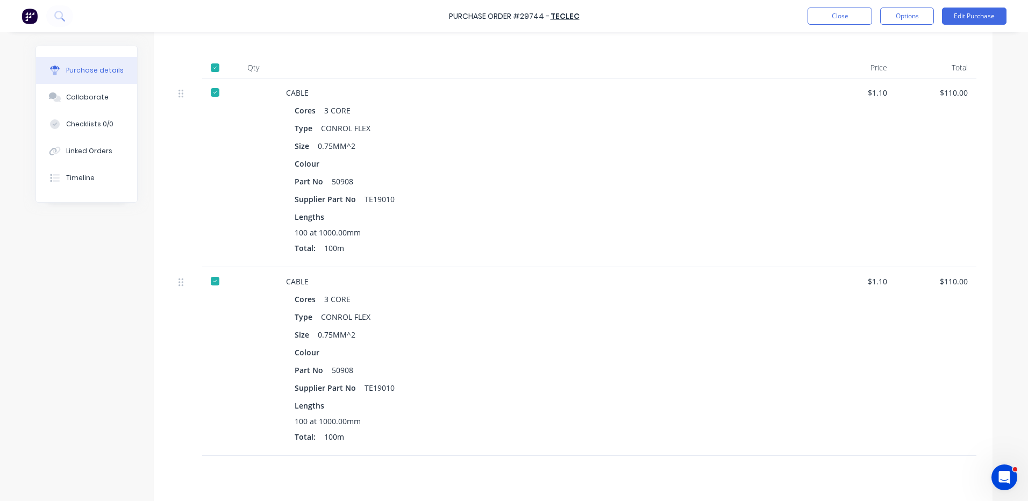
scroll to position [88, 0]
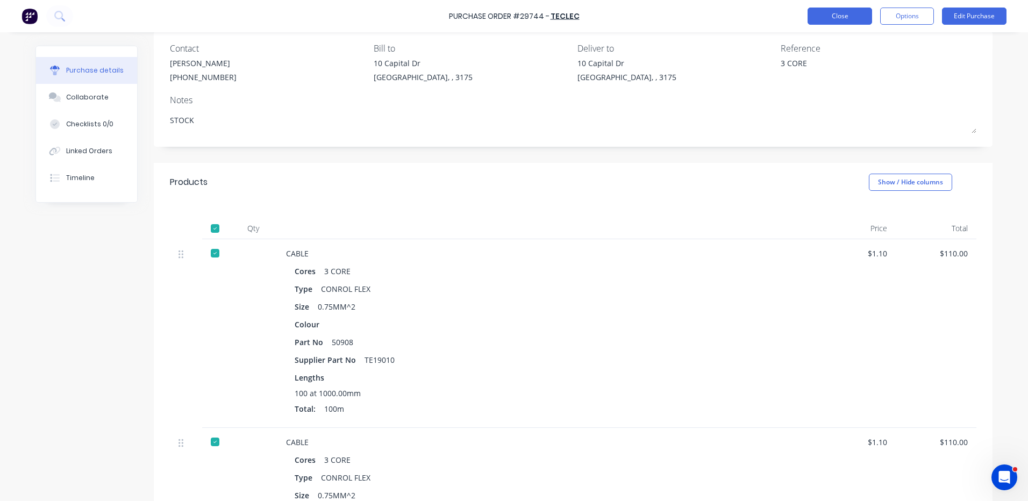
click at [841, 17] on button "Close" at bounding box center [840, 16] width 65 height 17
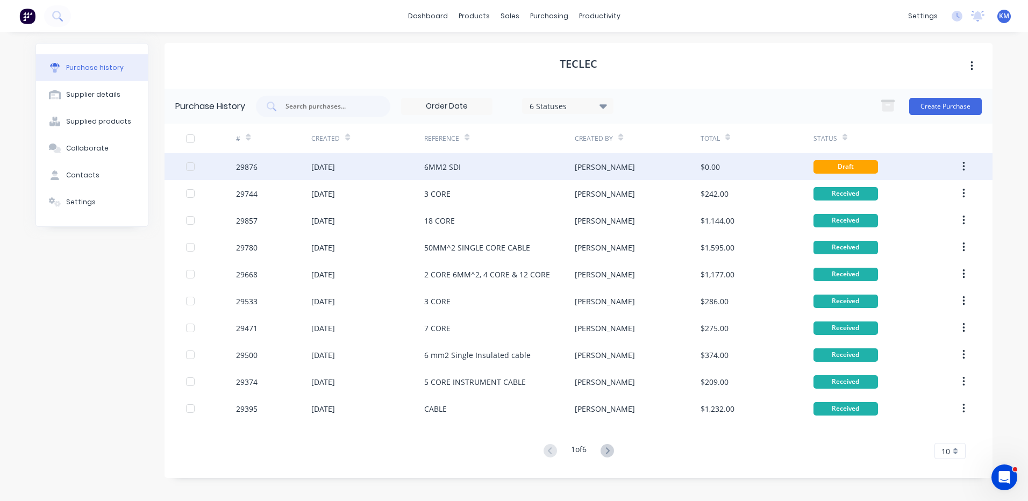
click at [667, 173] on div "[PERSON_NAME]" at bounding box center [637, 166] width 125 height 27
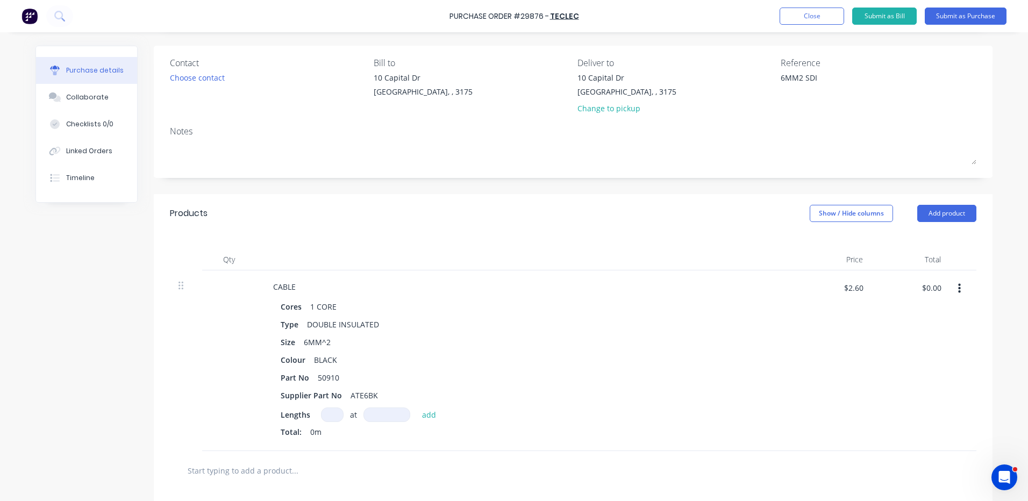
scroll to position [161, 0]
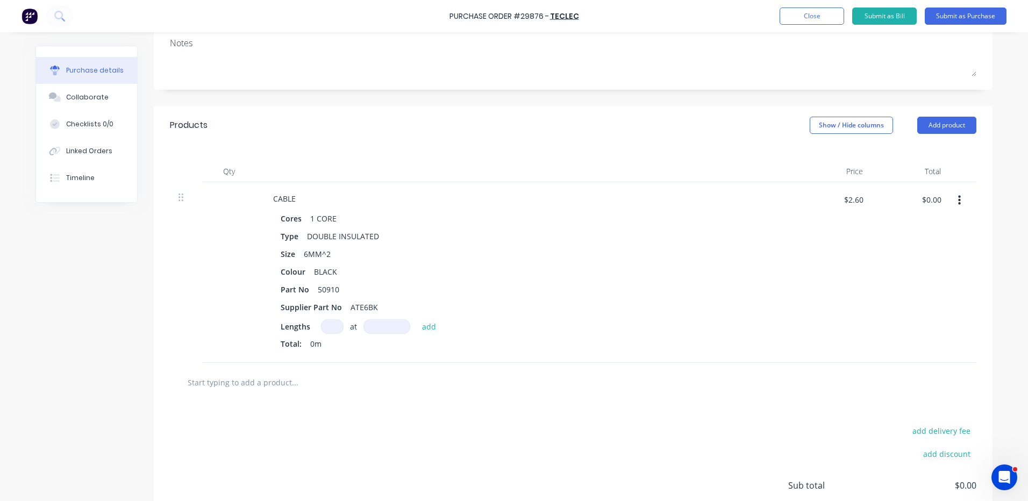
click at [334, 324] on input at bounding box center [332, 326] width 23 height 15
click at [646, 138] on div "Products Show / Hide columns Add product" at bounding box center [573, 125] width 839 height 39
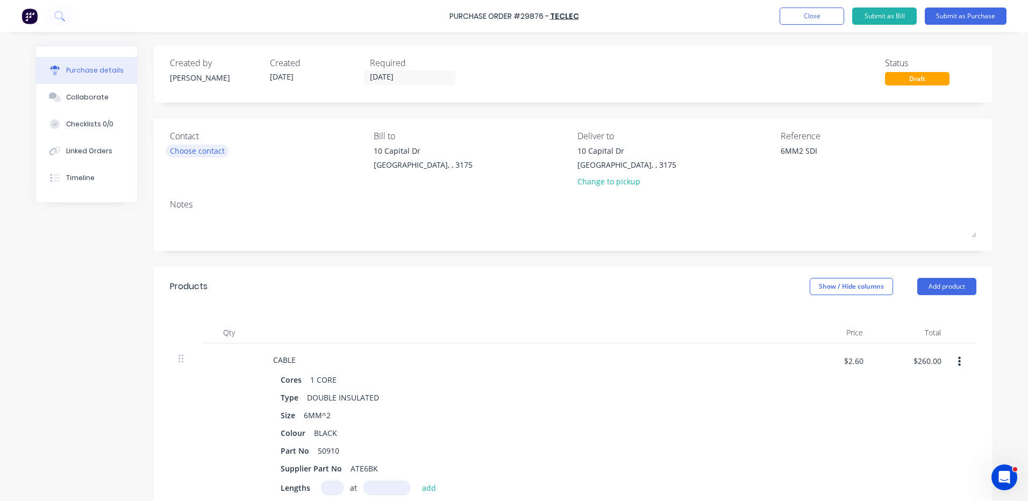
click at [207, 156] on div "Choose contact" at bounding box center [197, 150] width 55 height 11
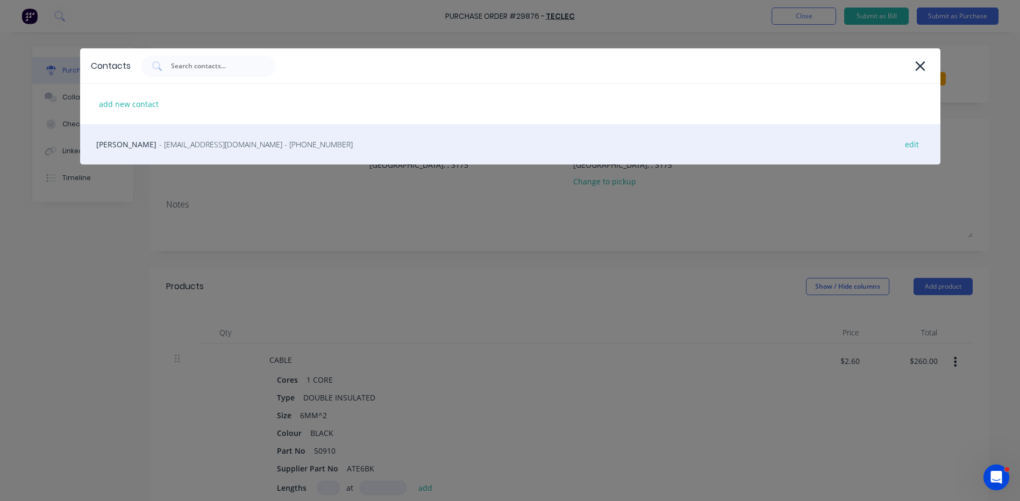
click at [216, 145] on span "- teclec@onestream.com.au - (03) 9553 3600" at bounding box center [256, 144] width 194 height 11
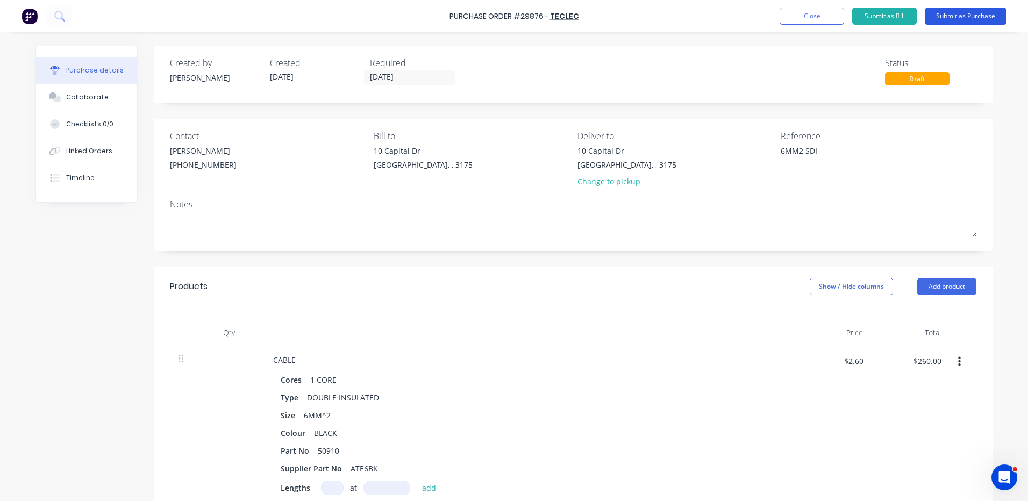
click at [970, 15] on button "Submit as Purchase" at bounding box center [966, 16] width 82 height 17
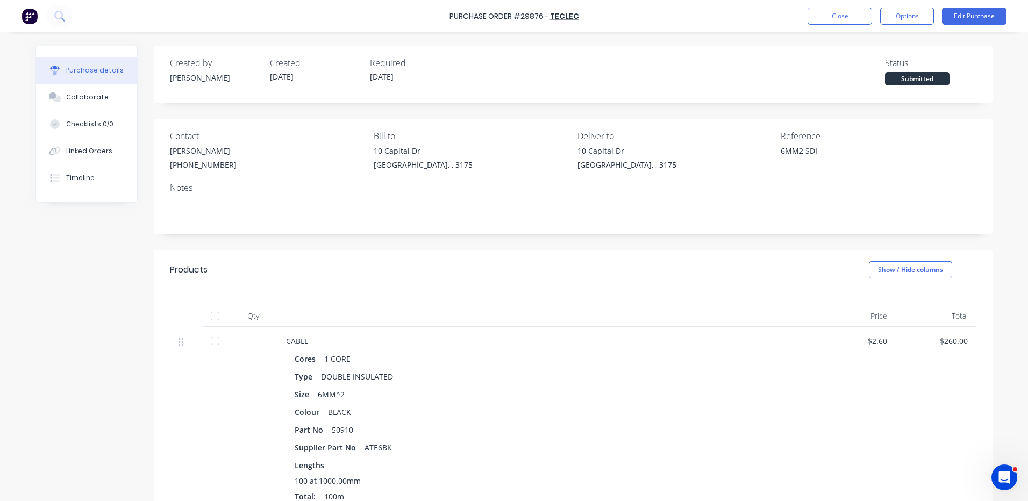
drag, startPoint x: 915, startPoint y: 18, endPoint x: 906, endPoint y: 26, distance: 12.2
click at [915, 18] on button "Options" at bounding box center [907, 16] width 54 height 17
click at [891, 48] on div "Print / Email" at bounding box center [882, 44] width 83 height 16
click at [878, 69] on div "With pricing" at bounding box center [882, 66] width 83 height 16
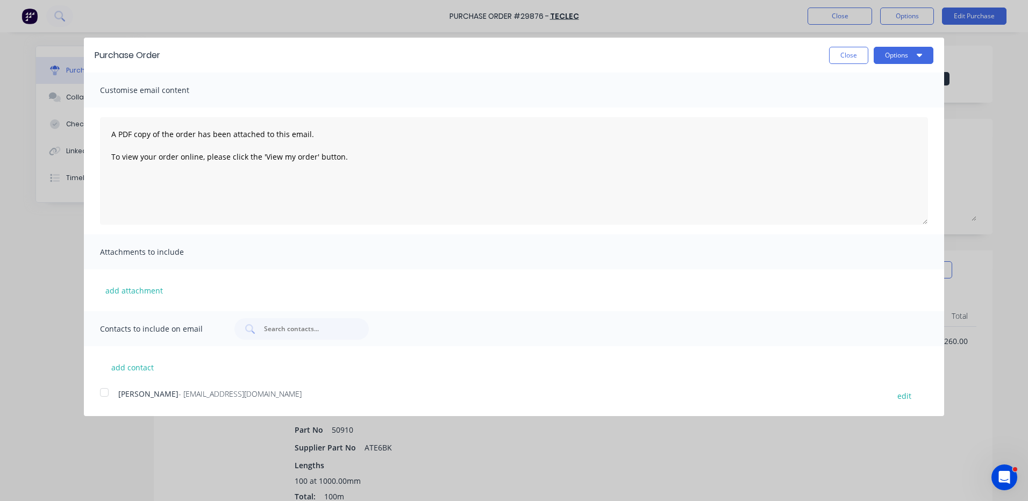
click at [116, 389] on div "add contact ALAN TONKS - teclec@onestream.com.au edit" at bounding box center [514, 374] width 860 height 56
click at [106, 402] on div at bounding box center [105, 393] width 22 height 22
click at [882, 49] on button "Options" at bounding box center [904, 55] width 60 height 17
click at [873, 104] on div "Email" at bounding box center [882, 104] width 83 height 16
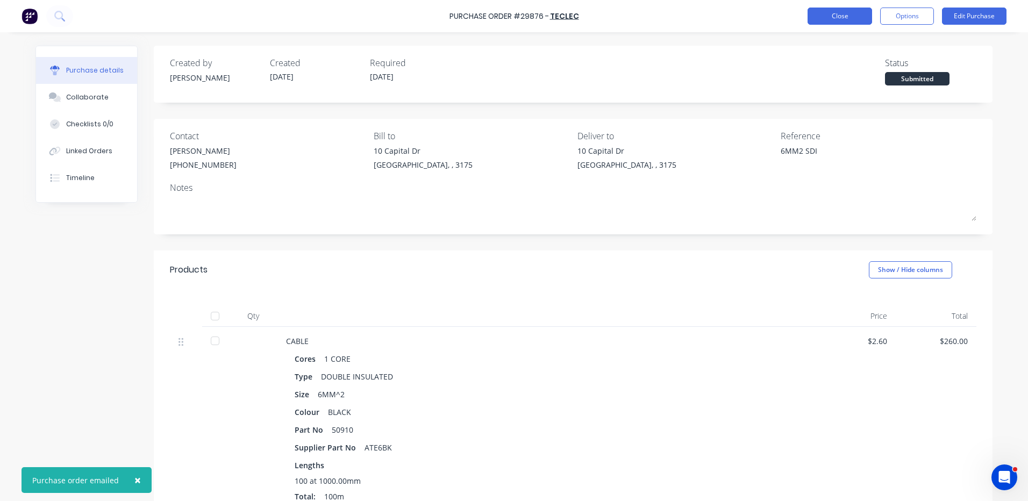
click at [853, 20] on button "Close" at bounding box center [840, 16] width 65 height 17
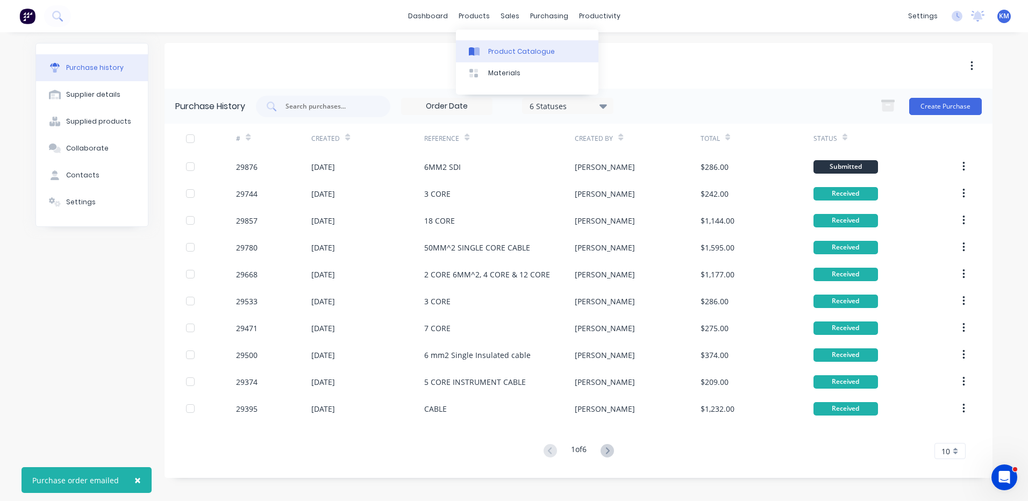
click at [482, 41] on link "Product Catalogue" at bounding box center [527, 51] width 142 height 22
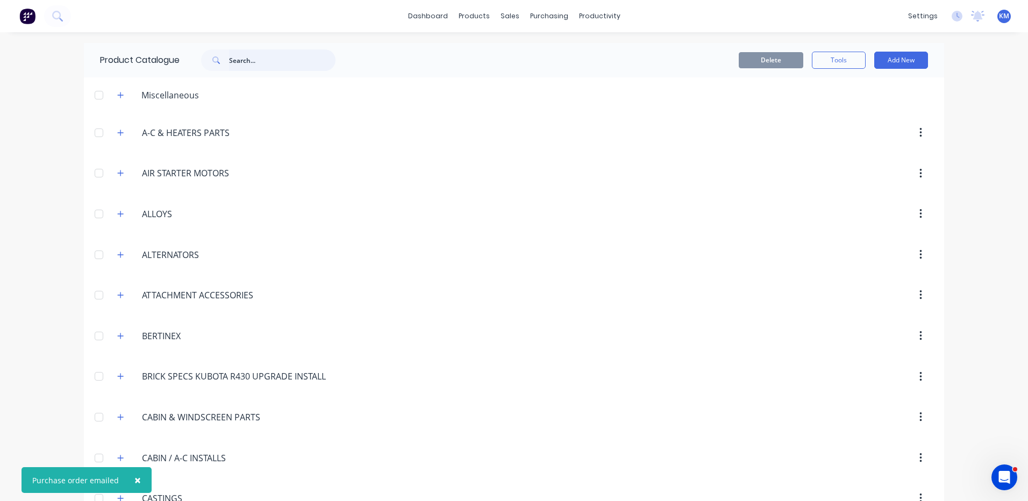
click at [283, 65] on input "text" at bounding box center [282, 60] width 106 height 22
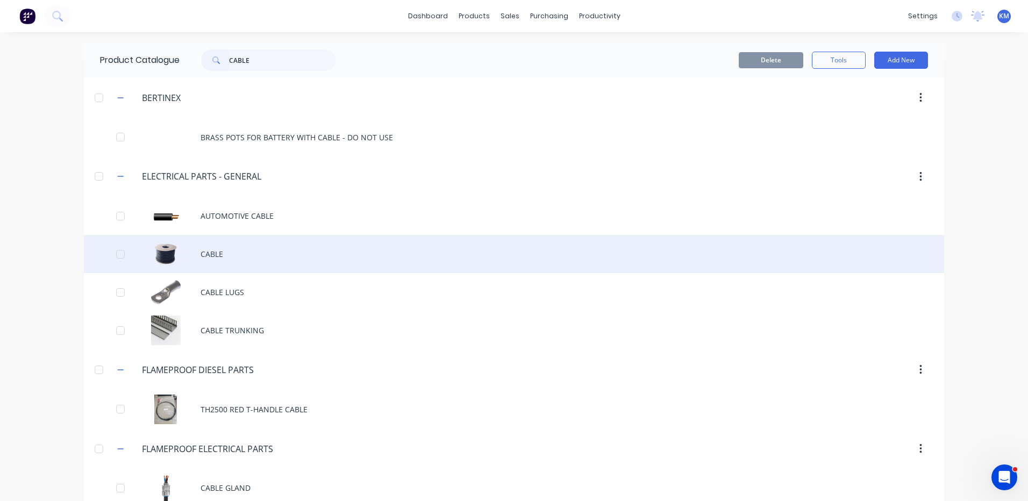
click at [258, 248] on div "CABLE" at bounding box center [514, 254] width 860 height 38
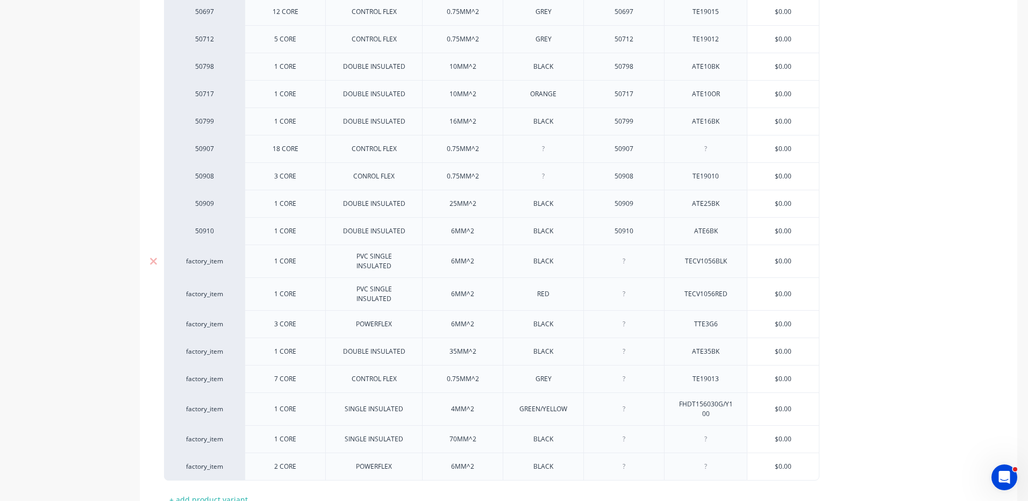
scroll to position [376, 0]
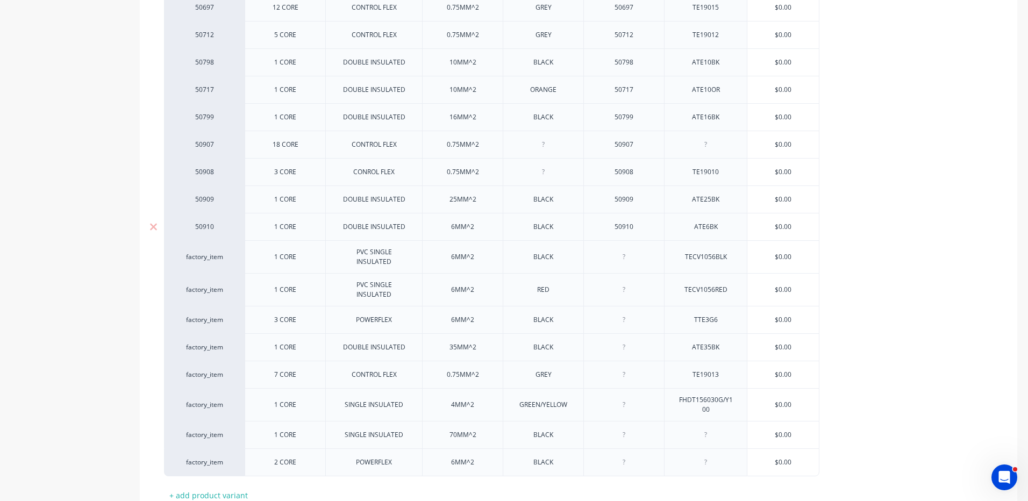
click at [786, 226] on input "$0.00" at bounding box center [783, 227] width 72 height 10
click at [869, 207] on div "50043 2 CORE 1.5MM 50043 2X1.50DGREY $2.00 50079 1 CORE DOUBLE INSULATED 50MM^2…" at bounding box center [578, 193] width 829 height 565
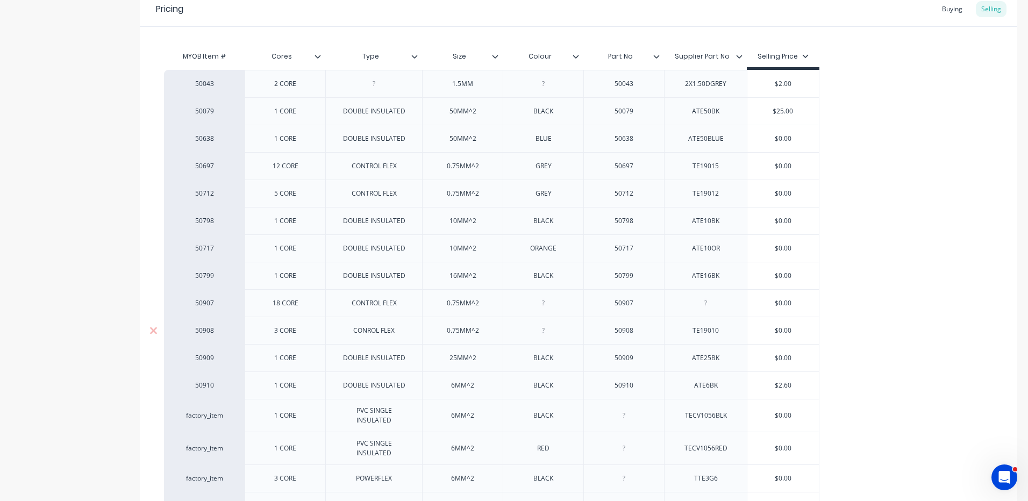
scroll to position [269, 0]
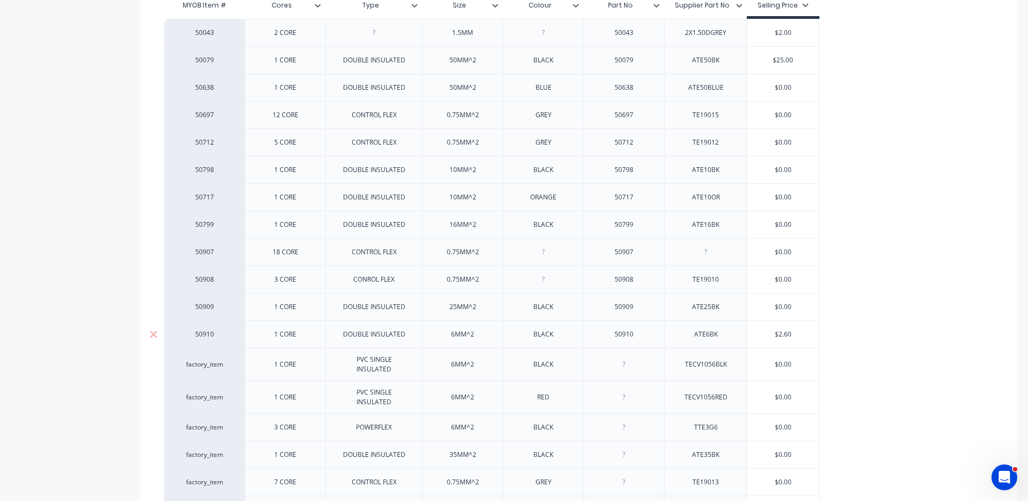
click at [787, 335] on input "$2.60" at bounding box center [783, 335] width 72 height 10
click at [919, 256] on div "50043 2 CORE 1.5MM 50043 2X1.50DGREY $2.00 50079 1 CORE DOUBLE INSULATED 50MM^2…" at bounding box center [578, 301] width 829 height 565
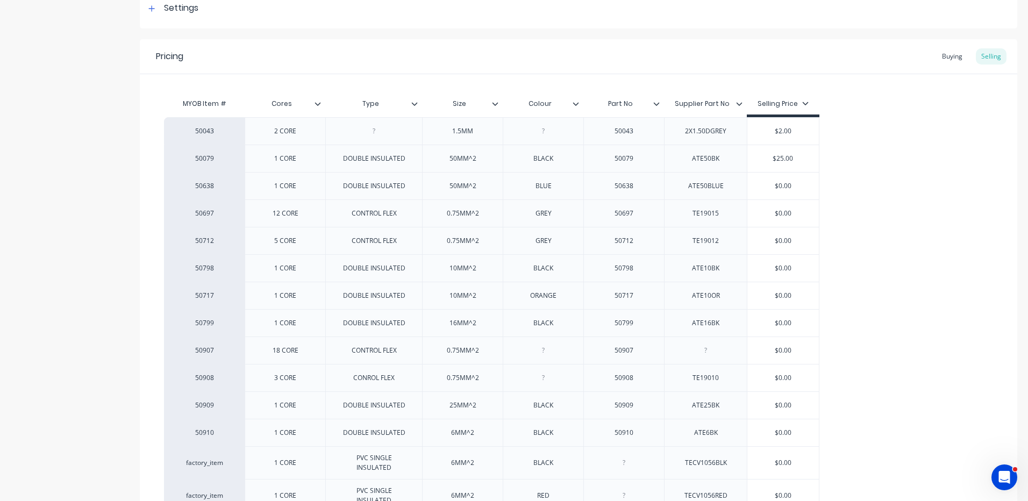
scroll to position [54, 0]
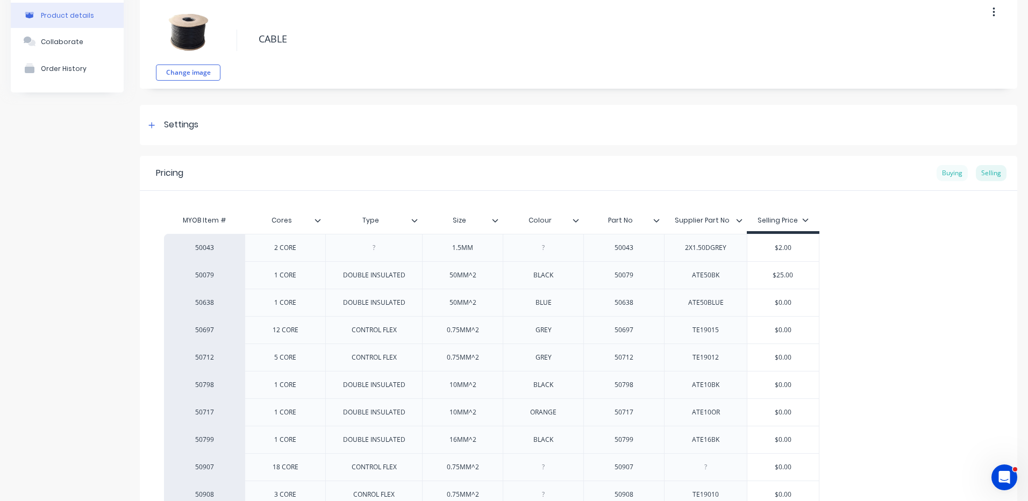
click at [943, 173] on div "Buying" at bounding box center [952, 173] width 31 height 16
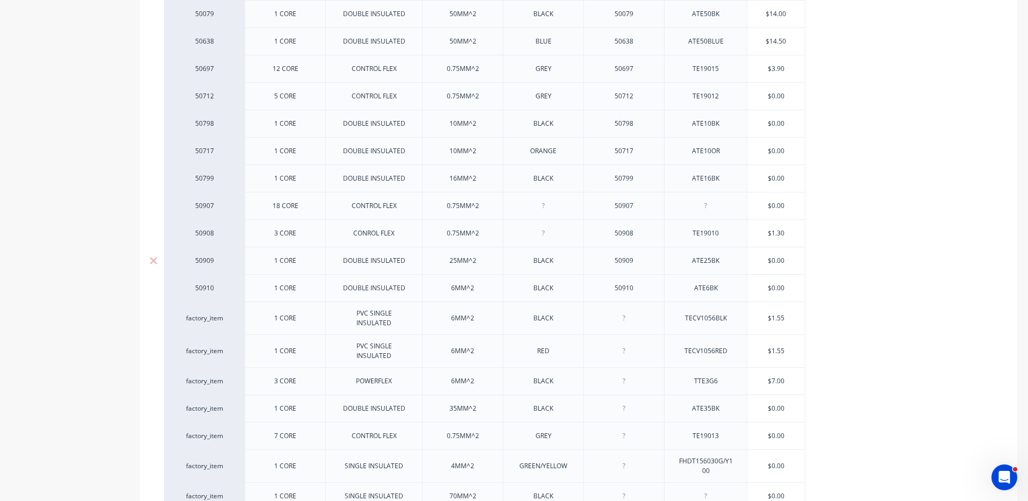
scroll to position [323, 0]
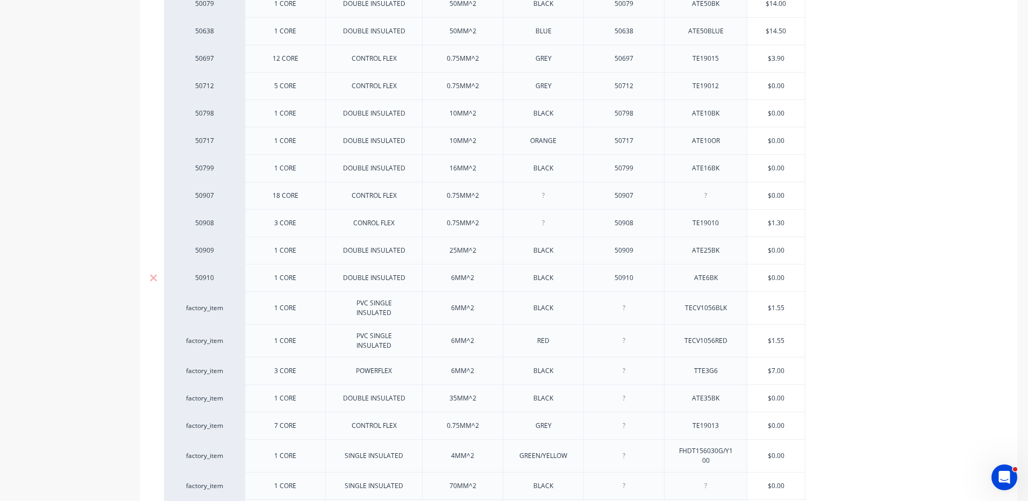
click at [780, 277] on input "text" at bounding box center [776, 278] width 58 height 10
click at [780, 277] on input "$0.00" at bounding box center [776, 278] width 58 height 10
click at [892, 238] on div "50043 2 CORE 1.5MM 50043 2X1.50DGREY $90.00 50079 1 CORE DOUBLE INSULATED 50MM^…" at bounding box center [578, 244] width 829 height 565
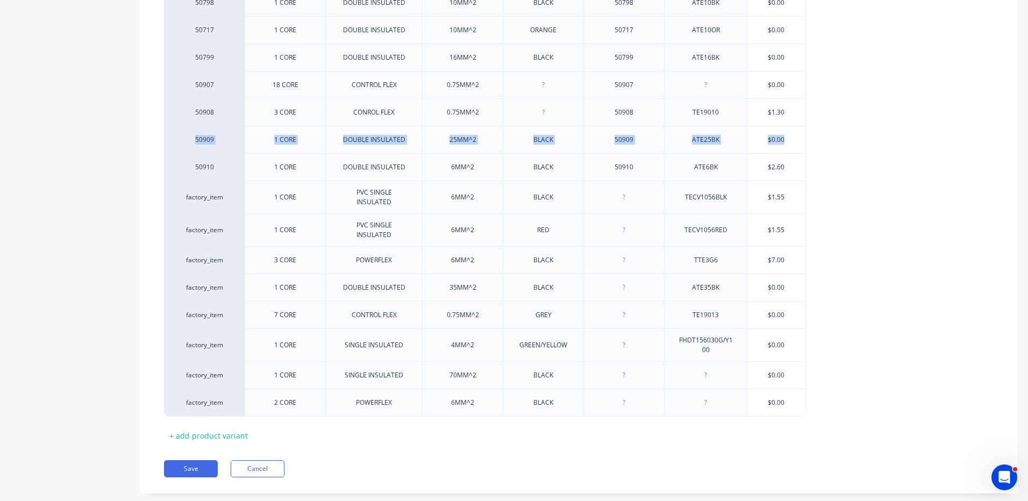
scroll to position [455, 0]
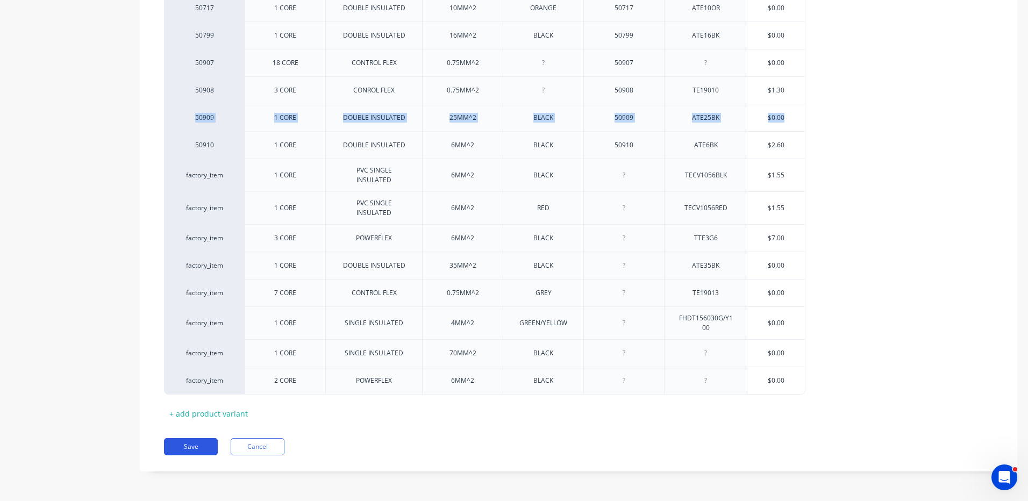
click at [203, 443] on button "Save" at bounding box center [191, 446] width 54 height 17
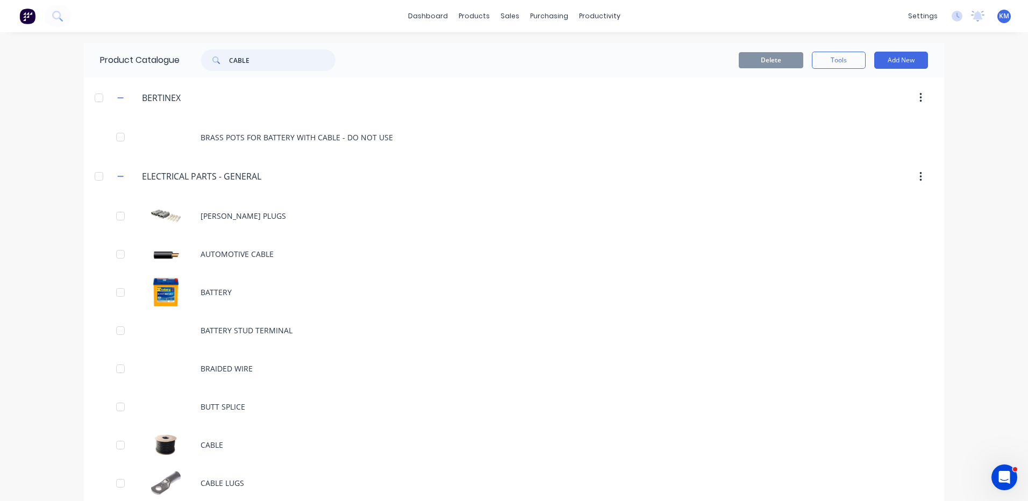
click at [232, 54] on input "CABLE" at bounding box center [282, 60] width 106 height 22
click at [512, 39] on div "Sales Orders Customers Price Level Manager" at bounding box center [562, 73] width 142 height 87
click at [512, 40] on div "Sales Orders Customers Price Level Manager" at bounding box center [562, 73] width 142 height 87
click at [513, 44] on link "Sales Orders" at bounding box center [562, 51] width 142 height 22
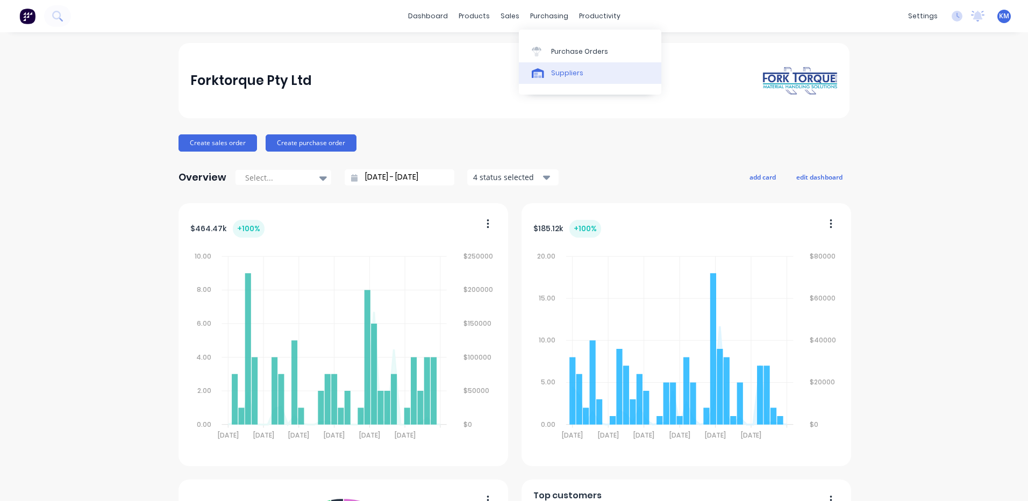
click at [553, 76] on div "Suppliers" at bounding box center [567, 73] width 32 height 10
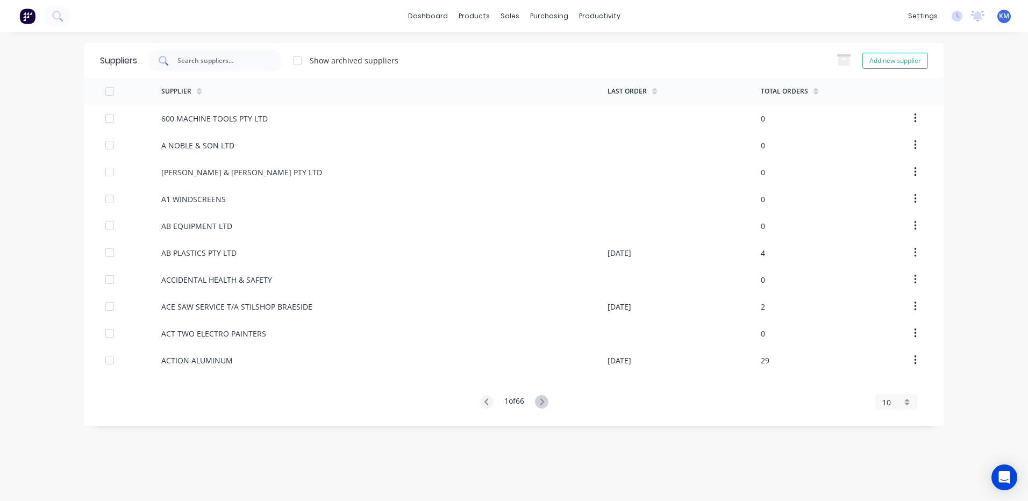
click at [218, 59] on input "text" at bounding box center [220, 60] width 89 height 11
click at [555, 51] on div "Purchase Orders" at bounding box center [583, 52] width 57 height 10
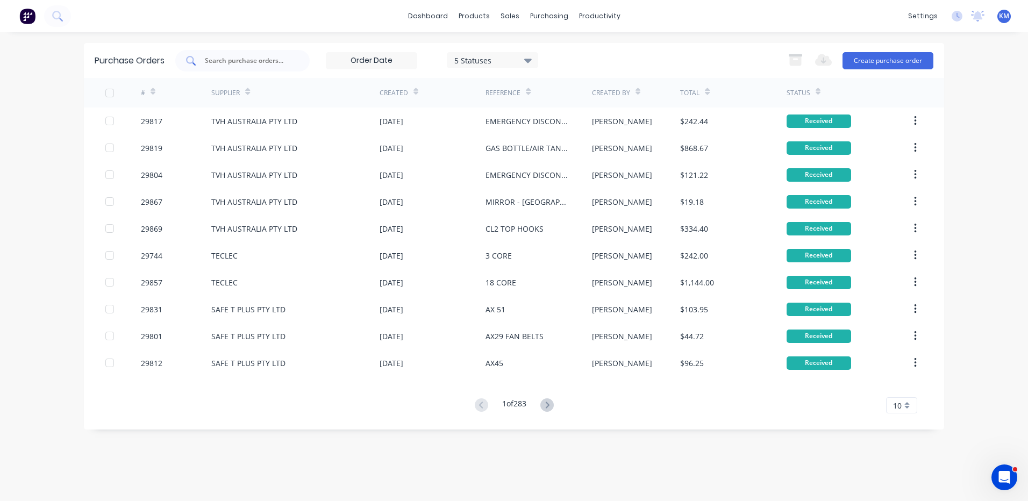
click at [272, 55] on input "text" at bounding box center [248, 60] width 89 height 11
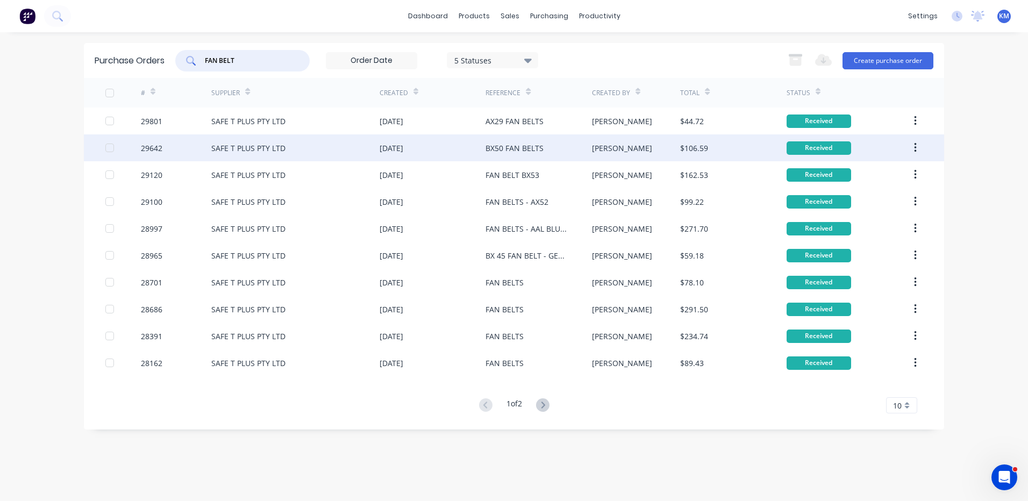
type input "FAN BELT"
click at [384, 138] on div "[DATE]" at bounding box center [433, 147] width 106 height 27
